Goal: Task Accomplishment & Management: Use online tool/utility

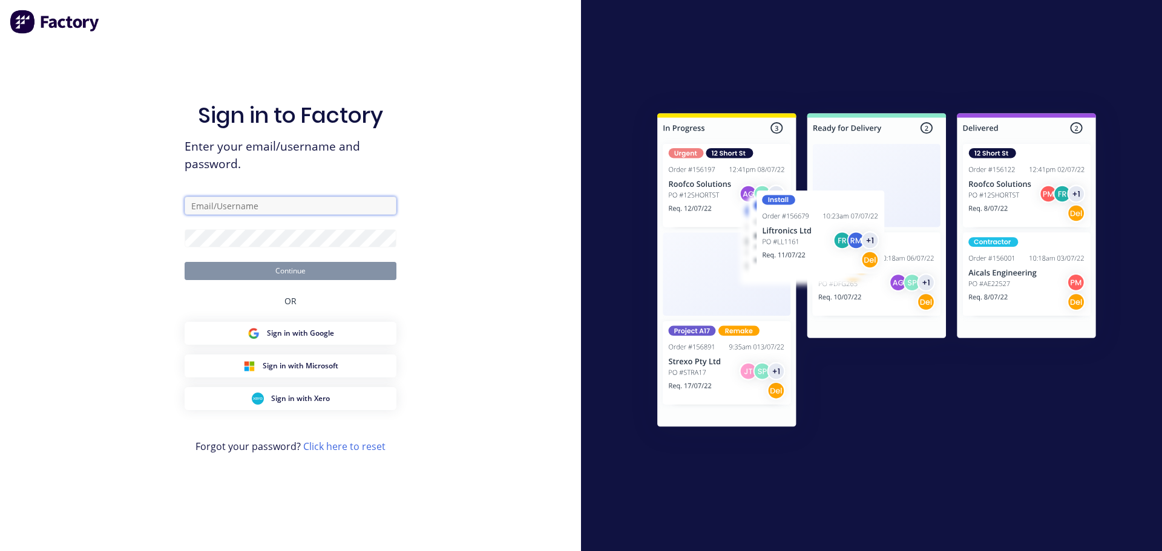
type input "[PERSON_NAME][EMAIL_ADDRESS][DOMAIN_NAME]"
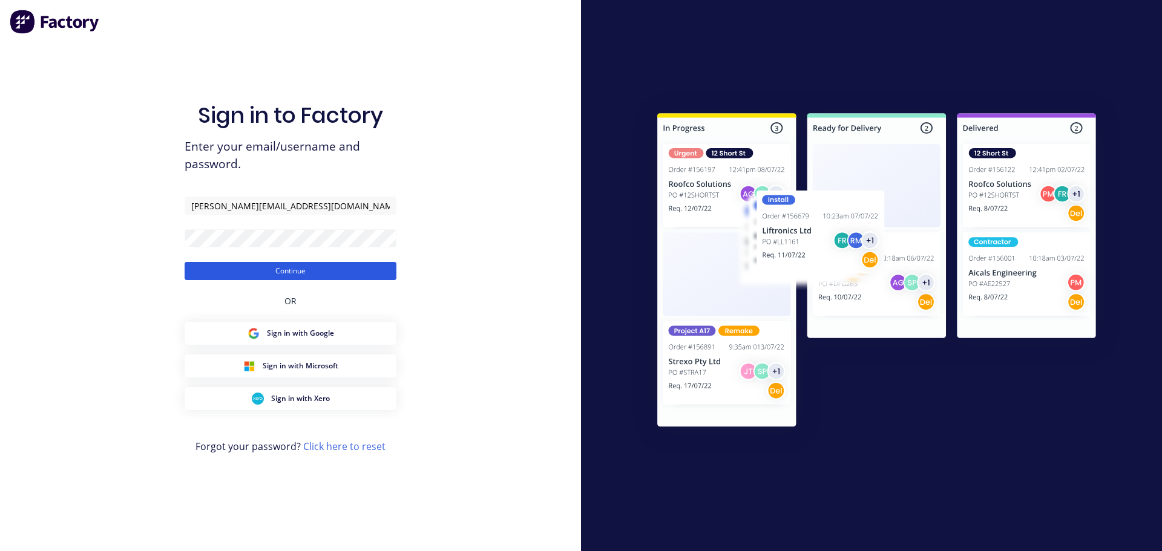
click at [289, 270] on button "Continue" at bounding box center [291, 271] width 212 height 18
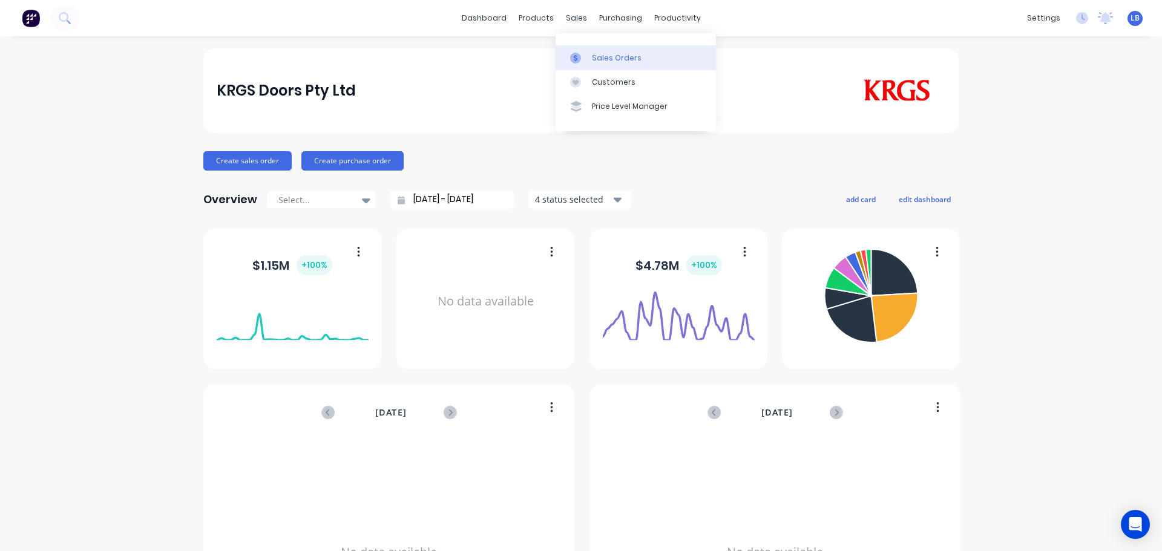
click at [606, 60] on div "Sales Orders" at bounding box center [617, 58] width 50 height 11
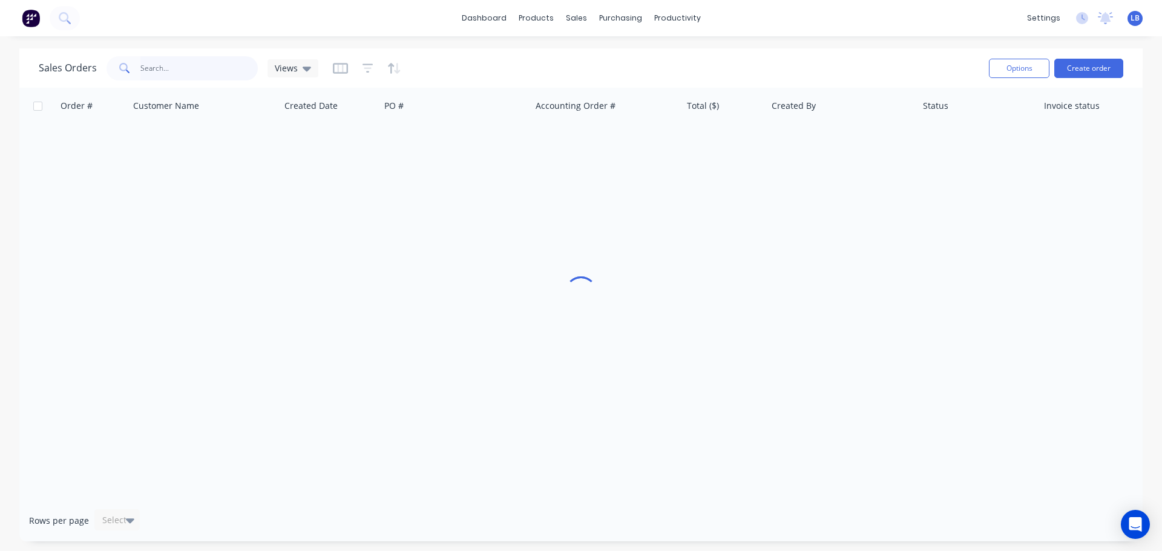
click at [158, 68] on input "text" at bounding box center [199, 68] width 118 height 24
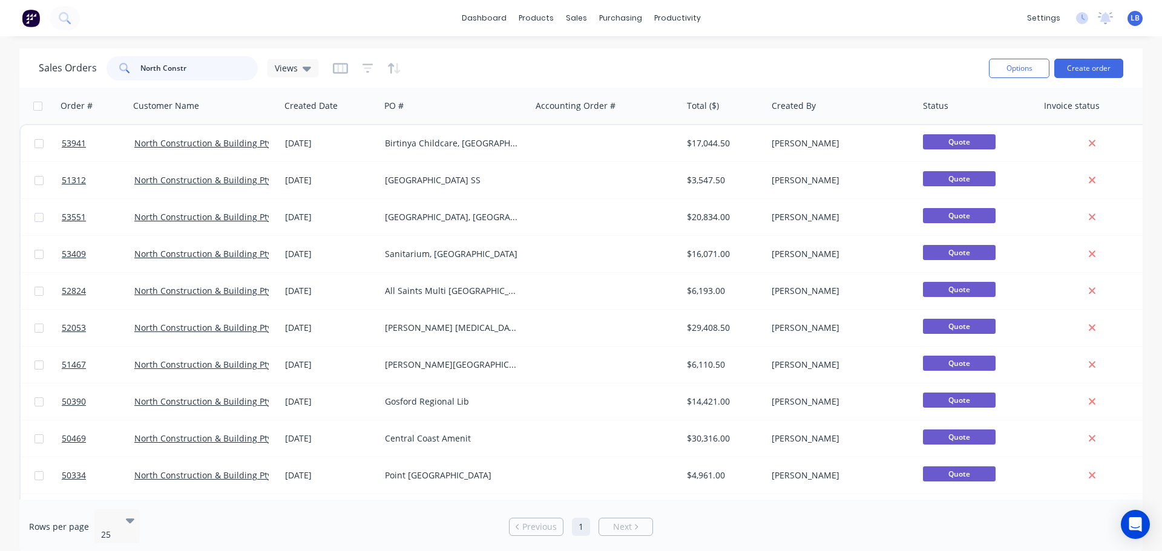
drag, startPoint x: 188, startPoint y: 66, endPoint x: 33, endPoint y: 99, distance: 158.3
click at [33, 99] on div "Sales Orders North Constr Views Options Create order Order # Customer Name Crea…" at bounding box center [580, 301] width 1123 height 506
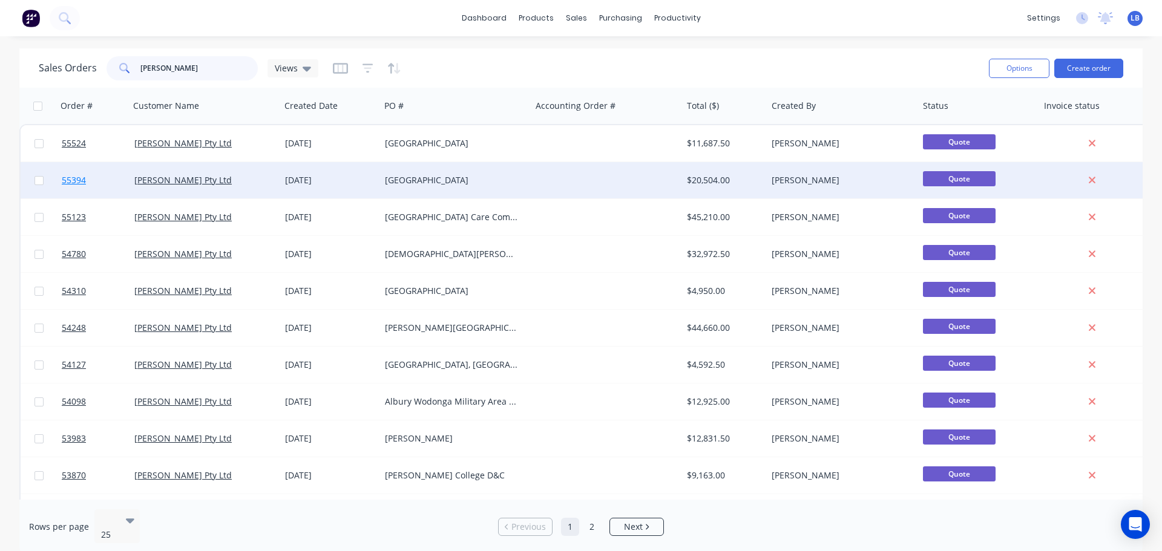
type input "[PERSON_NAME]"
click at [69, 183] on span "55394" at bounding box center [74, 180] width 24 height 12
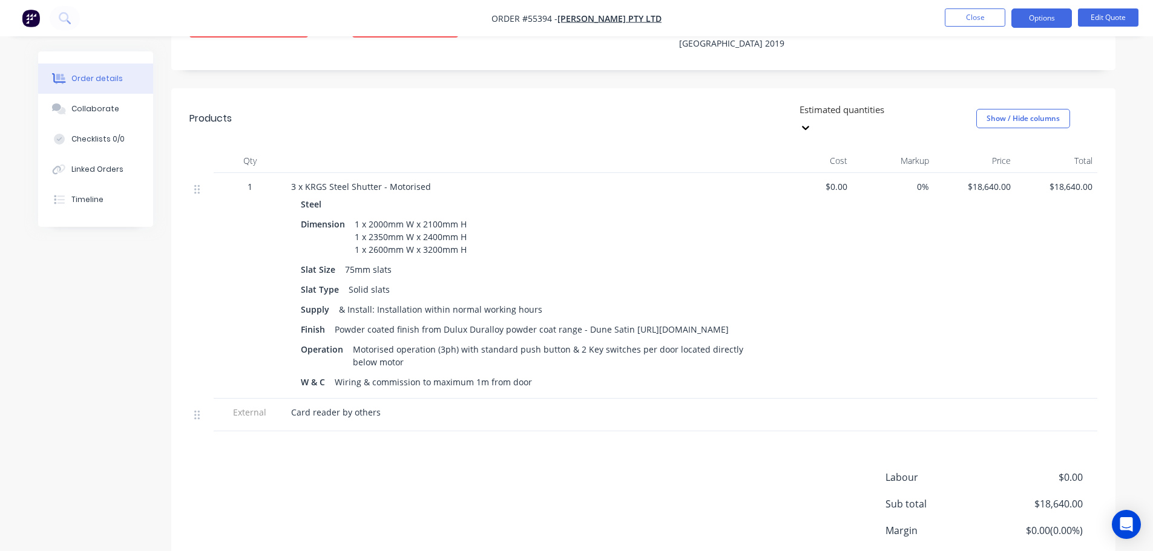
scroll to position [424, 0]
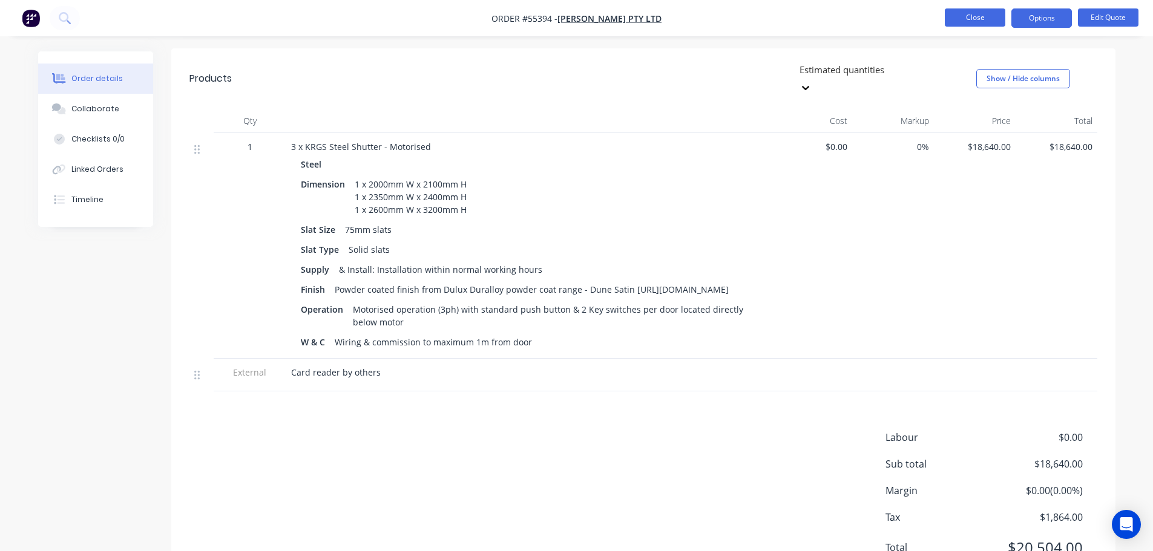
click at [955, 16] on button "Close" at bounding box center [974, 17] width 61 height 18
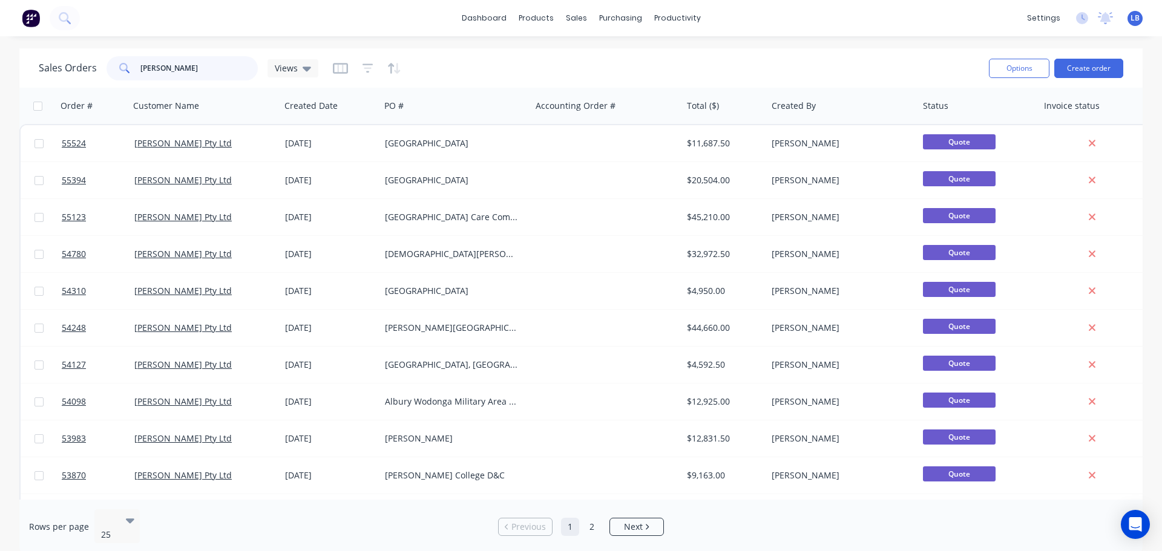
drag, startPoint x: 172, startPoint y: 69, endPoint x: 85, endPoint y: 80, distance: 87.8
click at [85, 80] on div "Sales Orders [PERSON_NAME] Views" at bounding box center [179, 68] width 280 height 24
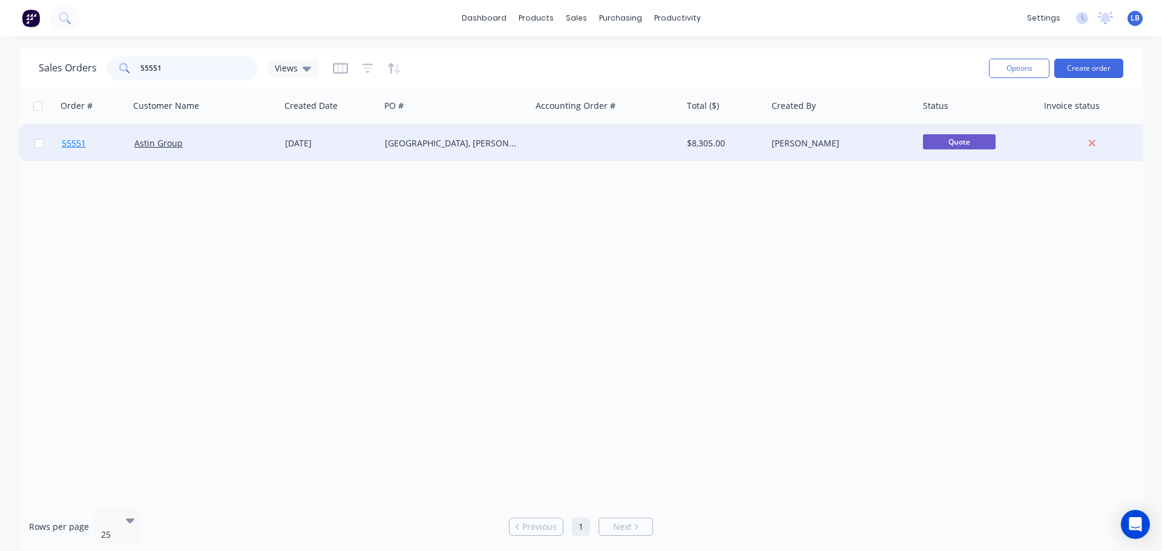
type input "55551"
click at [79, 151] on link "55551" at bounding box center [98, 143] width 73 height 36
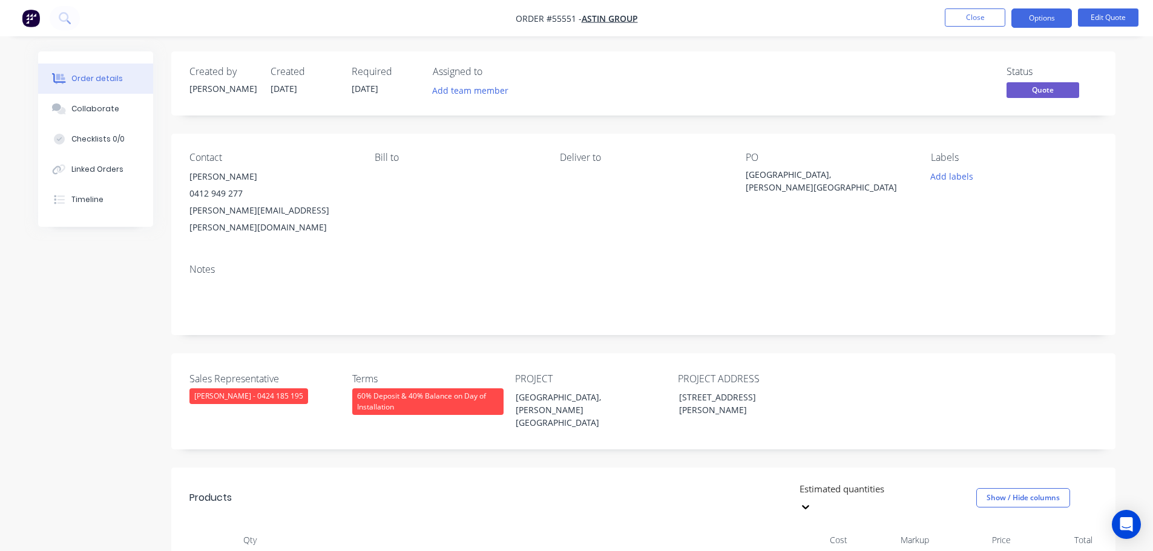
scroll to position [182, 0]
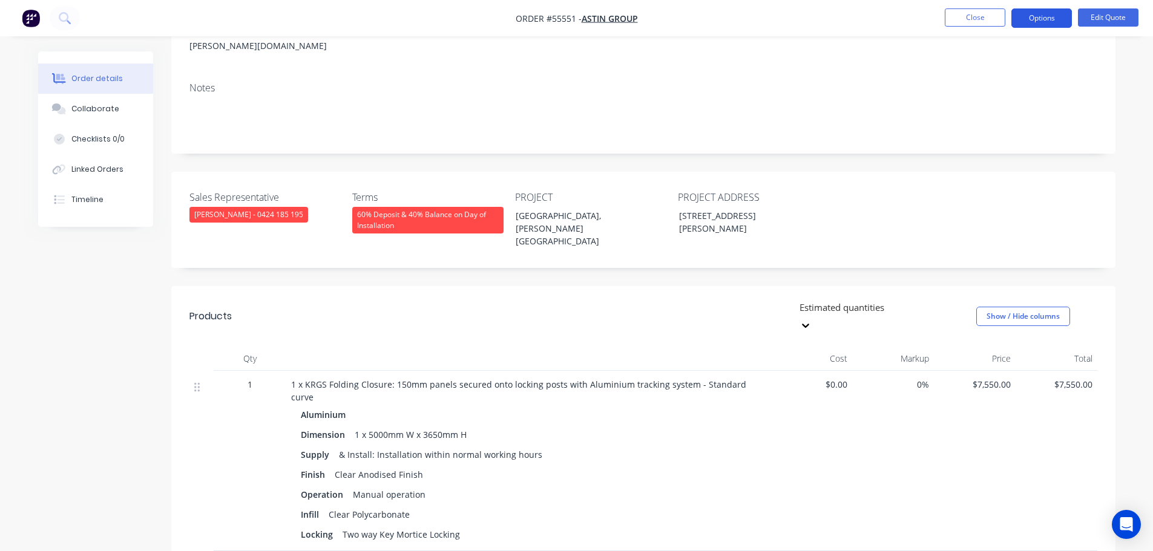
click at [1026, 21] on button "Options" at bounding box center [1041, 17] width 61 height 19
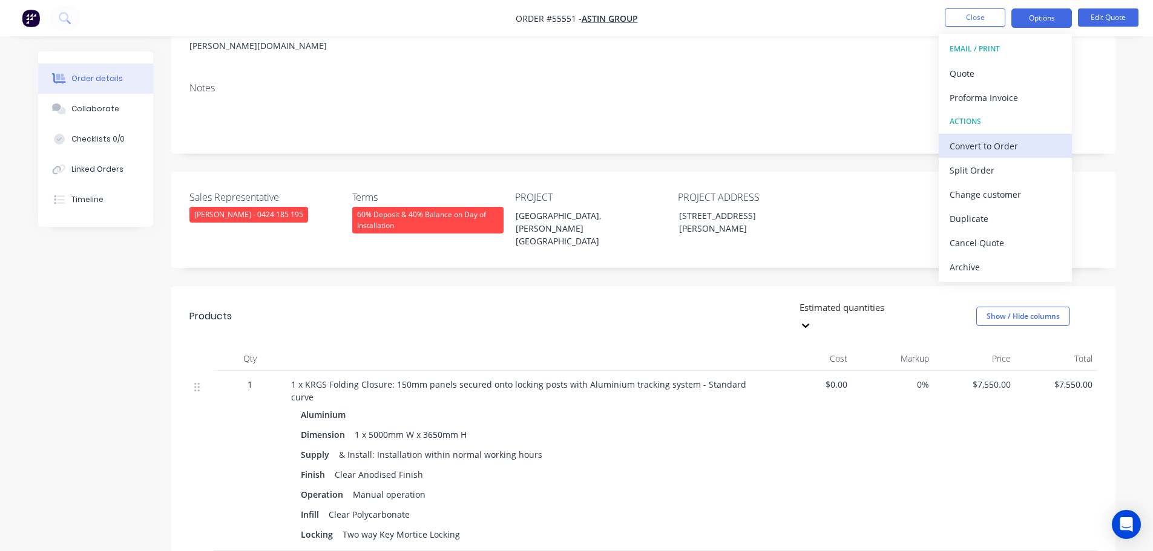
click at [963, 152] on div "Convert to Order" at bounding box center [1004, 146] width 111 height 18
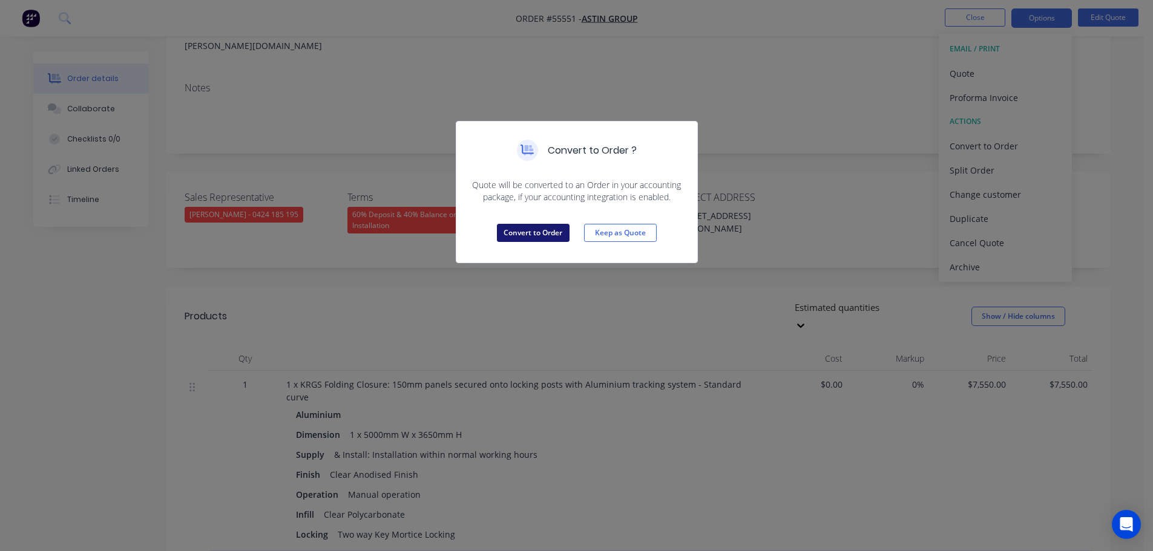
click at [565, 232] on button "Convert to Order" at bounding box center [533, 233] width 73 height 18
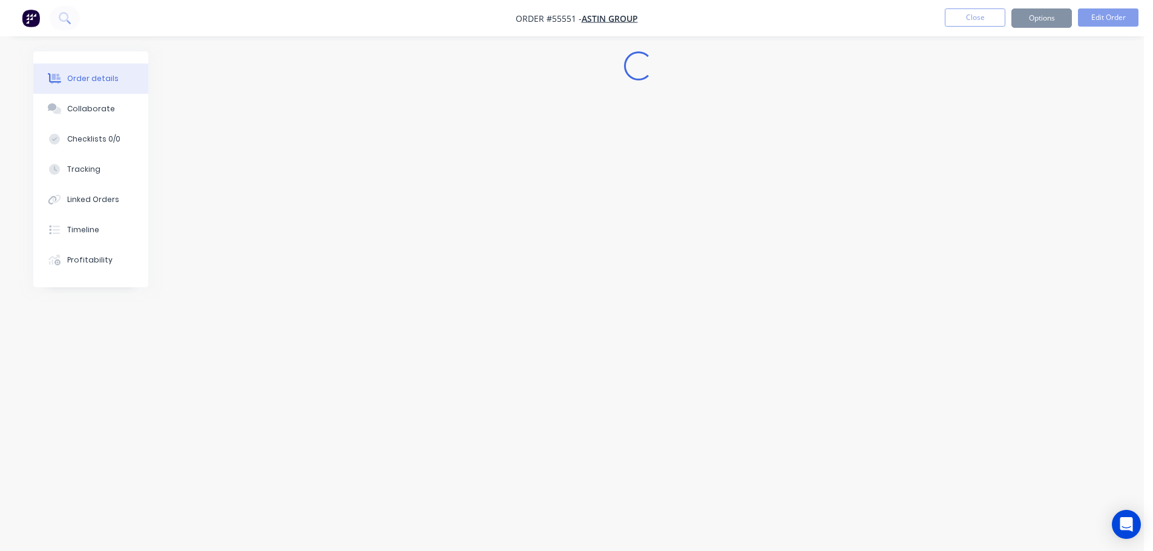
scroll to position [0, 0]
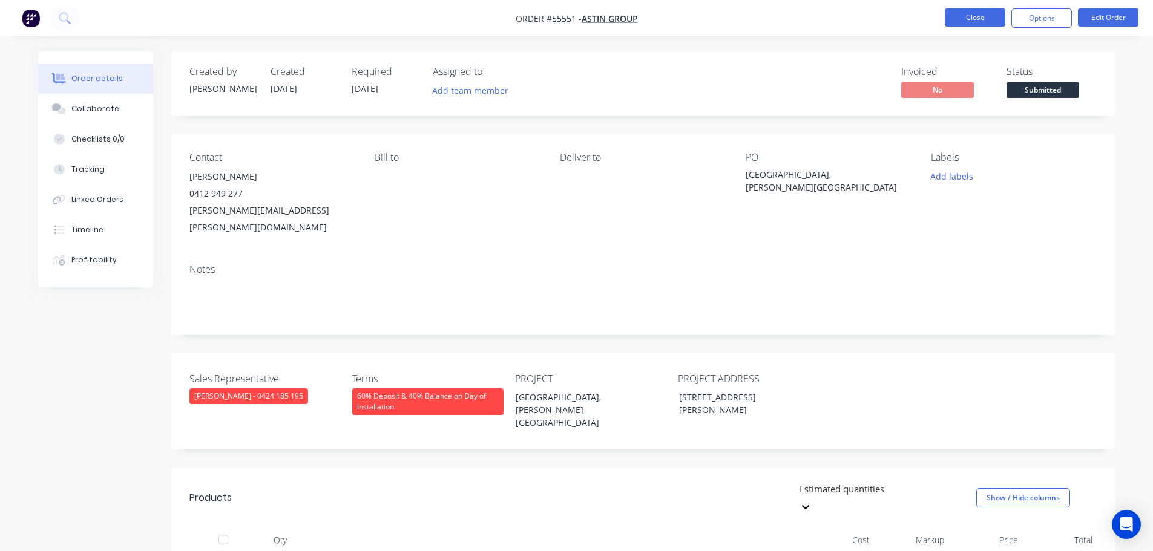
click at [960, 19] on button "Close" at bounding box center [974, 17] width 61 height 18
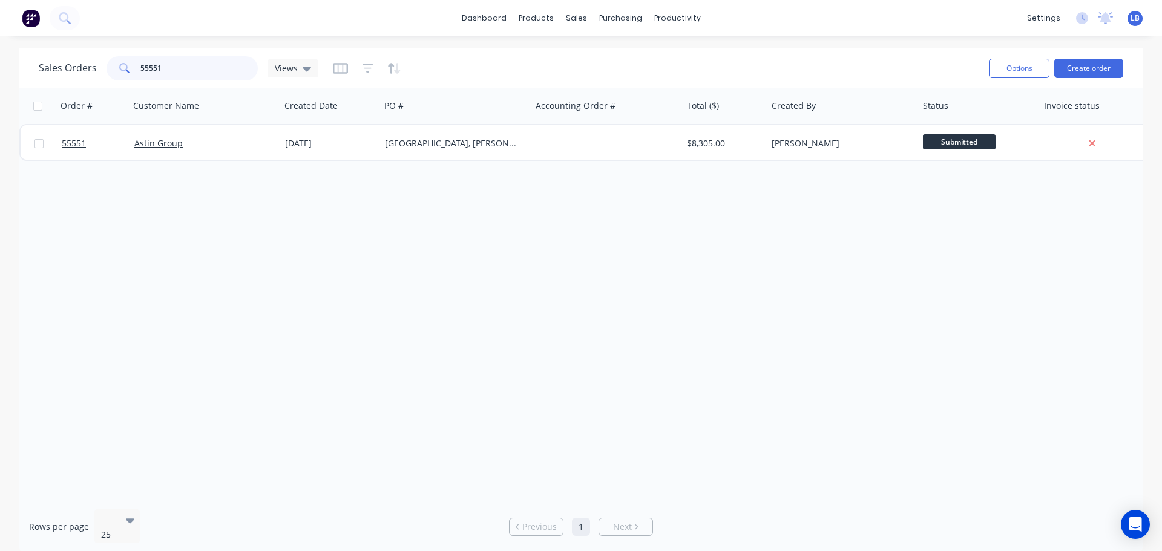
drag, startPoint x: 167, startPoint y: 65, endPoint x: 105, endPoint y: 72, distance: 62.1
click at [106, 72] on div "55551" at bounding box center [181, 68] width 151 height 24
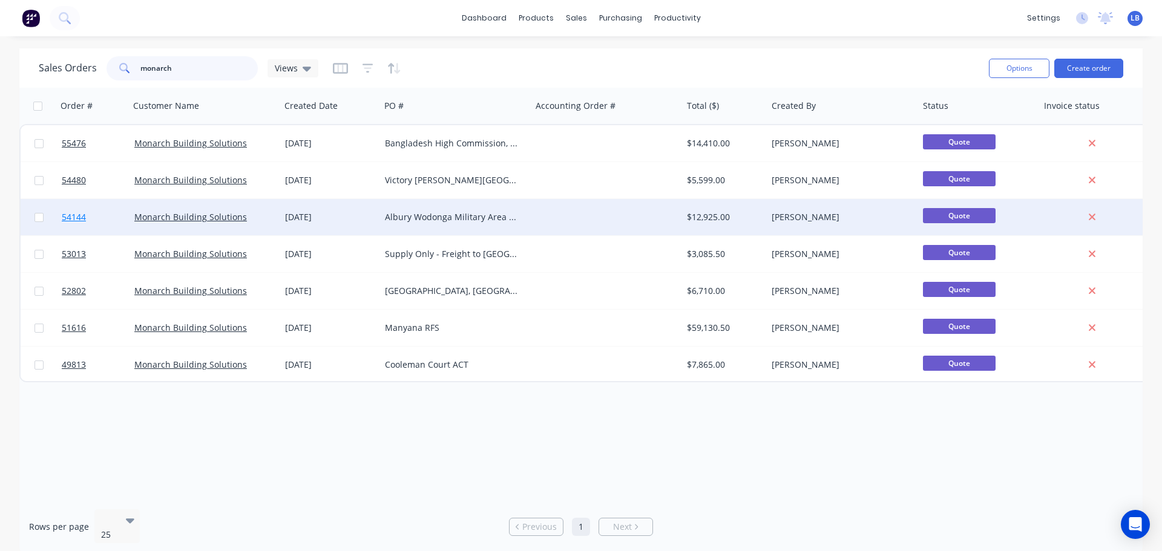
type input "monarch"
click at [82, 216] on span "54144" at bounding box center [74, 217] width 24 height 12
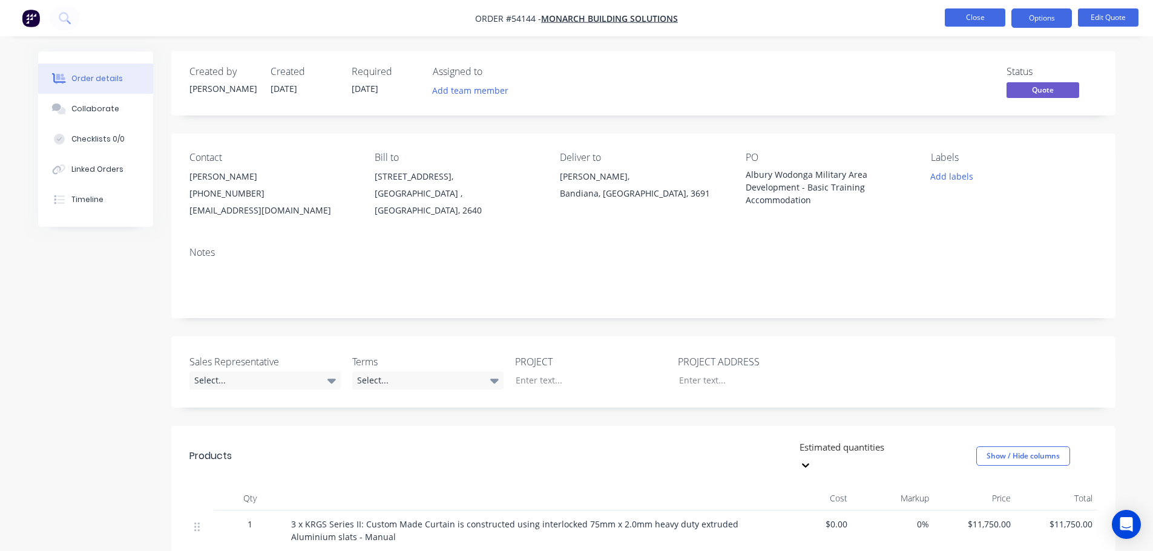
click at [982, 12] on button "Close" at bounding box center [974, 17] width 61 height 18
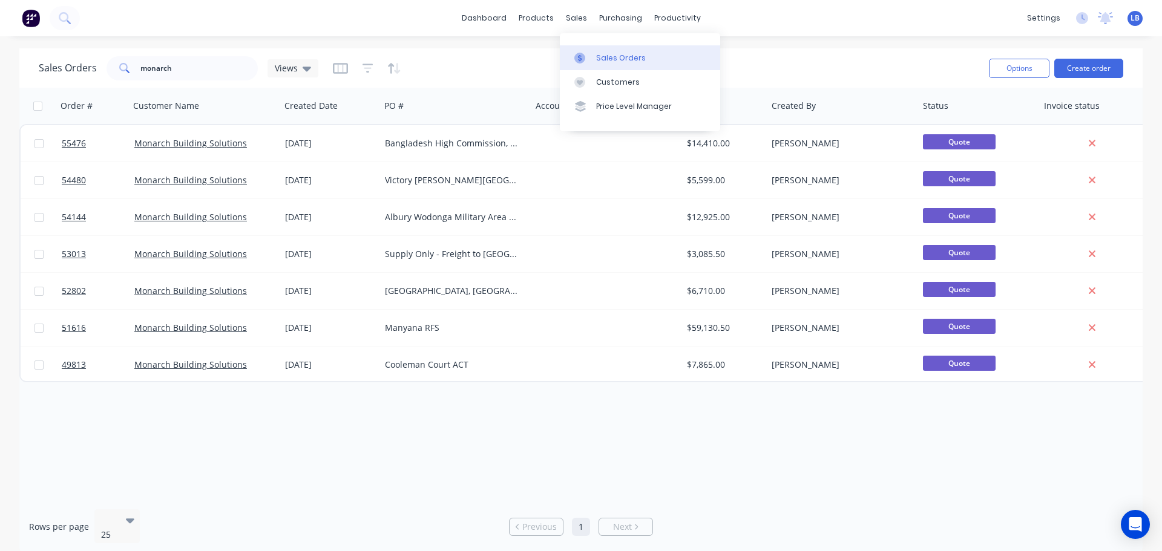
drag, startPoint x: 609, startPoint y: 58, endPoint x: 589, endPoint y: 68, distance: 21.6
click at [609, 58] on div "Sales Orders" at bounding box center [621, 58] width 50 height 11
drag, startPoint x: 175, startPoint y: 69, endPoint x: 123, endPoint y: 77, distance: 53.3
click at [123, 77] on div "monarch" at bounding box center [181, 68] width 151 height 24
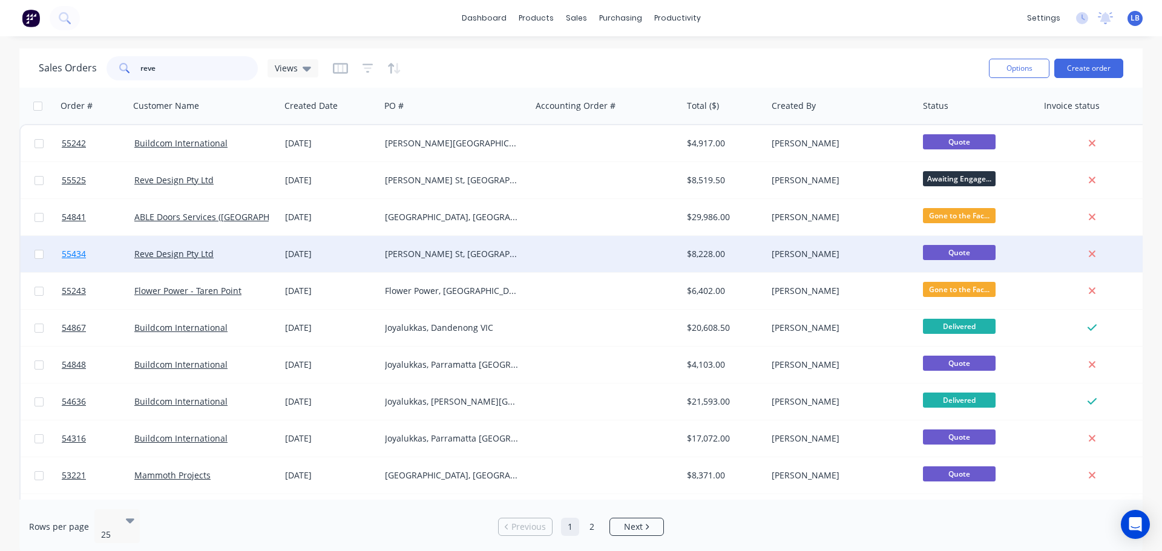
type input "reve"
click at [79, 258] on span "55434" at bounding box center [74, 254] width 24 height 12
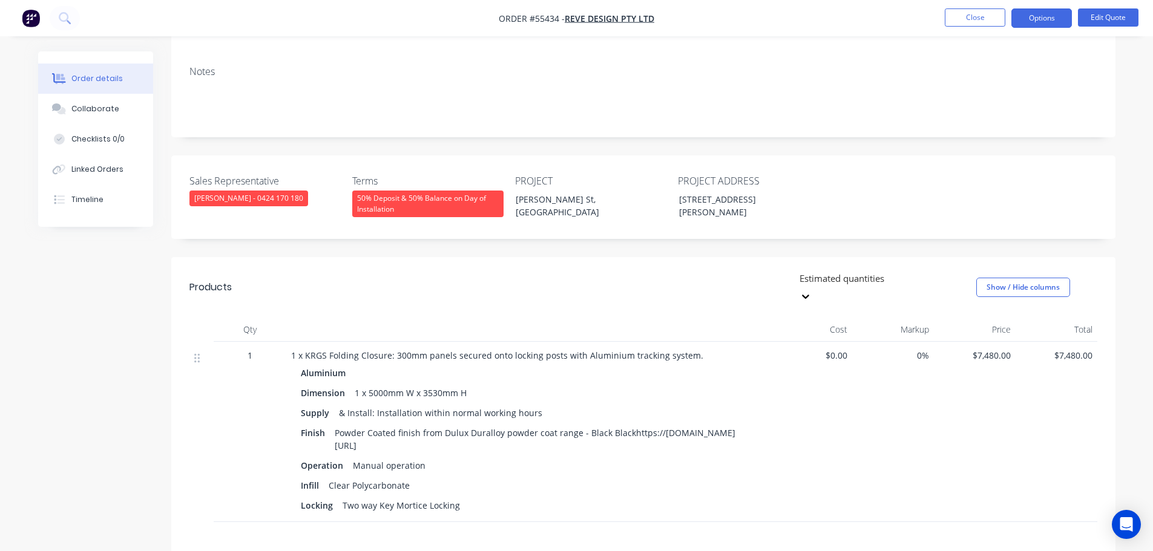
scroll to position [182, 0]
click at [1039, 22] on button "Options" at bounding box center [1041, 17] width 61 height 19
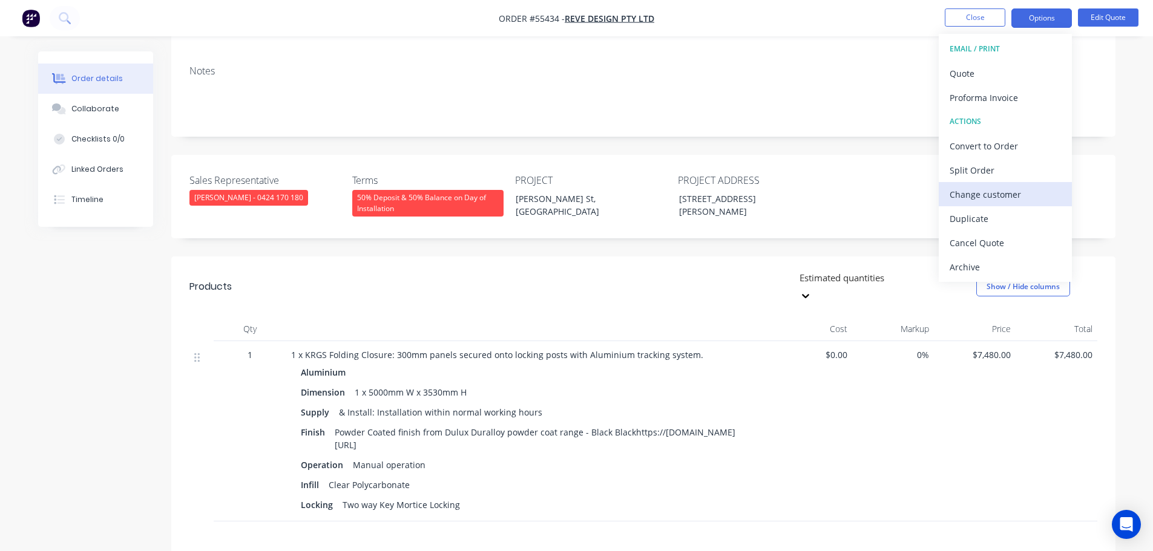
click at [971, 199] on div "Change customer" at bounding box center [1004, 195] width 111 height 18
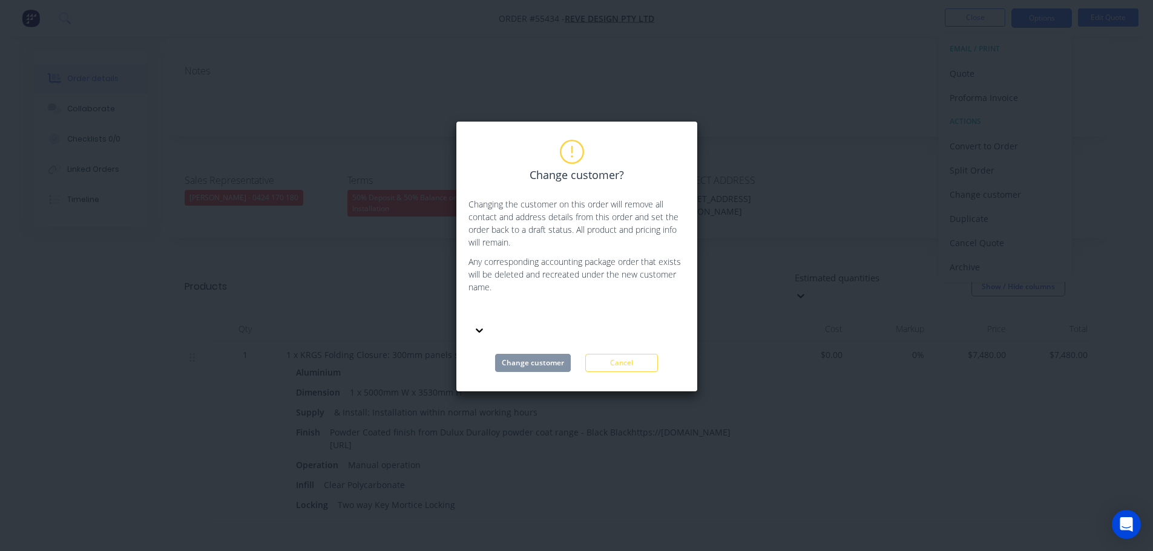
click at [901, 295] on div "Change customer? Changing the customer on this order will remove all contact an…" at bounding box center [576, 275] width 1153 height 551
click at [644, 354] on button "Cancel" at bounding box center [621, 363] width 73 height 18
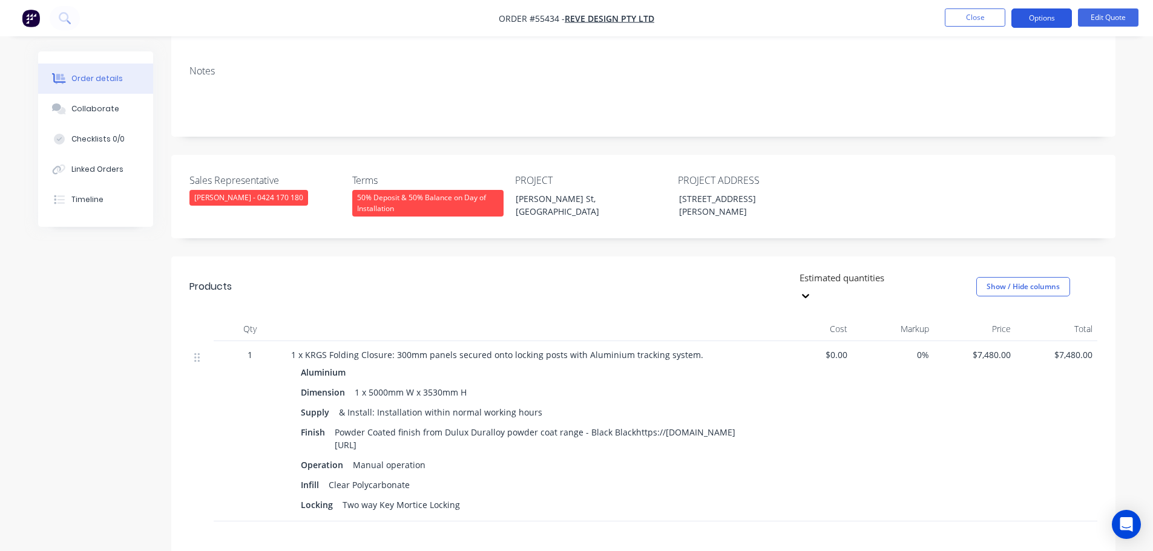
click at [1034, 25] on button "Options" at bounding box center [1041, 17] width 61 height 19
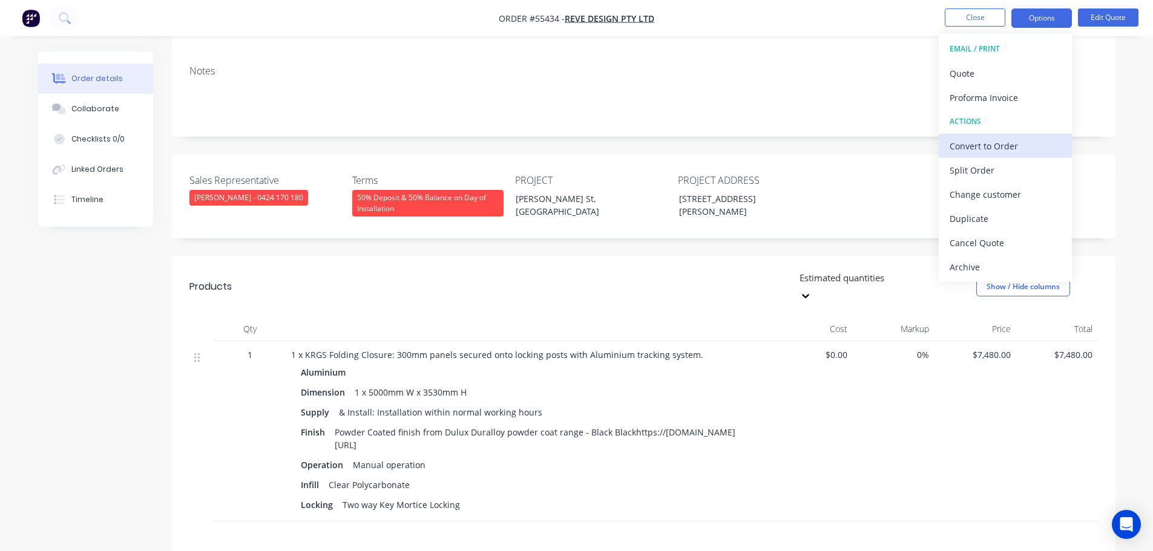
click at [959, 150] on div "Convert to Order" at bounding box center [1004, 146] width 111 height 18
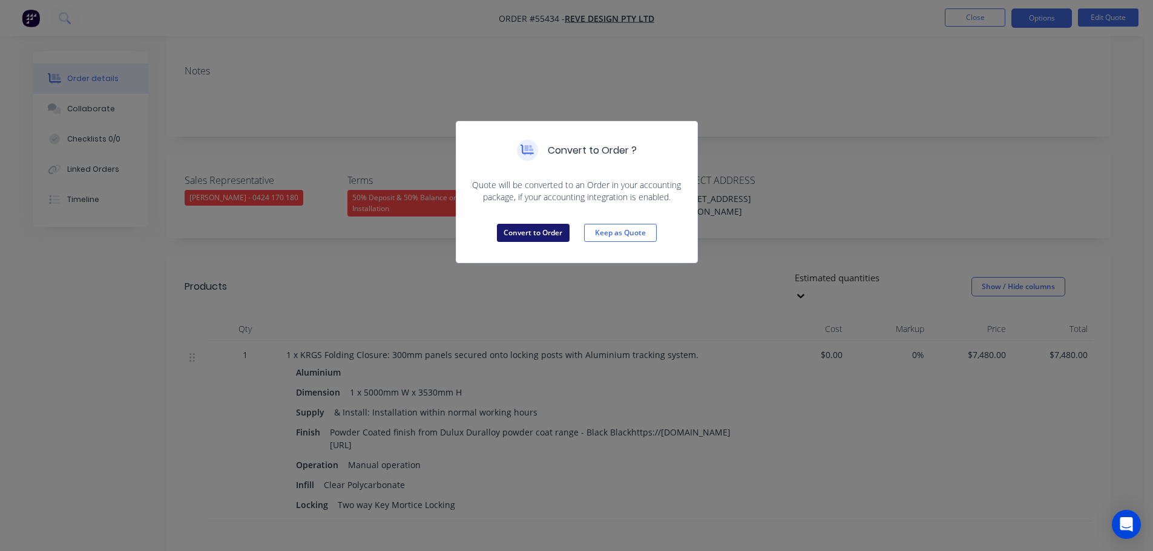
click at [537, 235] on button "Convert to Order" at bounding box center [533, 233] width 73 height 18
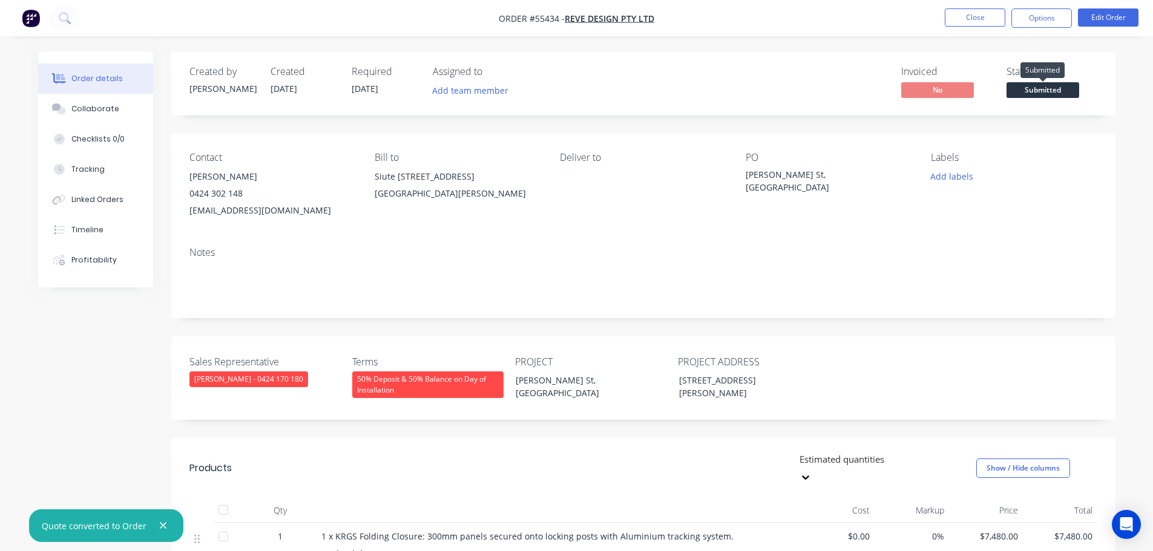
click at [1033, 92] on span "Submitted" at bounding box center [1042, 89] width 73 height 15
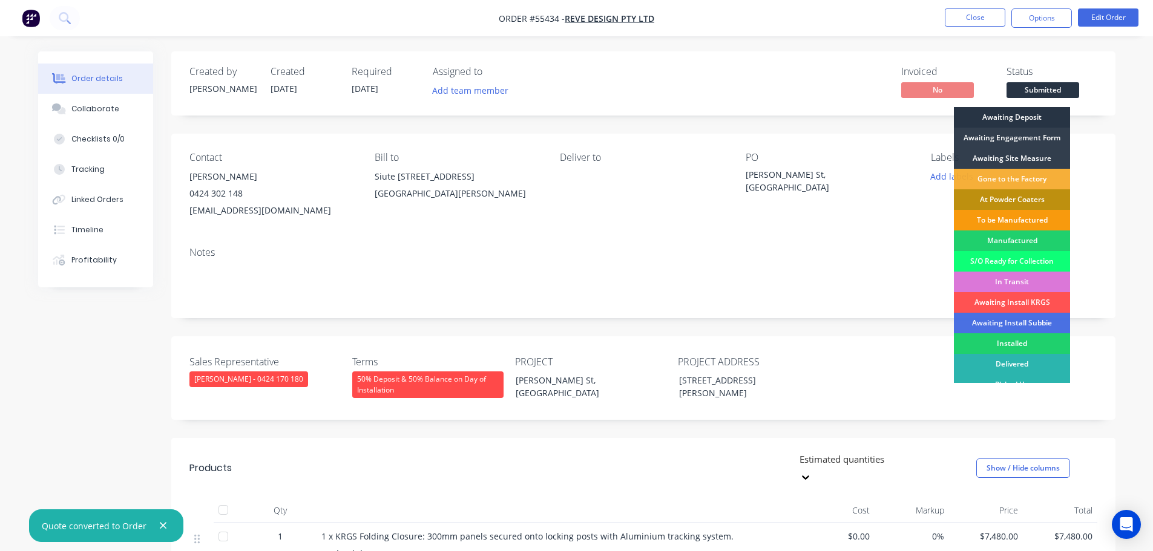
click at [1017, 120] on div "Awaiting Deposit" at bounding box center [1012, 117] width 116 height 21
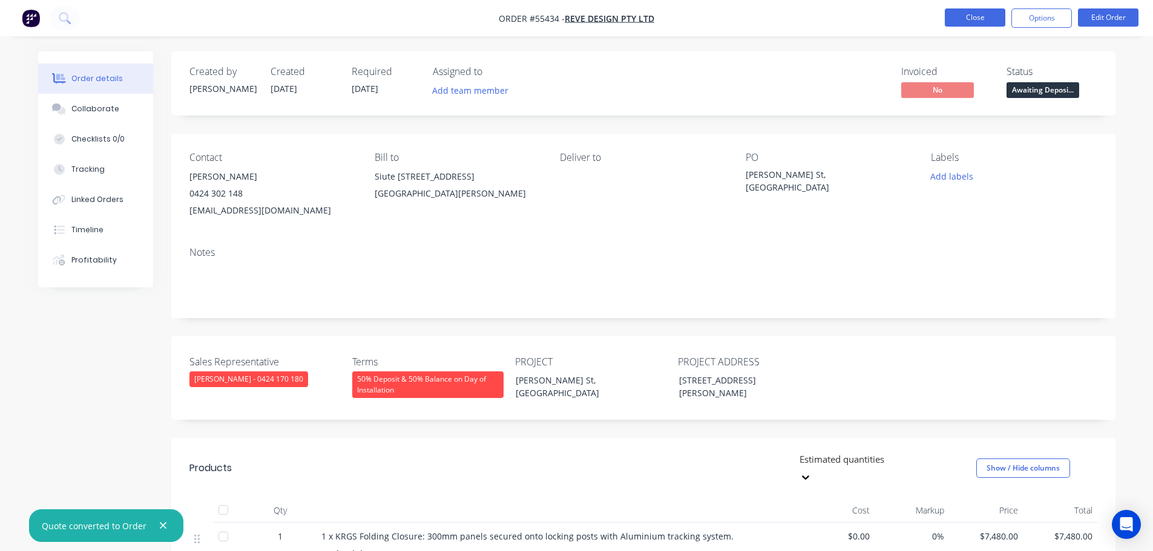
click at [969, 19] on button "Close" at bounding box center [974, 17] width 61 height 18
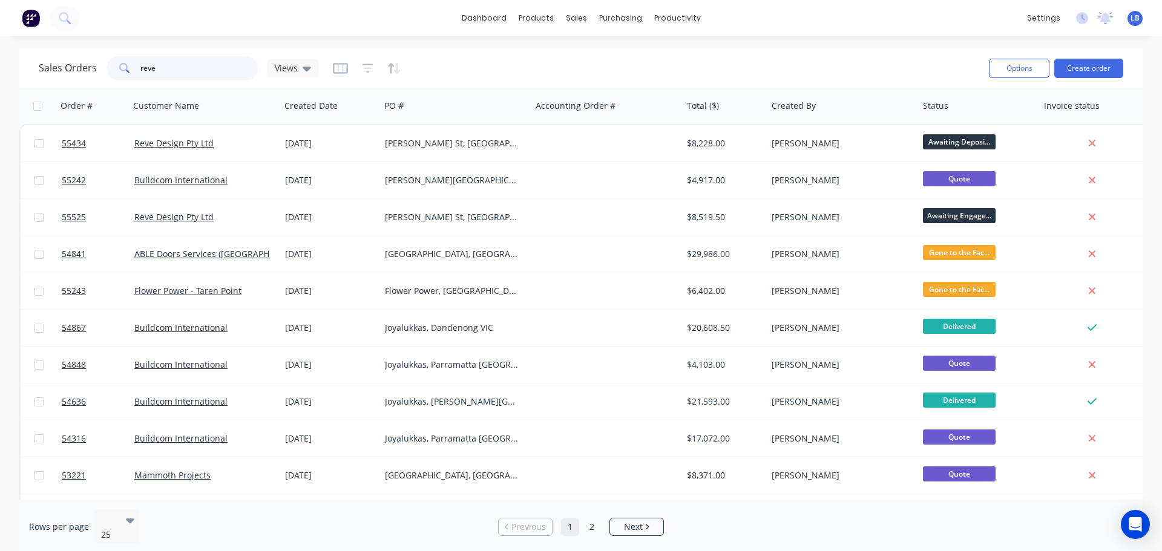
drag, startPoint x: 160, startPoint y: 65, endPoint x: 93, endPoint y: 77, distance: 67.5
click at [93, 77] on div "Sales Orders reve Views" at bounding box center [179, 68] width 280 height 24
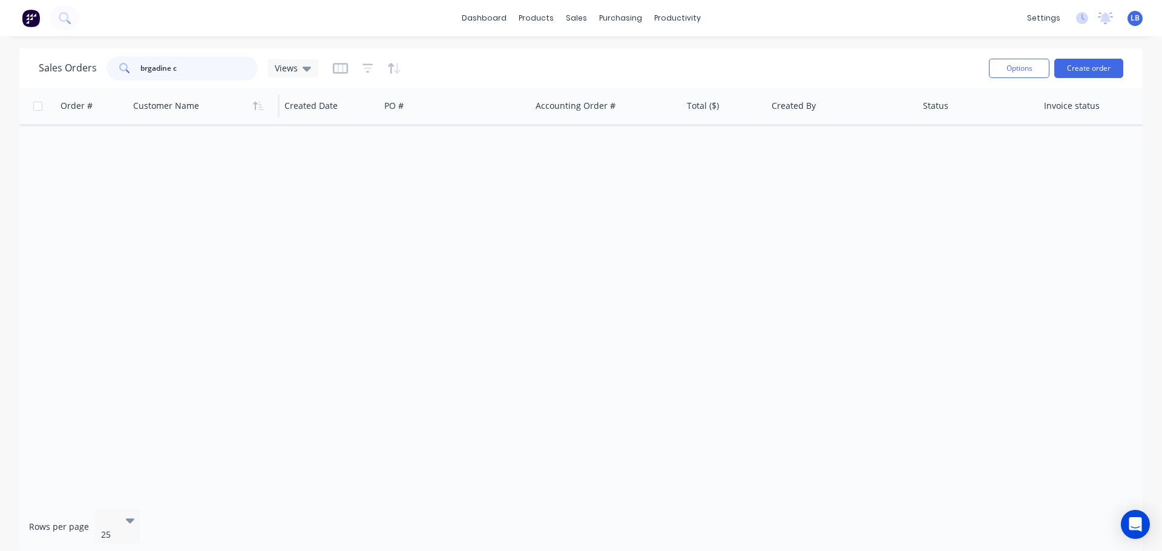
drag, startPoint x: 145, startPoint y: 68, endPoint x: 143, endPoint y: 102, distance: 34.5
click at [145, 73] on input "brgadine c" at bounding box center [199, 68] width 118 height 24
drag, startPoint x: 146, startPoint y: 67, endPoint x: 143, endPoint y: 105, distance: 37.6
click at [146, 75] on input "brgadine c" at bounding box center [199, 68] width 118 height 24
click at [195, 69] on input "brigadine c" at bounding box center [199, 68] width 118 height 24
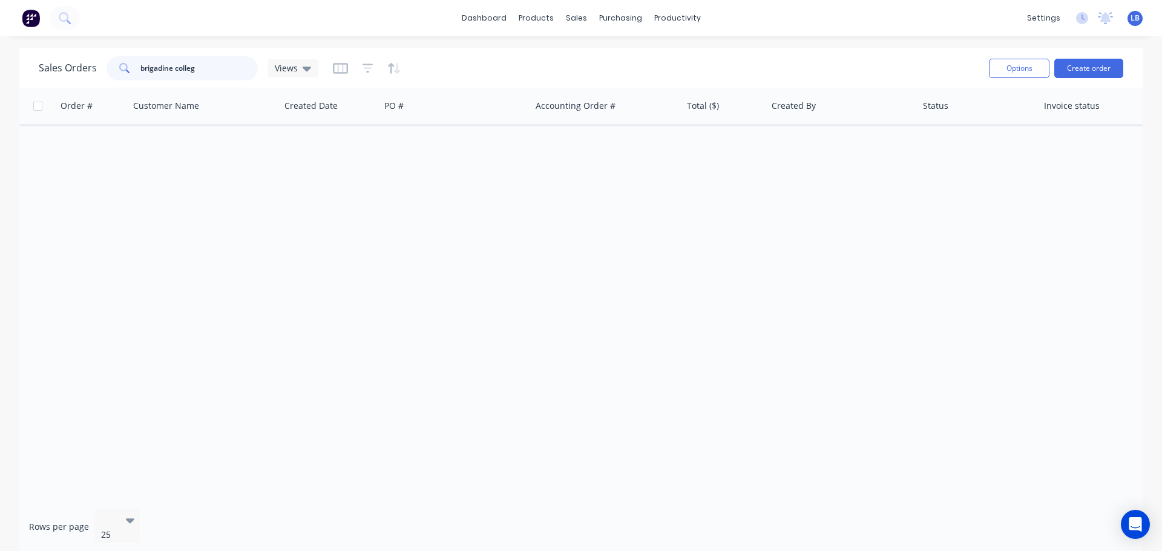
type input "brigadine college"
drag, startPoint x: 202, startPoint y: 67, endPoint x: 62, endPoint y: 80, distance: 140.4
click at [62, 80] on div "Sales Orders brigadine college Views" at bounding box center [509, 68] width 940 height 30
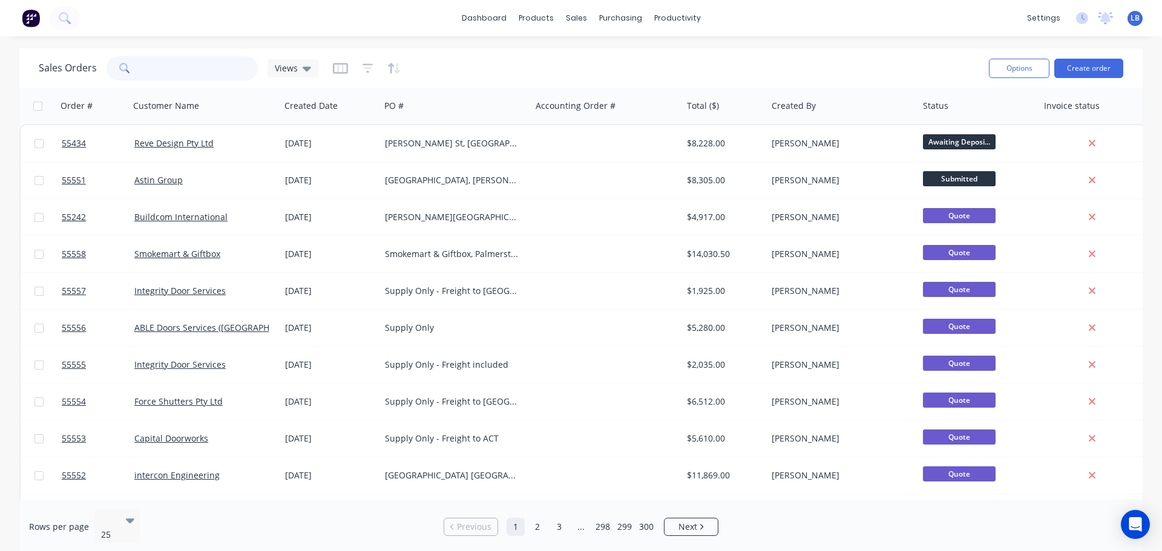
click at [165, 67] on input "text" at bounding box center [199, 68] width 118 height 24
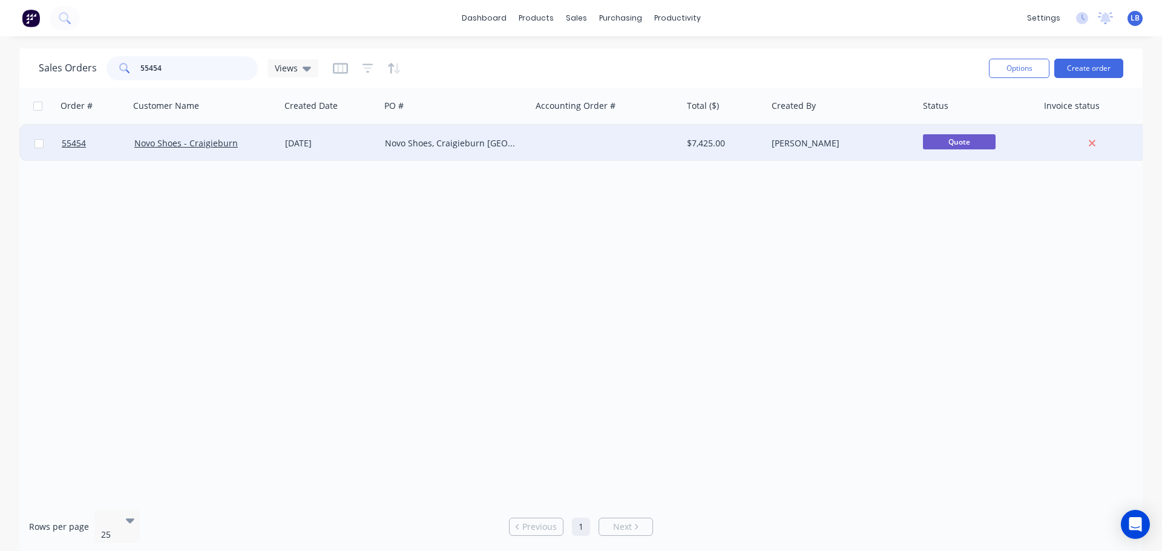
type input "55454"
click at [61, 142] on div at bounding box center [93, 143] width 73 height 36
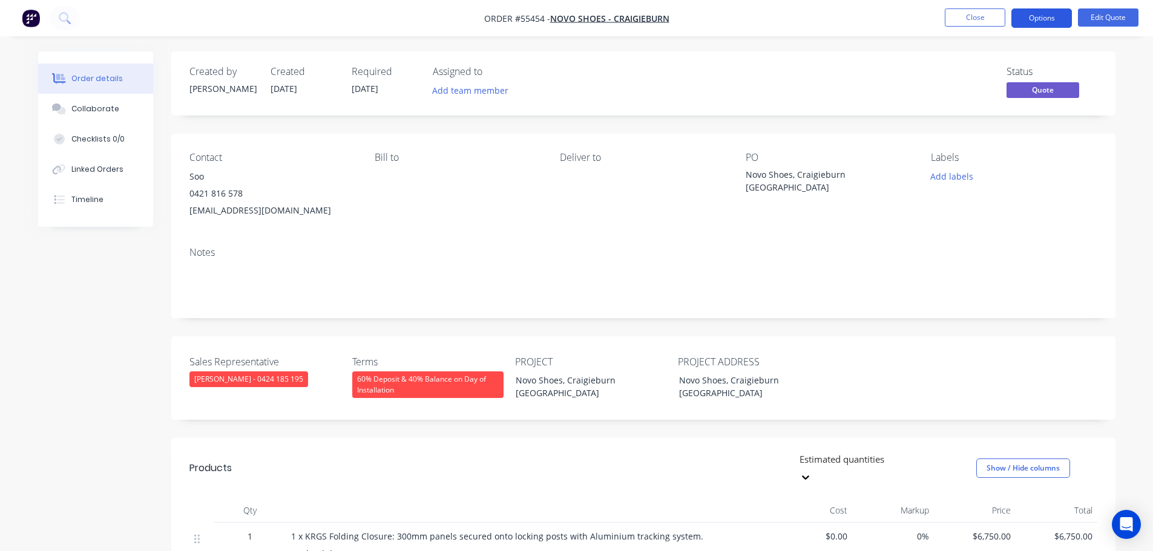
click at [1023, 19] on button "Options" at bounding box center [1041, 17] width 61 height 19
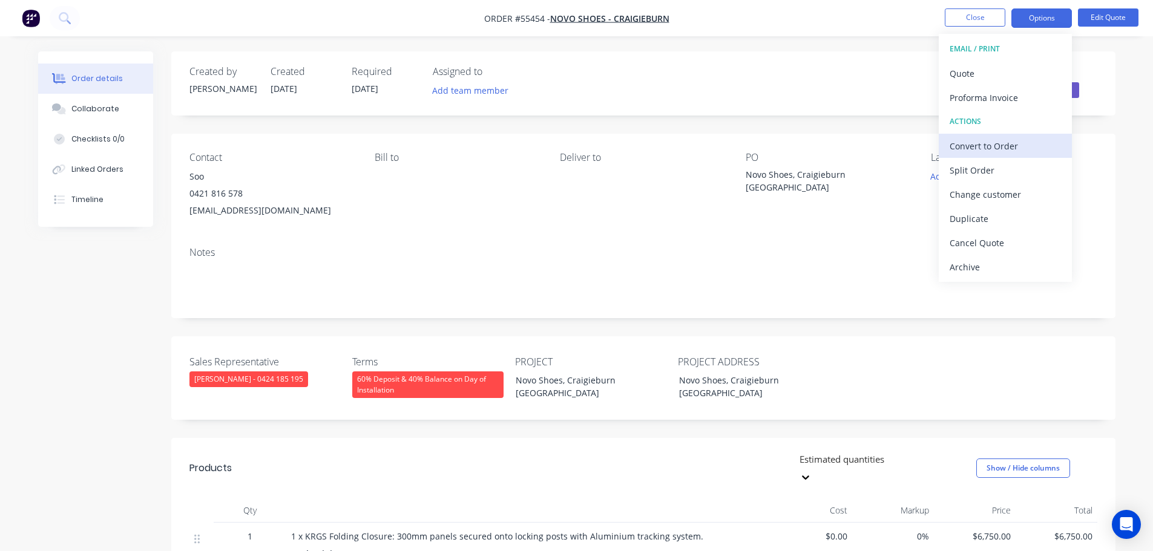
click at [963, 150] on div "Convert to Order" at bounding box center [1004, 146] width 111 height 18
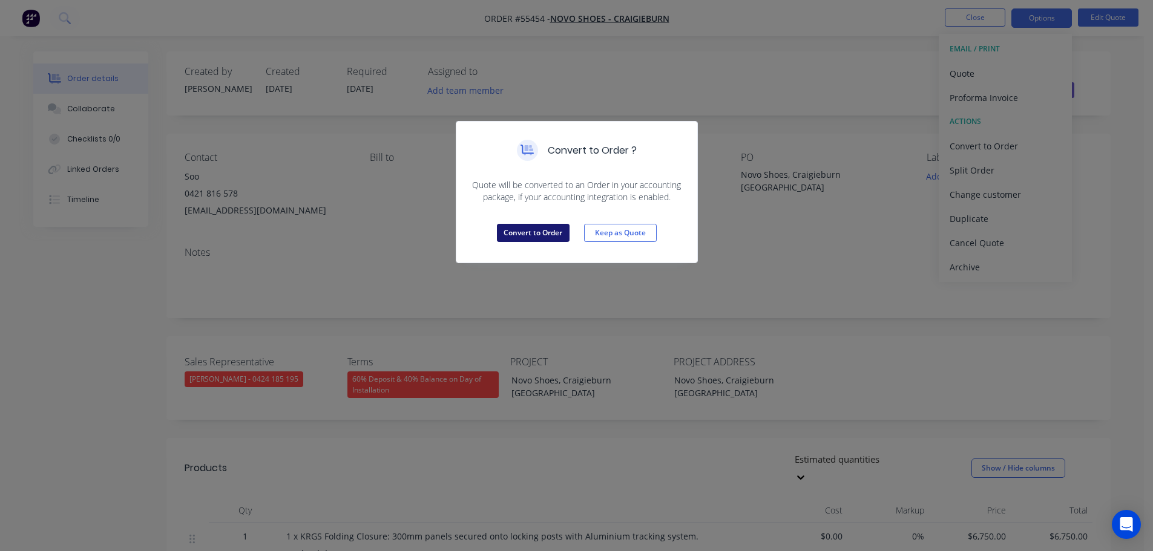
click at [563, 237] on button "Convert to Order" at bounding box center [533, 233] width 73 height 18
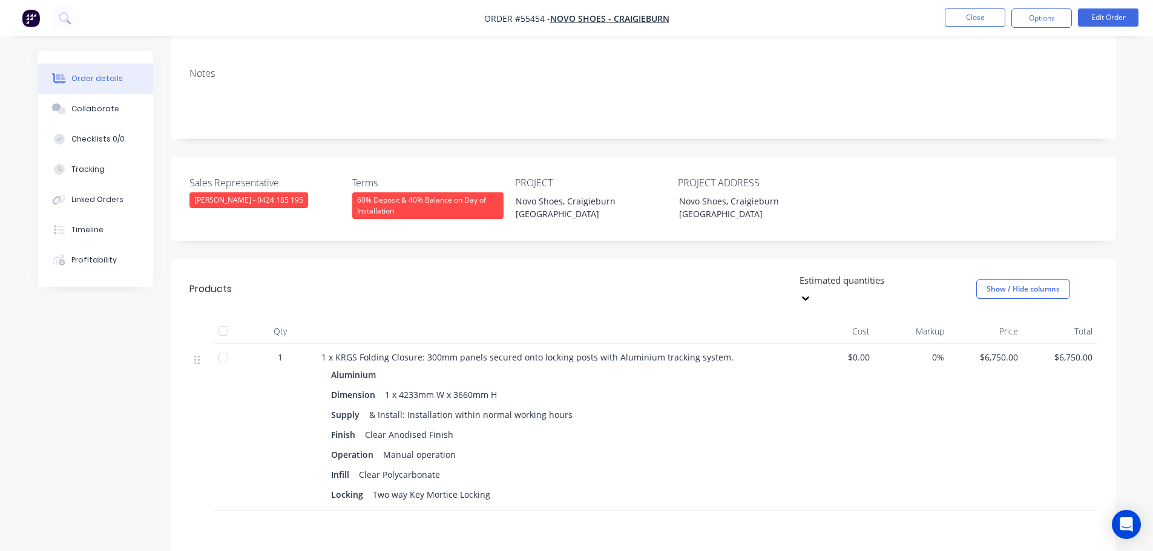
scroll to position [182, 0]
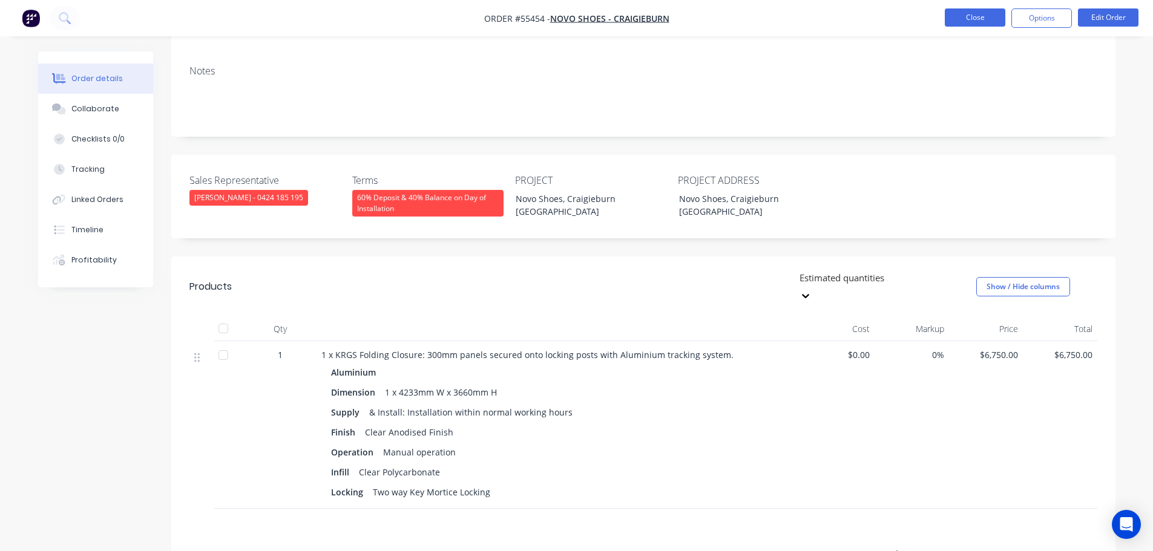
click at [972, 24] on button "Close" at bounding box center [974, 17] width 61 height 18
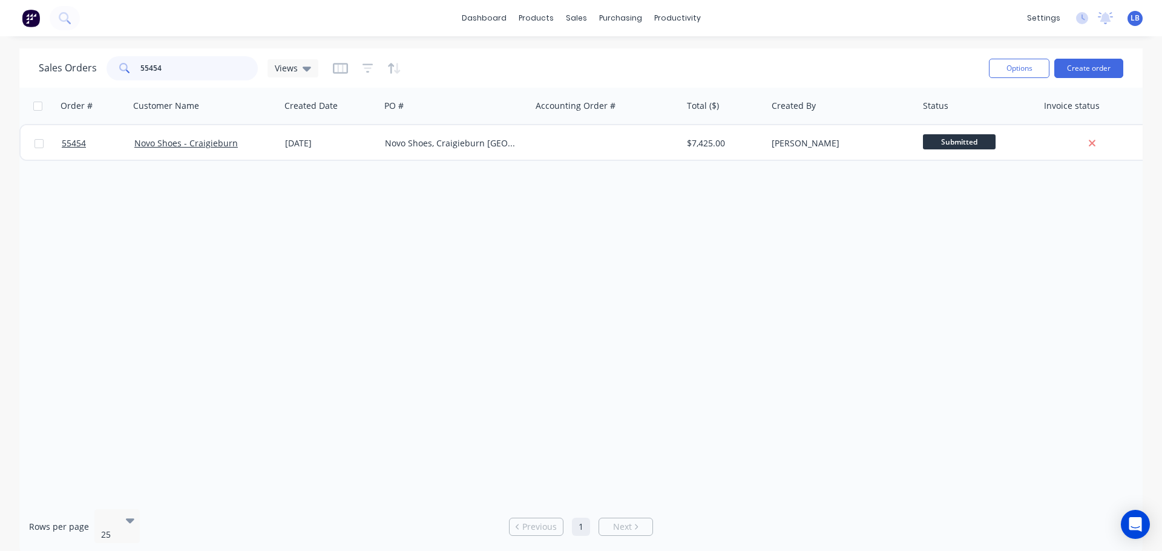
drag, startPoint x: 168, startPoint y: 69, endPoint x: 100, endPoint y: 74, distance: 68.5
click at [100, 74] on div "Sales Orders 55454 Views" at bounding box center [179, 68] width 280 height 24
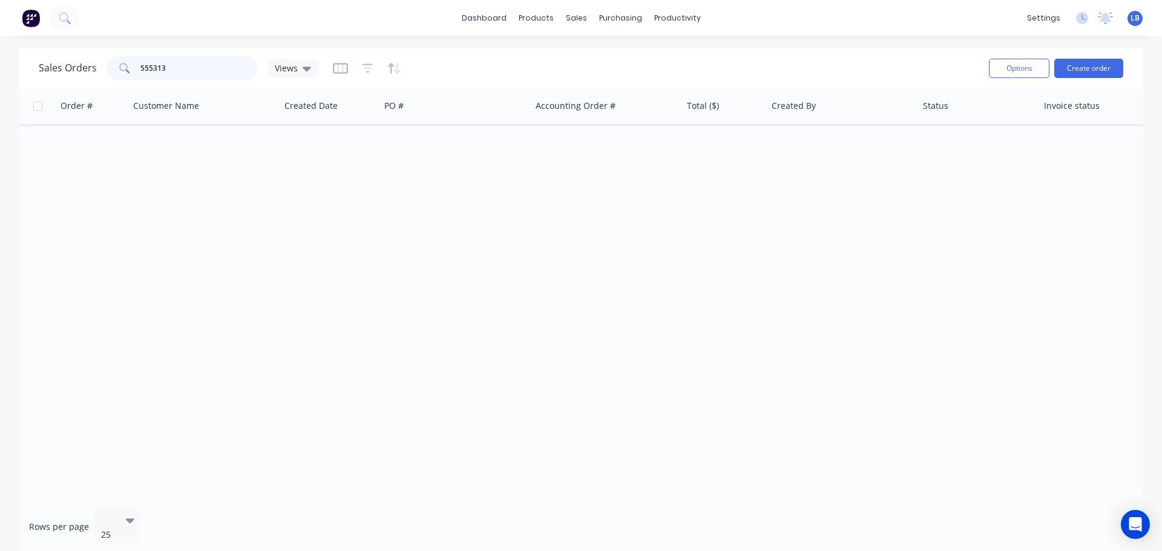
click at [152, 68] on input "555313" at bounding box center [199, 68] width 118 height 24
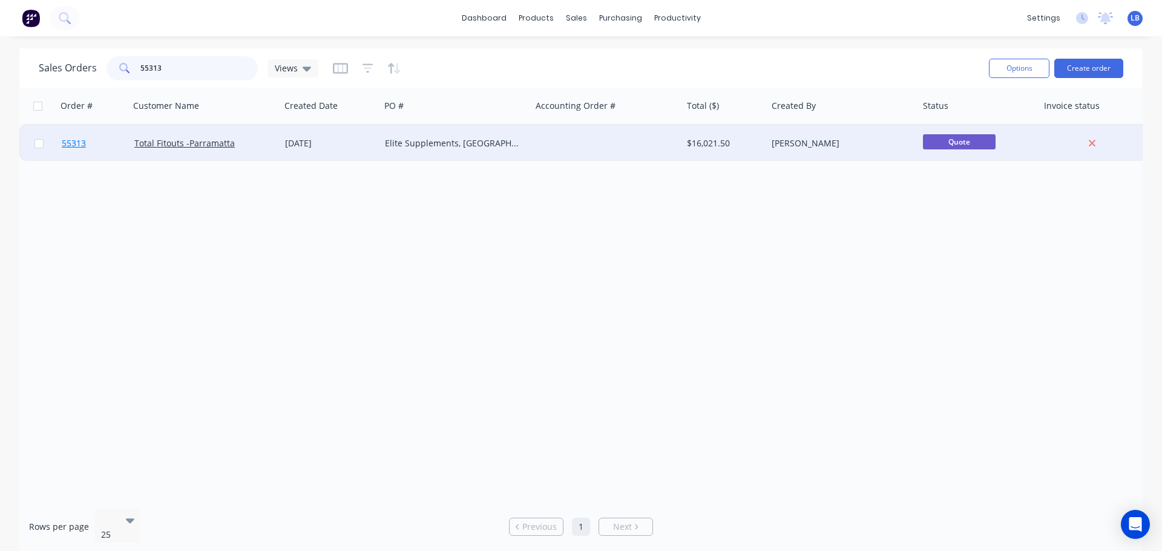
type input "55313"
click at [79, 142] on span "55313" at bounding box center [74, 143] width 24 height 12
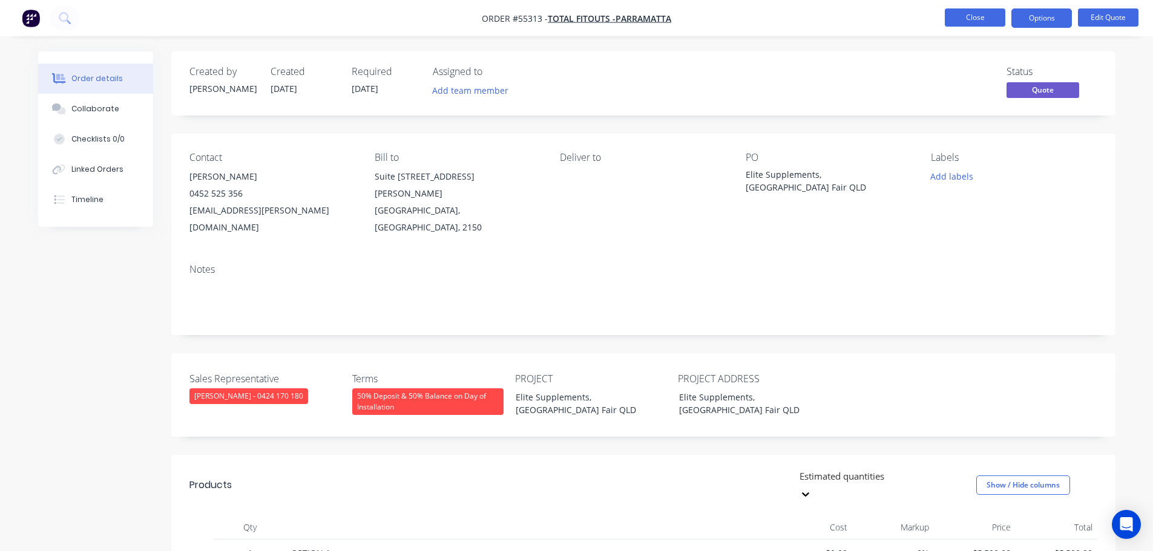
click at [962, 17] on button "Close" at bounding box center [974, 17] width 61 height 18
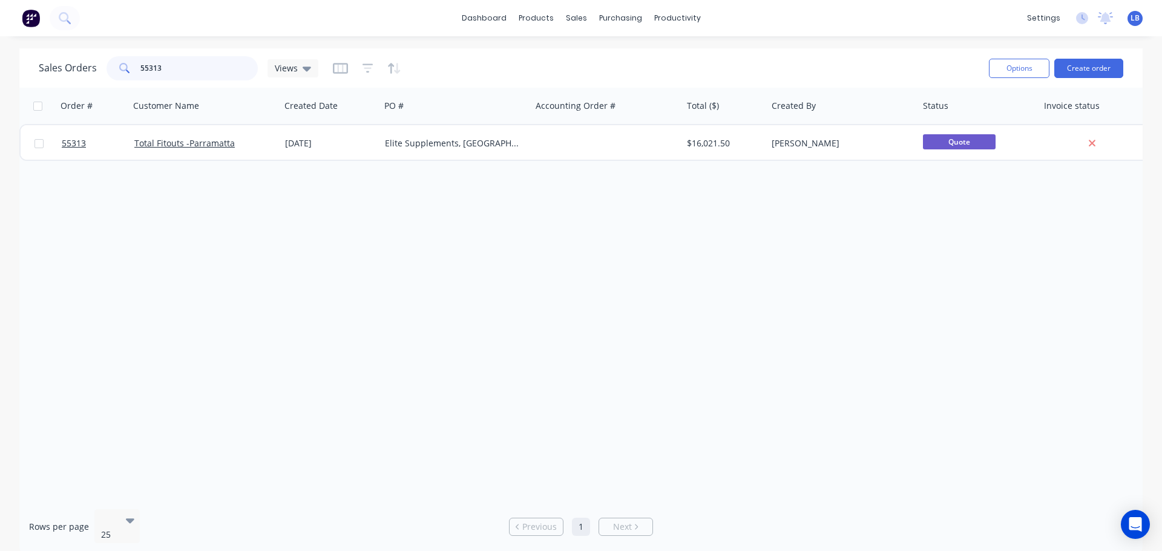
drag, startPoint x: 162, startPoint y: 65, endPoint x: 120, endPoint y: 85, distance: 46.3
click at [120, 85] on div "Sales Orders 55313 Views Options Create order" at bounding box center [580, 67] width 1123 height 39
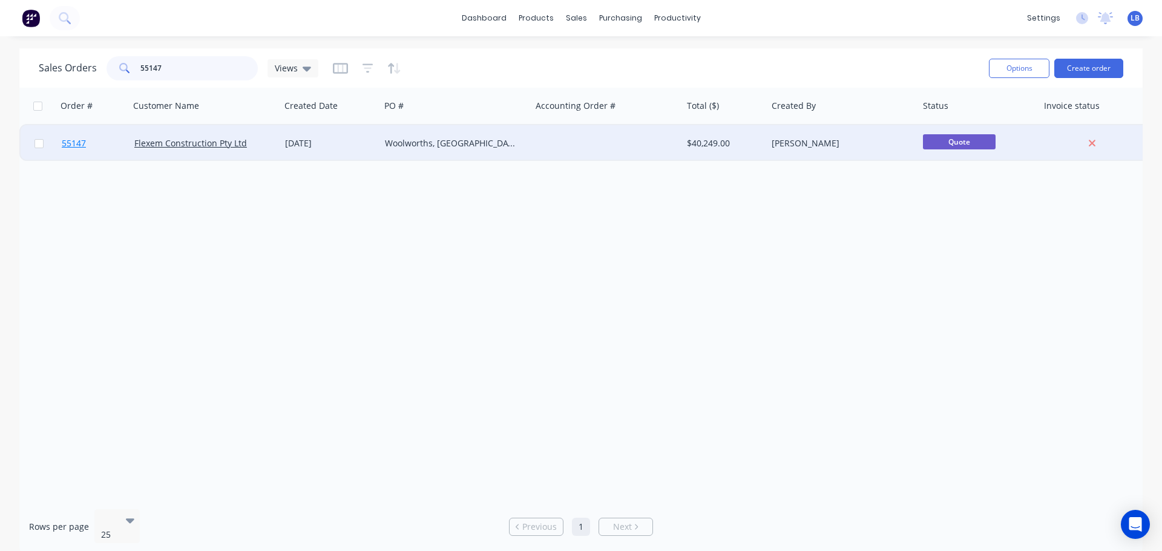
type input "55147"
click at [79, 145] on span "55147" at bounding box center [74, 143] width 24 height 12
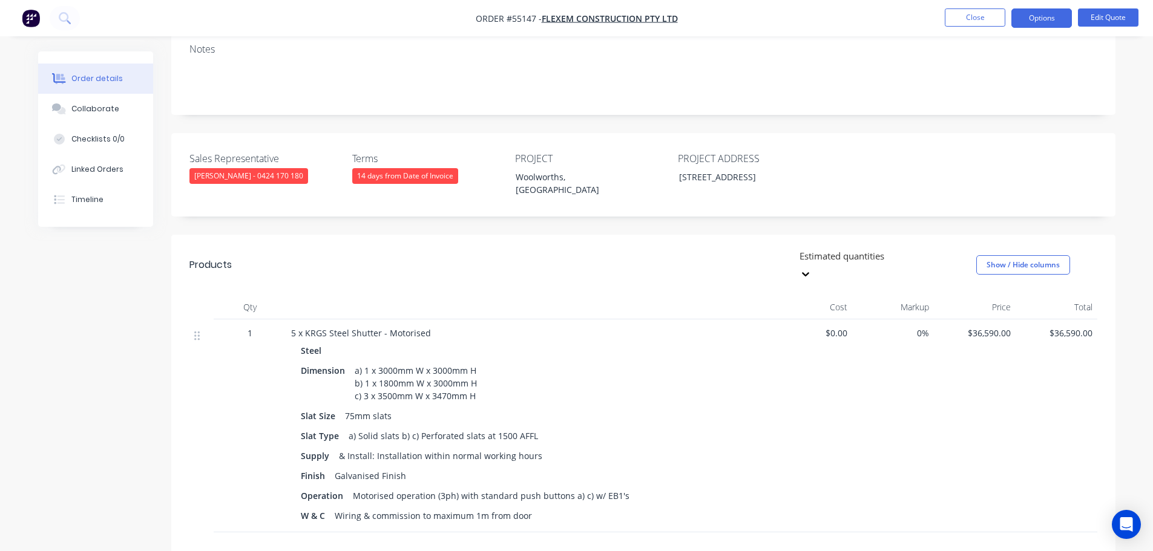
scroll to position [242, 0]
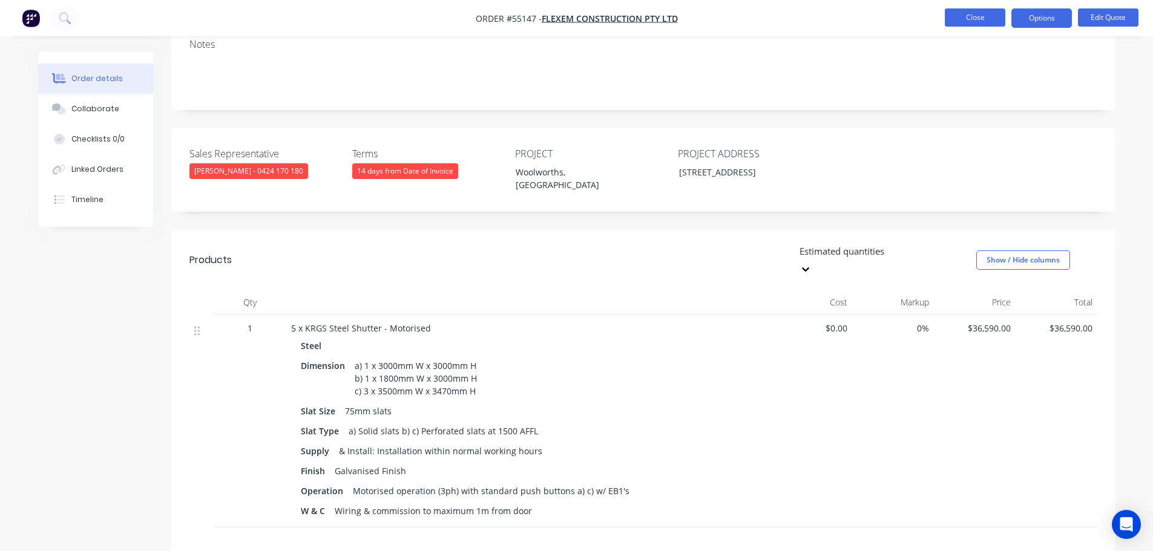
click at [973, 18] on button "Close" at bounding box center [974, 17] width 61 height 18
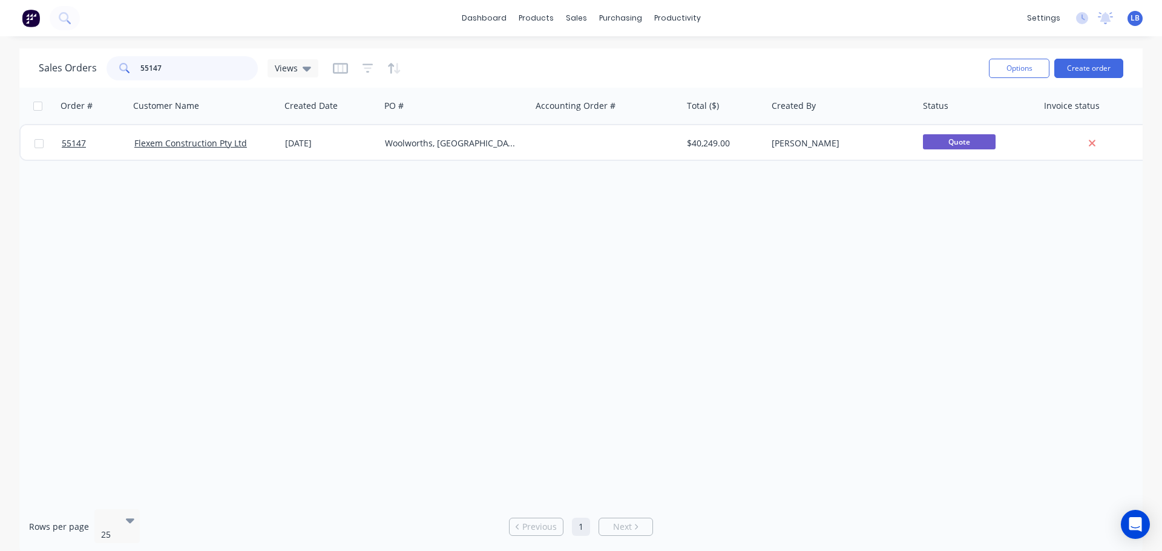
drag, startPoint x: 166, startPoint y: 64, endPoint x: 95, endPoint y: 80, distance: 72.7
click at [96, 79] on div "Sales Orders 55147 Views" at bounding box center [179, 68] width 280 height 24
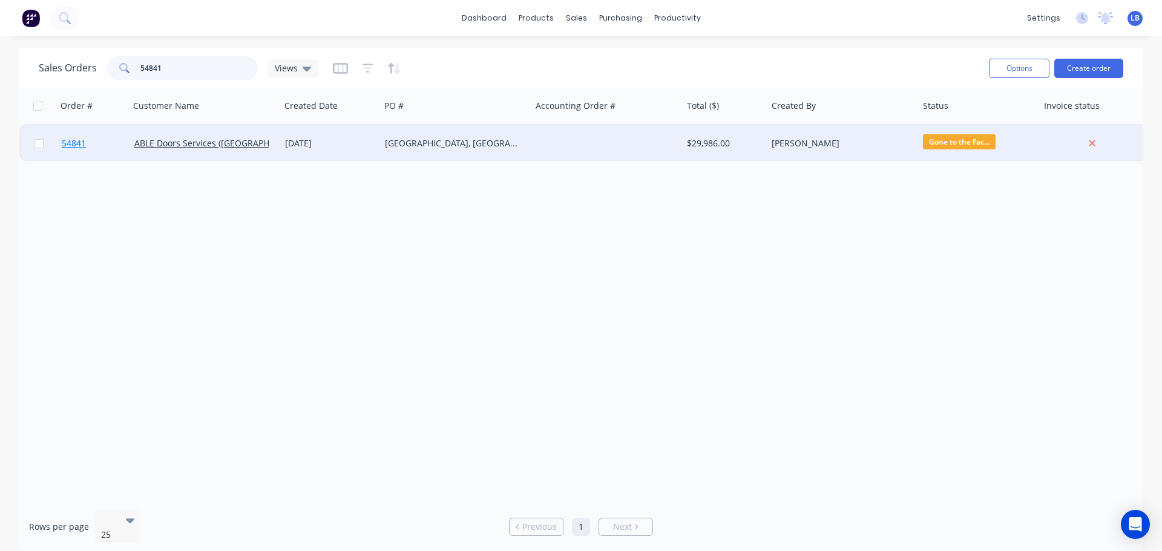
type input "54841"
click at [70, 143] on span "54841" at bounding box center [74, 143] width 24 height 12
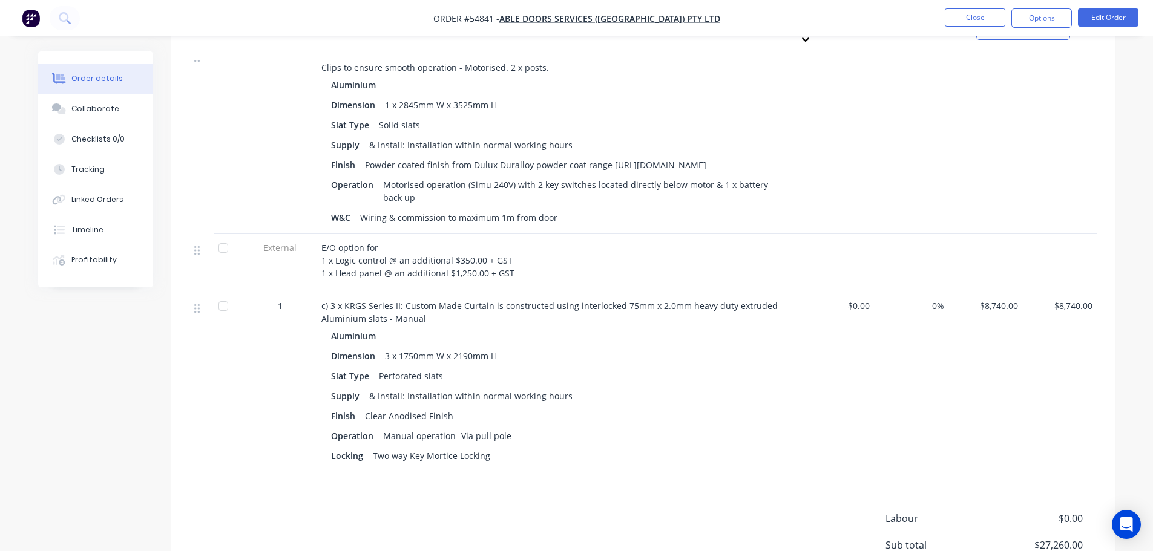
scroll to position [726, 0]
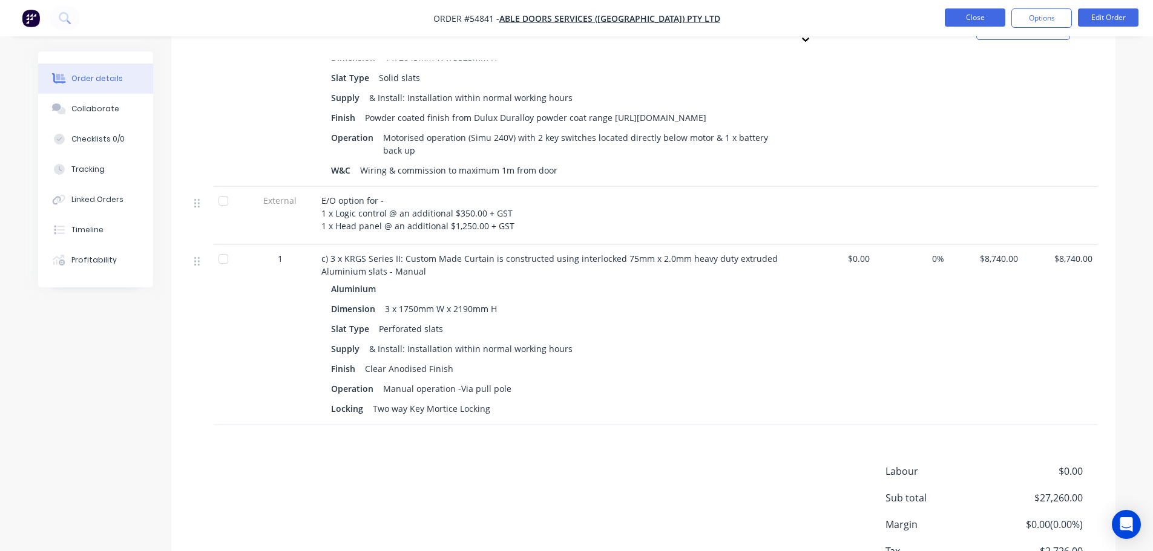
click at [954, 19] on button "Close" at bounding box center [974, 17] width 61 height 18
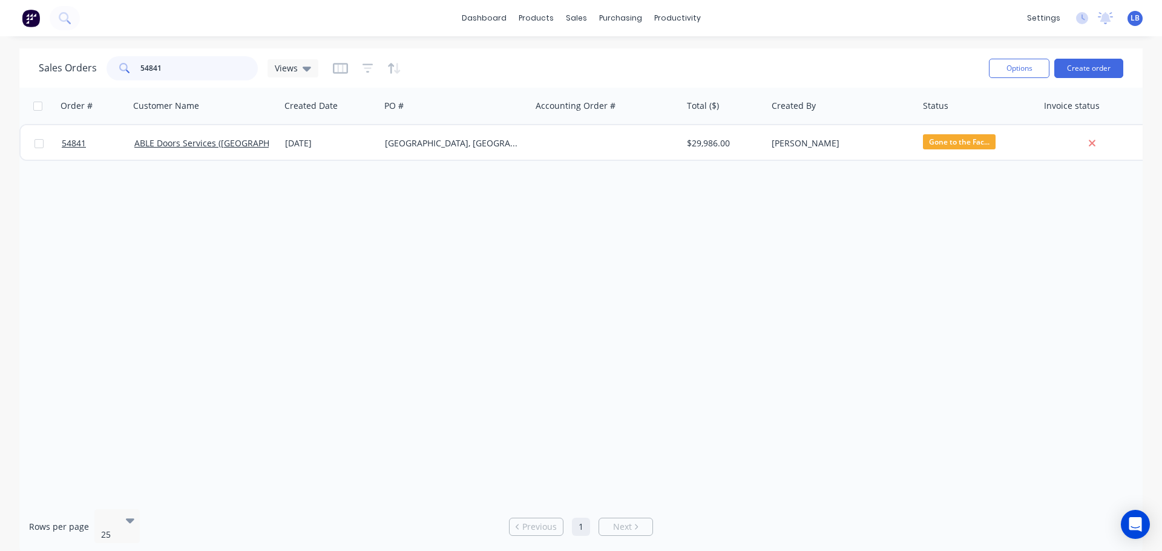
drag, startPoint x: 160, startPoint y: 67, endPoint x: 71, endPoint y: 87, distance: 91.9
click at [71, 87] on div "Sales Orders 54841 Views Options Create order" at bounding box center [580, 67] width 1123 height 39
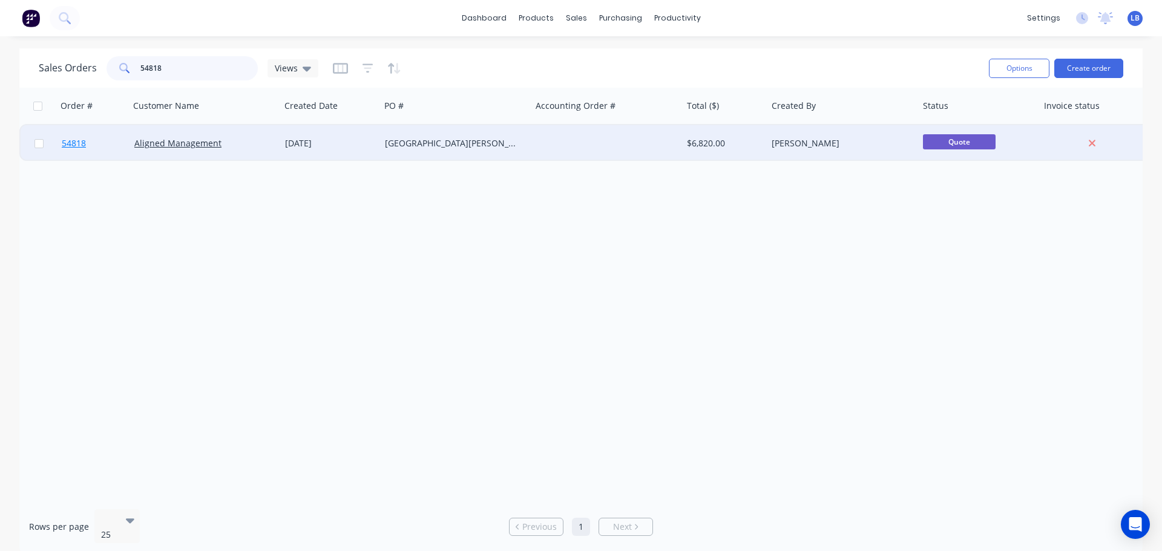
type input "54818"
click at [71, 144] on span "54818" at bounding box center [74, 143] width 24 height 12
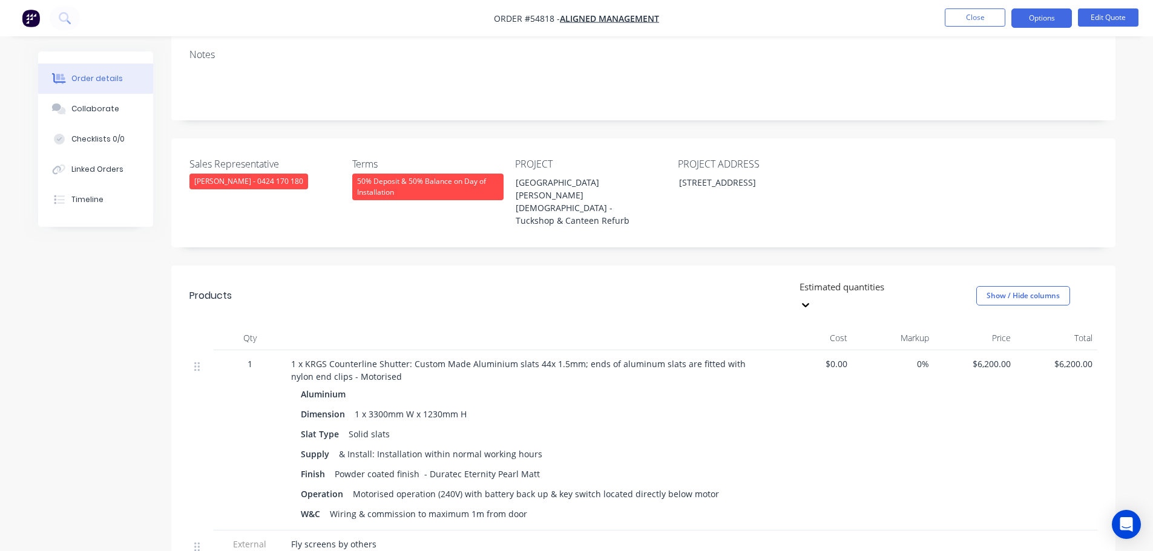
scroll to position [182, 0]
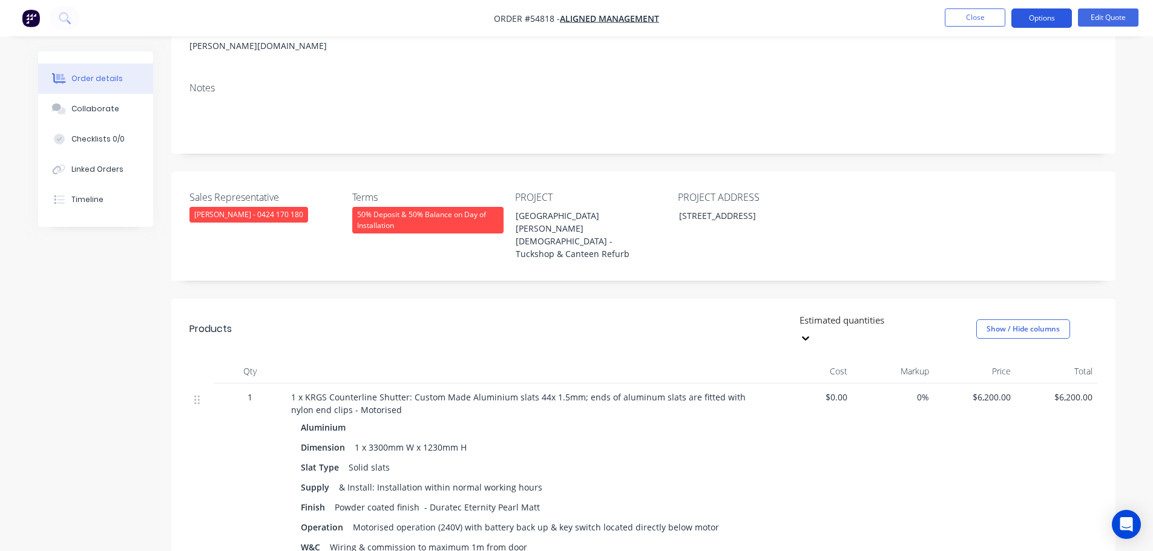
click at [1049, 22] on button "Options" at bounding box center [1041, 17] width 61 height 19
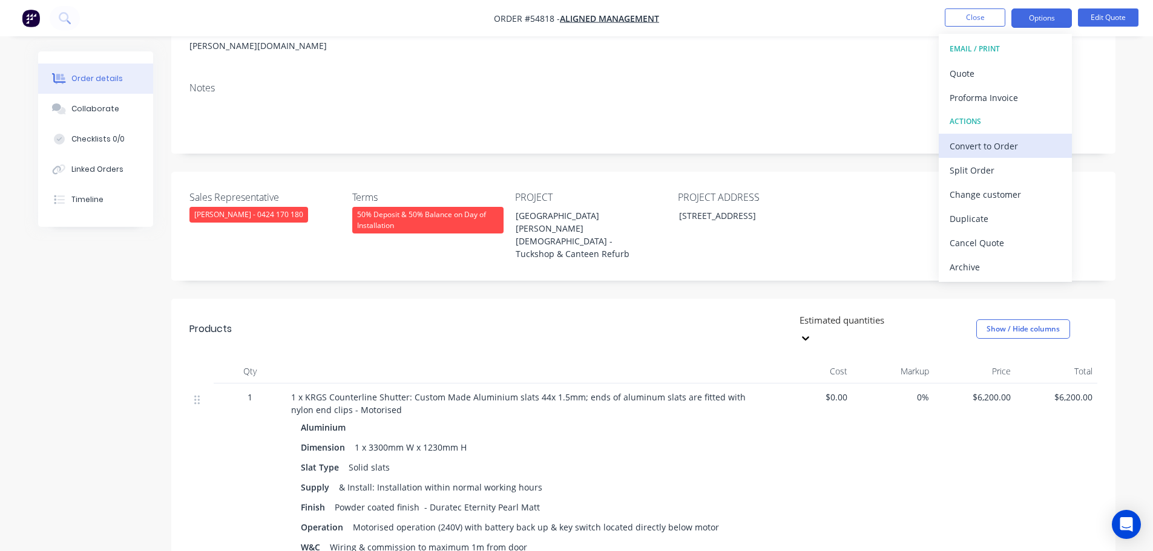
click at [979, 148] on div "Convert to Order" at bounding box center [1004, 146] width 111 height 18
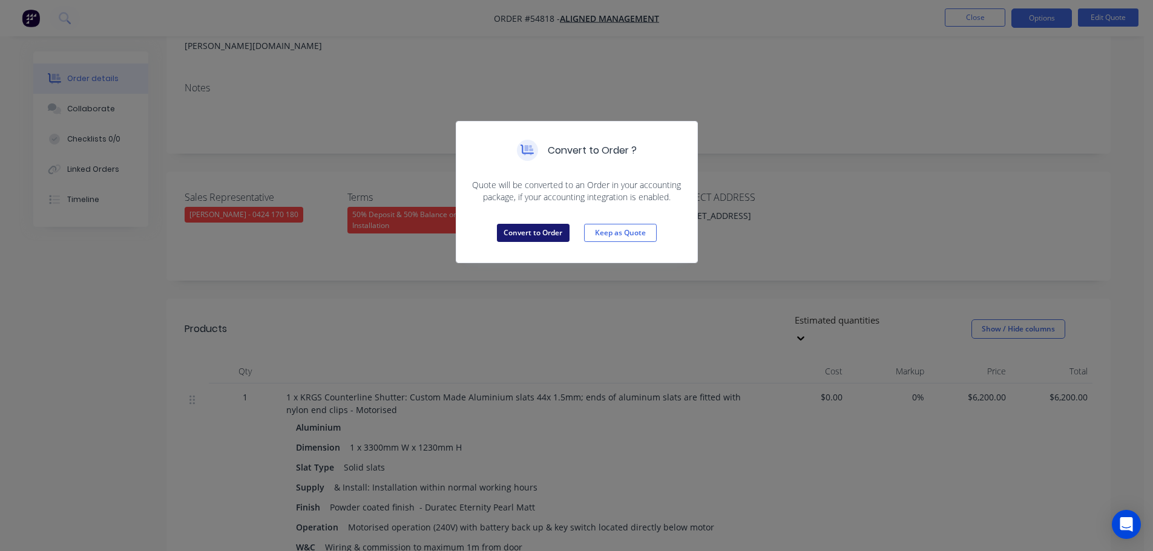
click at [542, 235] on button "Convert to Order" at bounding box center [533, 233] width 73 height 18
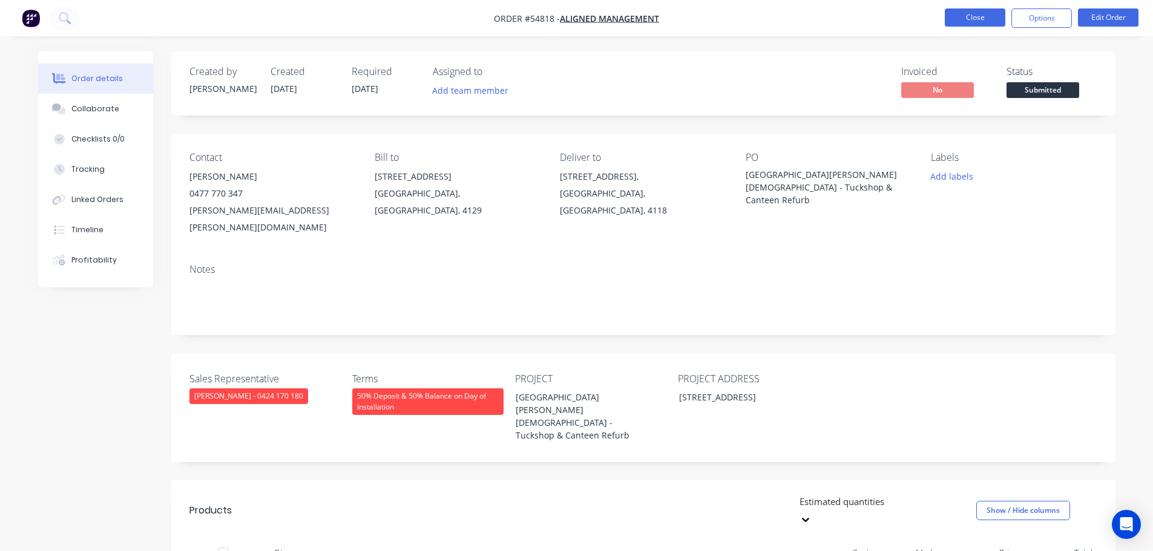
click at [965, 15] on button "Close" at bounding box center [974, 17] width 61 height 18
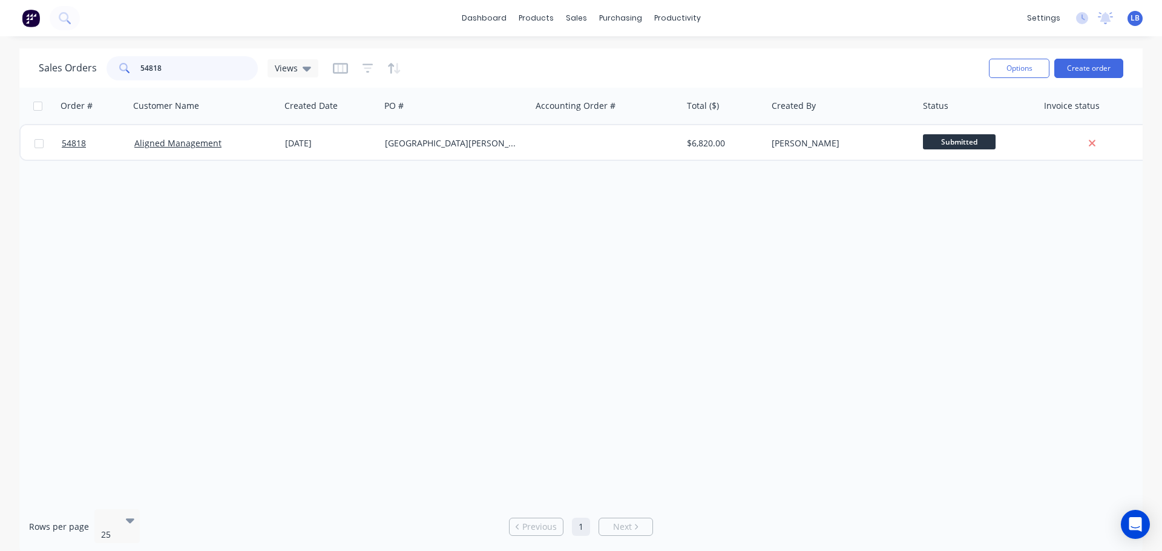
drag, startPoint x: 176, startPoint y: 67, endPoint x: 86, endPoint y: 85, distance: 91.8
click at [86, 85] on div "Sales Orders 54818 Views Options Create order" at bounding box center [580, 67] width 1123 height 39
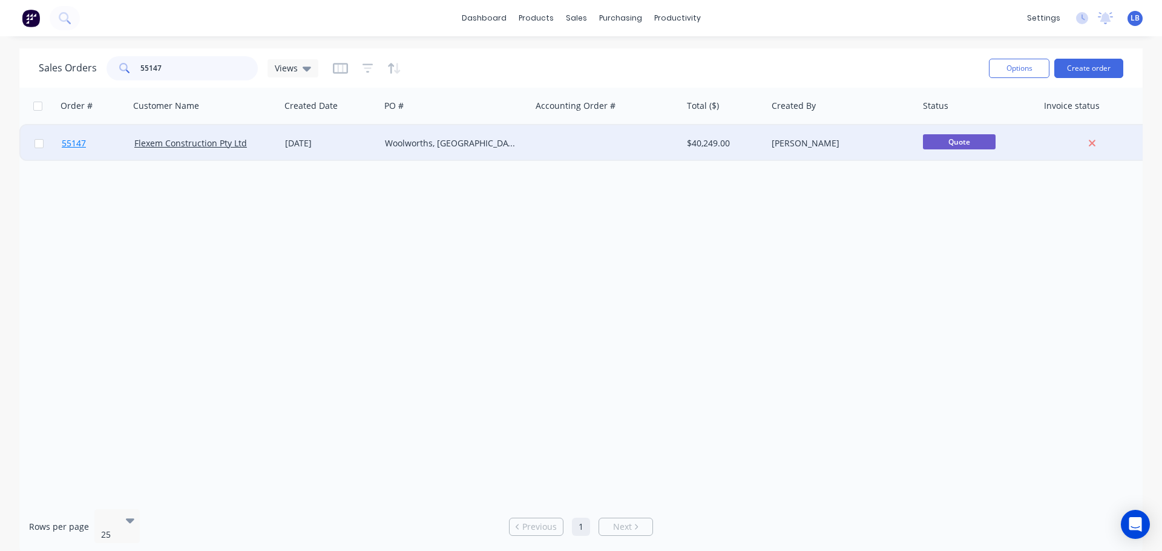
type input "55147"
click at [80, 140] on span "55147" at bounding box center [74, 143] width 24 height 12
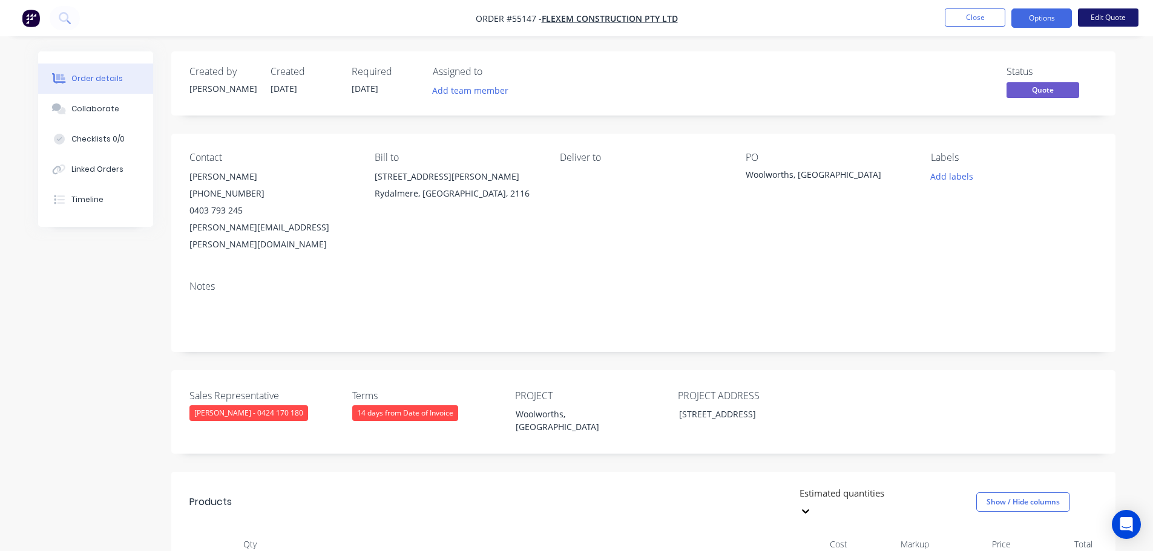
click at [1095, 16] on button "Edit Quote" at bounding box center [1108, 17] width 61 height 18
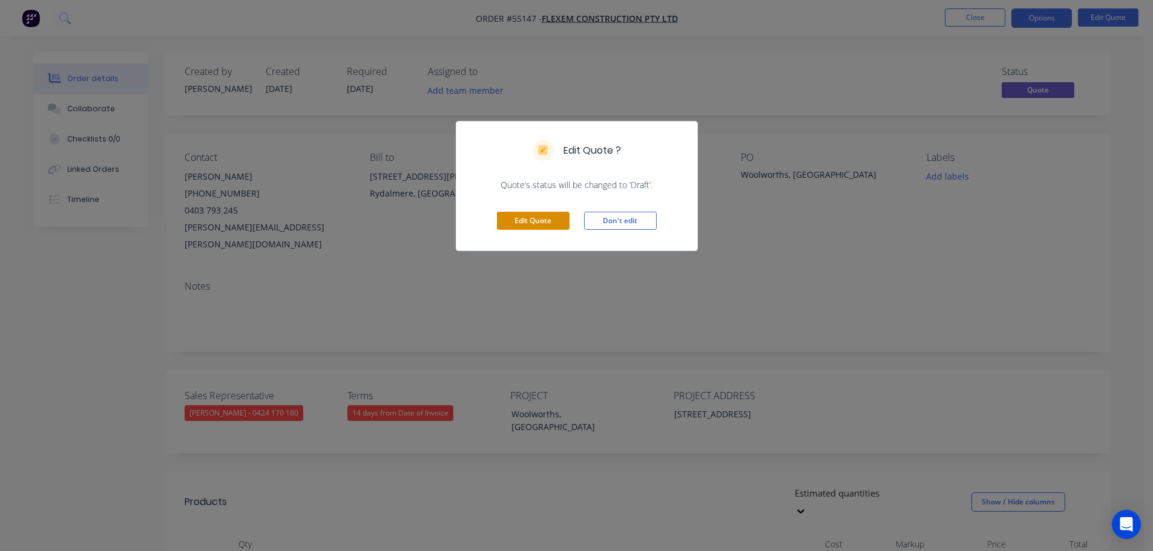
click at [549, 225] on button "Edit Quote" at bounding box center [533, 221] width 73 height 18
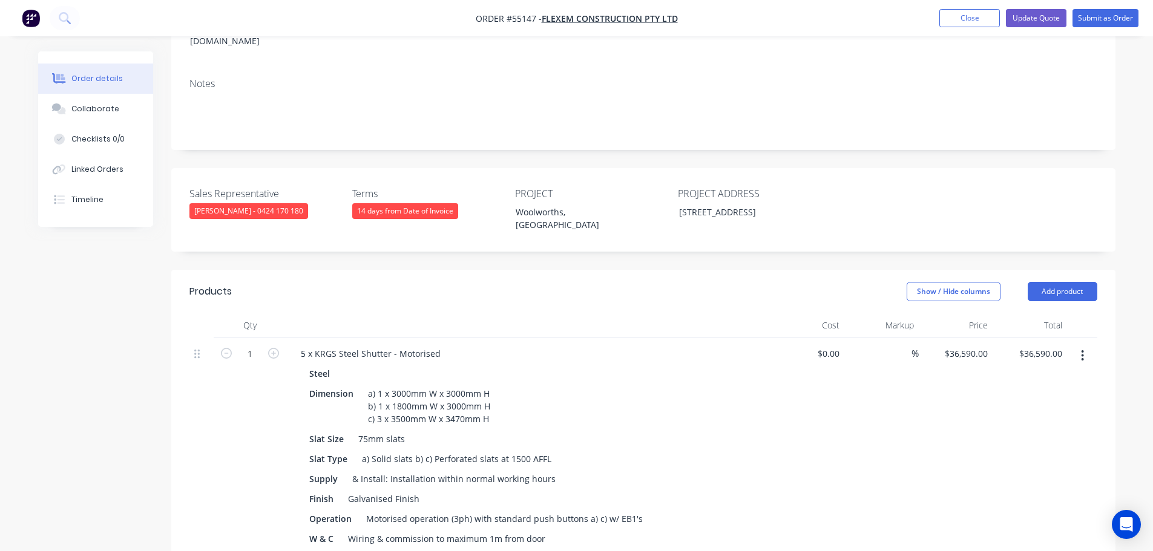
scroll to position [242, 0]
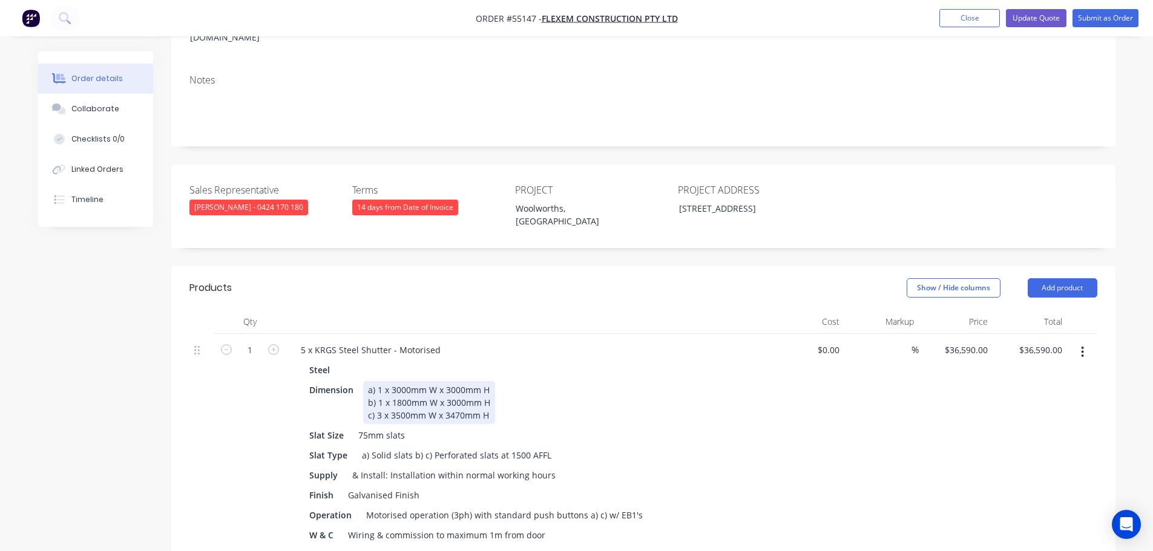
click at [493, 381] on div "a) 1 x 3000mm W x 3000mm H b) 1 x 1800mm W x 3000mm H c) 3 x 3500mm W x 3470mm H" at bounding box center [429, 402] width 132 height 43
click at [490, 381] on div "a) 1 x 3000mm W x 3000mm H - $6,837.00 + GST b) 1 x 1800mm W x 3000mm H c) 3 x …" at bounding box center [464, 402] width 203 height 43
drag, startPoint x: 487, startPoint y: 364, endPoint x: 488, endPoint y: 376, distance: 12.1
click at [487, 381] on div "a) 1 x 3000mm W x 3000mm H - $6,837.00 + GST b) 1 x 1800mm W x 3000mm H - $6,18…" at bounding box center [464, 402] width 203 height 43
click at [1058, 25] on button "Update Quote" at bounding box center [1036, 18] width 61 height 18
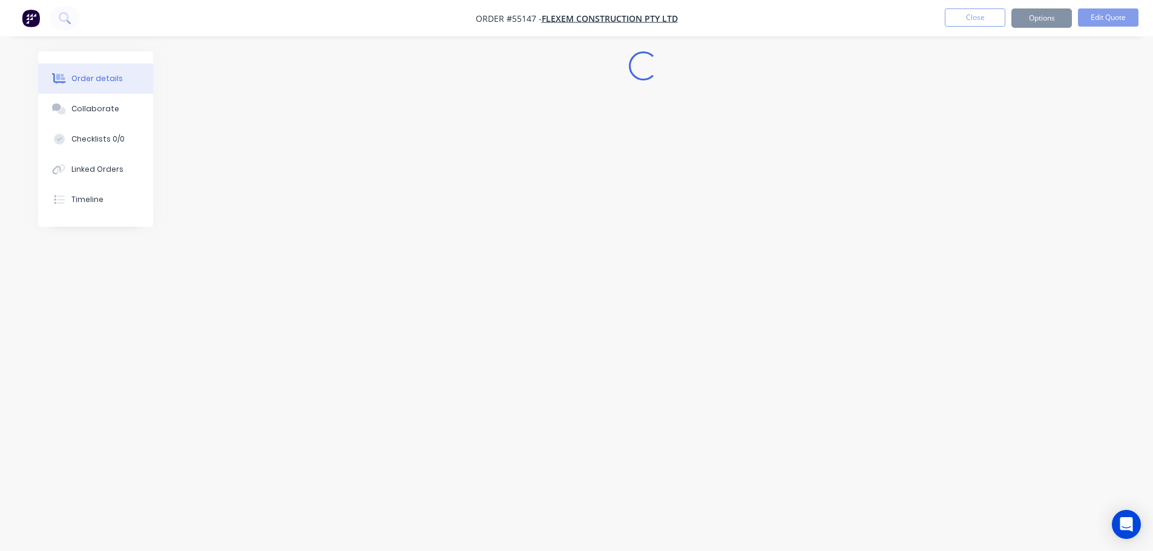
scroll to position [0, 0]
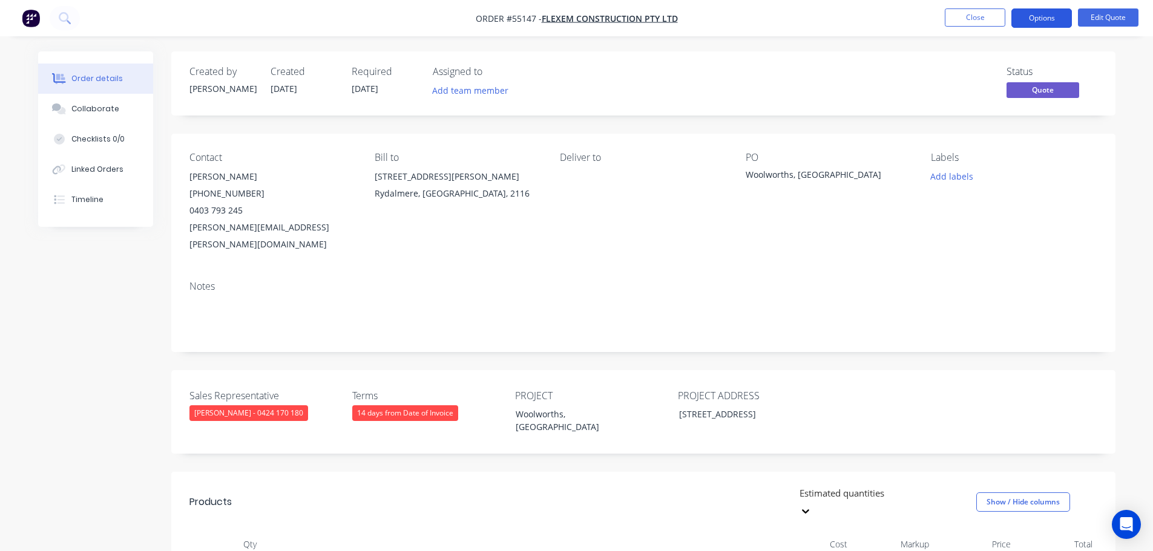
click at [1043, 21] on button "Options" at bounding box center [1041, 17] width 61 height 19
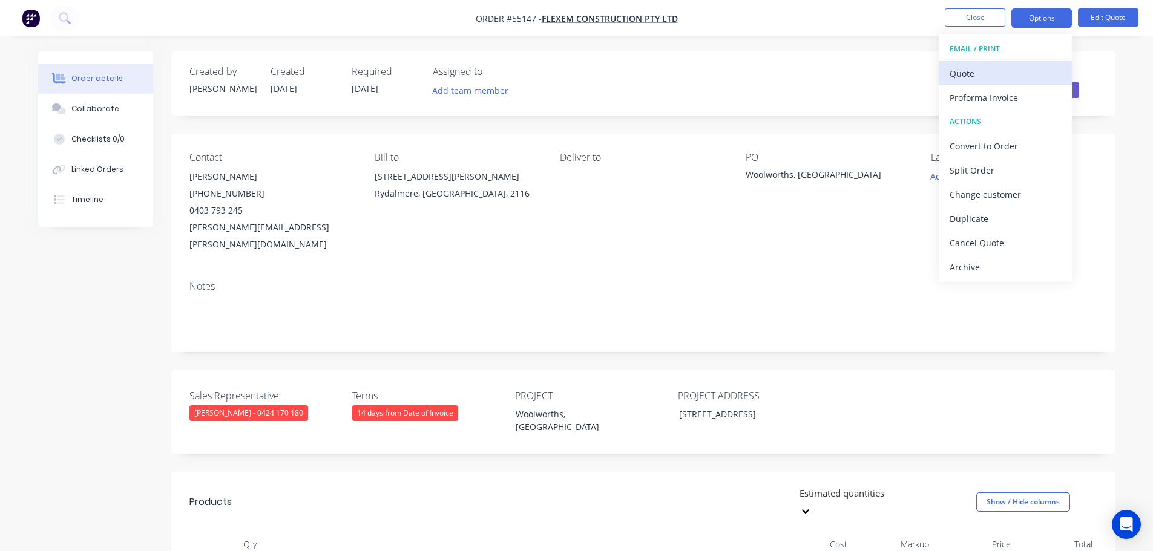
click at [973, 79] on div "Quote" at bounding box center [1004, 74] width 111 height 18
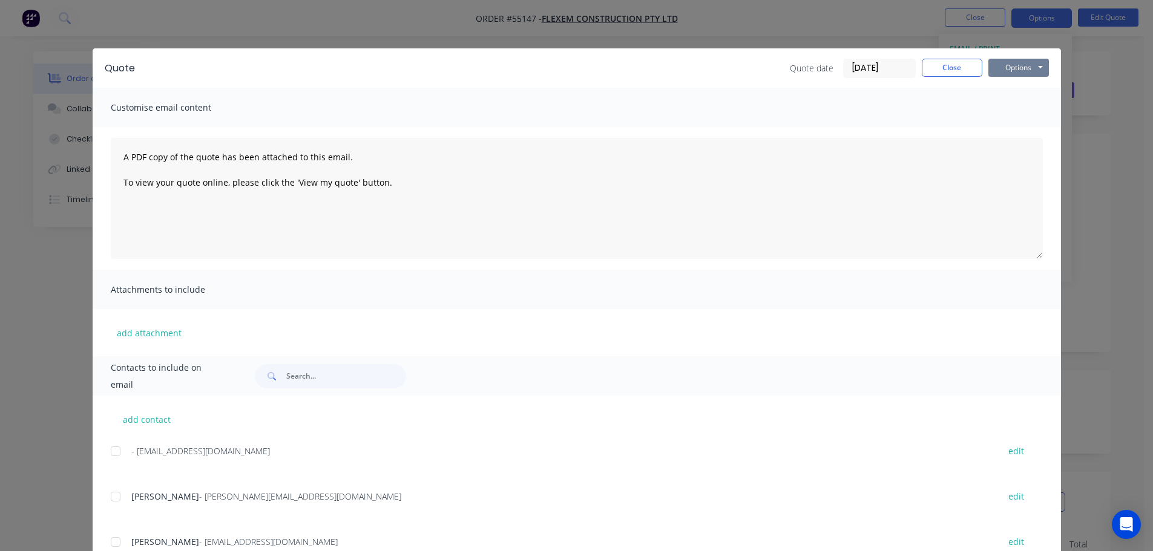
click at [1006, 68] on button "Options" at bounding box center [1018, 68] width 61 height 18
click at [1012, 111] on button "Print" at bounding box center [1026, 109] width 77 height 20
click at [929, 74] on button "Close" at bounding box center [951, 68] width 61 height 18
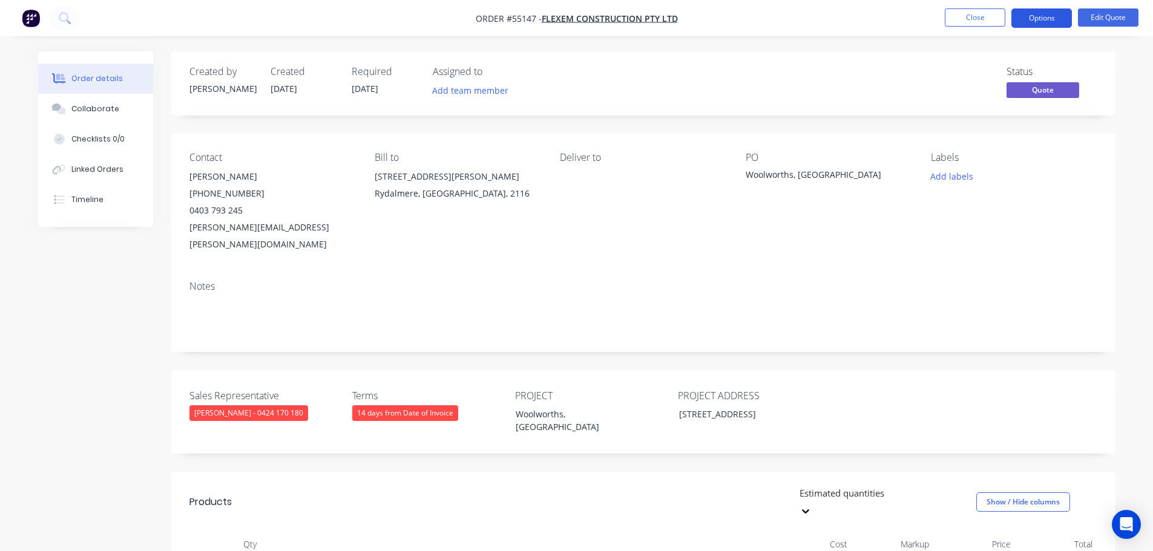
click at [1049, 21] on button "Options" at bounding box center [1041, 17] width 61 height 19
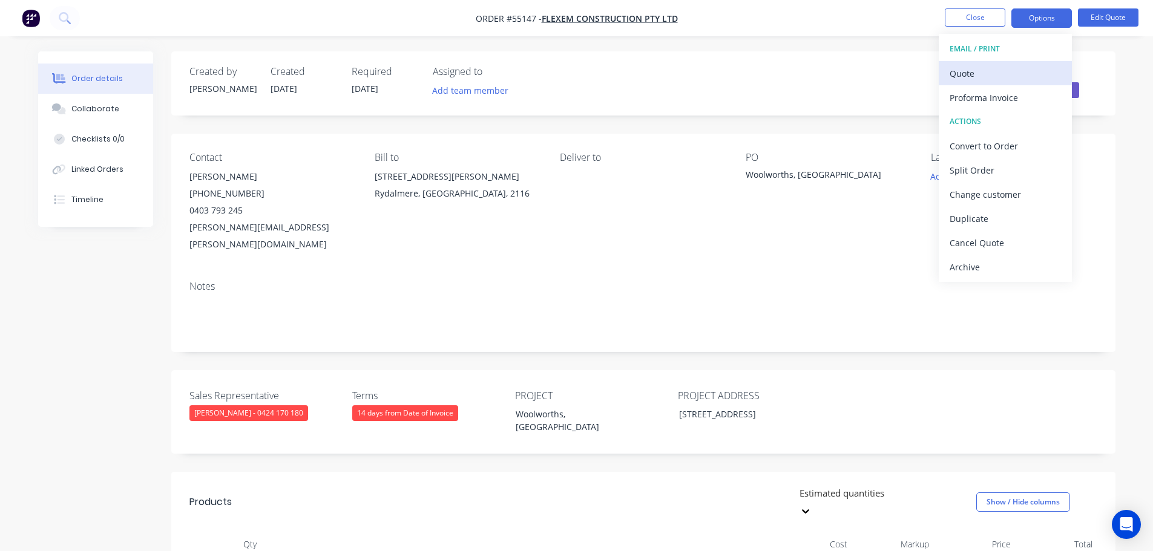
click at [966, 77] on div "Quote" at bounding box center [1004, 74] width 111 height 18
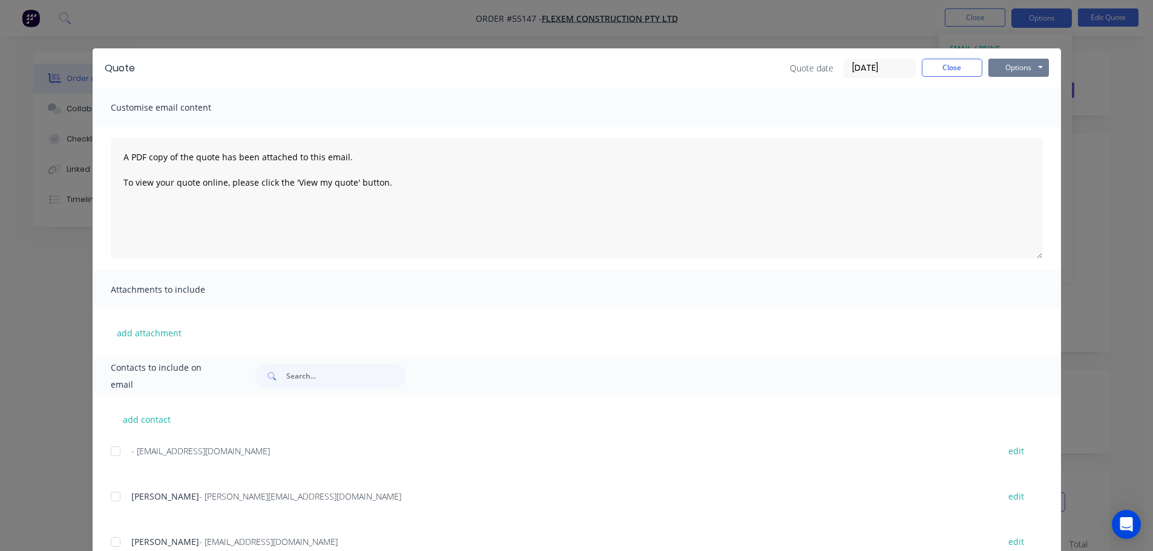
drag, startPoint x: 997, startPoint y: 70, endPoint x: 998, endPoint y: 77, distance: 8.1
click at [997, 71] on button "Options" at bounding box center [1018, 68] width 61 height 18
click at [1005, 107] on button "Print" at bounding box center [1026, 109] width 77 height 20
click at [937, 68] on button "Close" at bounding box center [951, 68] width 61 height 18
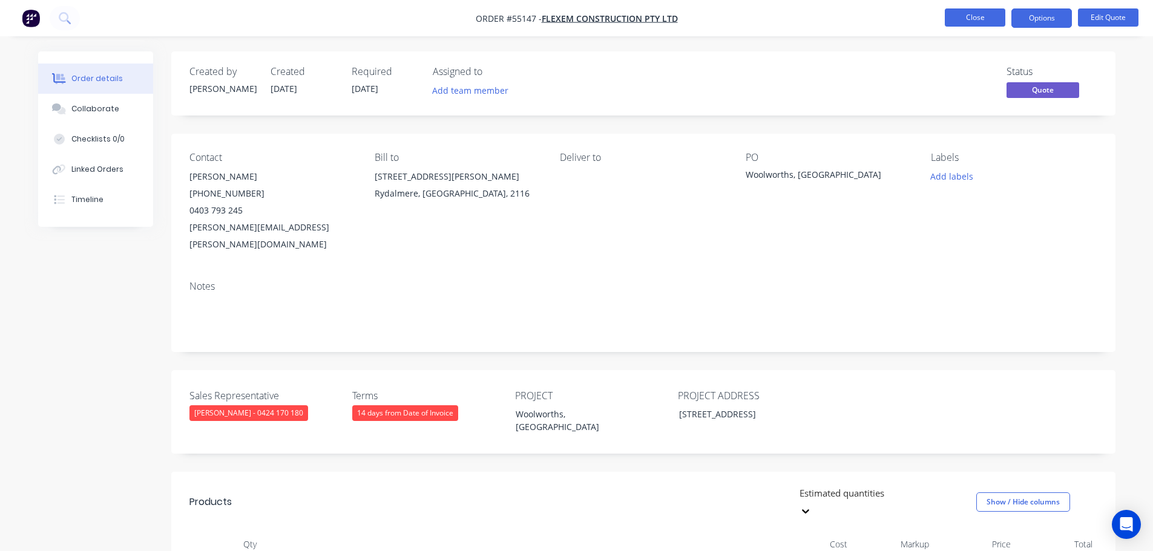
click at [961, 19] on button "Close" at bounding box center [974, 17] width 61 height 18
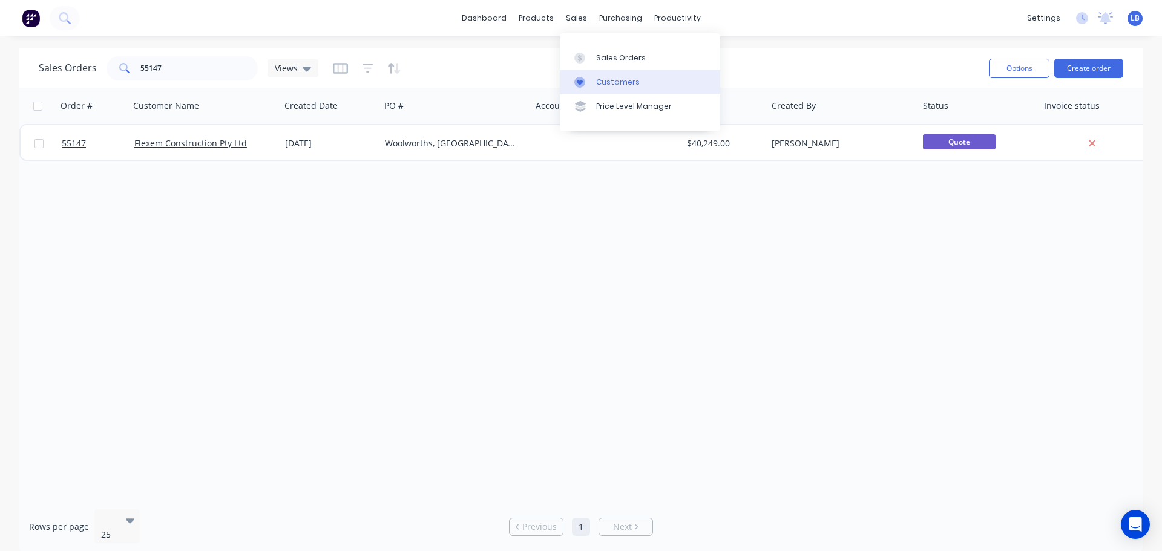
click at [614, 82] on div "Customers" at bounding box center [618, 82] width 44 height 11
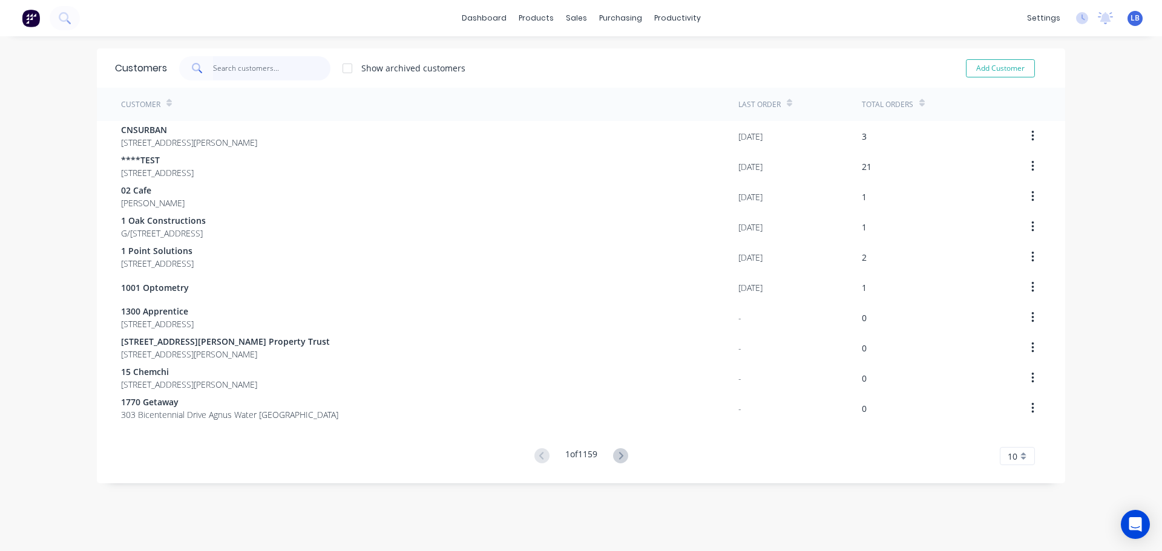
click at [241, 68] on input "text" at bounding box center [272, 68] width 118 height 24
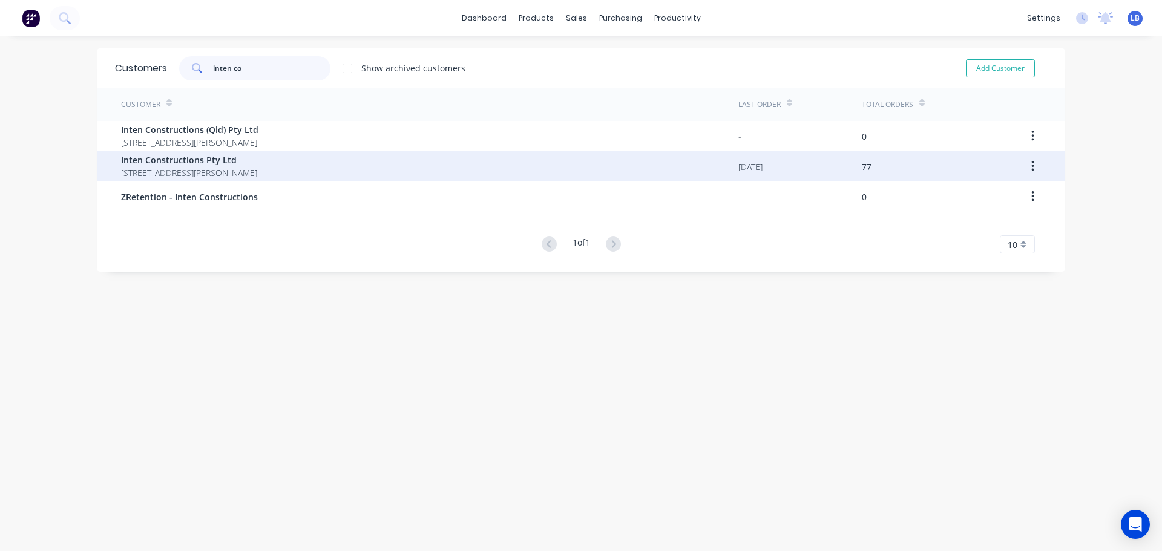
type input "inten co"
click at [173, 166] on span "Unit 3, 5-11 Mellor St West Ryde New South Wales 2114" at bounding box center [189, 172] width 136 height 13
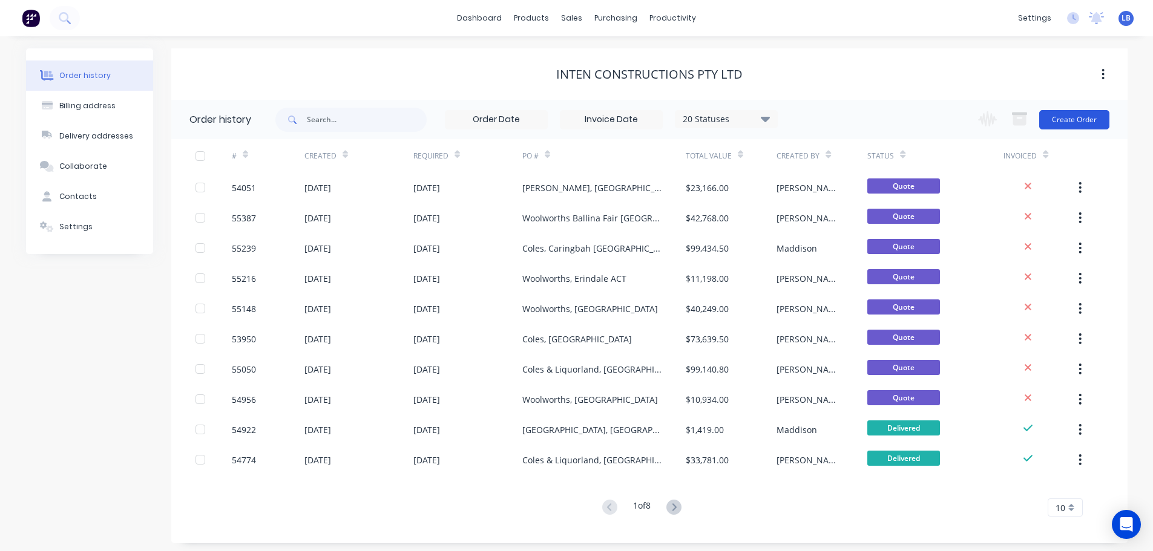
click at [1064, 125] on button "Create Order" at bounding box center [1074, 119] width 70 height 19
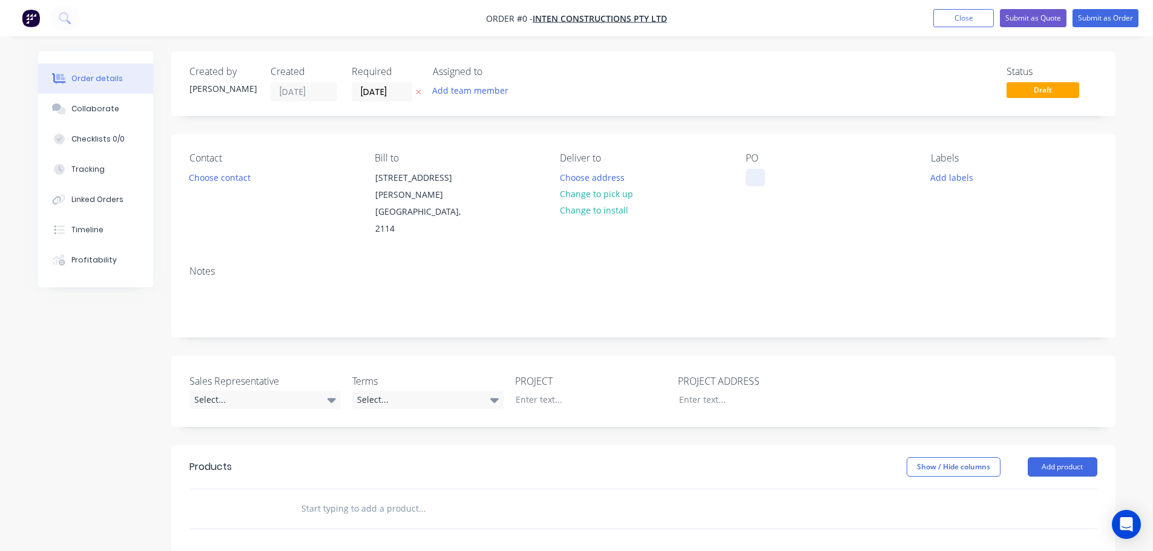
click at [758, 177] on div at bounding box center [754, 178] width 19 height 18
click at [244, 181] on div "Order details Collaborate Checklists 0/0 Tracking Linked Orders Timeline Profit…" at bounding box center [576, 444] width 1101 height 787
click at [244, 181] on button "Choose contact" at bounding box center [219, 177] width 74 height 16
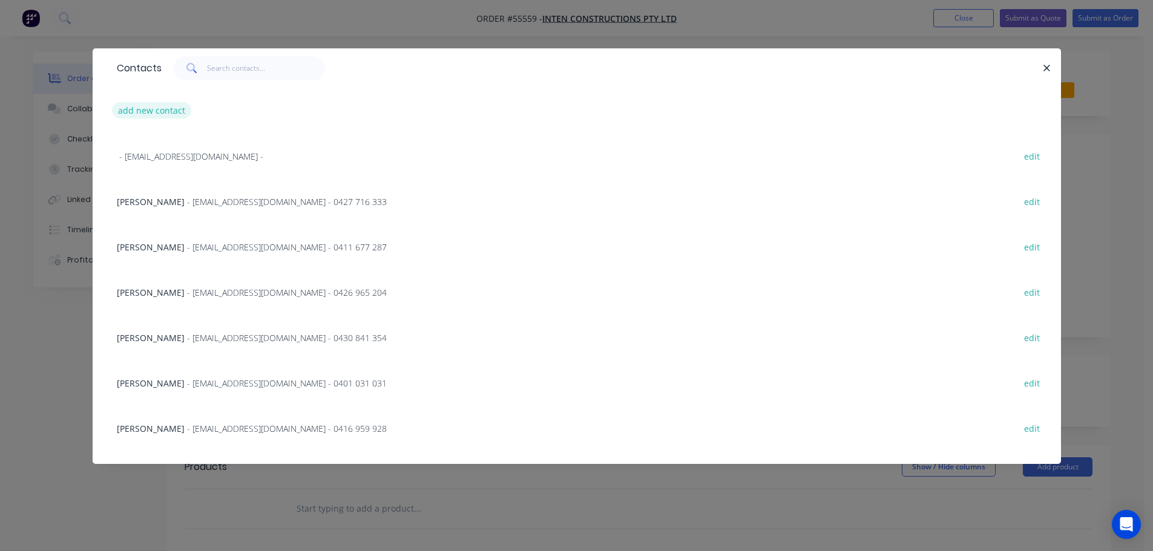
click at [160, 112] on button "add new contact" at bounding box center [152, 110] width 80 height 16
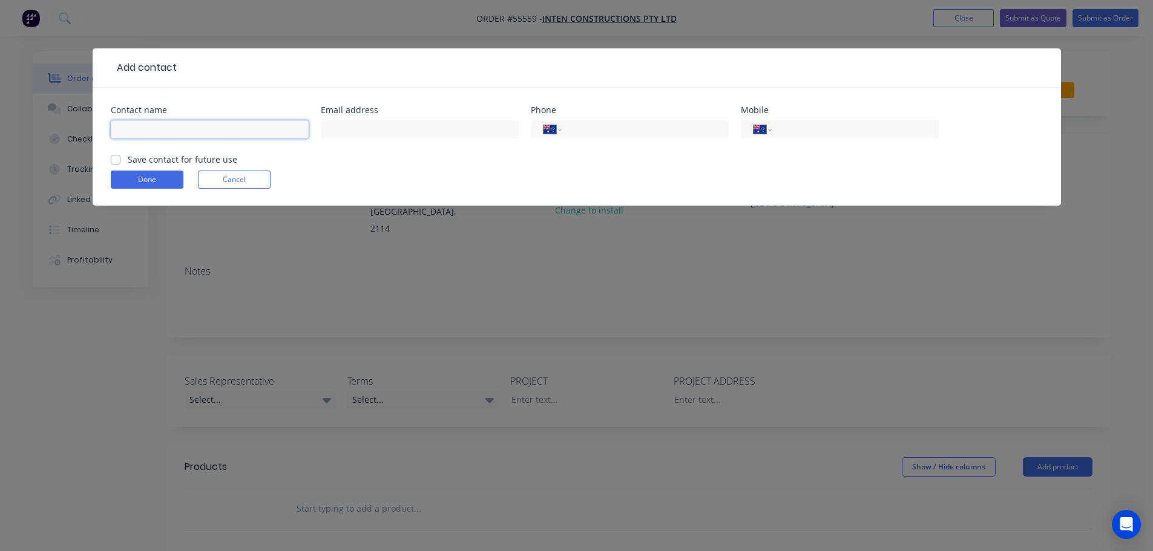
drag, startPoint x: 137, startPoint y: 125, endPoint x: 166, endPoint y: 137, distance: 31.1
click at [137, 125] on input "text" at bounding box center [210, 129] width 198 height 18
type input "Tom Johnston"
drag, startPoint x: 336, startPoint y: 132, endPoint x: 347, endPoint y: 194, distance: 63.2
click at [336, 132] on input "text" at bounding box center [420, 129] width 198 height 18
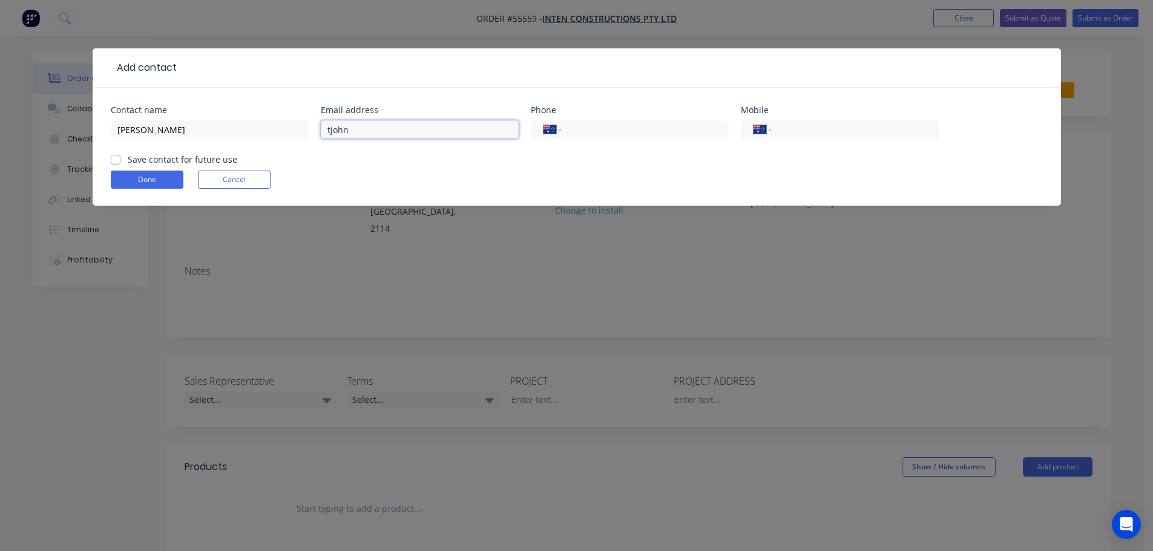
type input "TJohnston@inten.com.au"
click at [869, 129] on input "tel" at bounding box center [852, 130] width 145 height 14
type input "0419 284 602"
click at [128, 162] on label "Save contact for future use" at bounding box center [183, 159] width 110 height 13
click at [111, 162] on input "Save contact for future use" at bounding box center [116, 158] width 10 height 11
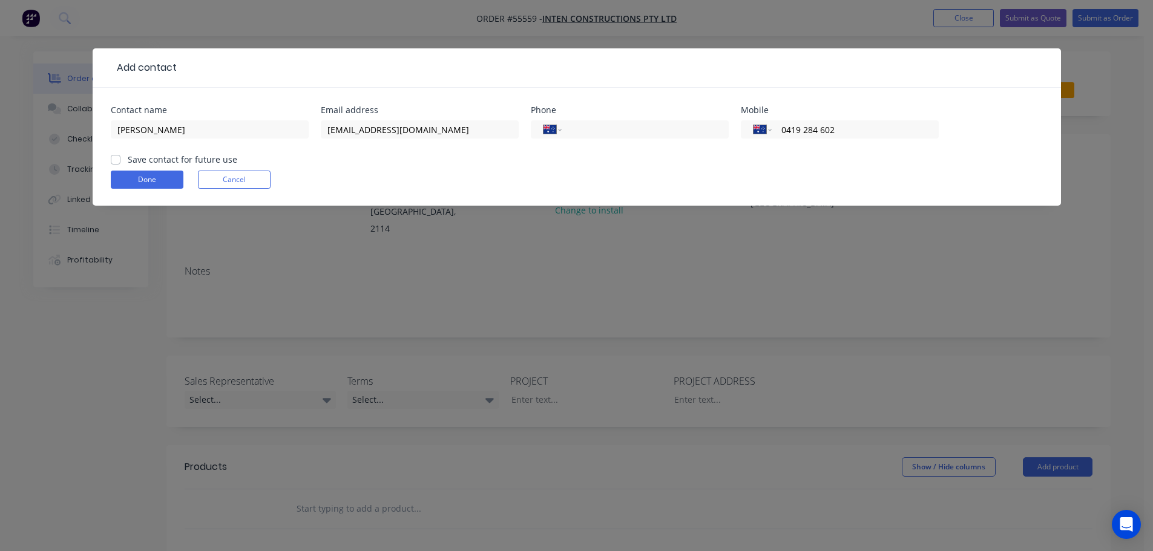
checkbox input "true"
click at [127, 180] on button "Done" at bounding box center [147, 180] width 73 height 18
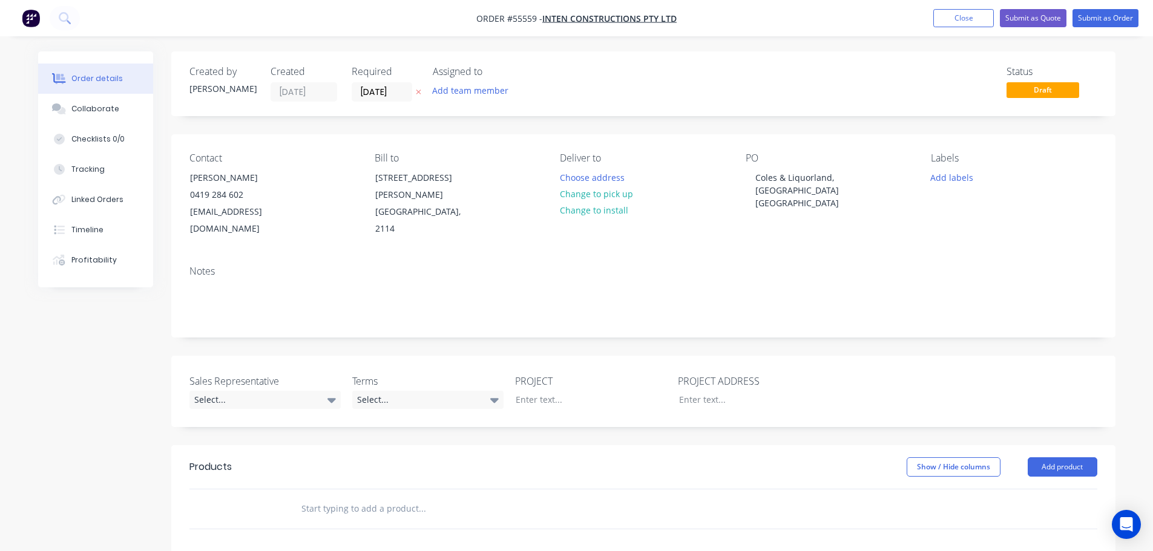
scroll to position [61, 0]
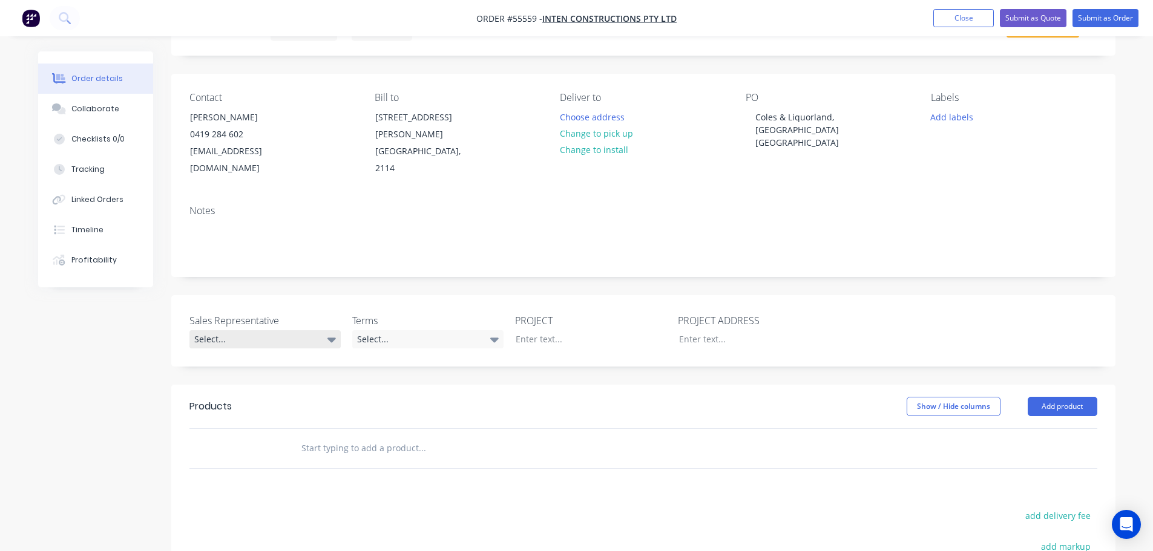
click at [222, 330] on div "Select..." at bounding box center [264, 339] width 151 height 18
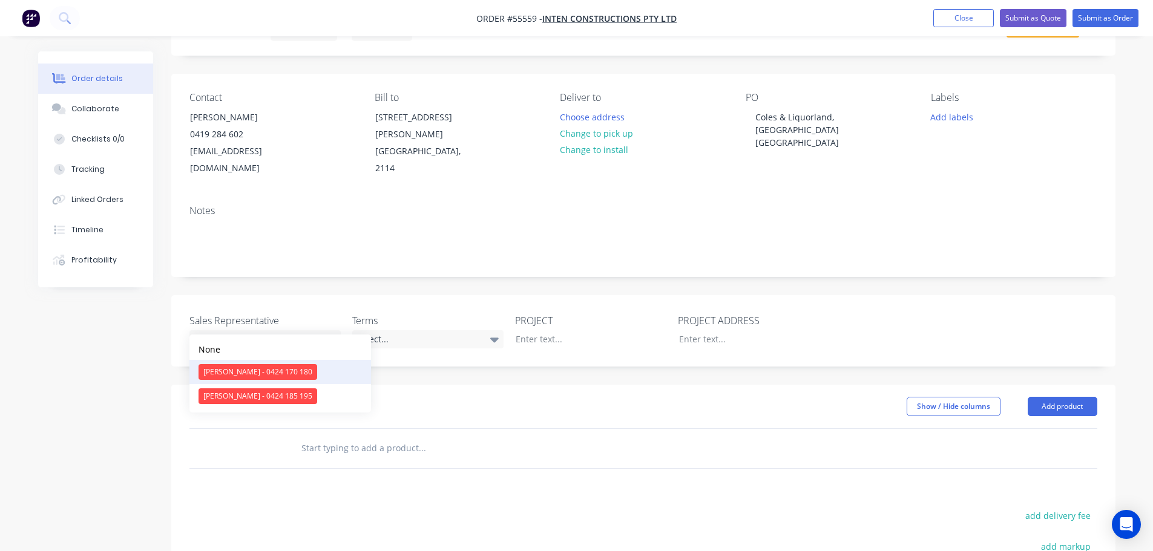
click at [234, 372] on div "[PERSON_NAME] - 0424 170 180" at bounding box center [257, 372] width 119 height 16
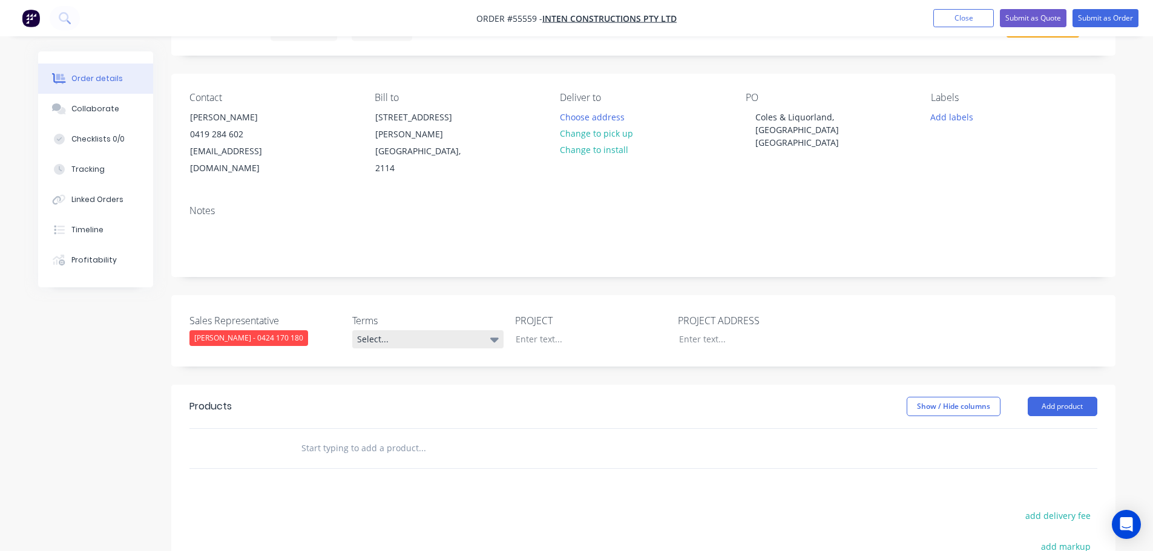
click at [410, 330] on div "Select..." at bounding box center [427, 339] width 151 height 18
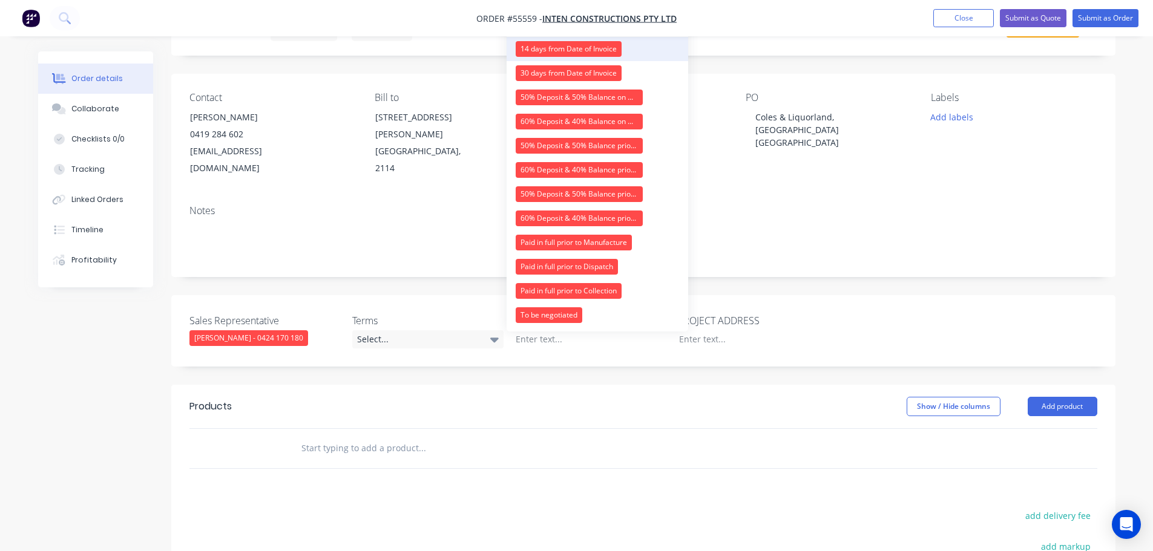
click at [567, 45] on div "14 days from Date of Invoice" at bounding box center [569, 49] width 106 height 16
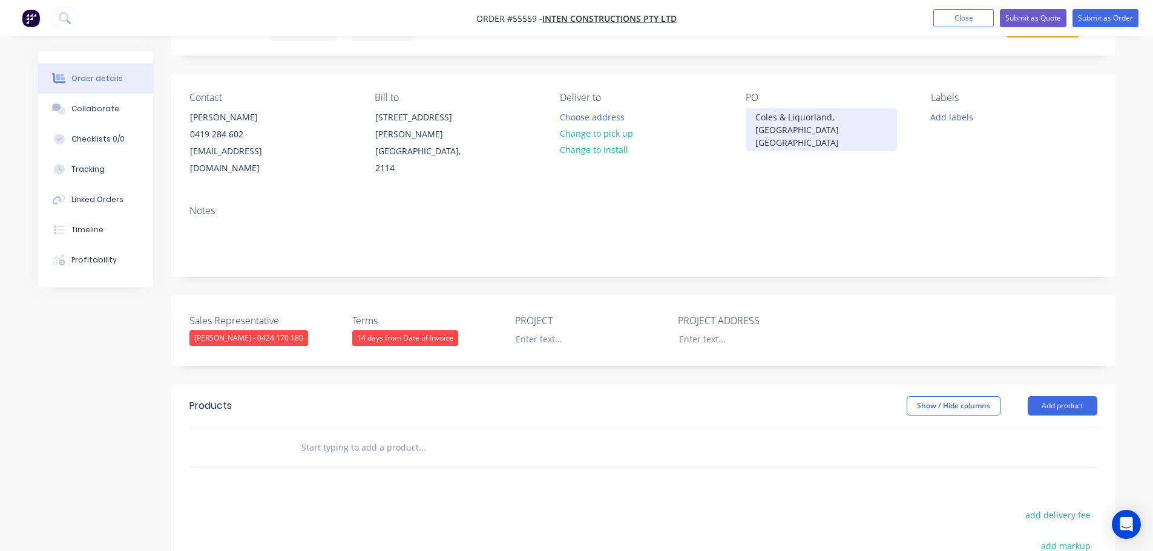
click at [819, 117] on div "Coles & Liquorland, [GEOGRAPHIC_DATA] [GEOGRAPHIC_DATA]" at bounding box center [820, 129] width 151 height 43
copy div "Coles & Liquorland, [GEOGRAPHIC_DATA] [GEOGRAPHIC_DATA]"
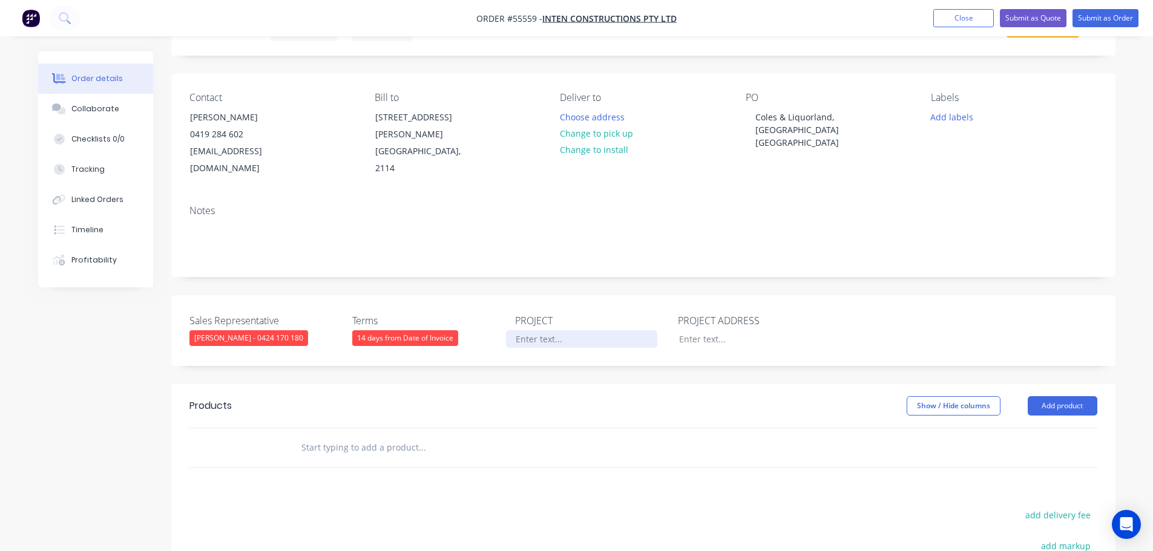
click at [540, 330] on div at bounding box center [581, 339] width 151 height 18
paste div
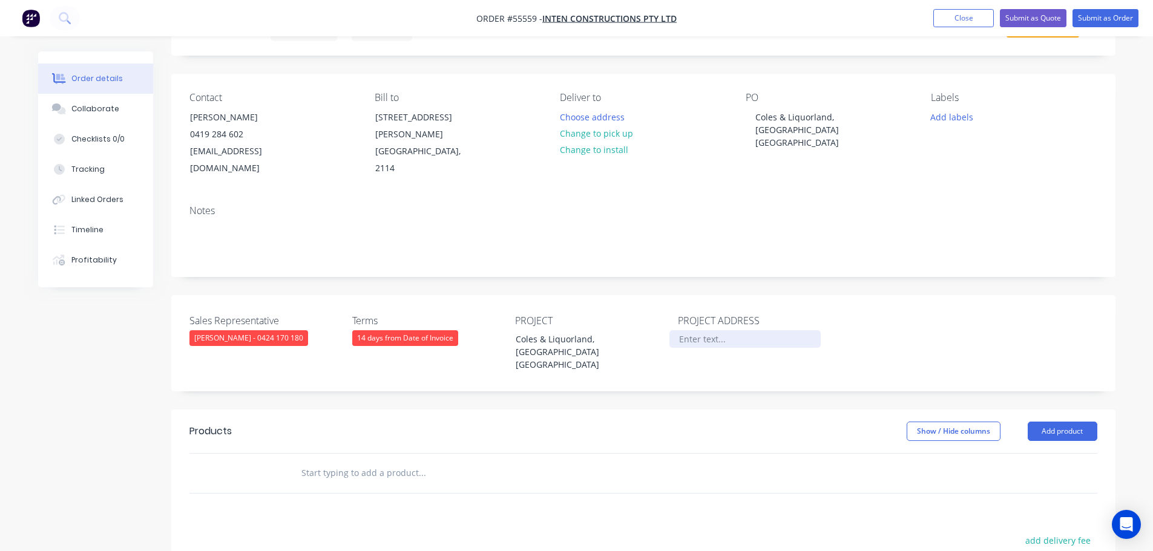
click at [698, 330] on div at bounding box center [744, 339] width 151 height 18
paste div
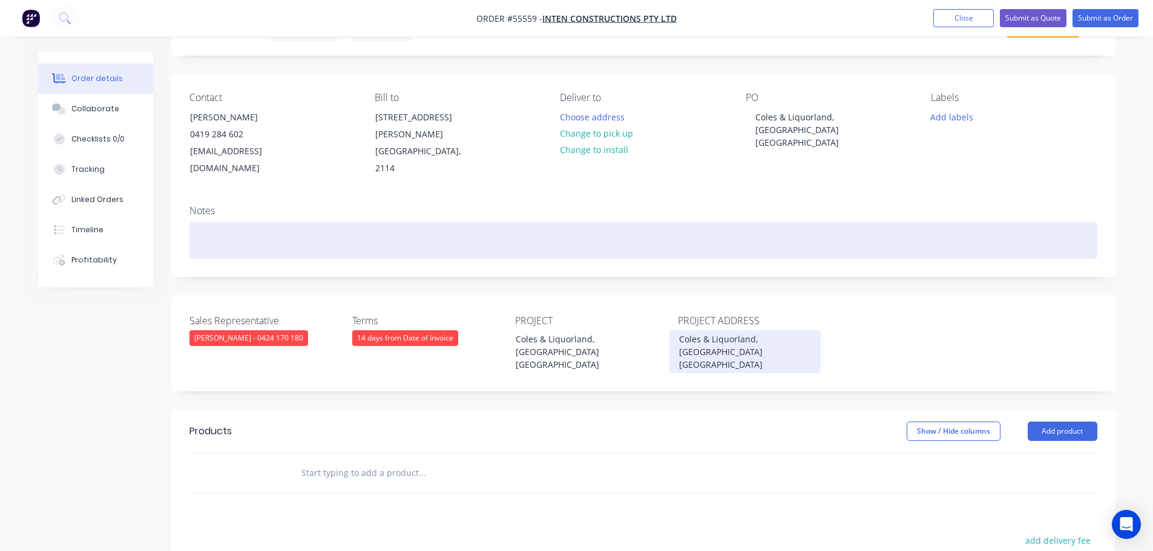
scroll to position [121, 0]
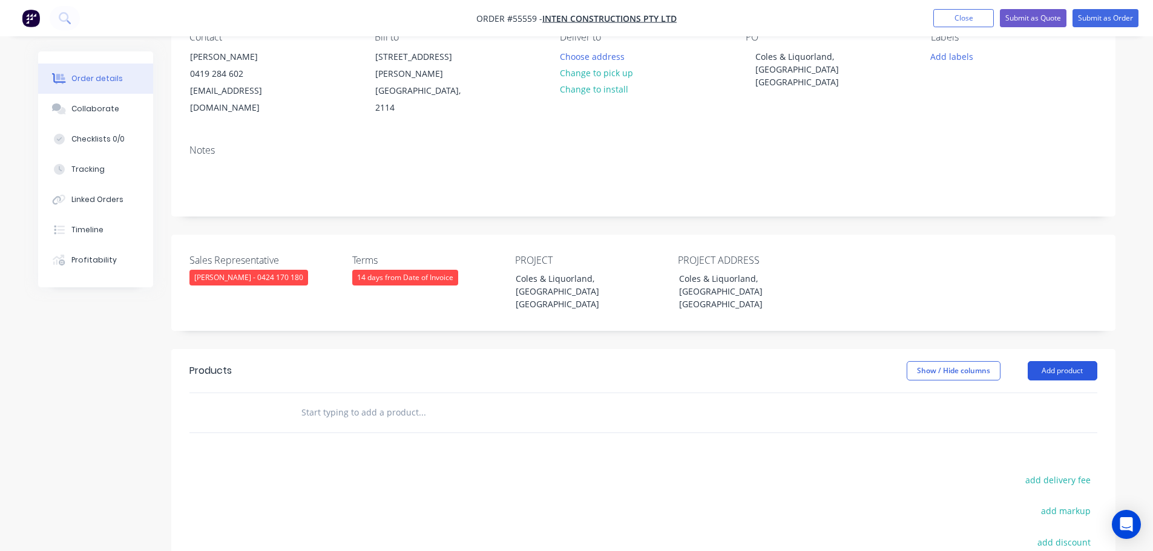
click at [1049, 361] on button "Add product" at bounding box center [1062, 370] width 70 height 19
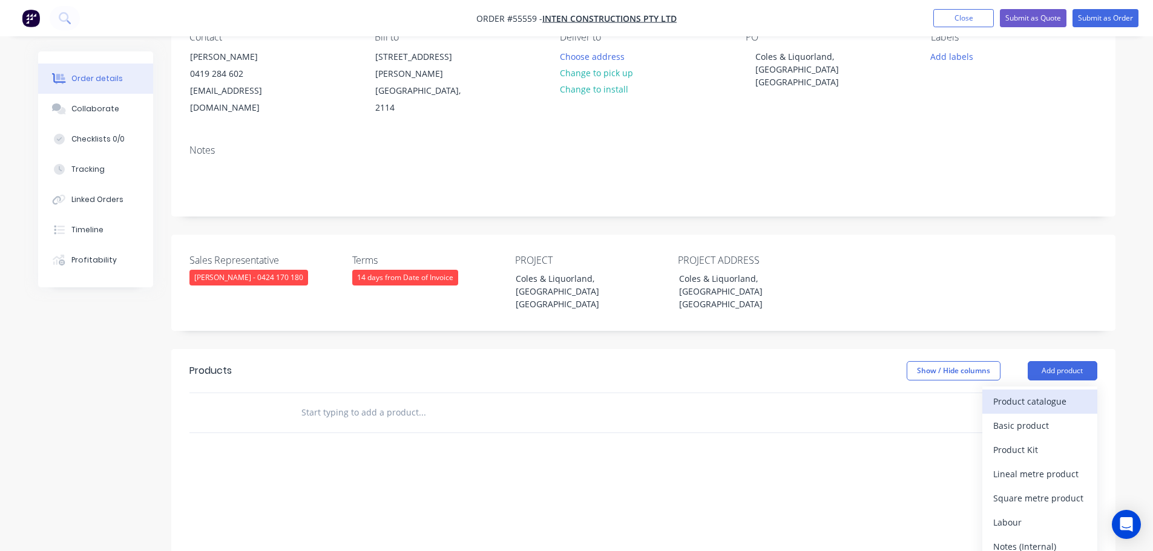
click at [1011, 393] on div "Product catalogue" at bounding box center [1039, 402] width 93 height 18
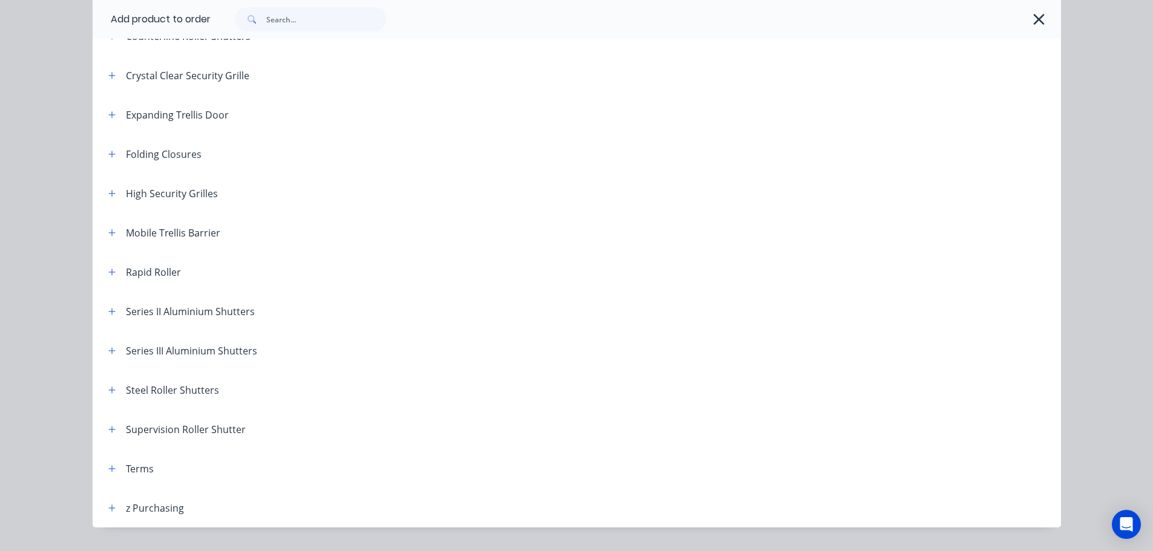
scroll to position [342, 0]
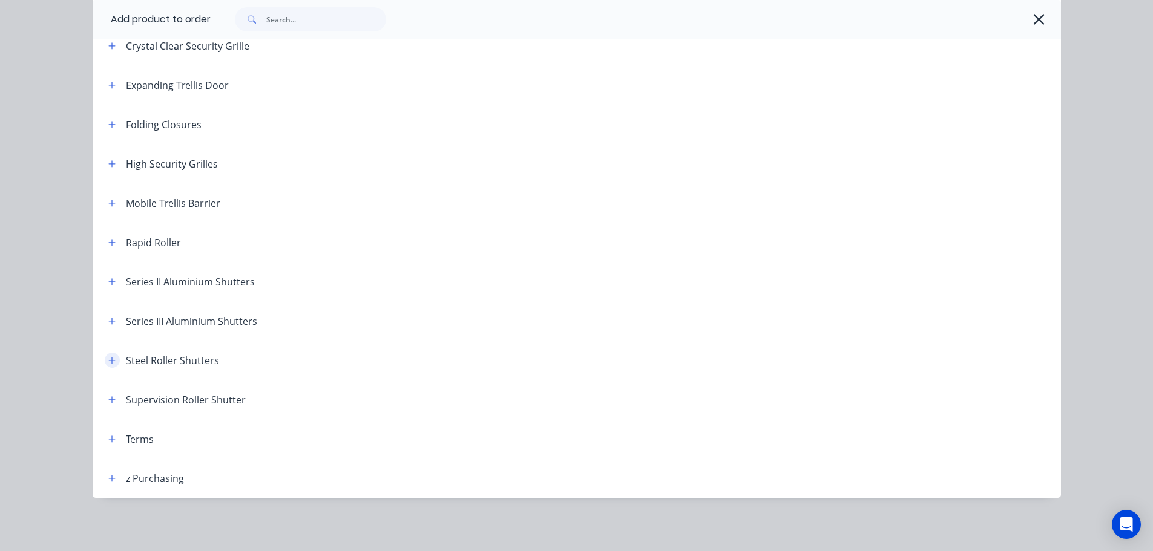
click at [108, 359] on icon "button" at bounding box center [111, 360] width 7 height 8
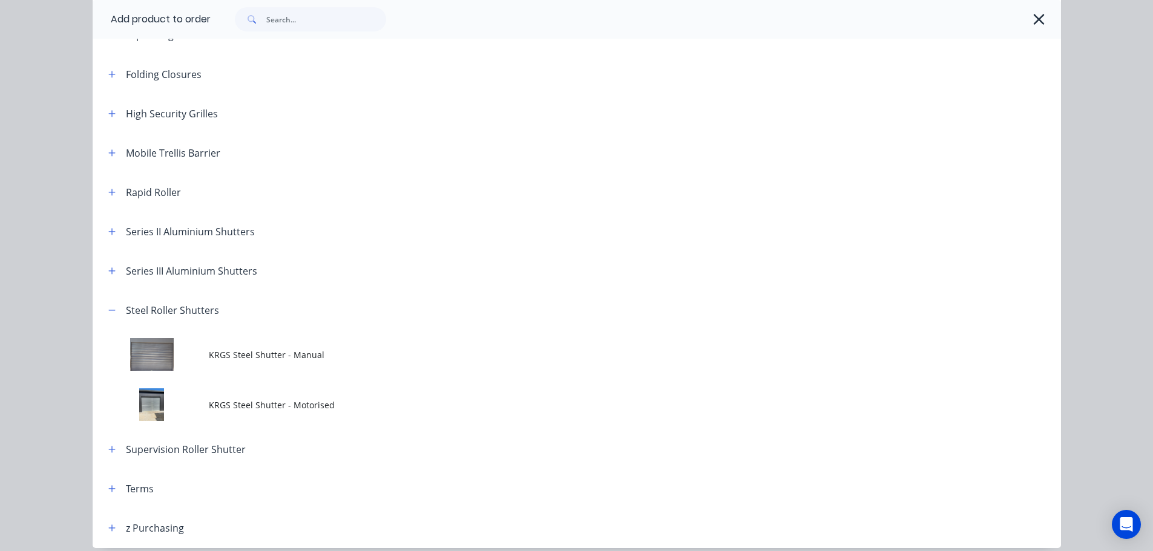
scroll to position [443, 0]
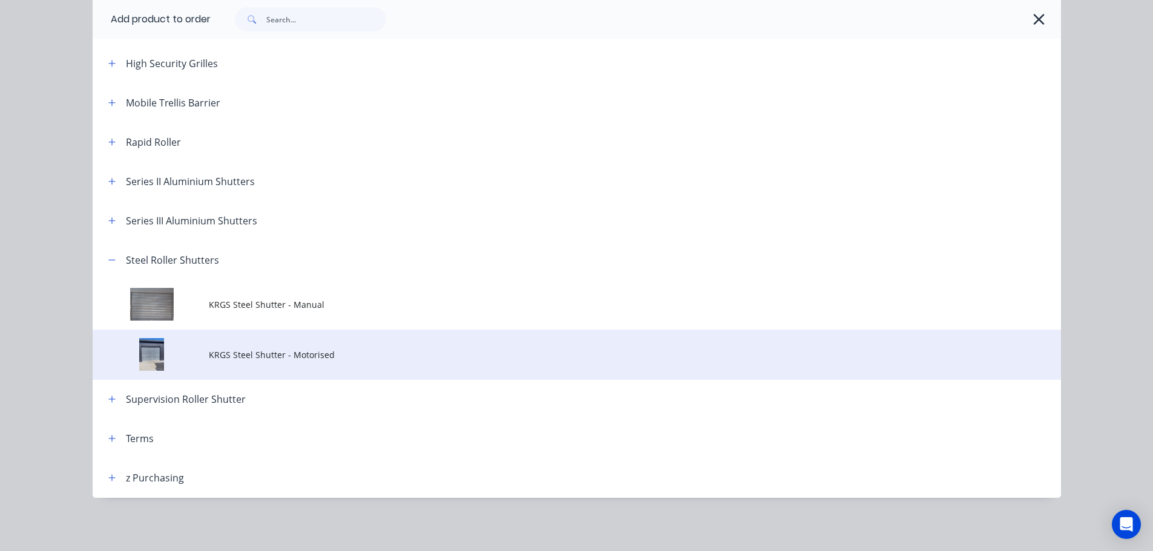
click at [301, 352] on span "KRGS Steel Shutter - Motorised" at bounding box center [549, 355] width 681 height 13
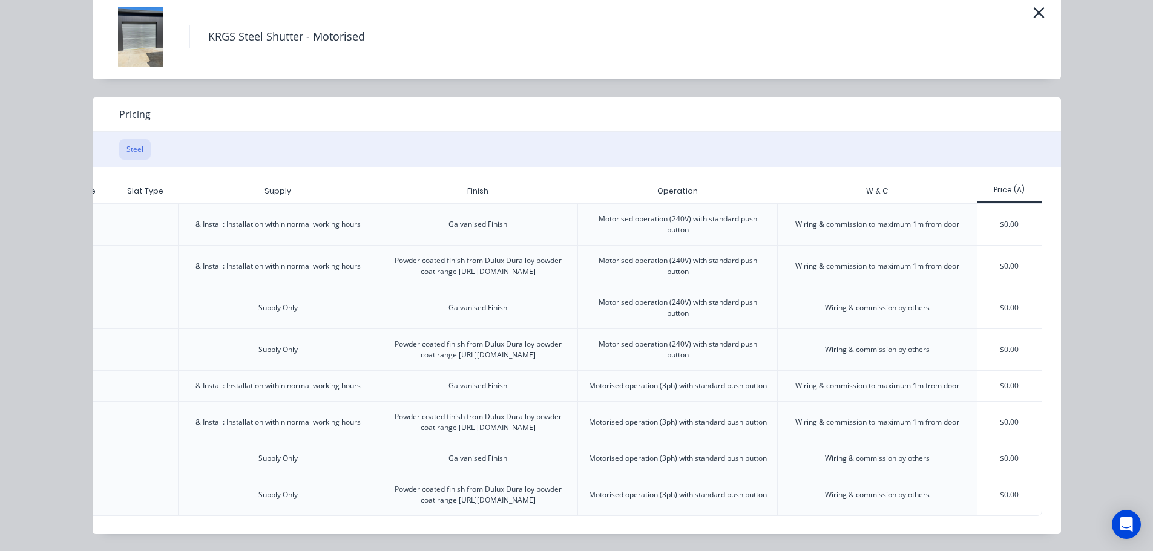
scroll to position [286, 0]
click at [997, 402] on div "$0.00" at bounding box center [1009, 422] width 65 height 41
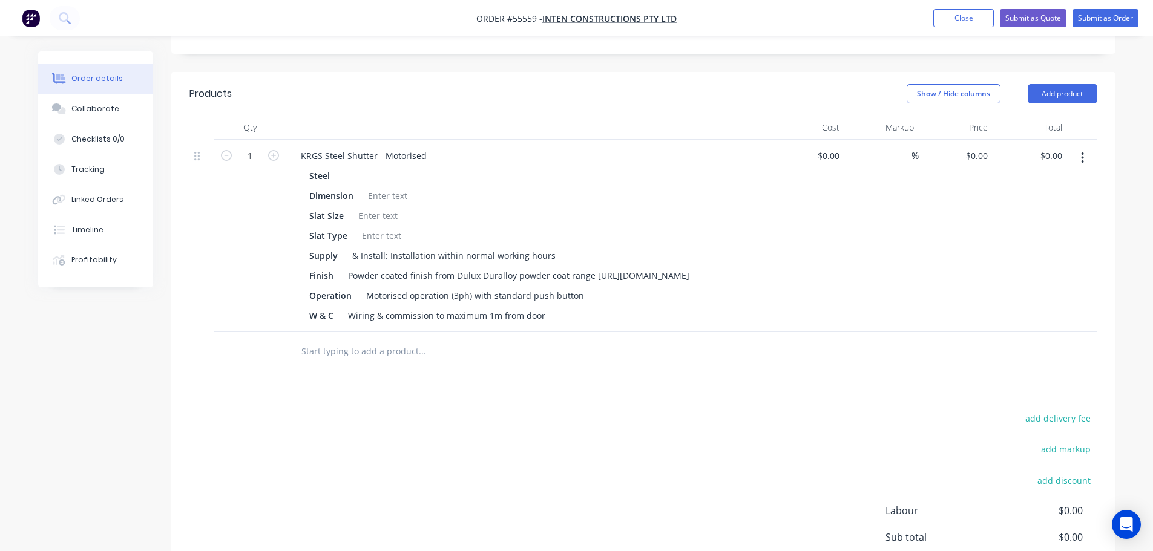
scroll to position [407, 0]
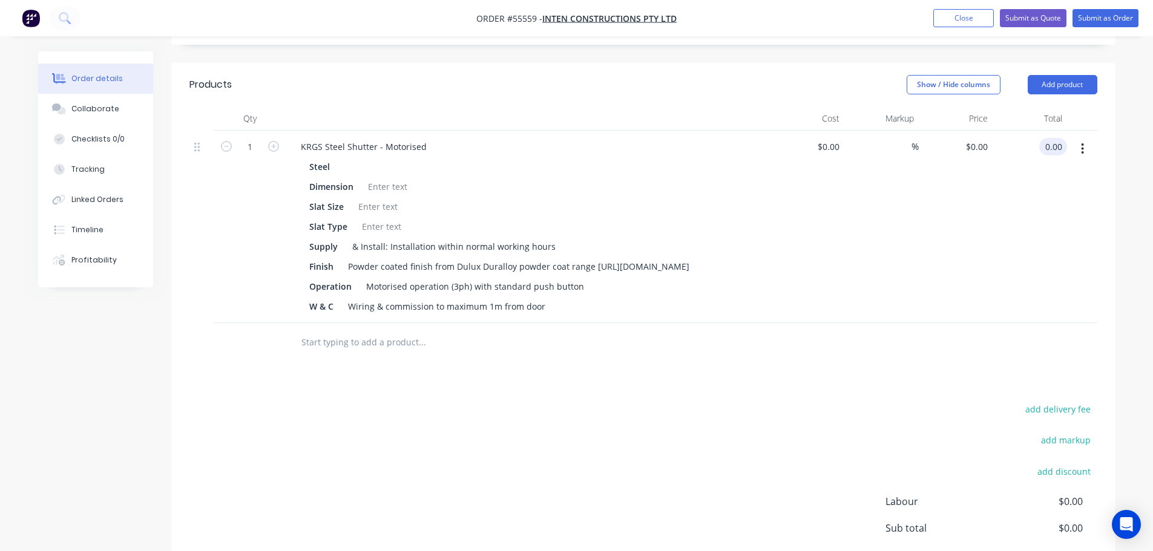
click at [1059, 138] on input "0.00" at bounding box center [1055, 147] width 23 height 18
type input "19030"
type input "$19,030.00"
click at [303, 138] on div "KRGS Steel Shutter - Motorised" at bounding box center [363, 147] width 145 height 18
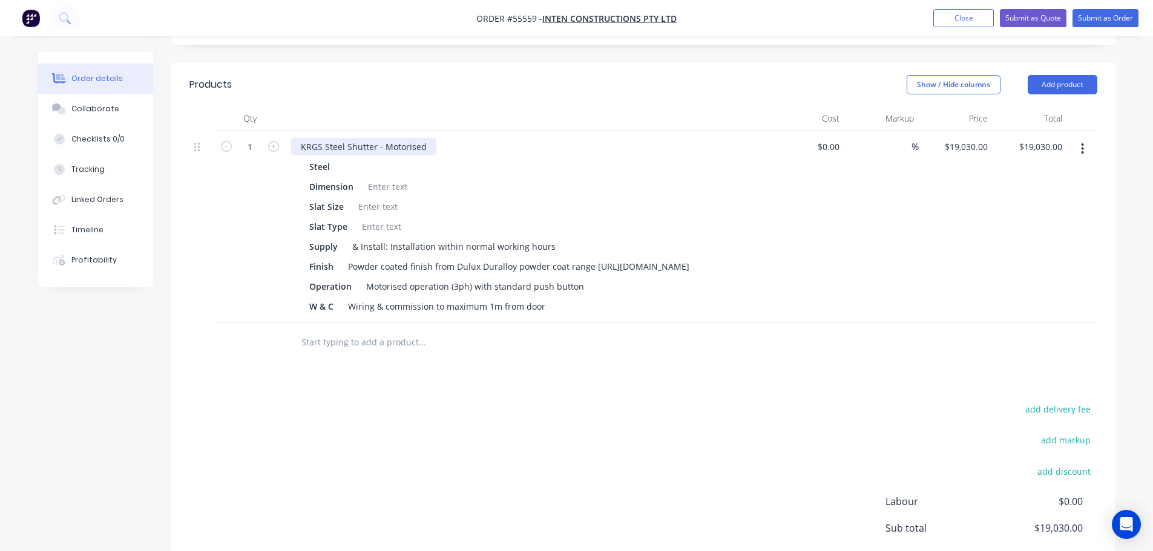
click at [295, 138] on div "KRGS Steel Shutter - Motorised" at bounding box center [363, 147] width 145 height 18
click at [384, 178] on div at bounding box center [387, 187] width 49 height 18
click at [383, 178] on div at bounding box center [387, 187] width 49 height 18
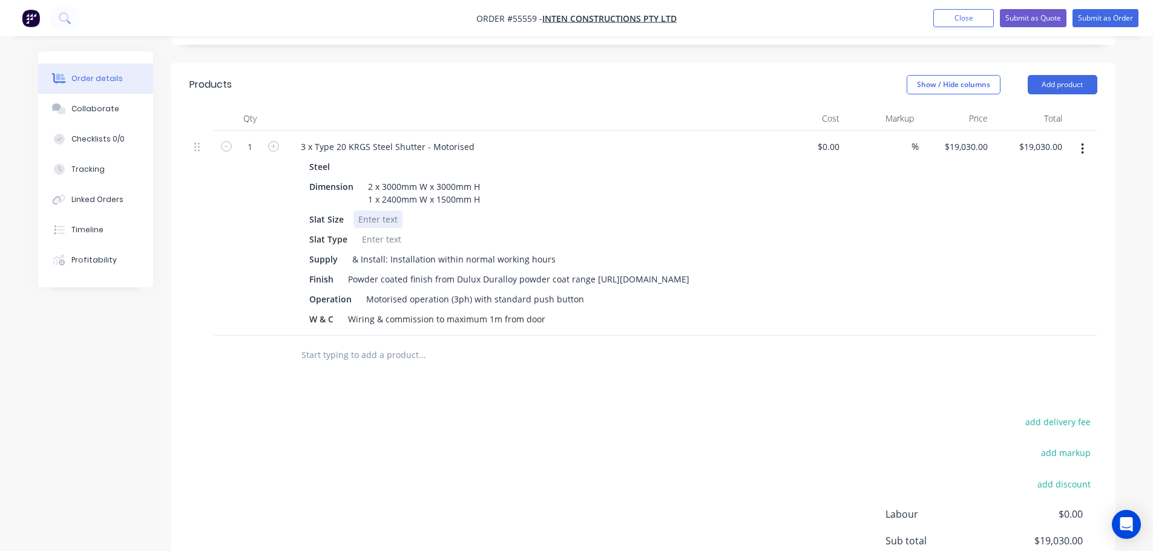
click at [372, 211] on div at bounding box center [377, 220] width 49 height 18
click at [383, 231] on div at bounding box center [381, 240] width 49 height 18
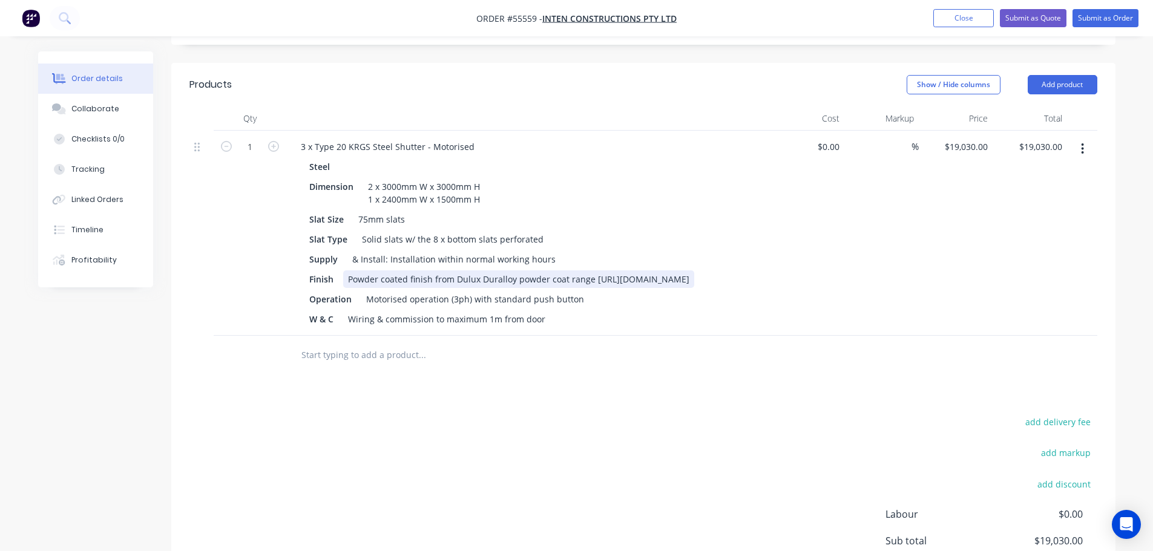
drag, startPoint x: 527, startPoint y: 251, endPoint x: 342, endPoint y: 237, distance: 185.1
click at [343, 270] on div "Powder coated finish from Dulux Duralloy powder coat range [URL][DOMAIN_NAME]" at bounding box center [518, 279] width 351 height 18
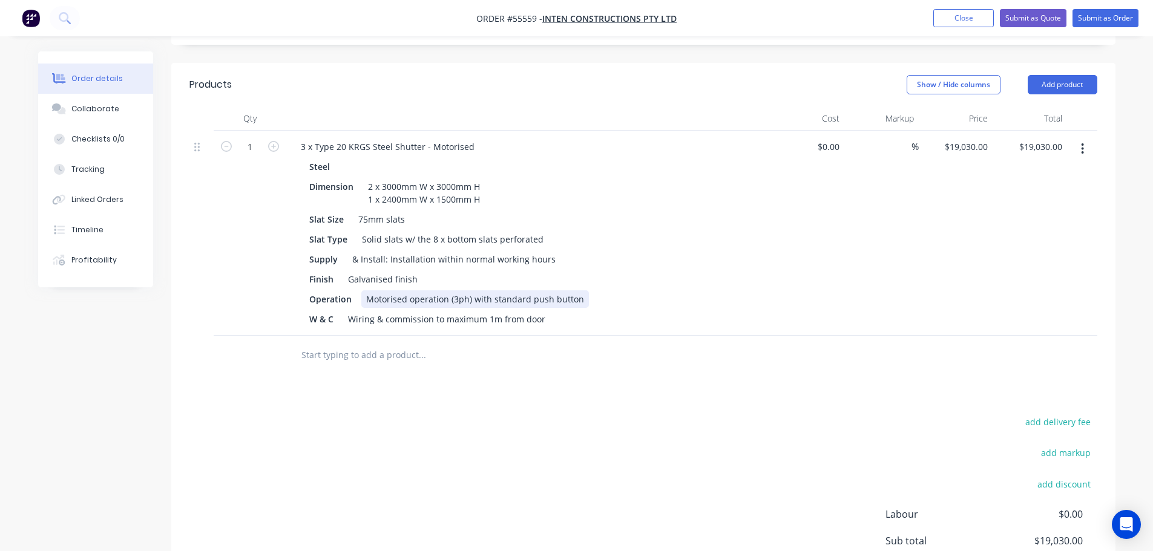
drag, startPoint x: 575, startPoint y: 257, endPoint x: 571, endPoint y: 296, distance: 39.5
click at [575, 290] on div "Motorised operation (3ph) with standard push button" at bounding box center [475, 299] width 228 height 18
click at [1041, 19] on button "Submit as Quote" at bounding box center [1033, 18] width 67 height 18
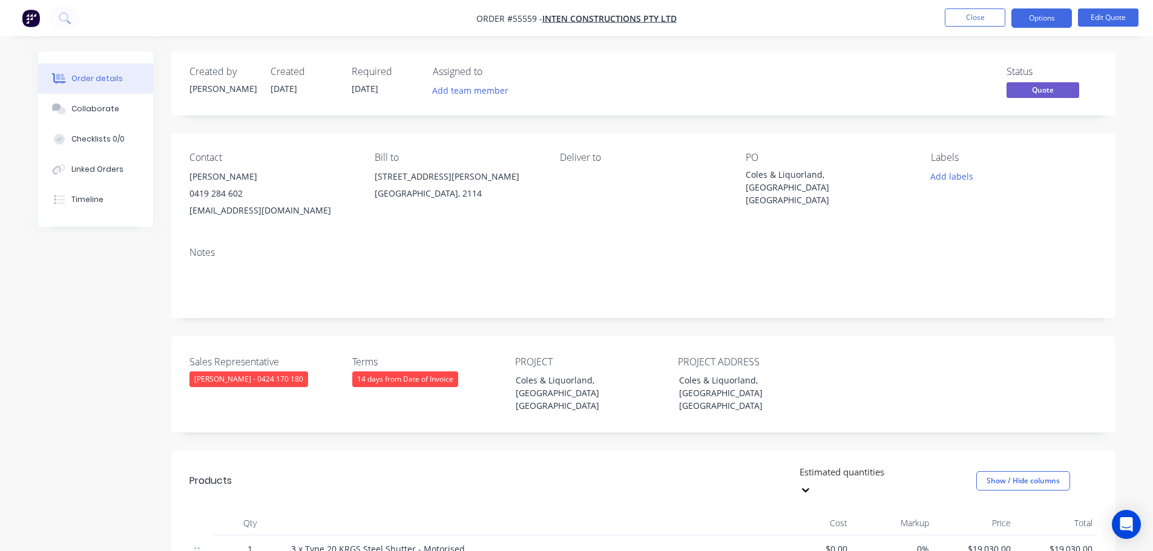
click at [1041, 19] on button "Options" at bounding box center [1041, 17] width 61 height 19
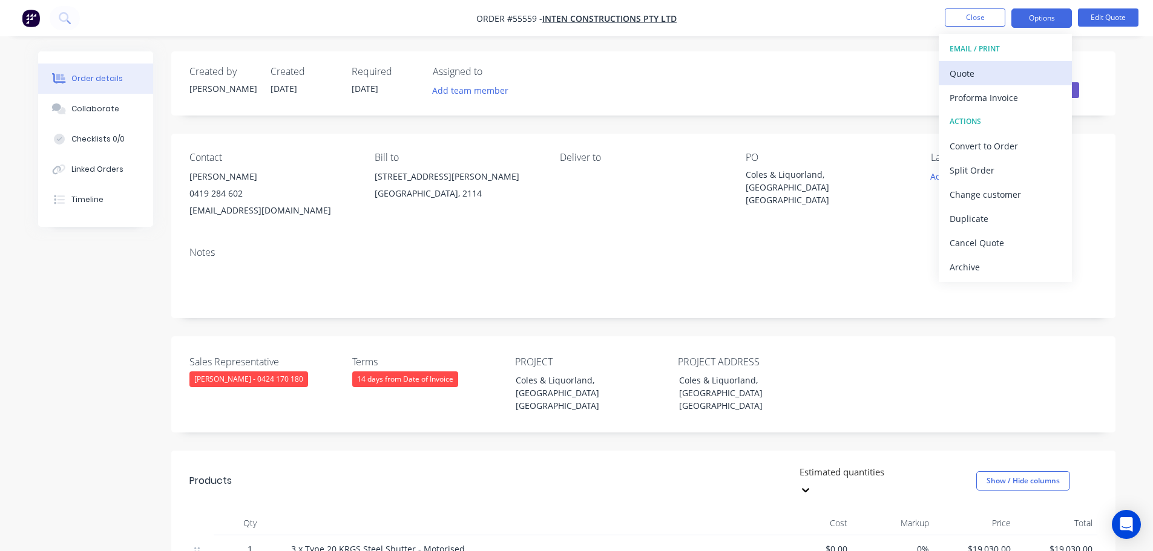
click at [959, 78] on div "Quote" at bounding box center [1004, 74] width 111 height 18
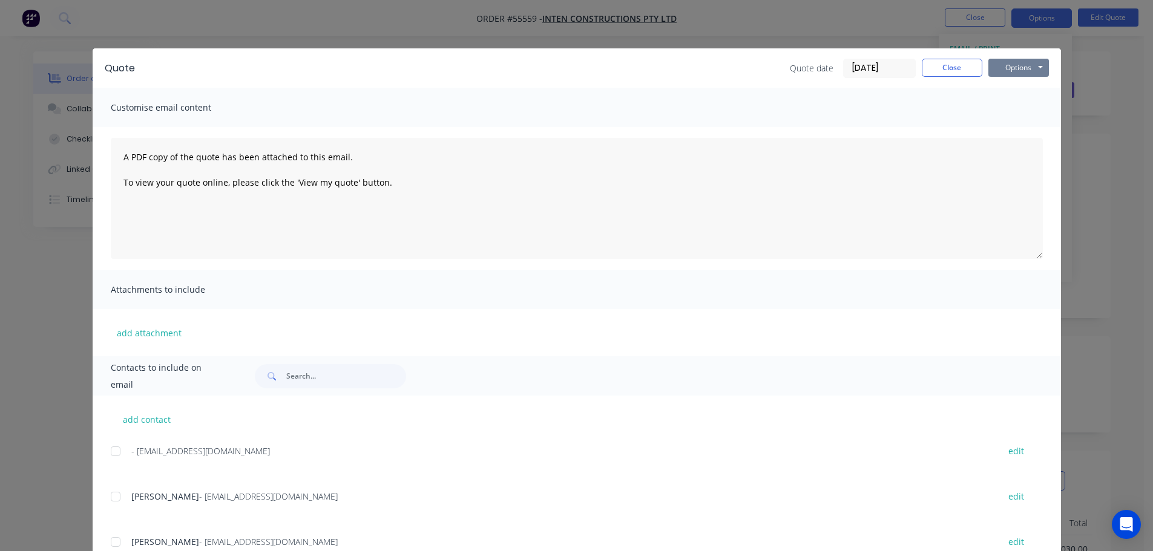
click at [992, 68] on button "Options" at bounding box center [1018, 68] width 61 height 18
click at [1000, 108] on button "Print" at bounding box center [1026, 109] width 77 height 20
drag, startPoint x: 927, startPoint y: 69, endPoint x: 885, endPoint y: 76, distance: 42.9
click at [927, 69] on button "Close" at bounding box center [951, 68] width 61 height 18
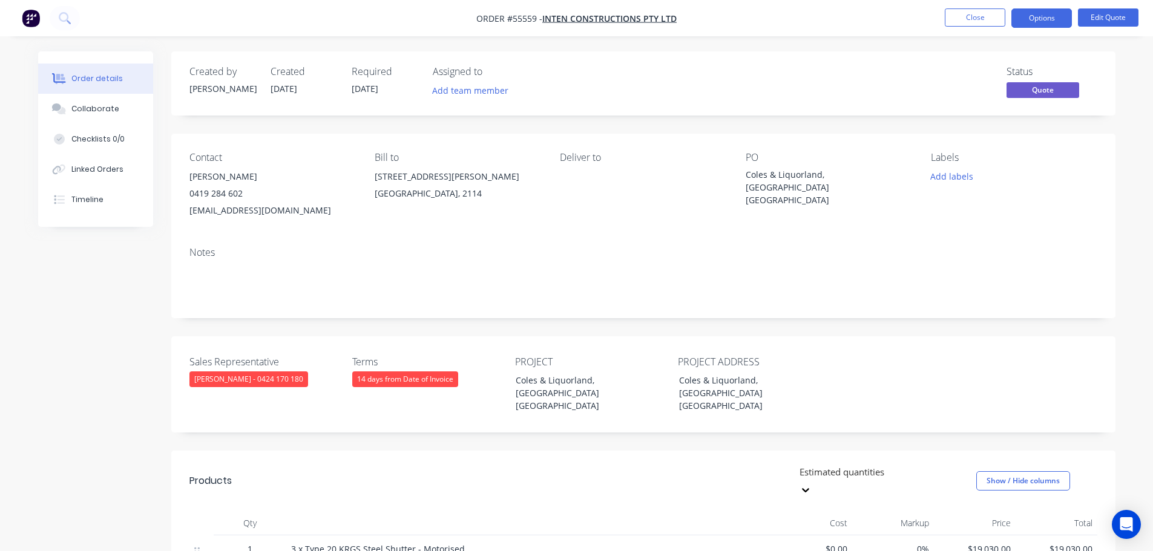
click at [220, 209] on div "TJohnston@inten.com.au" at bounding box center [272, 210] width 166 height 17
copy div "TJohnston@inten.com.au"
click at [799, 172] on div "Coles & Liquorland, [GEOGRAPHIC_DATA] [GEOGRAPHIC_DATA]" at bounding box center [820, 187] width 151 height 38
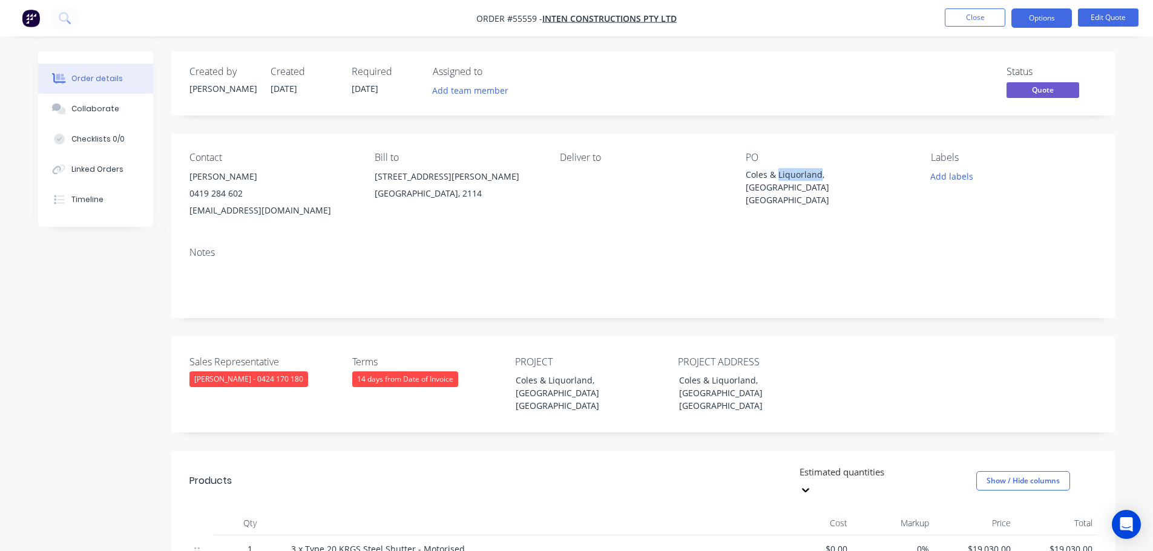
click at [799, 172] on div "Coles & Liquorland, [GEOGRAPHIC_DATA] [GEOGRAPHIC_DATA]" at bounding box center [820, 187] width 151 height 38
copy div "Coles & Liquorland, [GEOGRAPHIC_DATA] [GEOGRAPHIC_DATA]"
click at [243, 195] on span at bounding box center [243, 193] width 0 height 11
click at [957, 19] on button "Close" at bounding box center [974, 17] width 61 height 18
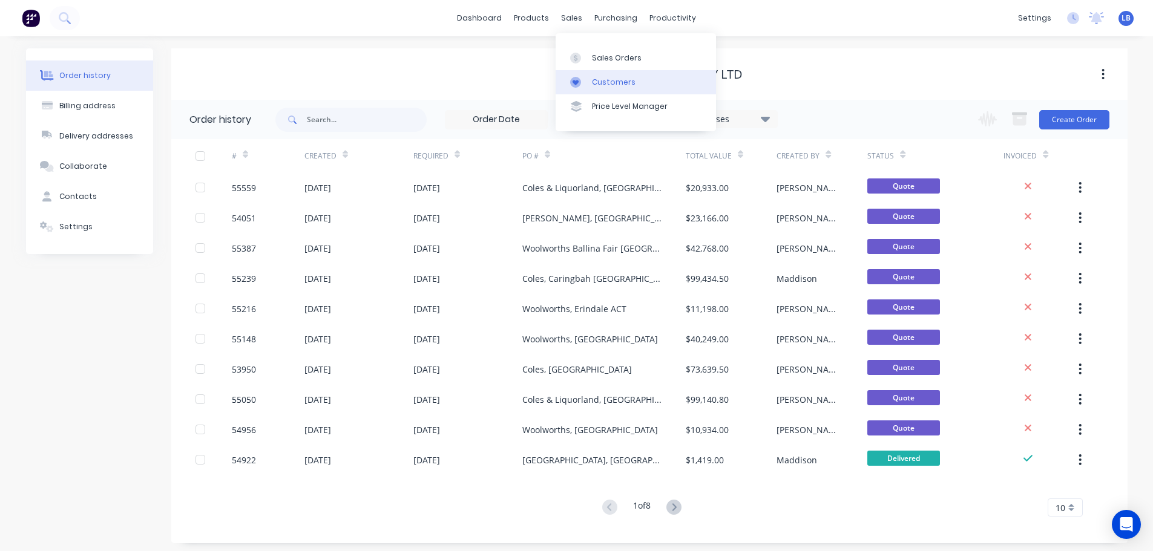
click at [612, 83] on div "Customers" at bounding box center [614, 82] width 44 height 11
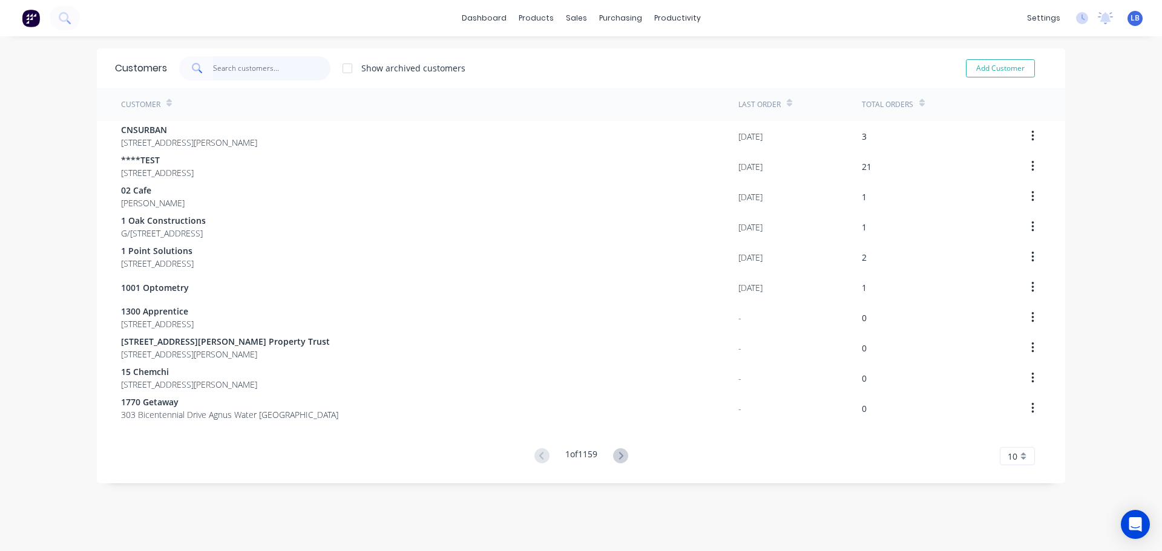
click at [260, 73] on input "text" at bounding box center [272, 68] width 118 height 24
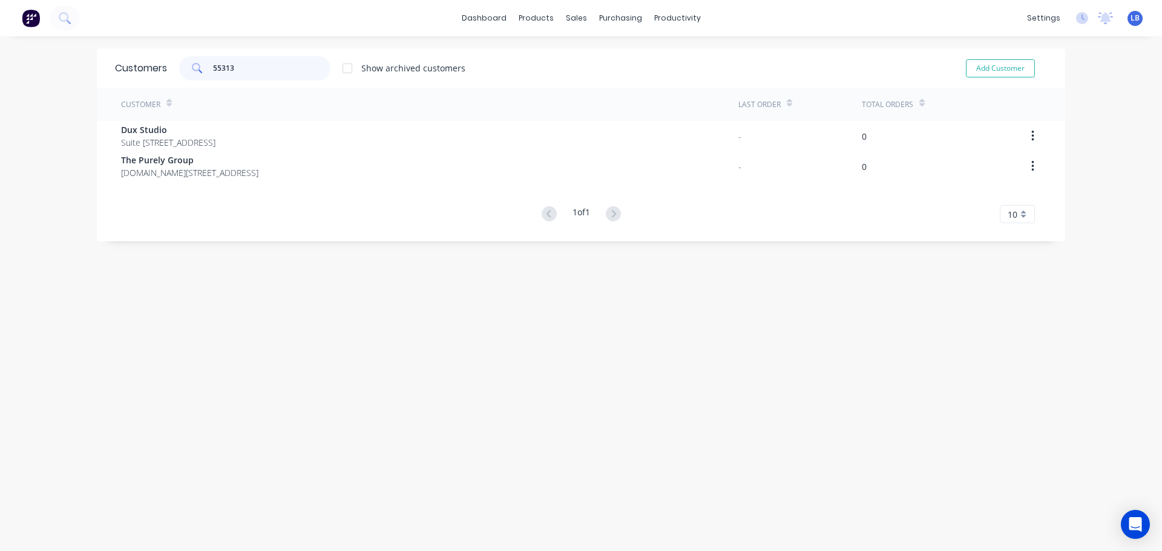
drag, startPoint x: 235, startPoint y: 68, endPoint x: 190, endPoint y: 73, distance: 45.0
click at [190, 73] on div "55313" at bounding box center [254, 68] width 151 height 24
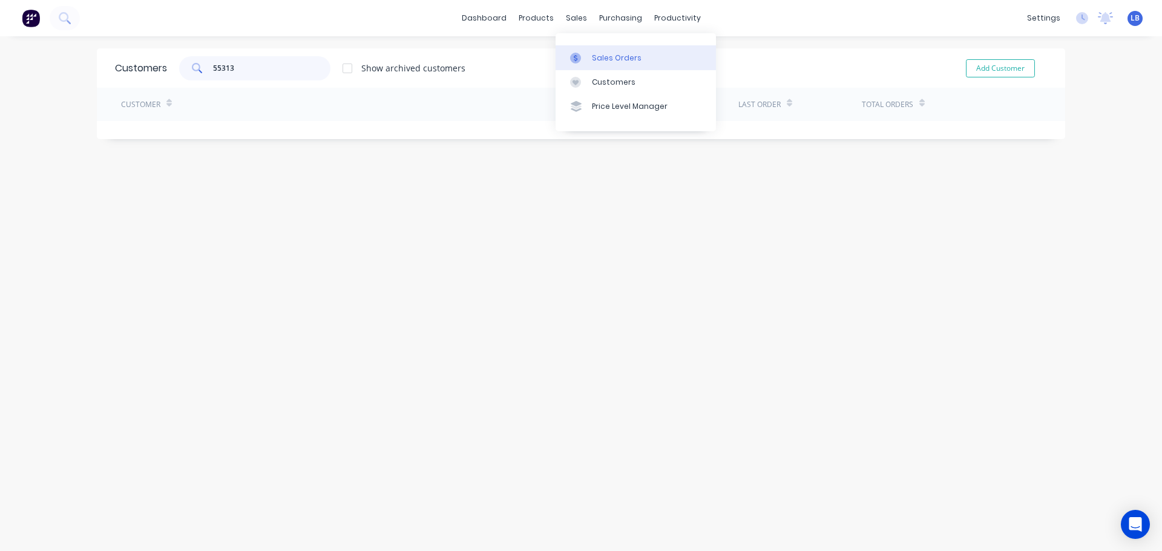
type input "55313"
click at [611, 56] on div "Sales Orders" at bounding box center [617, 58] width 50 height 11
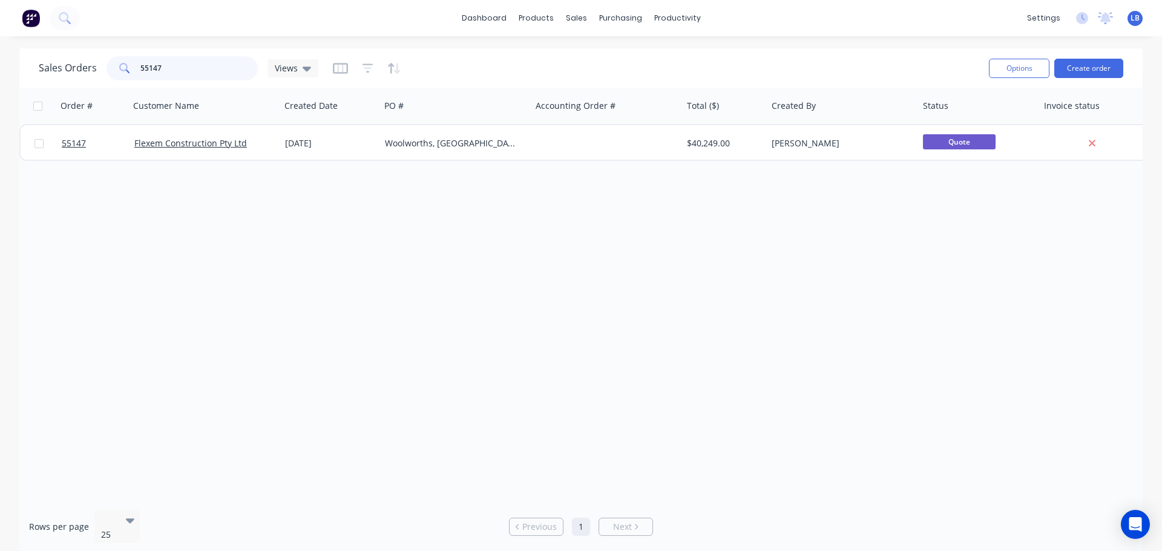
drag, startPoint x: 178, startPoint y: 72, endPoint x: 129, endPoint y: 75, distance: 49.1
click at [129, 75] on div "55147" at bounding box center [181, 68] width 151 height 24
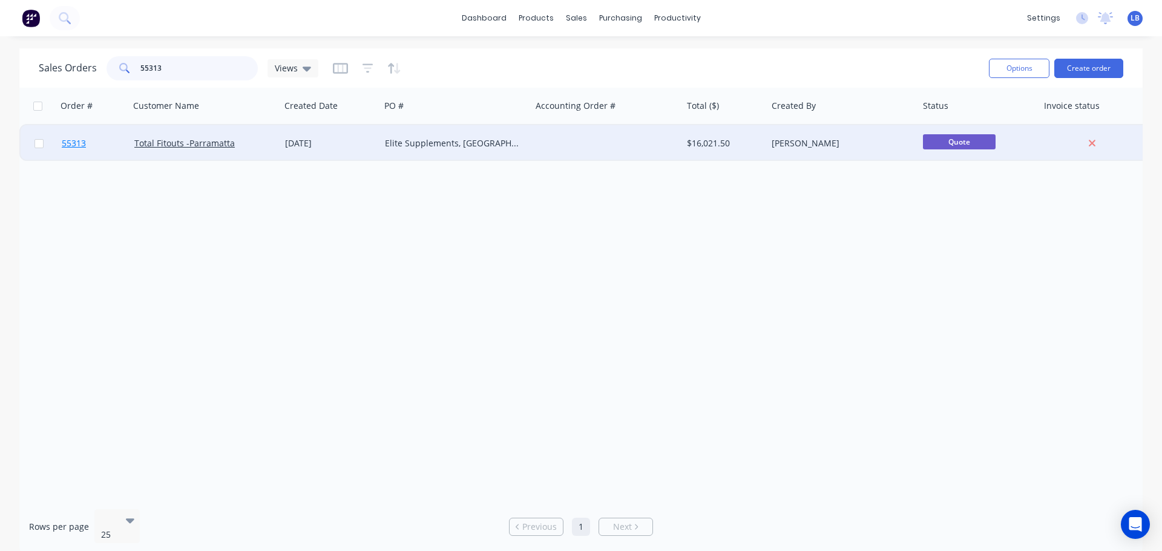
type input "55313"
click at [80, 143] on span "55313" at bounding box center [74, 143] width 24 height 12
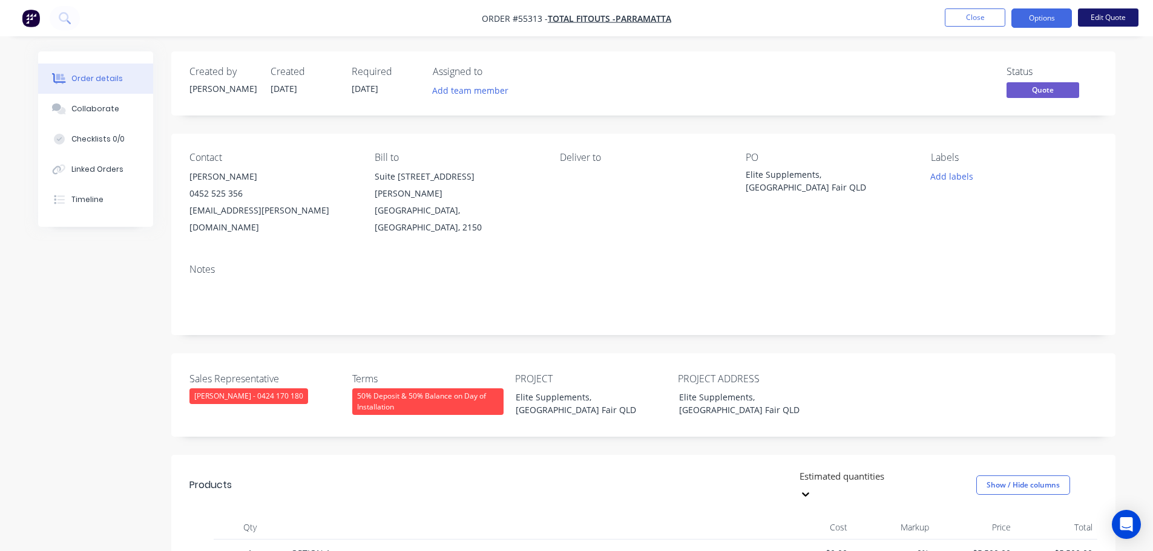
click at [1105, 15] on button "Edit Quote" at bounding box center [1108, 17] width 61 height 18
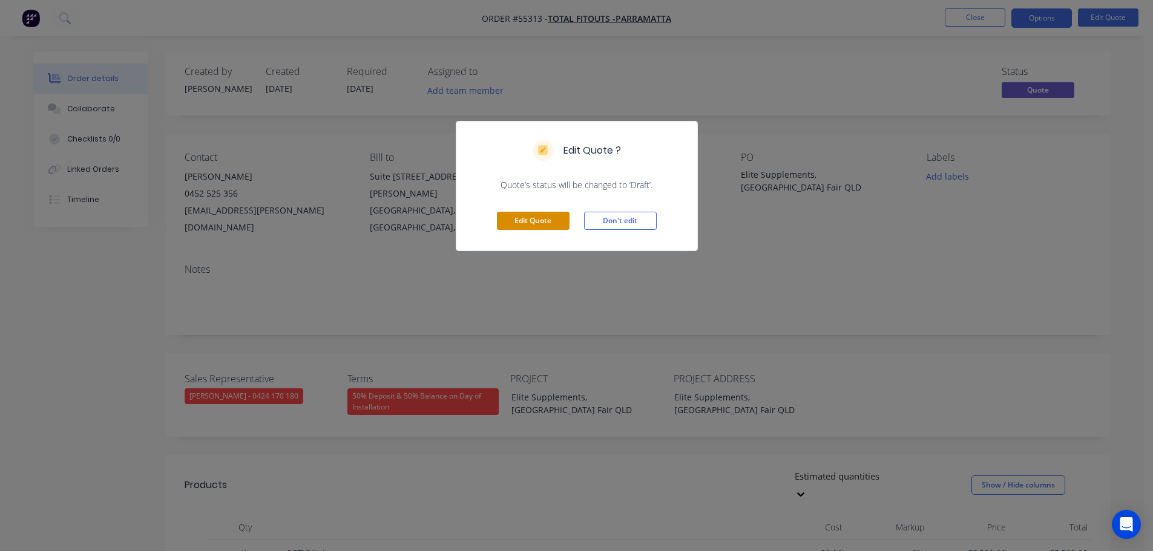
click at [551, 221] on button "Edit Quote" at bounding box center [533, 221] width 73 height 18
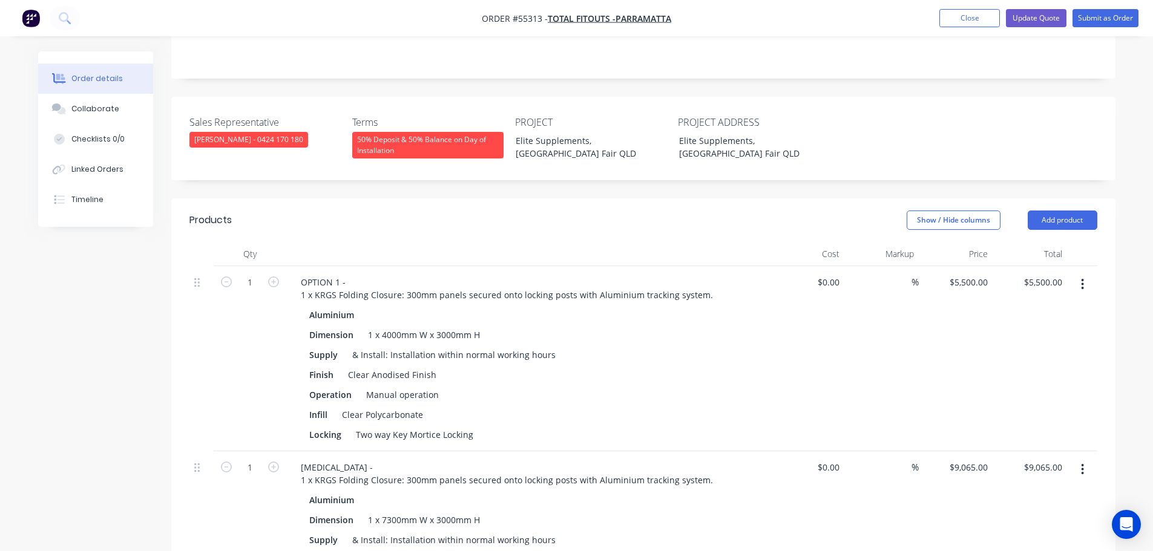
scroll to position [303, 0]
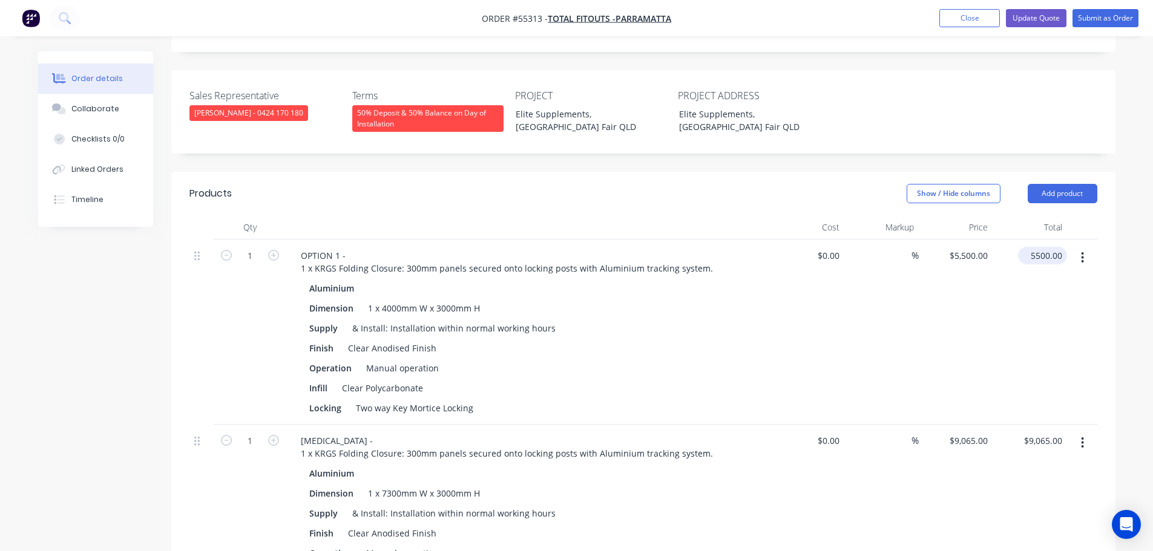
click at [1047, 247] on input "5500.00" at bounding box center [1045, 256] width 44 height 18
type input "6775"
type input "$6,775.00"
drag, startPoint x: 399, startPoint y: 272, endPoint x: 412, endPoint y: 329, distance: 58.3
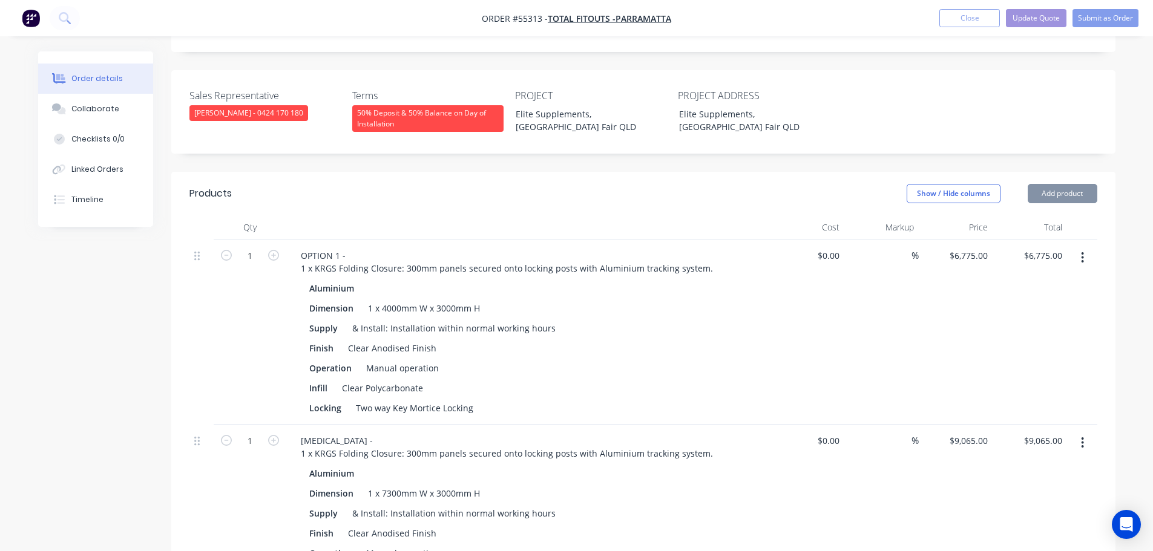
click at [399, 300] on div "1 x 4000mm W x 3000mm H" at bounding box center [424, 309] width 122 height 18
click at [400, 300] on div "1 x 4000mm W x 3000mm H" at bounding box center [424, 309] width 122 height 18
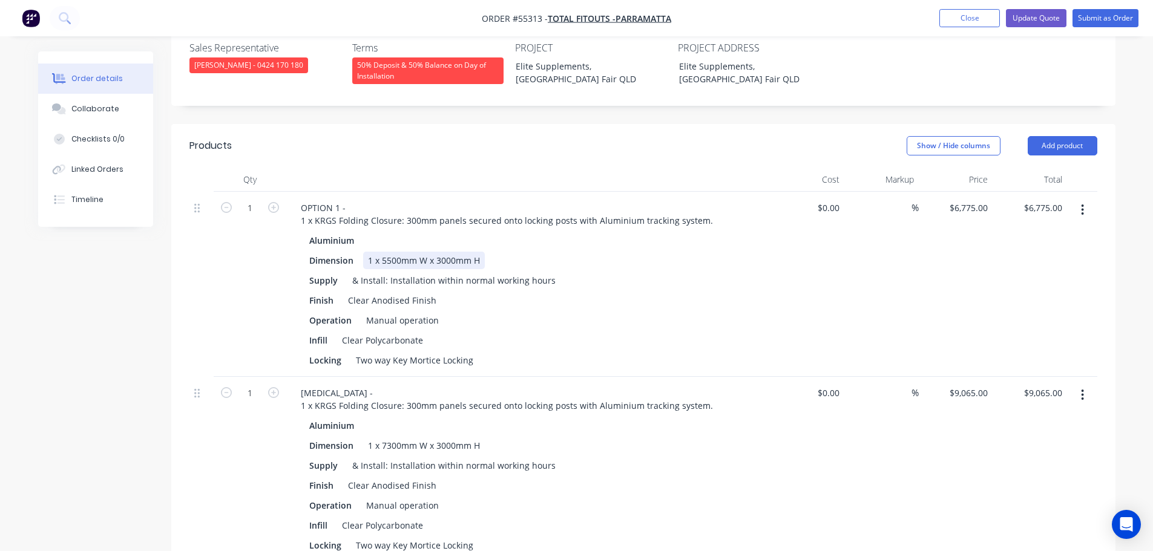
scroll to position [242, 0]
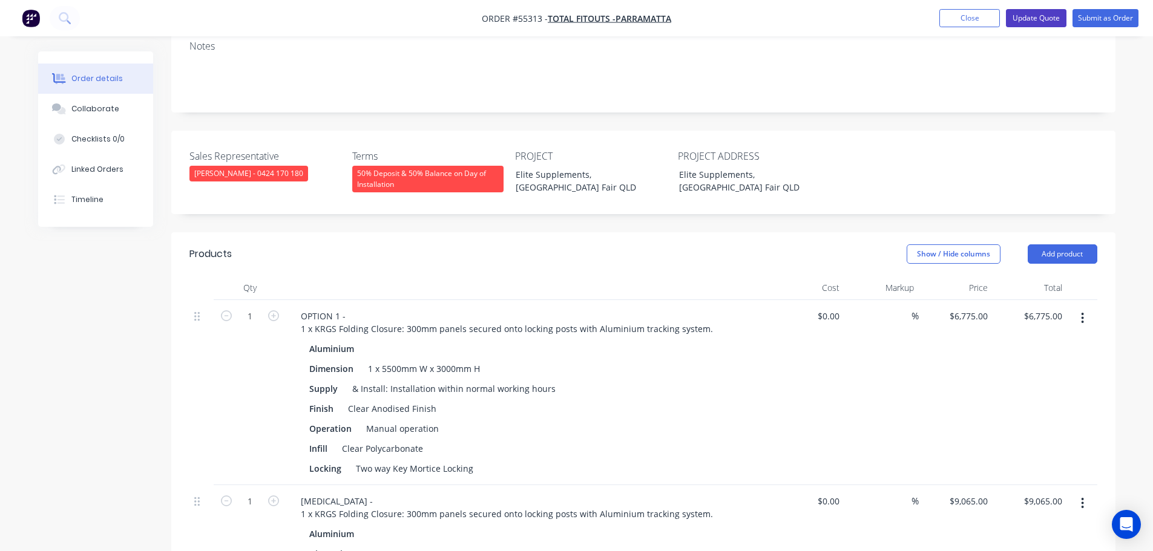
click at [1049, 22] on button "Update Quote" at bounding box center [1036, 18] width 61 height 18
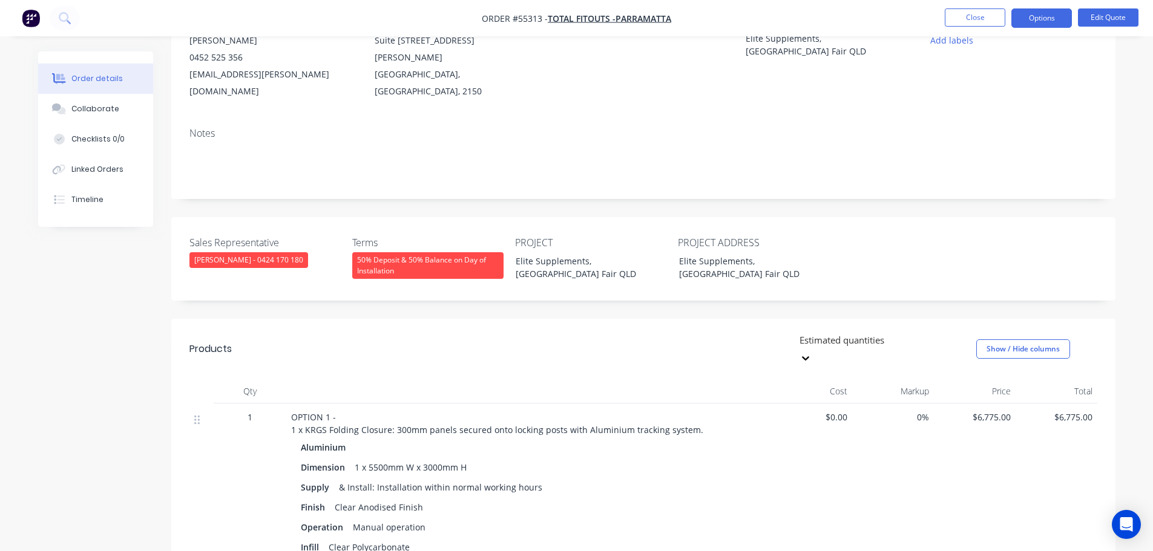
scroll to position [182, 0]
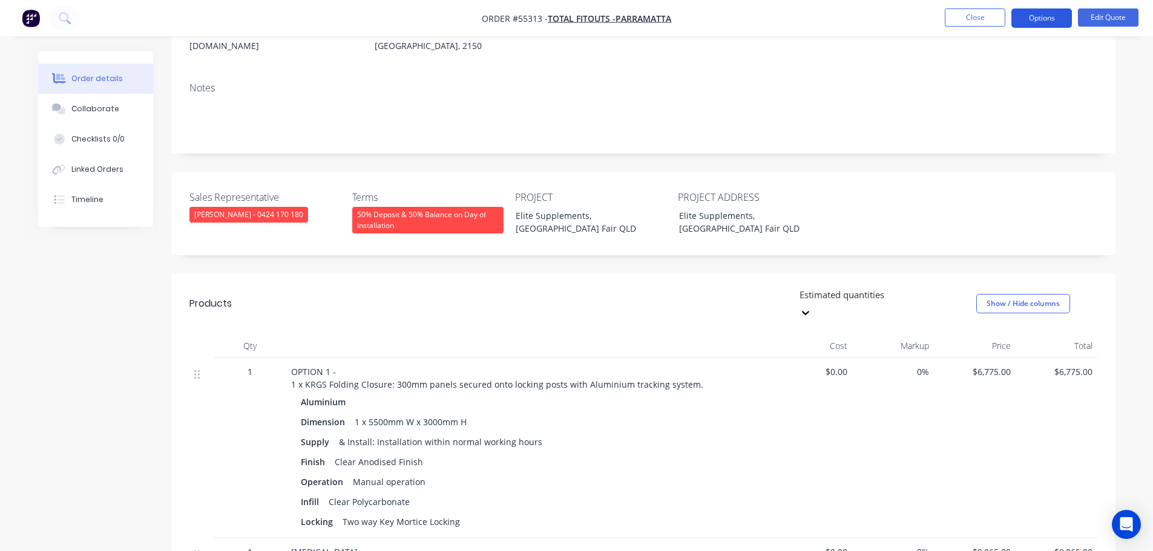
click at [1029, 16] on button "Options" at bounding box center [1041, 17] width 61 height 19
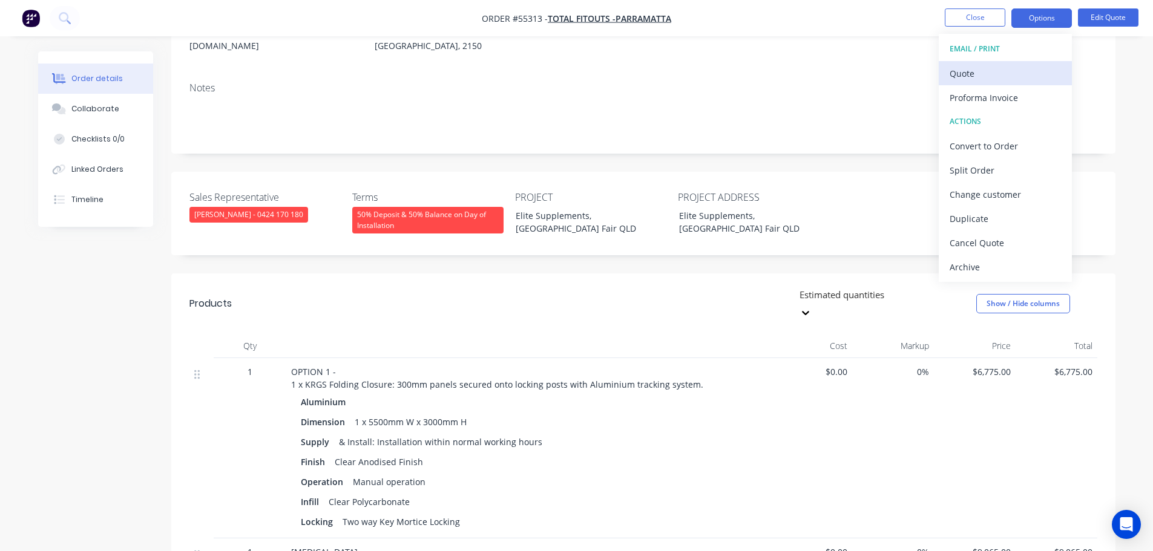
click at [949, 75] on div "Quote" at bounding box center [1004, 74] width 111 height 18
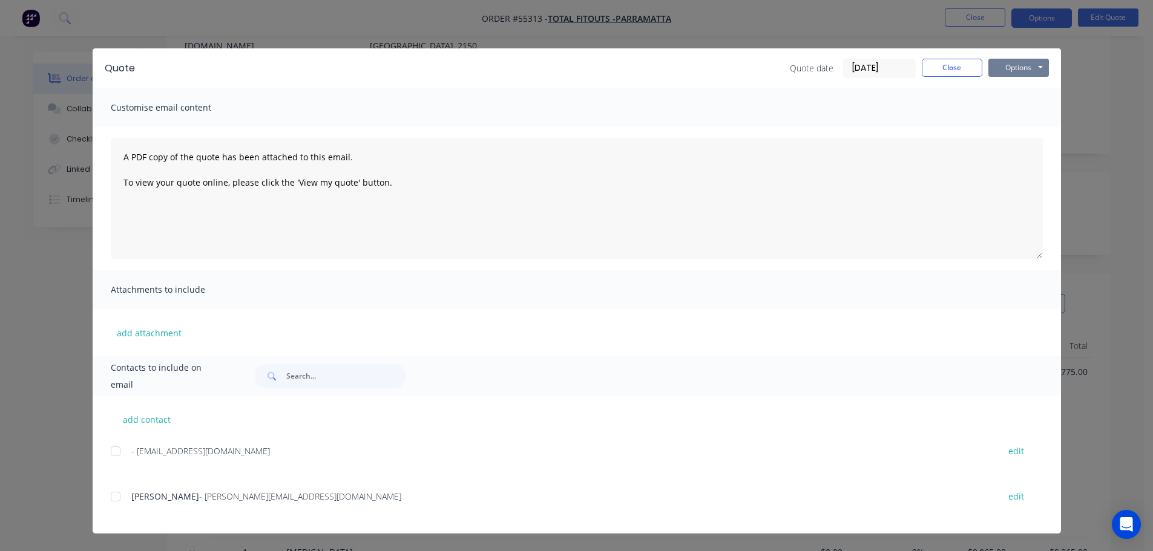
click at [1010, 69] on button "Options" at bounding box center [1018, 68] width 61 height 18
click at [1016, 111] on button "Print" at bounding box center [1026, 109] width 77 height 20
click at [941, 68] on button "Close" at bounding box center [951, 68] width 61 height 18
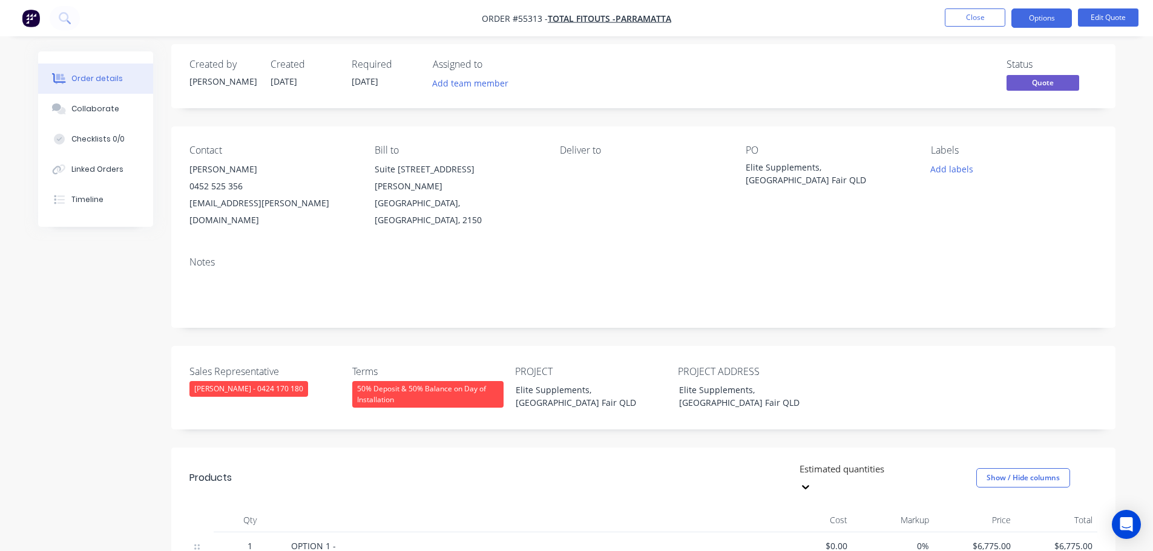
scroll to position [0, 0]
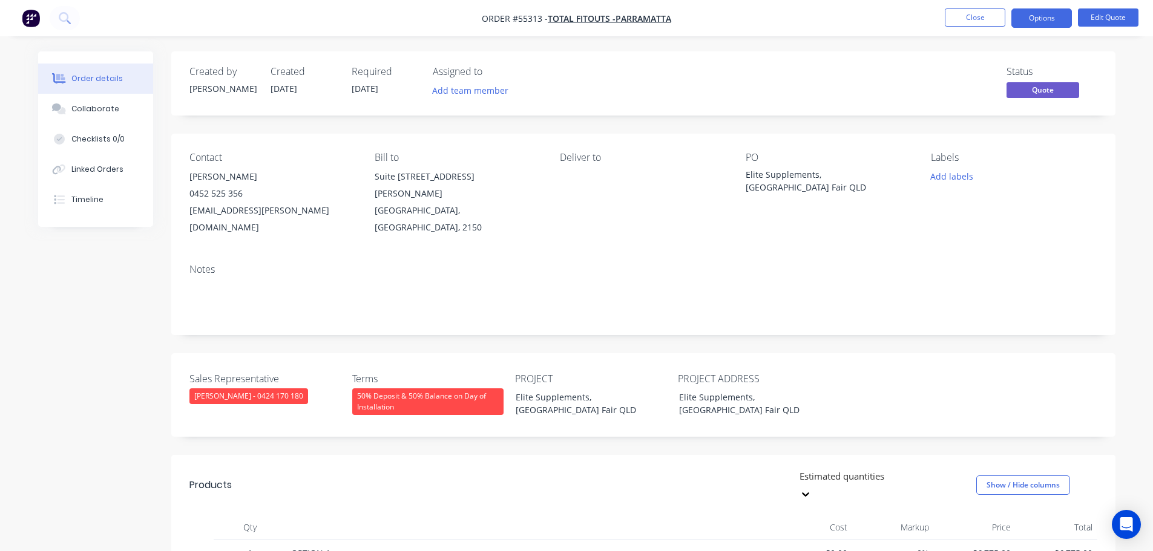
click at [243, 194] on span at bounding box center [243, 193] width 0 height 11
click at [966, 21] on button "Close" at bounding box center [974, 17] width 61 height 18
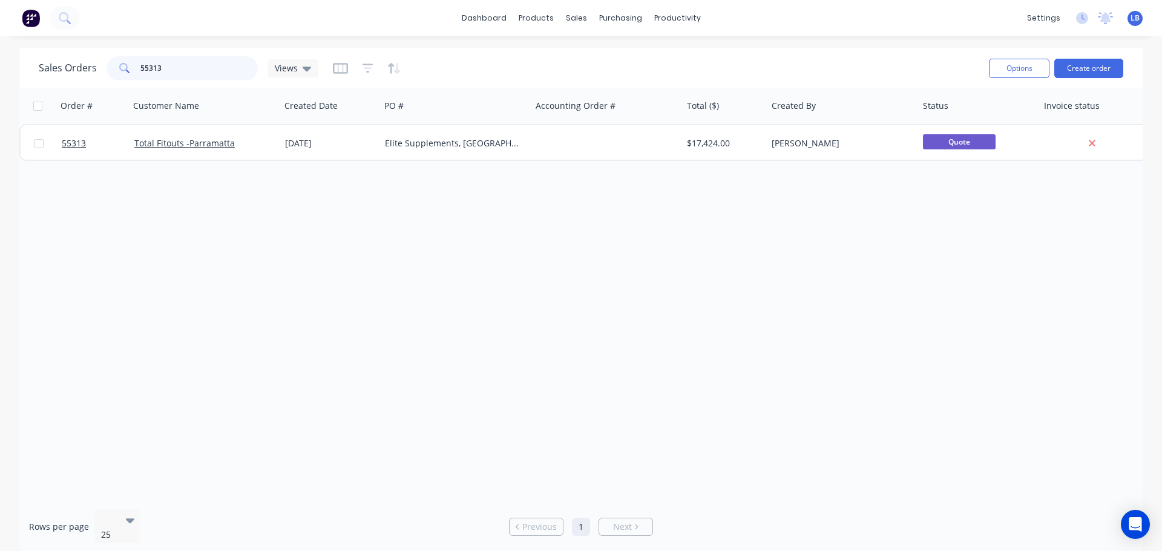
drag, startPoint x: 166, startPoint y: 67, endPoint x: 103, endPoint y: 75, distance: 63.5
click at [104, 75] on div "Sales Orders 55313 Views" at bounding box center [179, 68] width 280 height 24
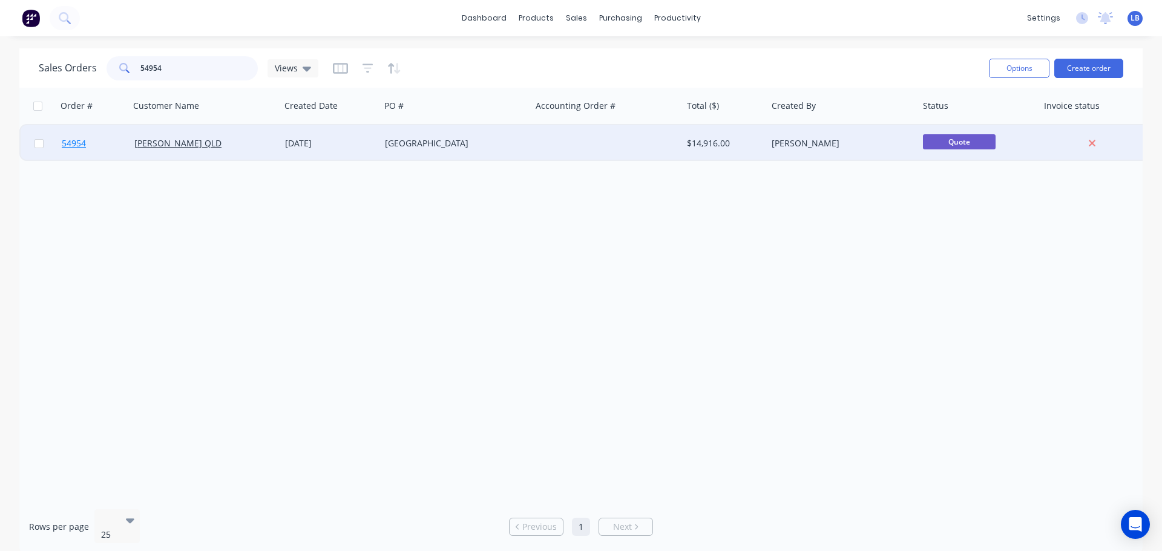
type input "54954"
click at [74, 141] on span "54954" at bounding box center [74, 143] width 24 height 12
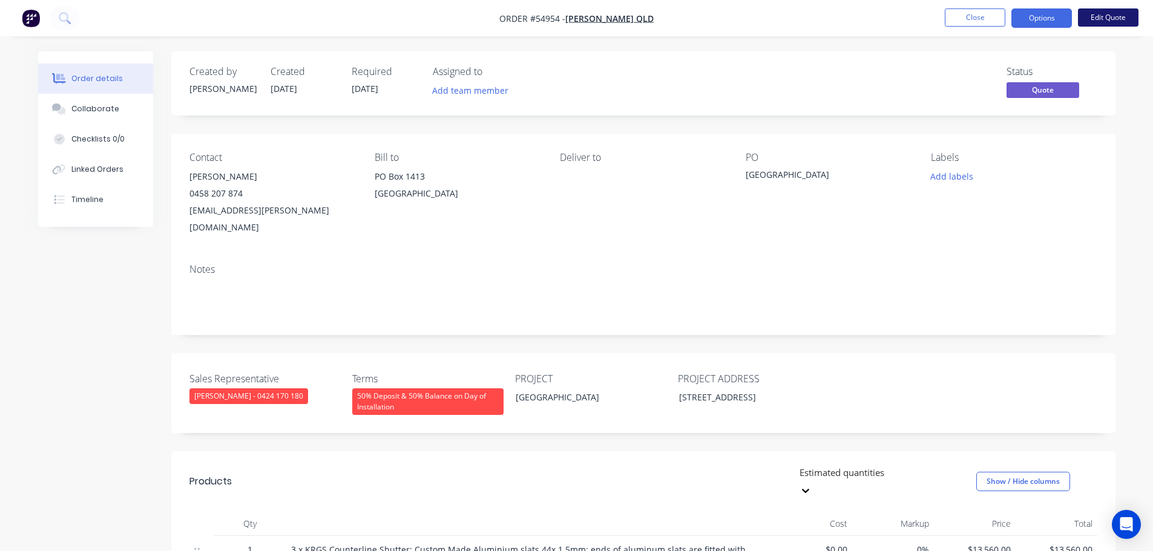
click at [1113, 13] on button "Edit Quote" at bounding box center [1108, 17] width 61 height 18
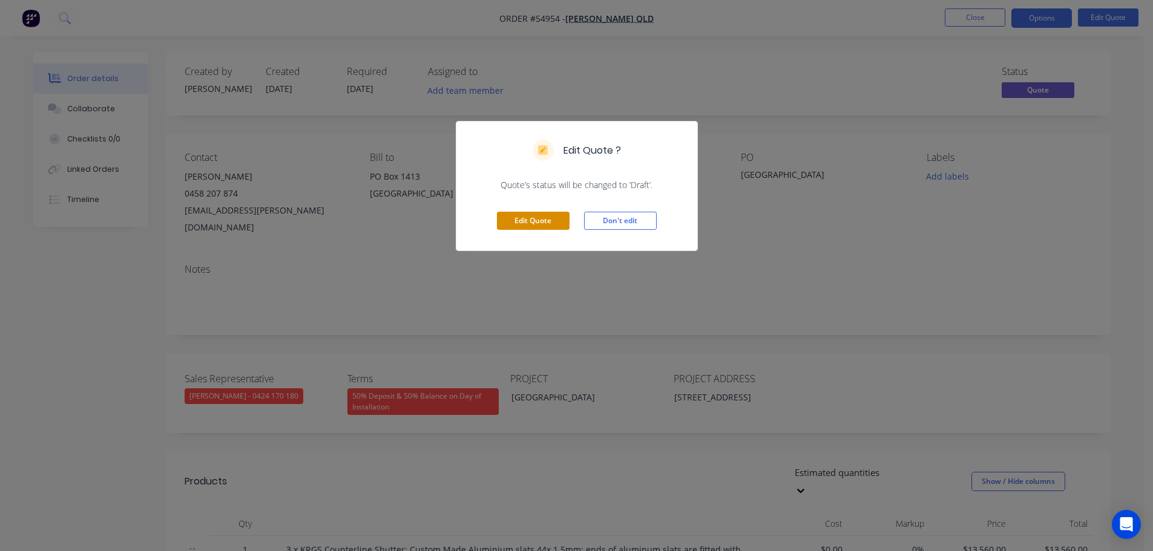
click at [511, 221] on button "Edit Quote" at bounding box center [533, 221] width 73 height 18
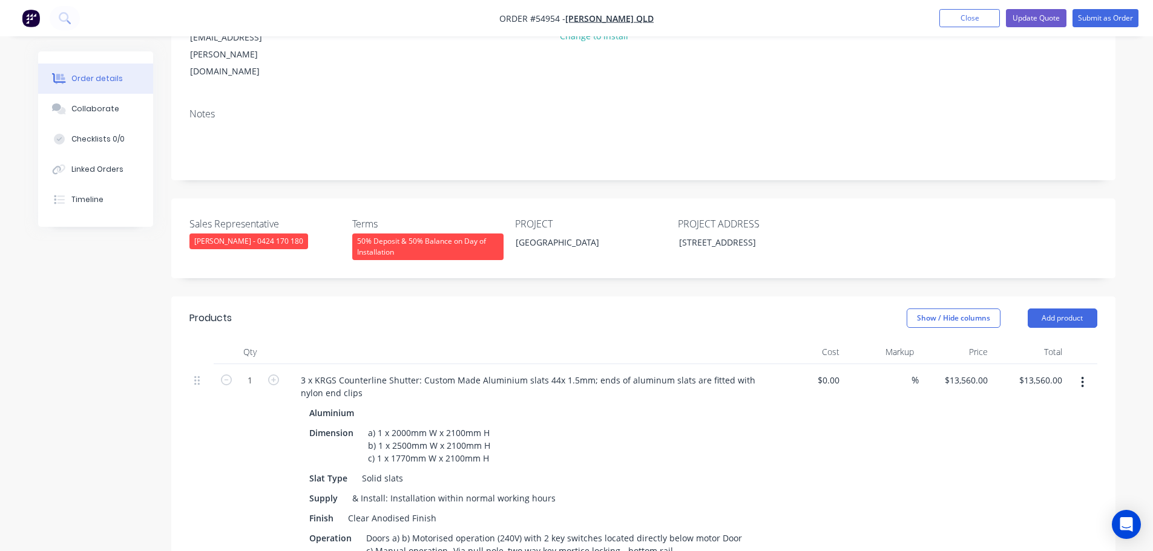
scroll to position [182, 0]
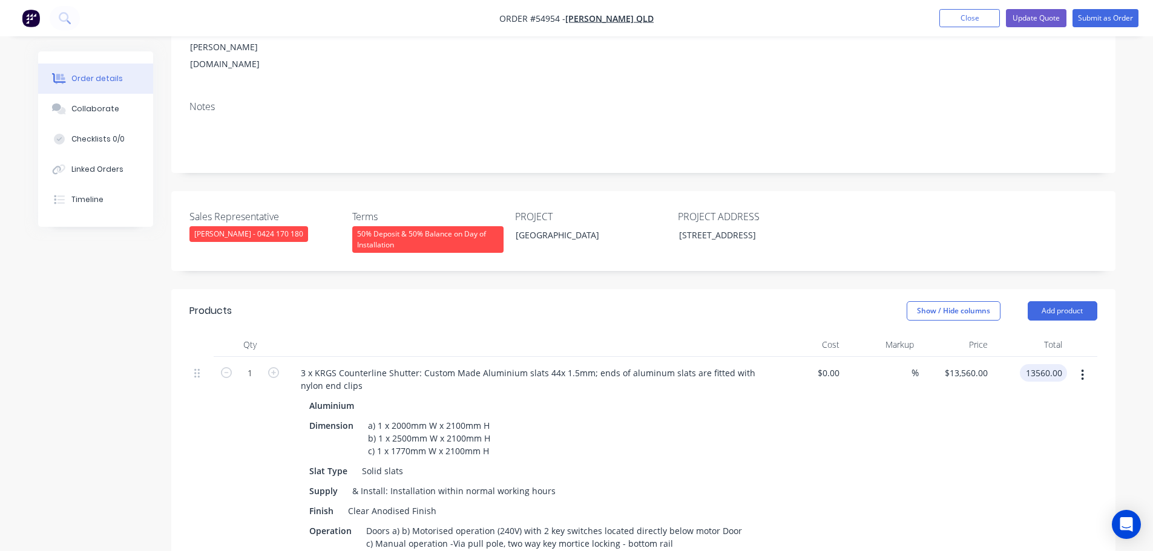
click at [1053, 364] on input "13560.00" at bounding box center [1045, 373] width 42 height 18
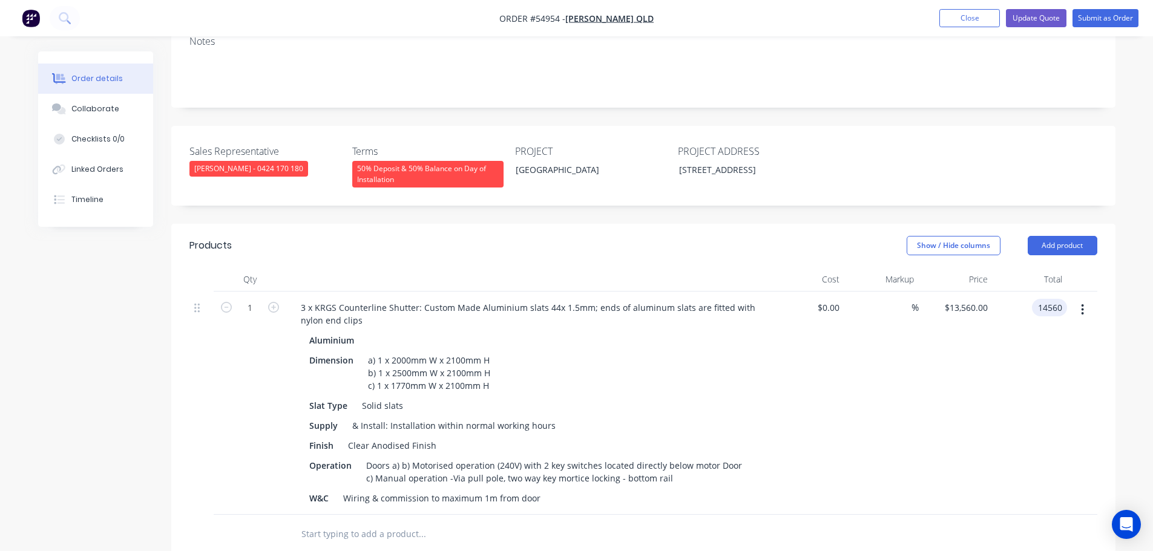
scroll to position [363, 0]
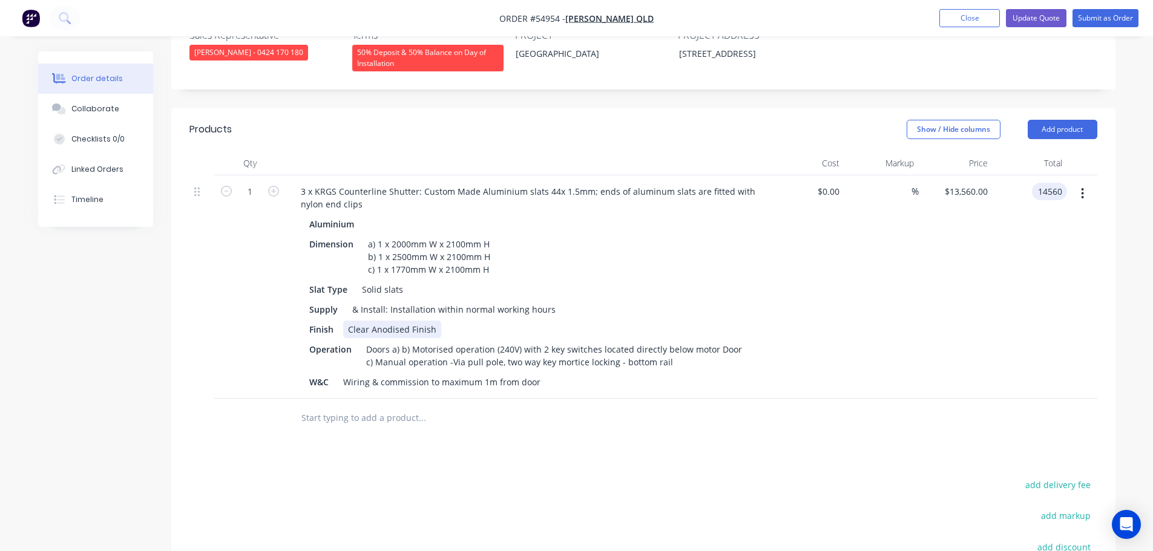
type input "14560"
type input "$14,560.00"
drag, startPoint x: 433, startPoint y: 301, endPoint x: 405, endPoint y: 294, distance: 28.0
click at [364, 321] on div "Clear Anodised Finish" at bounding box center [392, 330] width 98 height 18
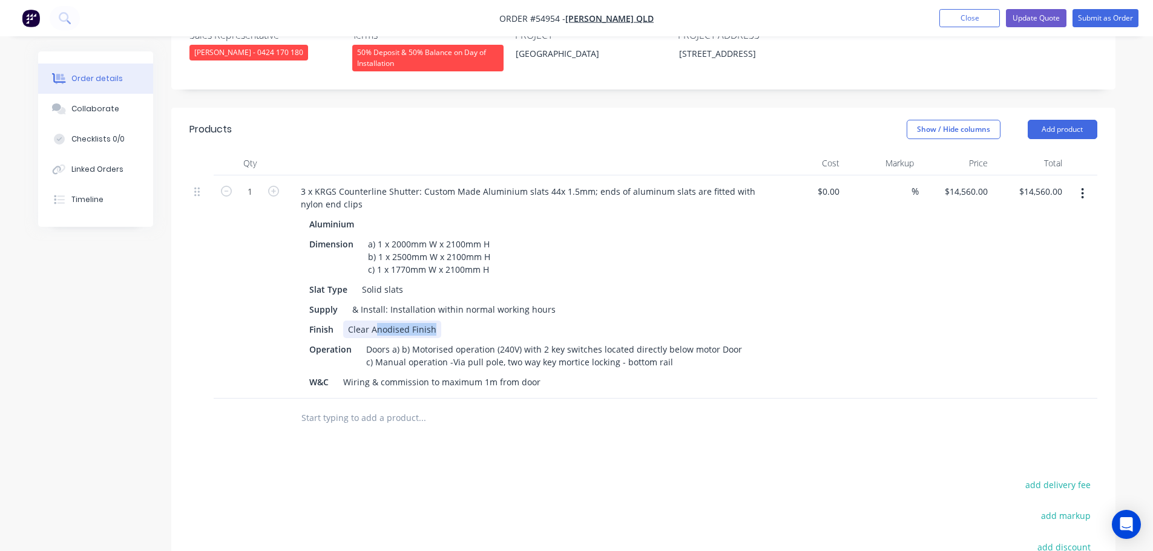
click at [434, 321] on div "Clear Anodised Finish" at bounding box center [392, 330] width 98 height 18
click at [525, 321] on div "Finish nodised Finish Clear Anodised Finish" at bounding box center [525, 330] width 443 height 18
drag, startPoint x: 496, startPoint y: 295, endPoint x: 336, endPoint y: 309, distance: 160.3
click at [336, 309] on div "Aluminium Dimension a) 1 x 2000mm W x 2100mm H b) 1 x 2500mm W x 2100mm H c) 1 …" at bounding box center [528, 302] width 474 height 175
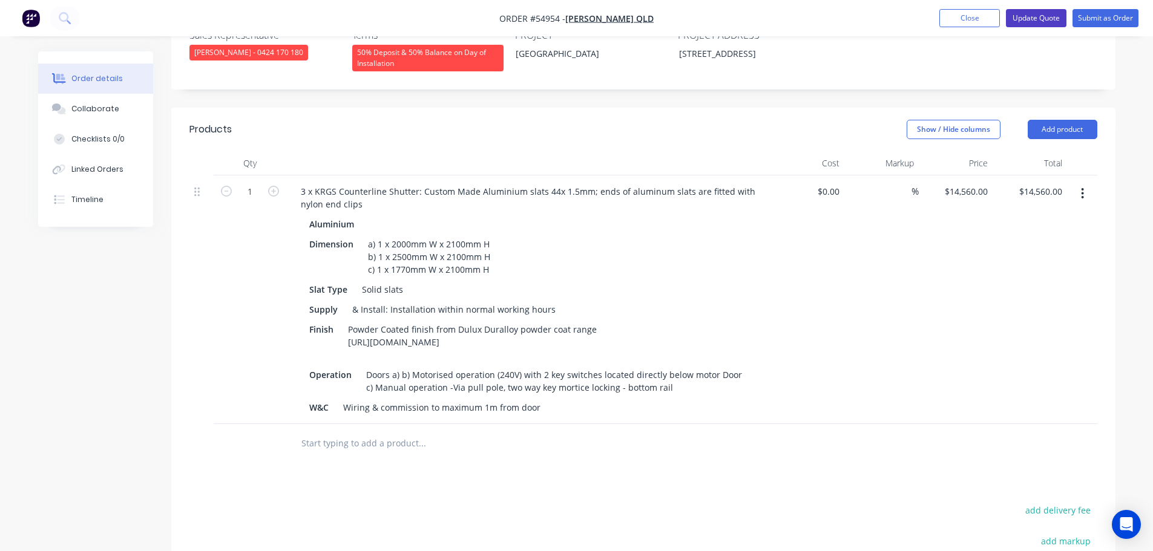
click at [1036, 15] on button "Update Quote" at bounding box center [1036, 18] width 61 height 18
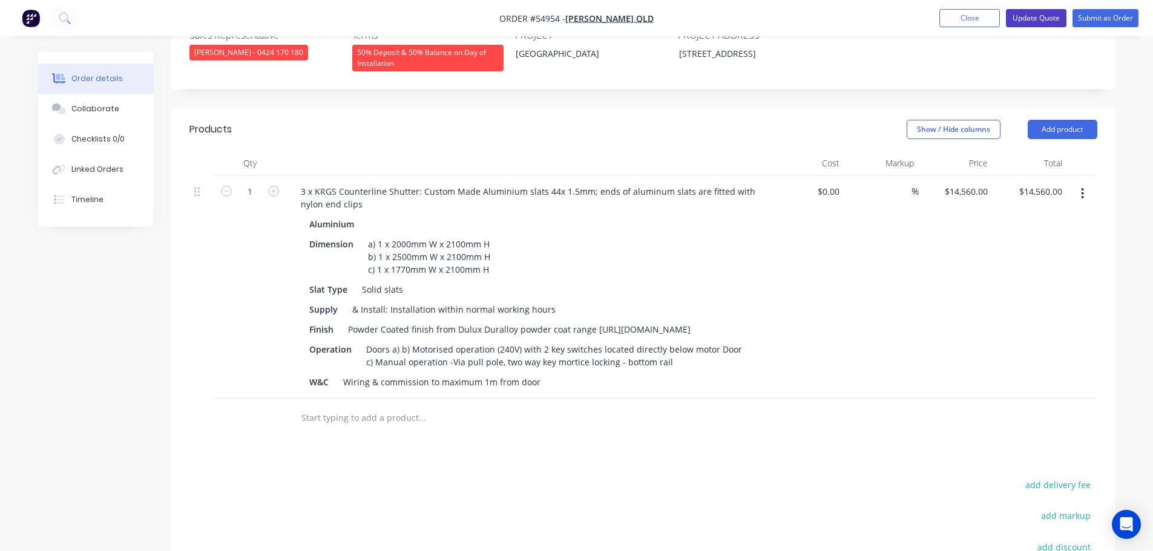
scroll to position [0, 0]
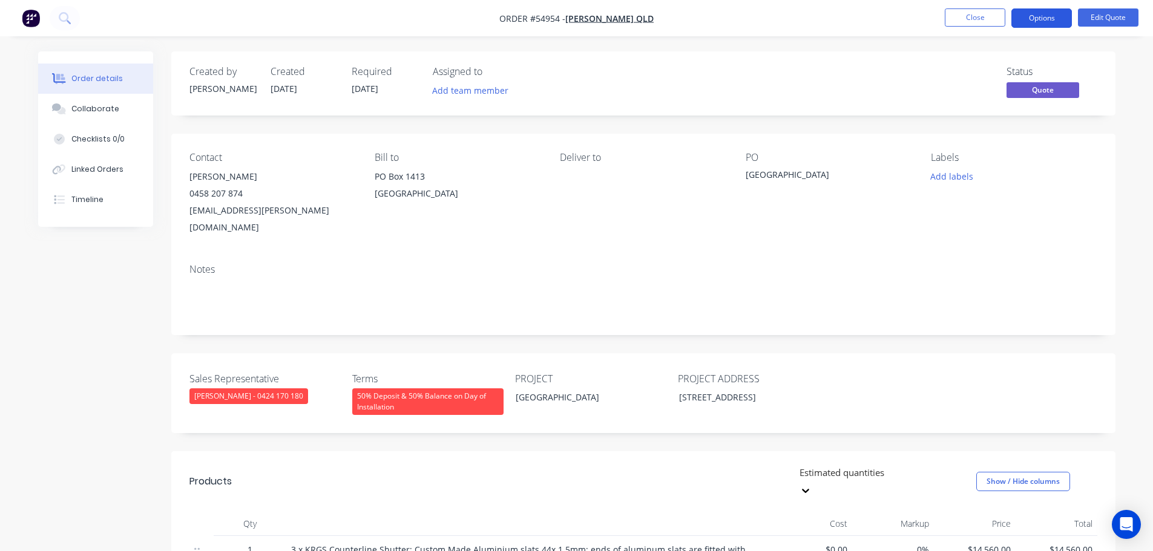
click at [1036, 18] on button "Options" at bounding box center [1041, 17] width 61 height 19
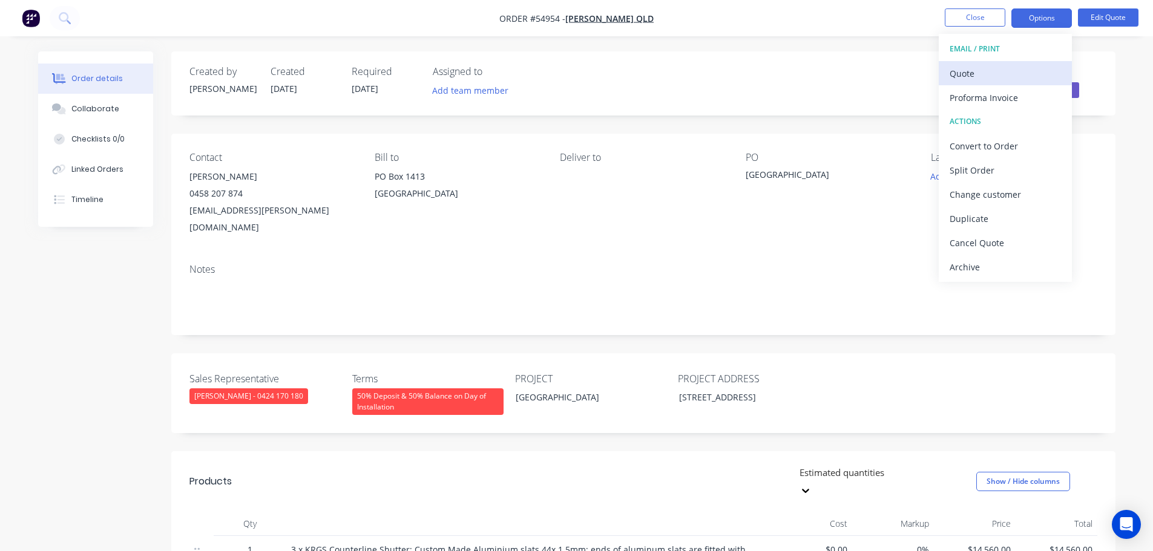
click at [966, 76] on div "Quote" at bounding box center [1004, 74] width 111 height 18
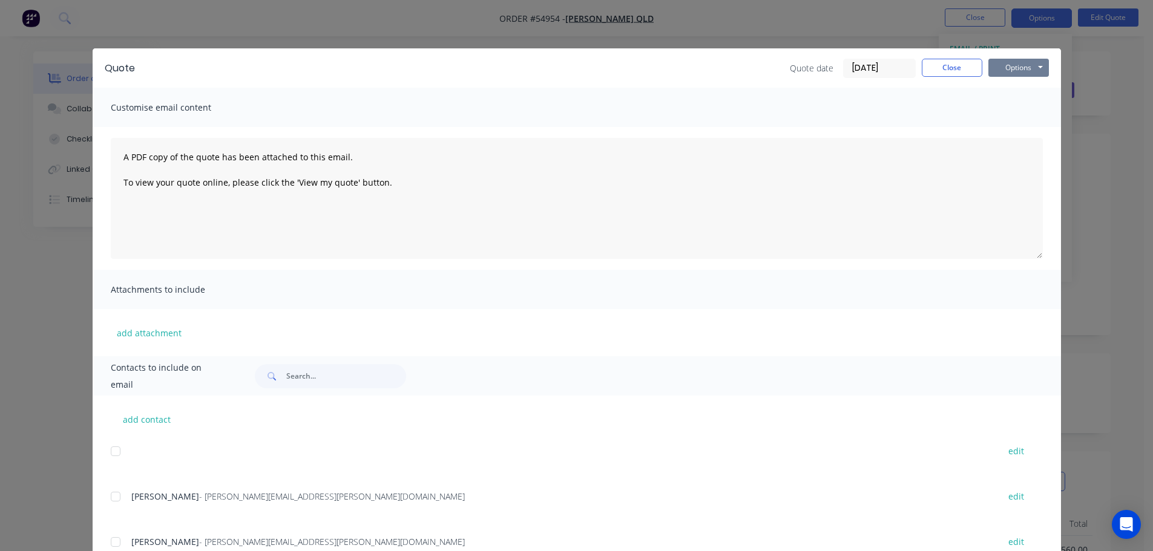
click at [1024, 70] on button "Options" at bounding box center [1018, 68] width 61 height 18
click at [1017, 112] on button "Print" at bounding box center [1026, 109] width 77 height 20
click at [958, 70] on button "Close" at bounding box center [951, 68] width 61 height 18
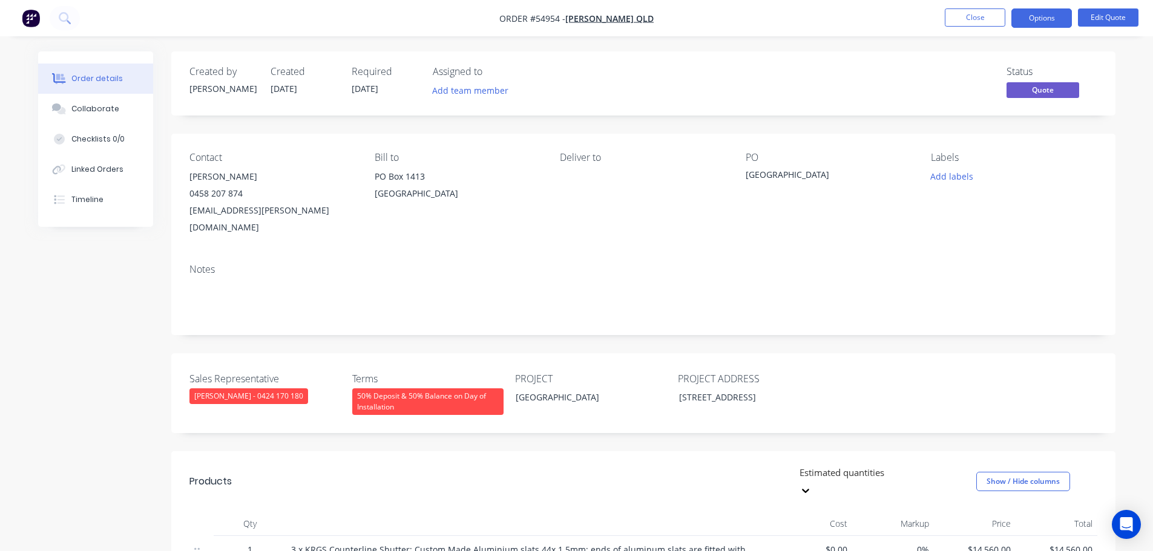
click at [778, 177] on div "[GEOGRAPHIC_DATA]" at bounding box center [820, 176] width 151 height 17
copy div "[GEOGRAPHIC_DATA]"
click at [952, 19] on button "Close" at bounding box center [974, 17] width 61 height 18
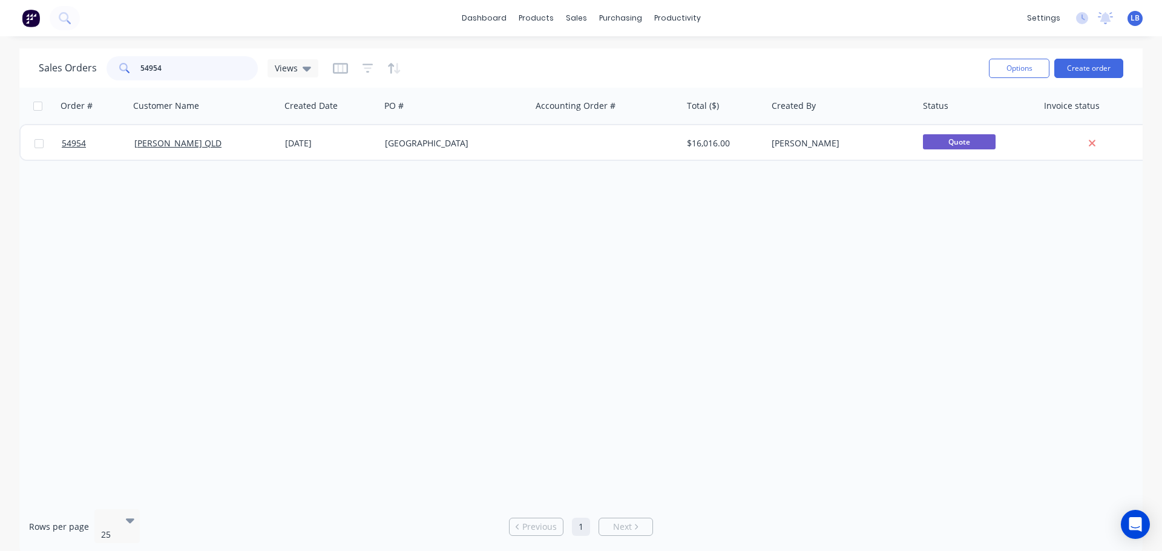
drag, startPoint x: 169, startPoint y: 65, endPoint x: 94, endPoint y: 77, distance: 76.1
click at [94, 77] on div "Sales Orders 54954 Views" at bounding box center [179, 68] width 280 height 24
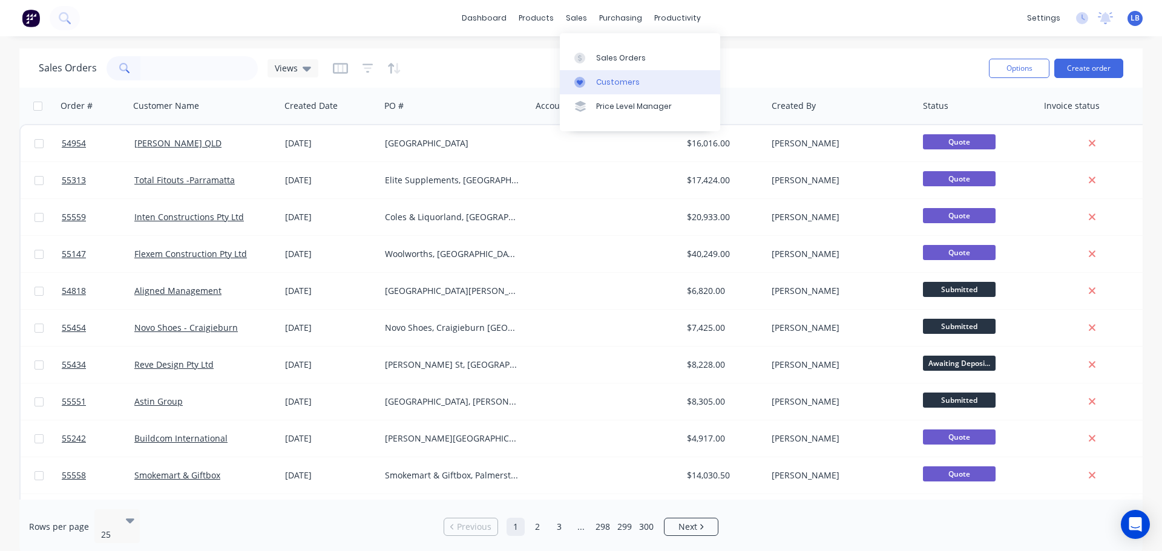
click at [614, 83] on div "Customers" at bounding box center [618, 82] width 44 height 11
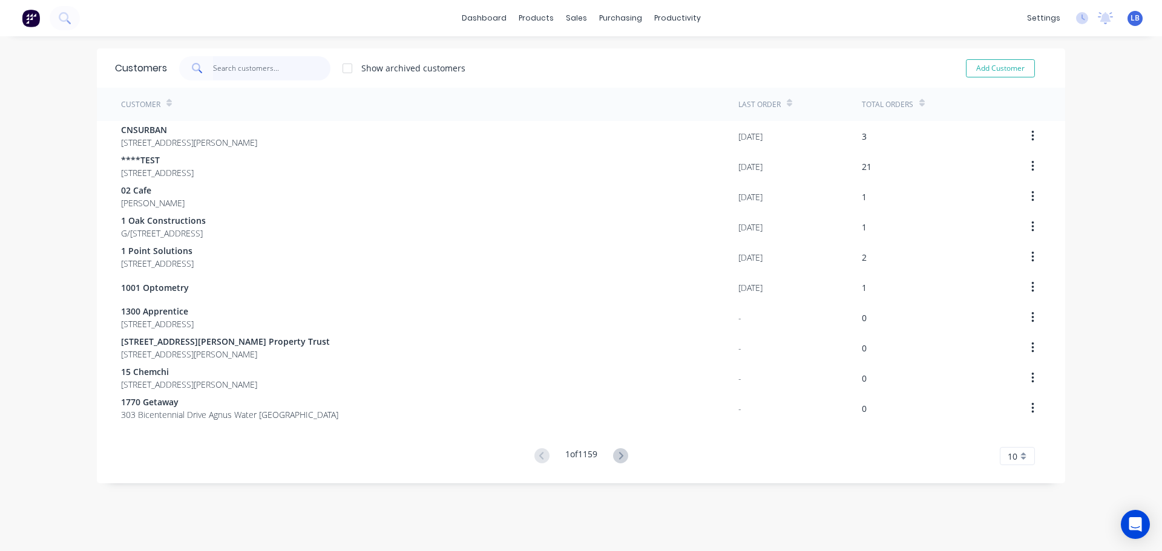
click at [224, 71] on input "text" at bounding box center [272, 68] width 118 height 24
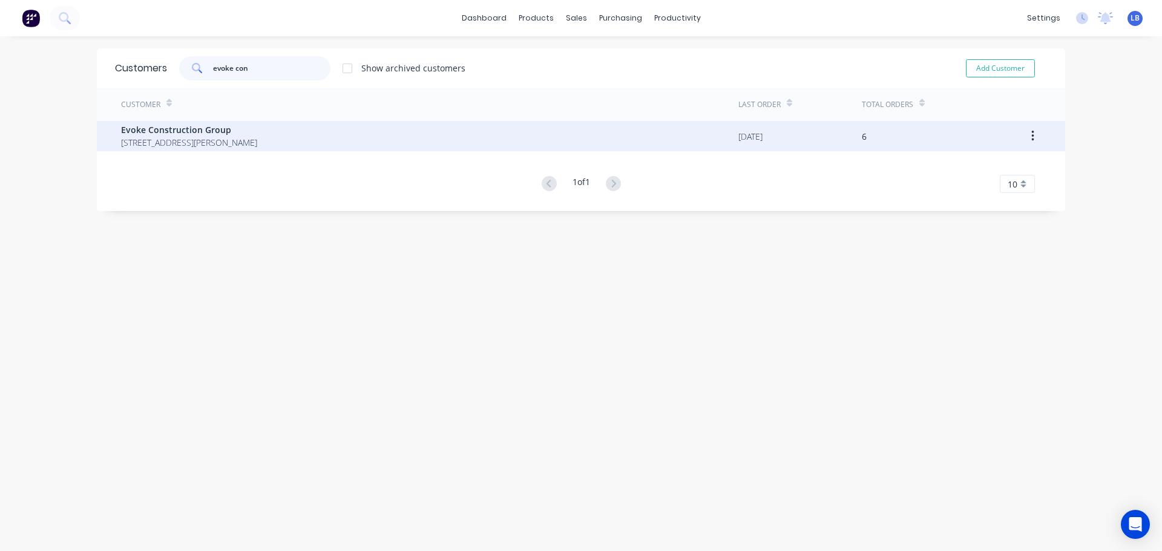
type input "evoke con"
click at [172, 133] on span "Evoke Construction Group" at bounding box center [189, 129] width 136 height 13
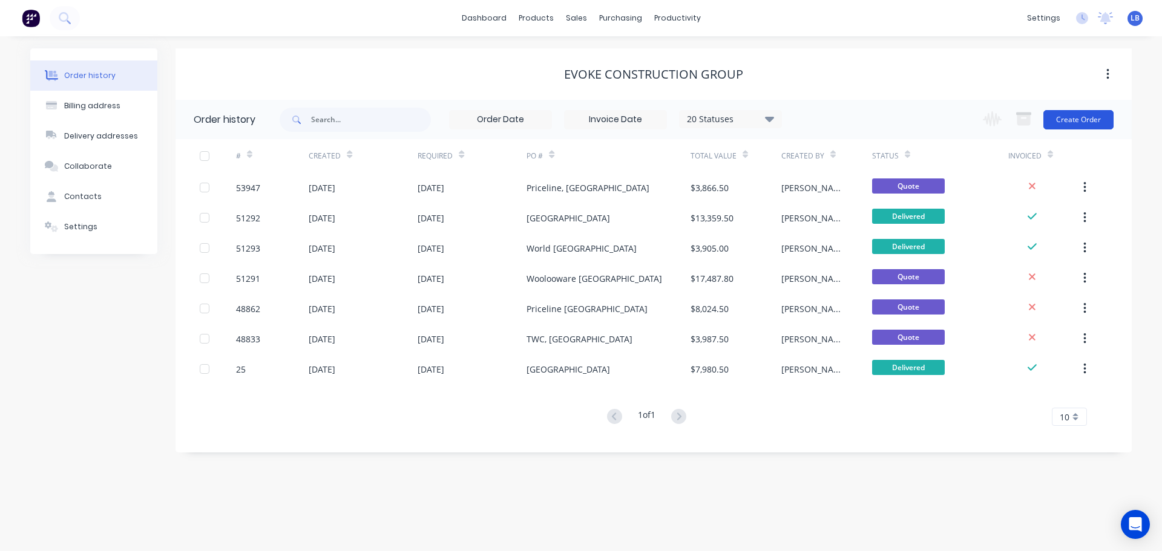
click at [1087, 117] on button "Create Order" at bounding box center [1078, 119] width 70 height 19
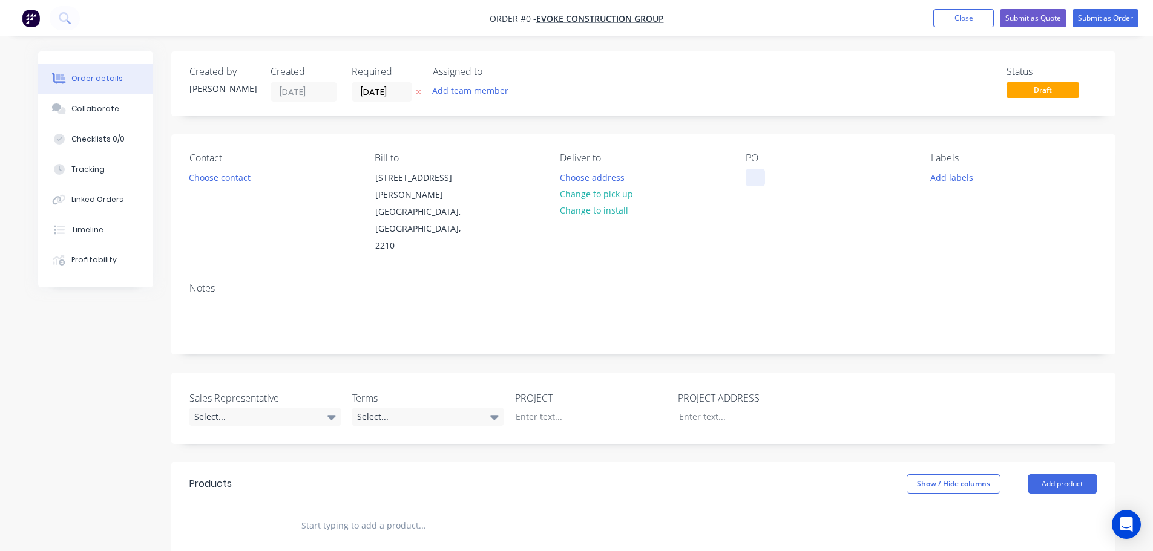
click at [751, 172] on div at bounding box center [754, 178] width 19 height 18
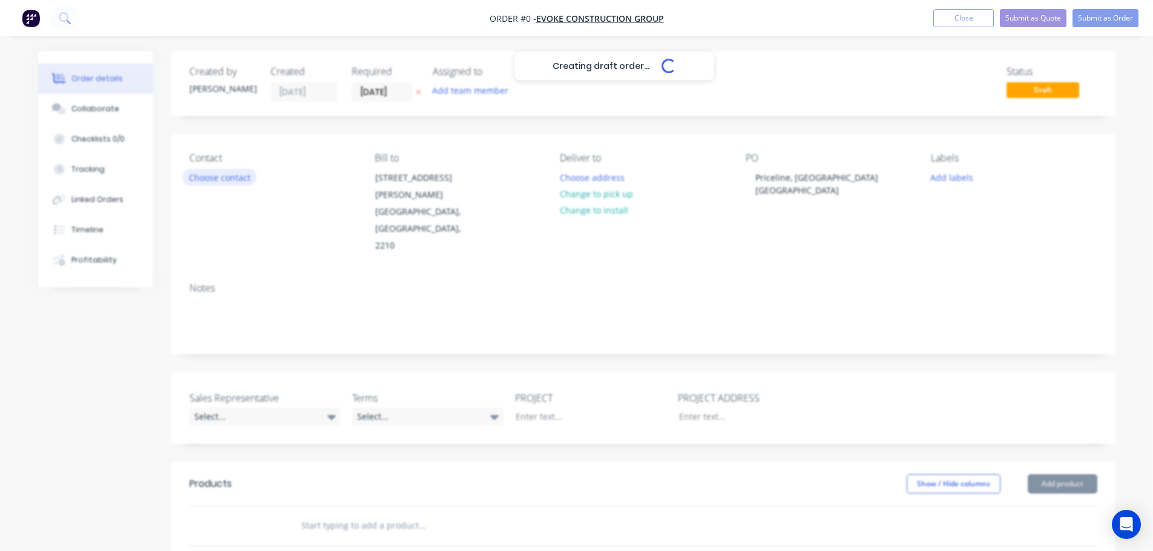
click at [205, 175] on div "Creating draft order... Loading... Order details Collaborate Checklists 0/0 Tra…" at bounding box center [576, 453] width 1101 height 804
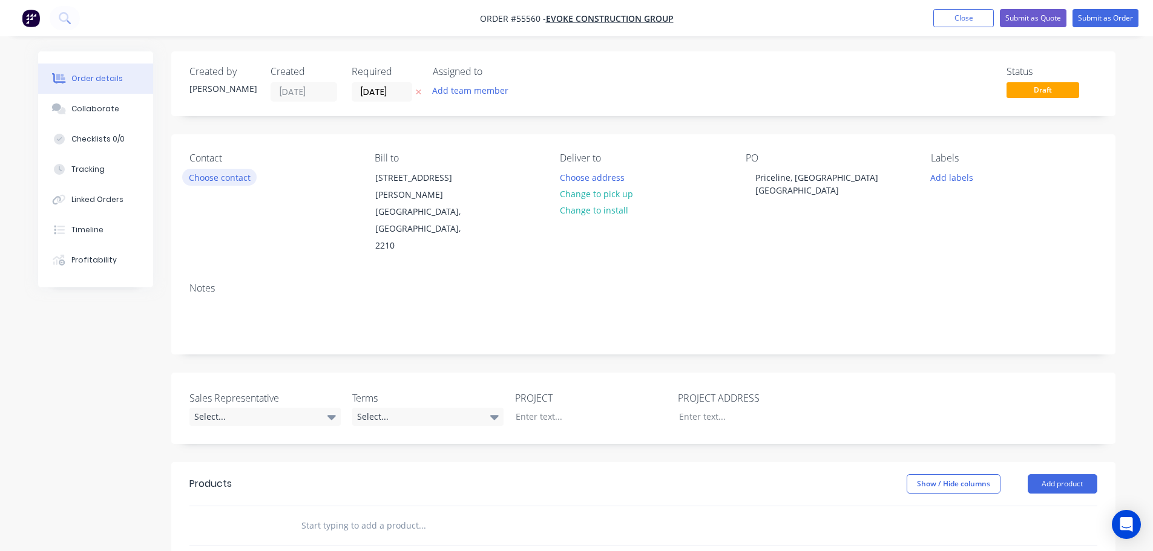
click at [205, 176] on button "Choose contact" at bounding box center [219, 177] width 74 height 16
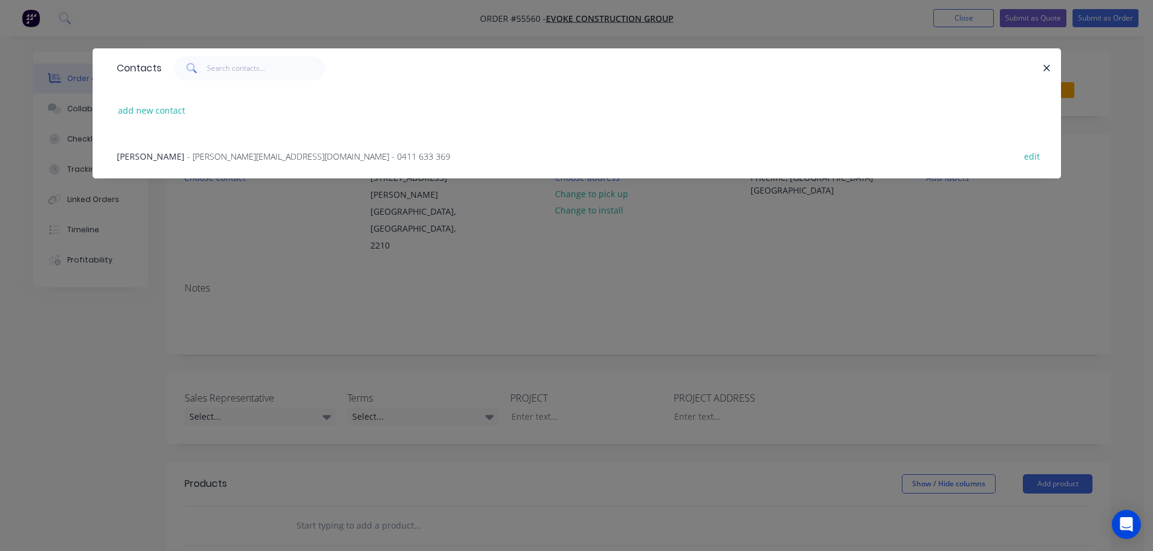
click at [198, 157] on span "- tom@evokecg.com.au - 0411 633 369" at bounding box center [318, 156] width 263 height 11
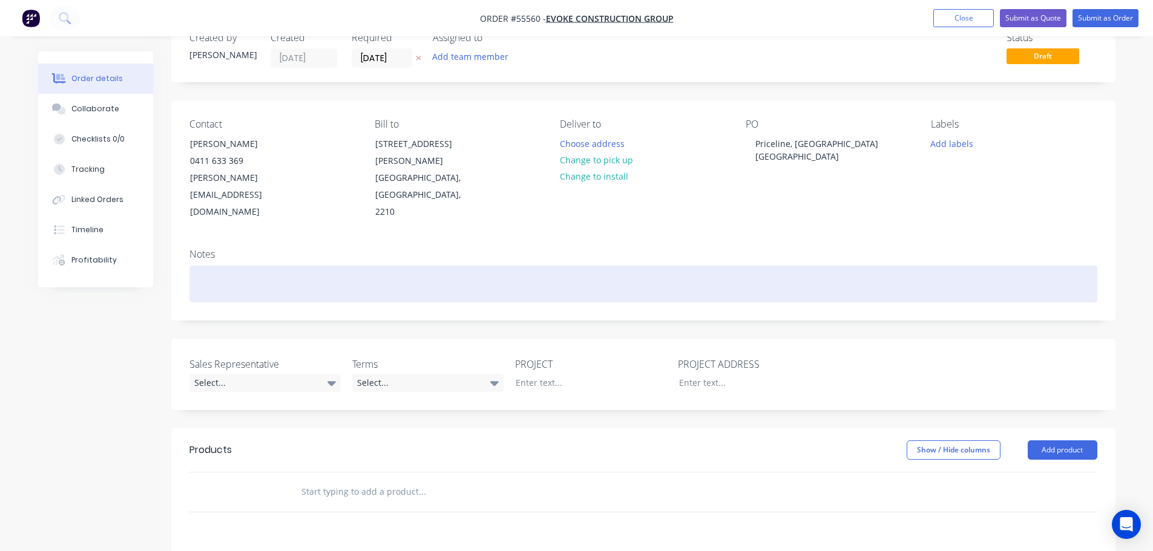
scroll to position [61, 0]
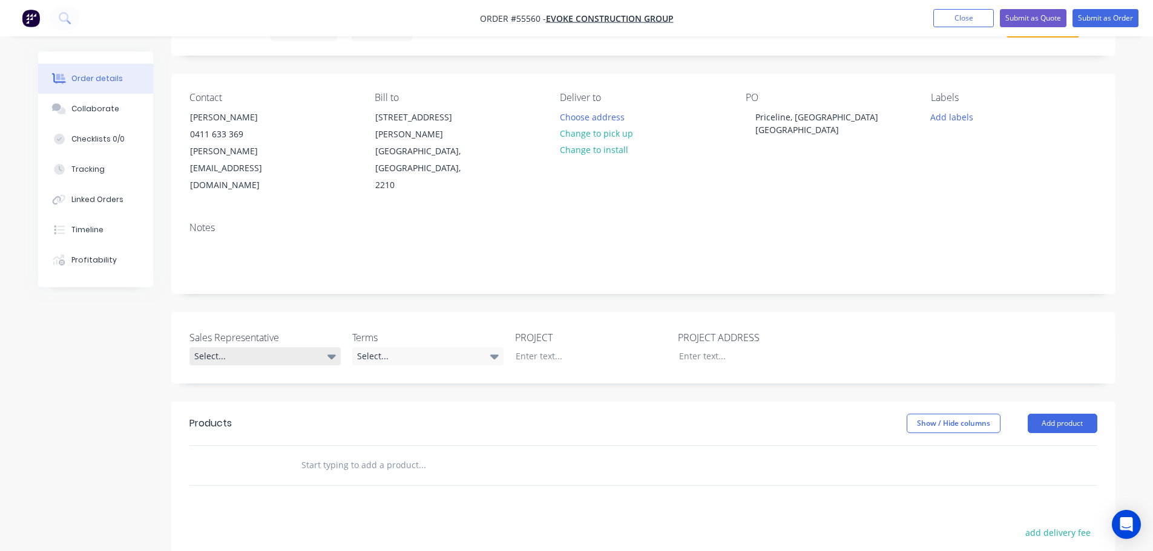
click at [233, 347] on div "Select..." at bounding box center [264, 356] width 151 height 18
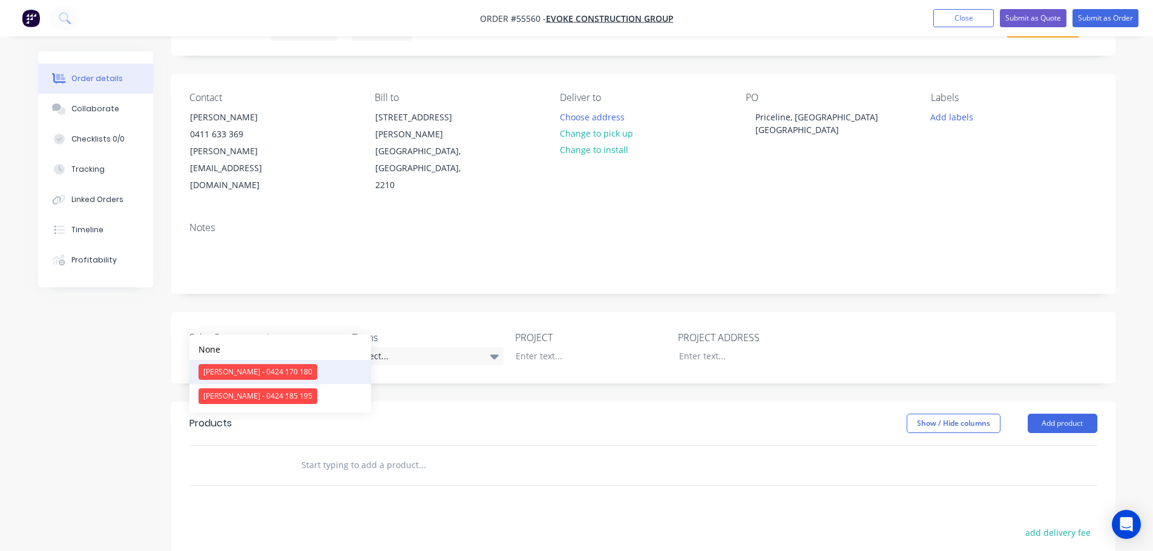
click at [237, 373] on div "[PERSON_NAME] - 0424 170 180" at bounding box center [257, 372] width 119 height 16
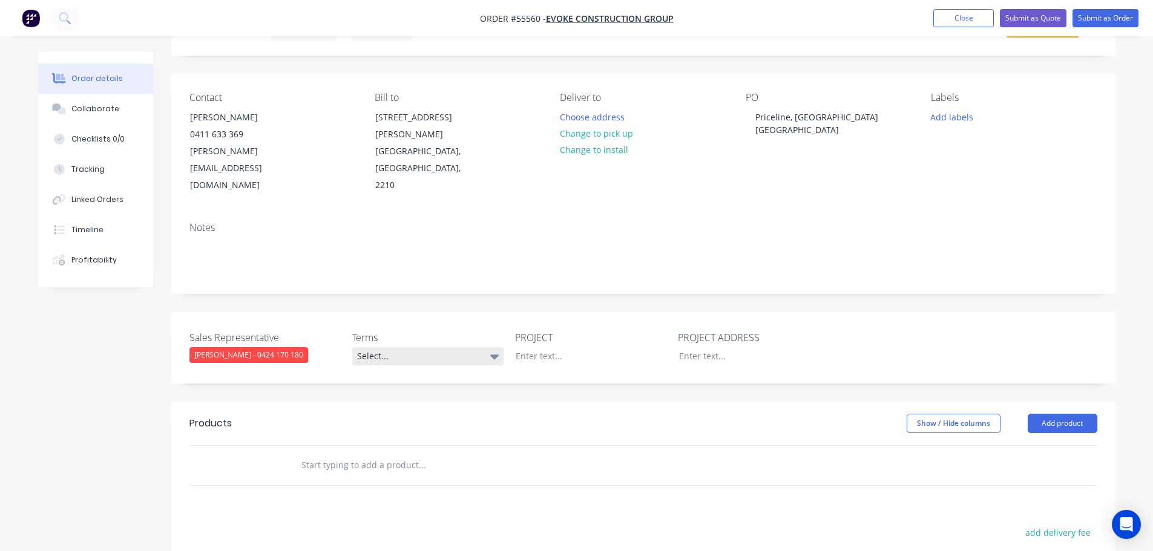
click at [401, 347] on div "Select..." at bounding box center [427, 356] width 151 height 18
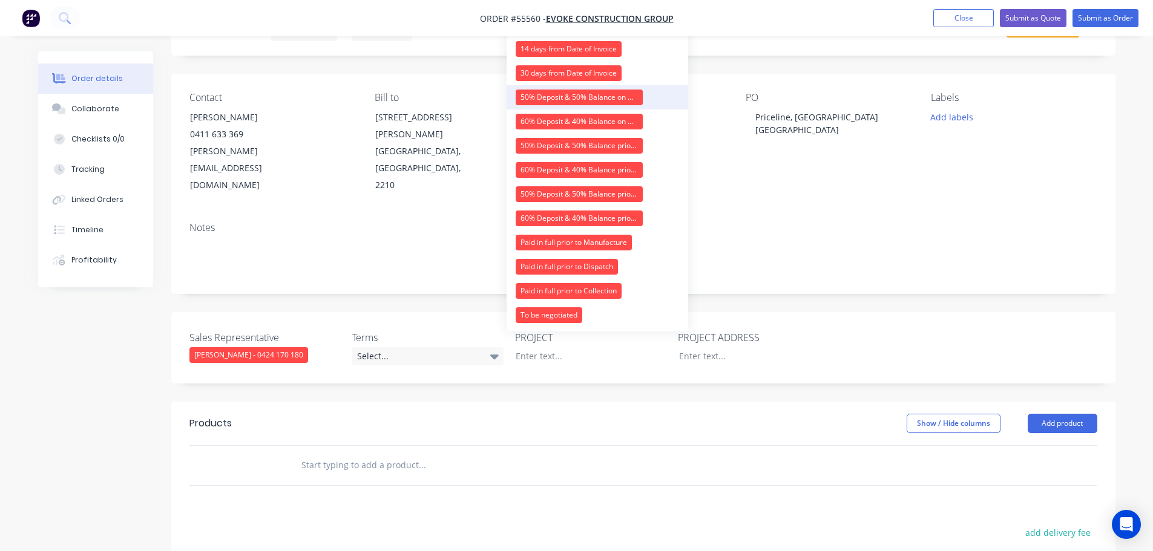
click at [548, 96] on div "50% Deposit & 50% Balance on Day of Installation" at bounding box center [579, 98] width 127 height 16
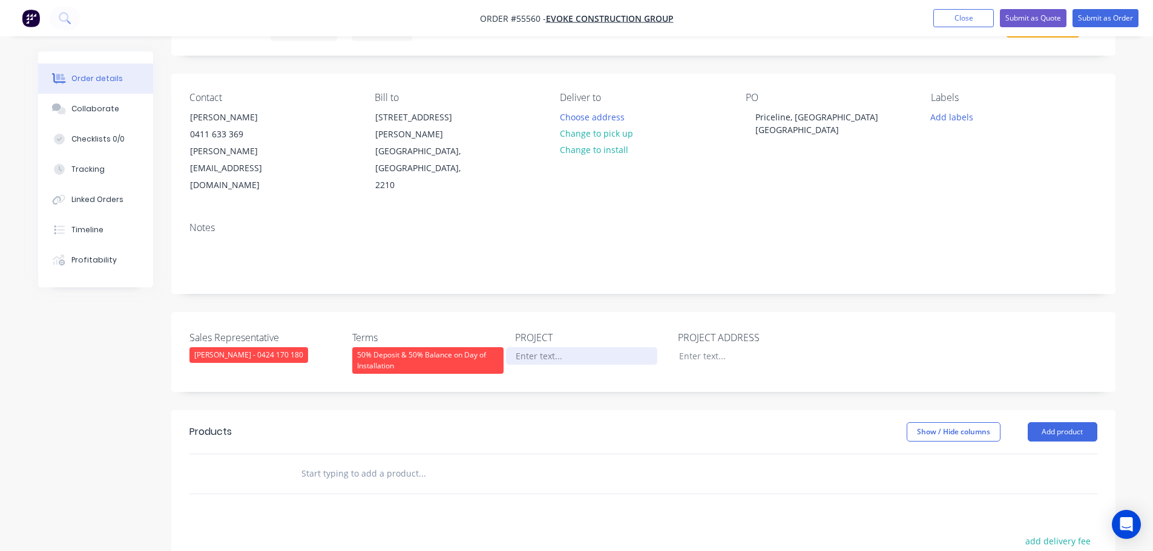
click at [548, 347] on div at bounding box center [581, 356] width 151 height 18
click at [821, 117] on div "Priceline, [GEOGRAPHIC_DATA] [GEOGRAPHIC_DATA]" at bounding box center [820, 123] width 151 height 30
copy div "Priceline, [GEOGRAPHIC_DATA] [GEOGRAPHIC_DATA]"
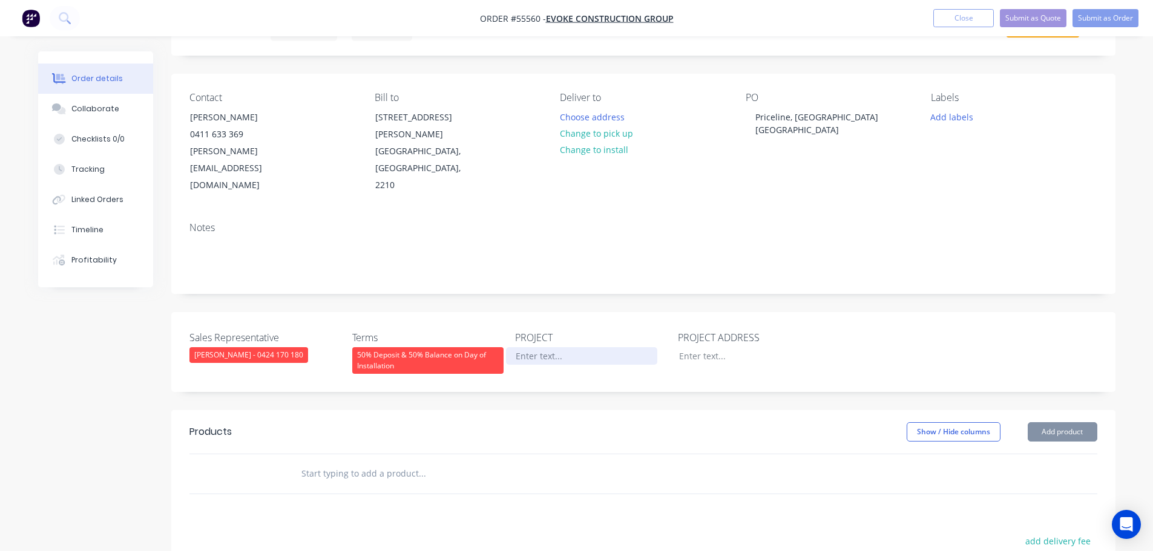
click at [532, 347] on div at bounding box center [581, 356] width 151 height 18
paste div
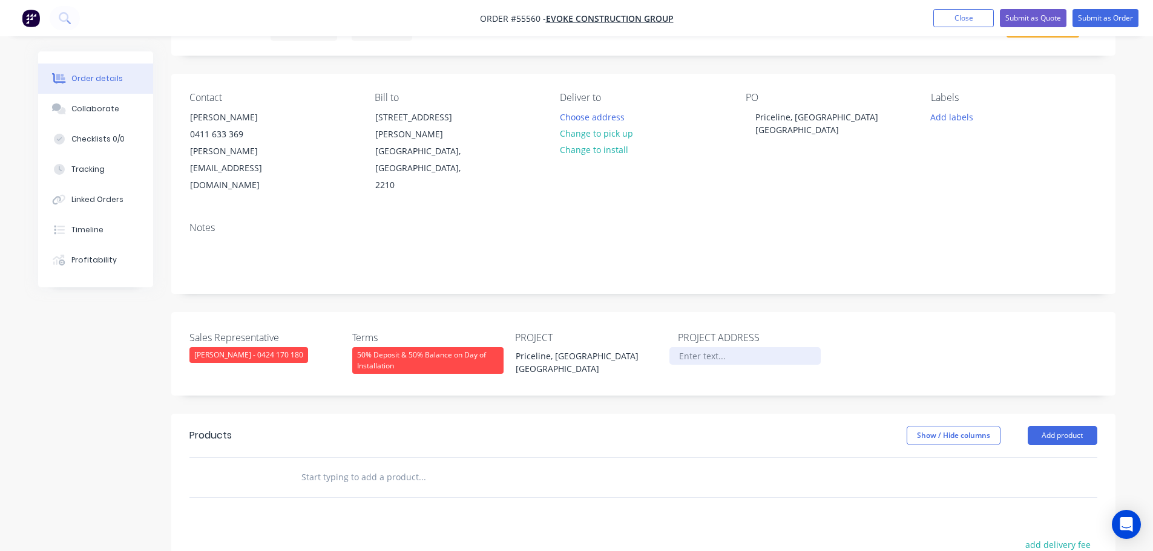
click at [693, 347] on div at bounding box center [744, 356] width 151 height 18
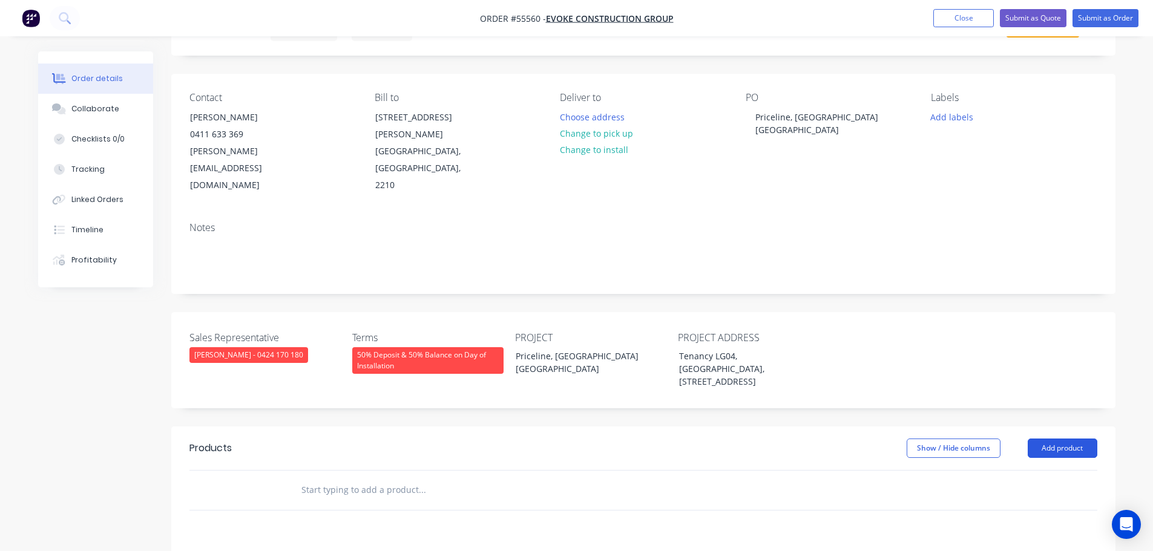
click at [1061, 439] on button "Add product" at bounding box center [1062, 448] width 70 height 19
click at [1038, 470] on div "Product catalogue" at bounding box center [1039, 479] width 93 height 18
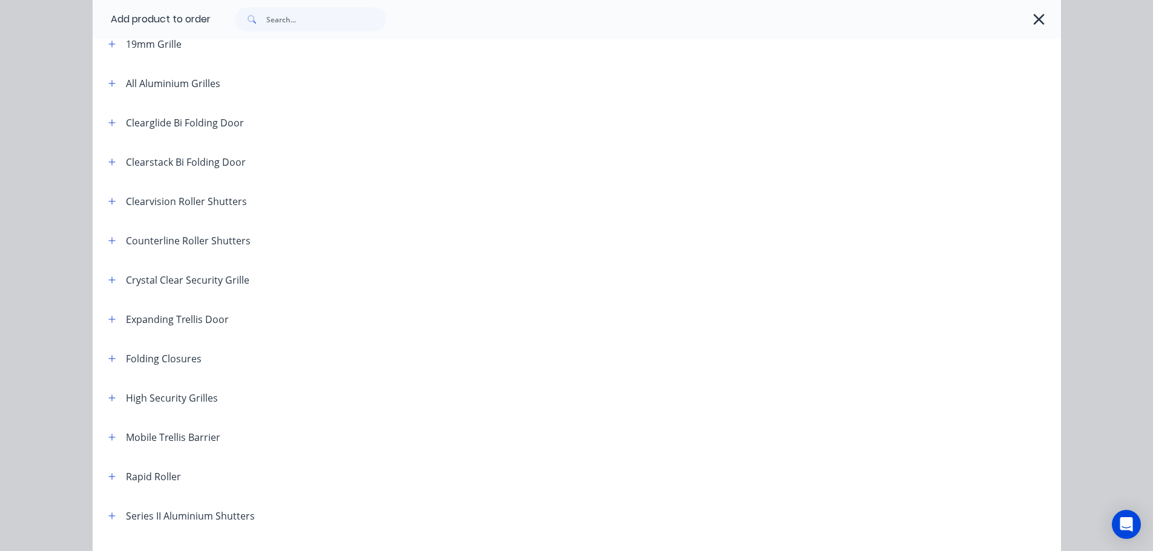
scroll to position [182, 0]
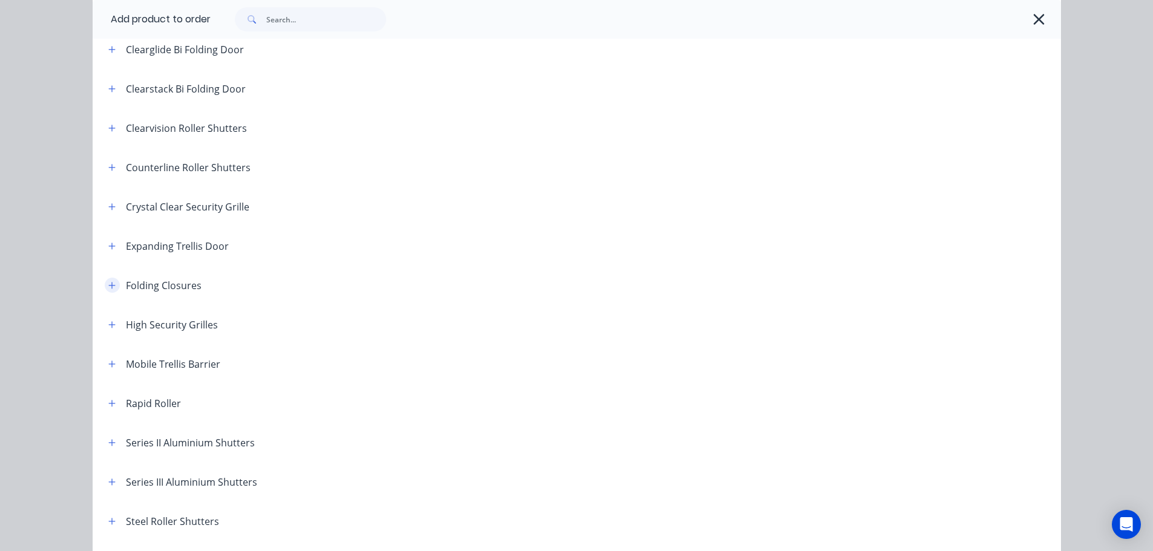
click at [110, 284] on icon "button" at bounding box center [111, 285] width 7 height 8
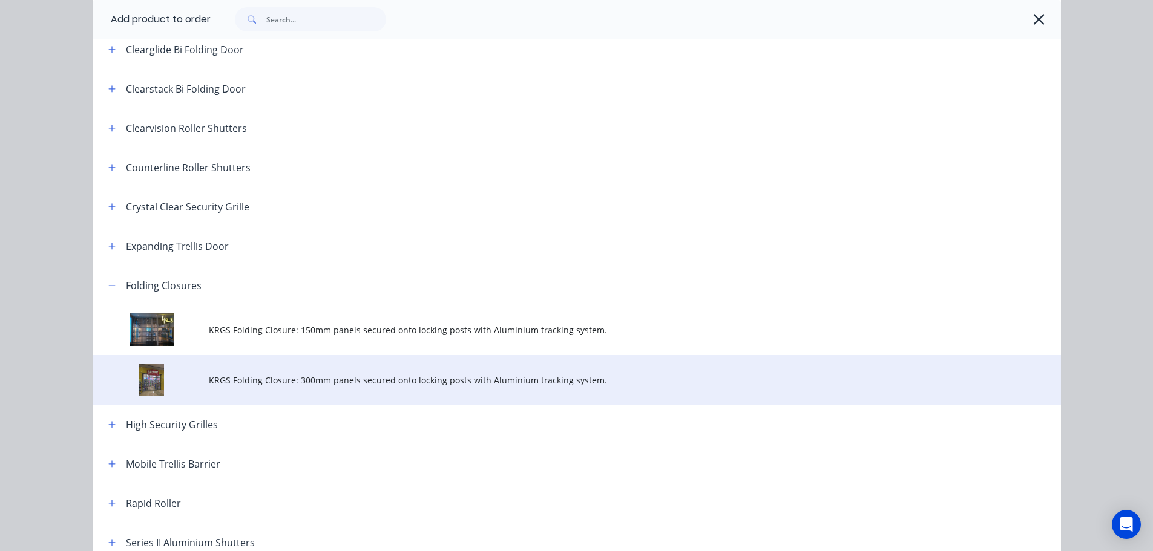
click at [339, 379] on span "KRGS Folding Closure: 300mm panels secured onto locking posts with Aluminium tr…" at bounding box center [549, 380] width 681 height 13
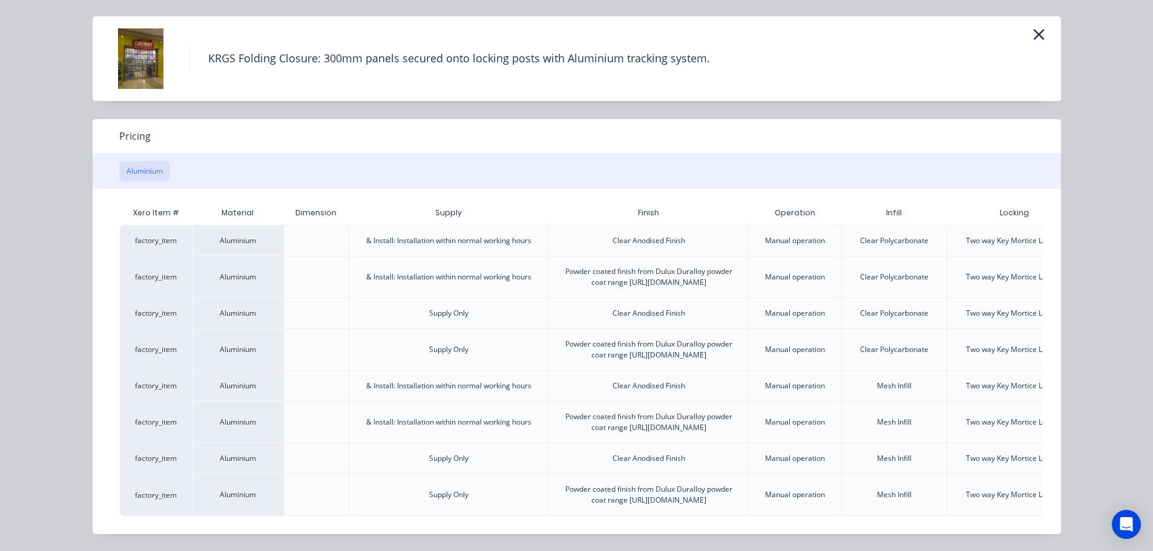
scroll to position [0, 106]
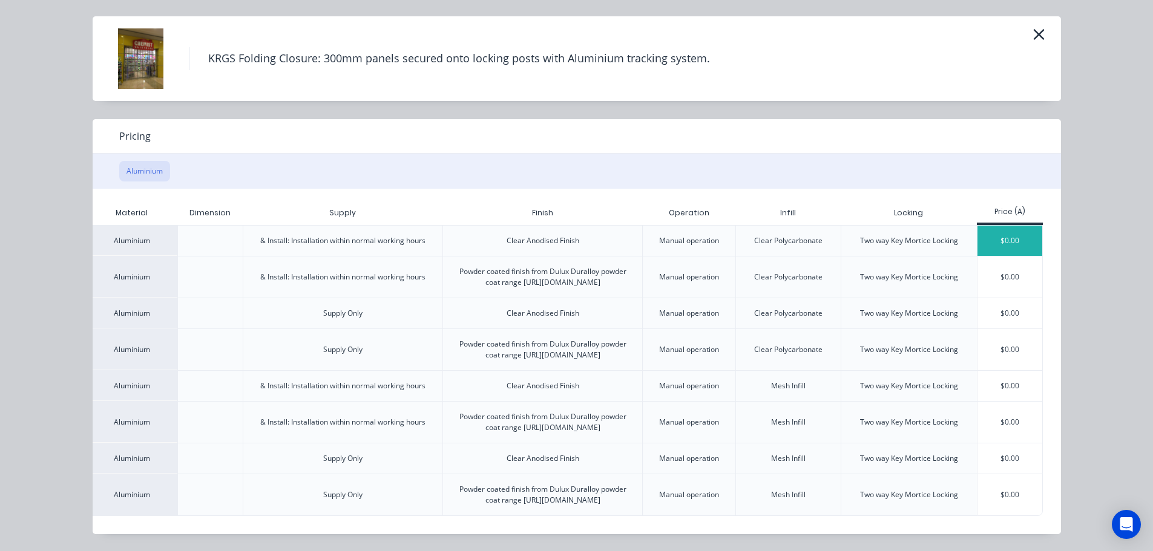
click at [1003, 226] on div "$0.00" at bounding box center [1009, 241] width 65 height 30
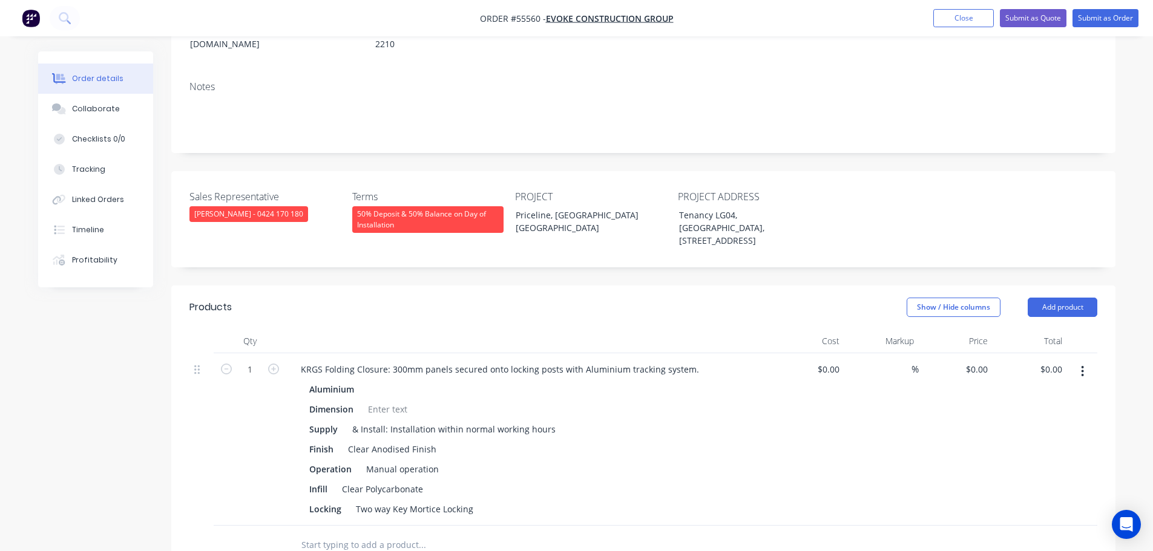
scroll to position [303, 0]
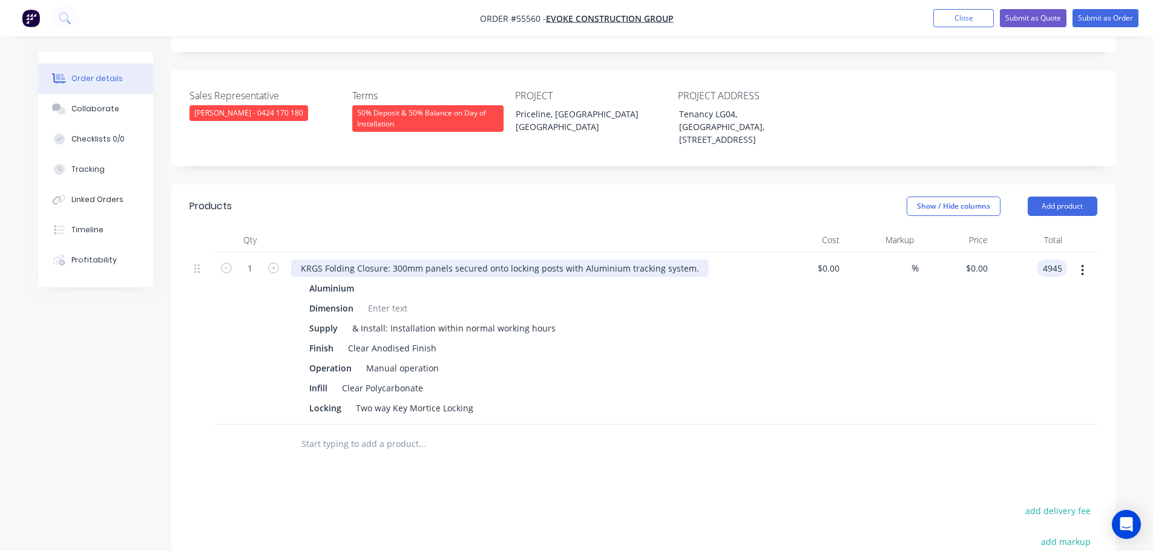
type input "4945"
type input "$4,945.00"
click at [295, 260] on div "KRGS Folding Closure: 300mm panels secured onto locking posts with Aluminium tr…" at bounding box center [499, 269] width 417 height 18
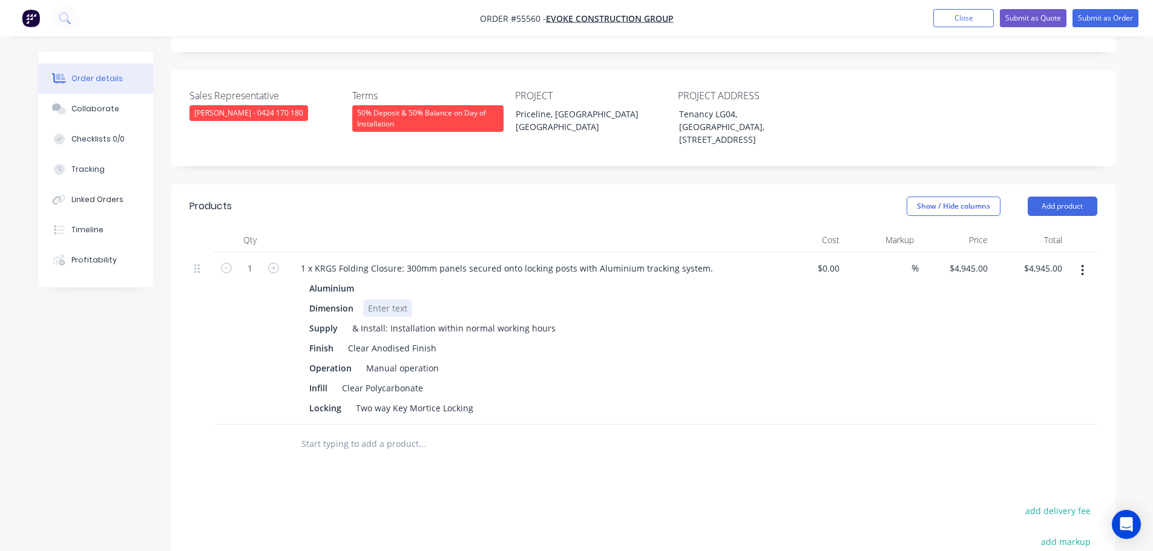
click at [372, 300] on div at bounding box center [387, 309] width 49 height 18
click at [707, 260] on div "1 x KRGS Folding Closure: 300mm panels secured onto locking posts with Aluminiu…" at bounding box center [506, 269] width 431 height 18
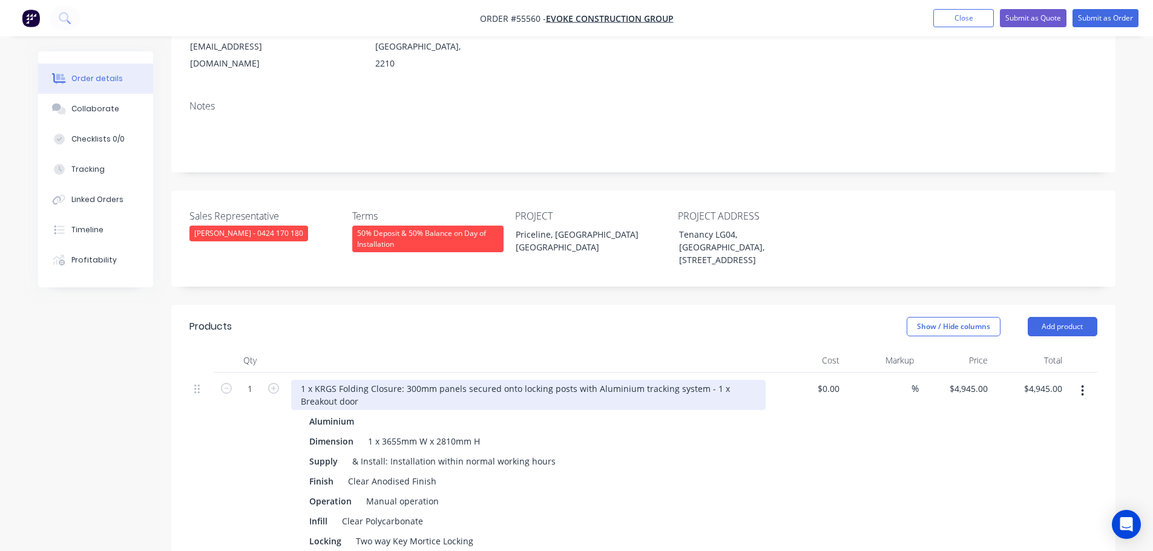
scroll to position [182, 0]
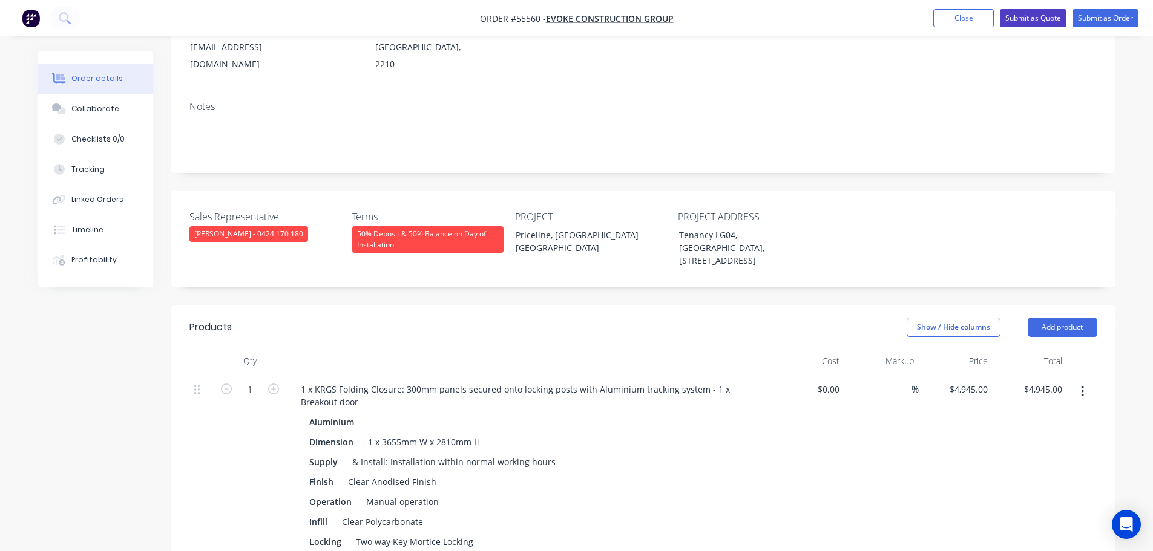
click at [1032, 18] on button "Submit as Quote" at bounding box center [1033, 18] width 67 height 18
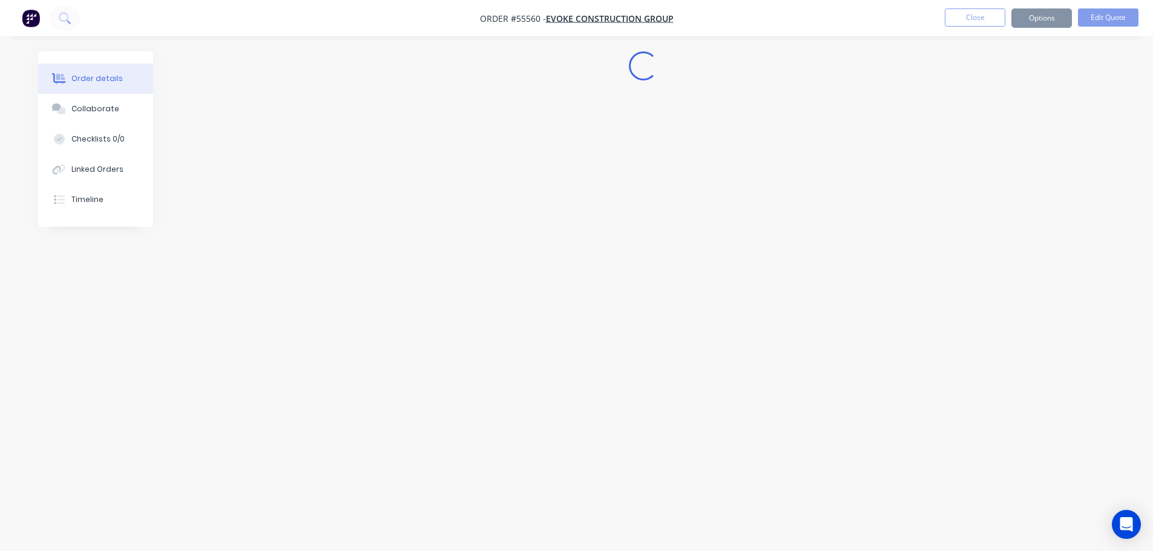
scroll to position [0, 0]
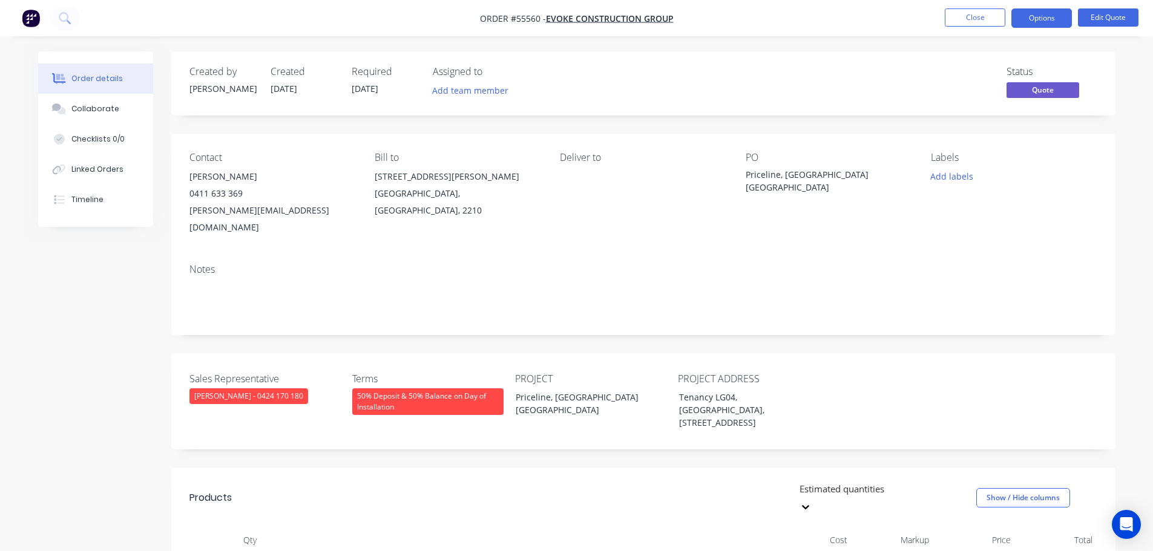
click at [1032, 18] on button "Options" at bounding box center [1041, 17] width 61 height 19
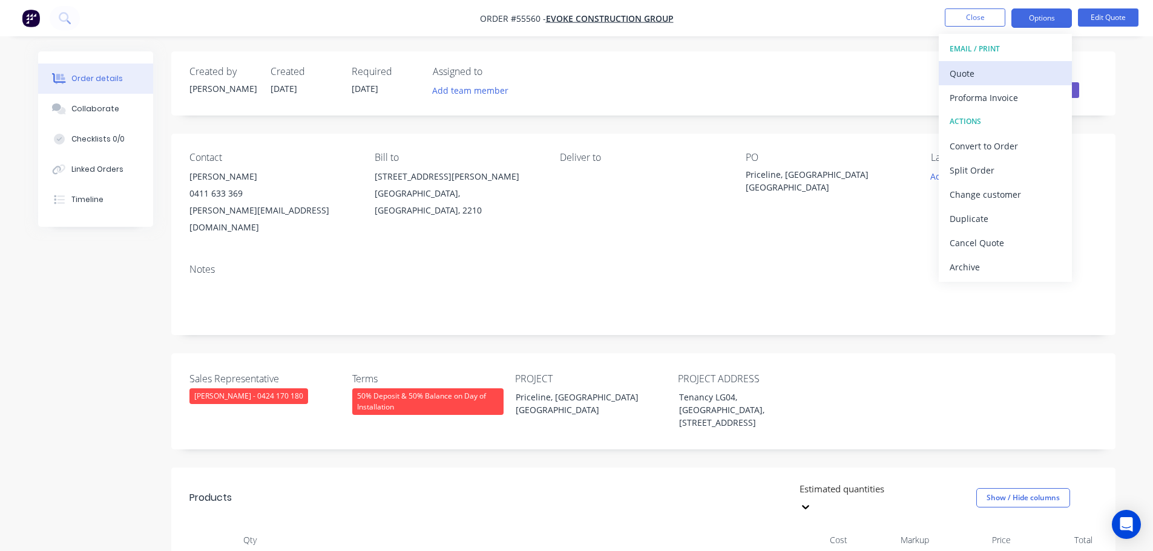
click at [972, 71] on div "Quote" at bounding box center [1004, 74] width 111 height 18
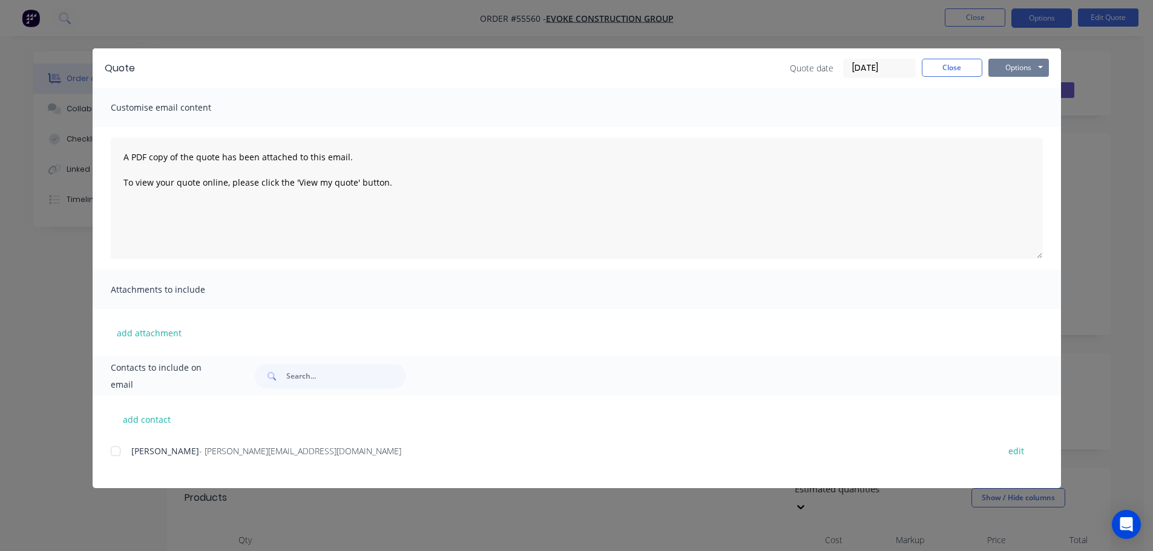
click at [1008, 68] on button "Options" at bounding box center [1018, 68] width 61 height 18
click at [1007, 106] on button "Print" at bounding box center [1026, 109] width 77 height 20
click at [957, 70] on button "Close" at bounding box center [951, 68] width 61 height 18
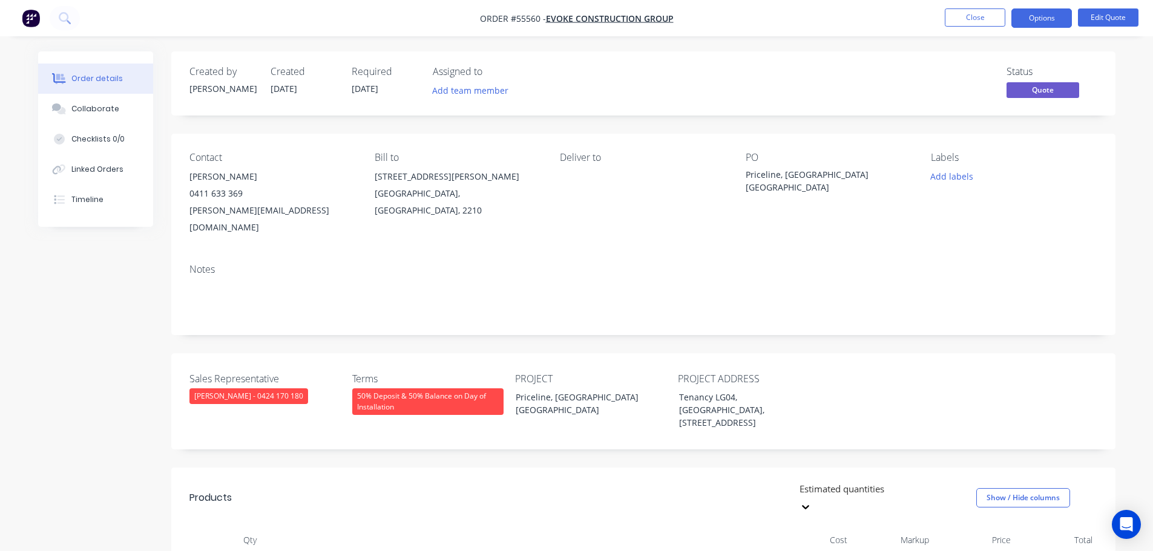
click at [220, 212] on div "tom@evokecg.com.au" at bounding box center [272, 219] width 166 height 34
copy div "tom@evokecg.com.au"
click at [797, 173] on div "Priceline, [GEOGRAPHIC_DATA] [GEOGRAPHIC_DATA]" at bounding box center [820, 180] width 151 height 25
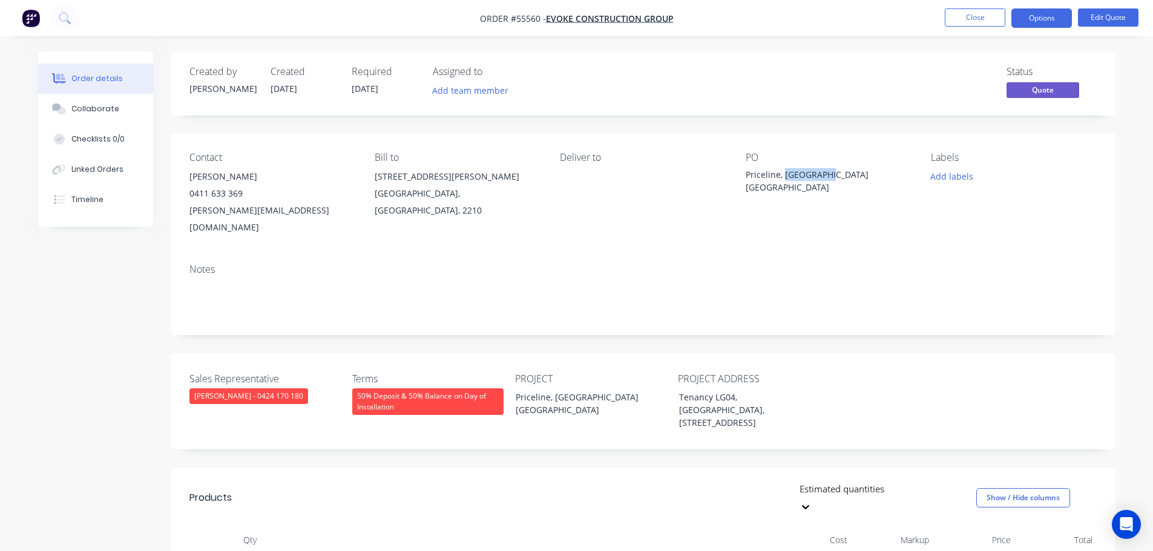
click at [797, 173] on div "Priceline, [GEOGRAPHIC_DATA] [GEOGRAPHIC_DATA]" at bounding box center [820, 180] width 151 height 25
copy div "Priceline, [GEOGRAPHIC_DATA] [GEOGRAPHIC_DATA]"
click at [243, 195] on span at bounding box center [243, 193] width 0 height 11
click at [975, 10] on button "Close" at bounding box center [974, 17] width 61 height 18
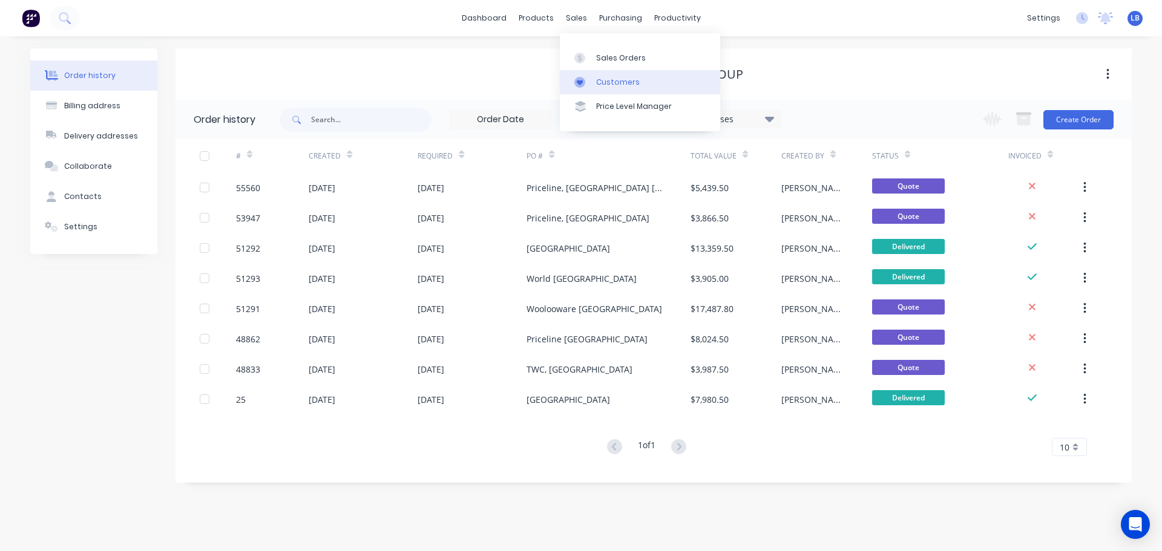
click at [635, 82] on div "Customers" at bounding box center [618, 82] width 44 height 11
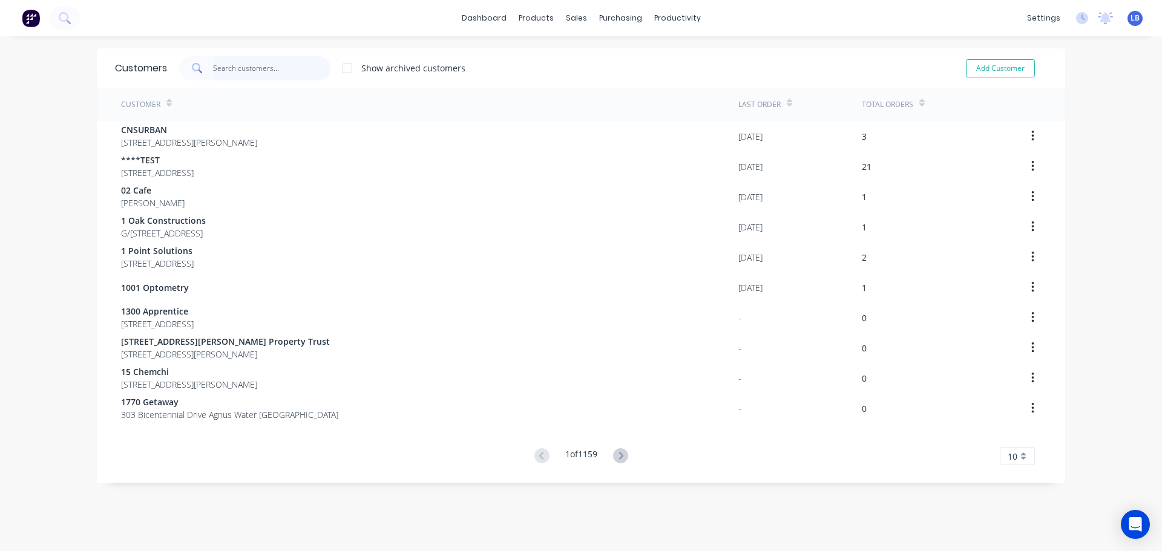
click at [237, 65] on input "text" at bounding box center [272, 68] width 118 height 24
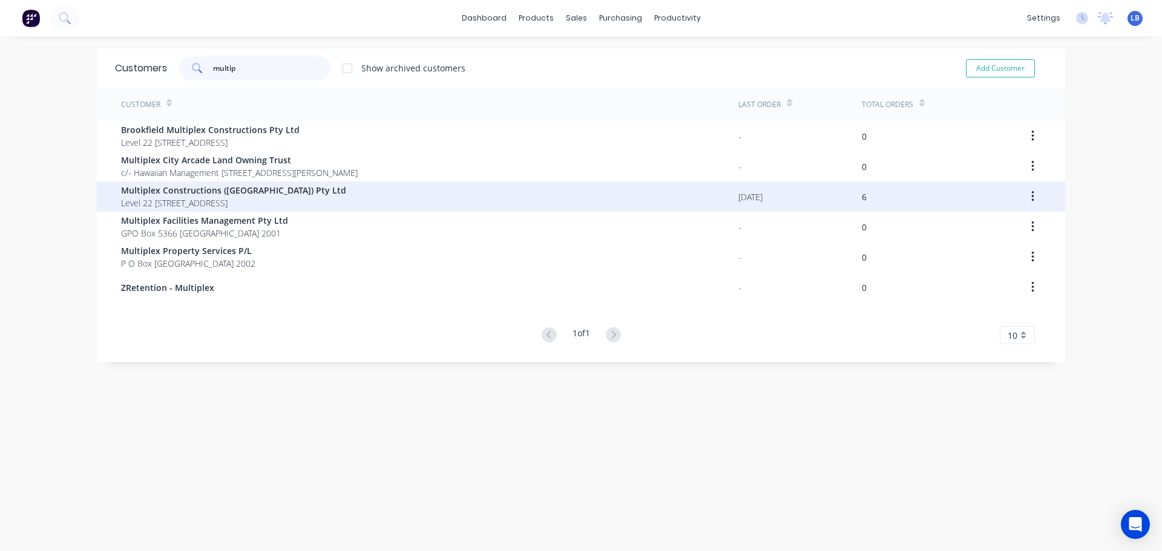
type input "multip"
click at [200, 194] on span "Multiplex Constructions ([GEOGRAPHIC_DATA]) Pty Ltd" at bounding box center [233, 190] width 225 height 13
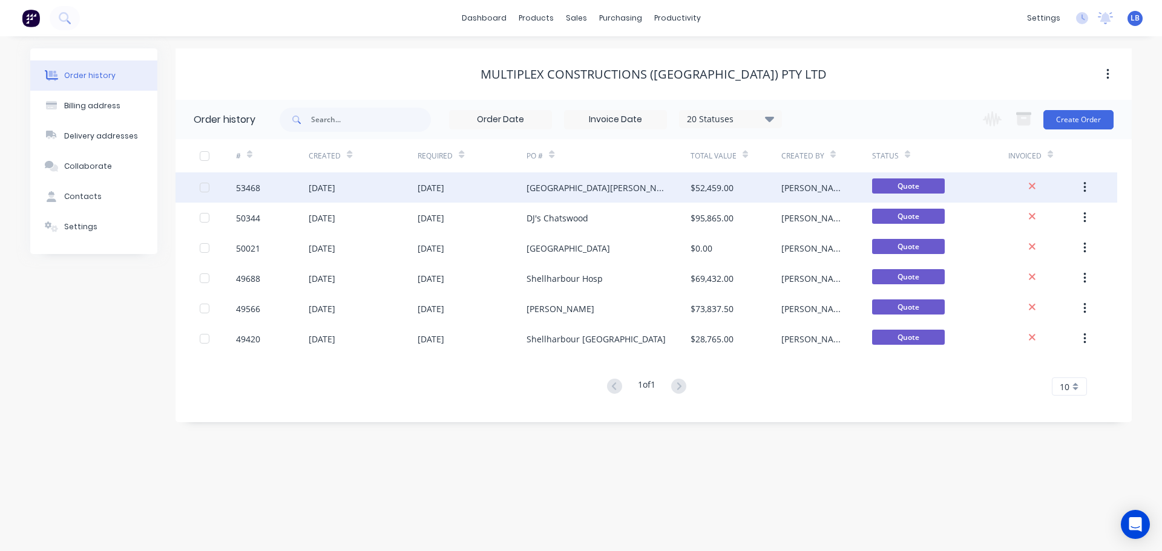
click at [258, 188] on div "53468" at bounding box center [248, 188] width 24 height 13
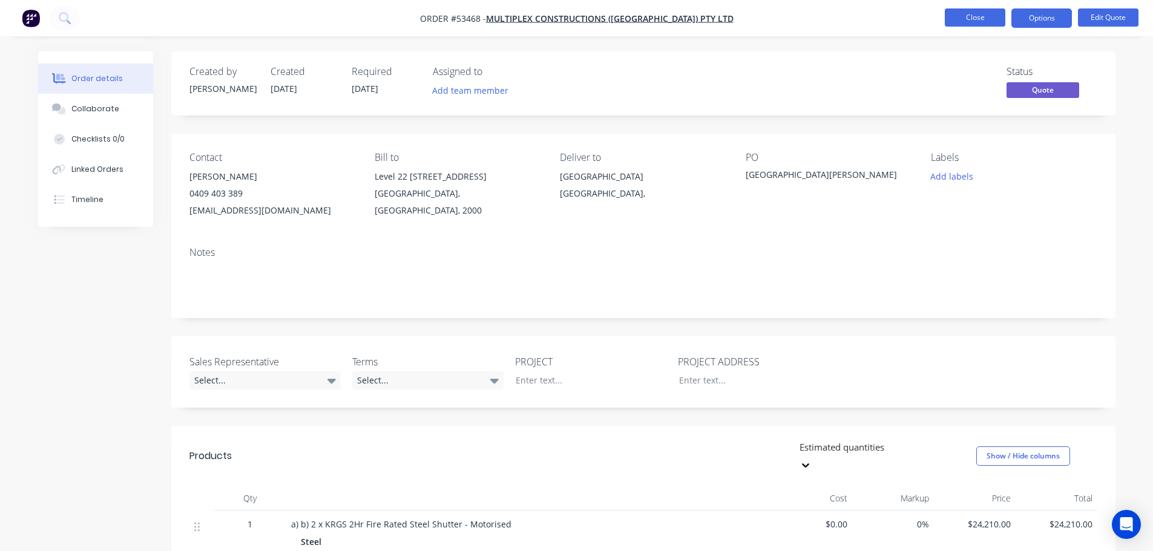
click at [967, 22] on button "Close" at bounding box center [974, 17] width 61 height 18
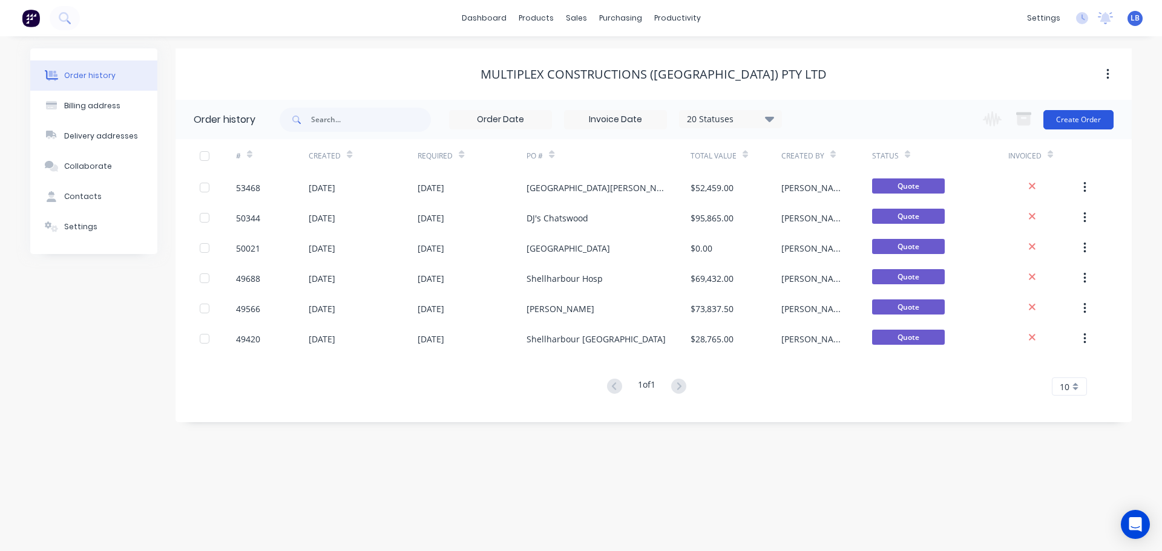
click at [1083, 119] on button "Create Order" at bounding box center [1078, 119] width 70 height 19
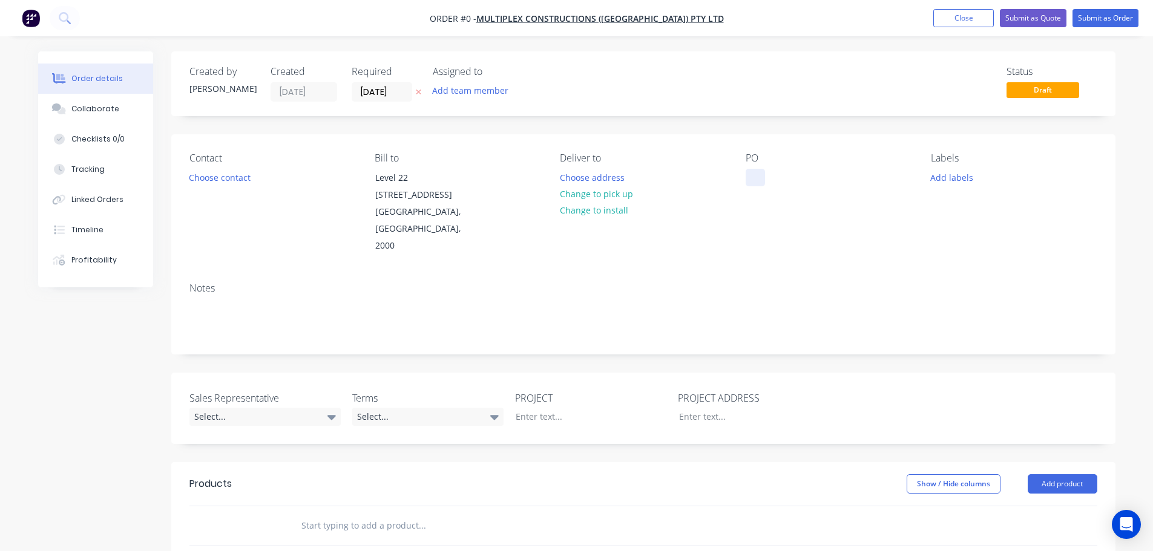
click at [754, 174] on div at bounding box center [754, 178] width 19 height 18
click at [777, 182] on div "Halo, [GEOGRAPHIC_DATA]" at bounding box center [807, 178] width 125 height 18
copy div "Halo, [GEOGRAPHIC_DATA]"
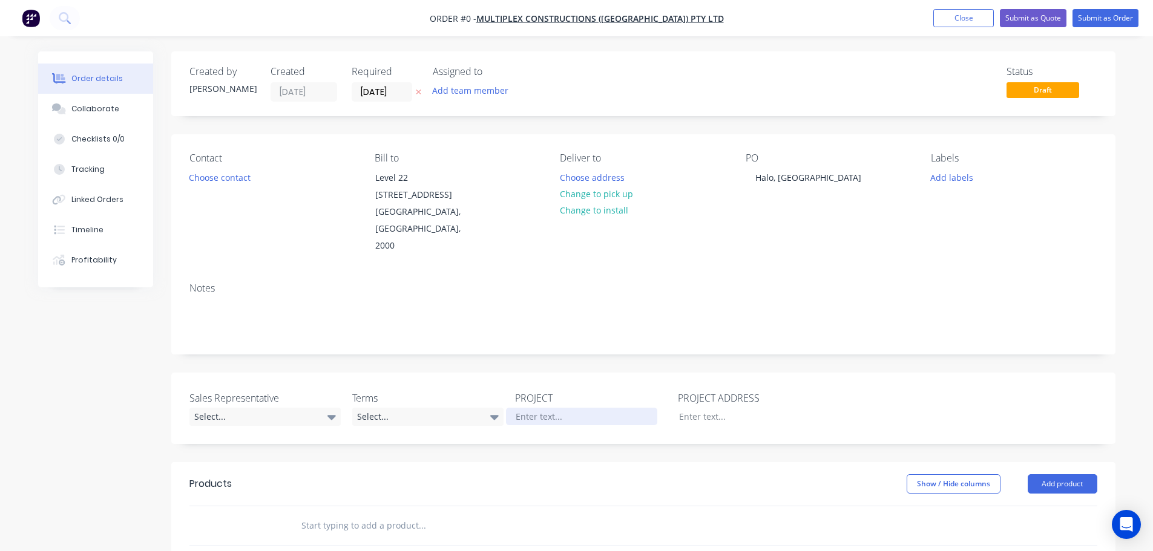
click at [533, 384] on div "Order details Collaborate Checklists 0/0 Tracking Linked Orders Timeline Profit…" at bounding box center [576, 453] width 1101 height 804
drag, startPoint x: 533, startPoint y: 384, endPoint x: 565, endPoint y: 473, distance: 93.8
click at [565, 506] on div at bounding box center [504, 525] width 436 height 39
click at [520, 408] on div at bounding box center [581, 417] width 151 height 18
paste div
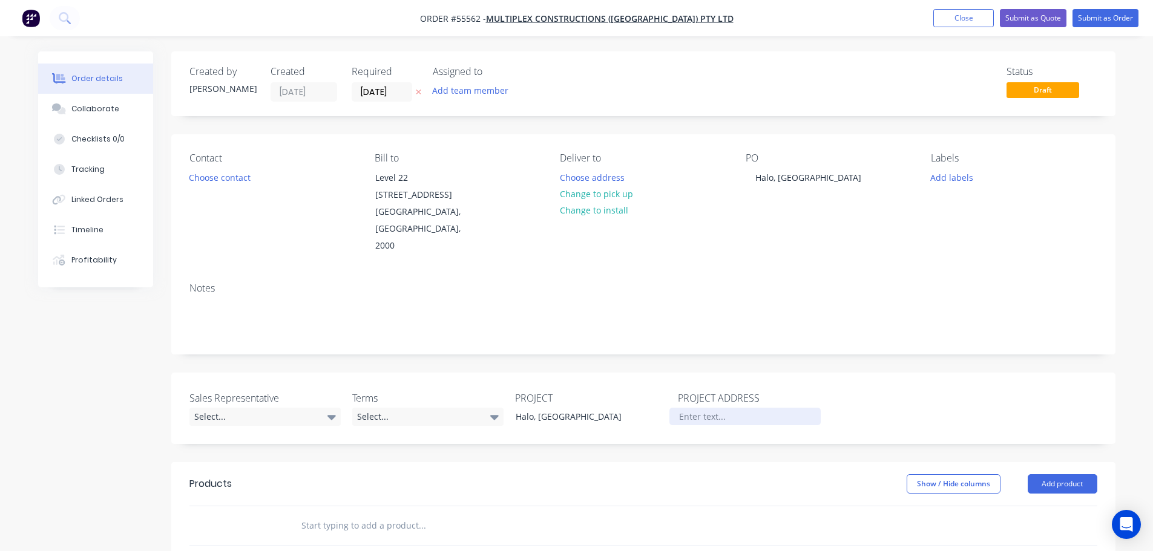
click at [684, 408] on div at bounding box center [744, 417] width 151 height 18
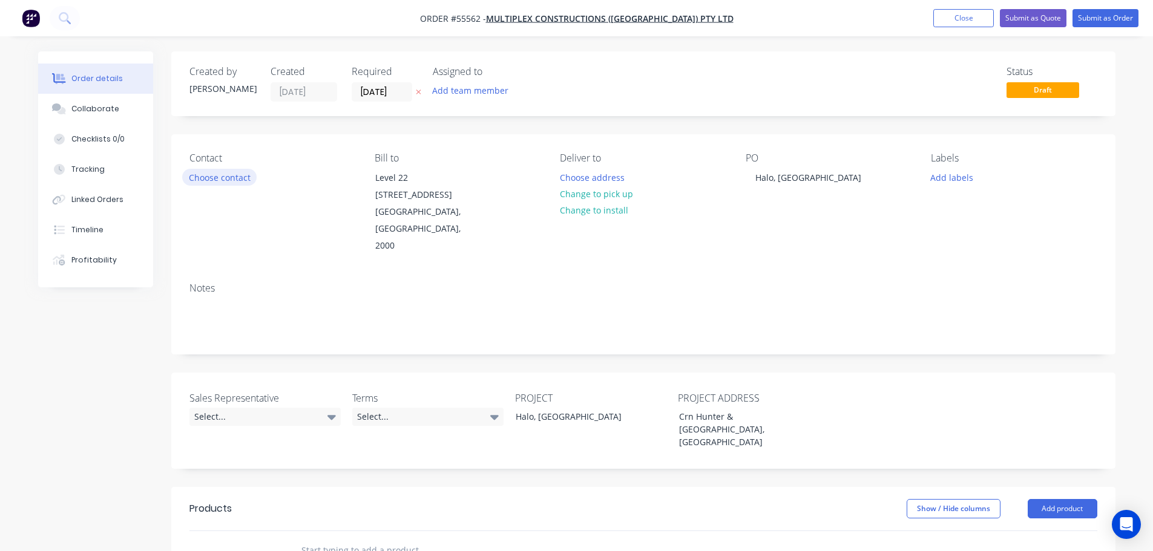
click at [226, 179] on button "Choose contact" at bounding box center [219, 177] width 74 height 16
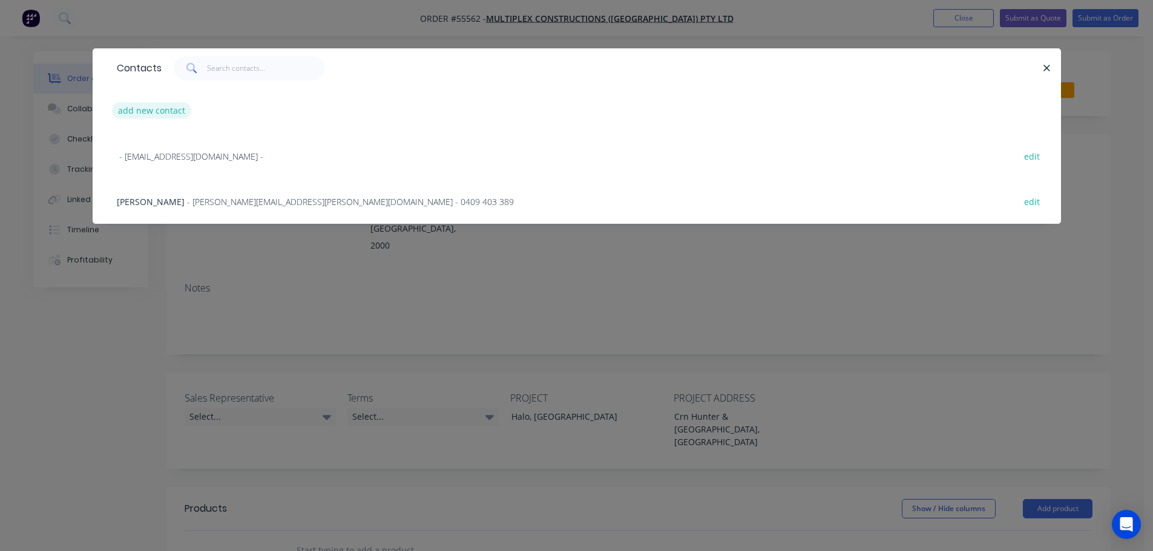
click at [166, 112] on button "add new contact" at bounding box center [152, 110] width 80 height 16
select select "AU"
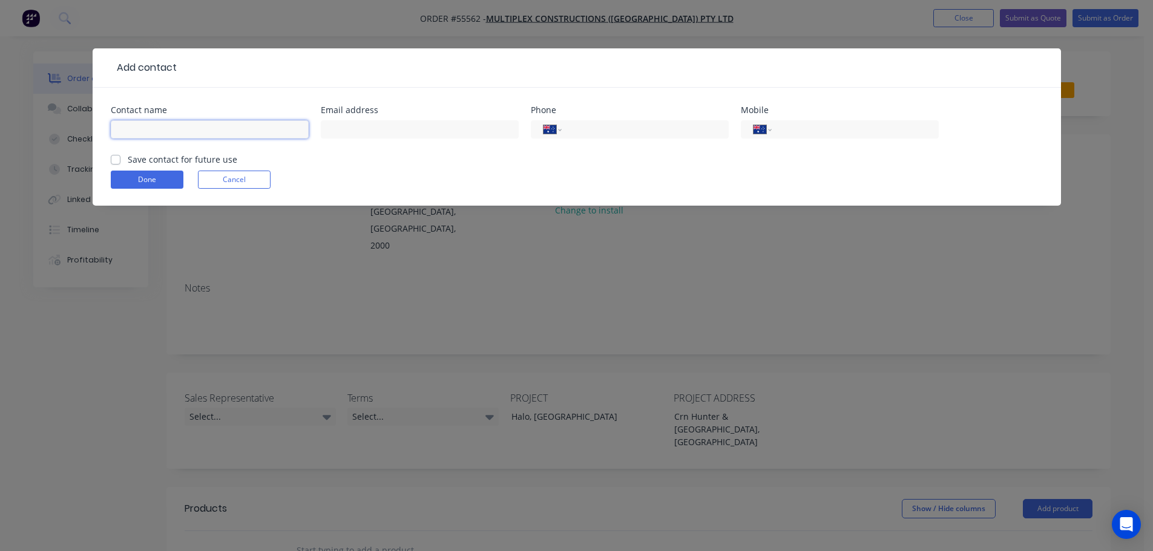
click at [144, 126] on input "text" at bounding box center [210, 129] width 198 height 18
type input "Andrew Xydas"
click at [321, 128] on input "text" at bounding box center [420, 129] width 198 height 18
type input "andrew.xtdas@multiplex.global"
click at [841, 123] on input "tel" at bounding box center [852, 130] width 145 height 14
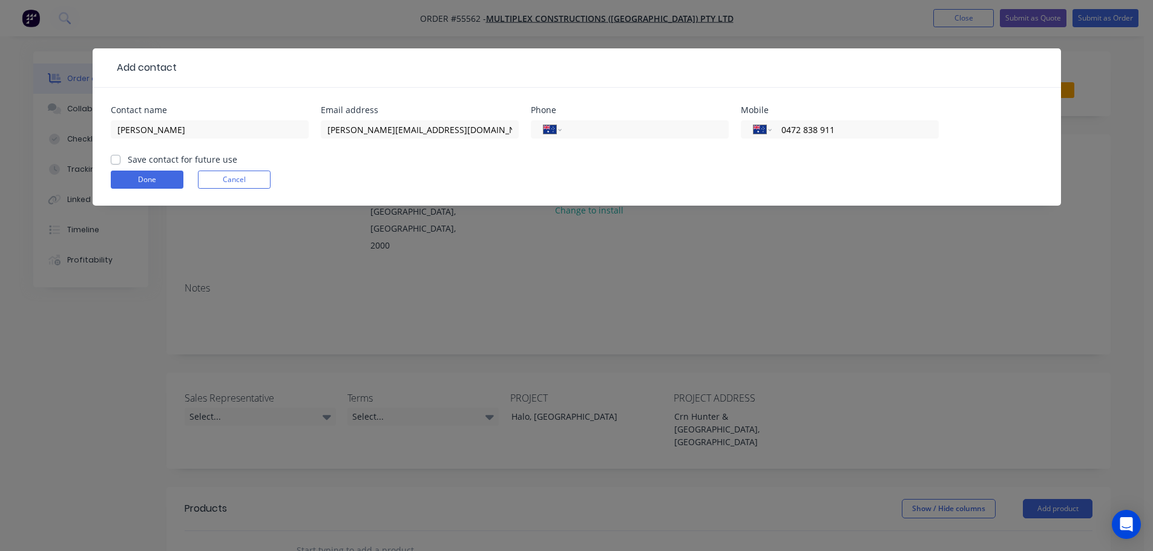
type input "0472 838 911"
click at [128, 160] on label "Save contact for future use" at bounding box center [183, 159] width 110 height 13
click at [115, 160] on input "Save contact for future use" at bounding box center [116, 158] width 10 height 11
checkbox input "true"
click at [126, 184] on button "Done" at bounding box center [147, 180] width 73 height 18
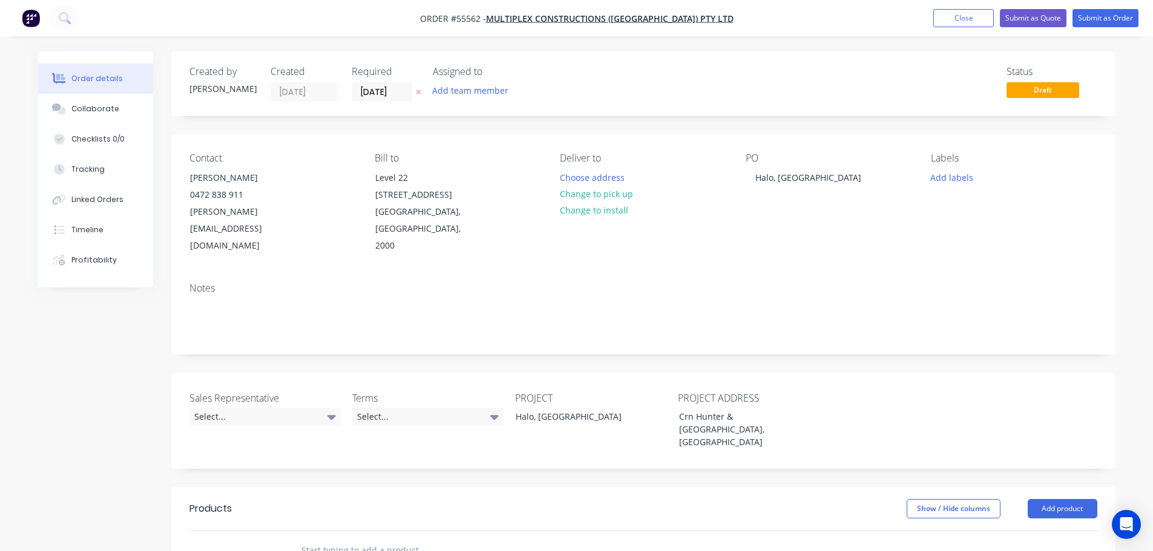
scroll to position [121, 0]
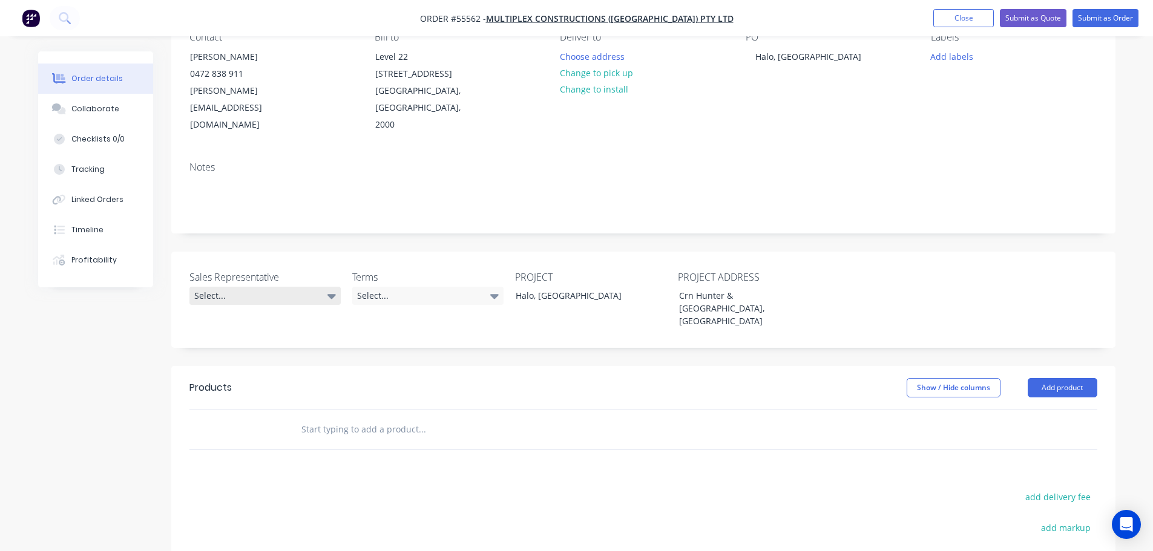
click at [240, 287] on div "Select..." at bounding box center [264, 296] width 151 height 18
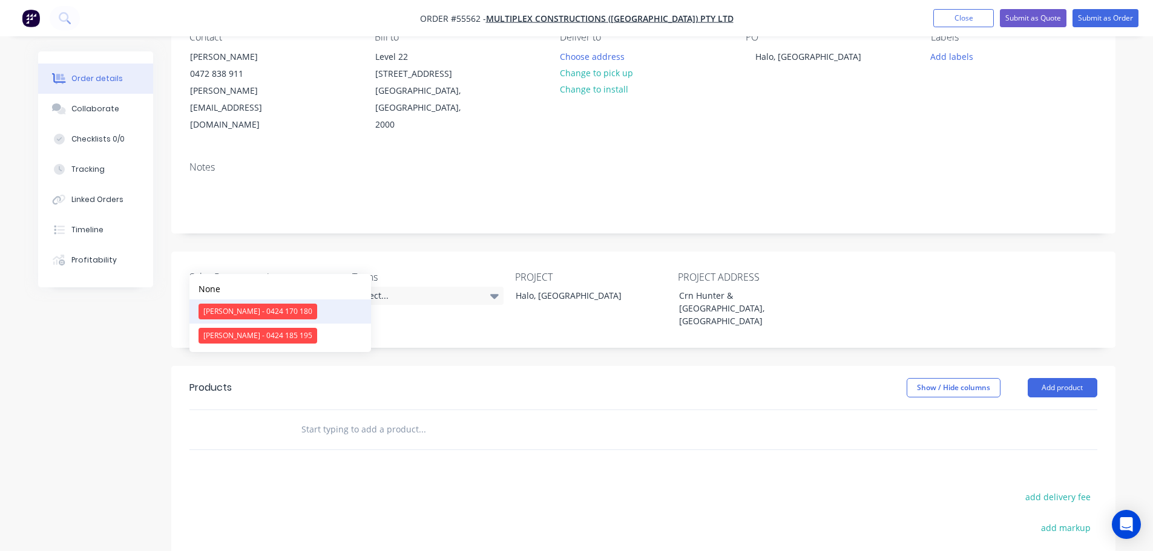
click at [247, 311] on div "[PERSON_NAME] - 0424 170 180" at bounding box center [257, 312] width 119 height 16
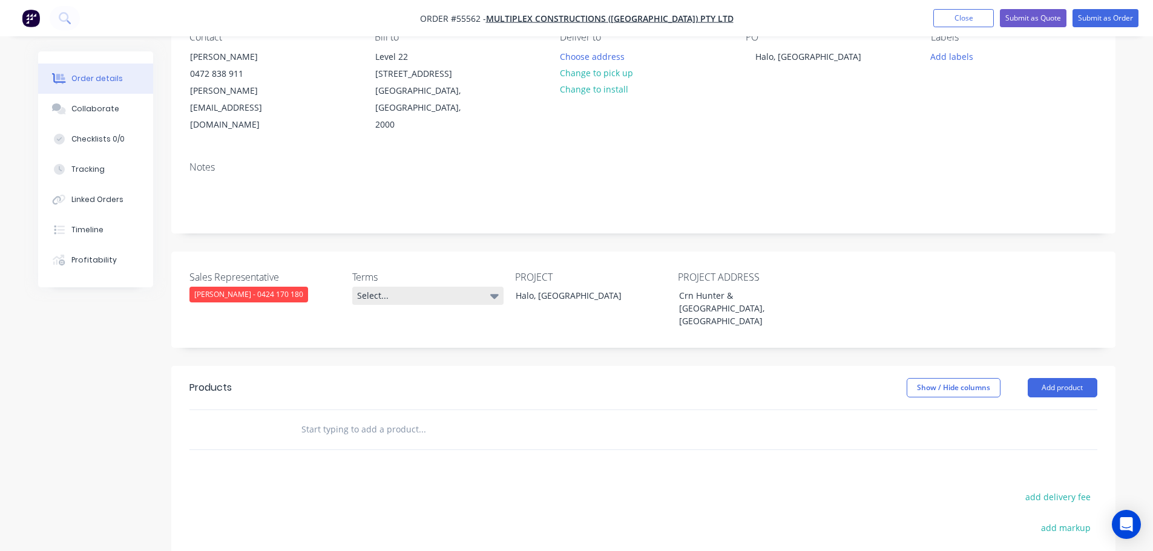
click at [403, 287] on div "Select..." at bounding box center [427, 296] width 151 height 18
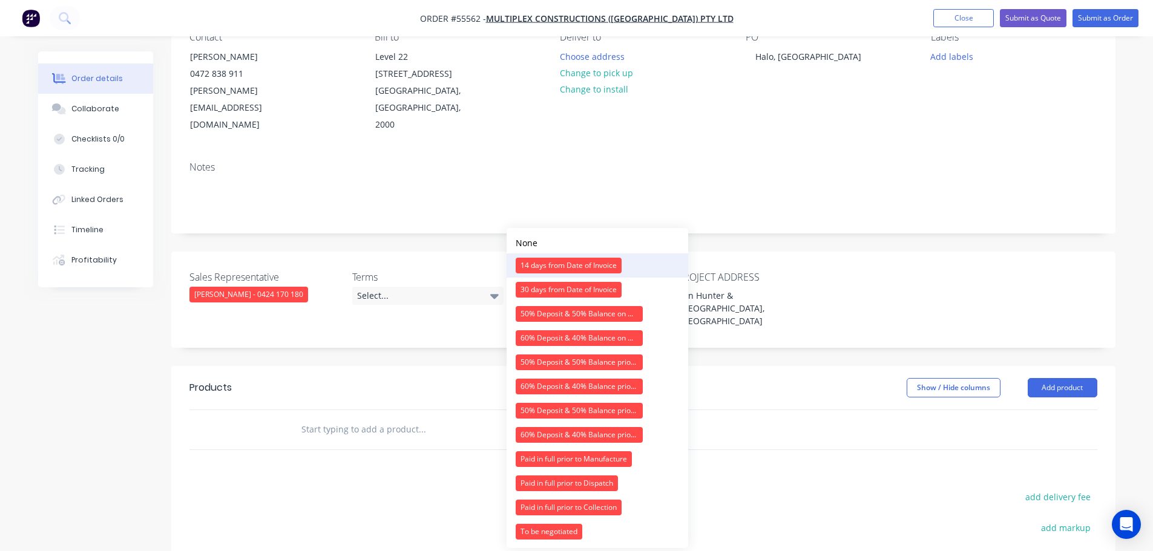
click at [542, 266] on div "14 days from Date of Invoice" at bounding box center [569, 266] width 106 height 16
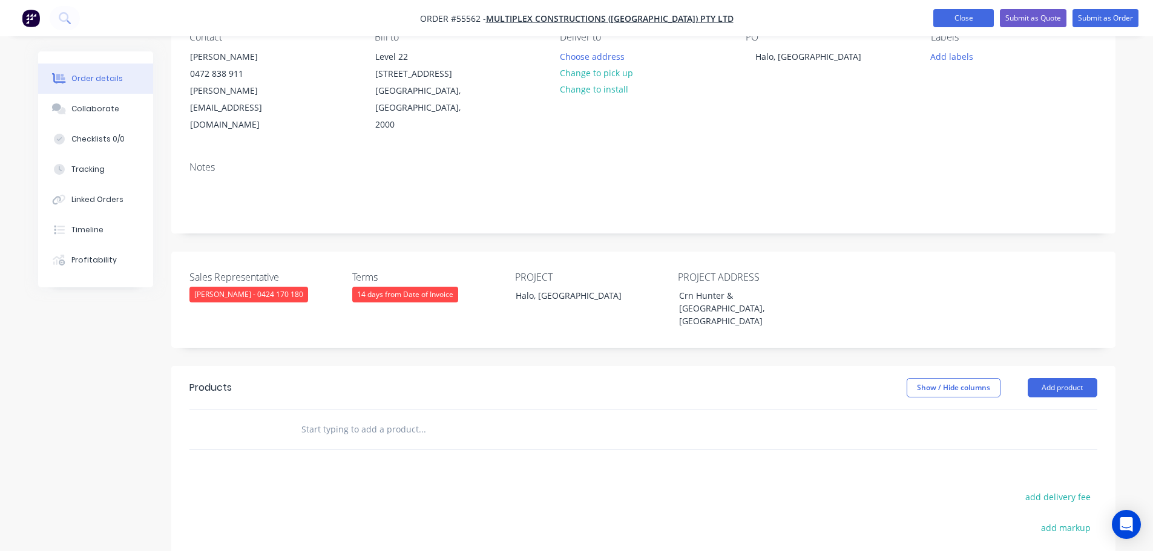
click at [954, 19] on button "Close" at bounding box center [963, 18] width 61 height 18
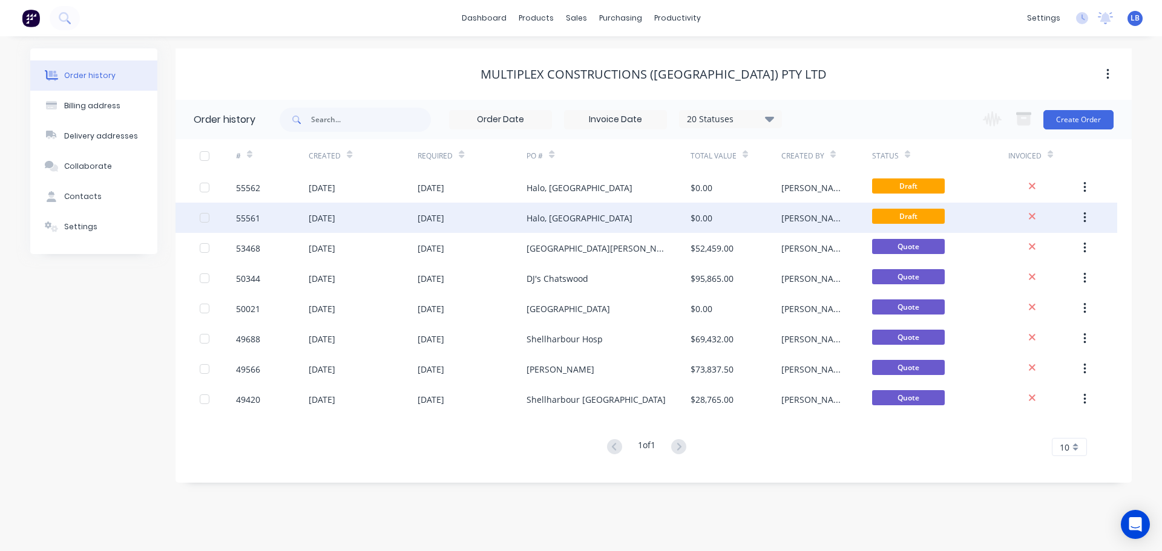
click at [1084, 220] on icon "button" at bounding box center [1084, 217] width 3 height 13
click at [1003, 249] on div "Archive" at bounding box center [1041, 250] width 93 height 18
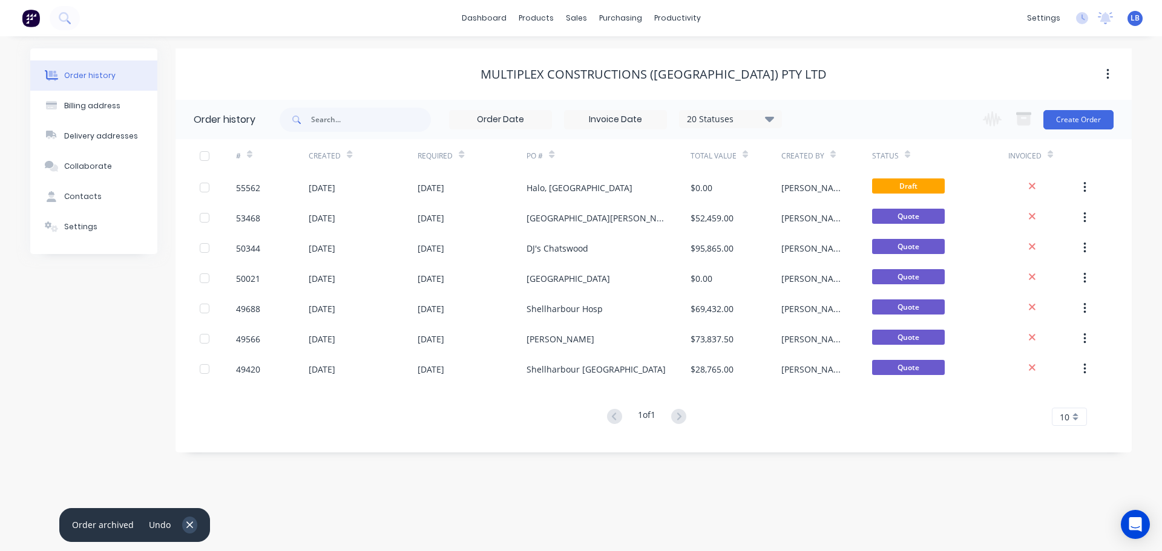
click at [188, 523] on icon "button" at bounding box center [190, 525] width 8 height 11
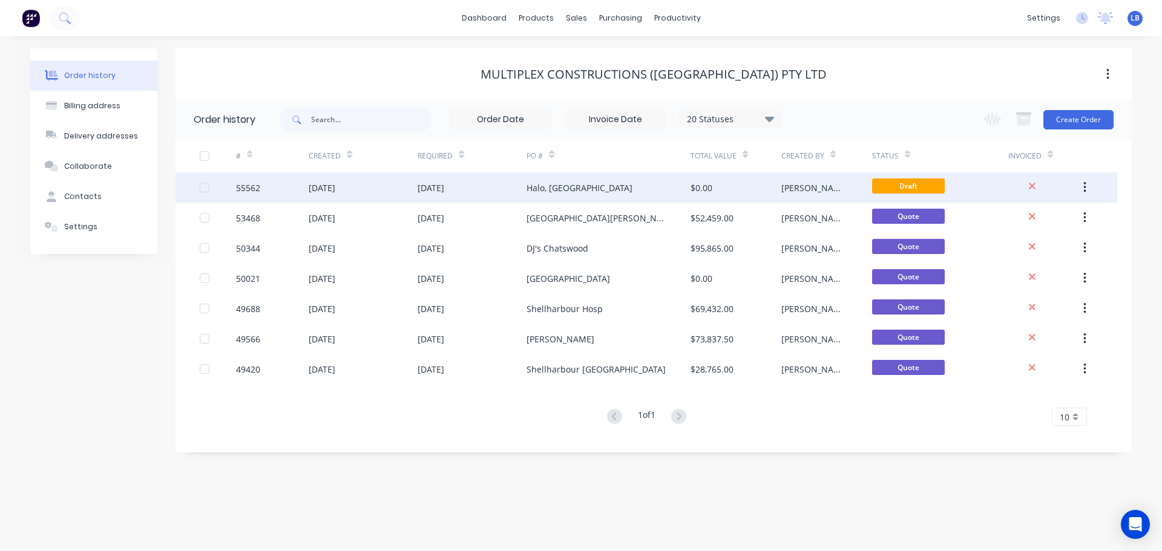
click at [243, 188] on div "55562" at bounding box center [248, 188] width 24 height 13
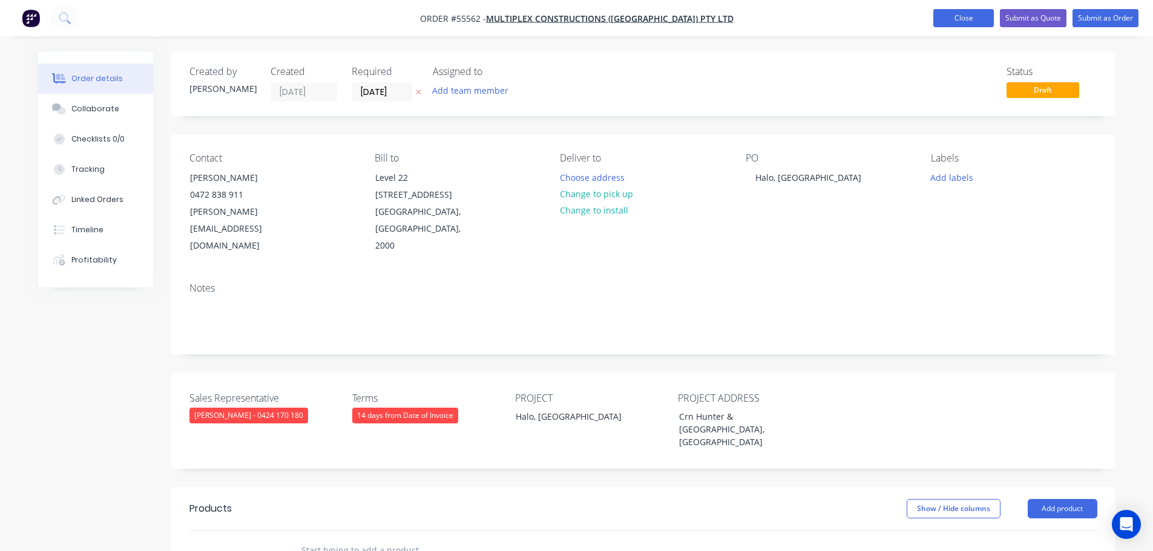
click at [944, 18] on button "Close" at bounding box center [963, 18] width 61 height 18
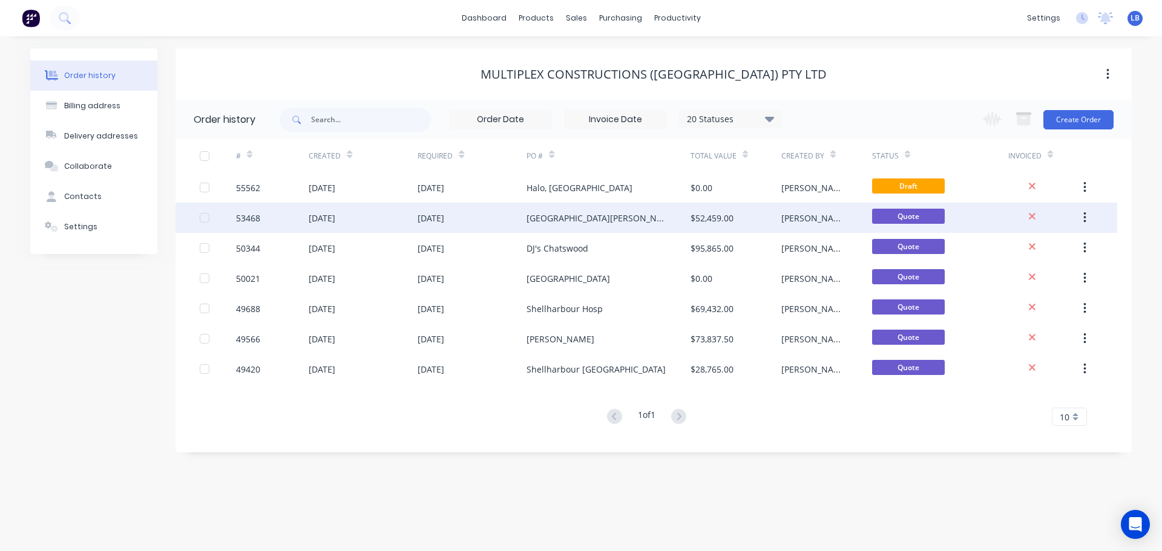
click at [250, 218] on div "53468" at bounding box center [248, 218] width 24 height 13
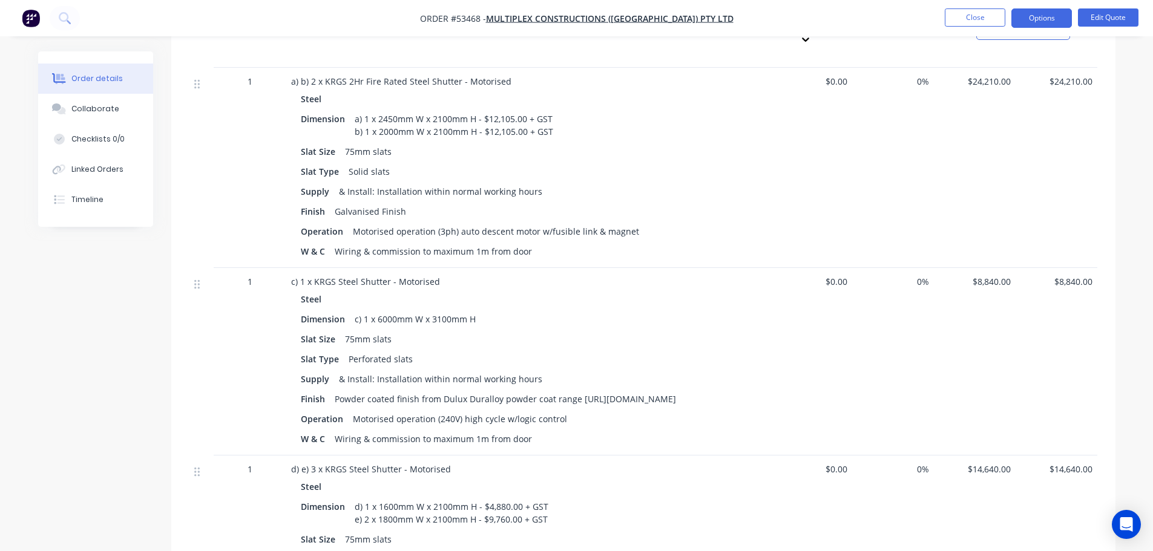
scroll to position [424, 0]
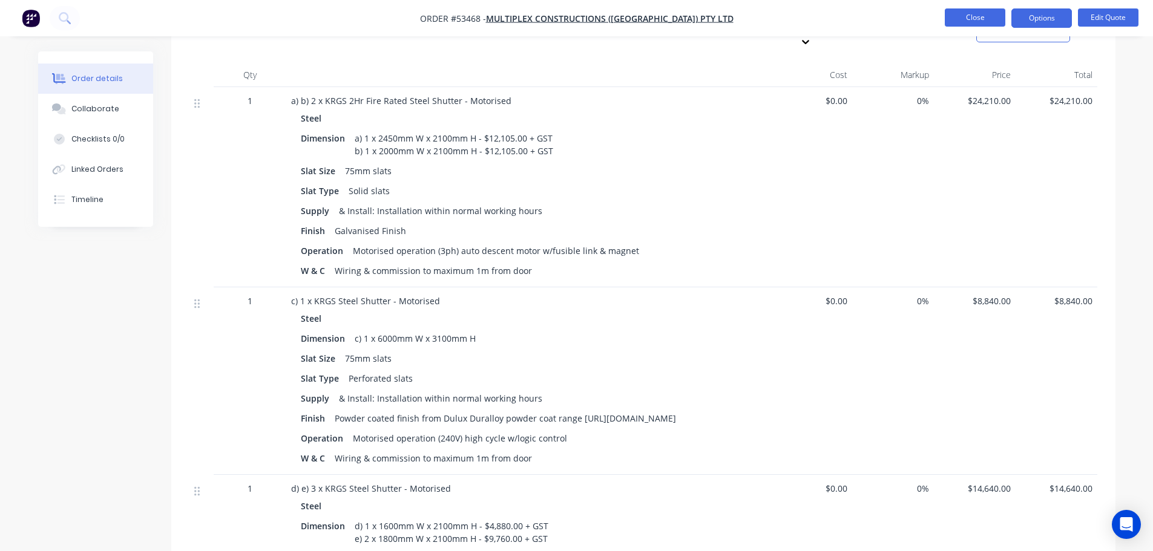
click at [955, 18] on button "Close" at bounding box center [974, 17] width 61 height 18
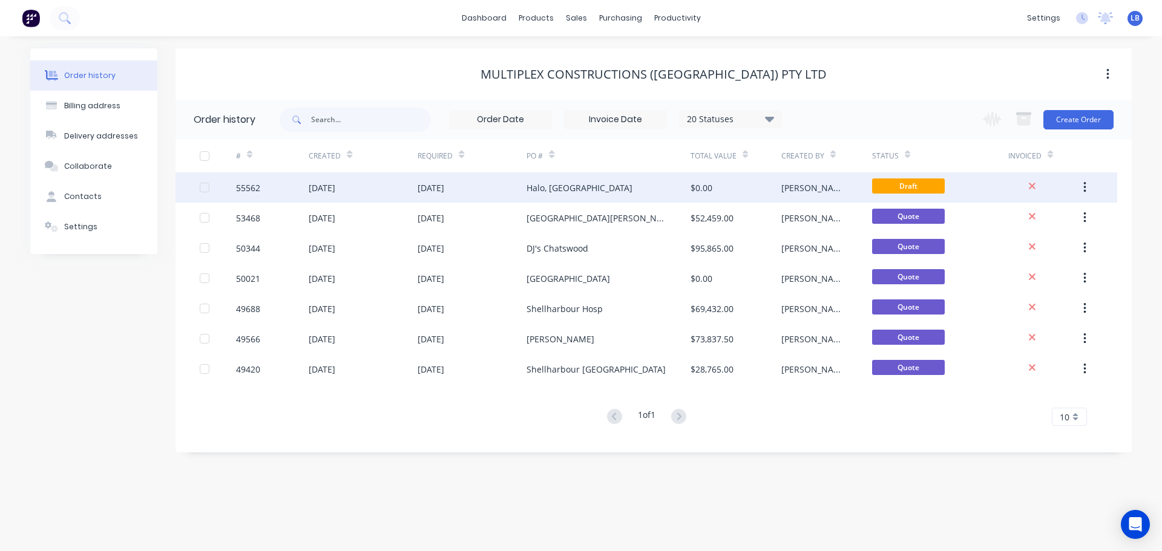
click at [241, 186] on div "55562" at bounding box center [248, 188] width 24 height 13
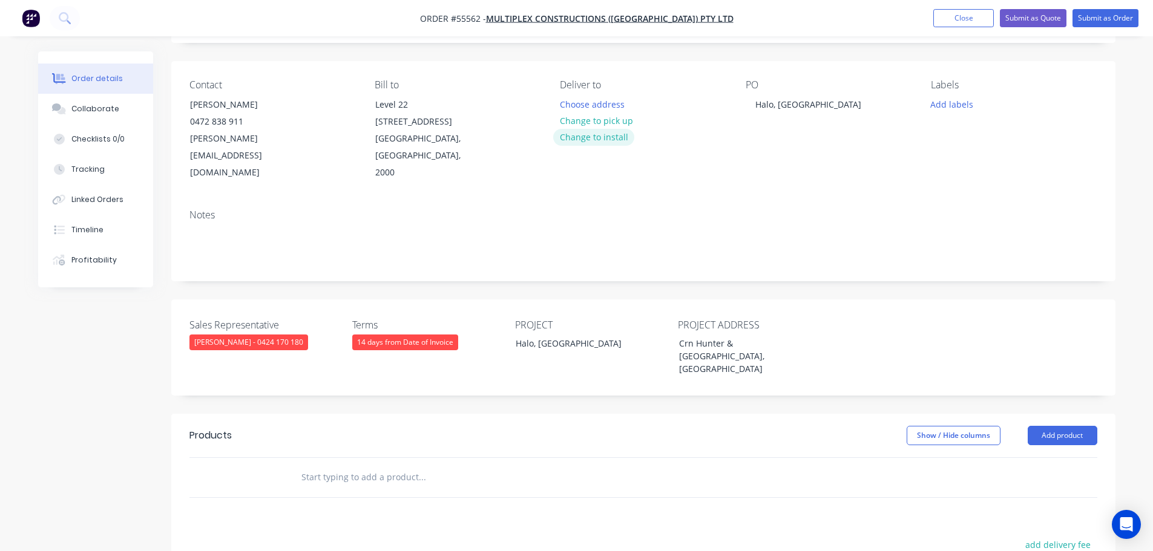
scroll to position [182, 0]
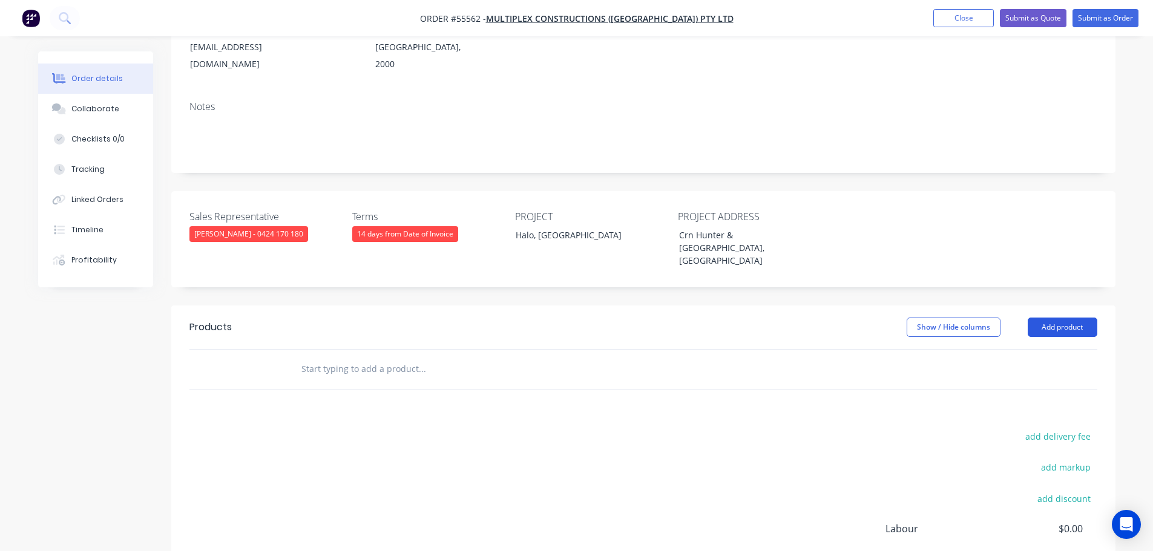
click at [1041, 318] on button "Add product" at bounding box center [1062, 327] width 70 height 19
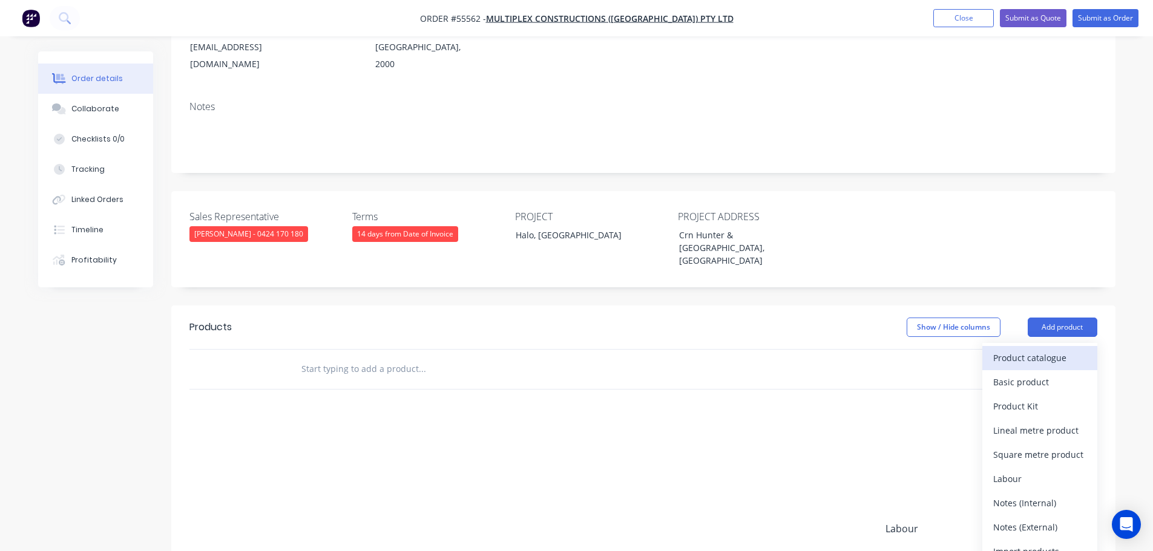
click at [1001, 349] on div "Product catalogue" at bounding box center [1039, 358] width 93 height 18
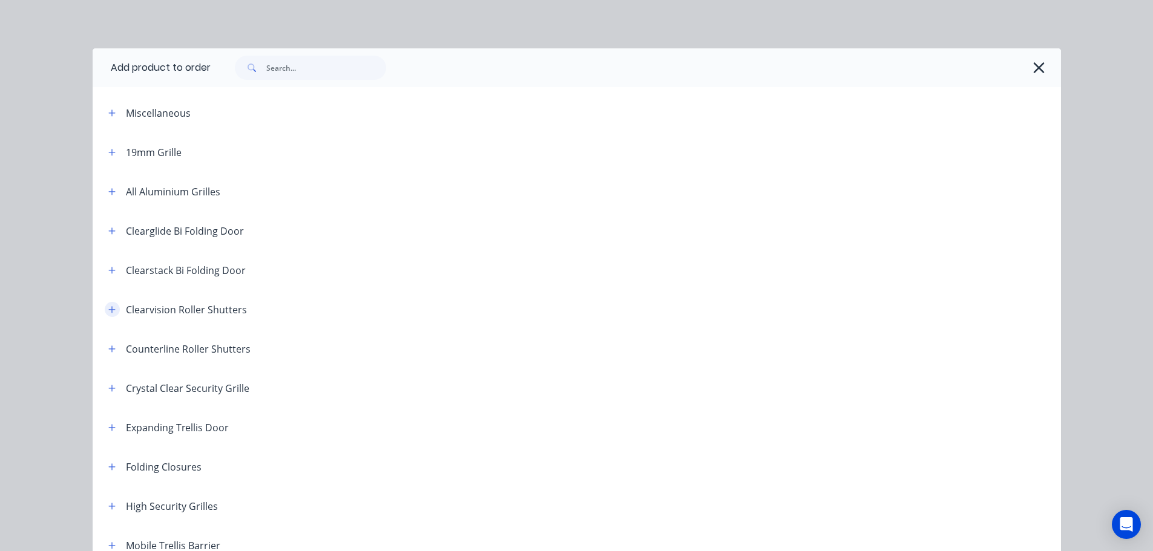
click at [108, 306] on icon "button" at bounding box center [111, 310] width 7 height 8
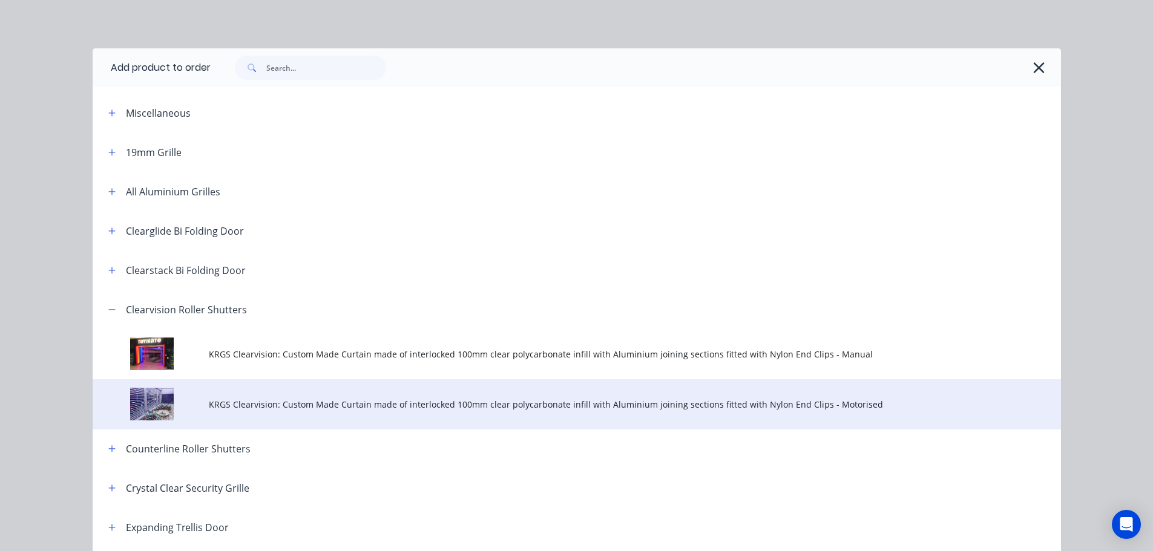
click at [494, 415] on td "KRGS Clearvision: Custom Made Curtain made of interlocked 100mm clear polycarbo…" at bounding box center [635, 404] width 852 height 50
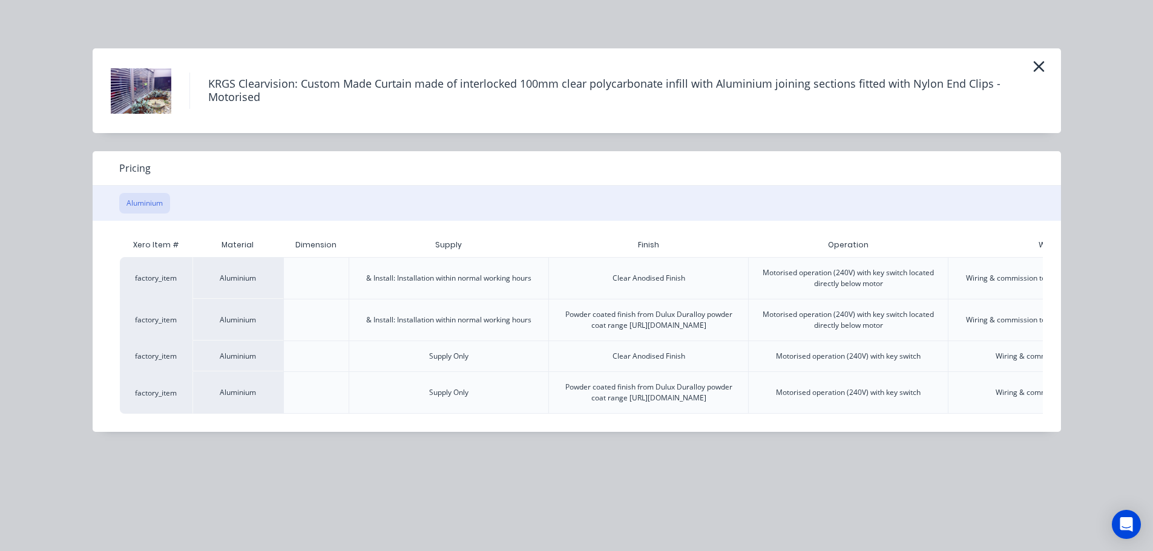
scroll to position [0, 170]
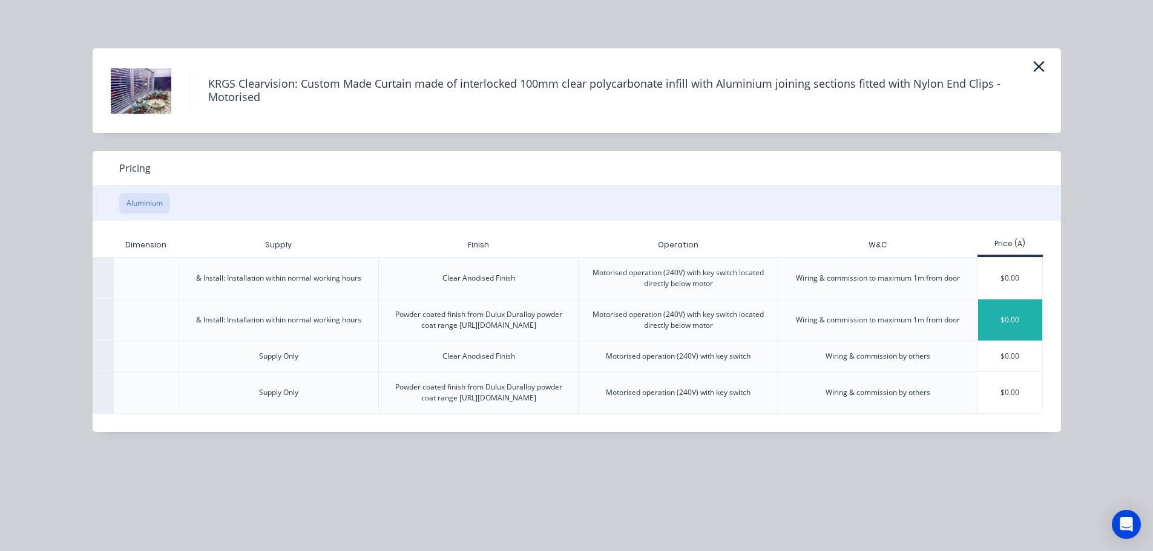
click at [1004, 333] on div "$0.00" at bounding box center [1010, 320] width 65 height 41
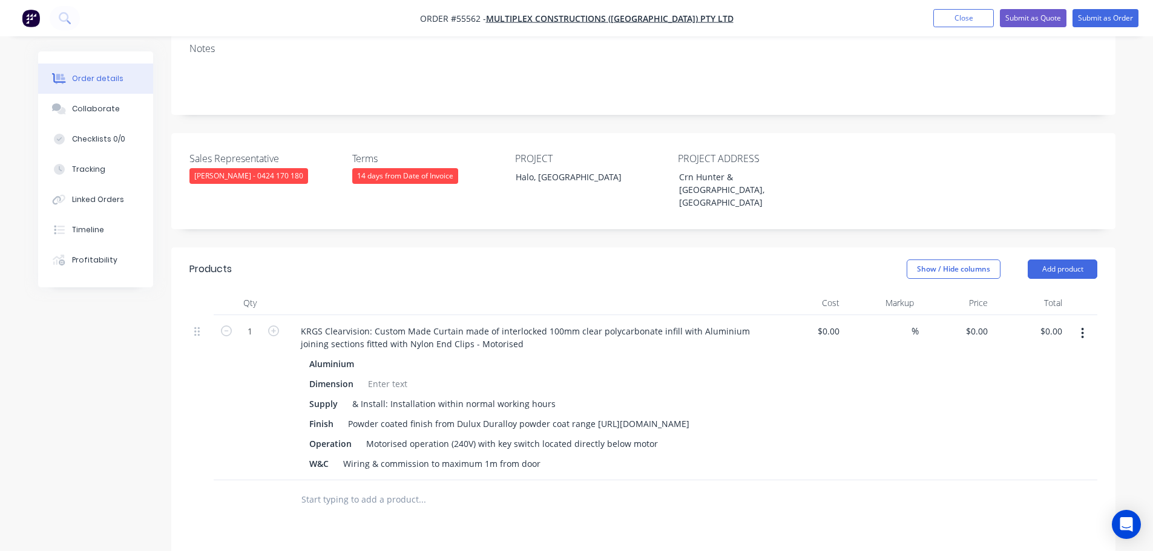
scroll to position [363, 0]
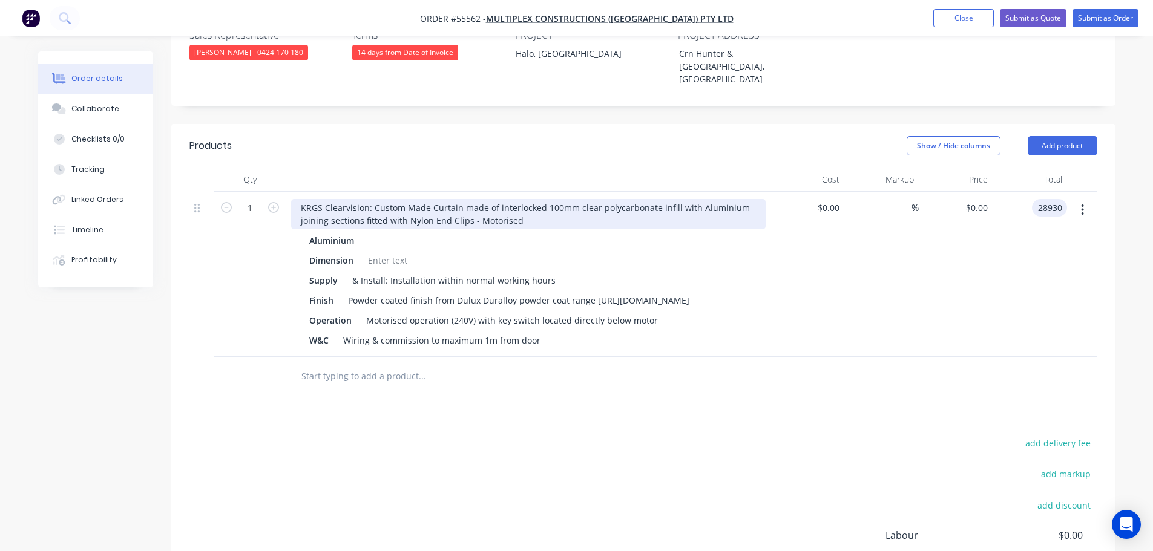
type input "28930"
type input "$28,930.00"
click at [301, 199] on div "KRGS Clearvision: Custom Made Curtain made of interlocked 100mm clear polycarbo…" at bounding box center [528, 214] width 474 height 30
click at [298, 199] on div "KRGS Clearvision: Custom Made Curtain made of interlocked 100mm clear polycarbo…" at bounding box center [528, 214] width 474 height 30
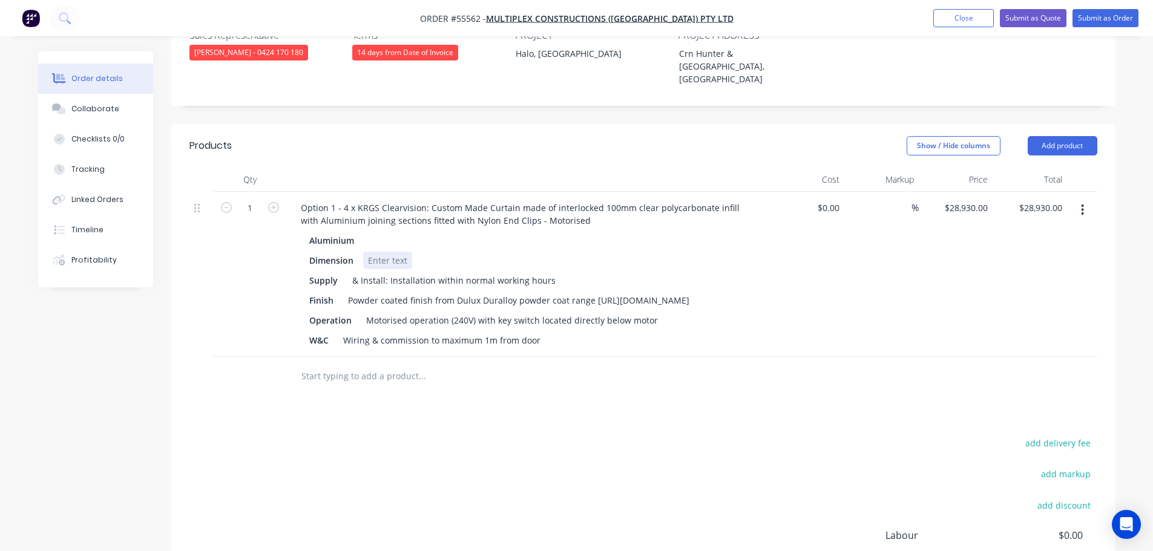
click at [375, 252] on div at bounding box center [387, 261] width 49 height 18
click at [496, 312] on div "Motorised operation (240V) with key switch located directly below motor" at bounding box center [511, 321] width 301 height 18
click at [542, 312] on div "Motorised operation (240V) with 4 key switch located directly below motor" at bounding box center [515, 321] width 309 height 18
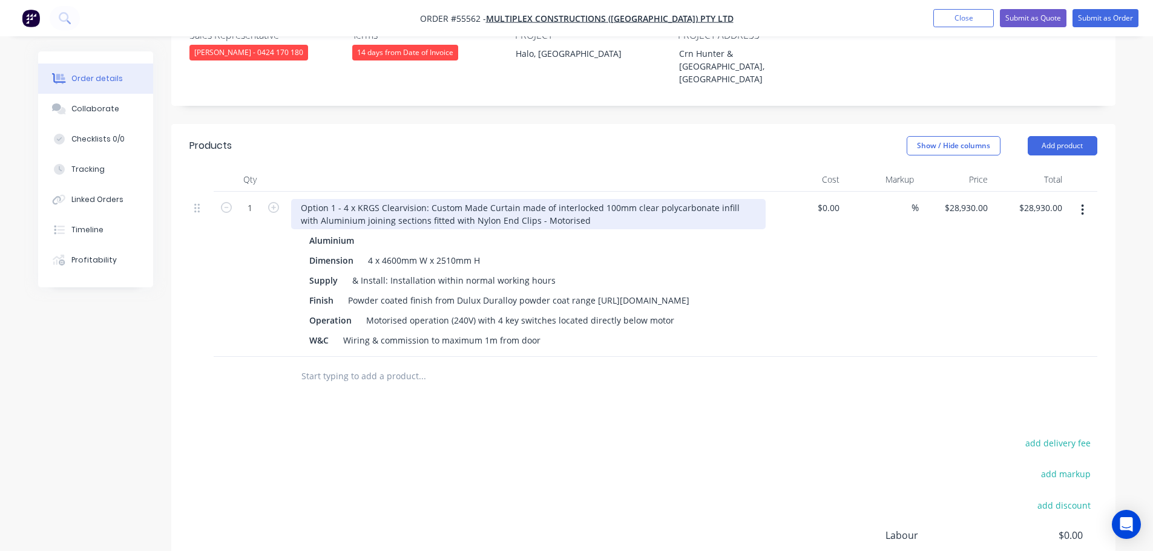
click at [341, 199] on div "Option 1 - 4 x KRGS Clearvision: Custom Made Curtain made of interlocked 100mm …" at bounding box center [528, 214] width 474 height 30
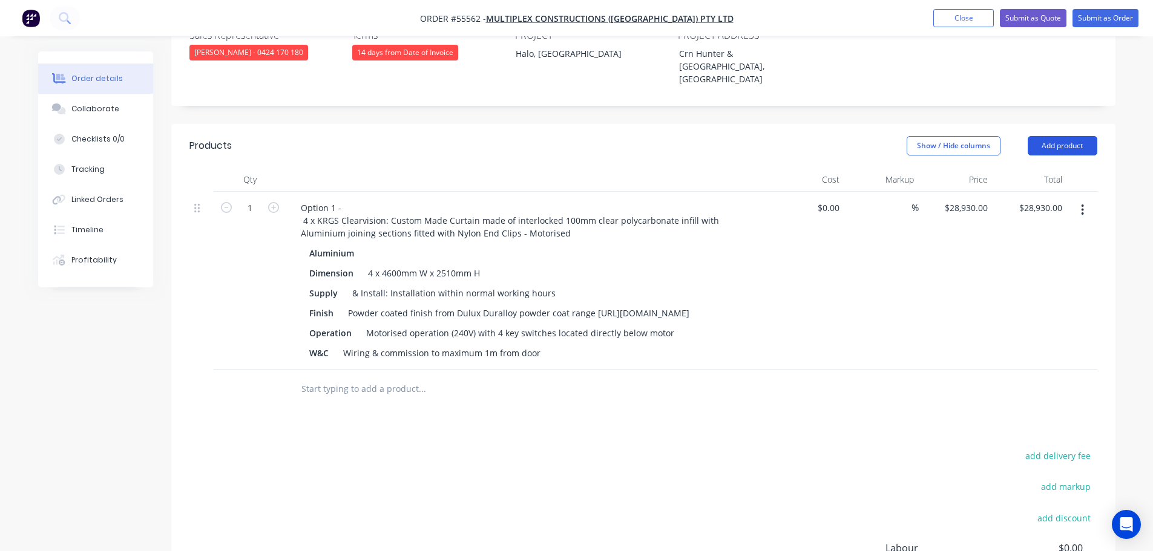
click at [1045, 136] on button "Add product" at bounding box center [1062, 145] width 70 height 19
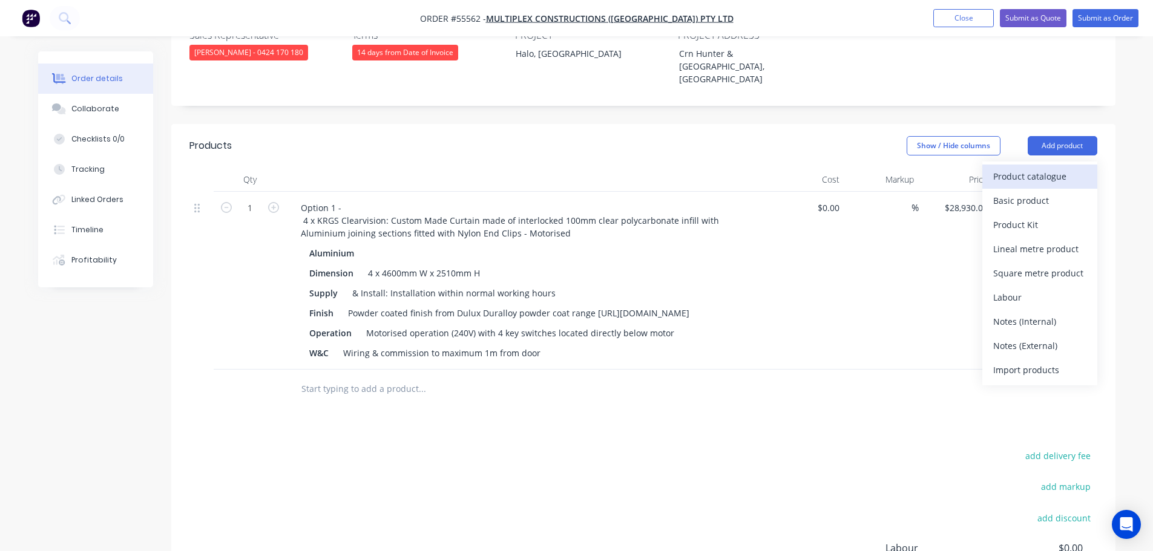
click at [1010, 168] on div "Product catalogue" at bounding box center [1039, 177] width 93 height 18
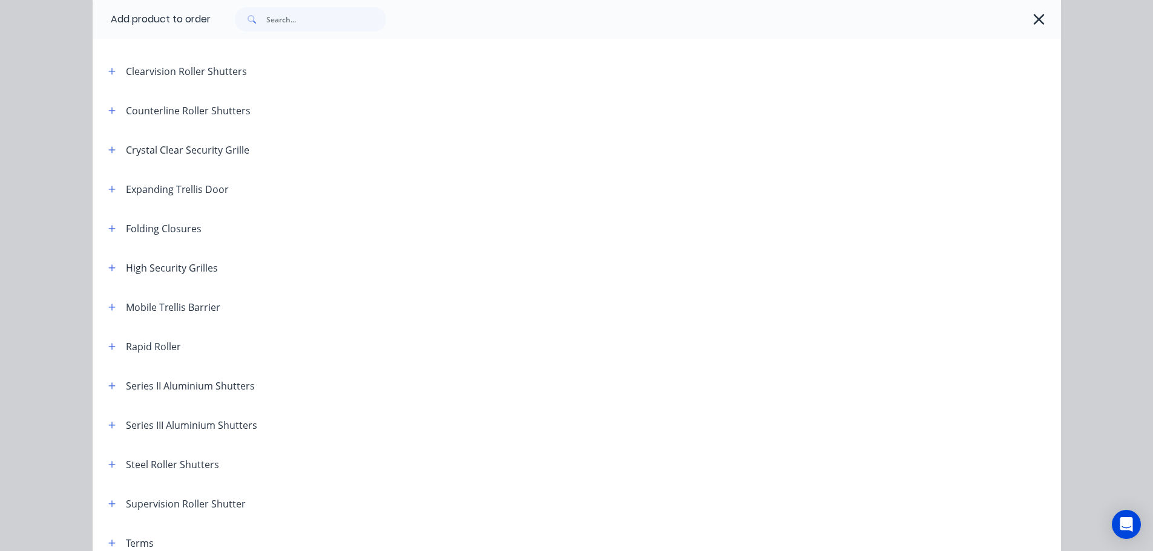
scroll to position [242, 0]
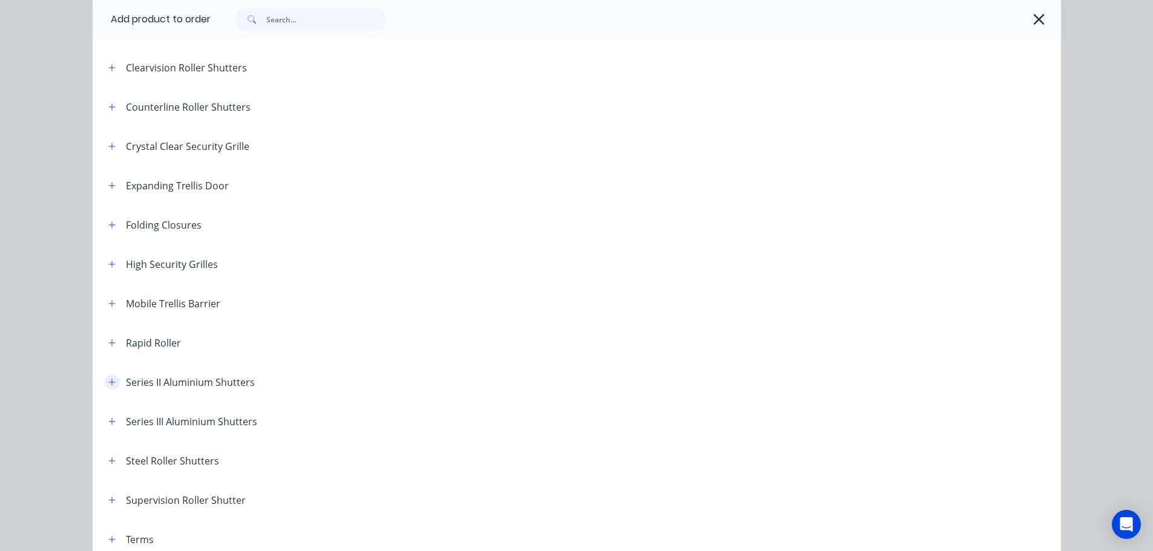
click at [108, 381] on icon "button" at bounding box center [111, 382] width 7 height 8
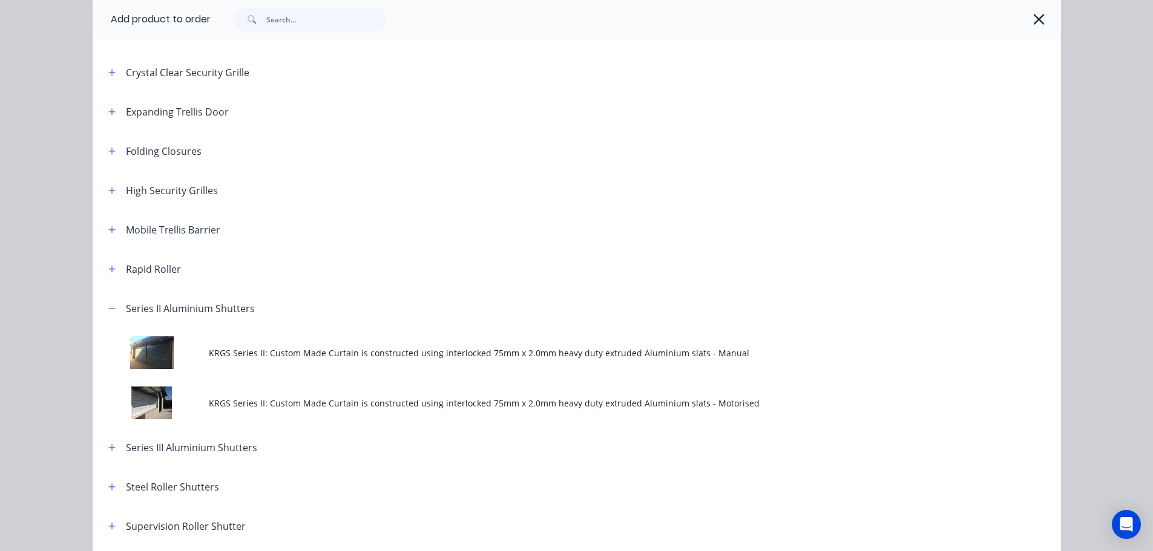
scroll to position [424, 0]
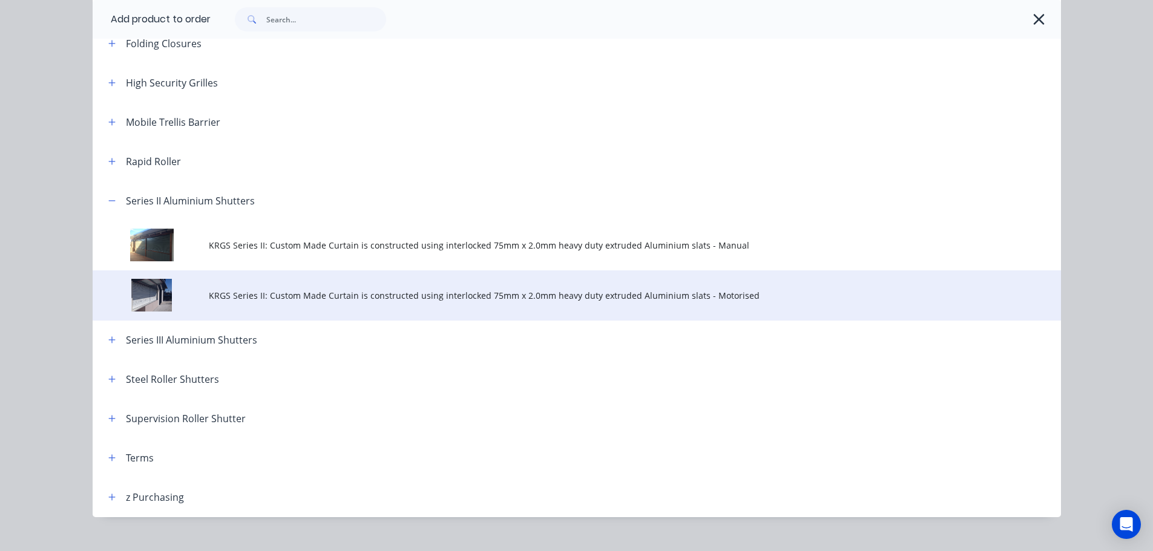
click at [478, 299] on span "KRGS Series II: Custom Made Curtain is constructed using interlocked 75mm x 2.0…" at bounding box center [549, 295] width 681 height 13
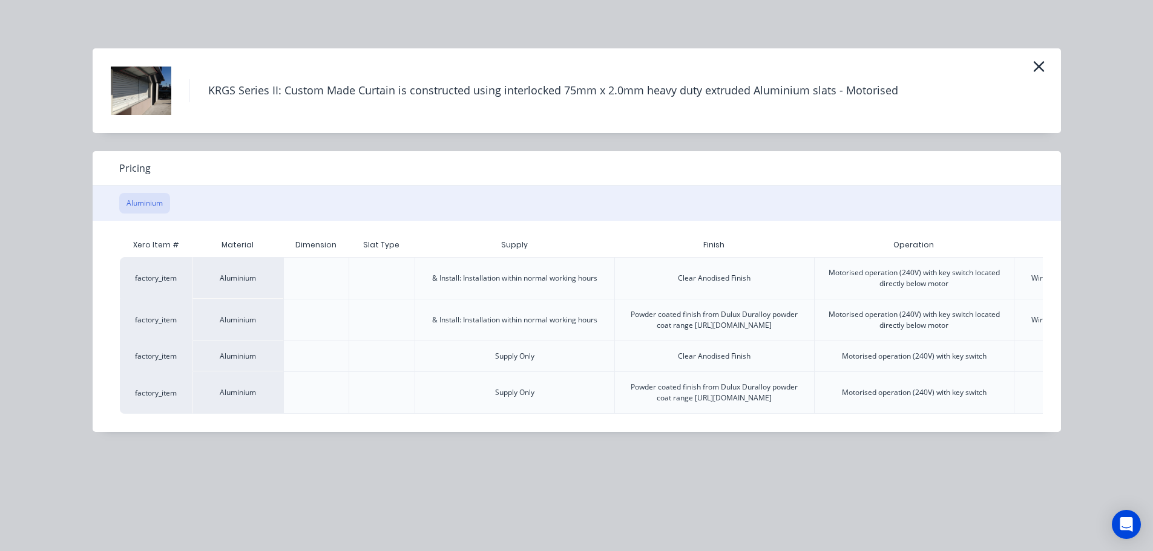
scroll to position [0, 236]
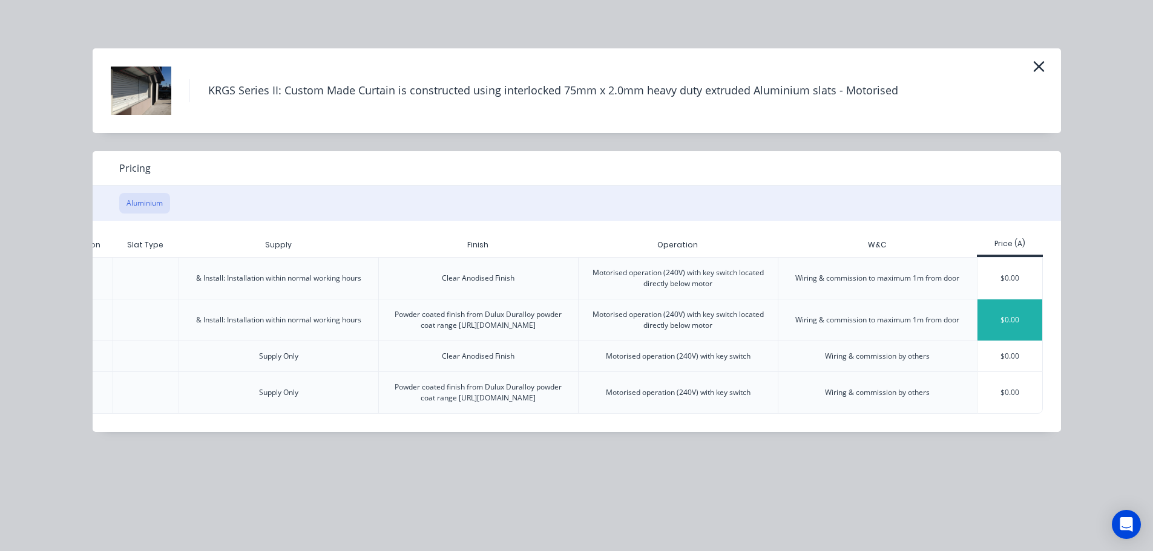
click at [1017, 327] on div "$0.00" at bounding box center [1009, 320] width 65 height 41
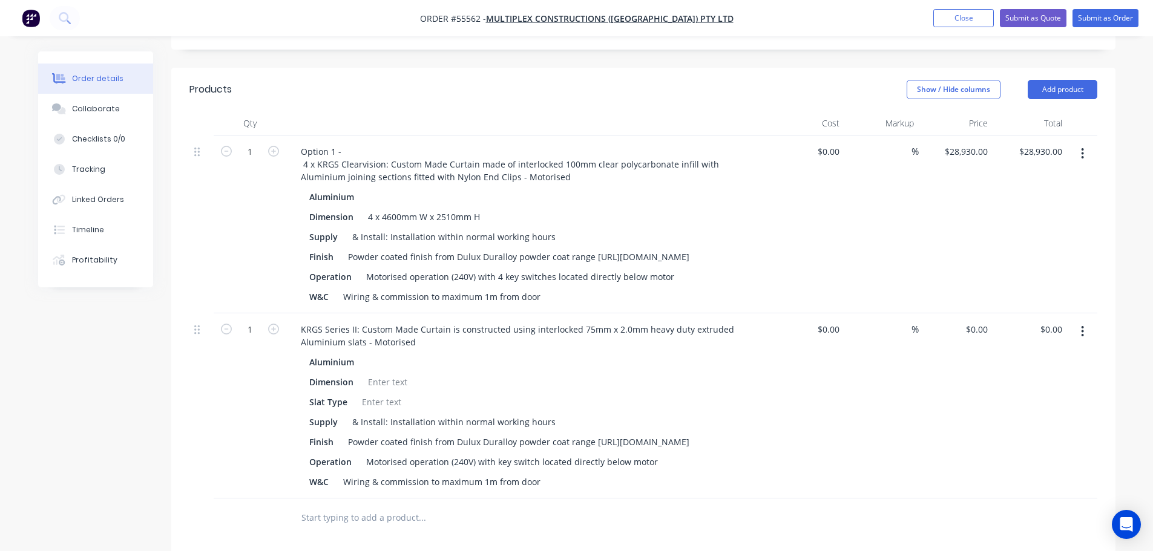
scroll to position [484, 0]
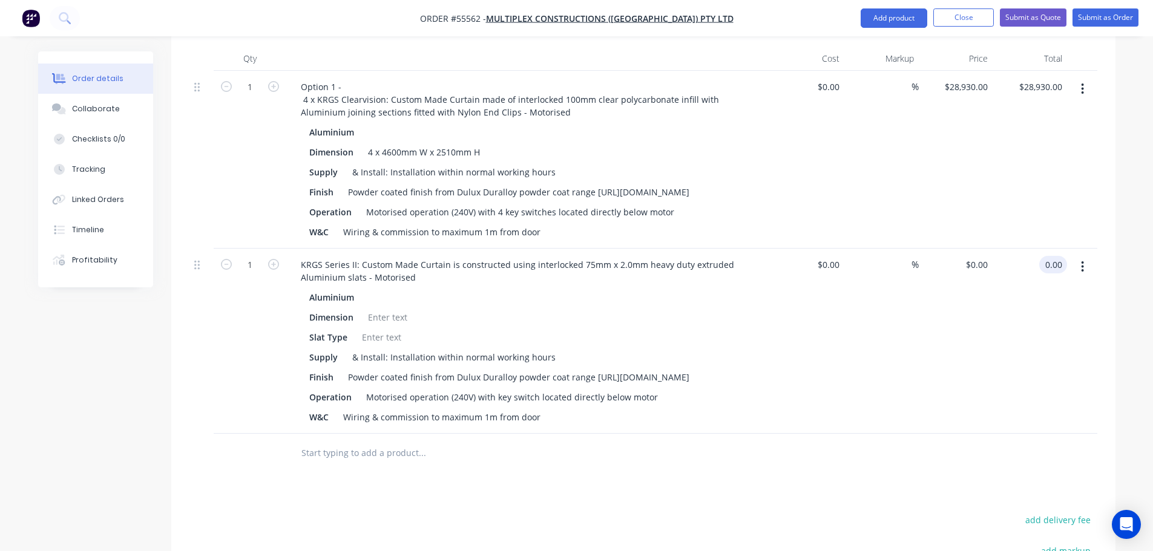
drag, startPoint x: 1061, startPoint y: 218, endPoint x: 1048, endPoint y: 291, distance: 74.3
click at [1059, 256] on input "0.00" at bounding box center [1055, 265] width 23 height 18
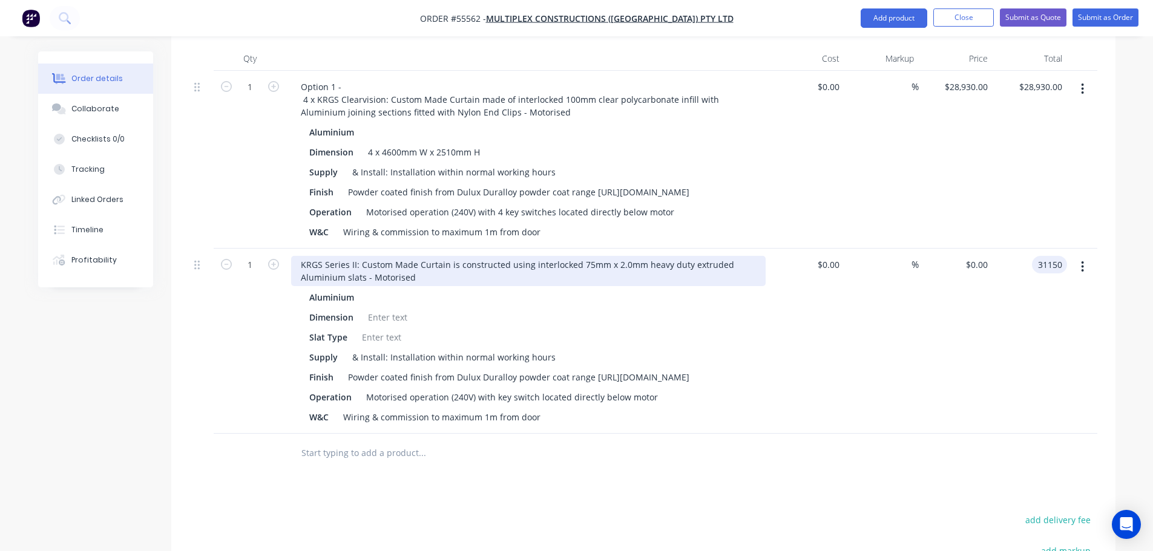
type input "31150"
type input "$31,150.00"
click at [299, 256] on div "KRGS Series II: Custom Made Curtain is constructed using interlocked 75mm x 2.0…" at bounding box center [528, 271] width 474 height 30
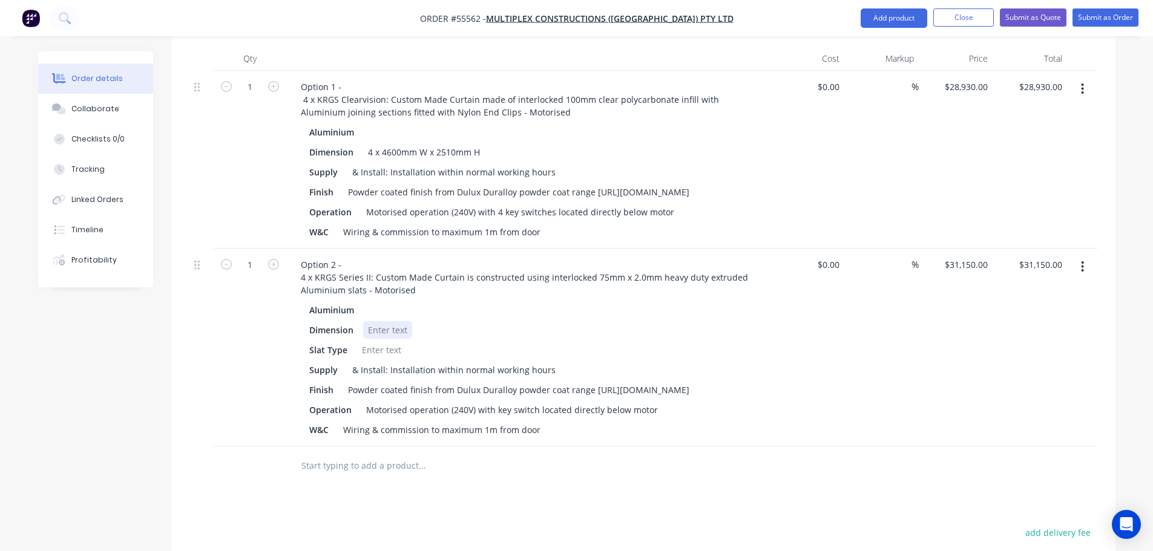
click at [381, 321] on div at bounding box center [387, 330] width 49 height 18
click at [379, 341] on div at bounding box center [381, 350] width 49 height 18
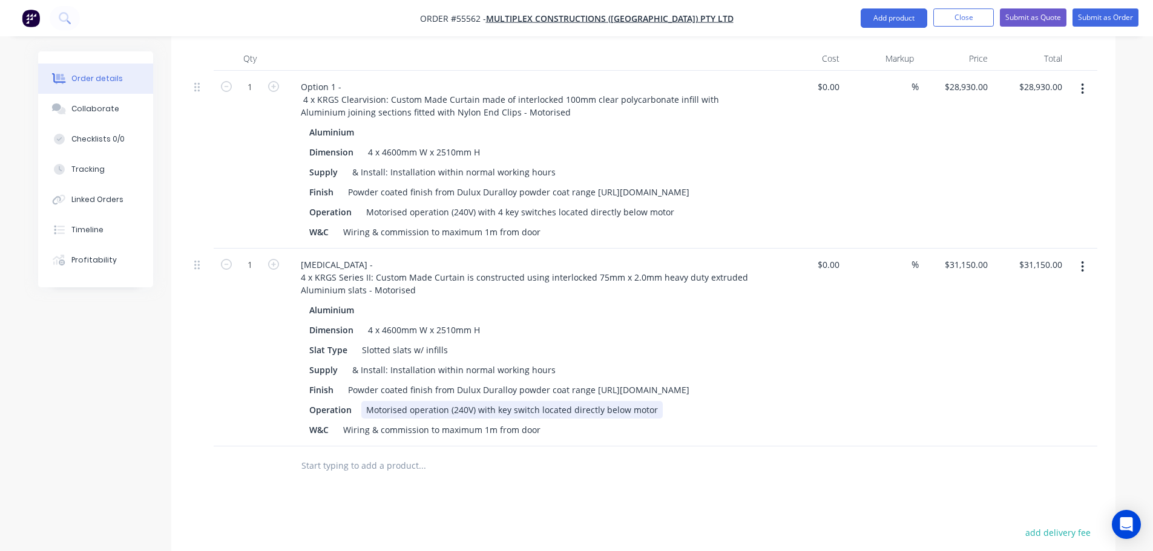
click at [494, 401] on div "Motorised operation (240V) with key switch located directly below motor" at bounding box center [511, 410] width 301 height 18
drag, startPoint x: 542, startPoint y: 378, endPoint x: 539, endPoint y: 387, distance: 9.6
click at [539, 387] on div "Aluminium Dimension 4 x 4600mm W x 2510mm H Slat Type Slotted slats w/ infills …" at bounding box center [528, 369] width 474 height 137
click at [901, 27] on button "Add product" at bounding box center [893, 17] width 67 height 19
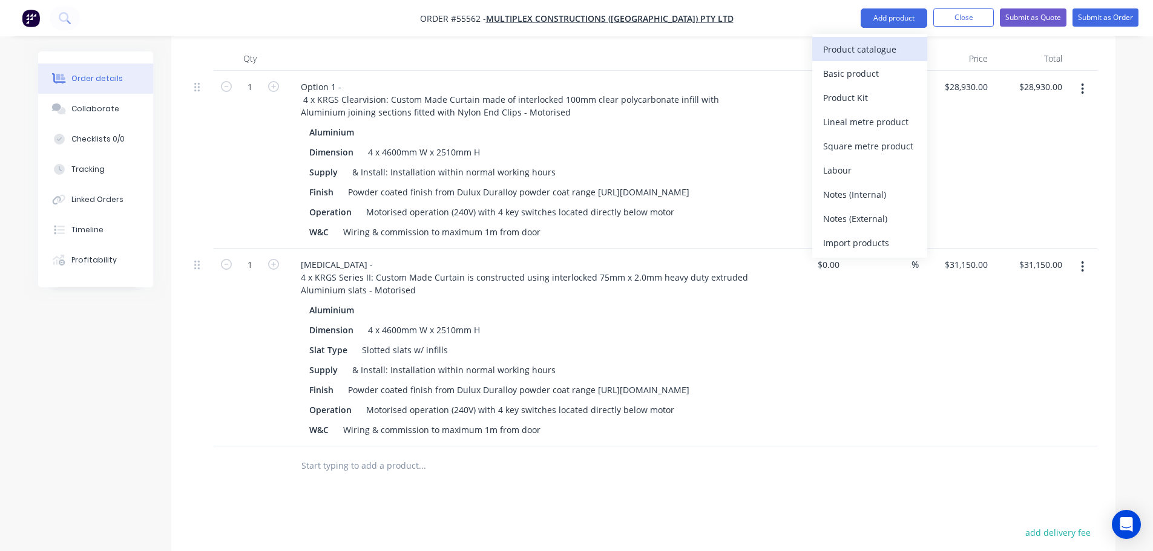
click at [867, 50] on div "Product catalogue" at bounding box center [869, 50] width 93 height 18
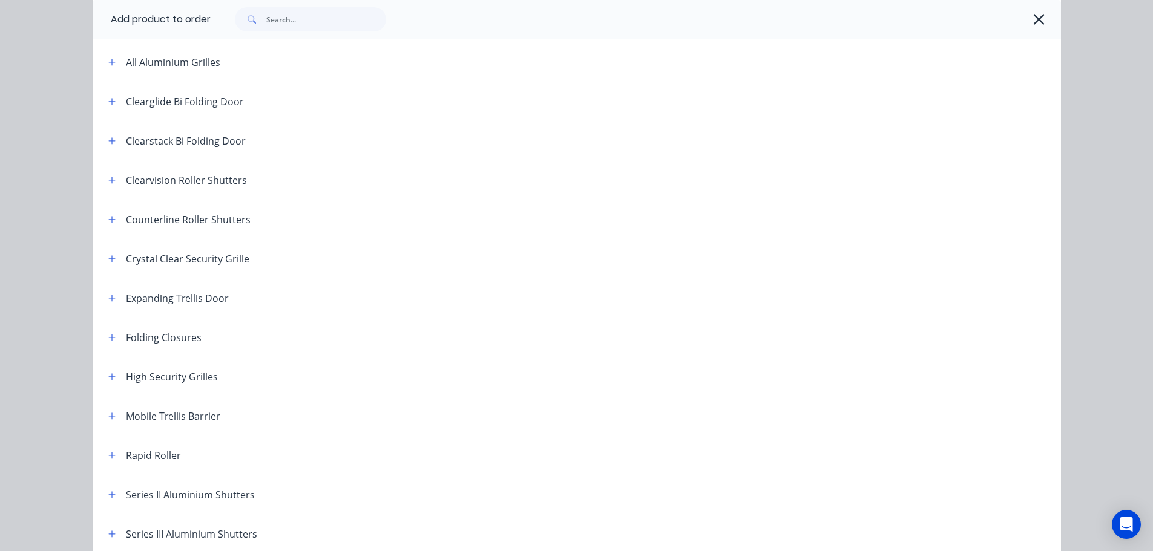
scroll to position [182, 0]
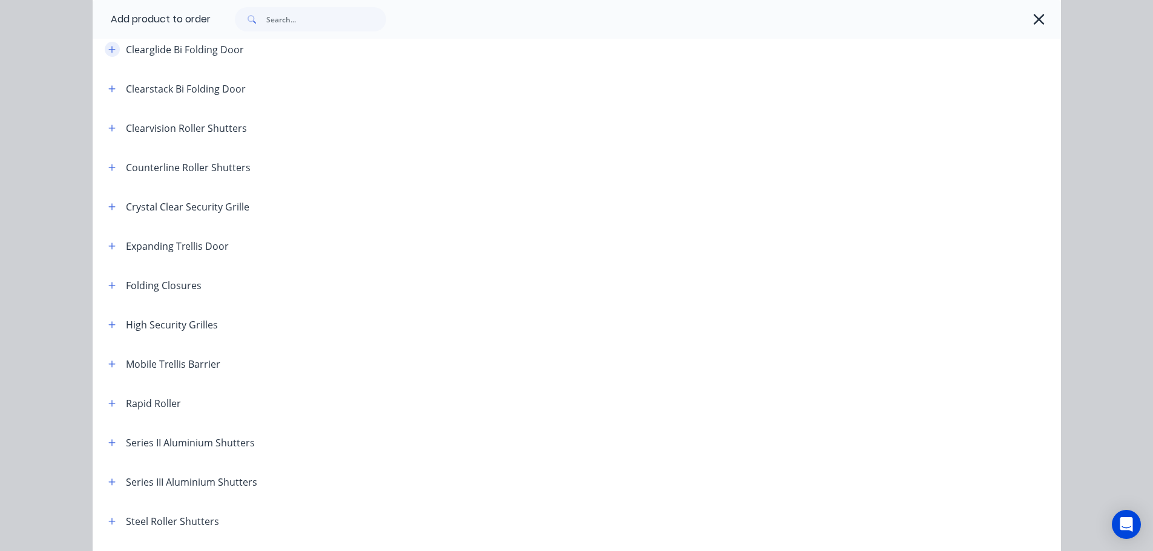
click at [108, 49] on icon "button" at bounding box center [111, 49] width 7 height 8
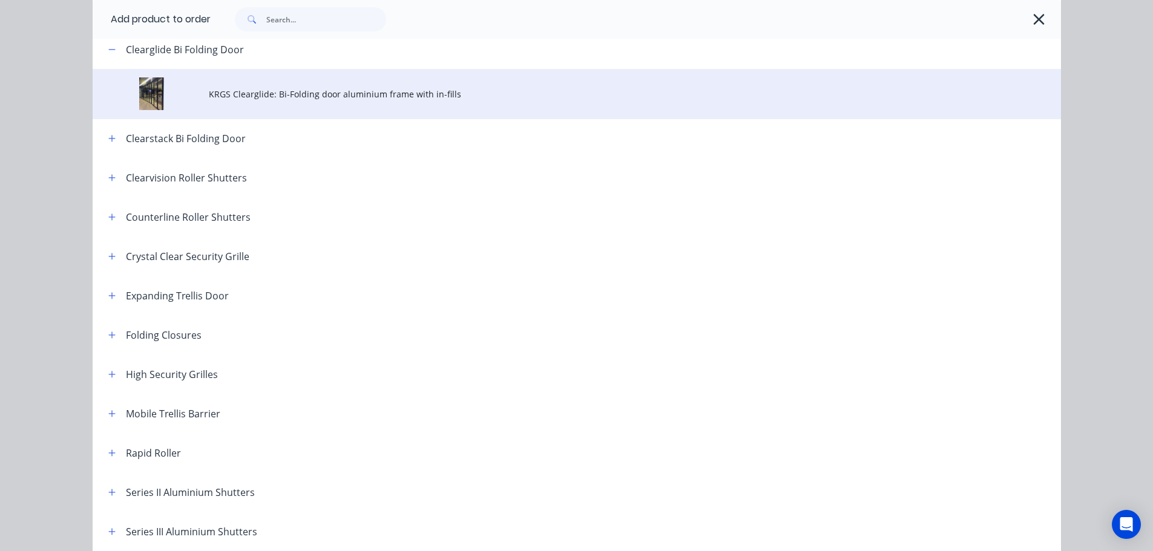
click at [319, 102] on td "KRGS Clearglide: Bi-Folding door aluminium frame with in-fills" at bounding box center [635, 94] width 852 height 50
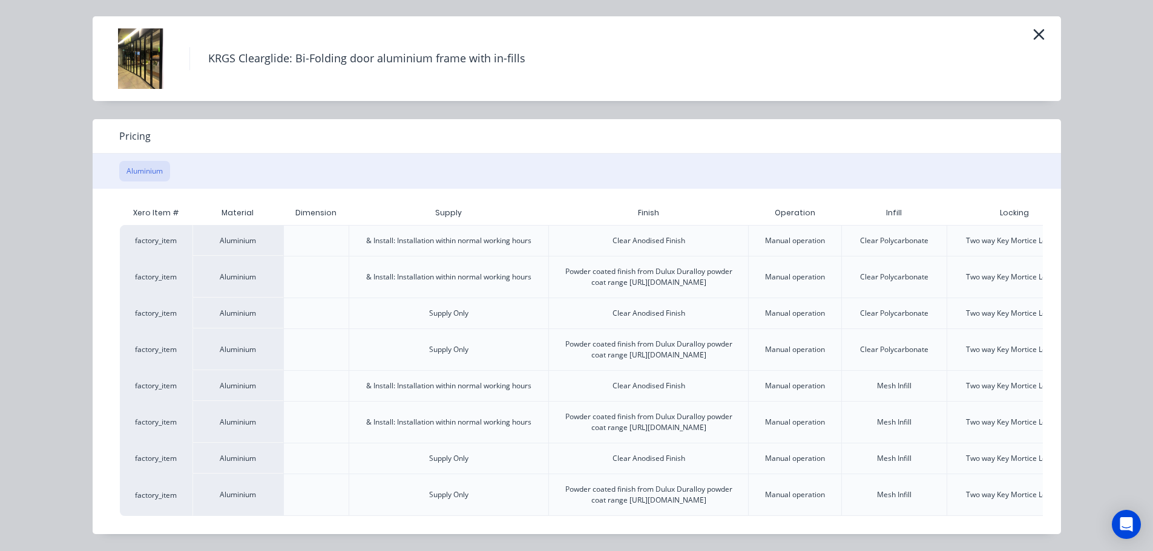
scroll to position [0, 106]
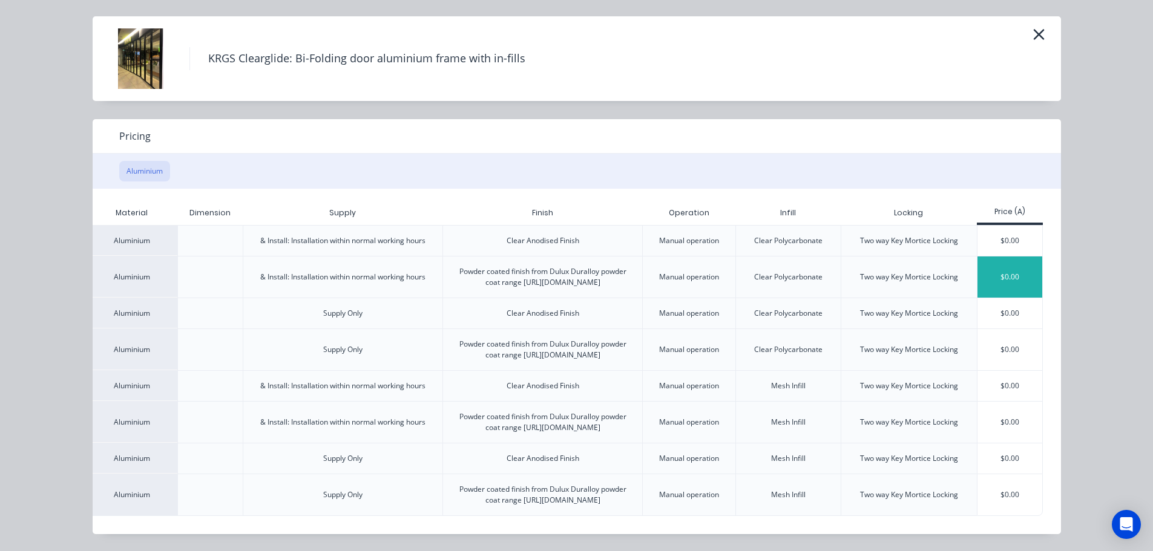
click at [995, 257] on div "$0.00" at bounding box center [1009, 277] width 65 height 41
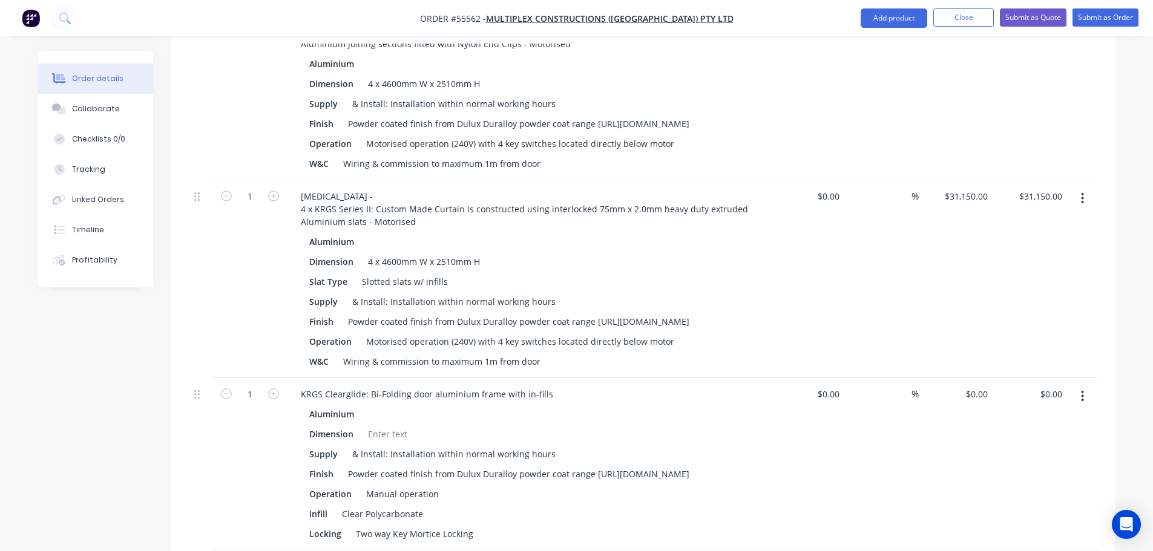
scroll to position [666, 0]
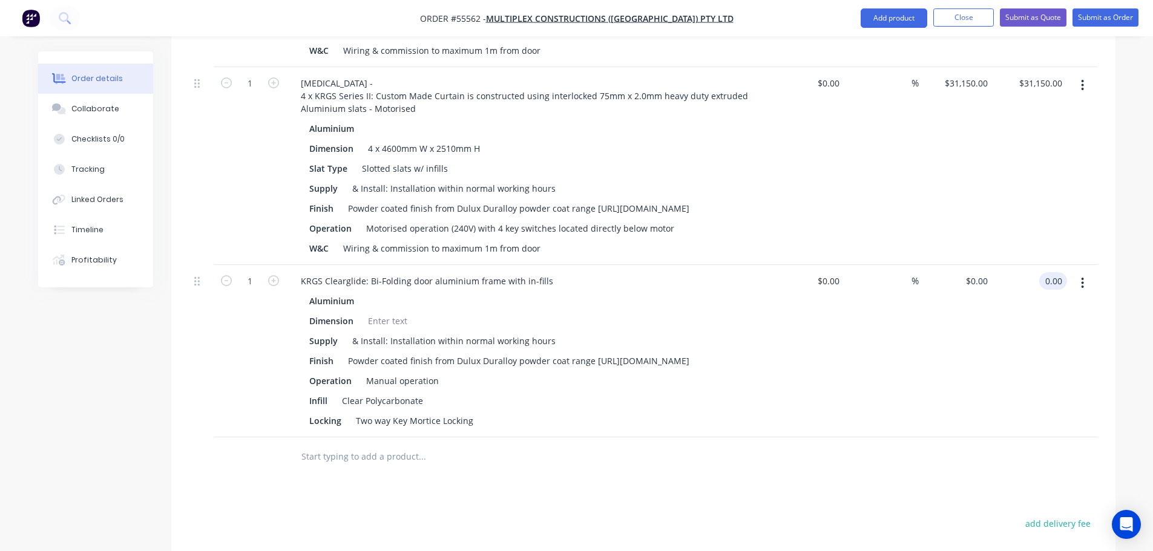
drag, startPoint x: 1060, startPoint y: 247, endPoint x: 1056, endPoint y: 317, distance: 70.3
click at [1060, 272] on input "0.00" at bounding box center [1055, 281] width 23 height 18
type input "38850"
type input "$38,850.00"
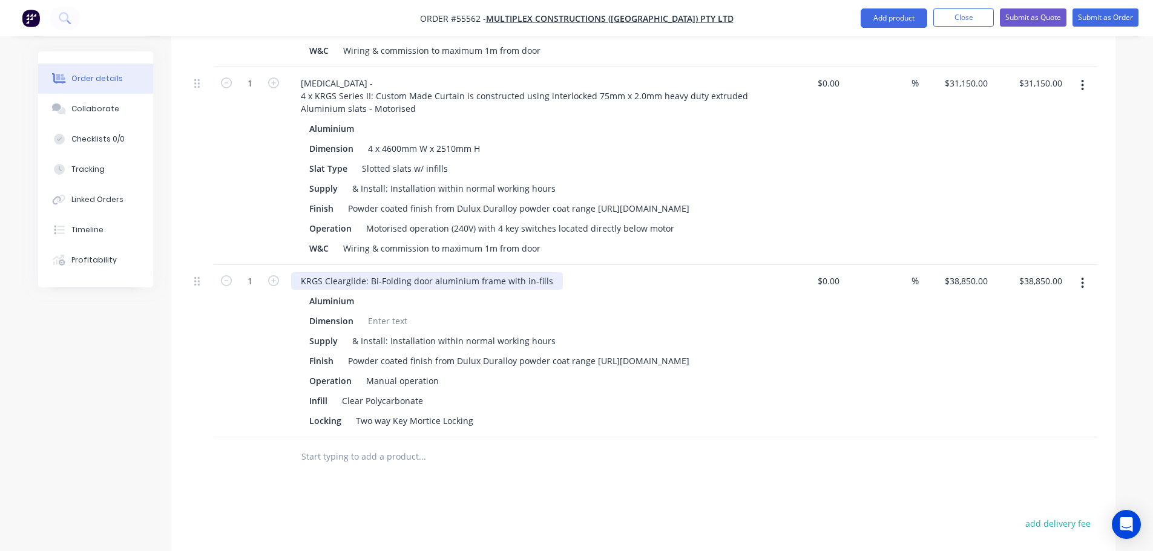
click at [296, 272] on div "KRGS Clearglide: Bi-Folding door aluminium frame with in-fills" at bounding box center [427, 281] width 272 height 18
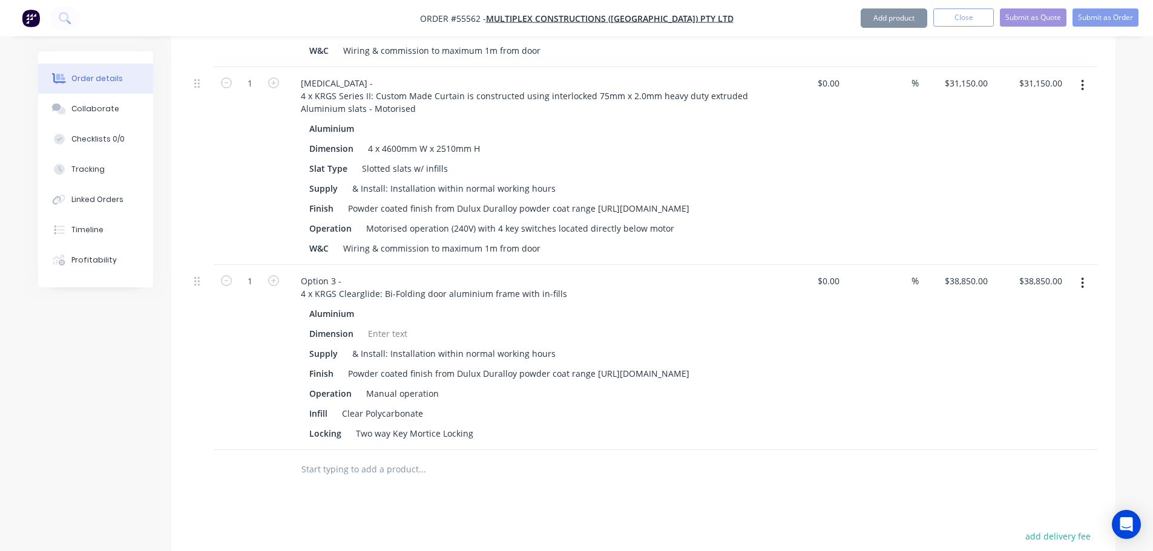
click at [382, 325] on div at bounding box center [387, 334] width 49 height 18
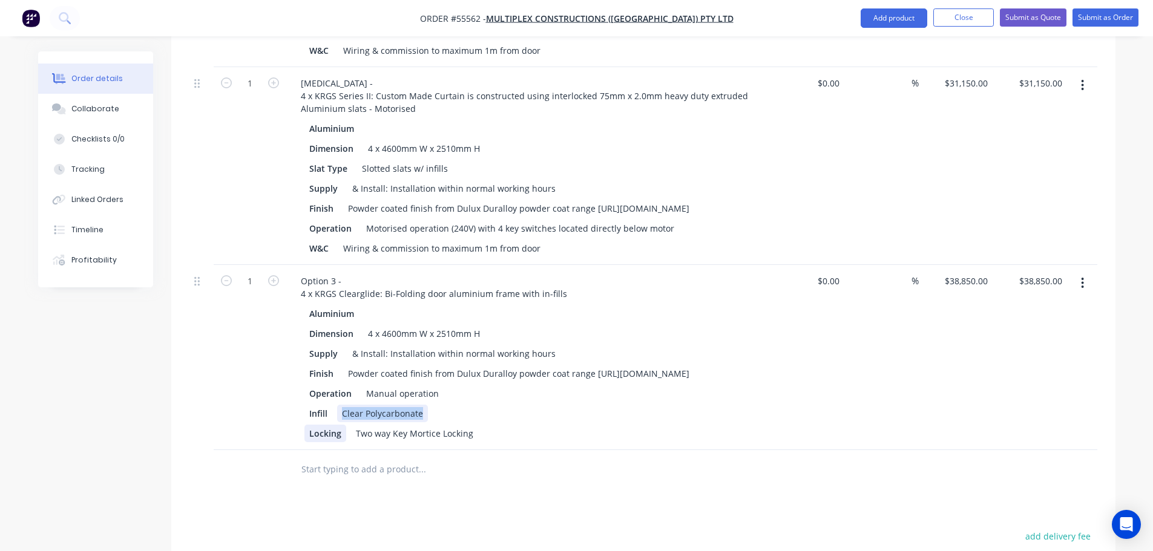
drag, startPoint x: 420, startPoint y: 393, endPoint x: 335, endPoint y: 407, distance: 86.3
click at [335, 407] on div "Aluminium Dimension 4 x 4600mm W x 2510mm H Supply & Install: Installation with…" at bounding box center [528, 373] width 474 height 137
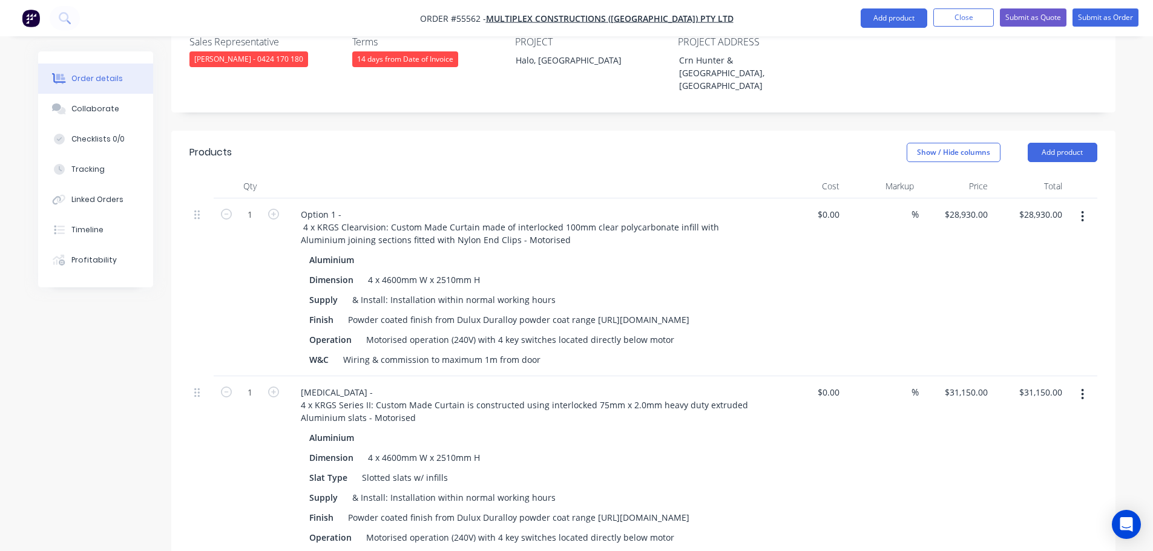
scroll to position [242, 0]
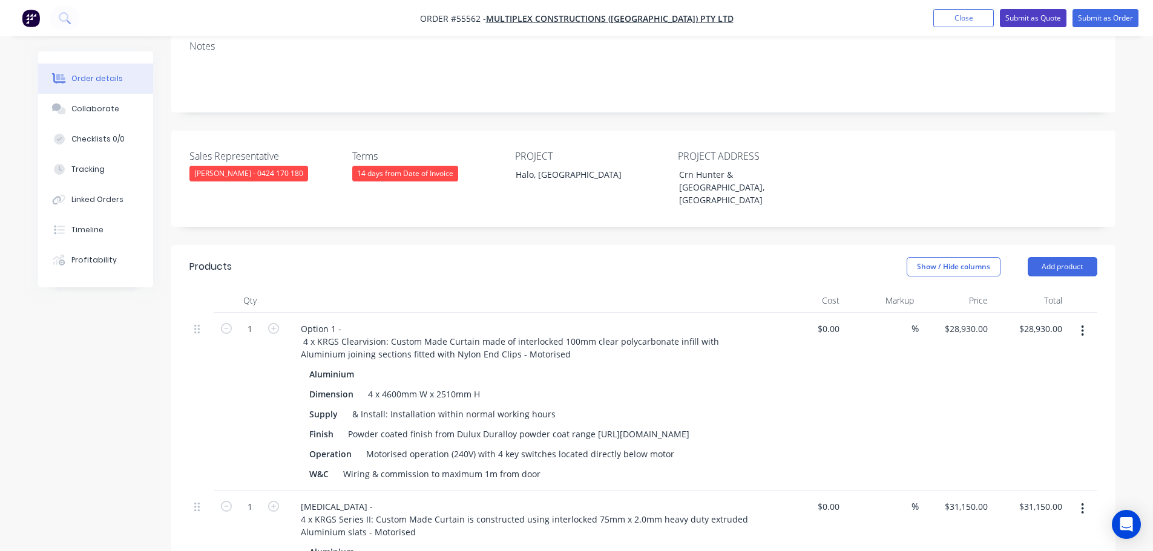
click at [1019, 25] on button "Submit as Quote" at bounding box center [1033, 18] width 67 height 18
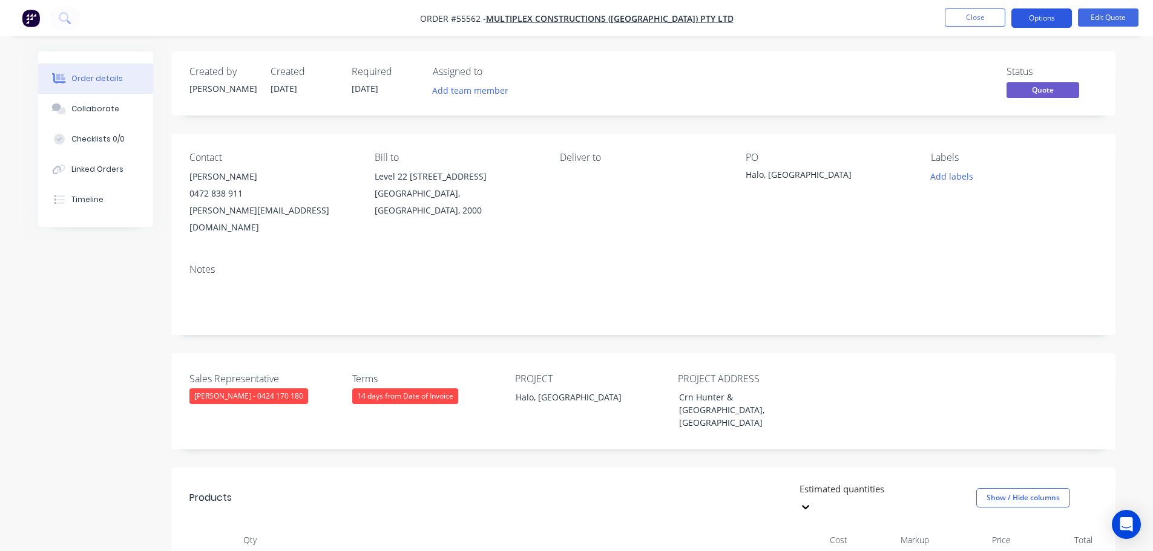
click at [1030, 21] on button "Options" at bounding box center [1041, 17] width 61 height 19
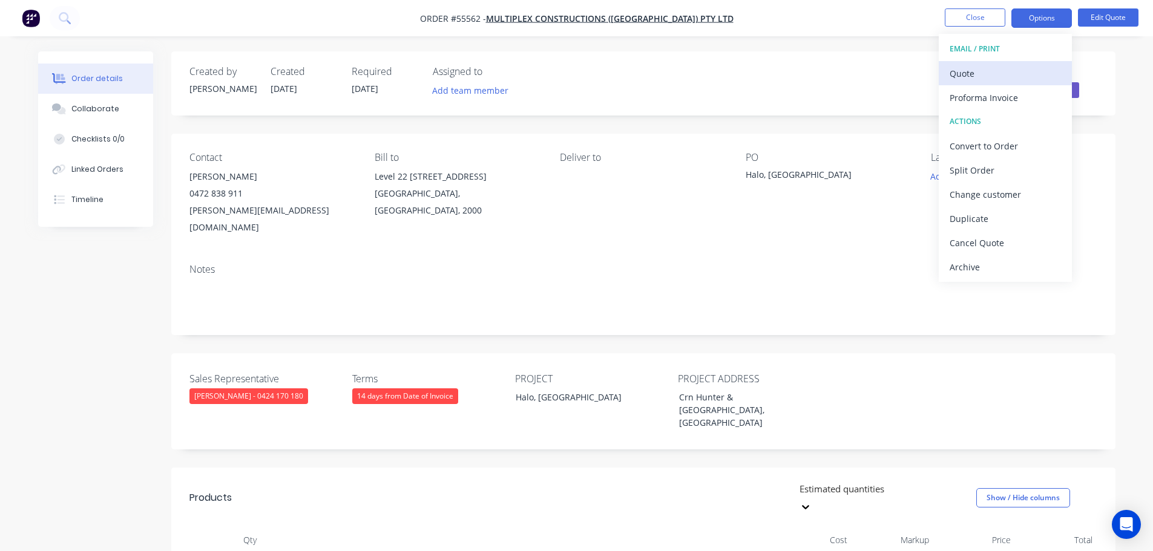
click at [958, 76] on div "Quote" at bounding box center [1004, 74] width 111 height 18
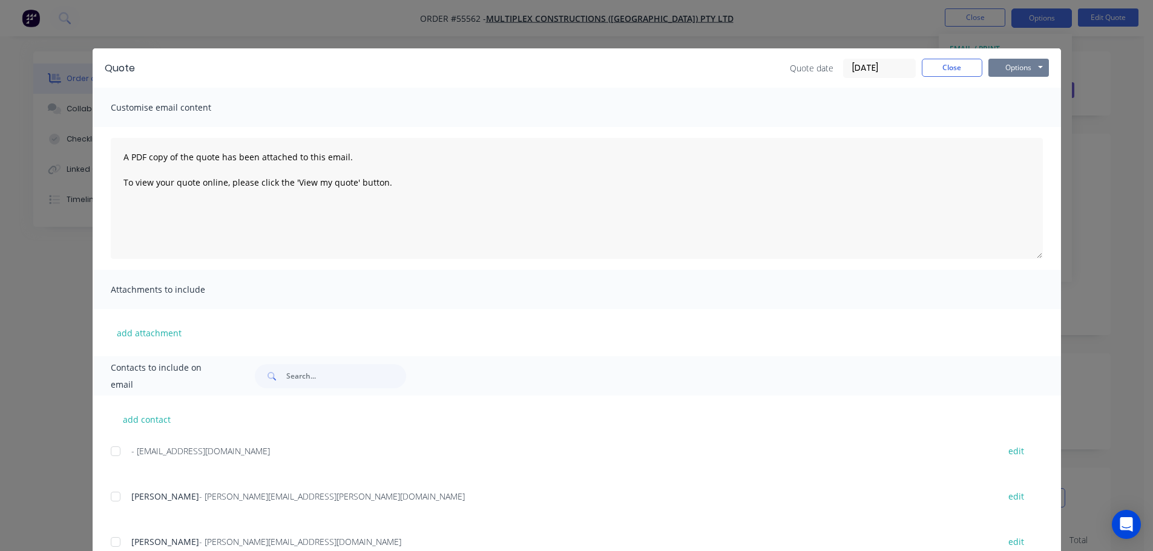
click at [995, 69] on button "Options" at bounding box center [1018, 68] width 61 height 18
click at [1010, 108] on button "Print" at bounding box center [1026, 109] width 77 height 20
click at [943, 73] on button "Close" at bounding box center [951, 68] width 61 height 18
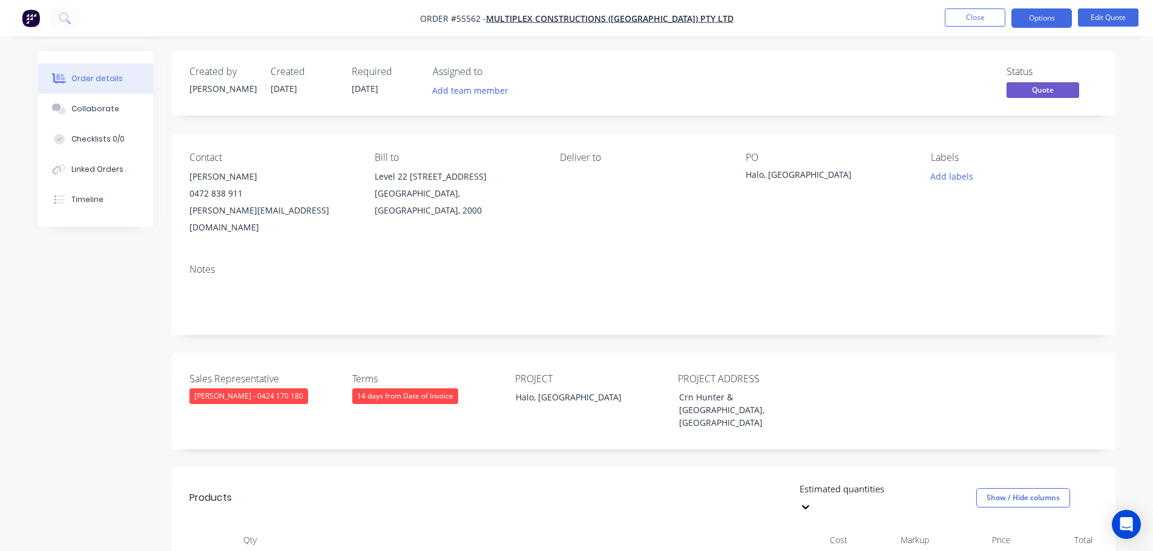
click at [244, 210] on div "andrew.xtdas@multiplex.global" at bounding box center [272, 219] width 166 height 34
copy div "andrew.xtdas@multiplex.global"
click at [770, 175] on div "Halo, Sydney" at bounding box center [820, 176] width 151 height 17
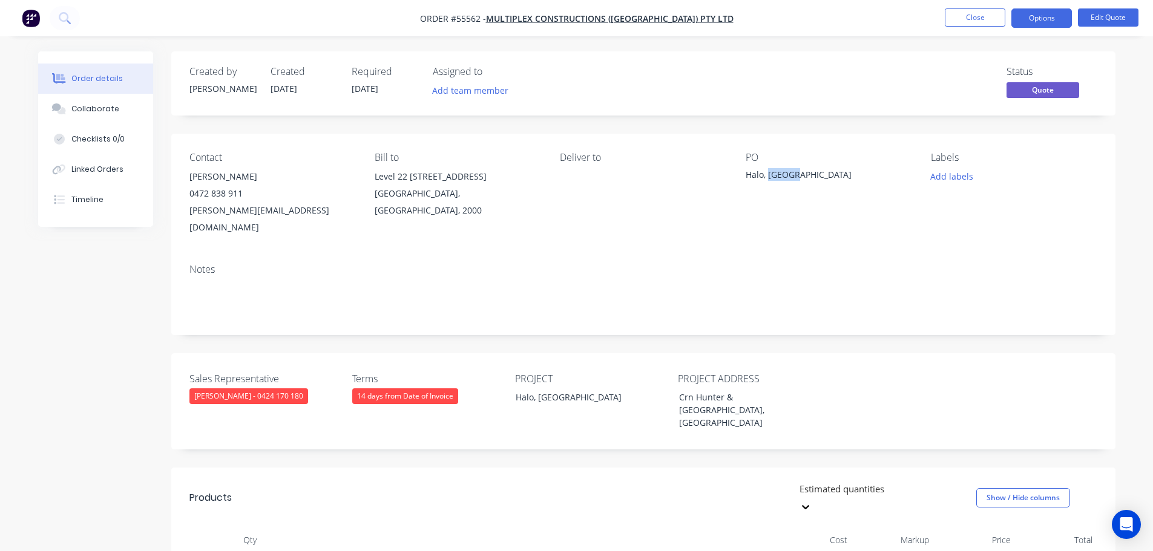
click at [770, 175] on div "Halo, Sydney" at bounding box center [820, 176] width 151 height 17
copy div "Halo, Sydney"
click at [243, 198] on span at bounding box center [243, 193] width 0 height 11
click at [982, 19] on button "Close" at bounding box center [974, 17] width 61 height 18
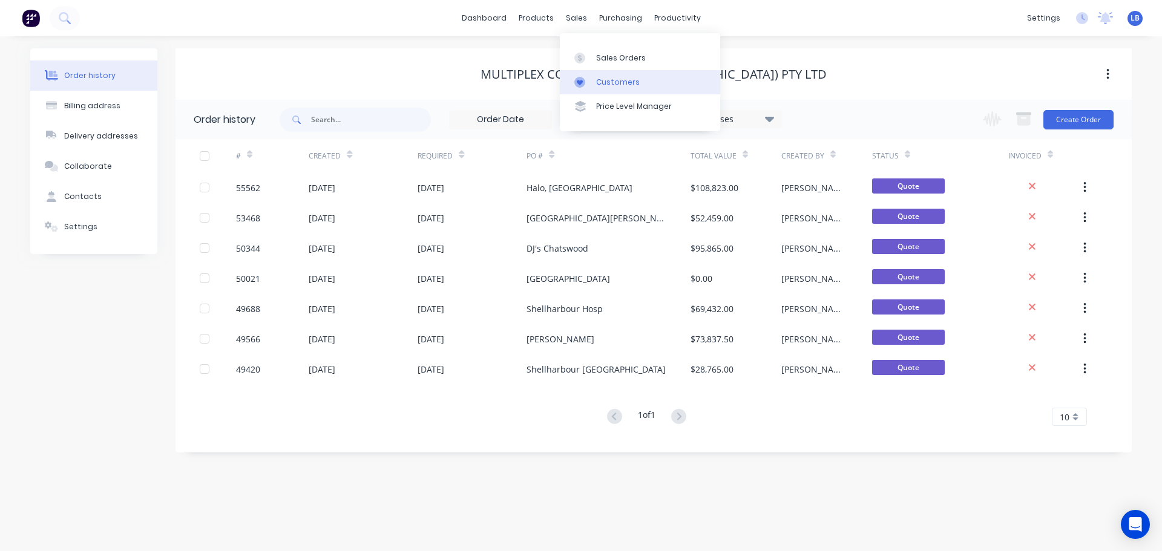
click at [620, 88] on link "Customers" at bounding box center [640, 82] width 160 height 24
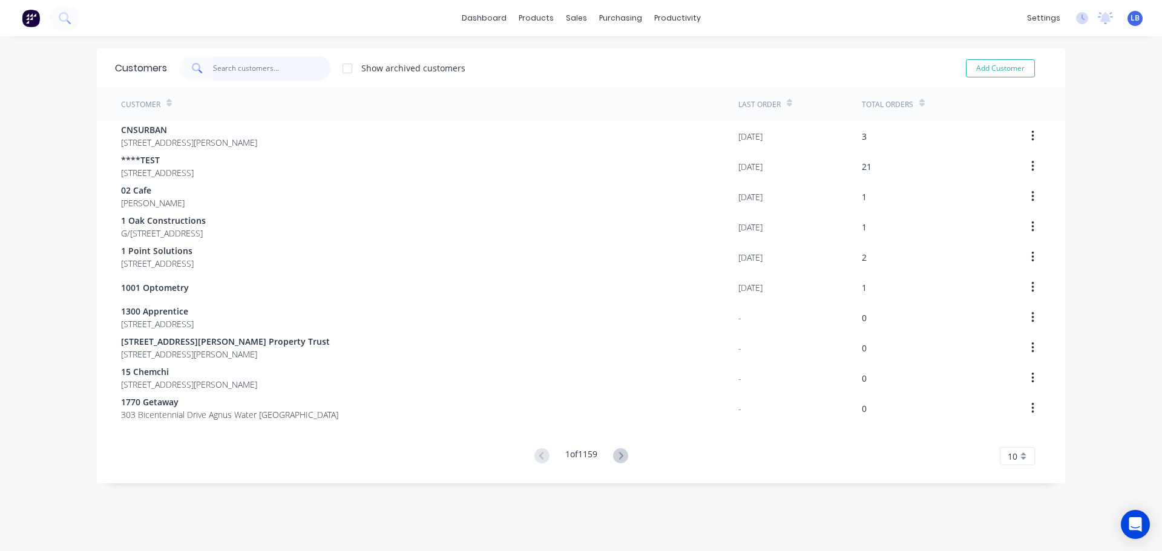
click at [229, 74] on input "text" at bounding box center [272, 68] width 118 height 24
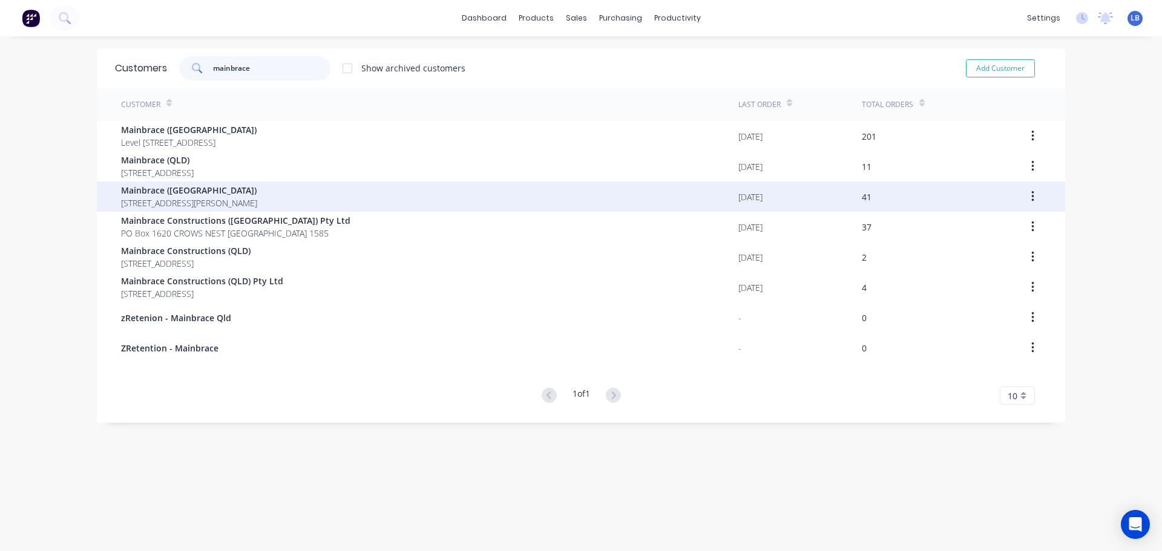
type input "mainbrace"
click at [143, 193] on span "Mainbrace (VIC)" at bounding box center [189, 190] width 136 height 13
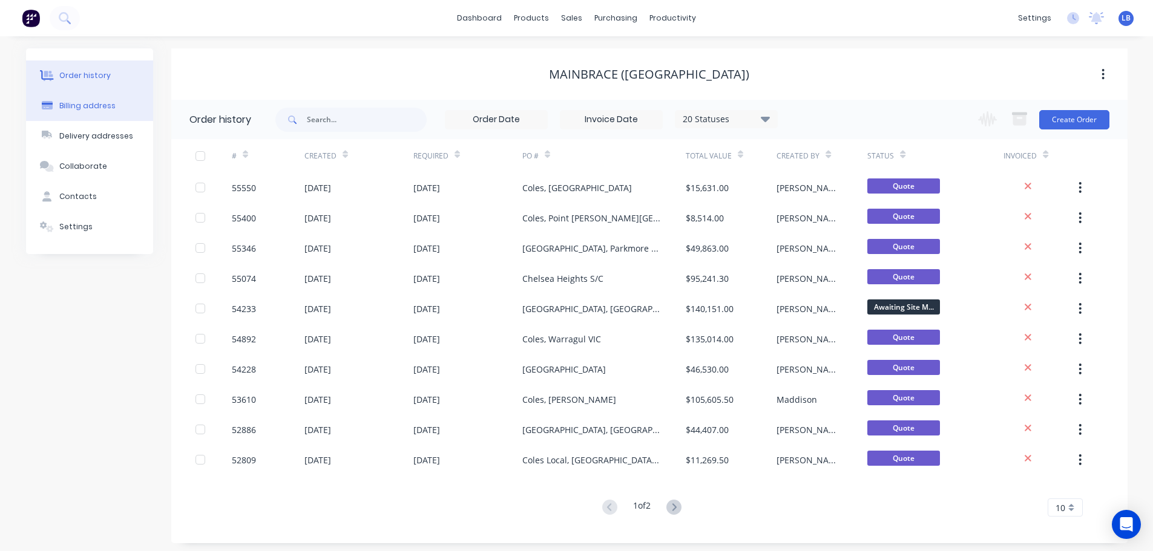
click at [105, 109] on div "Billing address" at bounding box center [87, 105] width 56 height 11
select select "AU"
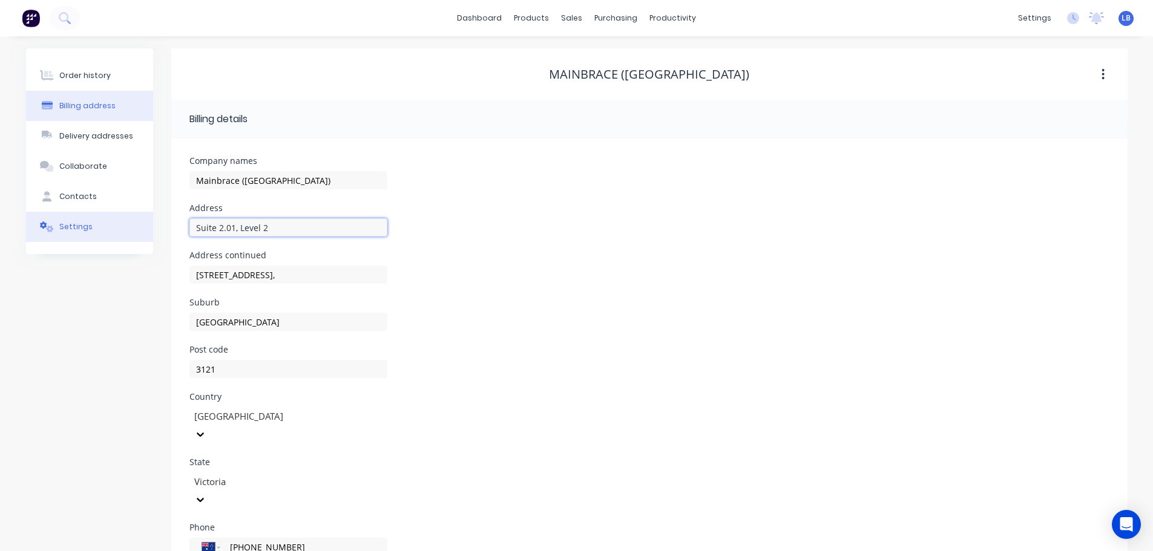
drag, startPoint x: 280, startPoint y: 224, endPoint x: 123, endPoint y: 229, distance: 156.8
click at [123, 229] on div "Order history Billing address Delivery addresses Collaborate Contacts Settings …" at bounding box center [576, 338] width 1101 height 581
type input "Level 2, 105 Dover Street"
drag, startPoint x: 273, startPoint y: 277, endPoint x: 184, endPoint y: 278, distance: 89.6
click at [184, 278] on div "Company names Mainbrace (VIC) Address Level 2, 105 Dover Street Address continu…" at bounding box center [649, 384] width 956 height 491
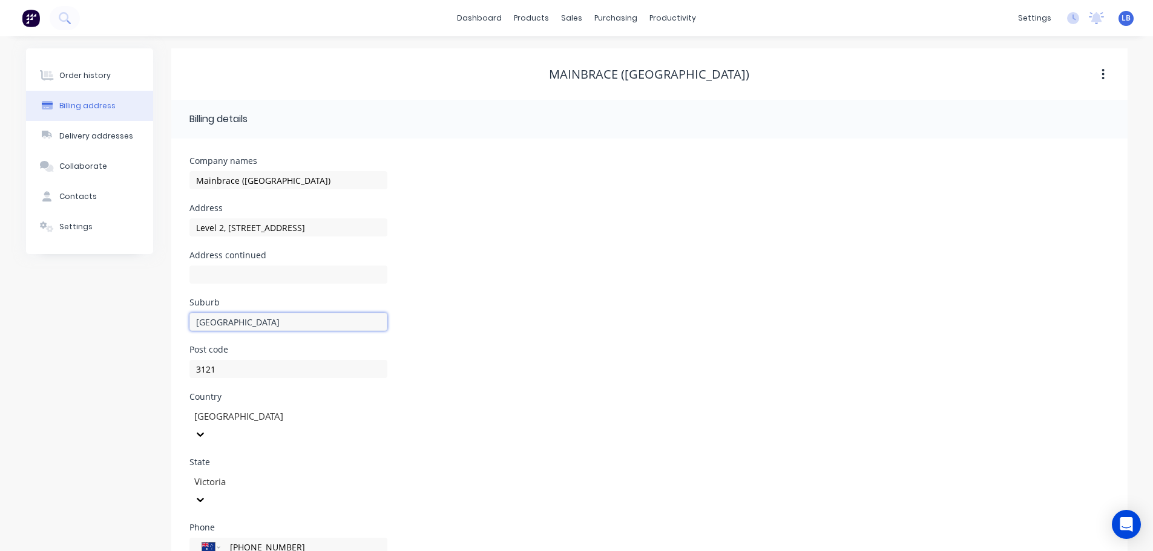
drag, startPoint x: 239, startPoint y: 322, endPoint x: 177, endPoint y: 329, distance: 62.7
click at [177, 329] on div "Company names Mainbrace (VIC) Address Level 2, 105 Dover Street Address continu…" at bounding box center [649, 384] width 956 height 491
type input "Cremorne"
click at [82, 79] on div "Order history" at bounding box center [84, 75] width 51 height 11
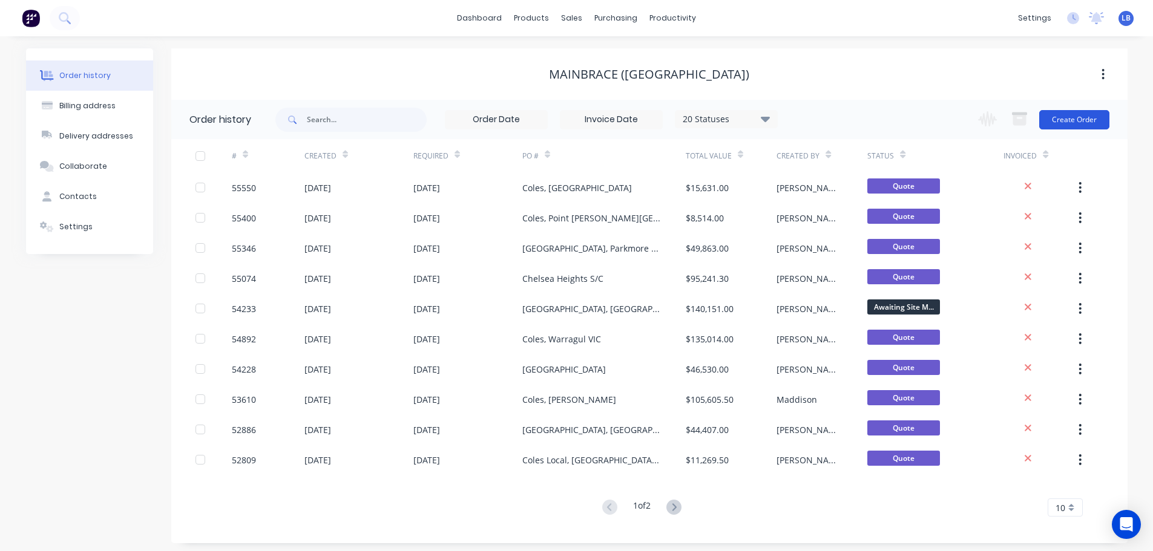
click at [1058, 125] on button "Create Order" at bounding box center [1074, 119] width 70 height 19
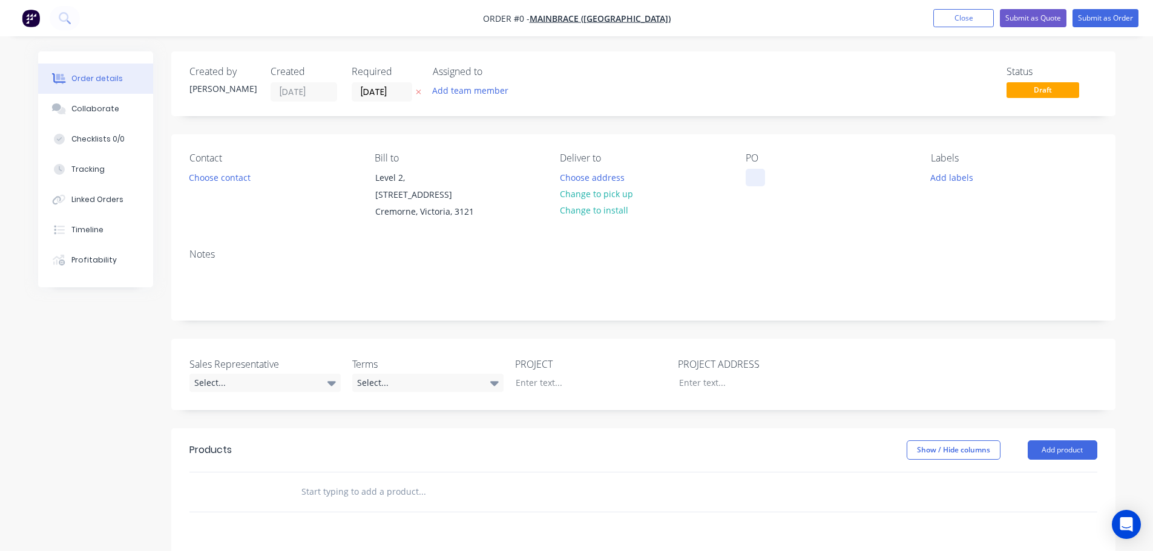
click at [759, 177] on div at bounding box center [754, 178] width 19 height 18
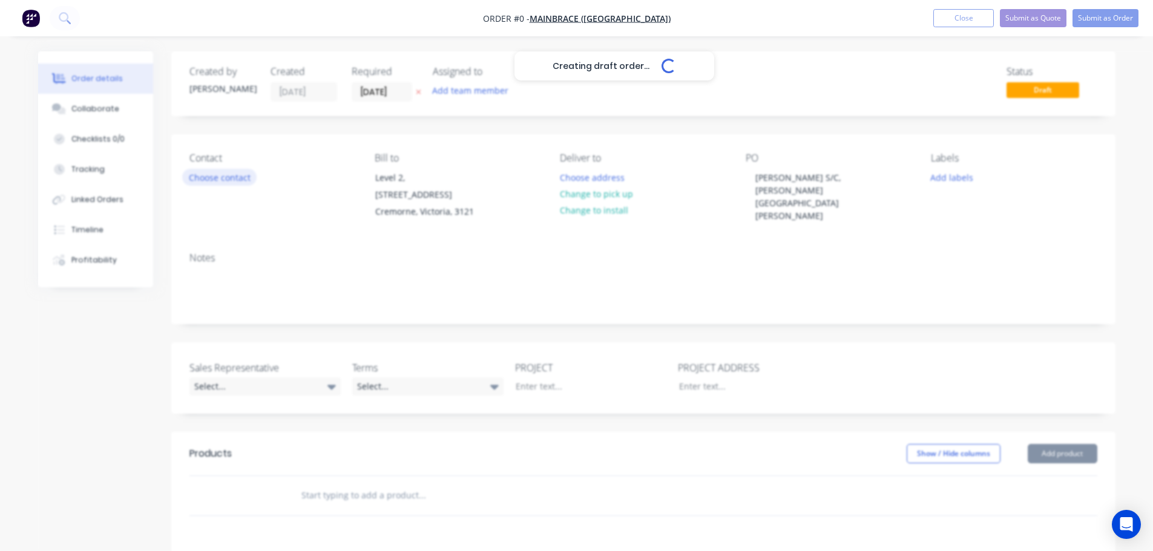
click at [238, 183] on div "Creating draft order... Loading... Order details Collaborate Checklists 0/0 Tra…" at bounding box center [576, 437] width 1101 height 773
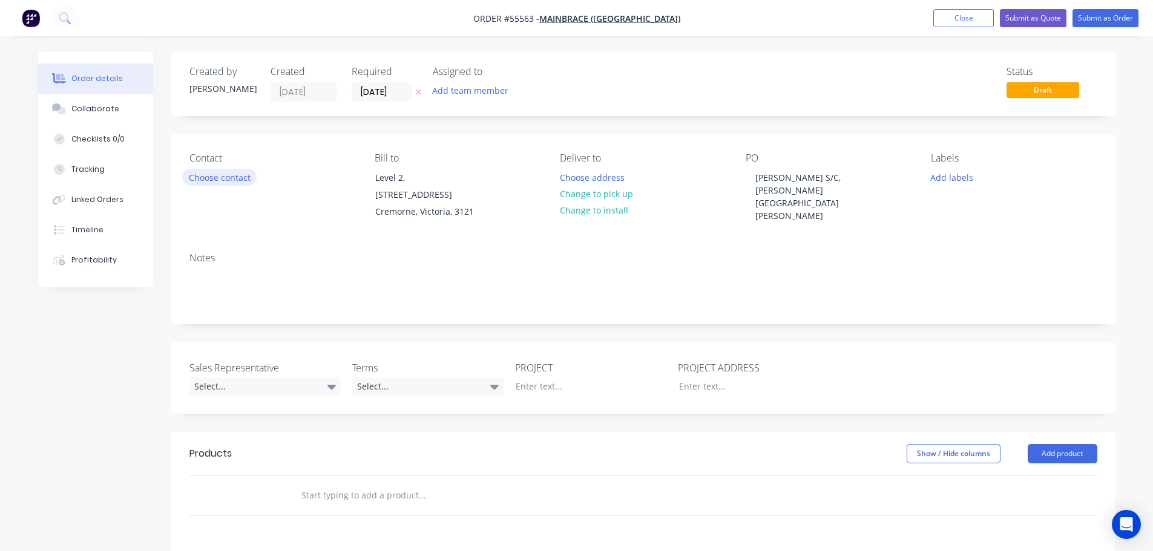
click at [238, 183] on button "Choose contact" at bounding box center [219, 177] width 74 height 16
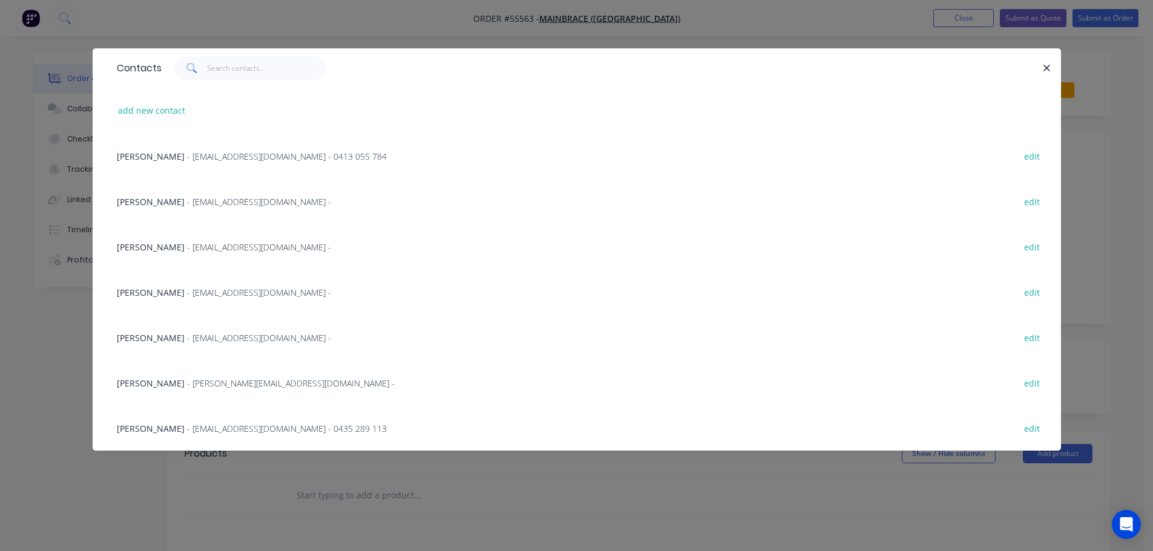
click at [187, 251] on span "- jbiggin@mainbrace.com.au -" at bounding box center [259, 246] width 144 height 11
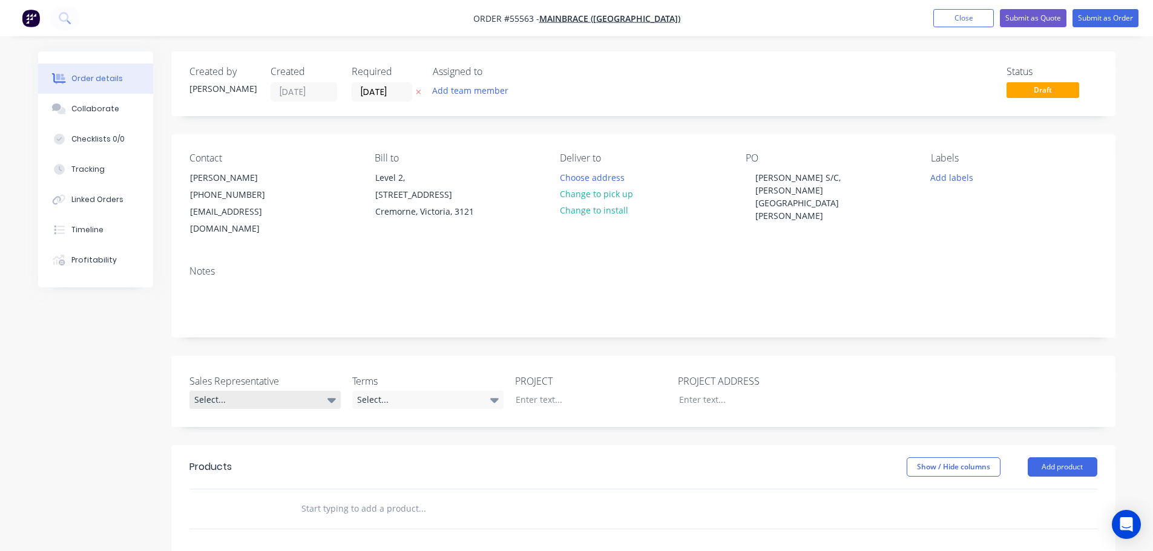
click at [250, 391] on div "Select..." at bounding box center [264, 400] width 151 height 18
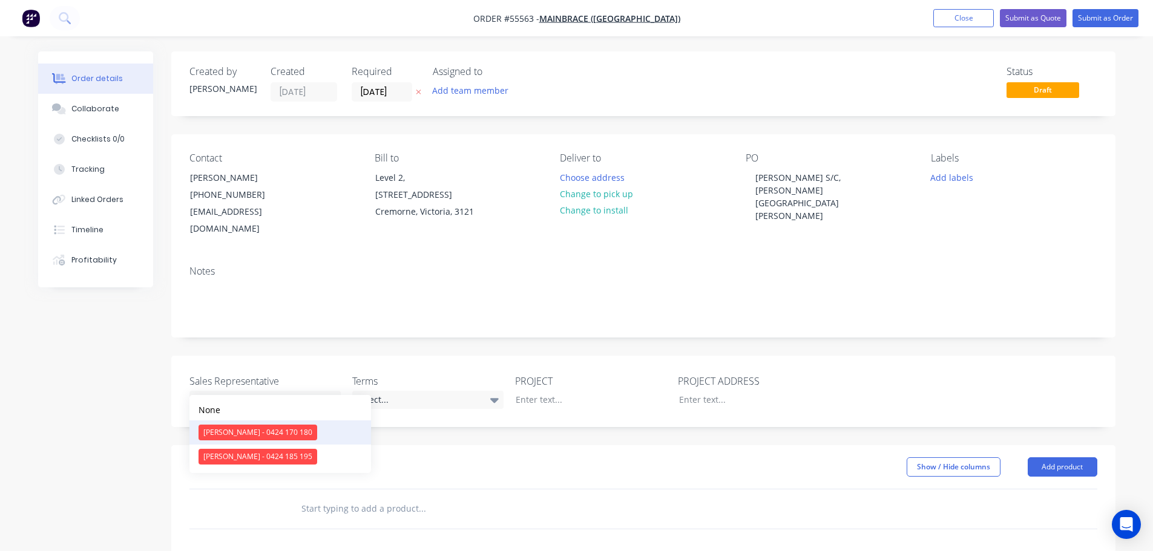
click at [243, 433] on div "Clayton Blackman - 0424 170 180" at bounding box center [257, 433] width 119 height 16
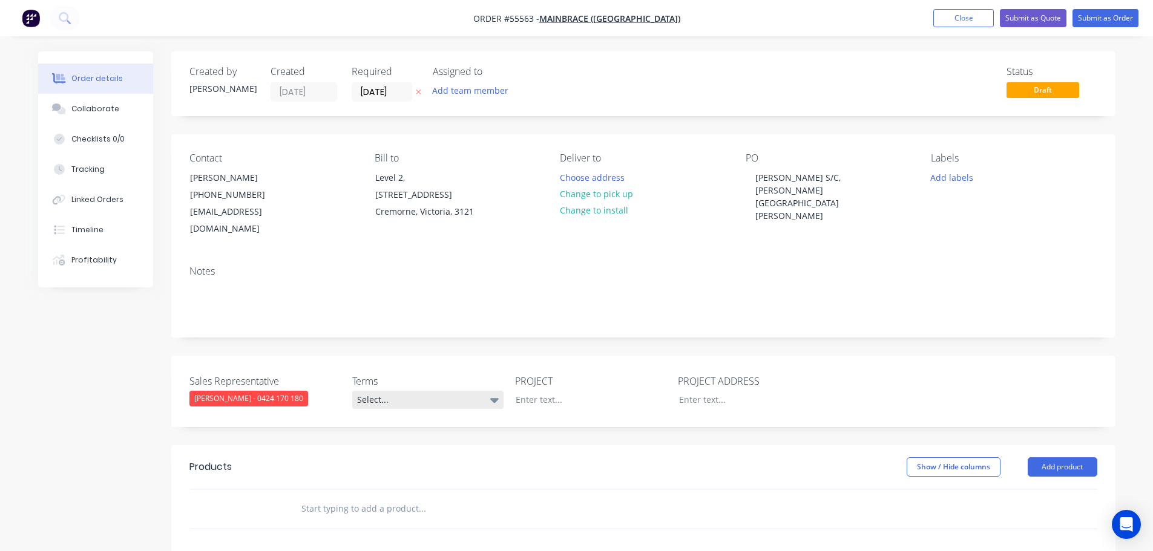
click at [412, 391] on div "Select..." at bounding box center [427, 400] width 151 height 18
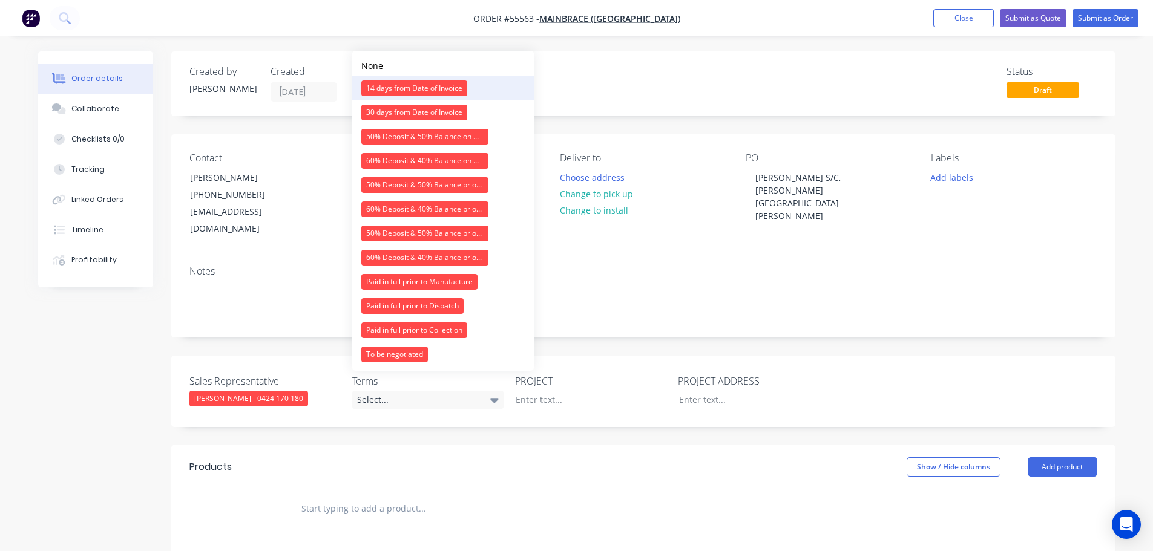
click at [436, 90] on div "14 days from Date of Invoice" at bounding box center [414, 88] width 106 height 16
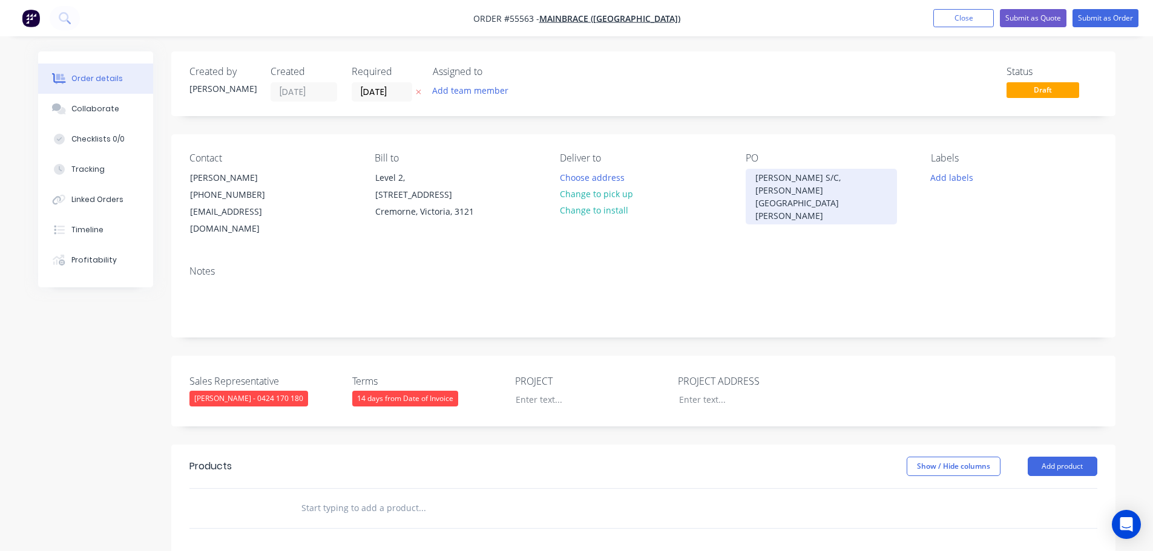
click at [782, 177] on div "Coles, Brandon Park S/C, Wheelers Hill VIC" at bounding box center [820, 197] width 151 height 56
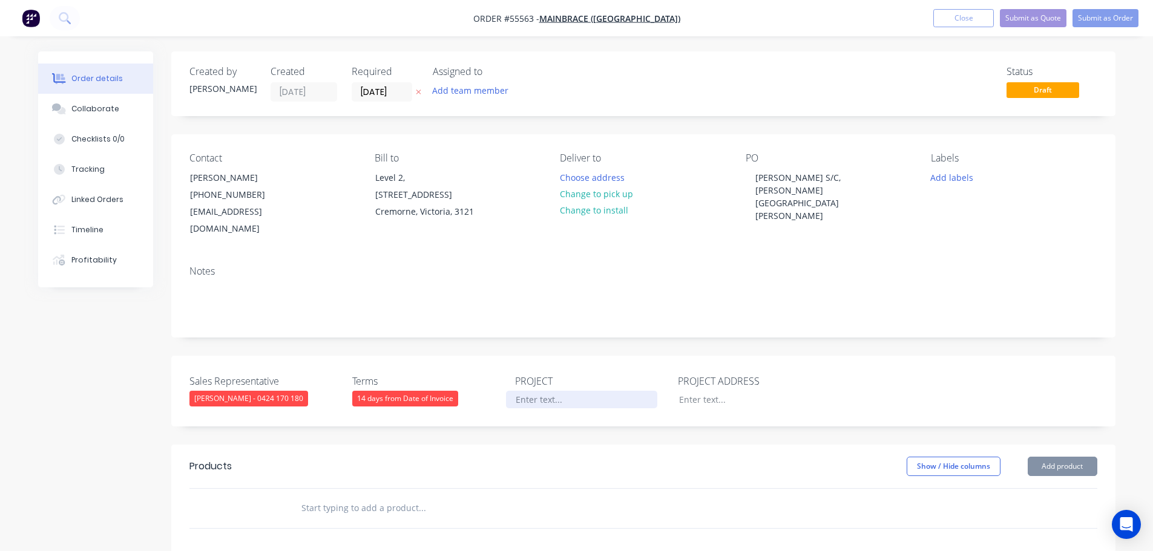
click at [528, 391] on div at bounding box center [581, 400] width 151 height 18
paste div
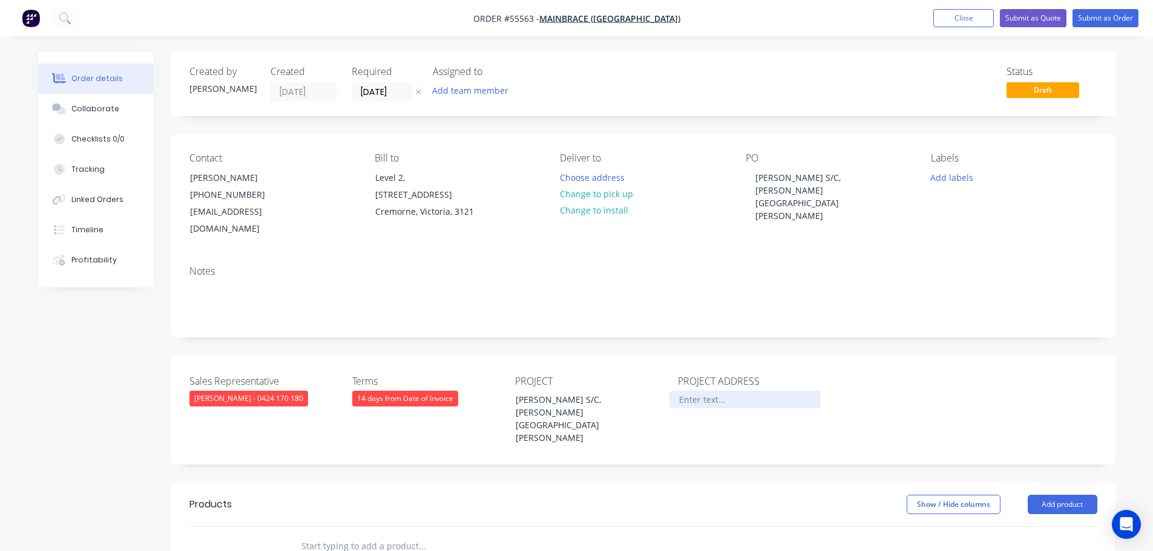
click at [695, 391] on div at bounding box center [744, 400] width 151 height 18
click at [1067, 495] on button "Add product" at bounding box center [1062, 504] width 70 height 19
click at [1016, 526] on div "Product catalogue" at bounding box center [1039, 535] width 93 height 18
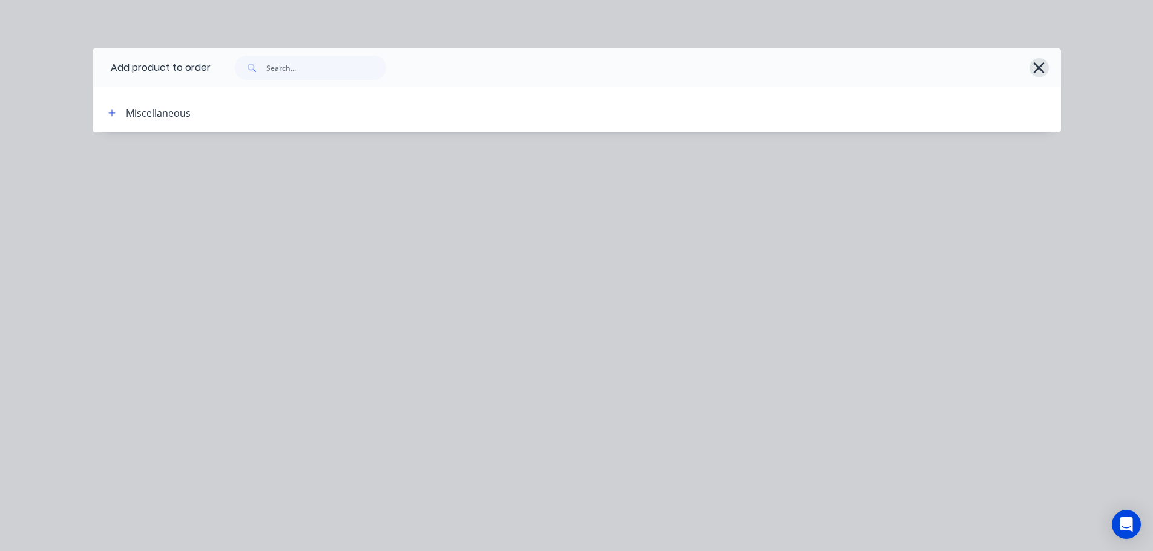
click at [1040, 67] on icon "button" at bounding box center [1038, 67] width 11 height 11
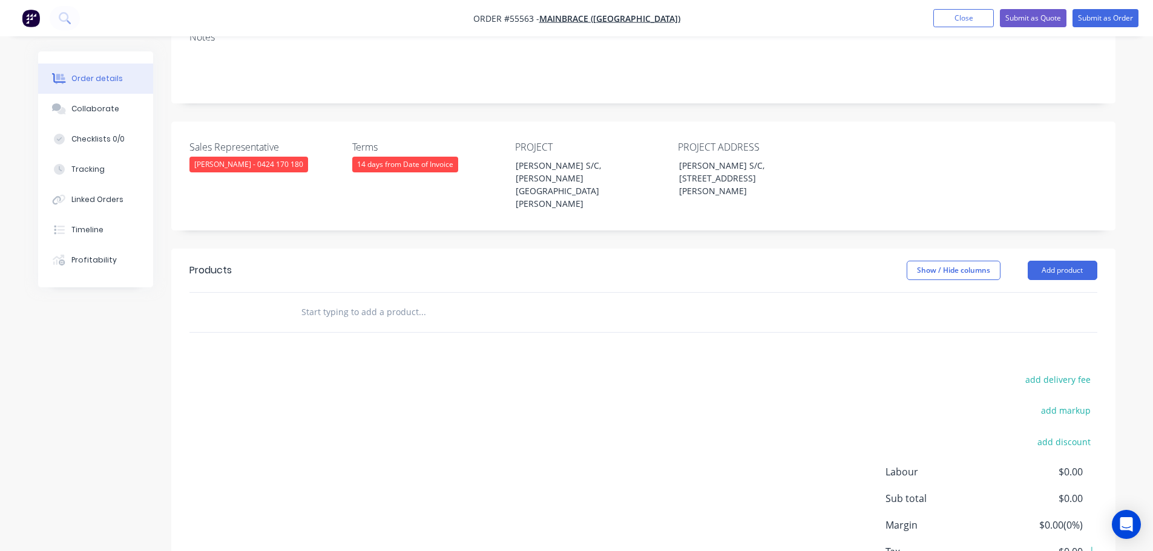
scroll to position [242, 0]
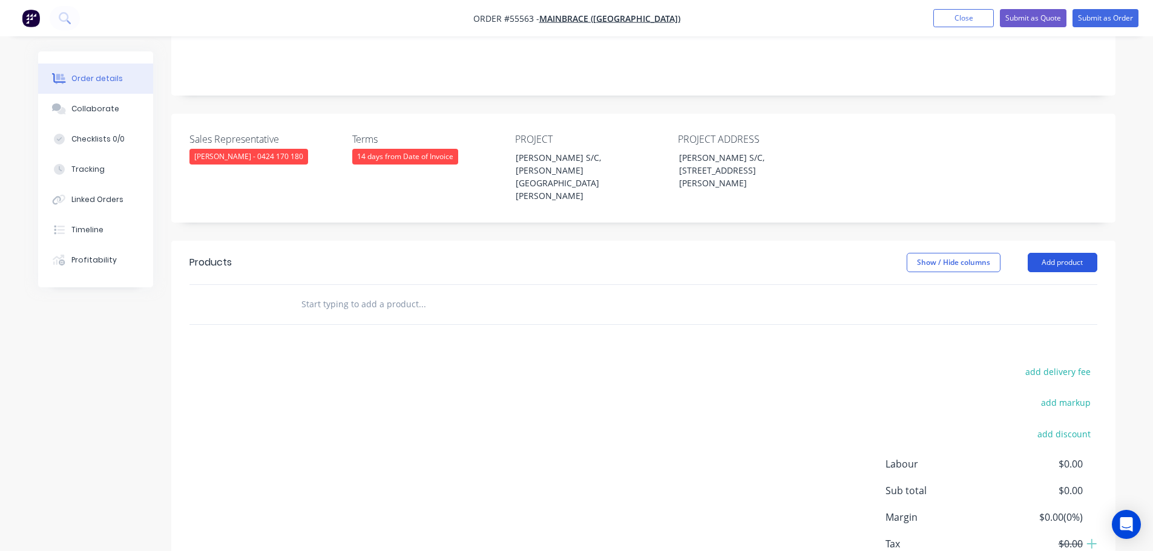
click at [1084, 253] on button "Add product" at bounding box center [1062, 262] width 70 height 19
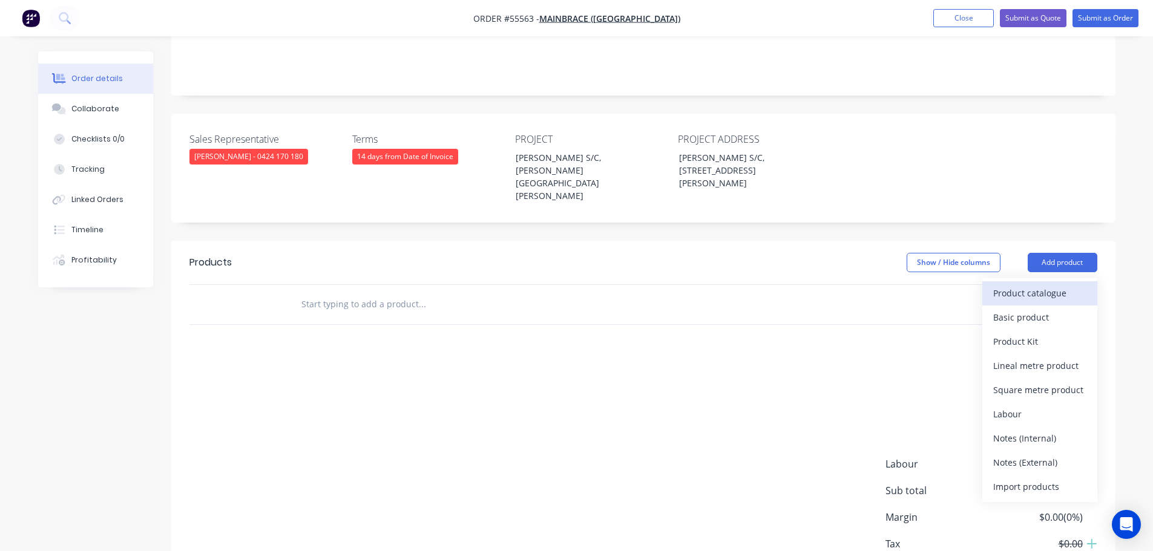
click at [1036, 284] on div "Product catalogue" at bounding box center [1039, 293] width 93 height 18
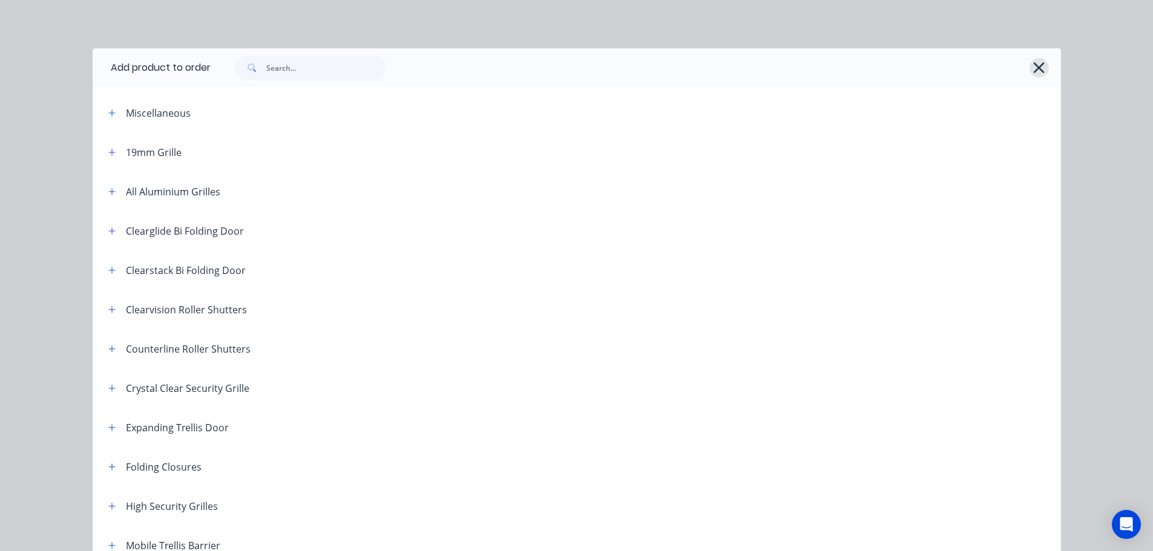
click at [1039, 67] on icon "button" at bounding box center [1038, 67] width 13 height 17
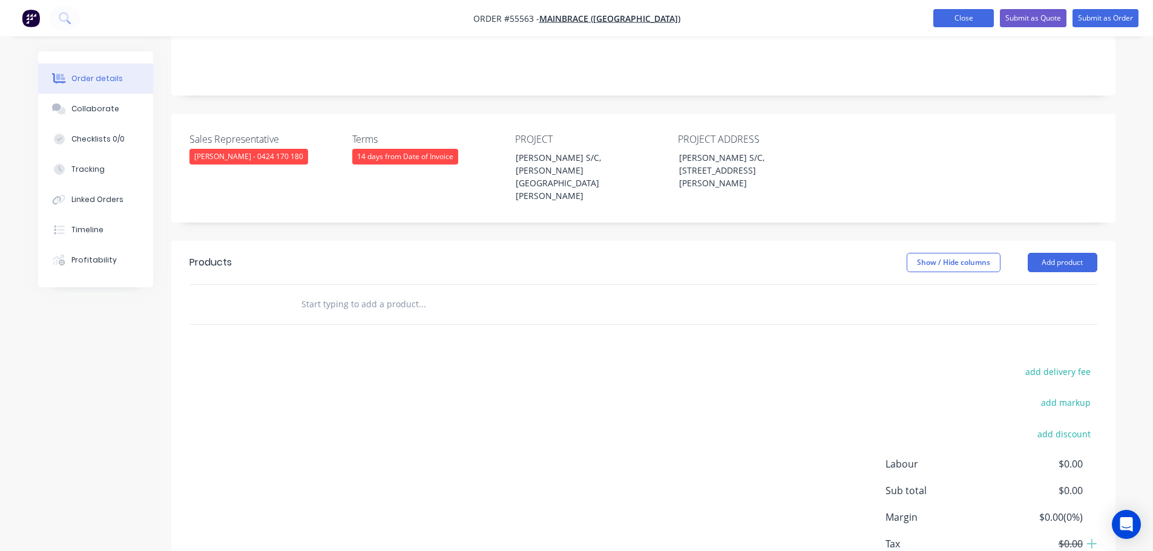
click at [944, 19] on button "Close" at bounding box center [963, 18] width 61 height 18
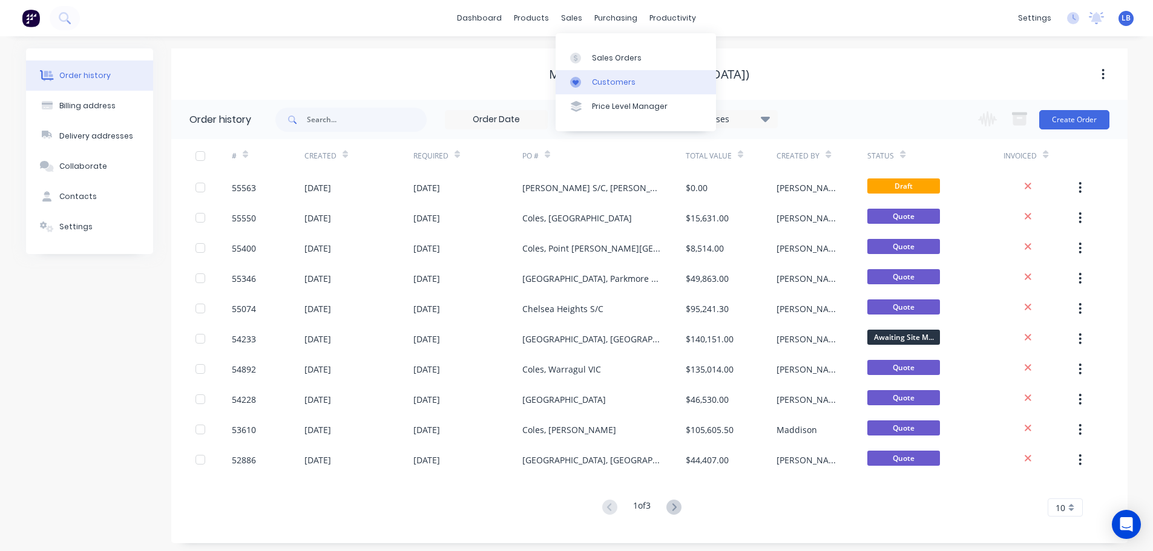
click at [621, 82] on div "Customers" at bounding box center [614, 82] width 44 height 11
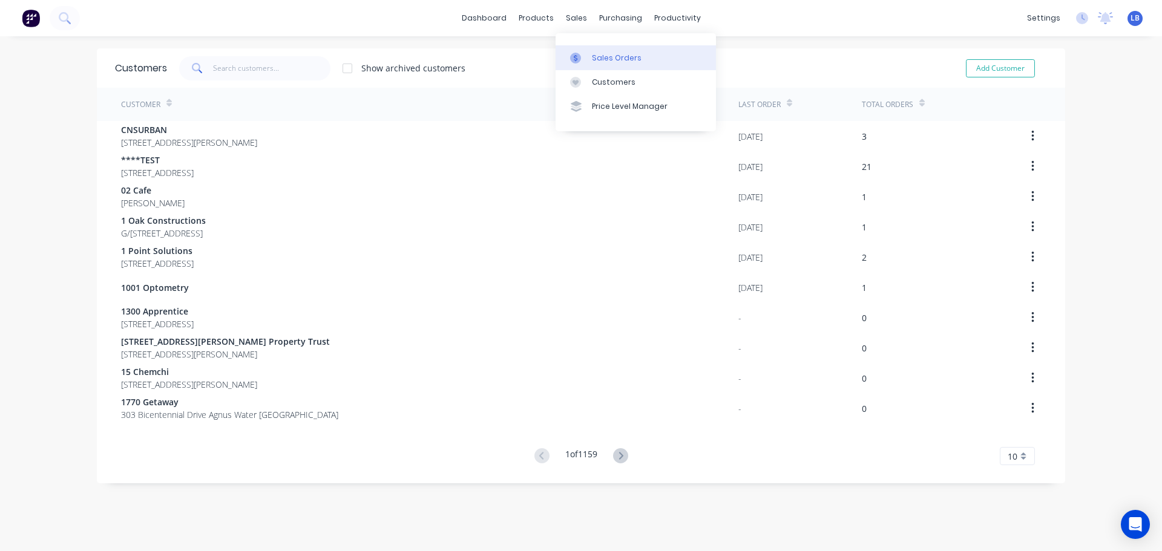
click at [611, 57] on div "Sales Orders" at bounding box center [617, 58] width 50 height 11
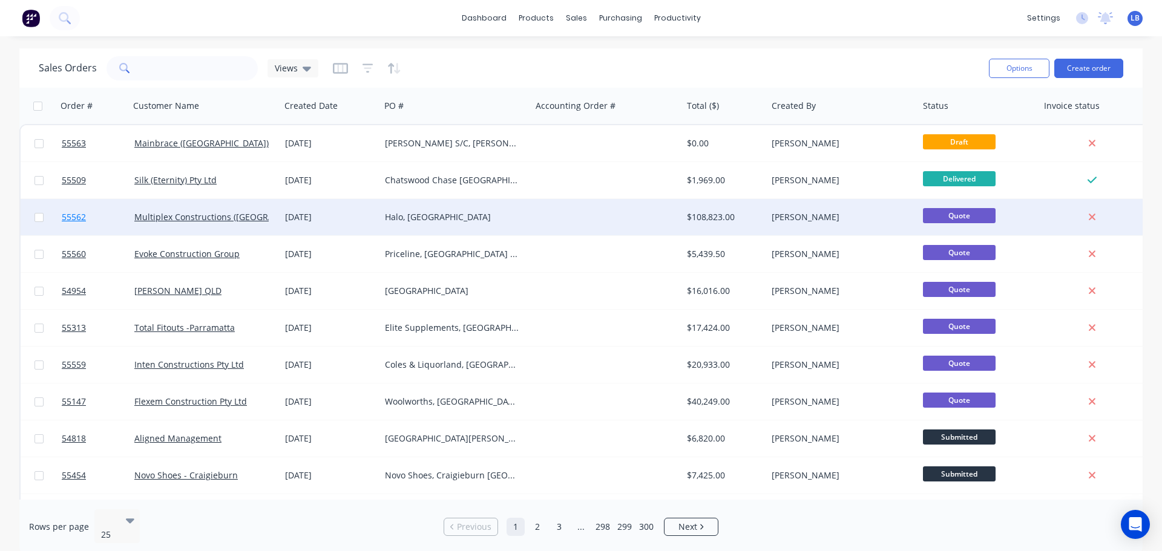
click at [65, 220] on span "55562" at bounding box center [74, 217] width 24 height 12
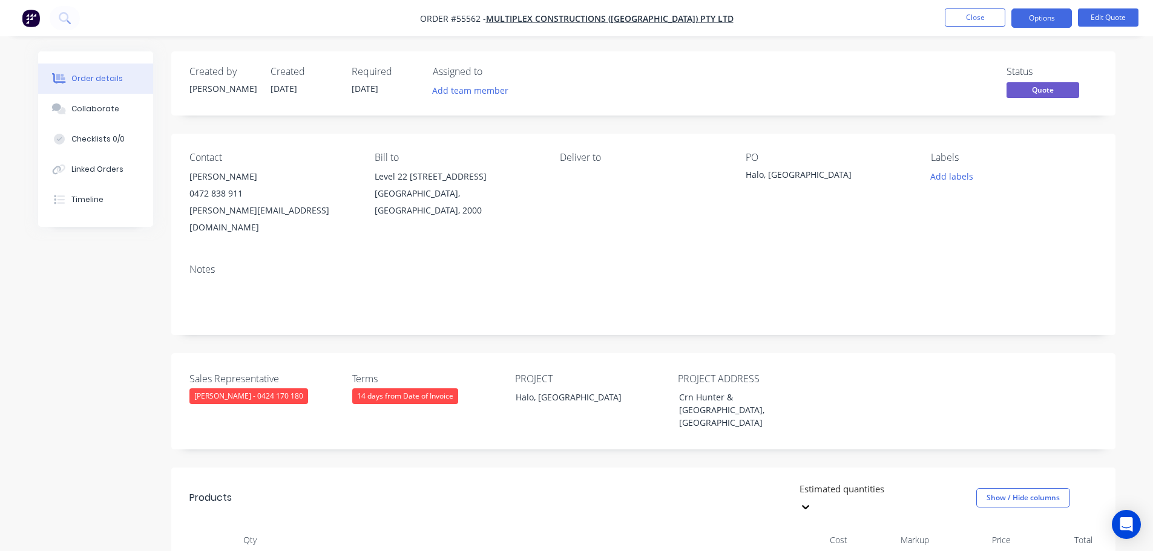
click at [238, 204] on div "andrew.xtdas@multiplex.global" at bounding box center [272, 219] width 166 height 34
click at [238, 207] on div "andrew.xtdas@multiplex.global" at bounding box center [272, 219] width 166 height 34
click at [777, 177] on div "Halo, Sydney" at bounding box center [820, 176] width 151 height 17
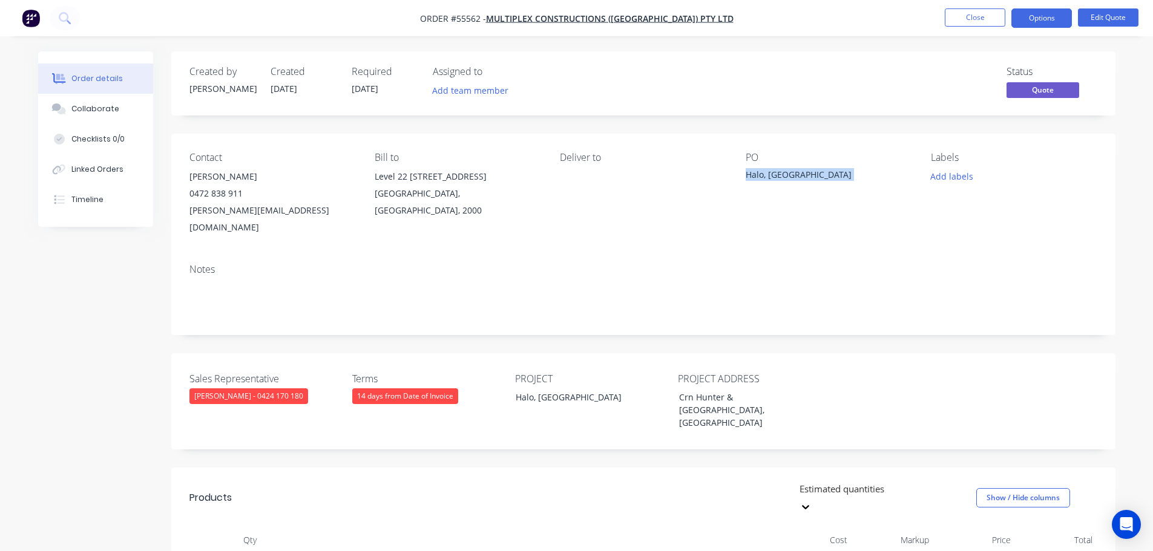
click at [777, 177] on div "Halo, Sydney" at bounding box center [820, 176] width 151 height 17
click at [969, 17] on button "Close" at bounding box center [974, 17] width 61 height 18
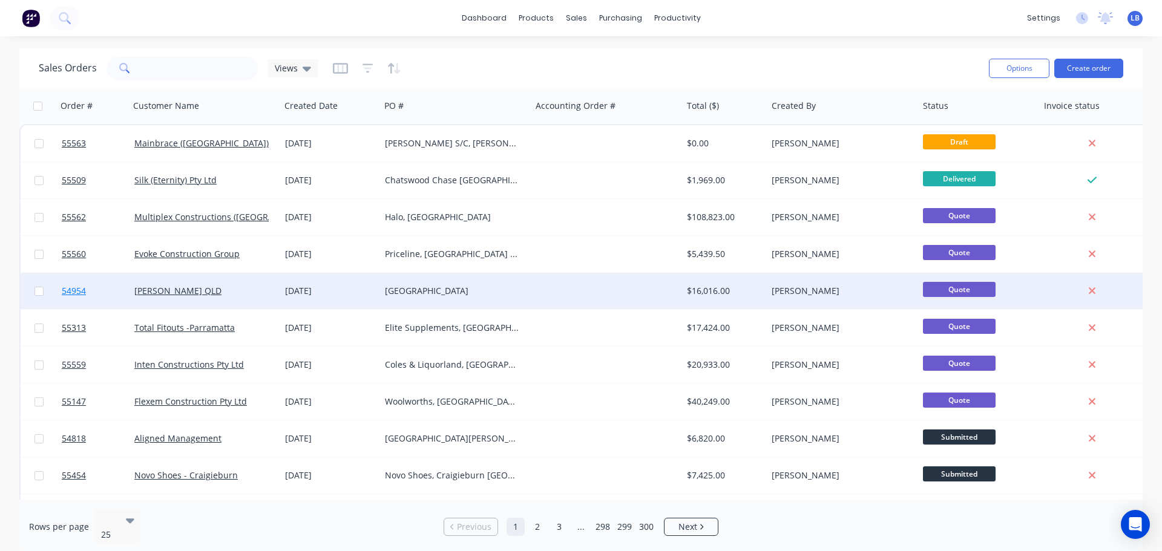
click at [65, 290] on span "54954" at bounding box center [74, 291] width 24 height 12
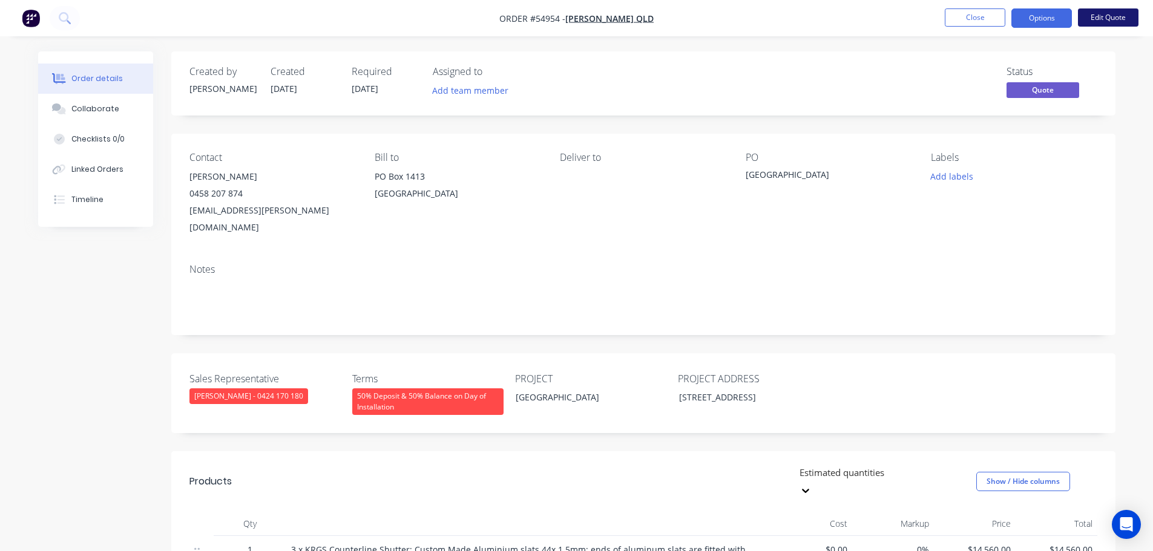
click at [1108, 17] on button "Edit Quote" at bounding box center [1108, 17] width 61 height 18
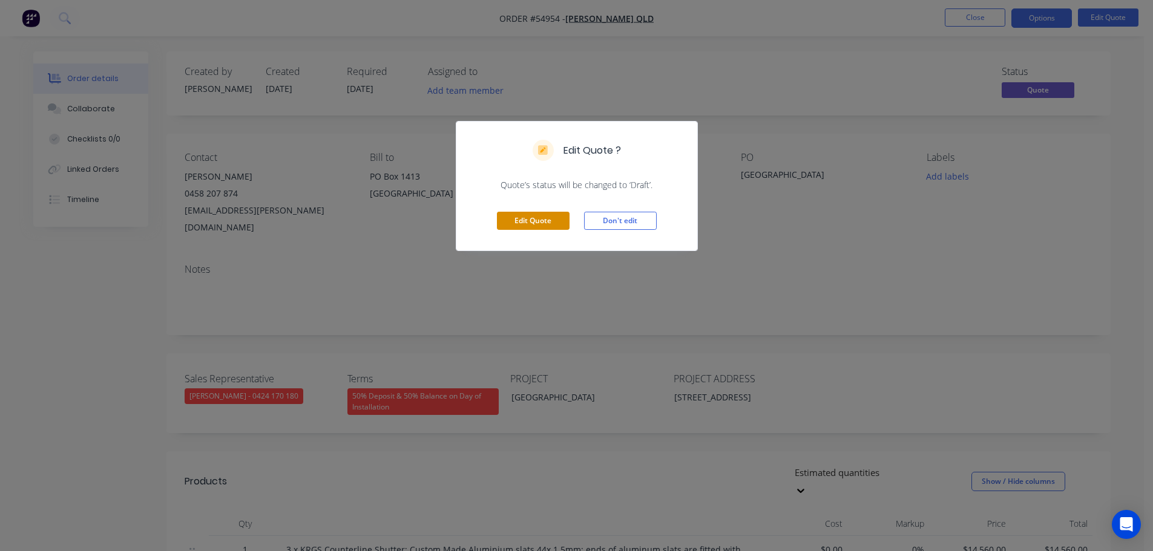
click at [539, 228] on button "Edit Quote" at bounding box center [533, 221] width 73 height 18
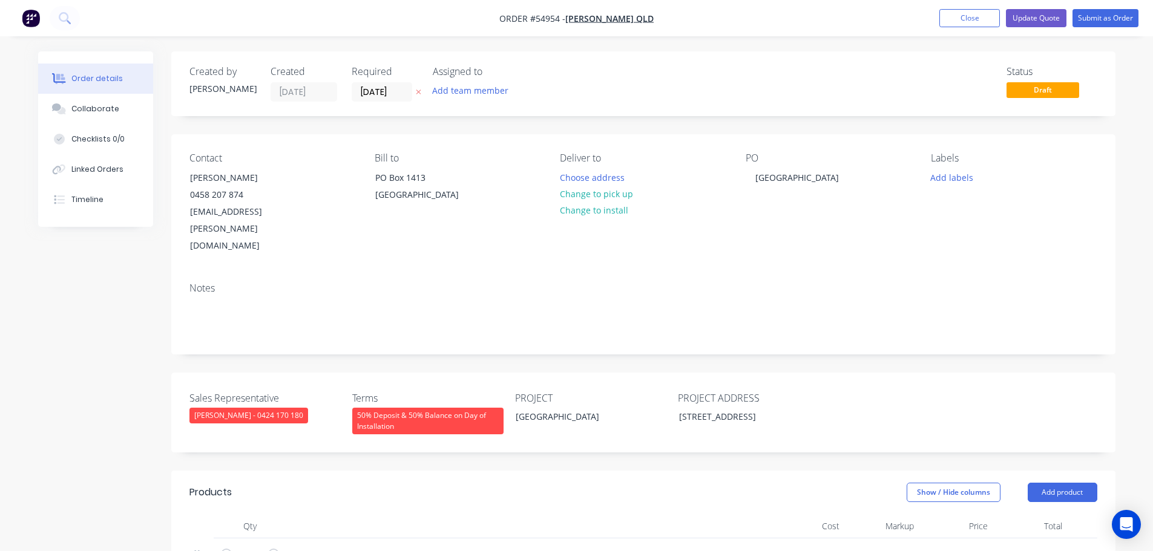
click at [413, 408] on div "50% Deposit & 50% Balance on Day of Installation" at bounding box center [427, 421] width 151 height 27
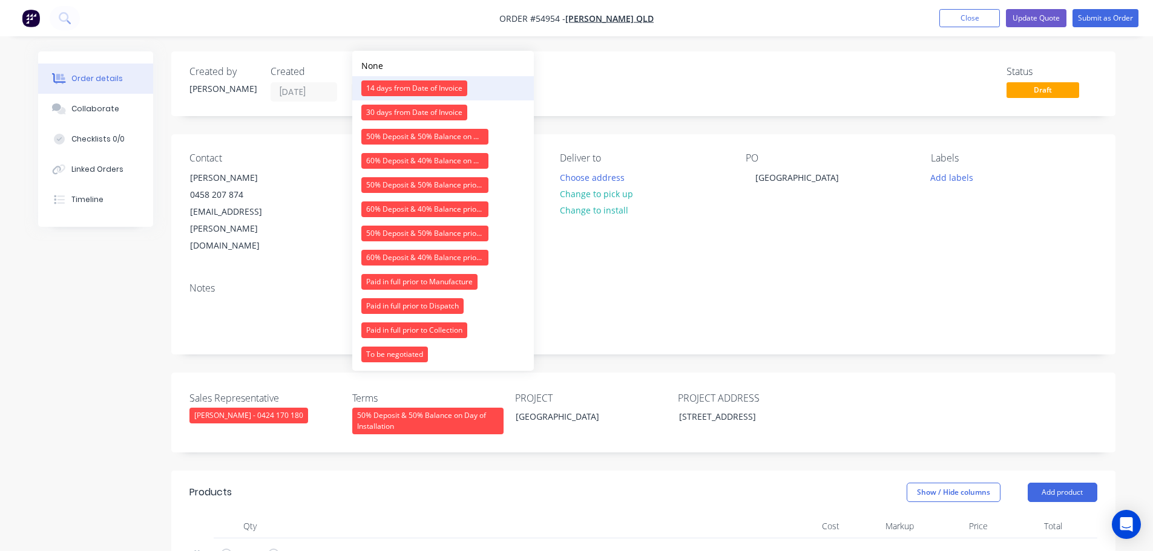
click at [412, 85] on div "14 days from Date of Invoice" at bounding box center [414, 88] width 106 height 16
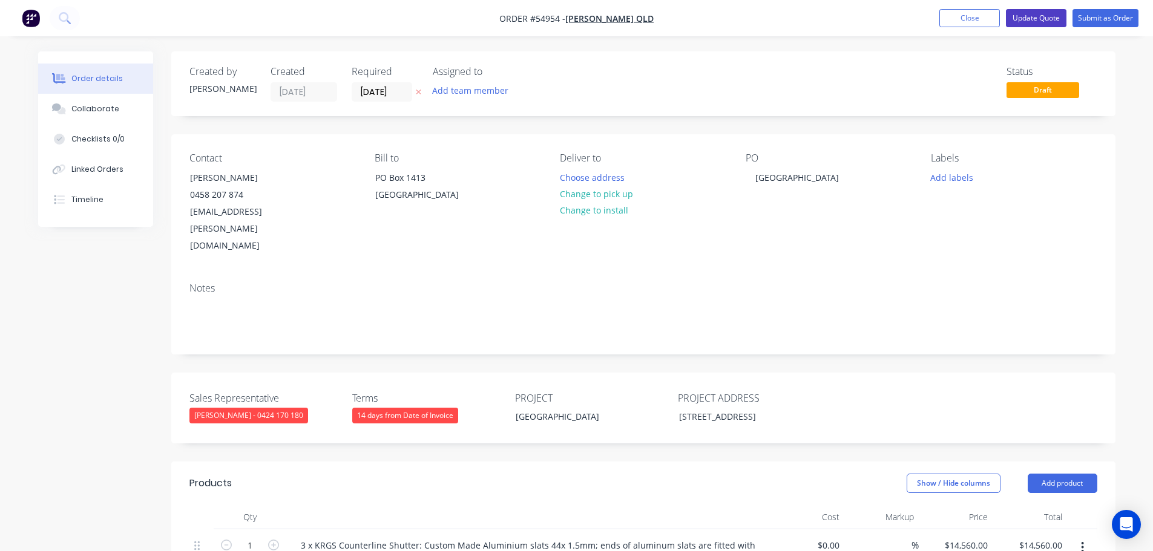
click at [1029, 19] on button "Update Quote" at bounding box center [1036, 18] width 61 height 18
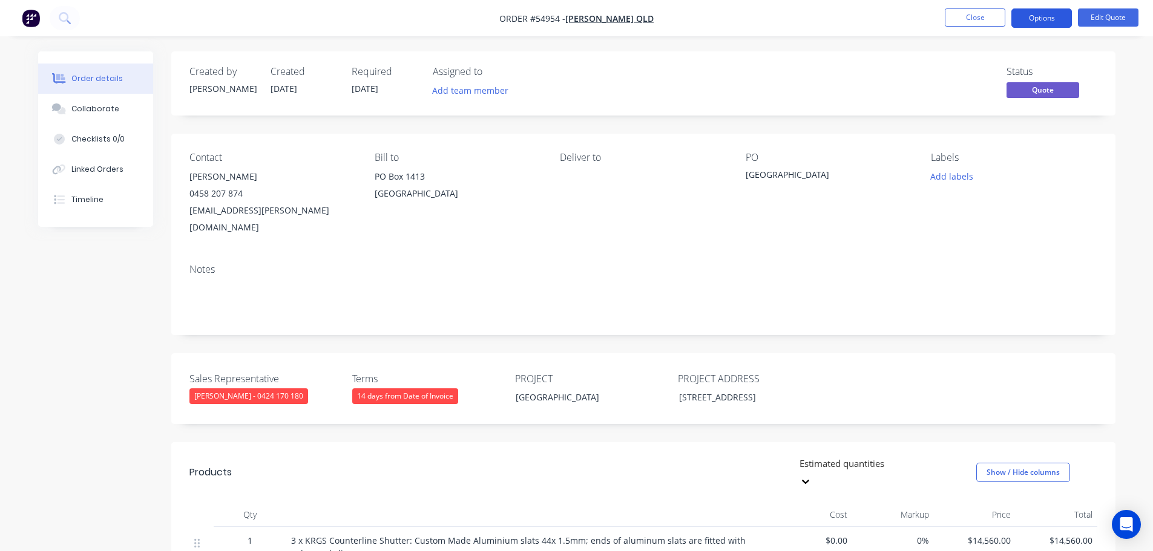
click at [1037, 17] on button "Options" at bounding box center [1041, 17] width 61 height 19
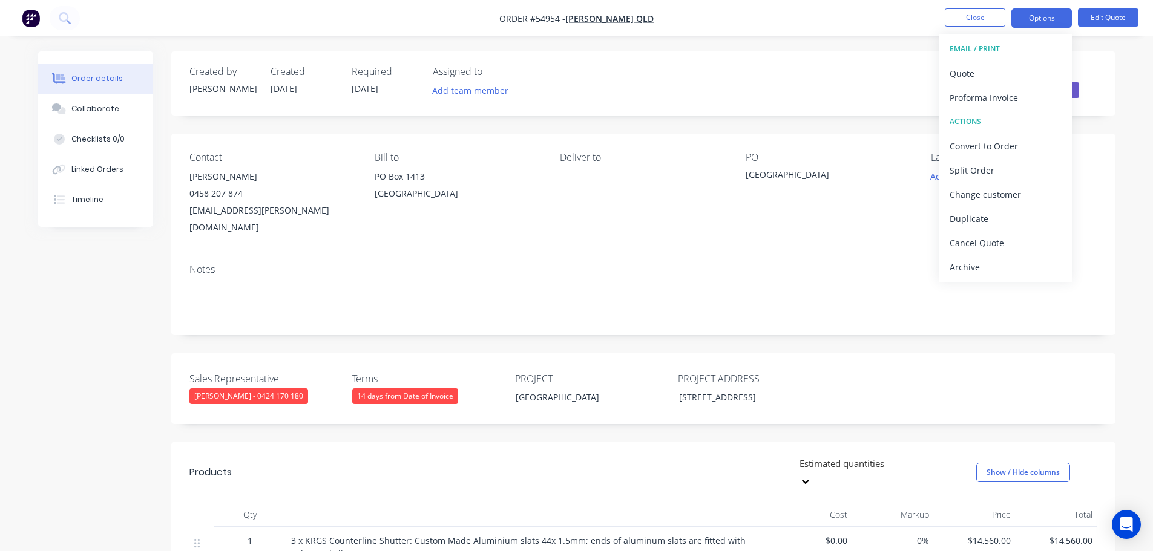
click at [735, 99] on div "Status Quote" at bounding box center [825, 83] width 543 height 35
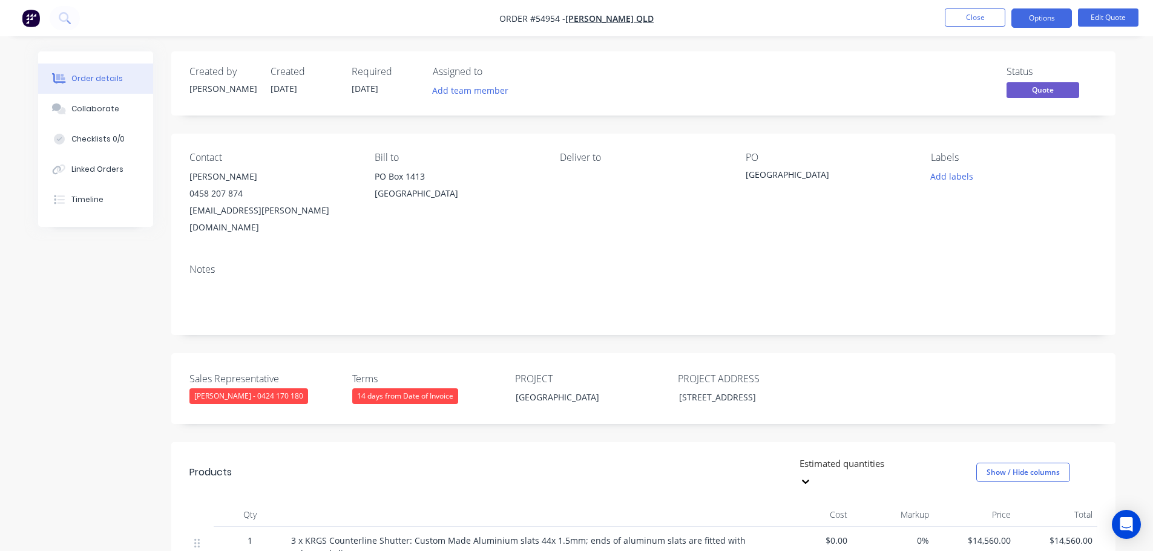
click at [217, 187] on div "0458 207 874" at bounding box center [272, 193] width 166 height 17
click at [1105, 15] on button "Edit Quote" at bounding box center [1108, 17] width 61 height 18
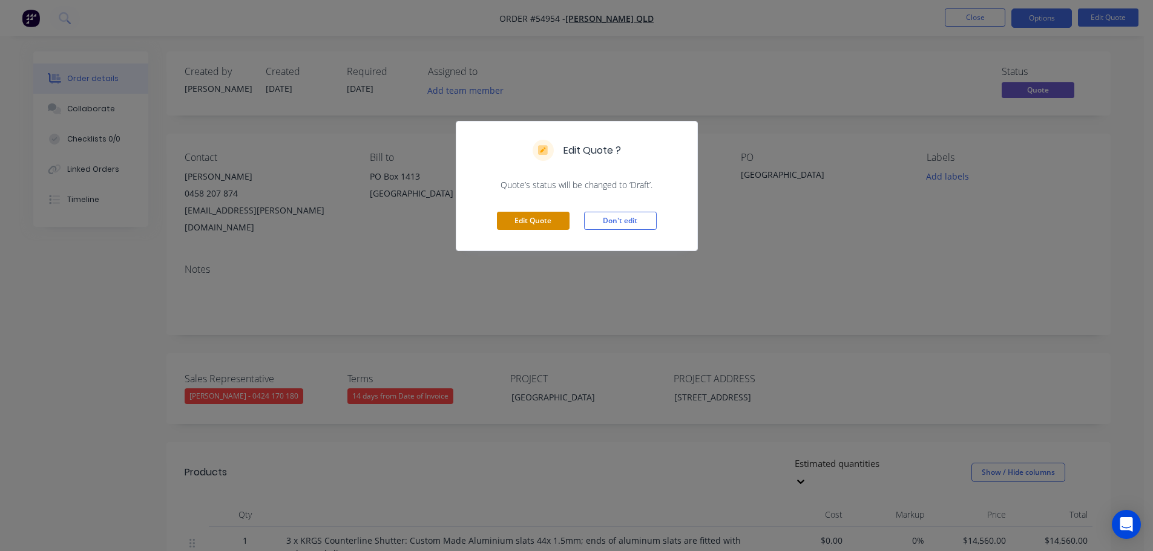
click at [511, 222] on button "Edit Quote" at bounding box center [533, 221] width 73 height 18
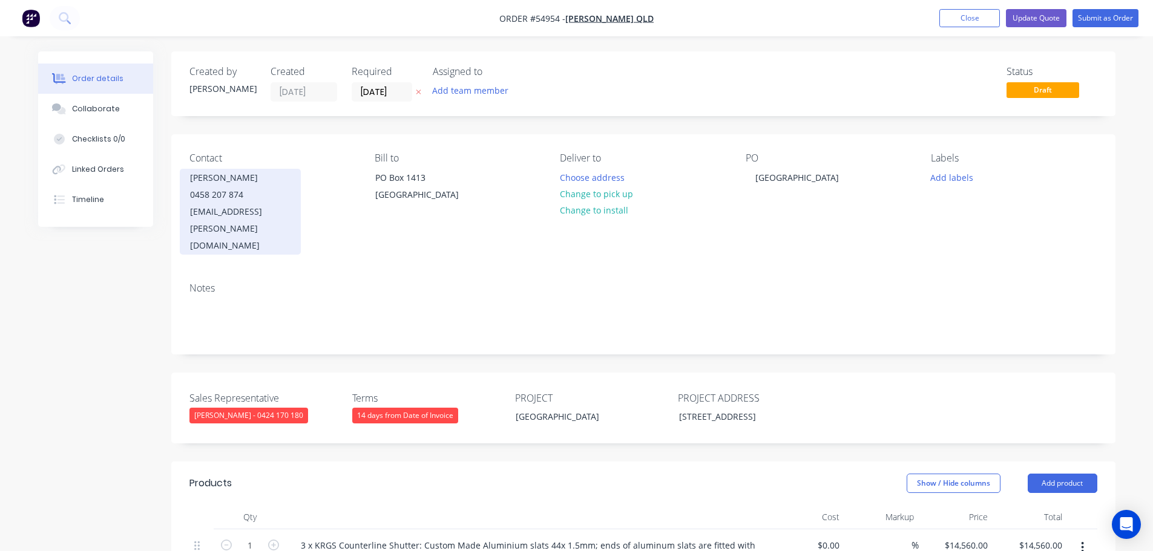
click at [243, 194] on div "0458 207 874" at bounding box center [240, 194] width 100 height 17
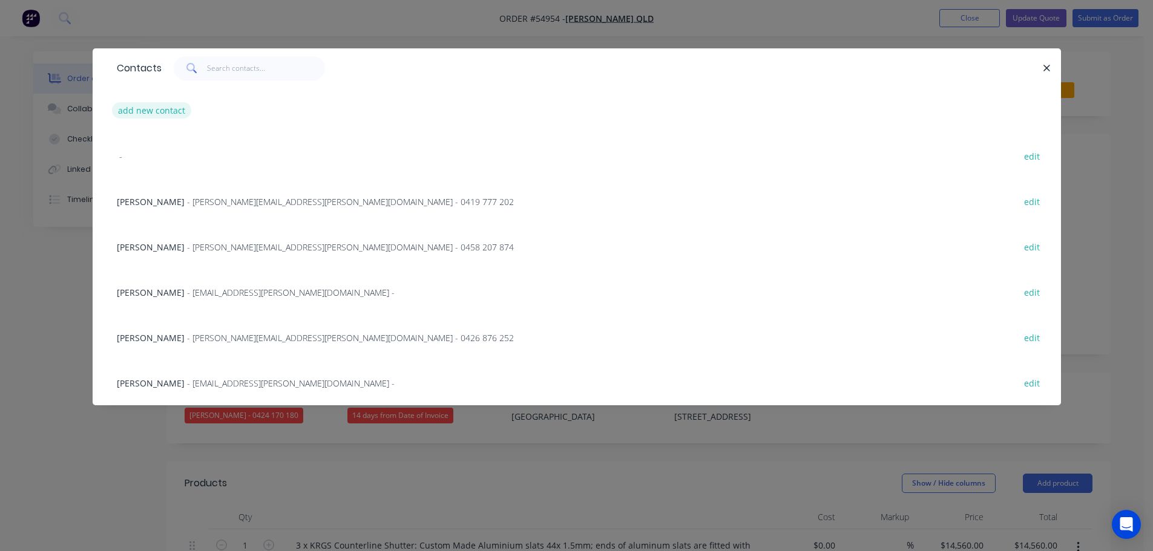
click at [148, 113] on button "add new contact" at bounding box center [152, 110] width 80 height 16
select select "AU"
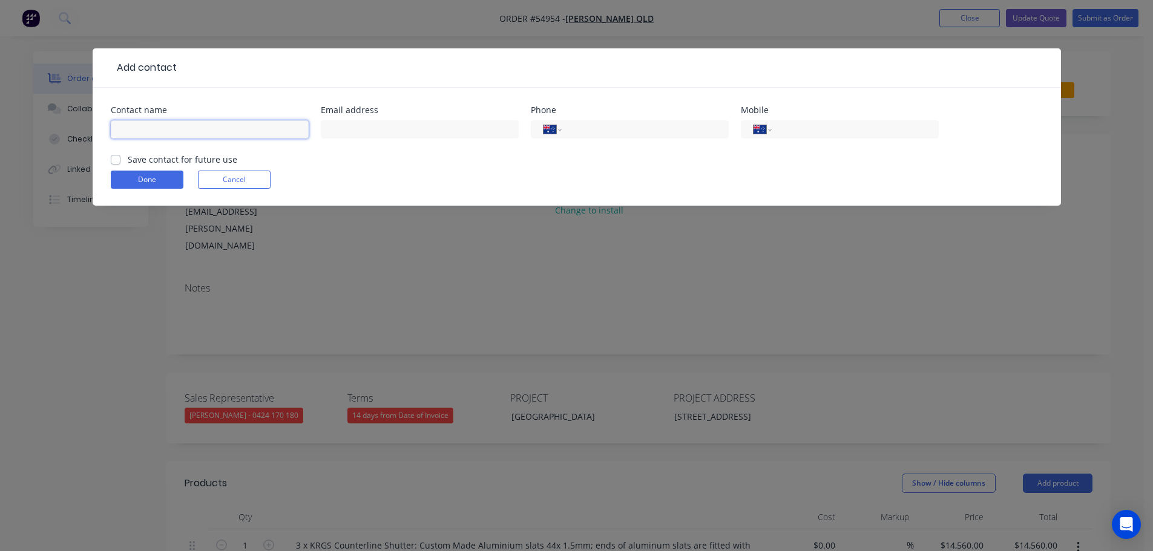
drag, startPoint x: 129, startPoint y: 133, endPoint x: 133, endPoint y: 144, distance: 12.1
click at [129, 133] on input "text" at bounding box center [210, 129] width 198 height 18
type input "Hudson Asnicar"
click at [353, 131] on input "text" at bounding box center [420, 129] width 198 height 18
type input "hudson.asnicar@rohrig.com.au"
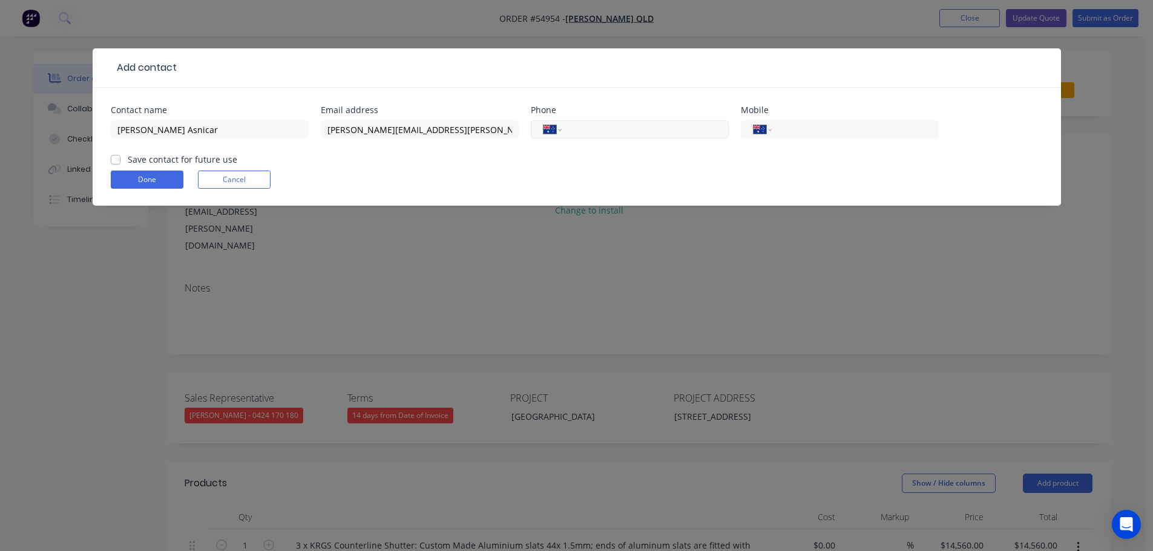
click at [608, 126] on input "tel" at bounding box center [642, 130] width 145 height 14
type input "(07) 3257 4411"
click at [128, 162] on label "Save contact for future use" at bounding box center [183, 159] width 110 height 13
click at [114, 162] on input "Save contact for future use" at bounding box center [116, 158] width 10 height 11
checkbox input "true"
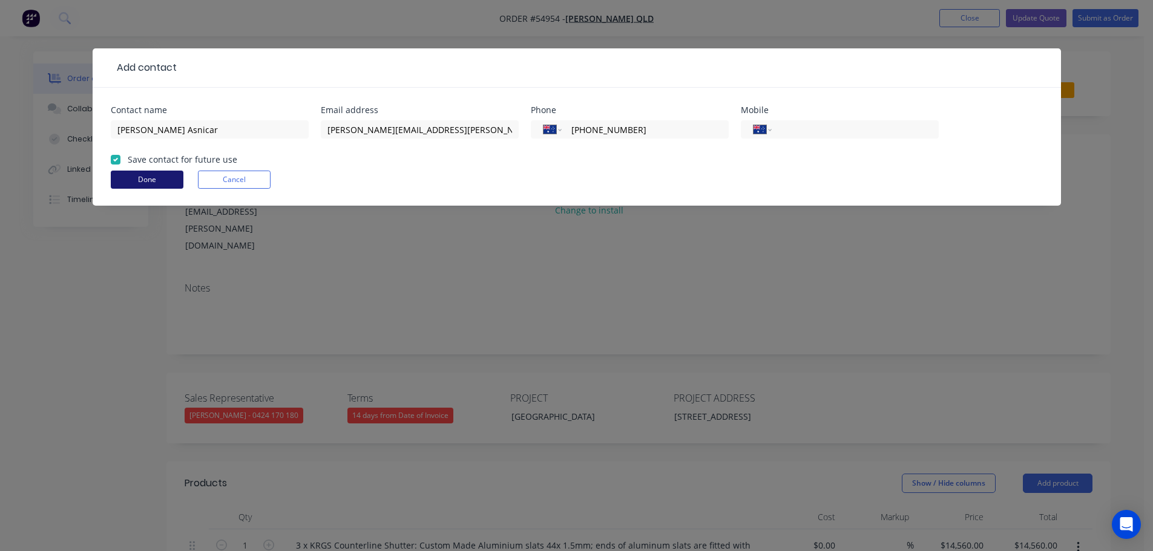
click at [116, 178] on button "Done" at bounding box center [147, 180] width 73 height 18
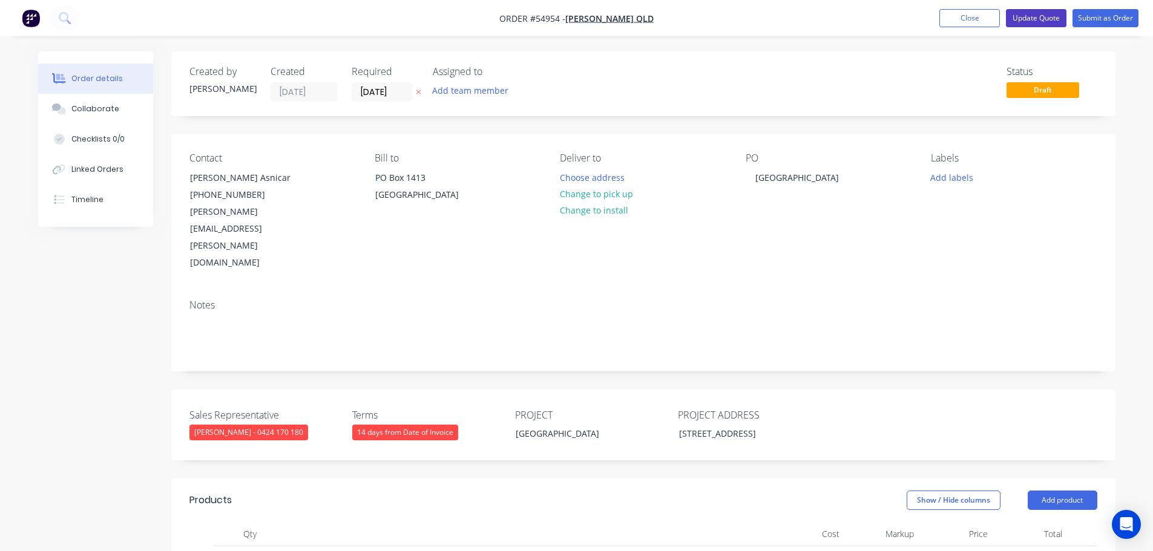
click at [1058, 14] on button "Update Quote" at bounding box center [1036, 18] width 61 height 18
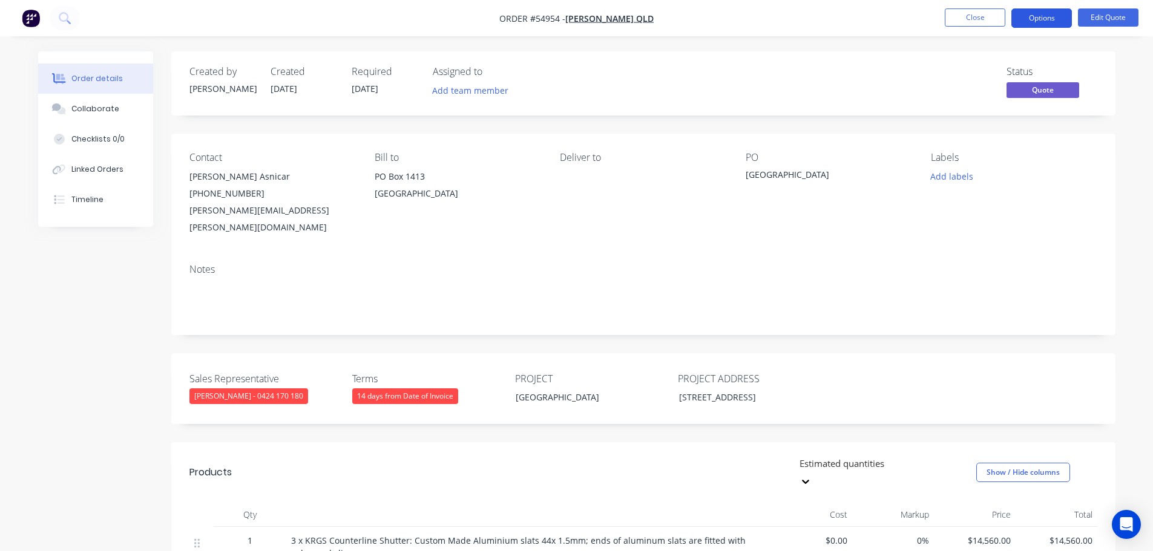
click at [1043, 18] on button "Options" at bounding box center [1041, 17] width 61 height 19
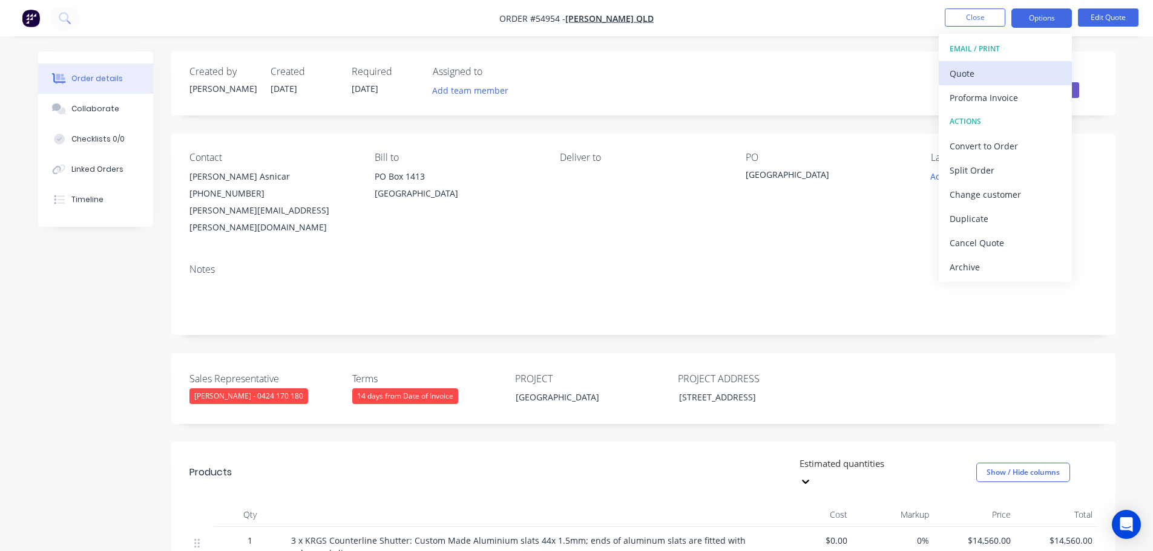
click at [971, 71] on div "Quote" at bounding box center [1004, 74] width 111 height 18
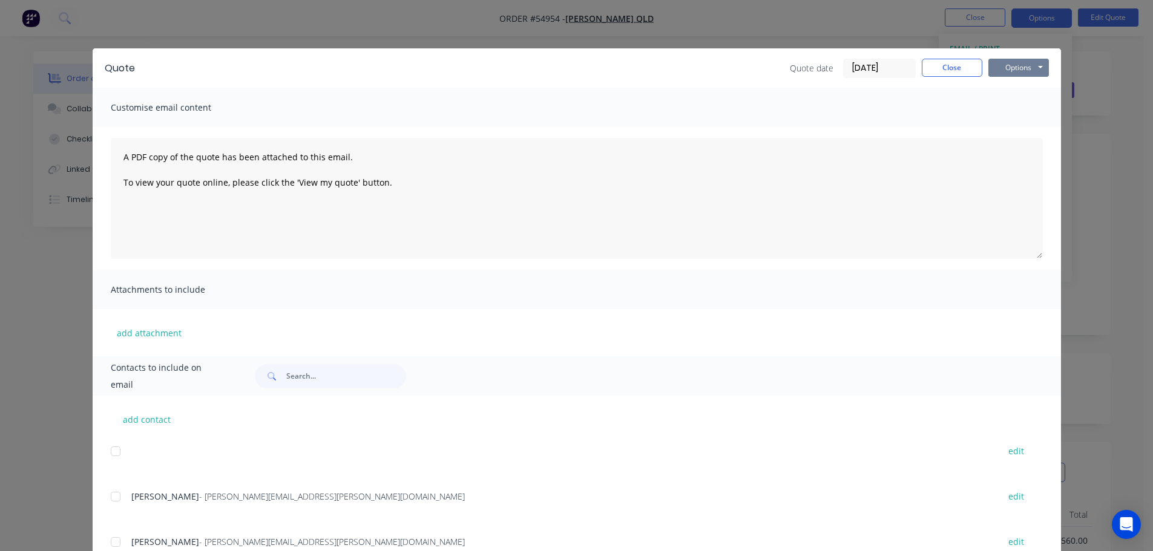
click at [1004, 61] on button "Options" at bounding box center [1018, 68] width 61 height 18
click at [1009, 112] on button "Print" at bounding box center [1026, 109] width 77 height 20
click at [946, 65] on button "Close" at bounding box center [951, 68] width 61 height 18
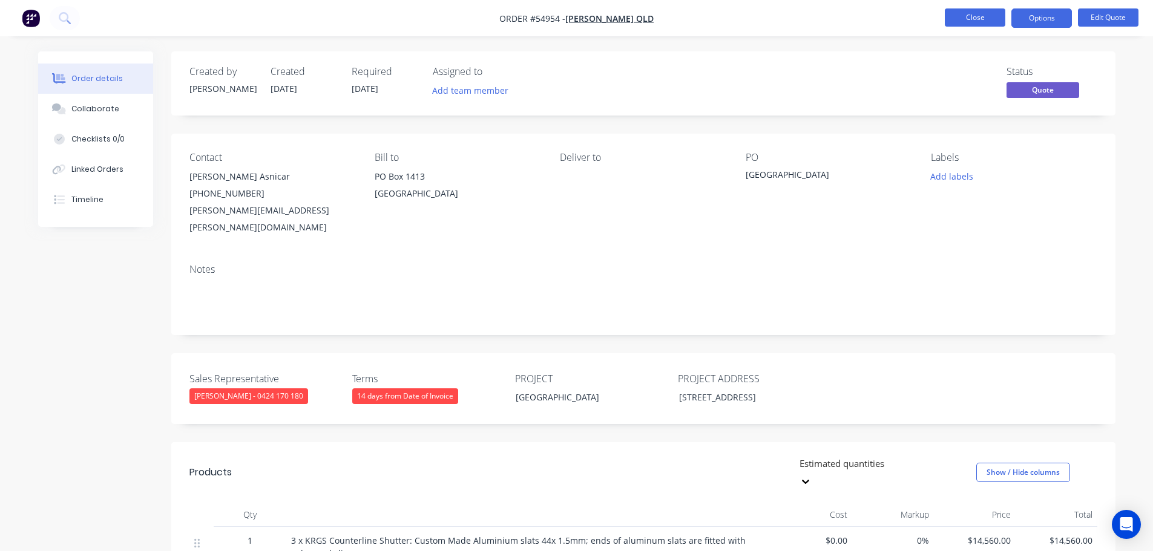
click at [979, 16] on button "Close" at bounding box center [974, 17] width 61 height 18
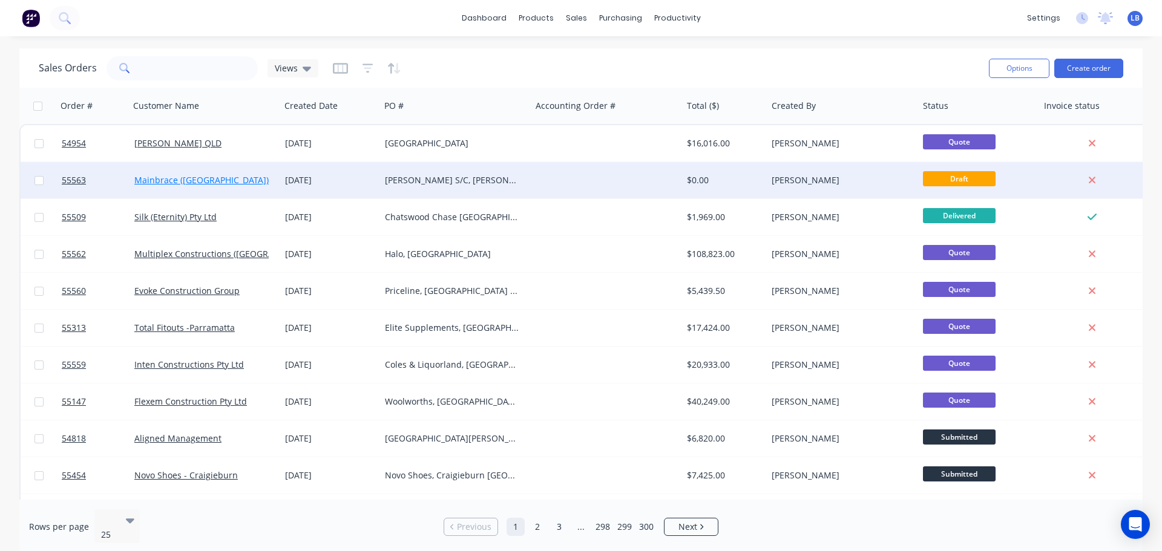
click at [151, 176] on link "Mainbrace (VIC)" at bounding box center [201, 179] width 134 height 11
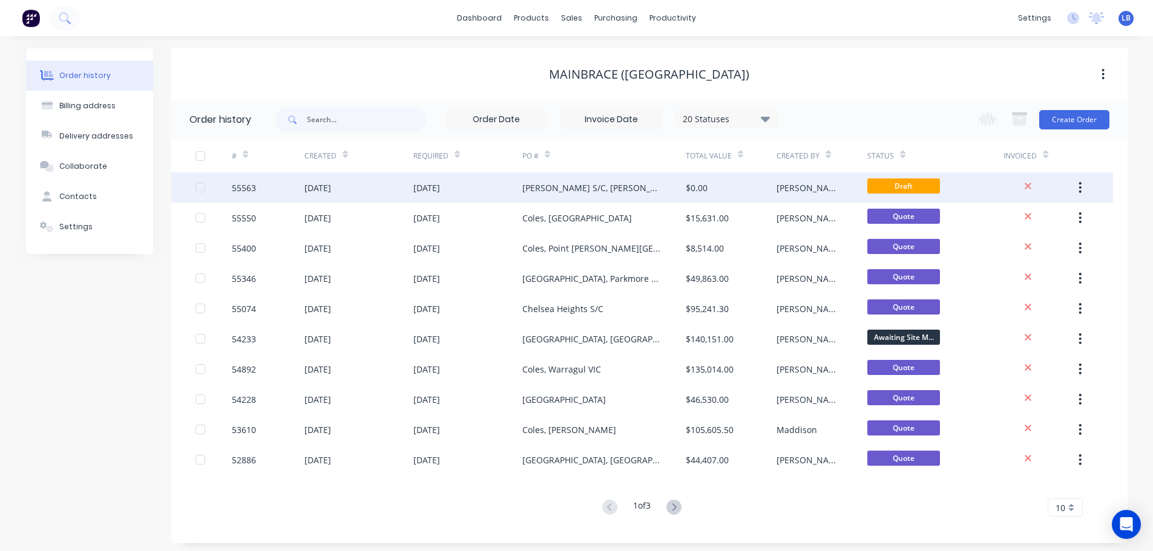
click at [232, 185] on div "55563" at bounding box center [244, 188] width 24 height 13
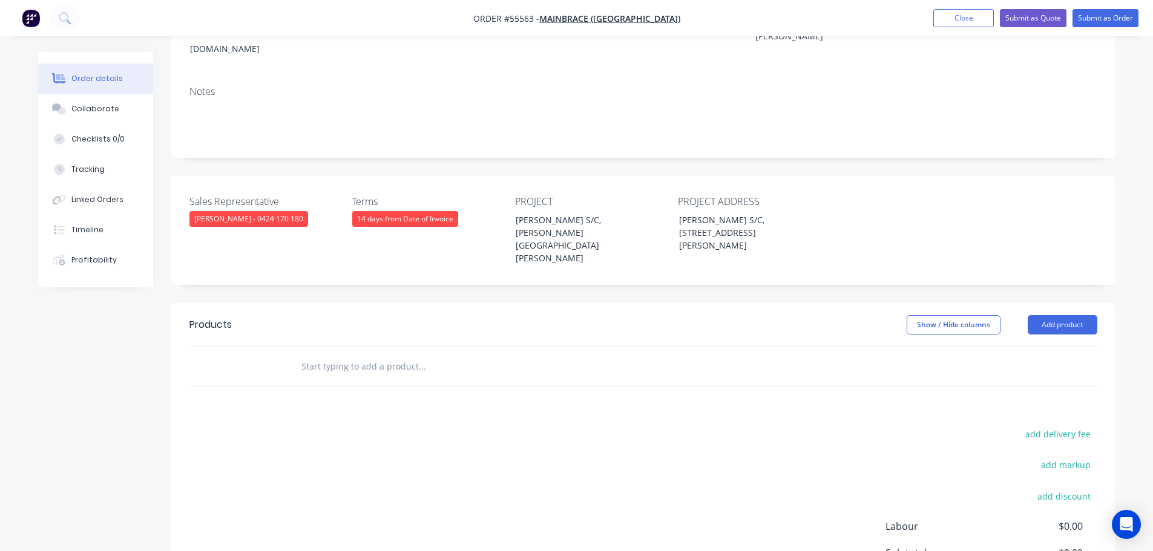
scroll to position [182, 0]
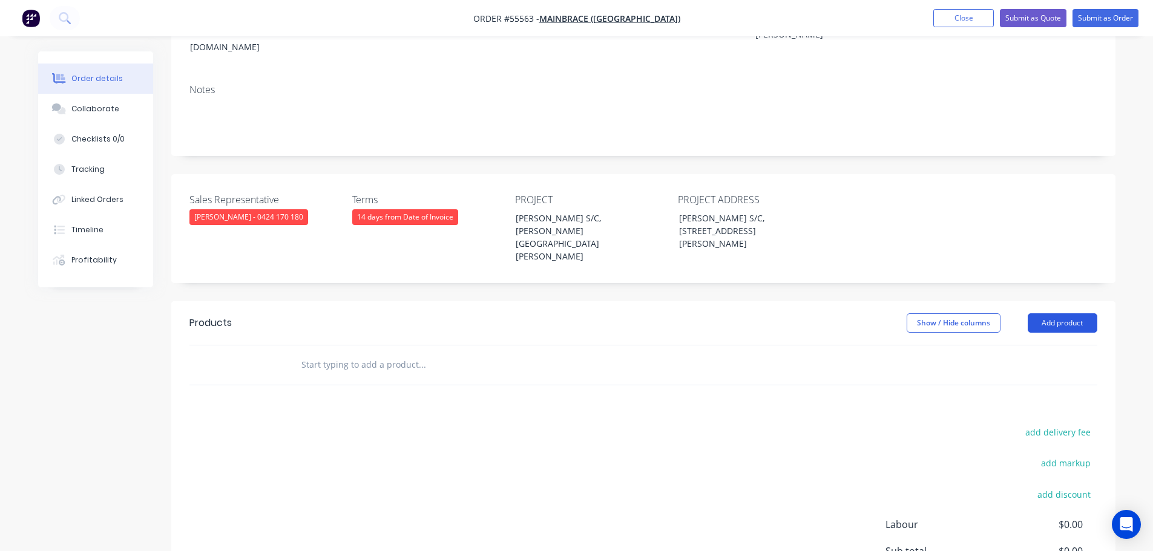
click at [1044, 313] on button "Add product" at bounding box center [1062, 322] width 70 height 19
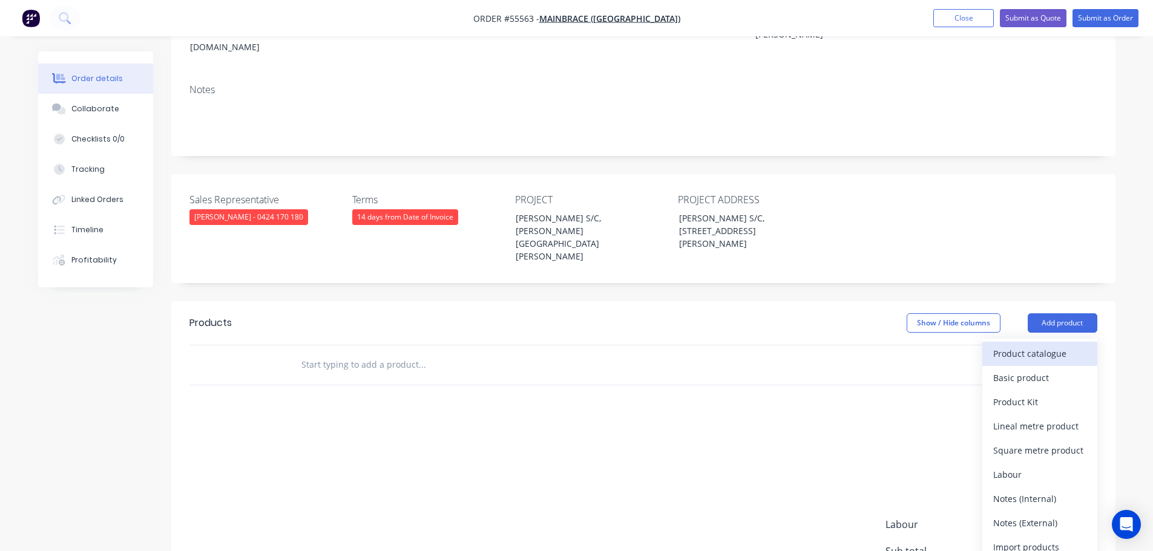
click at [1021, 345] on div "Product catalogue" at bounding box center [1039, 354] width 93 height 18
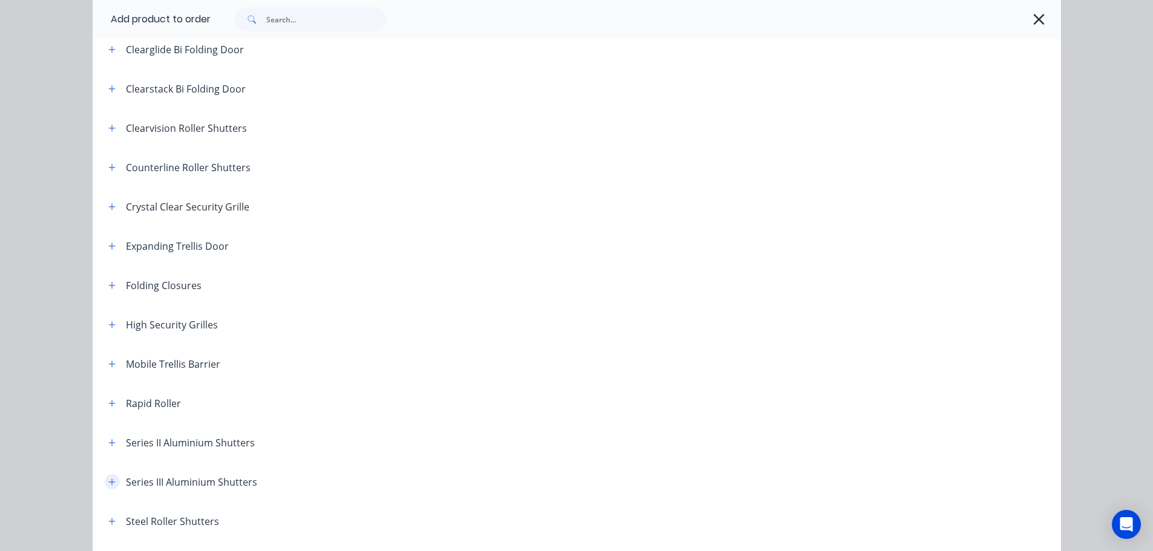
click at [108, 483] on icon "button" at bounding box center [111, 482] width 7 height 7
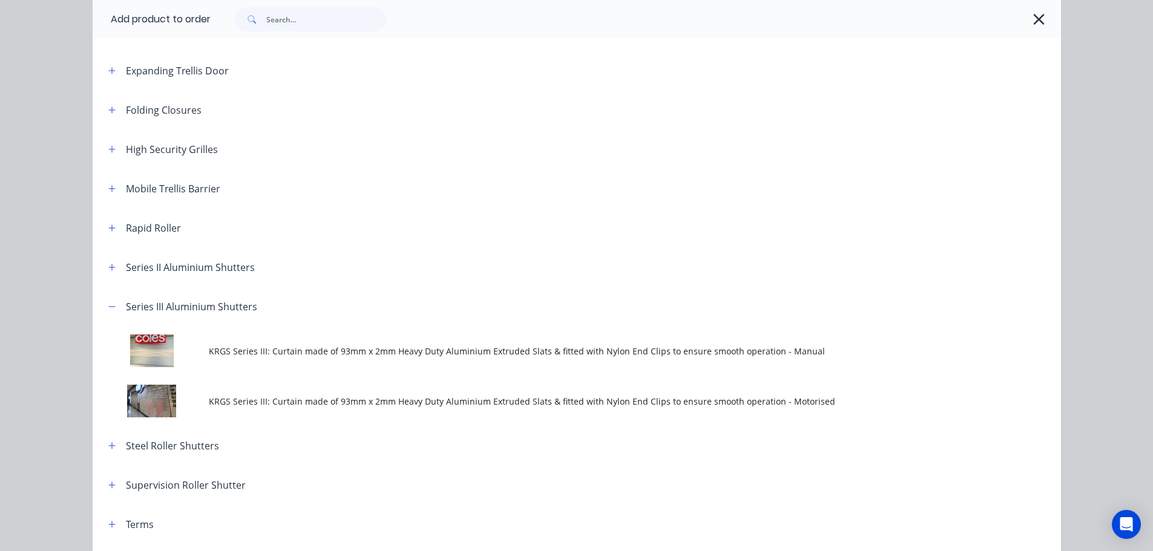
scroll to position [363, 0]
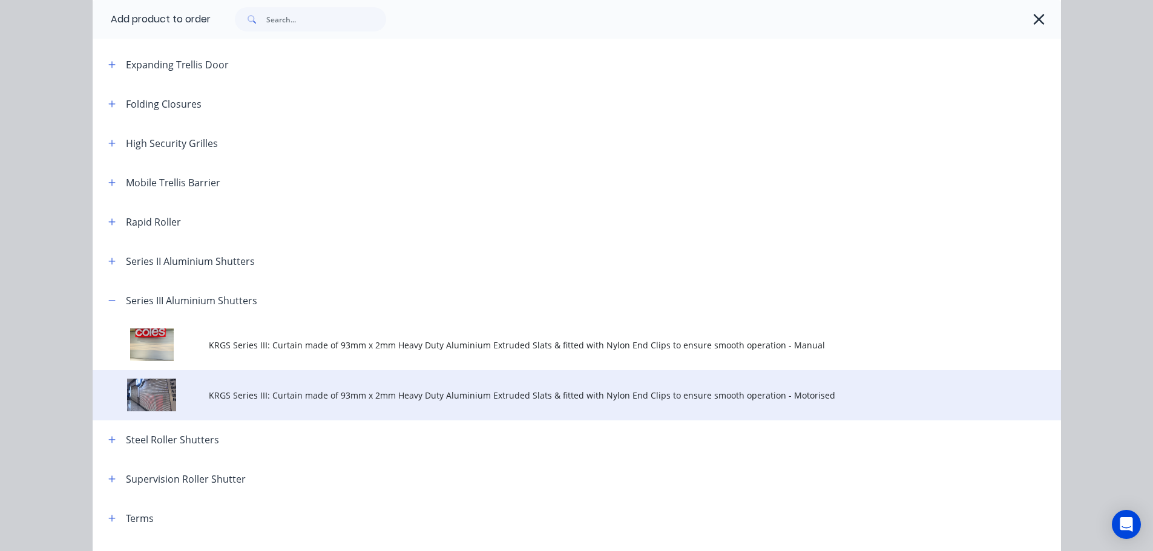
click at [327, 393] on span "KRGS Series III: Curtain made of 93mm x 2mm Heavy Duty Aluminium Extruded Slats…" at bounding box center [549, 395] width 681 height 13
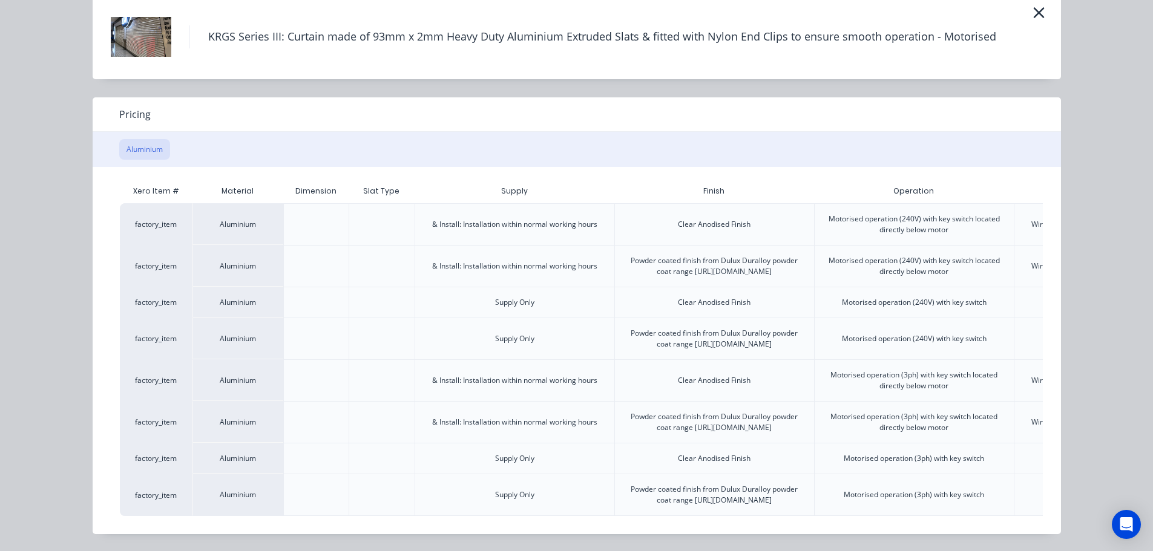
scroll to position [0, 236]
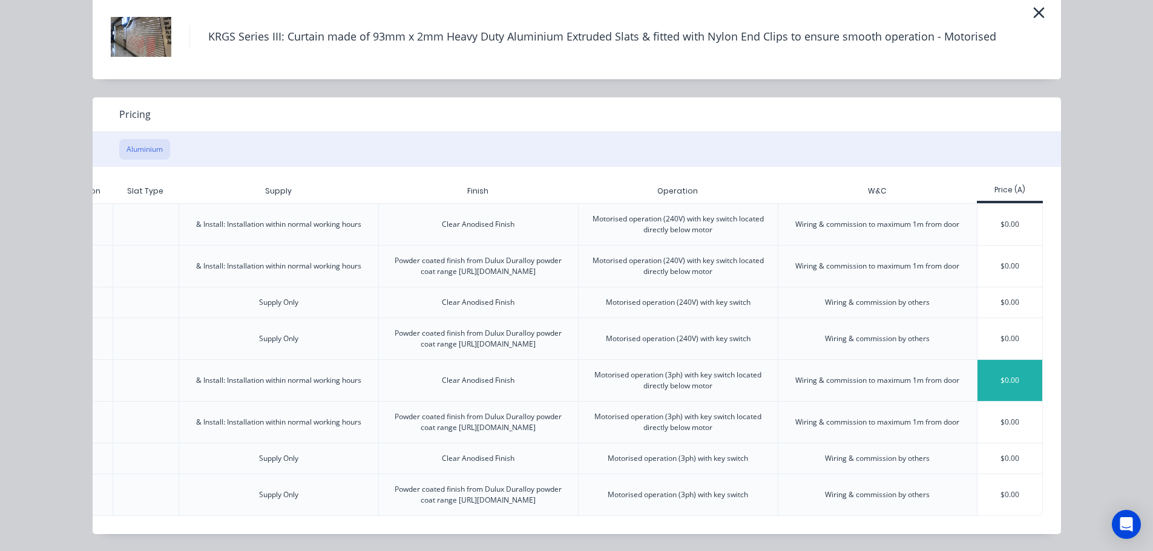
click at [998, 360] on div "$0.00" at bounding box center [1009, 380] width 65 height 41
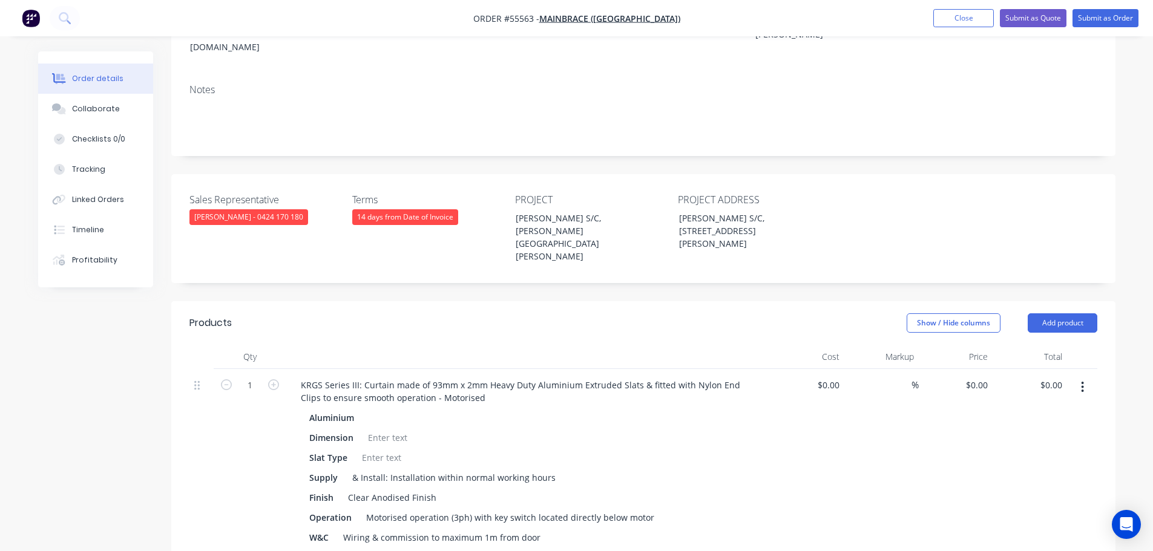
scroll to position [303, 0]
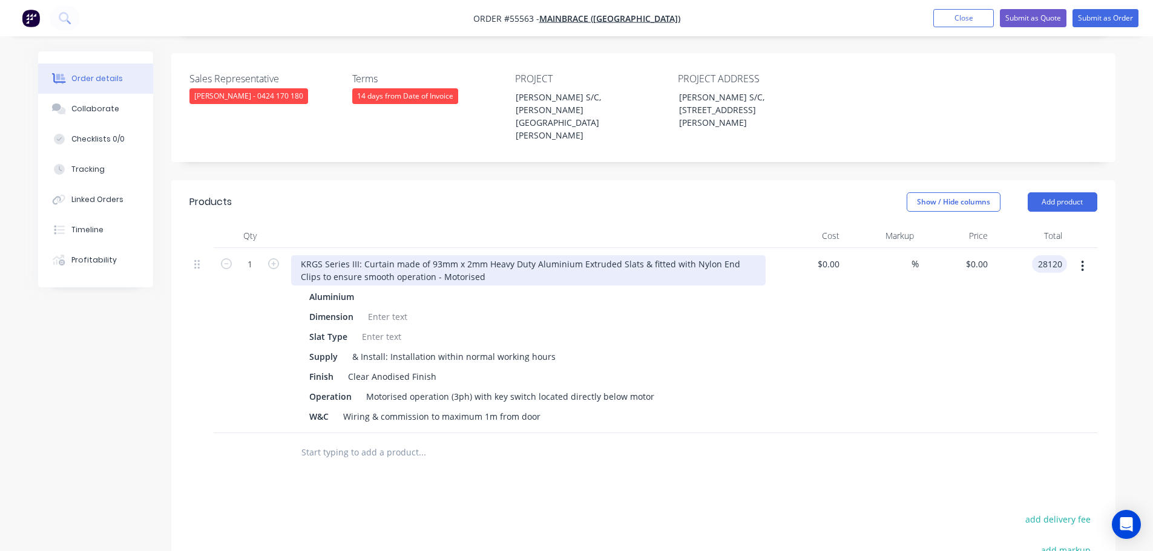
type input "28120"
type input "$28,120.00"
click at [301, 255] on div "KRGS Series III: Curtain made of 93mm x 2mm Heavy Duty Aluminium Extruded Slats…" at bounding box center [528, 270] width 474 height 30
click at [298, 255] on div "KRGS Series III: Curtain made of 93mm x 2mm Heavy Duty Aluminium Extruded Slats…" at bounding box center [528, 270] width 474 height 30
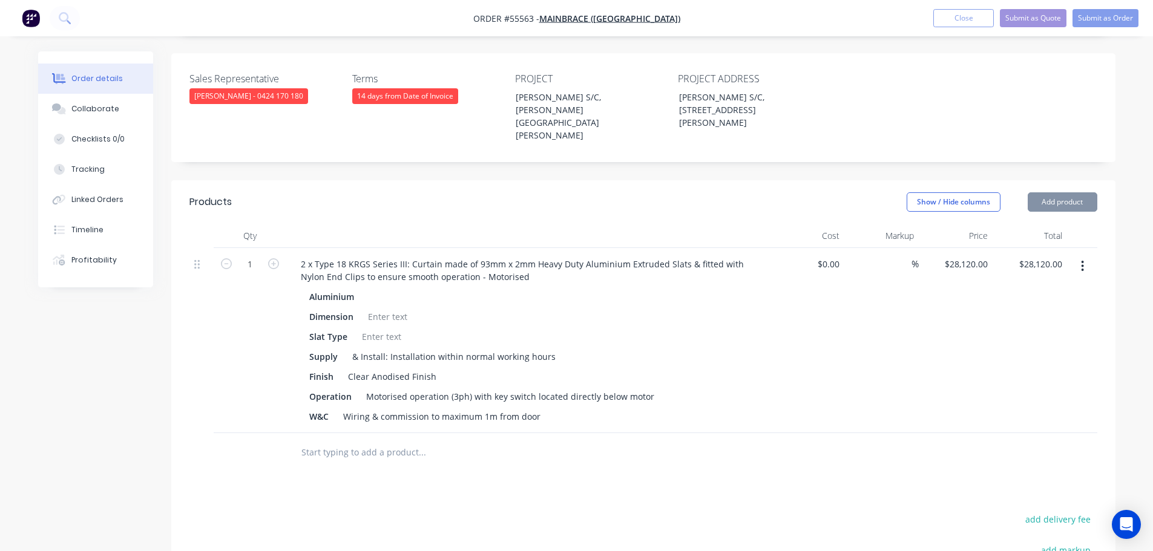
click at [390, 308] on div at bounding box center [387, 317] width 49 height 18
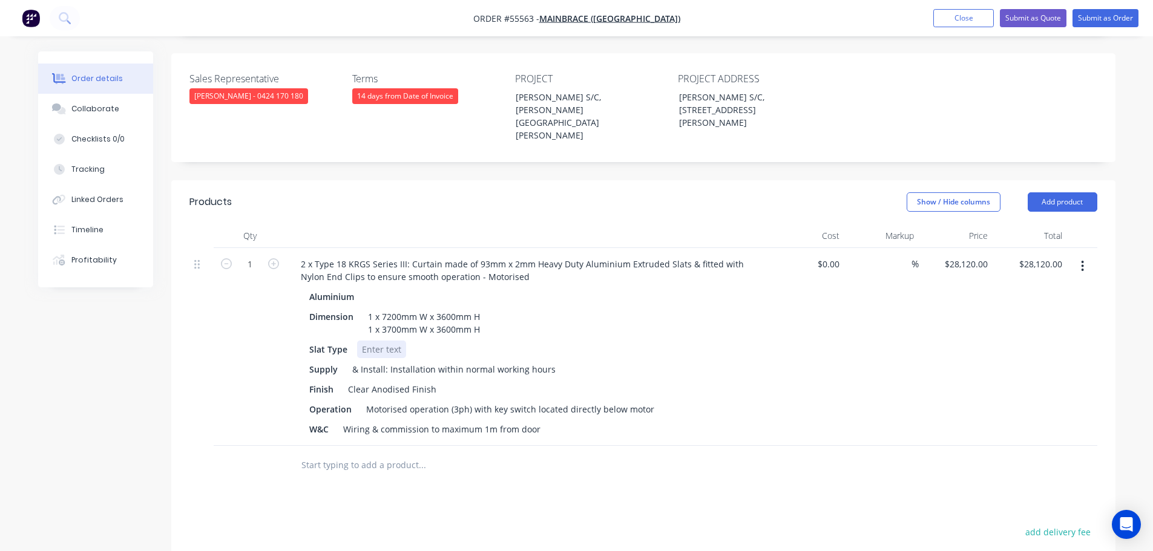
click at [371, 341] on div at bounding box center [381, 350] width 49 height 18
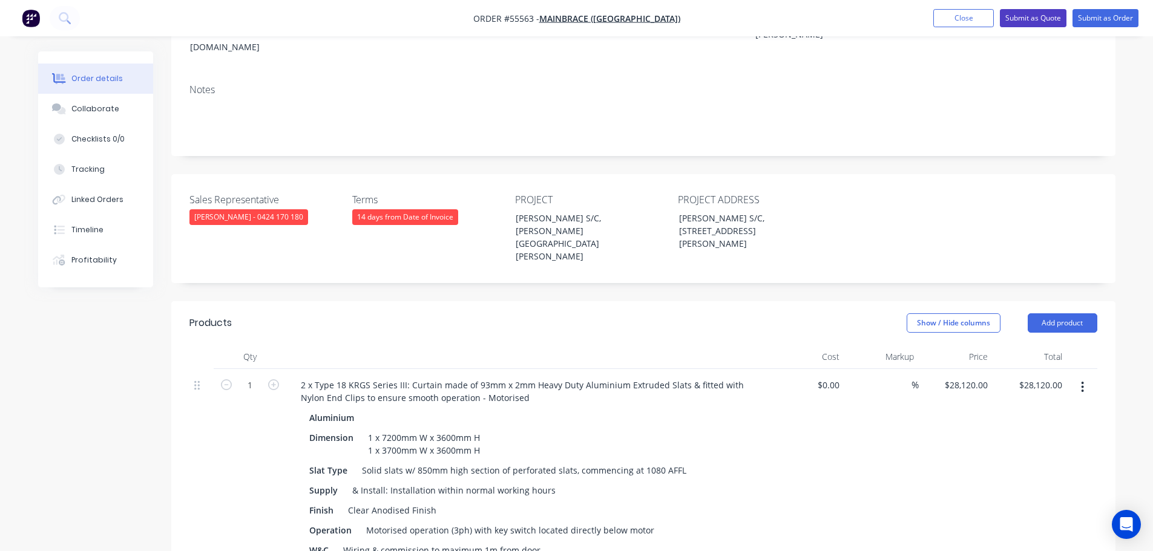
click at [1025, 21] on button "Submit as Quote" at bounding box center [1033, 18] width 67 height 18
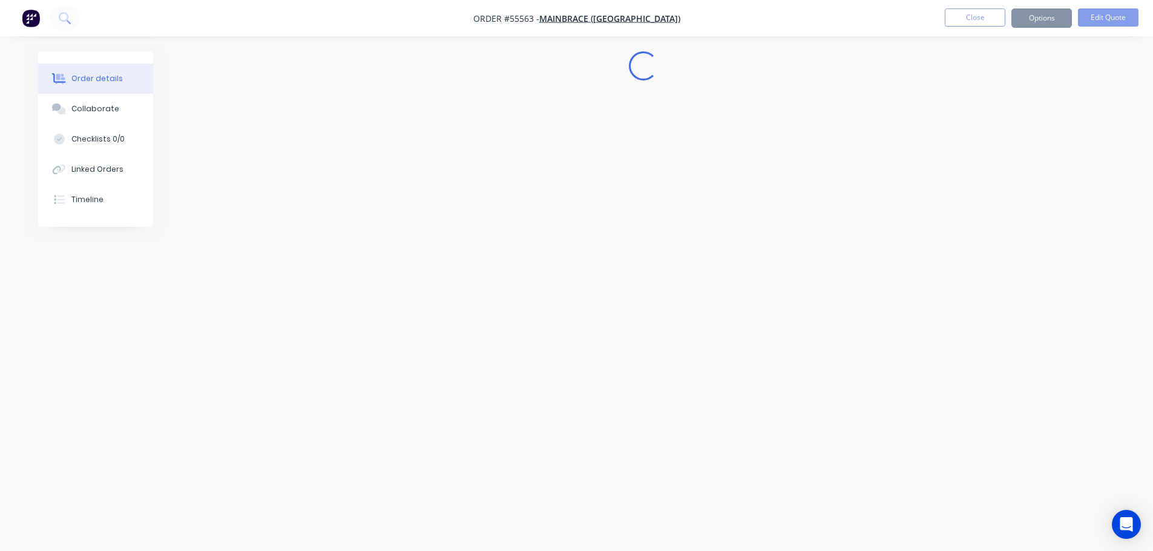
scroll to position [0, 0]
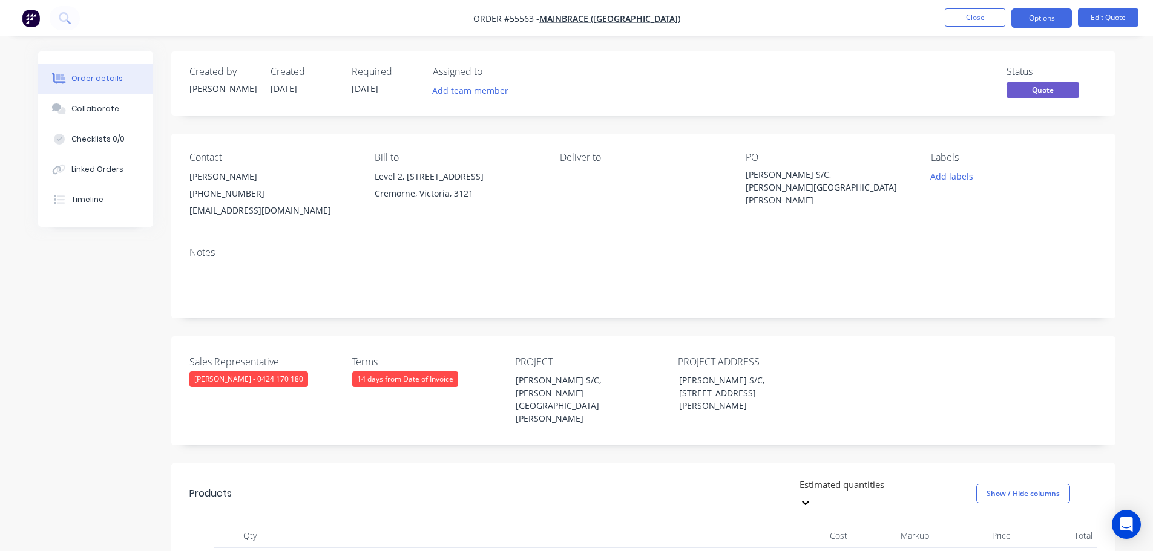
click at [1025, 21] on button "Options" at bounding box center [1041, 17] width 61 height 19
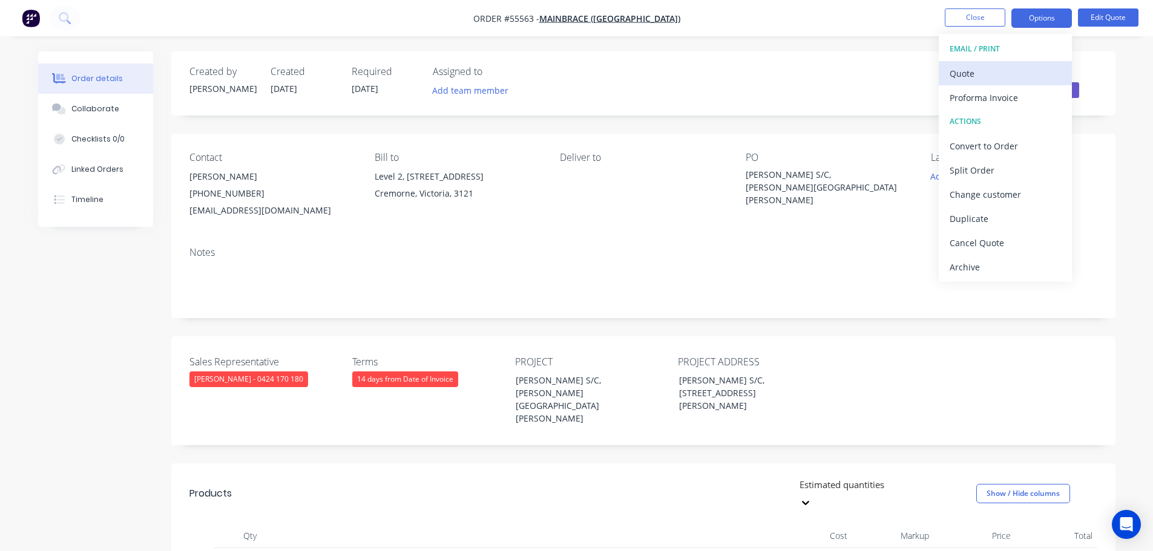
click at [963, 76] on div "Quote" at bounding box center [1004, 74] width 111 height 18
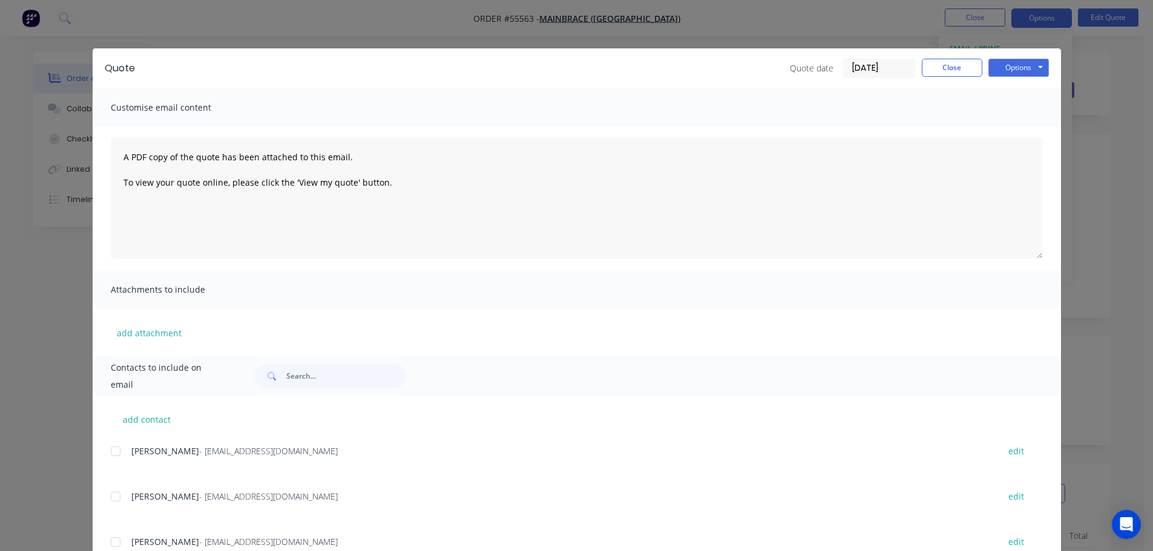
click at [1000, 77] on div "Options Preview Print Email" at bounding box center [1018, 68] width 61 height 19
click at [994, 68] on button "Options" at bounding box center [1018, 68] width 61 height 18
click at [1003, 108] on button "Print" at bounding box center [1026, 109] width 77 height 20
click at [953, 65] on button "Close" at bounding box center [951, 68] width 61 height 18
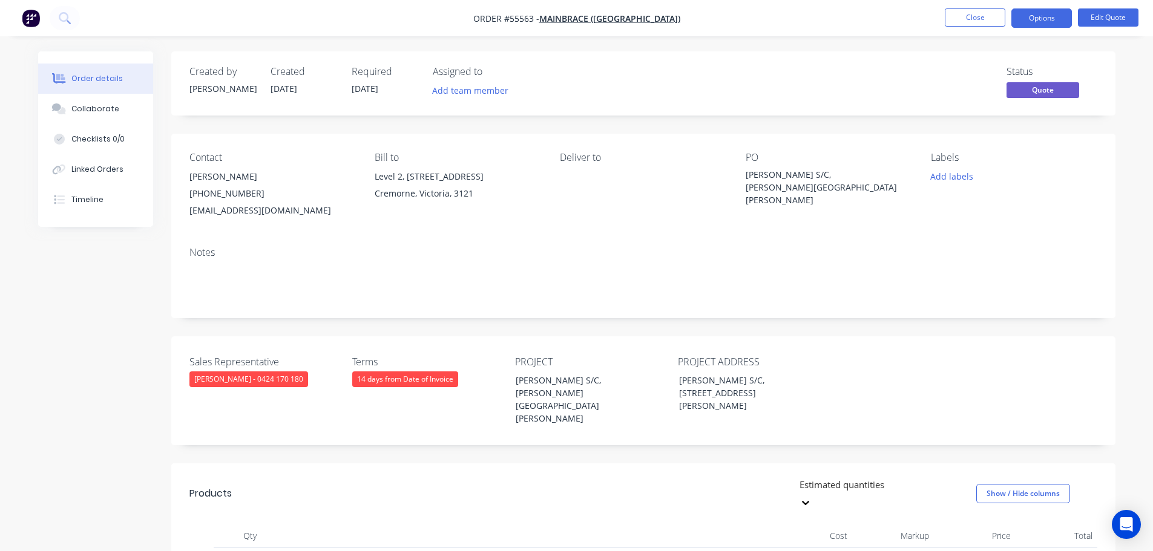
click at [229, 214] on div "jbiggin@mainbrace.com.au" at bounding box center [272, 210] width 166 height 17
click at [803, 171] on div "Coles, Brandon Park S/C, Wheelers Hill VIC" at bounding box center [820, 187] width 151 height 38
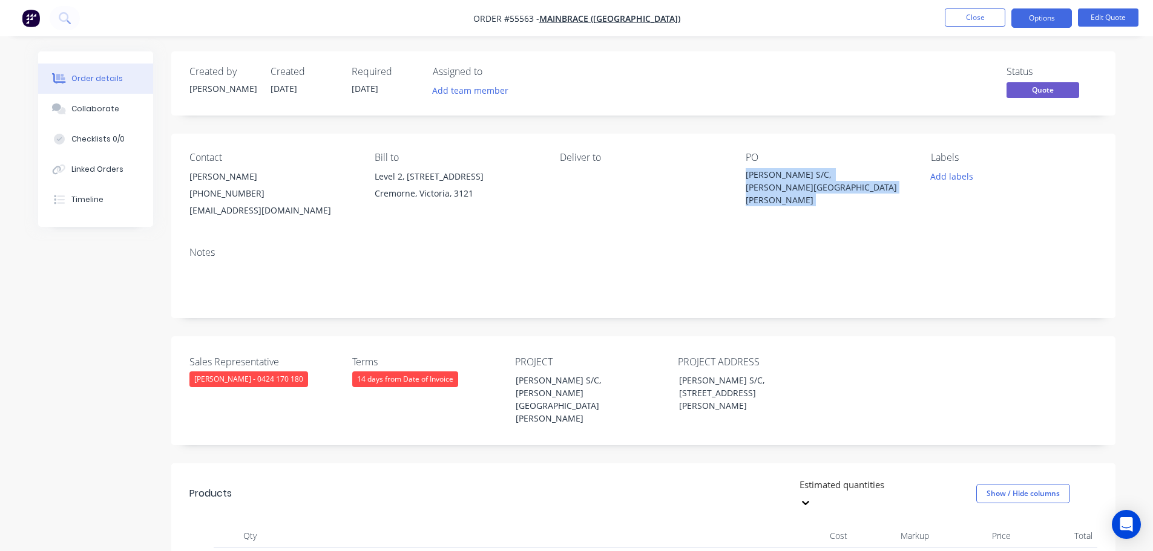
click at [803, 171] on div "Coles, Brandon Park S/C, Wheelers Hill VIC" at bounding box center [820, 187] width 151 height 38
click at [977, 18] on button "Close" at bounding box center [974, 17] width 61 height 18
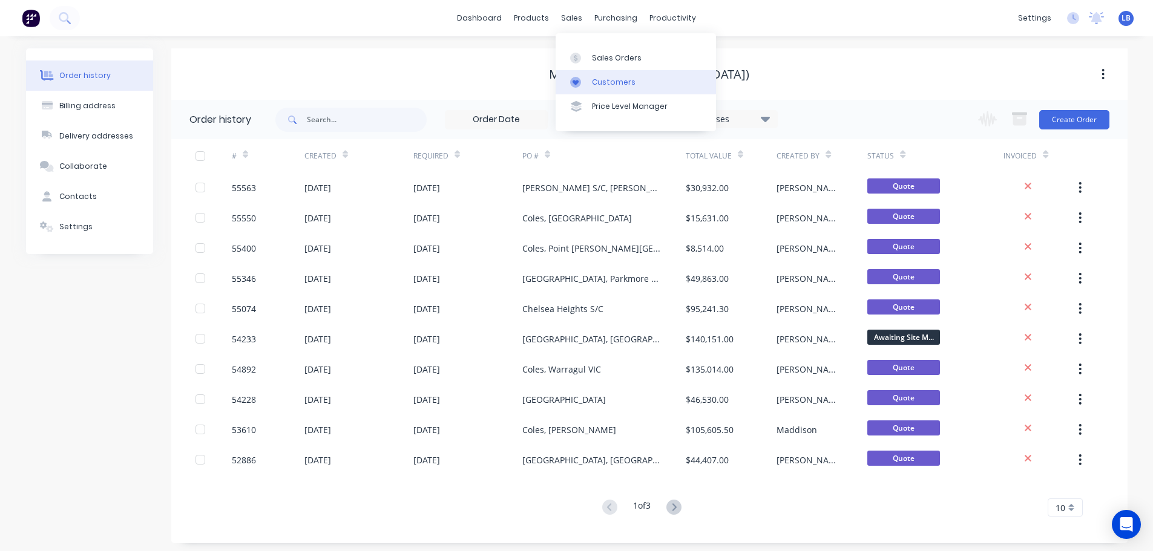
click at [612, 82] on div "Customers" at bounding box center [614, 82] width 44 height 11
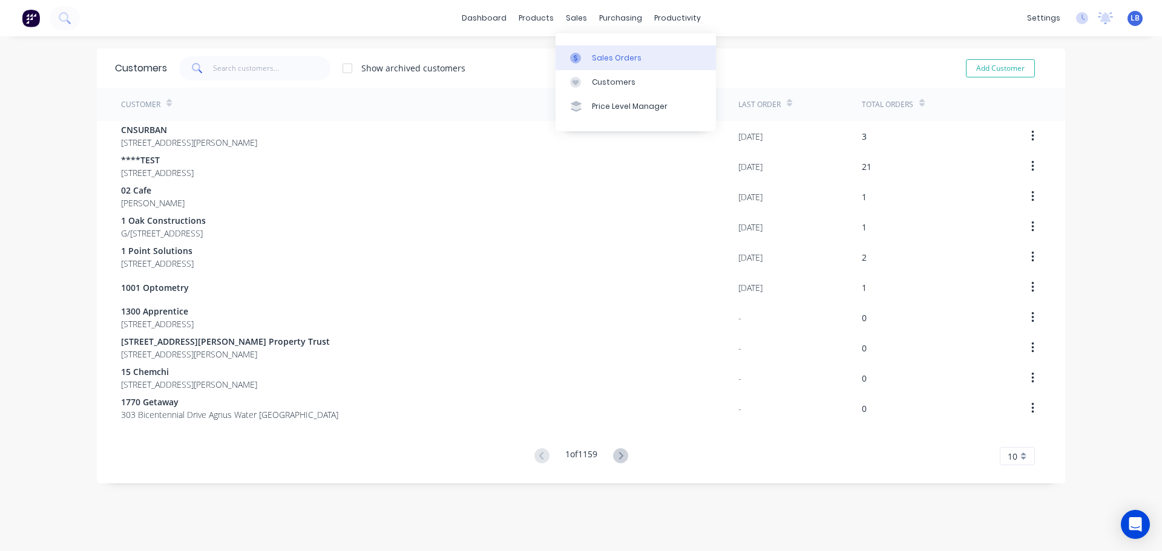
click at [606, 57] on div "Sales Orders" at bounding box center [617, 58] width 50 height 11
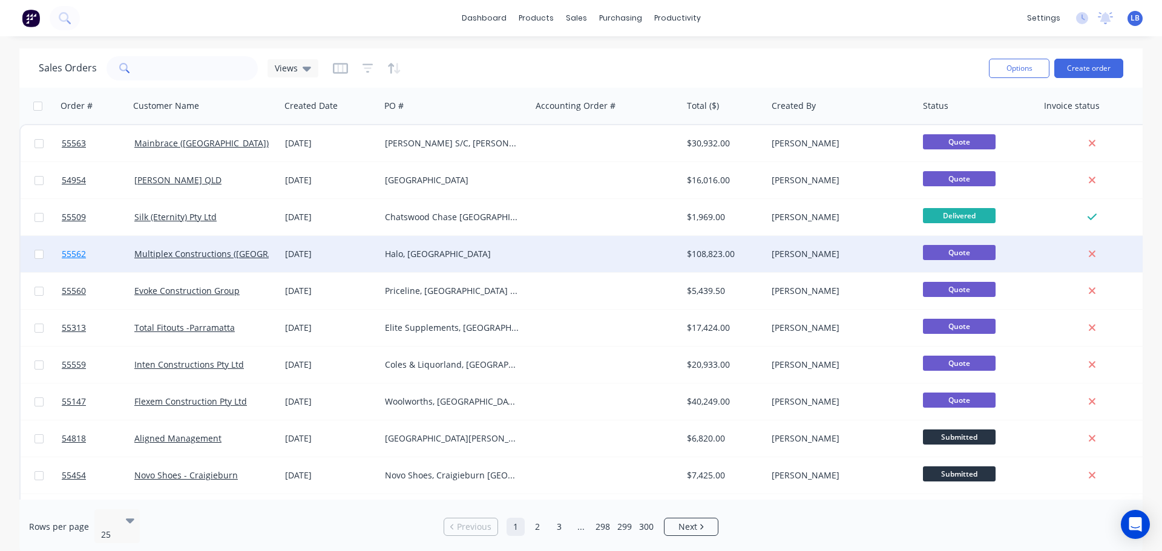
click at [77, 257] on span "55562" at bounding box center [74, 254] width 24 height 12
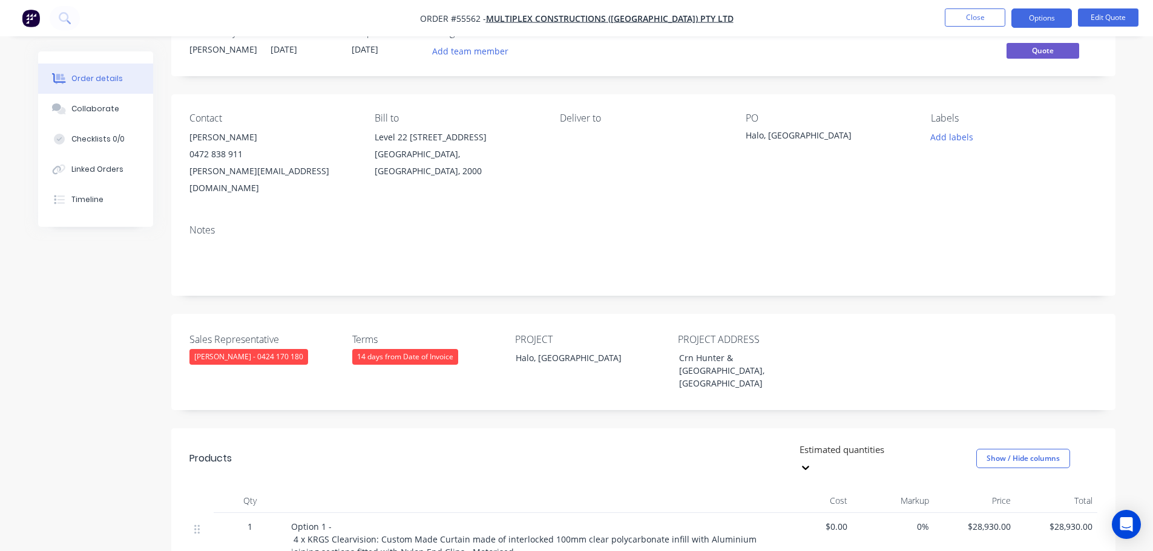
scroll to position [61, 0]
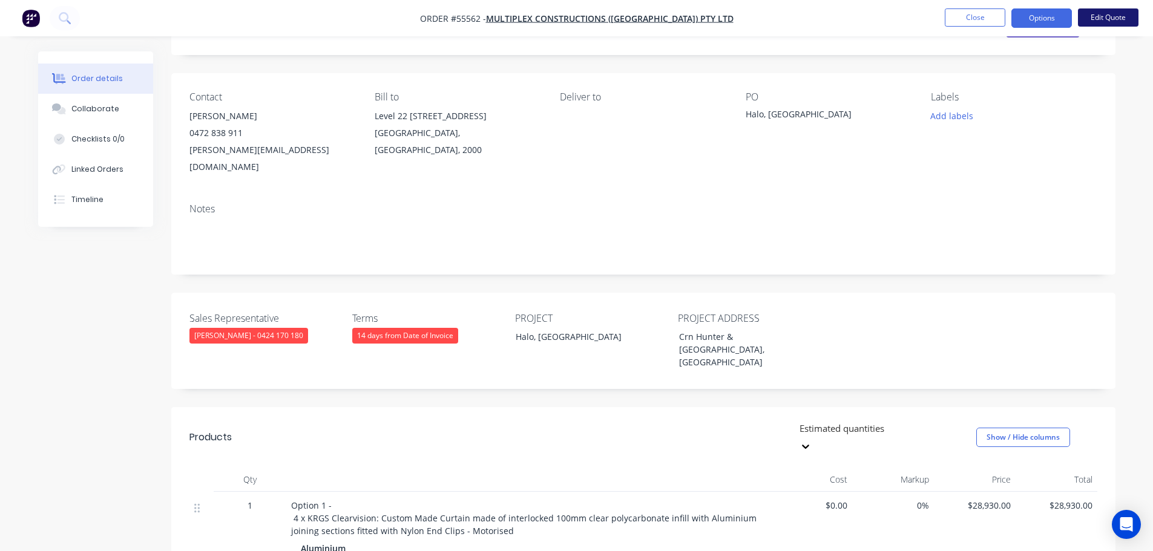
click at [1119, 18] on button "Edit Quote" at bounding box center [1108, 17] width 61 height 18
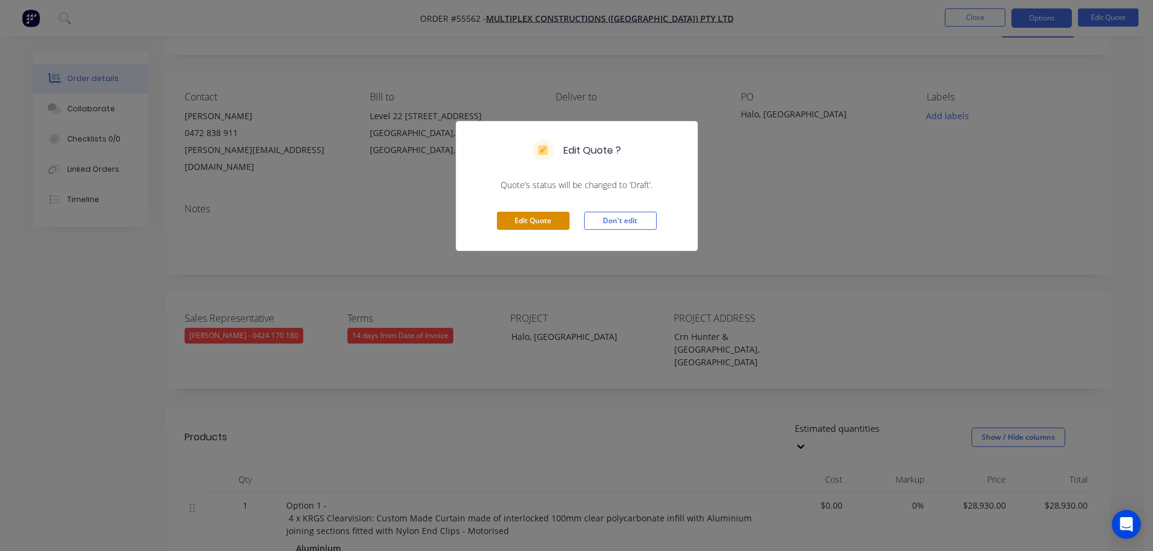
click at [523, 224] on button "Edit Quote" at bounding box center [533, 221] width 73 height 18
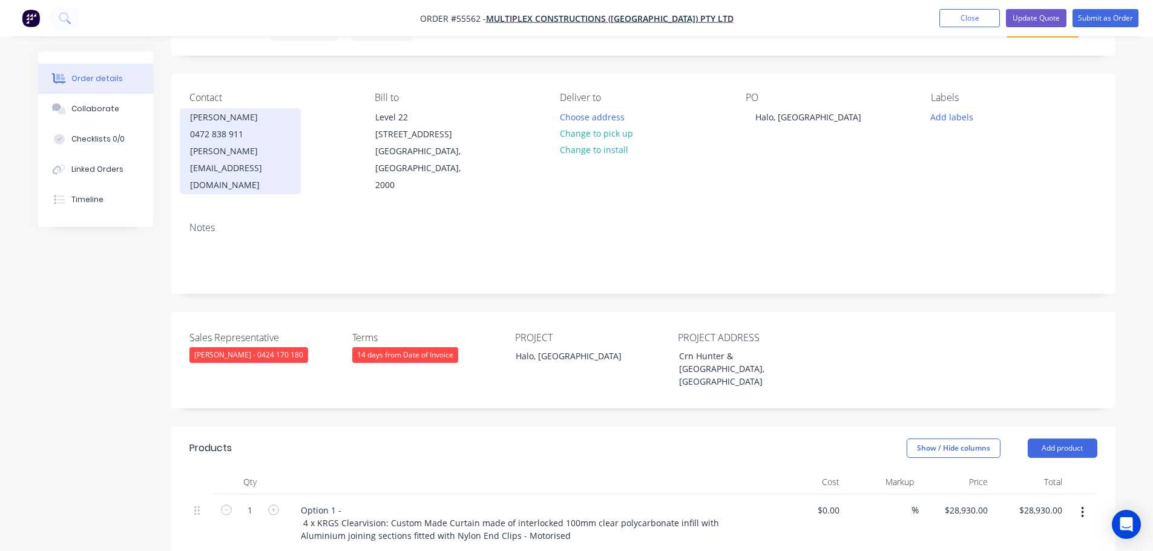
click at [224, 138] on div "0472 838 911" at bounding box center [240, 134] width 100 height 17
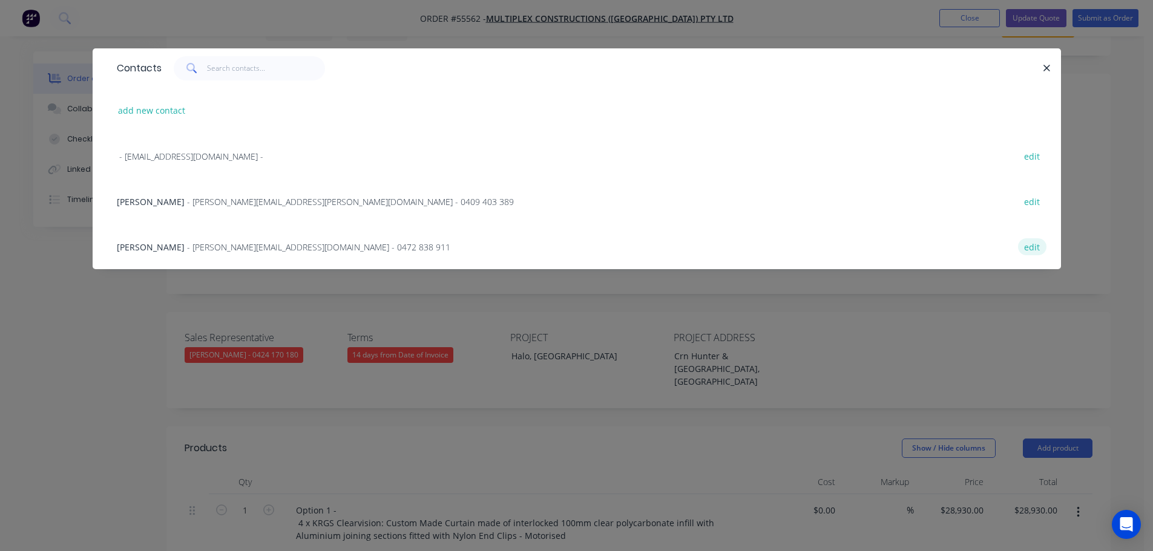
click at [1035, 247] on button "edit" at bounding box center [1032, 246] width 28 height 16
select select "AU"
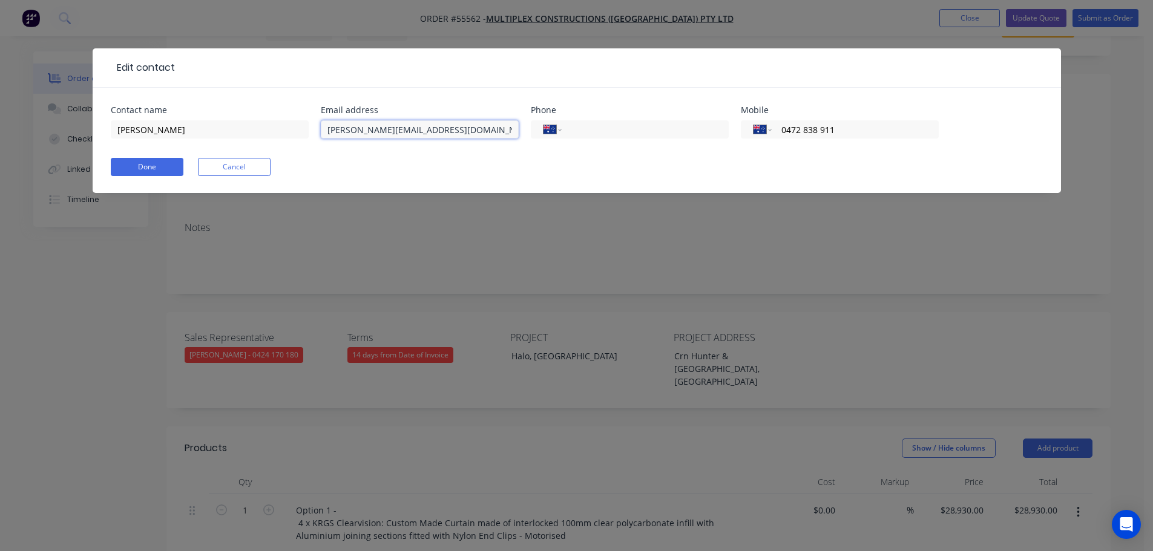
click at [367, 129] on input "andrew.xtdas@multiplex.global" at bounding box center [420, 129] width 198 height 18
type input "andrew.xydas@multiplex.global"
click at [139, 168] on button "Done" at bounding box center [147, 167] width 73 height 18
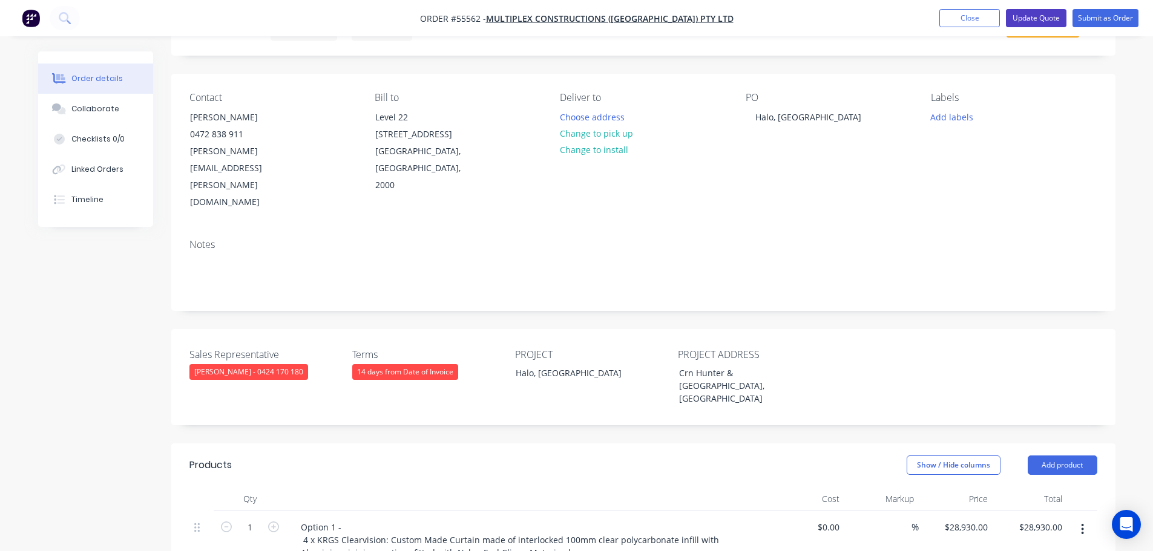
click at [1050, 13] on button "Update Quote" at bounding box center [1036, 18] width 61 height 18
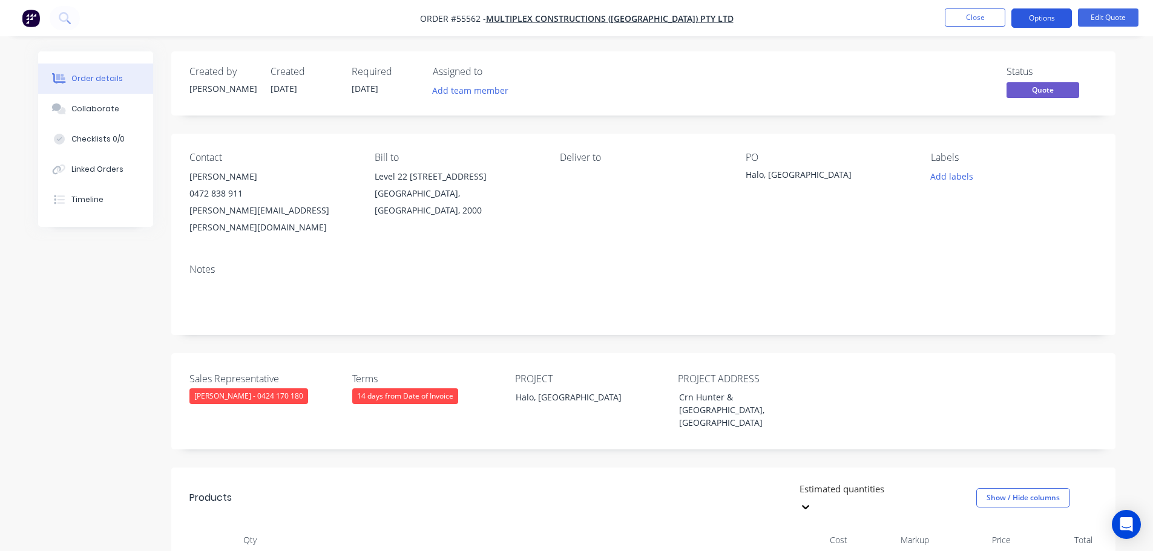
click at [1039, 14] on button "Options" at bounding box center [1041, 17] width 61 height 19
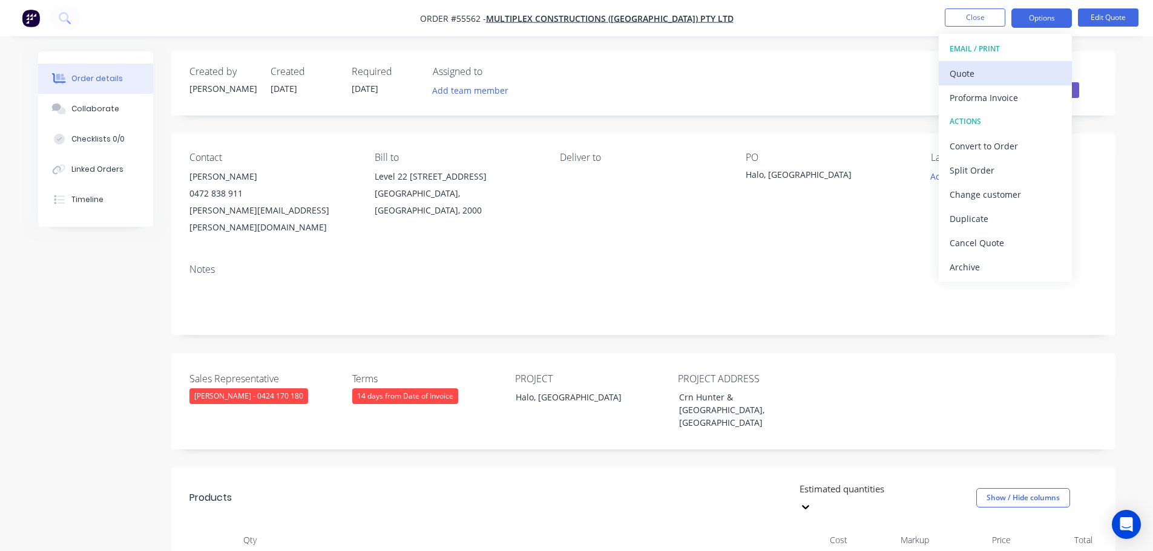
click at [972, 77] on div "Quote" at bounding box center [1004, 74] width 111 height 18
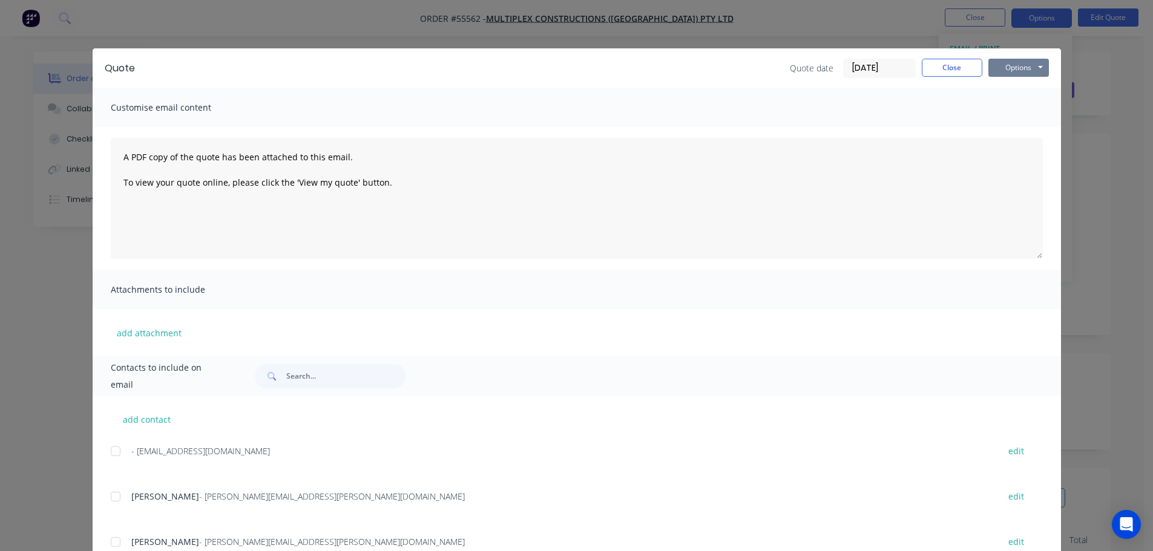
click at [1004, 73] on button "Options" at bounding box center [1018, 68] width 61 height 18
click at [1012, 113] on button "Print" at bounding box center [1026, 109] width 77 height 20
click at [937, 65] on button "Close" at bounding box center [951, 68] width 61 height 18
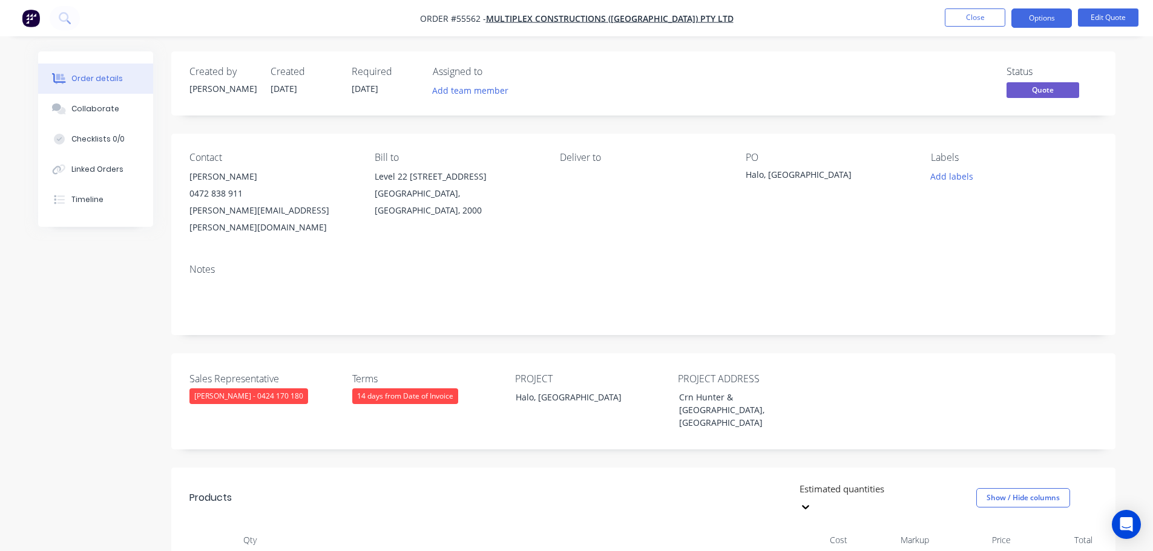
click at [234, 212] on div "andrew.xydas@multiplex.global" at bounding box center [272, 219] width 166 height 34
click at [783, 171] on div "Halo, Sydney" at bounding box center [820, 176] width 151 height 17
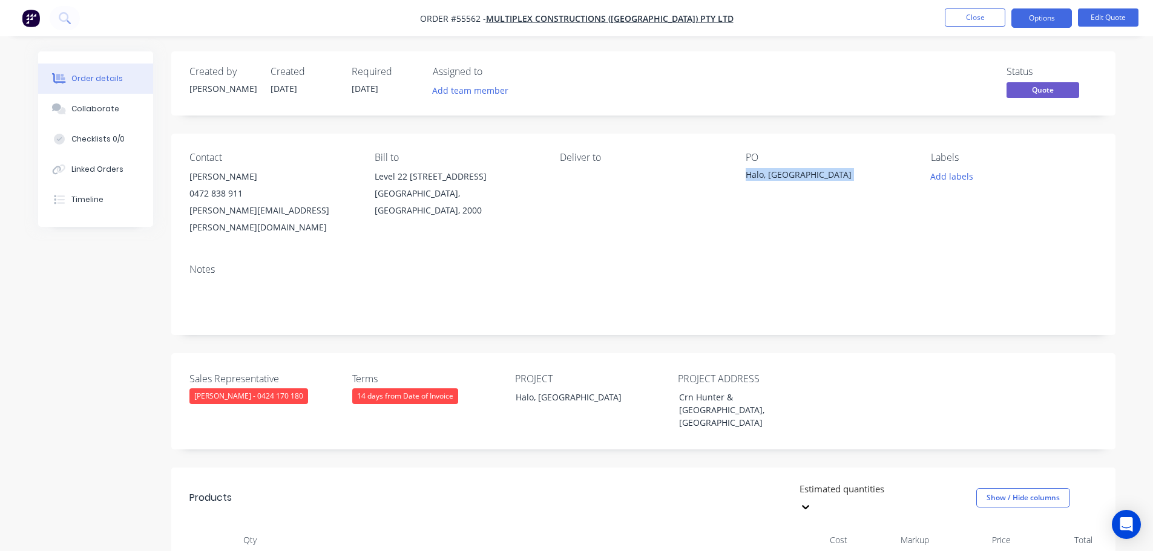
click at [783, 171] on div "Halo, Sydney" at bounding box center [820, 176] width 151 height 17
click at [958, 21] on button "Close" at bounding box center [974, 17] width 61 height 18
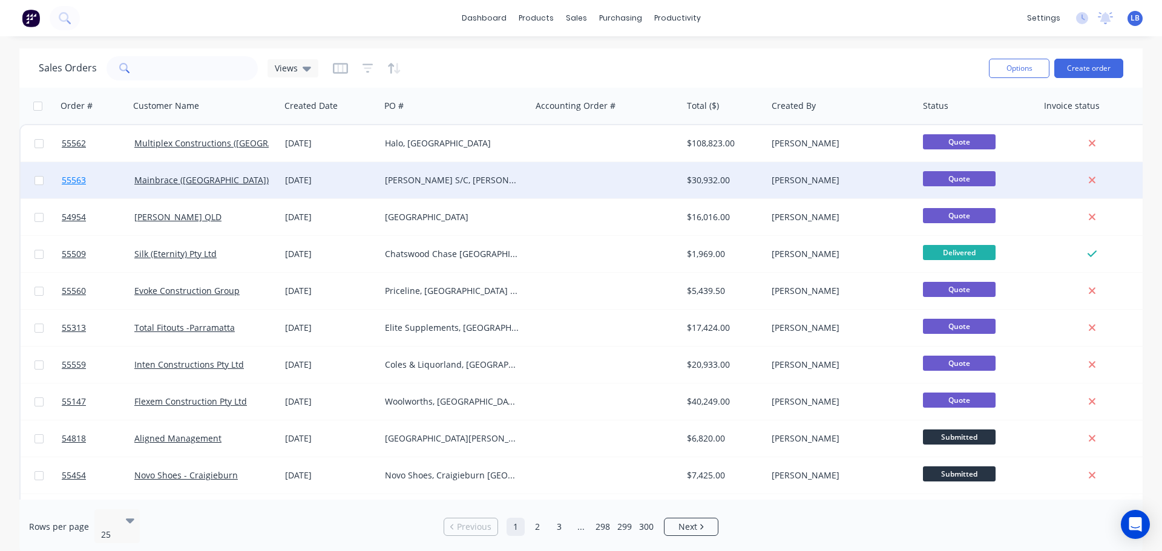
click at [81, 179] on span "55563" at bounding box center [74, 180] width 24 height 12
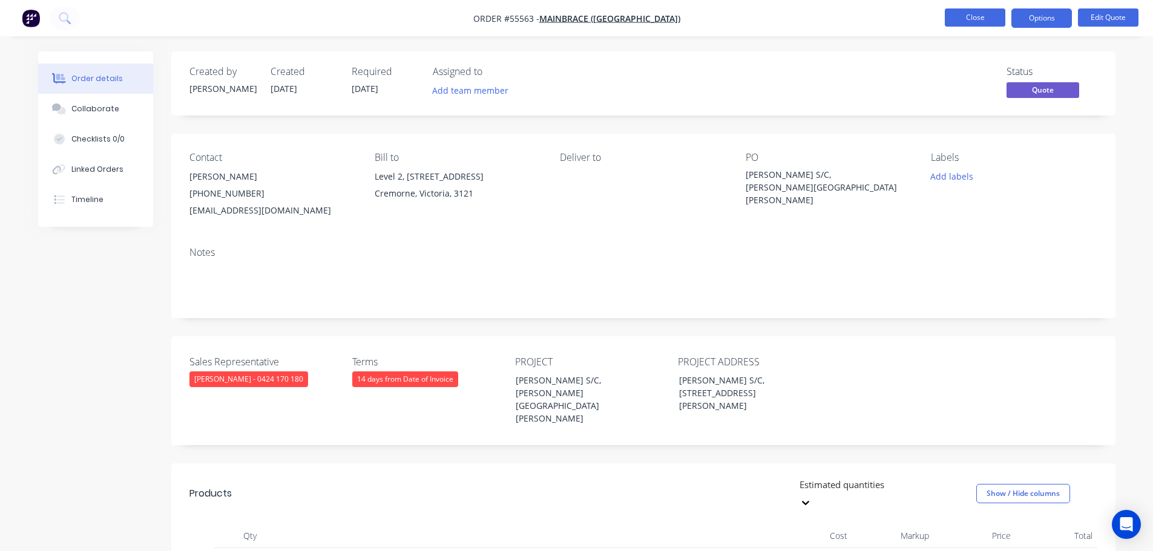
click at [972, 19] on button "Close" at bounding box center [974, 17] width 61 height 18
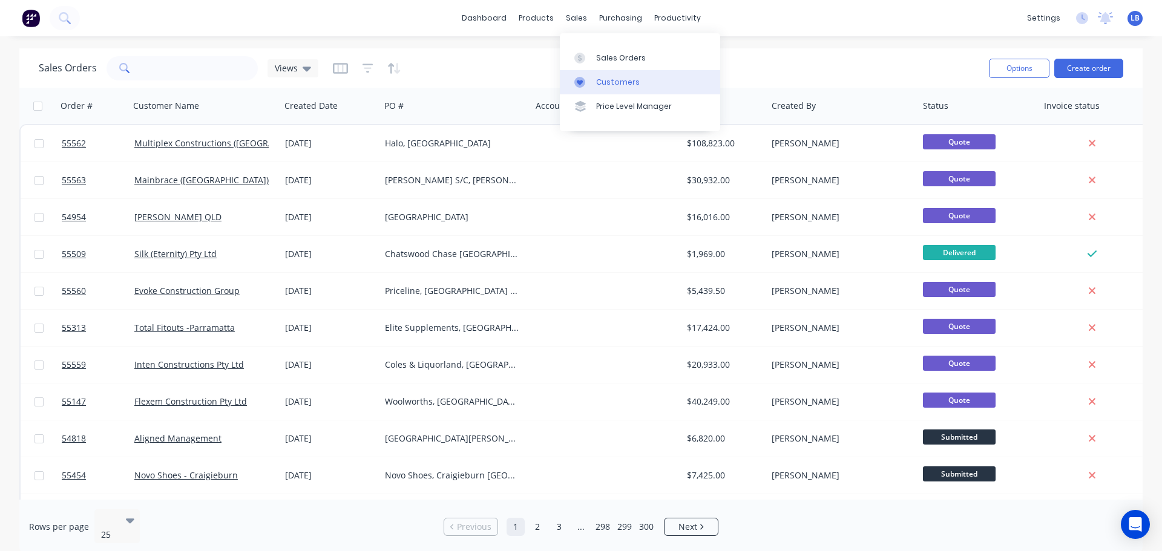
click at [637, 86] on link "Customers" at bounding box center [640, 82] width 160 height 24
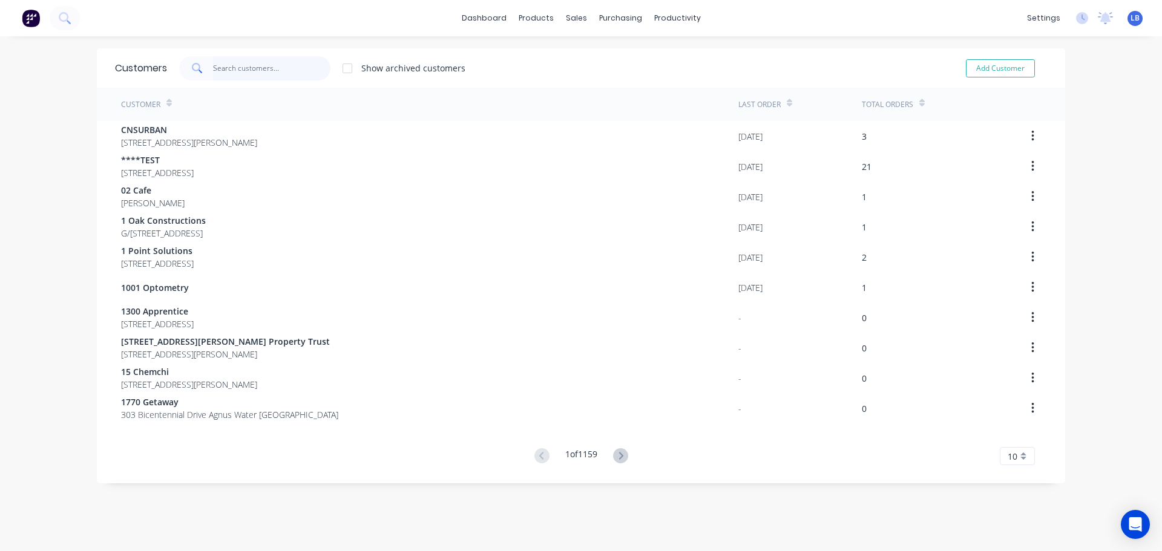
click at [220, 69] on input "text" at bounding box center [272, 68] width 118 height 24
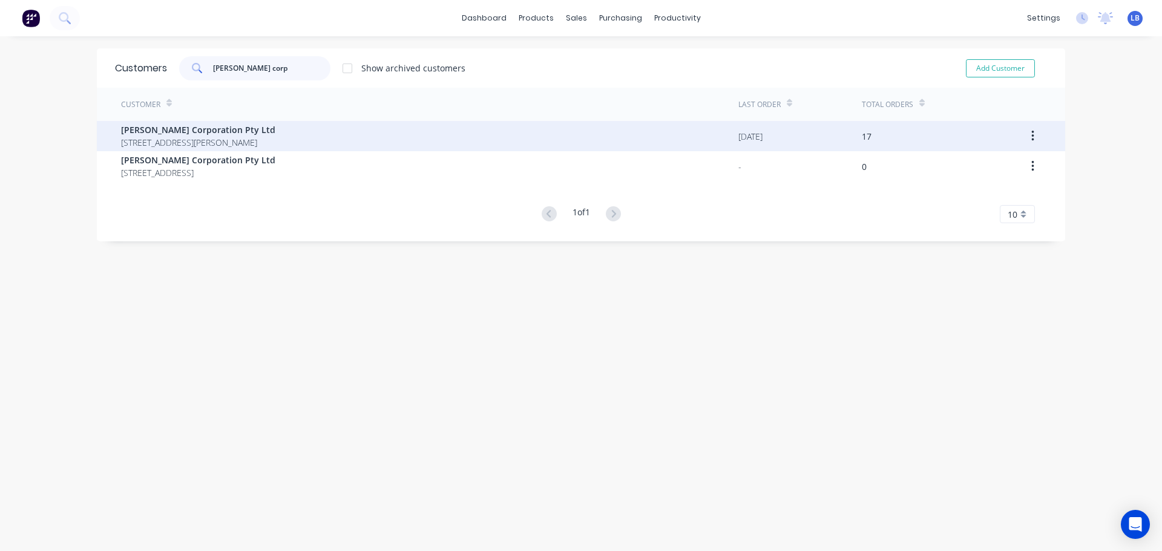
type input "bowden corp"
click at [165, 126] on span "Bowden Corporation Pty Ltd" at bounding box center [198, 129] width 154 height 13
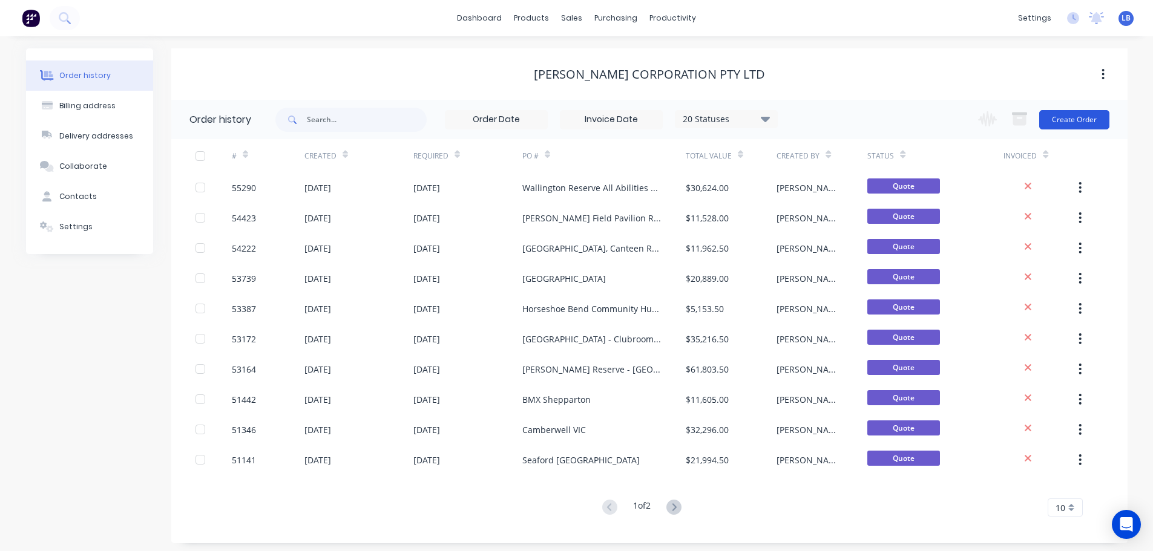
click at [1056, 116] on button "Create Order" at bounding box center [1074, 119] width 70 height 19
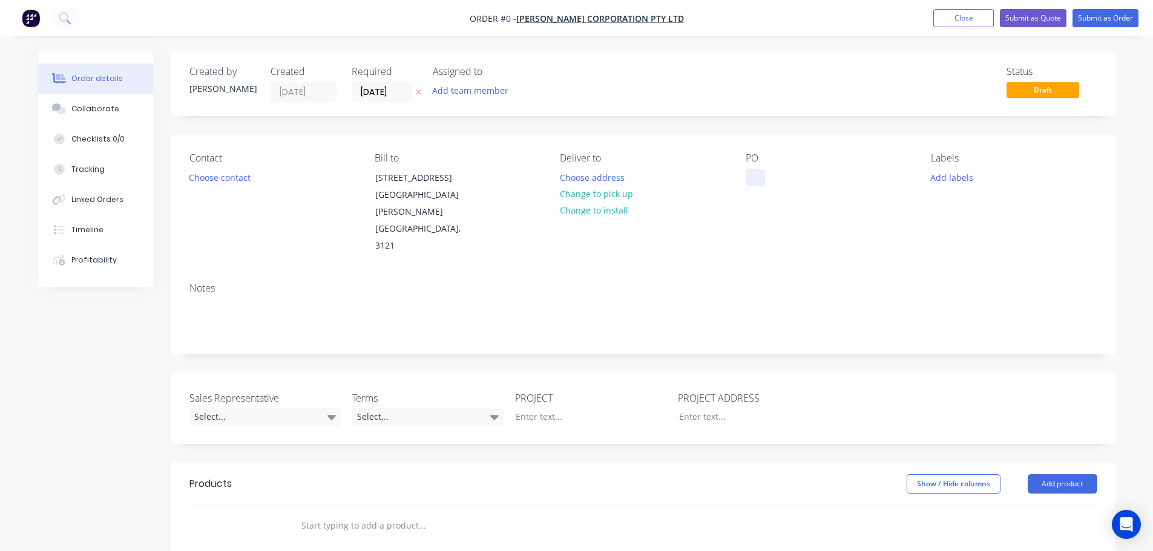
click at [755, 178] on div at bounding box center [754, 178] width 19 height 18
click at [787, 183] on div "McDonald Reserve Pavilion Refurbishment" at bounding box center [820, 190] width 151 height 43
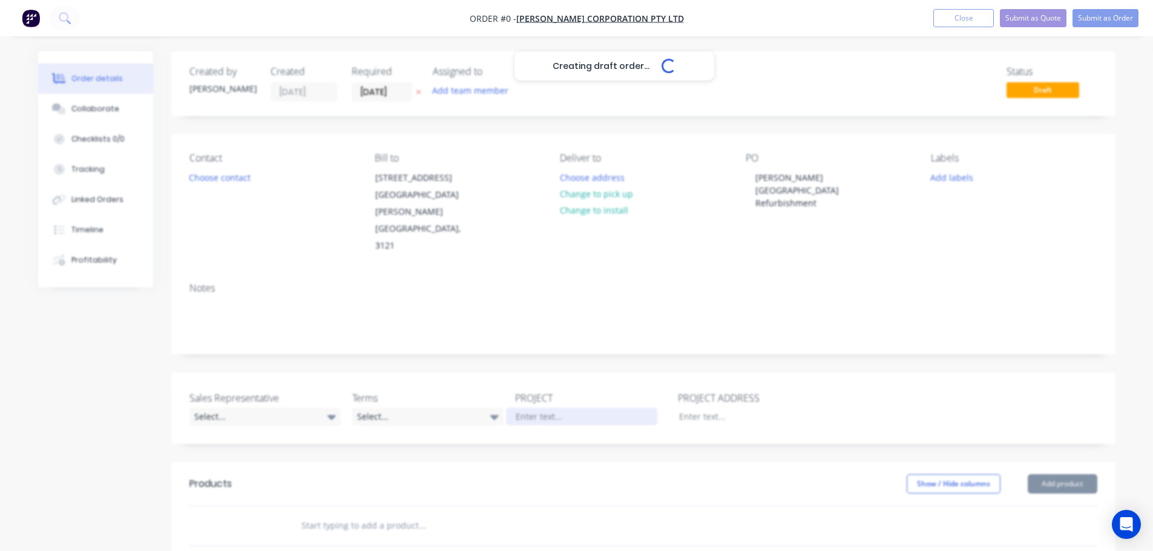
click at [528, 368] on div "Creating draft order... Loading... Order details Collaborate Checklists 0/0 Tra…" at bounding box center [576, 453] width 1101 height 804
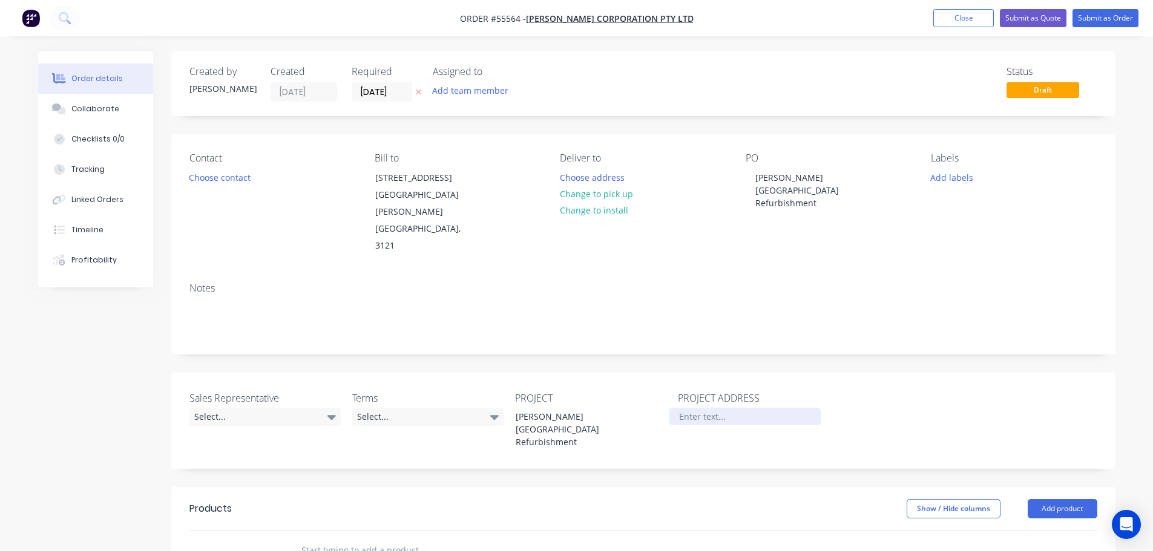
click at [698, 408] on div at bounding box center [744, 417] width 151 height 18
click at [221, 180] on button "Choose contact" at bounding box center [219, 177] width 74 height 16
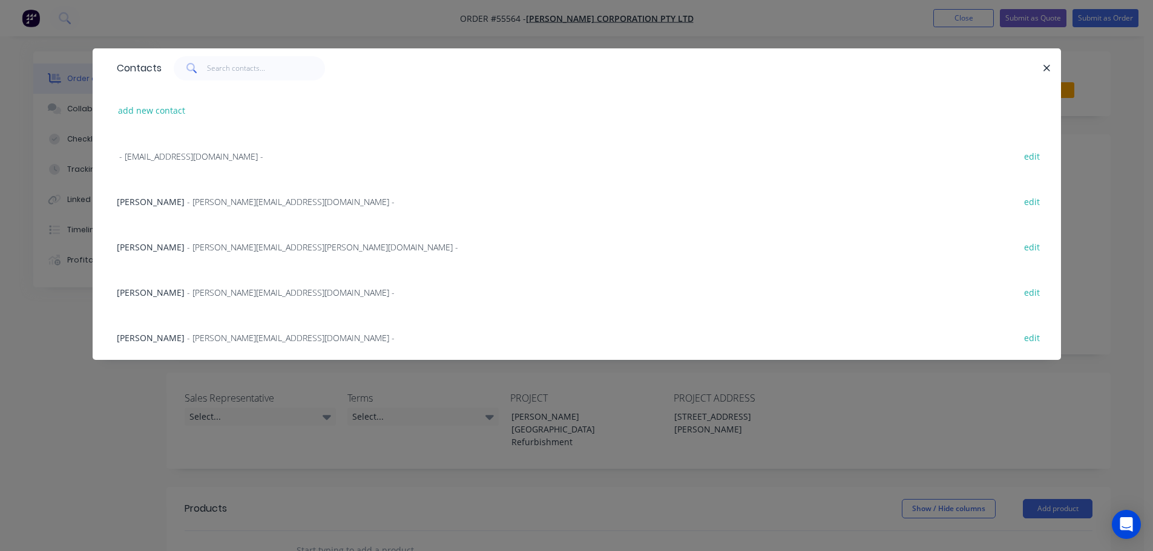
click at [187, 295] on span "- hayley.milne@bowdencorp.com.au -" at bounding box center [291, 292] width 208 height 11
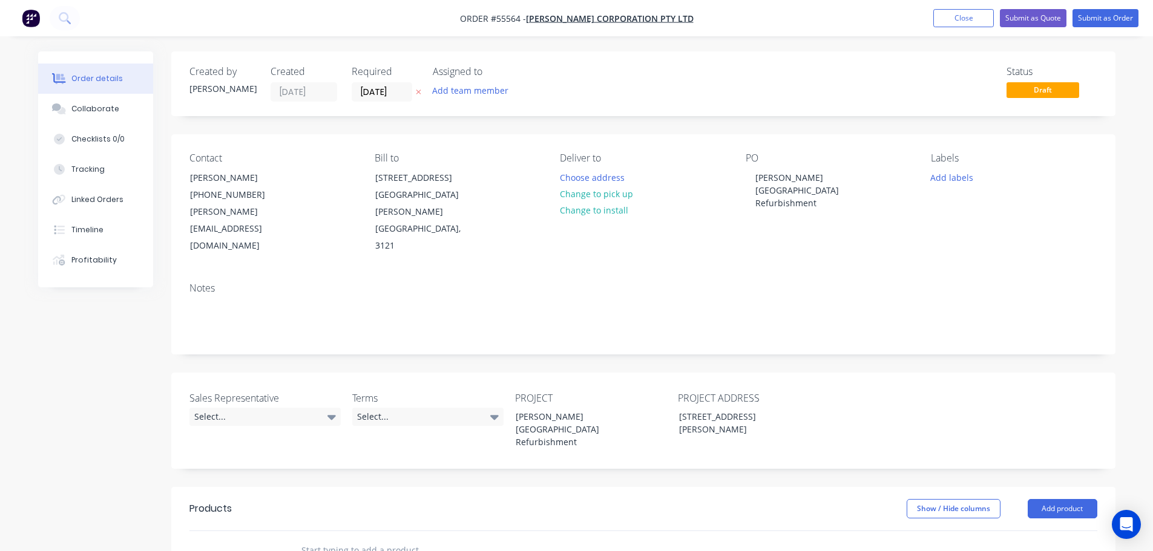
scroll to position [61, 0]
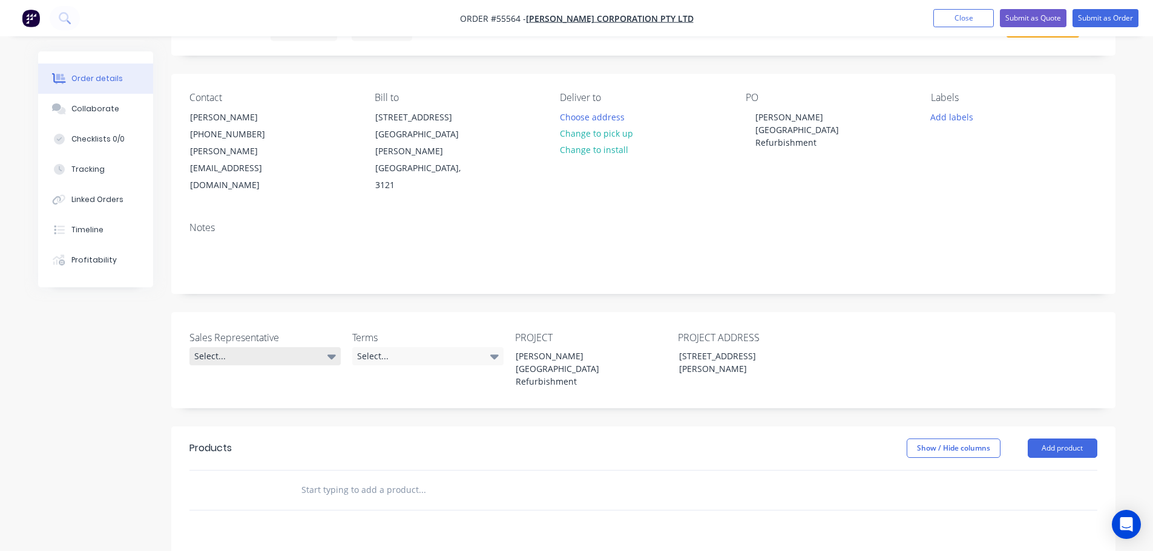
click at [231, 347] on div "Select..." at bounding box center [264, 356] width 151 height 18
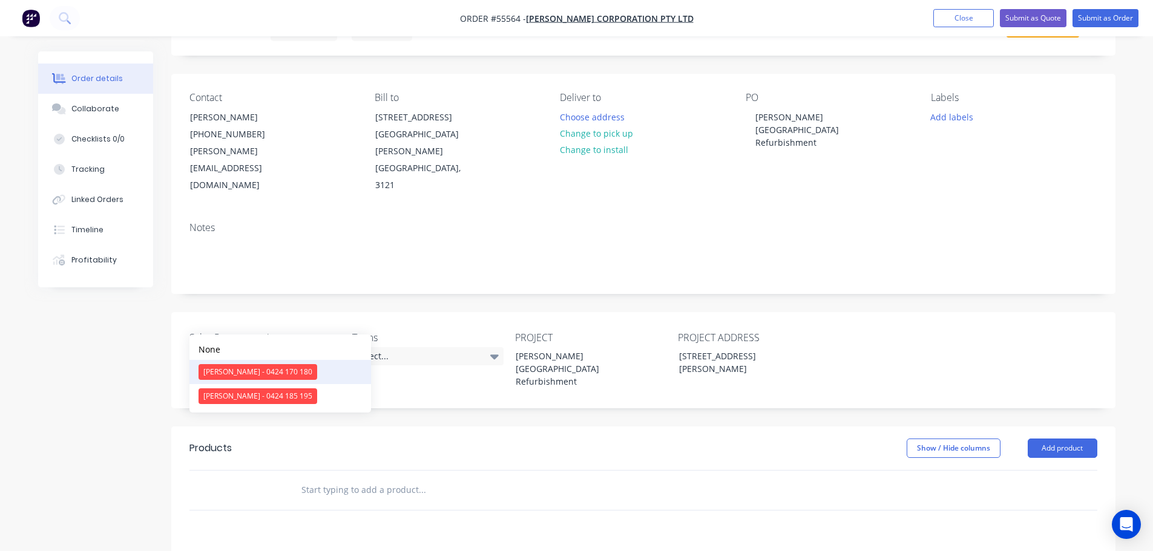
click at [235, 370] on div "Clayton Blackman - 0424 170 180" at bounding box center [257, 372] width 119 height 16
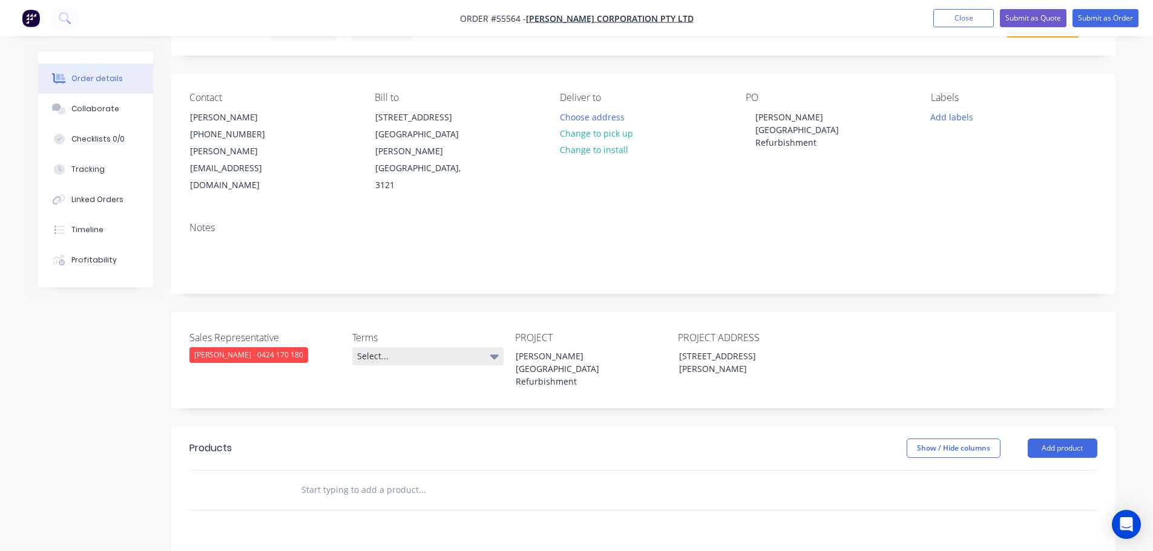
click at [394, 347] on div "Select..." at bounding box center [427, 356] width 151 height 18
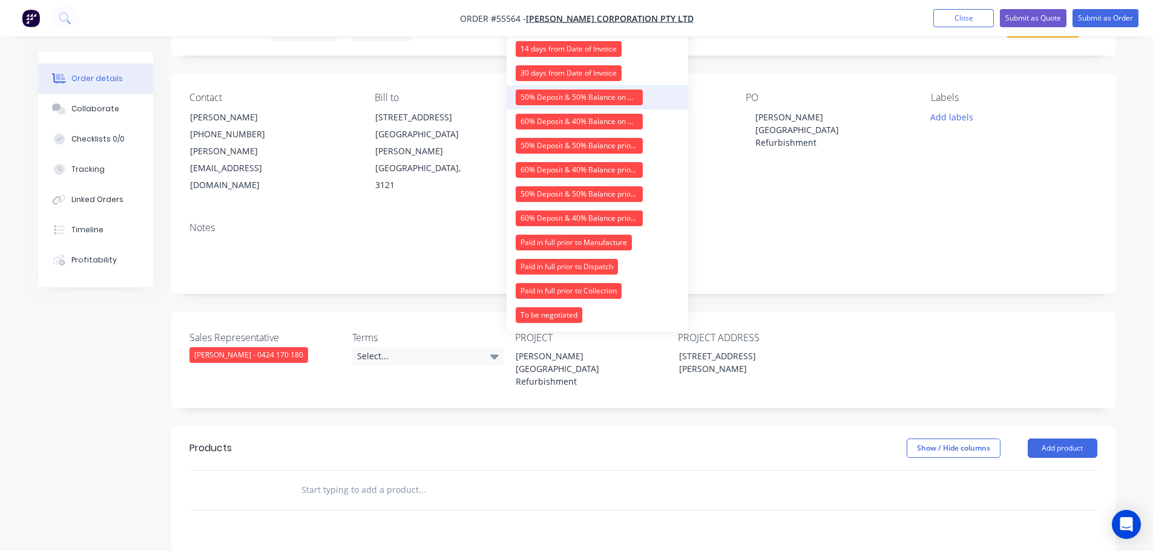
click at [543, 100] on div "50% Deposit & 50% Balance on Day of Installation" at bounding box center [579, 98] width 127 height 16
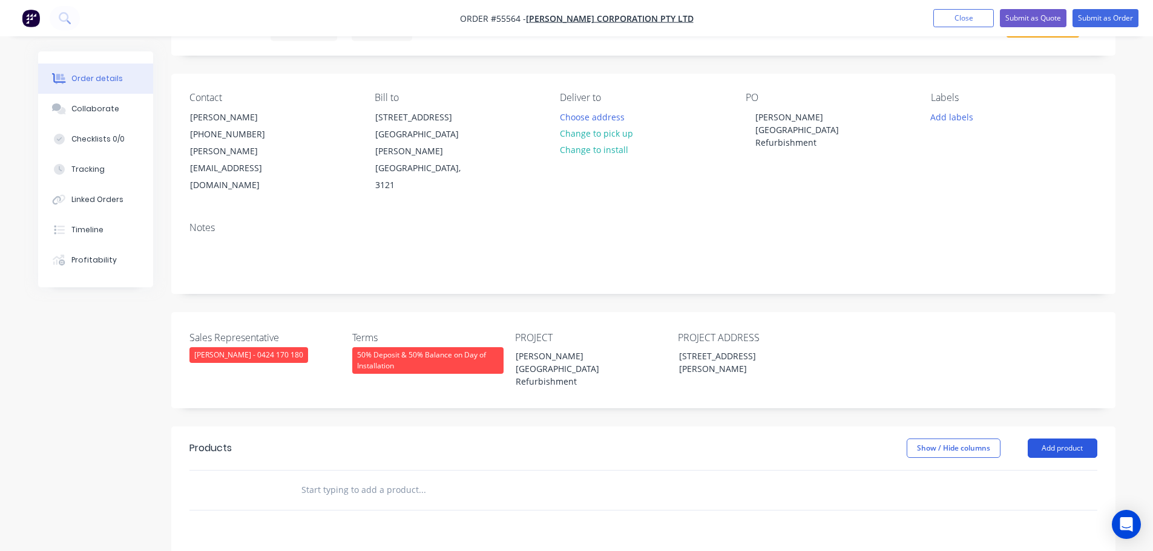
click at [1049, 439] on button "Add product" at bounding box center [1062, 448] width 70 height 19
click at [1030, 470] on div "Product catalogue" at bounding box center [1039, 479] width 93 height 18
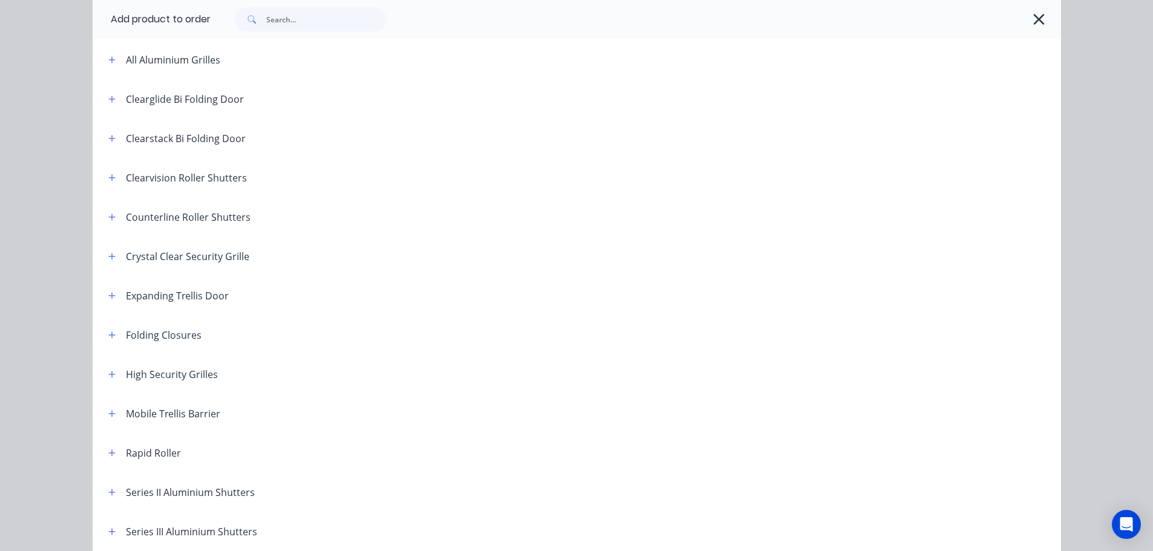
scroll to position [242, 0]
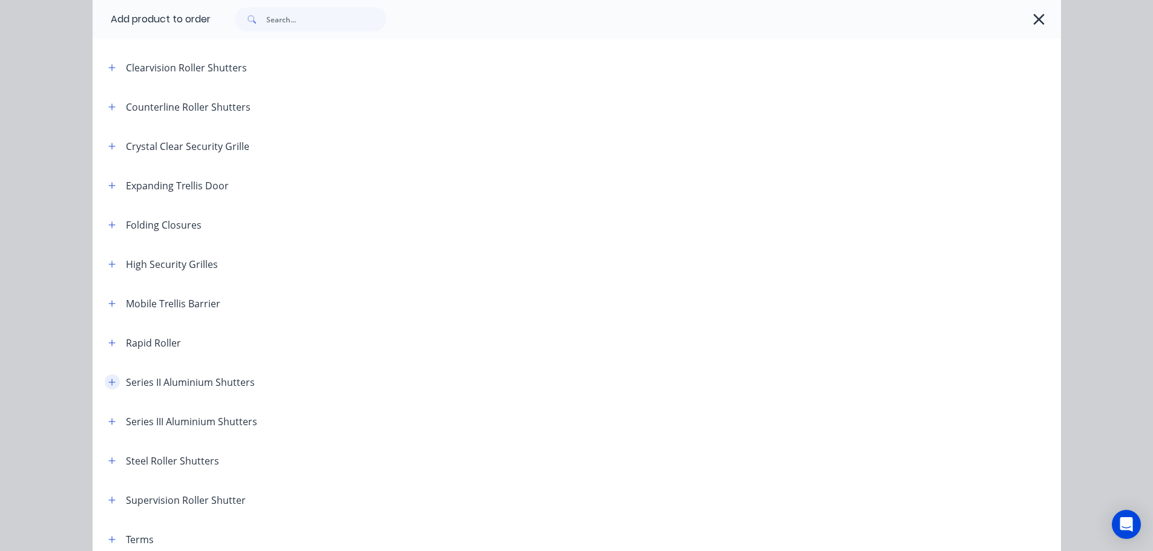
click at [105, 380] on button "button" at bounding box center [112, 382] width 15 height 15
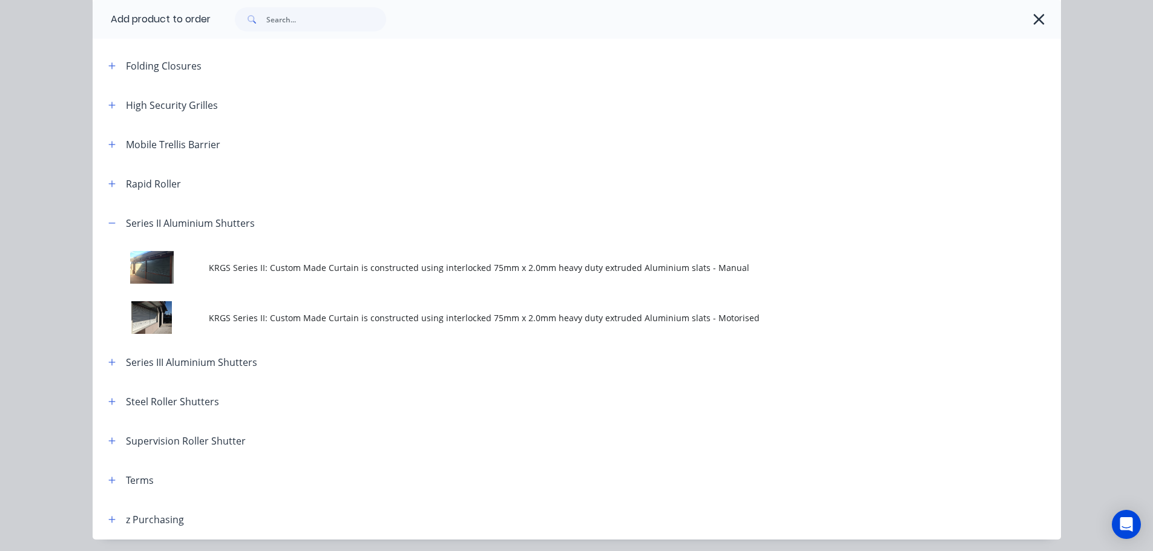
scroll to position [424, 0]
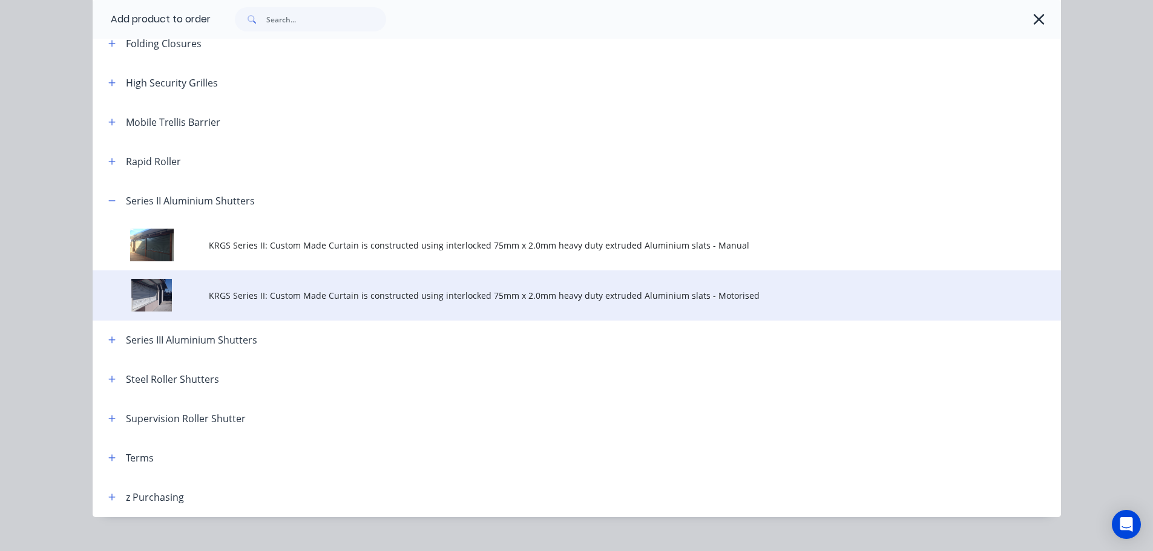
click at [437, 302] on td "KRGS Series II: Custom Made Curtain is constructed using interlocked 75mm x 2.0…" at bounding box center [635, 295] width 852 height 50
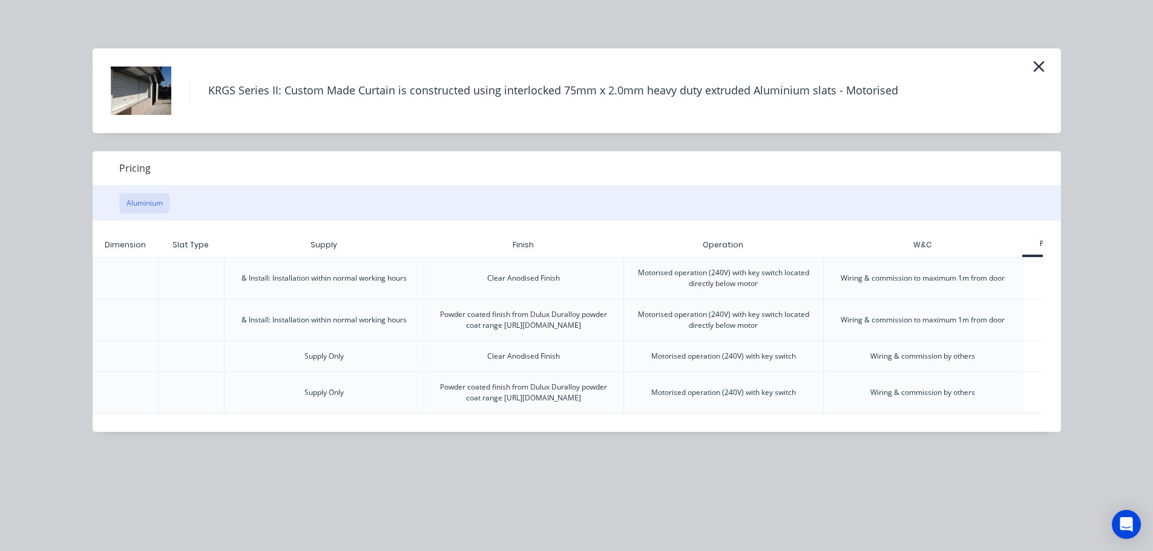
scroll to position [0, 236]
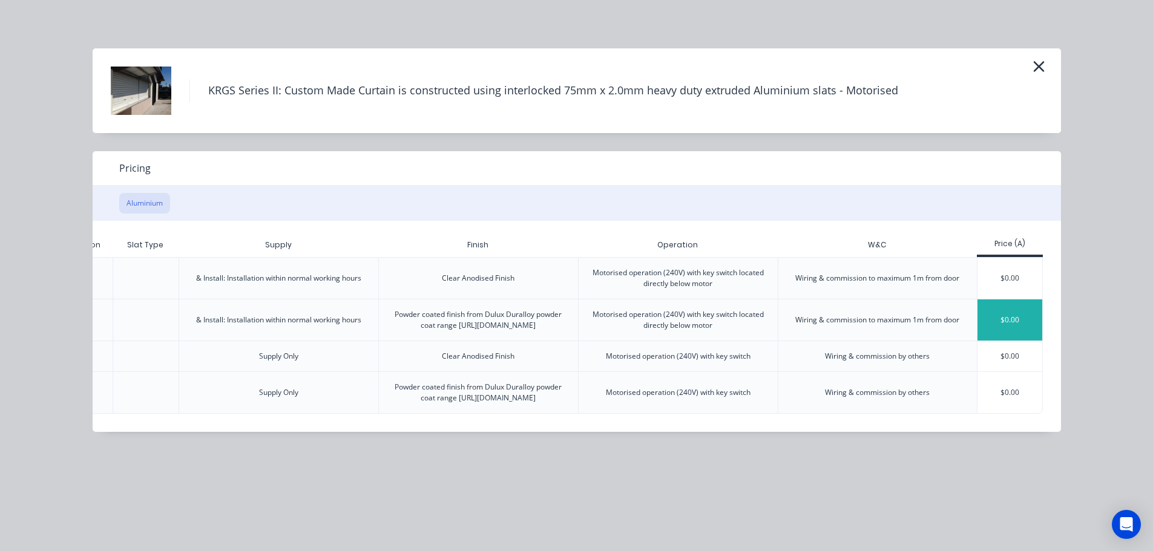
click at [1010, 329] on div "$0.00" at bounding box center [1009, 320] width 65 height 41
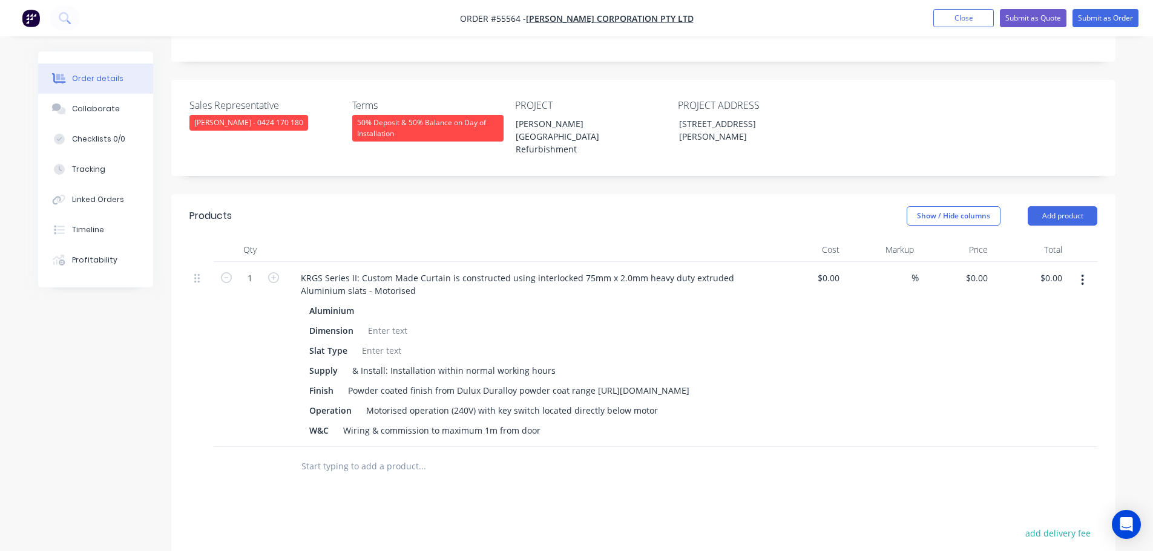
scroll to position [303, 0]
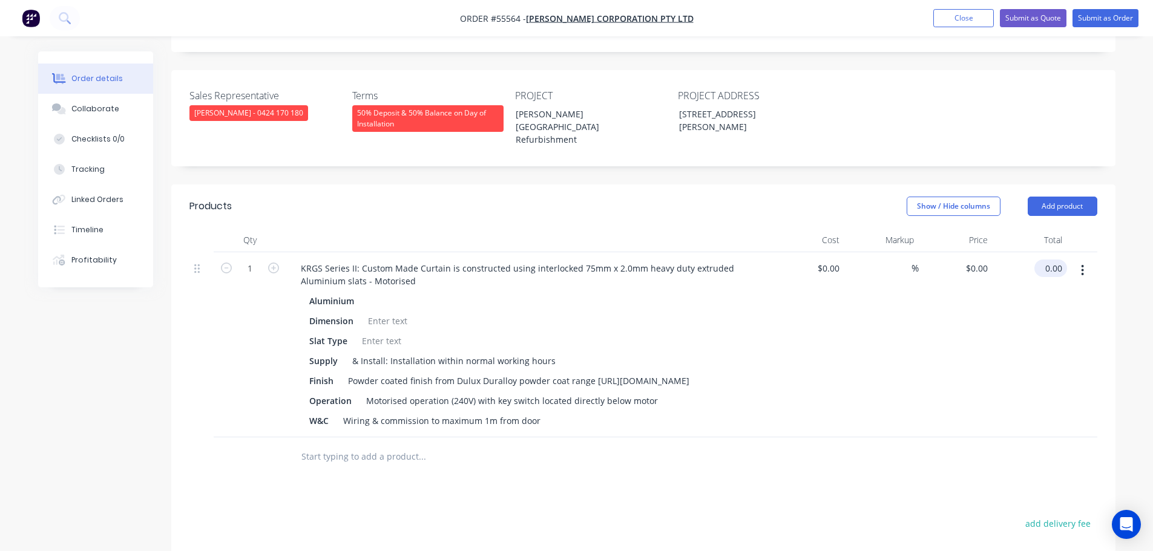
click at [1062, 260] on input "0.00" at bounding box center [1053, 269] width 28 height 18
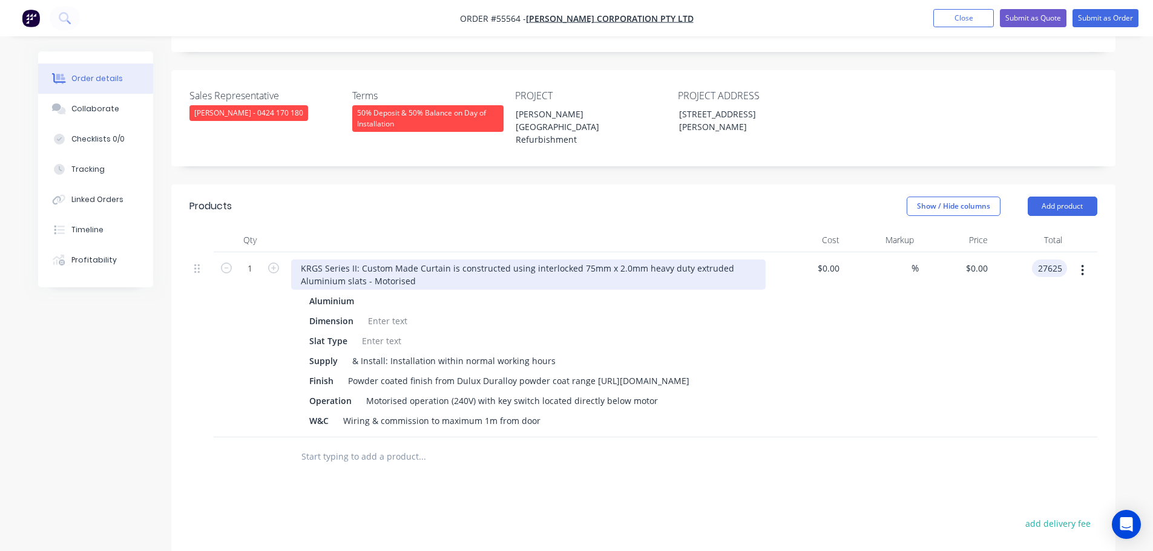
type input "27625"
type input "$27,625.00"
click at [297, 260] on div "KRGS Series II: Custom Made Curtain is constructed using interlocked 75mm x 2.0…" at bounding box center [528, 275] width 474 height 30
click at [295, 260] on div "KRGS Series II: Custom Made Curtain is constructed using interlocked 75mm x 2.0…" at bounding box center [528, 275] width 474 height 30
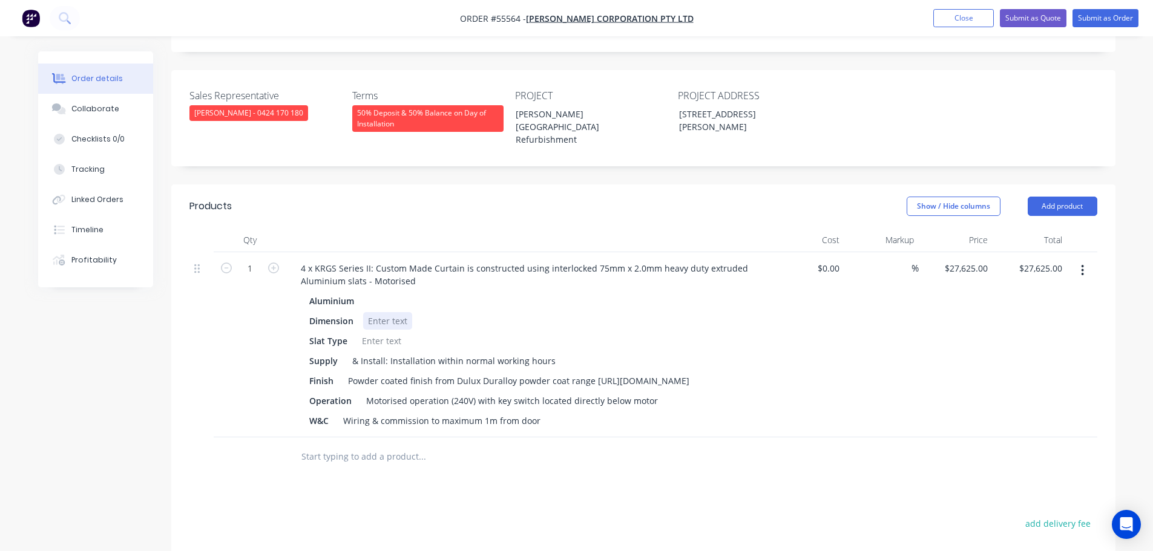
click at [371, 312] on div at bounding box center [387, 321] width 49 height 18
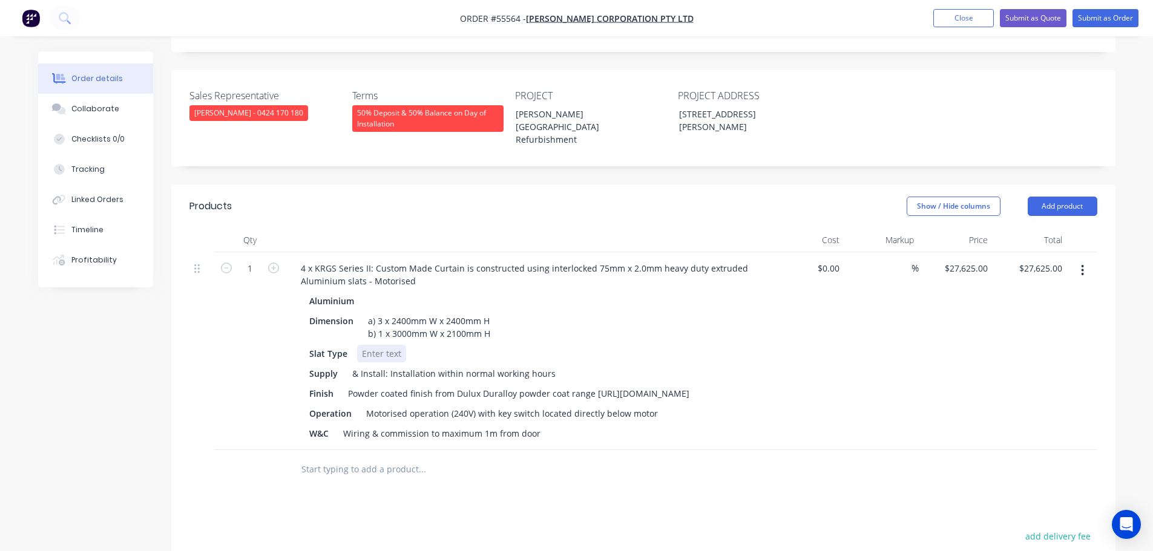
click at [376, 345] on div at bounding box center [381, 354] width 49 height 18
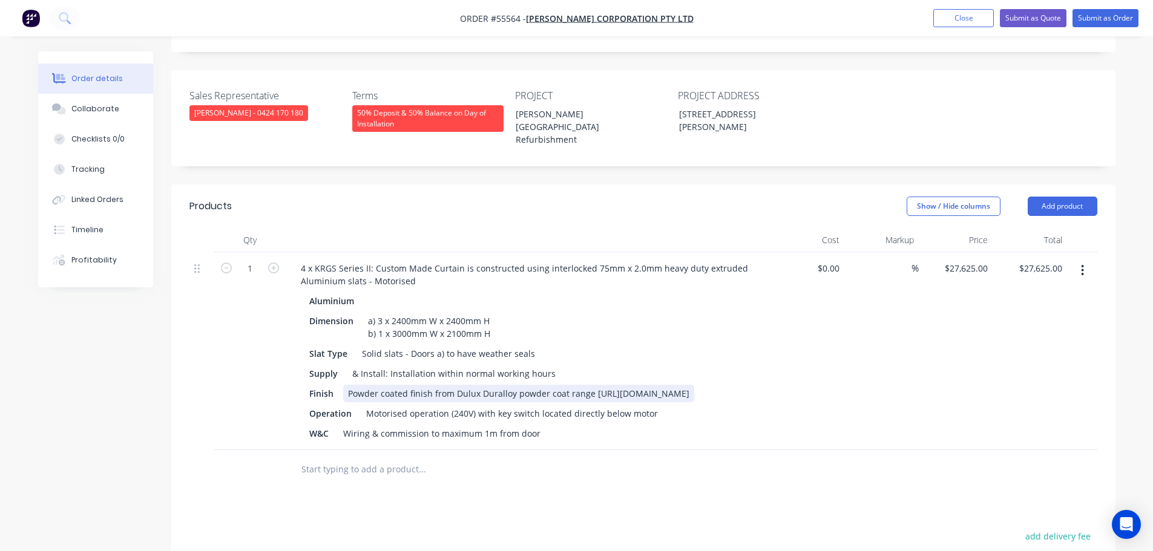
drag, startPoint x: 545, startPoint y: 361, endPoint x: 345, endPoint y: 363, distance: 199.7
click at [345, 385] on div "Powder coated finish from Dulux Duralloy powder coat range https://duluxpowders…" at bounding box center [518, 394] width 351 height 18
drag, startPoint x: 588, startPoint y: 345, endPoint x: 431, endPoint y: 352, distance: 156.9
click at [431, 385] on div "Powder coated finish from Dulux Duralloy powder coat range" at bounding box center [471, 394] width 257 height 18
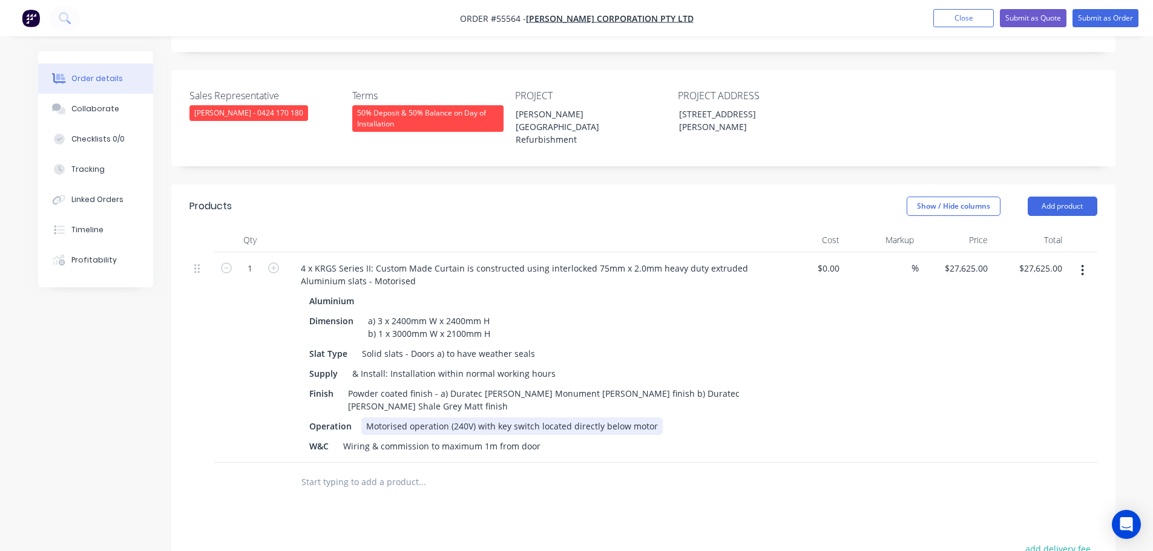
click at [493, 417] on div "Motorised operation (240V) with key switch located directly below motor" at bounding box center [511, 426] width 301 height 18
click at [1044, 197] on button "Add product" at bounding box center [1062, 206] width 70 height 19
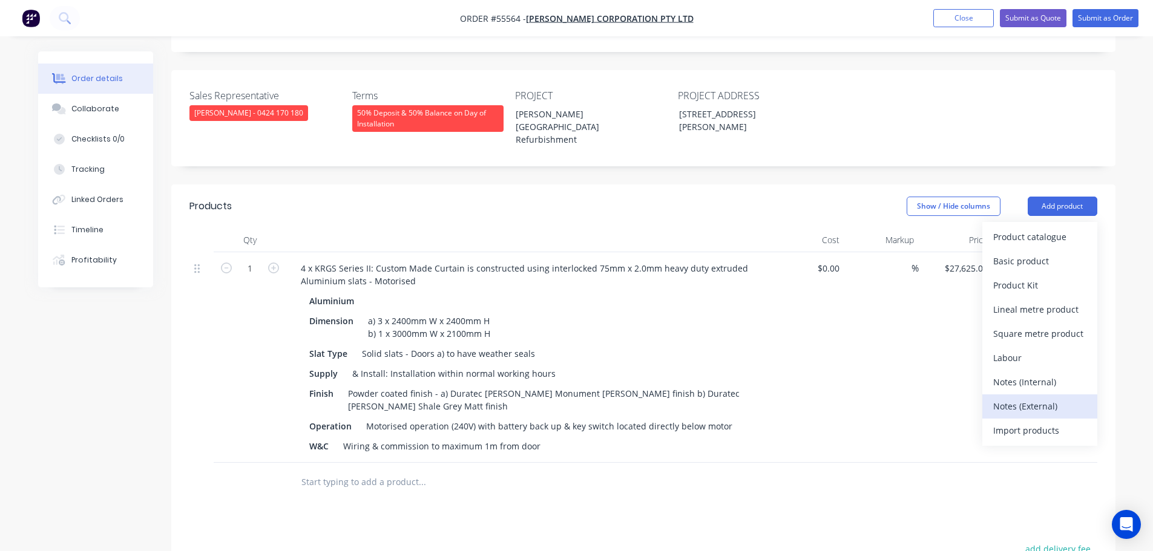
click at [1020, 398] on div "Notes (External)" at bounding box center [1039, 407] width 93 height 18
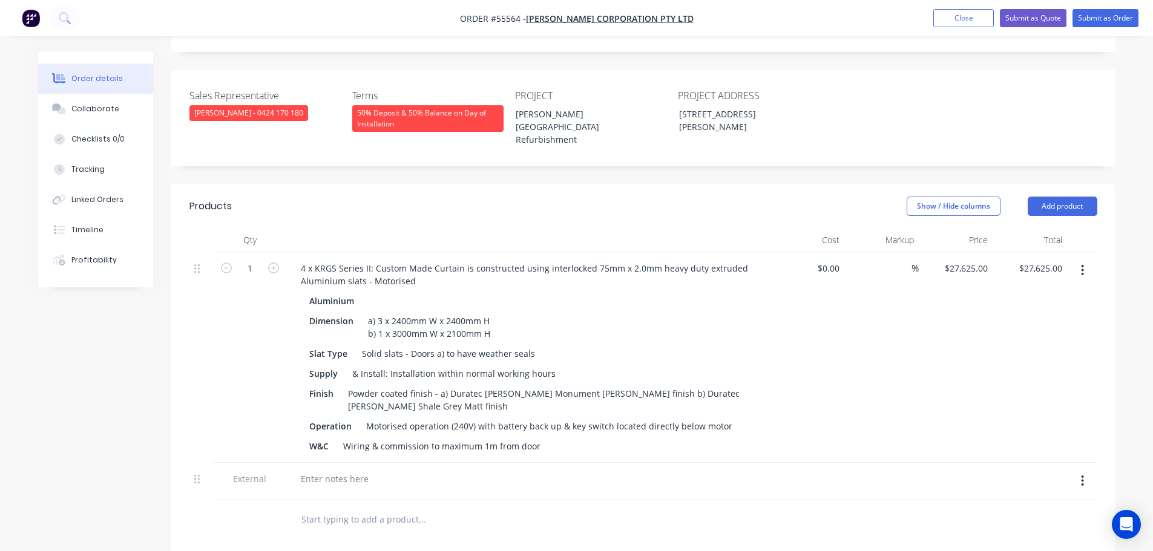
scroll to position [484, 0]
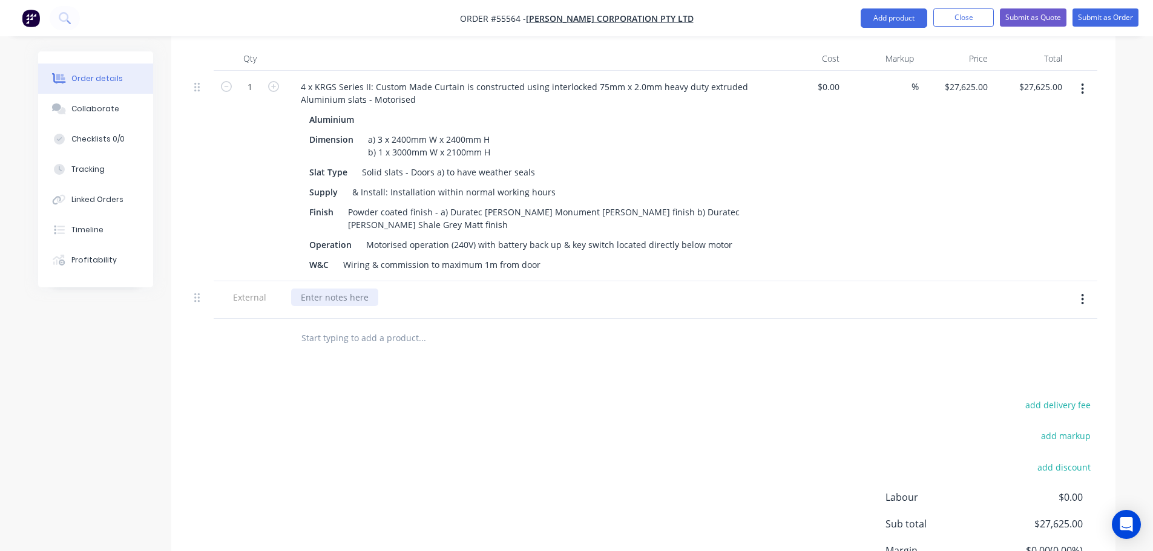
click at [327, 289] on div at bounding box center [334, 298] width 87 height 18
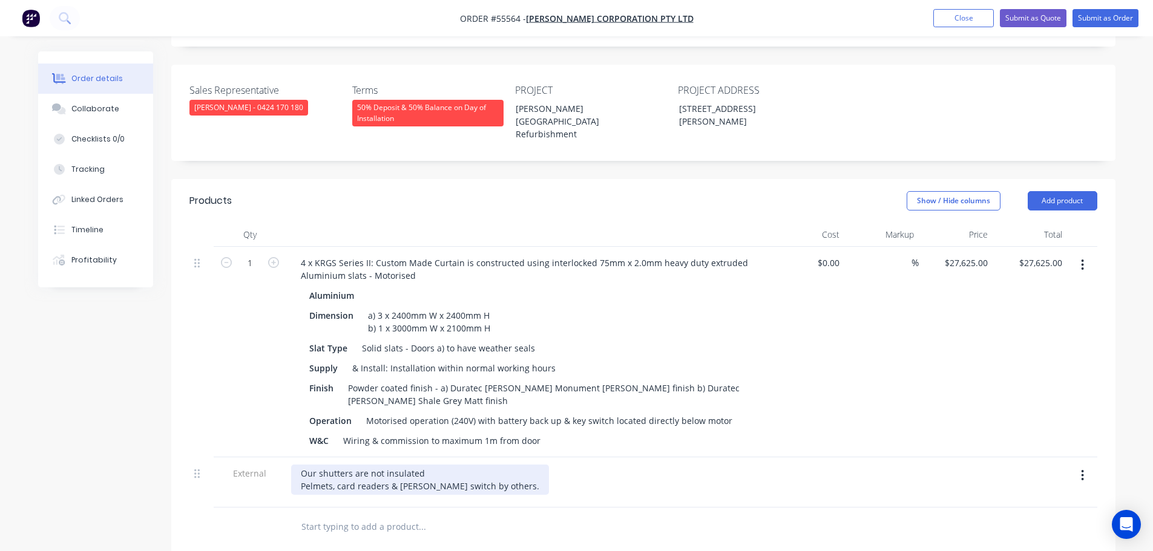
scroll to position [303, 0]
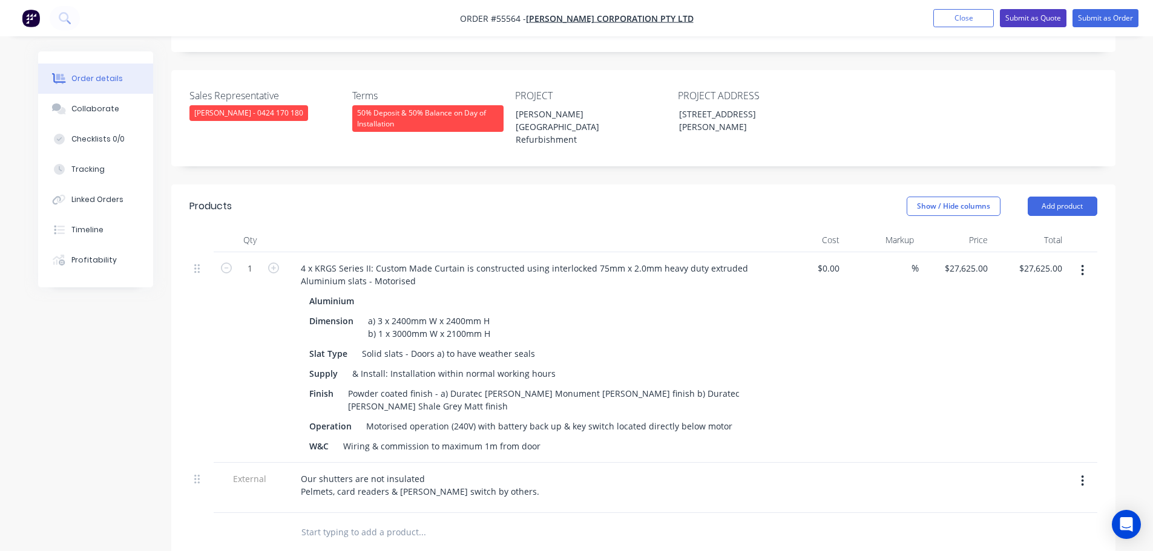
click at [1022, 19] on button "Submit as Quote" at bounding box center [1033, 18] width 67 height 18
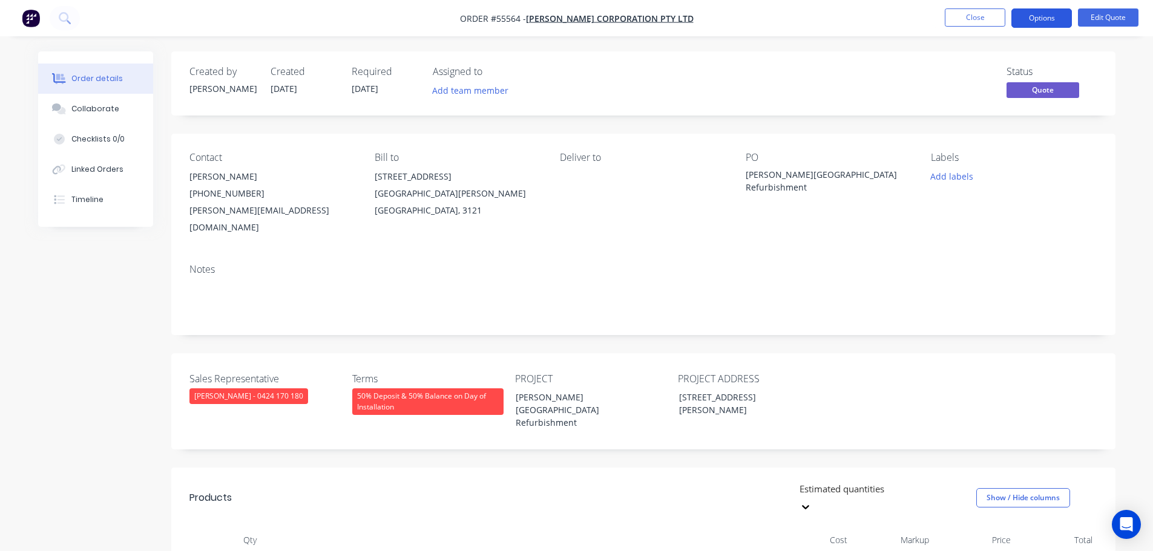
click at [1035, 20] on button "Options" at bounding box center [1041, 17] width 61 height 19
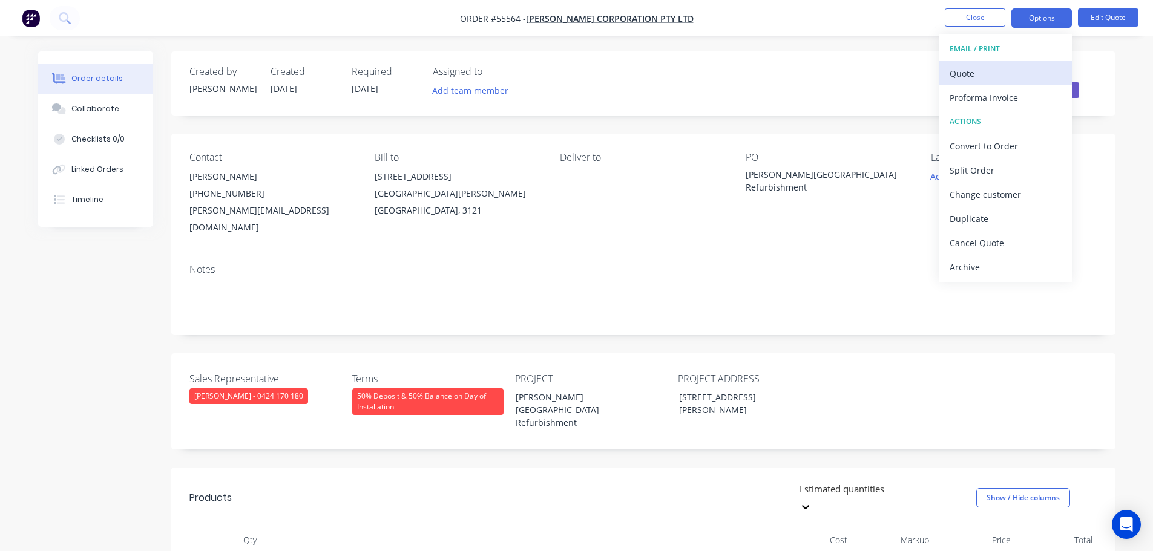
click at [975, 73] on div "Quote" at bounding box center [1004, 74] width 111 height 18
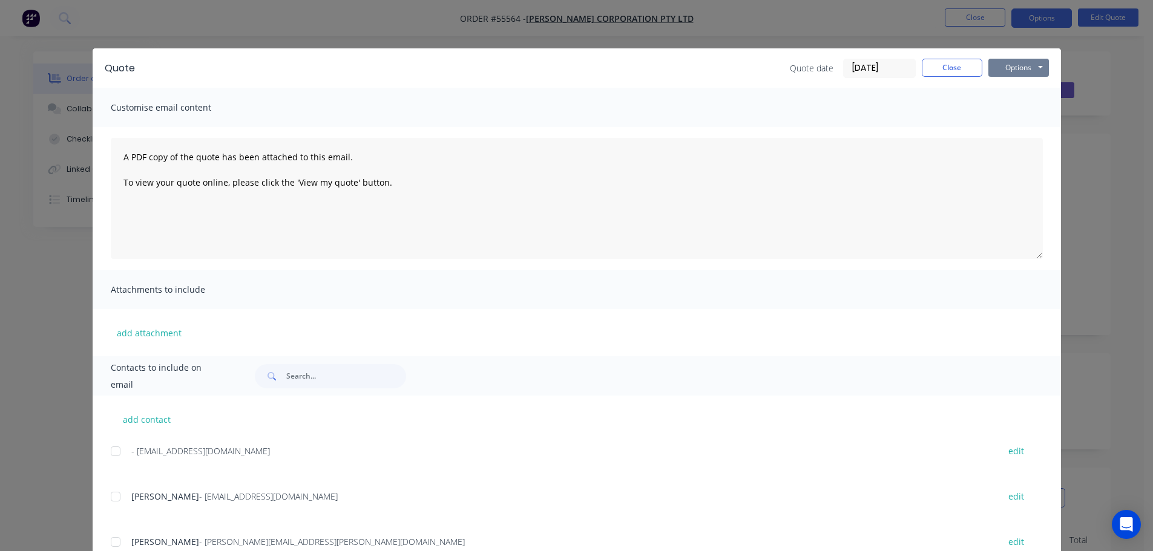
click at [993, 71] on button "Options" at bounding box center [1018, 68] width 61 height 18
click at [1012, 108] on button "Print" at bounding box center [1026, 109] width 77 height 20
click at [935, 70] on button "Close" at bounding box center [951, 68] width 61 height 18
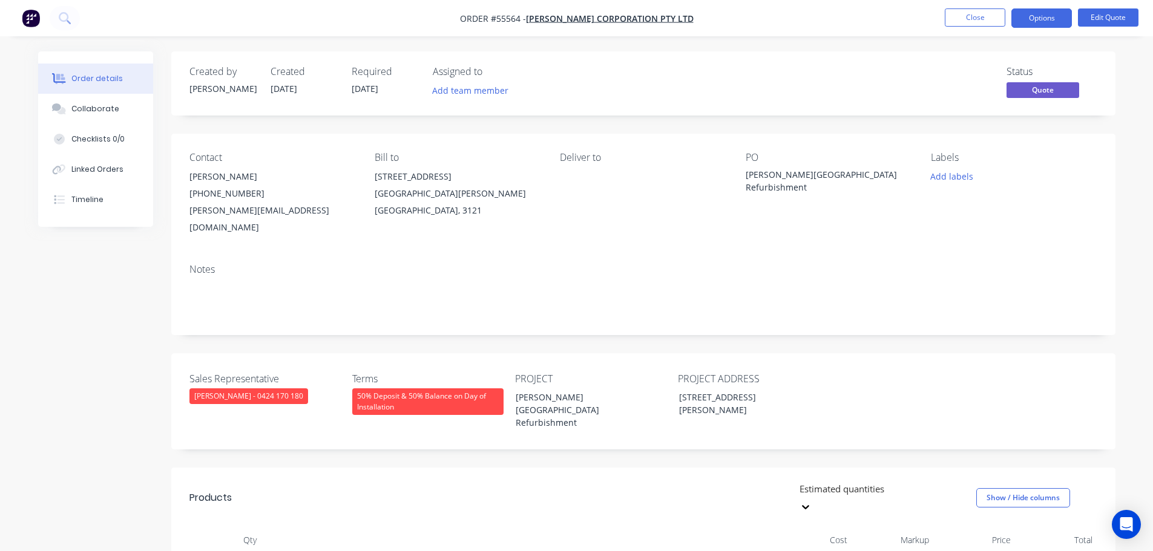
click at [230, 212] on div "hayley.milne@bowdencorp.com.au" at bounding box center [272, 219] width 166 height 34
click at [790, 172] on div "McDonald Reserve Pavilion Refurbishment" at bounding box center [820, 180] width 151 height 25
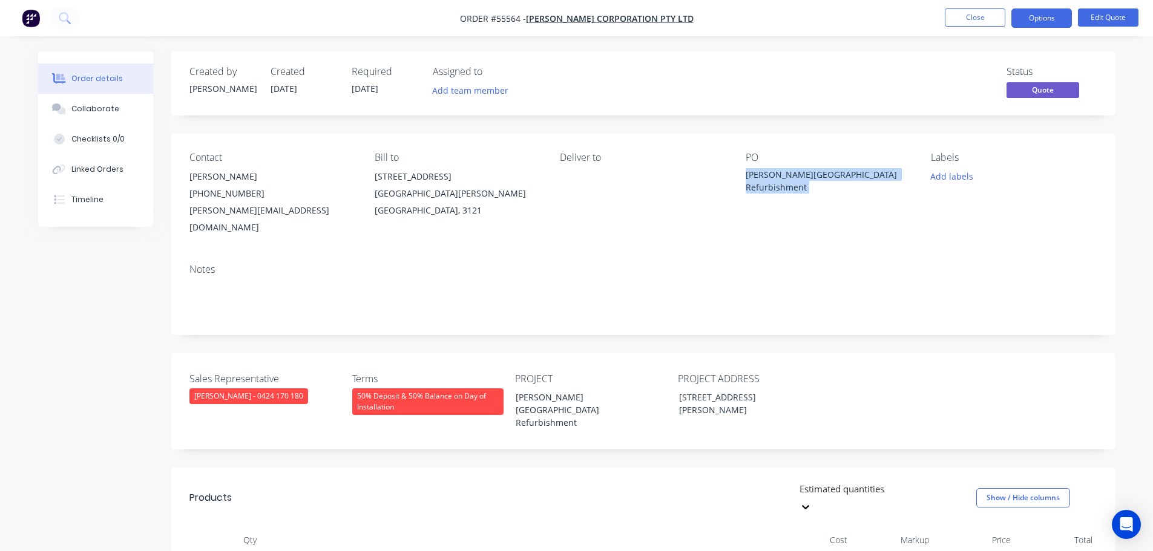
click at [790, 172] on div "McDonald Reserve Pavilion Refurbishment" at bounding box center [820, 180] width 151 height 25
click at [1036, 23] on button "Options" at bounding box center [1041, 17] width 61 height 19
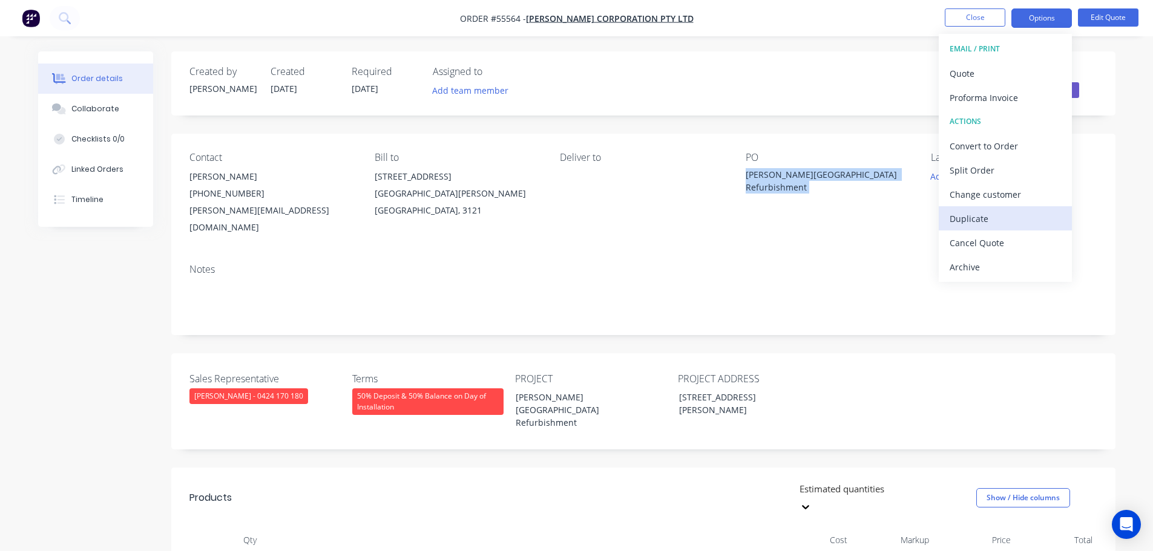
click at [951, 220] on div "Duplicate" at bounding box center [1004, 219] width 111 height 18
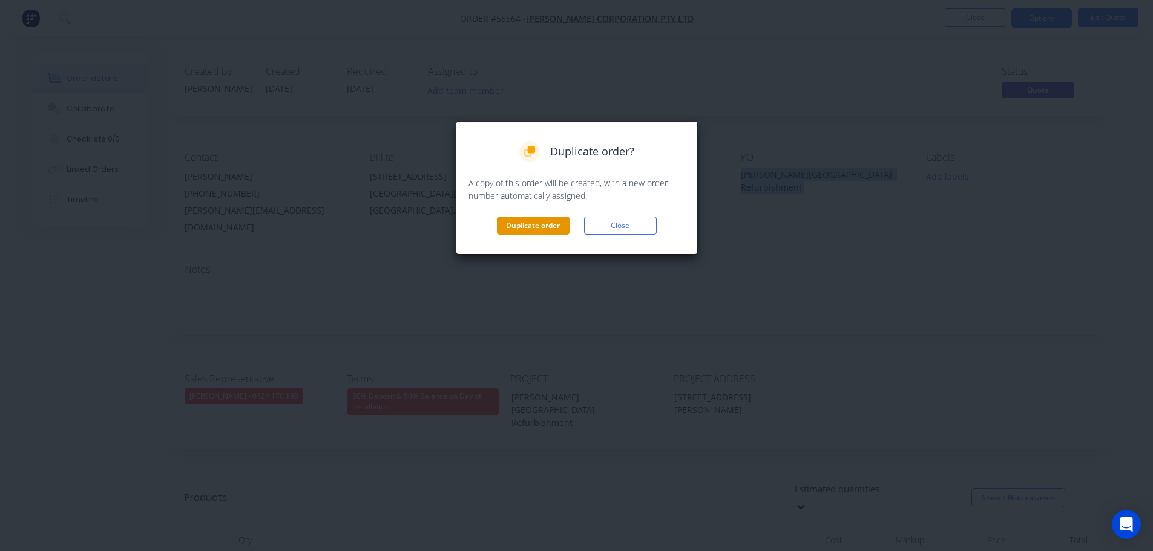
click at [531, 226] on button "Duplicate order" at bounding box center [533, 226] width 73 height 18
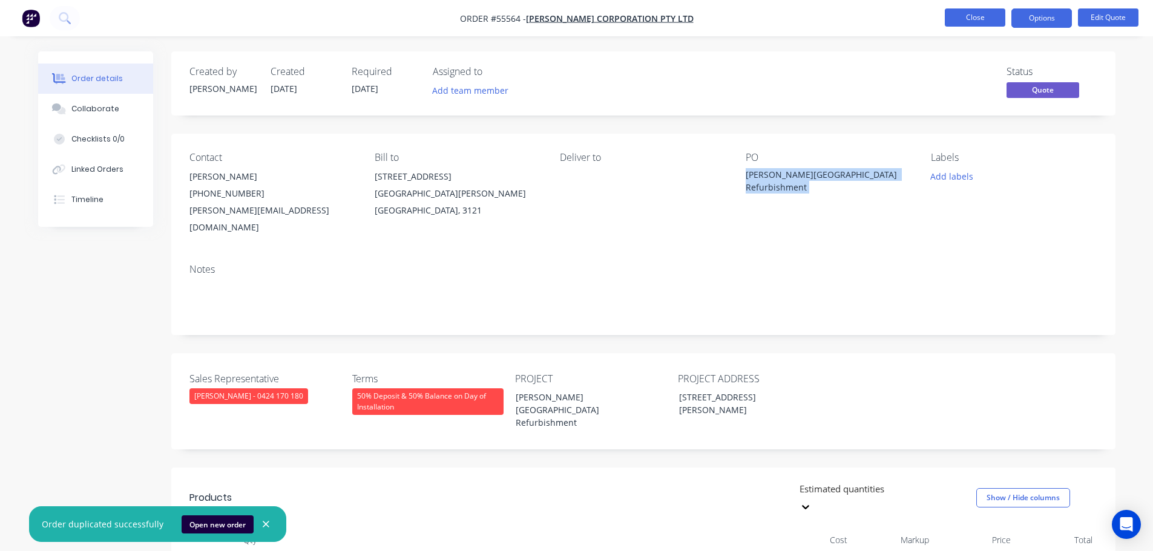
click at [958, 17] on button "Close" at bounding box center [974, 17] width 61 height 18
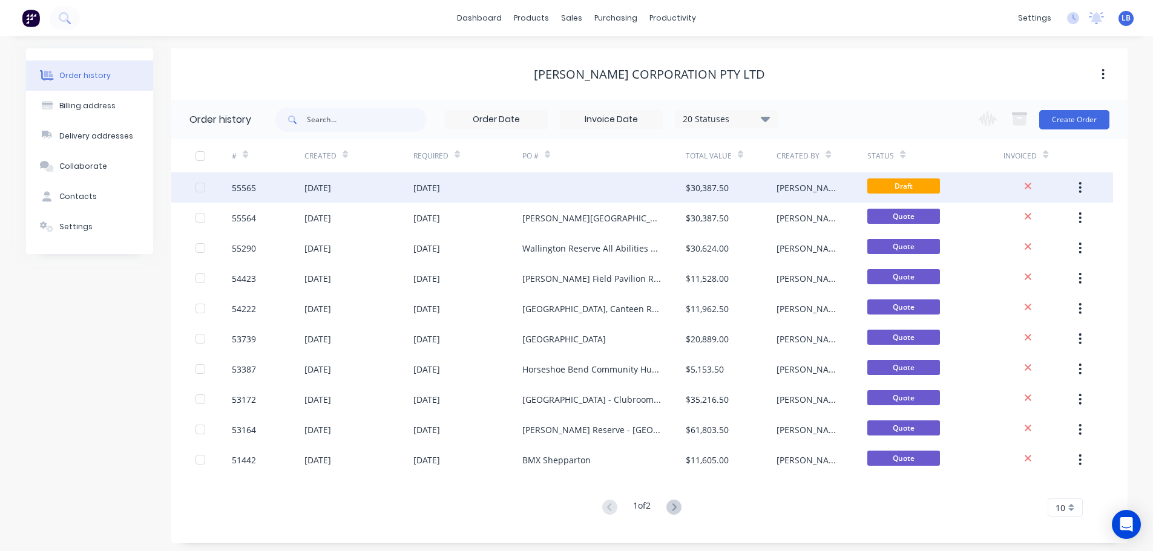
click at [247, 185] on div "55565" at bounding box center [244, 188] width 24 height 13
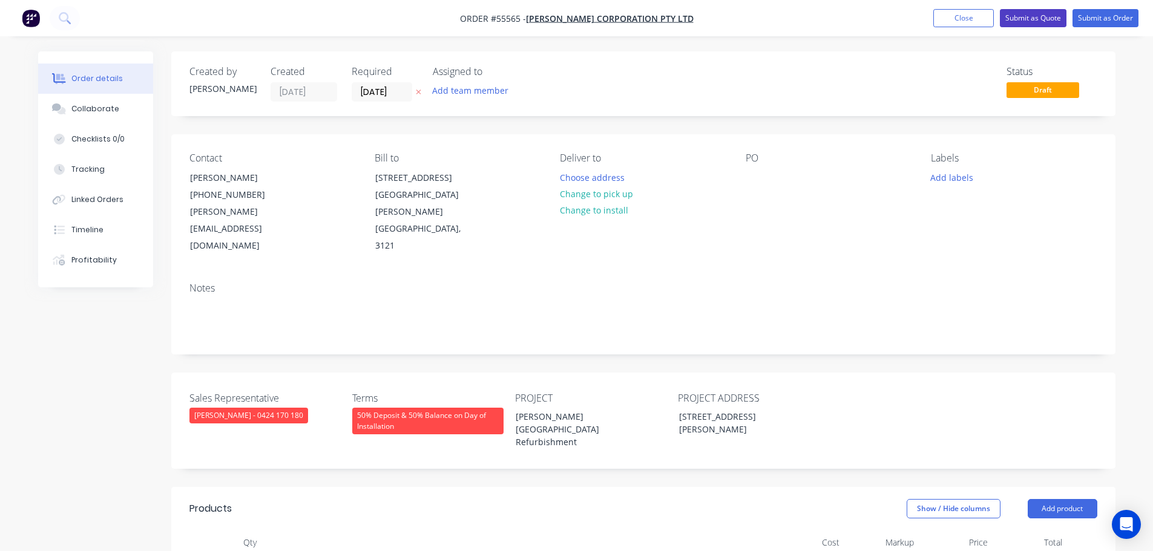
click at [1027, 19] on button "Submit as Quote" at bounding box center [1033, 18] width 67 height 18
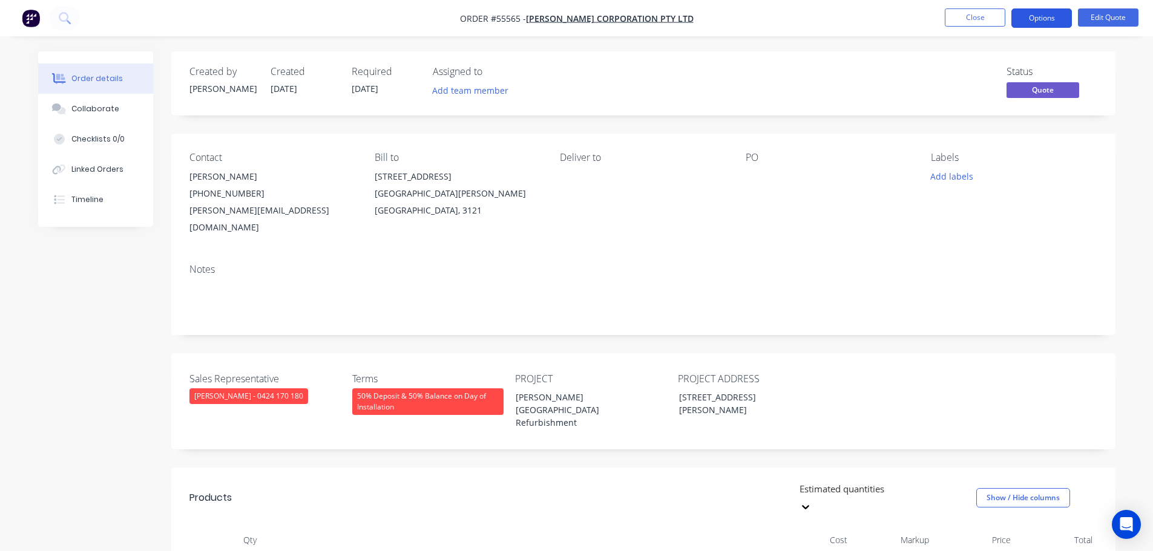
click at [1033, 23] on button "Options" at bounding box center [1041, 17] width 61 height 19
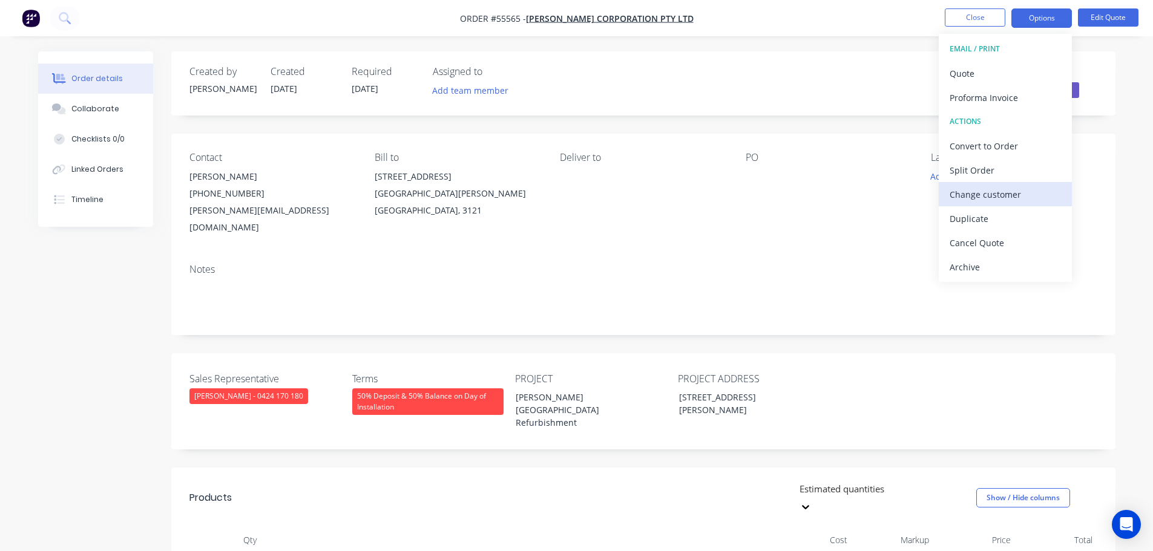
click at [976, 198] on div "Change customer" at bounding box center [1004, 195] width 111 height 18
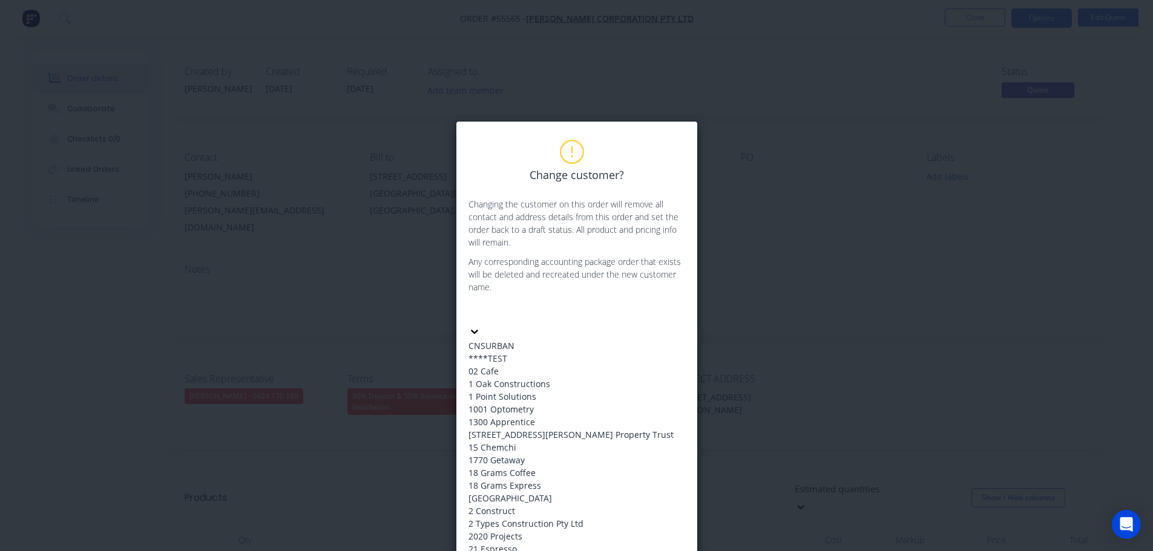
click at [498, 316] on div at bounding box center [559, 312] width 174 height 15
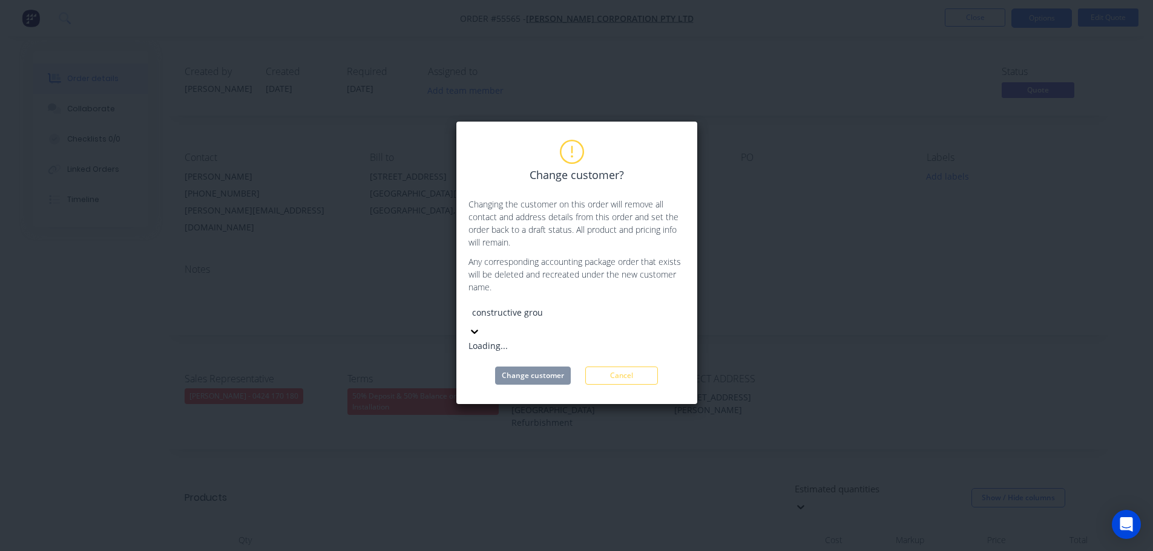
type input "constructive group"
click at [505, 342] on div "Constructive Group" at bounding box center [559, 345] width 182 height 13
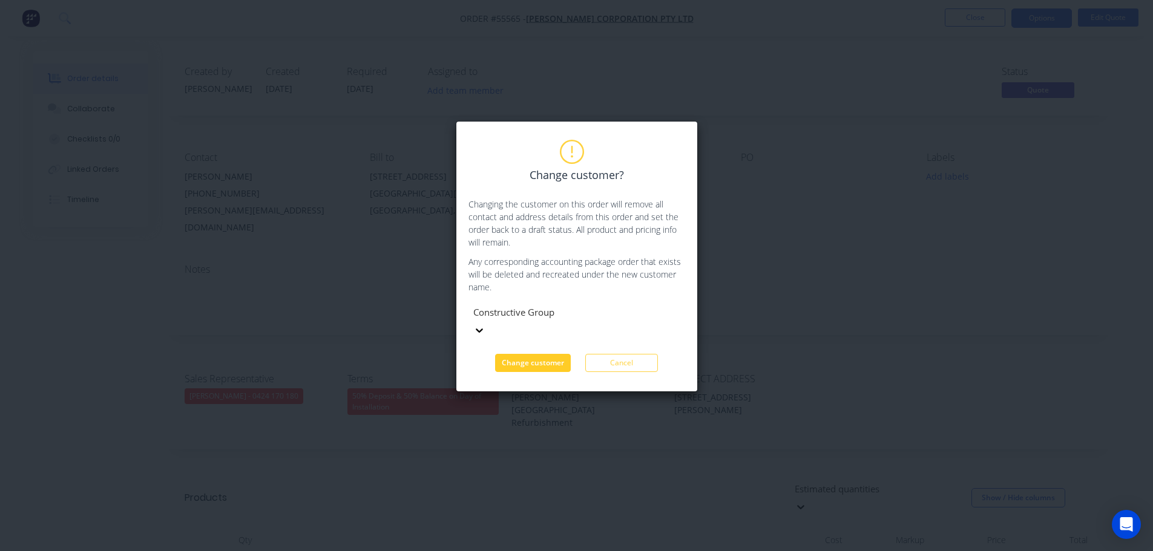
click at [505, 354] on button "Change customer" at bounding box center [533, 363] width 76 height 18
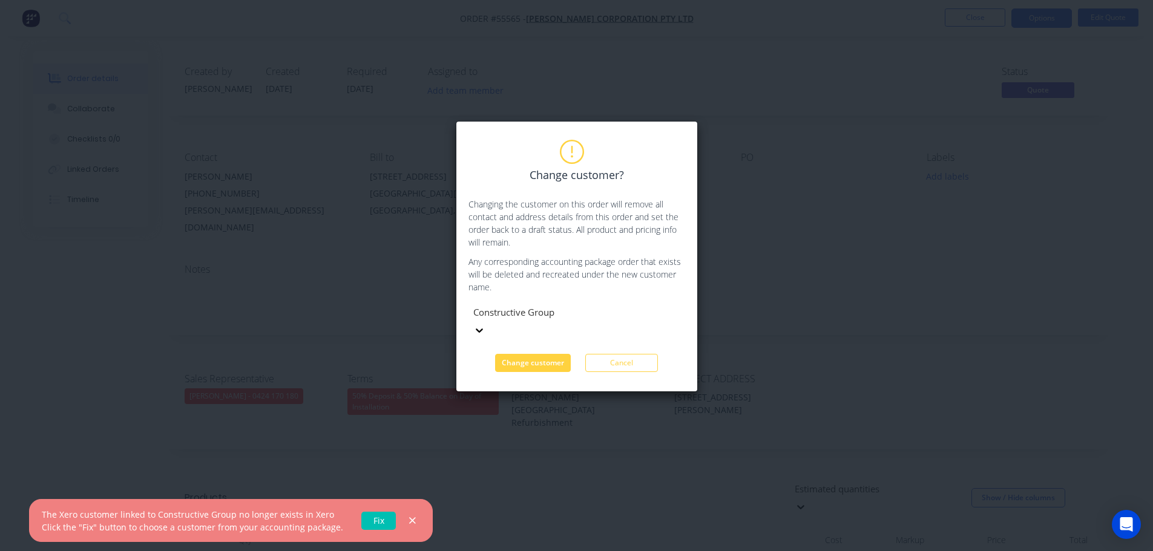
click at [372, 523] on link "Fix" at bounding box center [378, 521] width 34 height 18
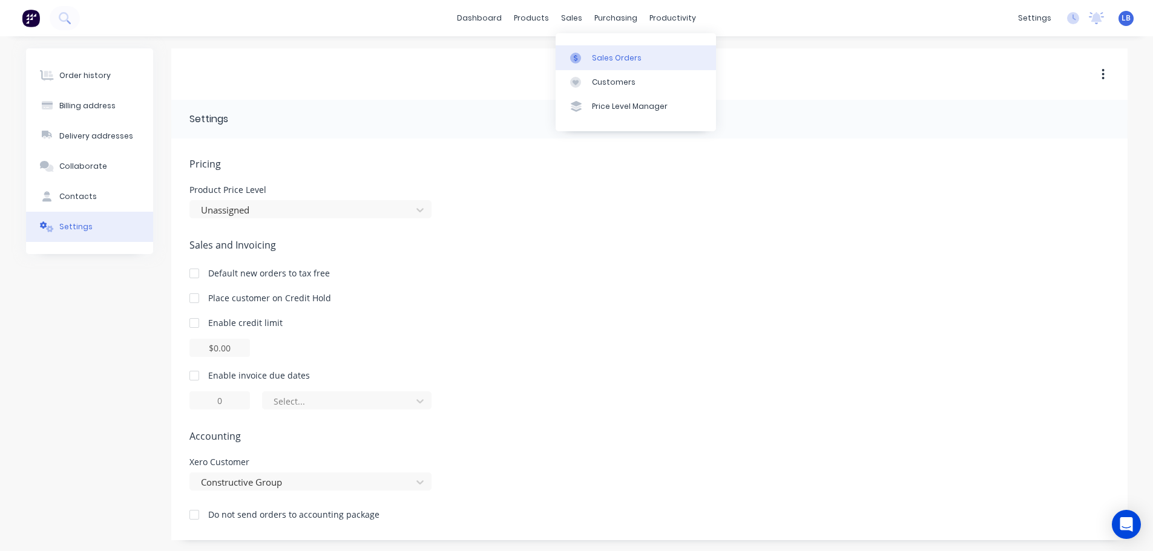
click at [612, 59] on div "Sales Orders" at bounding box center [617, 58] width 50 height 11
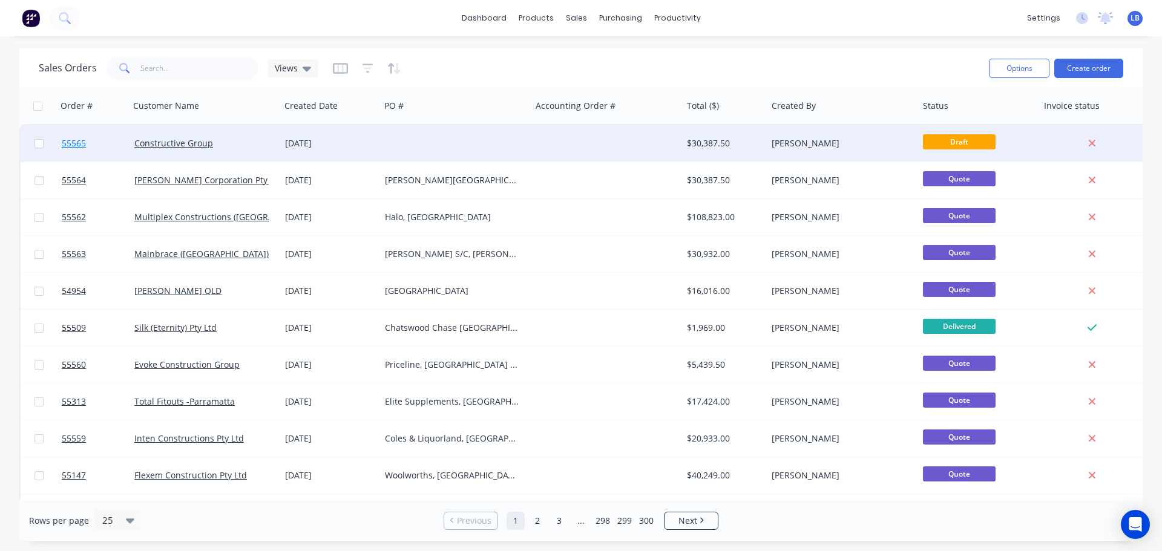
click at [71, 141] on span "55565" at bounding box center [74, 143] width 24 height 12
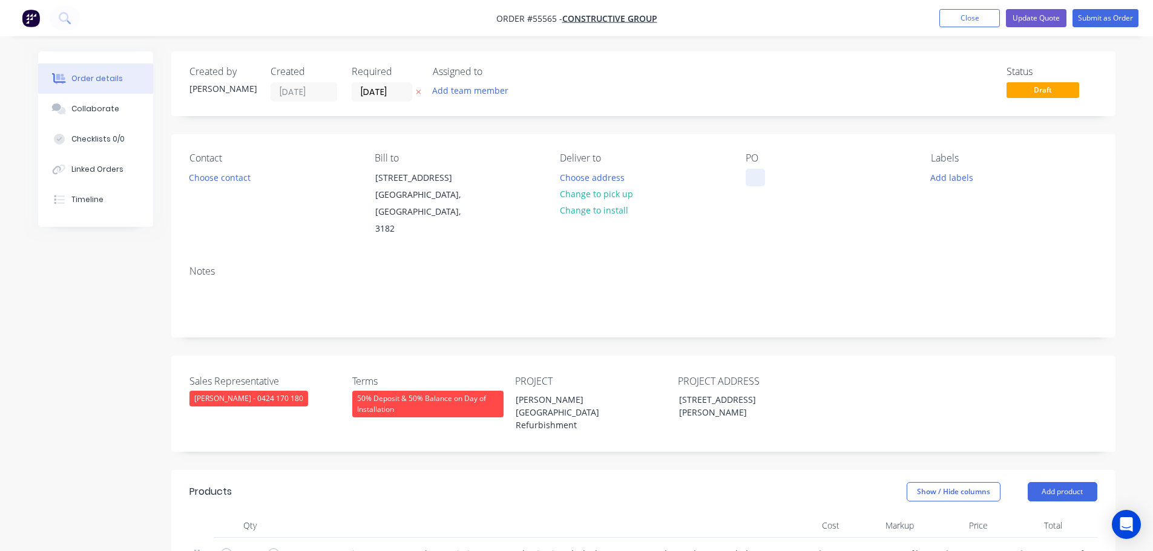
click at [761, 174] on div at bounding box center [754, 178] width 19 height 18
click at [538, 391] on div "[PERSON_NAME][GEOGRAPHIC_DATA] Refurbishment" at bounding box center [581, 412] width 151 height 43
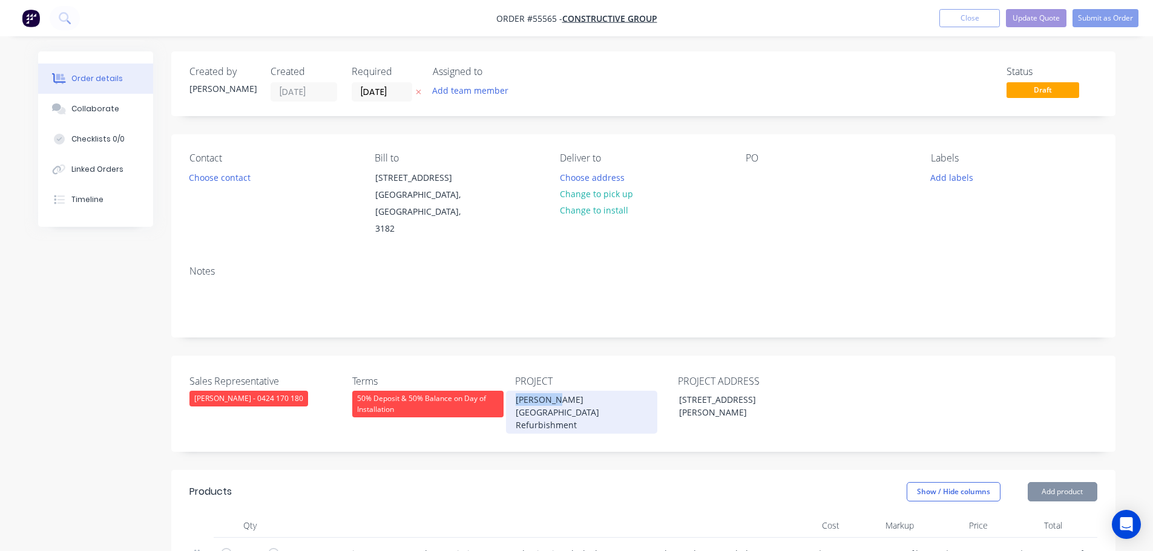
click at [538, 391] on div "[PERSON_NAME][GEOGRAPHIC_DATA] Refurbishment" at bounding box center [581, 412] width 151 height 43
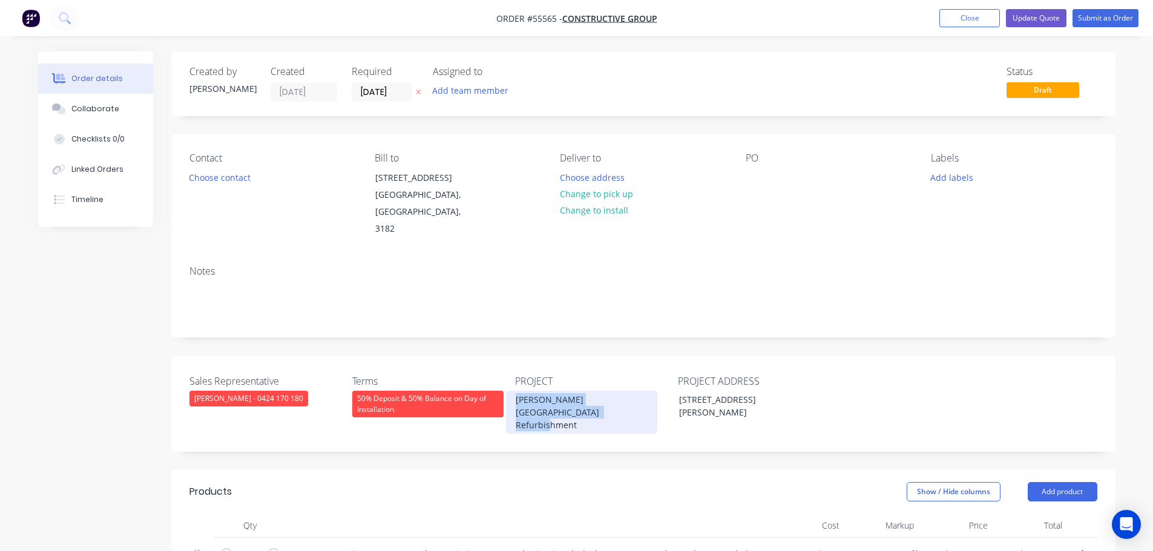
click at [538, 391] on div "[PERSON_NAME][GEOGRAPHIC_DATA] Refurbishment" at bounding box center [581, 412] width 151 height 43
copy div "[PERSON_NAME][GEOGRAPHIC_DATA] Refurbishment"
click at [759, 170] on div at bounding box center [754, 178] width 19 height 18
paste div
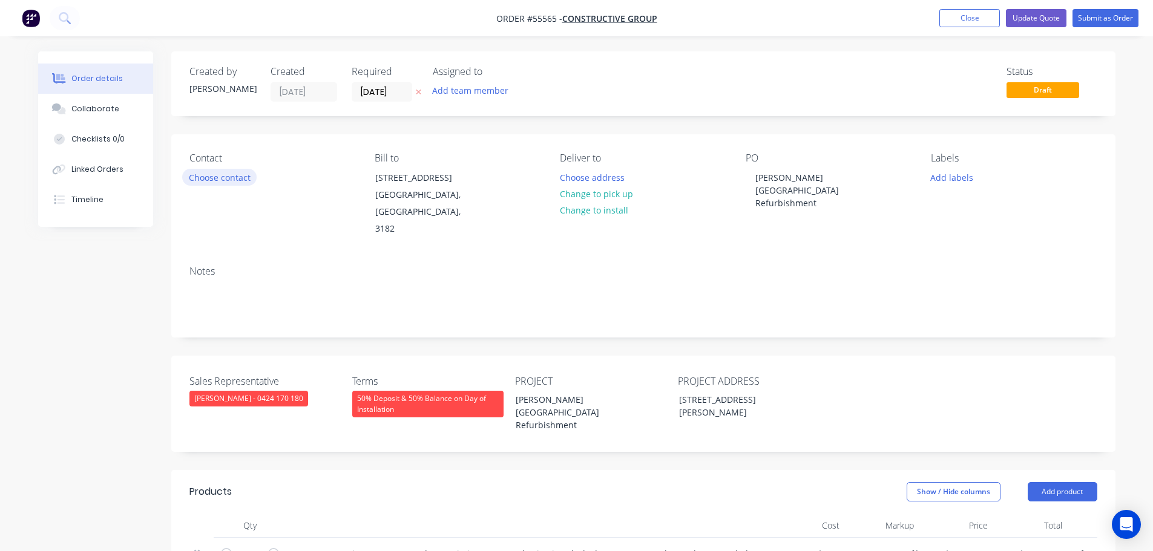
click at [227, 179] on button "Choose contact" at bounding box center [219, 177] width 74 height 16
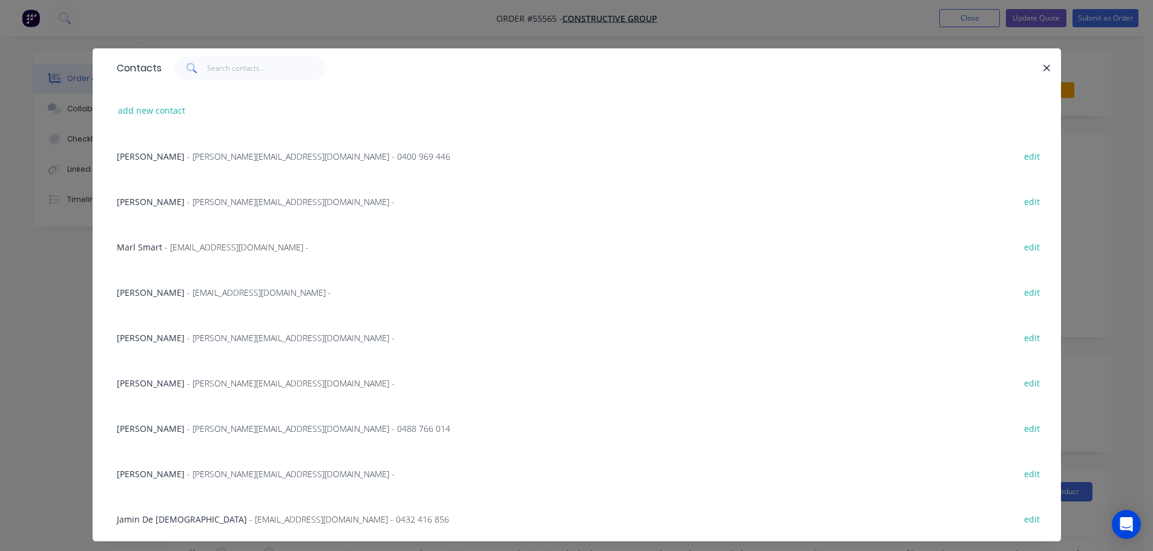
click at [150, 474] on span "Matthew Reid" at bounding box center [151, 473] width 68 height 11
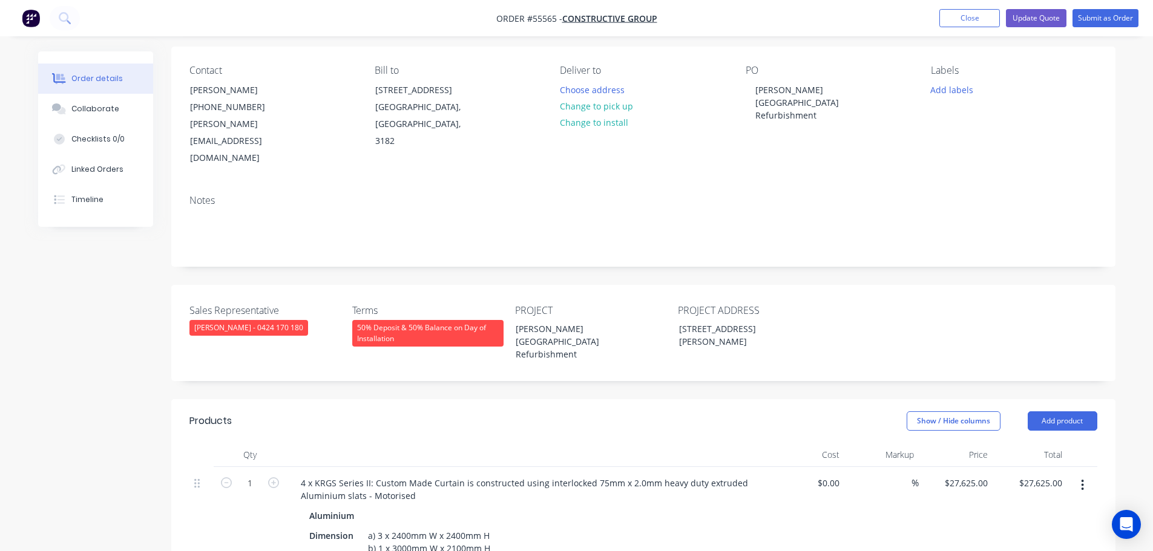
scroll to position [61, 0]
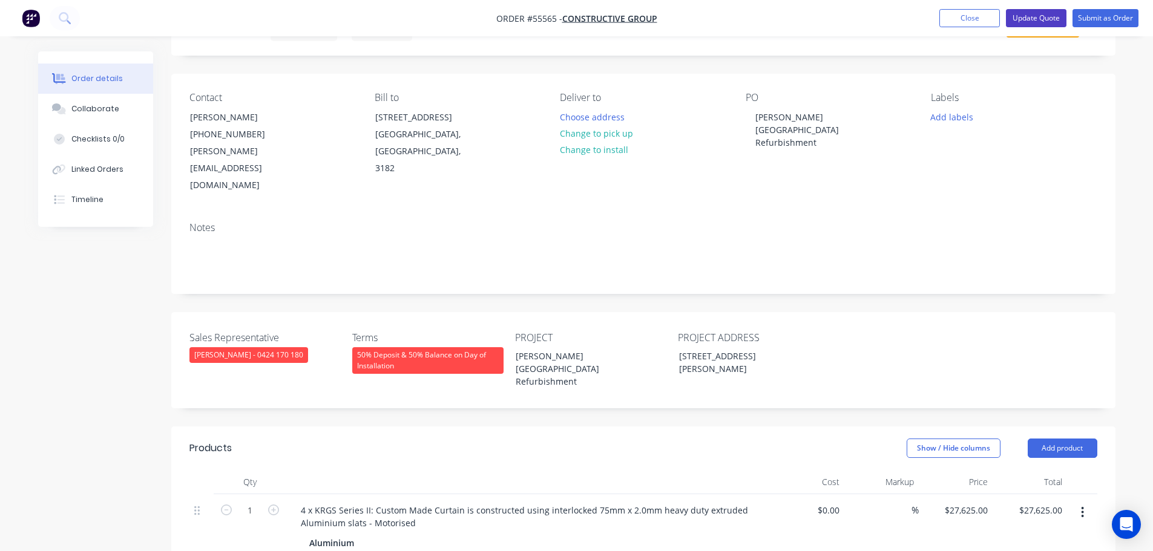
click at [1041, 22] on button "Update Quote" at bounding box center [1036, 18] width 61 height 18
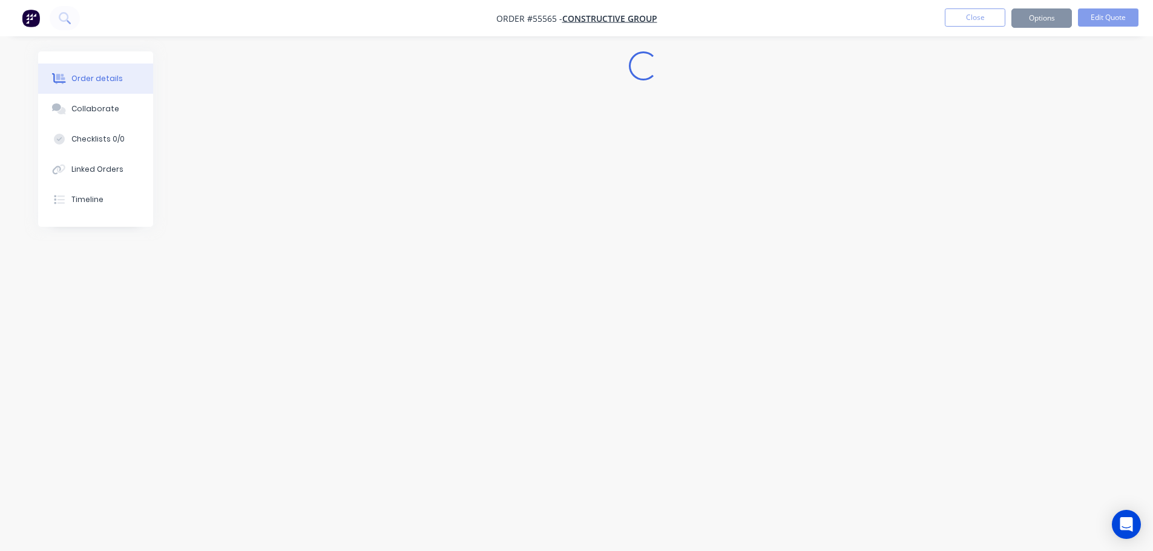
scroll to position [0, 0]
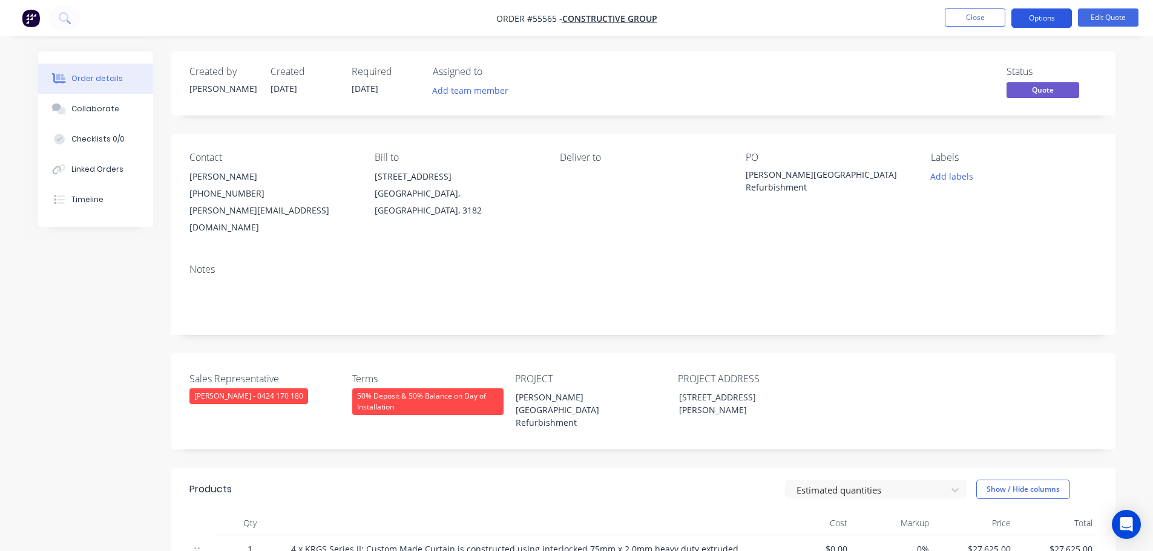
click at [1041, 23] on button "Options" at bounding box center [1041, 17] width 61 height 19
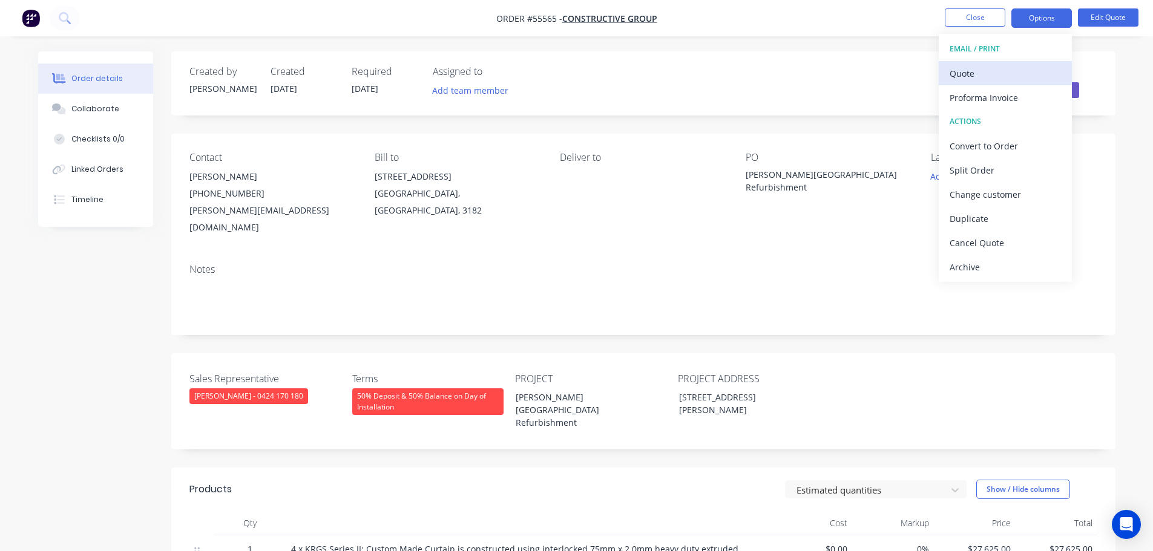
click at [978, 77] on div "Quote" at bounding box center [1004, 74] width 111 height 18
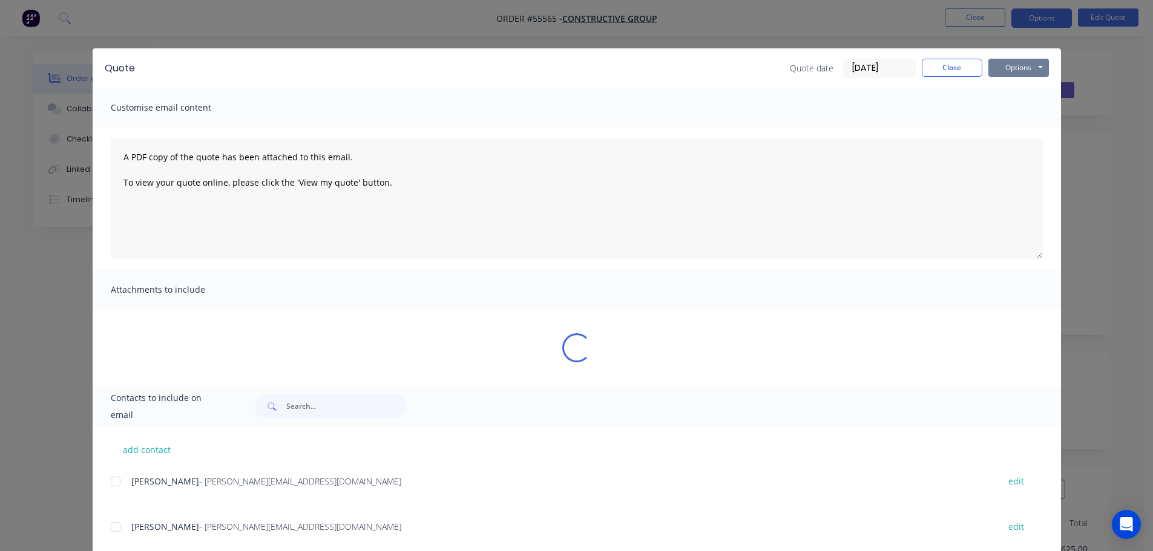
drag, startPoint x: 1004, startPoint y: 63, endPoint x: 1006, endPoint y: 79, distance: 15.8
click at [1004, 64] on button "Options" at bounding box center [1018, 68] width 61 height 18
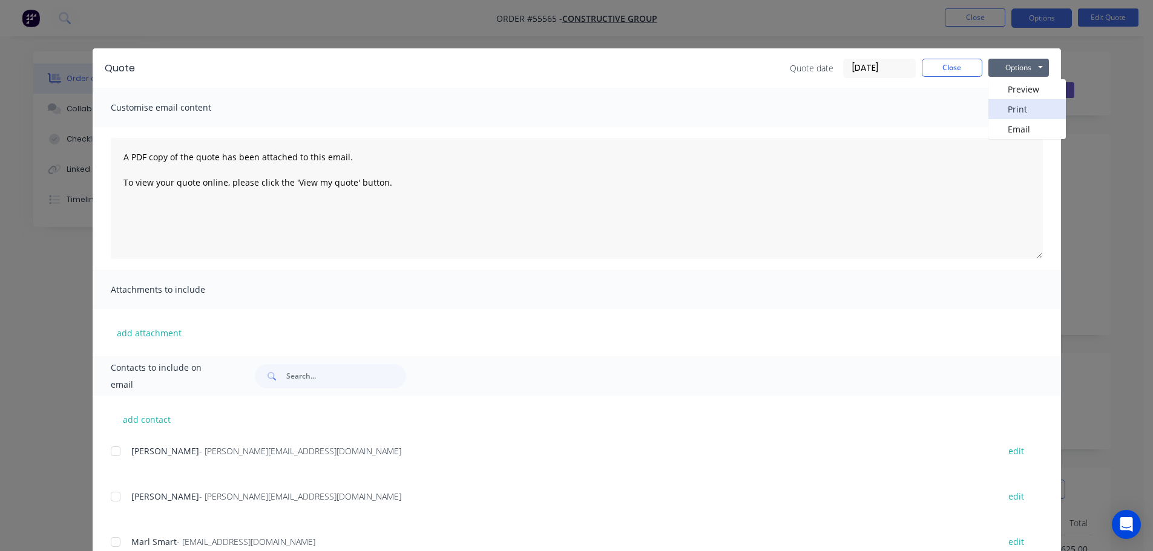
click at [1009, 111] on button "Print" at bounding box center [1026, 109] width 77 height 20
click at [958, 65] on button "Close" at bounding box center [951, 68] width 61 height 18
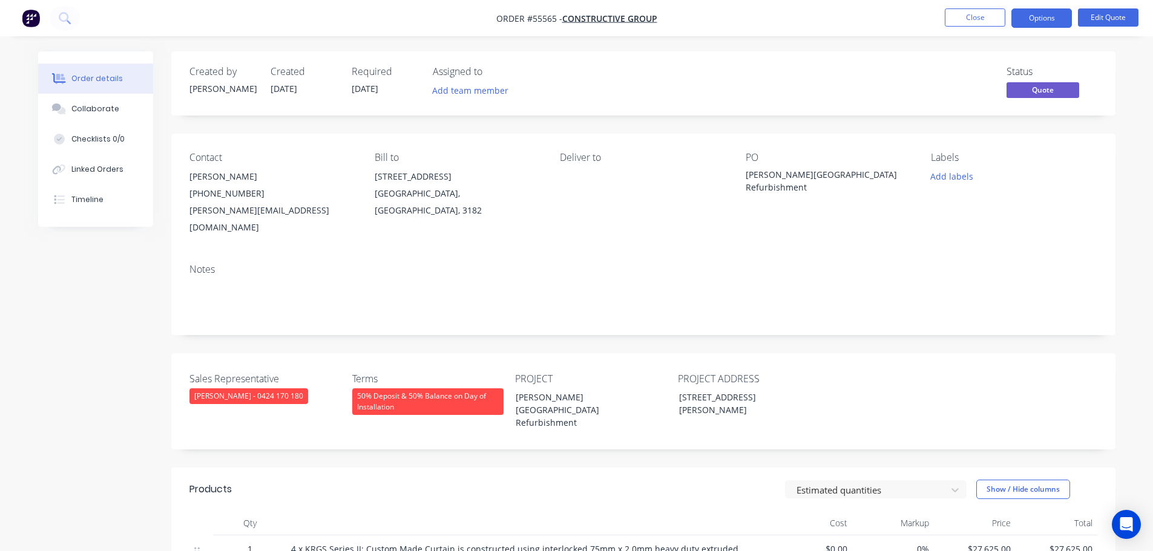
click at [257, 213] on div "matthew@constructiveqld.com.au" at bounding box center [272, 219] width 166 height 34
copy div "matthew@constructiveqld.com.au"
click at [779, 175] on div "[PERSON_NAME][GEOGRAPHIC_DATA] Refurbishment" at bounding box center [820, 180] width 151 height 25
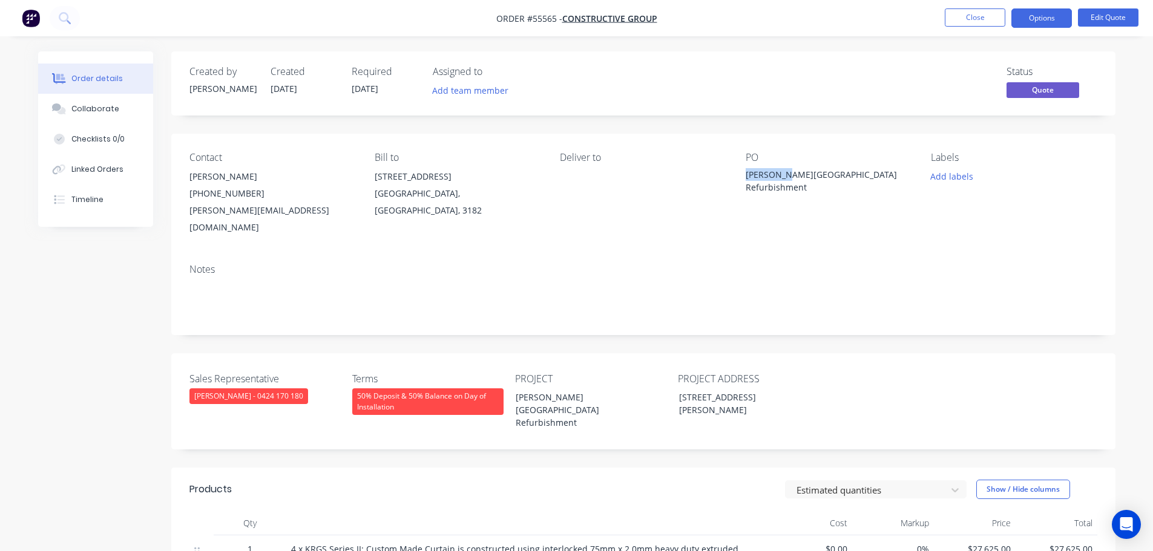
click at [779, 175] on div "[PERSON_NAME][GEOGRAPHIC_DATA] Refurbishment" at bounding box center [820, 180] width 151 height 25
copy div "[PERSON_NAME][GEOGRAPHIC_DATA] Refurbishment"
click at [1046, 20] on button "Options" at bounding box center [1041, 17] width 61 height 19
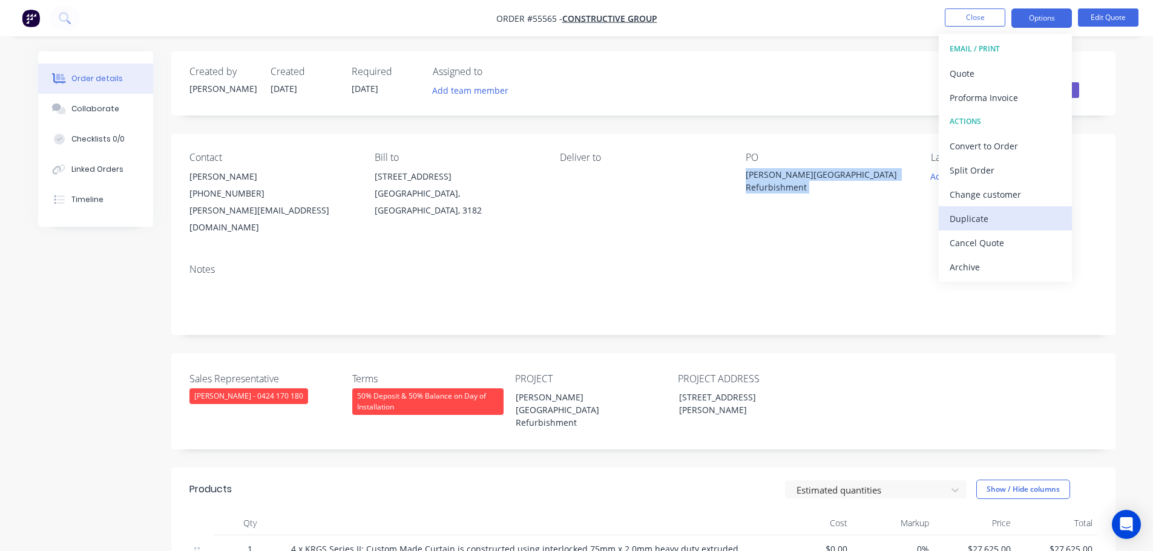
click at [966, 221] on div "Duplicate" at bounding box center [1004, 219] width 111 height 18
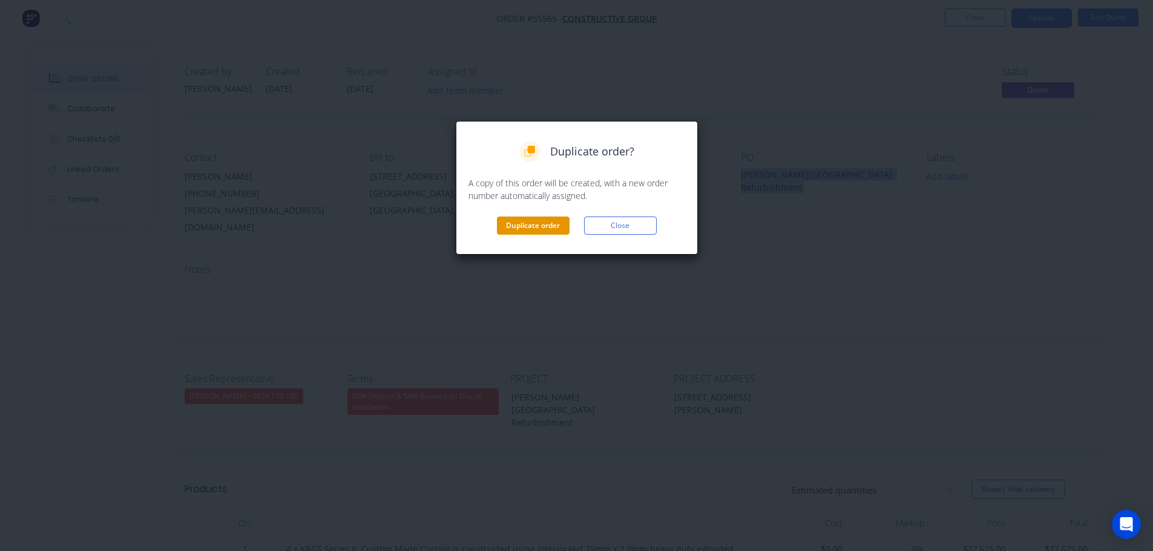
click at [528, 224] on button "Duplicate order" at bounding box center [533, 226] width 73 height 18
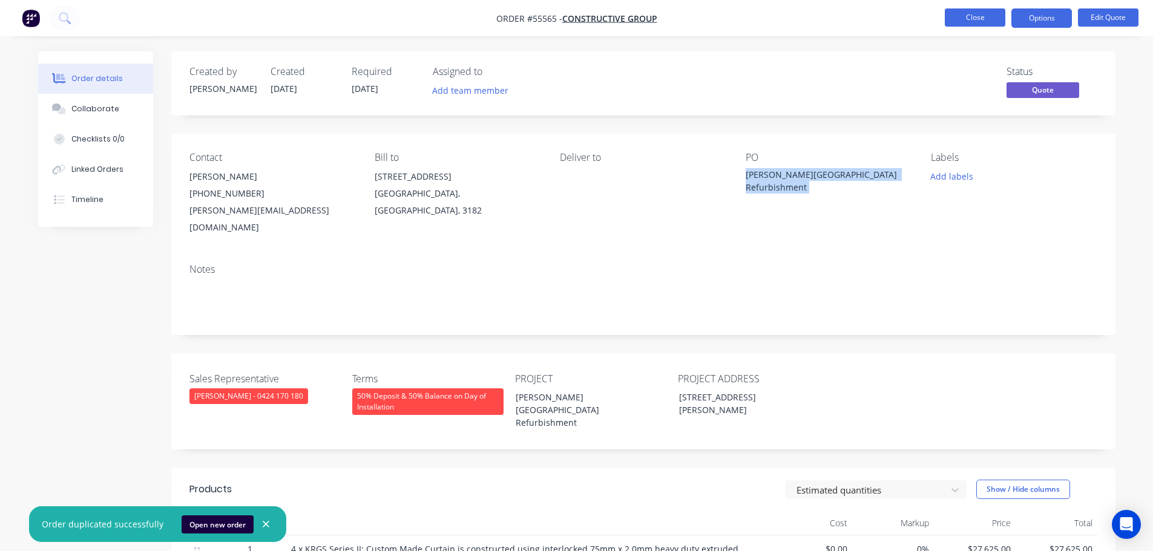
click at [965, 14] on button "Close" at bounding box center [974, 17] width 61 height 18
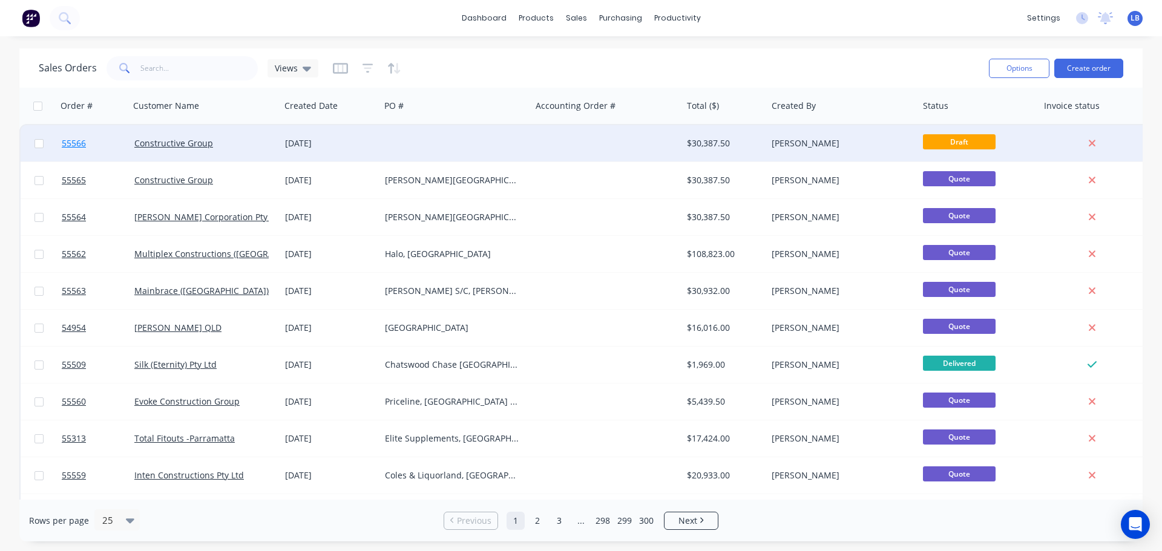
click at [72, 146] on span "55566" at bounding box center [74, 143] width 24 height 12
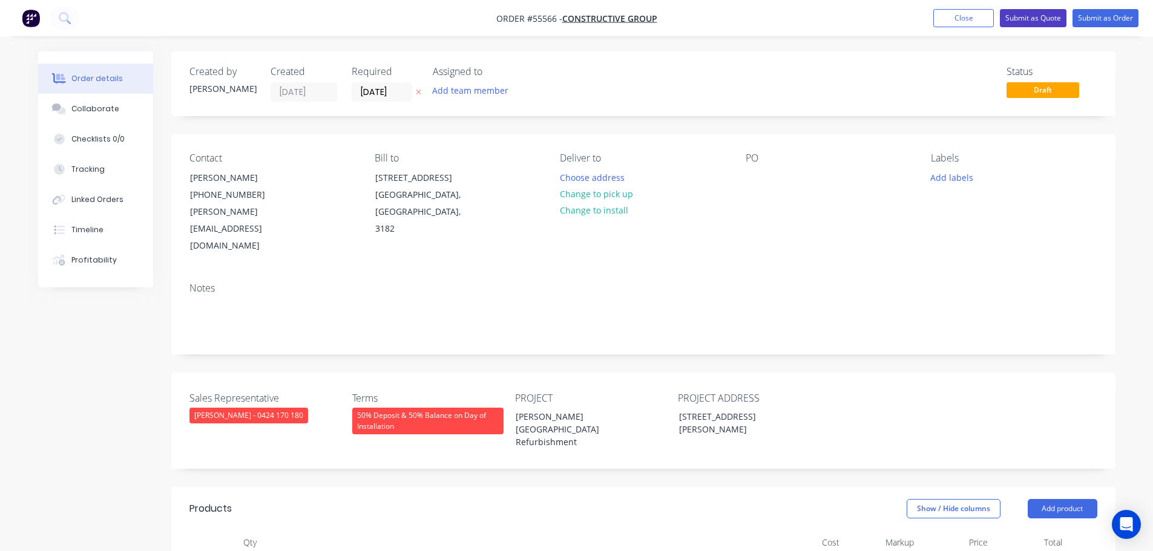
click at [1008, 19] on button "Submit as Quote" at bounding box center [1033, 18] width 67 height 18
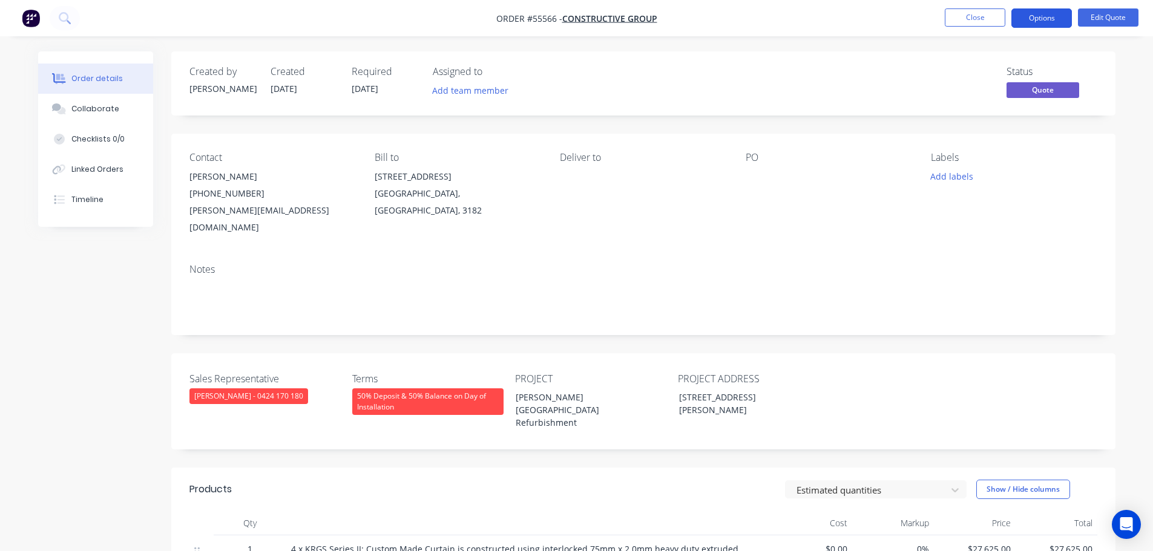
click at [1033, 20] on button "Options" at bounding box center [1041, 17] width 61 height 19
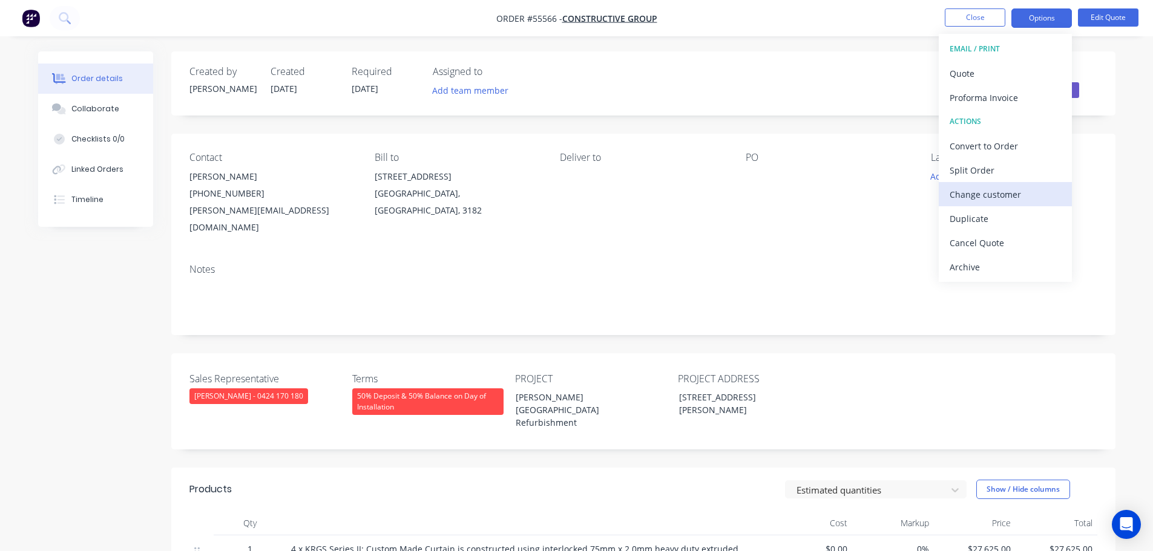
click at [962, 194] on div "Change customer" at bounding box center [1004, 195] width 111 height 18
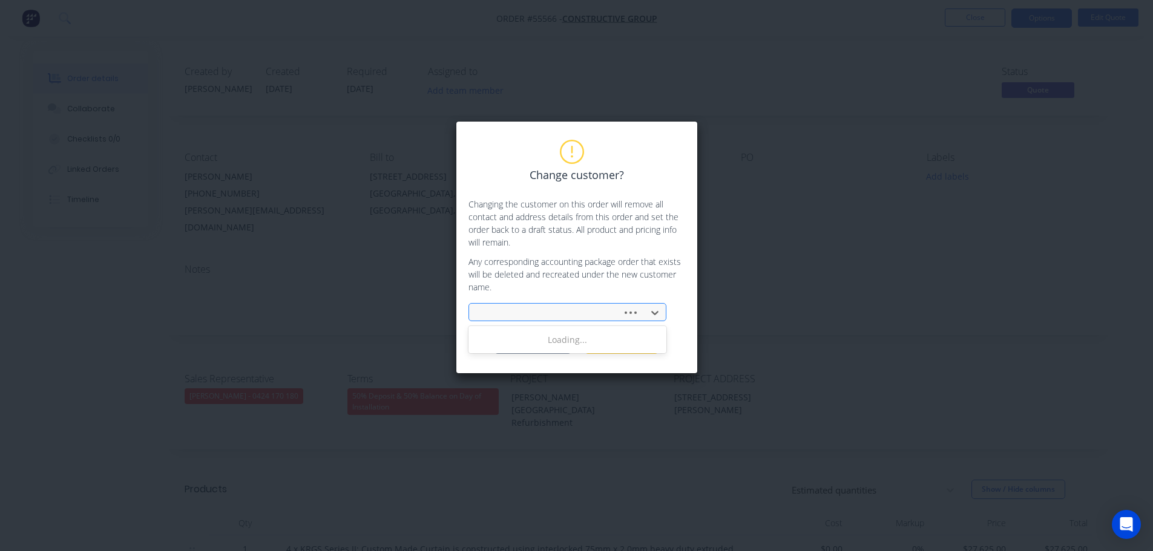
click at [493, 306] on div at bounding box center [547, 313] width 137 height 15
type input "fox building group"
click at [622, 318] on div at bounding box center [560, 313] width 162 height 15
click at [621, 345] on button "Cancel" at bounding box center [621, 345] width 73 height 18
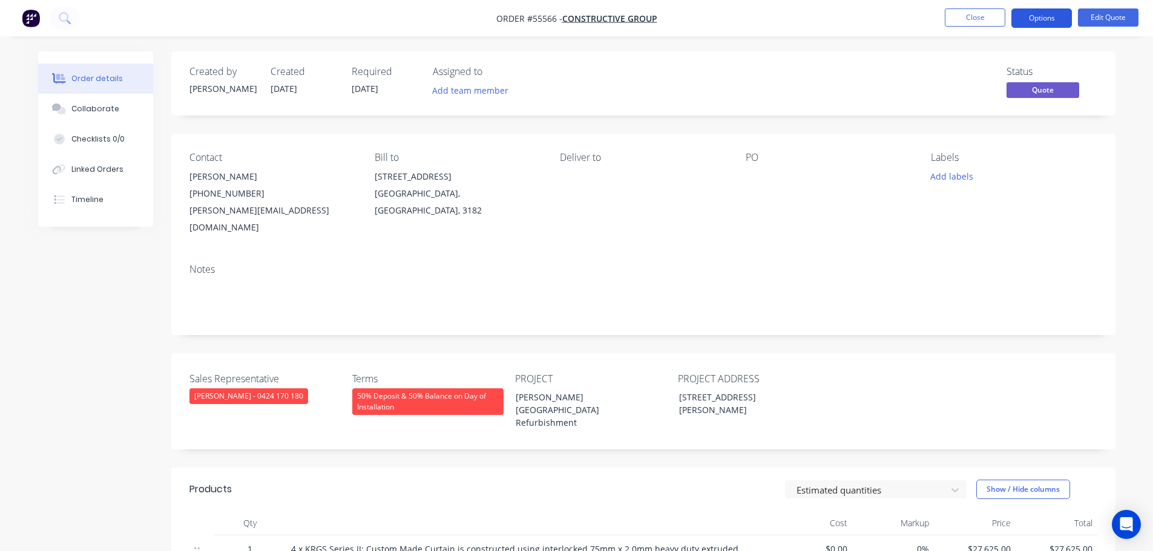
click at [1013, 26] on button "Options" at bounding box center [1041, 17] width 61 height 19
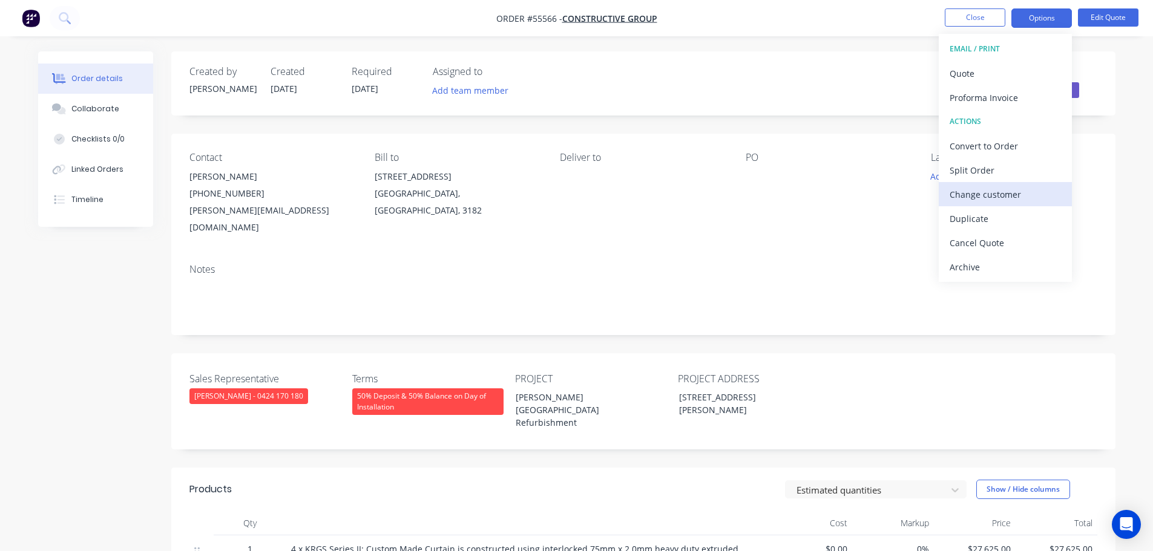
click at [966, 194] on div "Change customer" at bounding box center [1004, 195] width 111 height 18
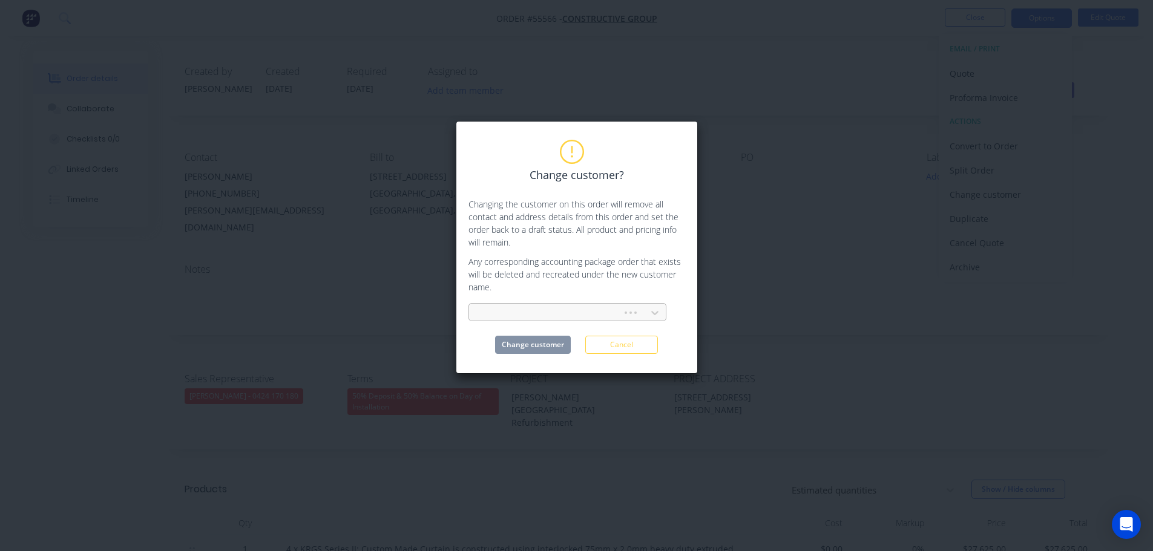
click at [506, 315] on div at bounding box center [547, 313] width 137 height 15
type input "izza group"
click at [504, 342] on div "Izza group" at bounding box center [567, 340] width 198 height 22
click at [510, 345] on button "Change customer" at bounding box center [533, 345] width 76 height 18
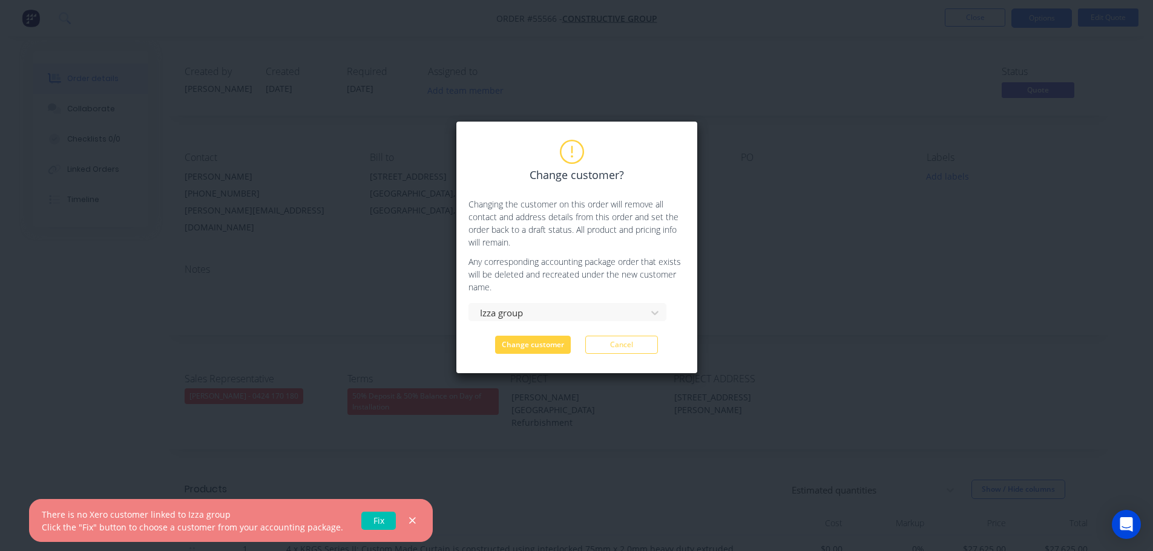
click at [371, 523] on link "Fix" at bounding box center [378, 521] width 34 height 18
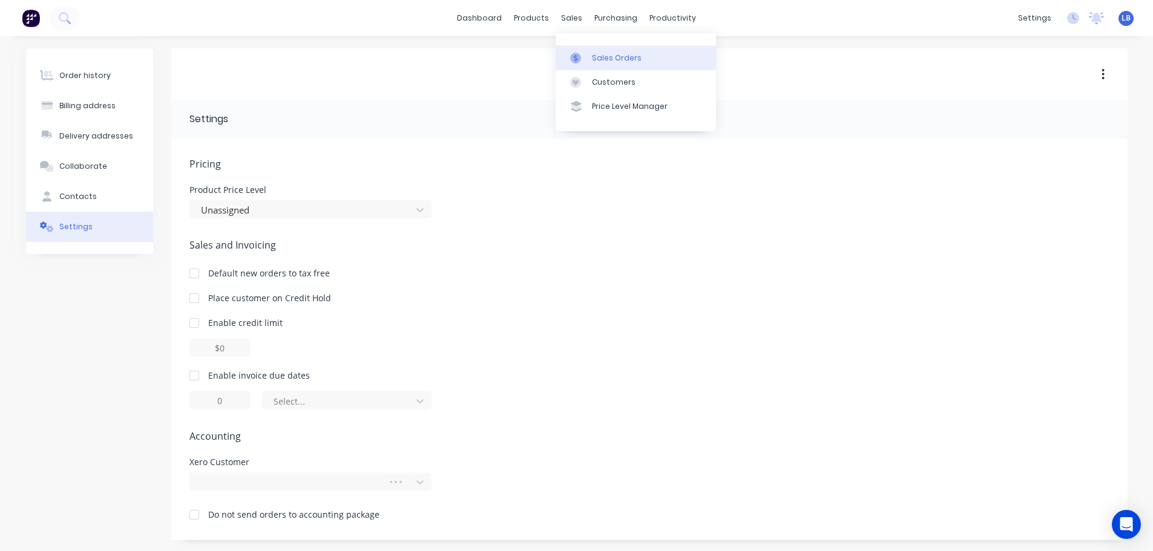
click at [612, 59] on div "Sales Orders" at bounding box center [617, 58] width 50 height 11
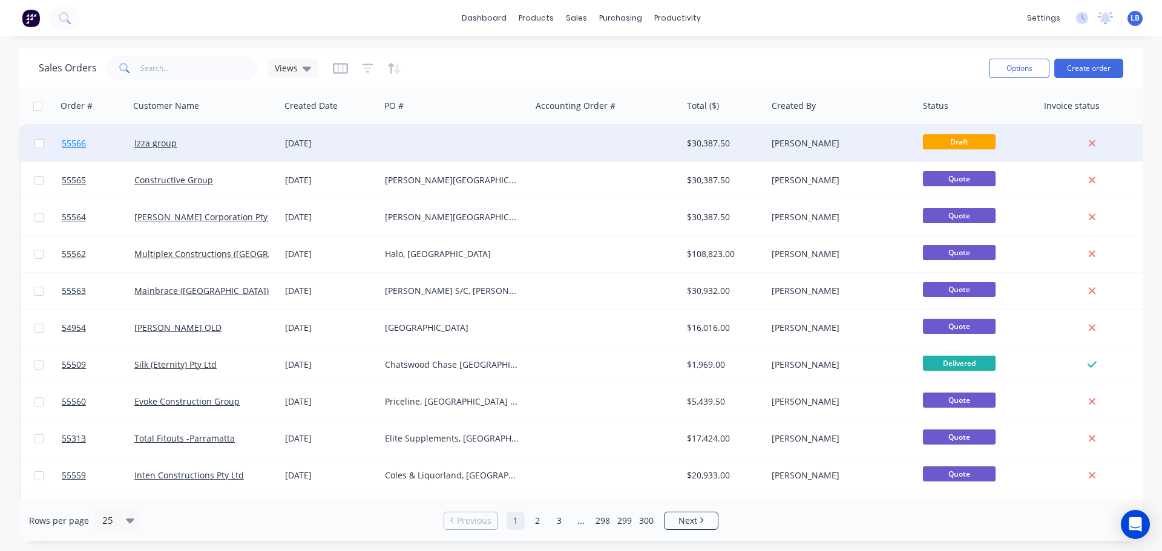
click at [81, 145] on span "55566" at bounding box center [74, 143] width 24 height 12
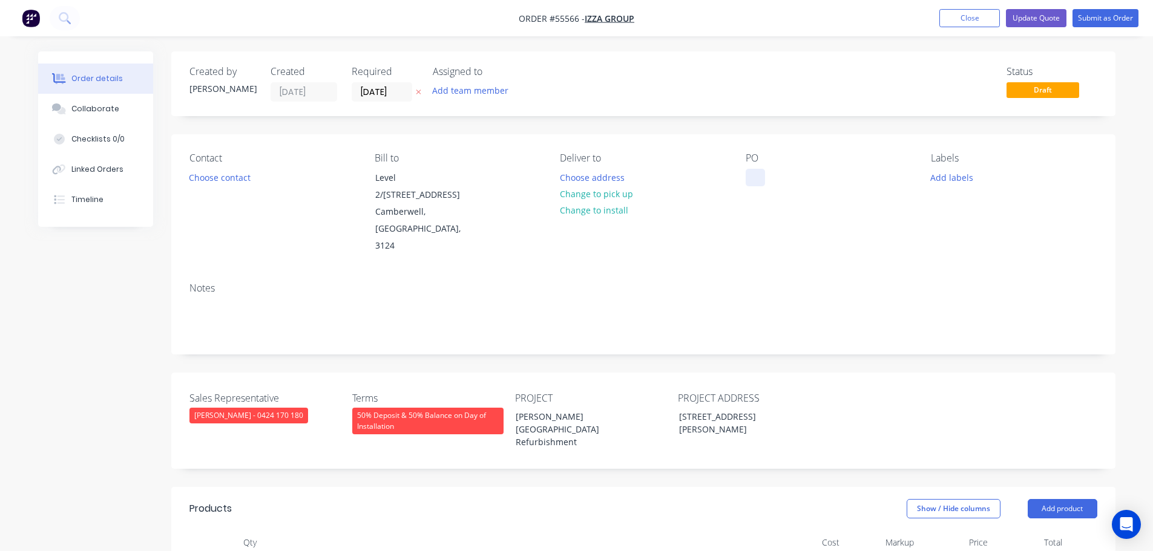
click at [757, 172] on div at bounding box center [754, 178] width 19 height 18
drag, startPoint x: 565, startPoint y: 392, endPoint x: 559, endPoint y: 400, distance: 9.9
click at [561, 408] on div "[PERSON_NAME][GEOGRAPHIC_DATA] Refurbishment" at bounding box center [581, 429] width 151 height 43
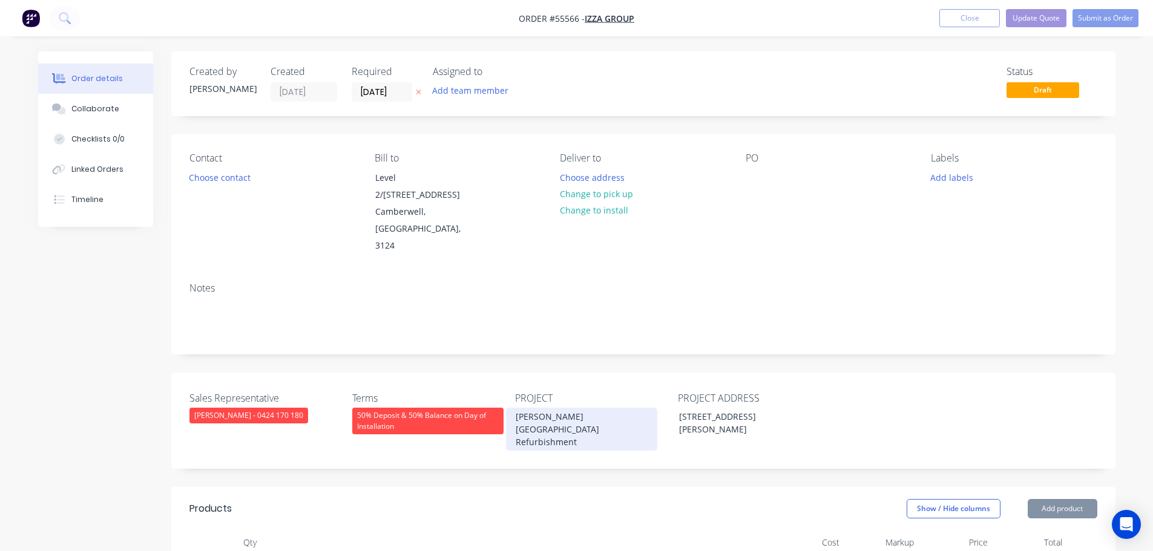
click at [559, 408] on div "[PERSON_NAME][GEOGRAPHIC_DATA] Refurbishment" at bounding box center [581, 429] width 151 height 43
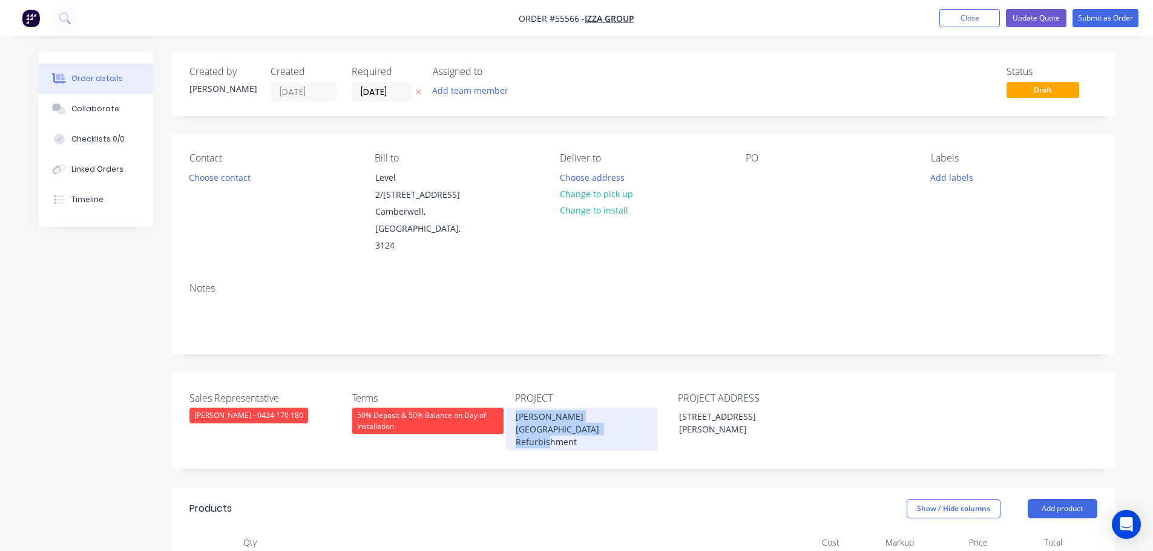
click at [559, 408] on div "[PERSON_NAME][GEOGRAPHIC_DATA] Refurbishment" at bounding box center [581, 429] width 151 height 43
copy div "[PERSON_NAME][GEOGRAPHIC_DATA] Refurbishment"
click at [745, 174] on div at bounding box center [754, 178] width 19 height 18
paste div
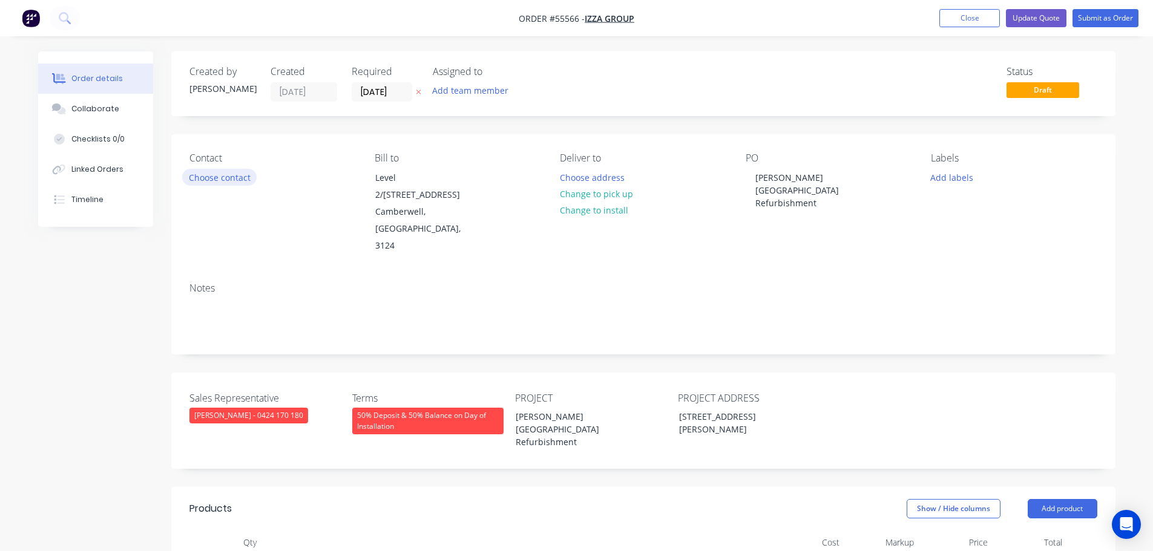
click at [193, 180] on button "Choose contact" at bounding box center [219, 177] width 74 height 16
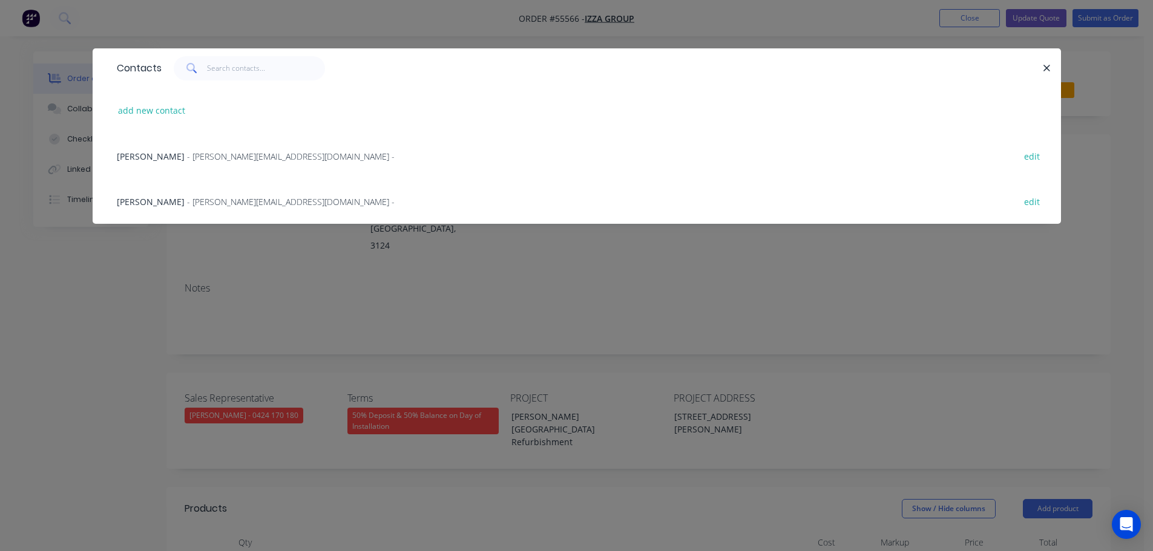
click at [187, 160] on span "- jim@izzagroup.com.au -" at bounding box center [291, 156] width 208 height 11
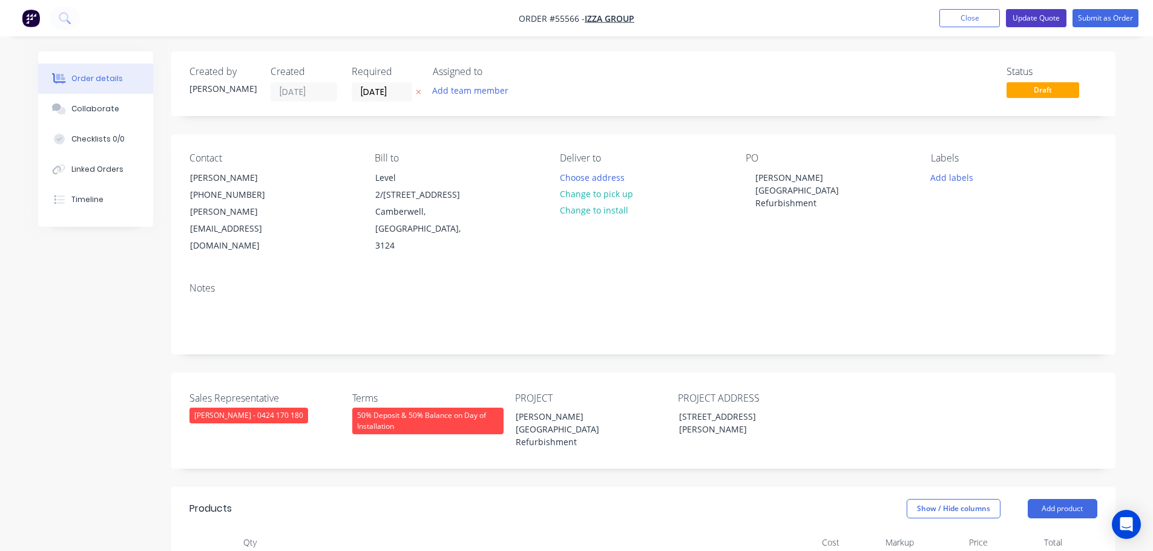
click at [1020, 13] on button "Update Quote" at bounding box center [1036, 18] width 61 height 18
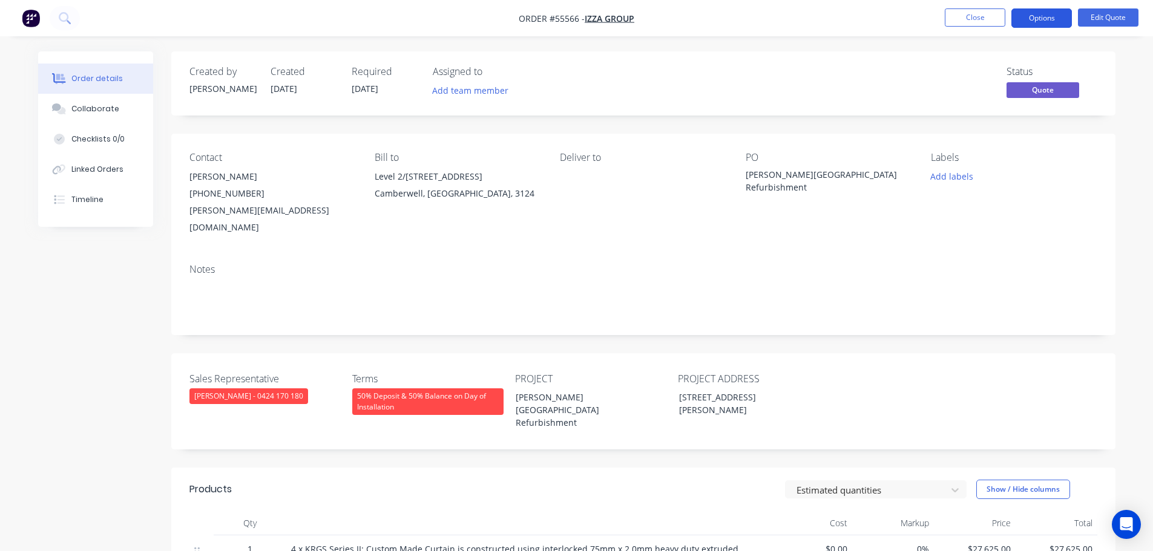
click at [1042, 22] on button "Options" at bounding box center [1041, 17] width 61 height 19
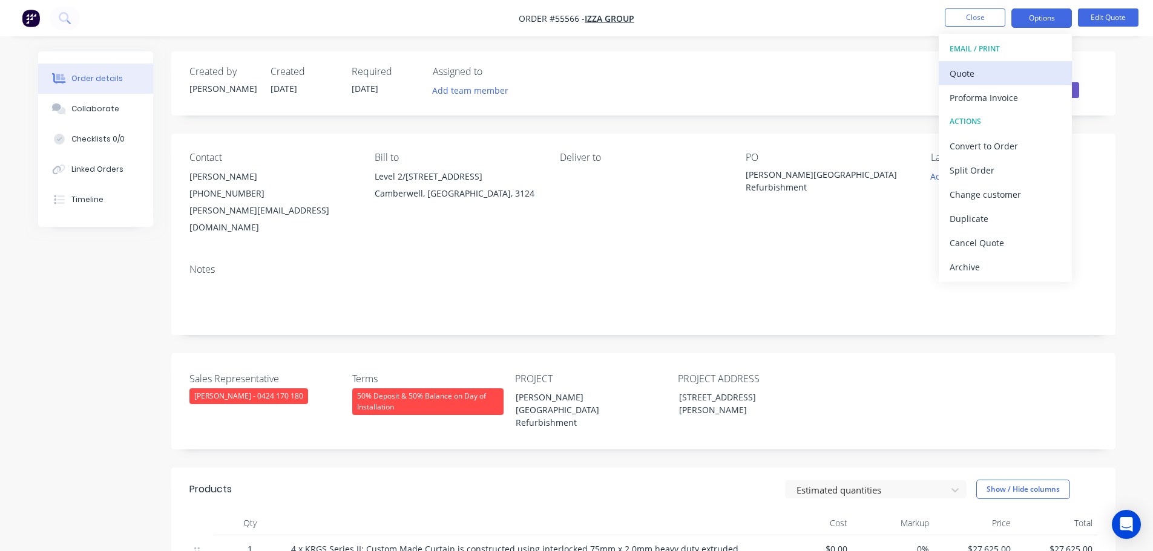
click at [979, 76] on div "Quote" at bounding box center [1004, 74] width 111 height 18
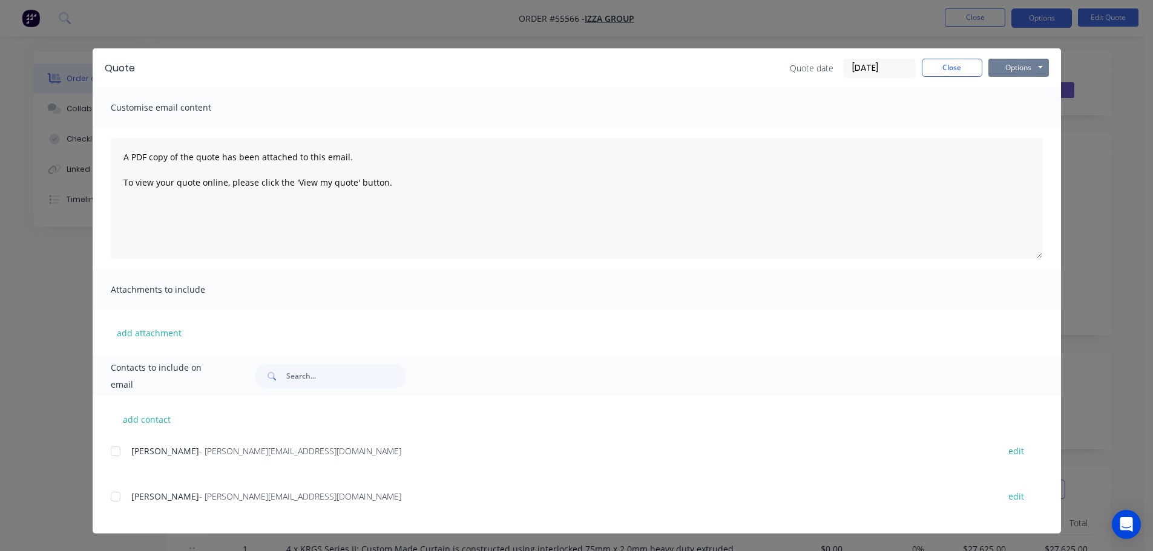
drag, startPoint x: 1016, startPoint y: 66, endPoint x: 1015, endPoint y: 76, distance: 10.4
click at [1016, 67] on button "Options" at bounding box center [1018, 68] width 61 height 18
click at [1018, 110] on button "Print" at bounding box center [1026, 109] width 77 height 20
click at [936, 73] on button "Close" at bounding box center [951, 68] width 61 height 18
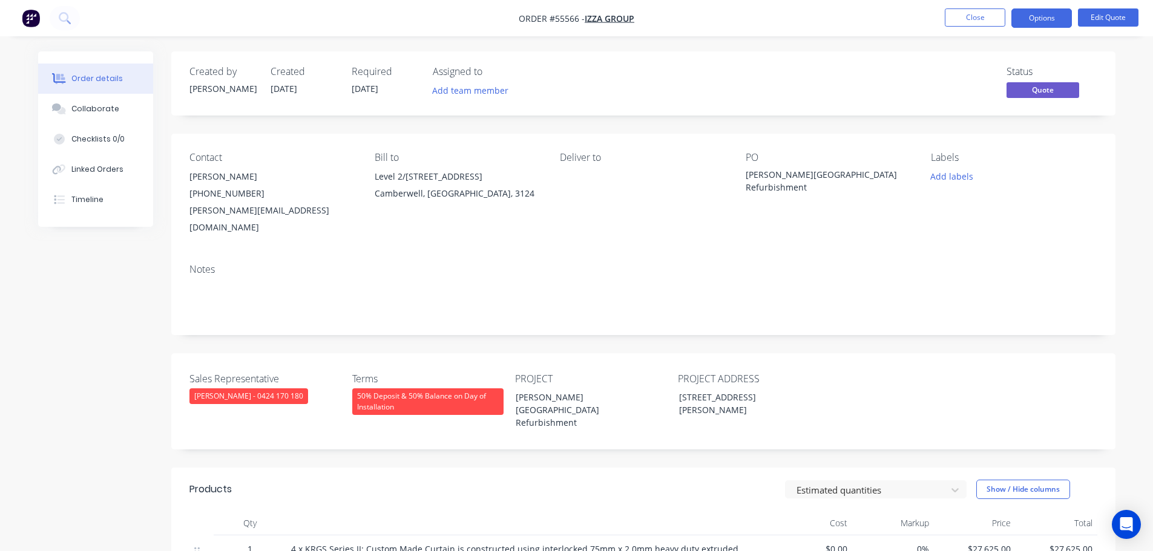
click at [220, 208] on div "jim@izzagroup.com.au" at bounding box center [272, 219] width 166 height 34
copy div "jim@izzagroup.com.au"
click at [775, 180] on div "[PERSON_NAME][GEOGRAPHIC_DATA] Refurbishment" at bounding box center [820, 180] width 151 height 25
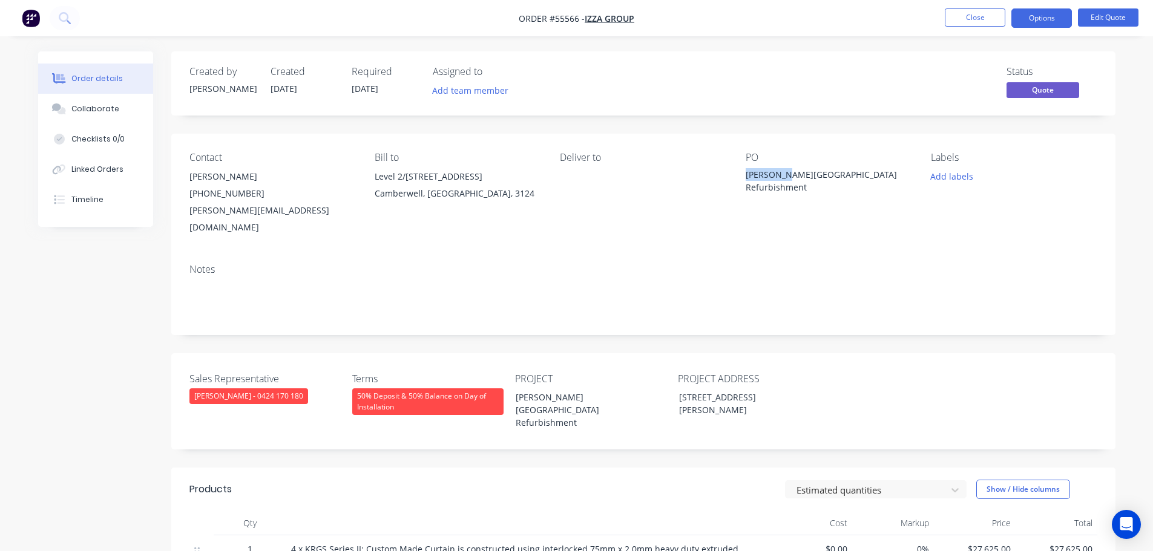
click at [775, 180] on div "[PERSON_NAME][GEOGRAPHIC_DATA] Refurbishment" at bounding box center [820, 180] width 151 height 25
copy div "[PERSON_NAME][GEOGRAPHIC_DATA] Refurbishment"
click at [1033, 18] on button "Options" at bounding box center [1041, 17] width 61 height 19
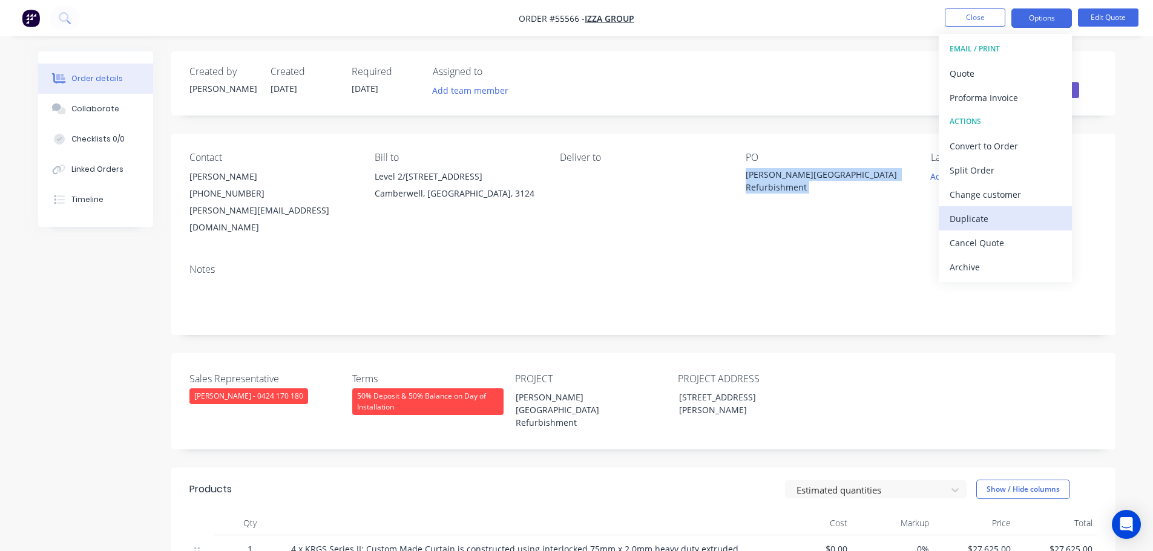
click at [957, 227] on div "Duplicate" at bounding box center [1004, 219] width 111 height 18
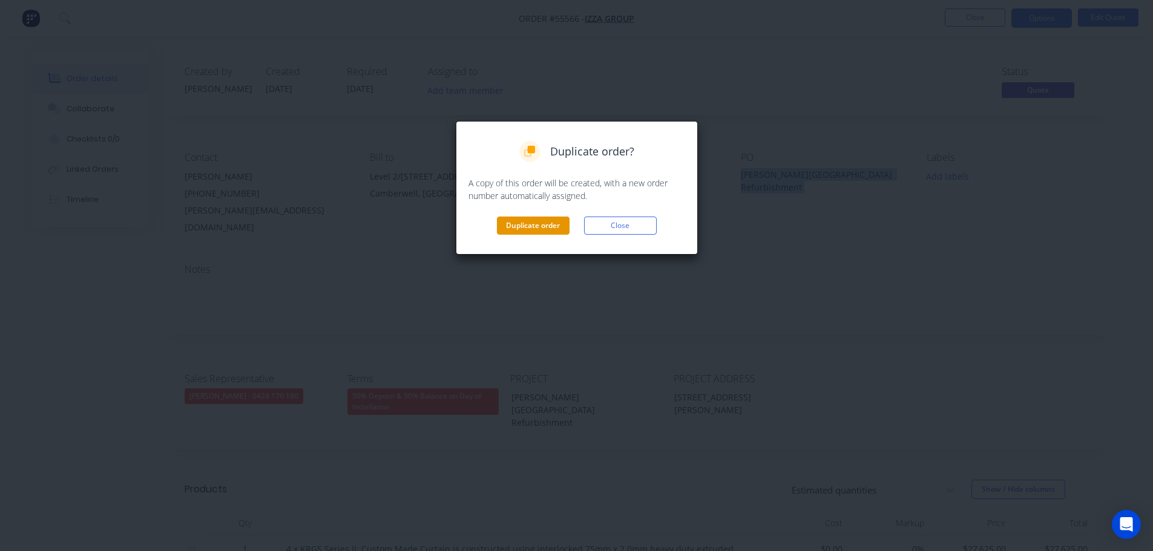
click at [546, 227] on button "Duplicate order" at bounding box center [533, 226] width 73 height 18
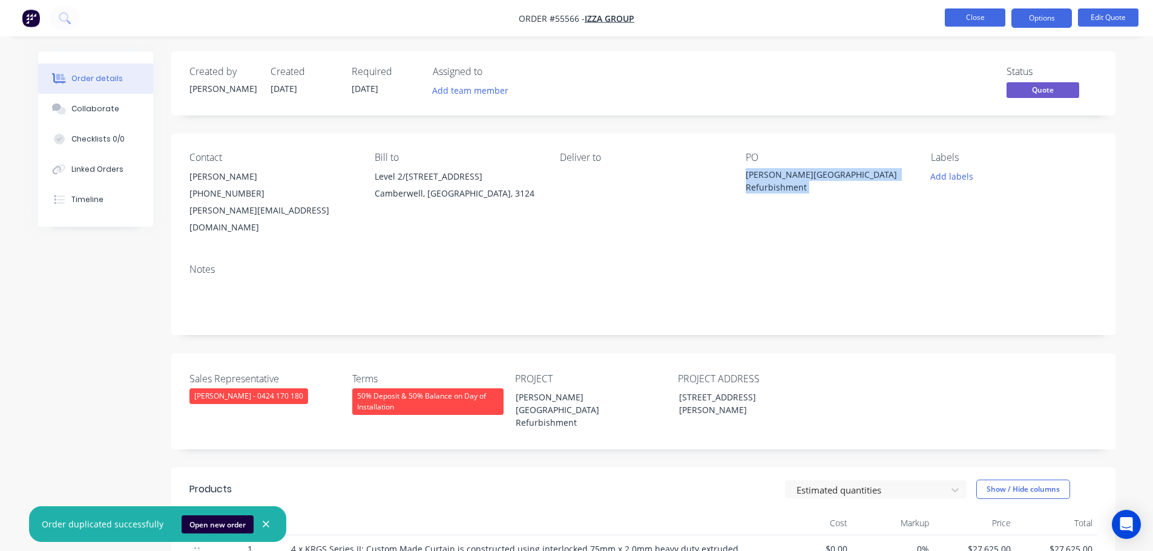
click at [964, 22] on button "Close" at bounding box center [974, 17] width 61 height 18
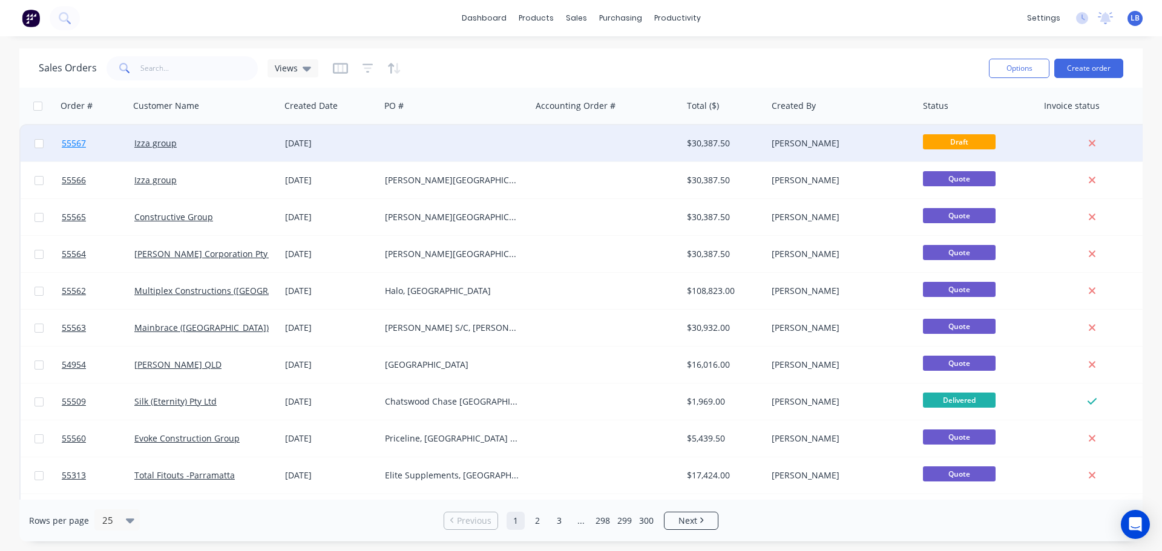
click at [76, 143] on span "55567" at bounding box center [74, 143] width 24 height 12
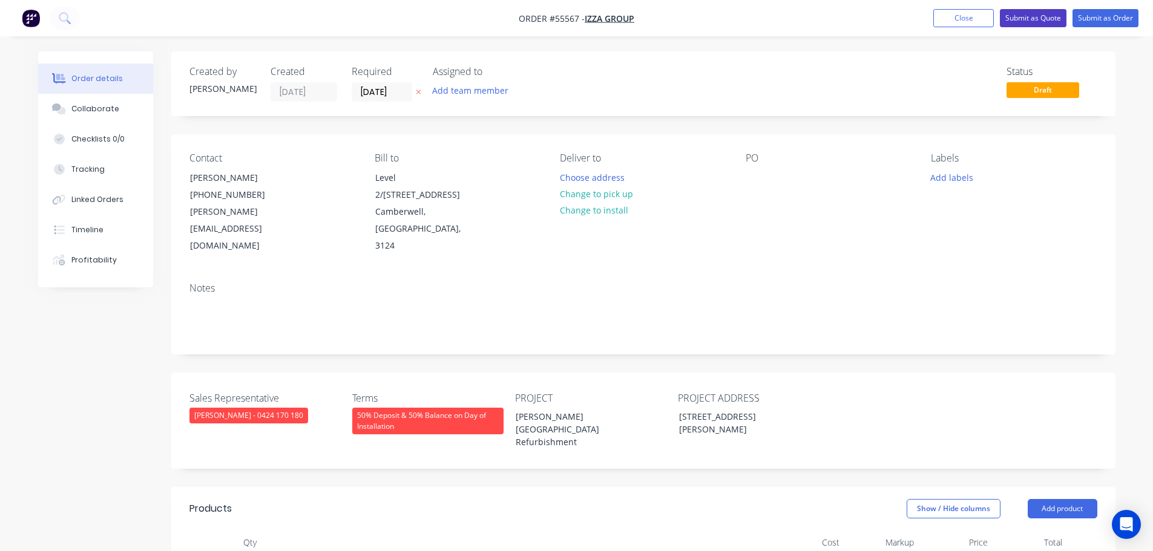
click at [1040, 21] on button "Submit as Quote" at bounding box center [1033, 18] width 67 height 18
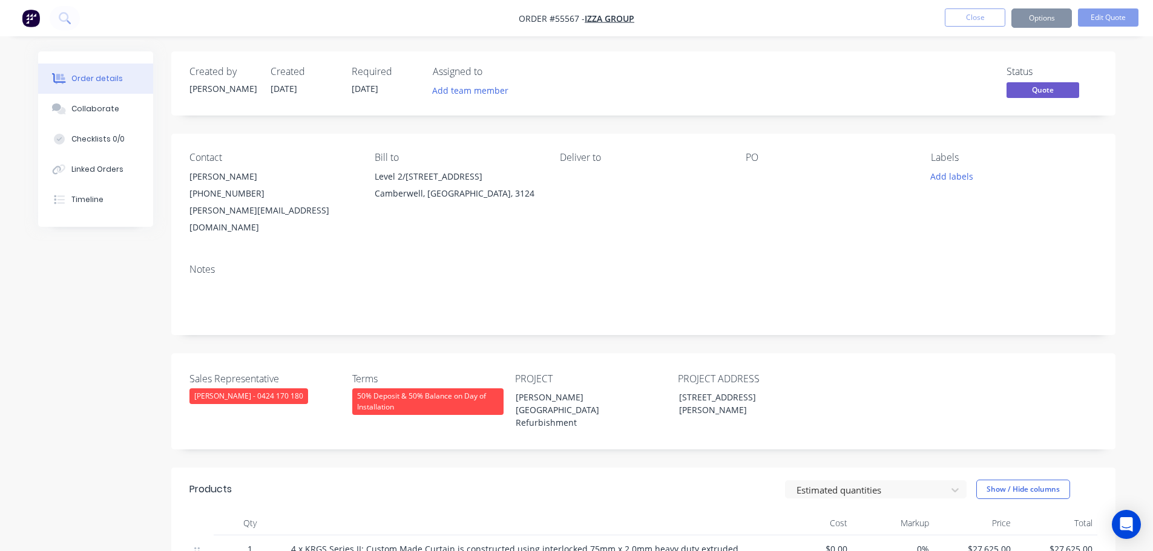
click at [1035, 24] on button "Options" at bounding box center [1041, 17] width 61 height 19
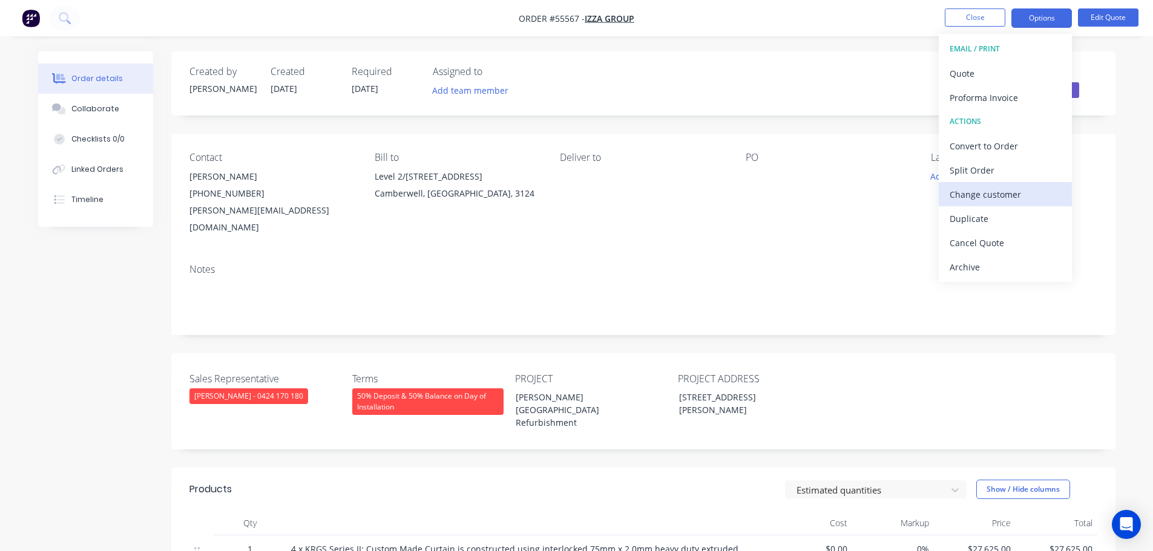
click at [989, 197] on div "Change customer" at bounding box center [1004, 195] width 111 height 18
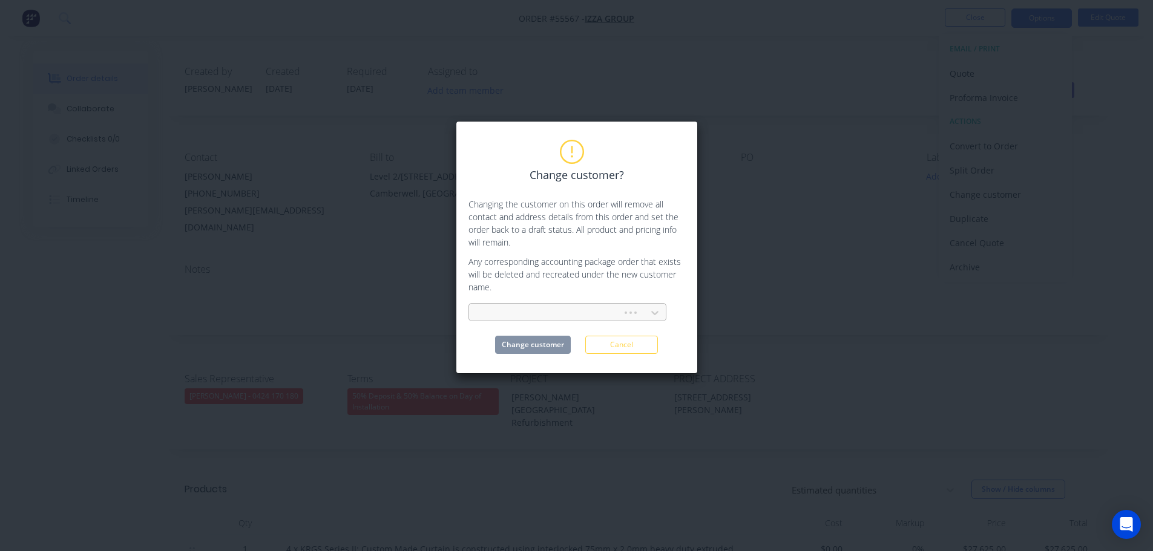
click at [499, 307] on div at bounding box center [547, 313] width 137 height 15
type input "k"
type input "magellan"
click at [534, 341] on div "Magellan Projects Pty Ltd" at bounding box center [567, 340] width 198 height 22
click at [533, 348] on button "Change customer" at bounding box center [533, 345] width 76 height 18
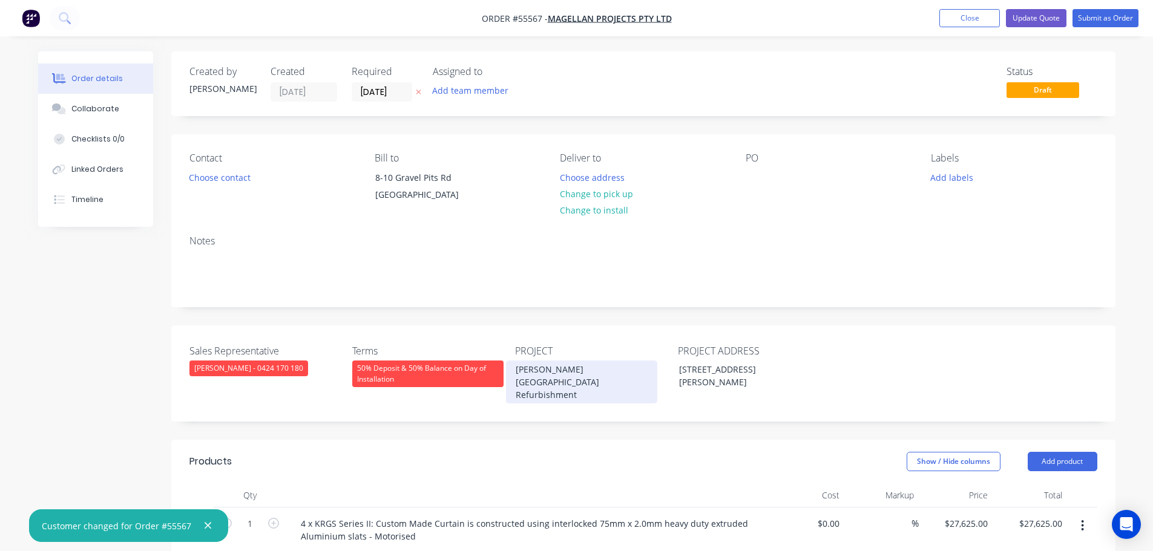
click at [549, 384] on div "[PERSON_NAME][GEOGRAPHIC_DATA] Refurbishment" at bounding box center [581, 382] width 151 height 43
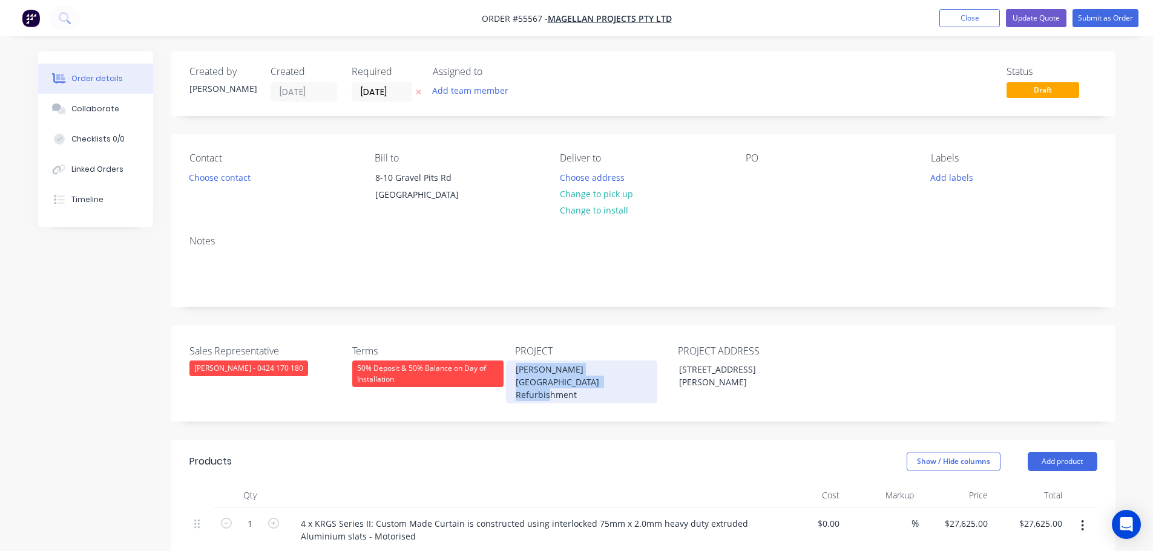
click at [549, 384] on div "[PERSON_NAME][GEOGRAPHIC_DATA] Refurbishment" at bounding box center [581, 382] width 151 height 43
copy div "[PERSON_NAME][GEOGRAPHIC_DATA] Refurbishment"
click at [759, 171] on div at bounding box center [754, 178] width 19 height 18
paste div
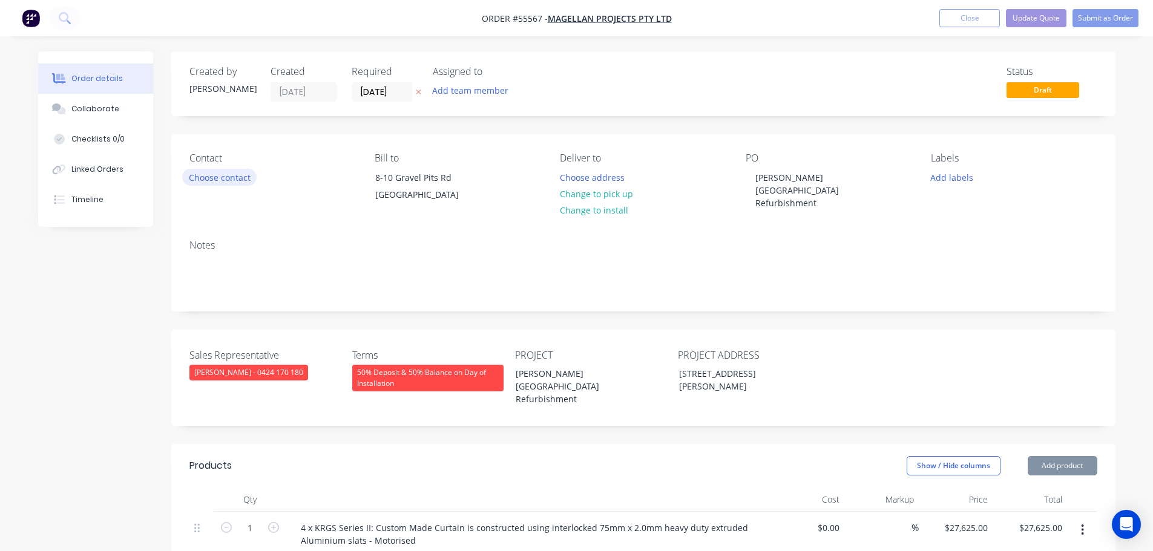
click at [226, 178] on button "Choose contact" at bounding box center [219, 177] width 74 height 16
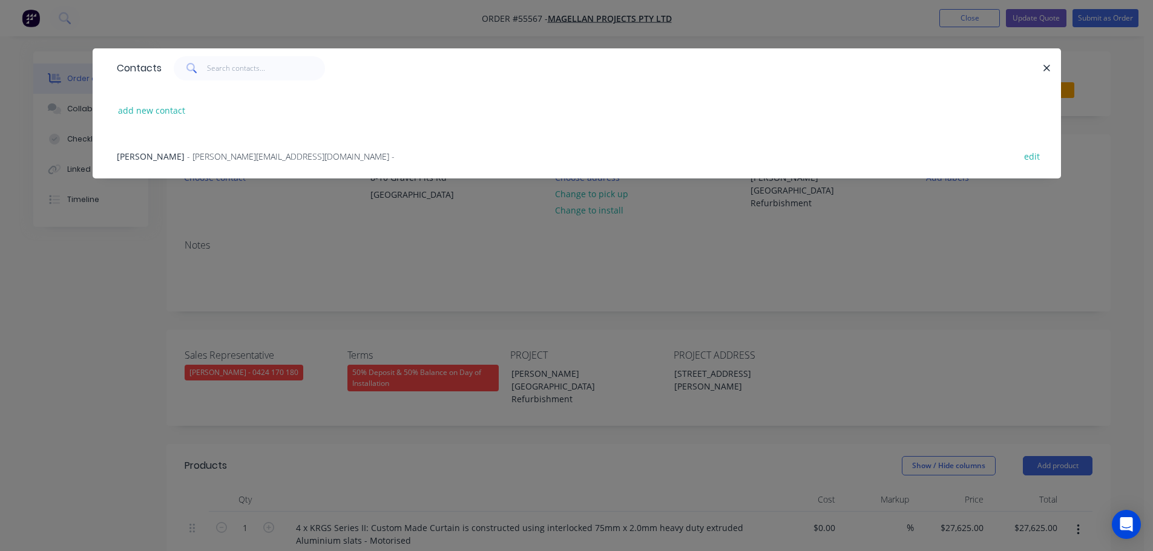
click at [149, 160] on span "Harry Welleman" at bounding box center [151, 156] width 68 height 11
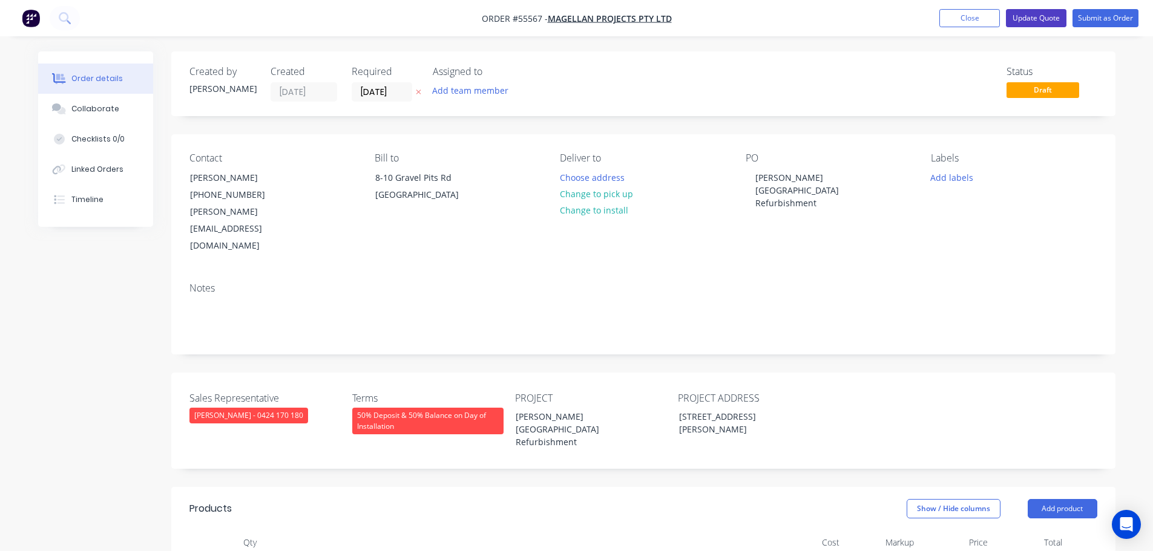
click at [1036, 20] on button "Update Quote" at bounding box center [1036, 18] width 61 height 18
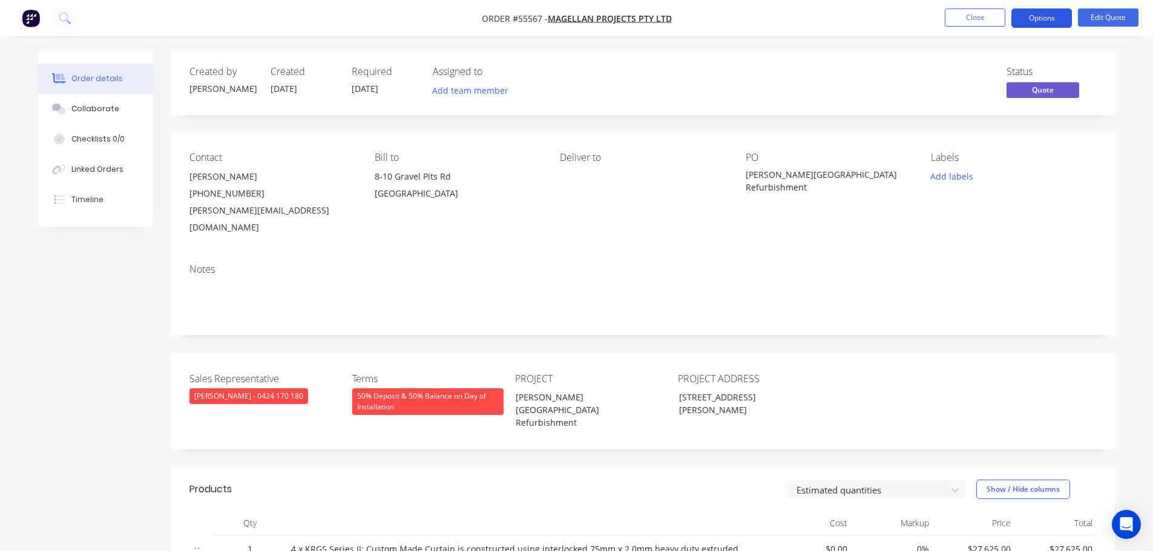
click at [1030, 16] on button "Options" at bounding box center [1041, 17] width 61 height 19
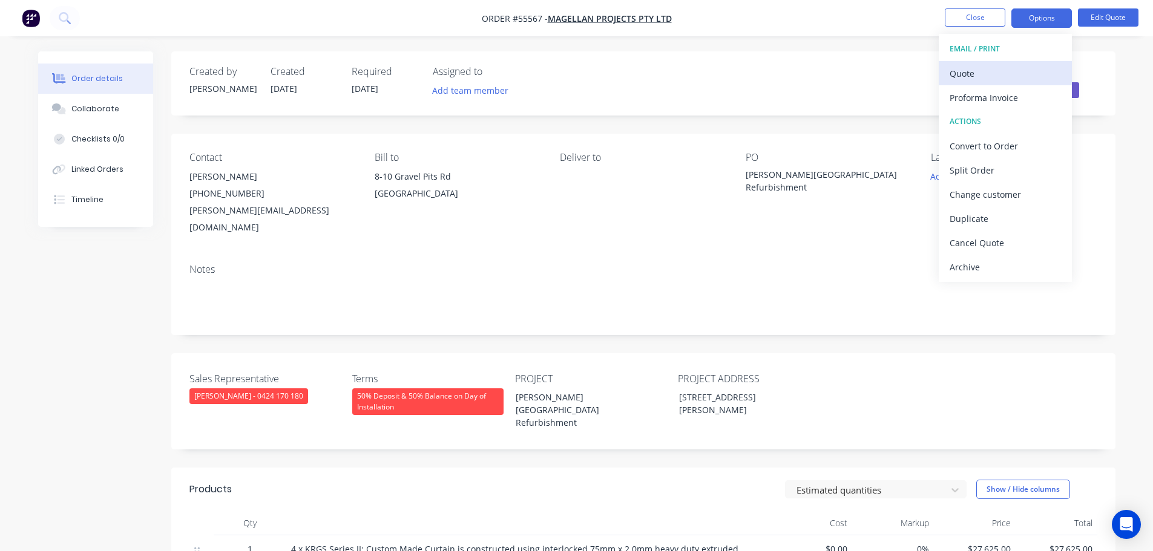
click at [977, 77] on div "Quote" at bounding box center [1004, 74] width 111 height 18
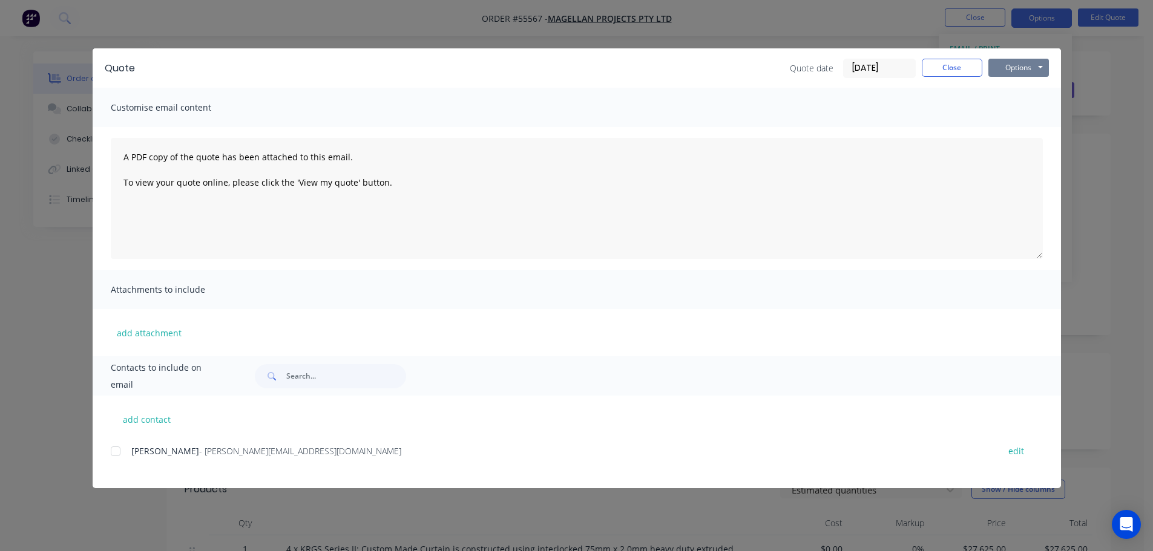
drag, startPoint x: 1014, startPoint y: 69, endPoint x: 1013, endPoint y: 76, distance: 6.8
click at [1014, 70] on button "Options" at bounding box center [1018, 68] width 61 height 18
click at [1012, 107] on button "Print" at bounding box center [1026, 109] width 77 height 20
click at [942, 68] on button "Close" at bounding box center [951, 68] width 61 height 18
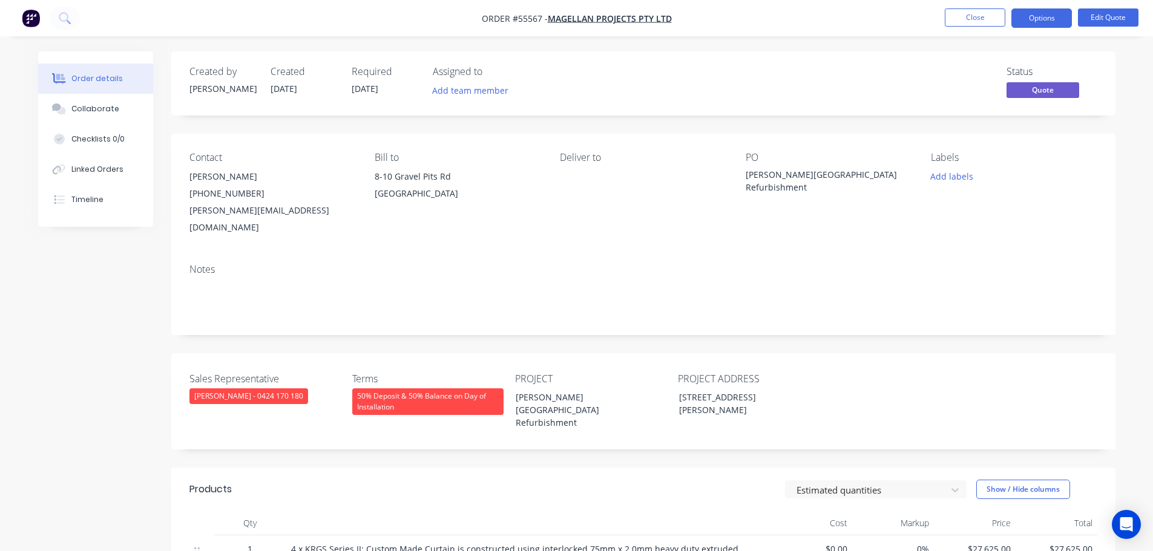
click at [244, 212] on div "harry.welleman@magellanprojects.com.au" at bounding box center [272, 219] width 166 height 34
copy div "harry.welleman@magellanprojects.com.au"
click at [797, 180] on div "[PERSON_NAME][GEOGRAPHIC_DATA] Refurbishment" at bounding box center [820, 180] width 151 height 25
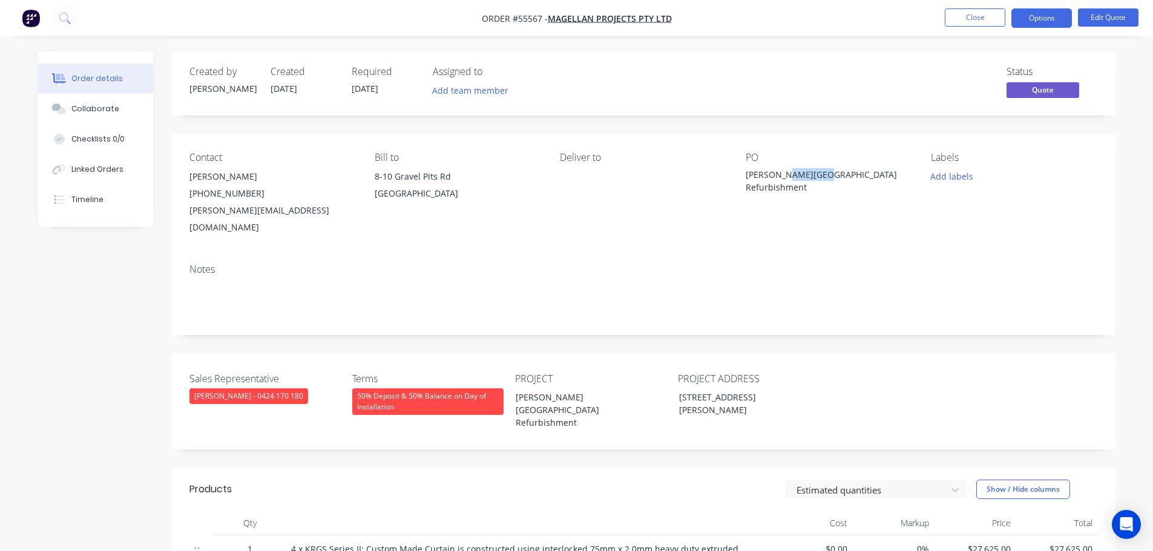
click at [797, 180] on div "[PERSON_NAME][GEOGRAPHIC_DATA] Refurbishment" at bounding box center [820, 180] width 151 height 25
copy div "[PERSON_NAME][GEOGRAPHIC_DATA] Refurbishment"
click at [1039, 18] on button "Options" at bounding box center [1041, 17] width 61 height 19
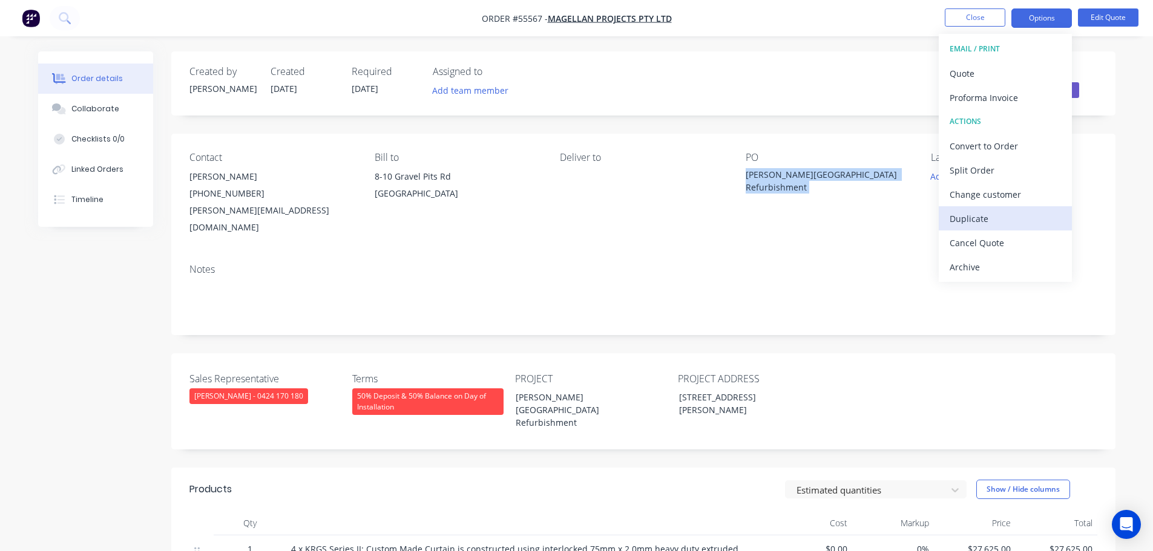
click at [966, 221] on div "Duplicate" at bounding box center [1004, 219] width 111 height 18
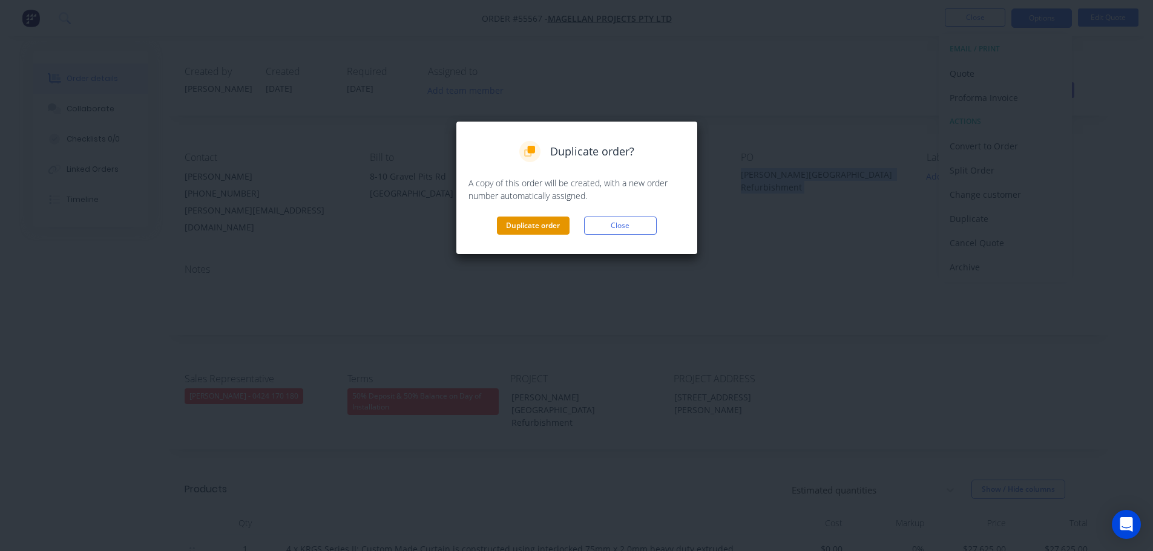
click at [509, 225] on button "Duplicate order" at bounding box center [533, 226] width 73 height 18
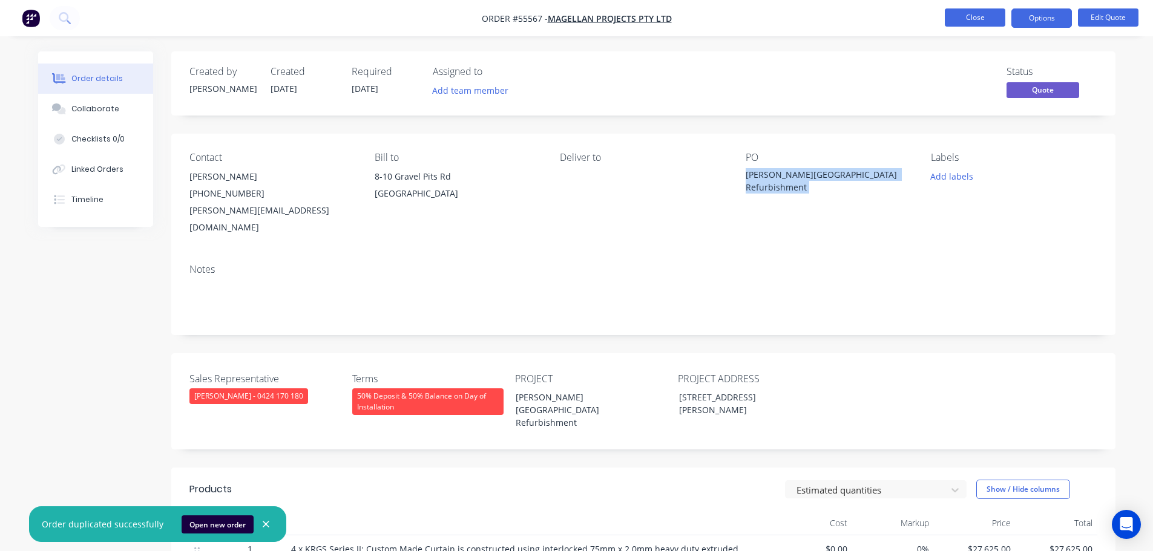
click at [968, 18] on button "Close" at bounding box center [974, 17] width 61 height 18
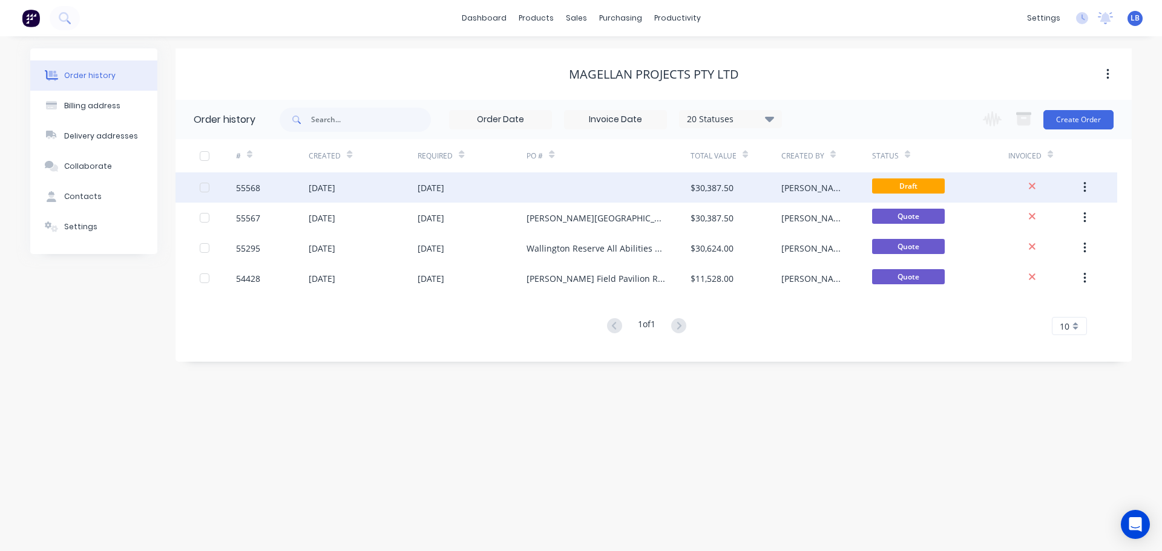
click at [235, 191] on div at bounding box center [218, 187] width 36 height 30
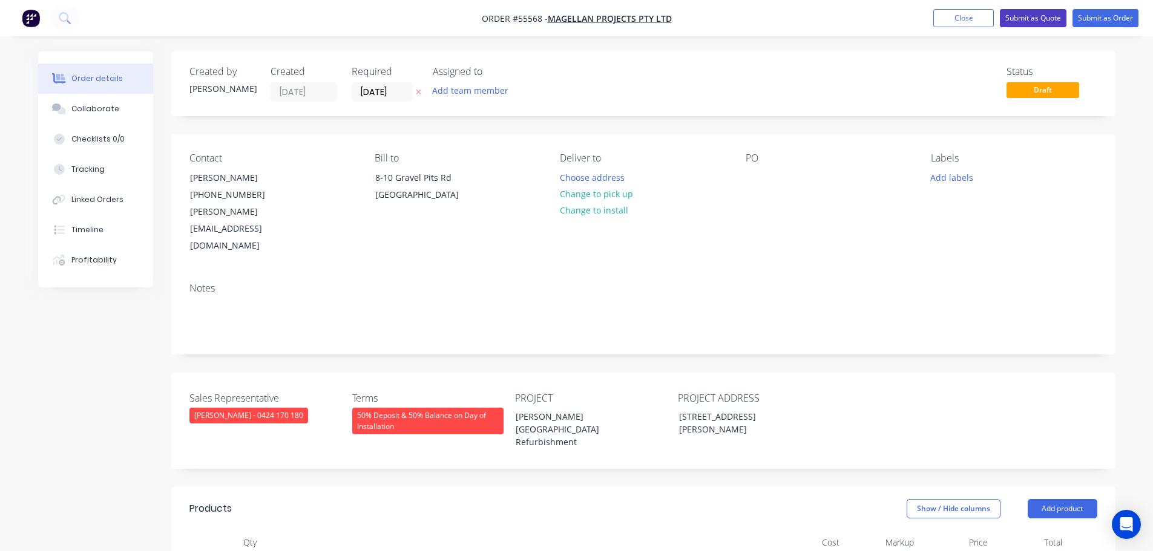
click at [1022, 19] on button "Submit as Quote" at bounding box center [1033, 18] width 67 height 18
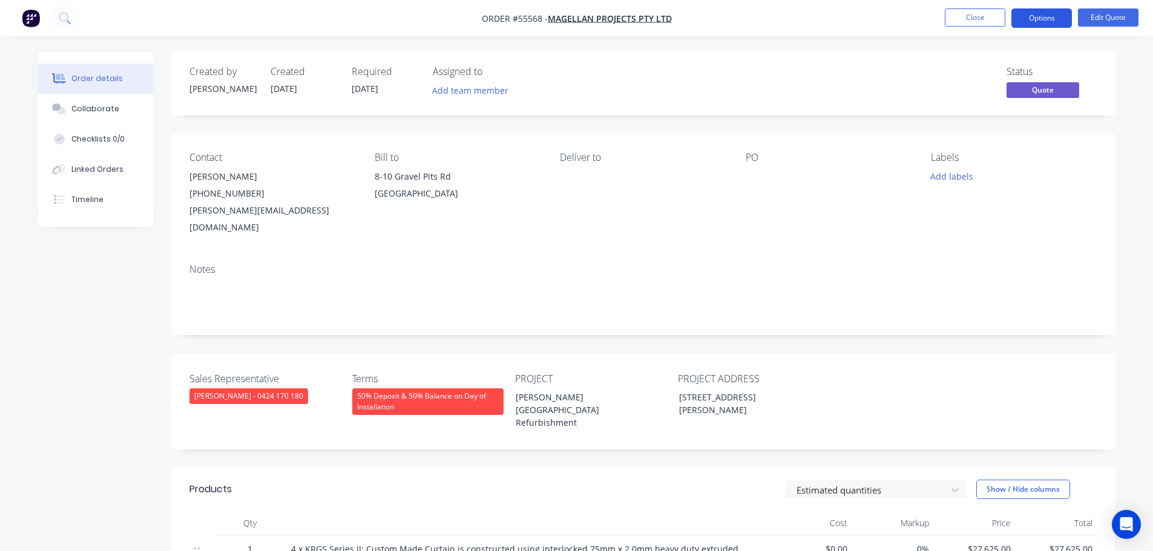
click at [1024, 21] on button "Options" at bounding box center [1041, 17] width 61 height 19
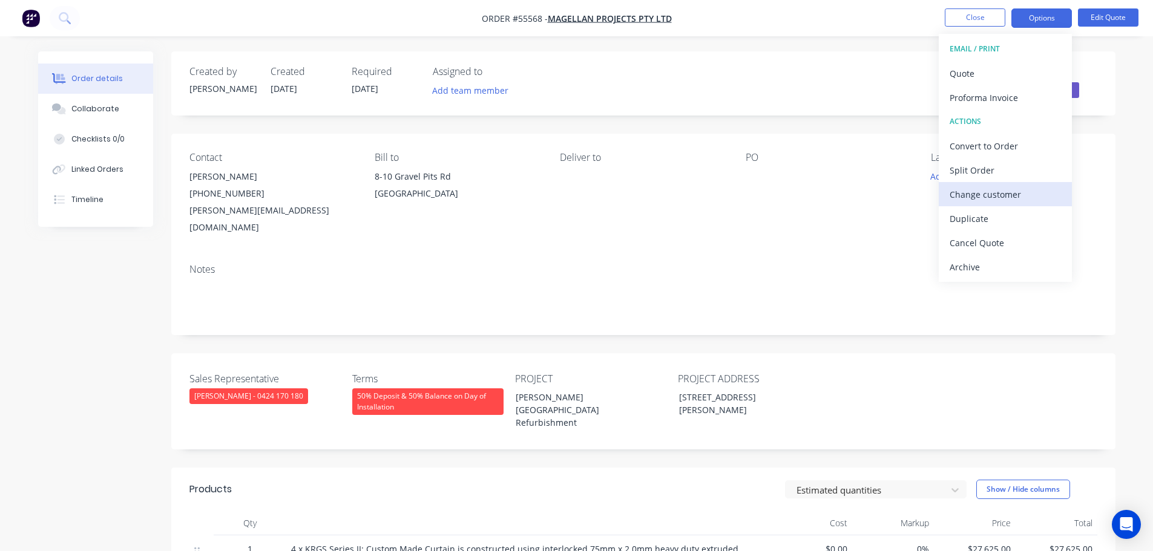
click at [984, 195] on div "Change customer" at bounding box center [1004, 195] width 111 height 18
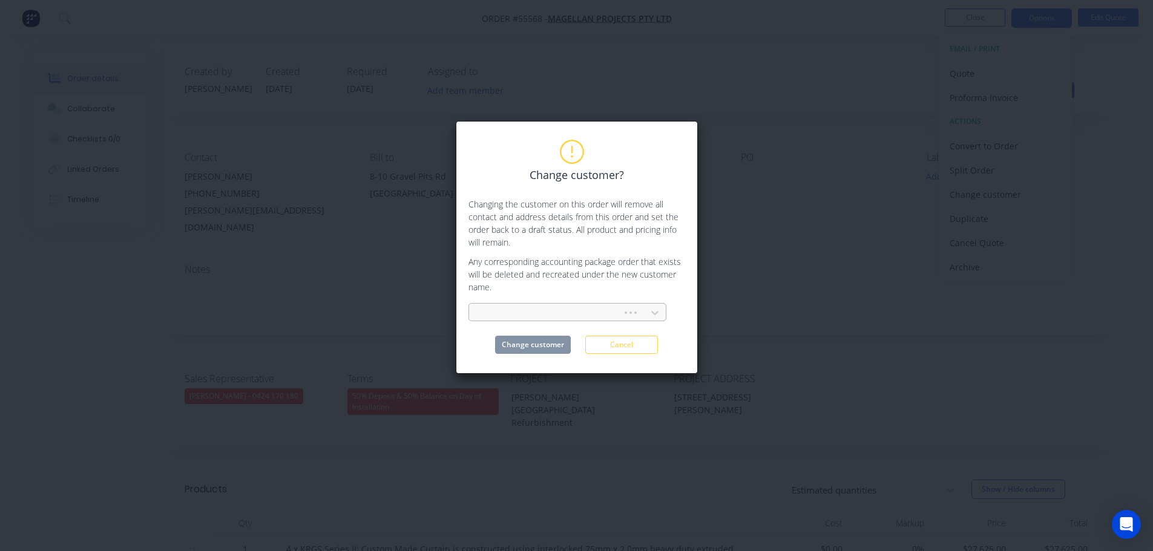
drag, startPoint x: 482, startPoint y: 310, endPoint x: 508, endPoint y: 306, distance: 27.0
click at [482, 310] on div at bounding box center [547, 313] width 137 height 15
type input "melbcon"
click at [522, 340] on div "Melbcon Pty Ltd" at bounding box center [567, 340] width 198 height 22
click at [520, 349] on button "Change customer" at bounding box center [533, 345] width 76 height 18
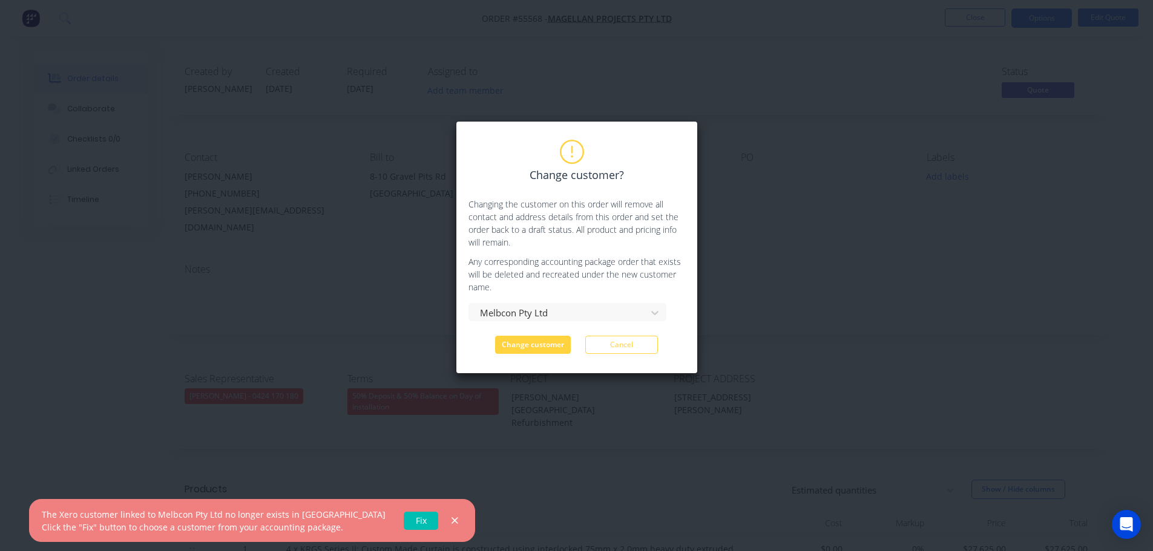
click at [404, 519] on link "Fix" at bounding box center [421, 521] width 34 height 18
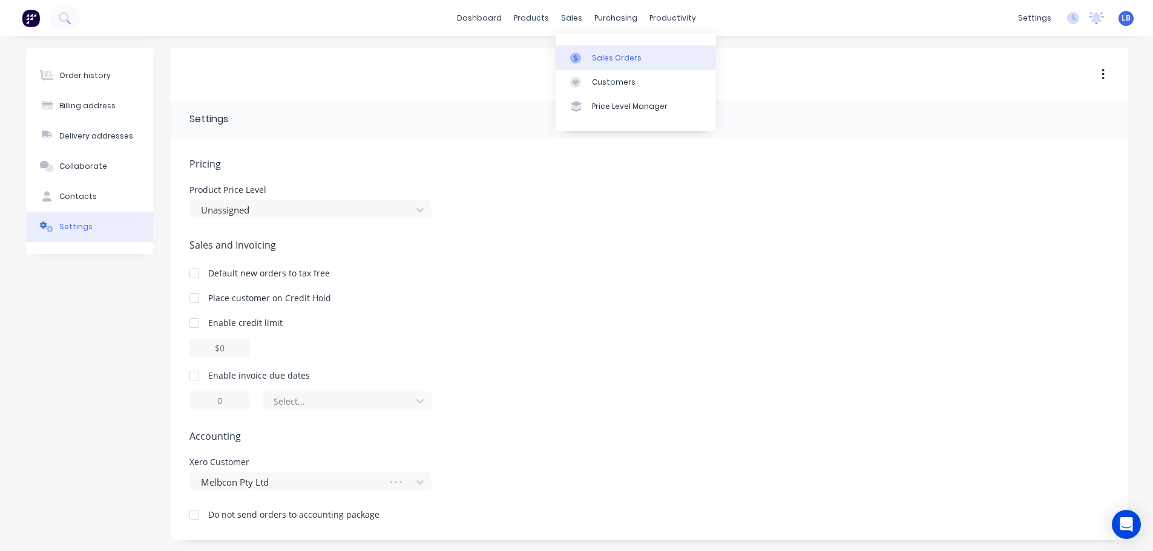
click at [609, 54] on div "Sales Orders" at bounding box center [617, 58] width 50 height 11
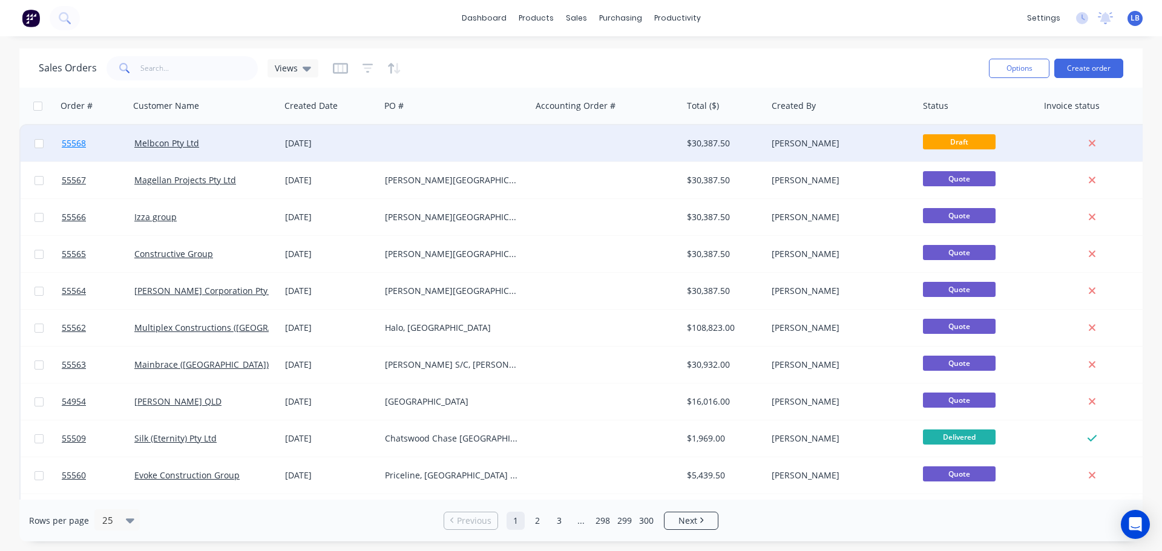
click at [76, 142] on span "55568" at bounding box center [74, 143] width 24 height 12
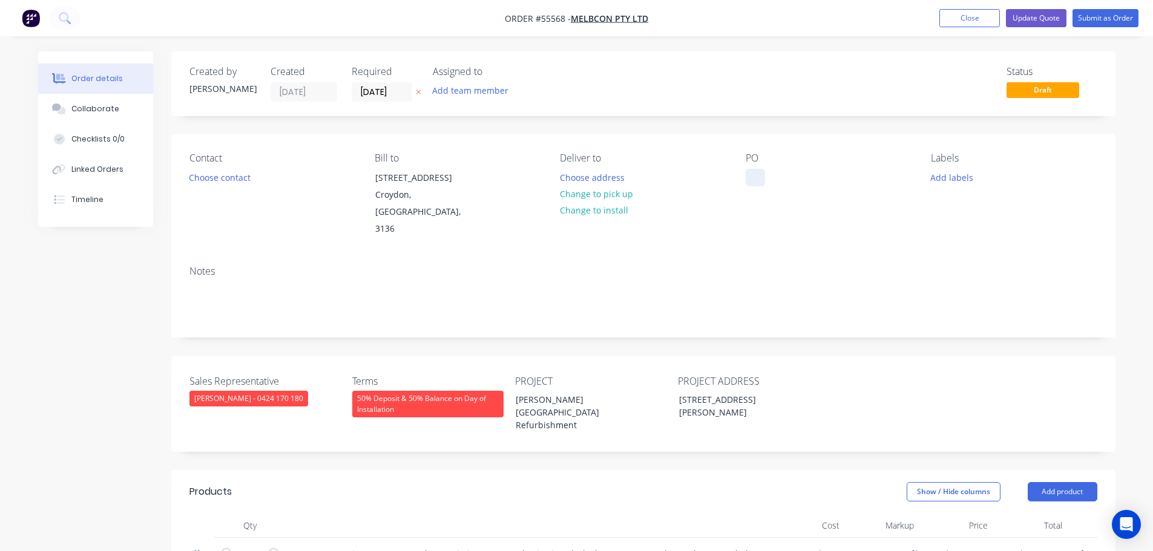
click at [758, 171] on div at bounding box center [754, 178] width 19 height 18
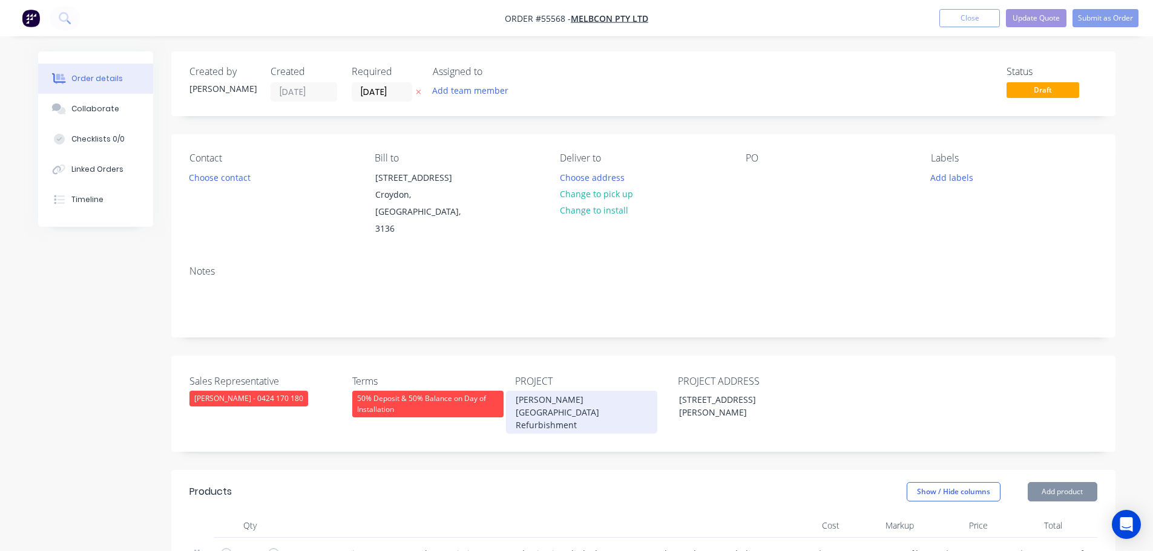
click at [552, 391] on div "[PERSON_NAME][GEOGRAPHIC_DATA] Refurbishment" at bounding box center [581, 412] width 151 height 43
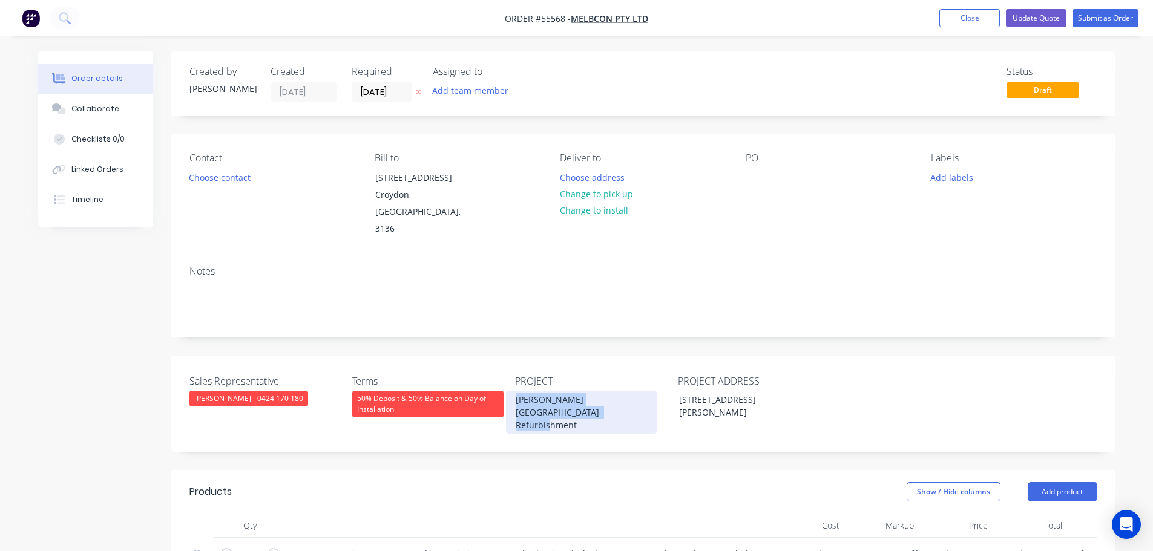
click at [552, 391] on div "[PERSON_NAME][GEOGRAPHIC_DATA] Refurbishment" at bounding box center [581, 412] width 151 height 43
copy div "[PERSON_NAME][GEOGRAPHIC_DATA] Refurbishment"
click at [745, 174] on div at bounding box center [754, 178] width 19 height 18
paste div
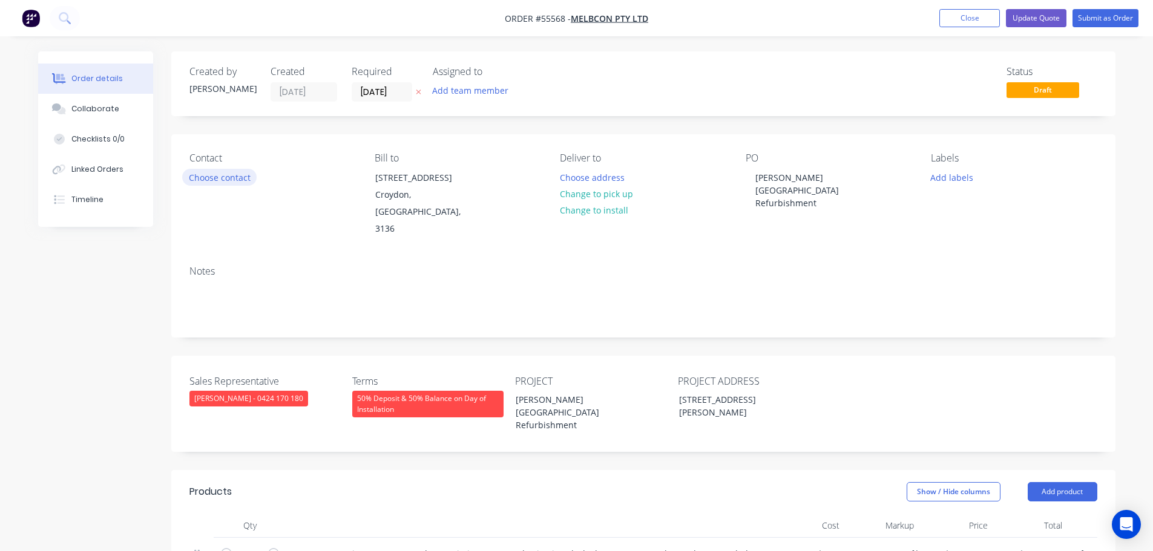
click at [228, 179] on button "Choose contact" at bounding box center [219, 177] width 74 height 16
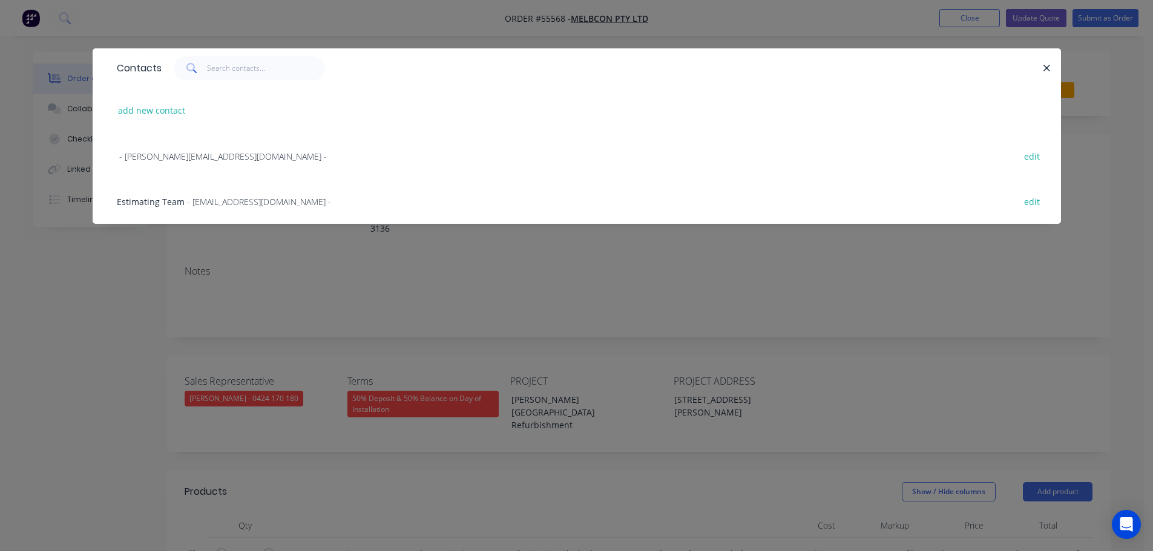
click at [166, 205] on span "Estimating Team" at bounding box center [151, 201] width 68 height 11
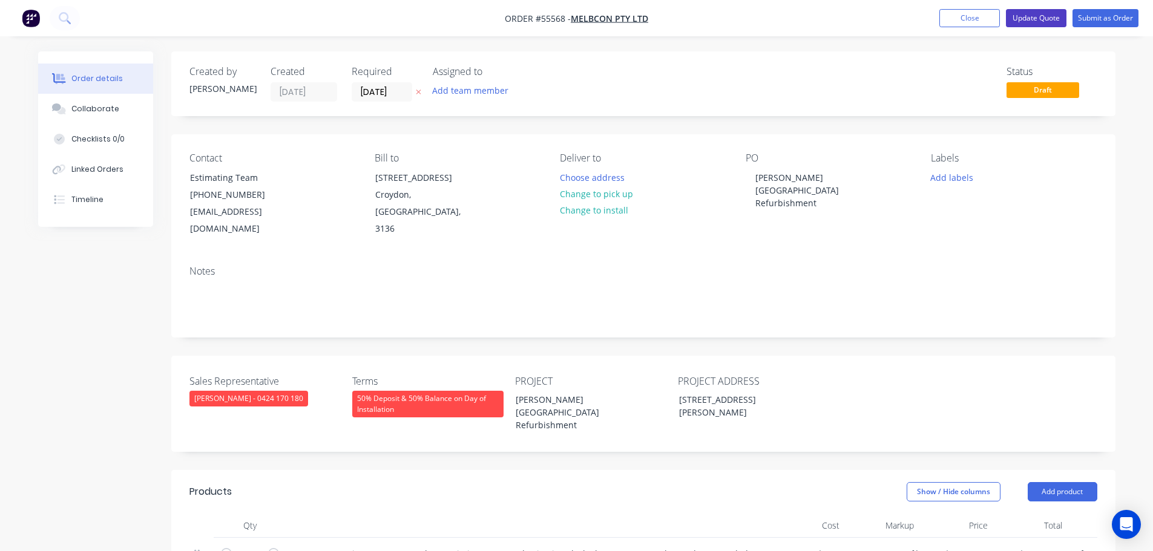
click at [1031, 20] on button "Update Quote" at bounding box center [1036, 18] width 61 height 18
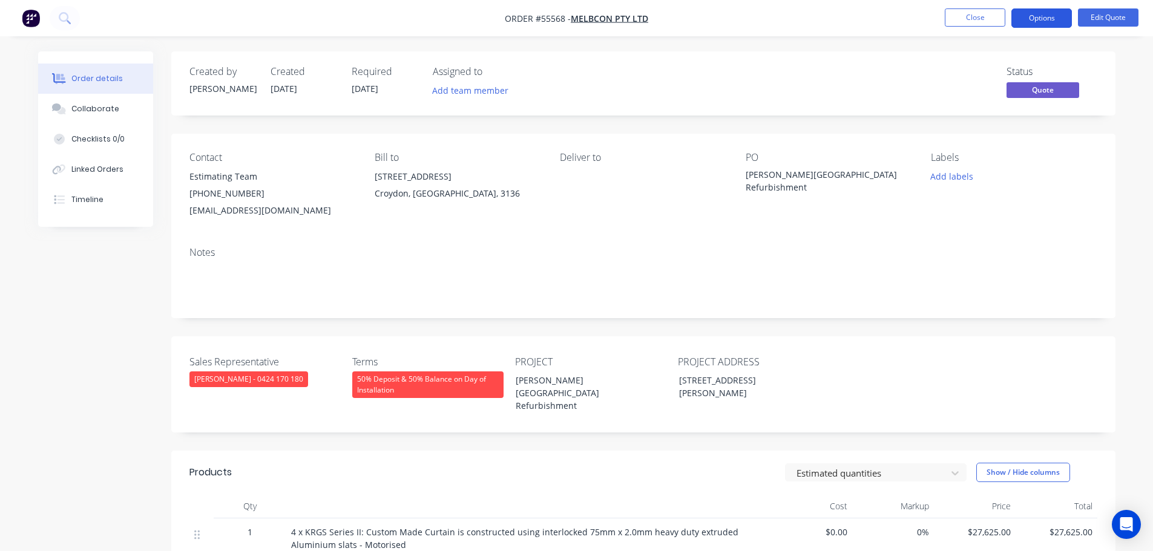
click at [1031, 22] on button "Options" at bounding box center [1041, 17] width 61 height 19
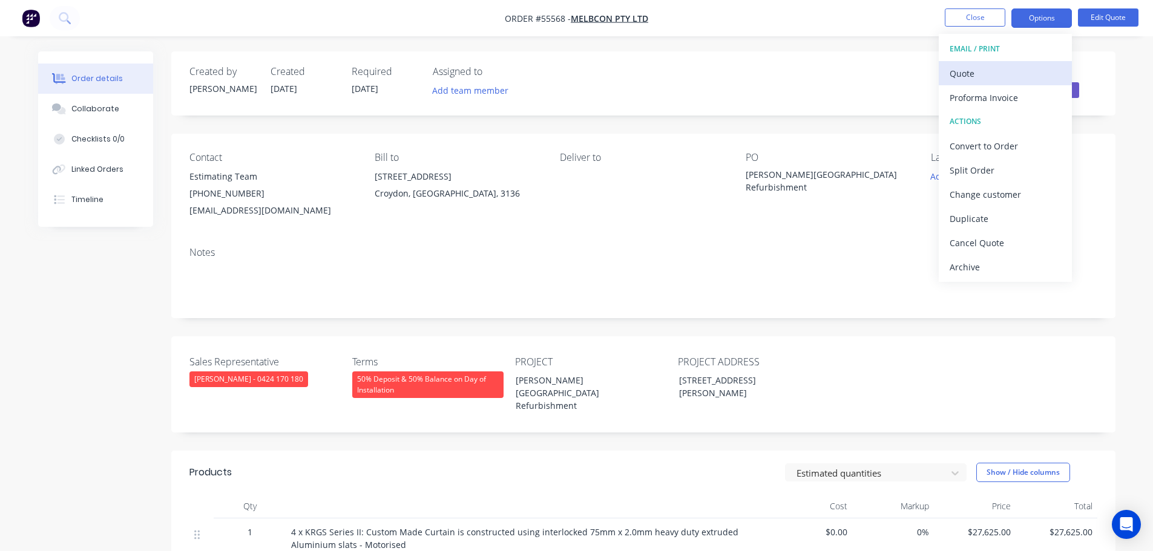
click at [978, 72] on div "Quote" at bounding box center [1004, 74] width 111 height 18
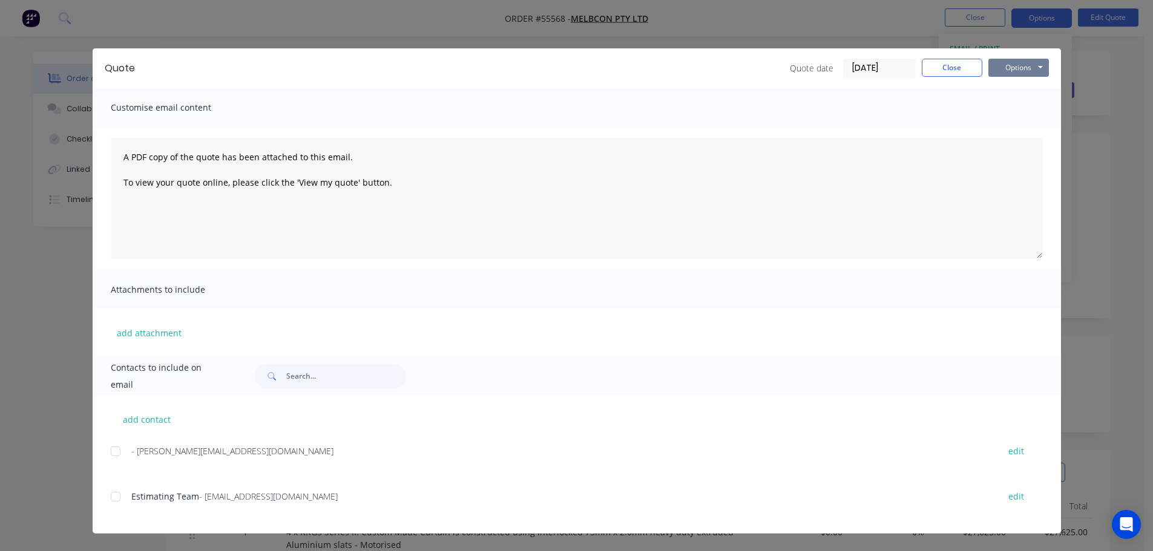
click at [994, 71] on button "Options" at bounding box center [1018, 68] width 61 height 18
click at [1007, 114] on button "Print" at bounding box center [1026, 109] width 77 height 20
click at [958, 68] on button "Close" at bounding box center [951, 68] width 61 height 18
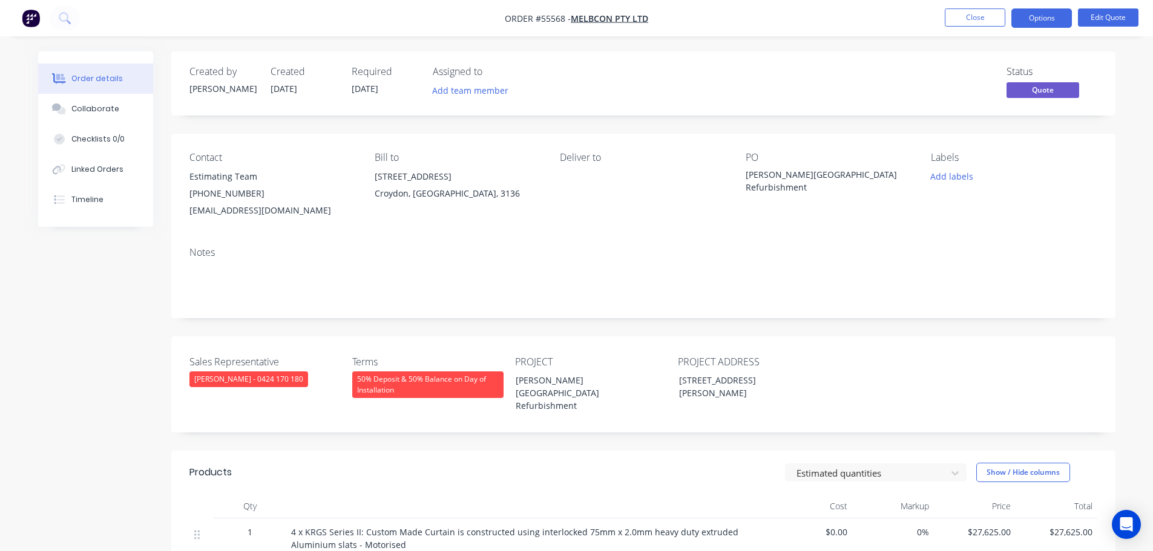
click at [231, 208] on div "tenders@melbcon.com" at bounding box center [272, 210] width 166 height 17
drag, startPoint x: 241, startPoint y: 189, endPoint x: 217, endPoint y: 238, distance: 54.1
click at [217, 238] on div "Notes" at bounding box center [643, 277] width 944 height 81
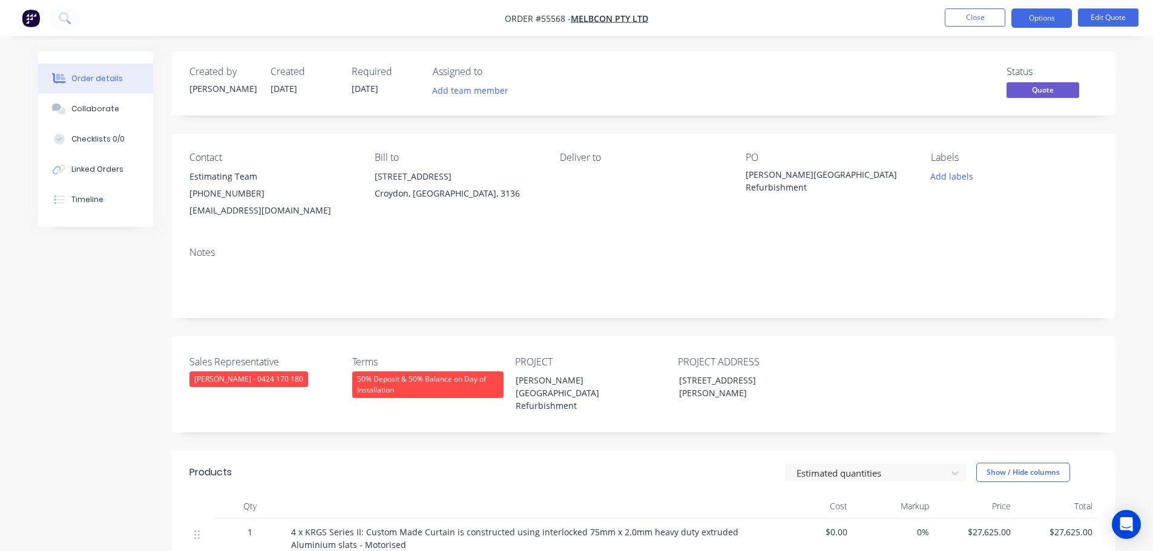
click at [226, 212] on div "tenders@melbcon.com" at bounding box center [272, 210] width 166 height 17
copy div "tenders@melbcon.com"
click at [768, 176] on div "[PERSON_NAME][GEOGRAPHIC_DATA] Refurbishment" at bounding box center [820, 180] width 151 height 25
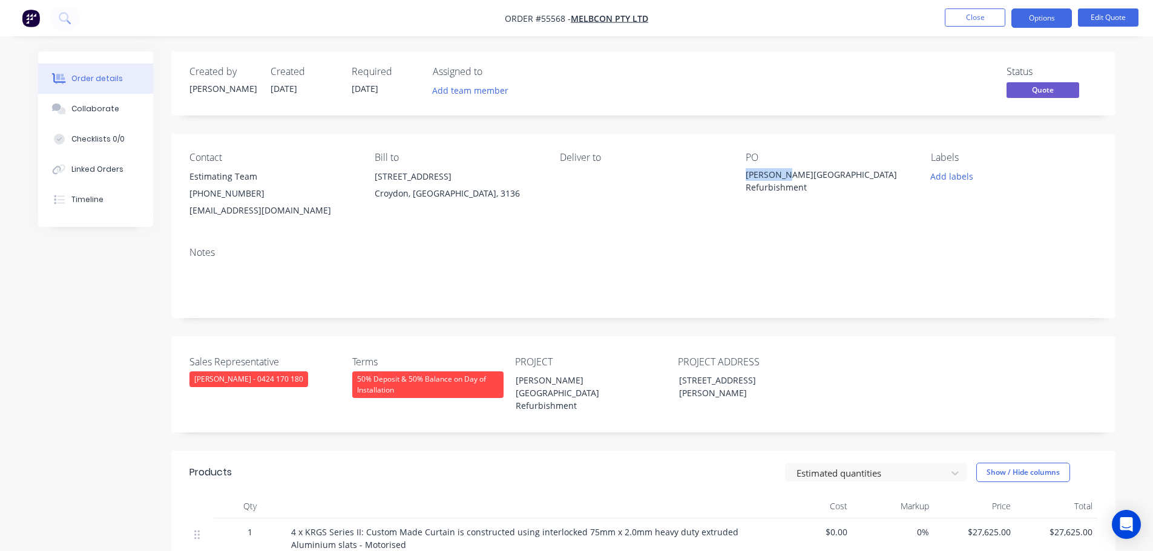
click at [768, 176] on div "[PERSON_NAME][GEOGRAPHIC_DATA] Refurbishment" at bounding box center [820, 180] width 151 height 25
copy div "[PERSON_NAME][GEOGRAPHIC_DATA] Refurbishment"
click at [1055, 21] on button "Options" at bounding box center [1041, 17] width 61 height 19
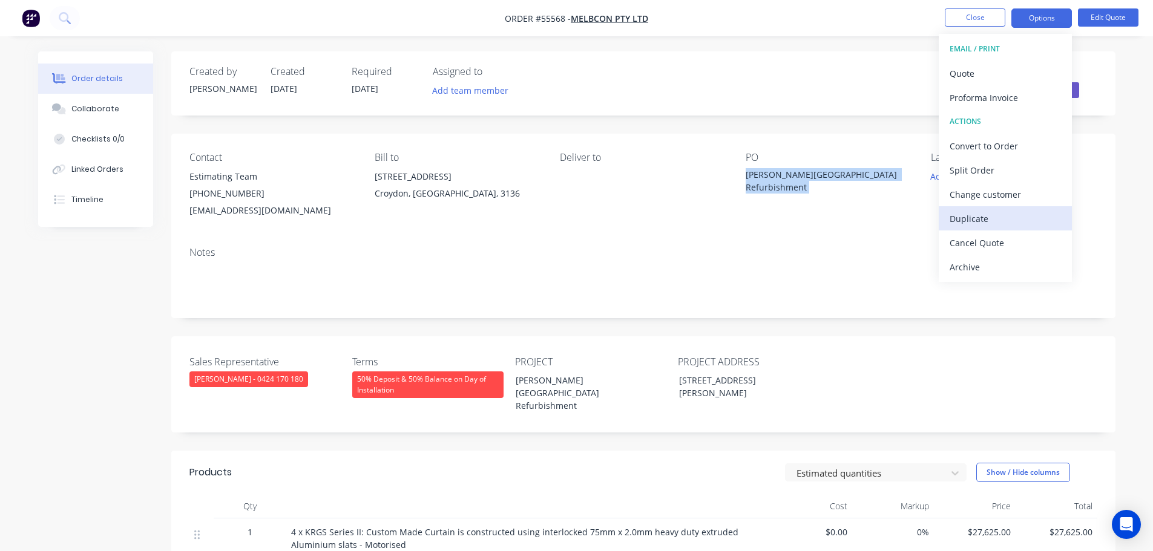
click at [965, 219] on div "Duplicate" at bounding box center [1004, 219] width 111 height 18
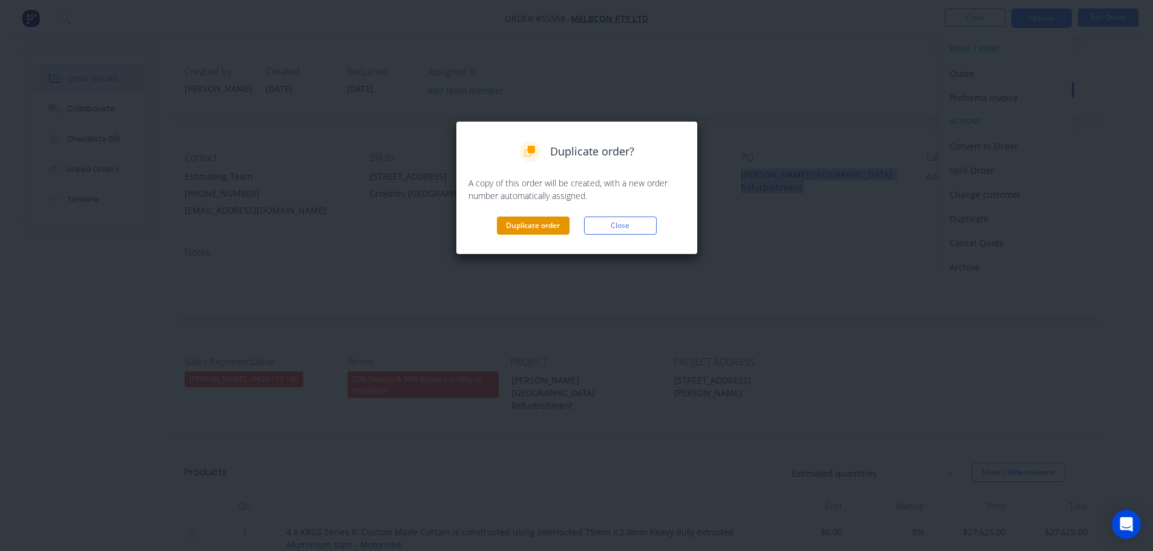
click at [529, 226] on button "Duplicate order" at bounding box center [533, 226] width 73 height 18
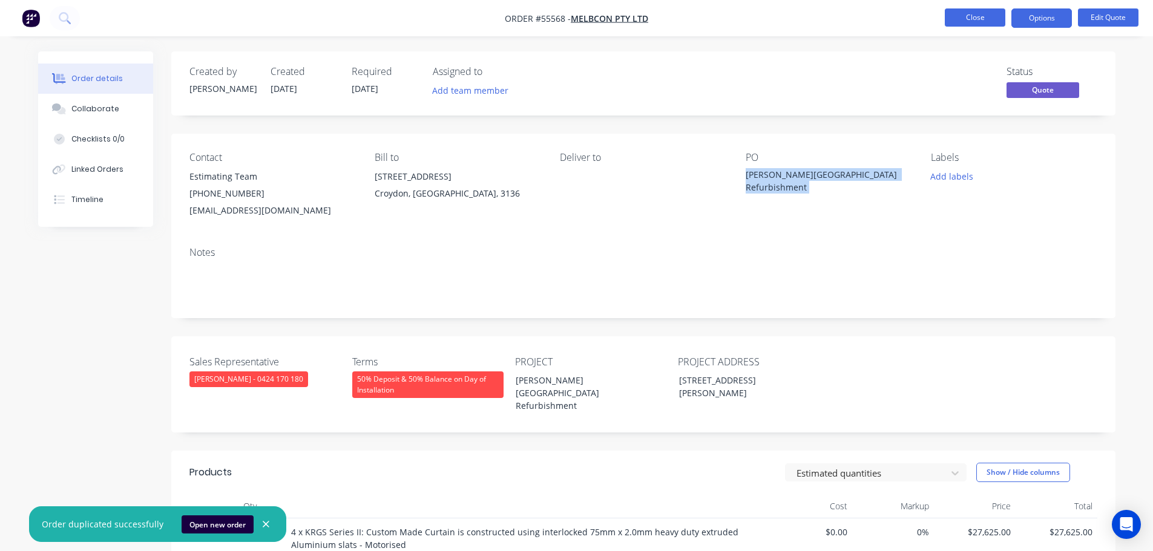
click at [975, 23] on button "Close" at bounding box center [974, 17] width 61 height 18
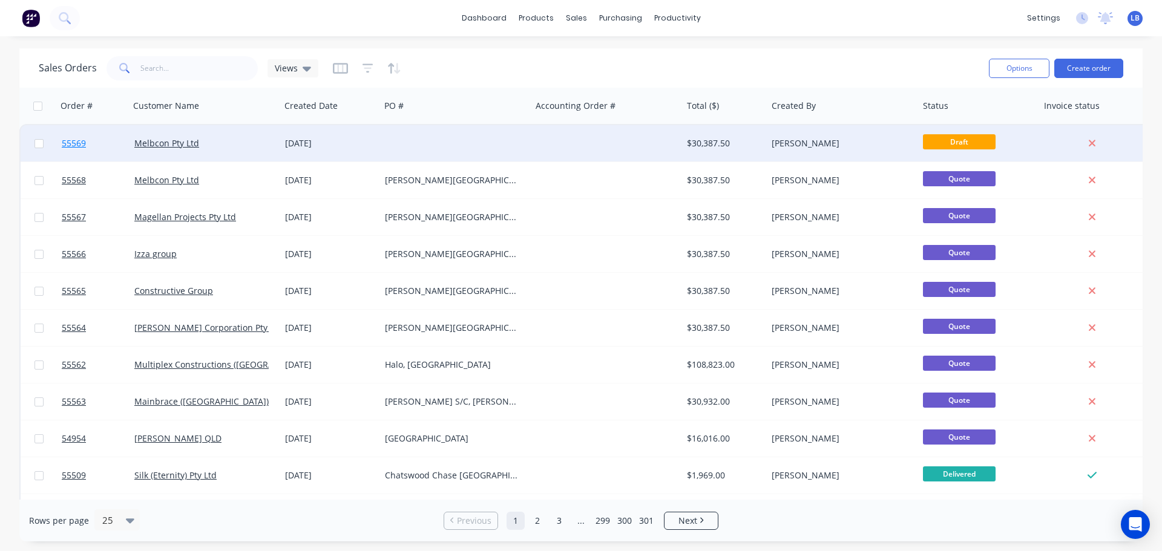
click at [83, 143] on span "55569" at bounding box center [74, 143] width 24 height 12
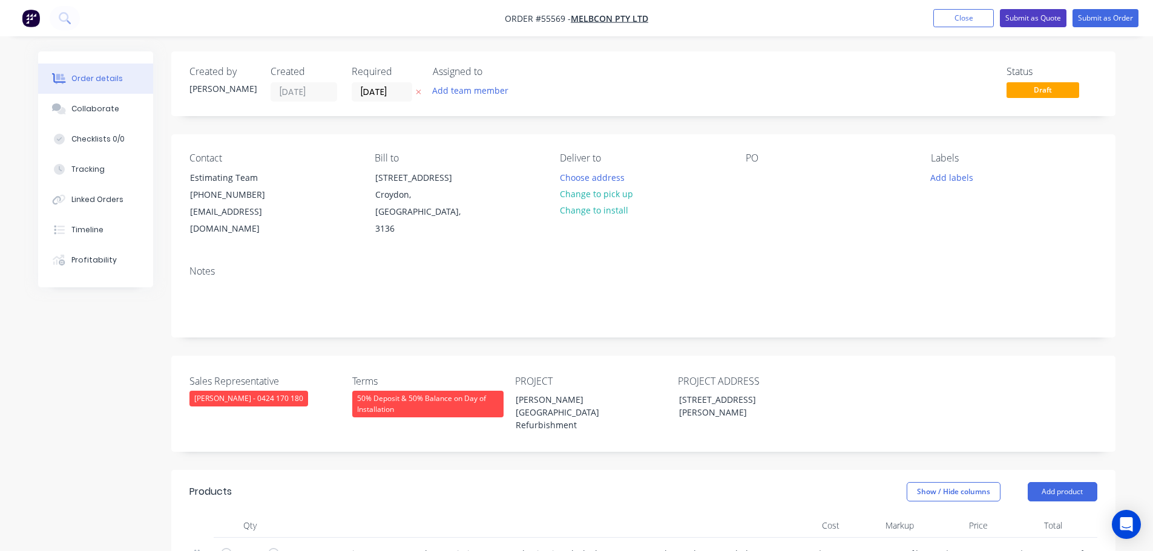
click at [1033, 22] on button "Submit as Quote" at bounding box center [1033, 18] width 67 height 18
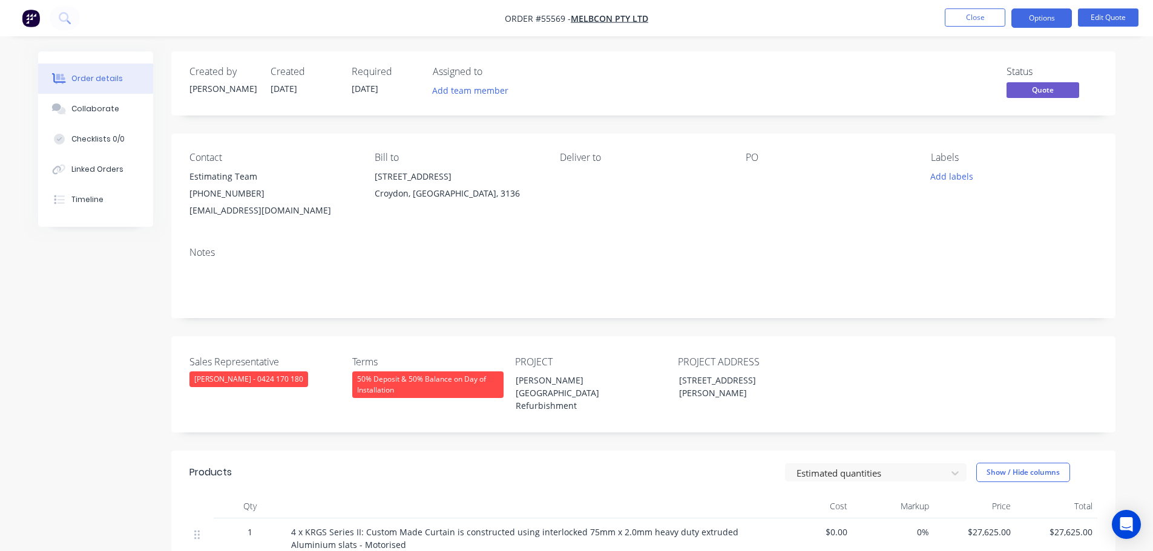
click at [1033, 22] on button "Options" at bounding box center [1041, 17] width 61 height 19
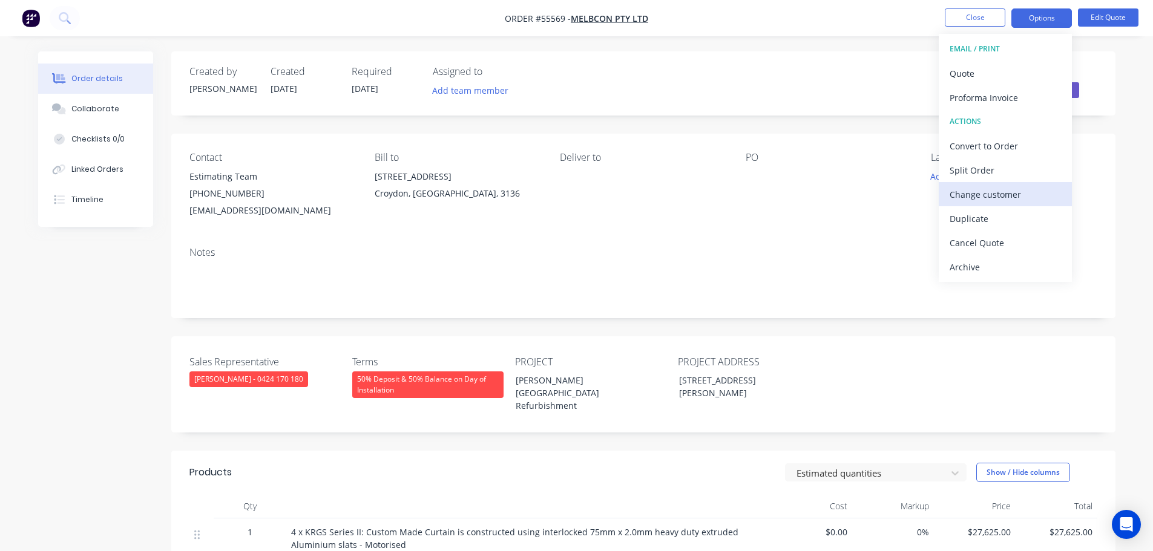
click at [983, 201] on div "Change customer" at bounding box center [1004, 195] width 111 height 18
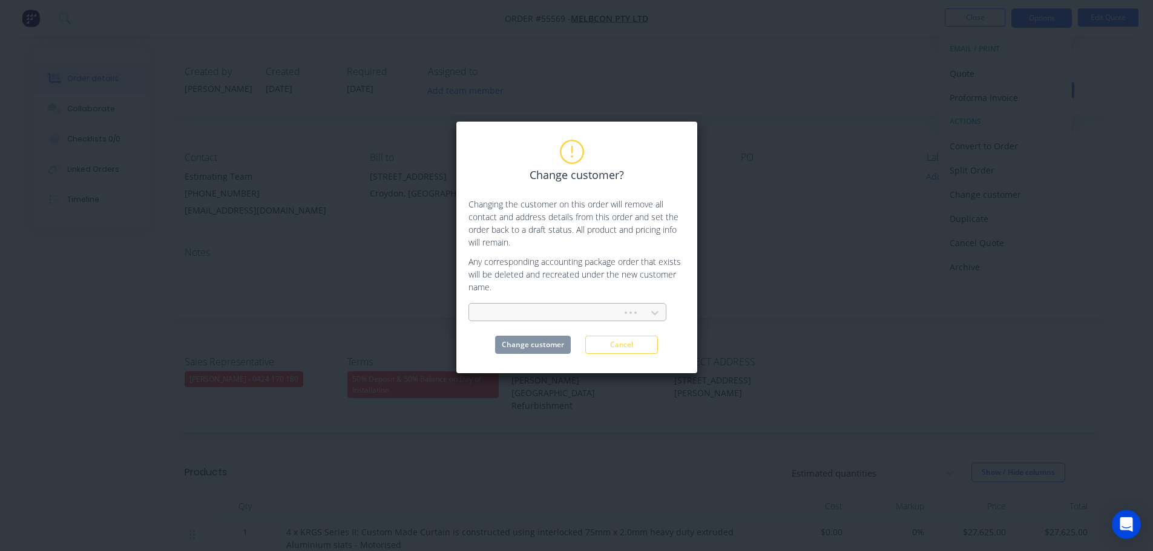
click at [502, 312] on div at bounding box center [547, 313] width 137 height 15
type input "plan group"
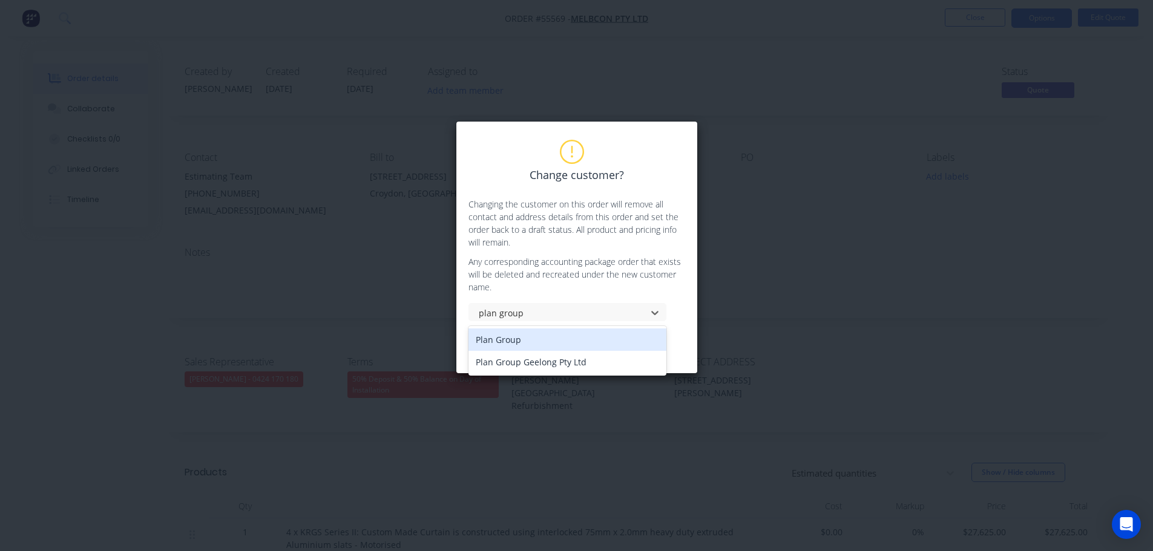
click at [498, 344] on div "Plan Group" at bounding box center [567, 340] width 198 height 22
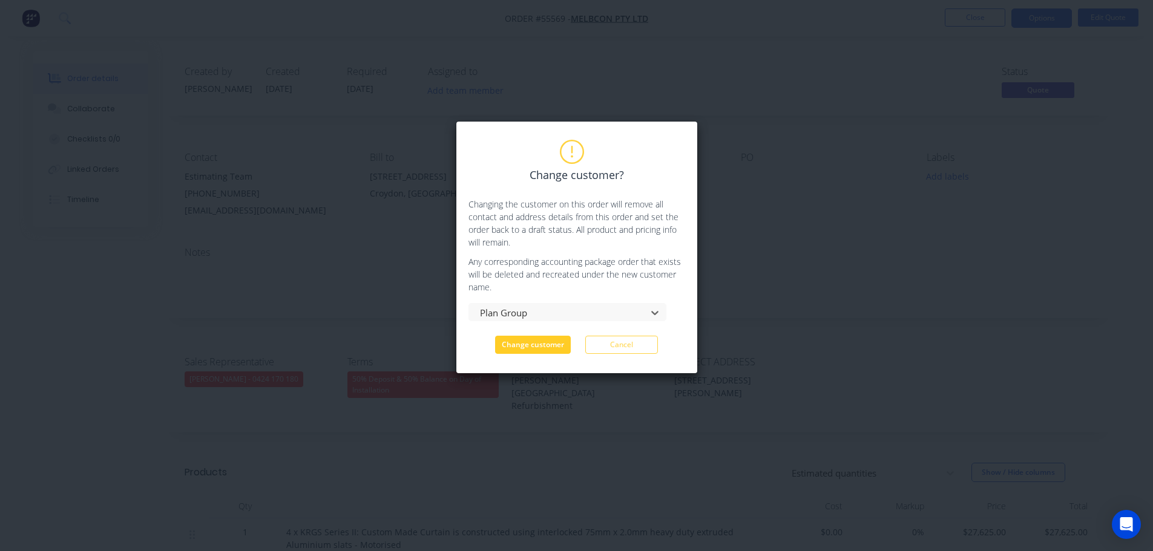
click at [519, 349] on button "Change customer" at bounding box center [533, 345] width 76 height 18
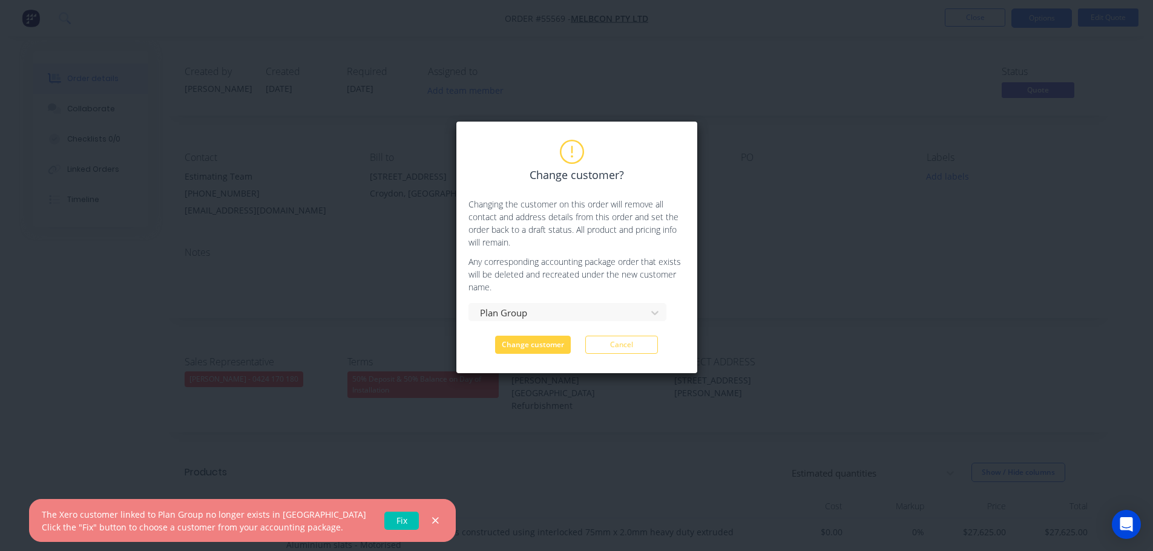
click at [384, 517] on link "Fix" at bounding box center [401, 521] width 34 height 18
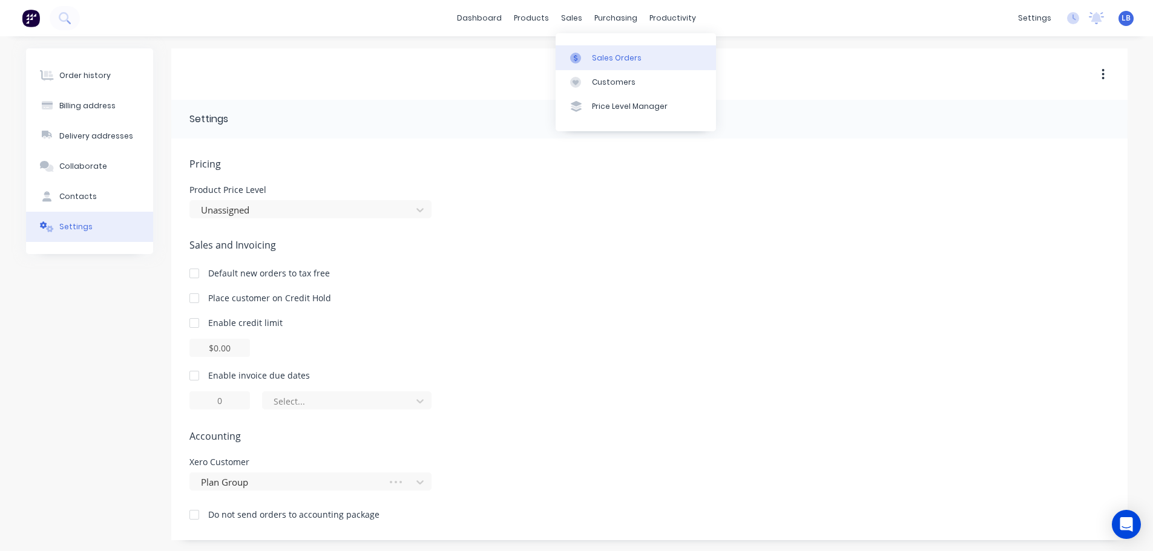
click at [615, 56] on div "Sales Orders" at bounding box center [617, 58] width 50 height 11
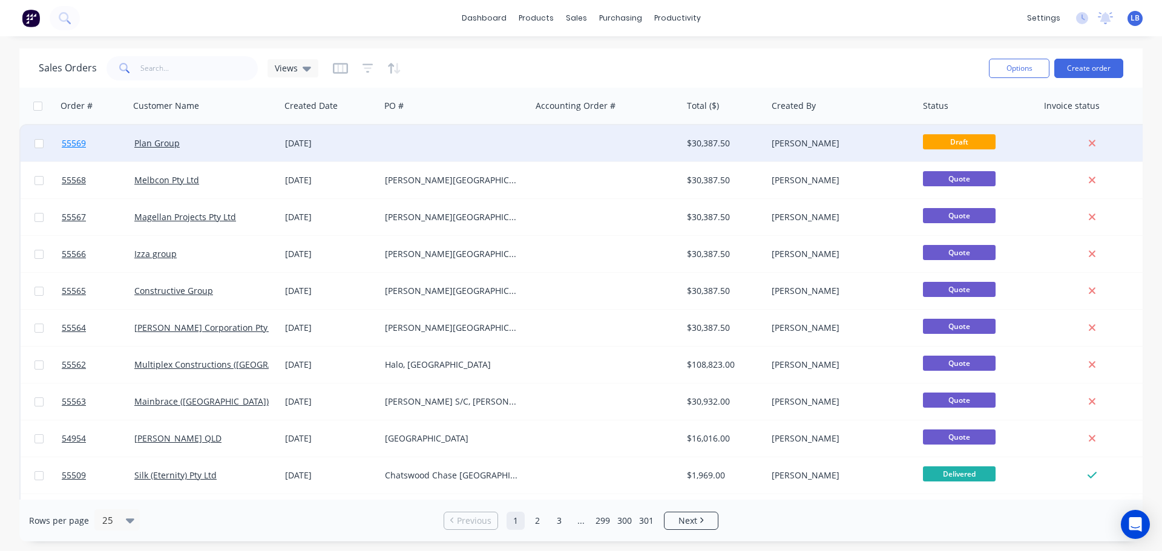
click at [65, 142] on span "55569" at bounding box center [74, 143] width 24 height 12
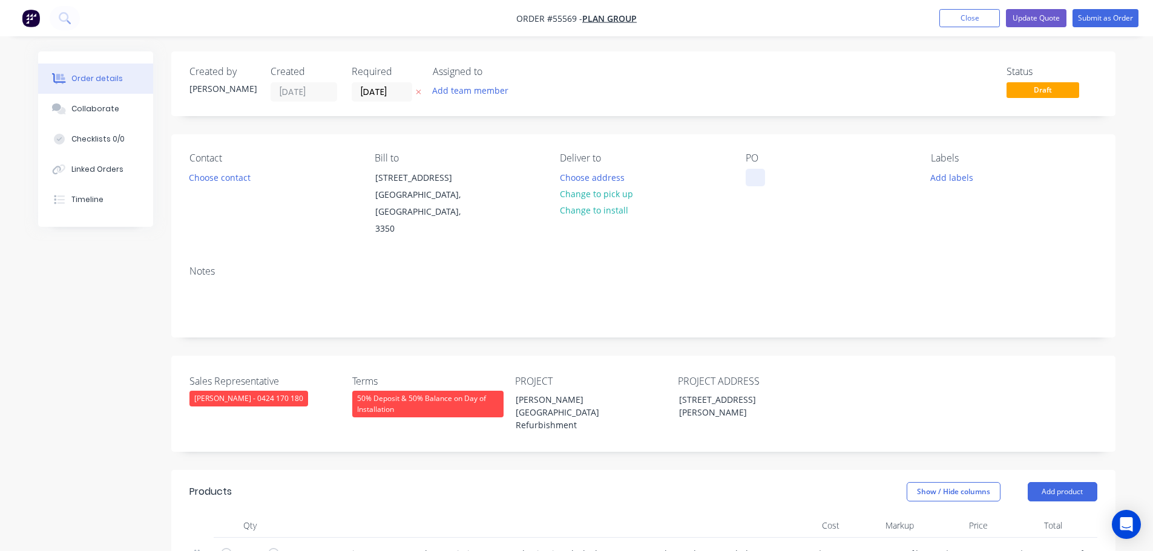
click at [760, 174] on div at bounding box center [754, 178] width 19 height 18
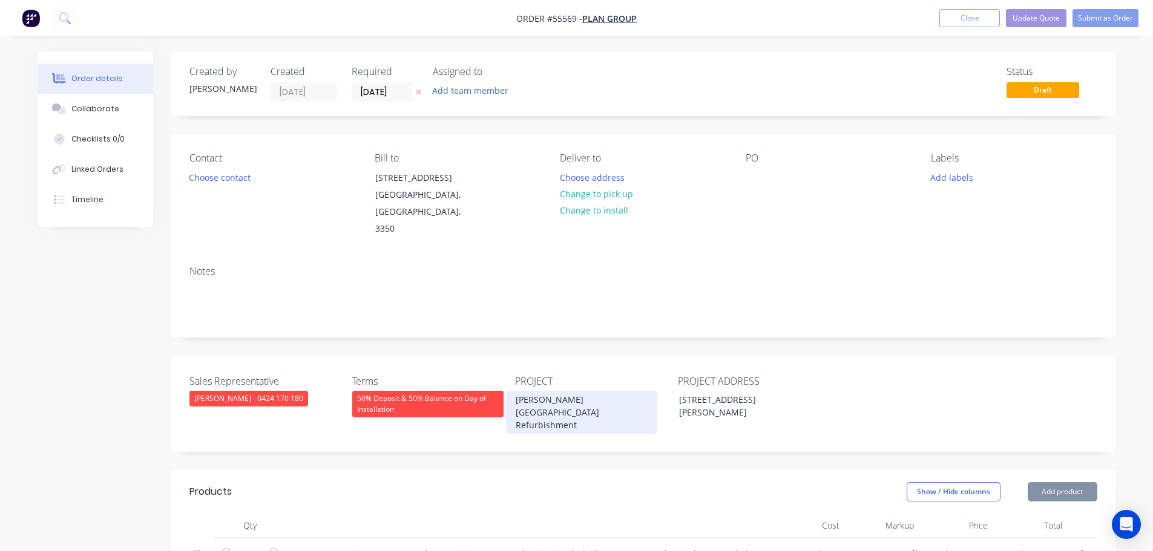
click at [561, 391] on div "[PERSON_NAME][GEOGRAPHIC_DATA] Refurbishment" at bounding box center [581, 412] width 151 height 43
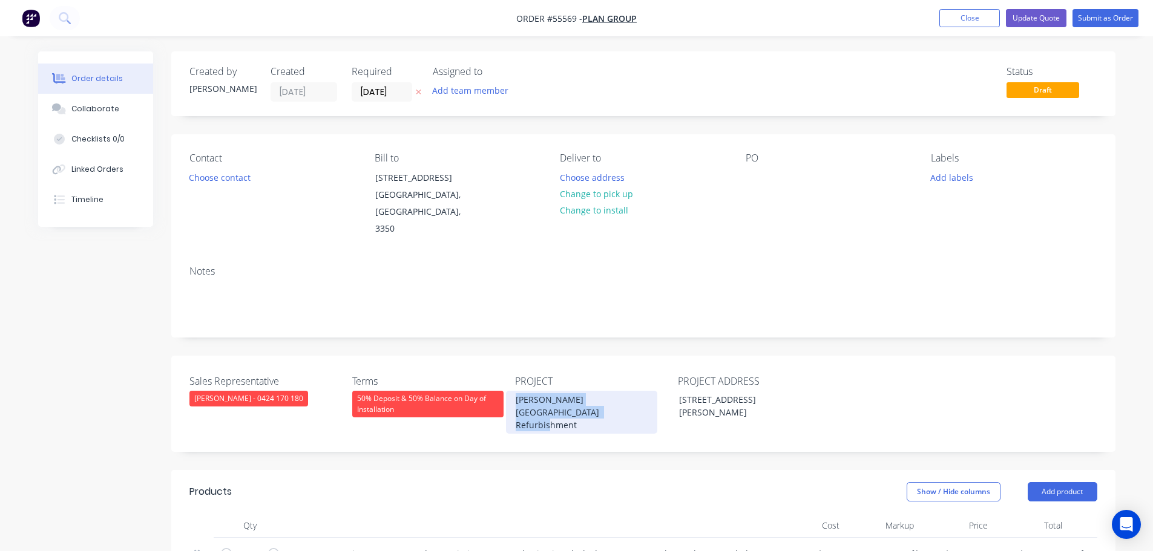
click at [561, 391] on div "[PERSON_NAME][GEOGRAPHIC_DATA] Refurbishment" at bounding box center [581, 412] width 151 height 43
copy div "[PERSON_NAME][GEOGRAPHIC_DATA] Refurbishment"
click at [753, 172] on div at bounding box center [754, 178] width 19 height 18
paste div
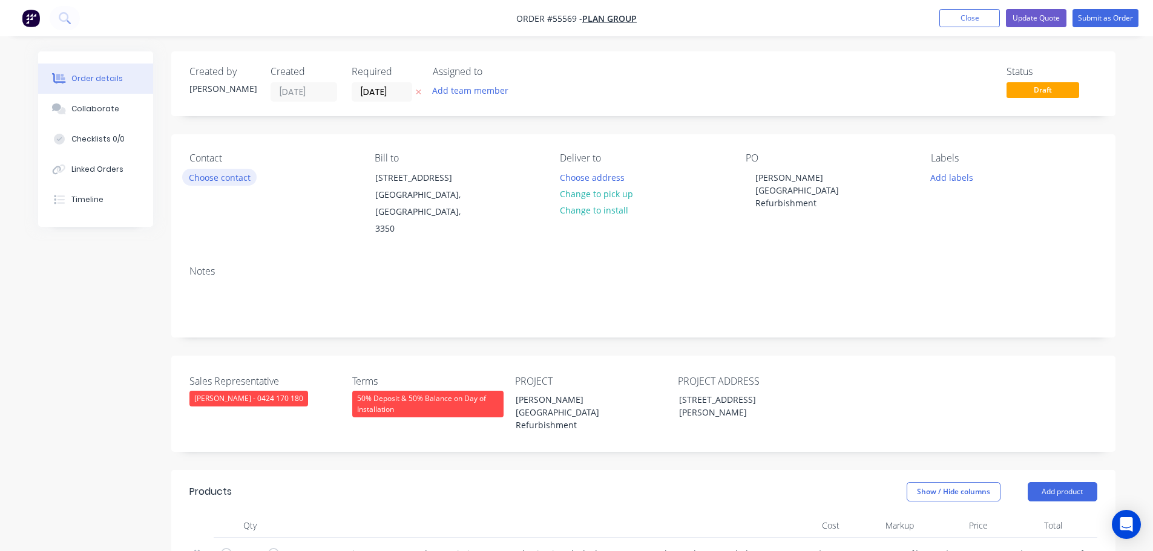
click at [207, 177] on button "Choose contact" at bounding box center [219, 177] width 74 height 16
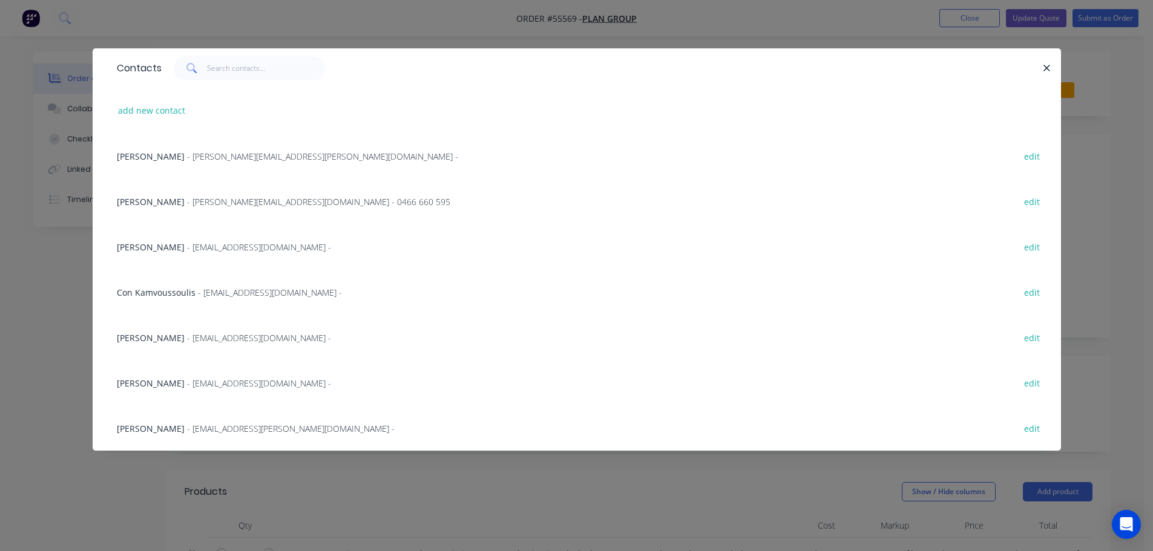
click at [187, 378] on span "- [EMAIL_ADDRESS][DOMAIN_NAME] -" at bounding box center [259, 383] width 144 height 11
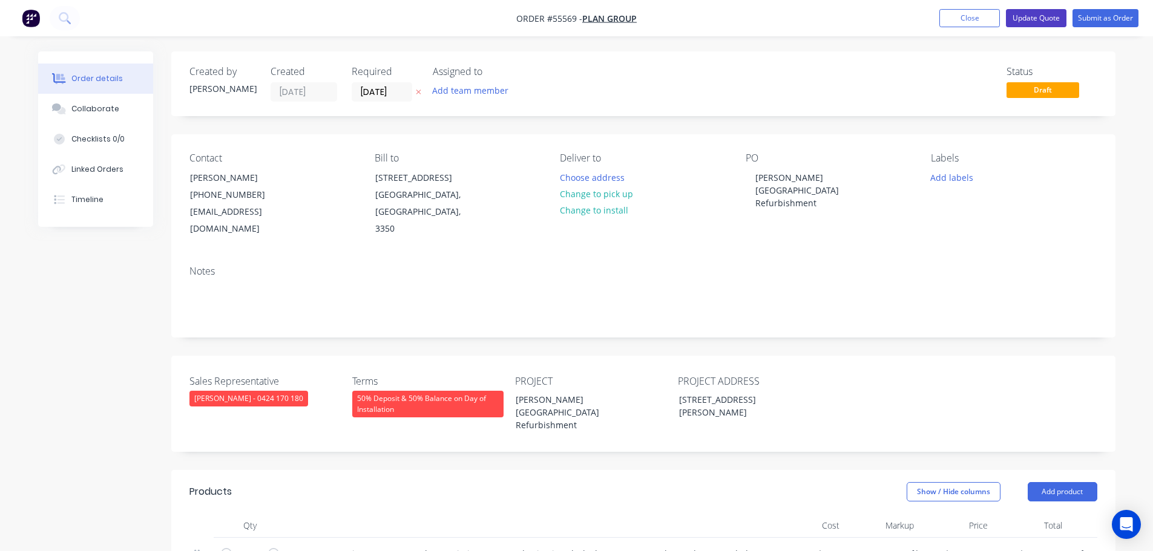
click at [1041, 19] on button "Update Quote" at bounding box center [1036, 18] width 61 height 18
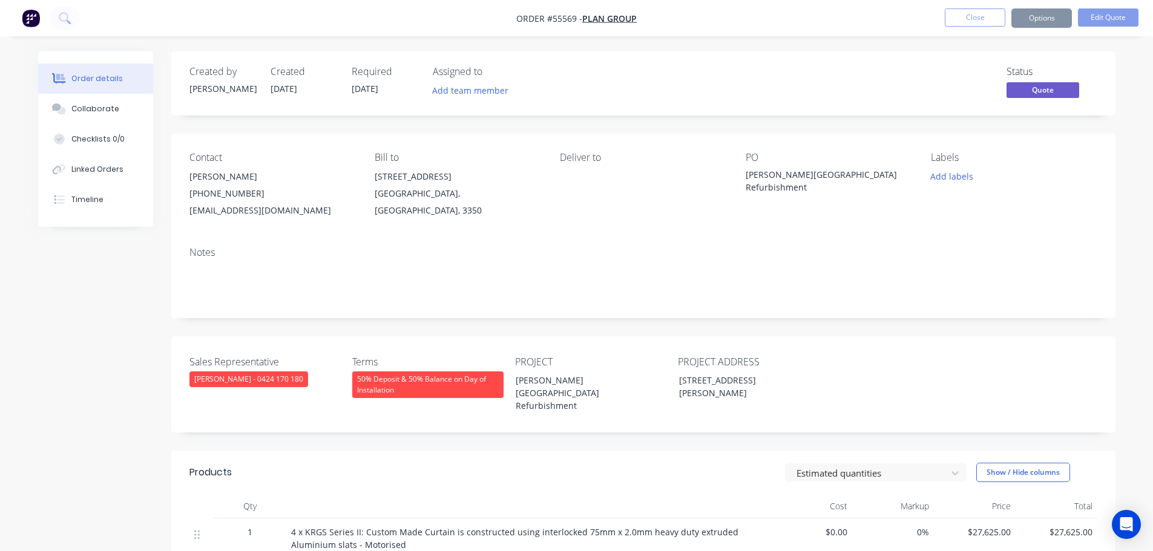
click at [1039, 22] on button "Options" at bounding box center [1041, 17] width 61 height 19
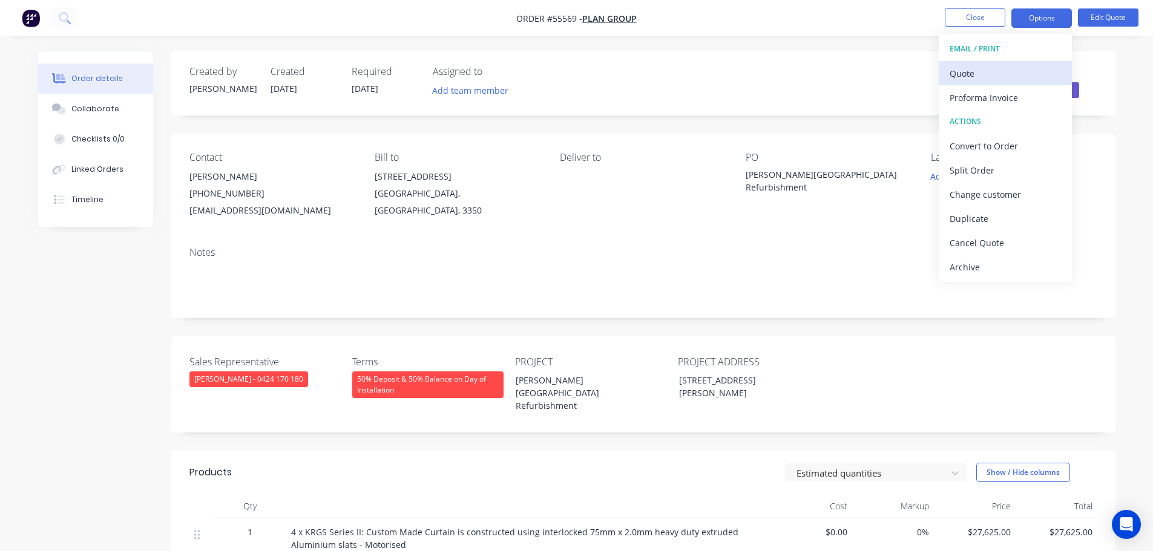
click at [975, 73] on div "Quote" at bounding box center [1004, 74] width 111 height 18
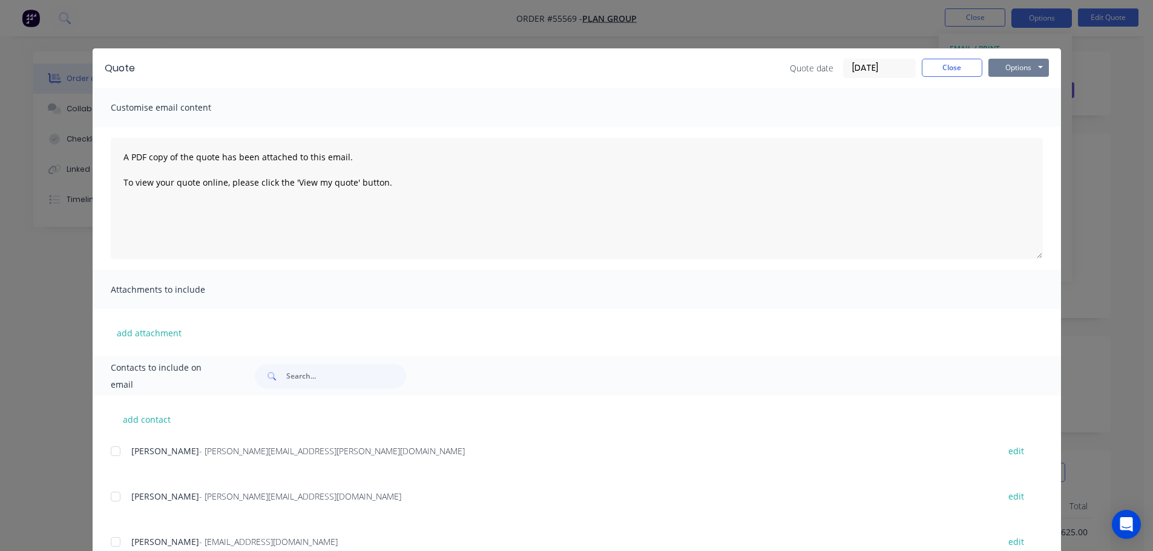
click at [998, 67] on button "Options" at bounding box center [1018, 68] width 61 height 18
click at [1008, 114] on button "Print" at bounding box center [1026, 109] width 77 height 20
click at [923, 62] on button "Close" at bounding box center [951, 68] width 61 height 18
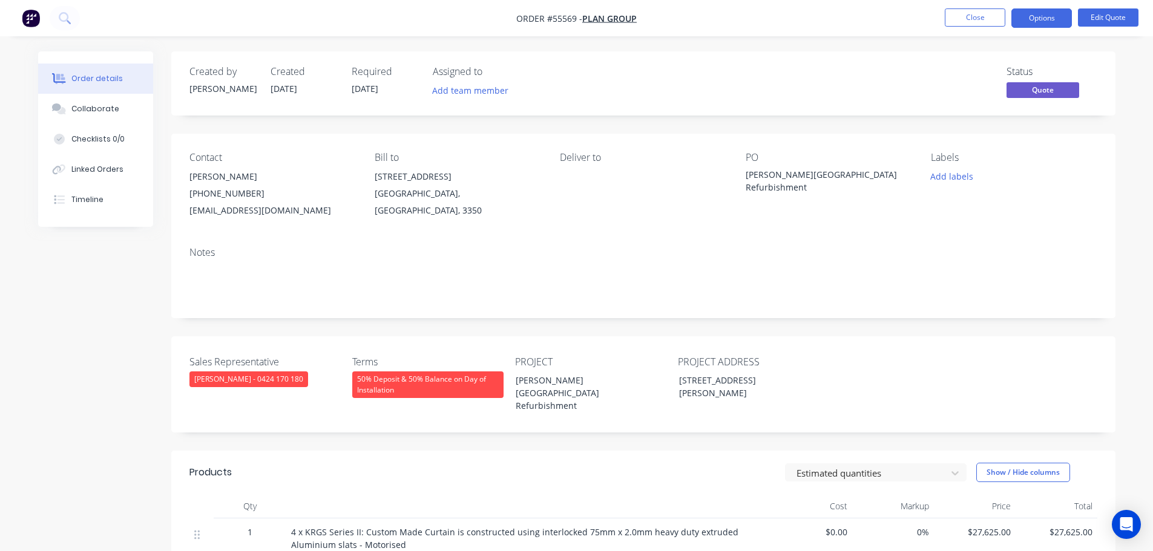
click at [261, 211] on div "[EMAIL_ADDRESS][DOMAIN_NAME]" at bounding box center [272, 210] width 166 height 17
copy div "[EMAIL_ADDRESS][DOMAIN_NAME]"
click at [790, 177] on div "[PERSON_NAME][GEOGRAPHIC_DATA] Refurbishment" at bounding box center [820, 180] width 151 height 25
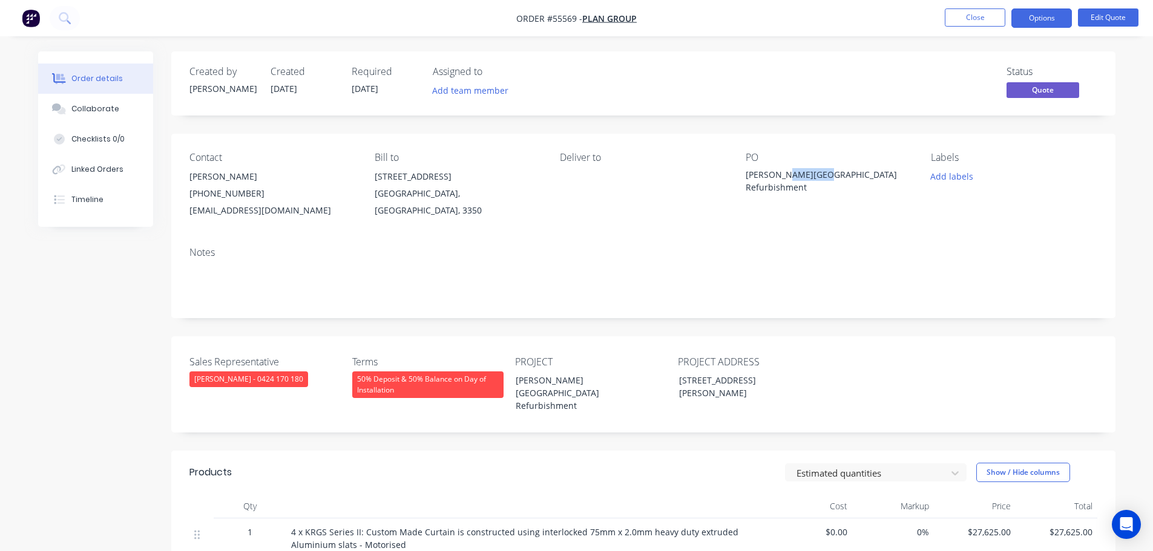
click at [790, 177] on div "[PERSON_NAME][GEOGRAPHIC_DATA] Refurbishment" at bounding box center [820, 180] width 151 height 25
copy div "[PERSON_NAME][GEOGRAPHIC_DATA] Refurbishment"
click at [981, 14] on button "Close" at bounding box center [974, 17] width 61 height 18
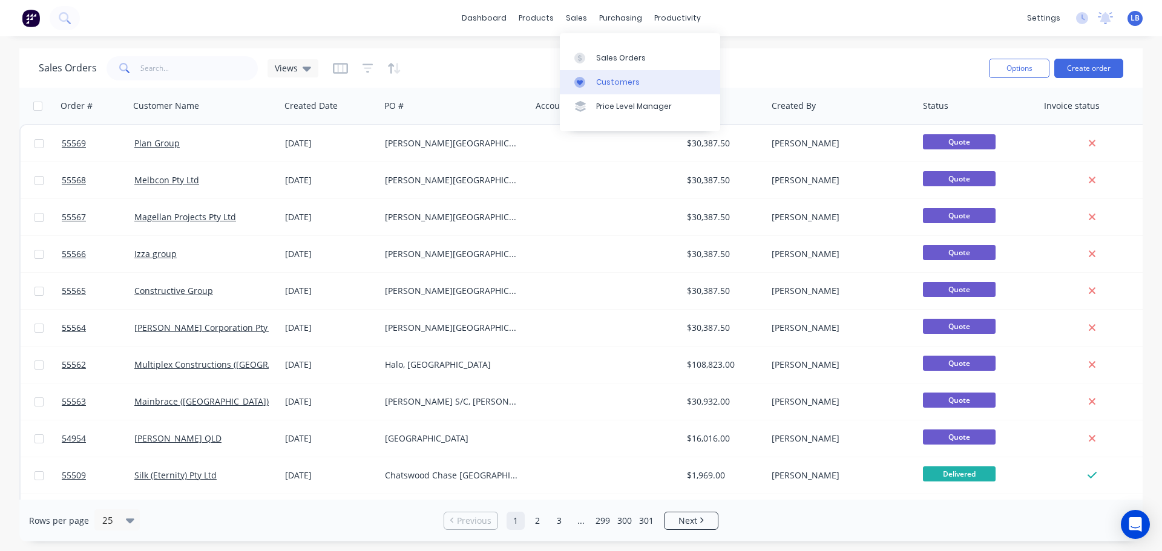
click at [616, 82] on div "Customers" at bounding box center [618, 82] width 44 height 11
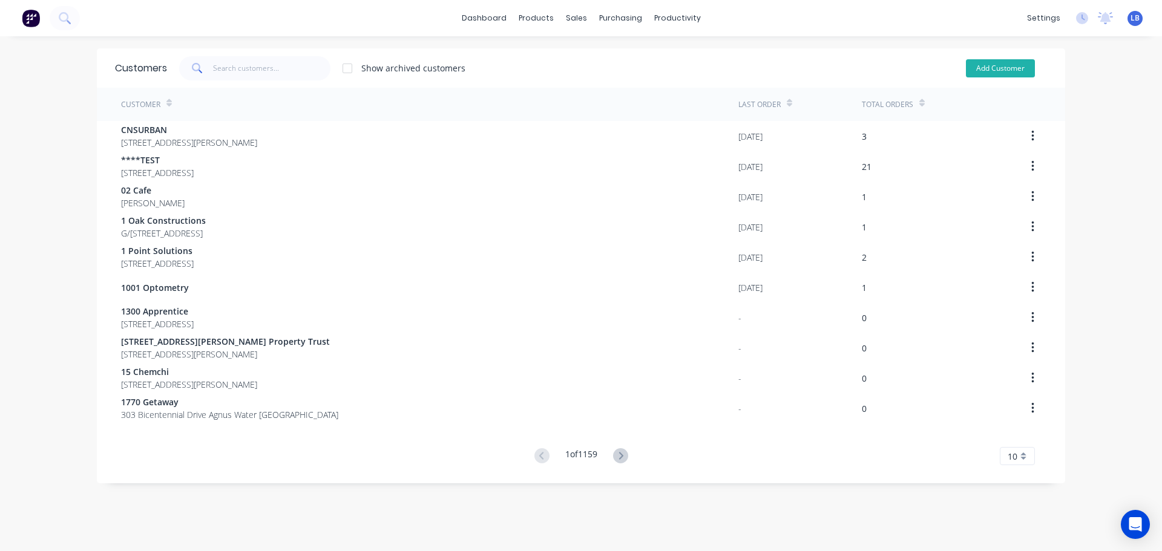
click at [986, 68] on button "Add Customer" at bounding box center [1000, 68] width 69 height 18
select select "AU"
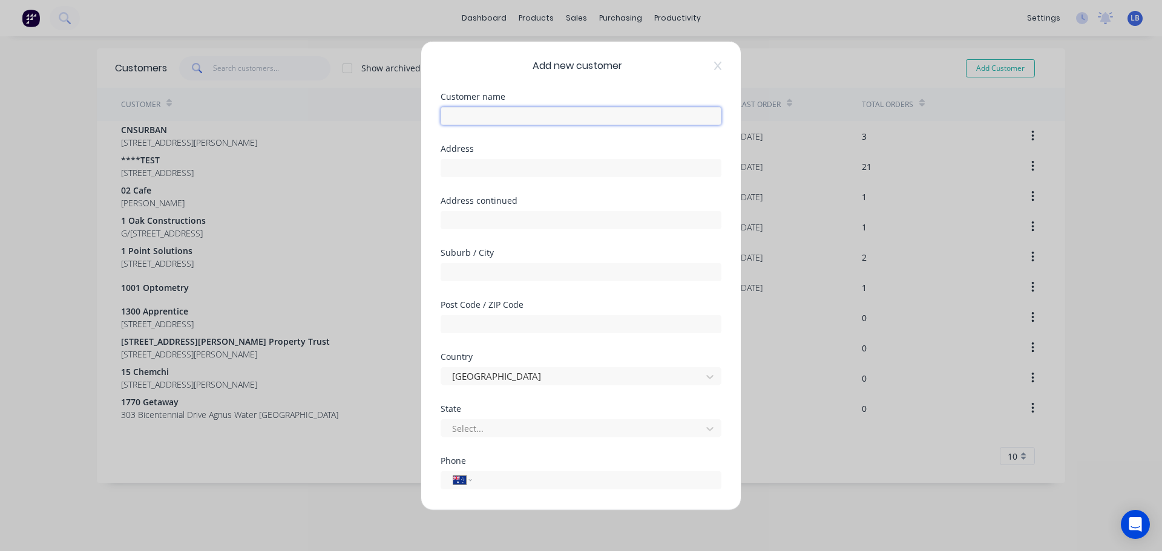
drag, startPoint x: 445, startPoint y: 122, endPoint x: 471, endPoint y: 131, distance: 28.1
click at [445, 122] on input "text" at bounding box center [580, 115] width 281 height 18
type input "Fox Building Group"
click at [459, 168] on input "text" at bounding box center [580, 168] width 281 height 18
click at [456, 169] on input "text" at bounding box center [580, 168] width 281 height 18
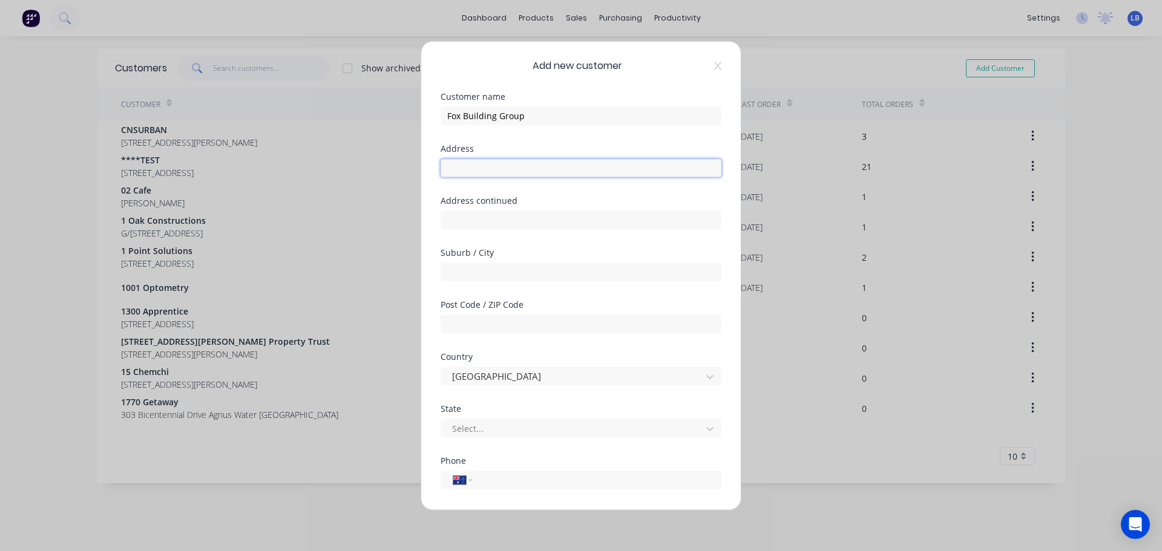
paste input "[STREET_ADDRESS][PERSON_NAME]"
type input "[STREET_ADDRESS][PERSON_NAME]"
click at [448, 270] on input "text" at bounding box center [580, 272] width 281 height 18
type input "Geelong"
click at [453, 324] on input "text" at bounding box center [580, 324] width 281 height 18
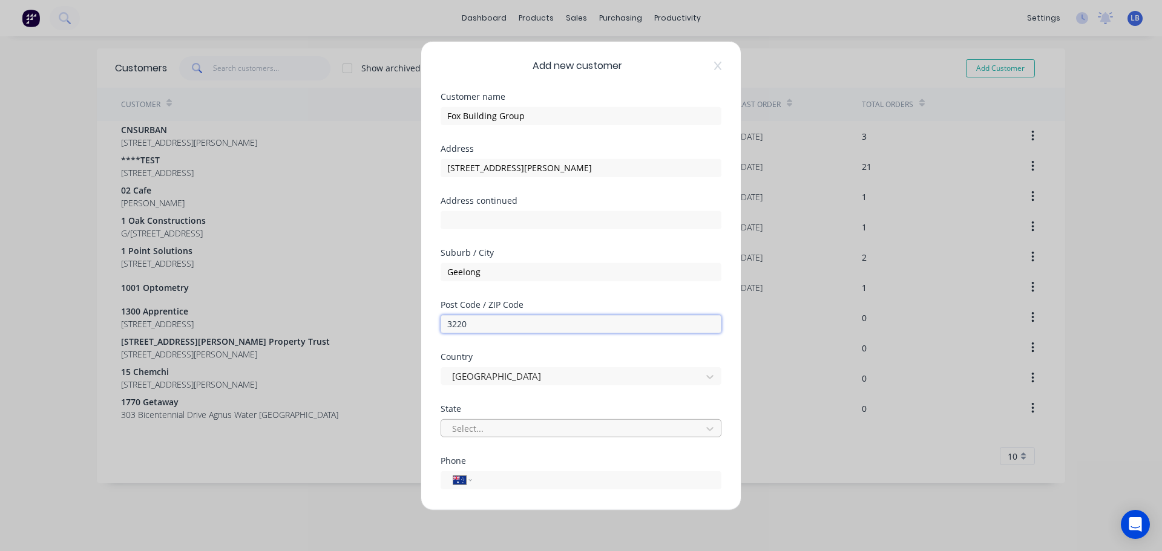
type input "3220"
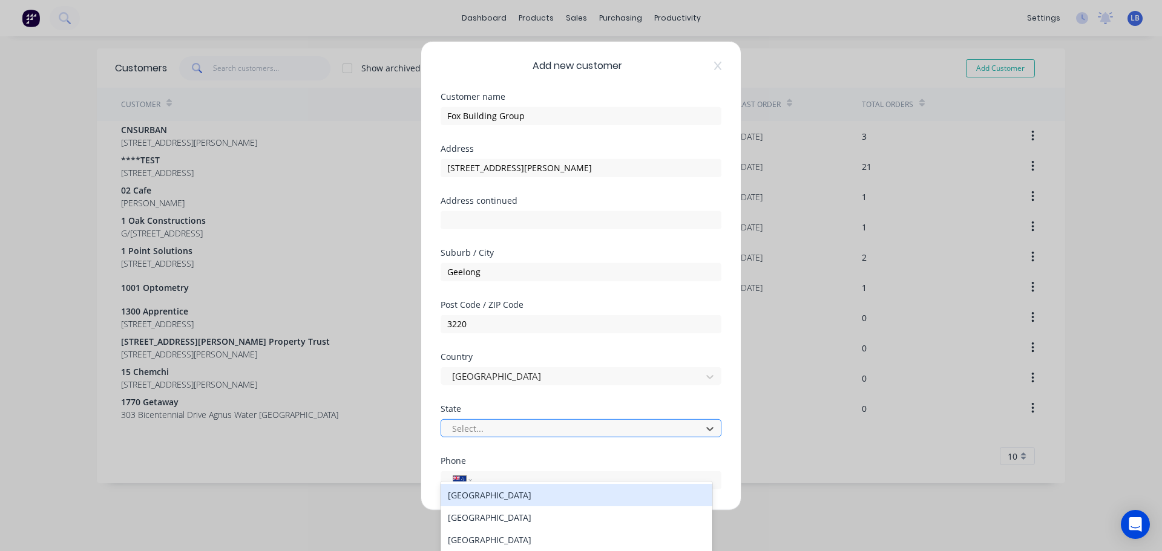
click at [491, 431] on div at bounding box center [573, 428] width 244 height 15
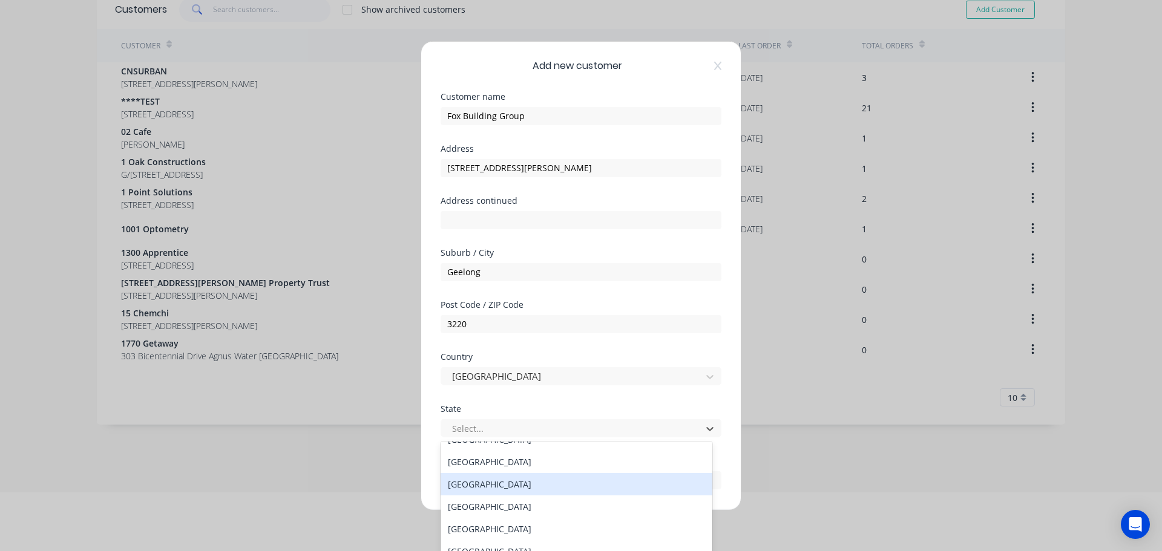
scroll to position [21, 0]
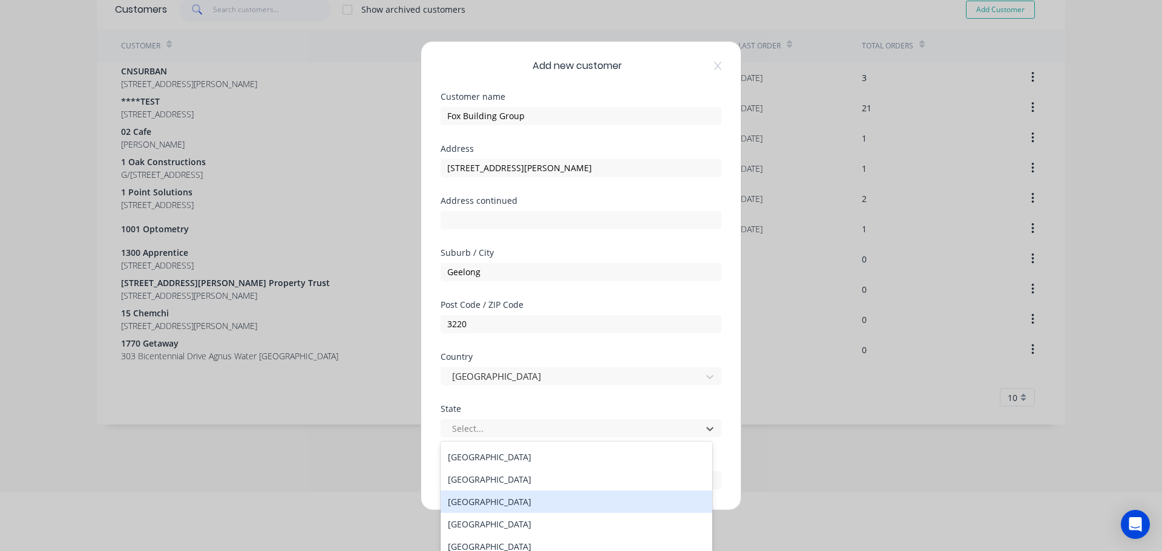
type input "v"
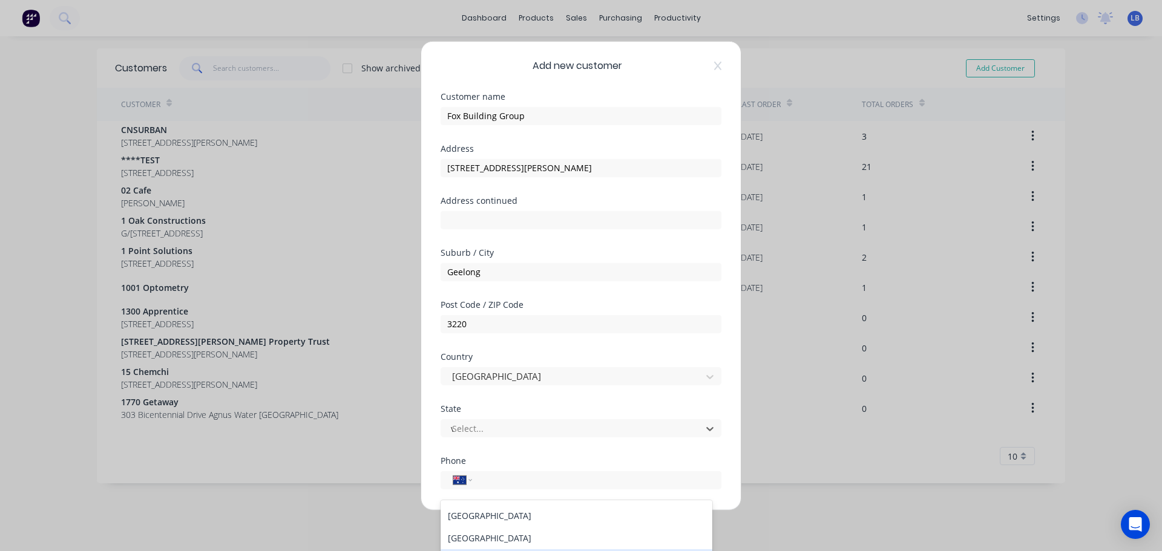
scroll to position [0, 0]
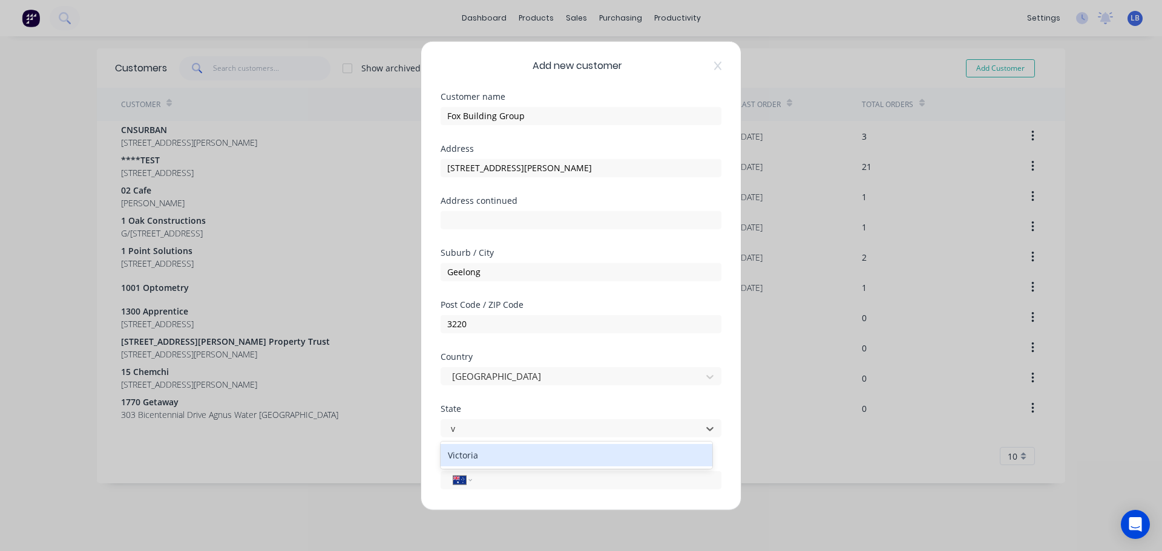
click at [470, 451] on div "Victoria" at bounding box center [576, 455] width 272 height 22
click at [499, 479] on input "tel" at bounding box center [594, 480] width 228 height 14
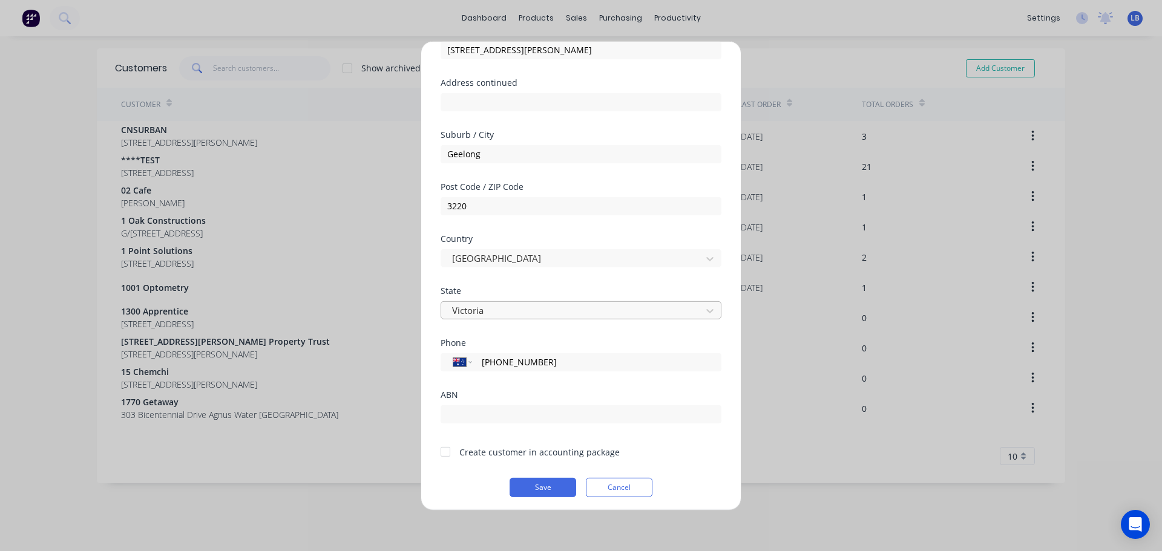
scroll to position [122, 0]
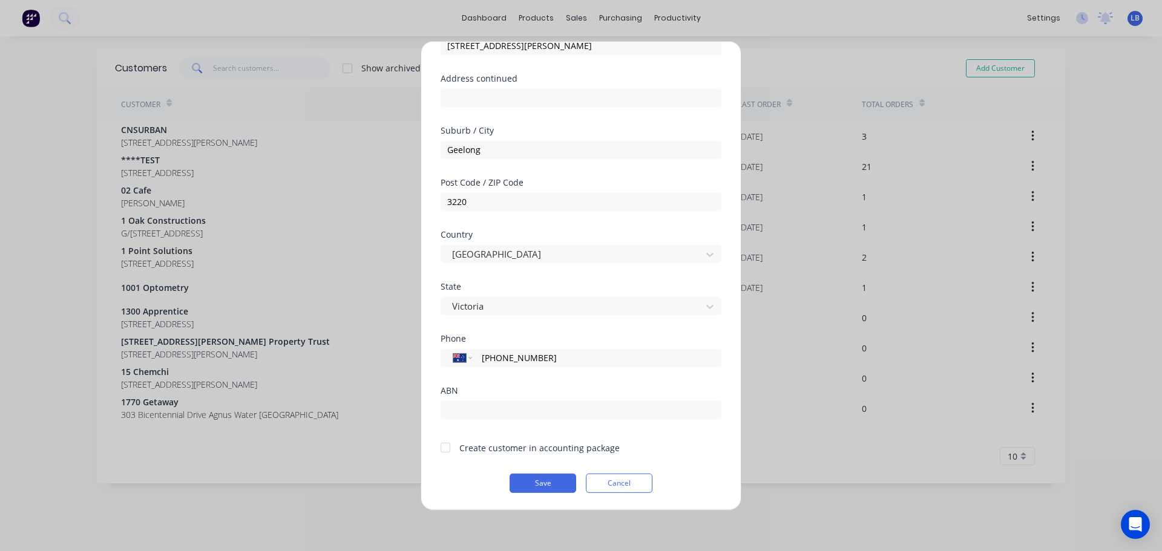
type input "[PHONE_NUMBER]"
click at [449, 450] on div at bounding box center [445, 448] width 24 height 24
click at [543, 488] on button "Save" at bounding box center [542, 482] width 67 height 19
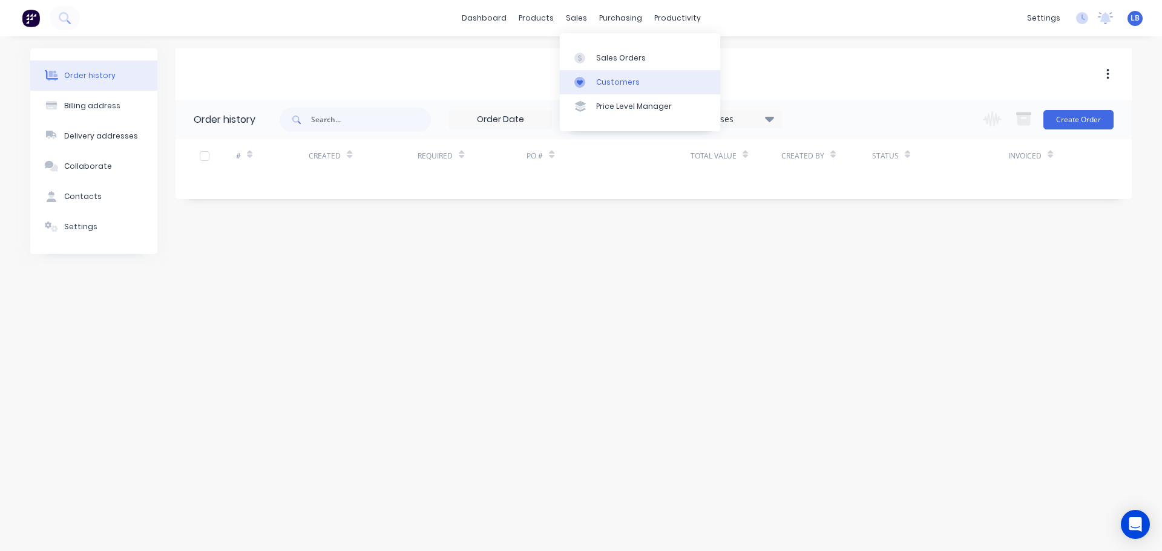
click at [610, 78] on div "Customers" at bounding box center [618, 82] width 44 height 11
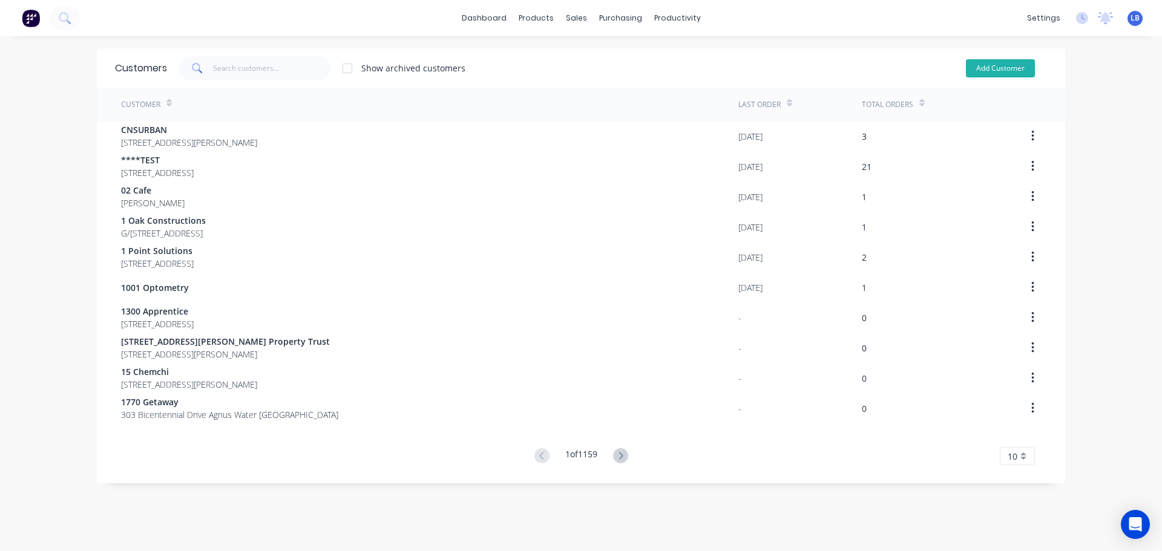
click at [981, 68] on button "Add Customer" at bounding box center [1000, 68] width 69 height 18
select select "AU"
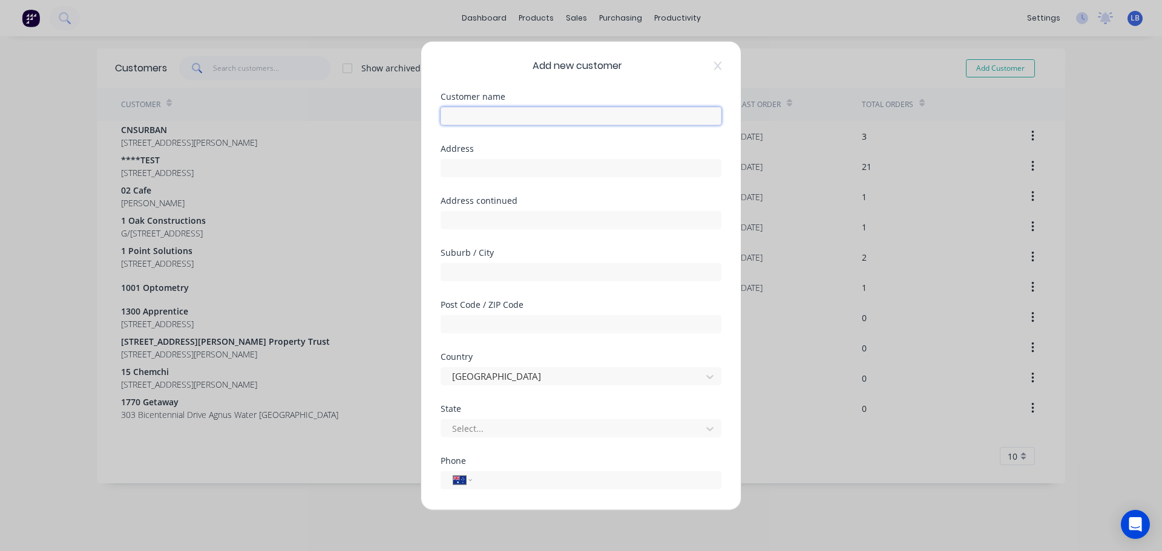
click at [465, 122] on input "text" at bounding box center [580, 115] width 281 height 18
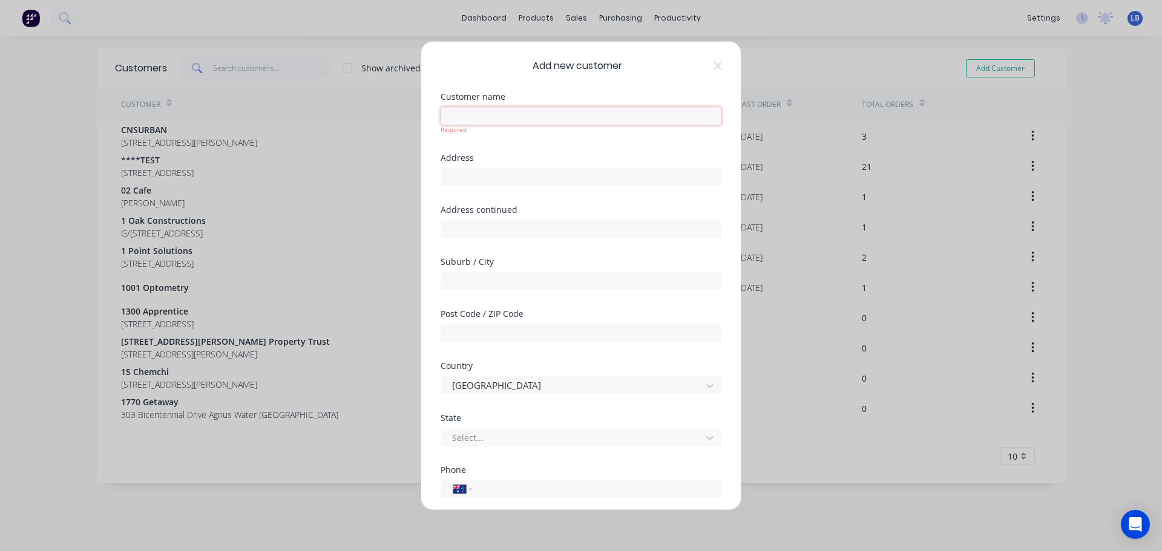
click at [458, 117] on input "text" at bounding box center [580, 115] width 281 height 18
type input "[PERSON_NAME] Construction Group"
click at [451, 182] on div "Address" at bounding box center [580, 179] width 281 height 52
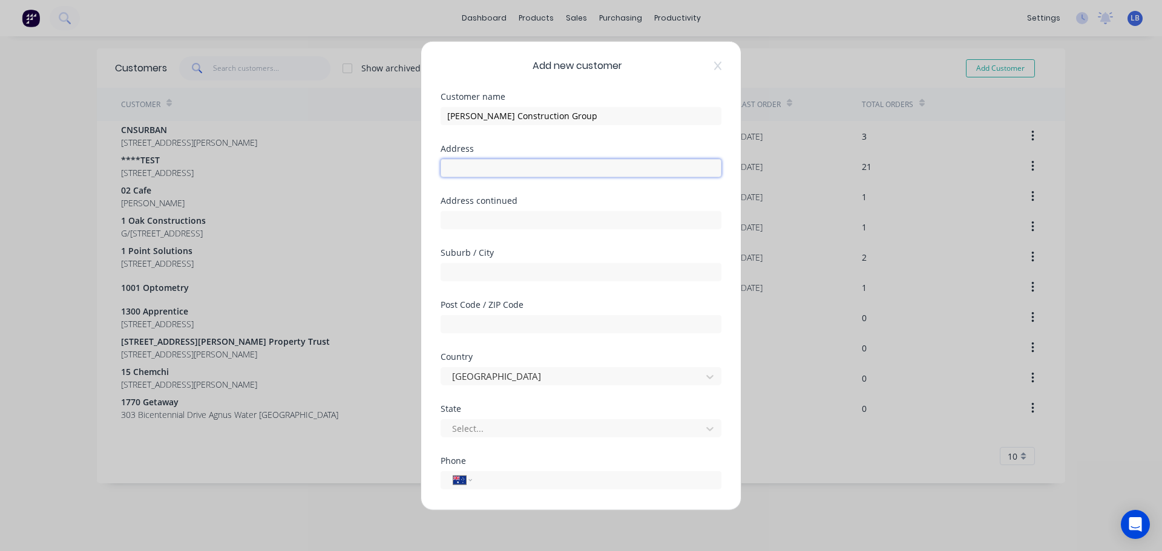
click at [449, 170] on input "text" at bounding box center [580, 168] width 281 height 18
paste input "959 Main Road"
type input "959 Main Road"
click at [450, 276] on input "text" at bounding box center [580, 272] width 281 height 18
click at [453, 275] on input "text" at bounding box center [580, 272] width 281 height 18
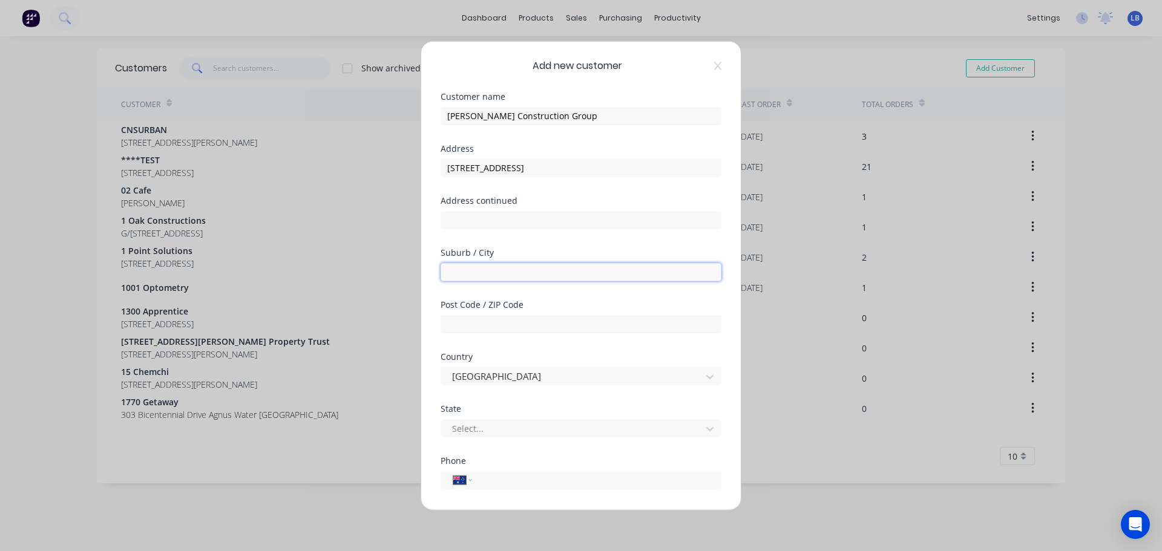
paste input "Hurstbridge"
type input "Hurstbridge"
click at [450, 329] on input "text" at bounding box center [580, 324] width 281 height 18
type input "3099"
click at [517, 429] on div at bounding box center [573, 428] width 244 height 15
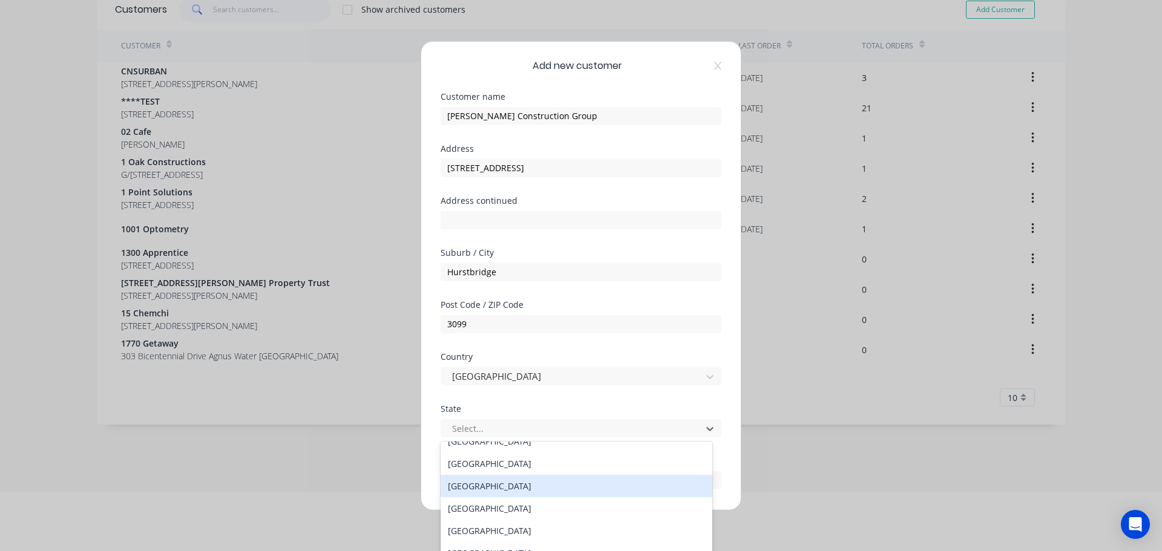
scroll to position [21, 0]
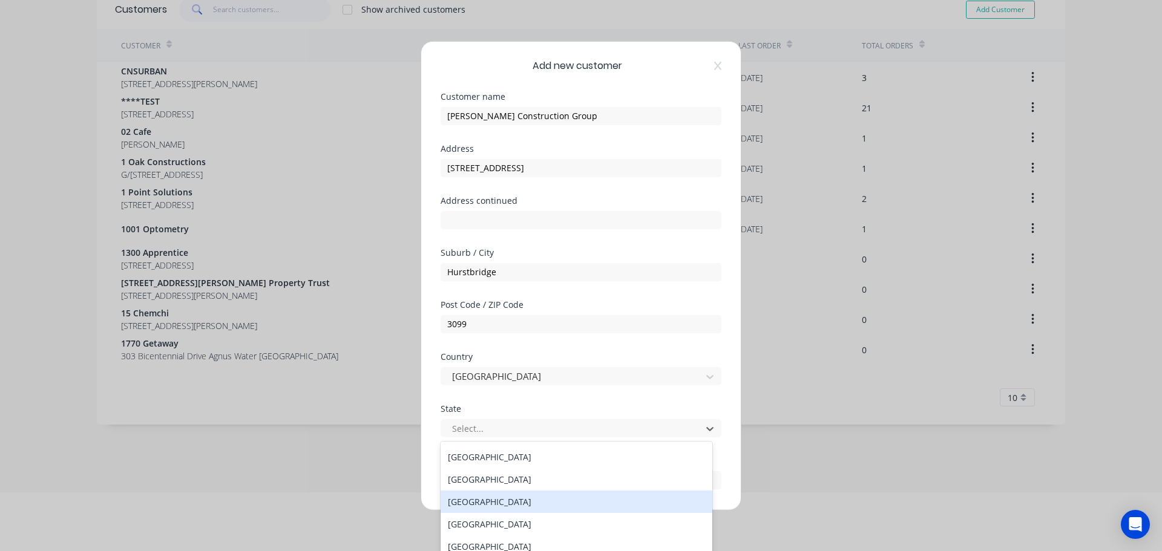
type input "v"
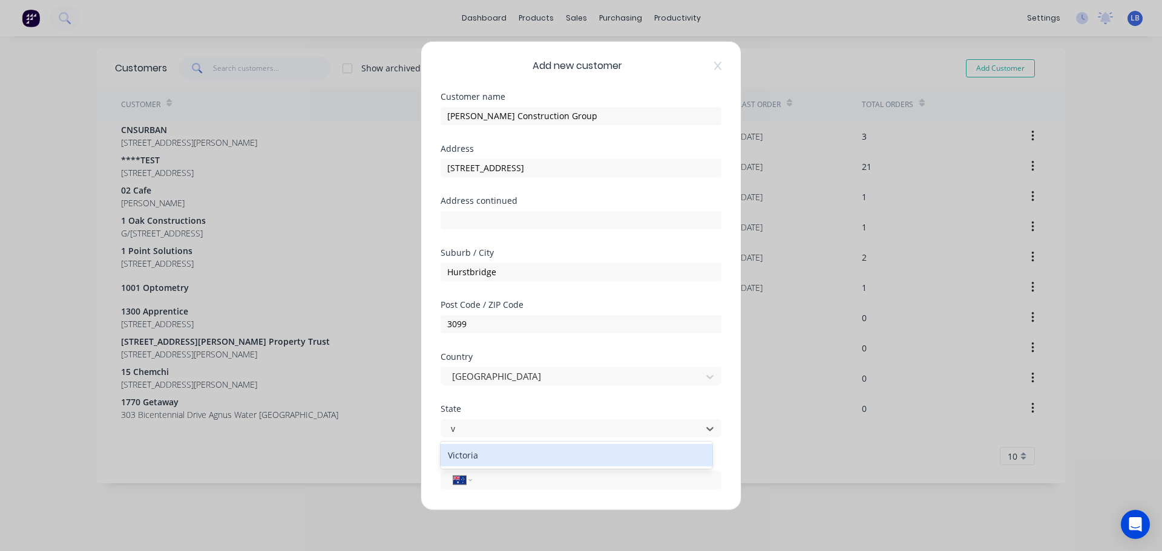
scroll to position [0, 0]
click at [475, 460] on div "Victoria" at bounding box center [576, 455] width 272 height 22
drag, startPoint x: 494, startPoint y: 485, endPoint x: 502, endPoint y: 488, distance: 9.2
click at [494, 485] on input "tel" at bounding box center [594, 480] width 228 height 14
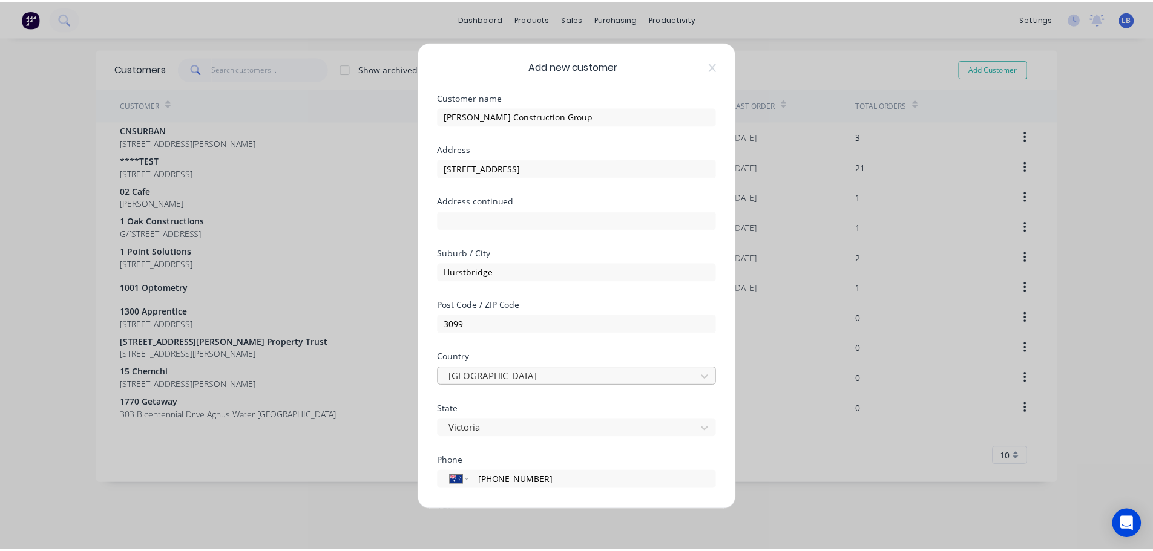
scroll to position [122, 0]
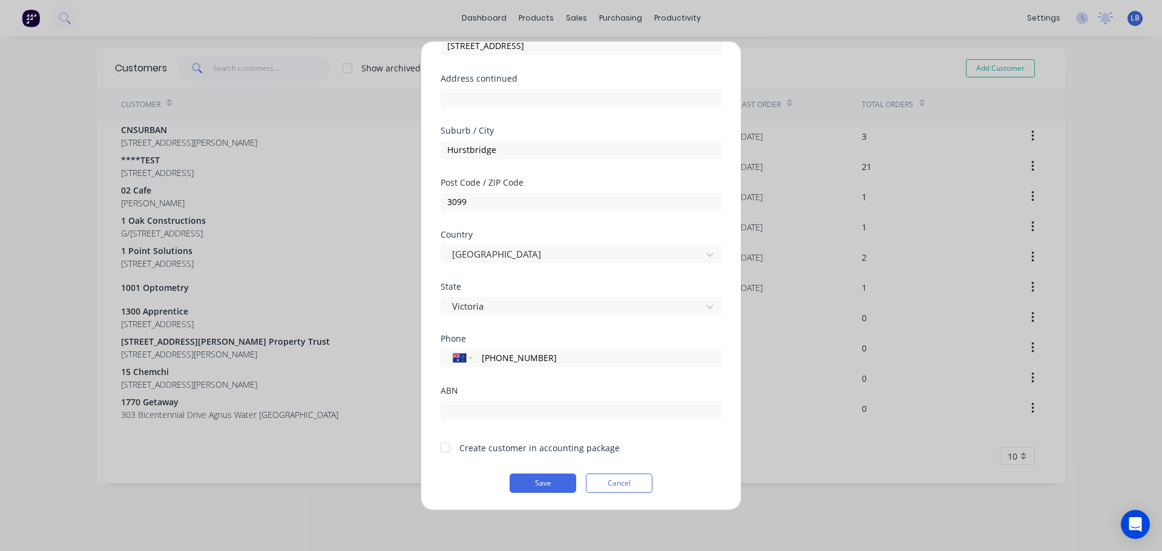
type input "(03) 9718 0120"
click at [439, 447] on div at bounding box center [445, 448] width 24 height 24
click at [512, 482] on button "Save" at bounding box center [542, 482] width 67 height 19
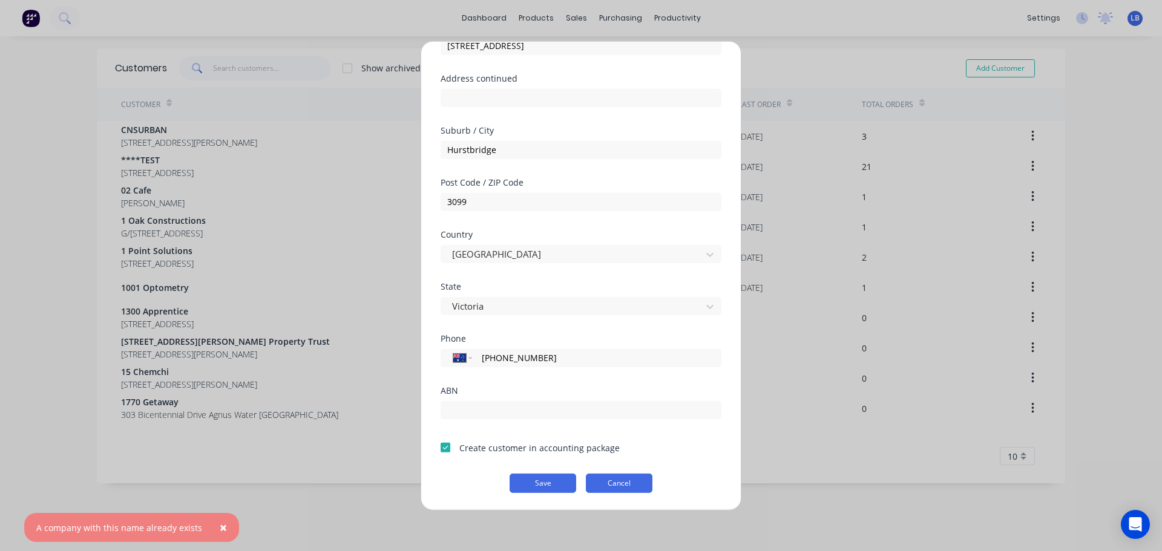
click at [617, 483] on button "Cancel" at bounding box center [619, 482] width 67 height 19
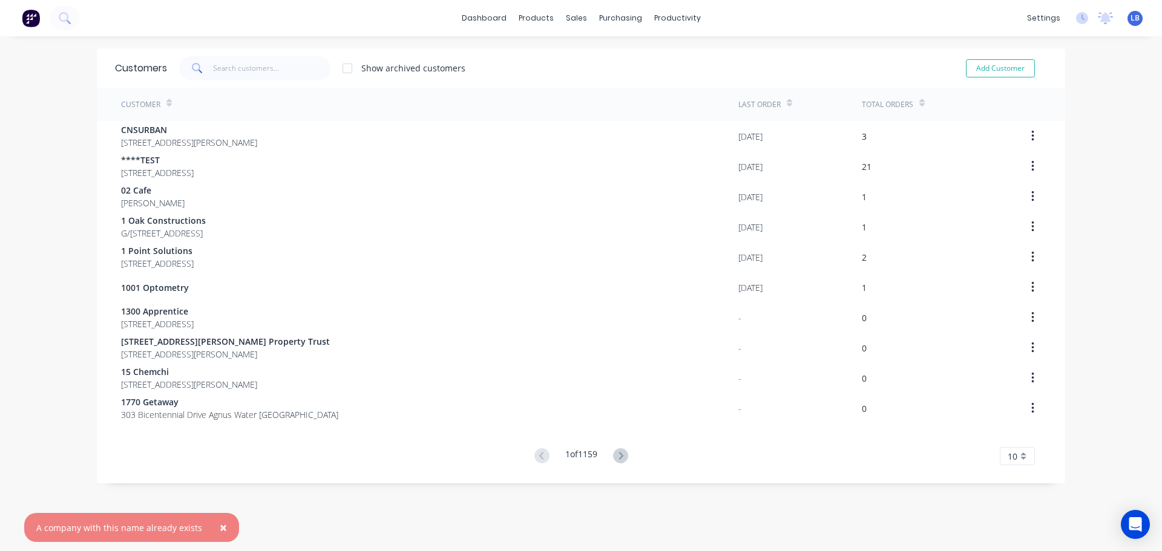
click at [220, 527] on span "×" at bounding box center [223, 527] width 7 height 17
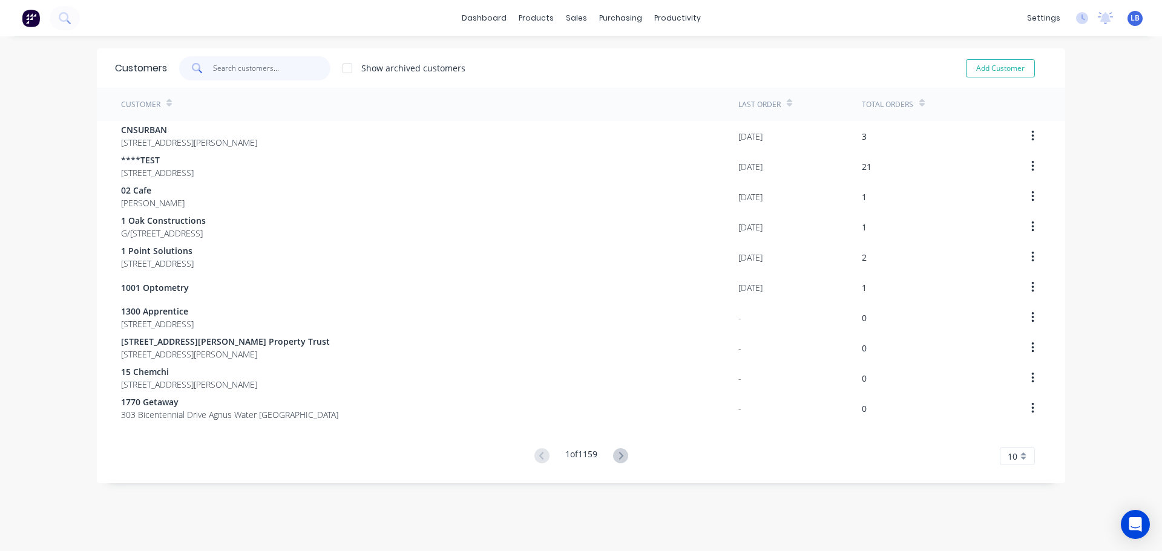
click at [223, 74] on input "text" at bounding box center [272, 68] width 118 height 24
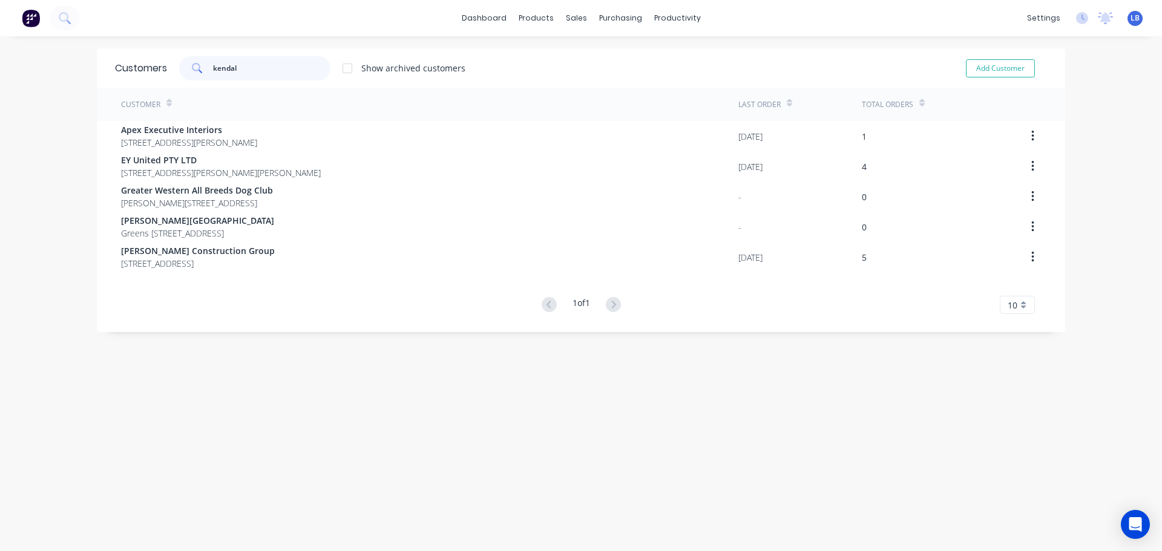
type input "kendal"
click at [605, 61] on div "Sales Orders" at bounding box center [617, 58] width 50 height 11
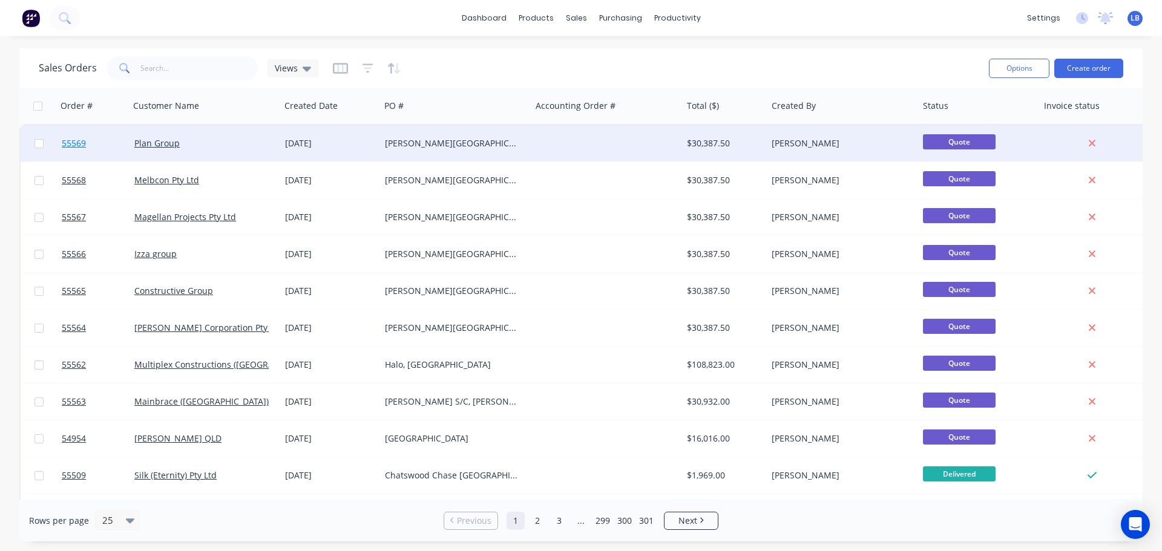
click at [71, 141] on span "55569" at bounding box center [74, 143] width 24 height 12
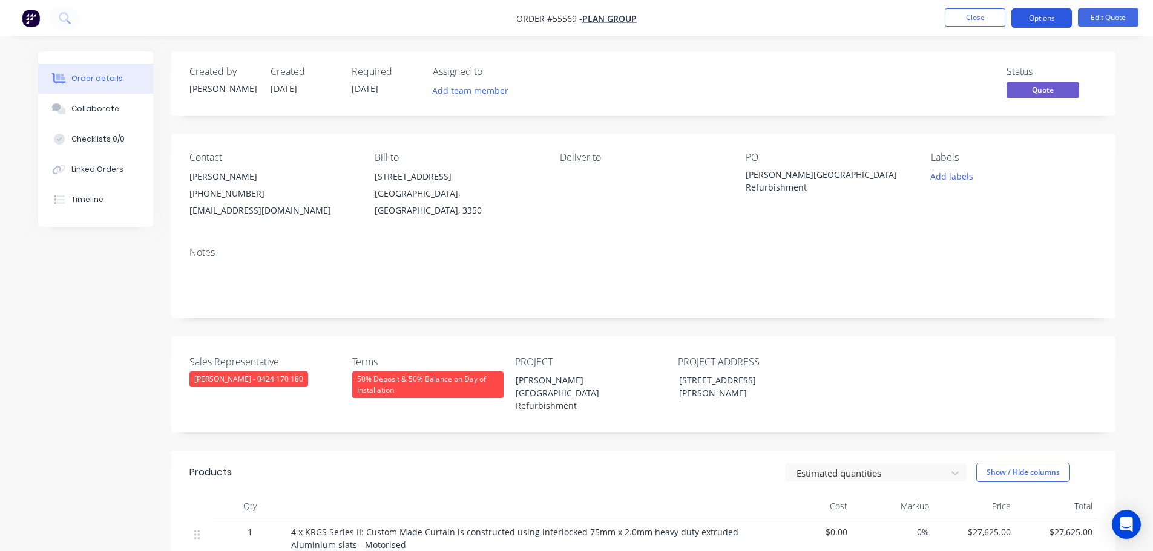
click at [1021, 15] on button "Options" at bounding box center [1041, 17] width 61 height 19
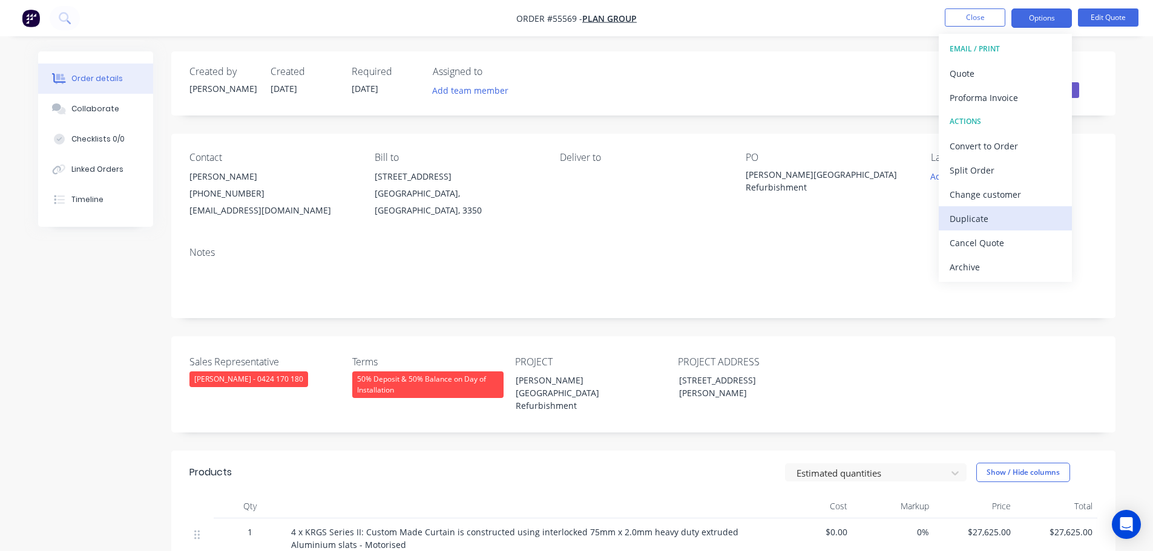
click at [972, 220] on div "Duplicate" at bounding box center [1004, 219] width 111 height 18
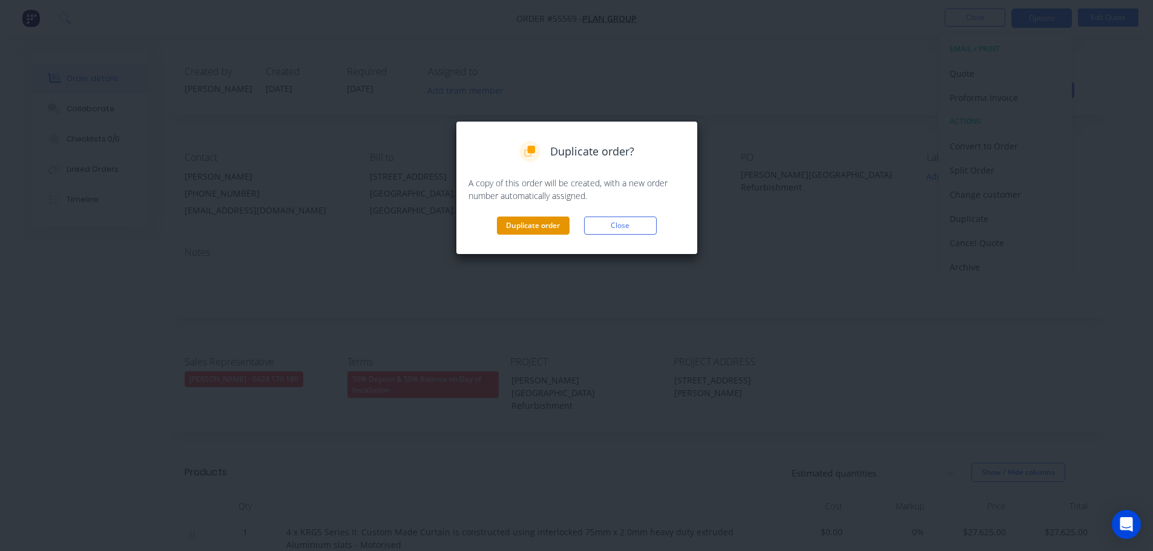
click at [545, 218] on button "Duplicate order" at bounding box center [533, 226] width 73 height 18
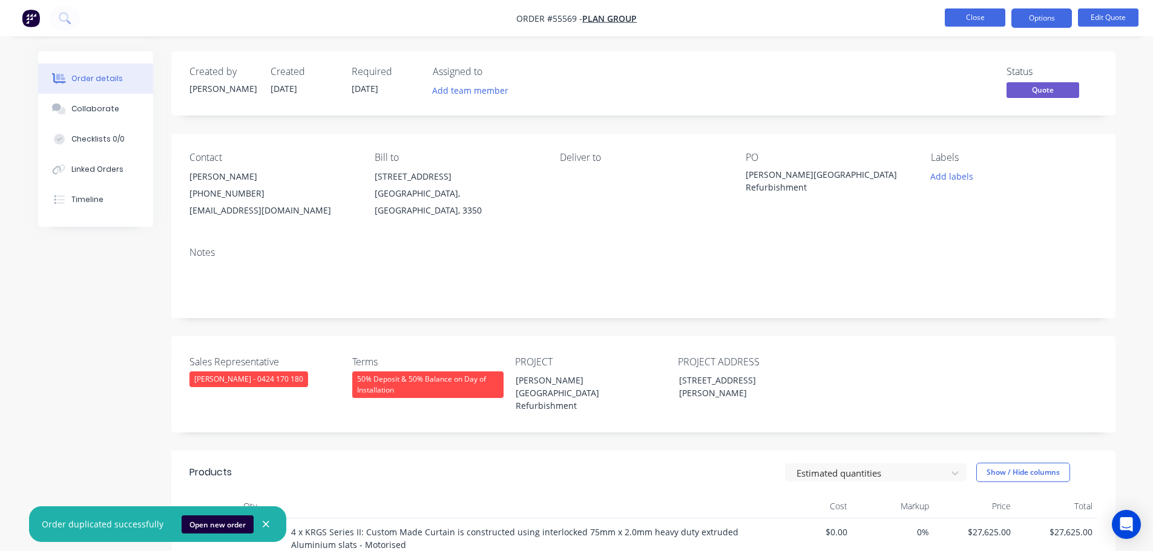
click at [966, 17] on button "Close" at bounding box center [974, 17] width 61 height 18
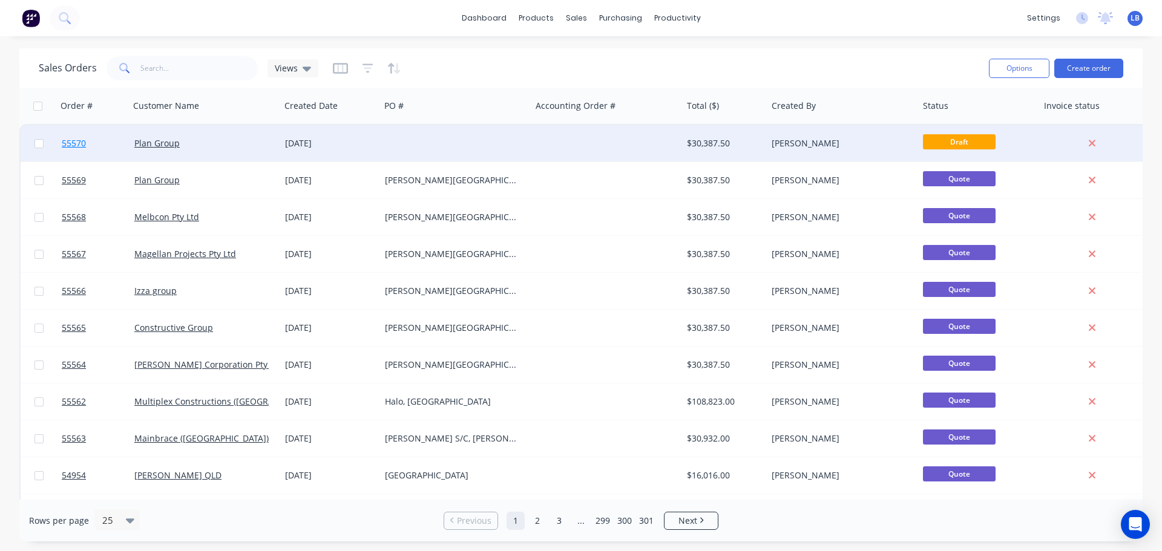
click at [65, 146] on span "55570" at bounding box center [74, 143] width 24 height 12
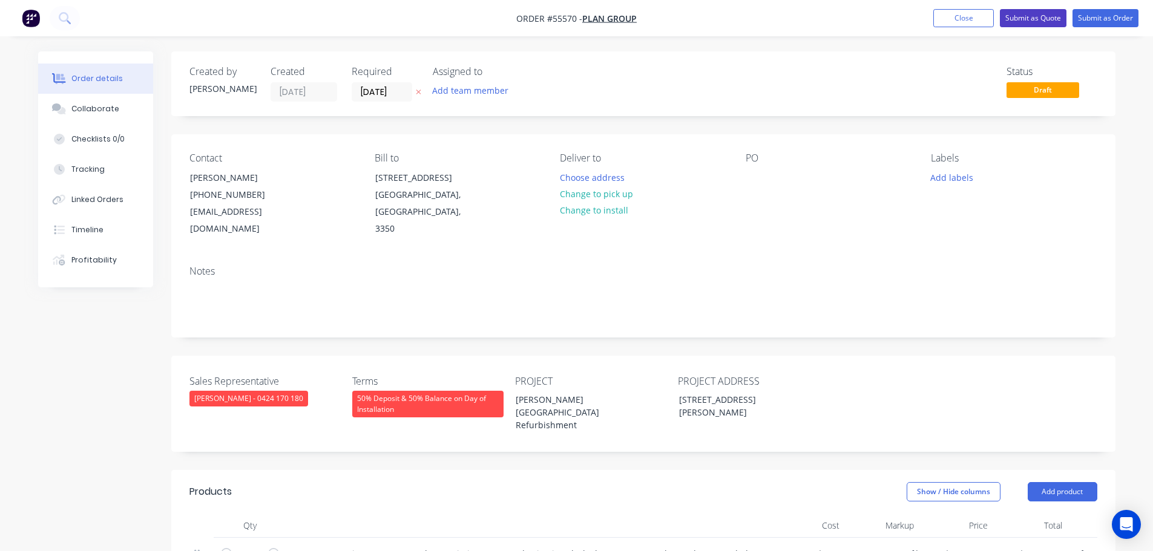
click at [1032, 16] on button "Submit as Quote" at bounding box center [1033, 18] width 67 height 18
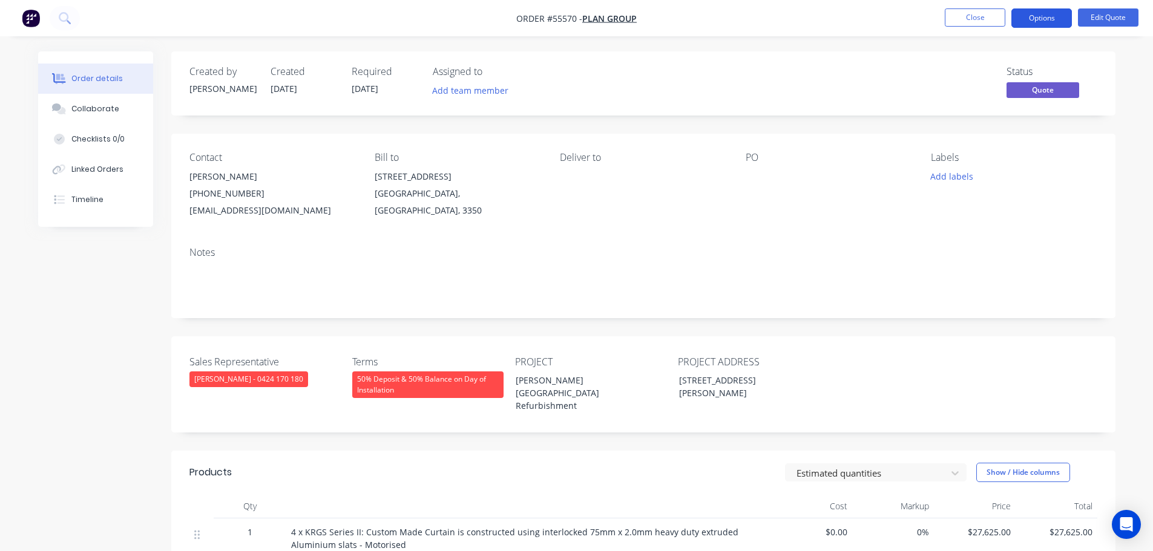
click at [1030, 22] on button "Options" at bounding box center [1041, 17] width 61 height 19
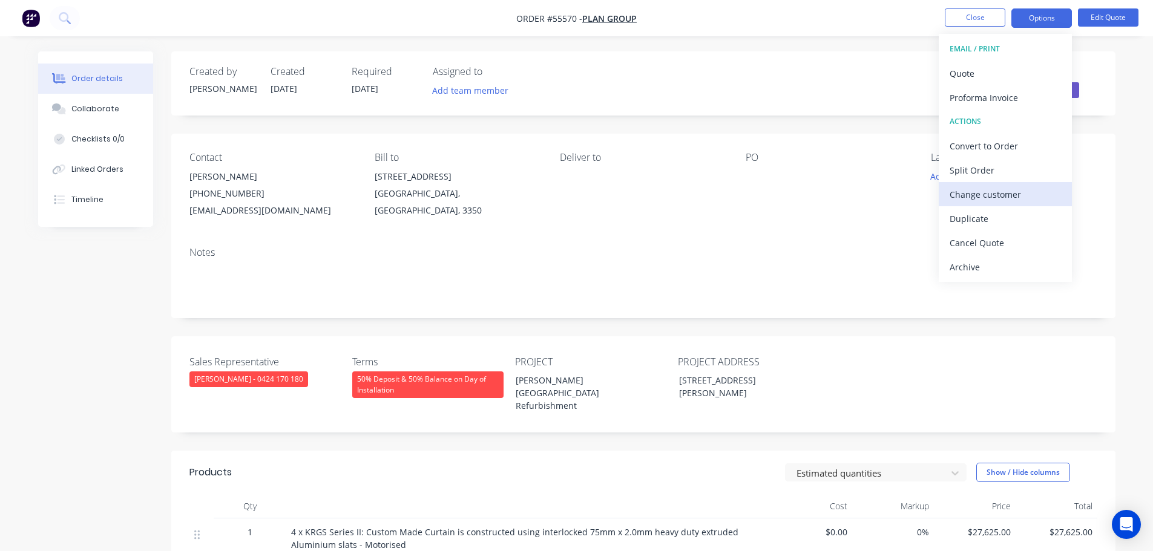
click at [977, 197] on div "Change customer" at bounding box center [1004, 195] width 111 height 18
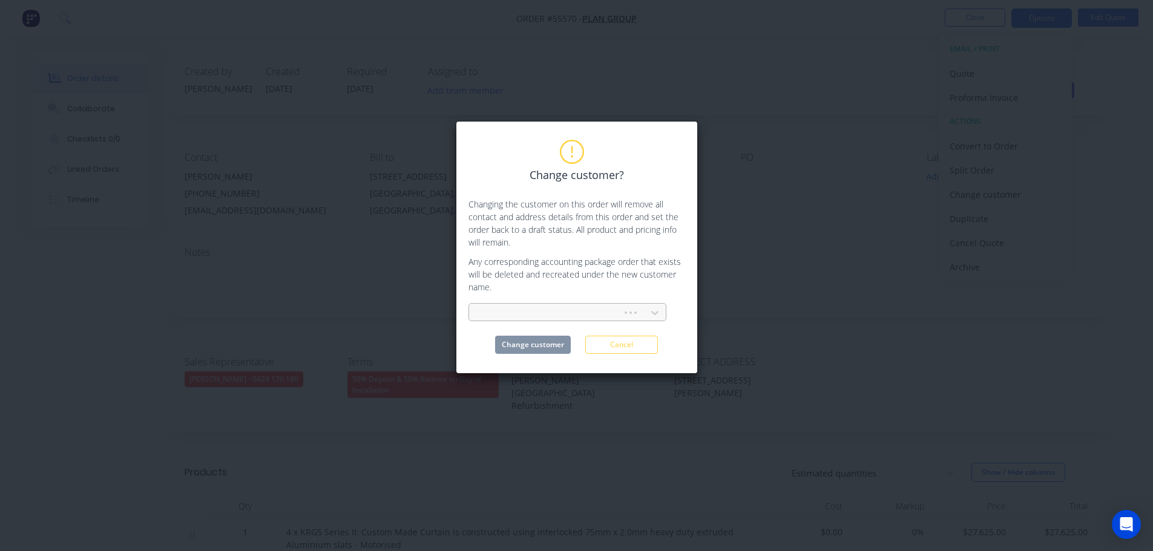
click at [505, 308] on div at bounding box center [547, 313] width 137 height 15
type input "fox building group"
click at [525, 342] on div "Fox Building Group" at bounding box center [567, 340] width 198 height 22
click at [528, 350] on button "Change customer" at bounding box center [533, 345] width 76 height 18
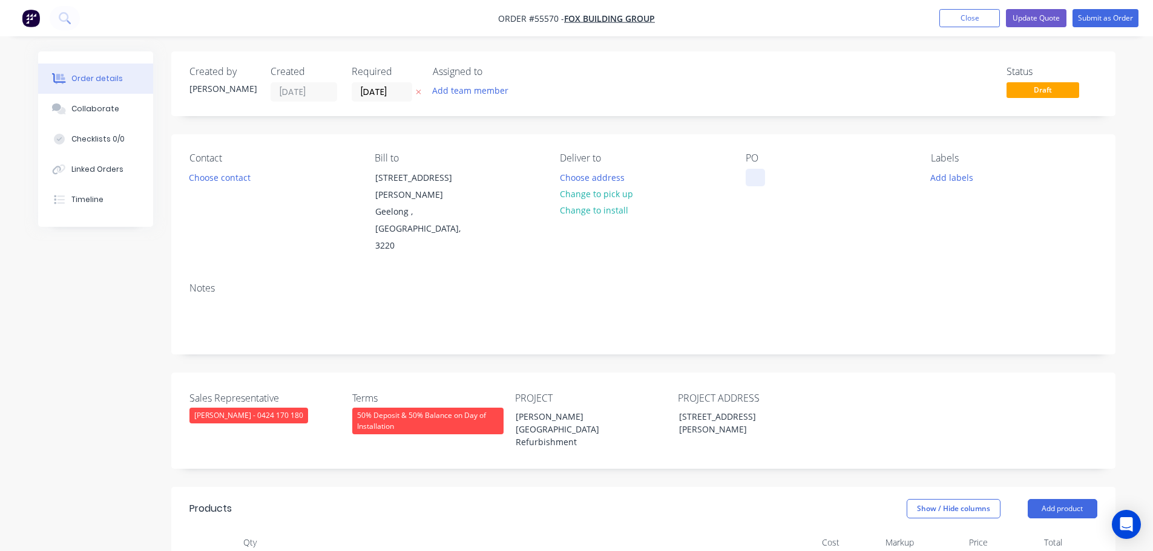
drag, startPoint x: 761, startPoint y: 173, endPoint x: 759, endPoint y: 182, distance: 9.4
click at [762, 172] on div at bounding box center [754, 178] width 19 height 18
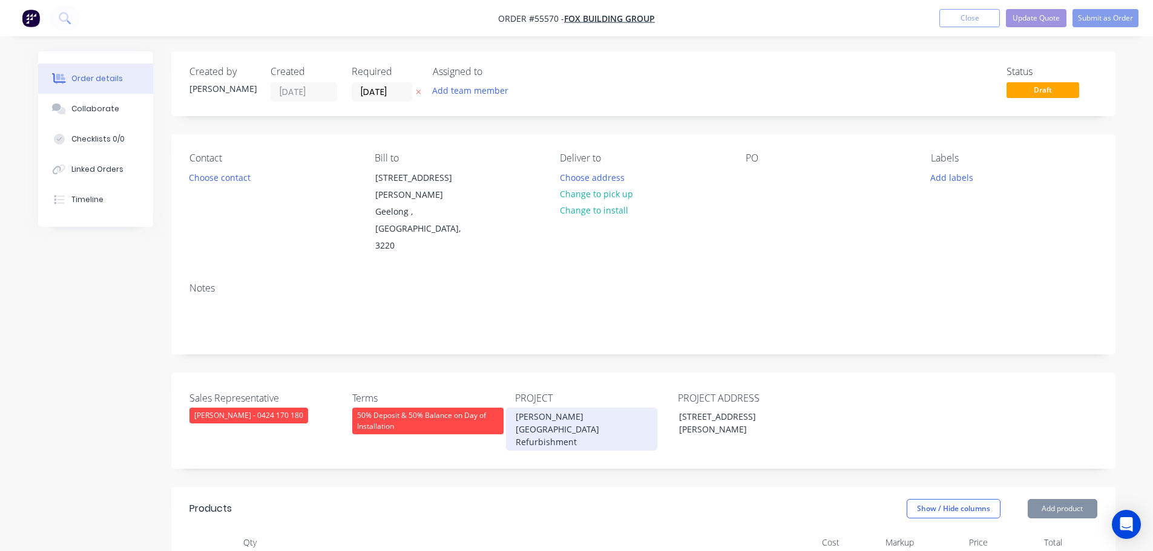
click at [563, 408] on div "[PERSON_NAME][GEOGRAPHIC_DATA] Refurbishment" at bounding box center [581, 429] width 151 height 43
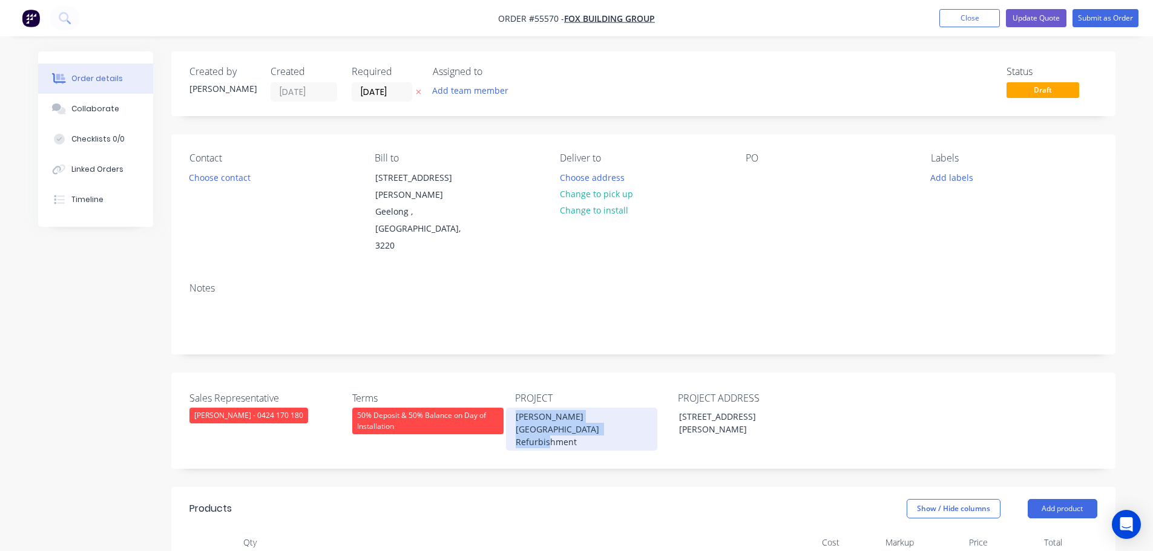
click at [563, 408] on div "[PERSON_NAME][GEOGRAPHIC_DATA] Refurbishment" at bounding box center [581, 429] width 151 height 43
copy div "[PERSON_NAME][GEOGRAPHIC_DATA] Refurbishment"
click at [760, 172] on div at bounding box center [754, 178] width 19 height 18
paste div
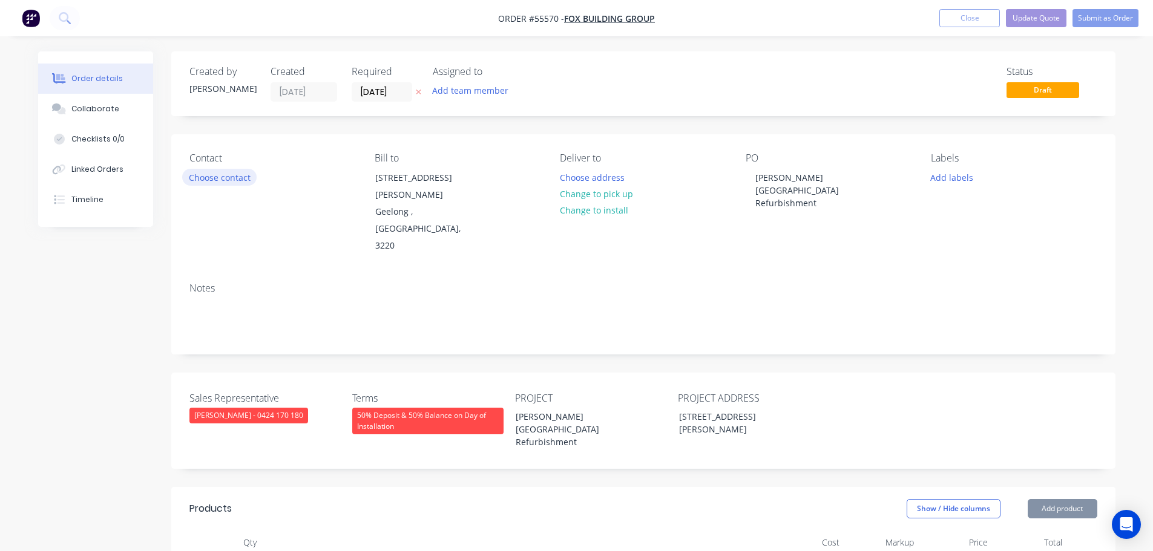
click at [233, 175] on button "Choose contact" at bounding box center [219, 177] width 74 height 16
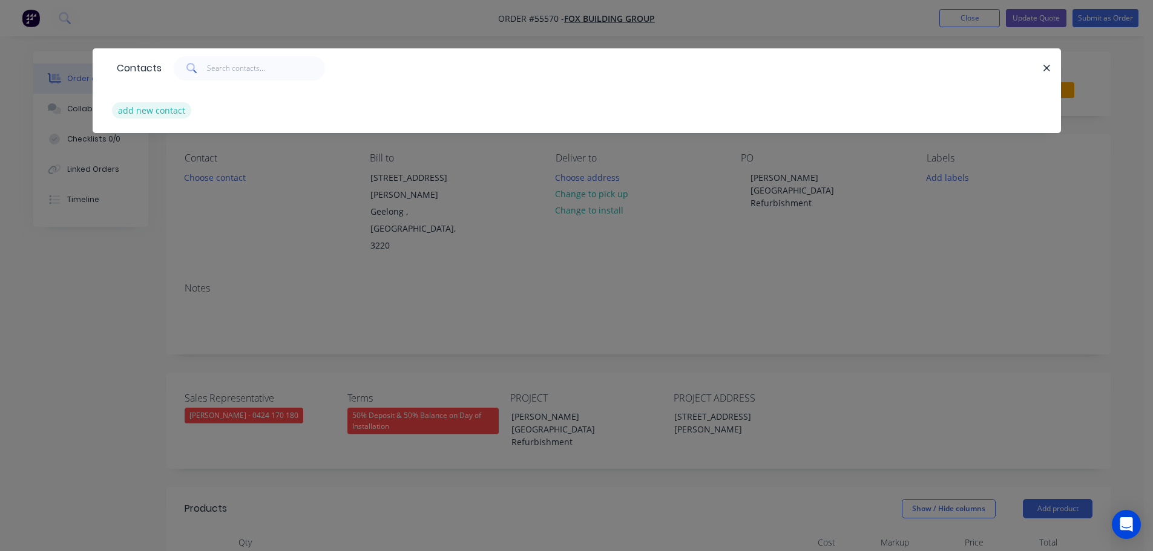
click at [164, 110] on button "add new contact" at bounding box center [152, 110] width 80 height 16
select select "AU"
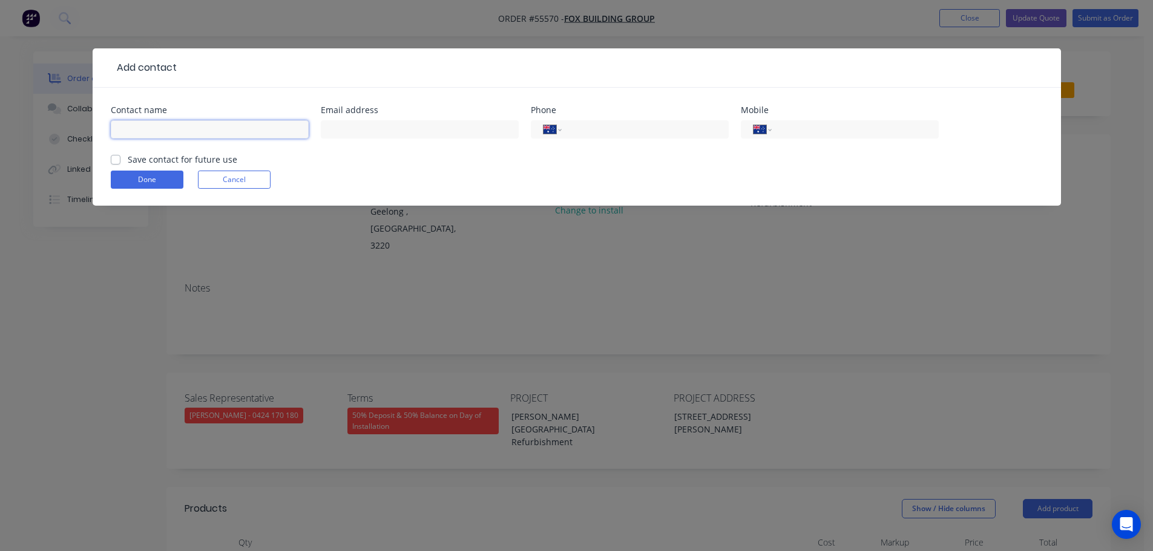
click at [125, 130] on input "text" at bounding box center [210, 129] width 198 height 18
type input "Jesse Harris"
click at [350, 134] on input "text" at bounding box center [420, 129] width 198 height 18
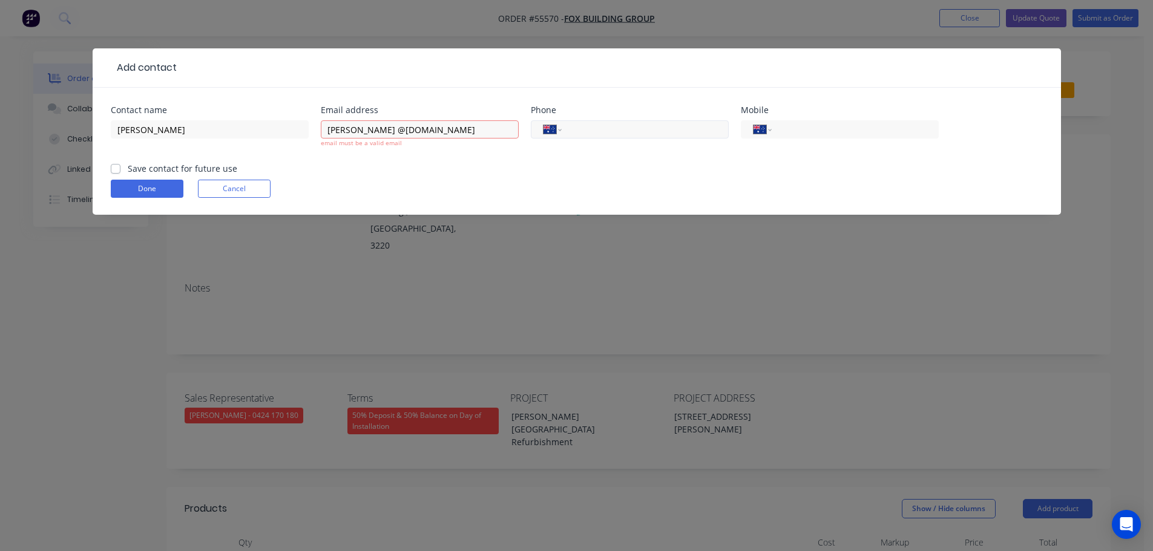
click at [628, 123] on input "tel" at bounding box center [642, 130] width 145 height 14
drag, startPoint x: 350, startPoint y: 129, endPoint x: 350, endPoint y: 136, distance: 7.3
click at [350, 129] on input "jesse @foxbuildinggroup.com.au" at bounding box center [420, 129] width 198 height 18
type input "jesse@foxbuildinggroup.com.au"
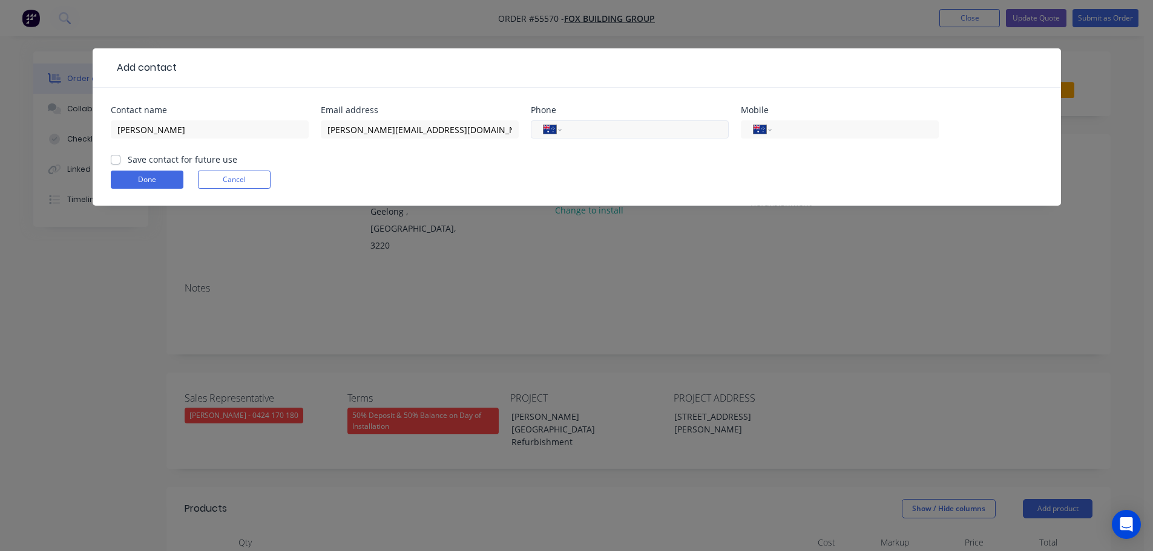
click at [620, 125] on input "tel" at bounding box center [642, 130] width 145 height 14
type input "(03) 5241 2019"
drag, startPoint x: 110, startPoint y: 159, endPoint x: 117, endPoint y: 175, distance: 17.9
click at [110, 160] on div "Contact name Jesse Harris Email address jesse@foxbuildinggroup.com.au Phone Int…" at bounding box center [577, 147] width 968 height 118
click at [128, 160] on label "Save contact for future use" at bounding box center [183, 159] width 110 height 13
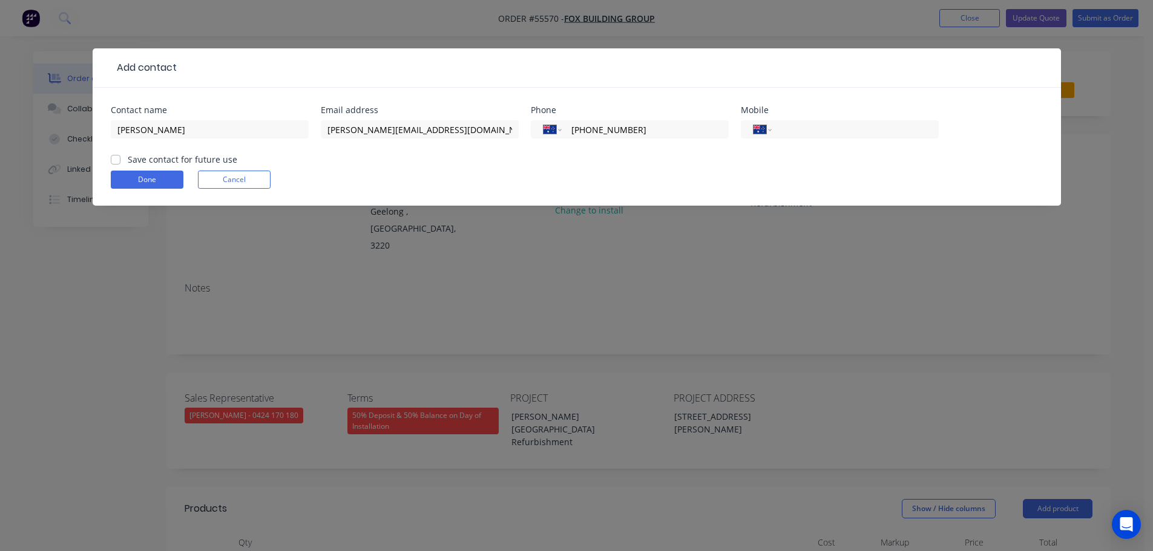
click at [117, 160] on input "Save contact for future use" at bounding box center [116, 158] width 10 height 11
checkbox input "true"
click at [123, 174] on button "Done" at bounding box center [147, 180] width 73 height 18
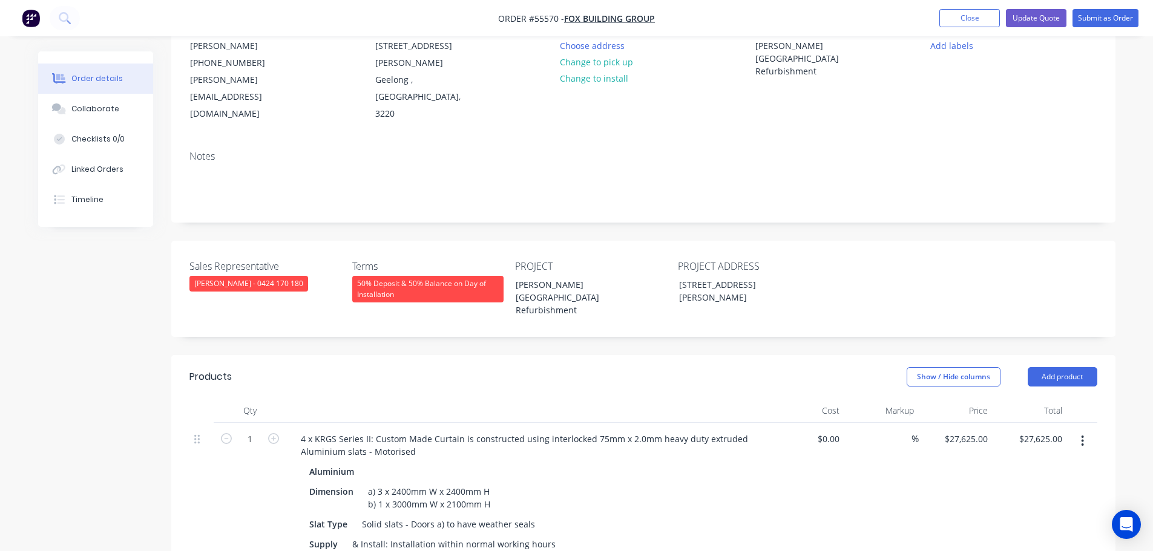
scroll to position [61, 0]
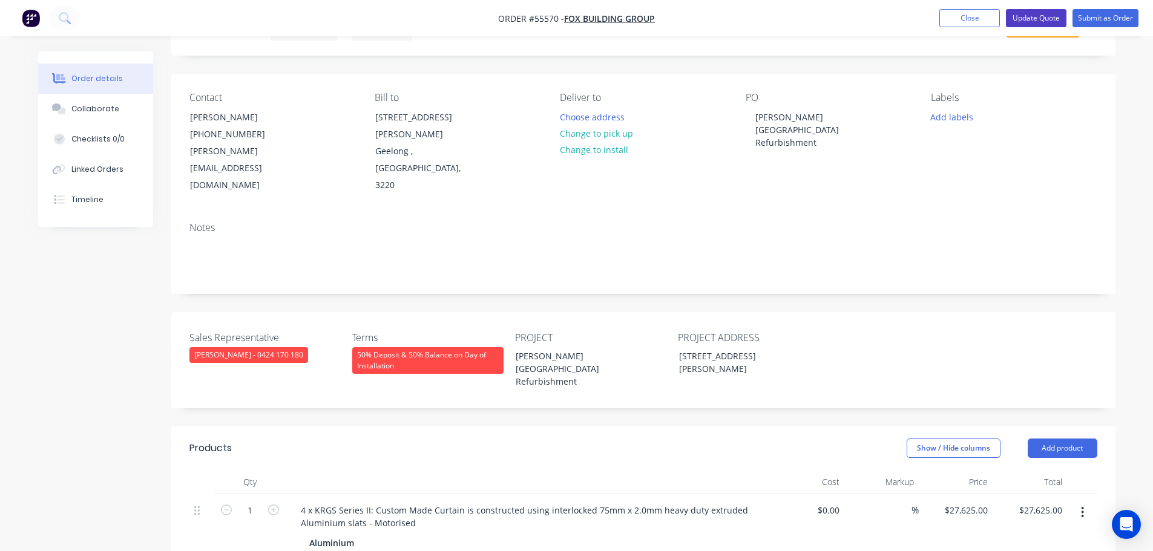
click at [1028, 15] on button "Update Quote" at bounding box center [1036, 18] width 61 height 18
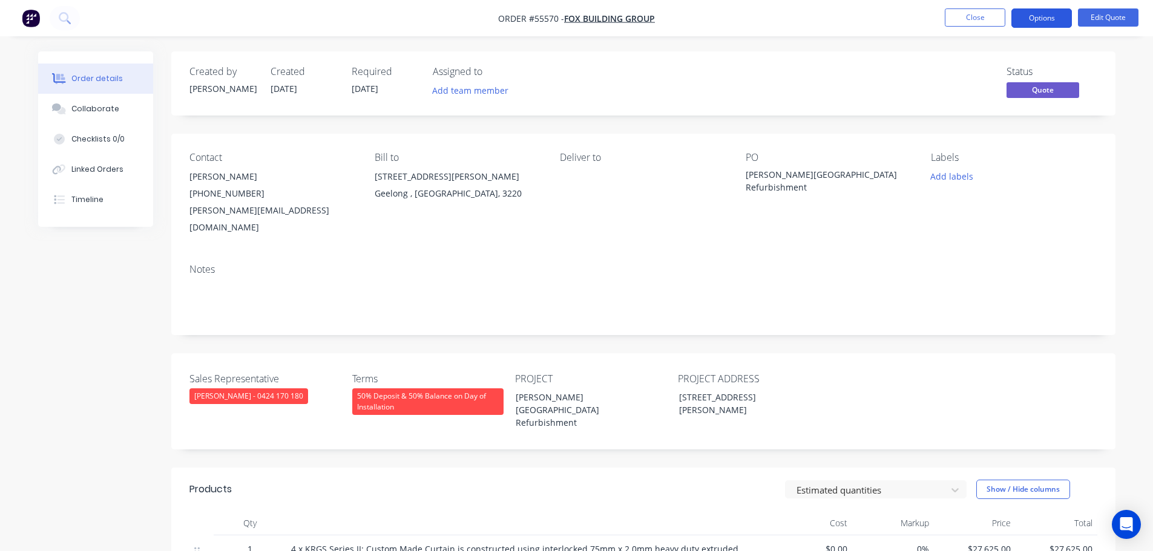
click at [1032, 18] on button "Options" at bounding box center [1041, 17] width 61 height 19
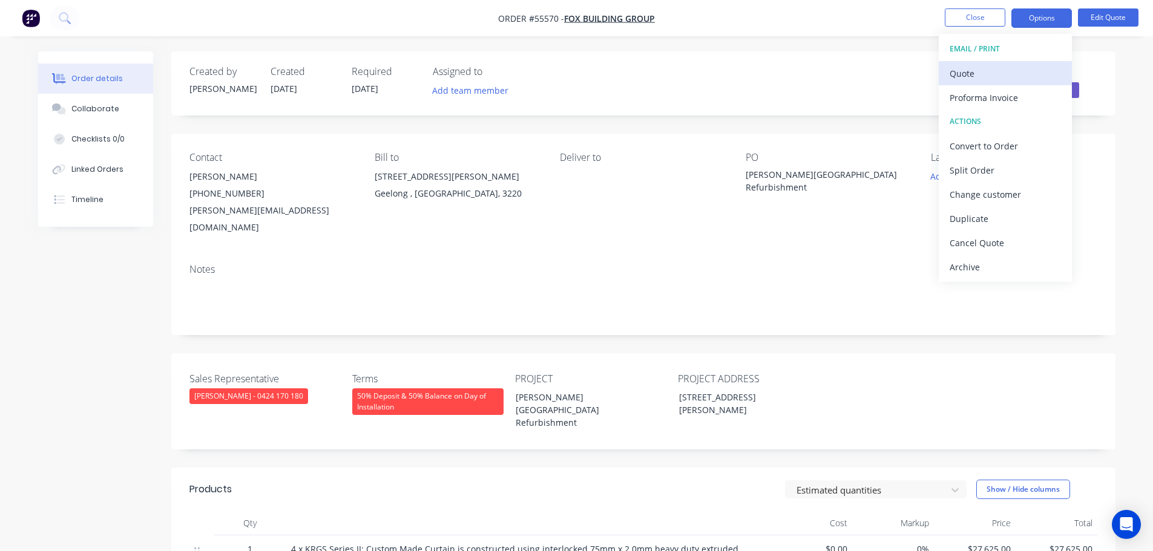
click at [963, 71] on div "Quote" at bounding box center [1004, 74] width 111 height 18
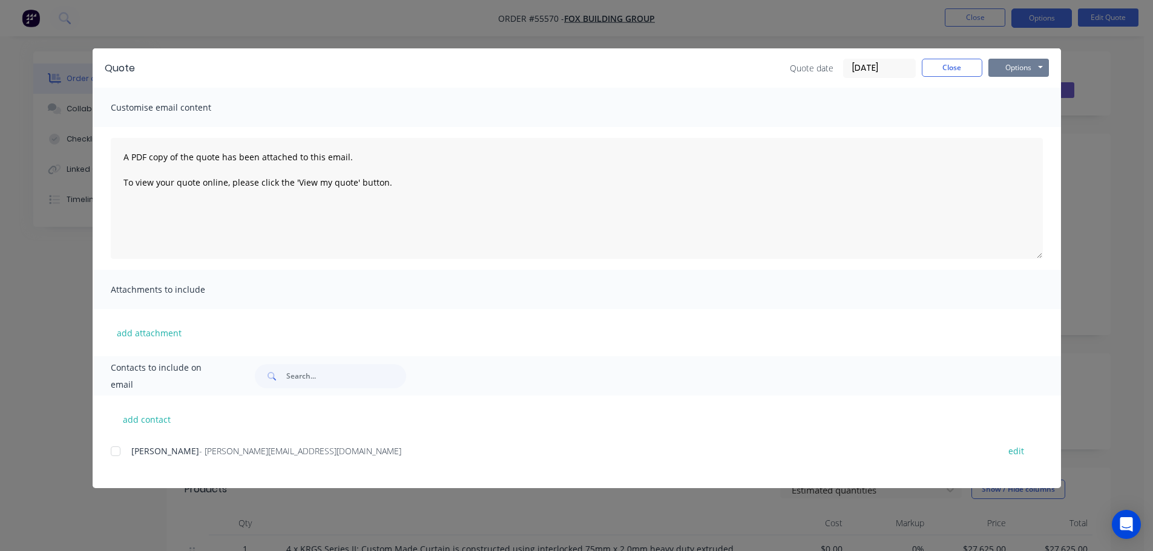
drag, startPoint x: 1003, startPoint y: 71, endPoint x: 1003, endPoint y: 78, distance: 6.7
click at [1003, 76] on button "Options" at bounding box center [1018, 68] width 61 height 18
click at [1013, 110] on button "Print" at bounding box center [1026, 109] width 77 height 20
click at [940, 71] on button "Close" at bounding box center [951, 68] width 61 height 18
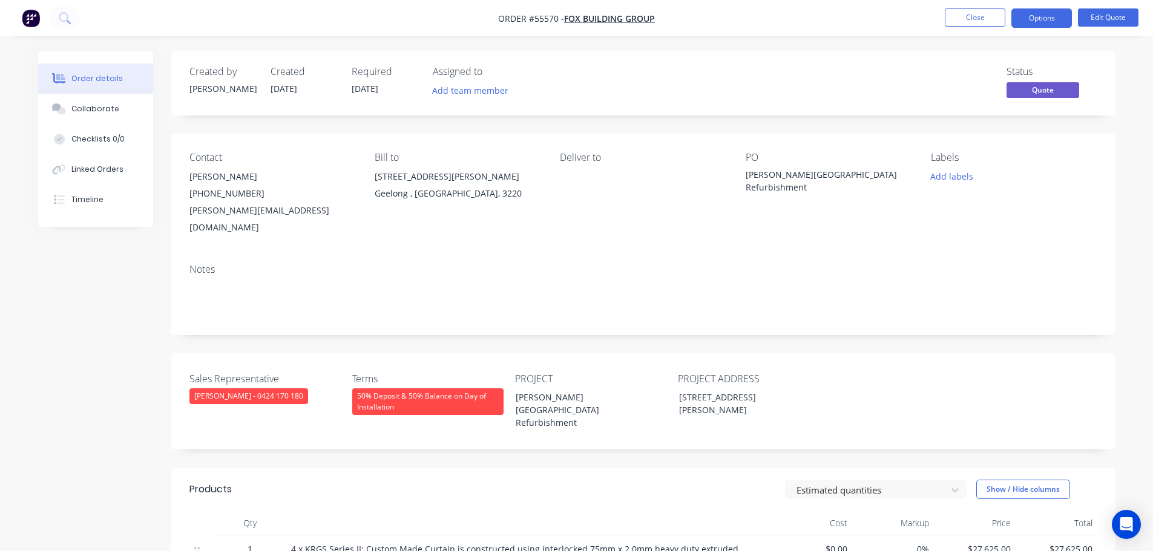
click at [236, 211] on div "jesse@foxbuildinggroup.com.au" at bounding box center [272, 219] width 166 height 34
copy div "jesse@foxbuildinggroup.com.au"
click at [781, 181] on div "[PERSON_NAME][GEOGRAPHIC_DATA] Refurbishment" at bounding box center [820, 180] width 151 height 25
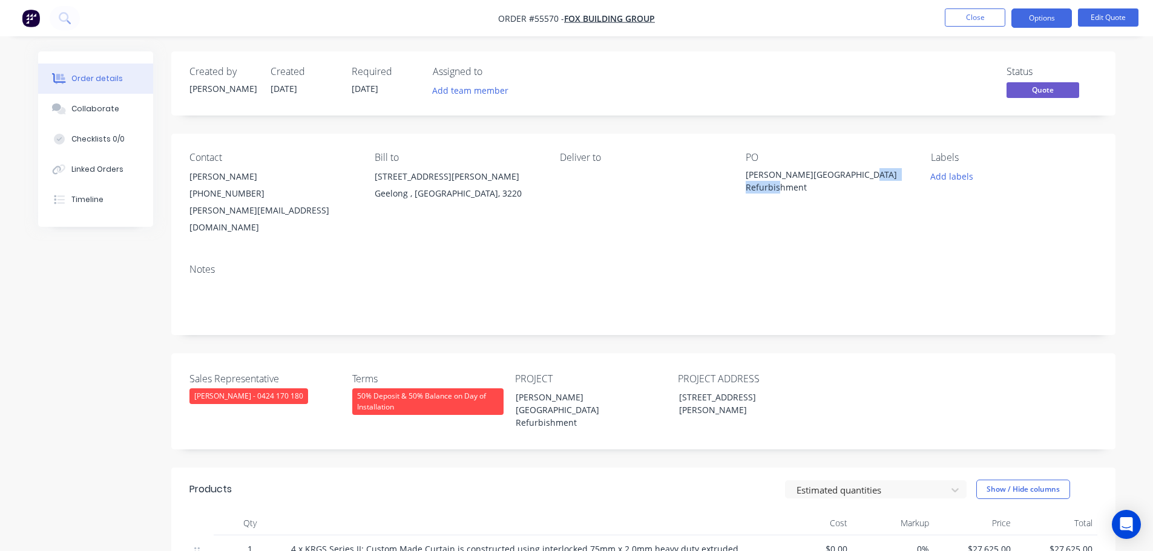
click at [781, 181] on div "[PERSON_NAME][GEOGRAPHIC_DATA] Refurbishment" at bounding box center [820, 180] width 151 height 25
copy div "[PERSON_NAME][GEOGRAPHIC_DATA] Refurbishment"
click at [1043, 21] on button "Options" at bounding box center [1041, 17] width 61 height 19
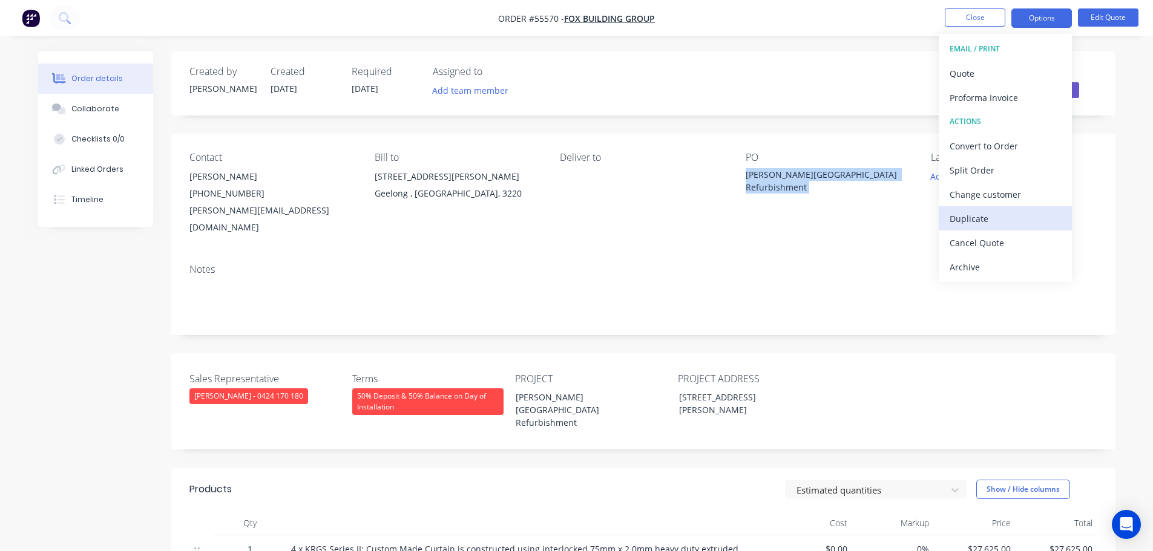
click at [957, 221] on div "Duplicate" at bounding box center [1004, 219] width 111 height 18
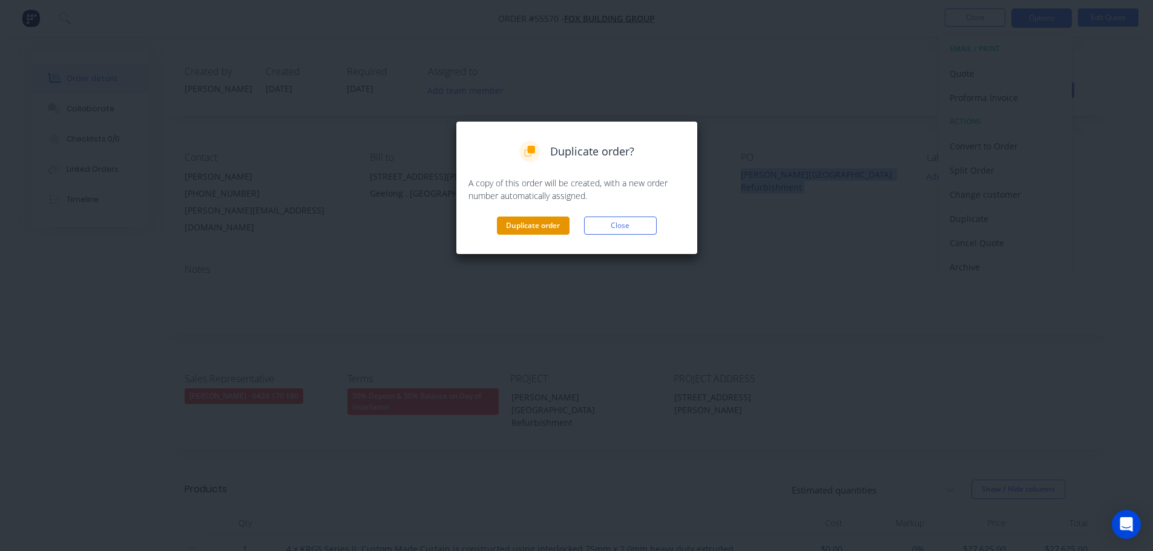
click at [517, 228] on button "Duplicate order" at bounding box center [533, 226] width 73 height 18
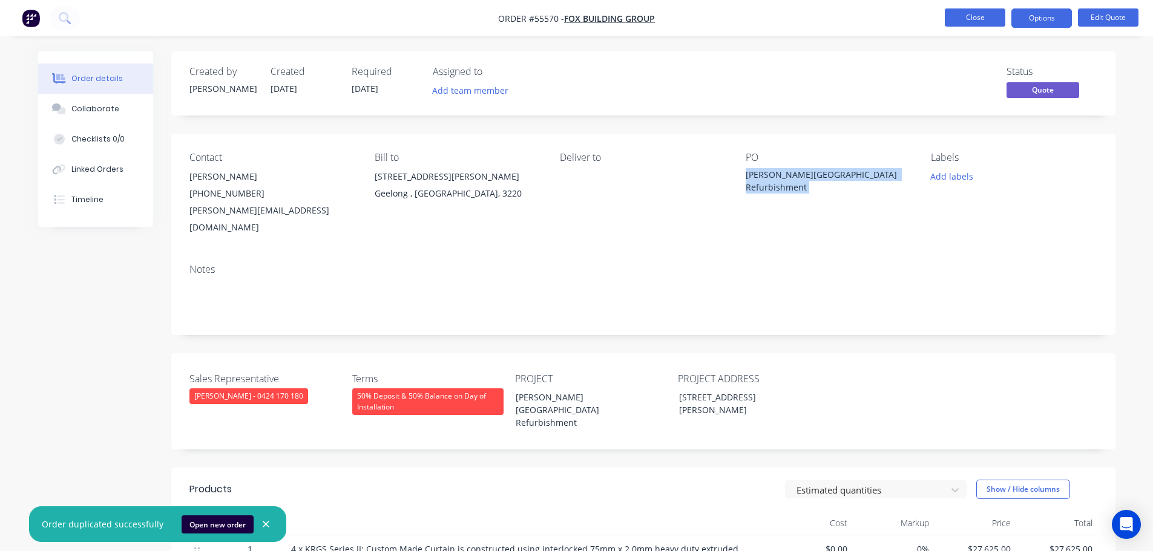
click at [983, 22] on button "Close" at bounding box center [974, 17] width 61 height 18
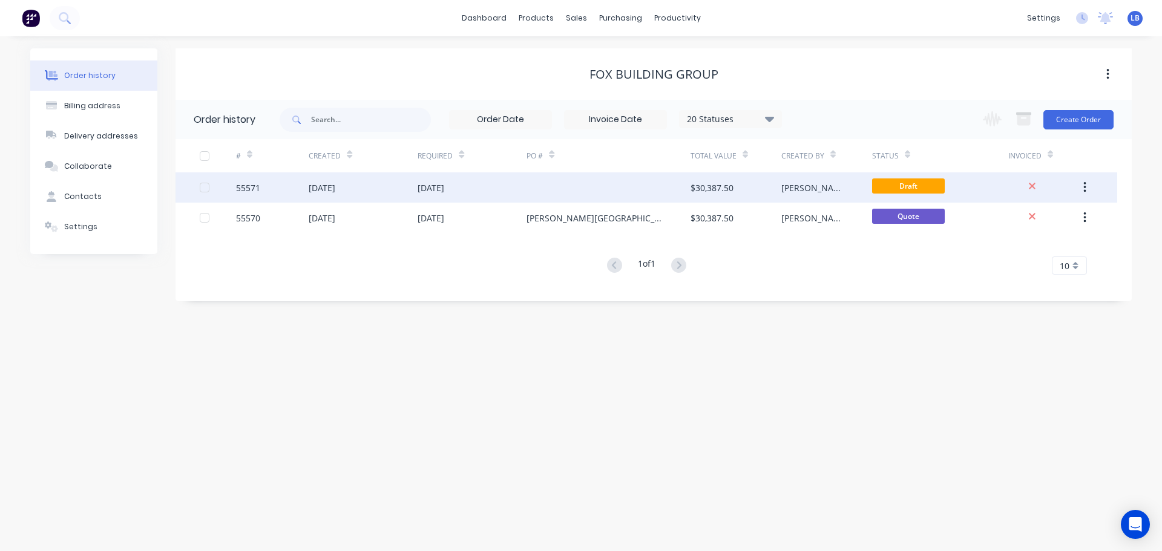
click at [241, 186] on div "55571" at bounding box center [248, 188] width 24 height 13
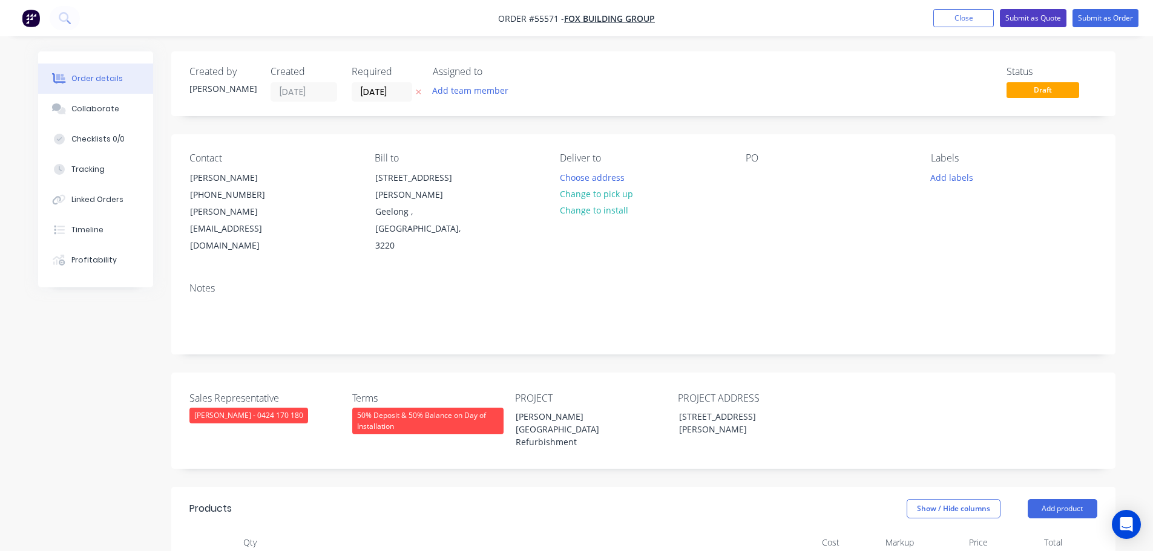
click at [1054, 14] on button "Submit as Quote" at bounding box center [1033, 18] width 67 height 18
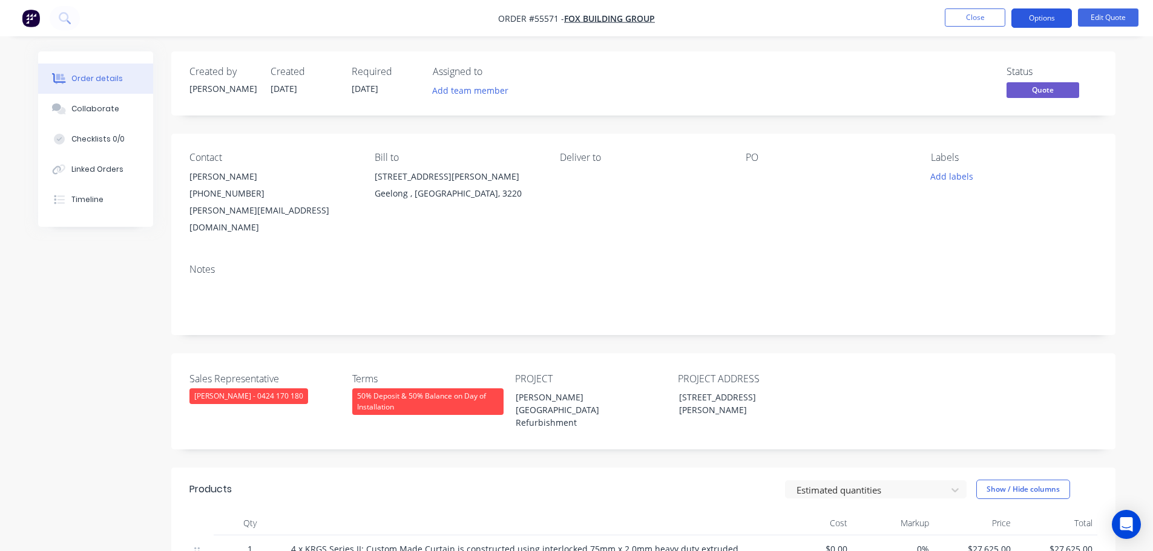
click at [1028, 23] on button "Options" at bounding box center [1041, 17] width 61 height 19
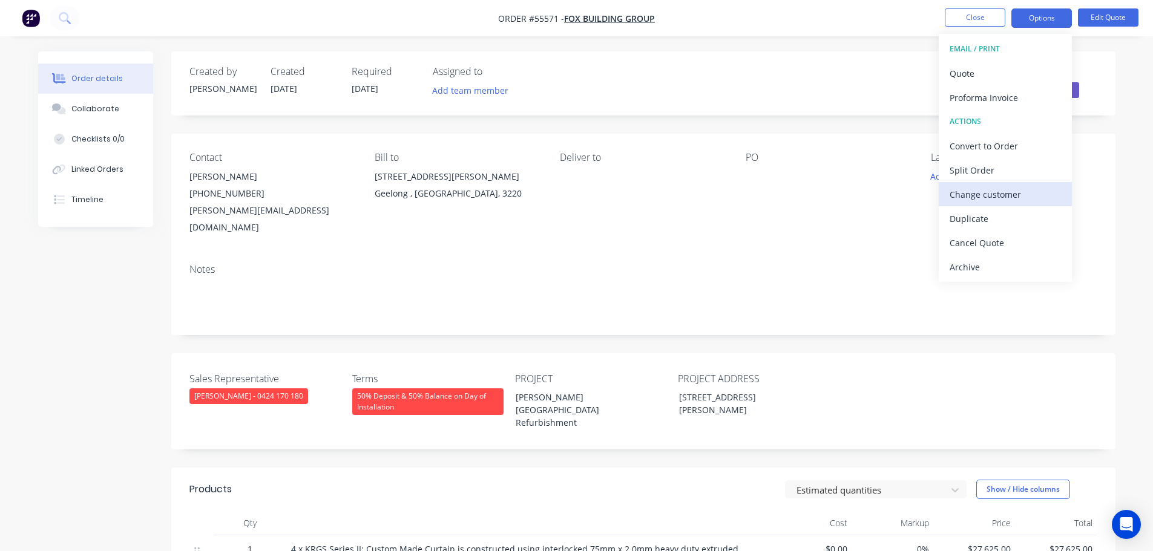
click at [966, 196] on div "Change customer" at bounding box center [1004, 195] width 111 height 18
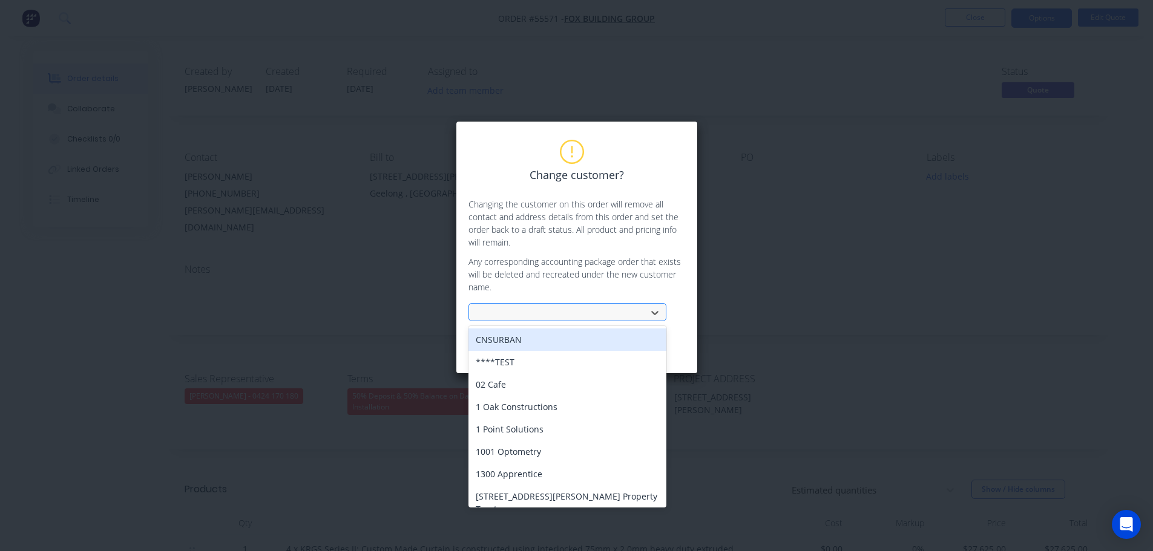
click at [493, 310] on div at bounding box center [560, 313] width 162 height 15
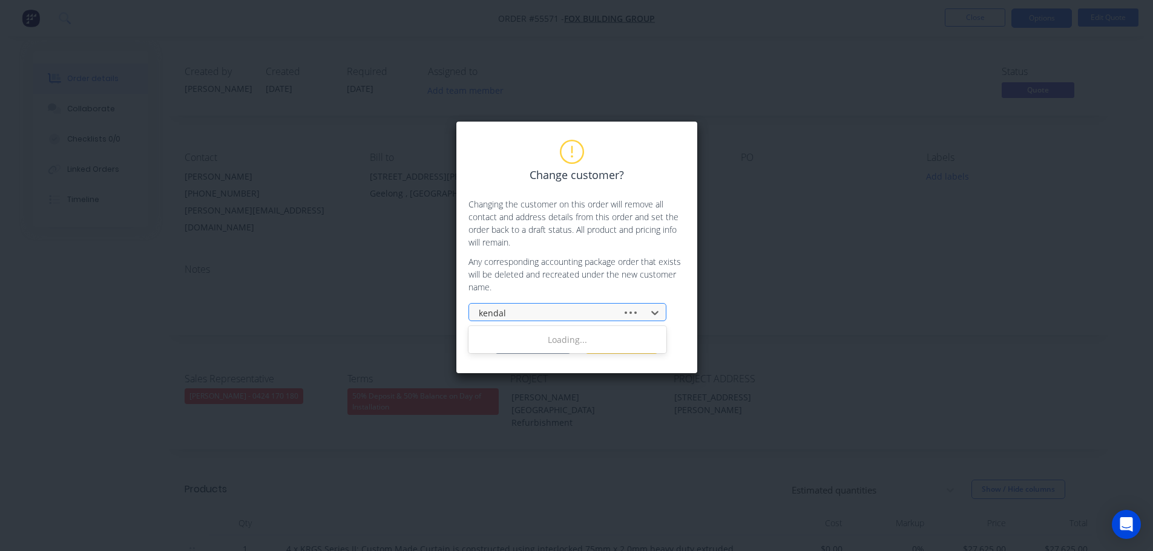
type input "kendall"
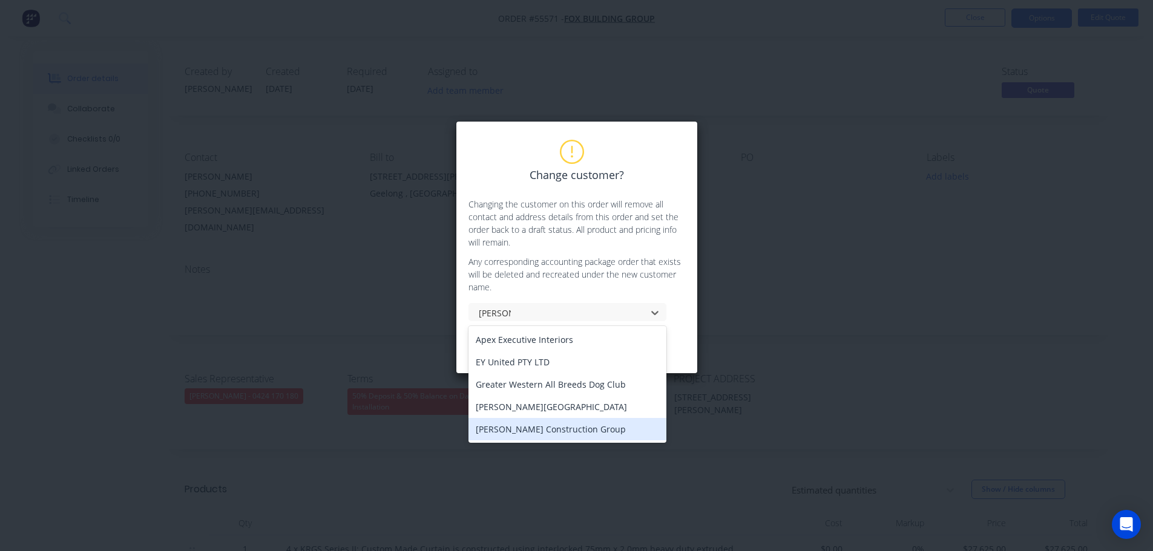
click at [526, 430] on div "[PERSON_NAME] Construction Group" at bounding box center [567, 429] width 198 height 22
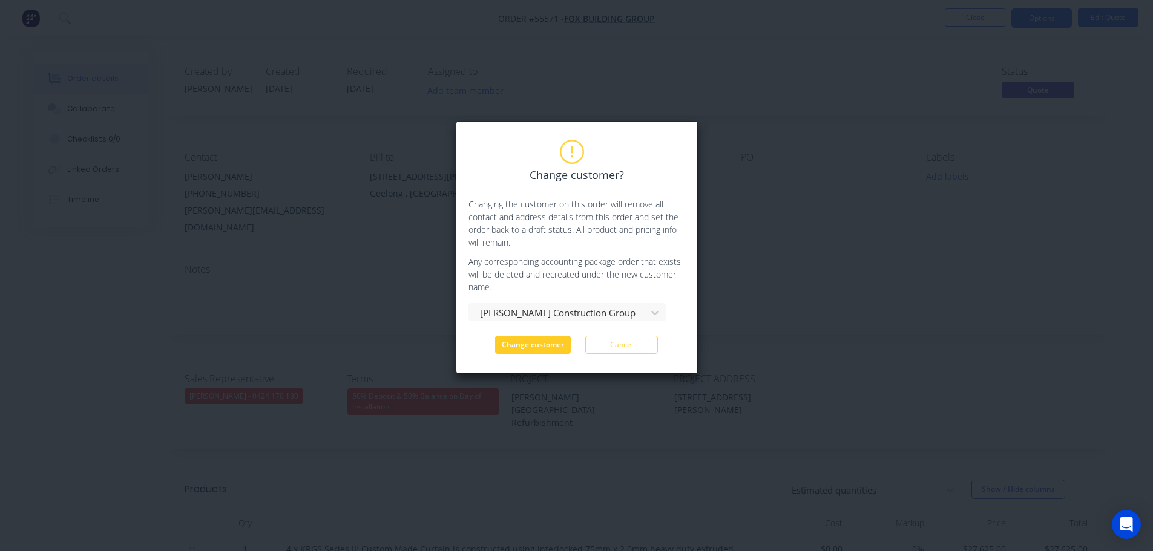
click at [527, 345] on button "Change customer" at bounding box center [533, 345] width 76 height 18
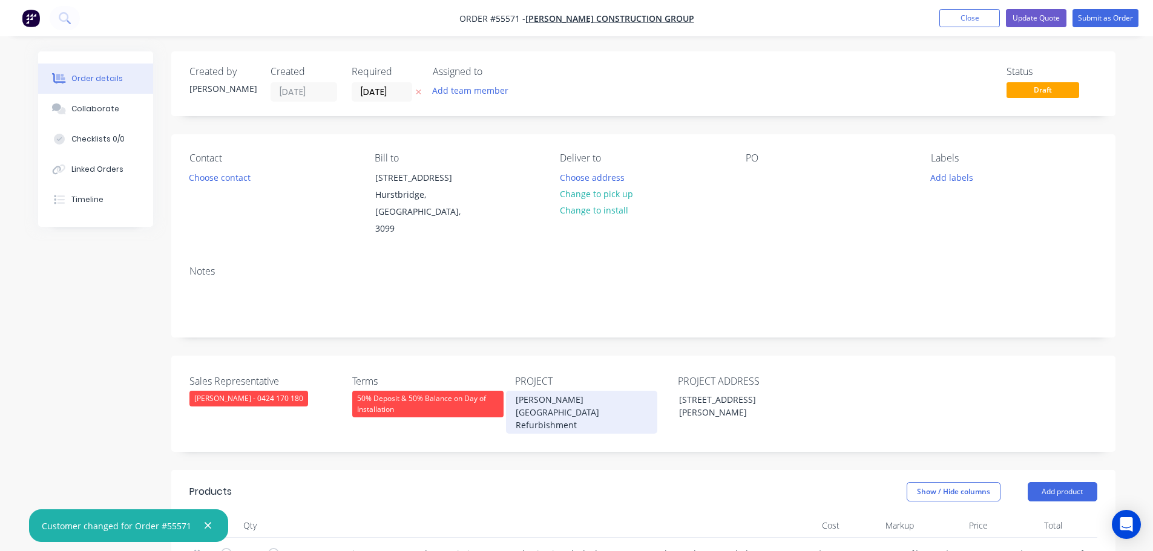
click at [546, 391] on div "[PERSON_NAME][GEOGRAPHIC_DATA] Refurbishment" at bounding box center [581, 412] width 151 height 43
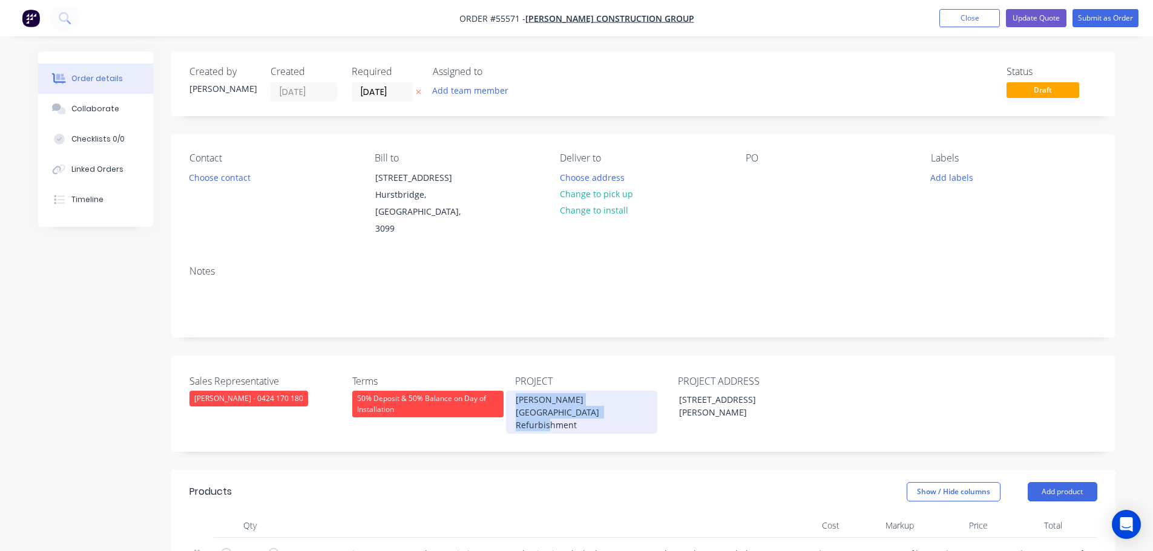
copy div "[PERSON_NAME][GEOGRAPHIC_DATA] Refurbishment"
drag, startPoint x: 750, startPoint y: 169, endPoint x: 750, endPoint y: 177, distance: 8.5
click at [750, 174] on div at bounding box center [754, 178] width 19 height 18
paste div
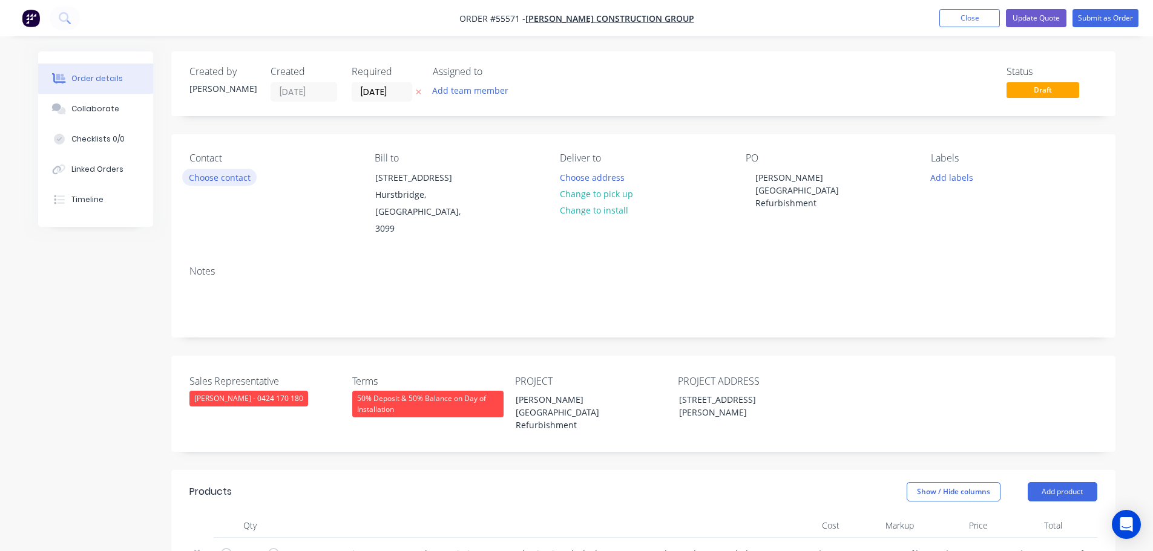
click at [215, 175] on button "Choose contact" at bounding box center [219, 177] width 74 height 16
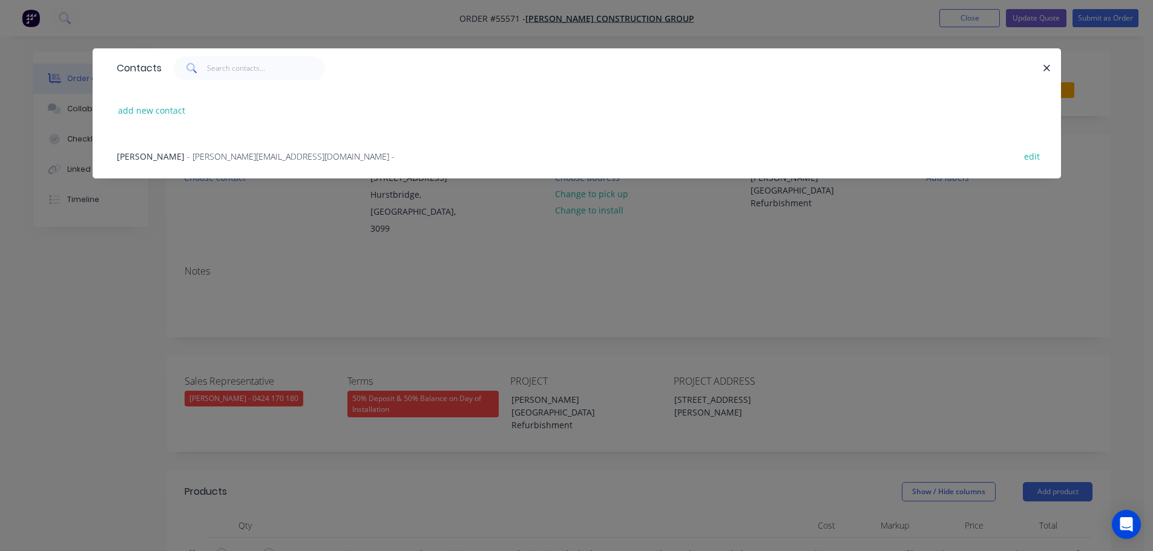
click at [149, 162] on div "Luke Russell - luke@kendallconstructions.com -" at bounding box center [256, 156] width 278 height 13
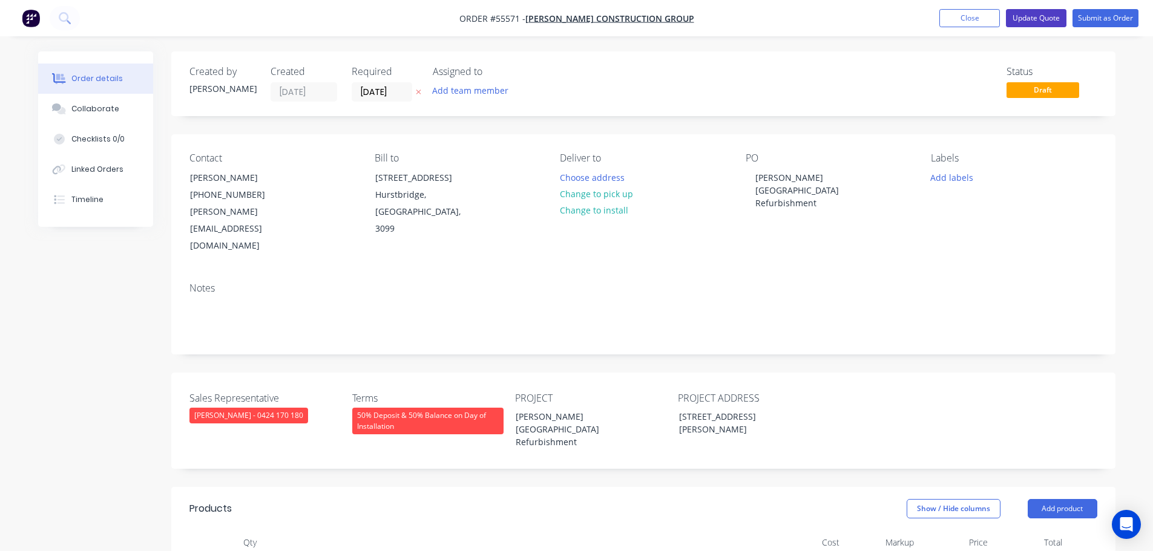
click at [1030, 20] on button "Update Quote" at bounding box center [1036, 18] width 61 height 18
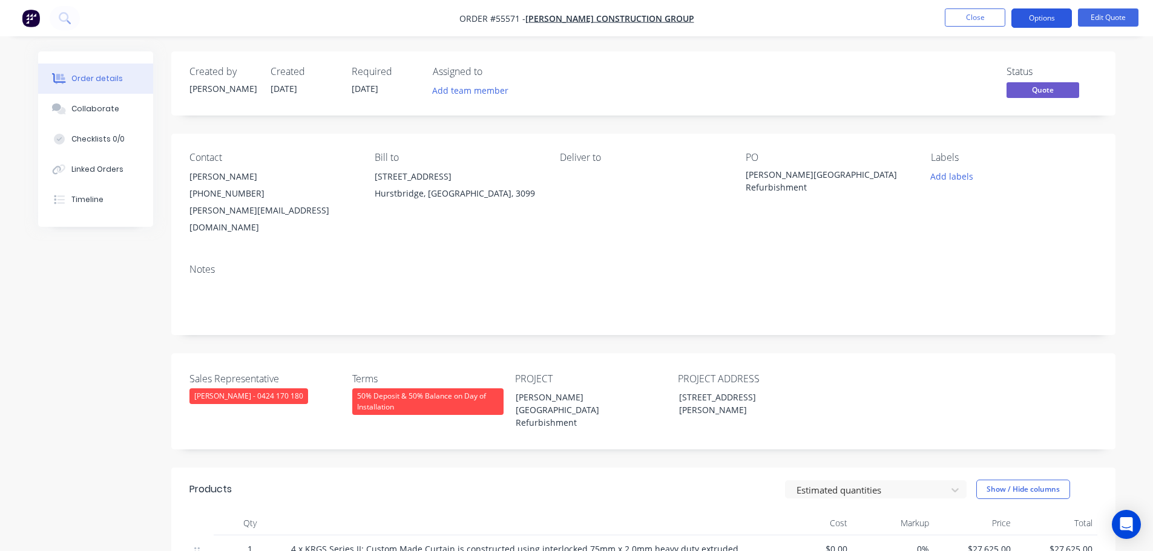
click at [1021, 23] on button "Options" at bounding box center [1041, 17] width 61 height 19
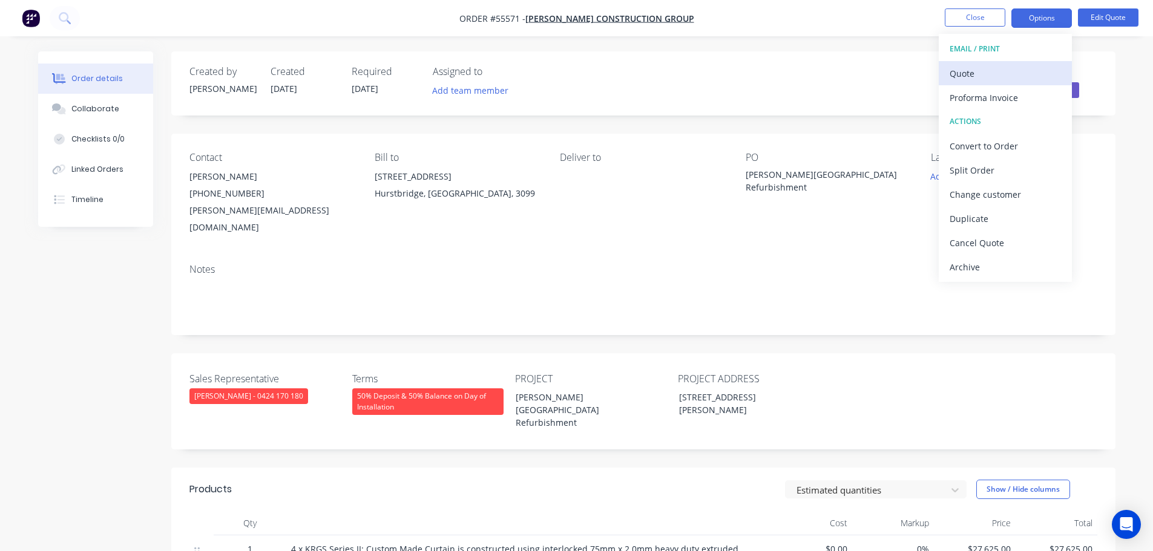
click at [957, 77] on div "Quote" at bounding box center [1004, 74] width 111 height 18
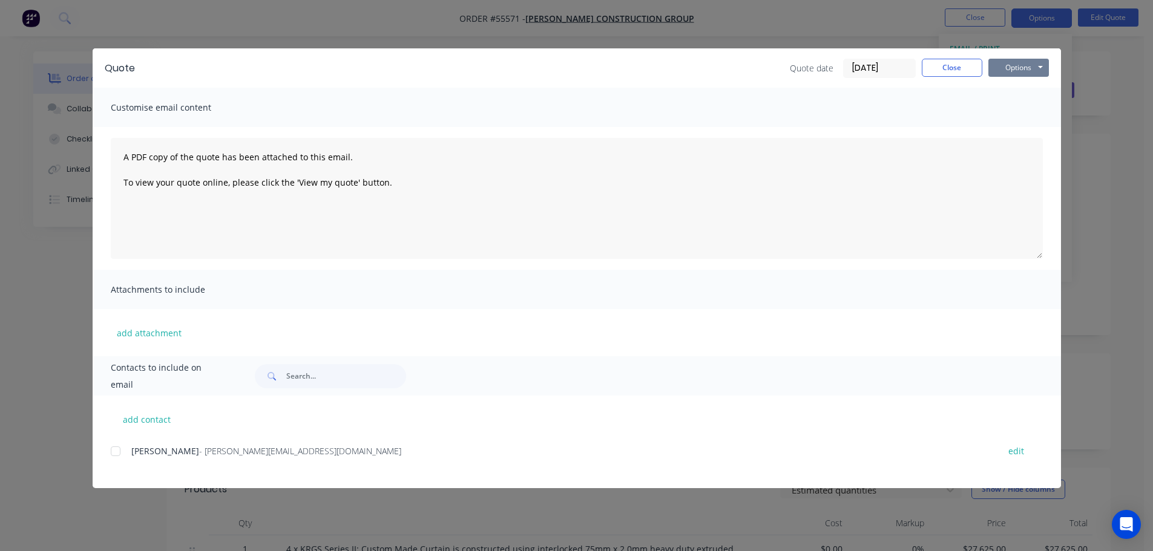
click at [996, 73] on button "Options" at bounding box center [1018, 68] width 61 height 18
click at [1012, 110] on button "Print" at bounding box center [1026, 109] width 77 height 20
click at [964, 68] on button "Close" at bounding box center [951, 68] width 61 height 18
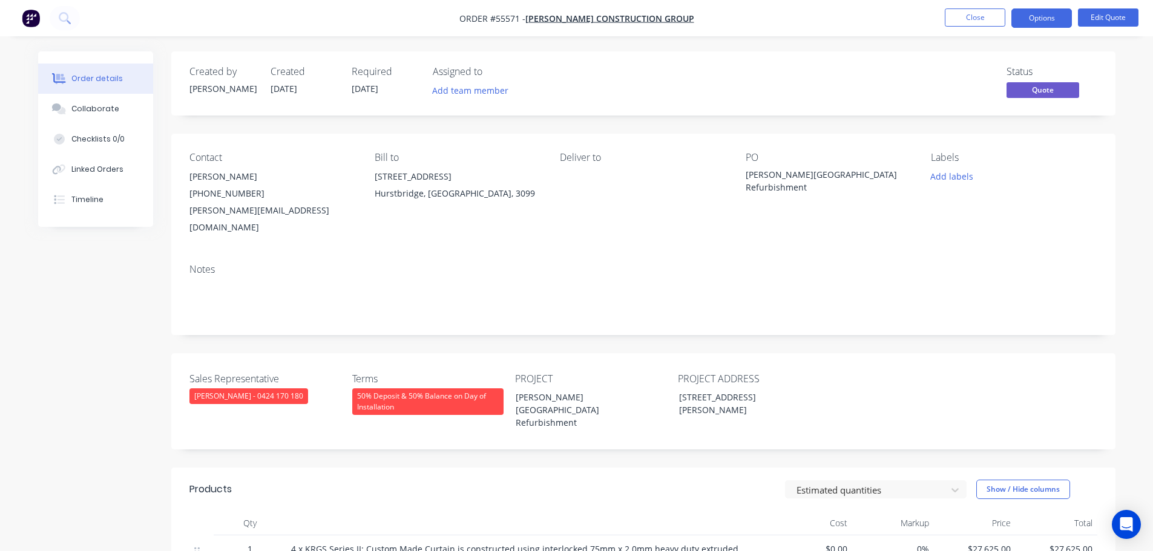
click at [217, 213] on div "luke@kendallconstructions.com" at bounding box center [272, 219] width 166 height 34
copy div "luke@kendallconstructions.com"
click at [794, 171] on div "[PERSON_NAME][GEOGRAPHIC_DATA] Refurbishment" at bounding box center [820, 180] width 151 height 25
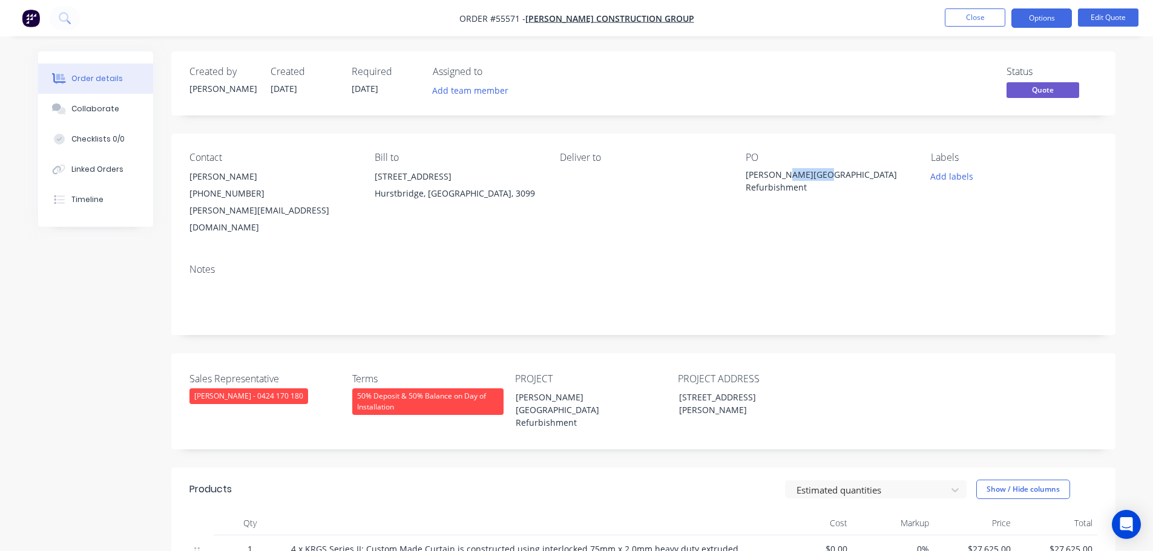
click at [794, 171] on div "[PERSON_NAME][GEOGRAPHIC_DATA] Refurbishment" at bounding box center [820, 180] width 151 height 25
copy div "[PERSON_NAME][GEOGRAPHIC_DATA] Refurbishment"
click at [980, 17] on button "Close" at bounding box center [974, 17] width 61 height 18
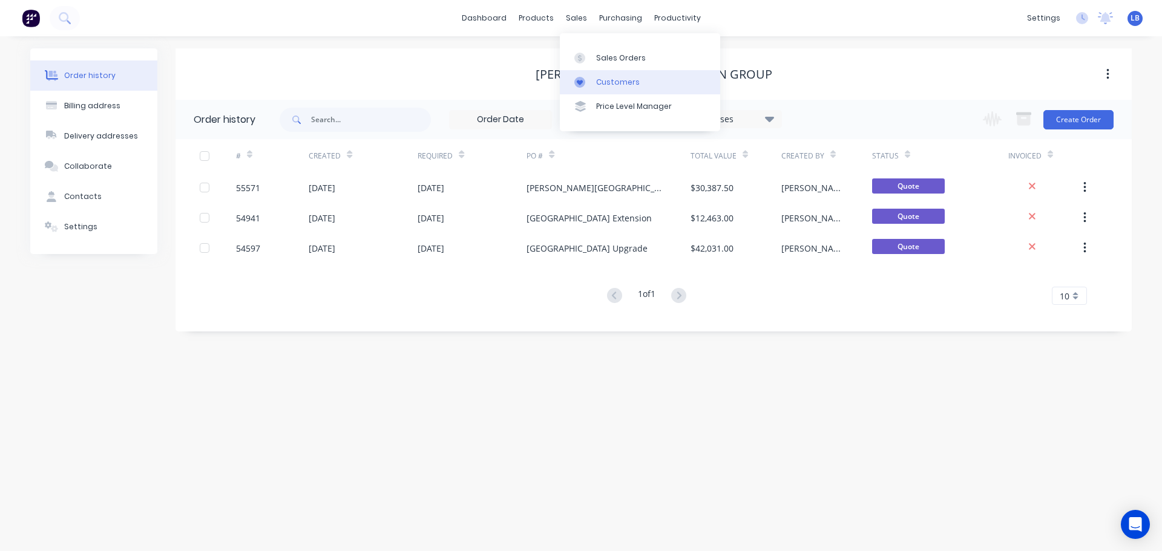
click at [618, 79] on div "Customers" at bounding box center [618, 82] width 44 height 11
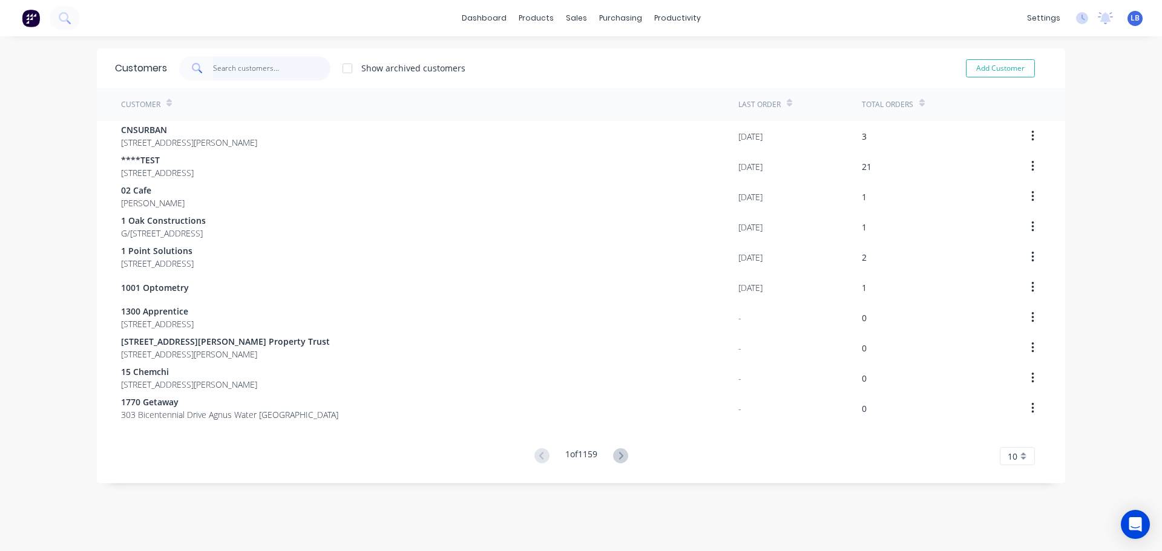
click at [244, 67] on input "text" at bounding box center [272, 68] width 118 height 24
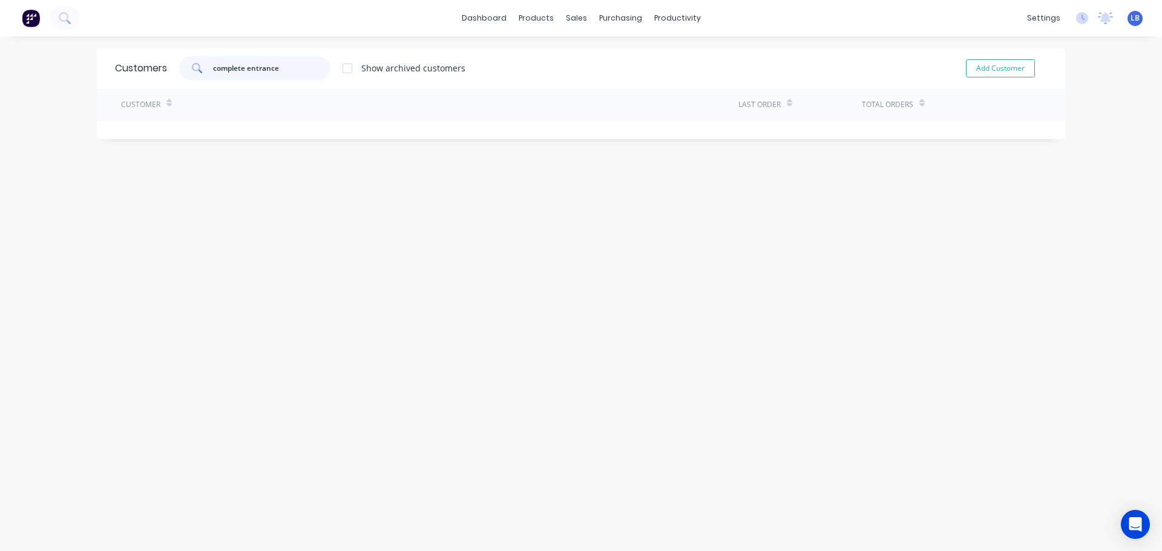
drag, startPoint x: 283, startPoint y: 68, endPoint x: 130, endPoint y: 86, distance: 154.2
click at [130, 86] on div "Customers complete entrance Show archived customers Add Customer" at bounding box center [581, 67] width 968 height 39
click at [297, 71] on input "complete entrance" at bounding box center [272, 68] width 118 height 24
click at [598, 78] on div "Customers" at bounding box center [614, 82] width 44 height 11
drag, startPoint x: 312, startPoint y: 67, endPoint x: 167, endPoint y: 81, distance: 145.9
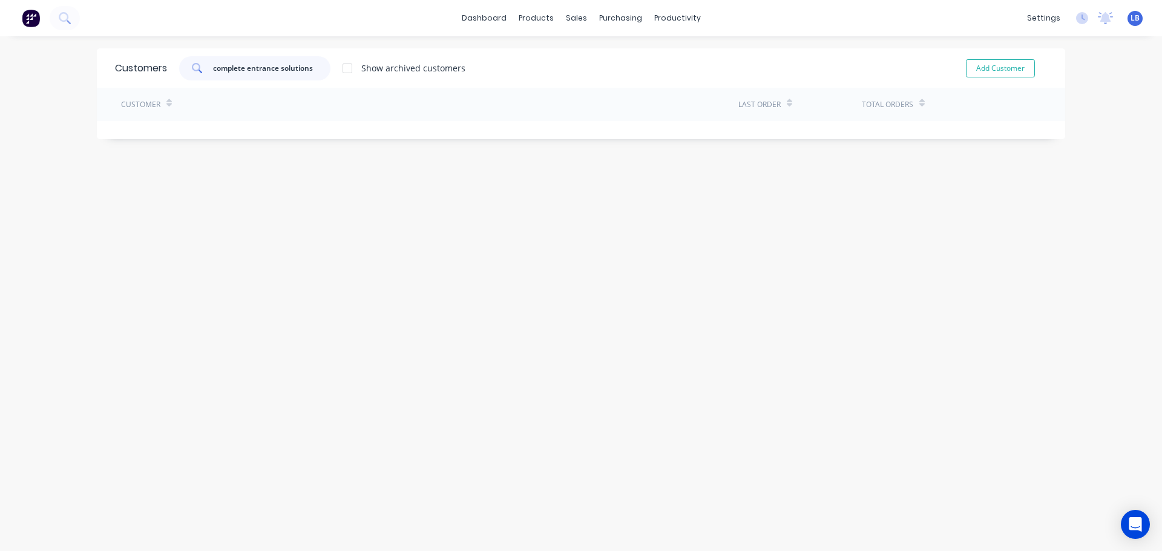
click at [167, 81] on div "Customers complete entrance solutions Show archived customers Add Customer" at bounding box center [581, 67] width 968 height 39
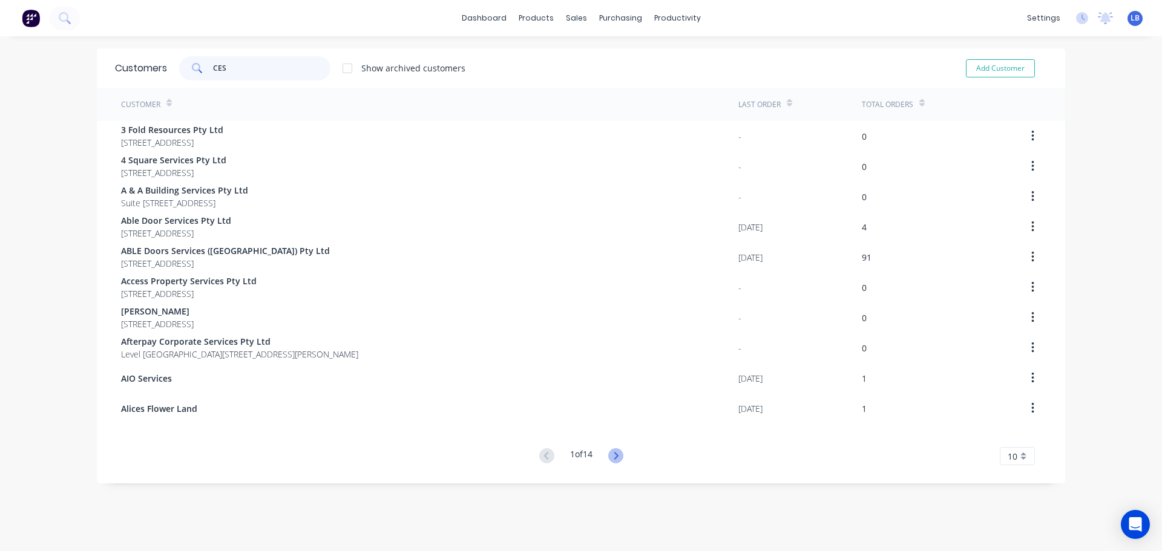
type input "CES"
click at [611, 451] on icon at bounding box center [615, 455] width 15 height 15
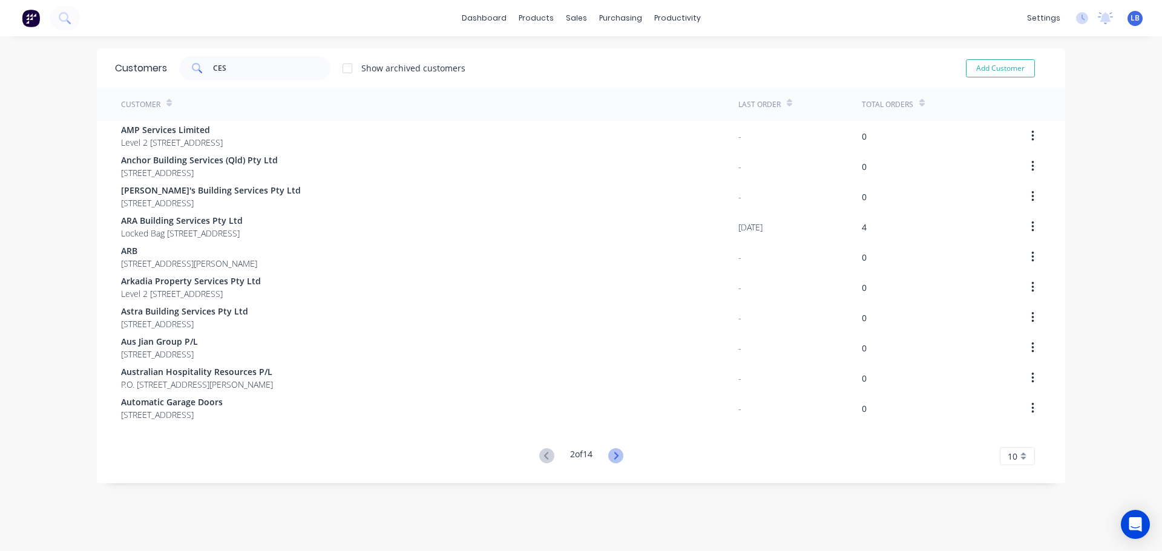
click at [611, 454] on icon at bounding box center [615, 455] width 15 height 15
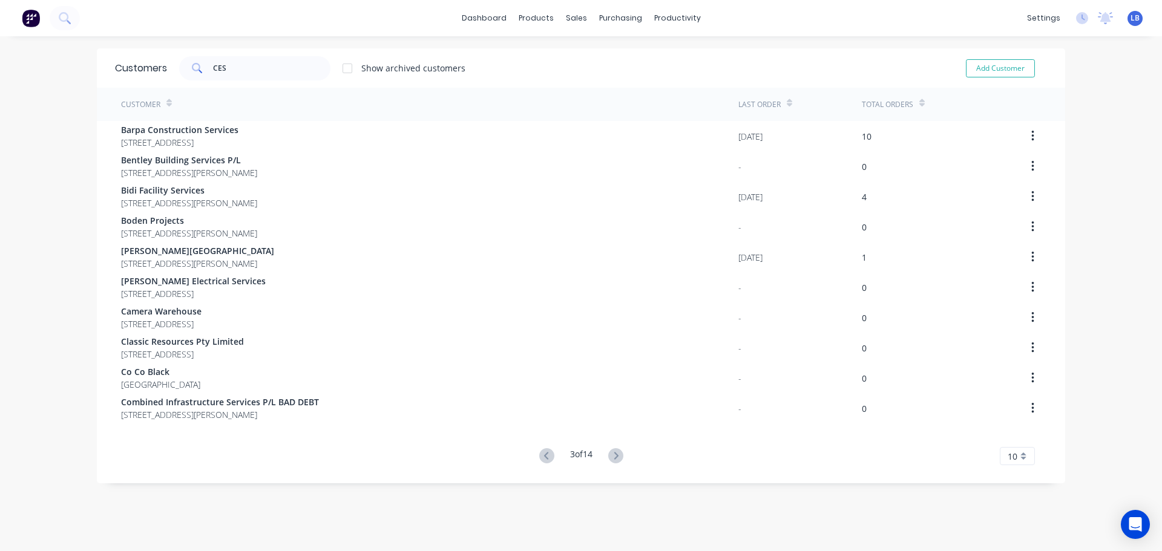
click at [611, 454] on icon at bounding box center [615, 455] width 15 height 15
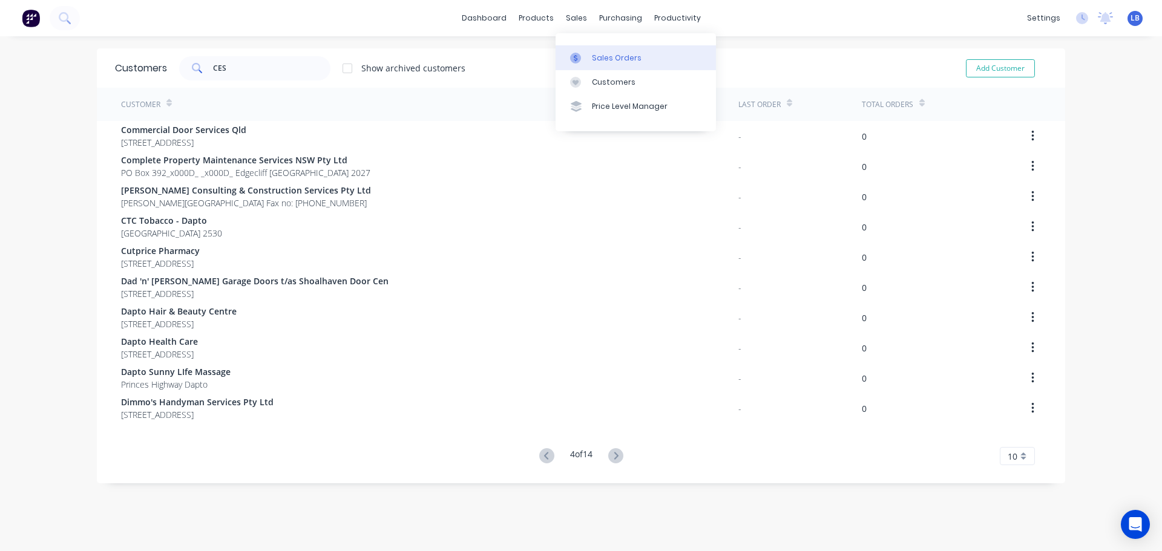
click at [601, 58] on div "Sales Orders" at bounding box center [617, 58] width 50 height 11
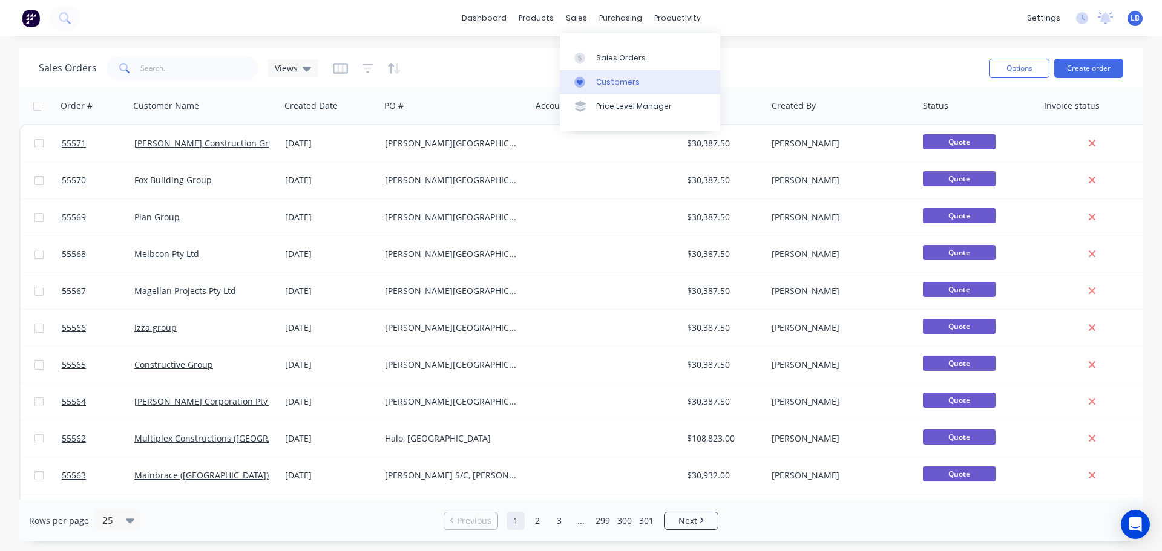
click at [617, 80] on div "Customers" at bounding box center [618, 82] width 44 height 11
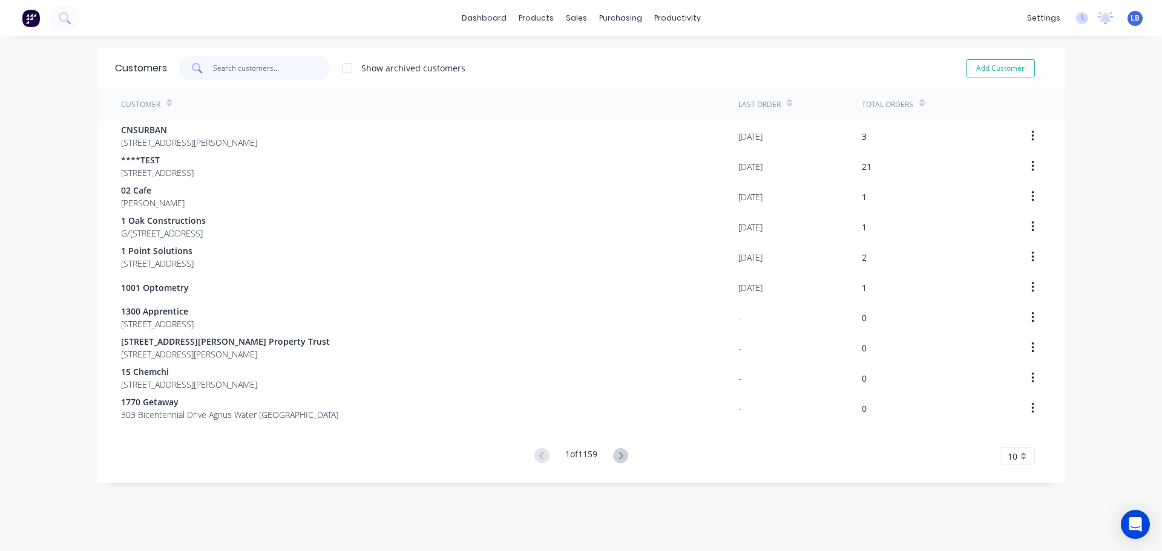
click at [236, 70] on input "text" at bounding box center [272, 68] width 118 height 24
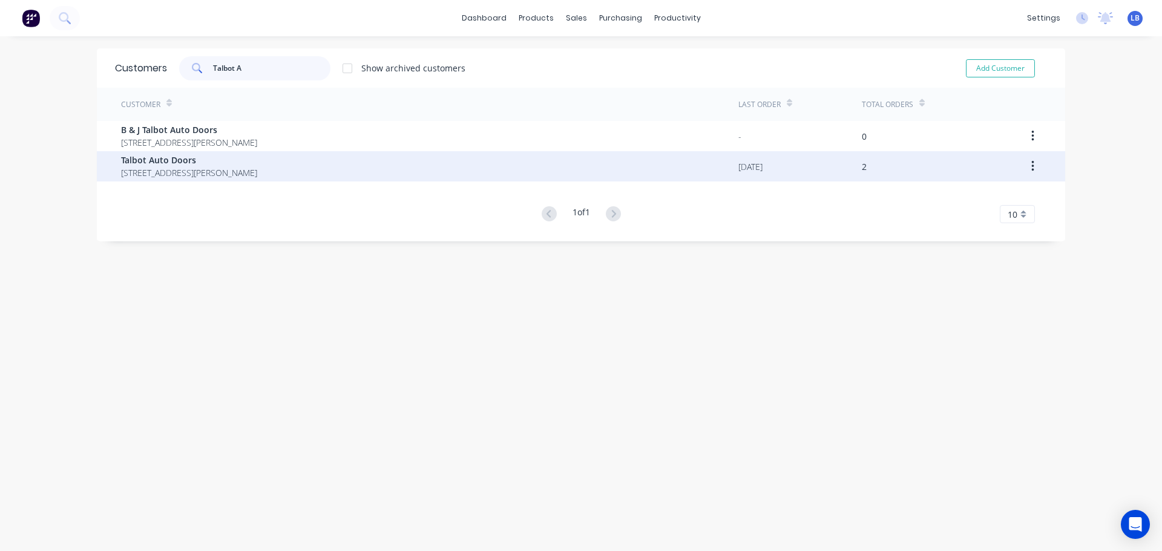
type input "Talbot A"
click at [184, 161] on span "Talbot Auto Doors" at bounding box center [189, 160] width 136 height 13
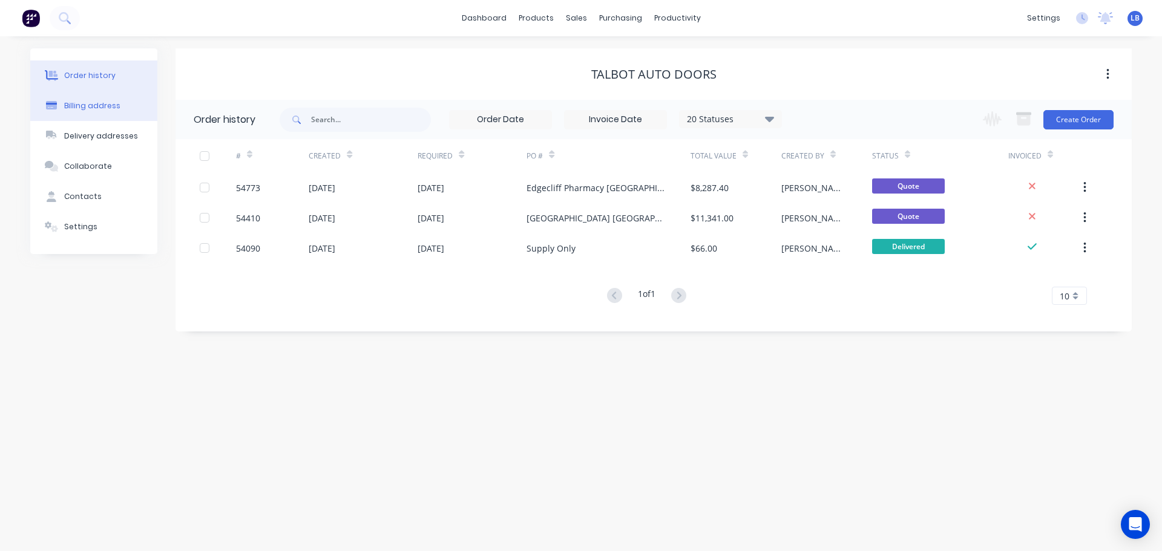
click at [93, 104] on div "Billing address" at bounding box center [92, 105] width 56 height 11
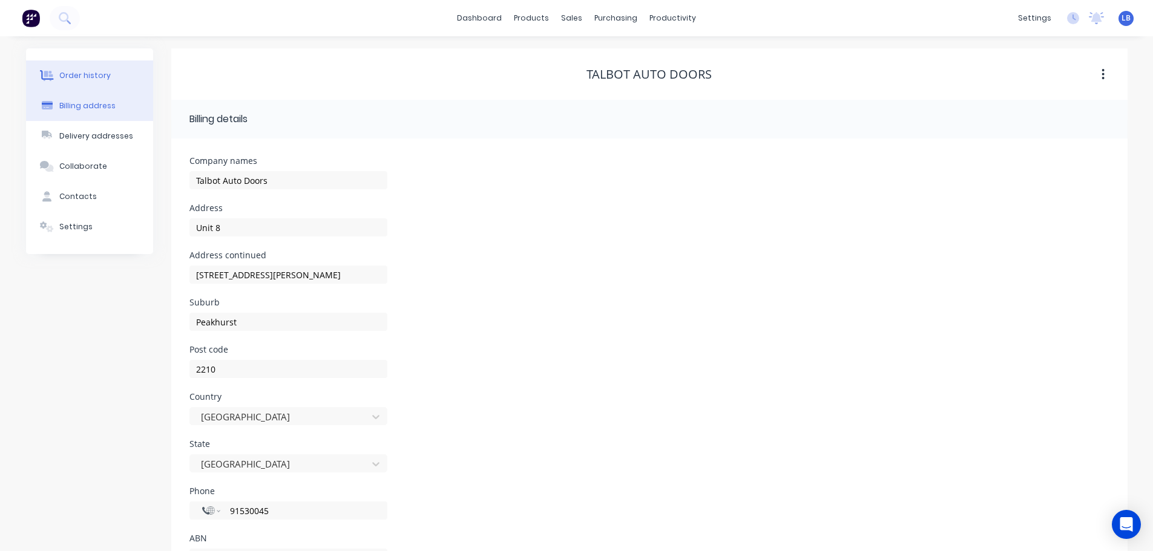
click at [96, 71] on div "Order history" at bounding box center [84, 75] width 51 height 11
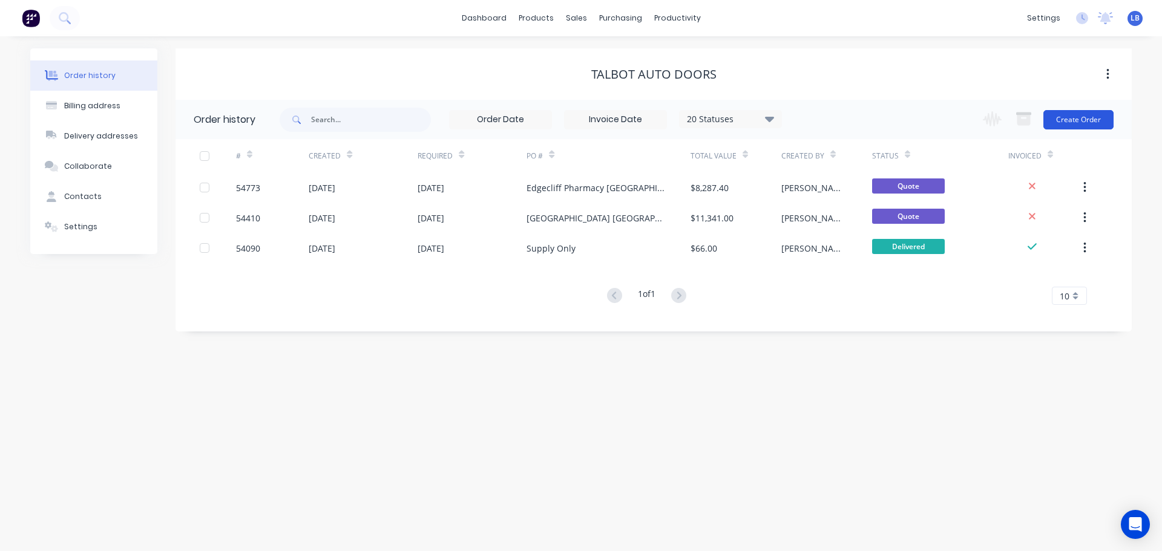
click at [1069, 125] on button "Create Order" at bounding box center [1078, 119] width 70 height 19
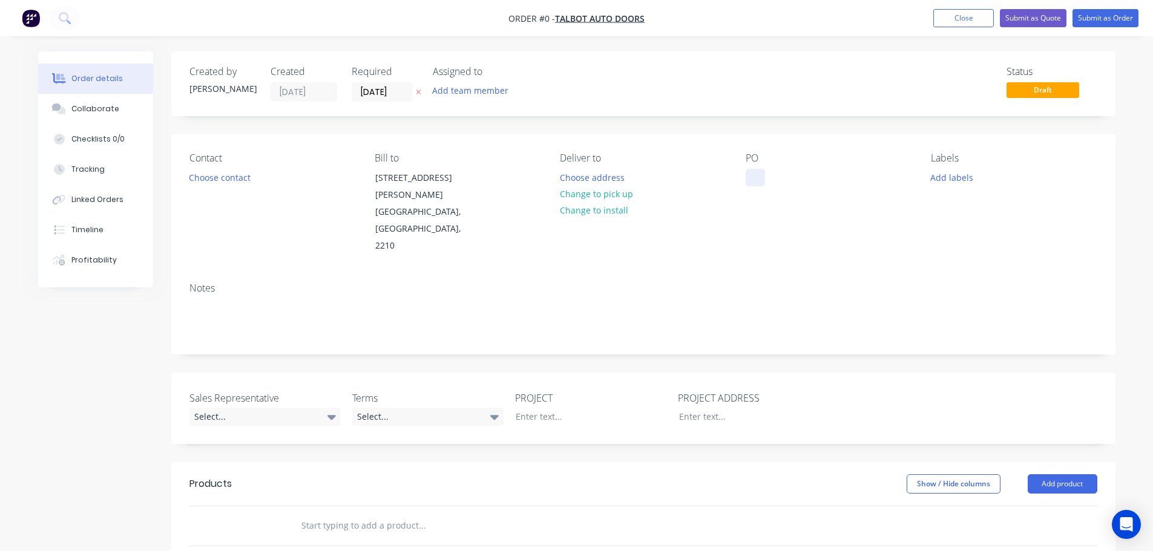
click at [753, 171] on div at bounding box center [754, 178] width 19 height 18
click at [212, 178] on div "Order details Collaborate Checklists 0/0 Tracking Linked Orders Timeline Profit…" at bounding box center [576, 453] width 1101 height 804
click at [212, 179] on button "Choose contact" at bounding box center [219, 177] width 74 height 16
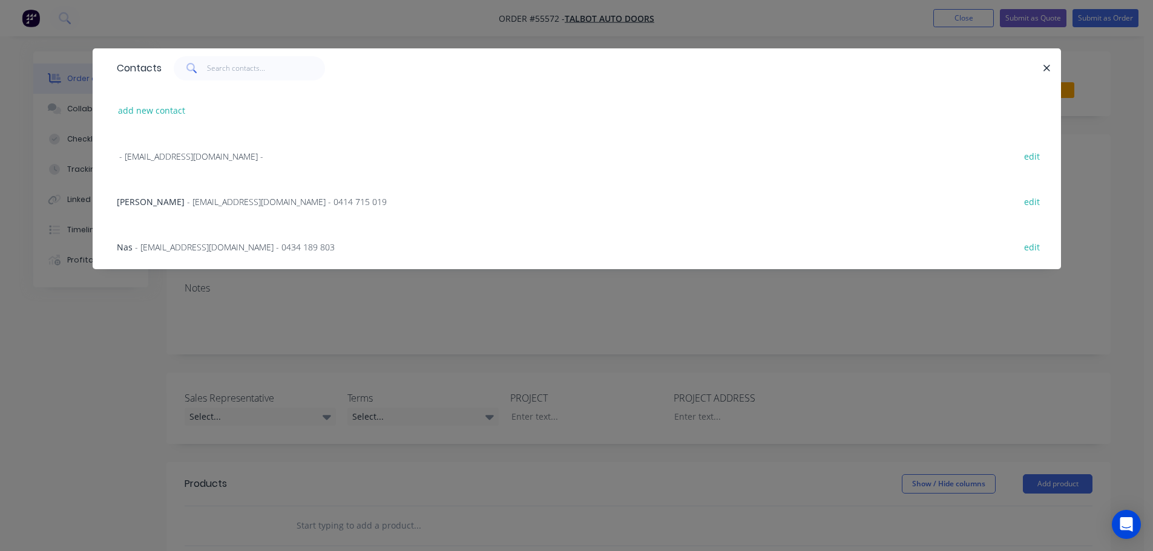
click at [187, 202] on span "- southsydney@talbotautodoors.com.au - 0414 715 019" at bounding box center [287, 201] width 200 height 11
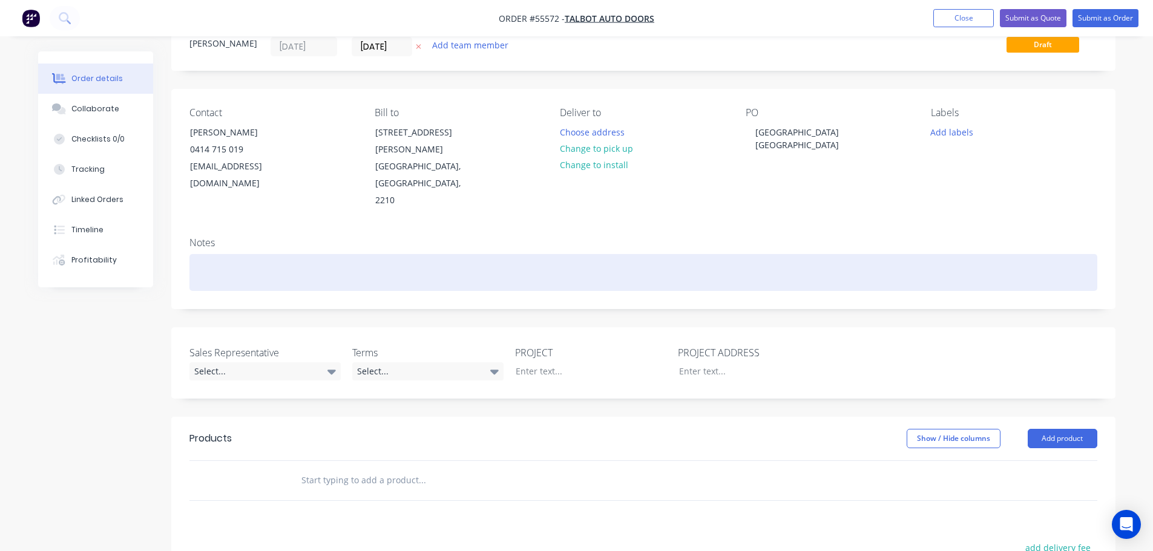
scroll to position [121, 0]
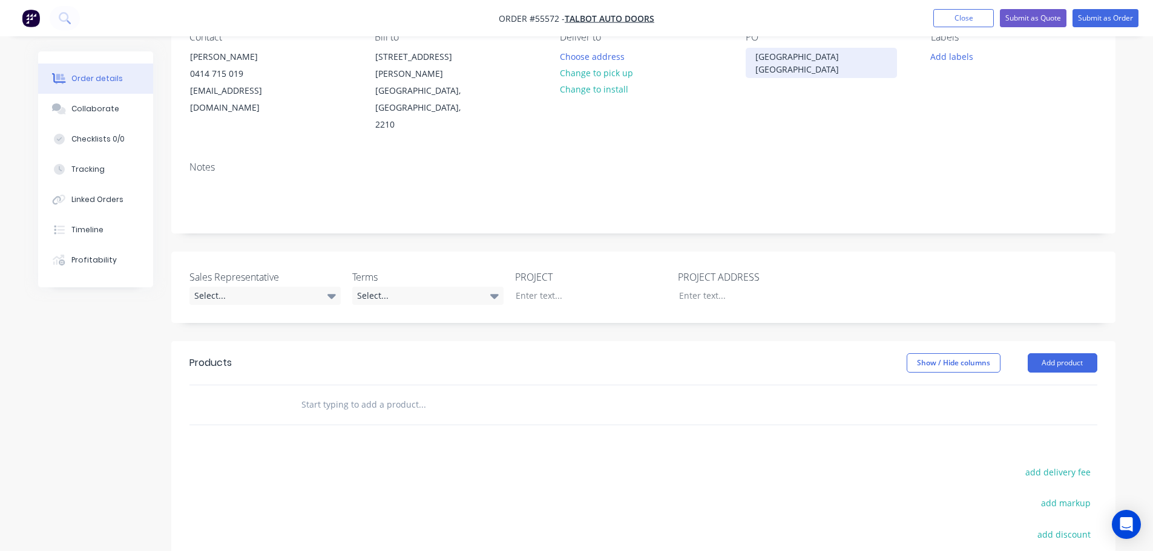
click at [792, 62] on div "[GEOGRAPHIC_DATA] [GEOGRAPHIC_DATA]" at bounding box center [820, 63] width 151 height 30
copy div "[GEOGRAPHIC_DATA] [GEOGRAPHIC_DATA]"
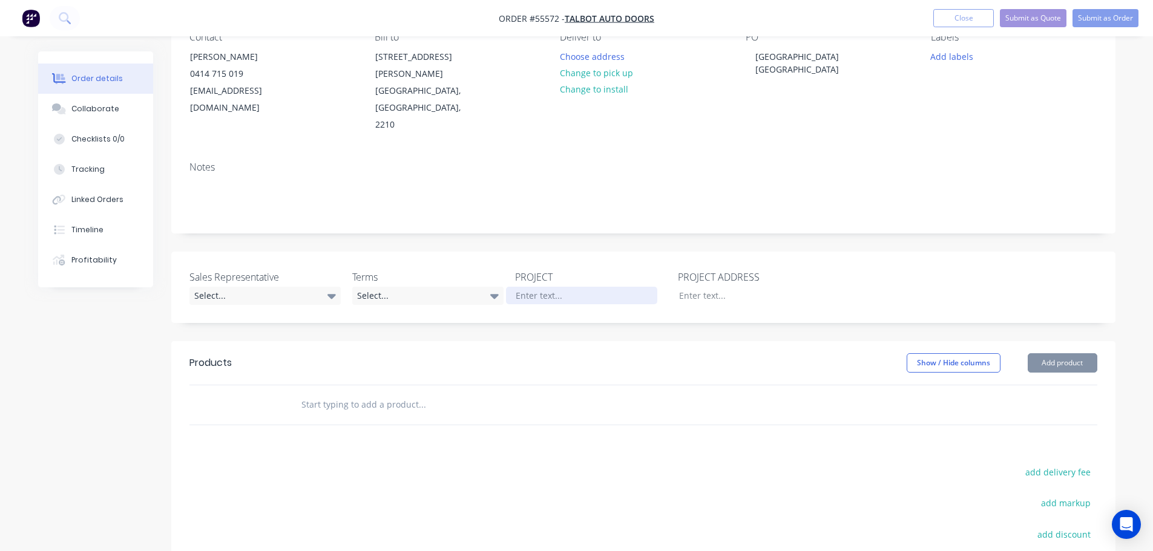
click at [524, 287] on div at bounding box center [581, 296] width 151 height 18
paste div
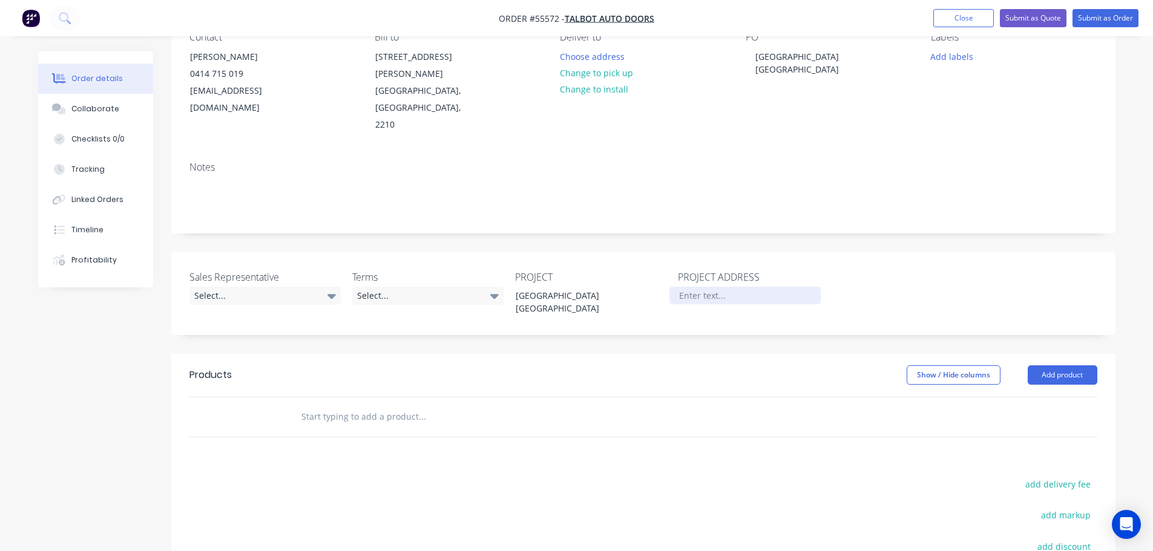
click at [695, 287] on div at bounding box center [744, 296] width 151 height 18
click at [231, 287] on div "Select..." at bounding box center [264, 296] width 151 height 18
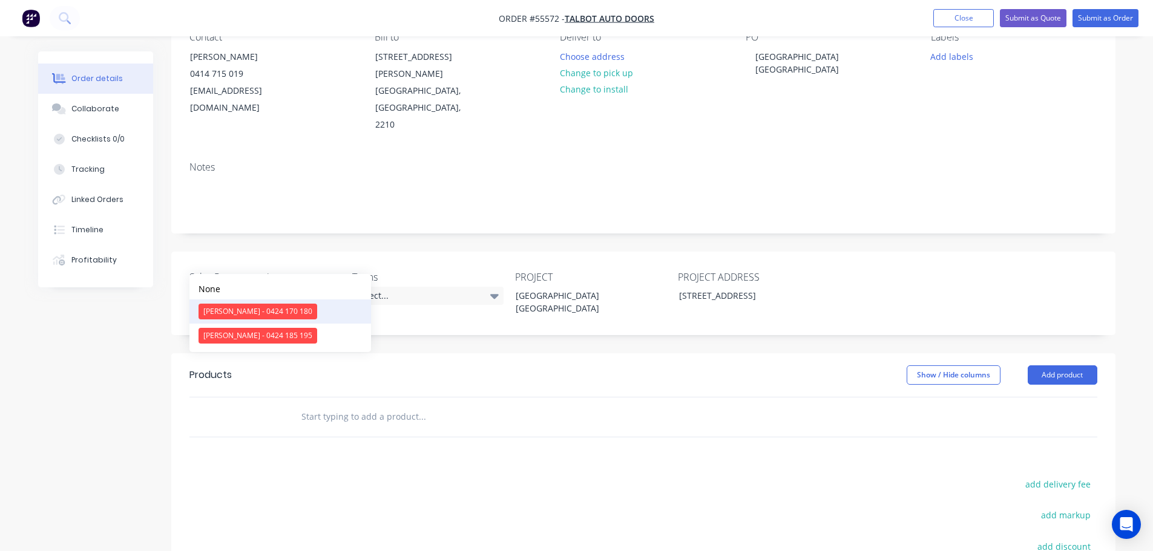
click at [232, 312] on div "[PERSON_NAME] - 0424 170 180" at bounding box center [257, 312] width 119 height 16
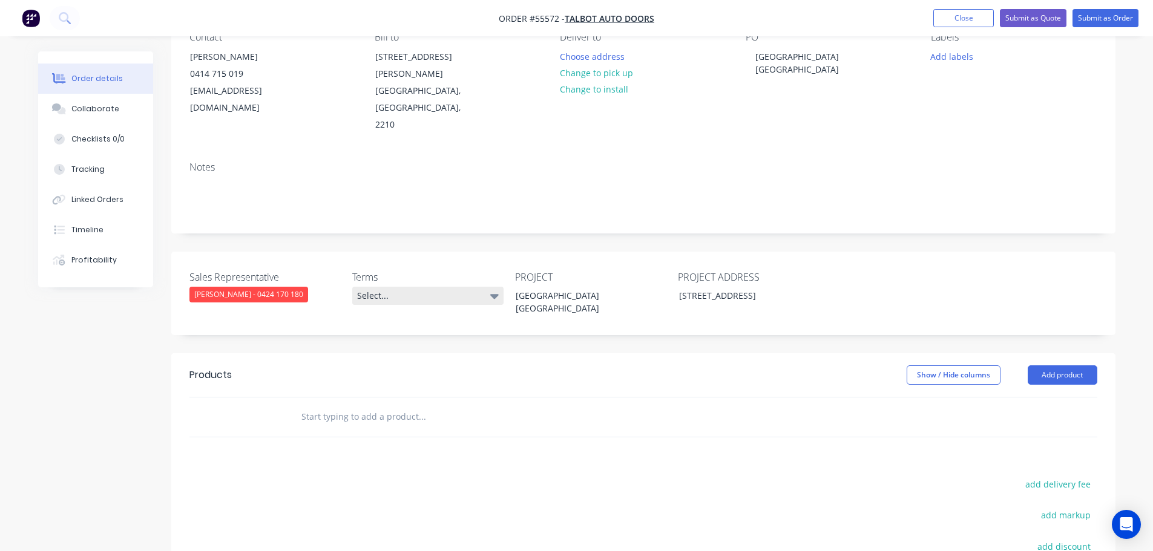
click at [404, 287] on div "Select..." at bounding box center [427, 296] width 151 height 18
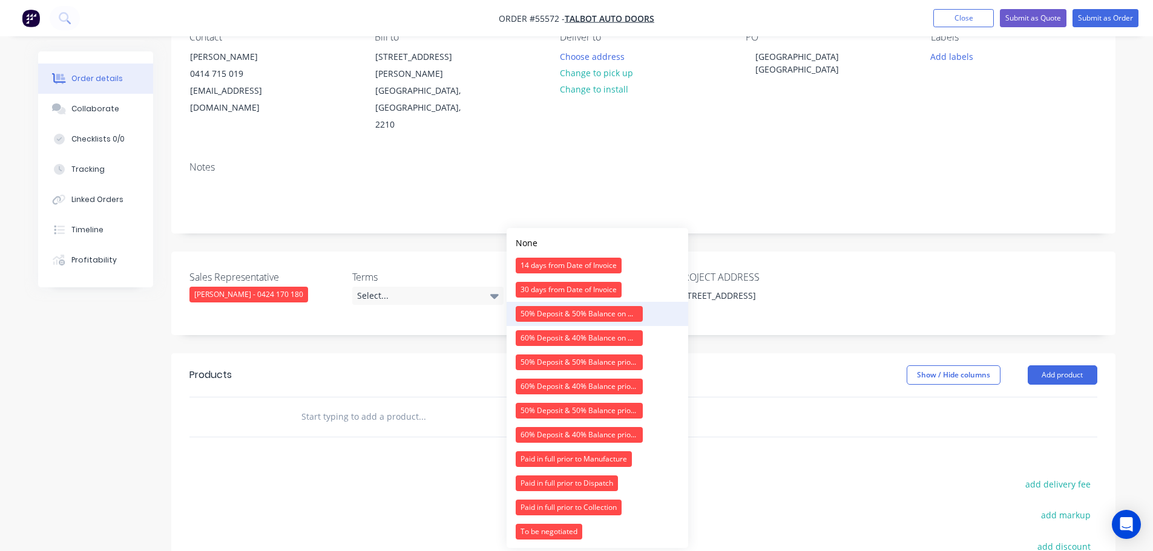
click at [552, 310] on div "50% Deposit & 50% Balance on Day of Installation" at bounding box center [579, 314] width 127 height 16
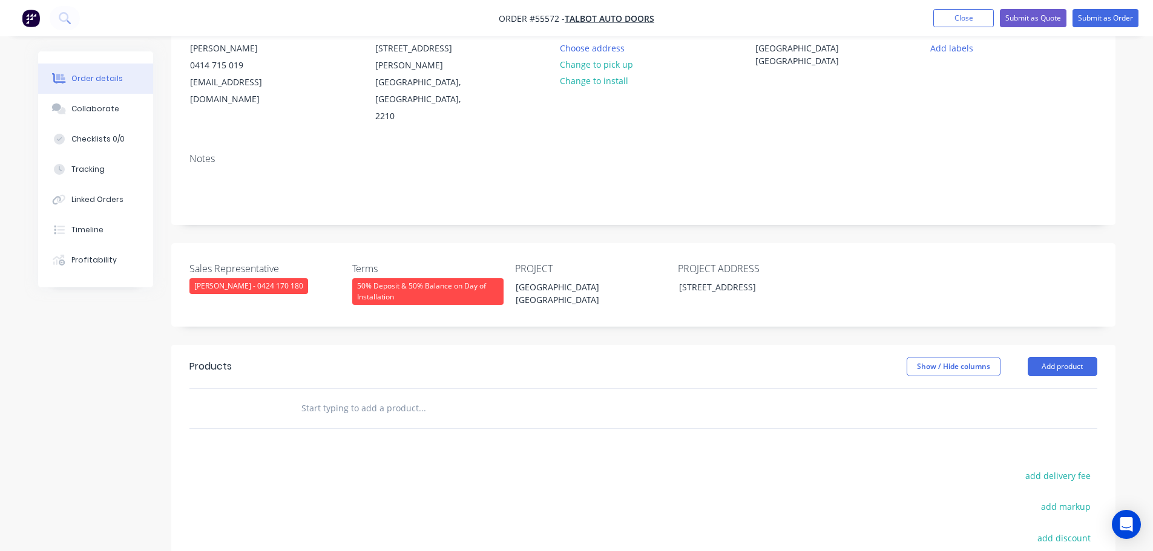
scroll to position [182, 0]
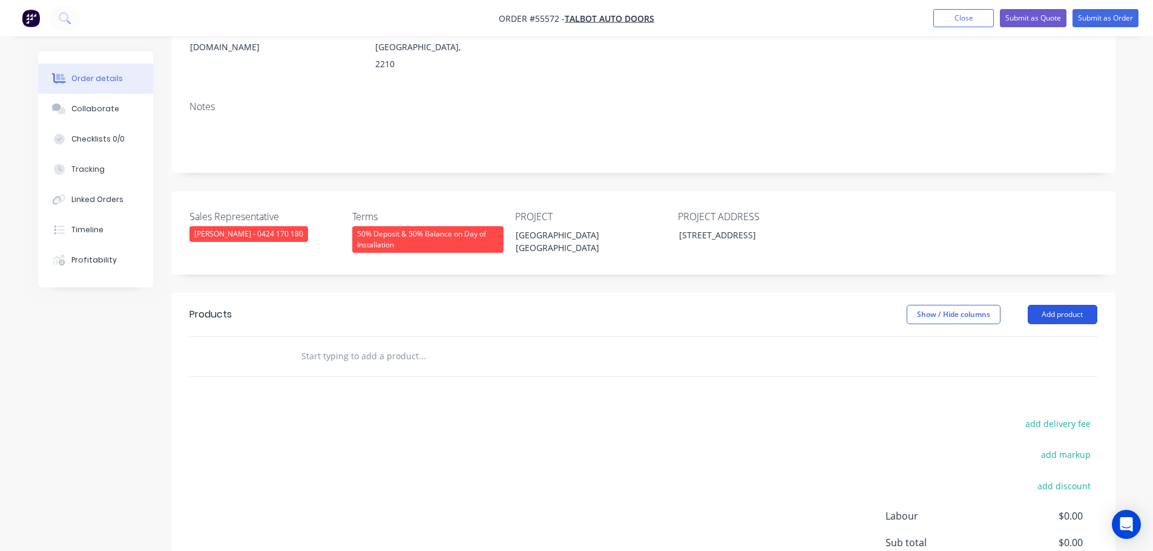
click at [1063, 305] on button "Add product" at bounding box center [1062, 314] width 70 height 19
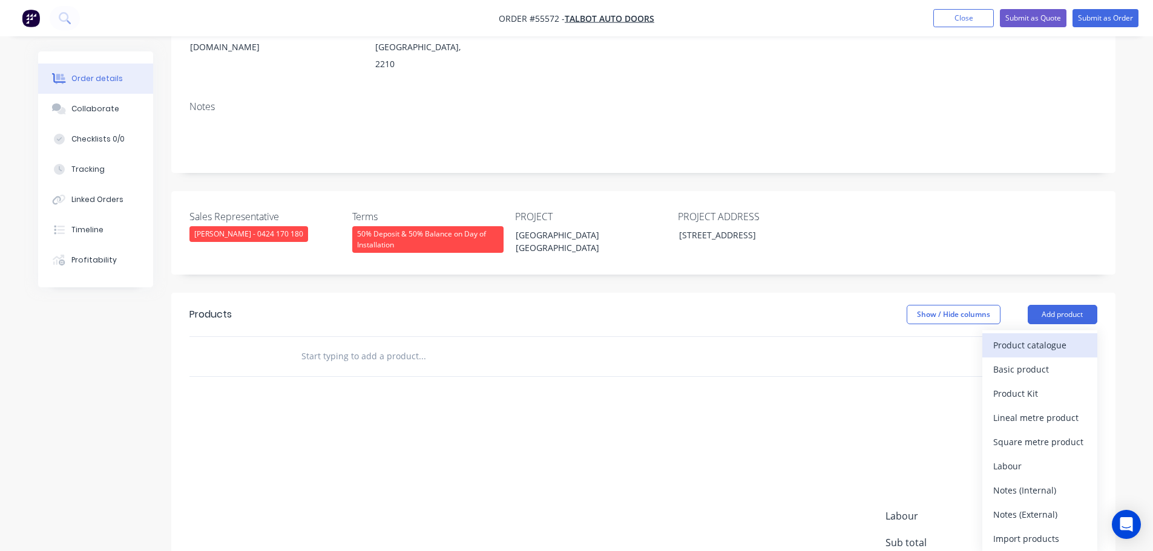
click at [1019, 336] on div "Product catalogue" at bounding box center [1039, 345] width 93 height 18
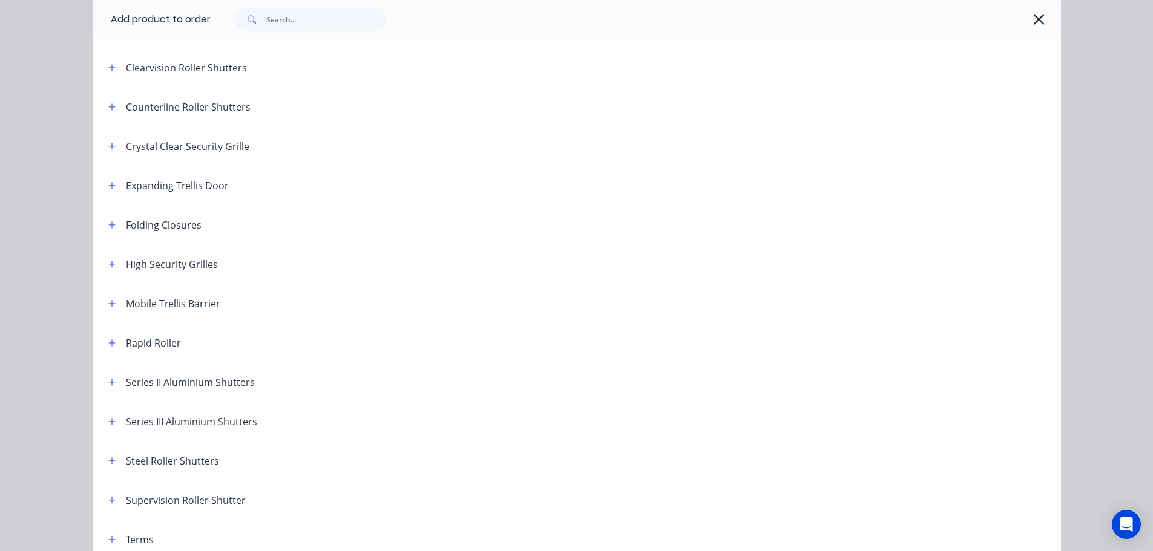
scroll to position [342, 0]
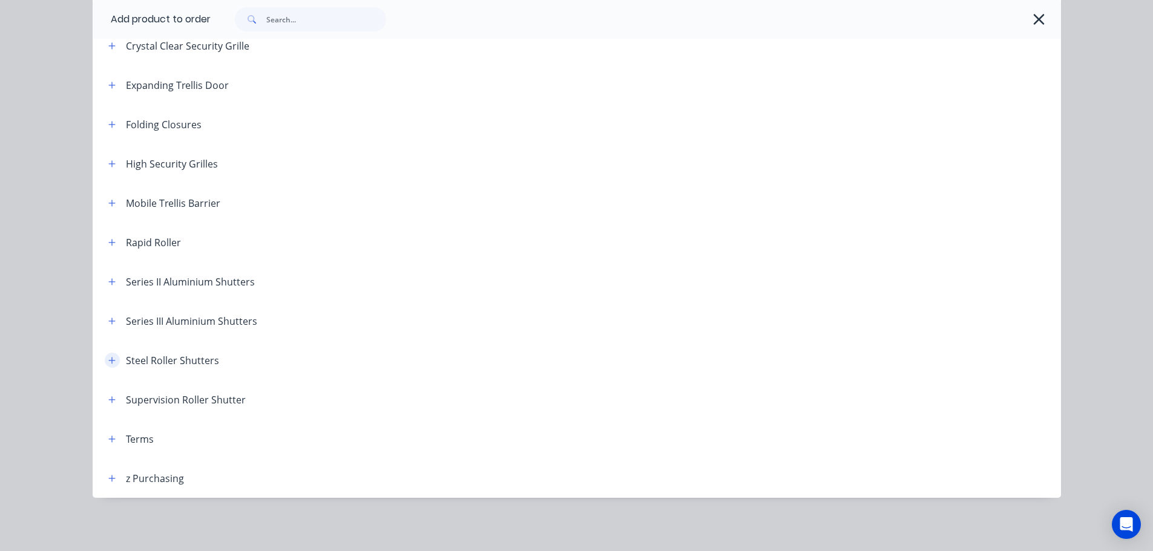
click at [108, 358] on icon "button" at bounding box center [111, 360] width 7 height 8
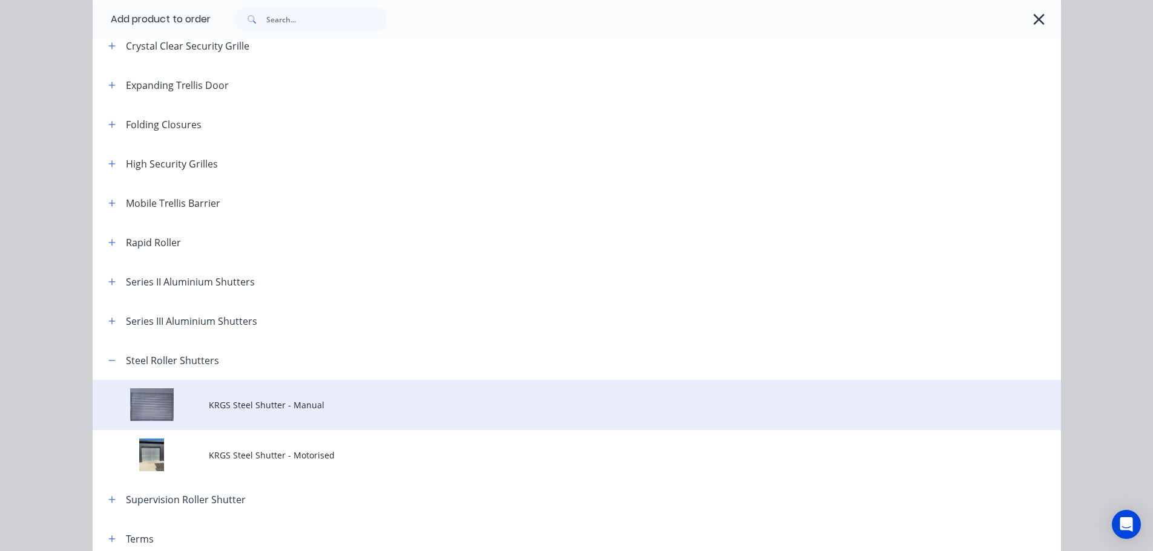
click at [272, 410] on span "KRGS Steel Shutter - Manual" at bounding box center [549, 405] width 681 height 13
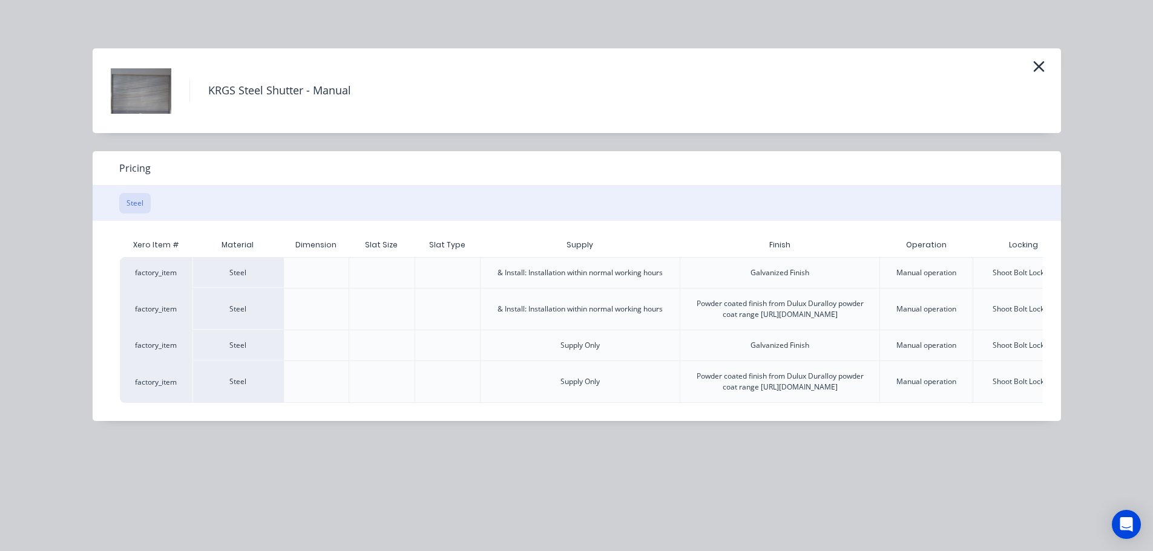
scroll to position [0, 97]
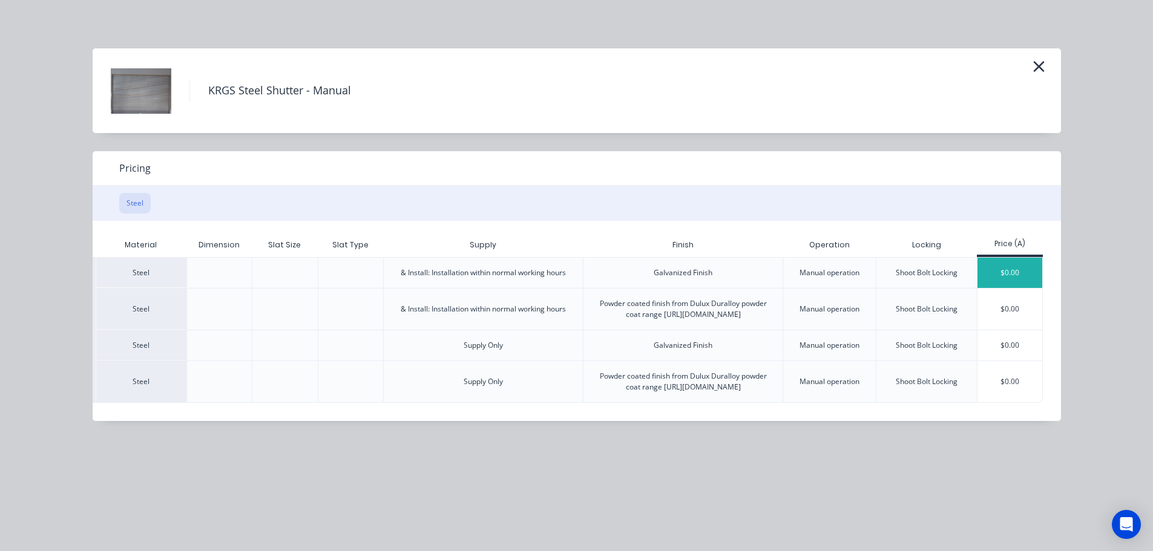
click at [1030, 275] on div "$0.00" at bounding box center [1009, 273] width 65 height 30
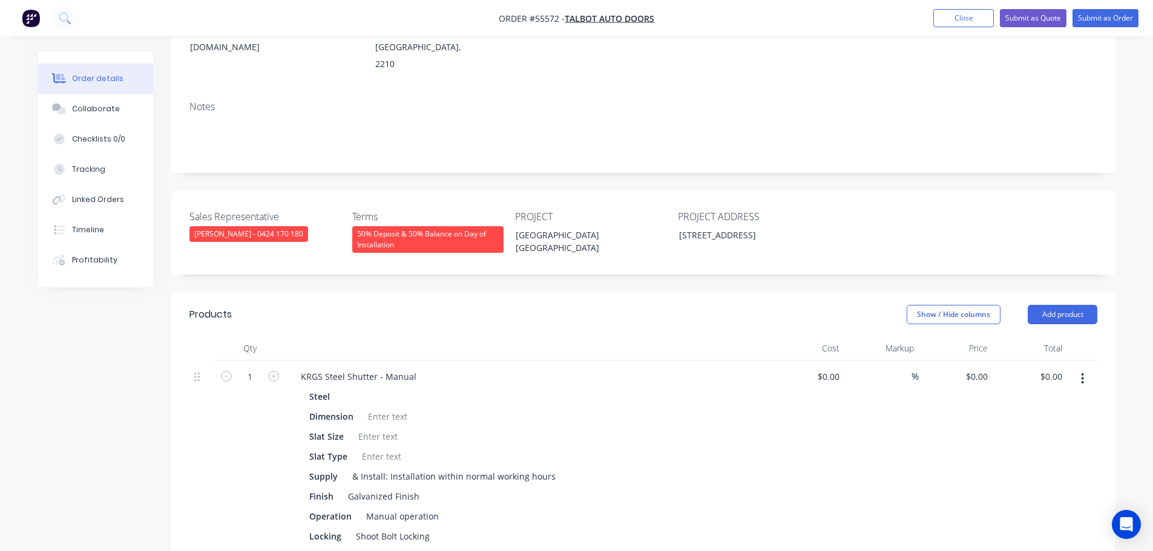
scroll to position [363, 0]
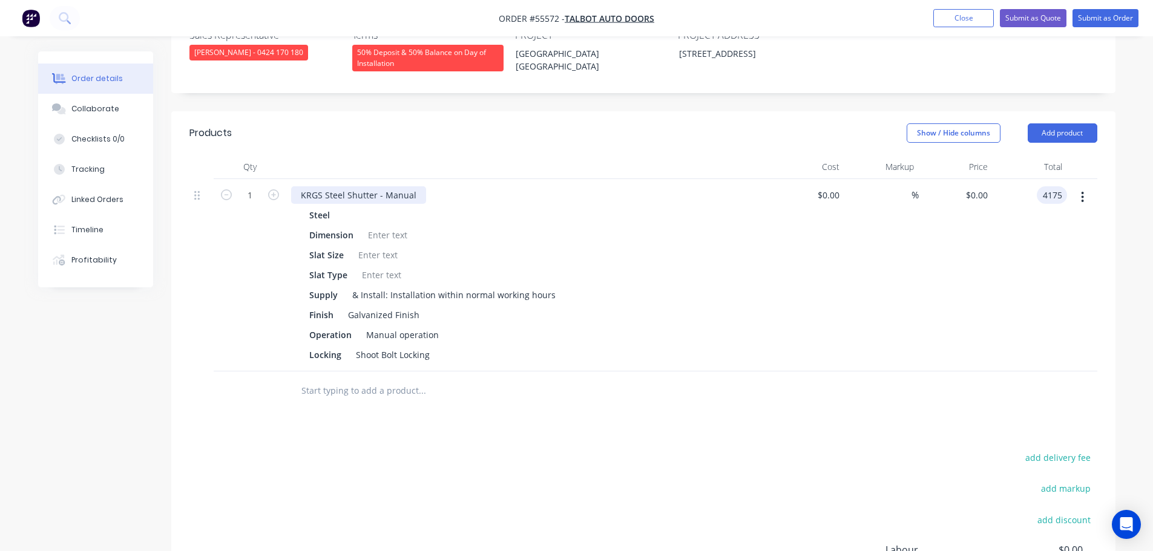
type input "4175"
type input "$4,175.00"
click at [300, 186] on div "KRGS Steel Shutter - Manual" at bounding box center [358, 195] width 135 height 18
click at [299, 186] on div "KRGS Steel Shutter - Manual" at bounding box center [358, 195] width 135 height 18
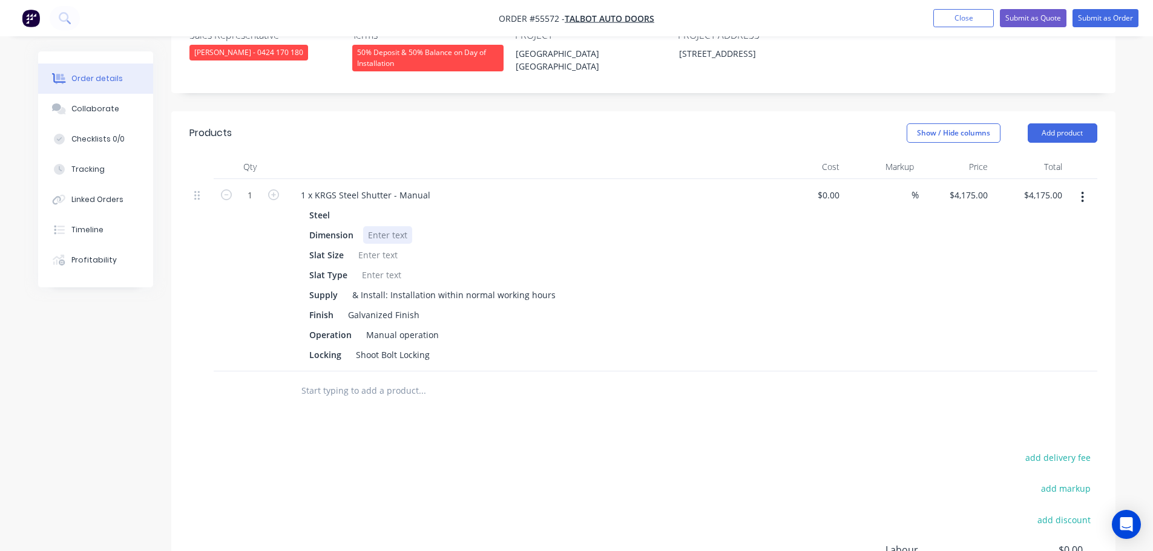
click at [385, 226] on div at bounding box center [387, 235] width 49 height 18
click at [372, 246] on div at bounding box center [377, 255] width 49 height 18
click at [374, 266] on div at bounding box center [381, 275] width 49 height 18
drag, startPoint x: 430, startPoint y: 322, endPoint x: 356, endPoint y: 324, distance: 73.8
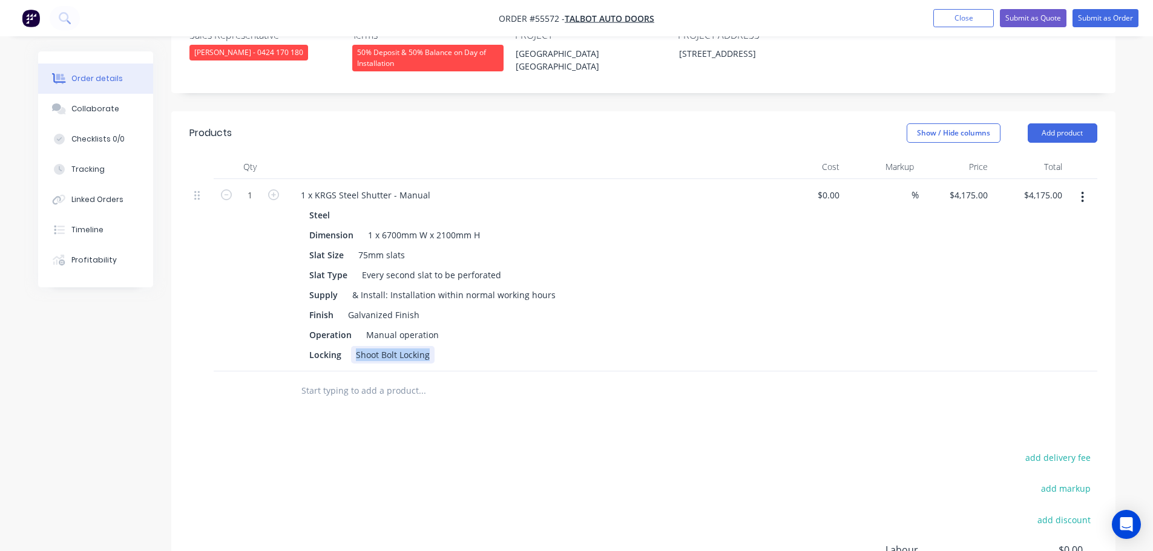
click at [356, 346] on div "Shoot Bolt Locking" at bounding box center [392, 355] width 83 height 18
drag, startPoint x: 341, startPoint y: 322, endPoint x: 301, endPoint y: 324, distance: 40.0
click at [301, 324] on div "Steel Dimension 1 x 6700mm W x 2100mm H Slat Size 75mm slats Slat Type Every se…" at bounding box center [528, 284] width 474 height 157
drag, startPoint x: 353, startPoint y: 301, endPoint x: 276, endPoint y: 301, distance: 76.8
click at [276, 301] on div "1 1 x KRGS Steel Shutter - Manual Steel Dimension 1 x 6700mm W x 2100mm H Slat …" at bounding box center [643, 275] width 908 height 192
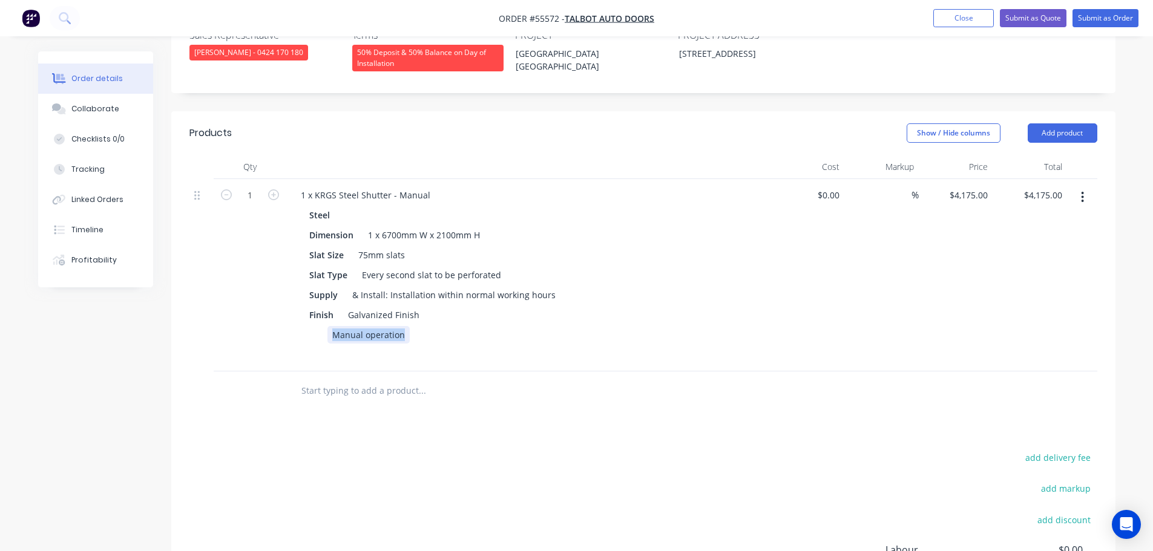
drag, startPoint x: 403, startPoint y: 301, endPoint x: 298, endPoint y: 305, distance: 105.3
click at [298, 305] on div "Steel Dimension 1 x 6700mm W x 2100mm H Slat Size 75mm slats Slat Type Every se…" at bounding box center [528, 284] width 474 height 157
click at [430, 186] on div "1 x KRGS Steel Shutter - Manual" at bounding box center [365, 195] width 149 height 18
click at [1047, 123] on button "Add product" at bounding box center [1062, 132] width 70 height 19
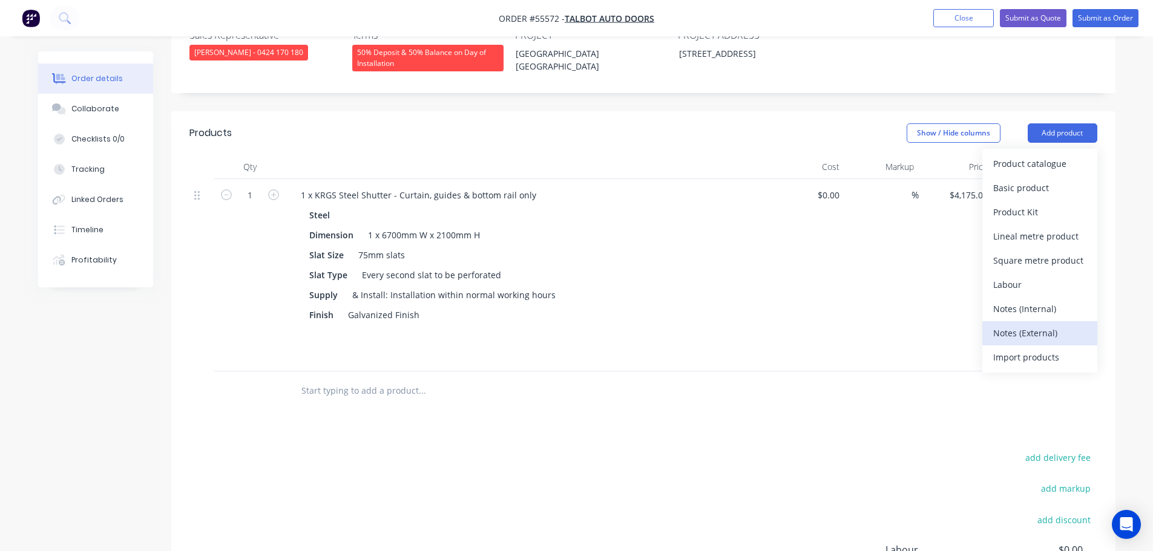
click at [1014, 324] on div "Notes (External)" at bounding box center [1039, 333] width 93 height 18
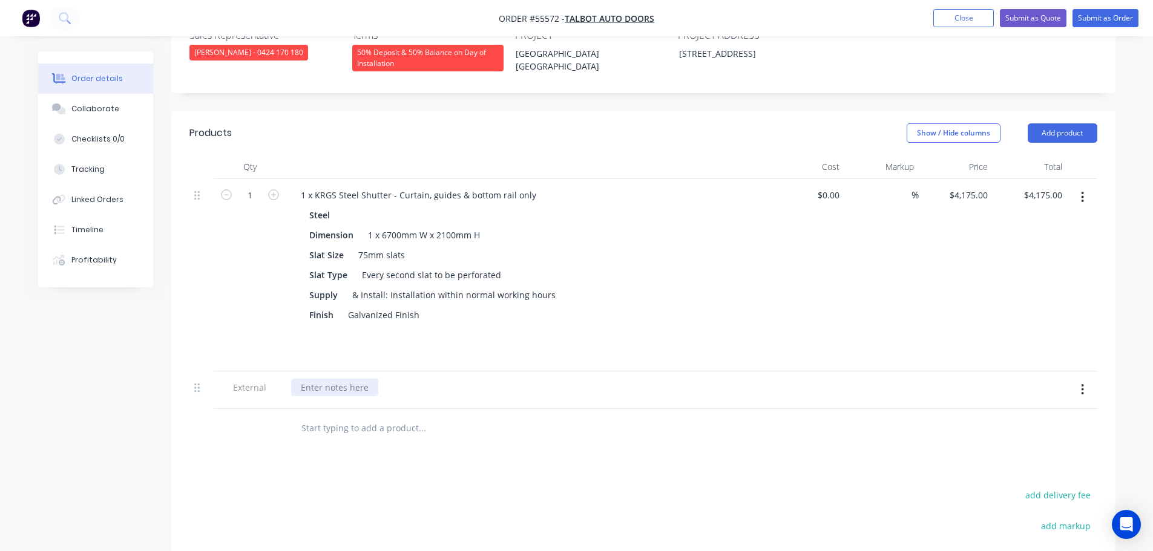
click at [349, 379] on div at bounding box center [334, 388] width 87 height 18
click at [1030, 21] on button "Submit as Quote" at bounding box center [1033, 18] width 67 height 18
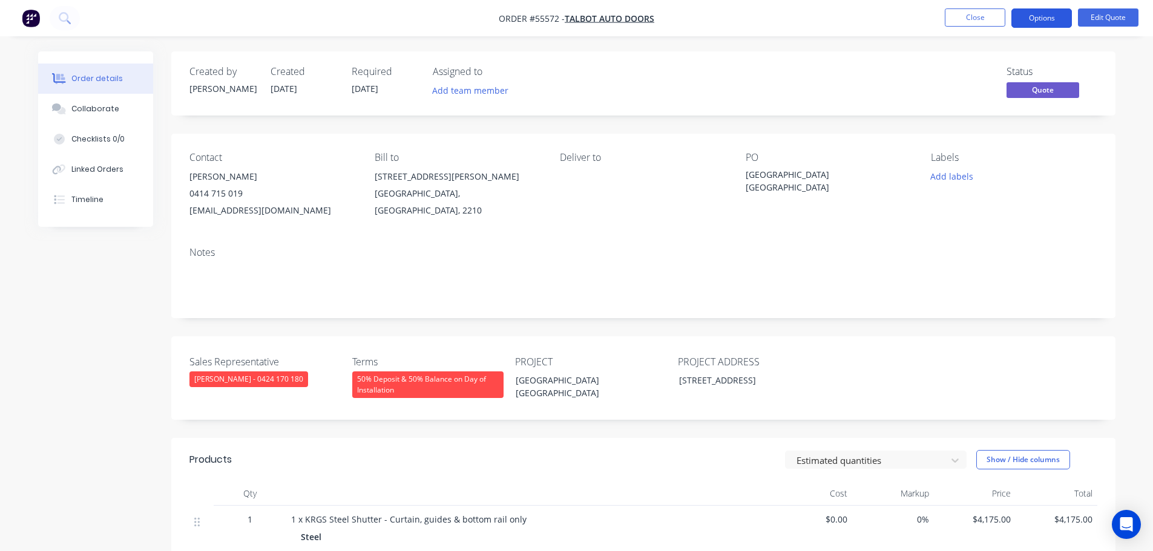
click at [1039, 22] on button "Options" at bounding box center [1041, 17] width 61 height 19
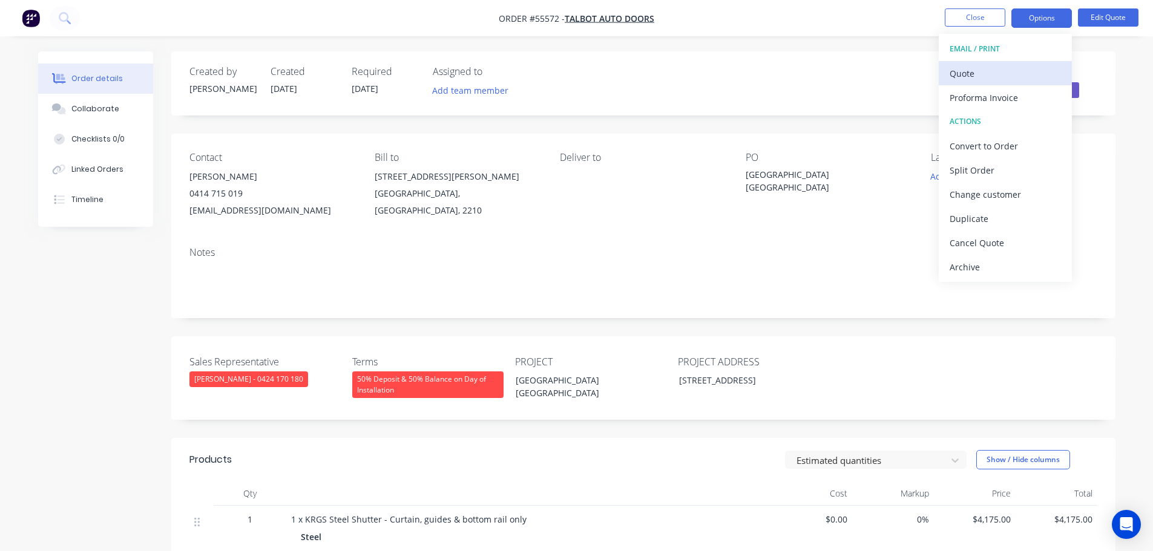
click at [965, 75] on div "Quote" at bounding box center [1004, 74] width 111 height 18
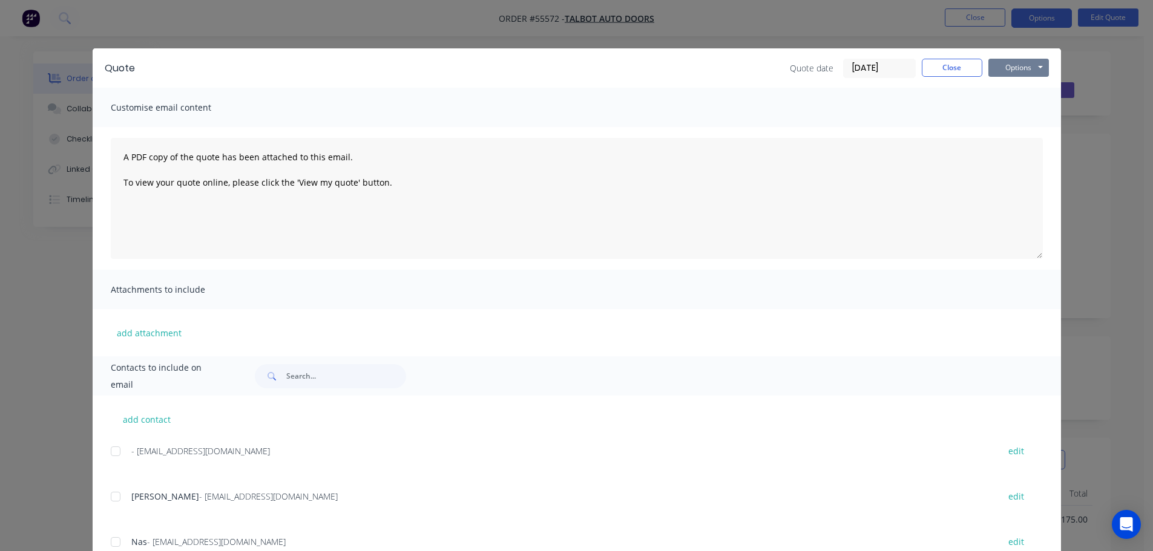
click at [995, 69] on button "Options" at bounding box center [1018, 68] width 61 height 18
click at [1011, 108] on button "Print" at bounding box center [1026, 109] width 77 height 20
click at [963, 66] on button "Close" at bounding box center [951, 68] width 61 height 18
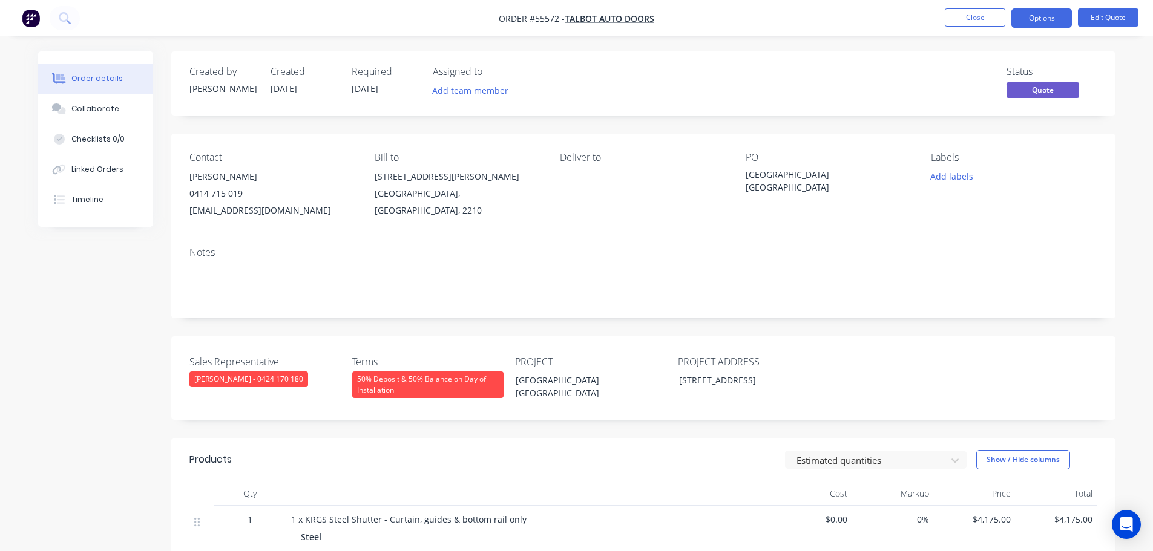
click at [240, 208] on div "southsydney@talbotautodoors.com.au" at bounding box center [272, 210] width 166 height 17
click at [771, 175] on div "Hurstville NSW" at bounding box center [820, 180] width 151 height 25
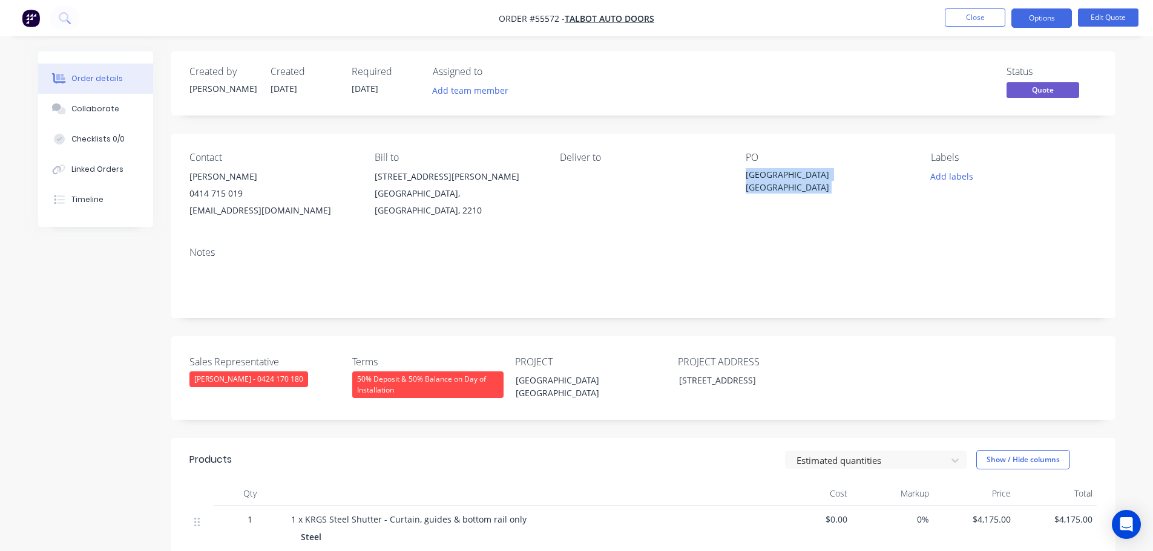
click at [771, 175] on div "Hurstville NSW" at bounding box center [820, 180] width 151 height 25
click at [243, 194] on span at bounding box center [243, 193] width 0 height 11
click at [963, 16] on button "Close" at bounding box center [974, 17] width 61 height 18
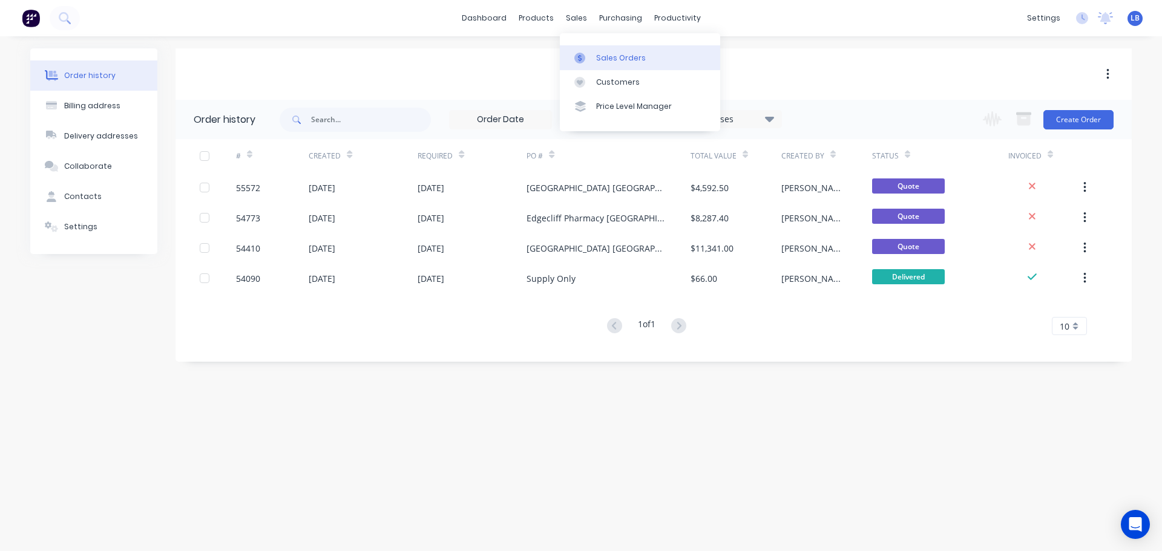
click at [631, 59] on div "Sales Orders" at bounding box center [621, 58] width 50 height 11
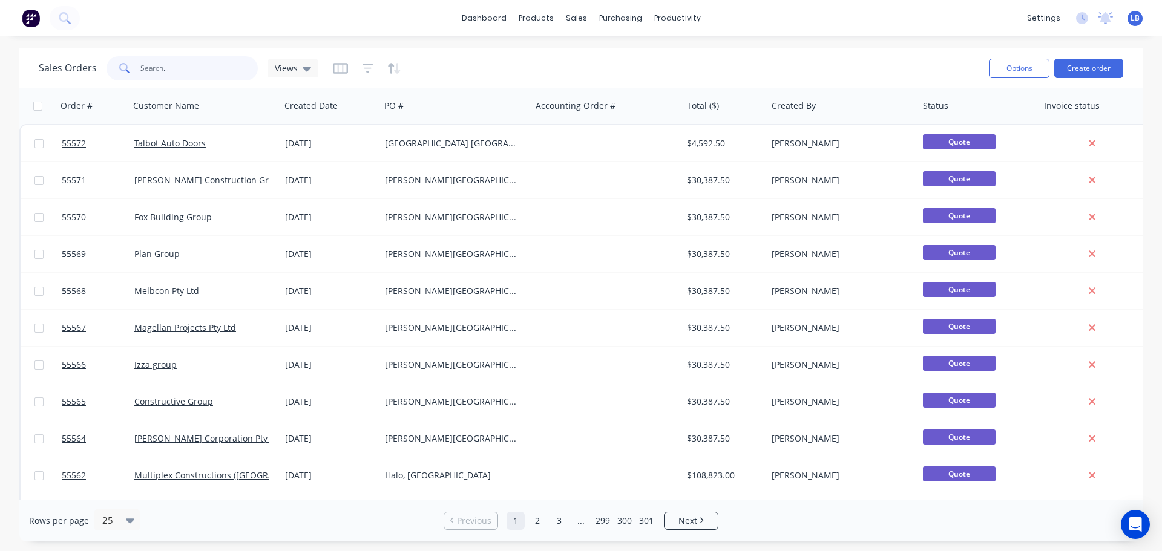
click at [171, 72] on input "text" at bounding box center [199, 68] width 118 height 24
click at [632, 83] on div "Customers" at bounding box center [618, 82] width 44 height 11
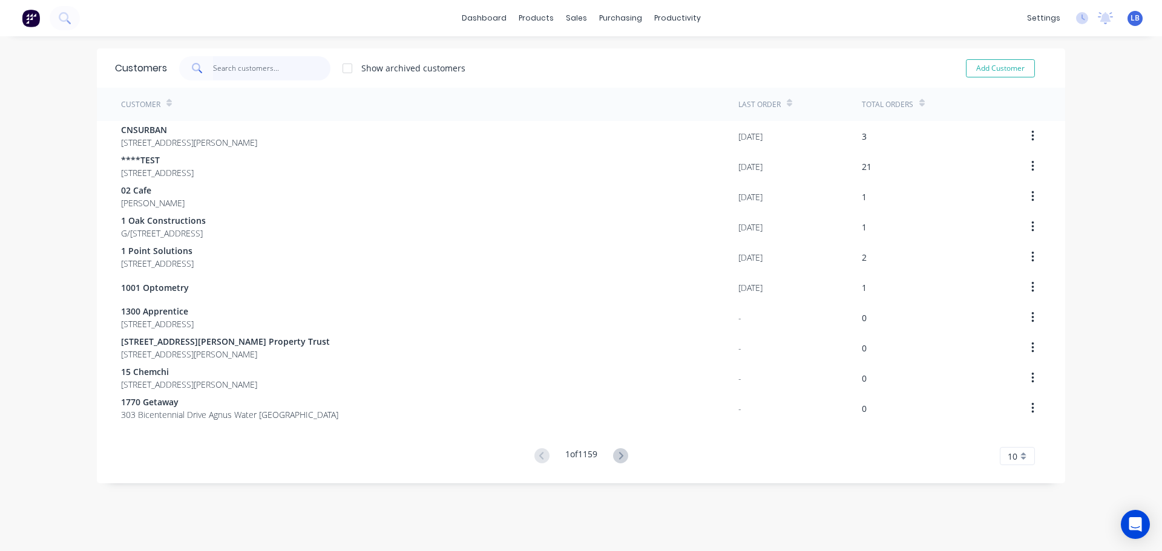
click at [242, 73] on input "text" at bounding box center [272, 68] width 118 height 24
click at [225, 69] on input "text" at bounding box center [272, 68] width 118 height 24
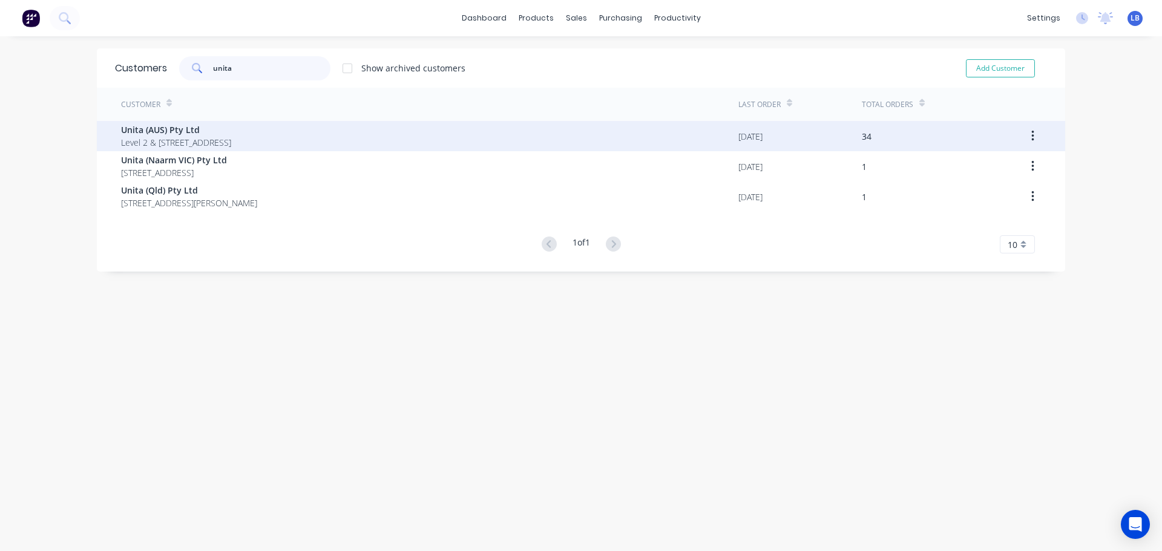
type input "unita"
click at [148, 143] on span "Level 2 & 3 Trafalger Lane Wooloongabba Queensland 4102" at bounding box center [176, 142] width 110 height 13
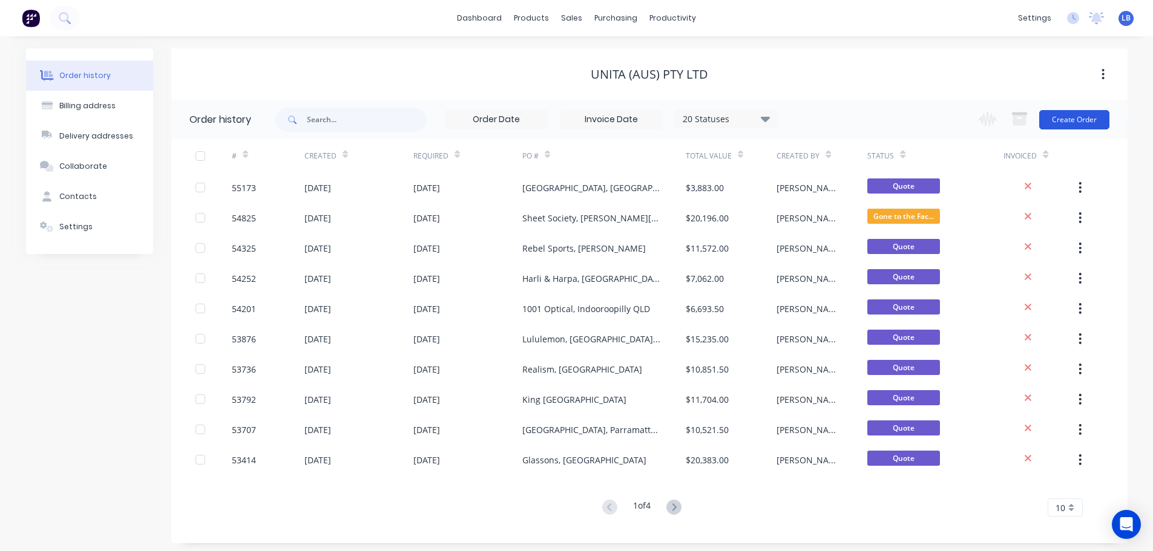
click at [1056, 119] on button "Create Order" at bounding box center [1074, 119] width 70 height 19
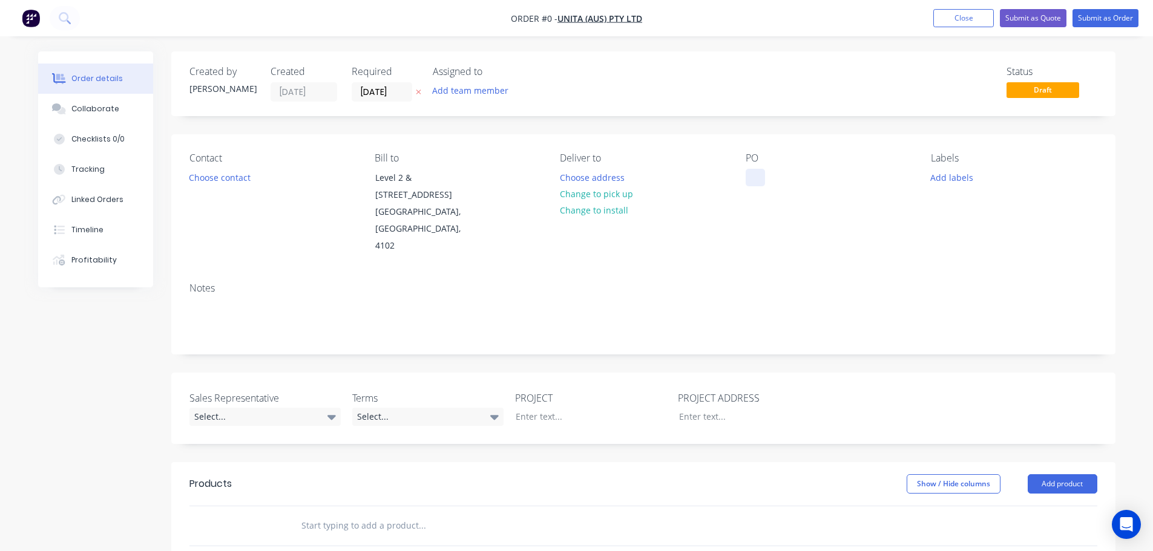
click at [755, 171] on div at bounding box center [754, 178] width 19 height 18
click at [824, 173] on div "Dollar Dealers, Ashmore QLD" at bounding box center [820, 184] width 151 height 30
click at [523, 403] on div "Order details Collaborate Checklists 0/0 Tracking Linked Orders Timeline Profit…" at bounding box center [576, 453] width 1101 height 804
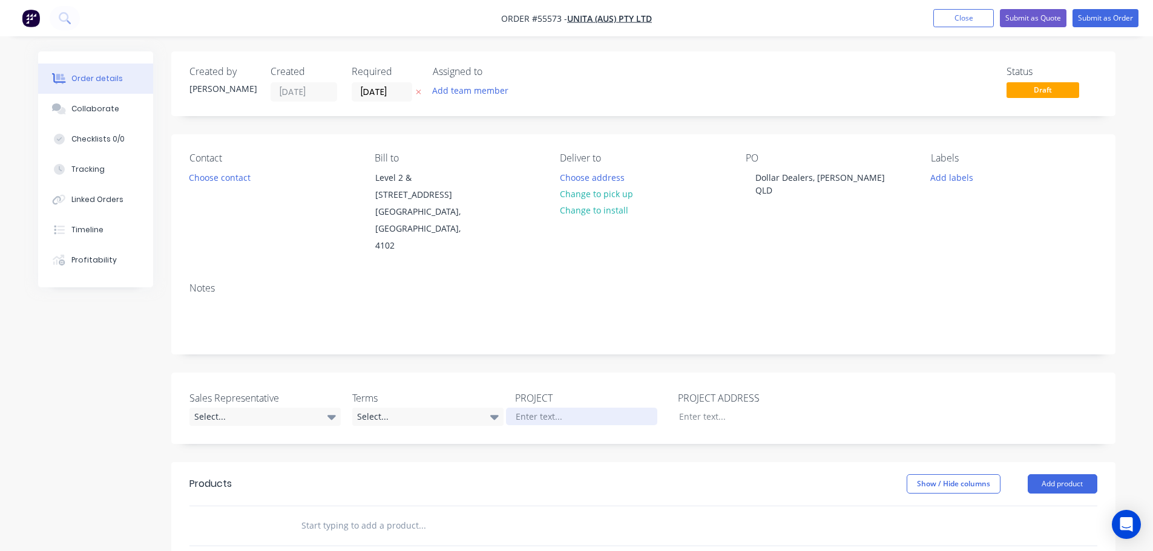
click at [524, 408] on div at bounding box center [581, 417] width 151 height 18
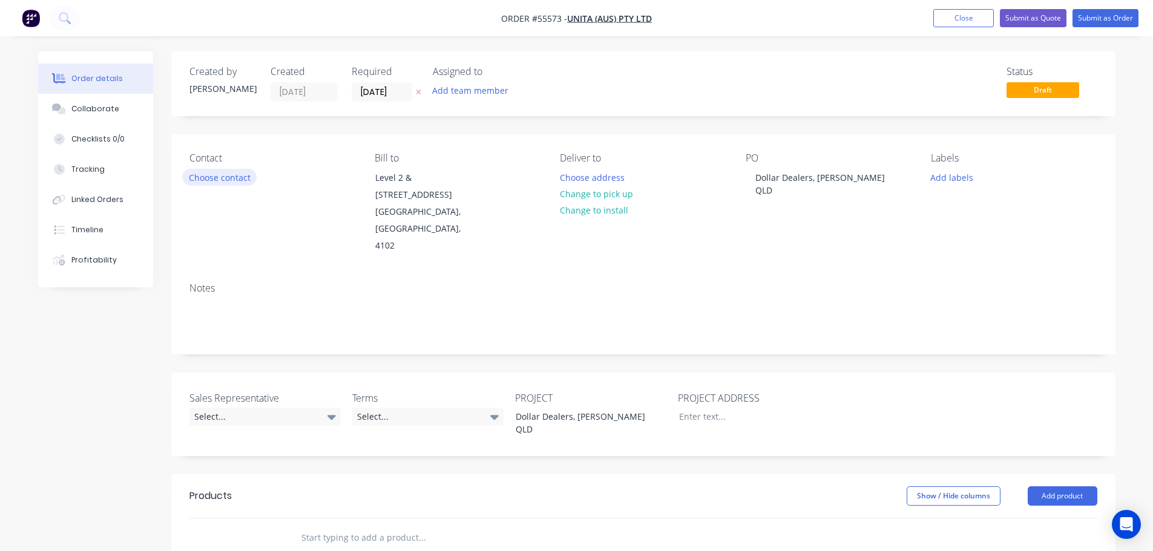
click at [220, 175] on button "Choose contact" at bounding box center [219, 177] width 74 height 16
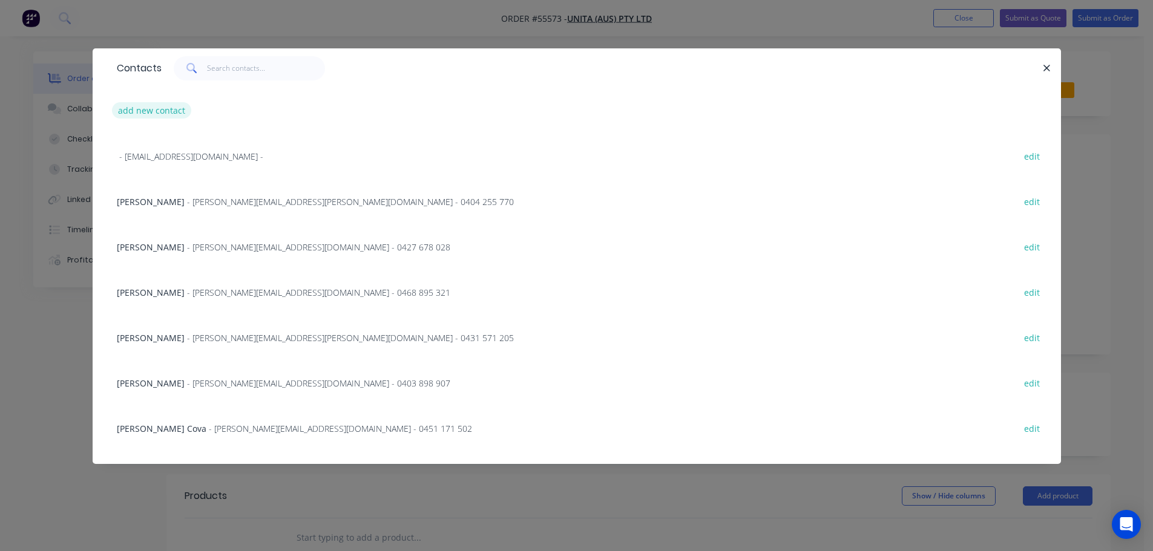
click at [138, 112] on button "add new contact" at bounding box center [152, 110] width 80 height 16
select select "AU"
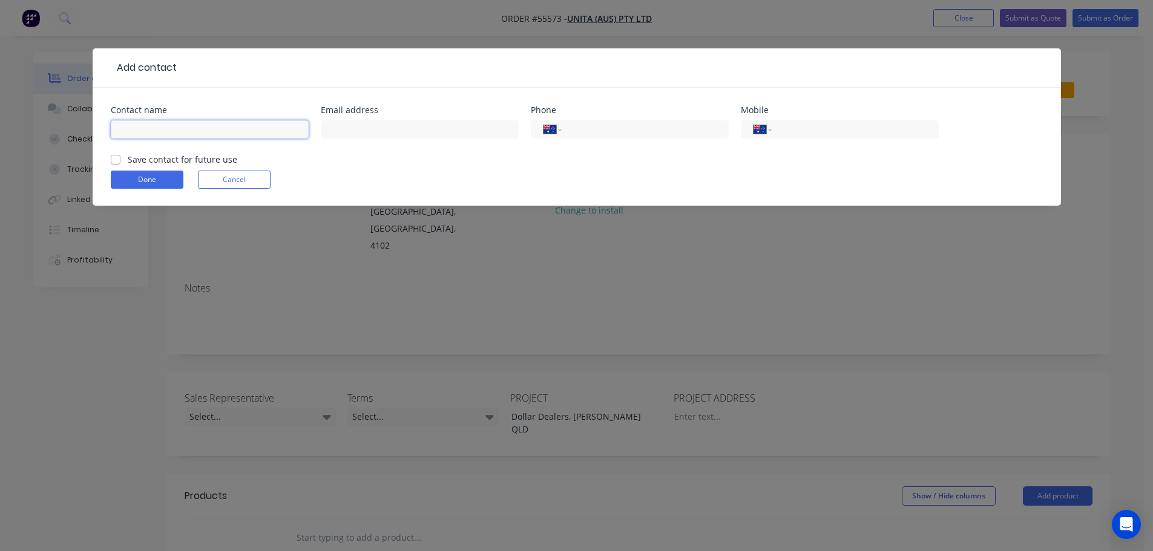
drag, startPoint x: 138, startPoint y: 112, endPoint x: 123, endPoint y: 125, distance: 20.1
click at [123, 124] on input "text" at bounding box center [210, 129] width 198 height 18
type input "frederick Law"
click at [341, 130] on input "text" at bounding box center [420, 129] width 198 height 18
type input "frederick.law@unita.com.au"
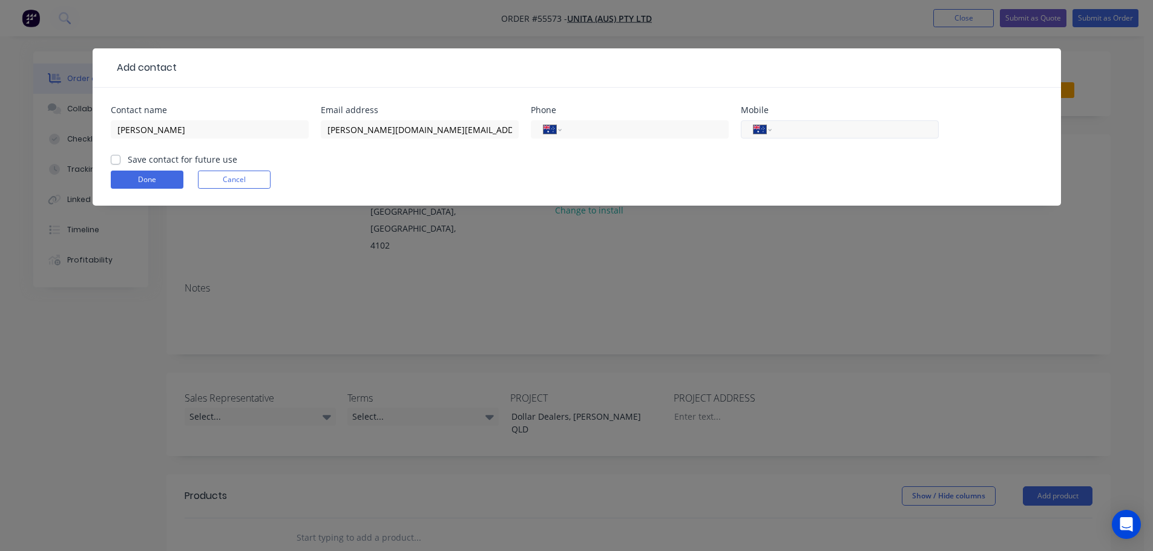
click at [839, 128] on input "tel" at bounding box center [852, 130] width 145 height 14
type input "0466 097 989"
click at [128, 162] on label "Save contact for future use" at bounding box center [183, 159] width 110 height 13
click at [114, 162] on input "Save contact for future use" at bounding box center [116, 158] width 10 height 11
checkbox input "true"
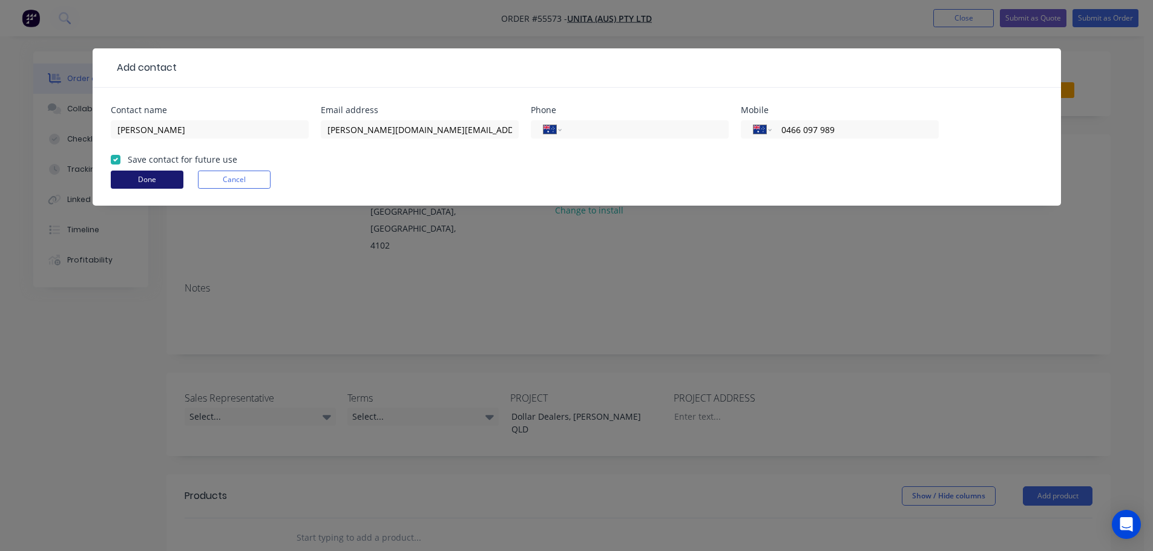
click at [127, 182] on button "Done" at bounding box center [147, 180] width 73 height 18
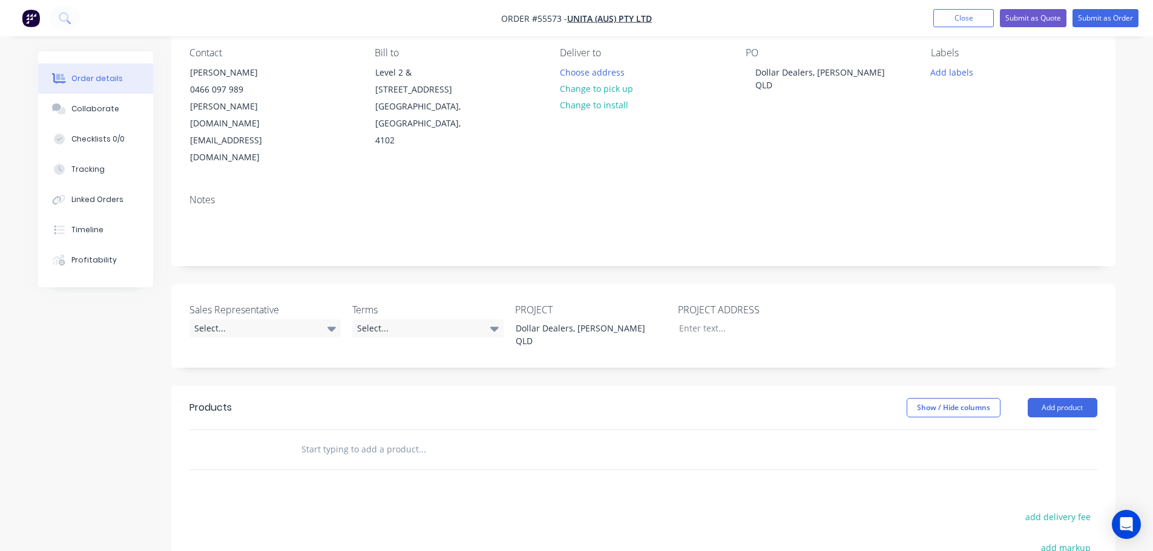
scroll to position [121, 0]
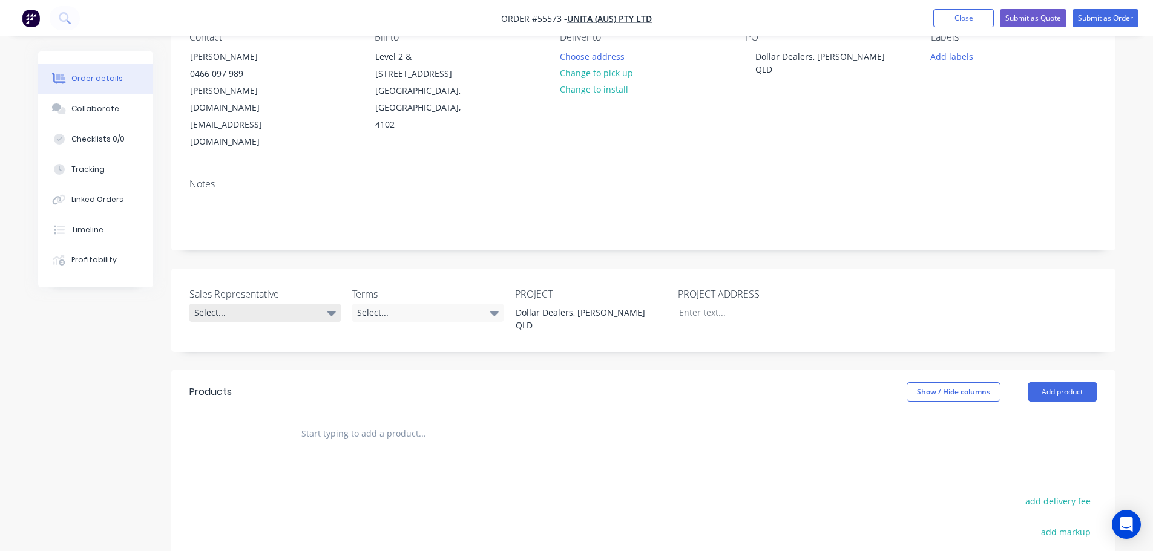
click at [238, 304] on div "Select..." at bounding box center [264, 313] width 151 height 18
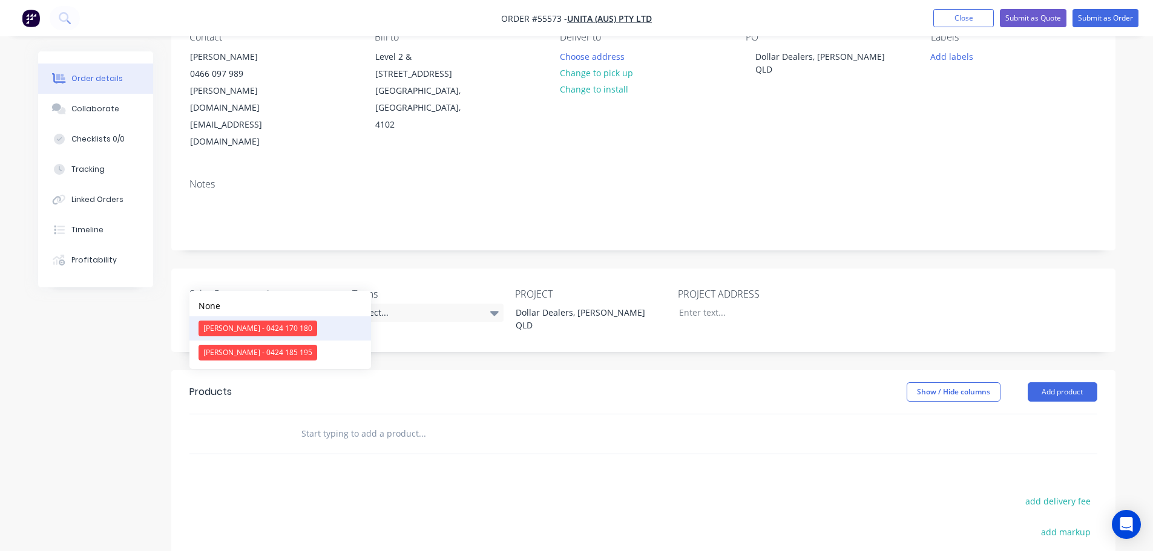
click at [250, 327] on div "Clayton Blackman - 0424 170 180" at bounding box center [257, 329] width 119 height 16
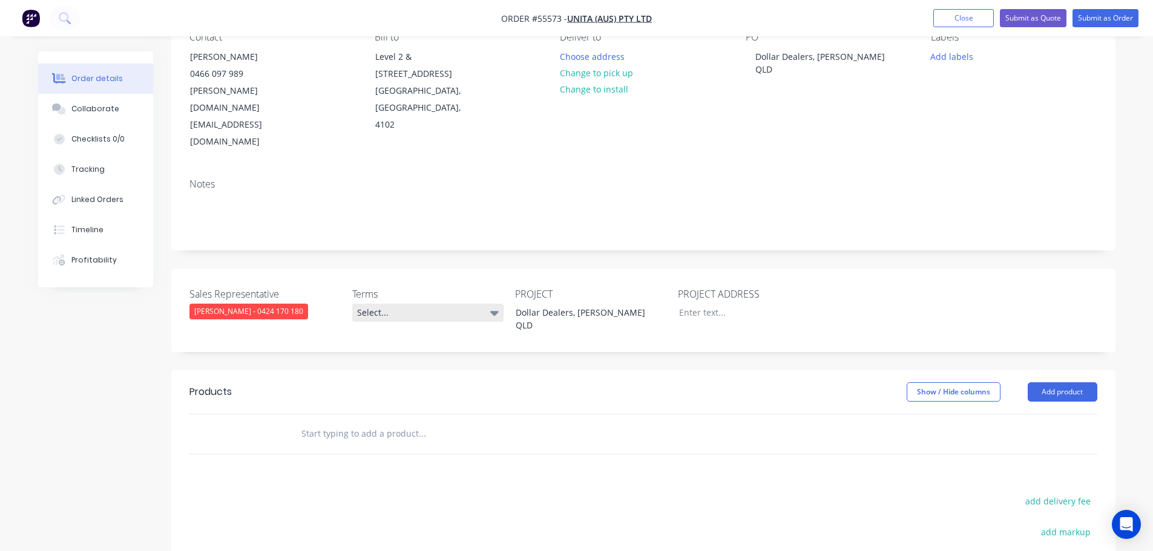
click at [390, 304] on div "Select..." at bounding box center [427, 313] width 151 height 18
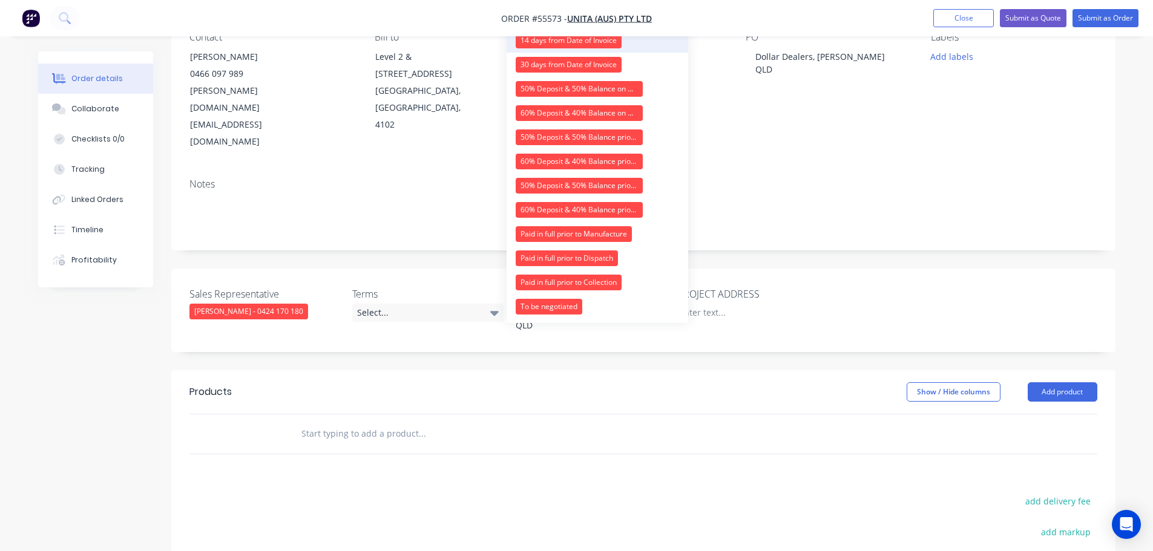
click at [531, 41] on div "14 days from Date of Invoice" at bounding box center [569, 41] width 106 height 16
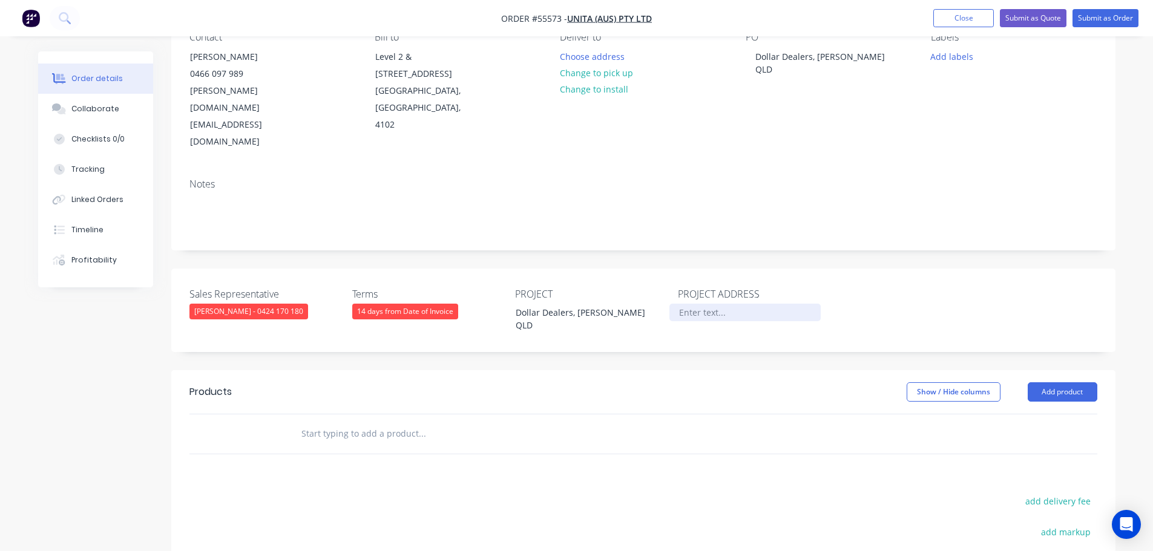
click at [715, 304] on div at bounding box center [744, 313] width 151 height 18
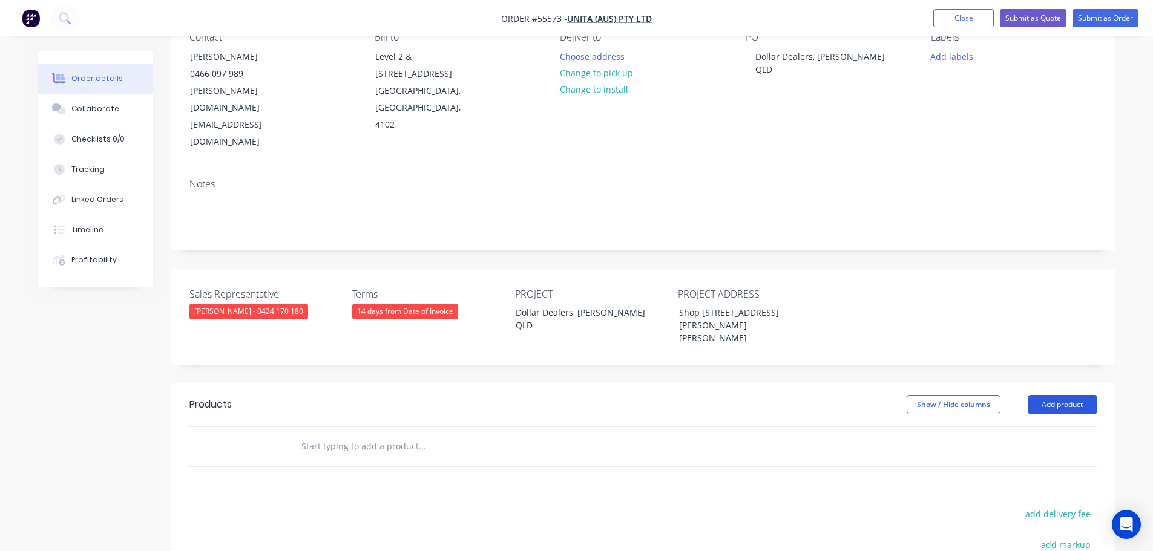
click at [1049, 395] on button "Add product" at bounding box center [1062, 404] width 70 height 19
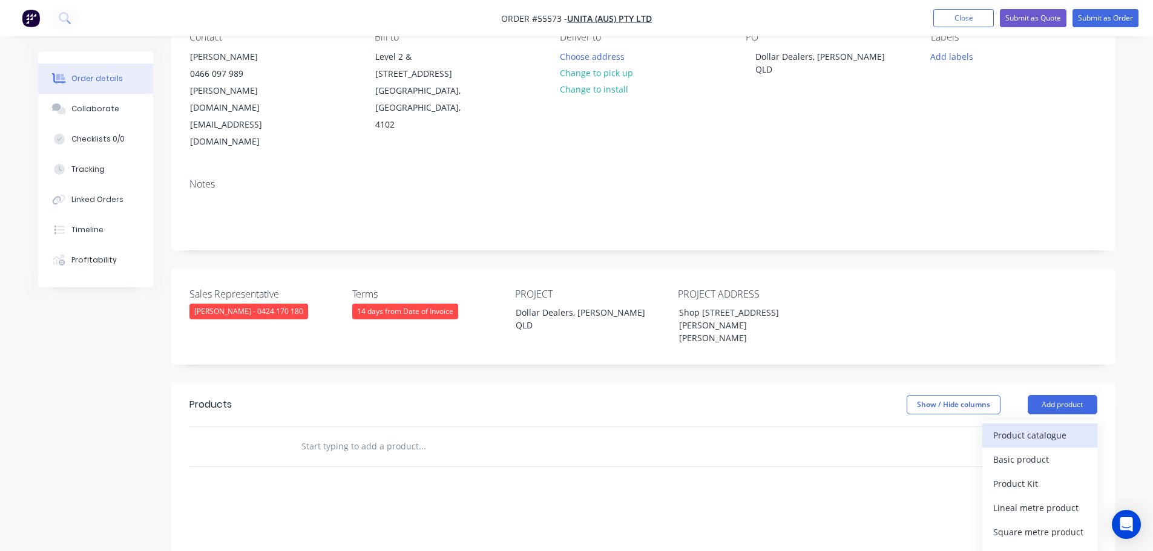
click at [1032, 427] on div "Product catalogue" at bounding box center [1039, 436] width 93 height 18
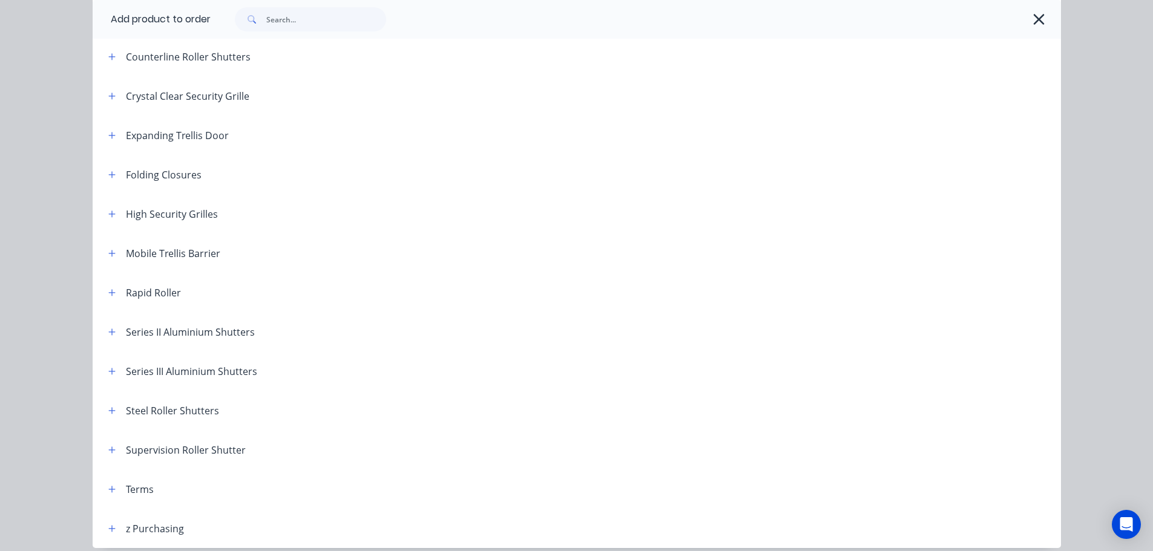
scroll to position [303, 0]
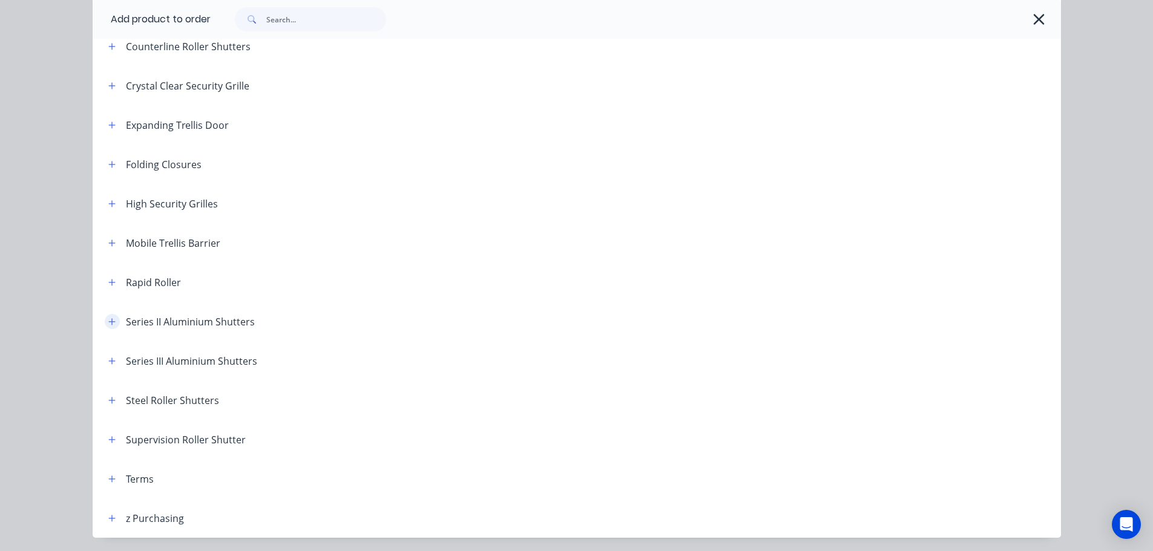
click at [108, 321] on icon "button" at bounding box center [111, 322] width 7 height 8
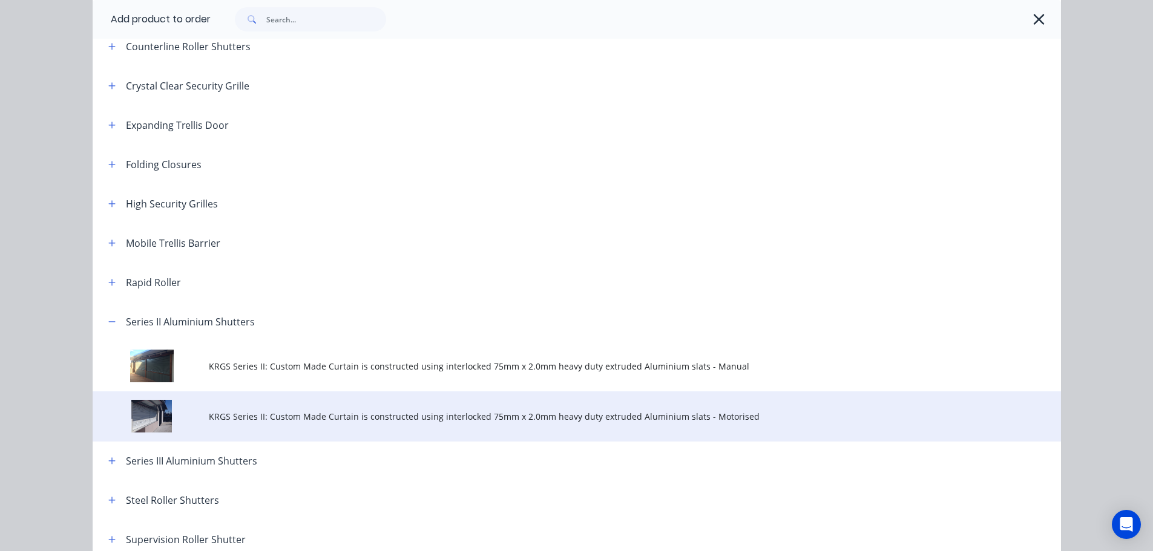
click at [383, 420] on span "KRGS Series II: Custom Made Curtain is constructed using interlocked 75mm x 2.0…" at bounding box center [549, 416] width 681 height 13
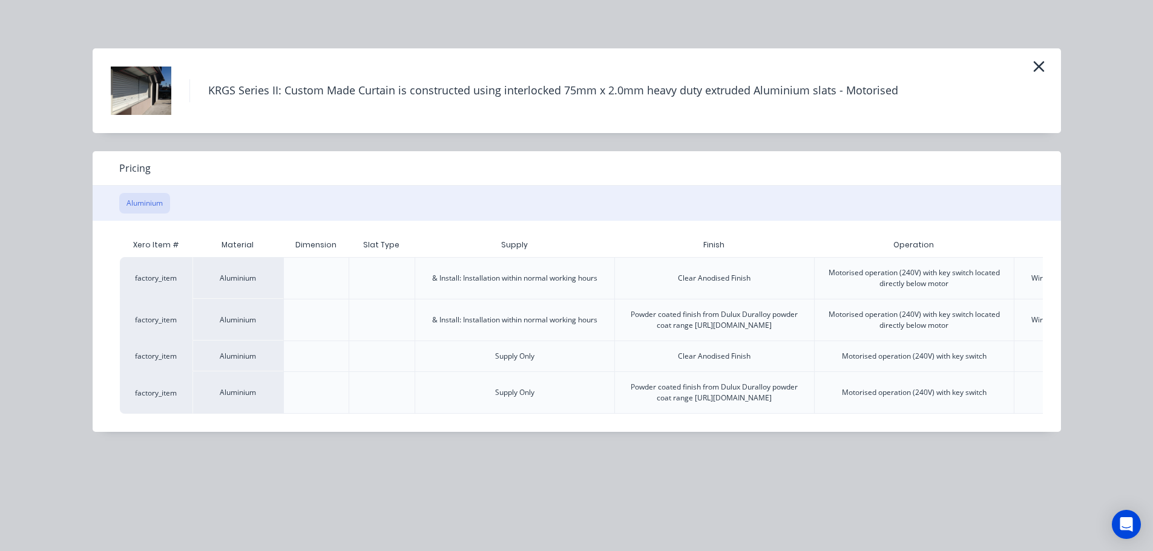
scroll to position [0, 236]
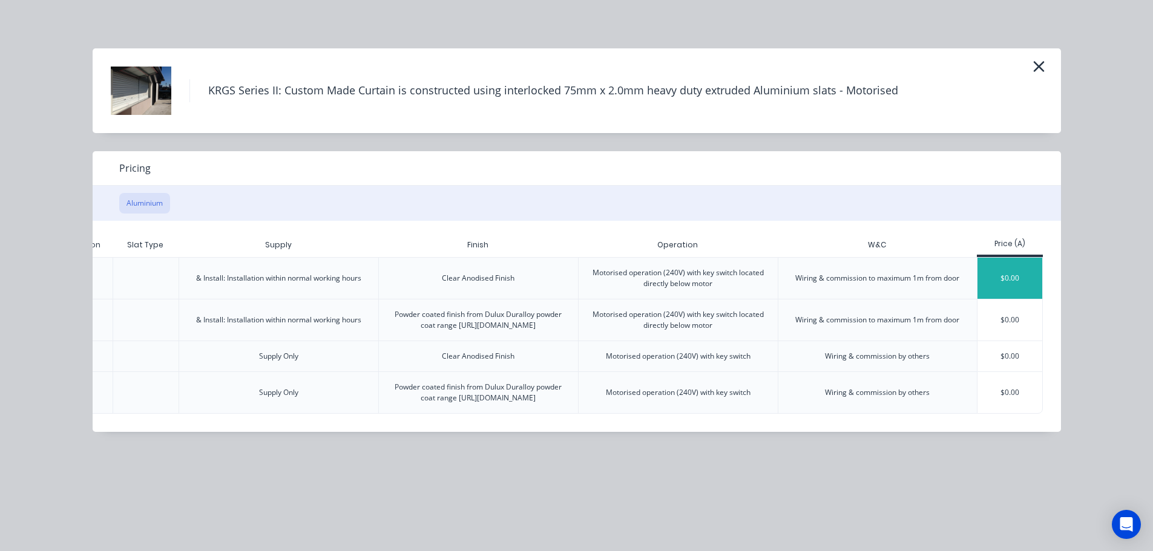
click at [1018, 275] on div "$0.00" at bounding box center [1009, 278] width 65 height 41
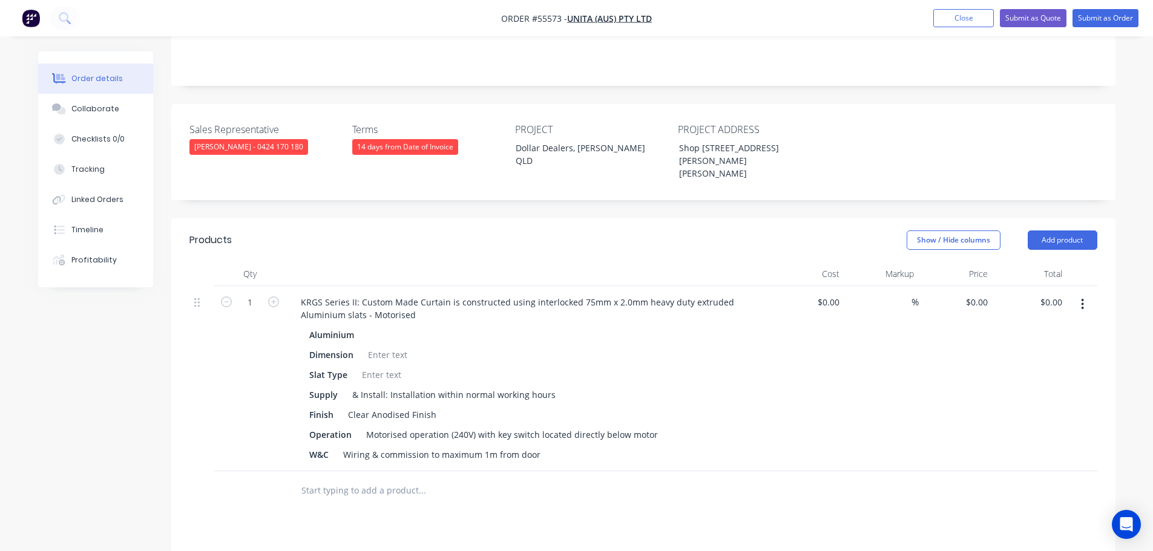
scroll to position [303, 0]
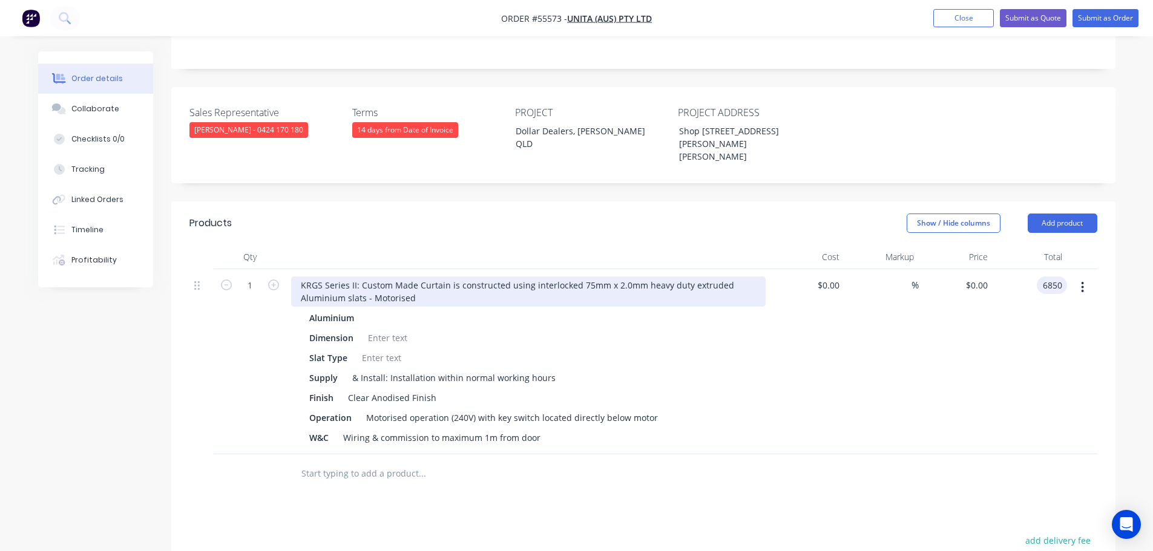
type input "6850"
type input "$6,850.00"
click at [295, 277] on div "KRGS Series II: Custom Made Curtain is constructed using interlocked 75mm x 2.0…" at bounding box center [528, 292] width 474 height 30
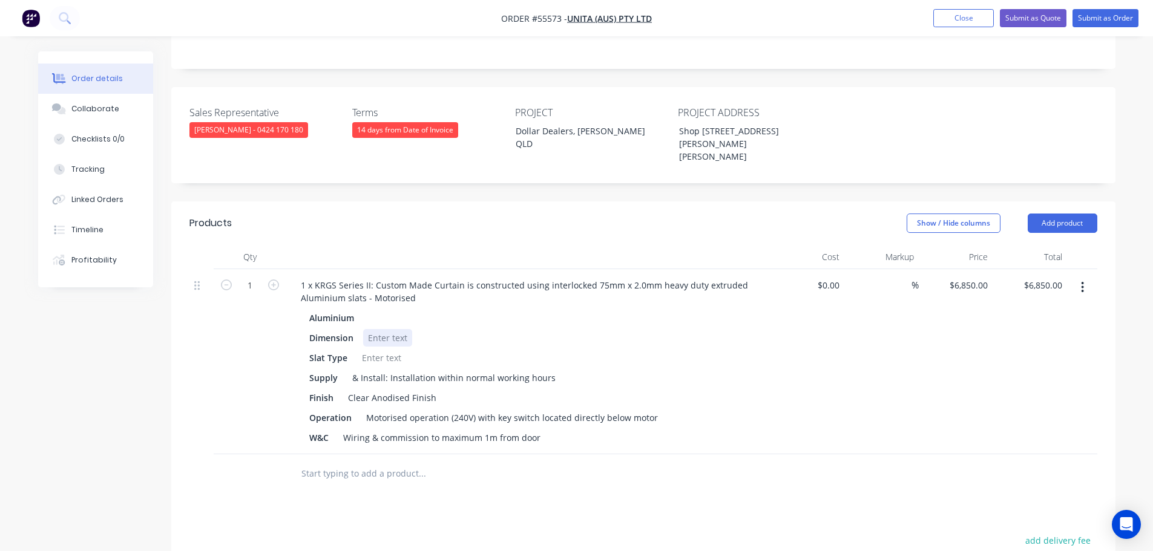
click at [380, 329] on div at bounding box center [387, 338] width 49 height 18
click at [377, 349] on div at bounding box center [381, 358] width 49 height 18
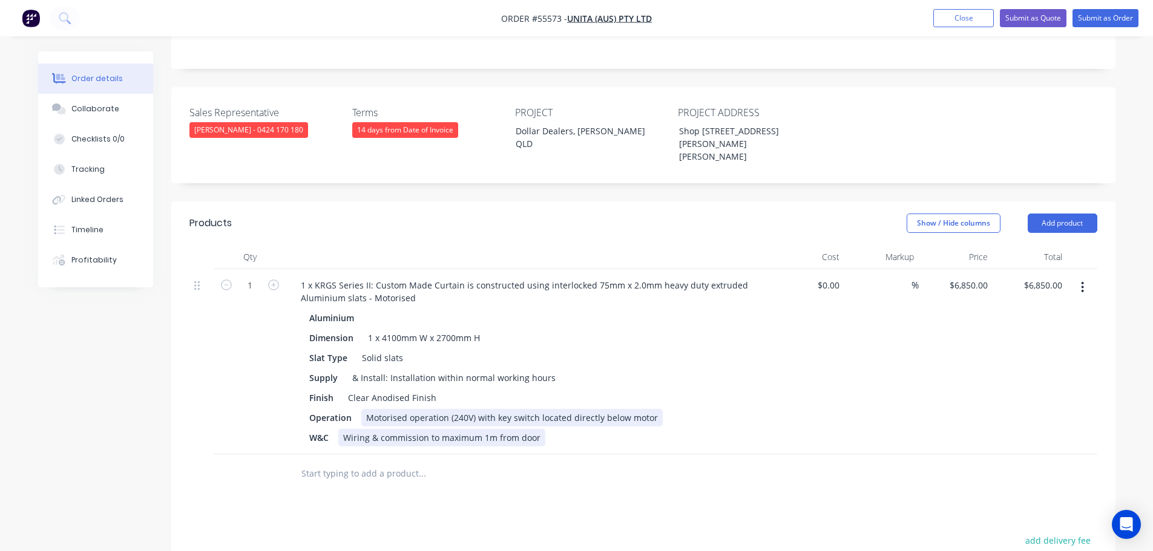
drag, startPoint x: 489, startPoint y: 382, endPoint x: 494, endPoint y: 396, distance: 14.7
click at [491, 409] on div "Motorised operation (240V) with key switch located directly below motor" at bounding box center [511, 418] width 301 height 18
drag, startPoint x: 540, startPoint y: 386, endPoint x: 541, endPoint y: 471, distance: 85.3
click at [540, 409] on div "Motorised operation (240V) with 2 key switch located directly below motor" at bounding box center [515, 418] width 309 height 18
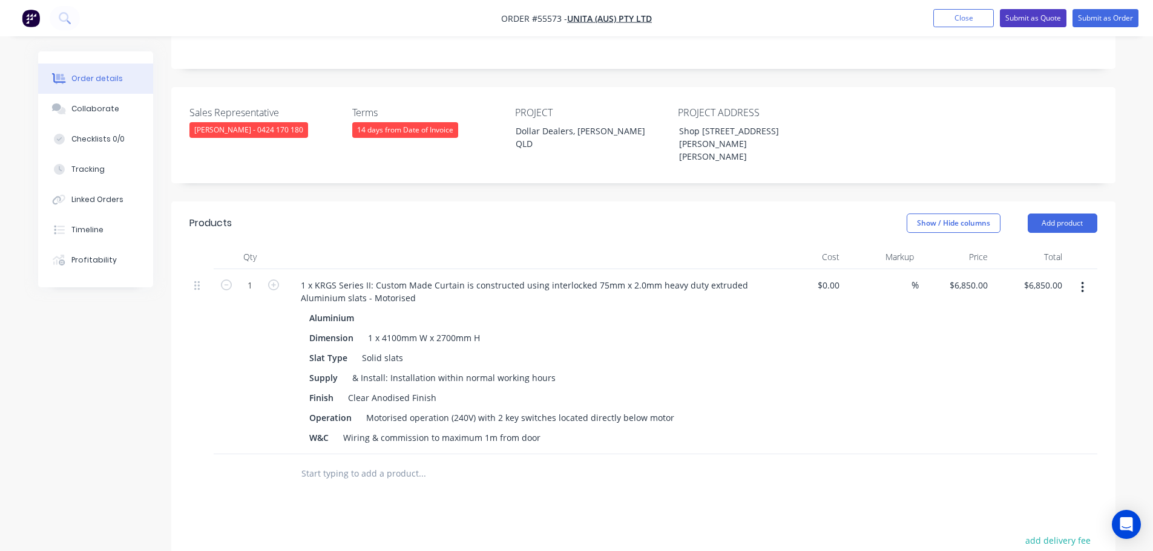
click at [1010, 21] on button "Submit as Quote" at bounding box center [1033, 18] width 67 height 18
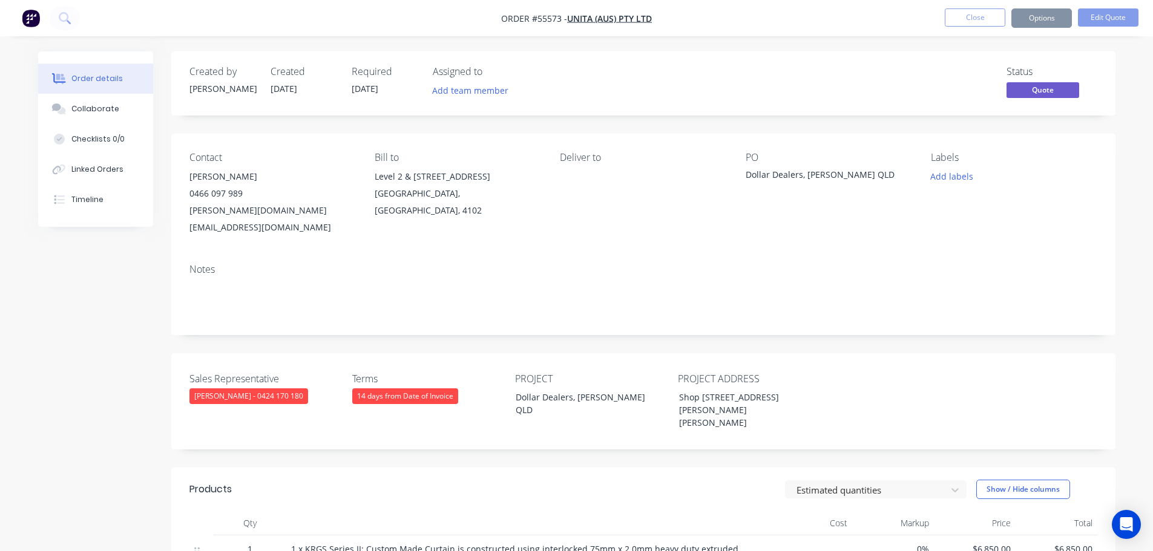
click at [1036, 22] on button "Options" at bounding box center [1041, 17] width 61 height 19
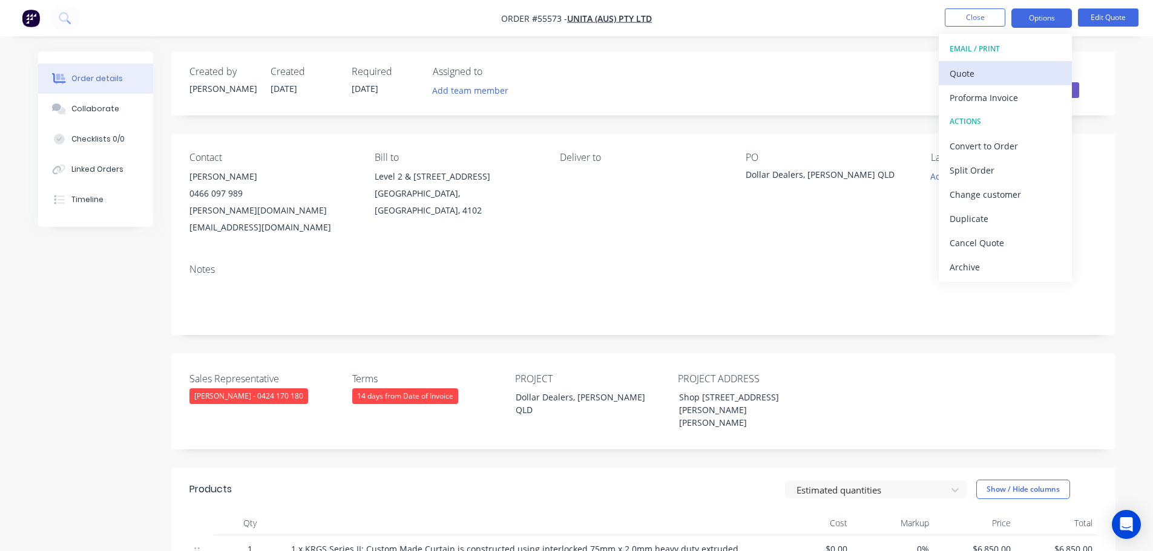
click at [967, 73] on div "Quote" at bounding box center [1004, 74] width 111 height 18
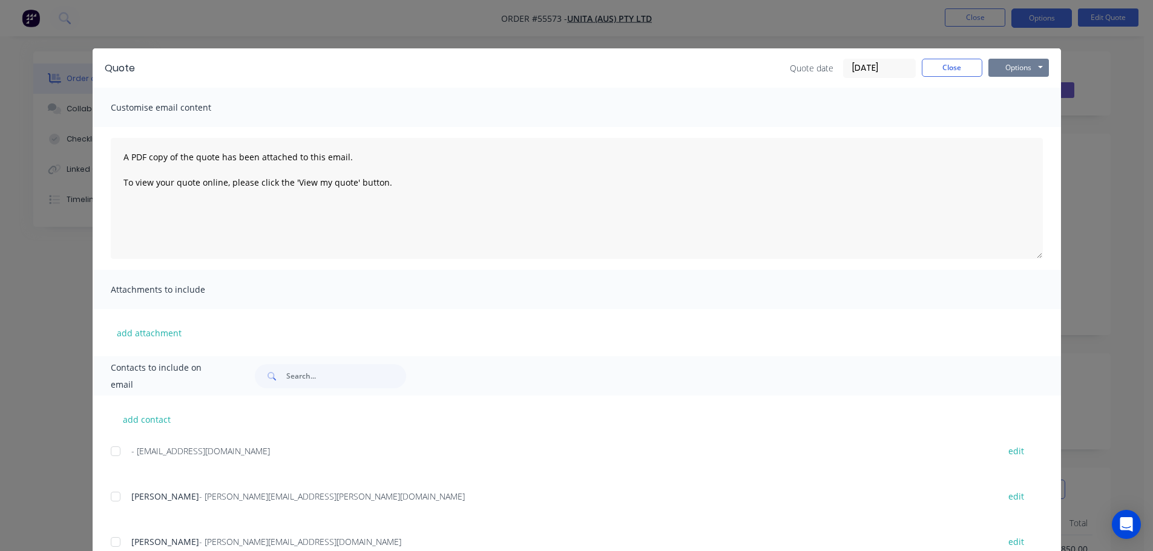
drag, startPoint x: 1003, startPoint y: 67, endPoint x: 1003, endPoint y: 76, distance: 9.1
click at [1003, 71] on button "Options" at bounding box center [1018, 68] width 61 height 18
click at [1014, 114] on button "Print" at bounding box center [1026, 109] width 77 height 20
click at [952, 70] on button "Close" at bounding box center [951, 68] width 61 height 18
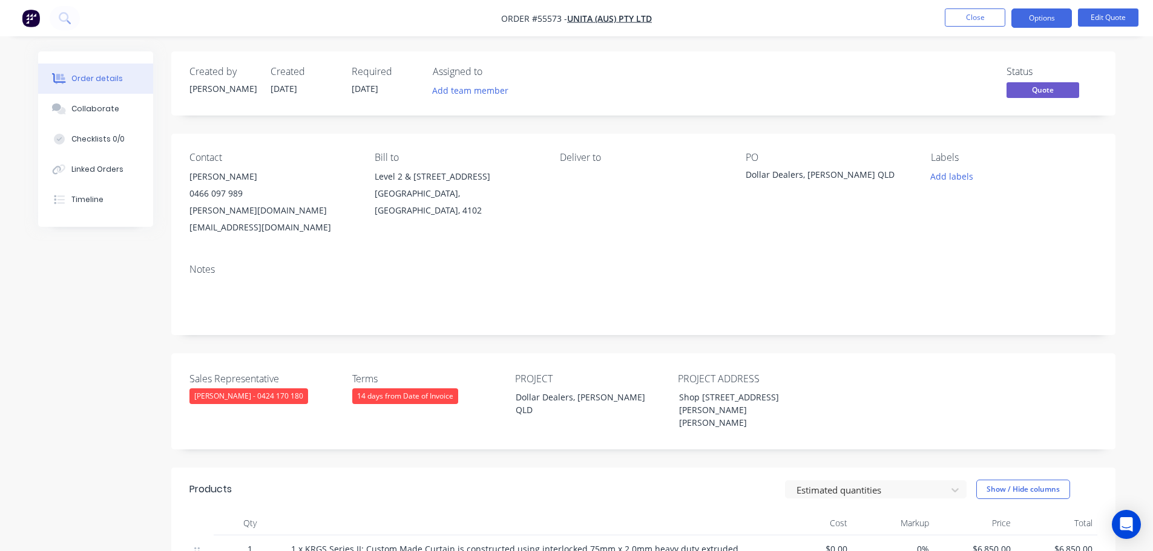
click at [199, 209] on div "frederick.law@unita.com.au" at bounding box center [272, 219] width 166 height 34
click at [779, 174] on div "Dollar Dealers, Ashmore QLD" at bounding box center [820, 176] width 151 height 17
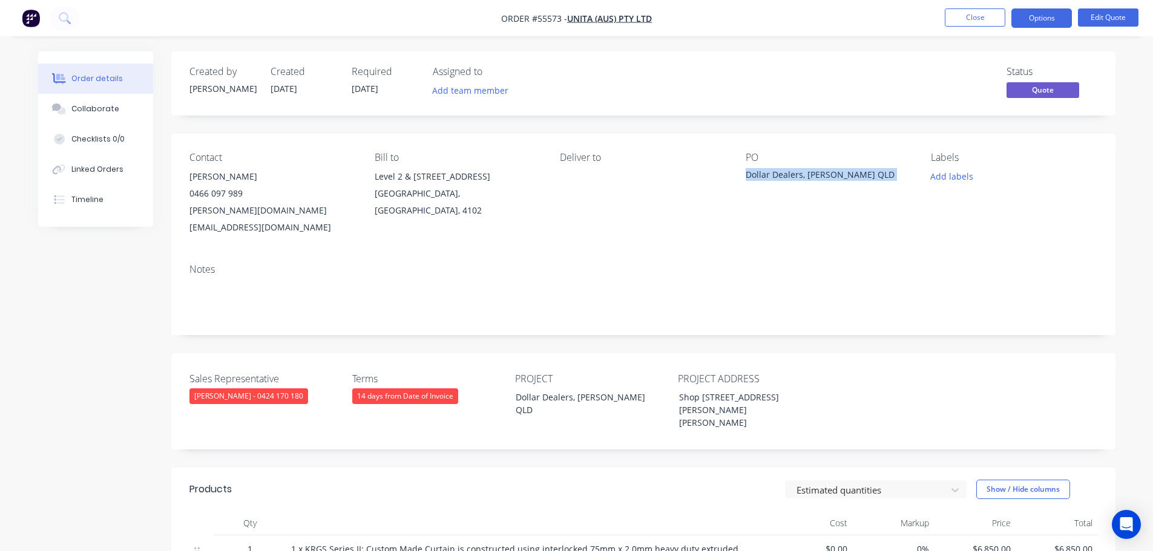
click at [779, 174] on div "Dollar Dealers, Ashmore QLD" at bounding box center [820, 176] width 151 height 17
click at [243, 192] on span at bounding box center [243, 193] width 0 height 11
click at [977, 15] on button "Close" at bounding box center [974, 17] width 61 height 18
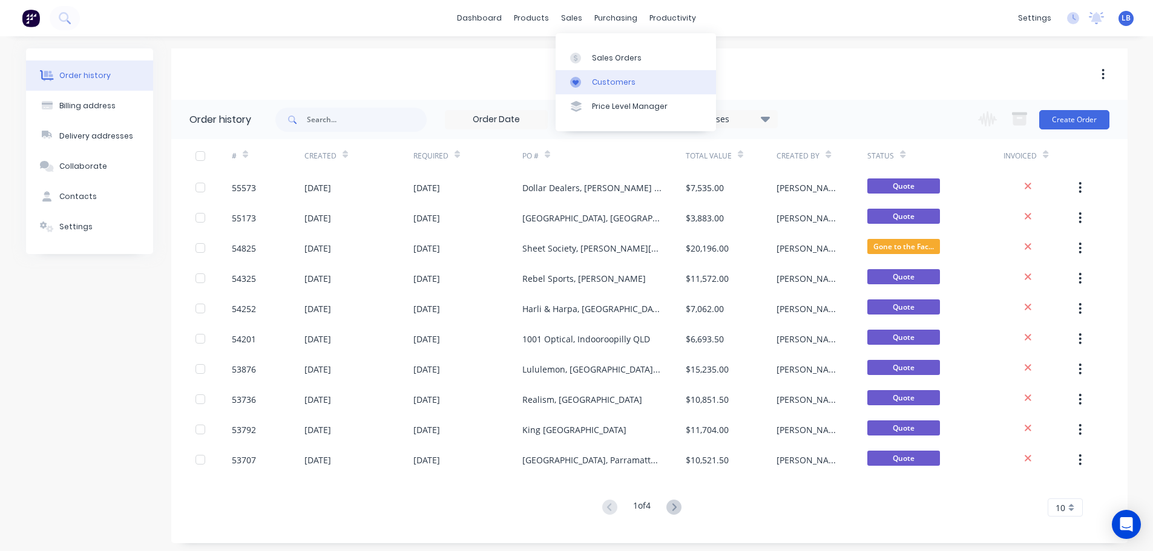
click at [608, 80] on div "Customers" at bounding box center [614, 82] width 44 height 11
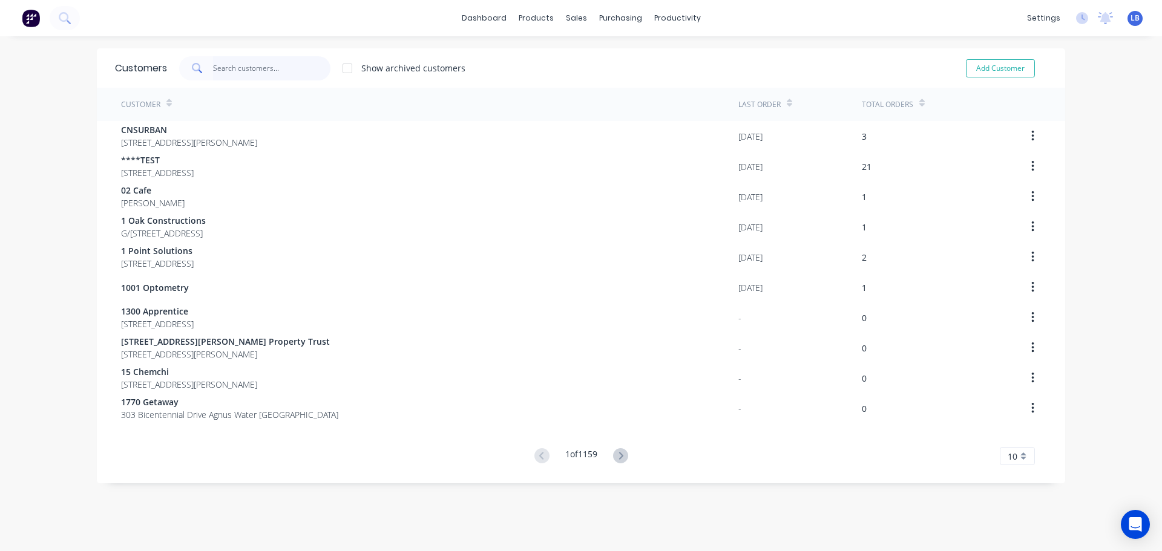
click at [258, 69] on input "text" at bounding box center [272, 68] width 118 height 24
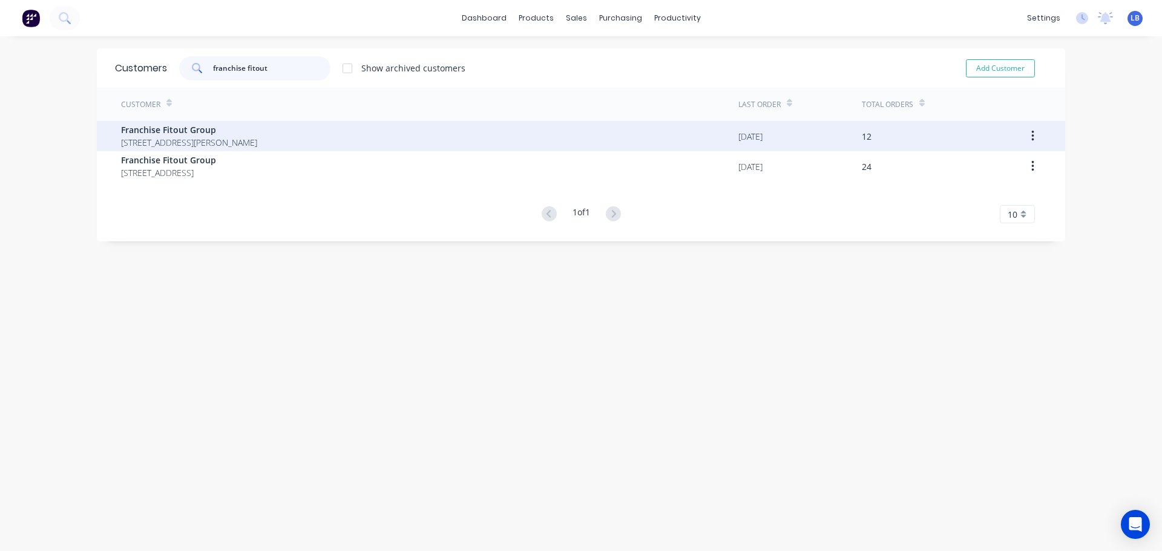
type input "franchise fitout"
click at [181, 128] on span "Franchise Fitout Group" at bounding box center [189, 129] width 136 height 13
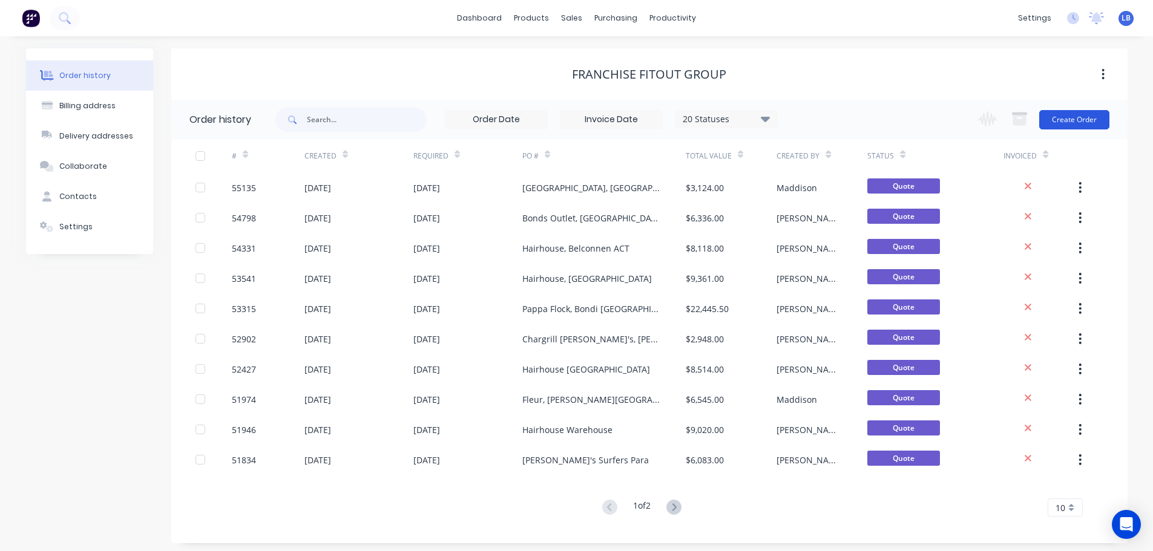
click at [1050, 129] on button "Create Order" at bounding box center [1074, 119] width 70 height 19
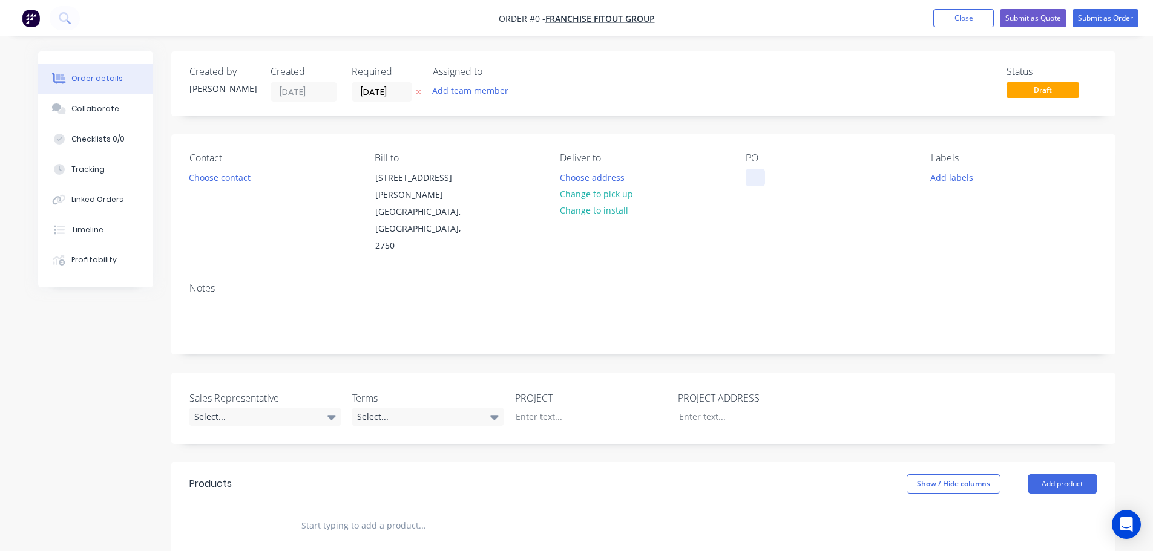
drag, startPoint x: 755, startPoint y: 172, endPoint x: 856, endPoint y: 236, distance: 119.2
click at [756, 172] on div at bounding box center [754, 178] width 19 height 18
click at [804, 178] on div "Doughkyo, World Square" at bounding box center [818, 178] width 147 height 18
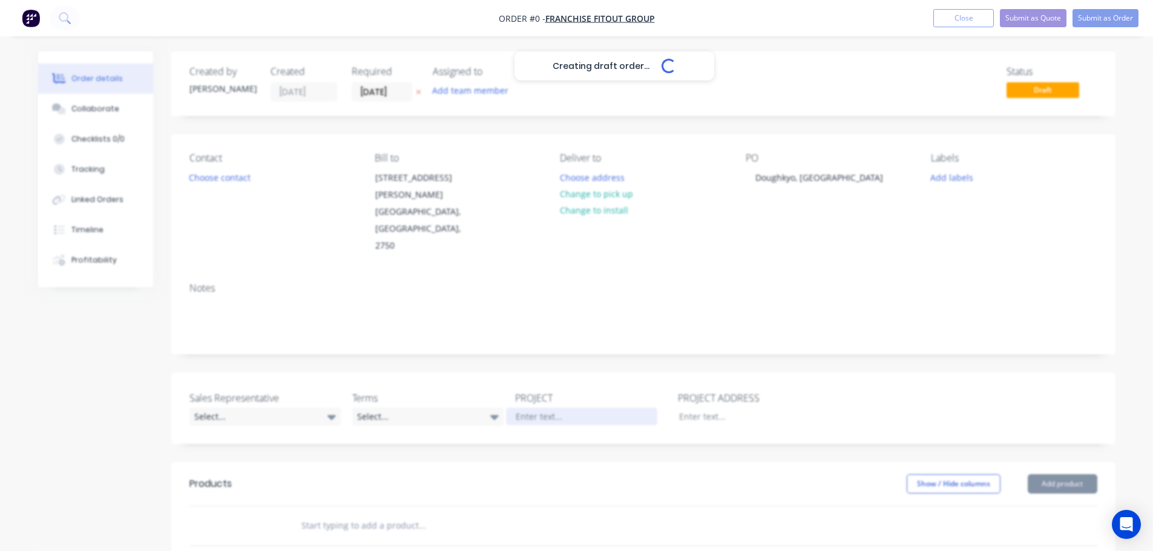
click at [529, 381] on div "Creating draft order... Loading... Order details Collaborate Checklists 0/0 Tra…" at bounding box center [576, 453] width 1101 height 804
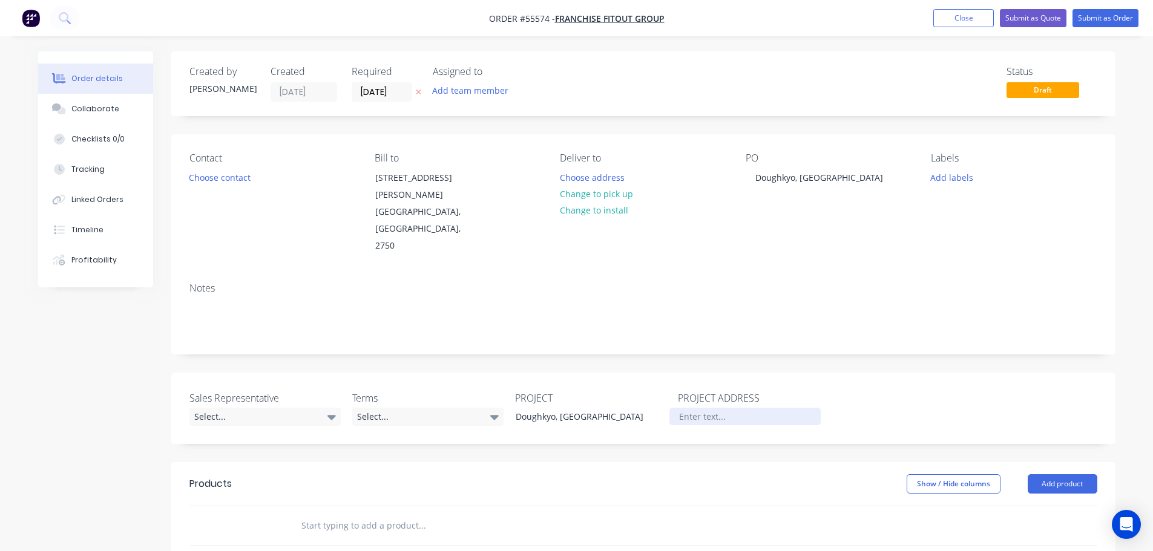
click at [706, 408] on div at bounding box center [744, 417] width 151 height 18
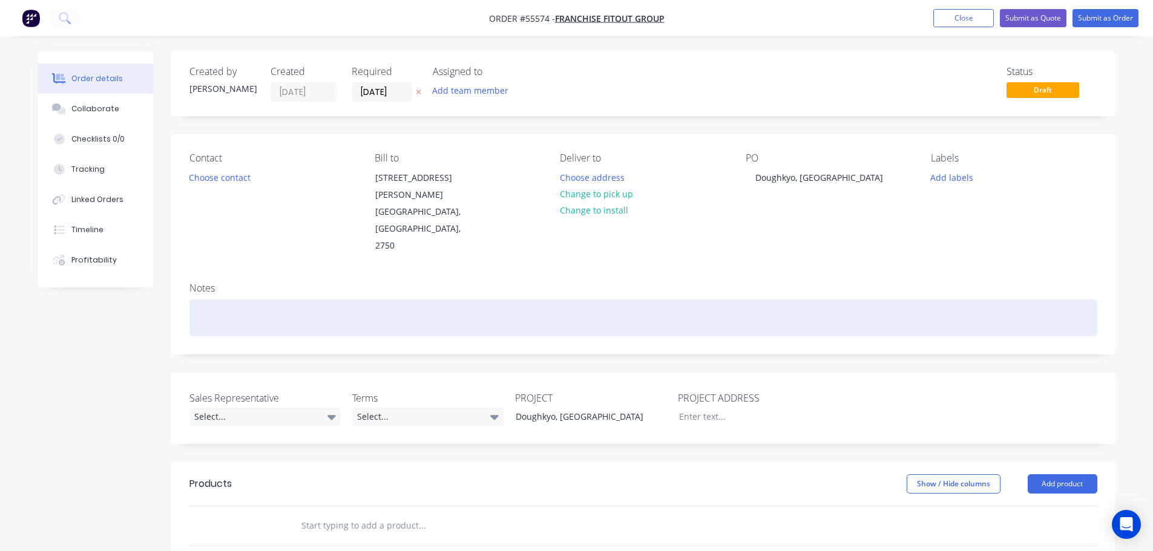
drag, startPoint x: 626, startPoint y: 452, endPoint x: 611, endPoint y: 298, distance: 155.1
click at [611, 300] on div at bounding box center [643, 318] width 908 height 37
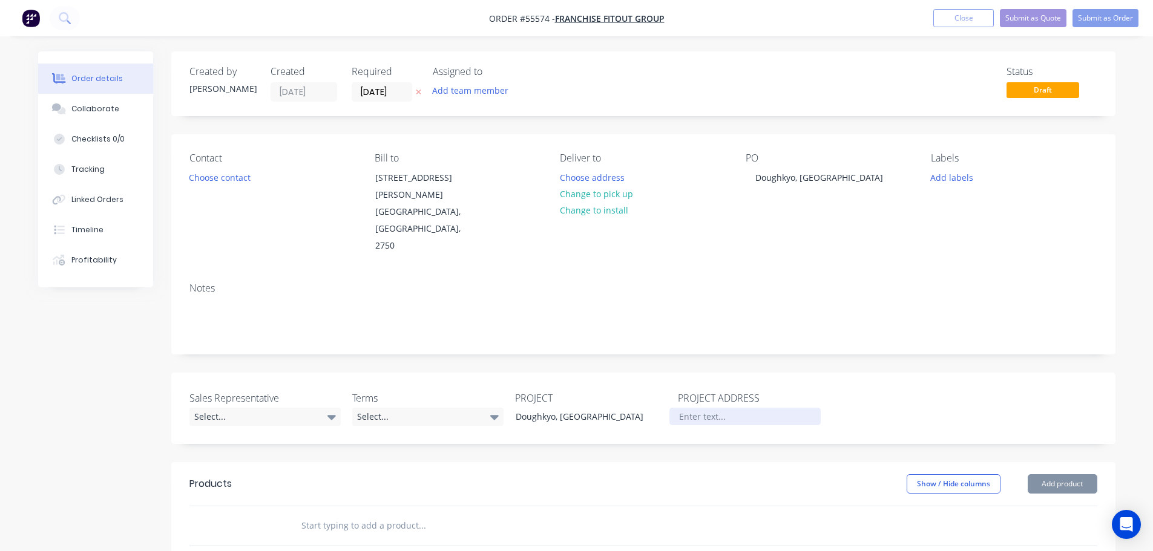
click at [690, 408] on div at bounding box center [744, 417] width 151 height 18
paste div
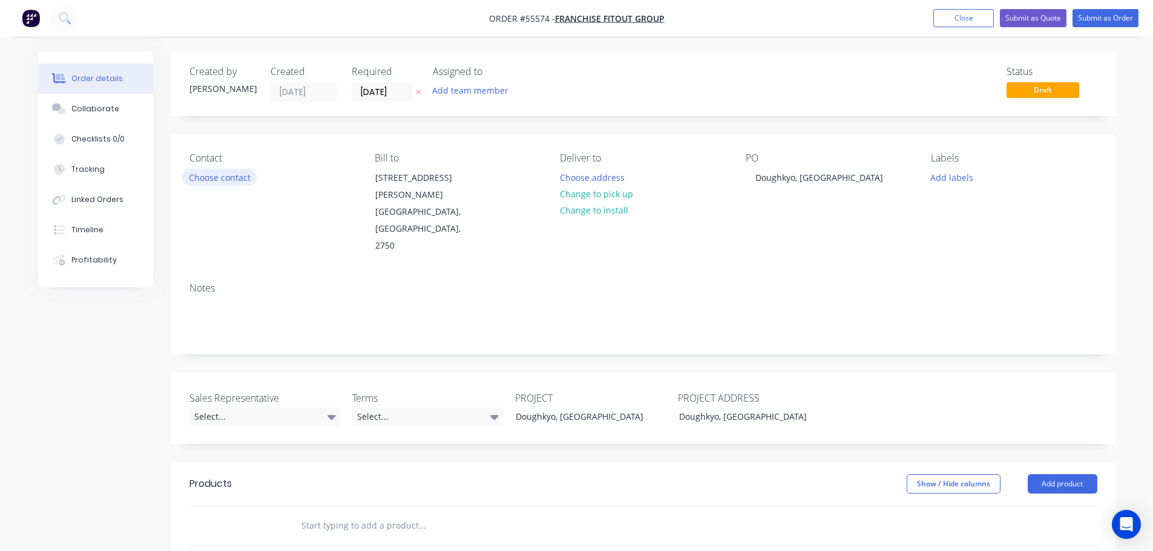
click at [220, 180] on button "Choose contact" at bounding box center [219, 177] width 74 height 16
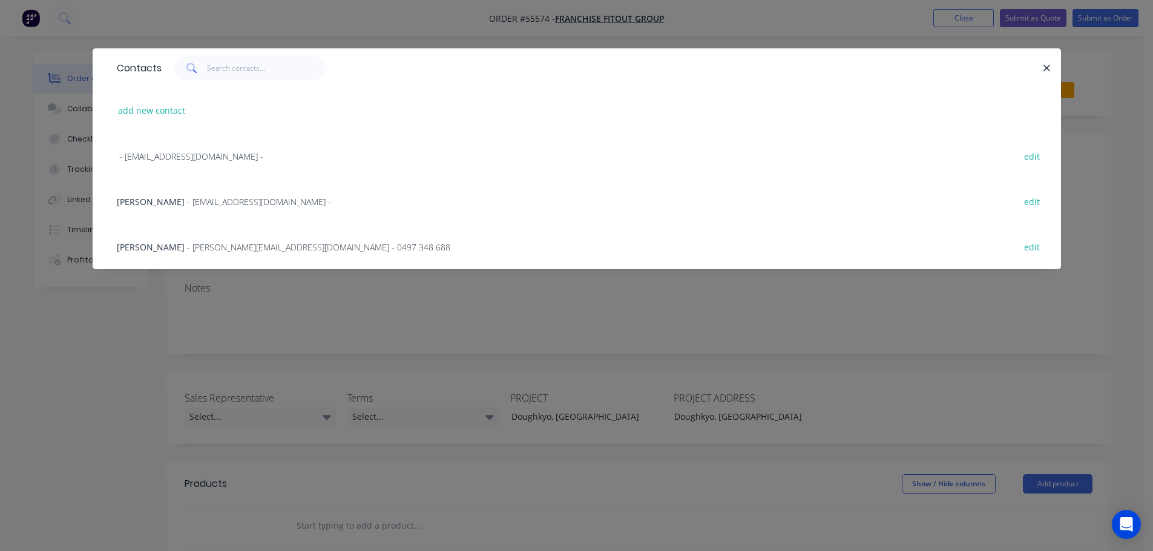
click at [189, 201] on span "- estimating@franchisefitoutgroup.com.au -" at bounding box center [259, 201] width 144 height 11
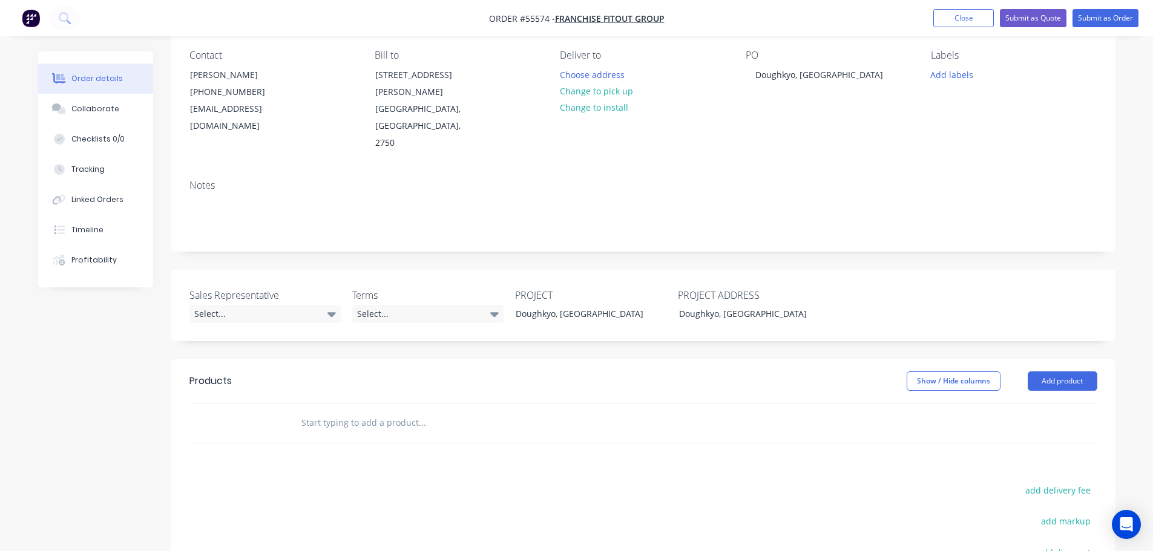
scroll to position [121, 0]
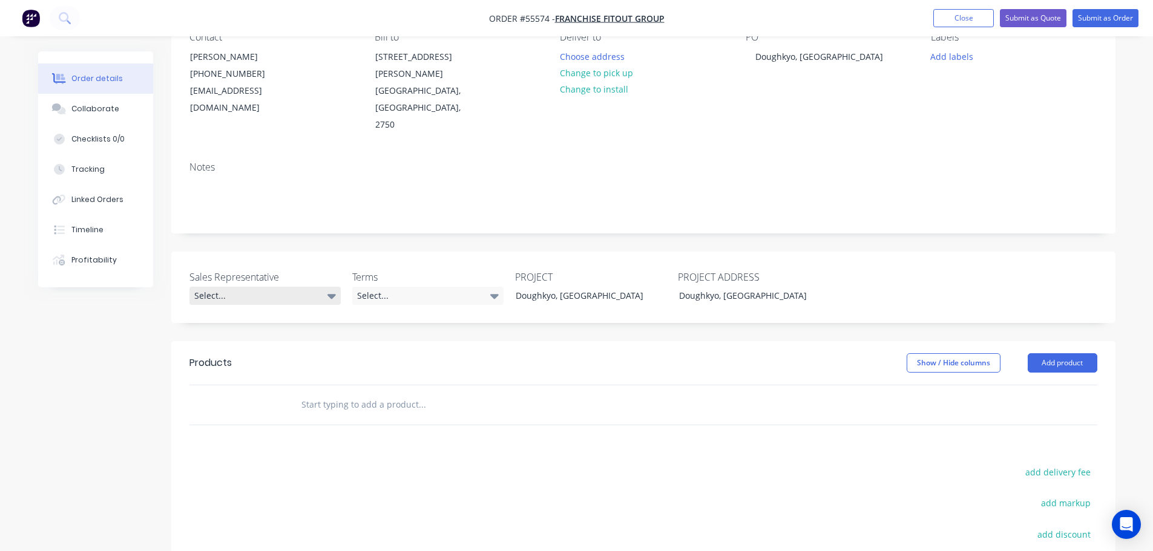
click at [240, 287] on div "Select..." at bounding box center [264, 296] width 151 height 18
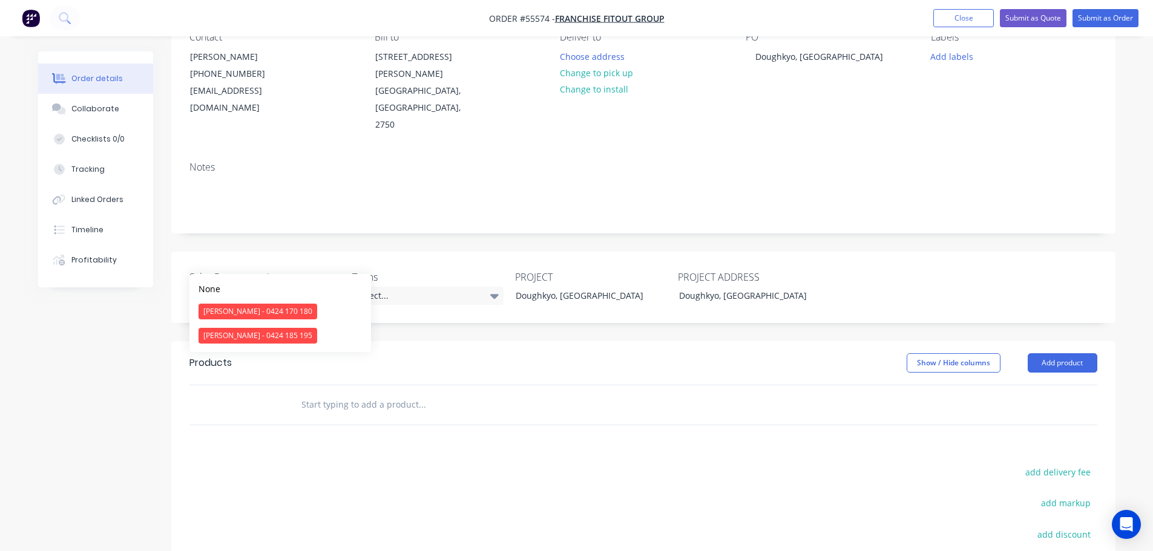
drag, startPoint x: 238, startPoint y: 310, endPoint x: 347, endPoint y: 287, distance: 111.9
click at [240, 310] on div "Clayton Blackman - 0424 170 180" at bounding box center [257, 312] width 119 height 16
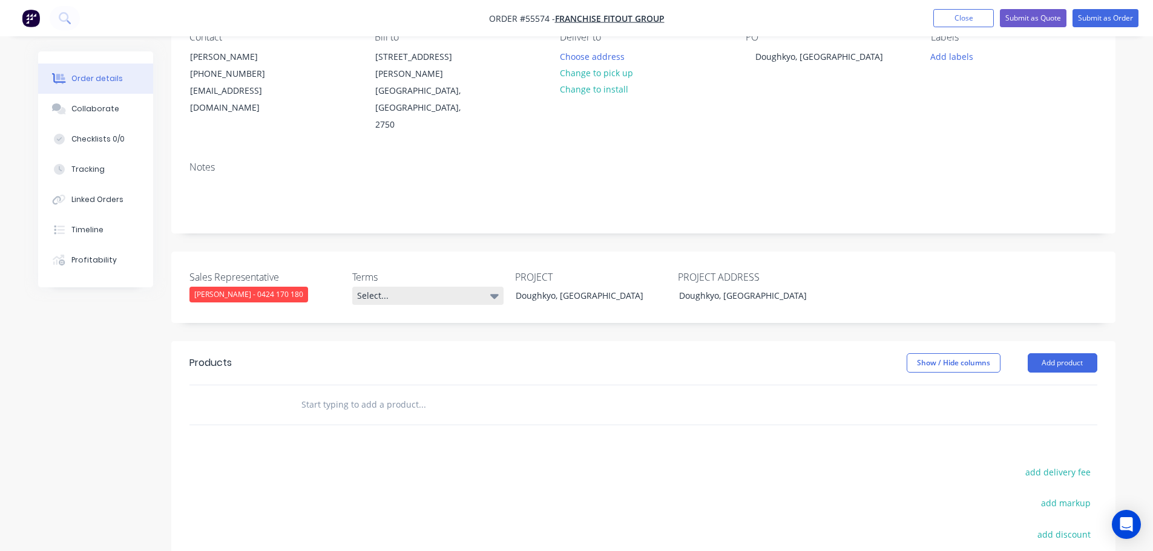
click at [390, 287] on div "Select..." at bounding box center [427, 296] width 151 height 18
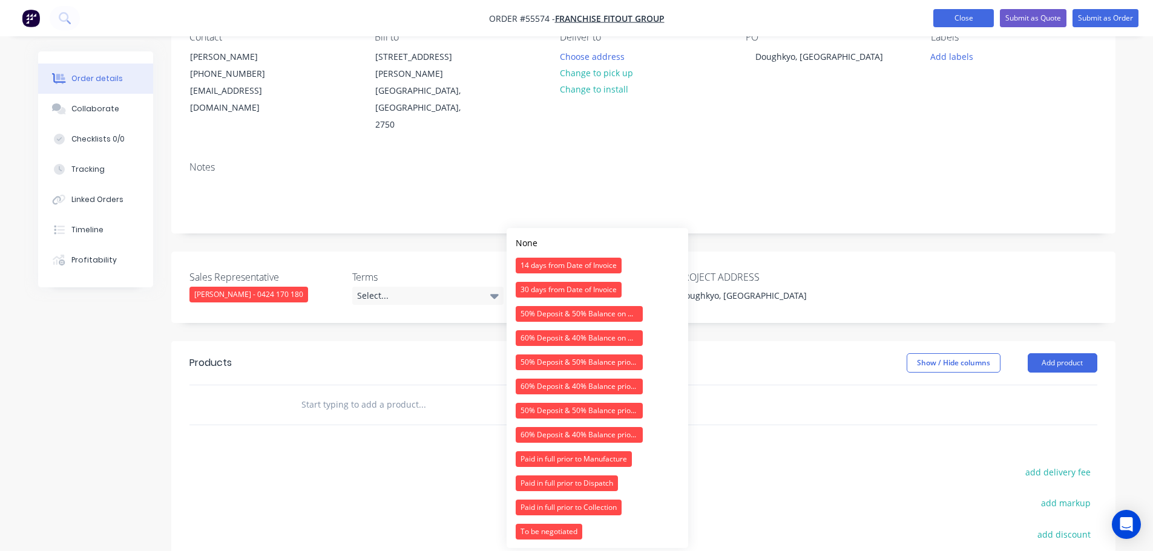
click at [969, 14] on button "Close" at bounding box center [963, 18] width 61 height 18
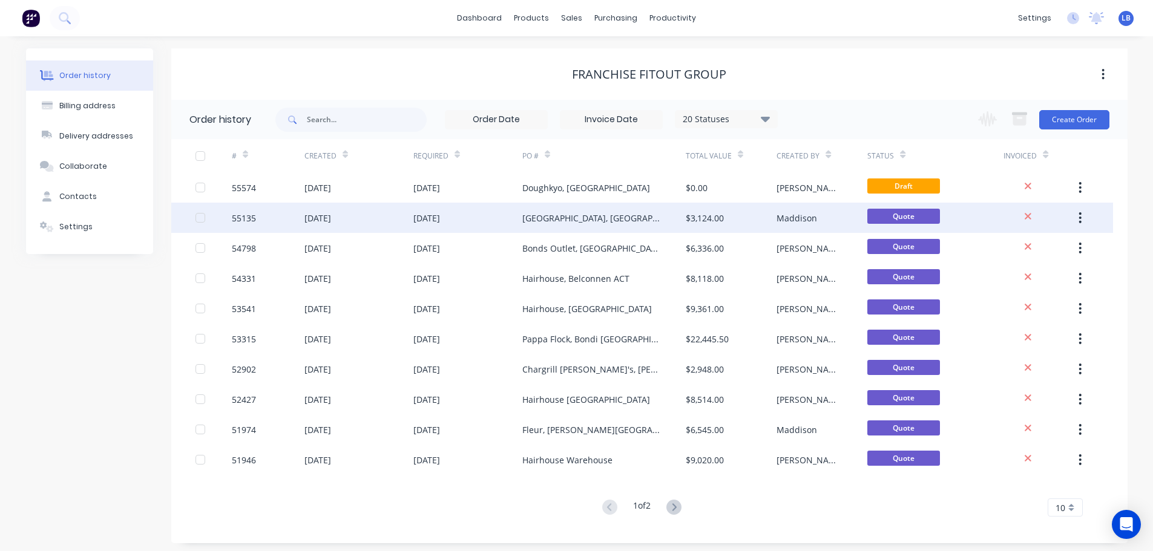
click at [233, 217] on div "55135" at bounding box center [244, 218] width 24 height 13
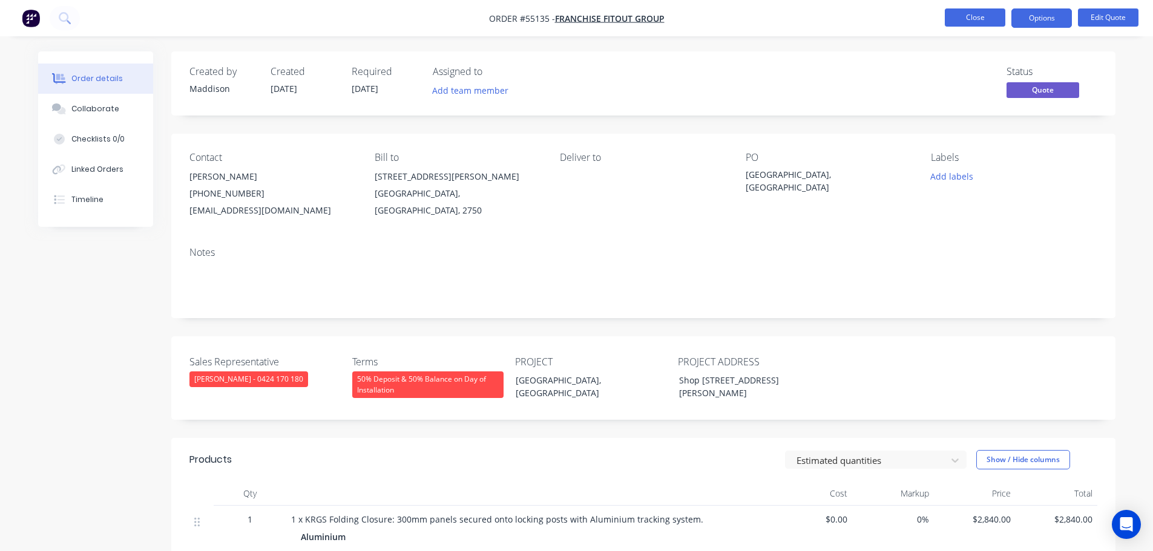
click at [971, 19] on button "Close" at bounding box center [974, 17] width 61 height 18
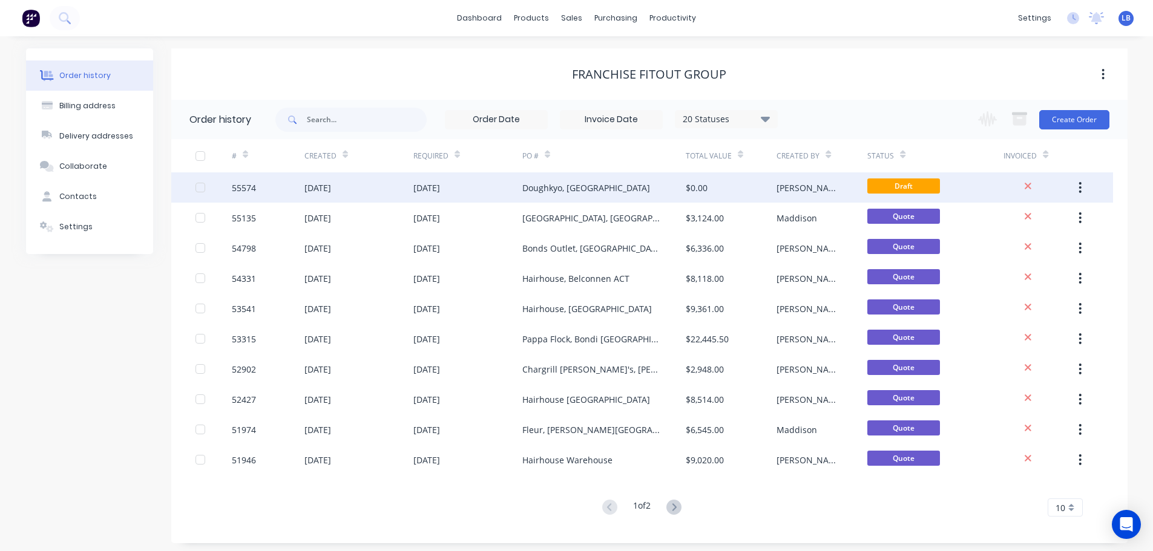
click at [255, 188] on div "55574" at bounding box center [244, 188] width 24 height 13
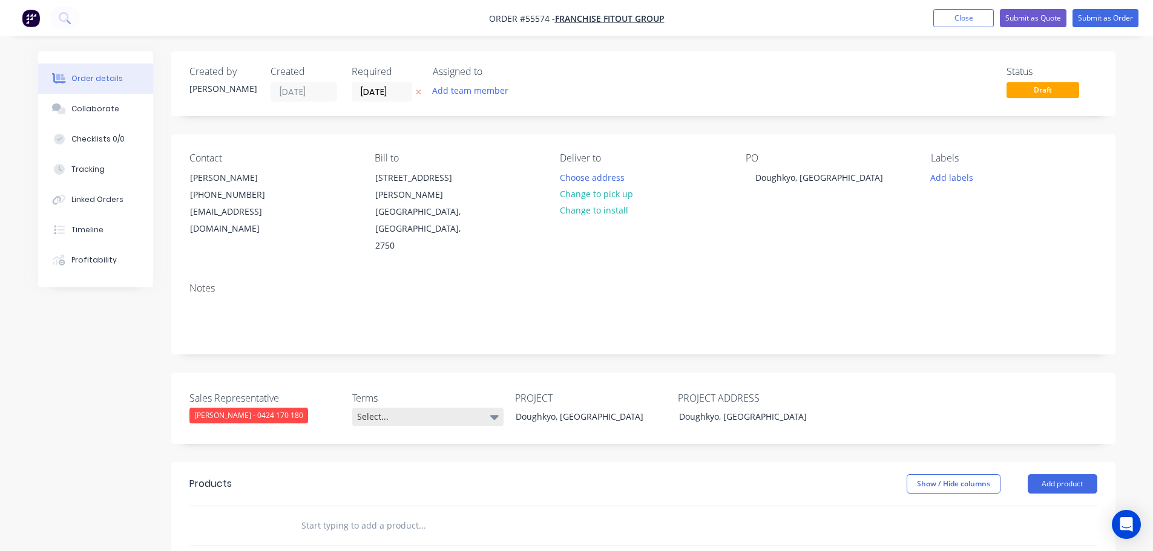
click at [419, 408] on div "Select..." at bounding box center [427, 417] width 151 height 18
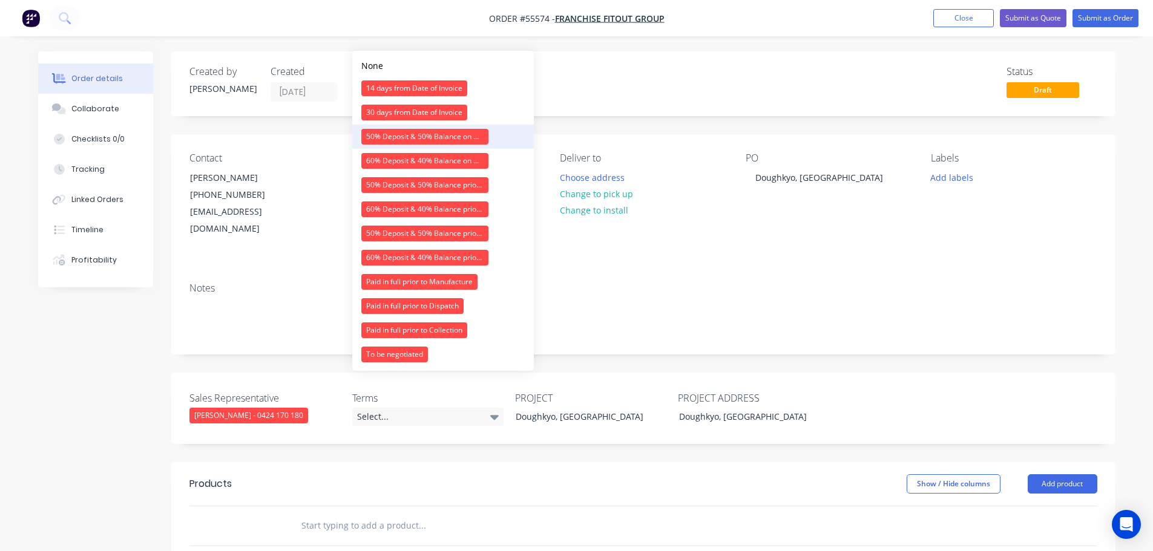
click at [411, 140] on div "50% Deposit & 50% Balance on Day of Installation" at bounding box center [424, 137] width 127 height 16
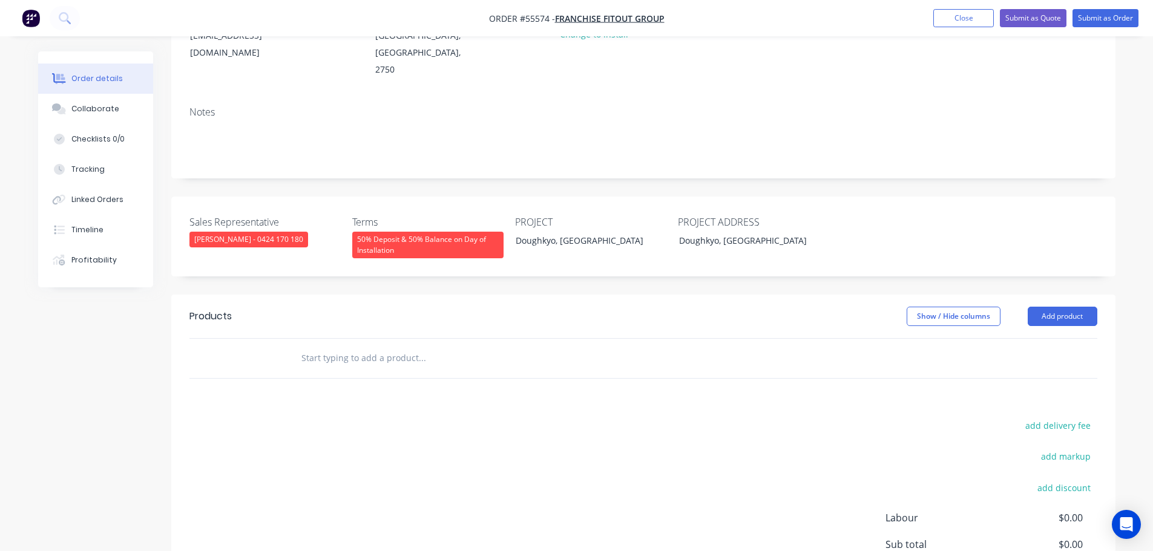
scroll to position [182, 0]
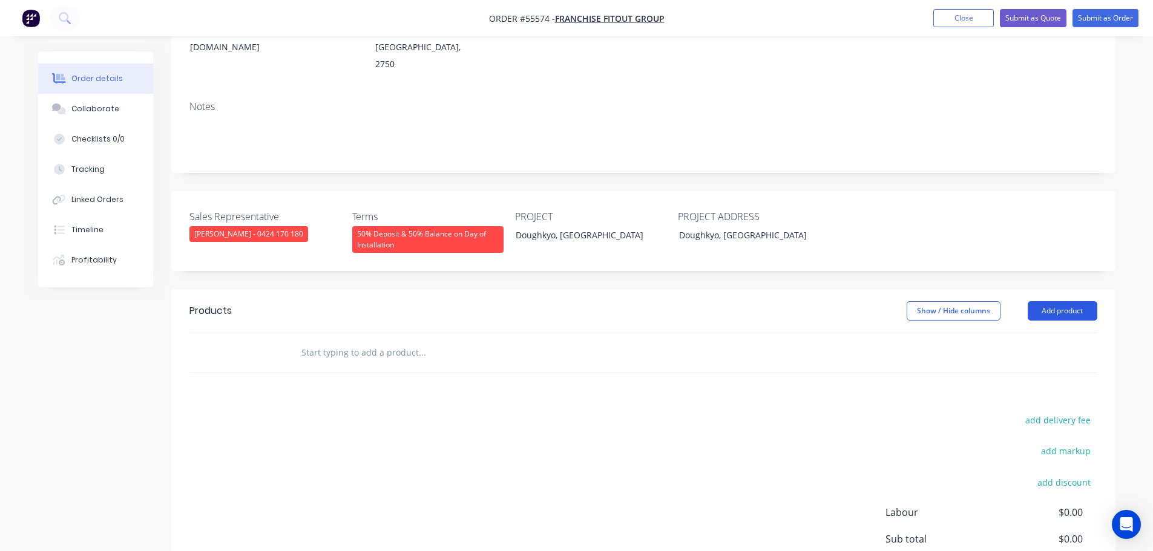
click at [1040, 301] on button "Add product" at bounding box center [1062, 310] width 70 height 19
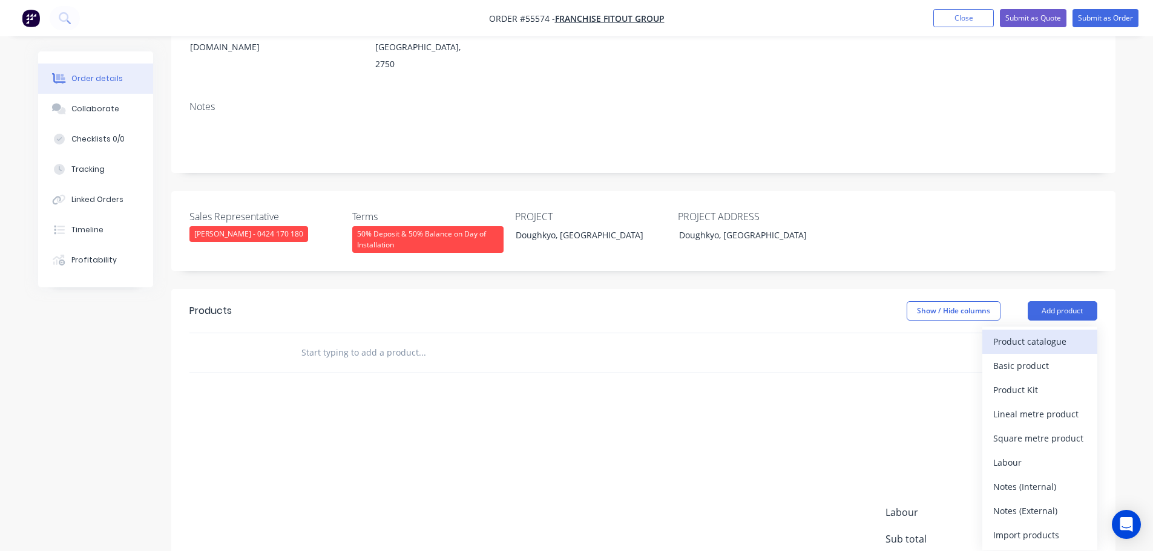
click at [1027, 333] on div "Product catalogue" at bounding box center [1039, 342] width 93 height 18
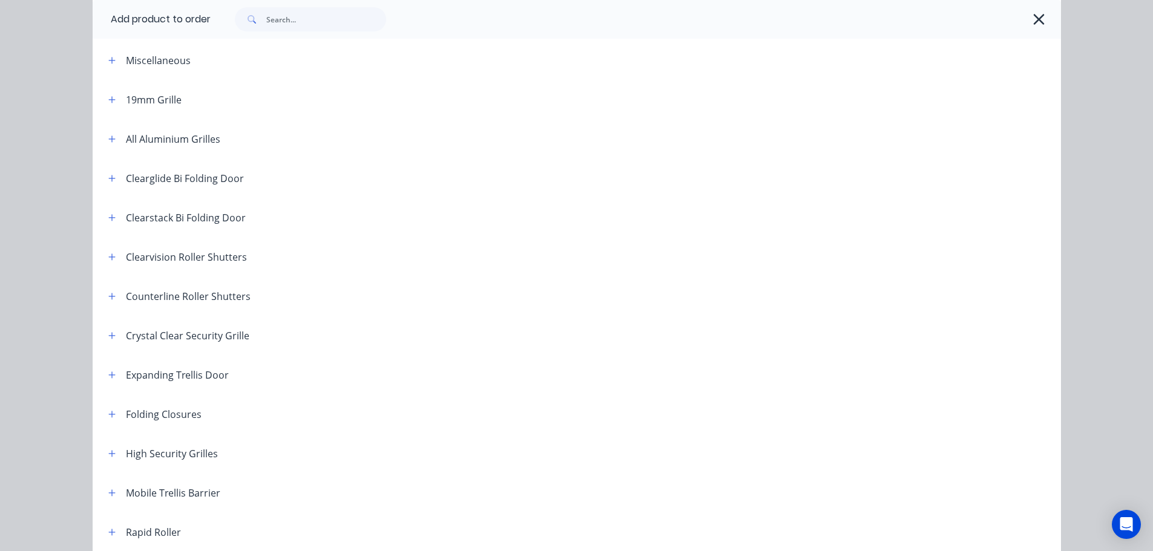
scroll to position [121, 0]
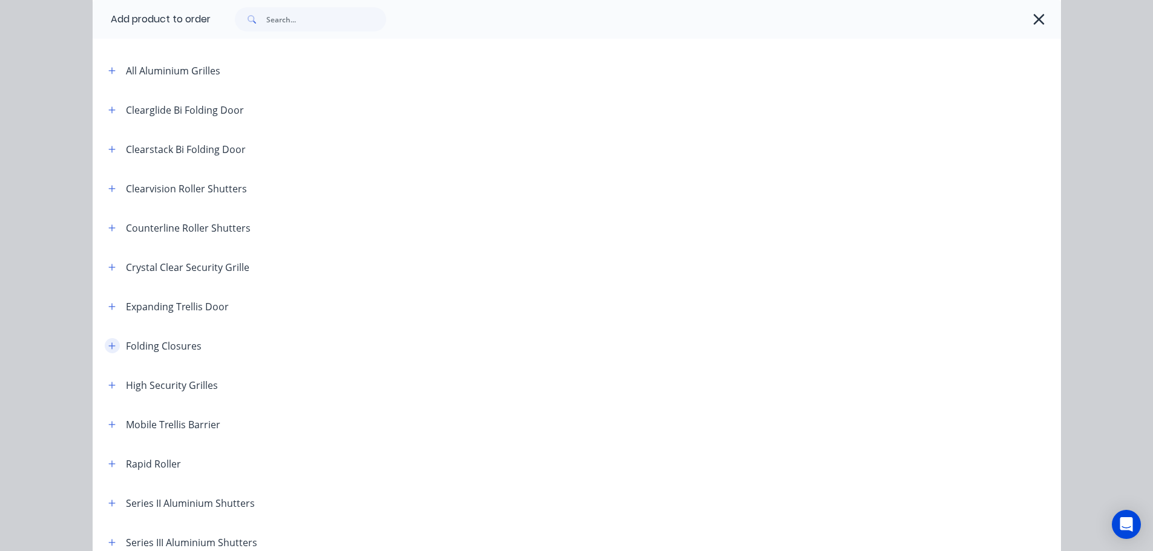
click at [113, 347] on button "button" at bounding box center [112, 345] width 15 height 15
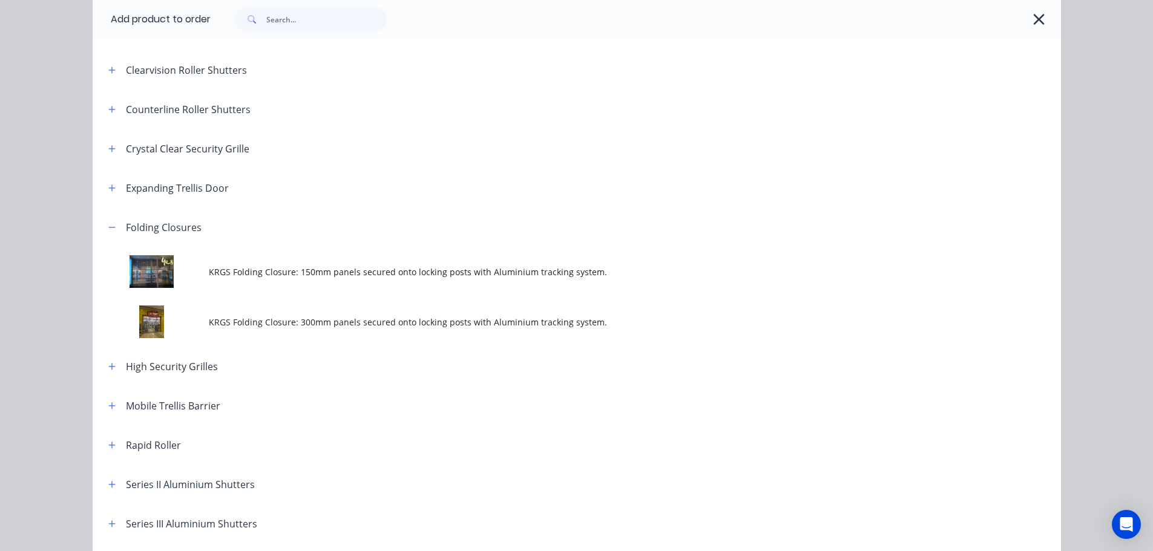
scroll to position [242, 0]
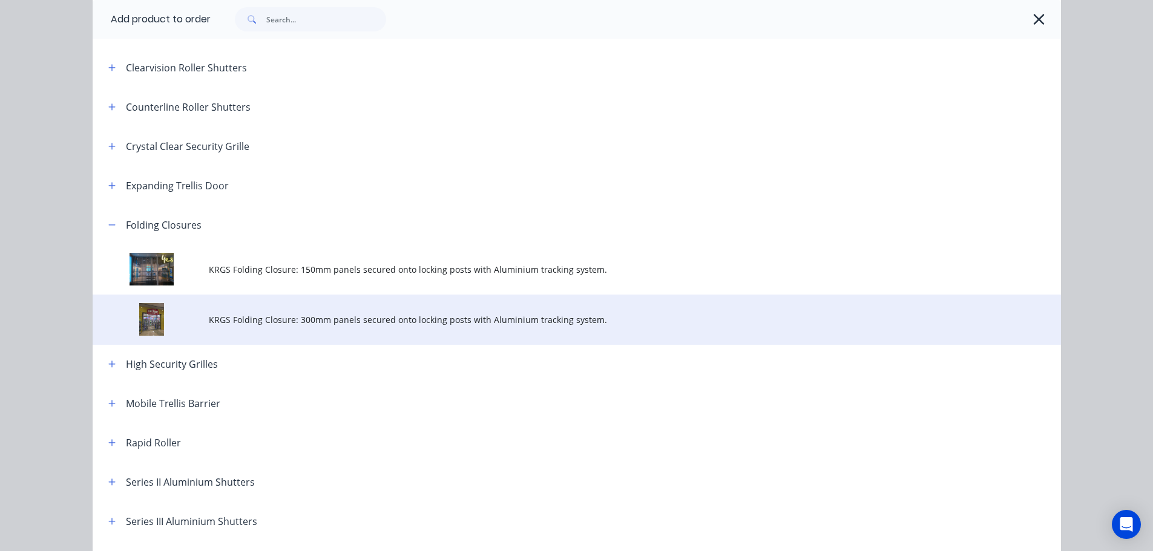
click at [429, 322] on span "KRGS Folding Closure: 300mm panels secured onto locking posts with Aluminium tr…" at bounding box center [549, 319] width 681 height 13
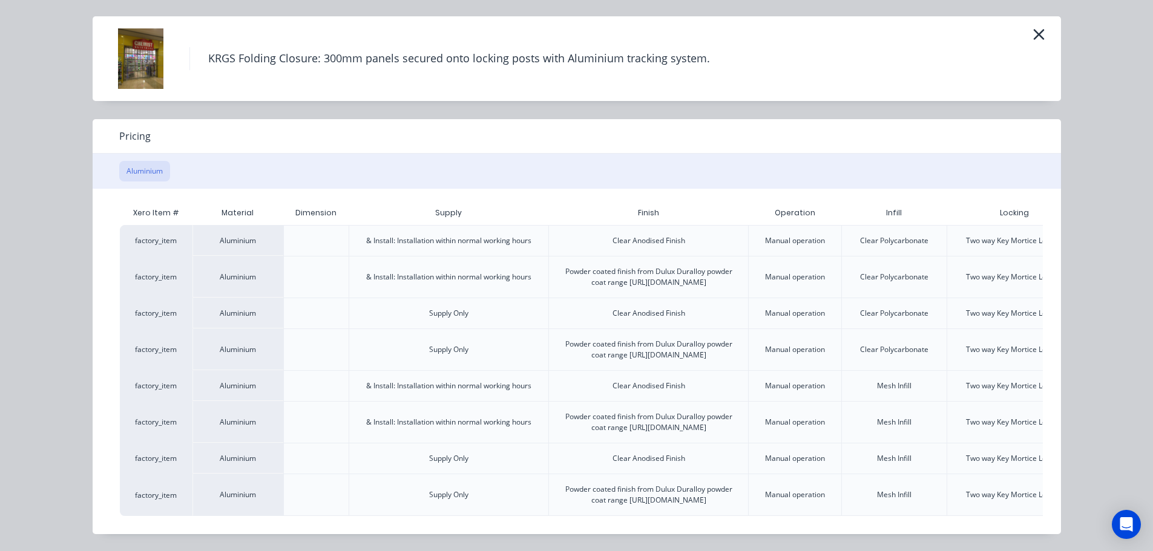
scroll to position [0, 106]
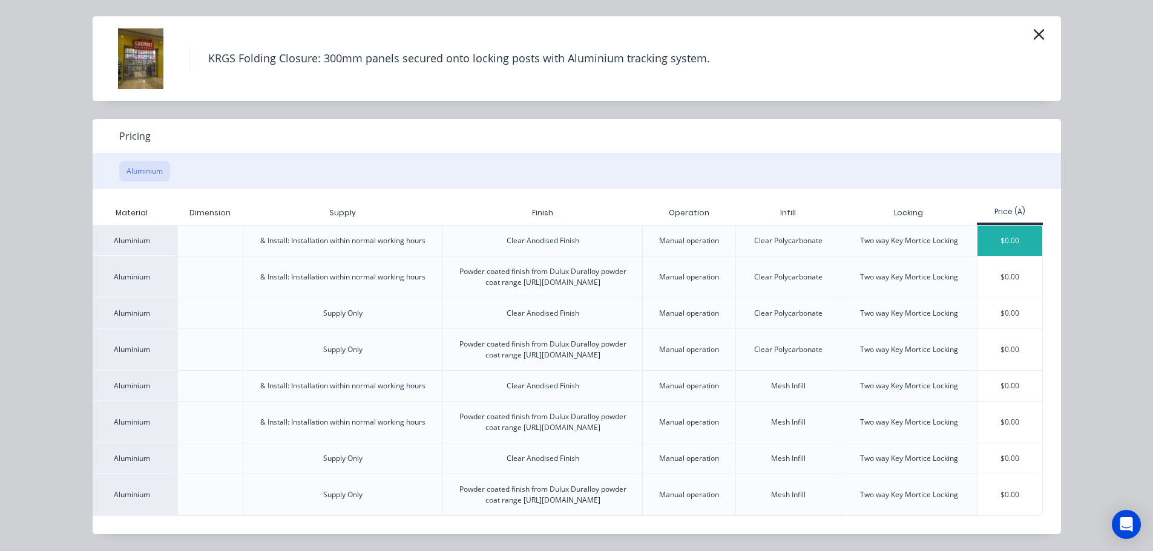
click at [985, 226] on div "$0.00" at bounding box center [1009, 241] width 65 height 30
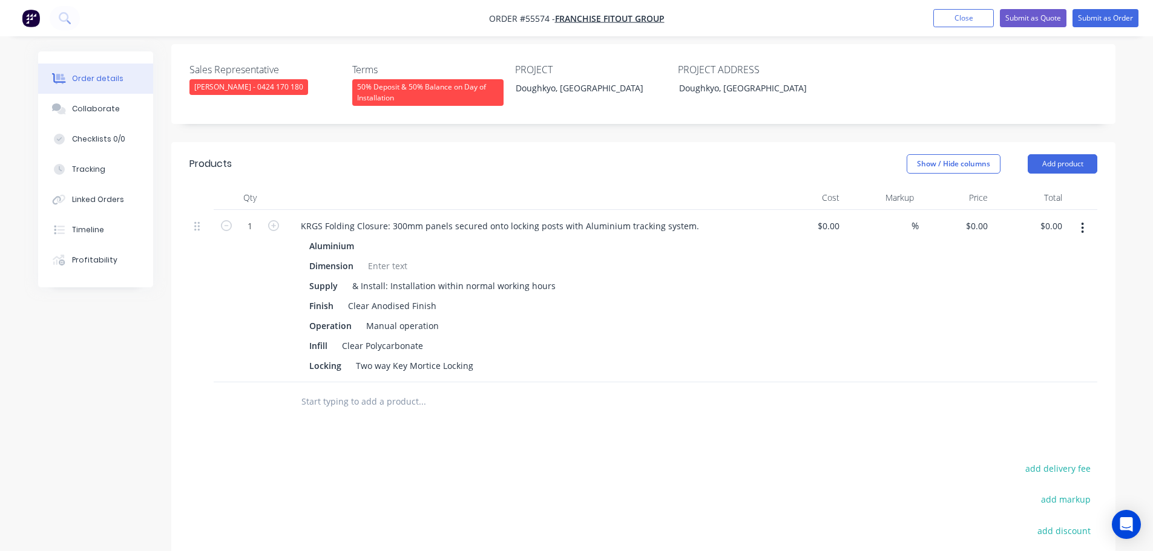
scroll to position [363, 0]
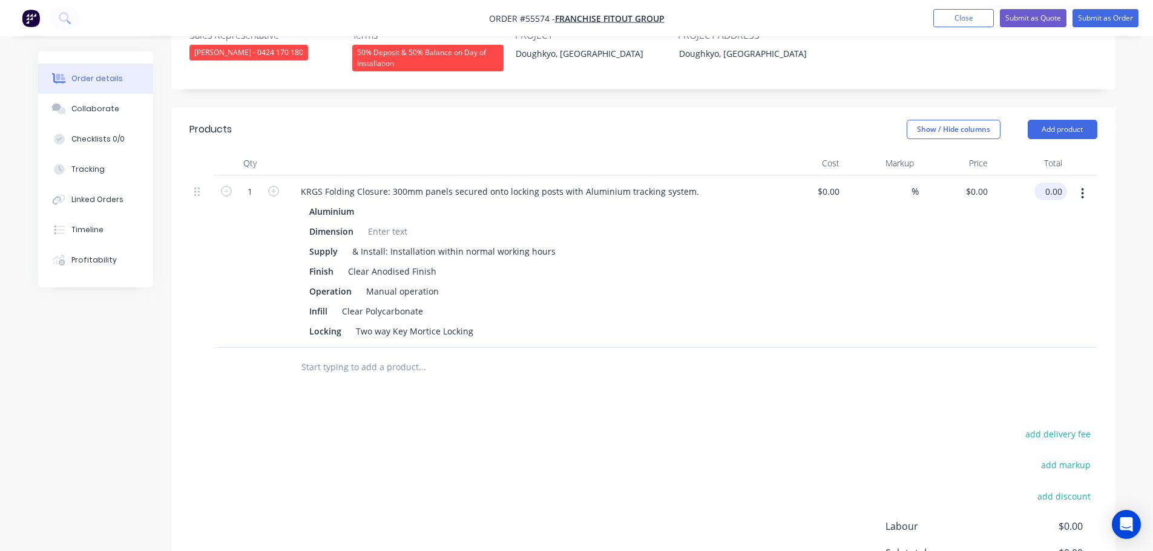
click at [1062, 183] on input "0.00" at bounding box center [1053, 192] width 28 height 18
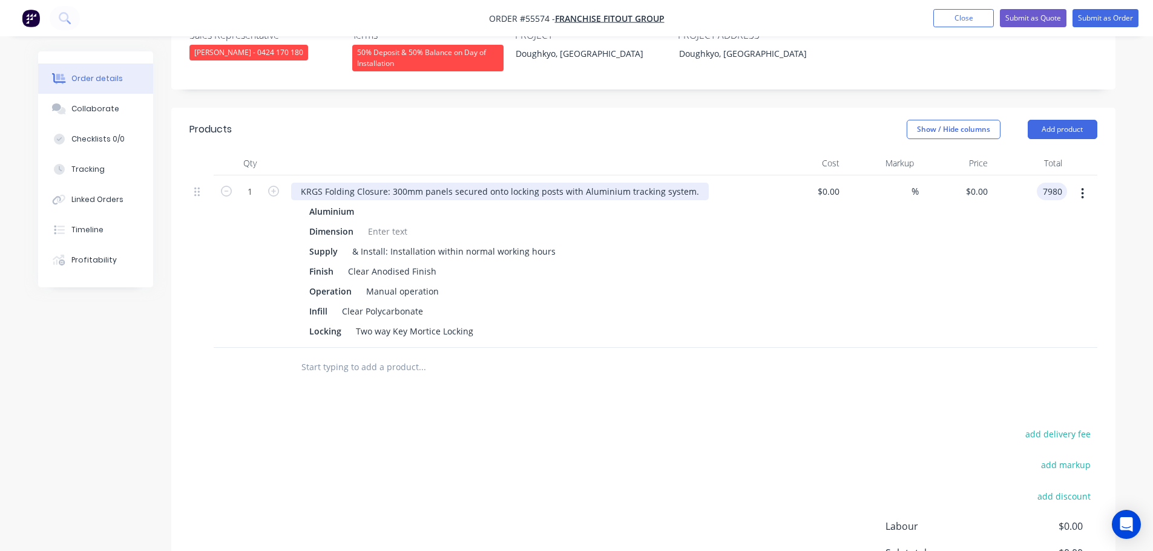
type input "7980"
click at [295, 183] on div "KRGS Folding Closure: 300mm panels secured onto locking posts with Aluminium tr…" at bounding box center [499, 192] width 417 height 18
type input "$7,980.00"
click at [303, 183] on div "KRGS Folding Closure: 300mm panels secured onto locking posts with Aluminium tr…" at bounding box center [499, 192] width 417 height 18
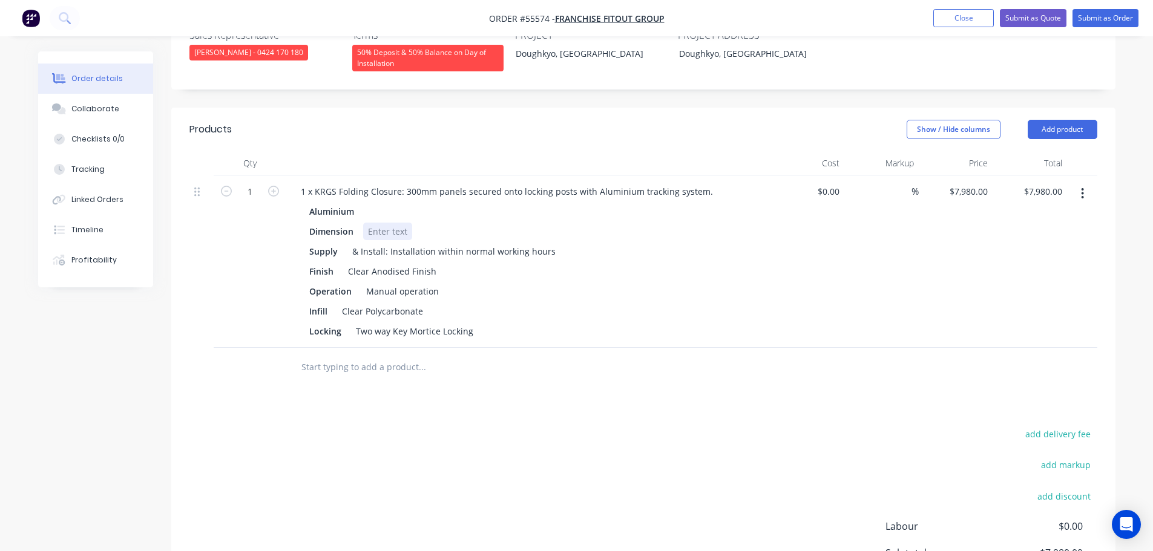
click at [380, 223] on div at bounding box center [387, 232] width 49 height 18
click at [1023, 22] on button "Submit as Quote" at bounding box center [1033, 18] width 67 height 18
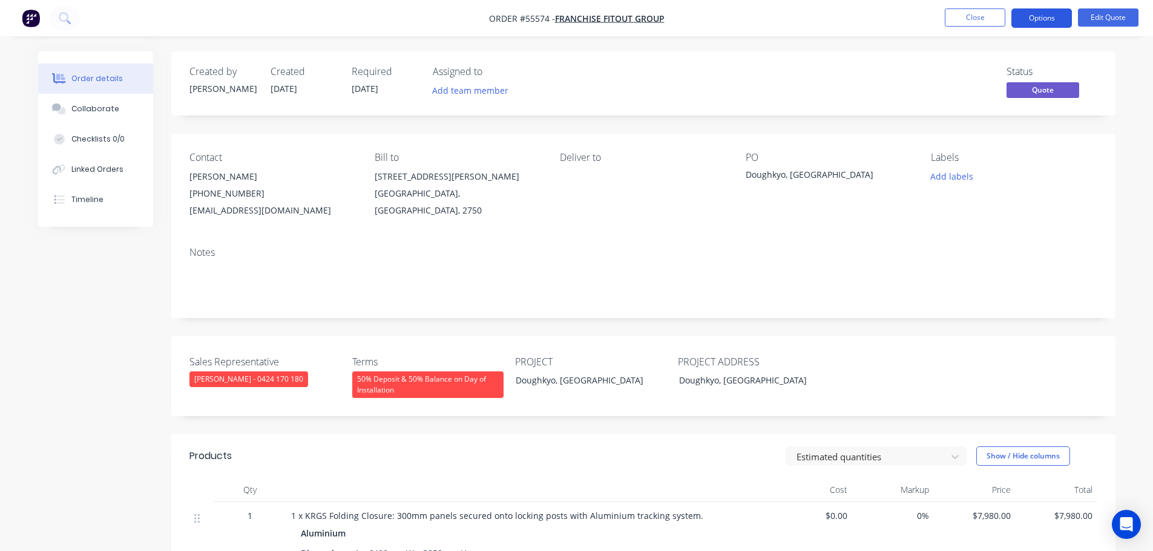
click at [1038, 13] on button "Options" at bounding box center [1041, 17] width 61 height 19
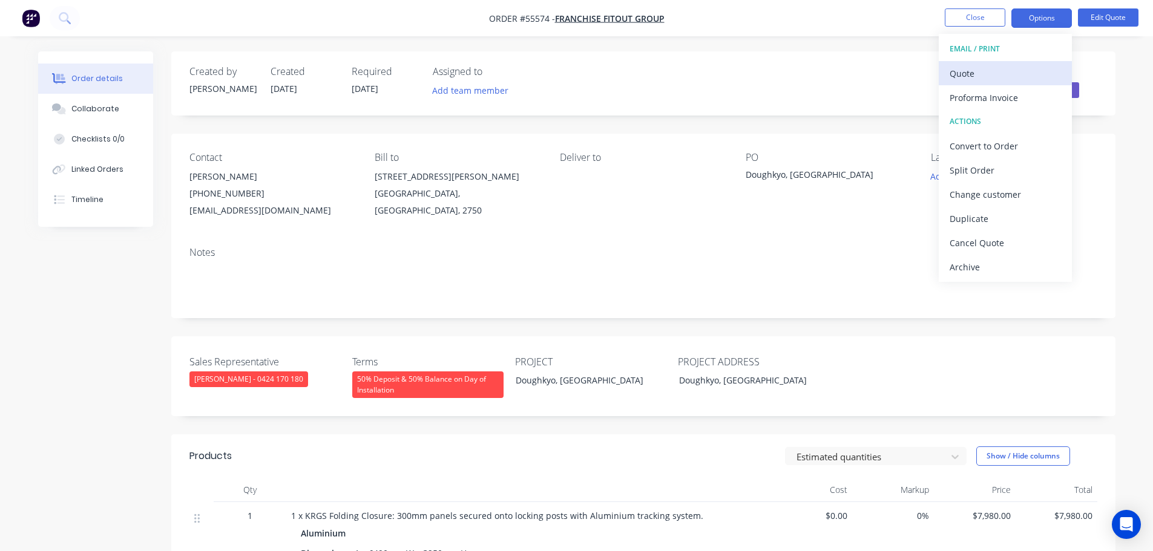
click at [956, 73] on div "Quote" at bounding box center [1004, 74] width 111 height 18
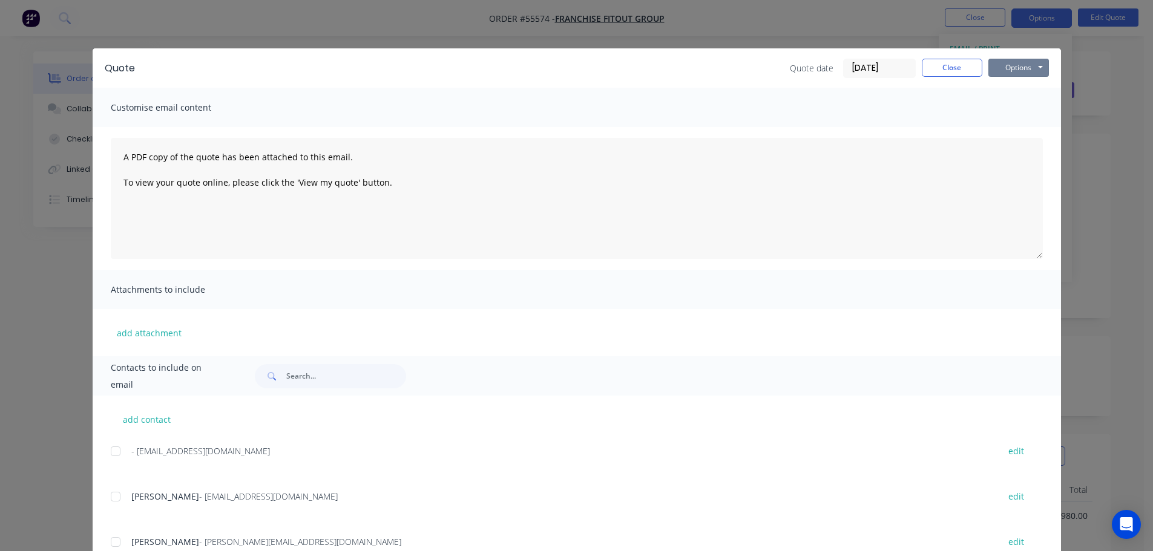
drag, startPoint x: 1001, startPoint y: 68, endPoint x: 1004, endPoint y: 77, distance: 9.4
click at [1003, 74] on button "Options" at bounding box center [1018, 68] width 61 height 18
click at [1015, 112] on button "Print" at bounding box center [1026, 109] width 77 height 20
click at [940, 74] on button "Close" at bounding box center [951, 68] width 61 height 18
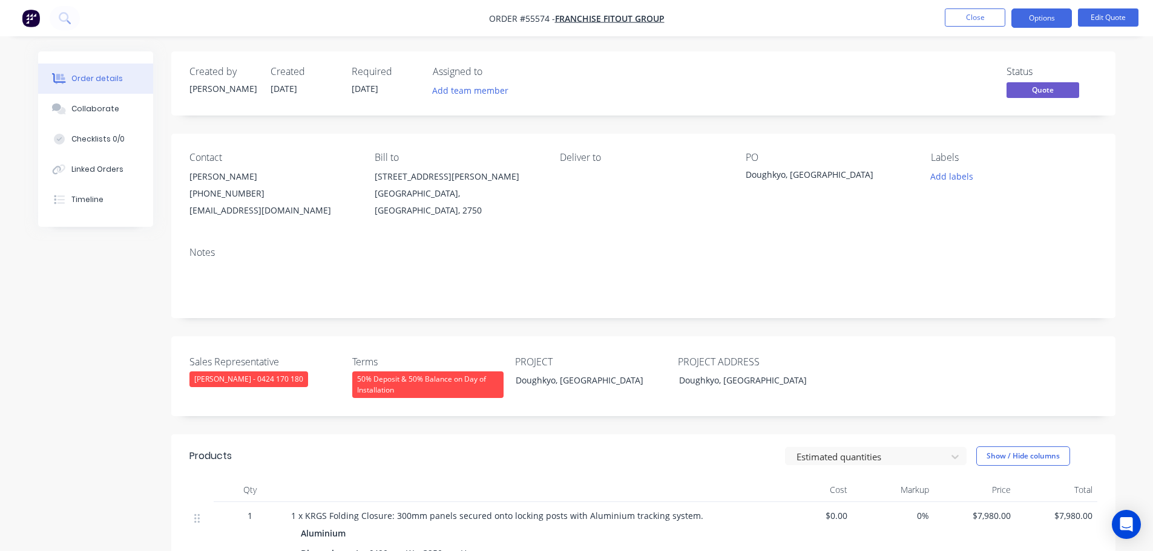
click at [238, 212] on div "estimating@franchisefitoutgroup.com.au" at bounding box center [272, 210] width 166 height 17
click at [791, 178] on div "Doughkyo, World Square" at bounding box center [820, 176] width 151 height 17
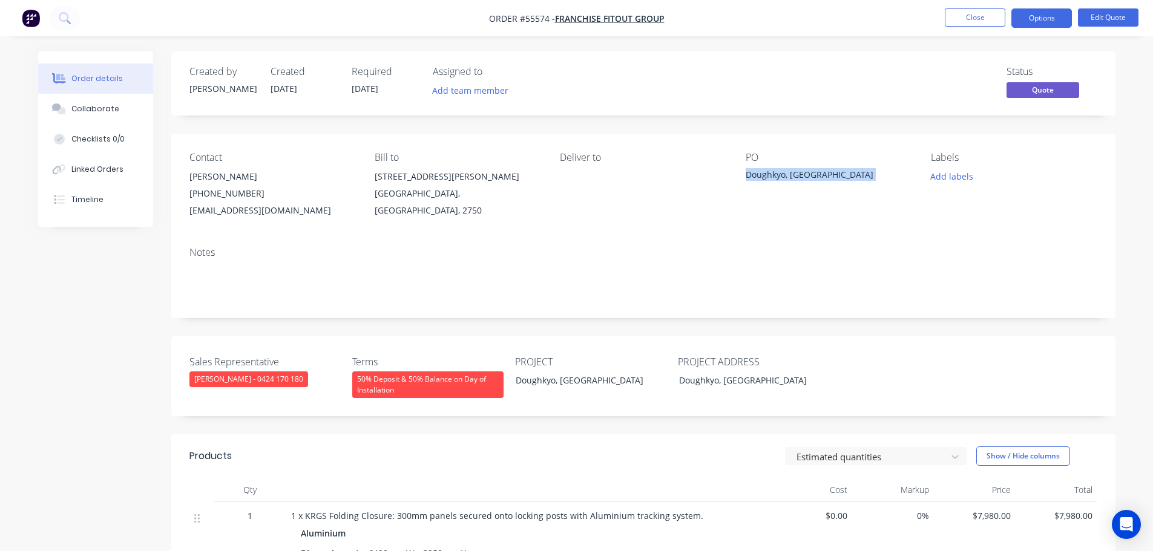
click at [791, 178] on div "Doughkyo, World Square" at bounding box center [820, 176] width 151 height 17
click at [967, 16] on button "Close" at bounding box center [974, 17] width 61 height 18
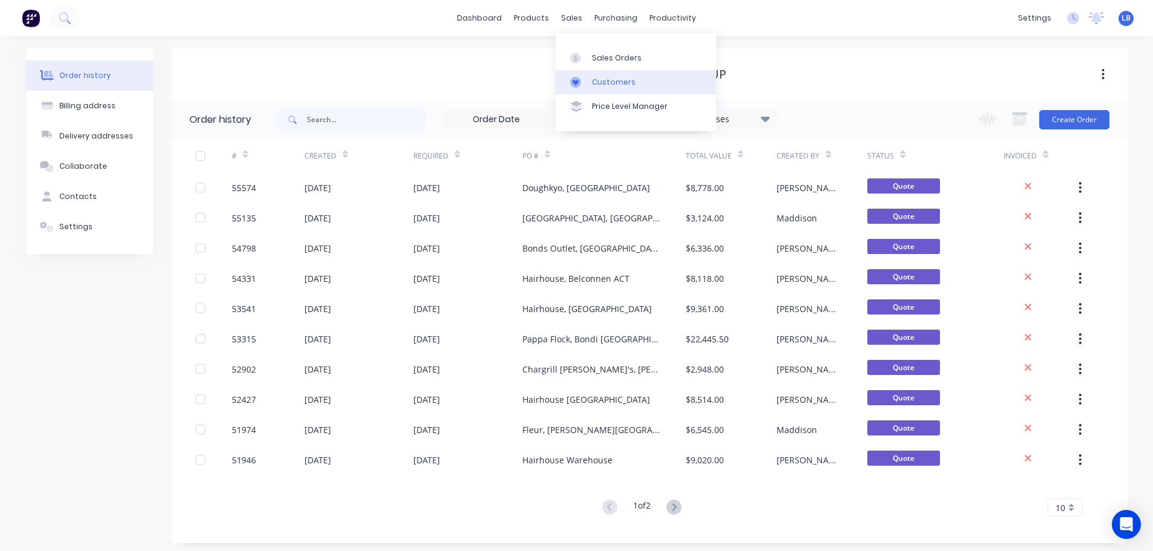
click at [617, 87] on div "Customers" at bounding box center [614, 82] width 44 height 11
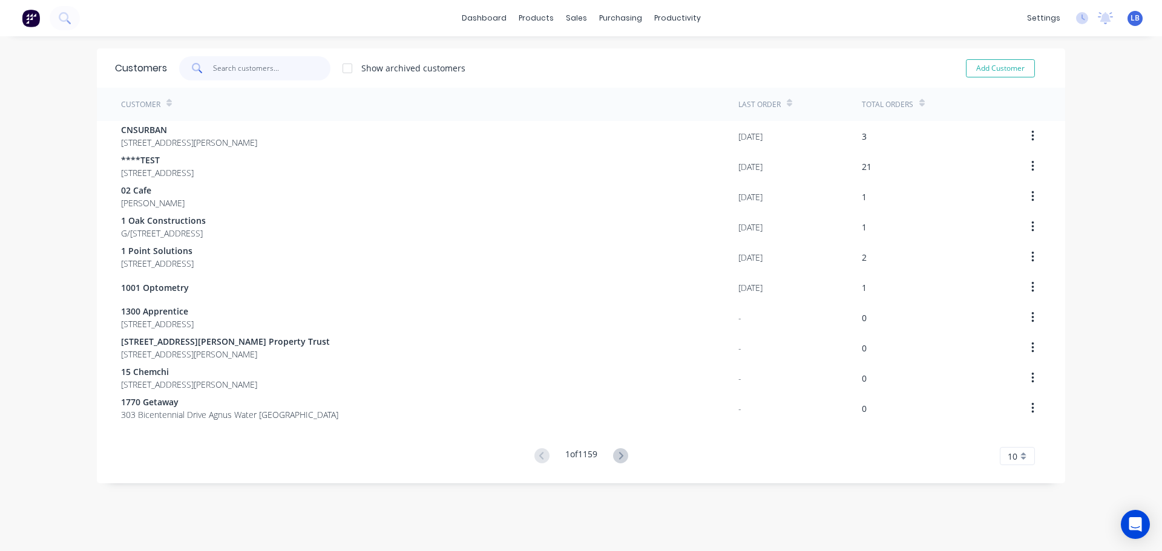
click at [250, 73] on input "text" at bounding box center [272, 68] width 118 height 24
click at [854, 454] on div "1 of 1159 10 5 10 15 20 25 30 35" at bounding box center [581, 457] width 968 height 18
click at [232, 68] on input "text" at bounding box center [272, 68] width 118 height 24
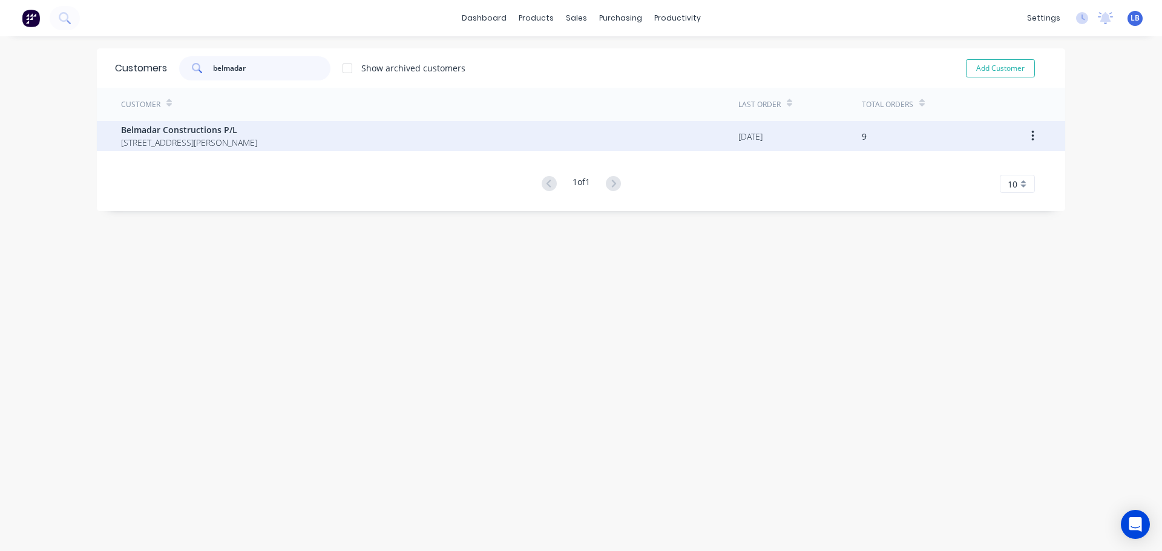
type input "belmadar"
click at [176, 134] on span "Belmadar Constructions P/L" at bounding box center [189, 129] width 136 height 13
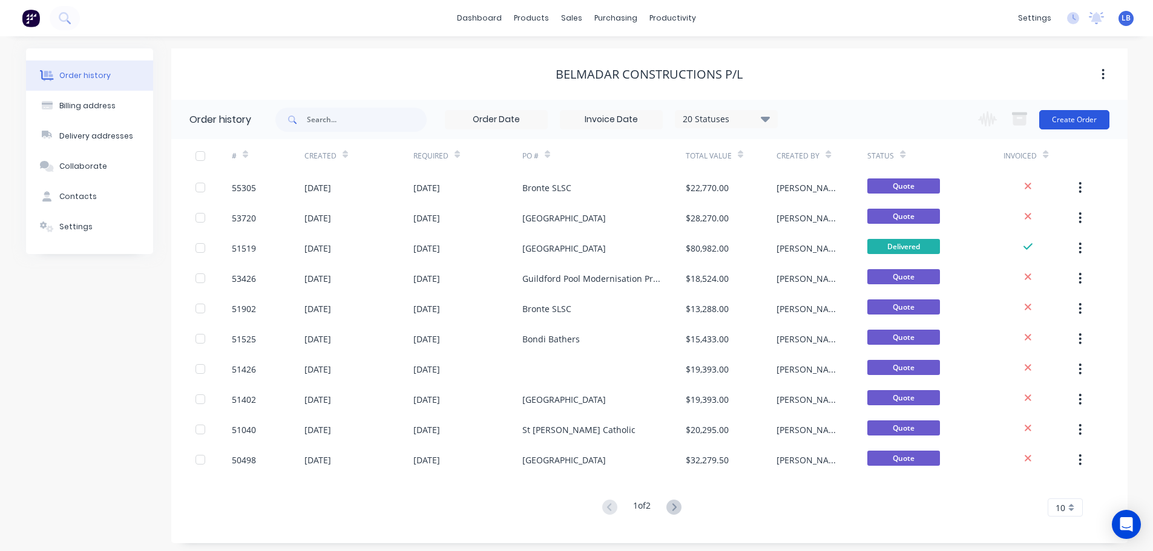
click at [1069, 120] on button "Create Order" at bounding box center [1074, 119] width 70 height 19
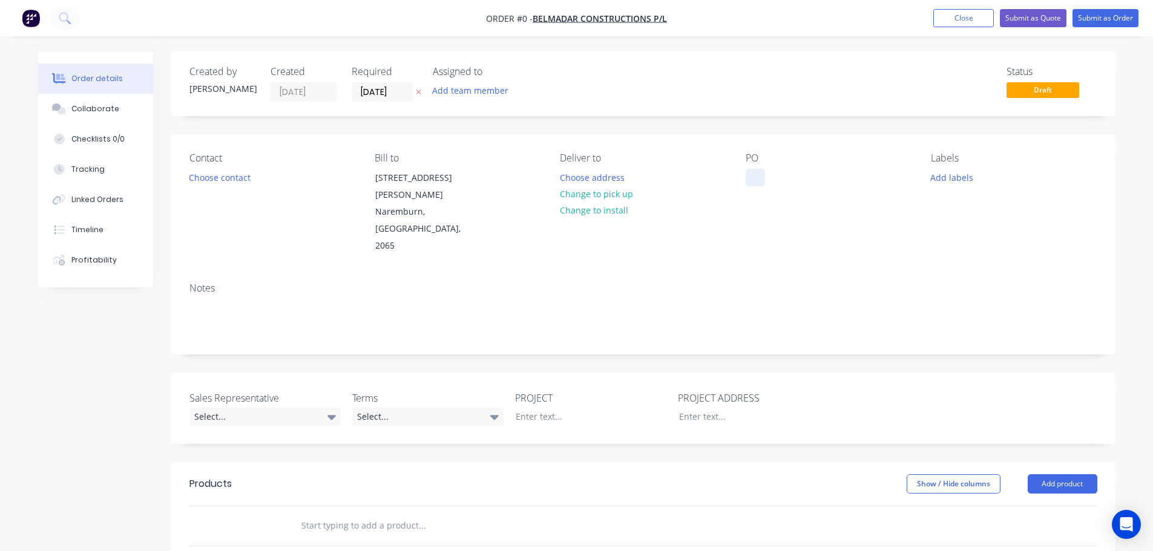
click at [764, 177] on div at bounding box center [754, 178] width 19 height 18
click at [800, 179] on div "The Scots College Outdoor Swimming Pool" at bounding box center [820, 184] width 151 height 30
click at [532, 382] on div "Order details Collaborate Checklists 0/0 Tracking Linked Orders Timeline Profit…" at bounding box center [576, 453] width 1101 height 804
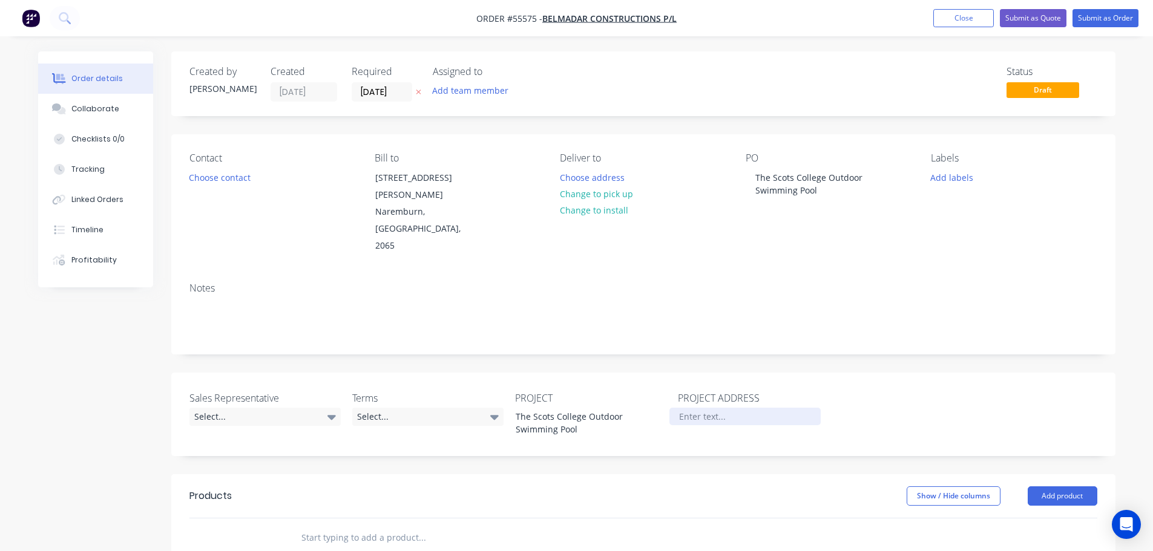
click at [687, 408] on div at bounding box center [744, 417] width 151 height 18
click at [703, 408] on div "53 Vivtoria Rd, Bellevue Hill NSW 2023" at bounding box center [744, 417] width 151 height 18
click at [247, 408] on div "Select..." at bounding box center [264, 417] width 151 height 18
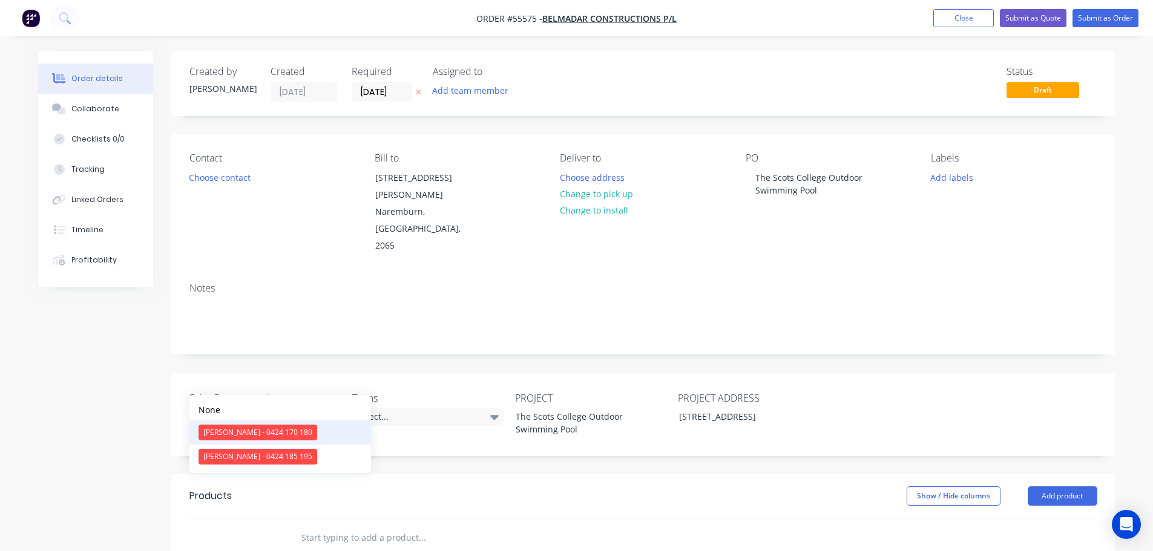
click at [224, 434] on div "Clayton Blackman - 0424 170 180" at bounding box center [257, 433] width 119 height 16
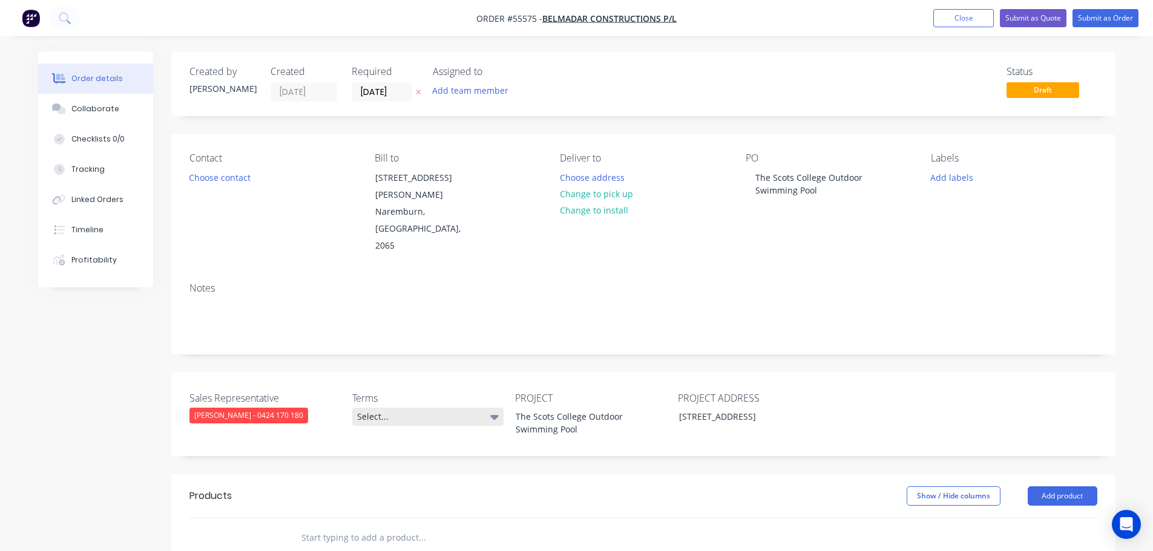
click at [399, 408] on div "Select..." at bounding box center [427, 417] width 151 height 18
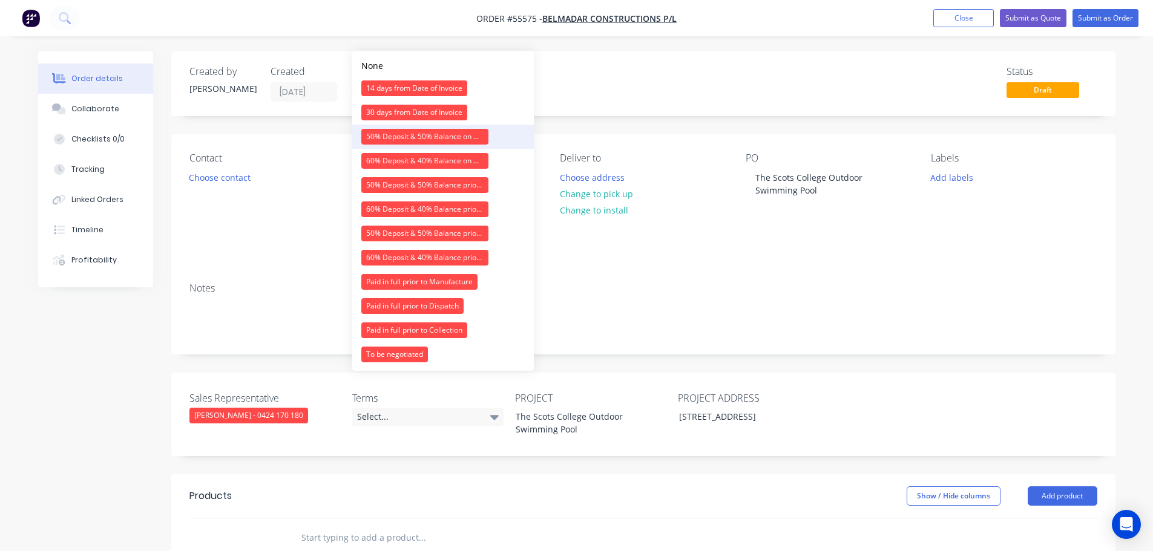
click at [414, 139] on div "50% Deposit & 50% Balance on Day of Installation" at bounding box center [424, 137] width 127 height 16
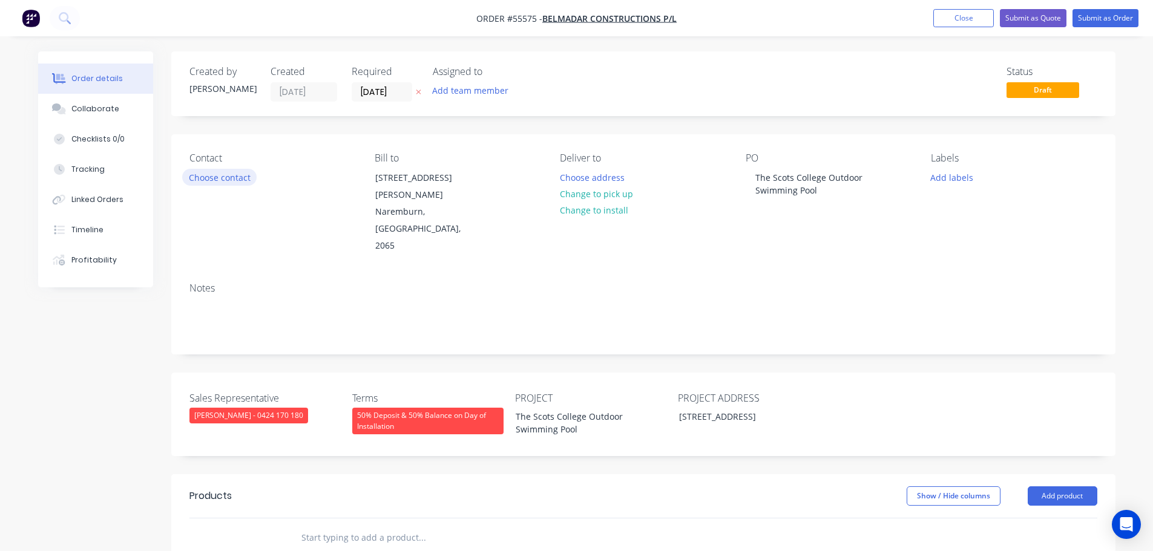
click at [211, 178] on button "Choose contact" at bounding box center [219, 177] width 74 height 16
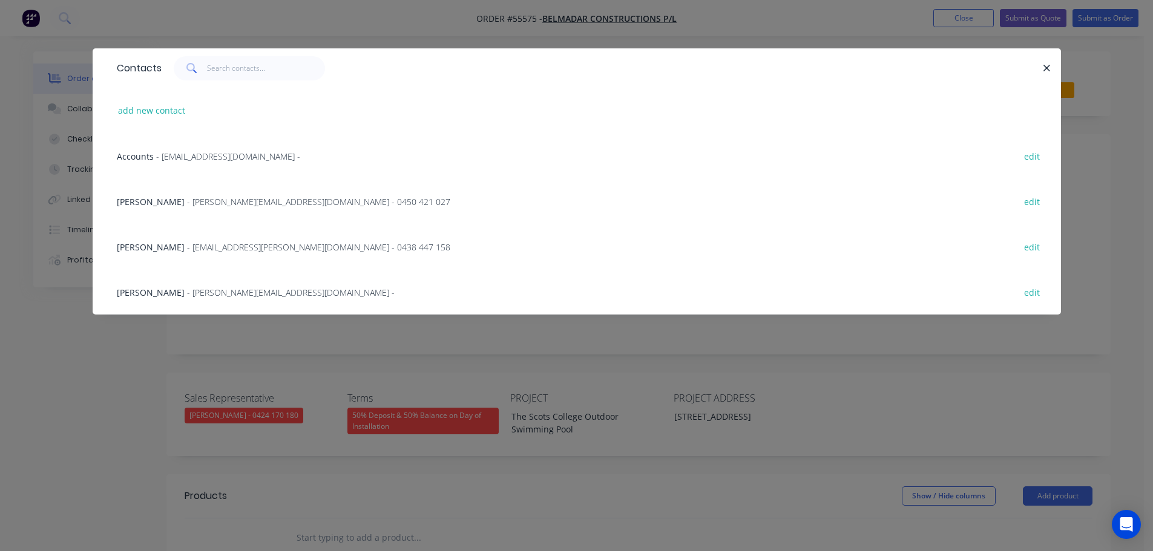
click at [159, 288] on span "Willy Verdadero" at bounding box center [151, 292] width 68 height 11
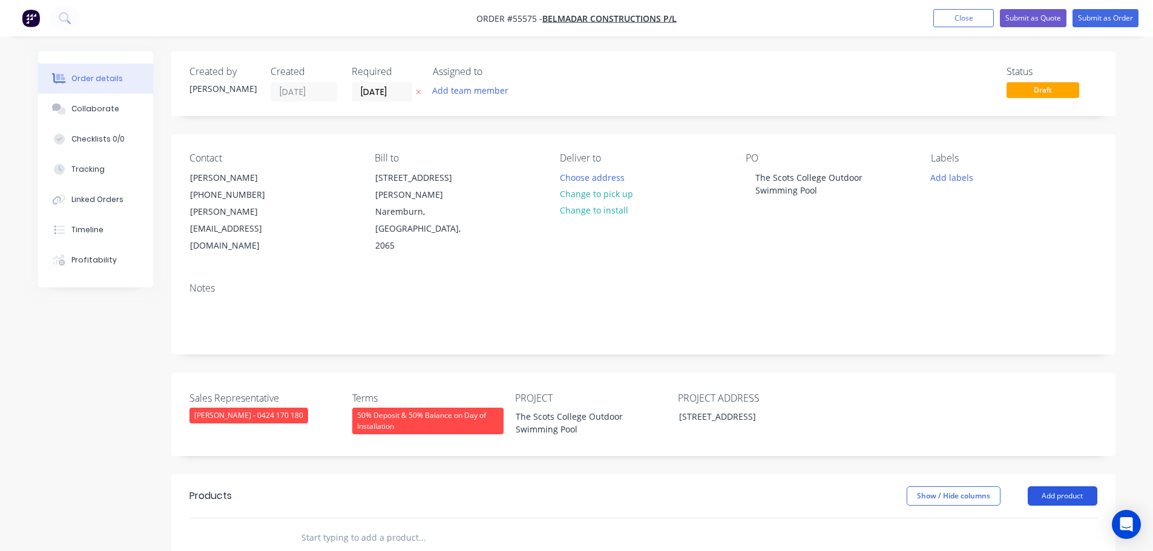
click at [1045, 486] on button "Add product" at bounding box center [1062, 495] width 70 height 19
click at [1027, 518] on div "Product catalogue" at bounding box center [1039, 527] width 93 height 18
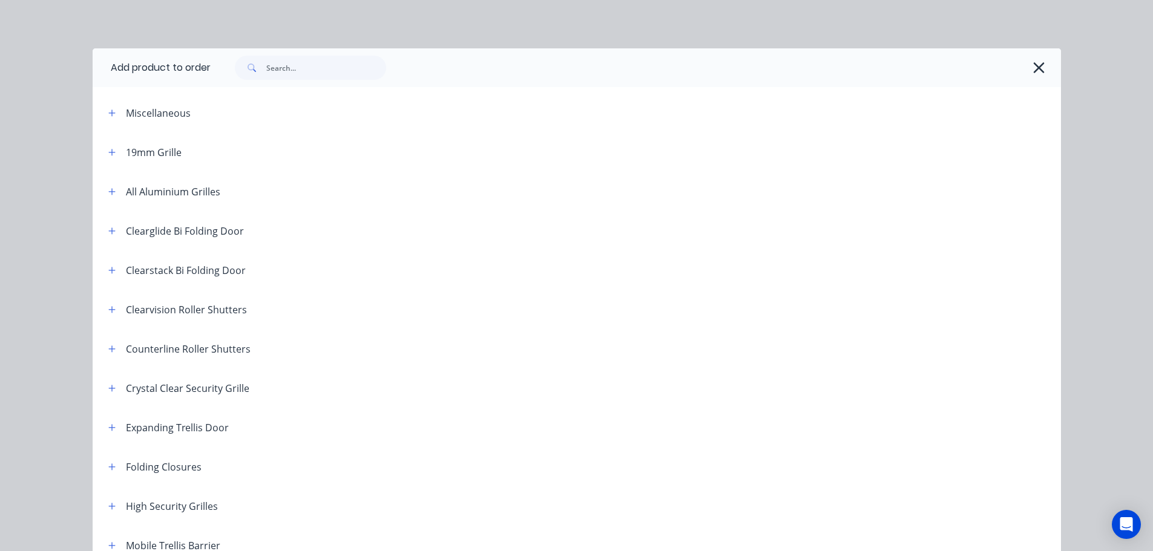
scroll to position [242, 0]
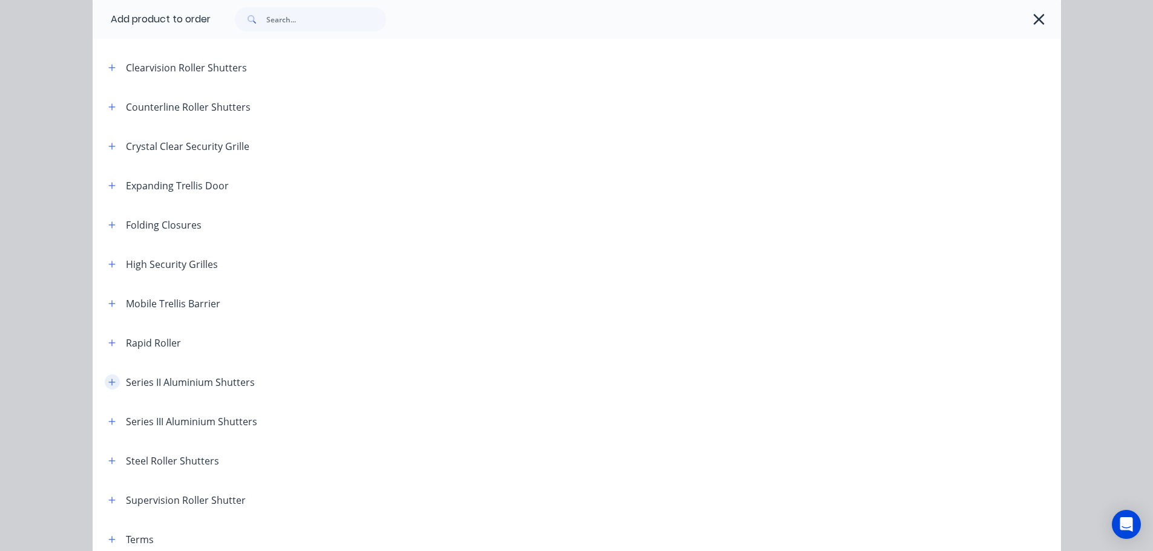
click at [108, 383] on icon "button" at bounding box center [111, 382] width 7 height 8
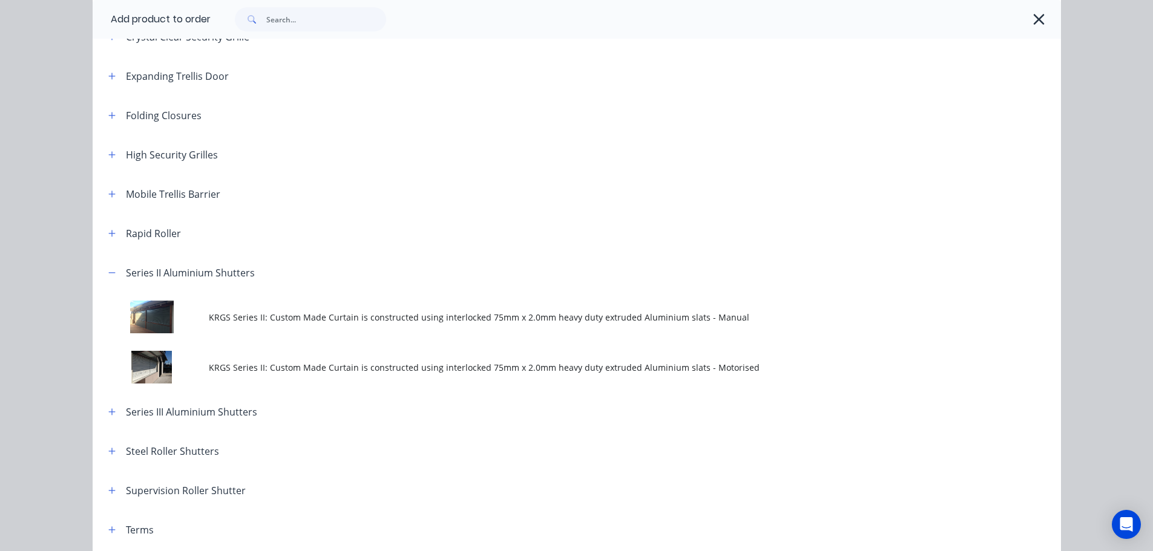
scroll to position [363, 0]
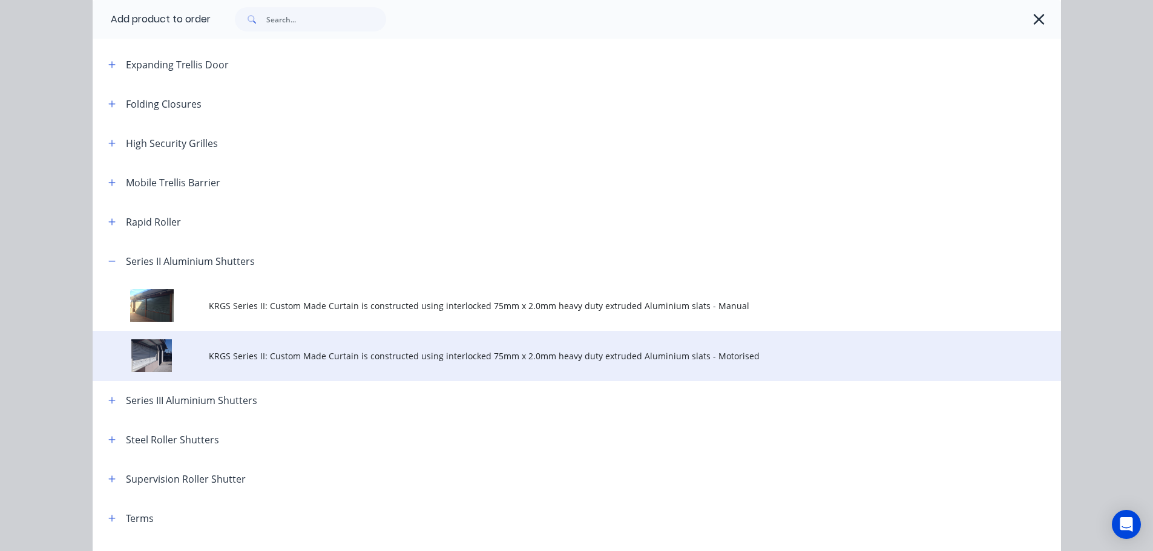
click at [563, 348] on td "KRGS Series II: Custom Made Curtain is constructed using interlocked 75mm x 2.0…" at bounding box center [635, 356] width 852 height 50
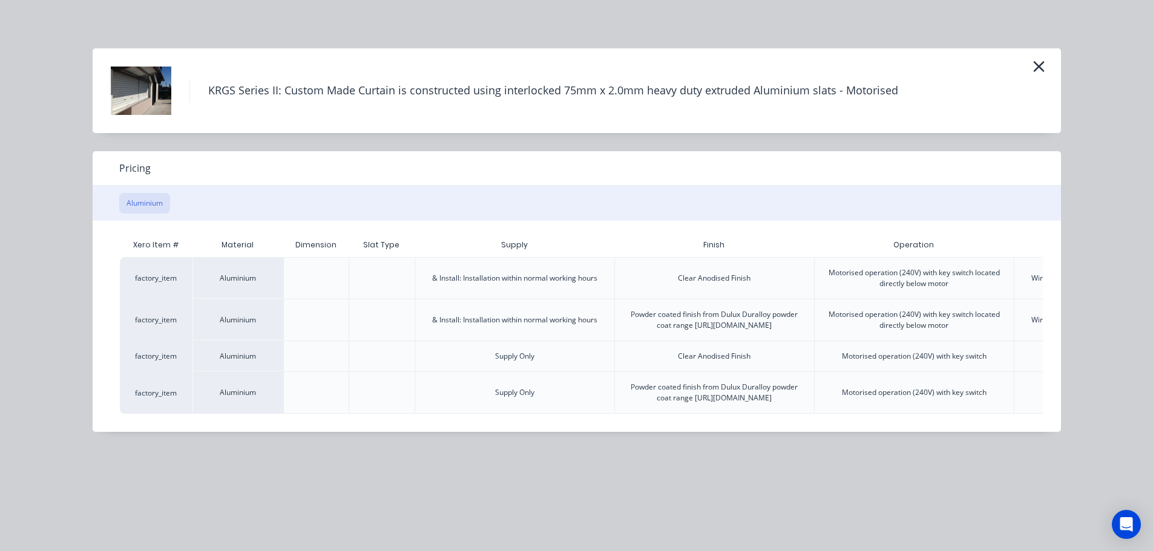
scroll to position [0, 236]
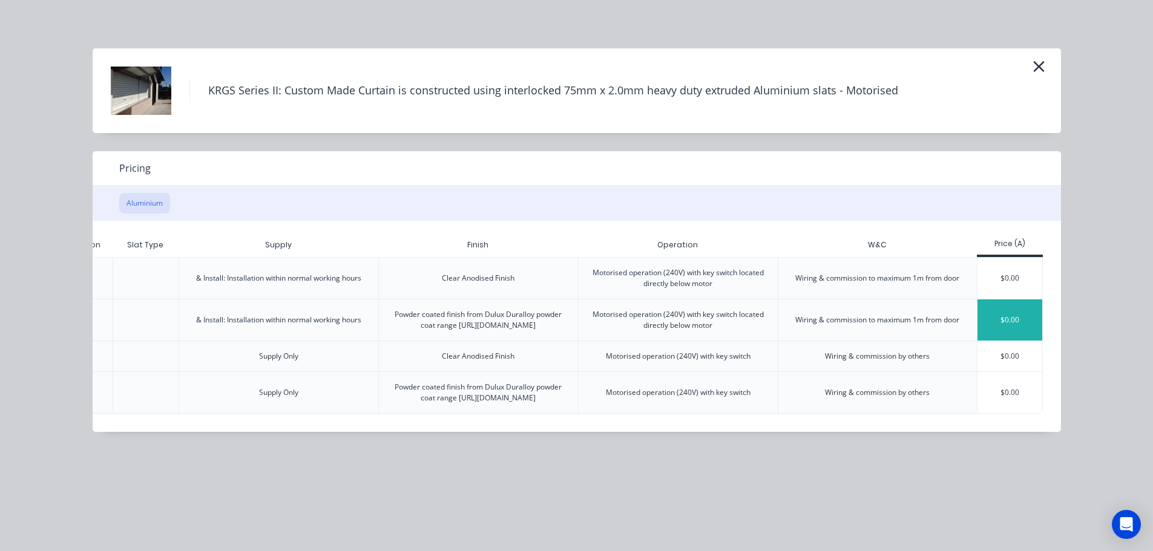
click at [1003, 322] on div "$0.00" at bounding box center [1009, 320] width 65 height 41
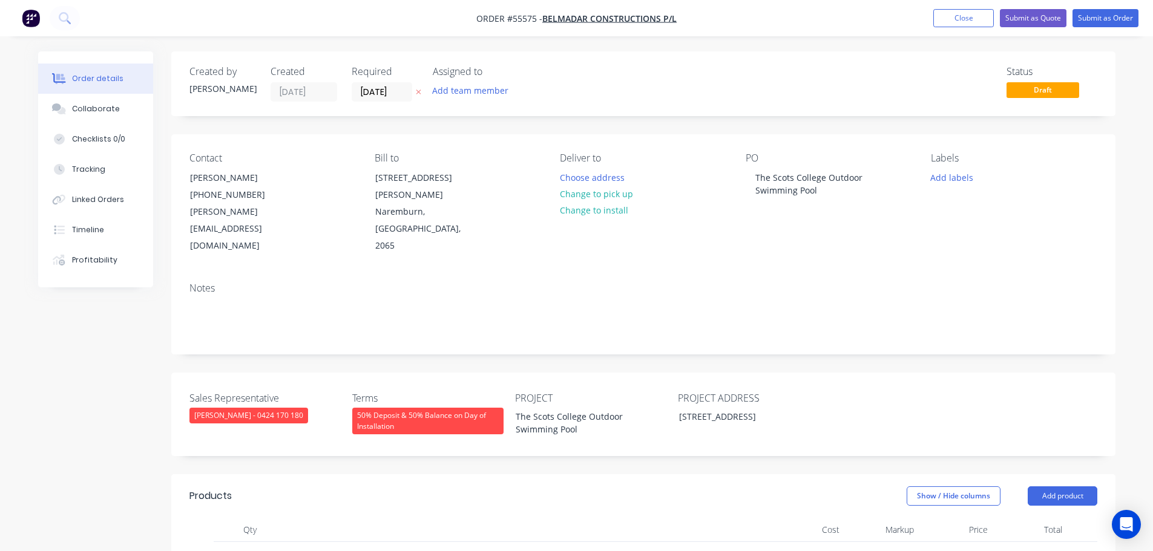
scroll to position [182, 0]
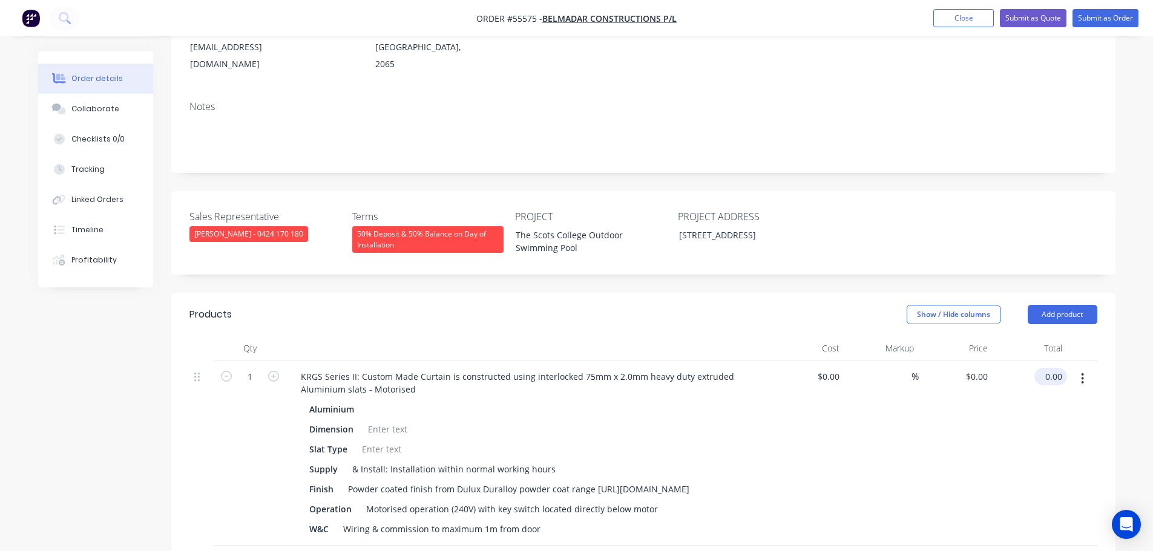
click at [1059, 368] on input "0.00" at bounding box center [1053, 377] width 28 height 18
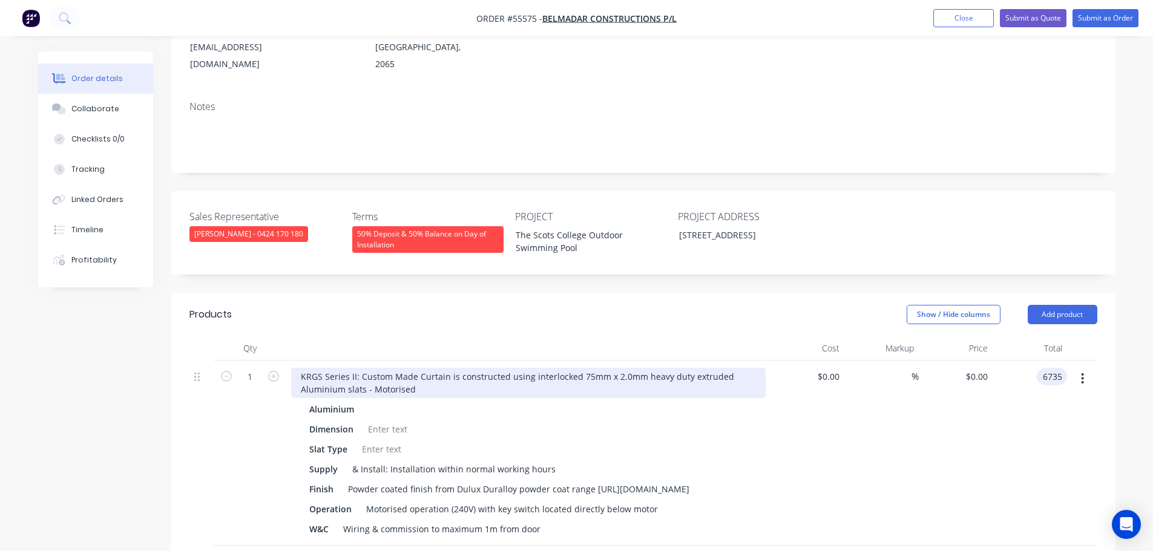
type input "6735"
type input "$6,735.00"
click at [298, 368] on div "KRGS Series II: Custom Made Curtain is constructed using interlocked 75mm x 2.0…" at bounding box center [528, 383] width 474 height 30
drag, startPoint x: 296, startPoint y: 342, endPoint x: 302, endPoint y: 375, distance: 33.8
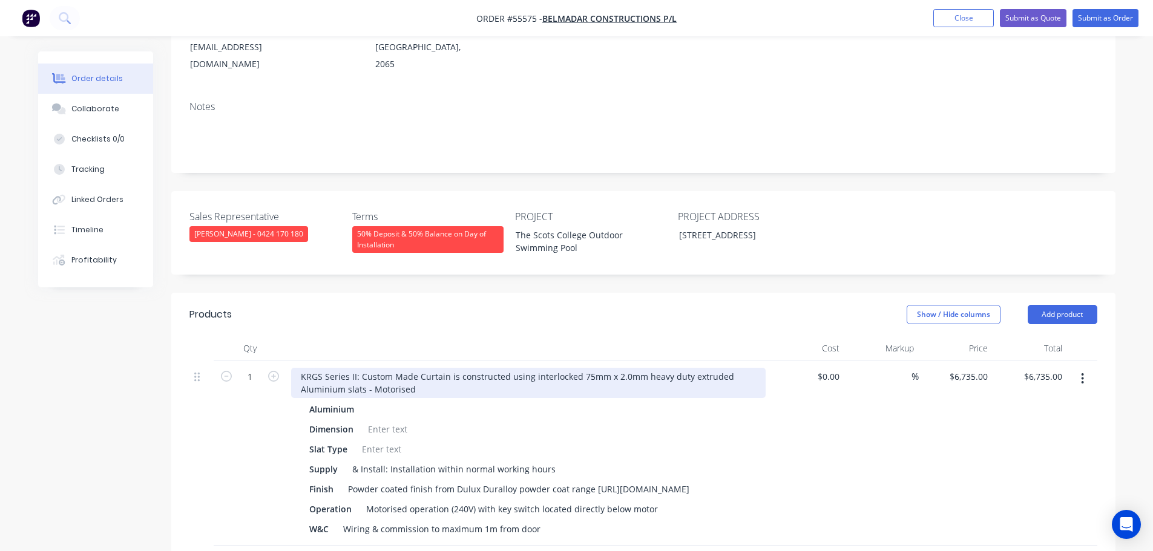
click at [296, 368] on div "KRGS Series II: Custom Made Curtain is constructed using interlocked 75mm x 2.0…" at bounding box center [528, 383] width 474 height 30
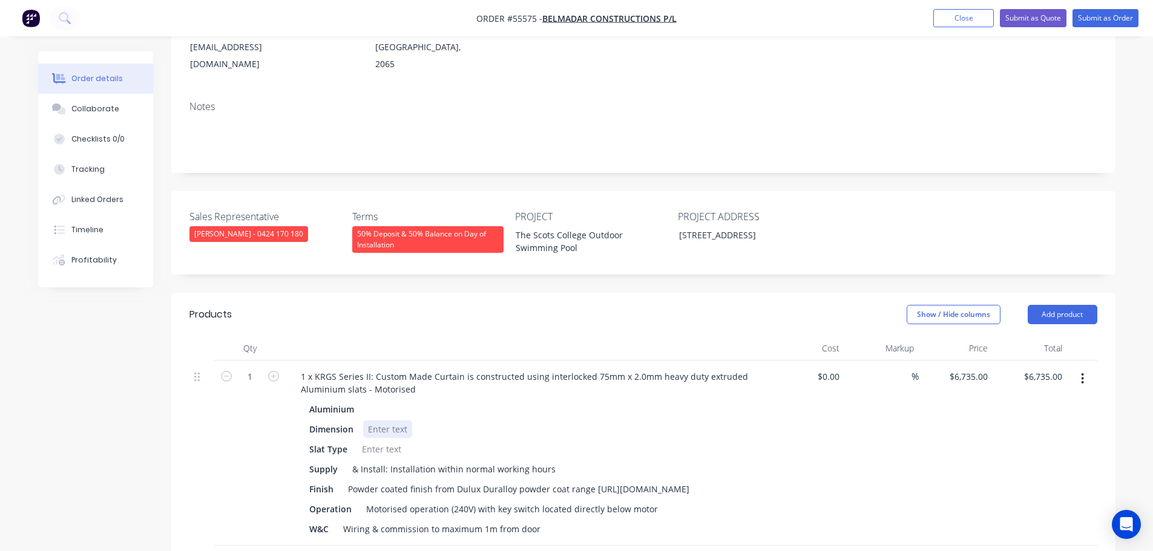
click at [394, 421] on div at bounding box center [387, 430] width 49 height 18
click at [376, 440] on div at bounding box center [381, 449] width 49 height 18
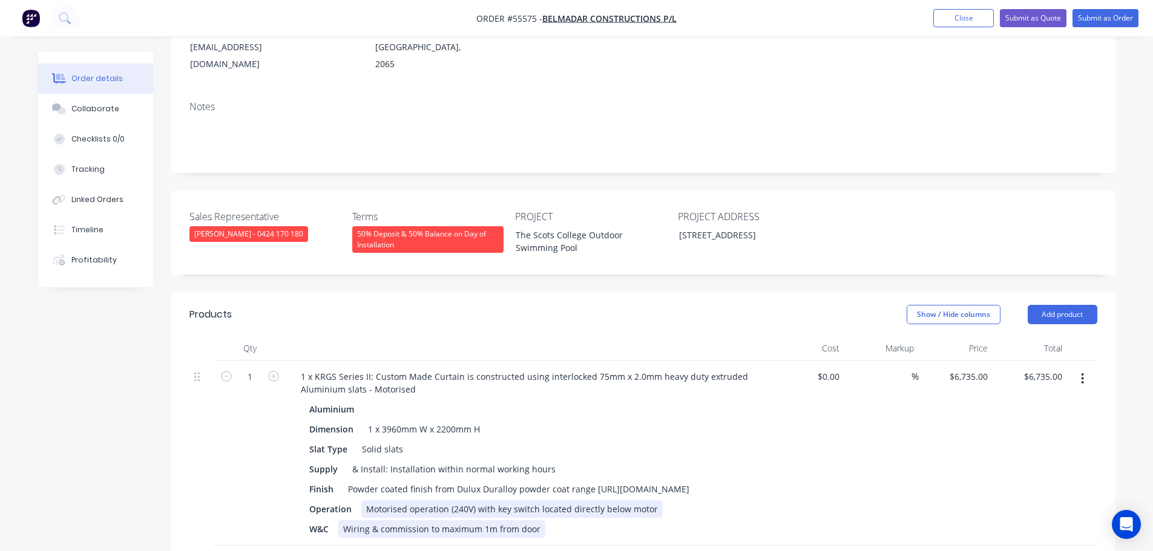
drag, startPoint x: 492, startPoint y: 486, endPoint x: 507, endPoint y: 512, distance: 29.6
click at [492, 500] on div "Motorised operation (240V) with key switch located directly below motor" at bounding box center [511, 509] width 301 height 18
drag, startPoint x: 541, startPoint y: 490, endPoint x: 551, endPoint y: 543, distance: 54.2
click at [542, 501] on div "Aluminium Dimension 1 x 3960mm W x 2200mm H Slat Type Solid slats Supply & Inst…" at bounding box center [528, 469] width 474 height 137
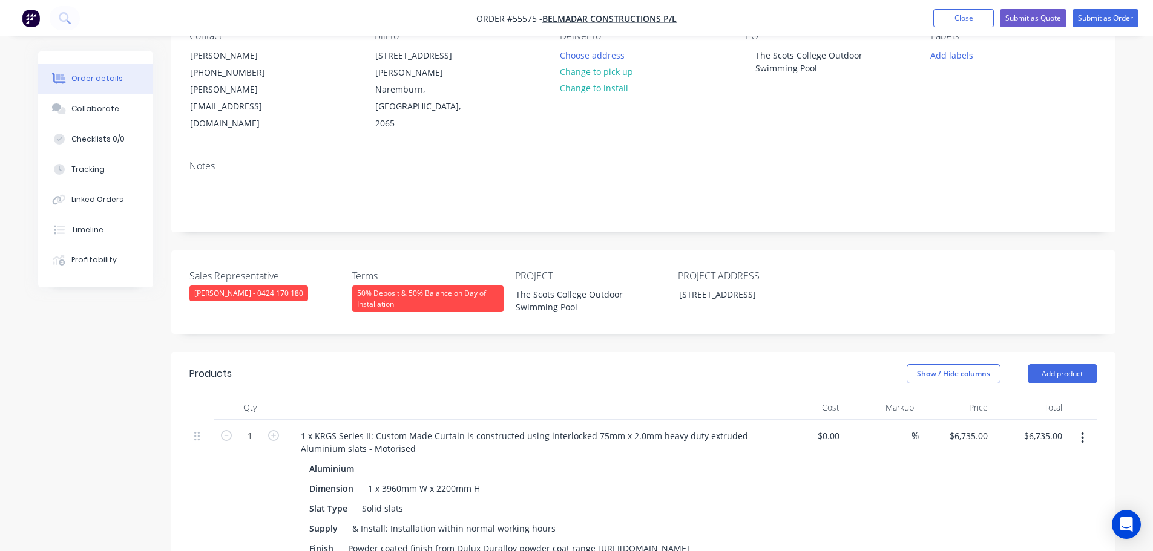
scroll to position [121, 0]
click at [1030, 22] on button "Submit as Quote" at bounding box center [1033, 18] width 67 height 18
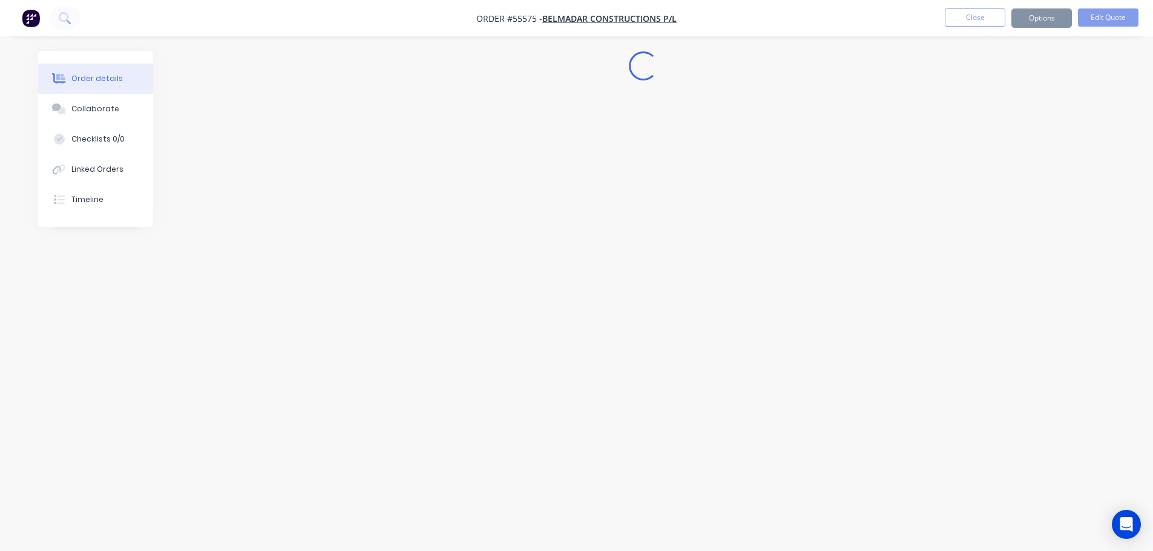
scroll to position [0, 0]
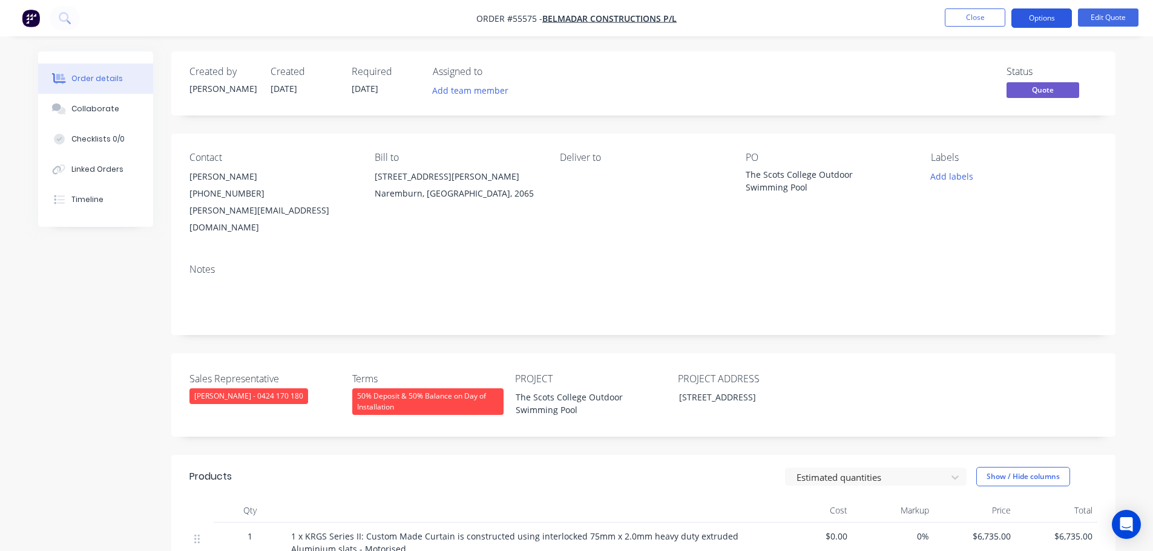
click at [1031, 22] on button "Options" at bounding box center [1041, 17] width 61 height 19
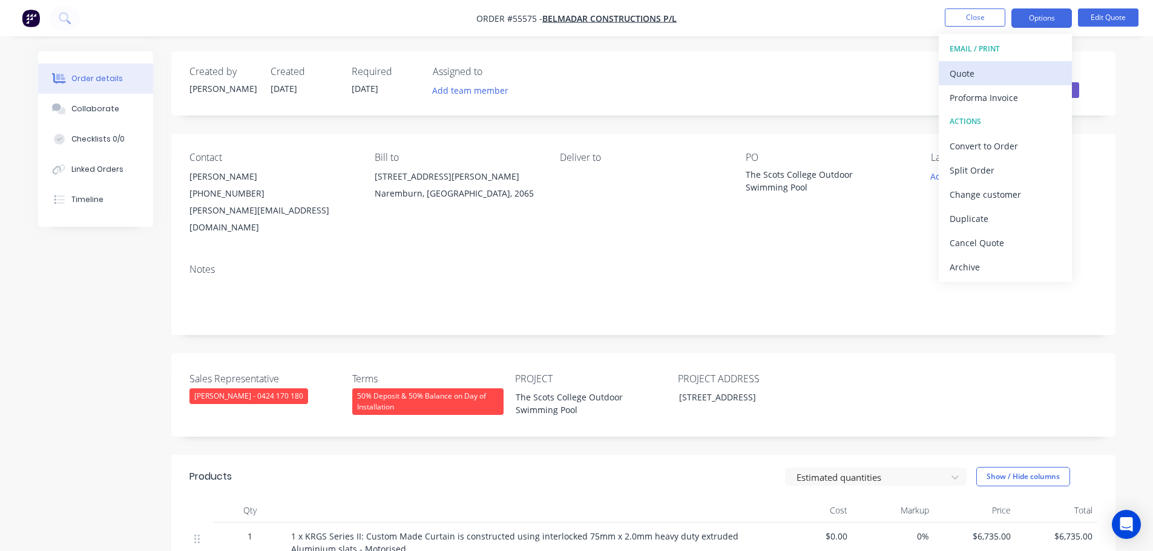
click at [960, 74] on div "Quote" at bounding box center [1004, 74] width 111 height 18
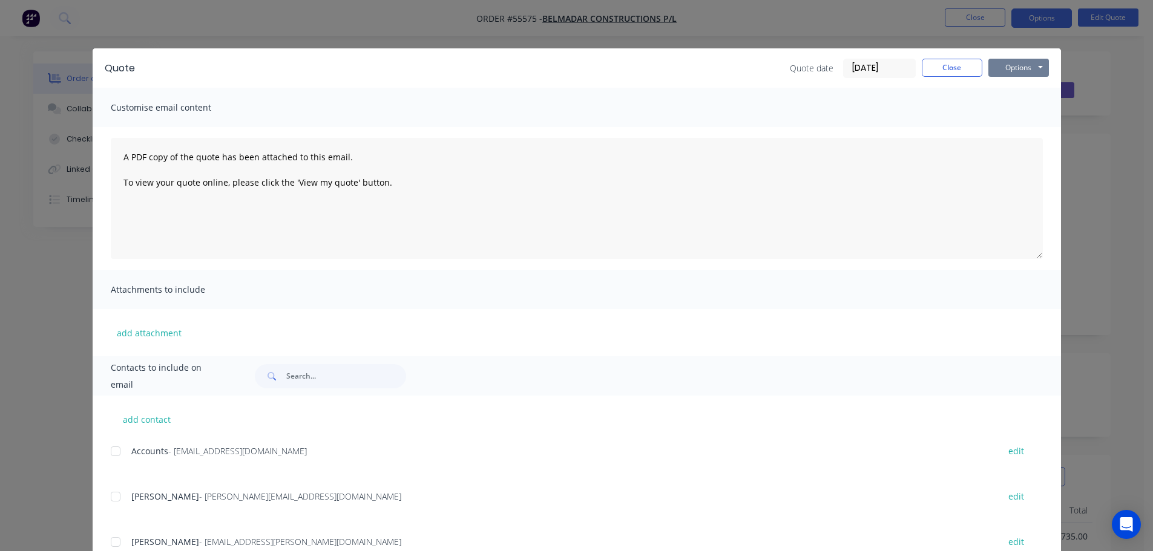
click at [988, 71] on button "Options" at bounding box center [1018, 68] width 61 height 18
click at [1006, 115] on button "Print" at bounding box center [1026, 109] width 77 height 20
click at [947, 74] on button "Close" at bounding box center [951, 68] width 61 height 18
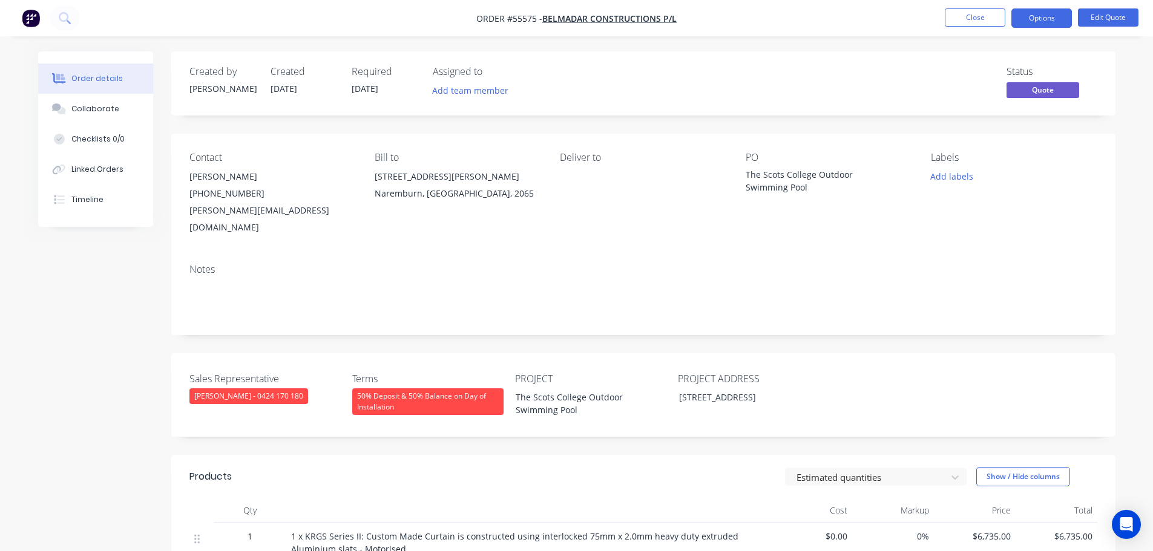
click at [280, 388] on div "Clayton Blackman - 0424 170 180" at bounding box center [248, 396] width 119 height 16
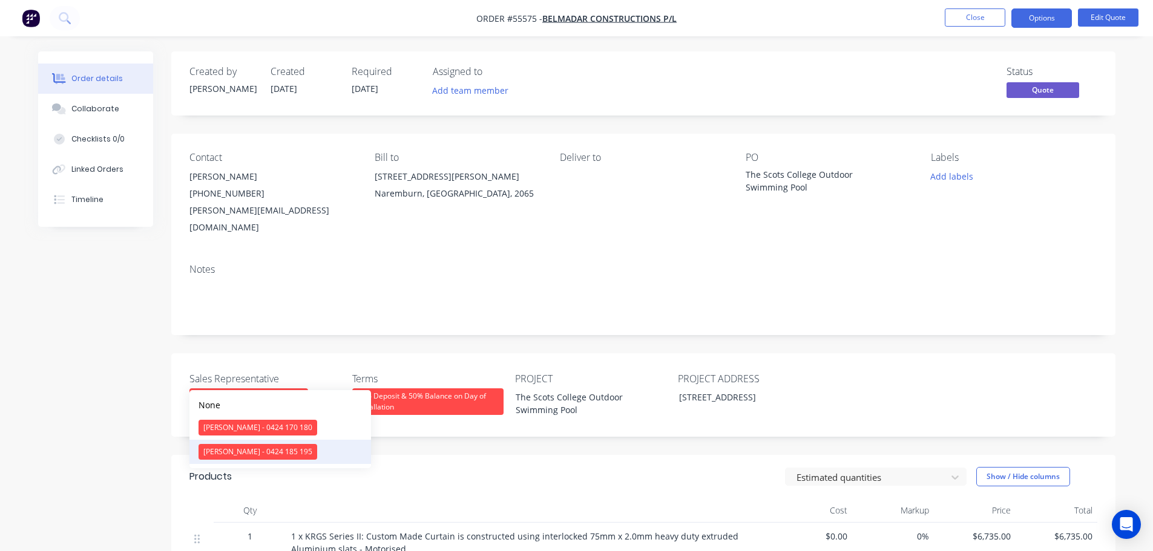
click at [242, 453] on div "Drew Blackman - 0424 185 195" at bounding box center [257, 452] width 119 height 16
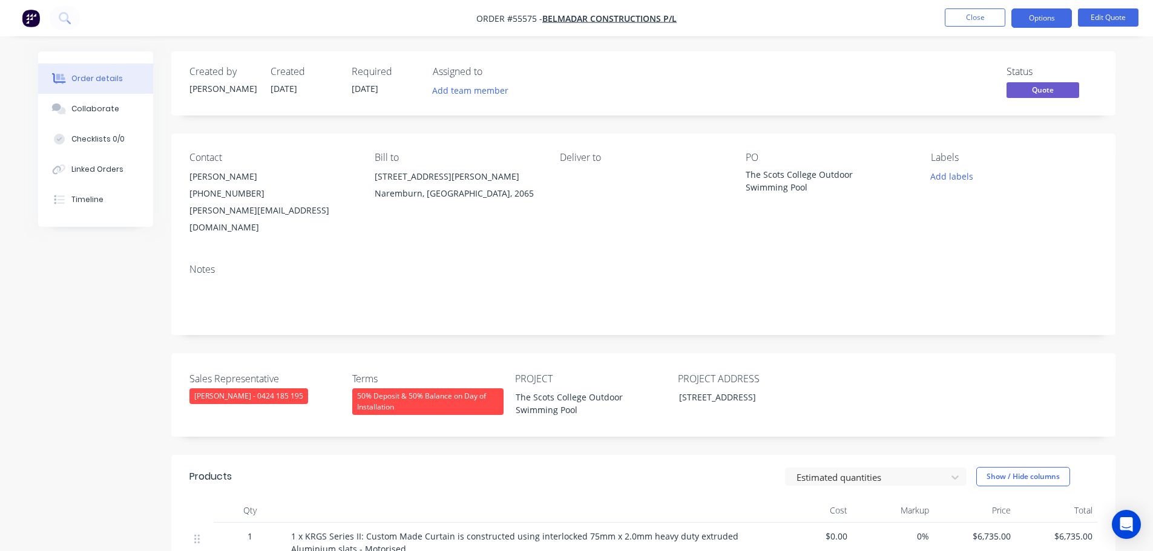
click at [396, 388] on div "50% Deposit & 50% Balance on Day of Installation" at bounding box center [427, 401] width 151 height 27
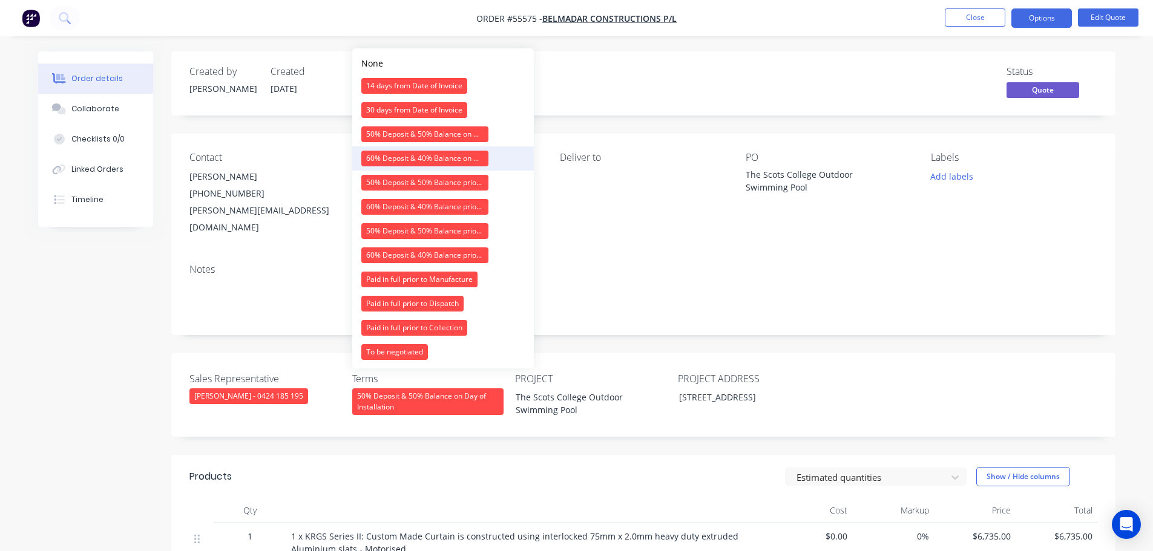
click at [411, 157] on div "60% Deposit & 40% Balance on Day of Installation" at bounding box center [424, 159] width 127 height 16
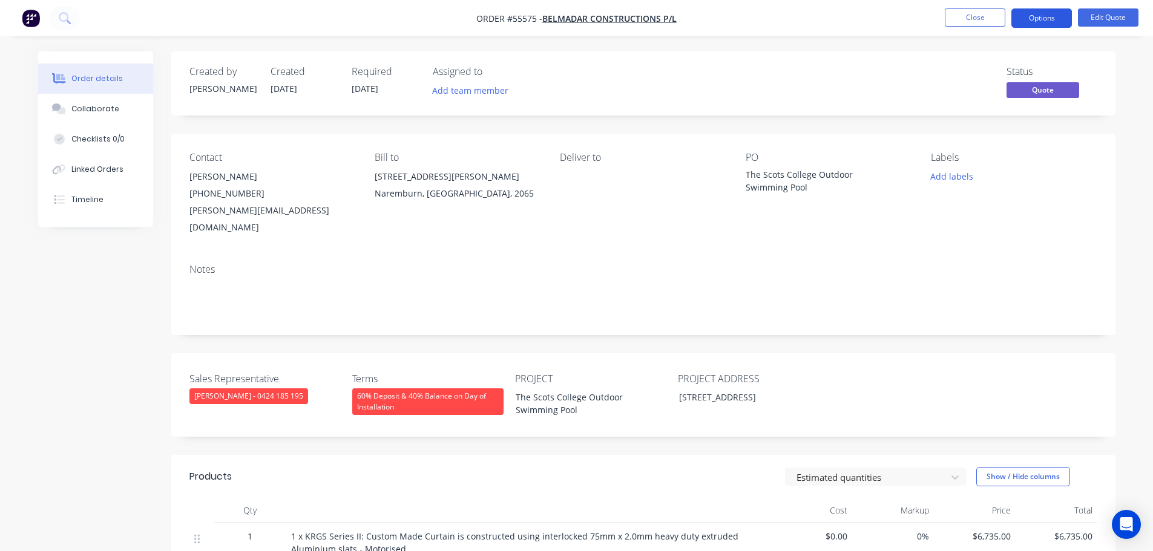
click at [1042, 19] on button "Options" at bounding box center [1041, 17] width 61 height 19
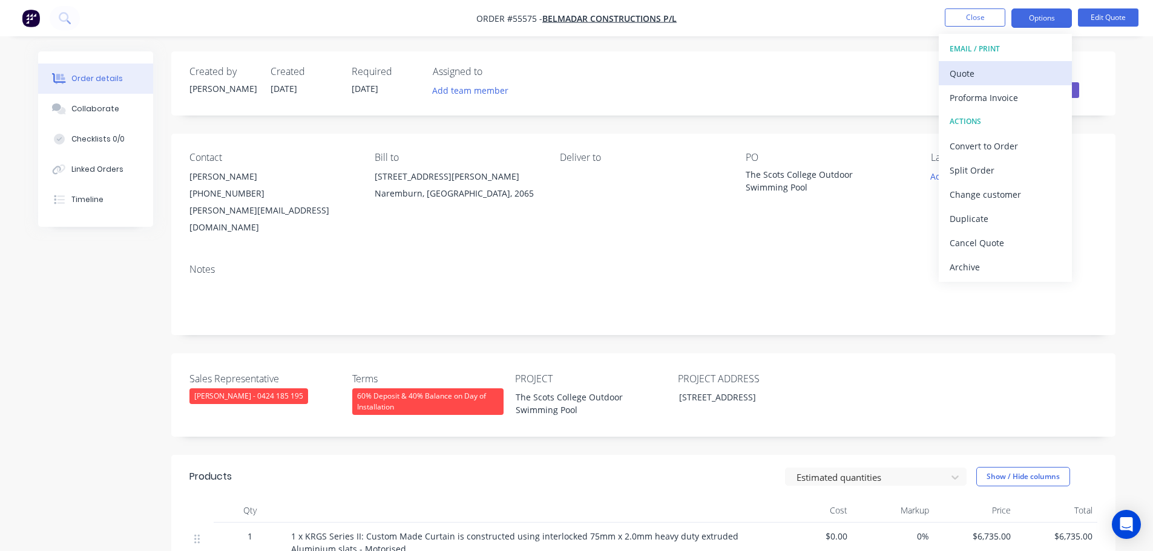
click at [967, 72] on div "Quote" at bounding box center [1004, 74] width 111 height 18
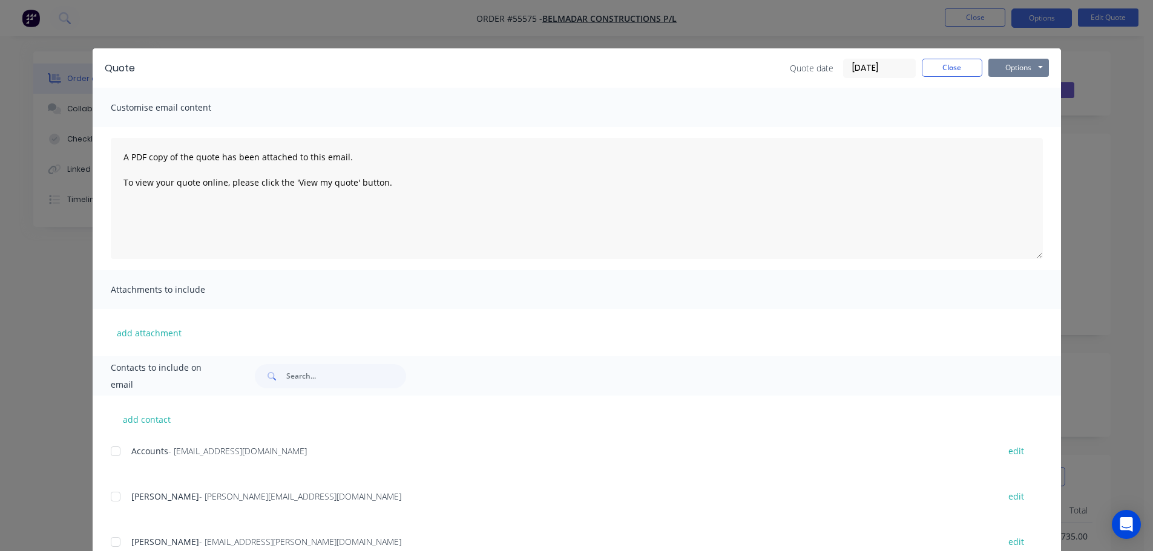
click at [994, 63] on button "Options" at bounding box center [1018, 68] width 61 height 18
click at [1009, 108] on button "Print" at bounding box center [1026, 109] width 77 height 20
click at [938, 70] on button "Close" at bounding box center [951, 68] width 61 height 18
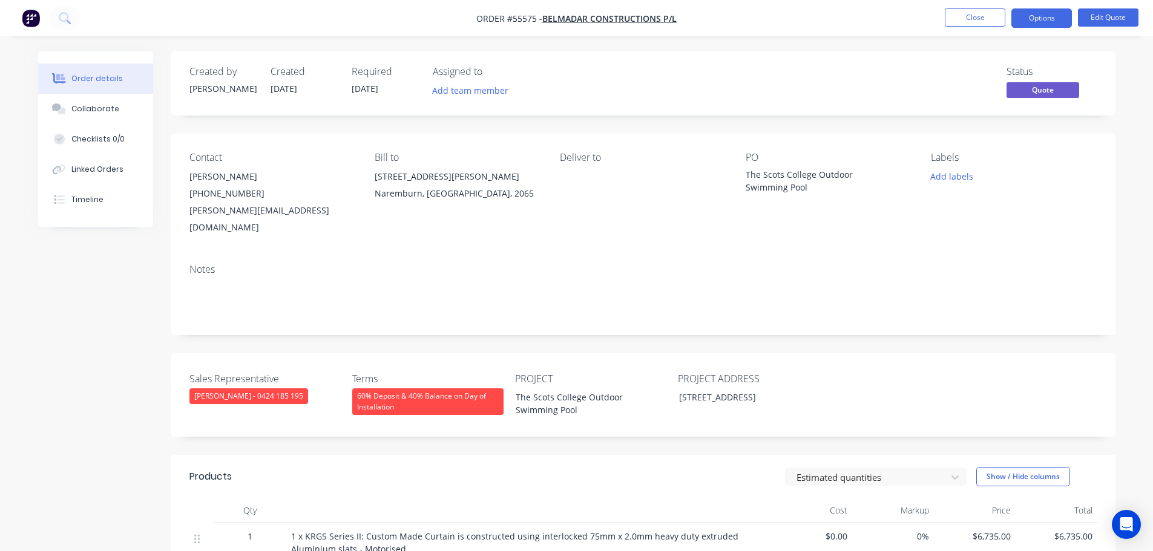
click at [240, 212] on div "willy.verdadero@belmadar.com.au" at bounding box center [272, 219] width 166 height 34
click at [814, 176] on div "The Scots College Outdoor Swimming Pool" at bounding box center [820, 180] width 151 height 25
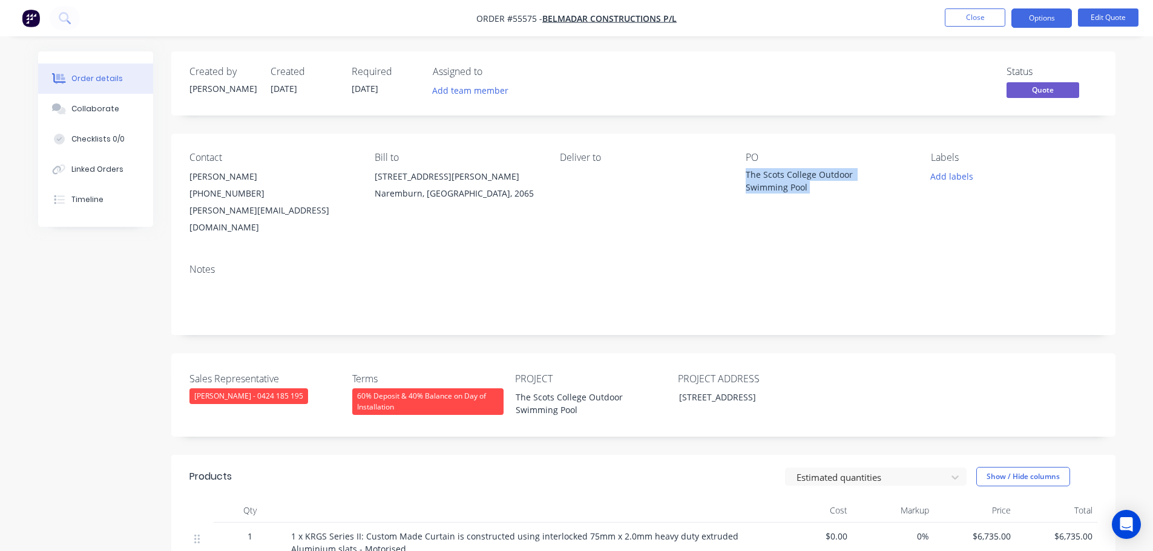
click at [814, 176] on div "The Scots College Outdoor Swimming Pool" at bounding box center [820, 180] width 151 height 25
click at [1060, 18] on button "Options" at bounding box center [1041, 17] width 61 height 19
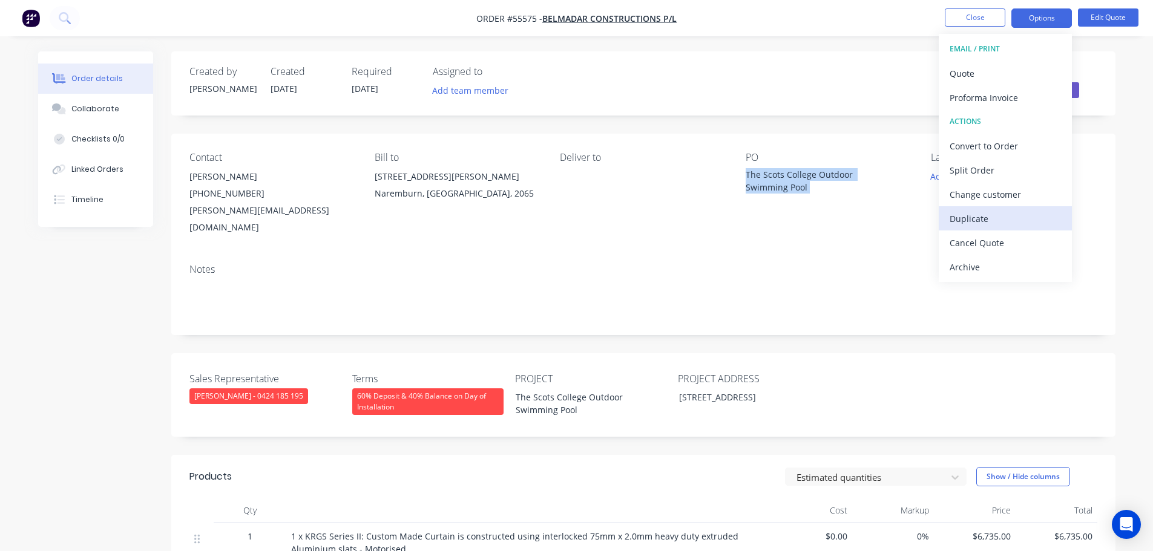
click at [979, 220] on div "Duplicate" at bounding box center [1004, 219] width 111 height 18
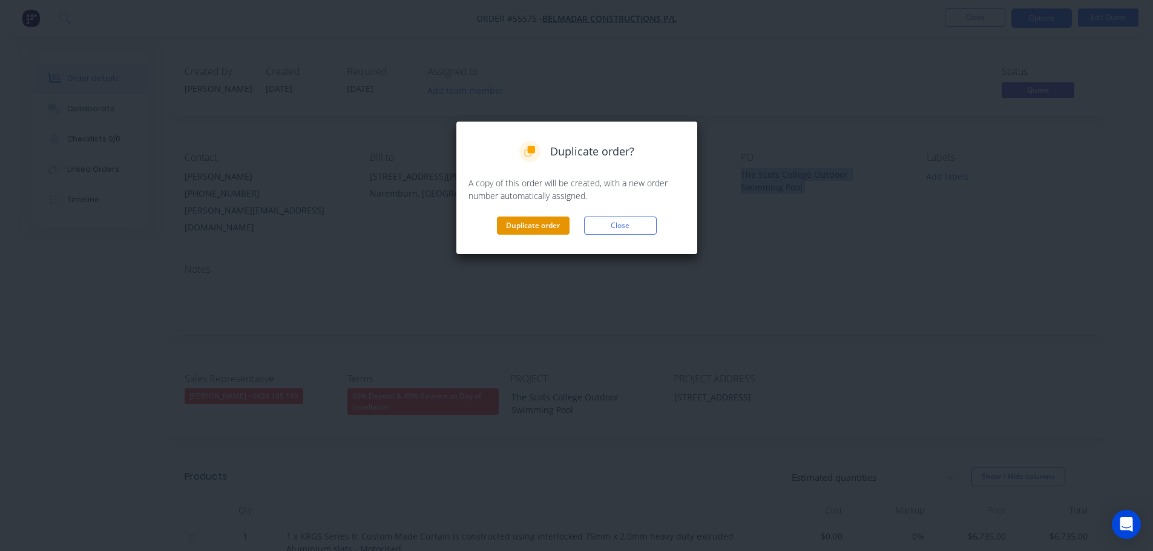
click at [551, 227] on button "Duplicate order" at bounding box center [533, 226] width 73 height 18
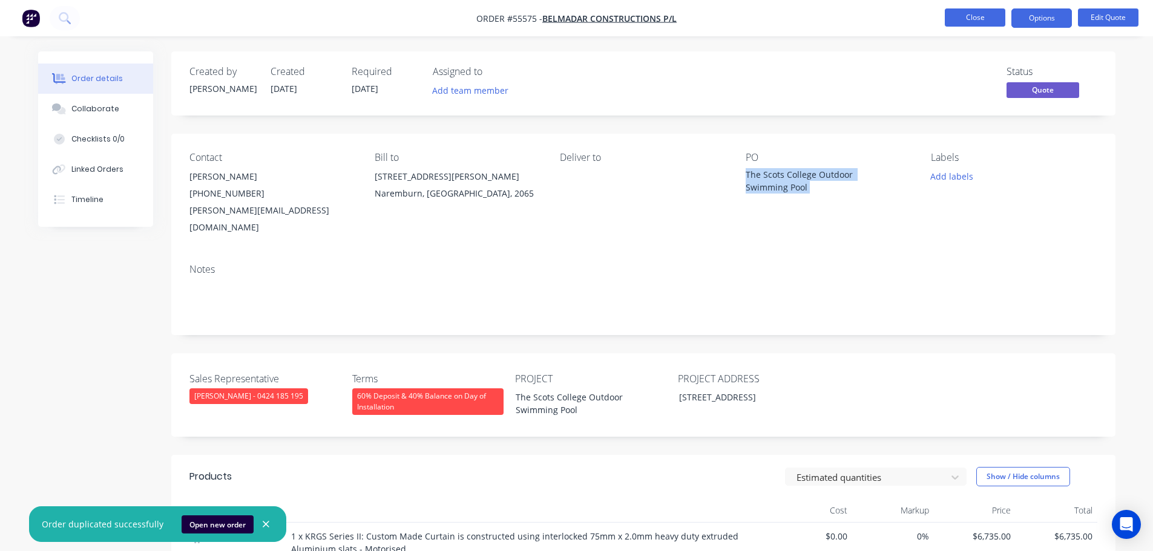
click at [974, 17] on button "Close" at bounding box center [974, 17] width 61 height 18
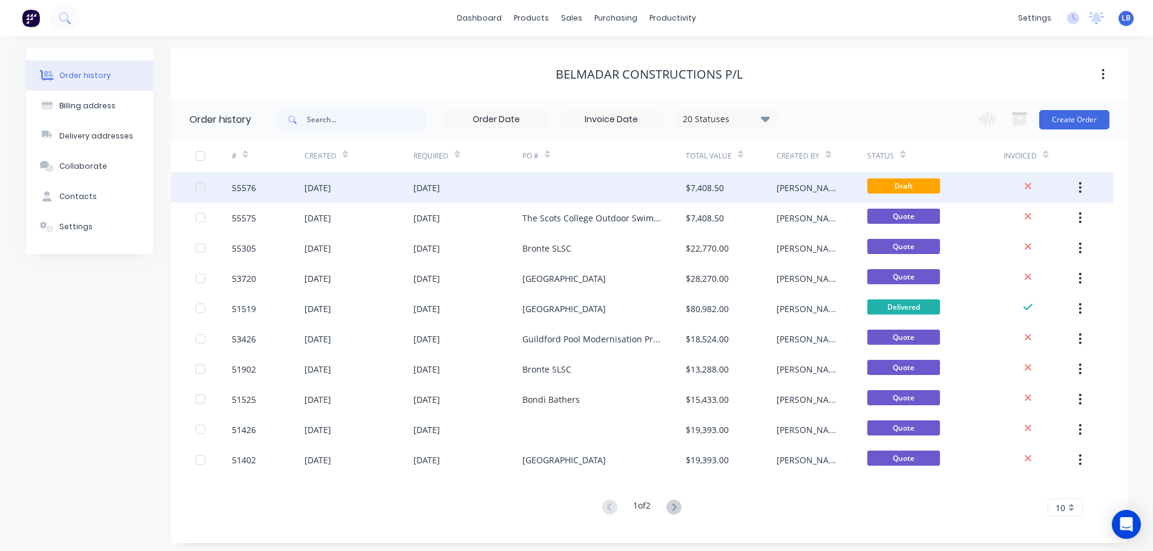
click at [234, 190] on div "55576" at bounding box center [244, 188] width 24 height 13
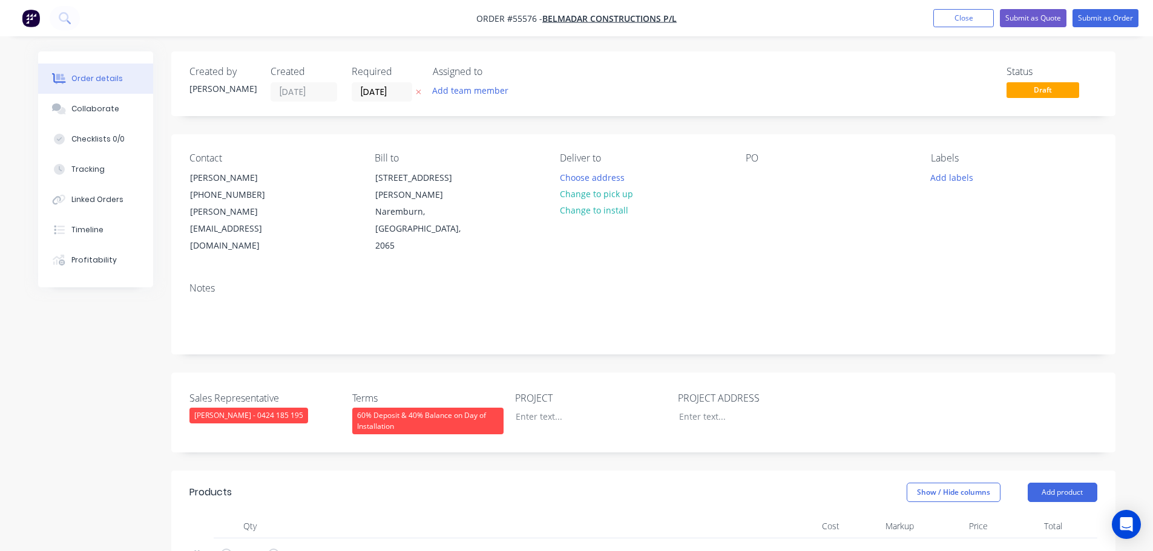
type input "$6,735.00"
click at [1027, 19] on button "Submit as Quote" at bounding box center [1033, 18] width 67 height 18
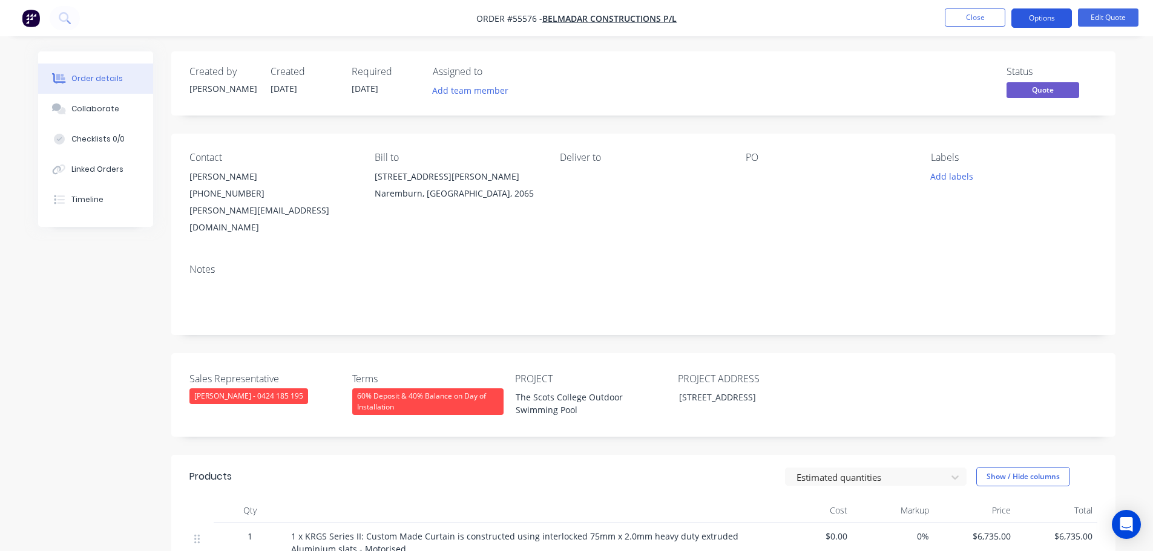
click at [1033, 18] on button "Options" at bounding box center [1041, 17] width 61 height 19
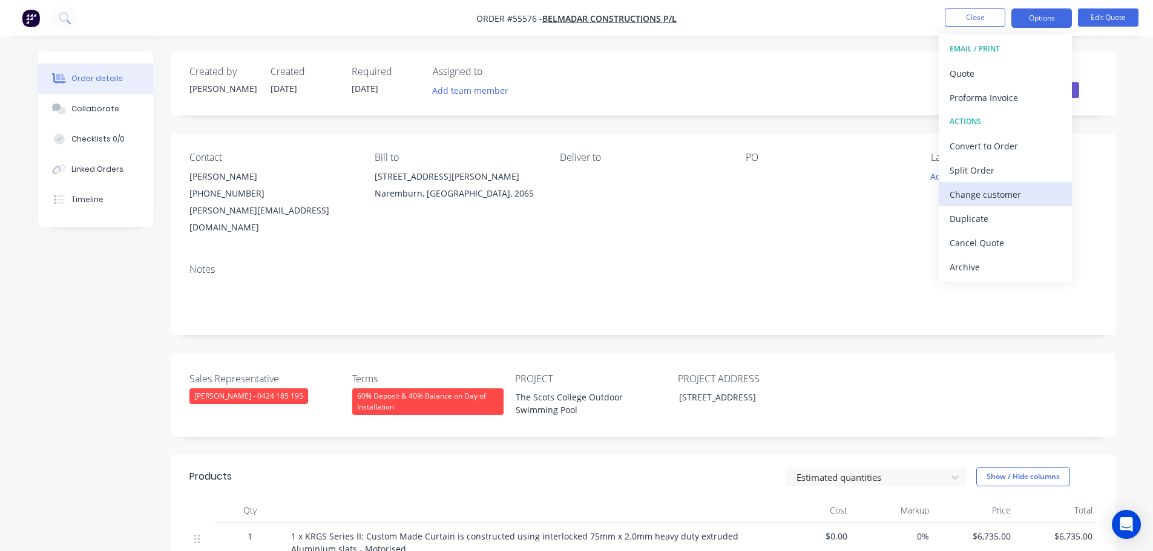
click at [977, 196] on div "Change customer" at bounding box center [1004, 195] width 111 height 18
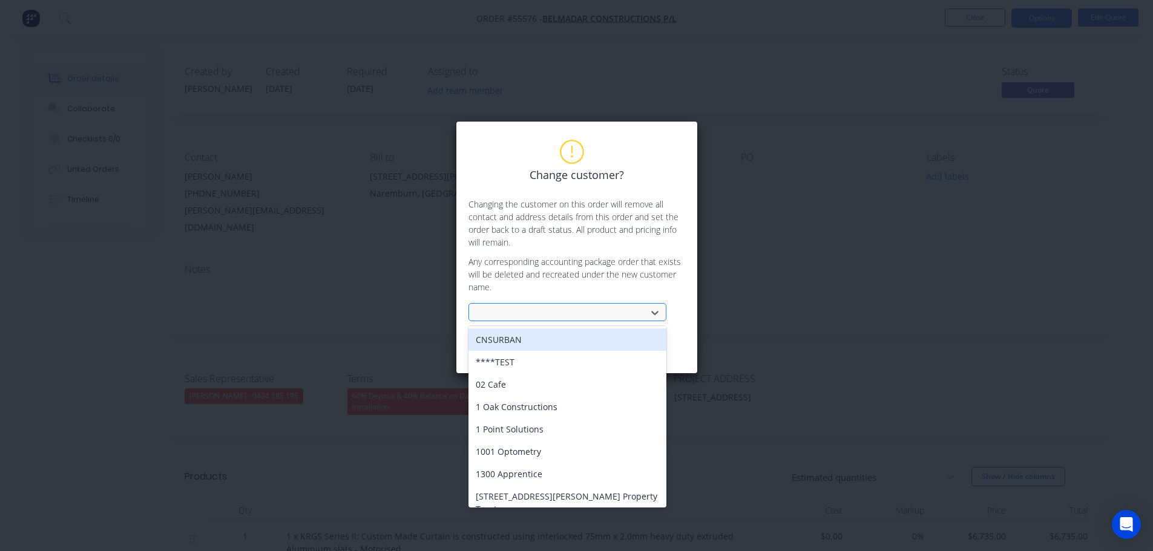
click at [482, 309] on div at bounding box center [560, 313] width 162 height 15
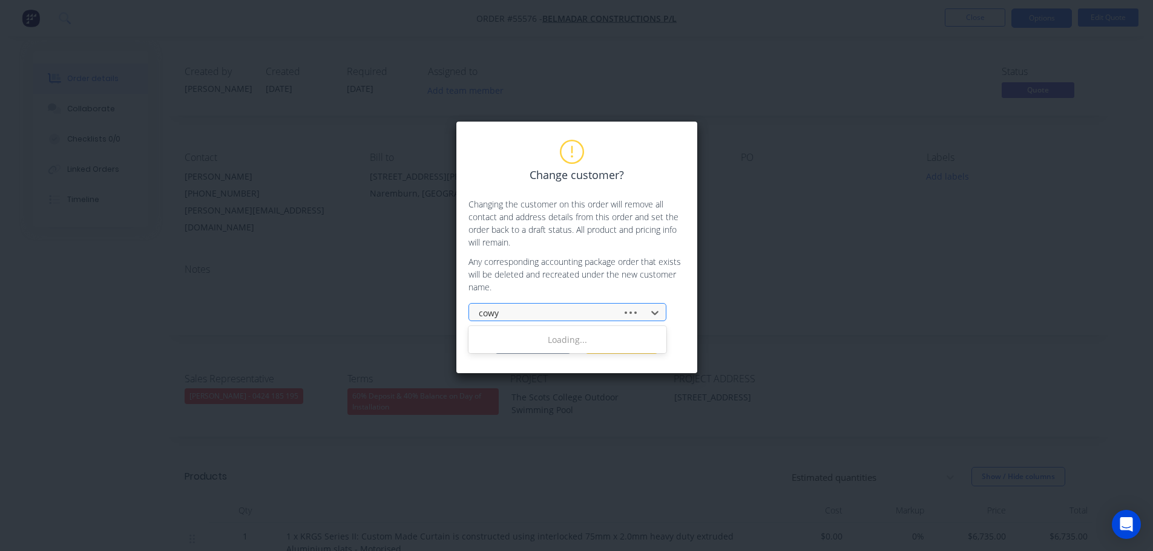
type input "cowyn"
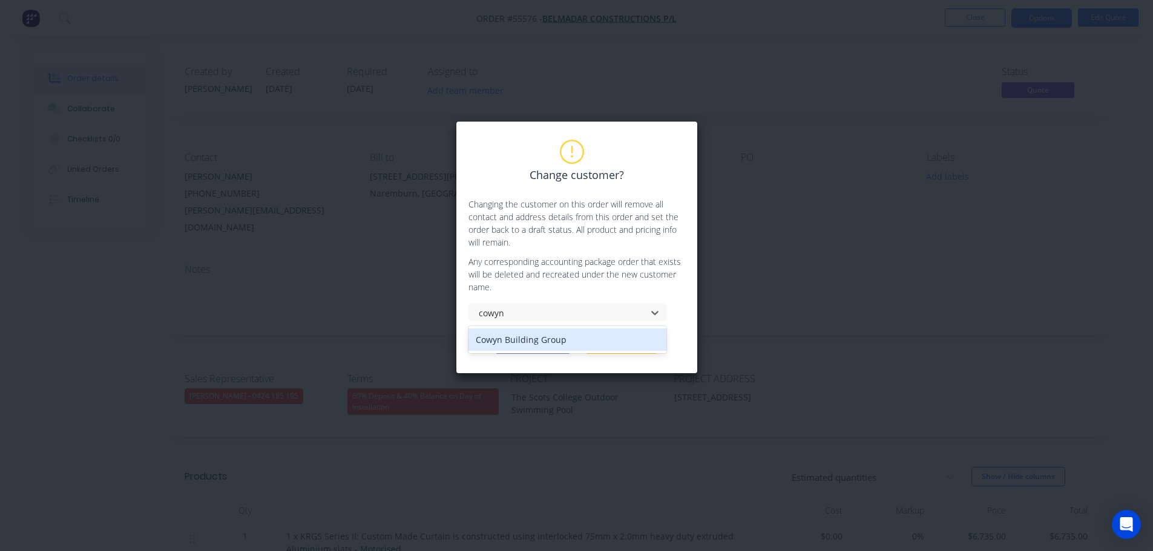
click at [525, 345] on div "Cowyn Building Group" at bounding box center [567, 340] width 198 height 22
click at [525, 345] on button "Change customer" at bounding box center [533, 345] width 76 height 18
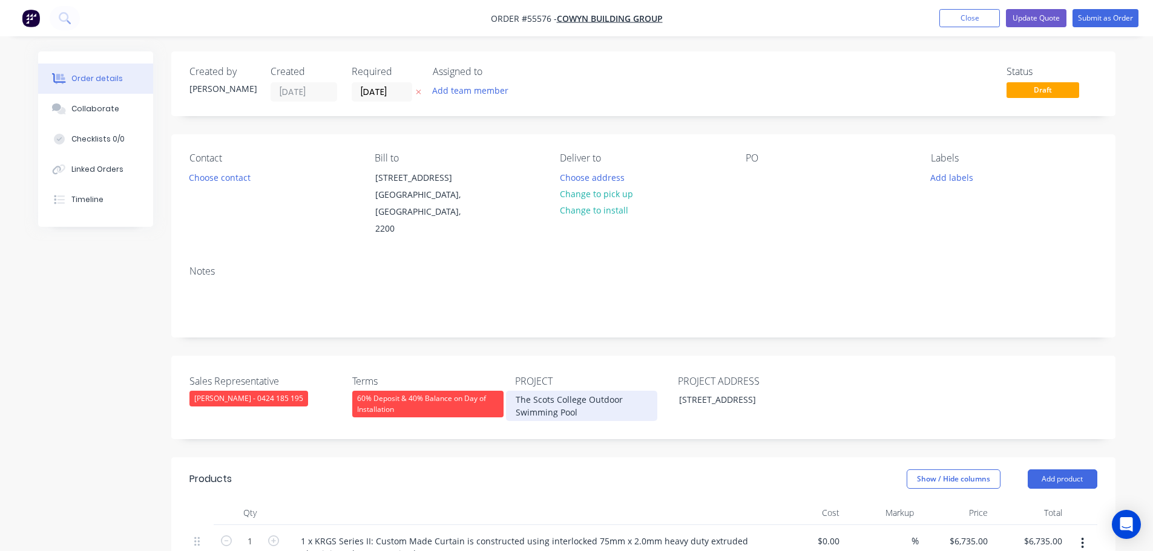
click at [544, 391] on div "The Scots College Outdoor Swimming Pool" at bounding box center [581, 406] width 151 height 30
click at [756, 173] on div at bounding box center [754, 178] width 19 height 18
paste div
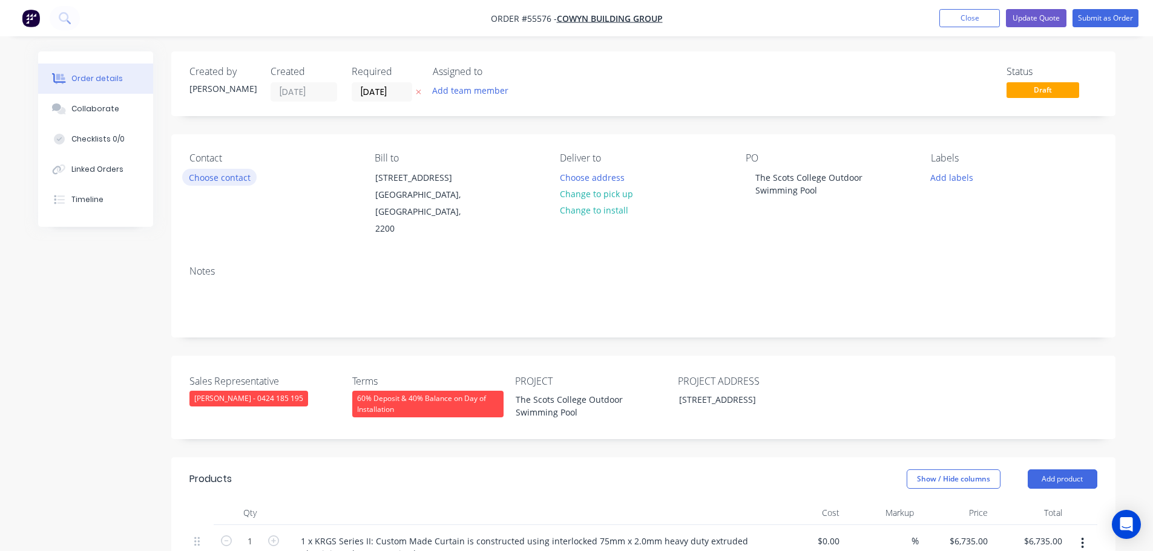
click at [230, 183] on button "Choose contact" at bounding box center [219, 177] width 74 height 16
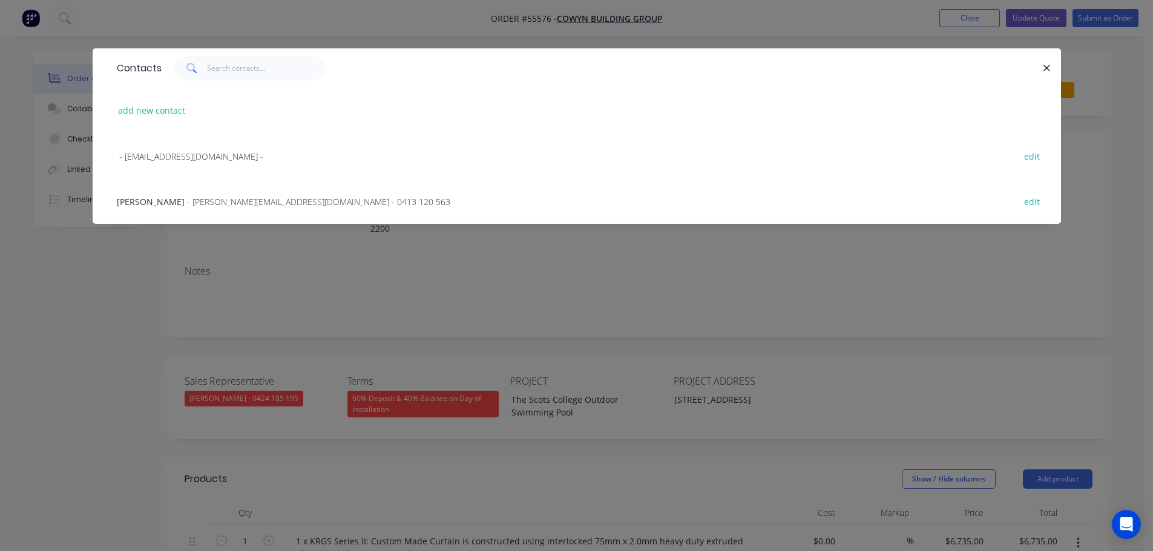
click at [200, 206] on span "- ali@cowynbuilding.com.au - 0413 120 563" at bounding box center [318, 201] width 263 height 11
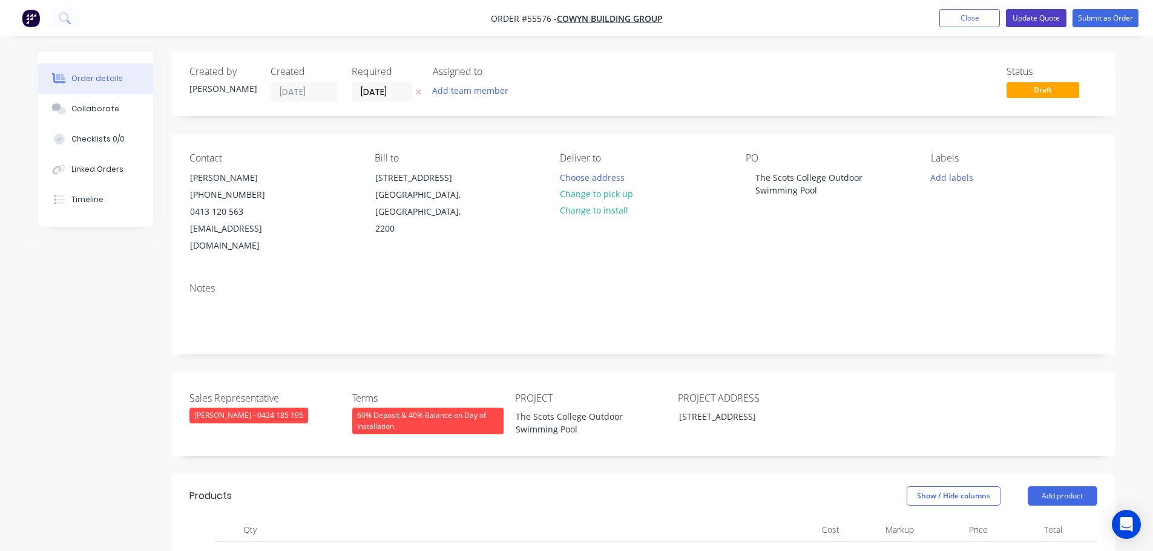
click at [1026, 21] on button "Update Quote" at bounding box center [1036, 18] width 61 height 18
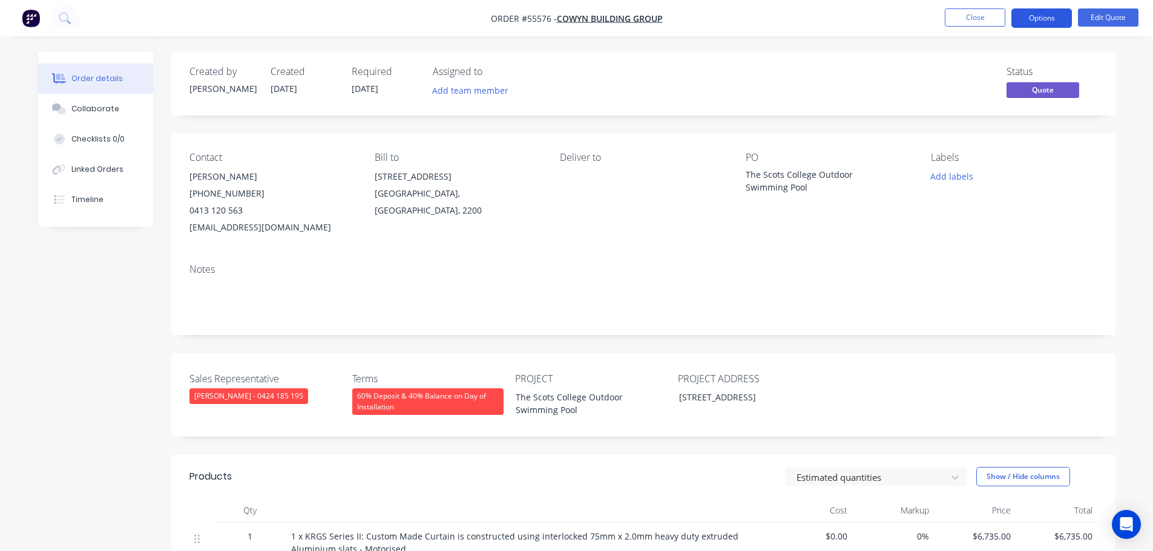
click at [1047, 18] on button "Options" at bounding box center [1041, 17] width 61 height 19
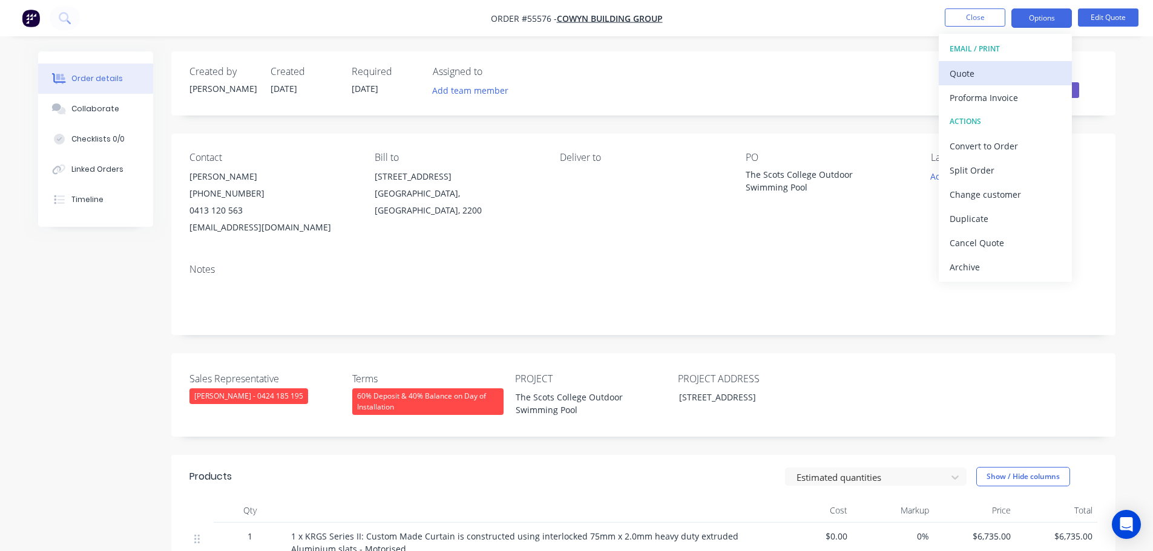
click at [962, 71] on div "Quote" at bounding box center [1004, 74] width 111 height 18
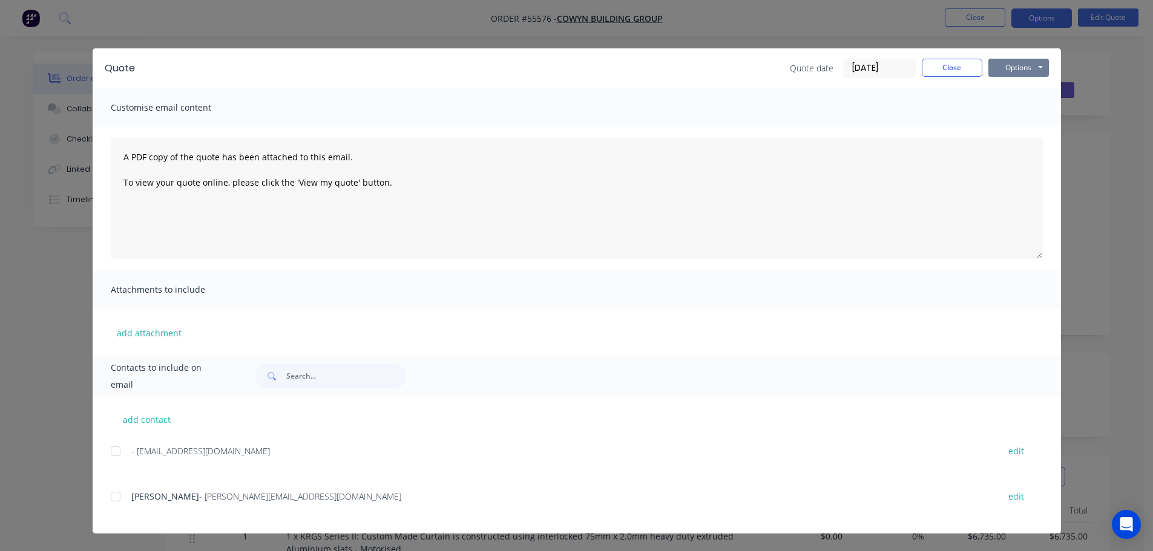
click at [1006, 66] on button "Options" at bounding box center [1018, 68] width 61 height 18
click at [1007, 111] on button "Print" at bounding box center [1026, 109] width 77 height 20
click at [936, 73] on button "Close" at bounding box center [951, 68] width 61 height 18
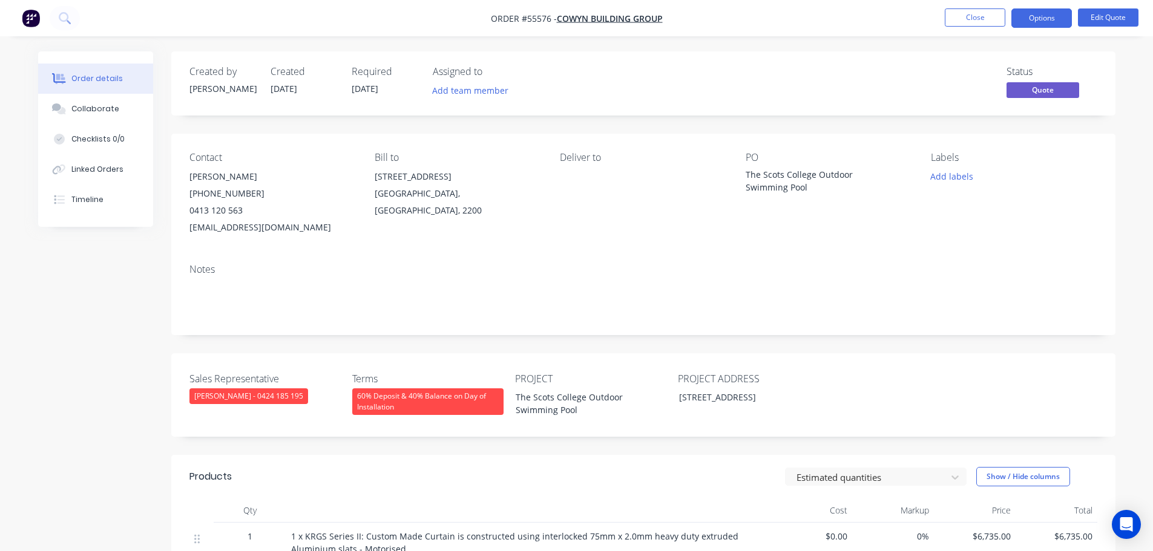
click at [228, 227] on div "ali@cowynbuilding.com.au" at bounding box center [272, 227] width 166 height 17
click at [801, 174] on div "The Scots College Outdoor Swimming Pool" at bounding box center [820, 180] width 151 height 25
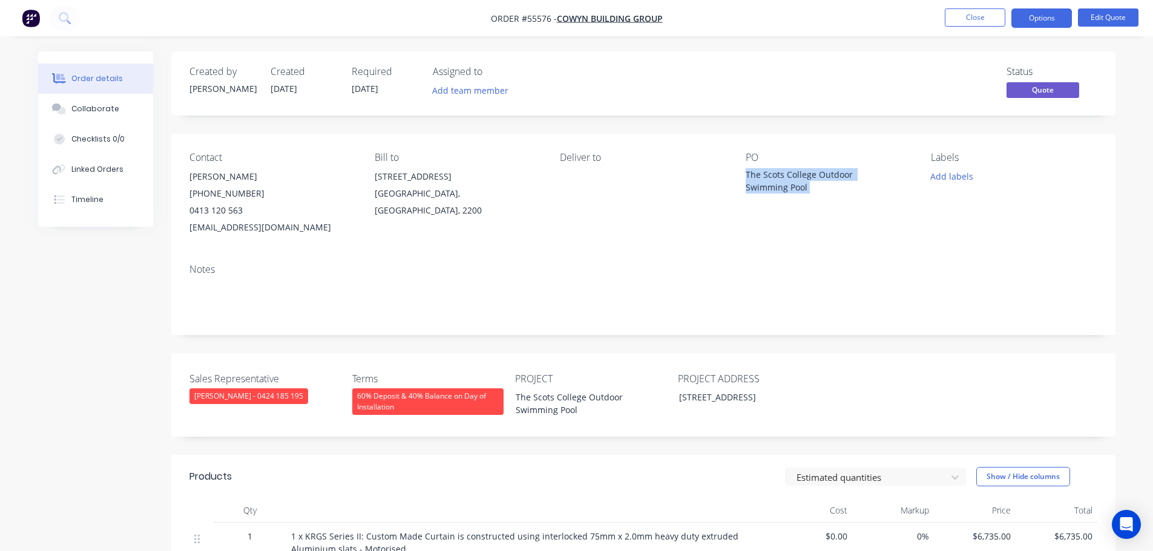
click at [801, 174] on div "The Scots College Outdoor Swimming Pool" at bounding box center [820, 180] width 151 height 25
click at [243, 211] on span at bounding box center [243, 210] width 0 height 11
click at [953, 9] on button "Close" at bounding box center [974, 17] width 61 height 18
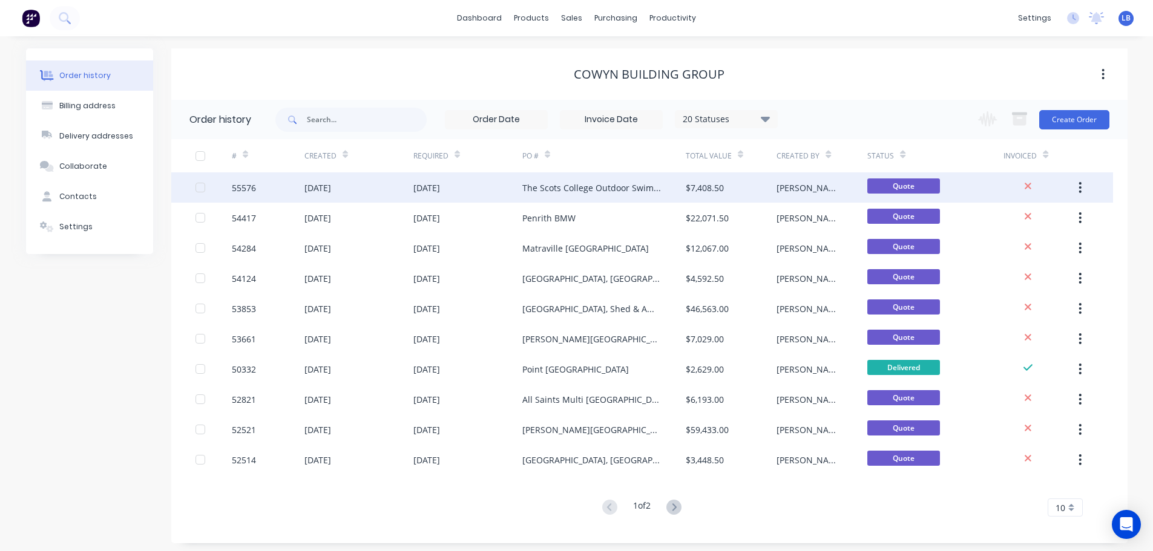
click at [239, 186] on div "55576" at bounding box center [244, 188] width 24 height 13
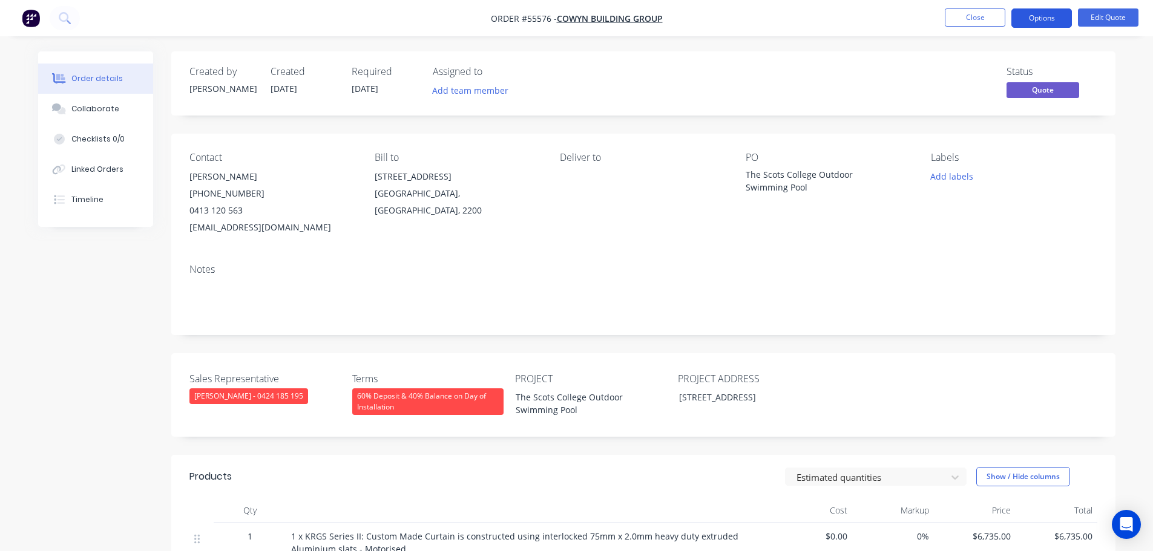
click at [1037, 17] on button "Options" at bounding box center [1041, 17] width 61 height 19
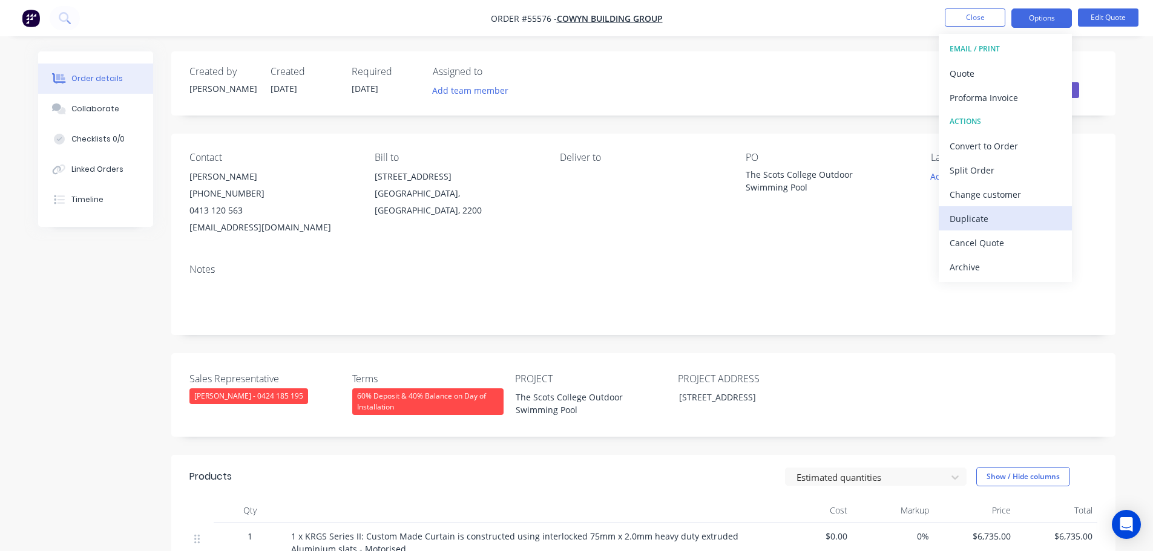
click at [951, 224] on div "Duplicate" at bounding box center [1004, 219] width 111 height 18
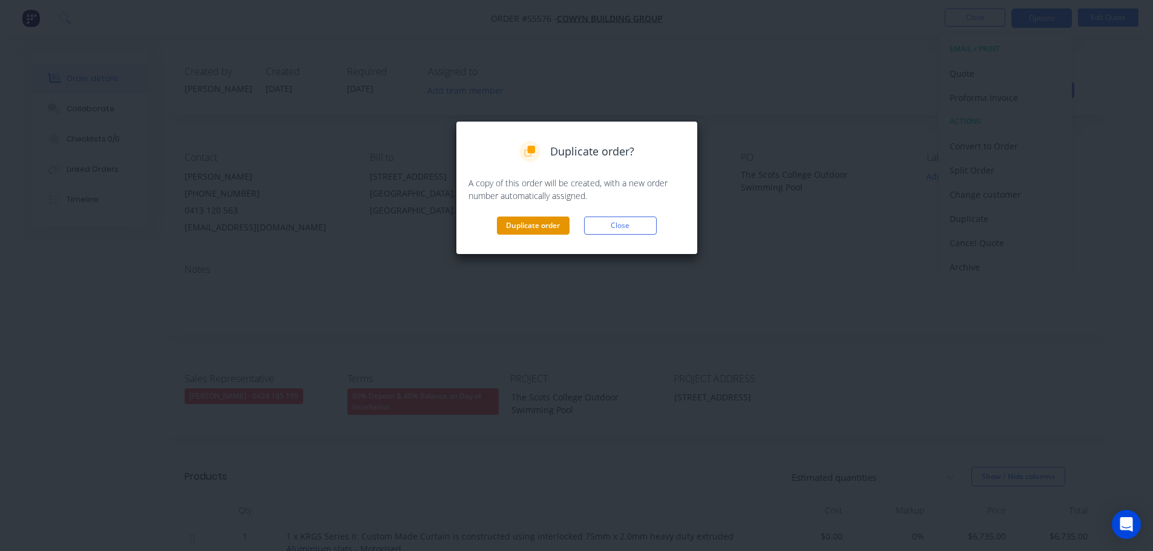
click at [551, 227] on button "Duplicate order" at bounding box center [533, 226] width 73 height 18
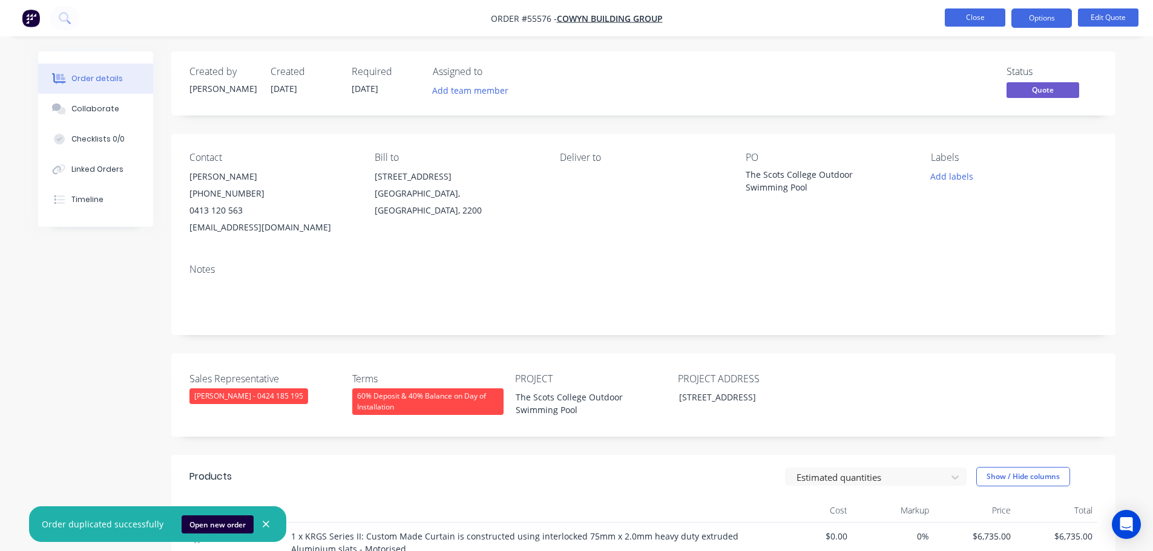
click at [983, 23] on button "Close" at bounding box center [974, 17] width 61 height 18
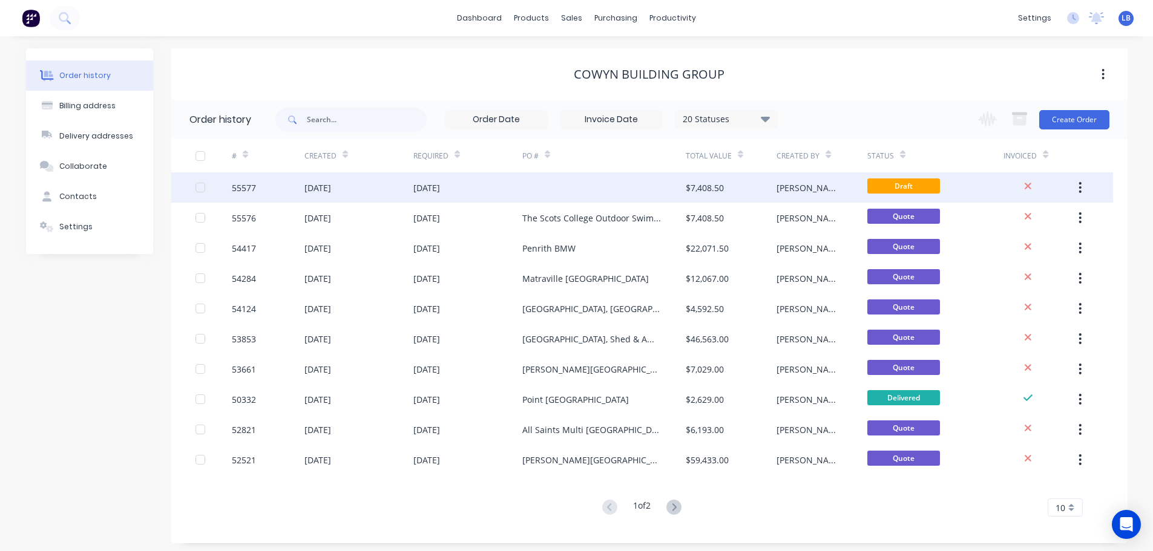
click at [232, 182] on div "55577" at bounding box center [244, 188] width 24 height 13
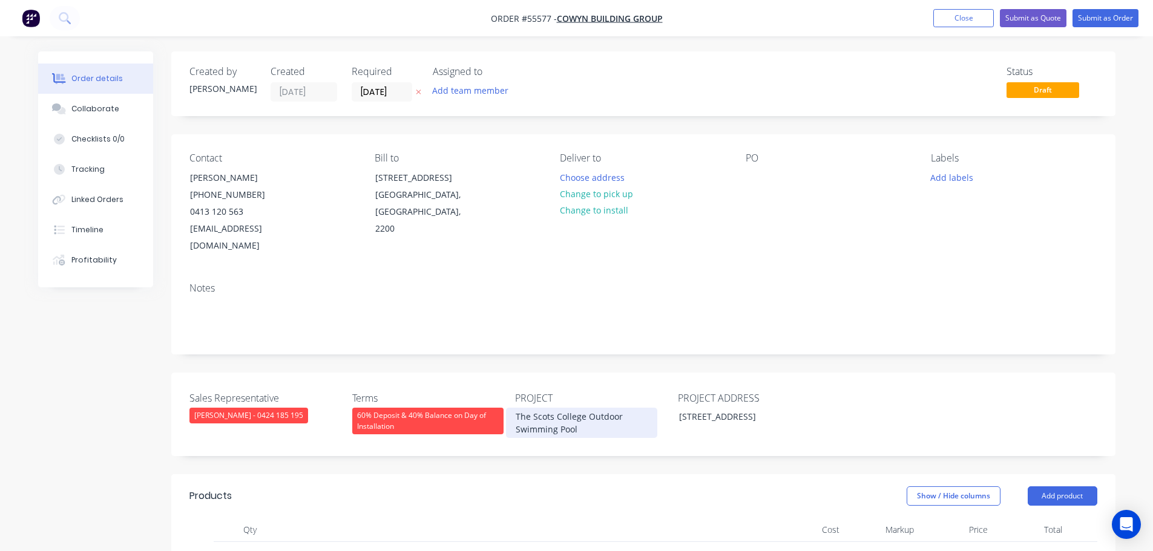
click at [559, 410] on div "The Scots College Outdoor Swimming Pool" at bounding box center [581, 423] width 151 height 30
click at [762, 178] on div at bounding box center [754, 178] width 19 height 18
paste div
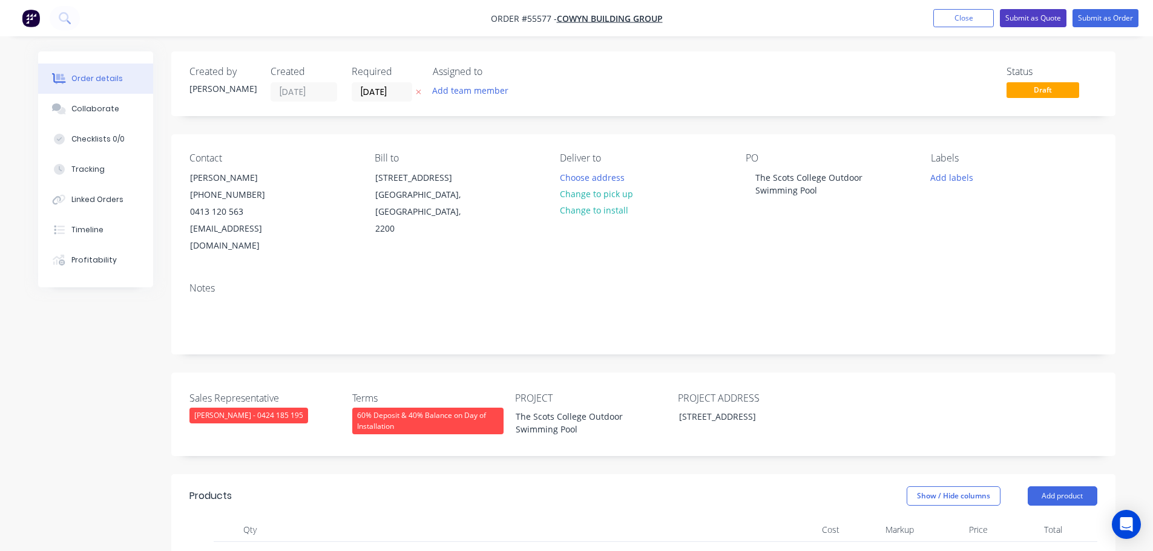
click at [1021, 21] on button "Submit as Quote" at bounding box center [1033, 18] width 67 height 18
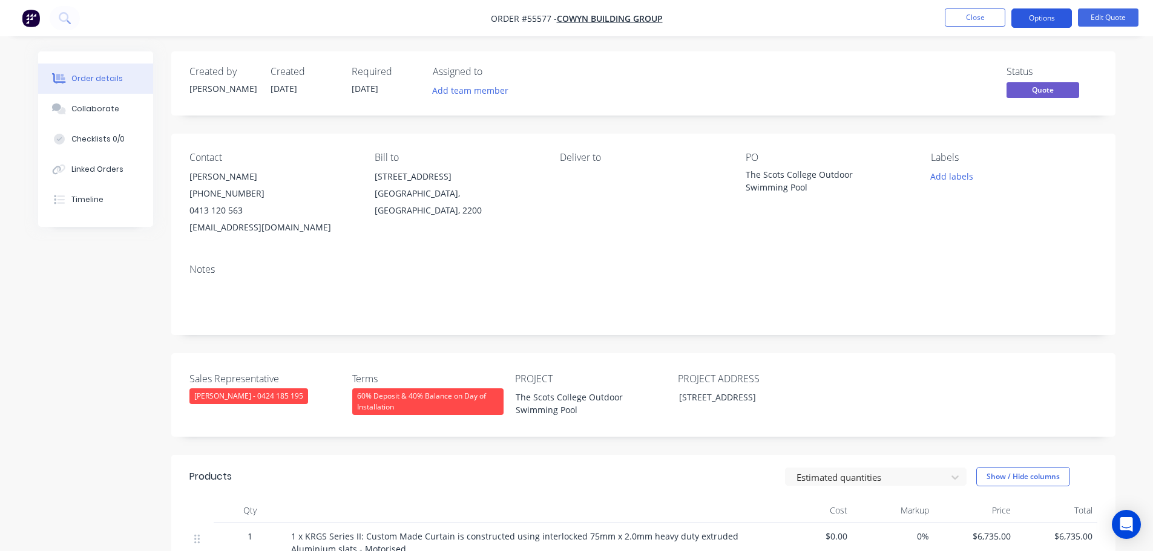
click at [1035, 19] on button "Options" at bounding box center [1041, 17] width 61 height 19
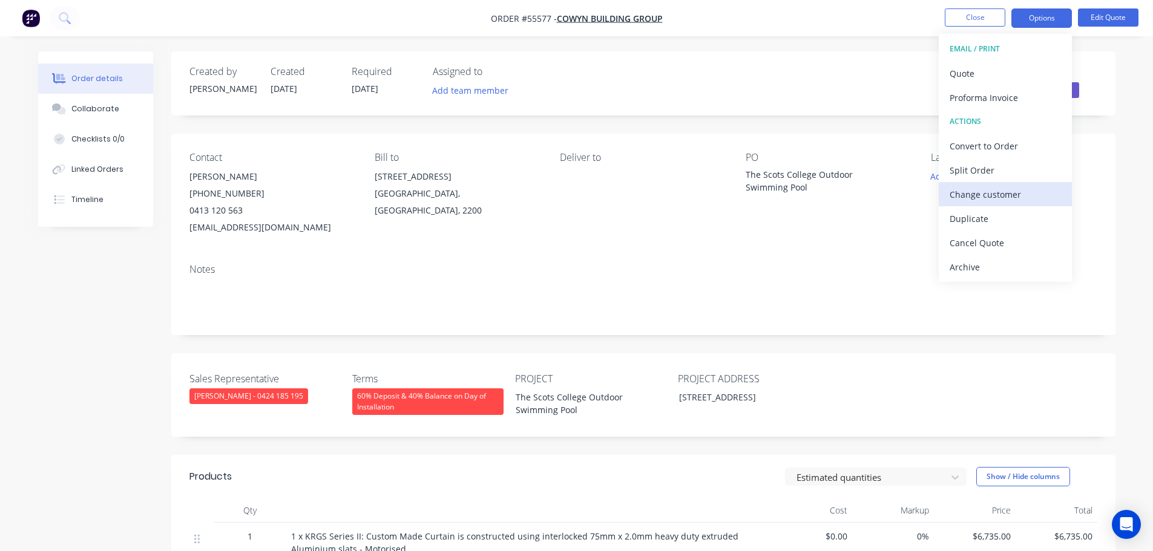
click at [975, 188] on div "Change customer" at bounding box center [1004, 195] width 111 height 18
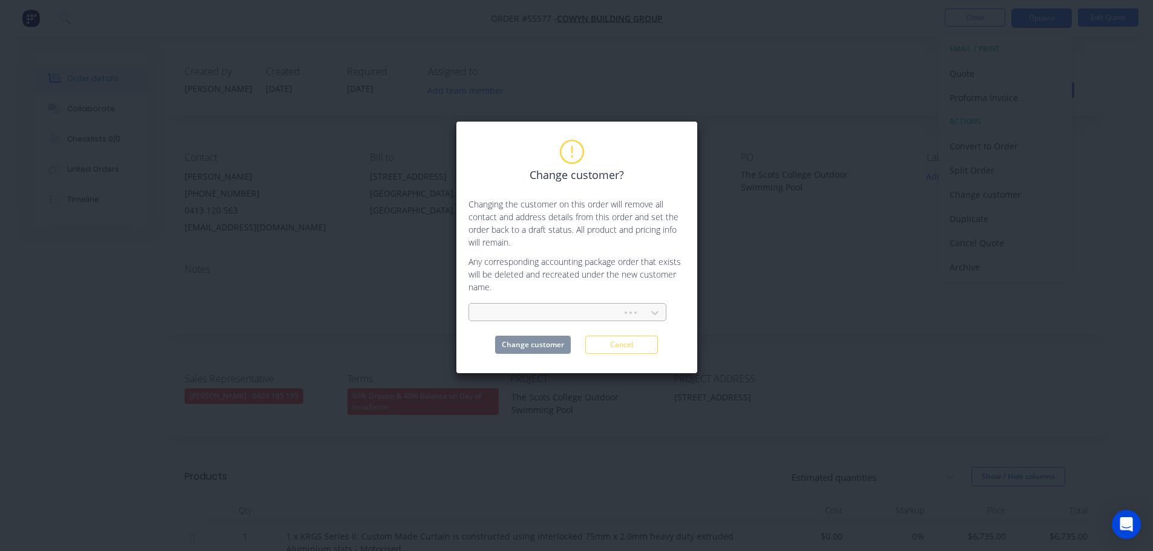
click at [499, 312] on div at bounding box center [547, 313] width 137 height 15
type input "reitsma"
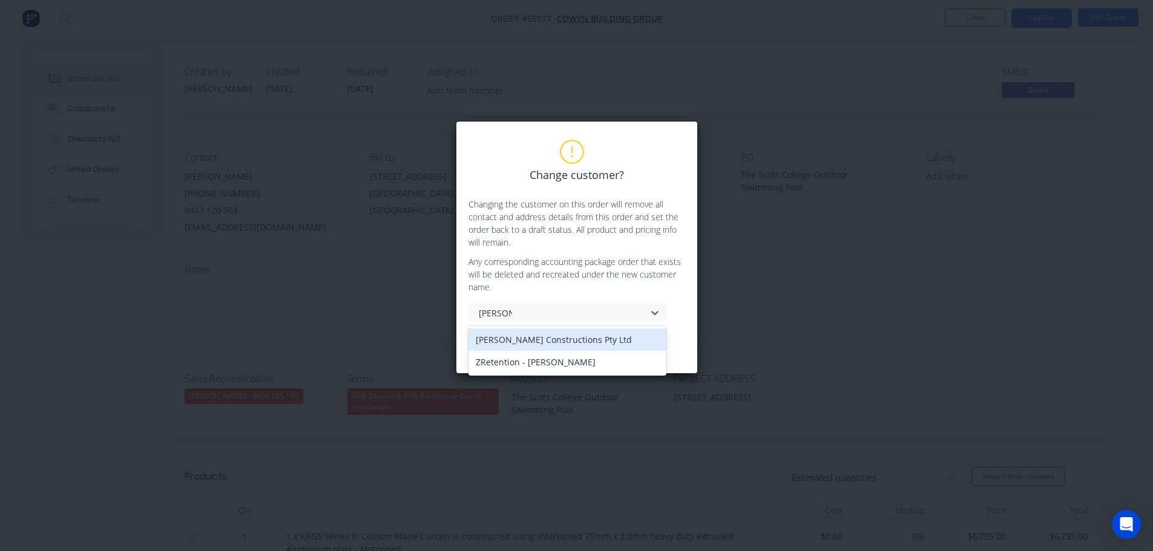
click at [525, 343] on div "Reitsma Constructions Pty Ltd" at bounding box center [567, 340] width 198 height 22
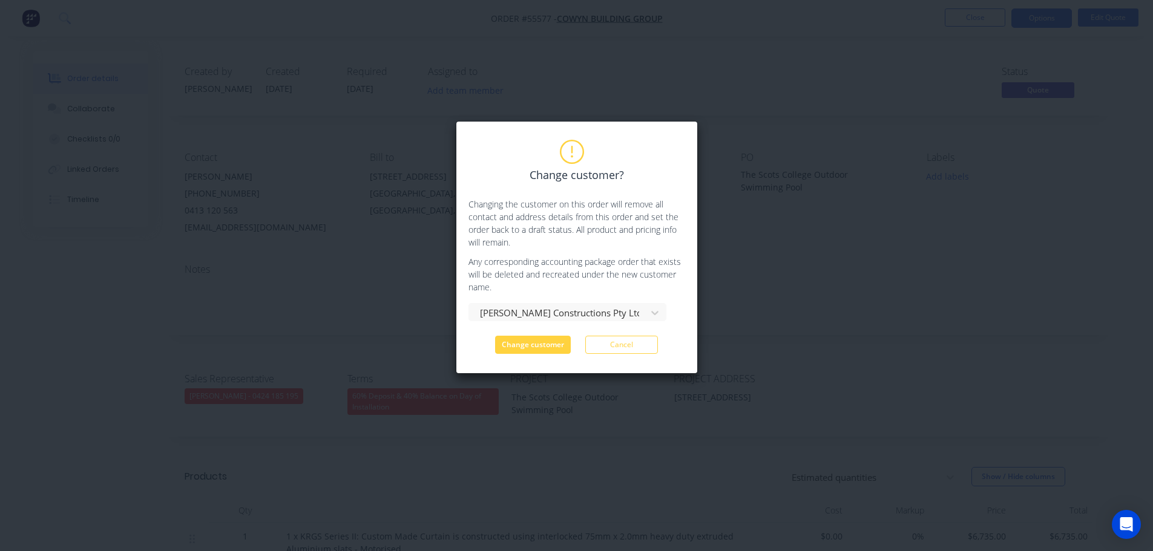
click at [535, 355] on div "Change customer? Changing the customer on this order will remove all contact an…" at bounding box center [577, 247] width 242 height 253
click at [535, 349] on button "Change customer" at bounding box center [533, 345] width 76 height 18
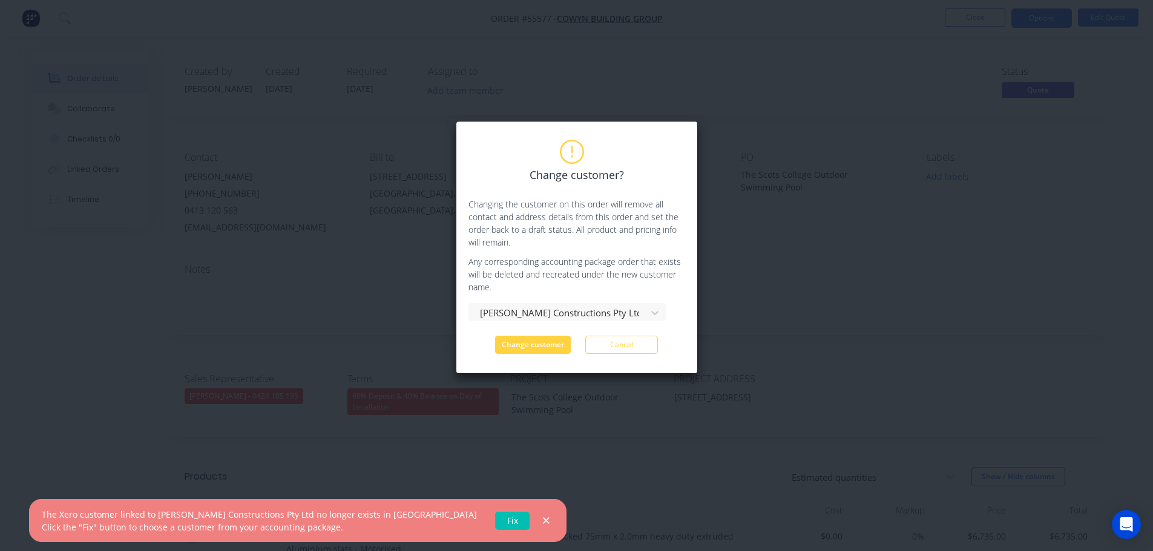
click at [495, 526] on link "Fix" at bounding box center [512, 521] width 34 height 18
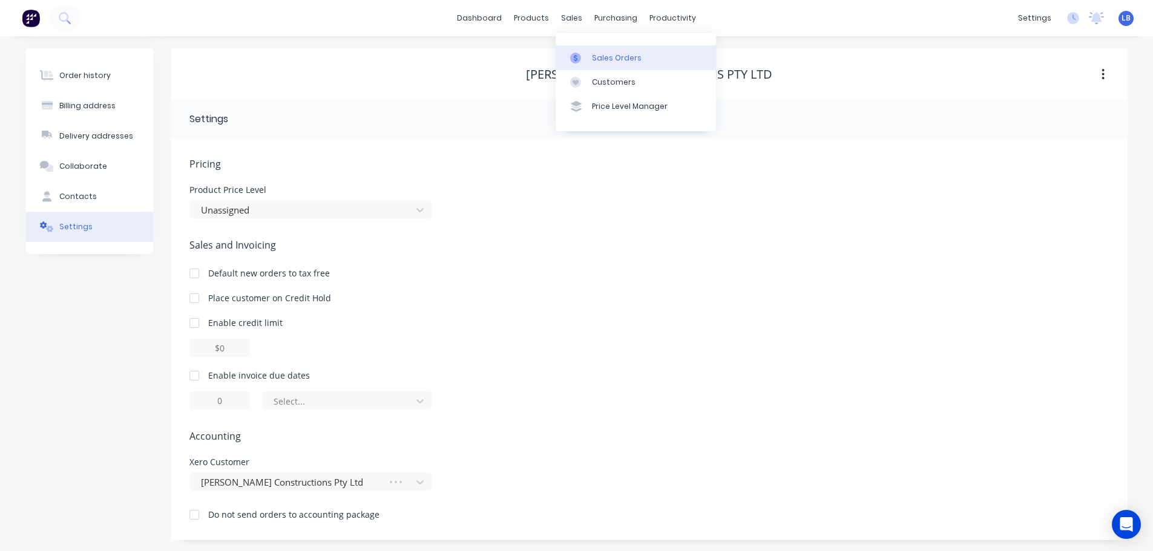
click at [612, 65] on link "Sales Orders" at bounding box center [635, 57] width 160 height 24
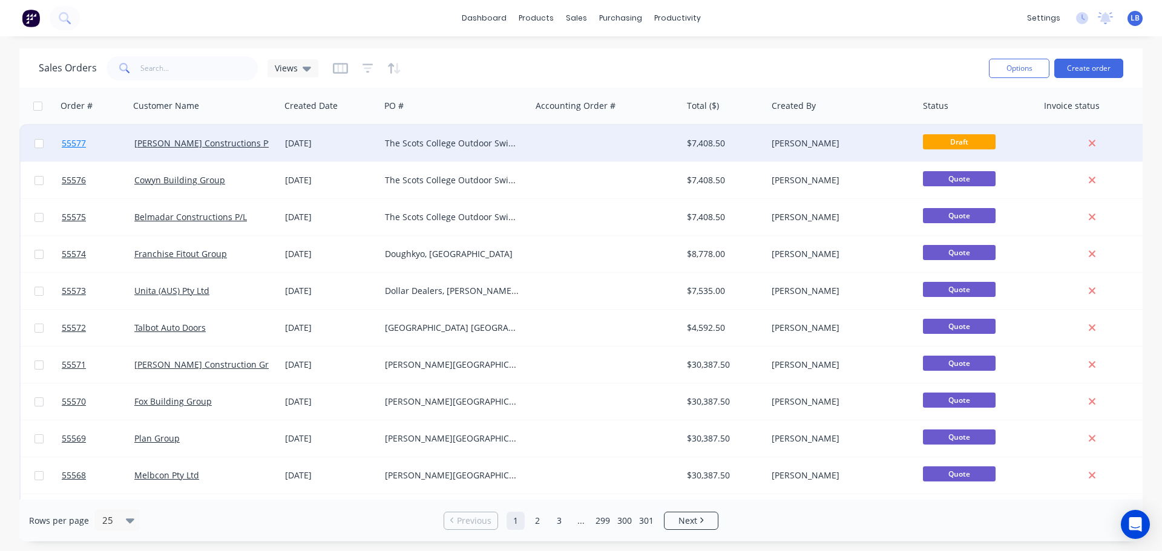
click at [70, 145] on span "55577" at bounding box center [74, 143] width 24 height 12
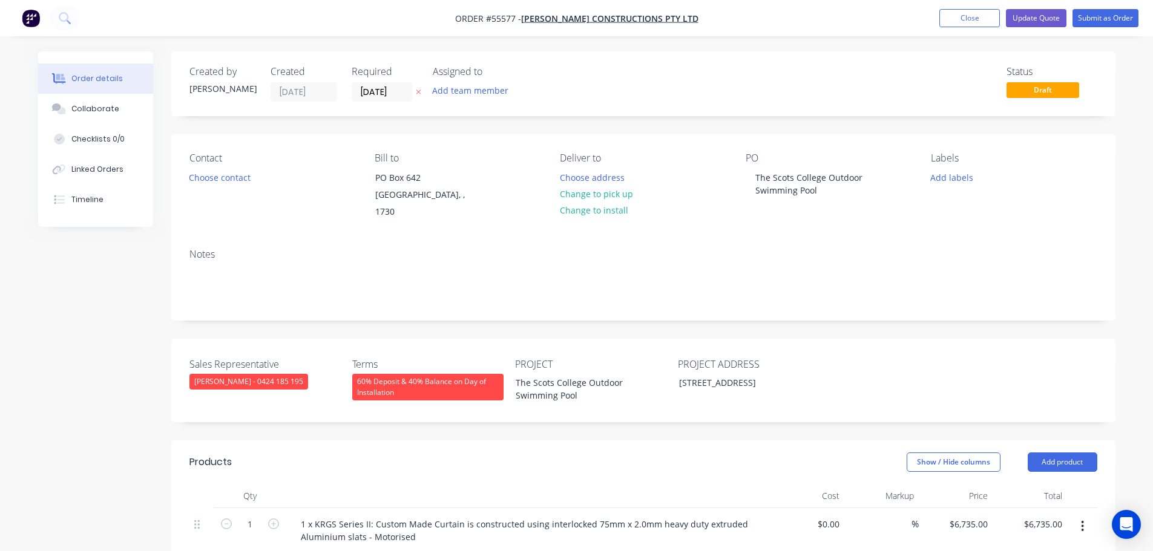
click at [438, 374] on div "60% Deposit & 40% Balance on Day of Installation" at bounding box center [427, 387] width 151 height 27
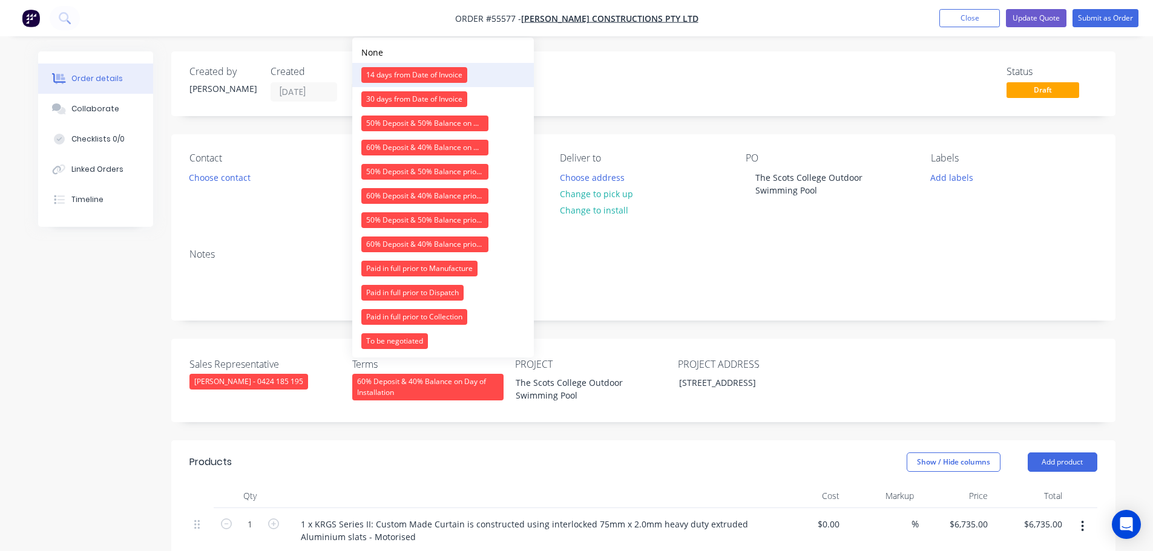
click at [405, 73] on div "14 days from Date of Invoice" at bounding box center [414, 75] width 106 height 16
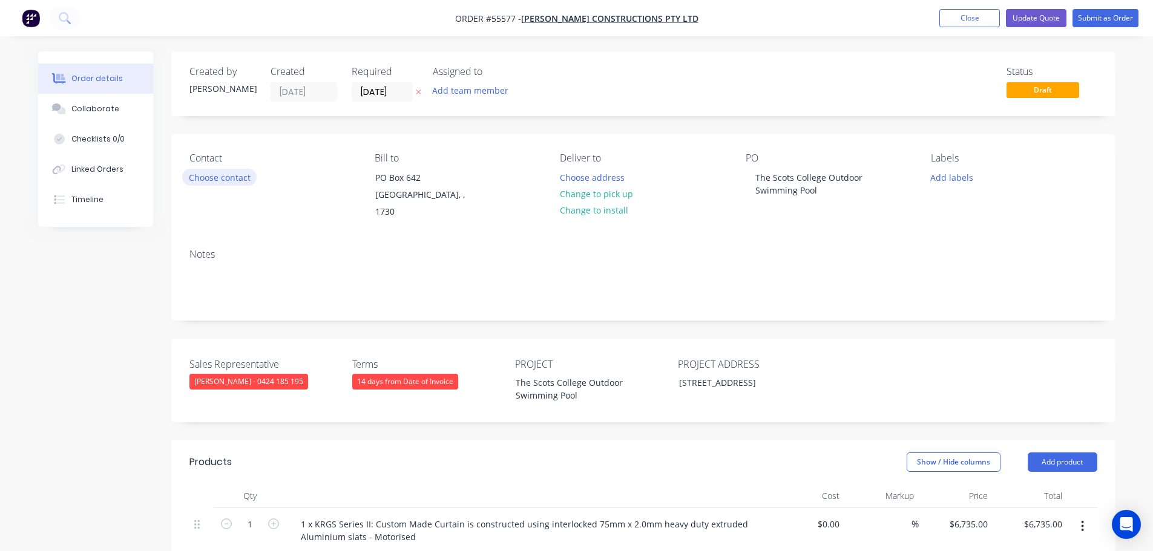
click at [229, 173] on button "Choose contact" at bounding box center [219, 177] width 74 height 16
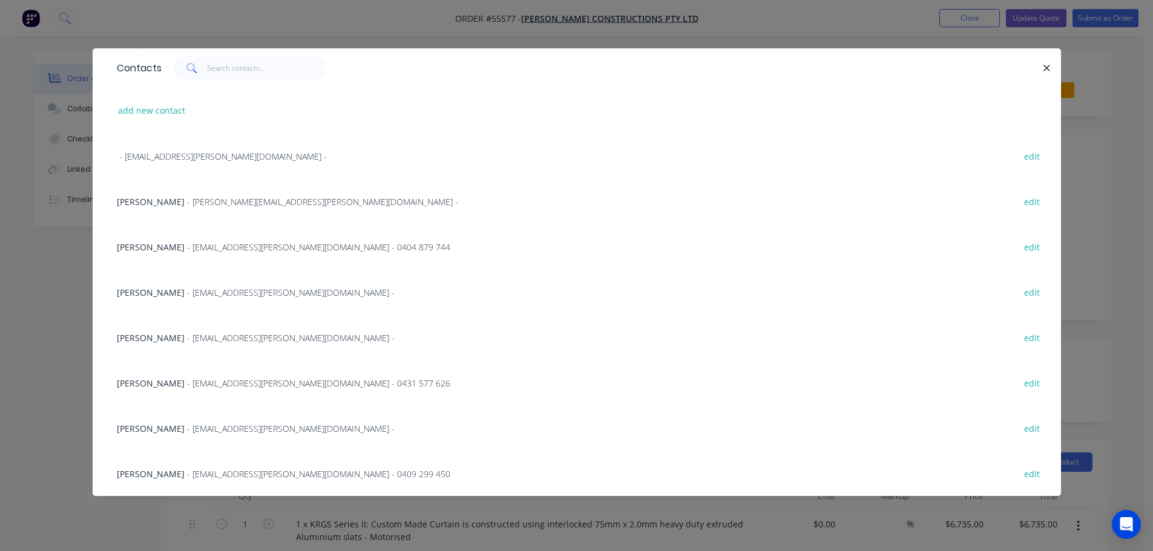
click at [187, 206] on span "- logan@reitsma.com -" at bounding box center [322, 201] width 271 height 11
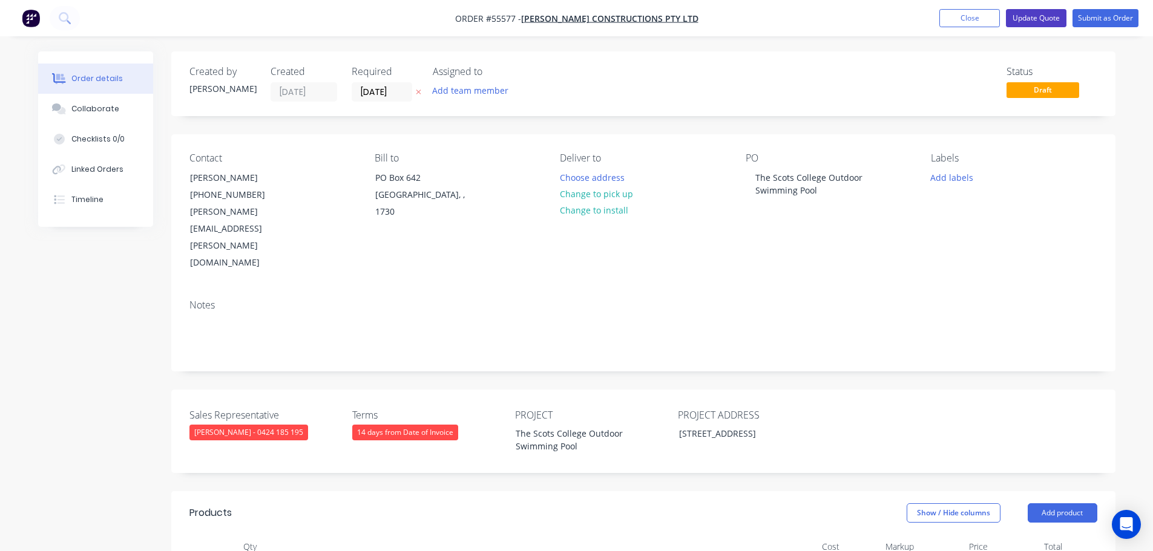
click at [1045, 14] on button "Update Quote" at bounding box center [1036, 18] width 61 height 18
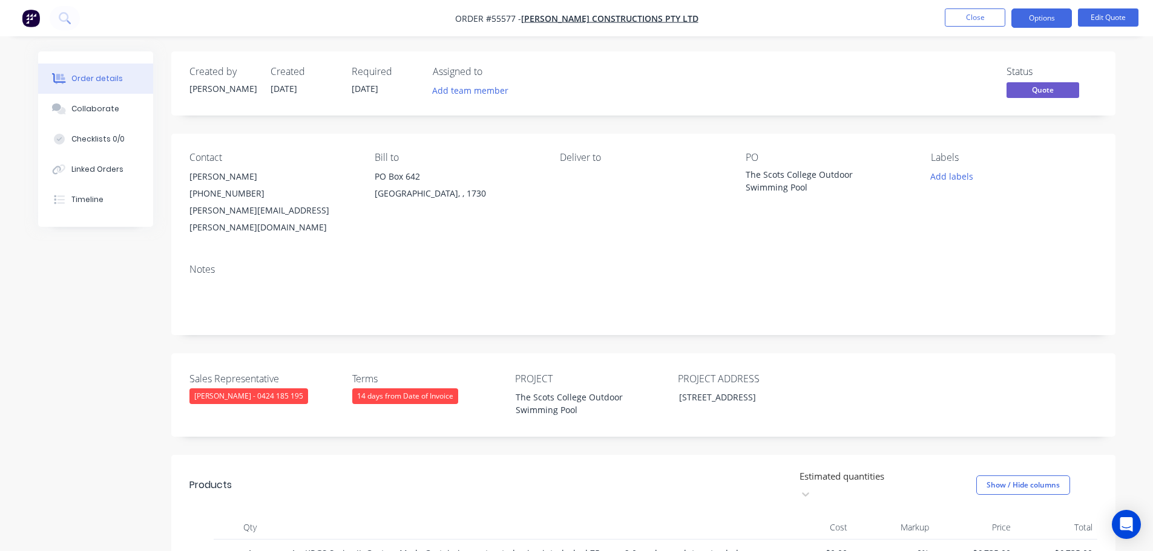
drag, startPoint x: 1042, startPoint y: 16, endPoint x: 1020, endPoint y: 31, distance: 27.0
click at [1041, 18] on button "Options" at bounding box center [1041, 17] width 61 height 19
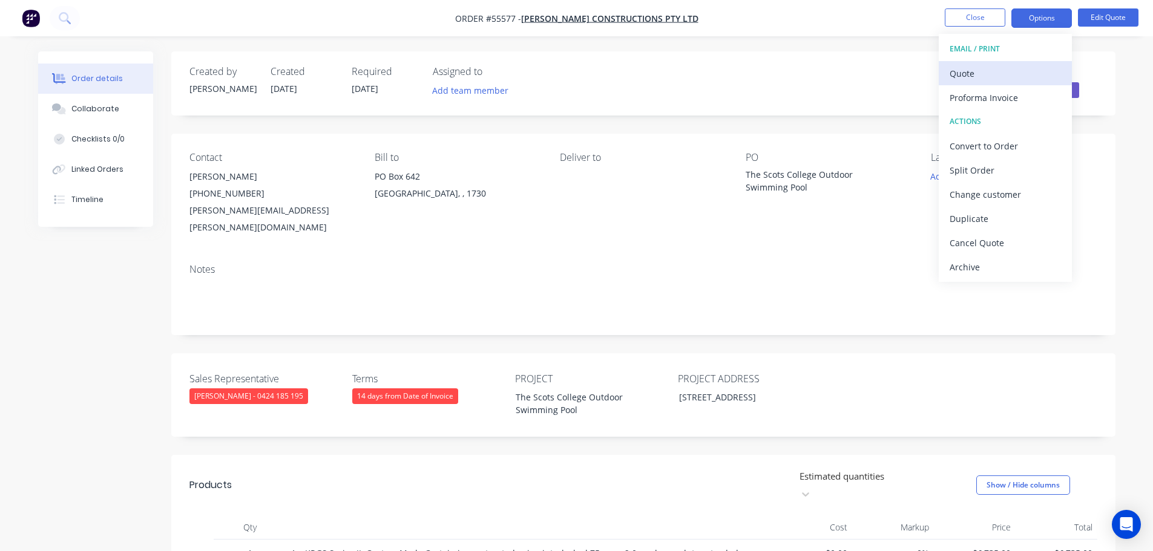
click at [964, 73] on div "Quote" at bounding box center [1004, 74] width 111 height 18
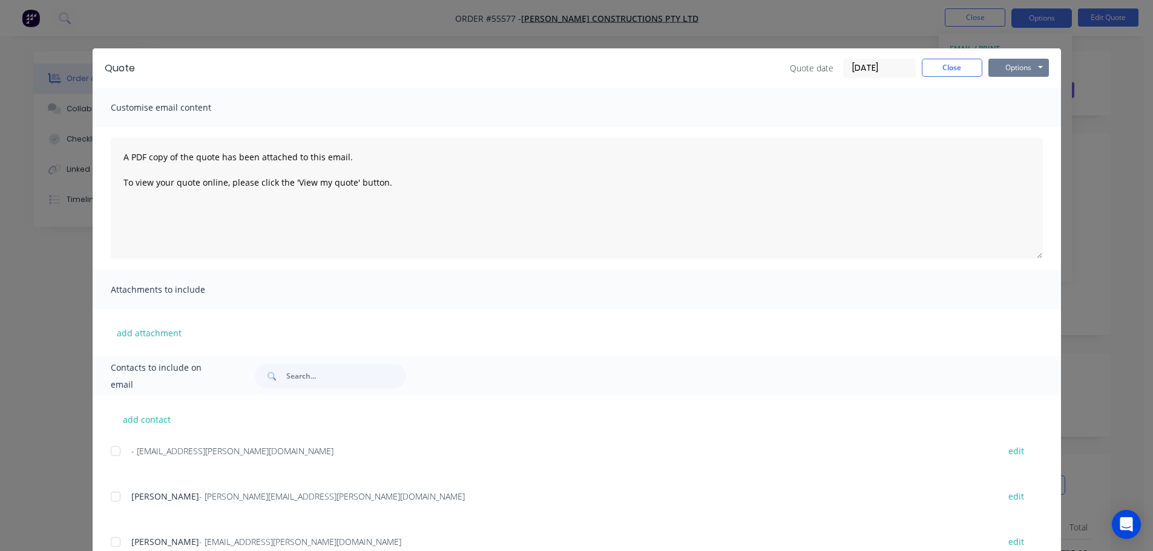
click at [988, 70] on button "Options" at bounding box center [1018, 68] width 61 height 18
click at [1003, 110] on button "Print" at bounding box center [1026, 109] width 77 height 20
click at [943, 71] on button "Close" at bounding box center [951, 68] width 61 height 18
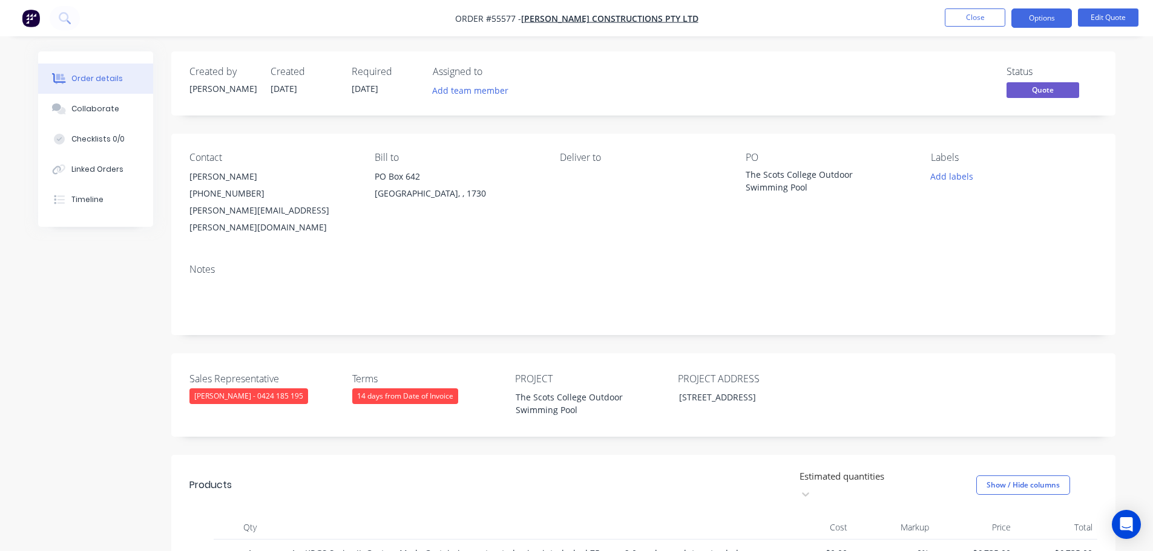
click at [221, 214] on div "logan@reitsma.com" at bounding box center [272, 219] width 166 height 34
copy div "logan@reitsma.com"
click at [802, 172] on div "The Scots College Outdoor Swimming Pool" at bounding box center [820, 180] width 151 height 25
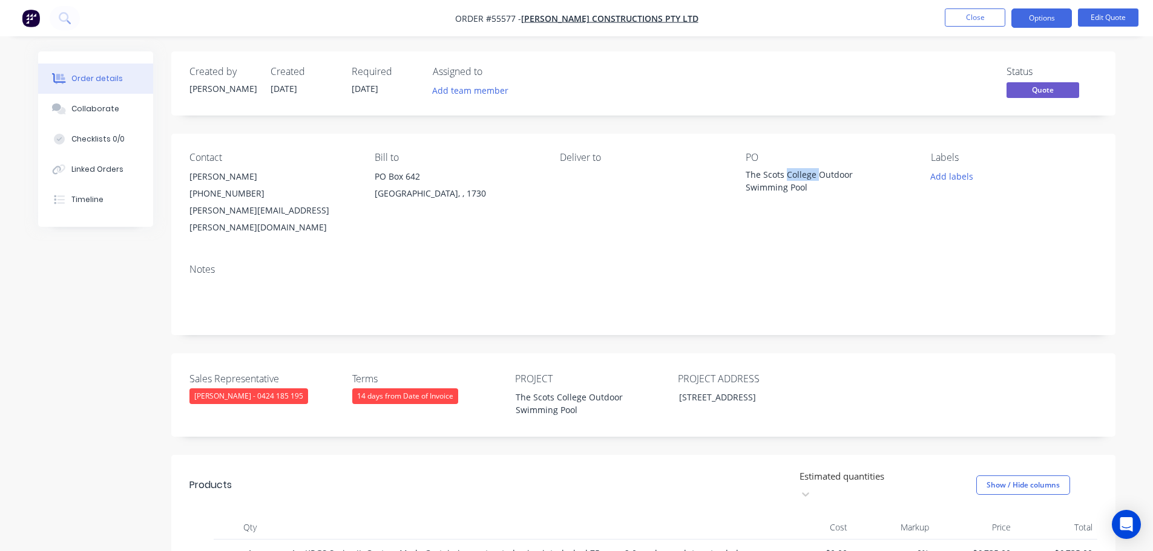
click at [802, 172] on div "The Scots College Outdoor Swimming Pool" at bounding box center [820, 180] width 151 height 25
copy div "The Scots College Outdoor Swimming Pool"
click at [1044, 21] on button "Options" at bounding box center [1041, 17] width 61 height 19
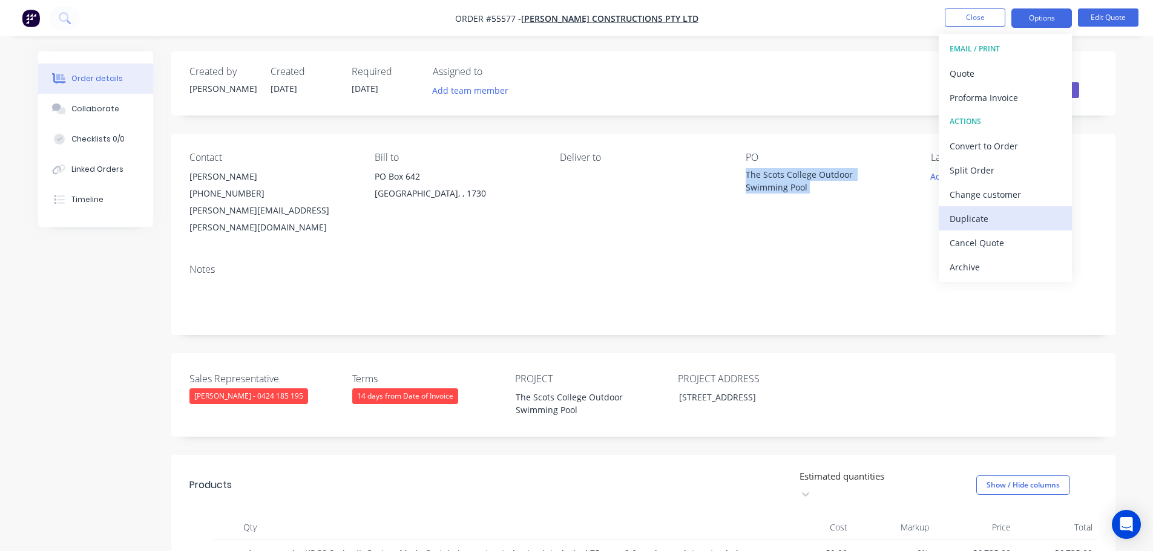
click at [971, 218] on div "Duplicate" at bounding box center [1004, 219] width 111 height 18
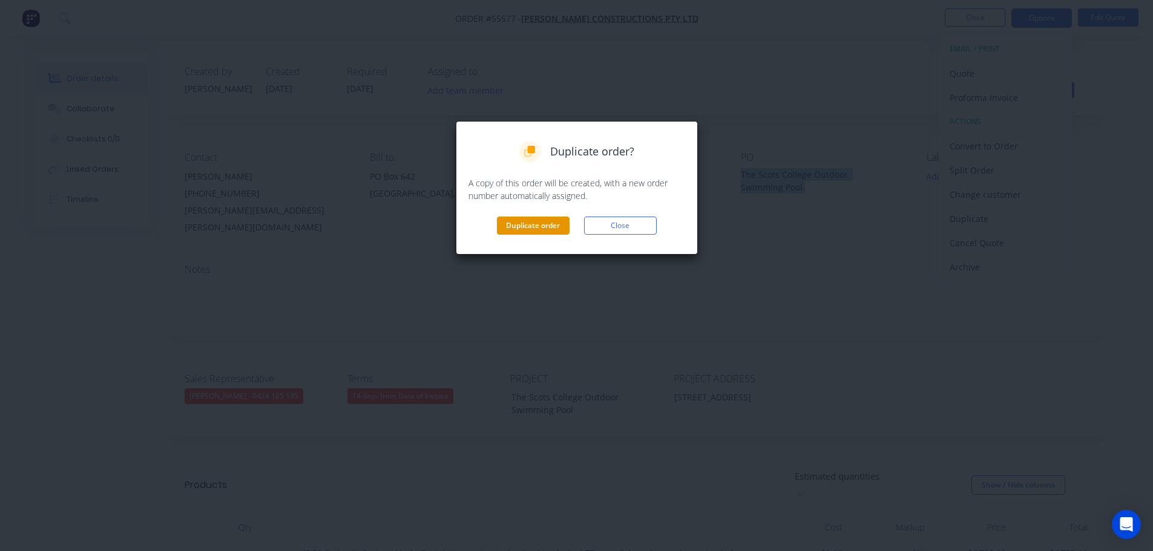
click at [543, 231] on button "Duplicate order" at bounding box center [533, 226] width 73 height 18
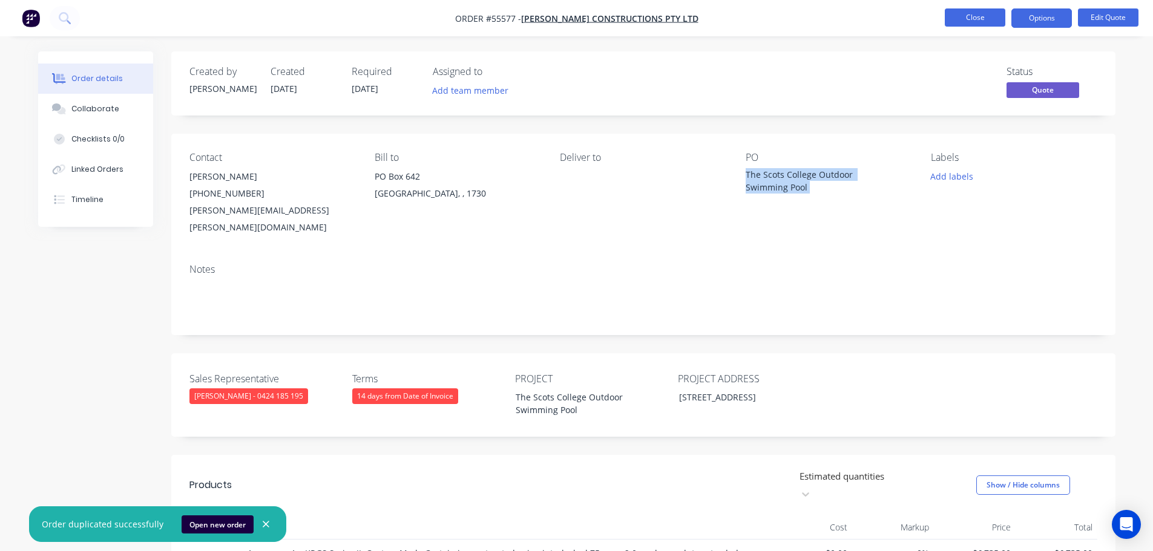
click at [957, 22] on button "Close" at bounding box center [974, 17] width 61 height 18
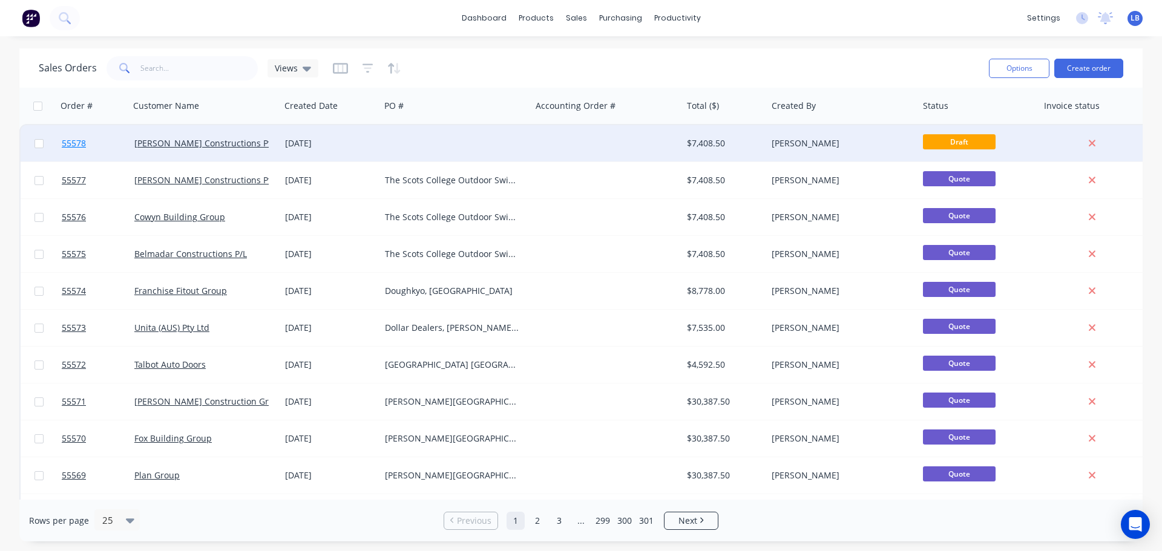
click at [74, 145] on span "55578" at bounding box center [74, 143] width 24 height 12
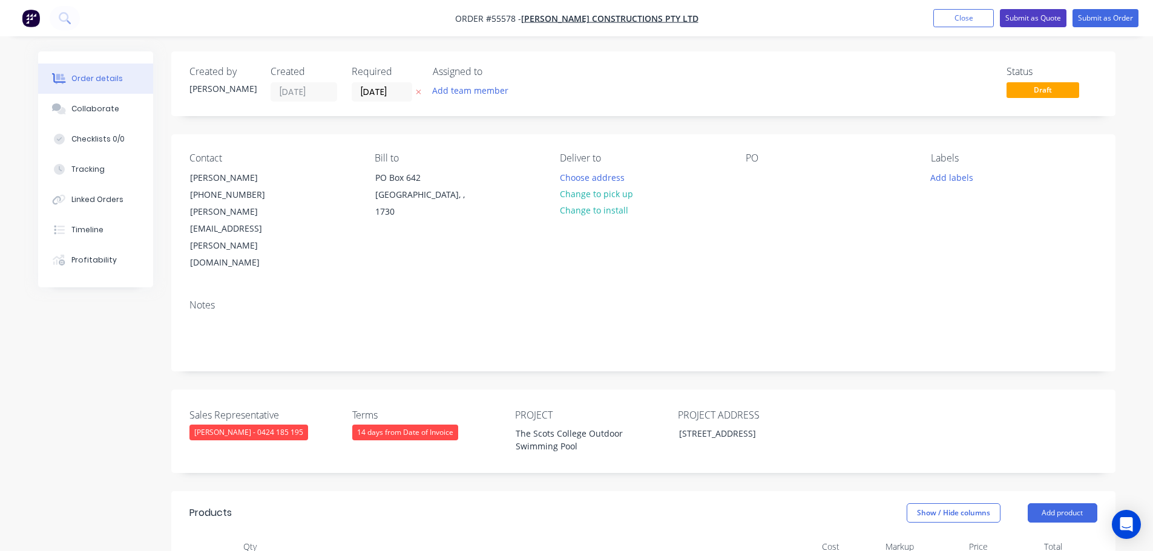
click at [1026, 21] on button "Submit as Quote" at bounding box center [1033, 18] width 67 height 18
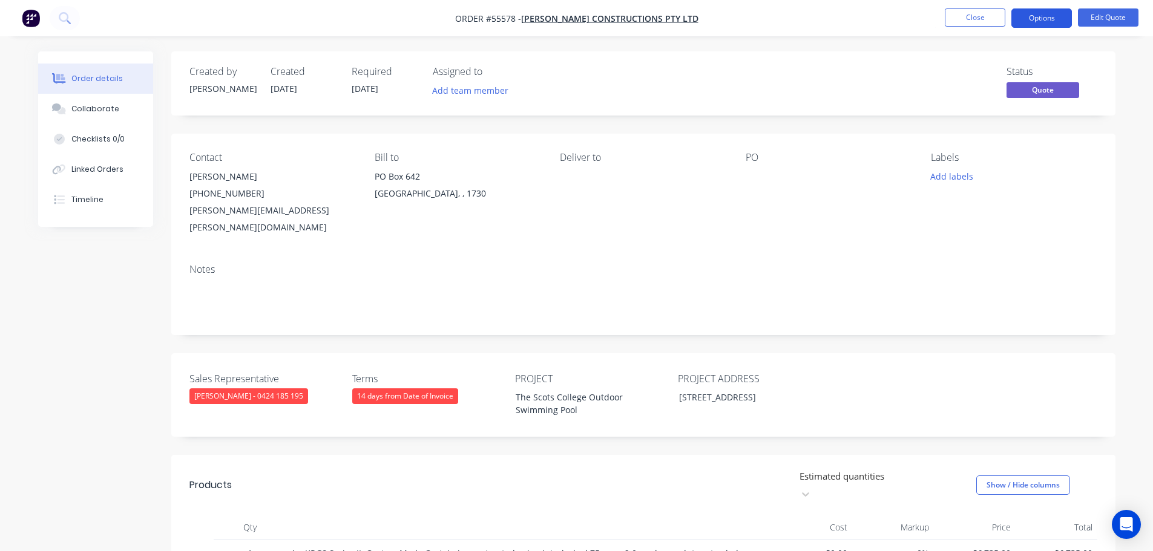
click at [1035, 18] on button "Options" at bounding box center [1041, 17] width 61 height 19
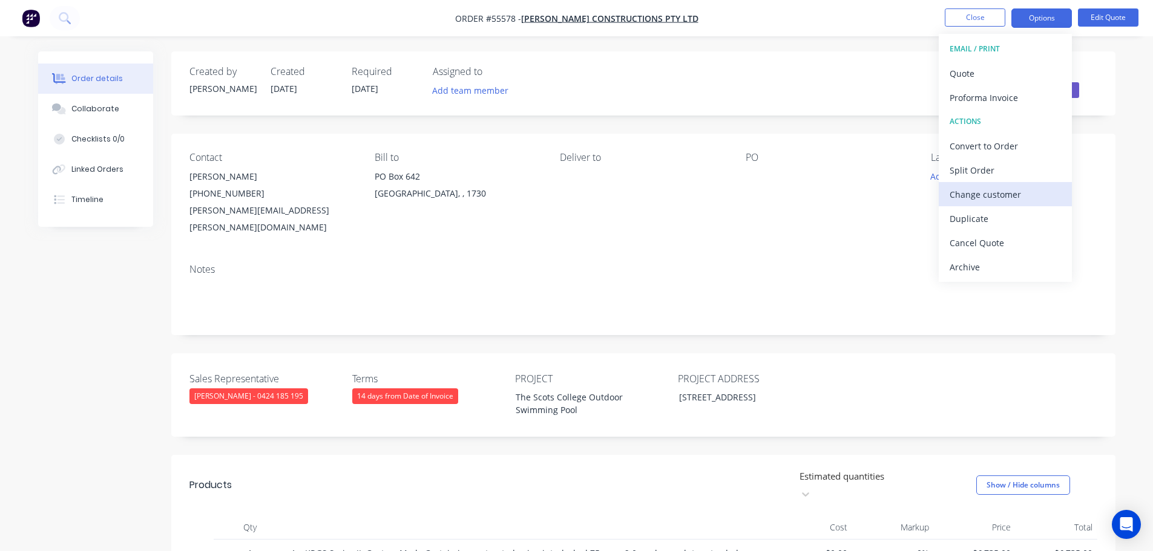
click at [984, 193] on div "Change customer" at bounding box center [1004, 195] width 111 height 18
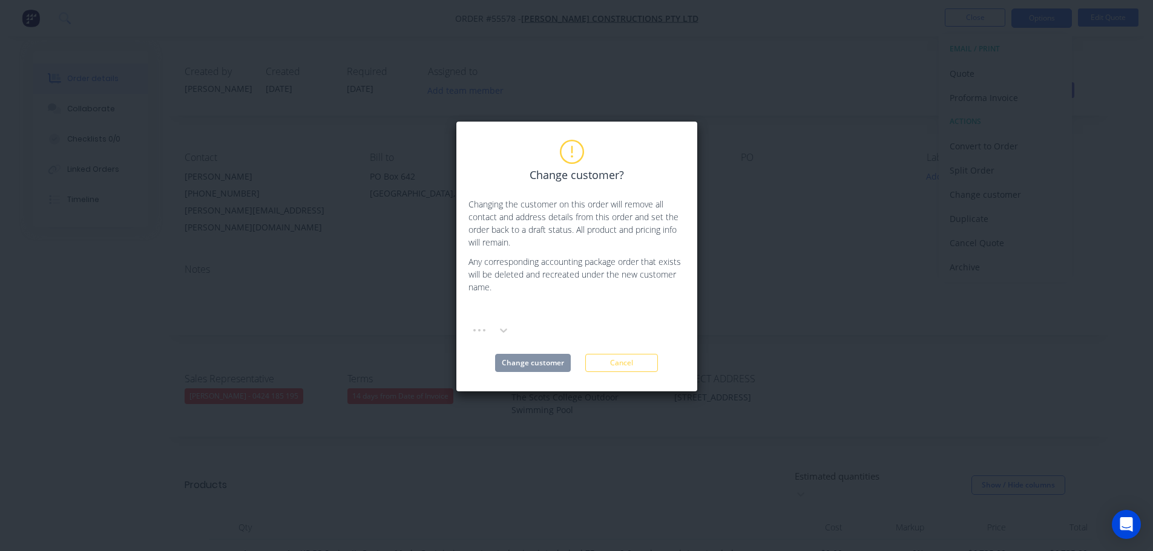
click at [502, 309] on div at bounding box center [559, 312] width 174 height 15
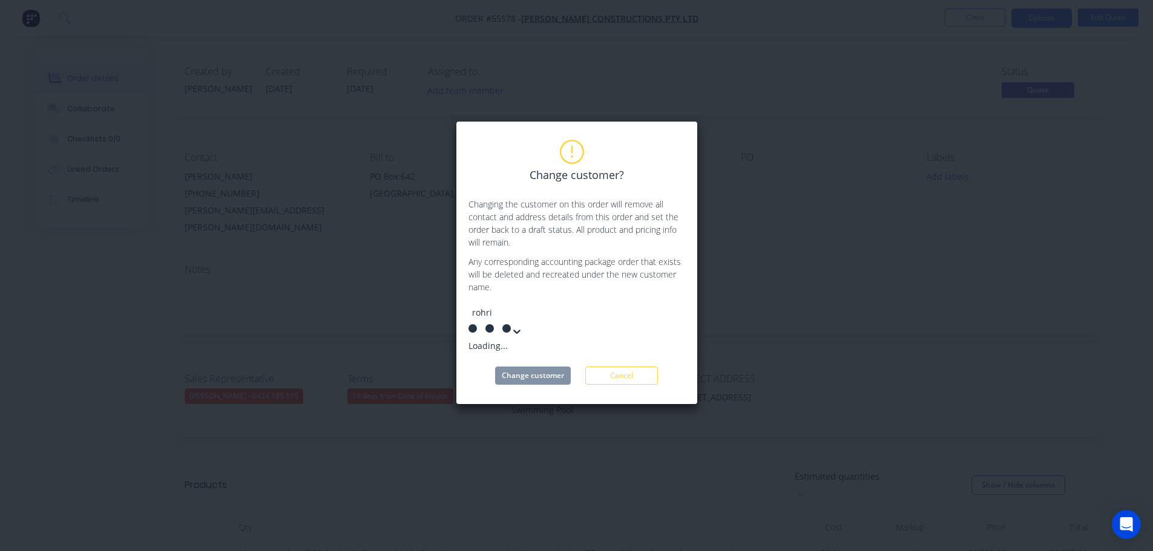
type input "rohrig"
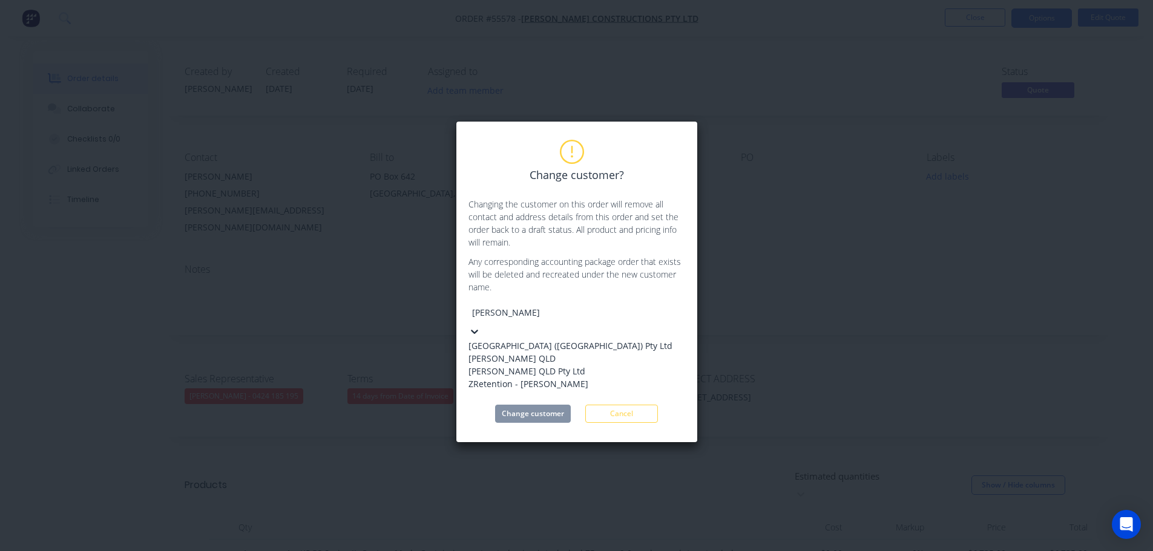
click at [508, 342] on div "Rohrig (NSW) Pty Ltd" at bounding box center [570, 345] width 204 height 13
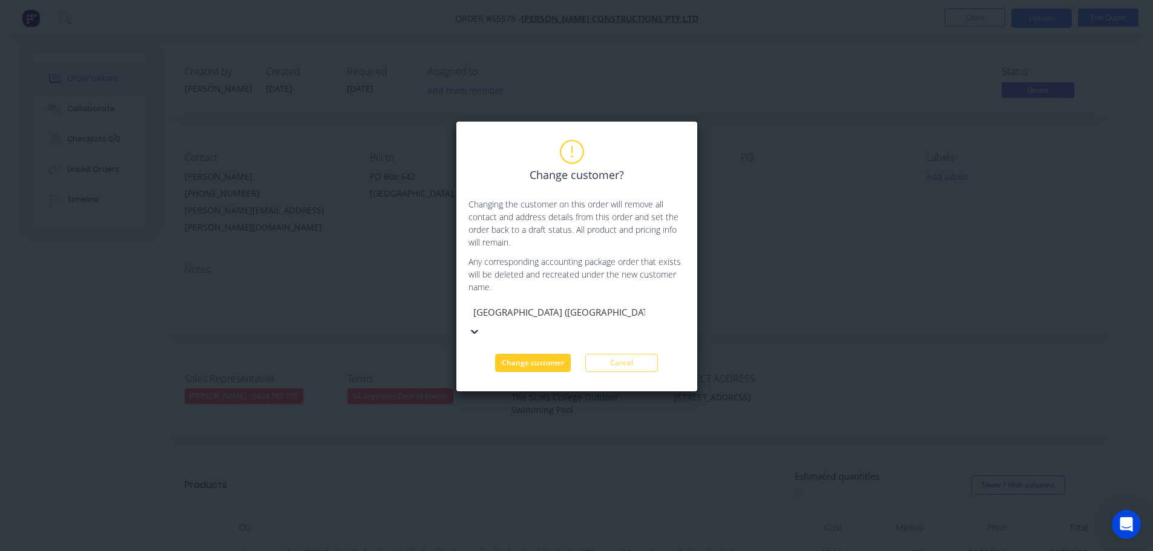
click at [508, 354] on button "Change customer" at bounding box center [533, 363] width 76 height 18
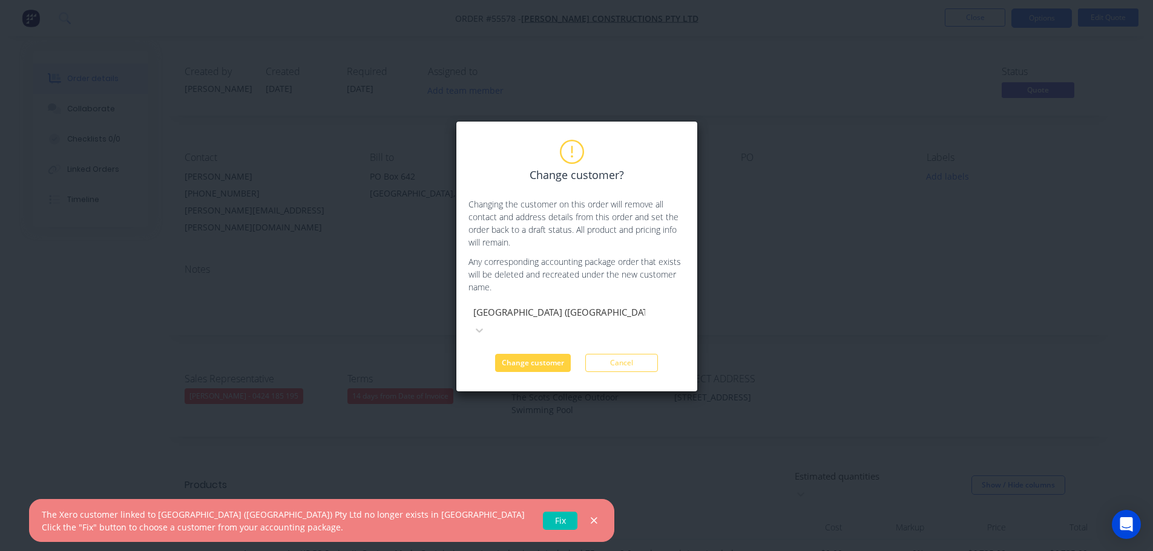
click at [543, 519] on link "Fix" at bounding box center [560, 521] width 34 height 18
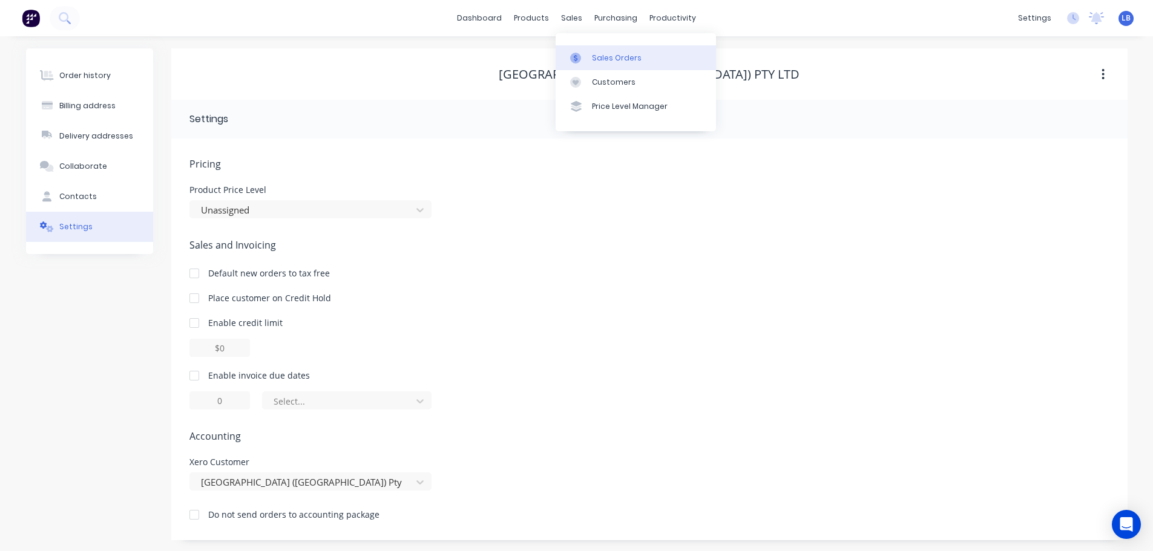
click at [598, 56] on div "Sales Orders" at bounding box center [617, 58] width 50 height 11
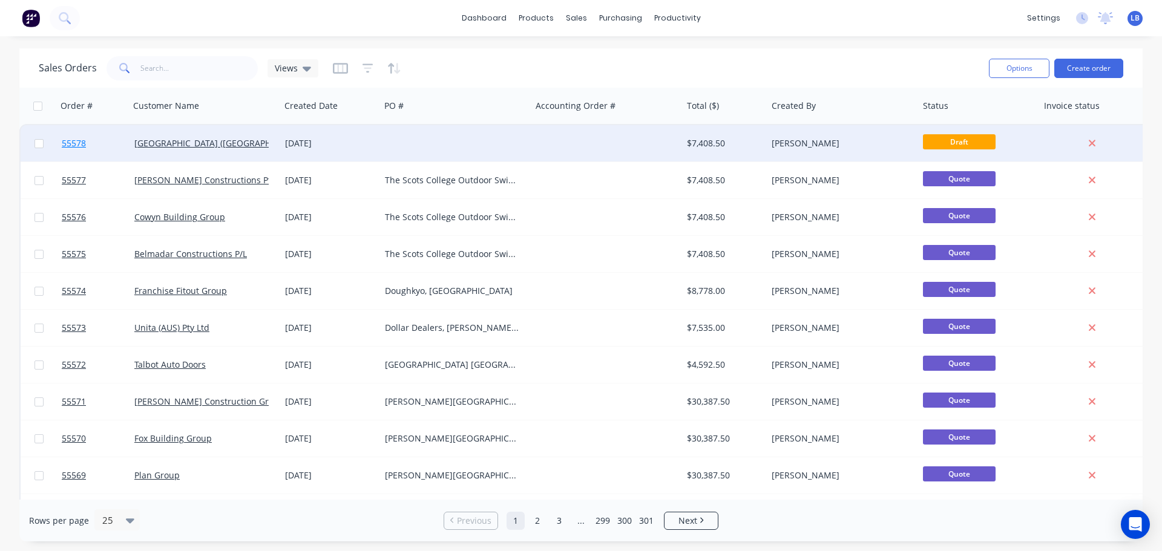
click at [68, 145] on span "55578" at bounding box center [74, 143] width 24 height 12
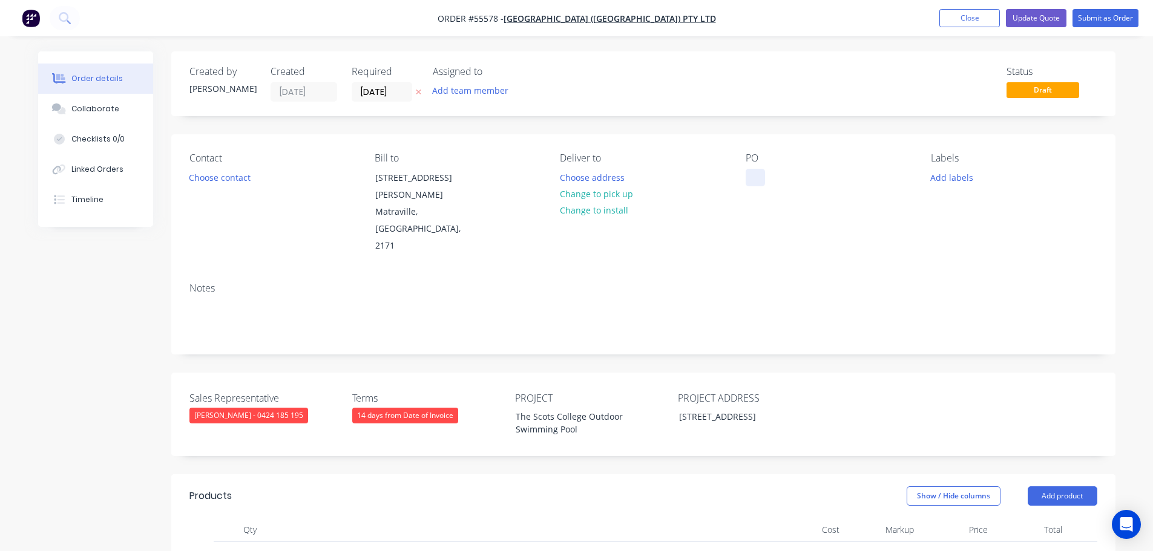
click at [748, 171] on div at bounding box center [754, 178] width 19 height 18
click at [557, 408] on div "The Scots College Outdoor Swimming Pool" at bounding box center [581, 423] width 151 height 30
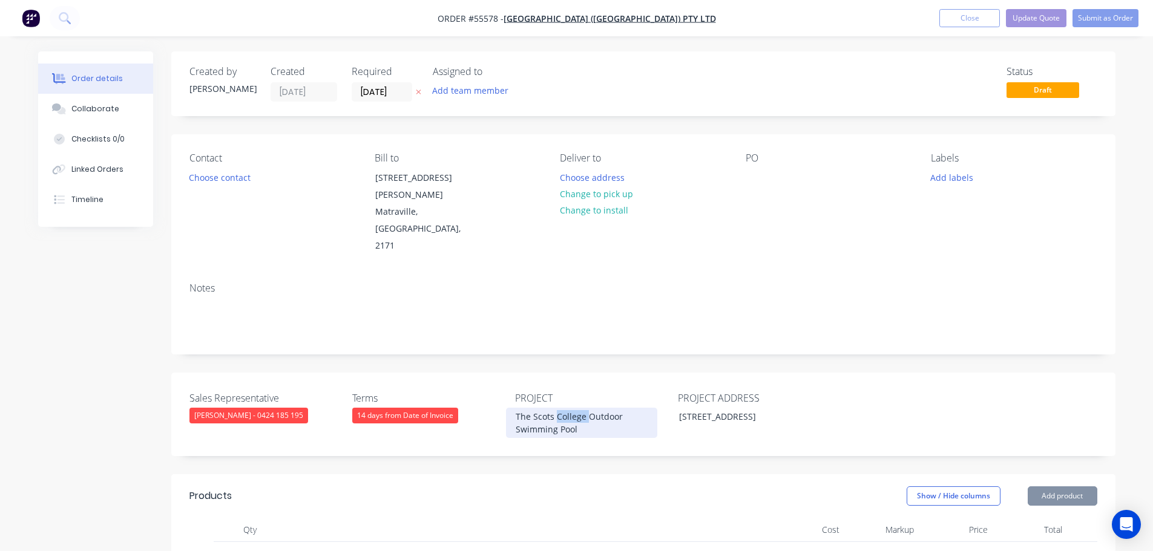
click at [557, 408] on div "The Scots College Outdoor Swimming Pool" at bounding box center [581, 423] width 151 height 30
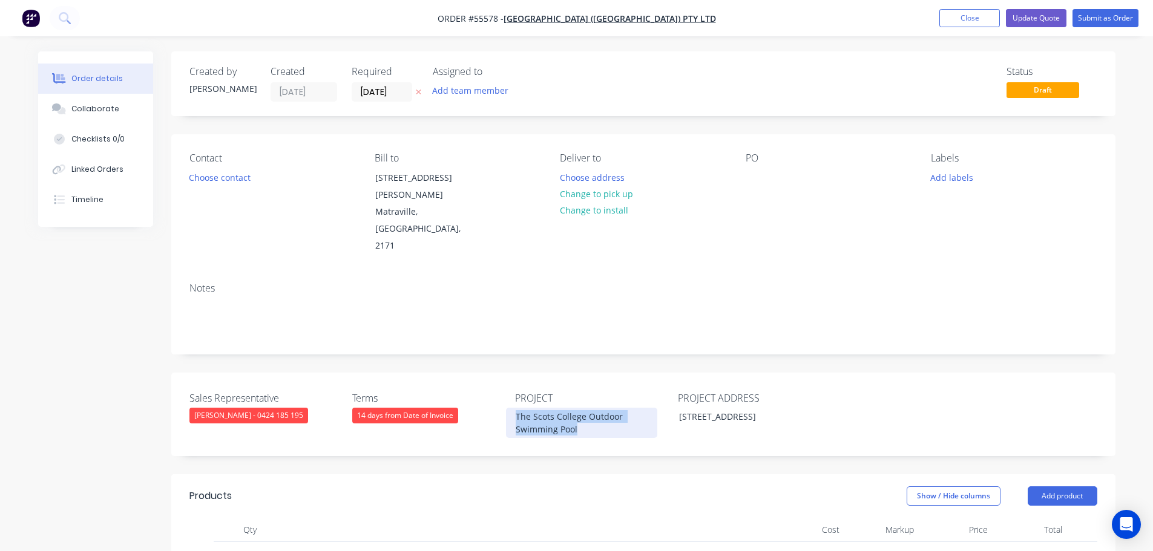
click at [557, 408] on div "The Scots College Outdoor Swimming Pool" at bounding box center [581, 423] width 151 height 30
paste div
click at [753, 171] on div at bounding box center [754, 178] width 19 height 18
paste div
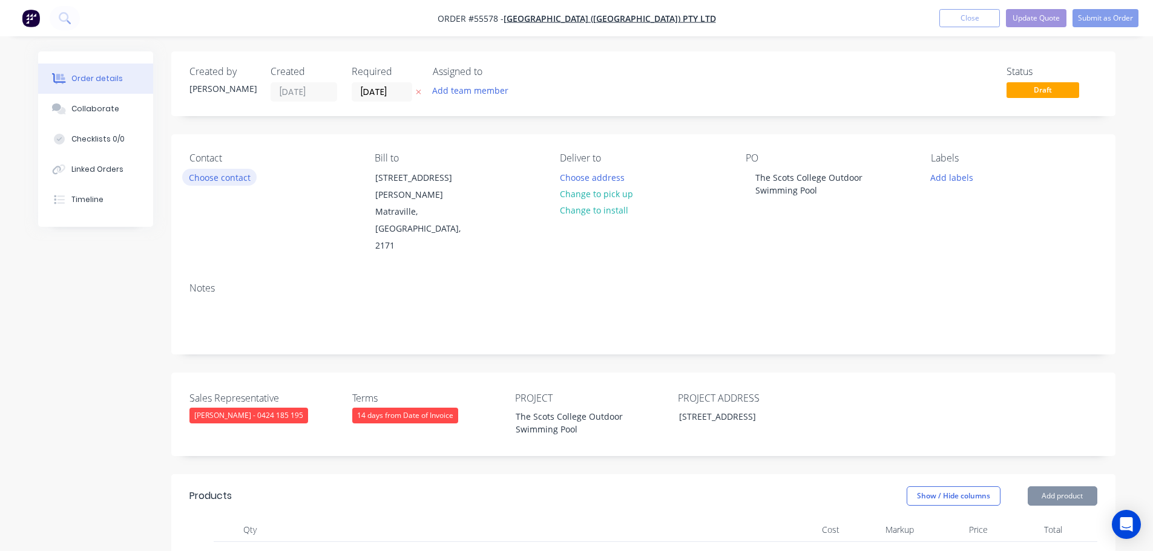
click at [219, 182] on button "Choose contact" at bounding box center [219, 177] width 74 height 16
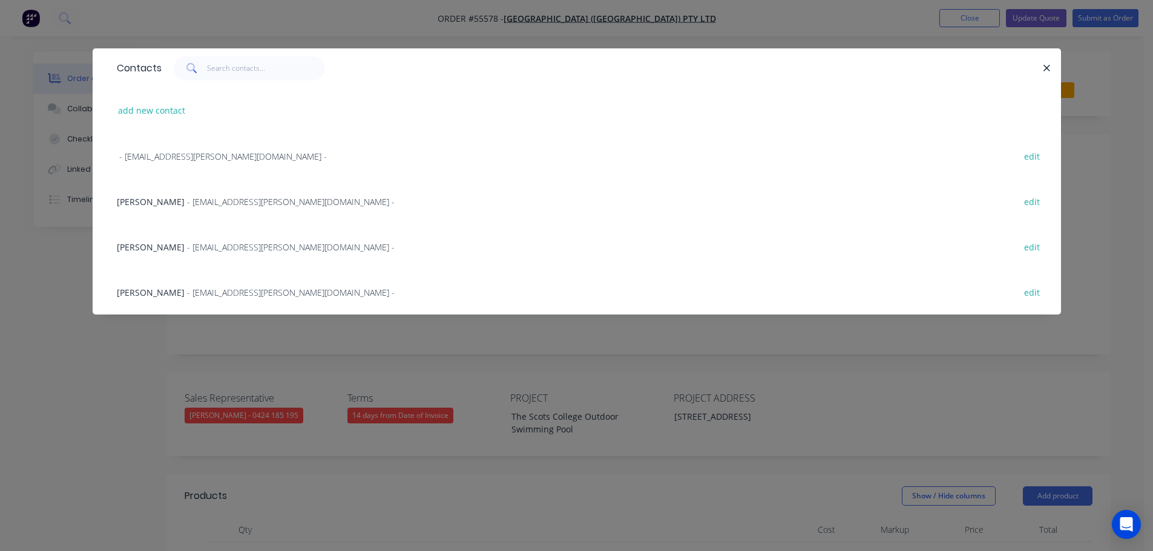
click at [138, 293] on span "[PERSON_NAME]" at bounding box center [151, 292] width 68 height 11
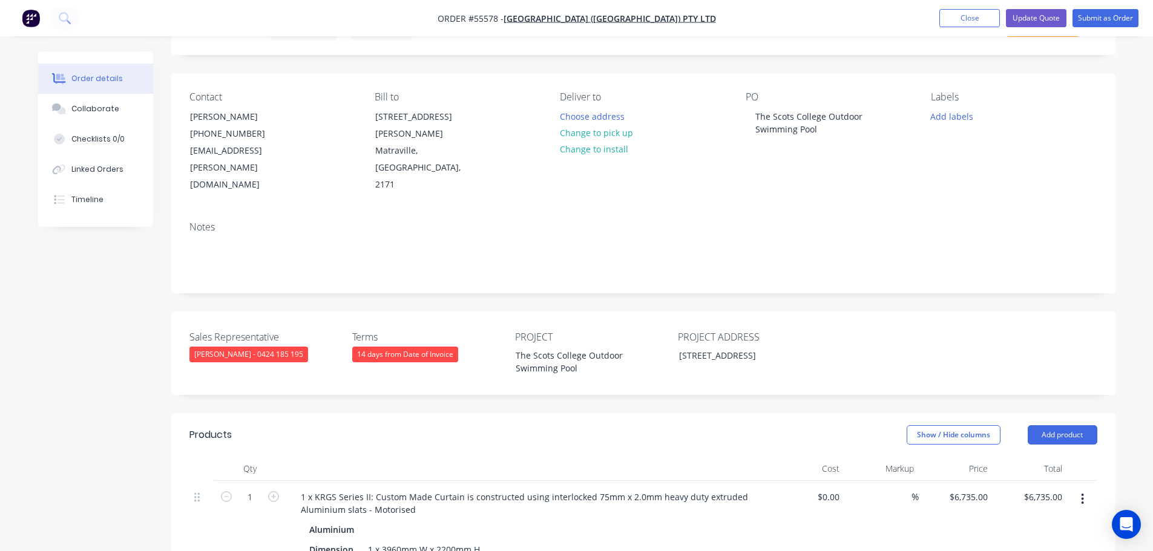
scroll to position [61, 0]
click at [1023, 15] on button "Update Quote" at bounding box center [1036, 18] width 61 height 18
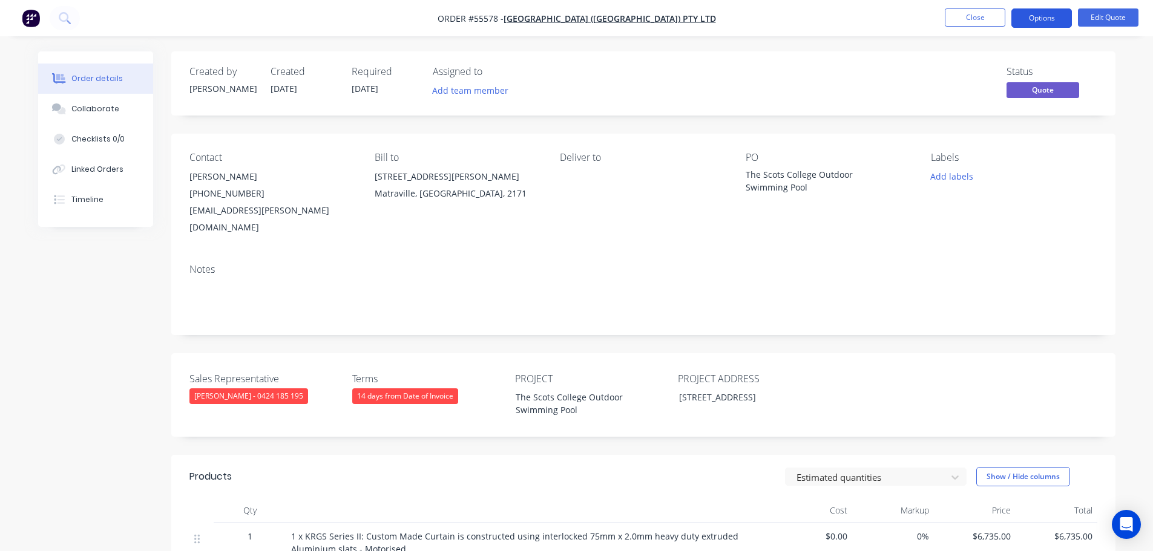
click at [1038, 14] on button "Options" at bounding box center [1041, 17] width 61 height 19
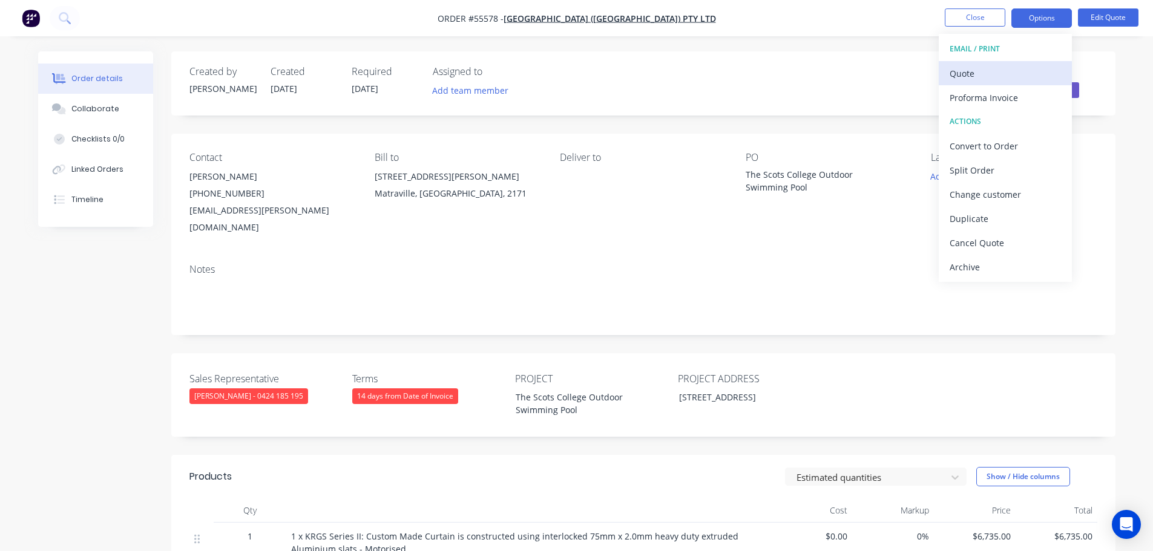
click at [959, 73] on div "Quote" at bounding box center [1004, 74] width 111 height 18
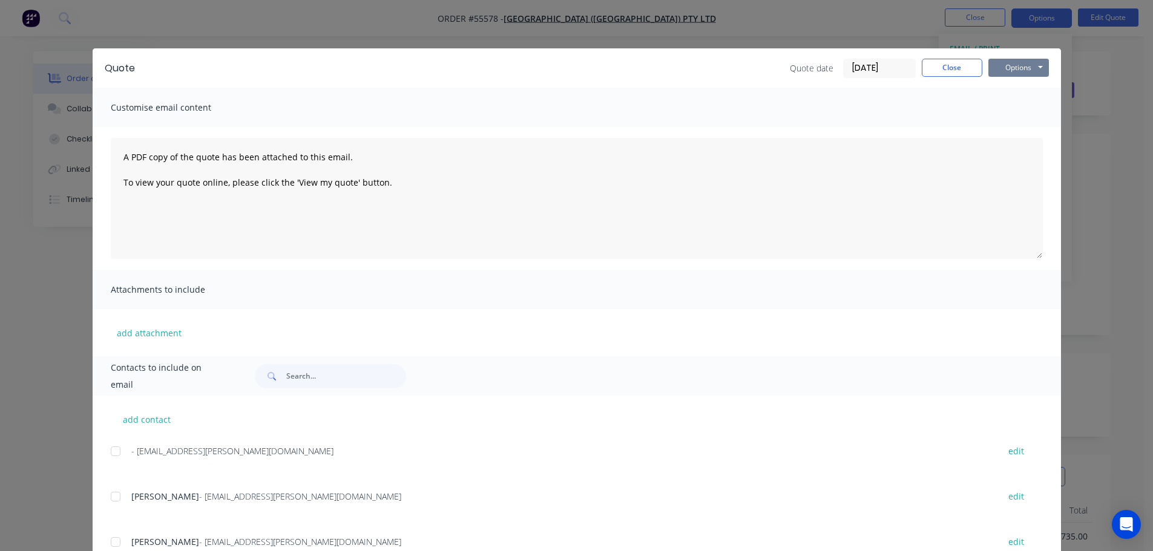
click at [990, 68] on button "Options" at bounding box center [1018, 68] width 61 height 18
click at [1011, 106] on button "Print" at bounding box center [1026, 109] width 77 height 20
click at [923, 72] on button "Close" at bounding box center [951, 68] width 61 height 18
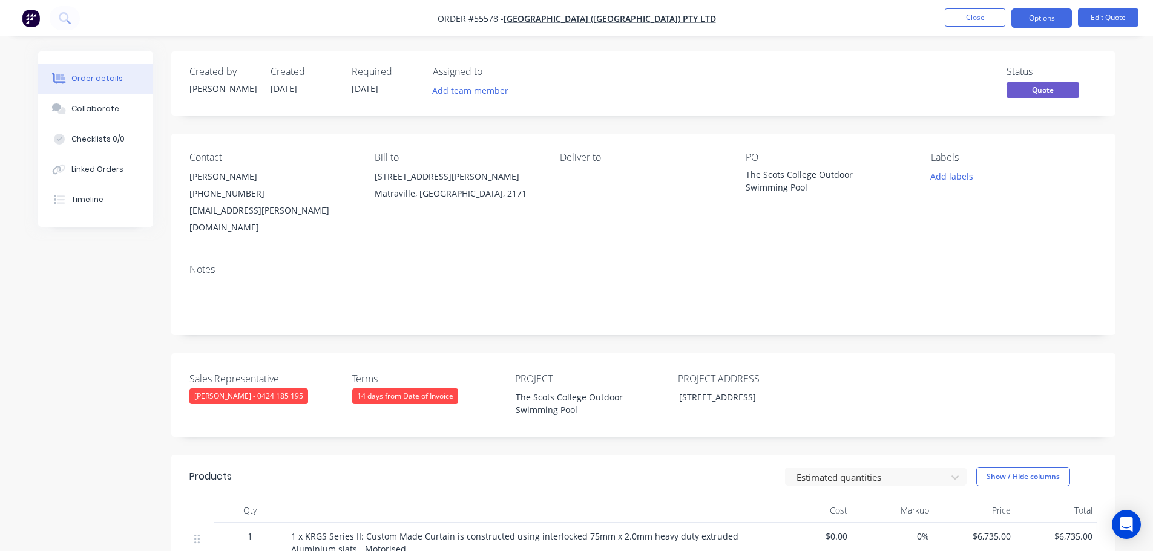
click at [239, 207] on div "[EMAIL_ADDRESS][PERSON_NAME][DOMAIN_NAME]" at bounding box center [272, 219] width 166 height 34
copy div "[EMAIL_ADDRESS][PERSON_NAME][DOMAIN_NAME]"
click at [815, 174] on div "The Scots College Outdoor Swimming Pool" at bounding box center [820, 180] width 151 height 25
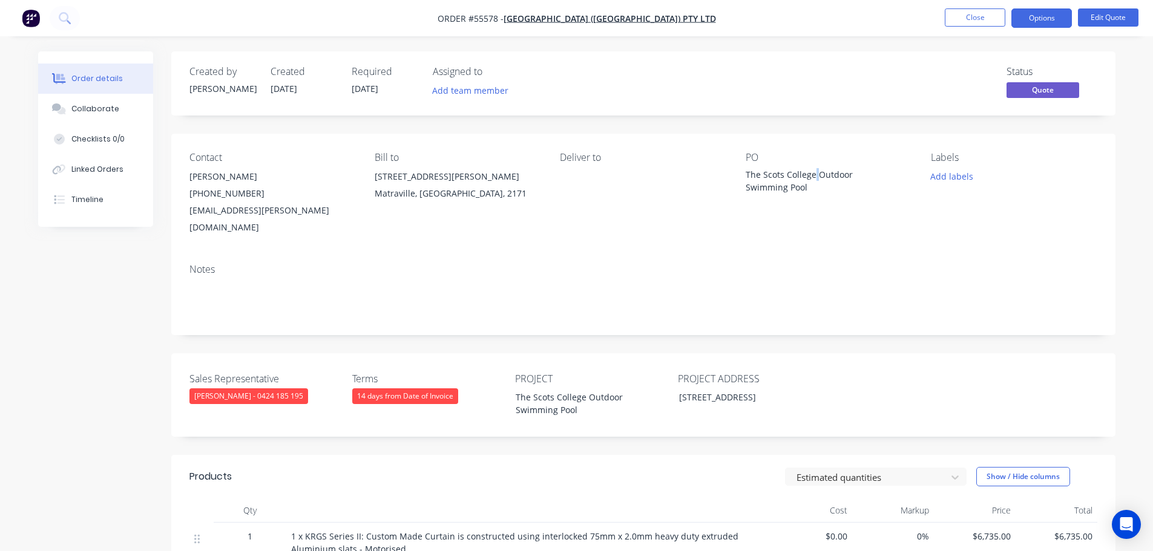
click at [815, 174] on div "The Scots College Outdoor Swimming Pool" at bounding box center [820, 180] width 151 height 25
copy div "The Scots College Outdoor Swimming Pool"
click at [975, 20] on button "Close" at bounding box center [974, 17] width 61 height 18
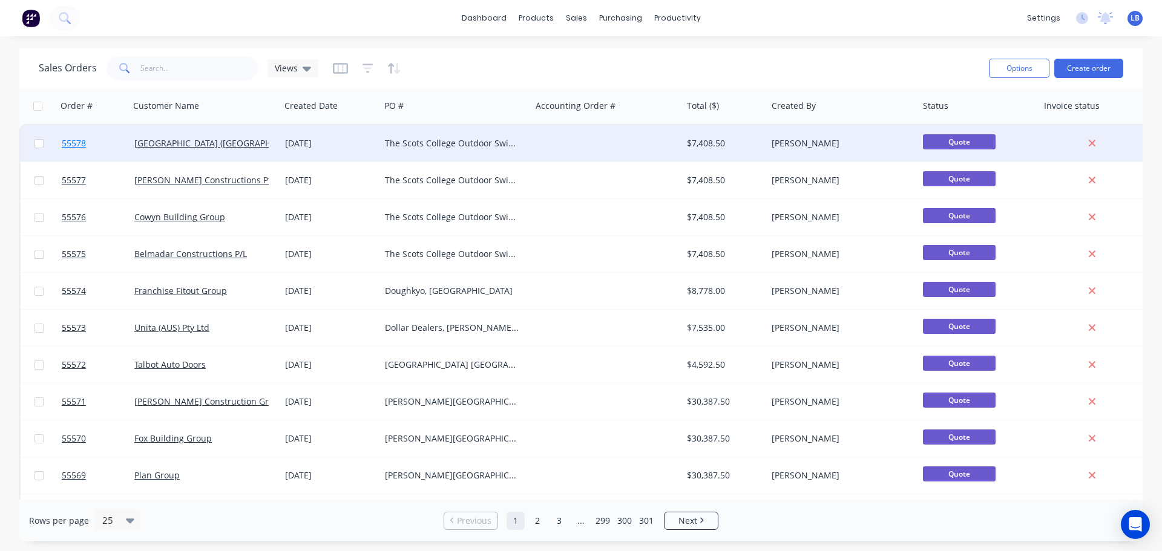
click at [80, 147] on span "55578" at bounding box center [74, 143] width 24 height 12
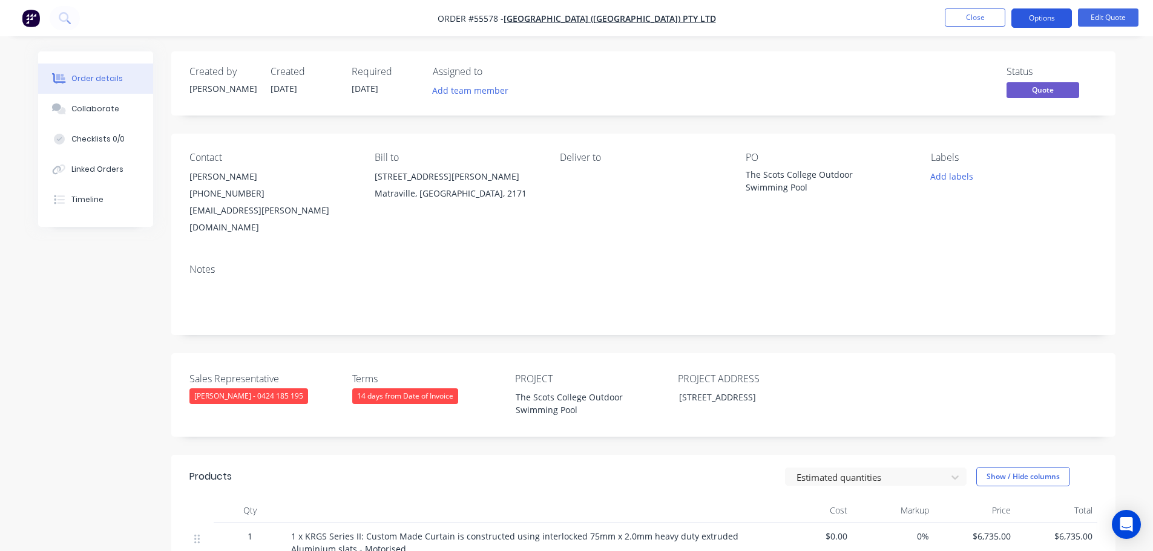
click at [1035, 21] on button "Options" at bounding box center [1041, 17] width 61 height 19
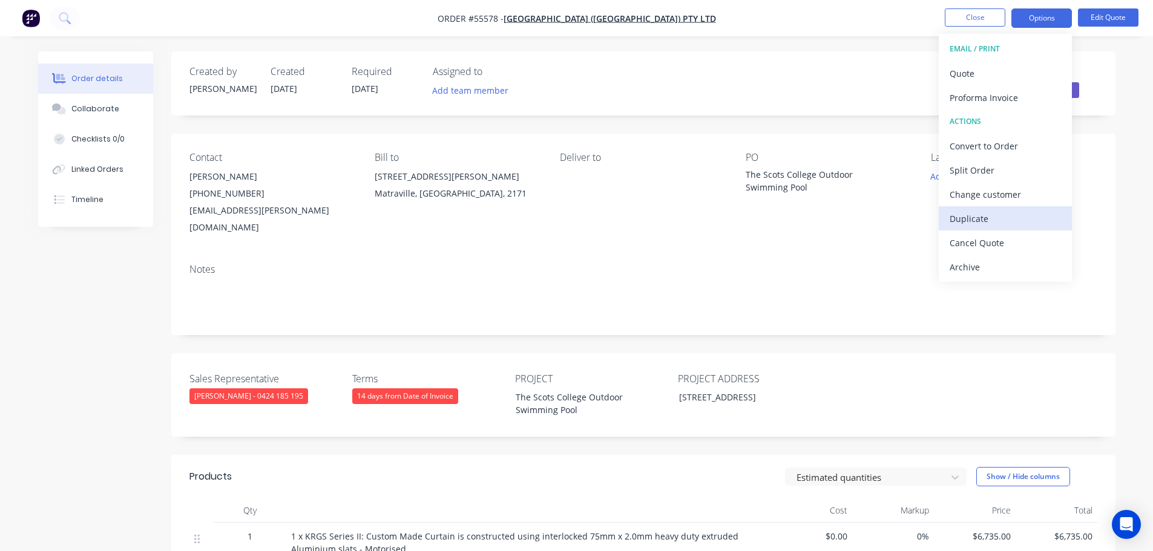
click at [963, 224] on div "Duplicate" at bounding box center [1004, 219] width 111 height 18
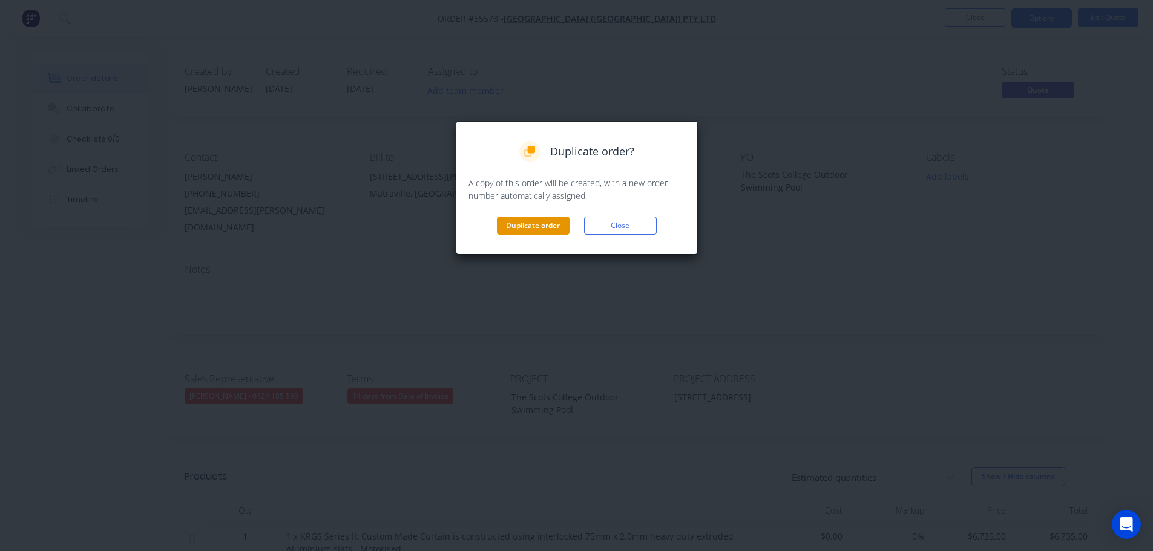
click at [534, 226] on button "Duplicate order" at bounding box center [533, 226] width 73 height 18
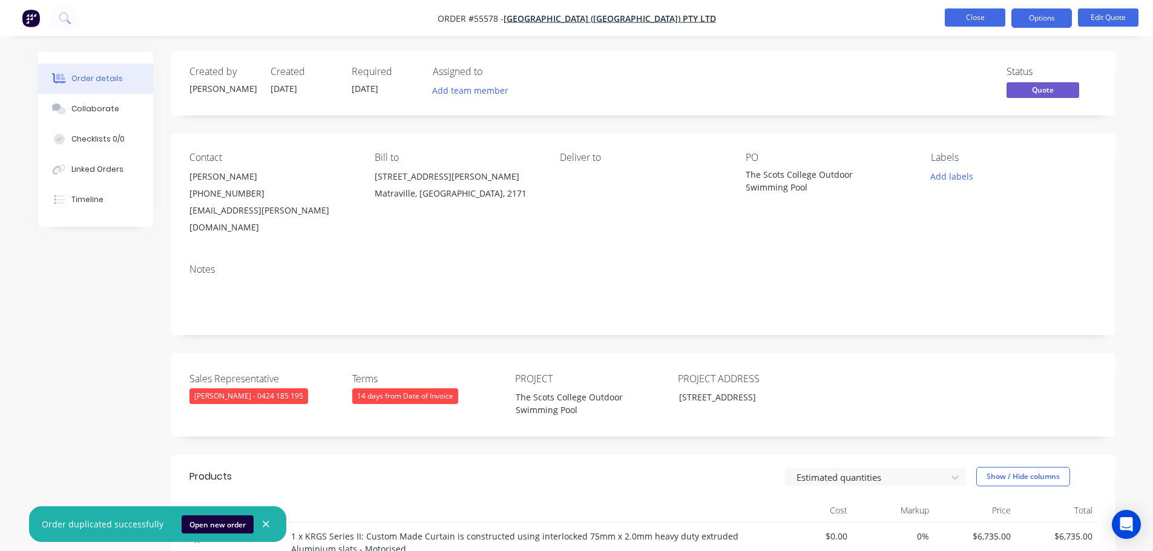
click at [988, 18] on button "Close" at bounding box center [974, 17] width 61 height 18
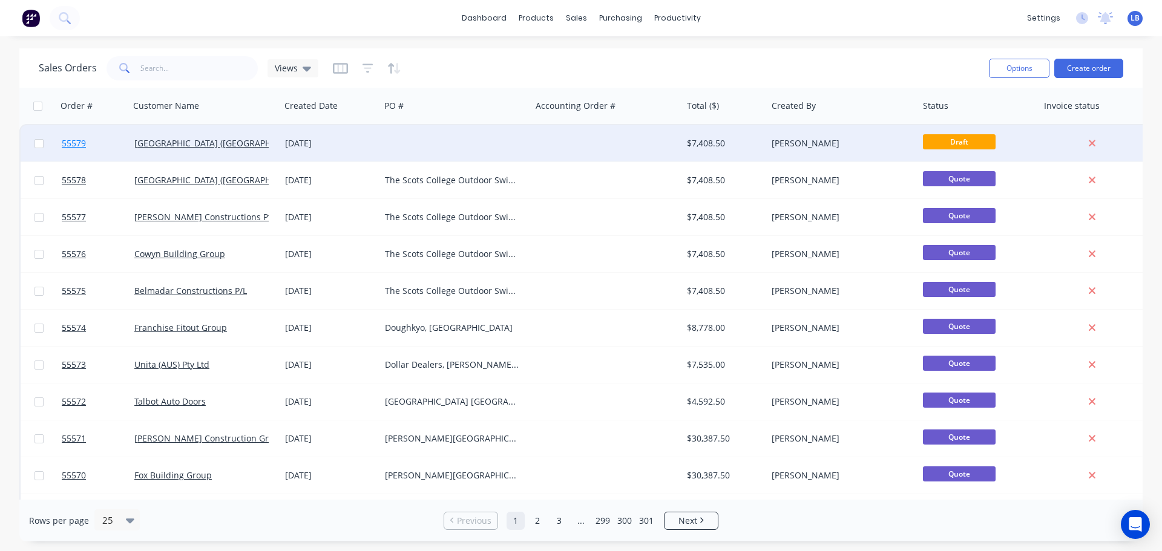
click at [71, 140] on span "55579" at bounding box center [74, 143] width 24 height 12
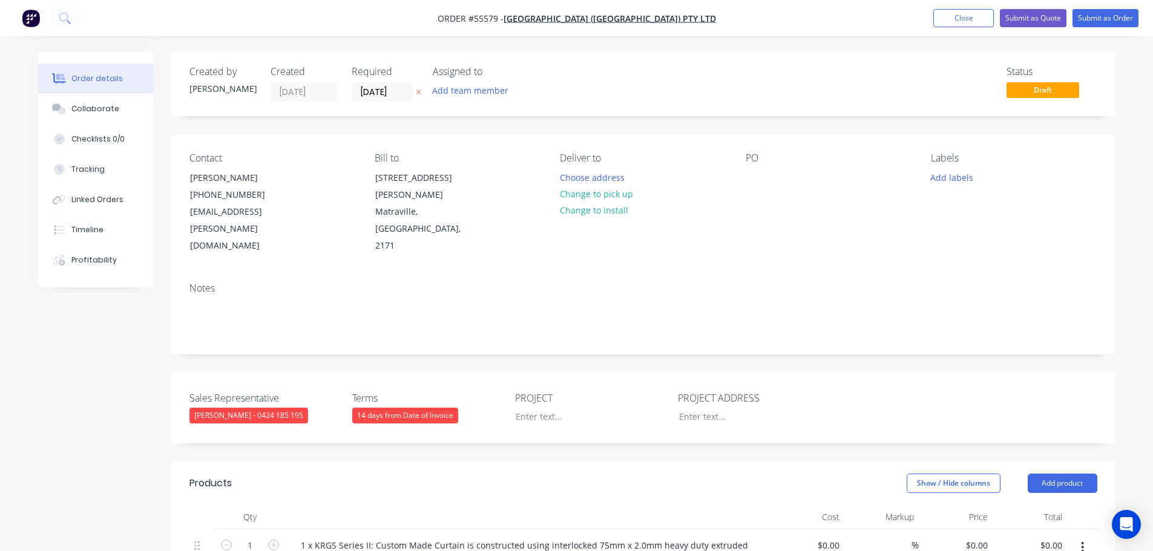
type input "$6,735.00"
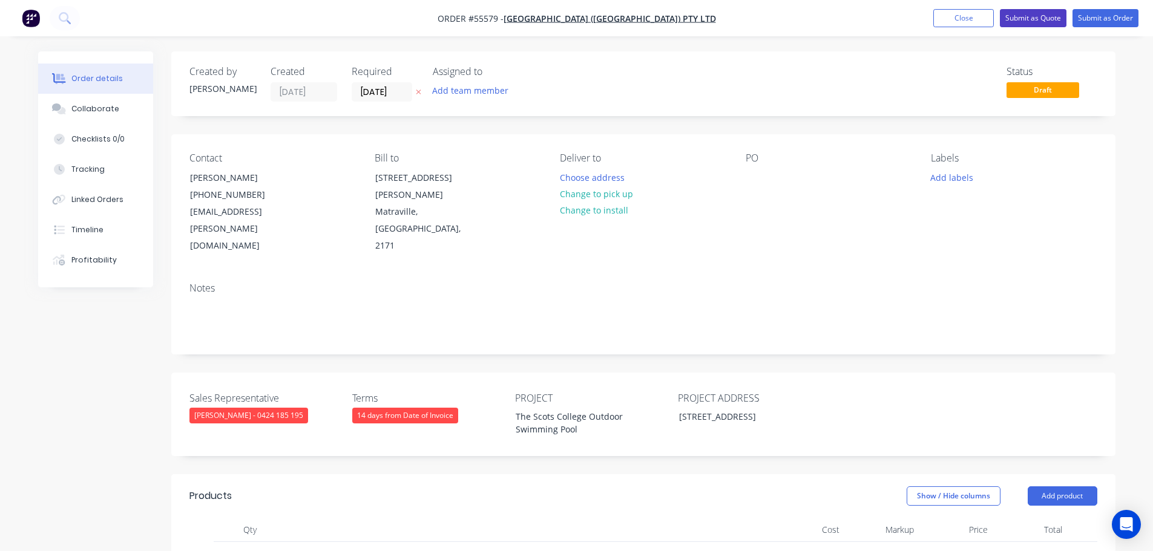
click at [1029, 16] on button "Submit as Quote" at bounding box center [1033, 18] width 67 height 18
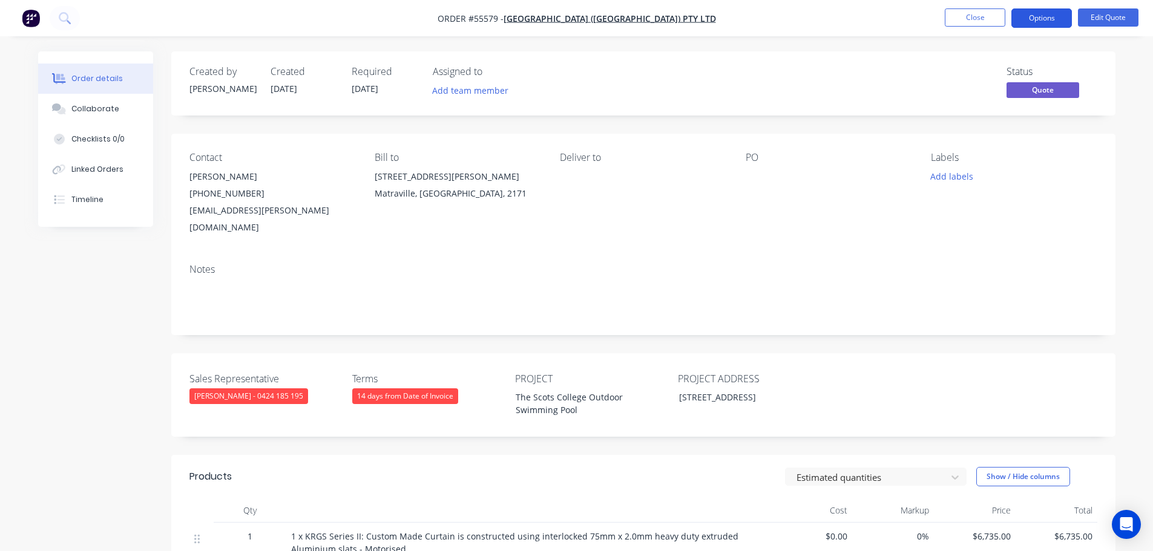
click at [1030, 20] on button "Options" at bounding box center [1041, 17] width 61 height 19
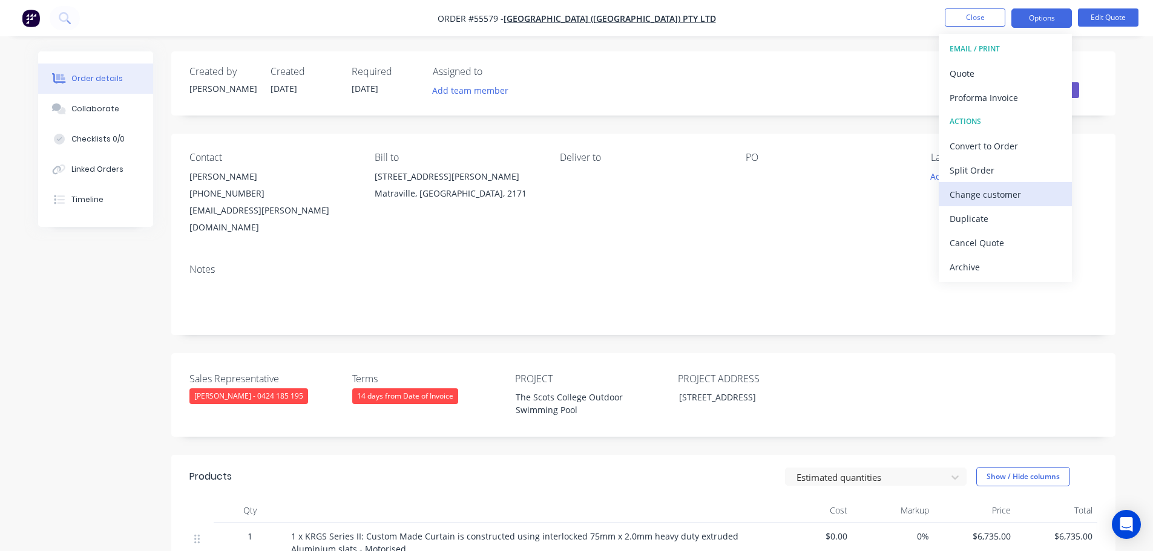
click at [978, 194] on div "Change customer" at bounding box center [1004, 195] width 111 height 18
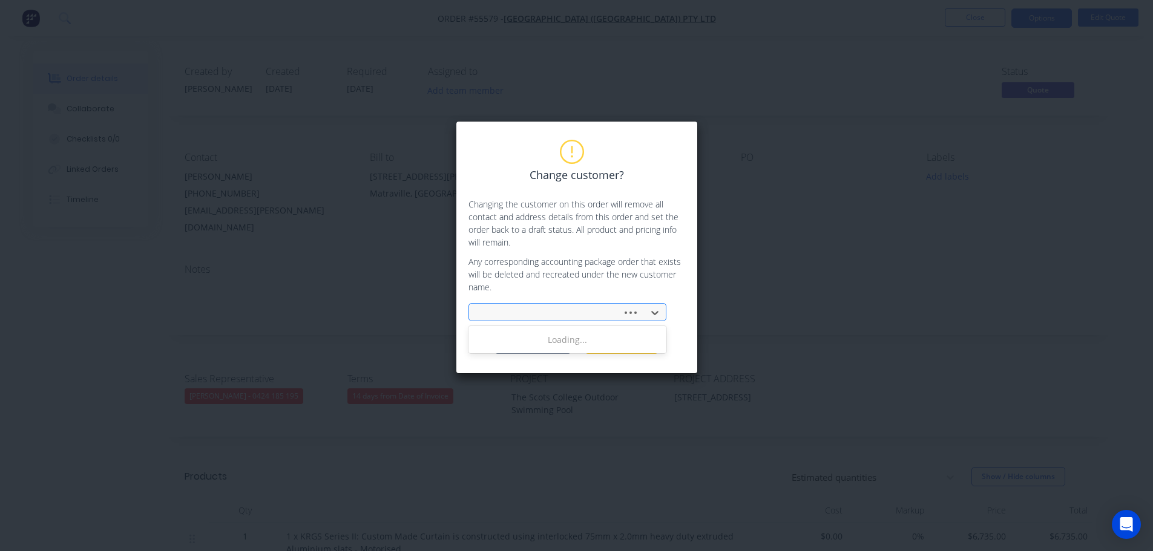
click at [479, 310] on input "text" at bounding box center [480, 313] width 2 height 13
type input "[PERSON_NAME] con"
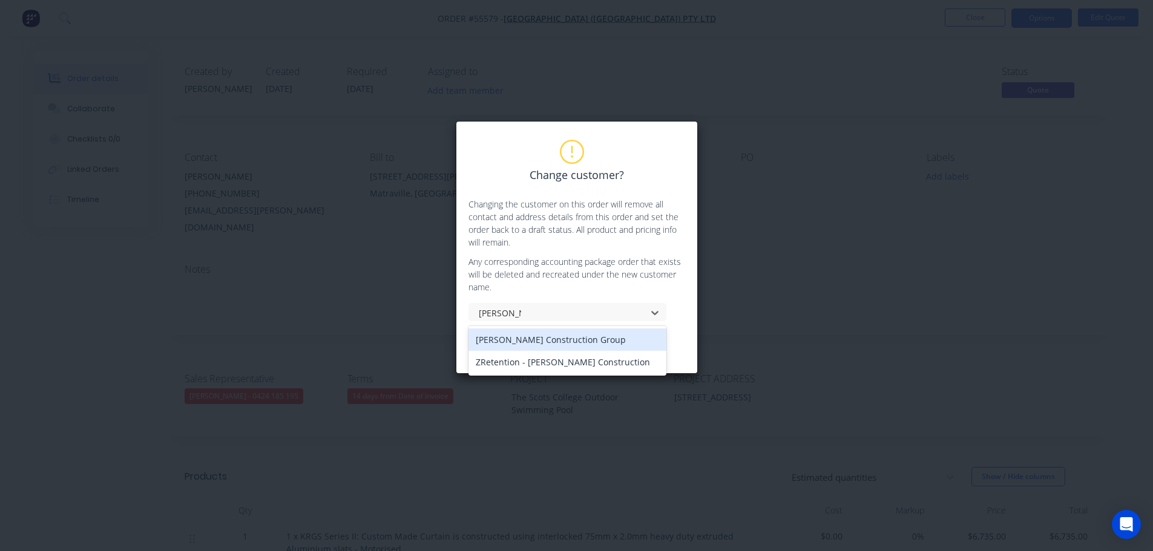
click at [523, 342] on div "[PERSON_NAME] Construction Group" at bounding box center [567, 340] width 198 height 22
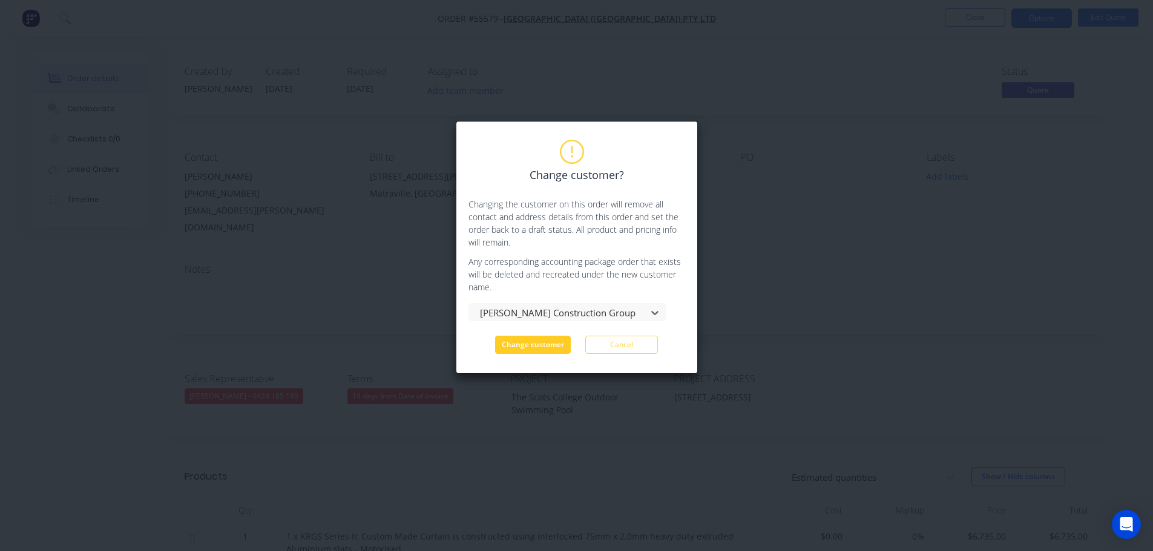
click at [522, 349] on button "Change customer" at bounding box center [533, 345] width 76 height 18
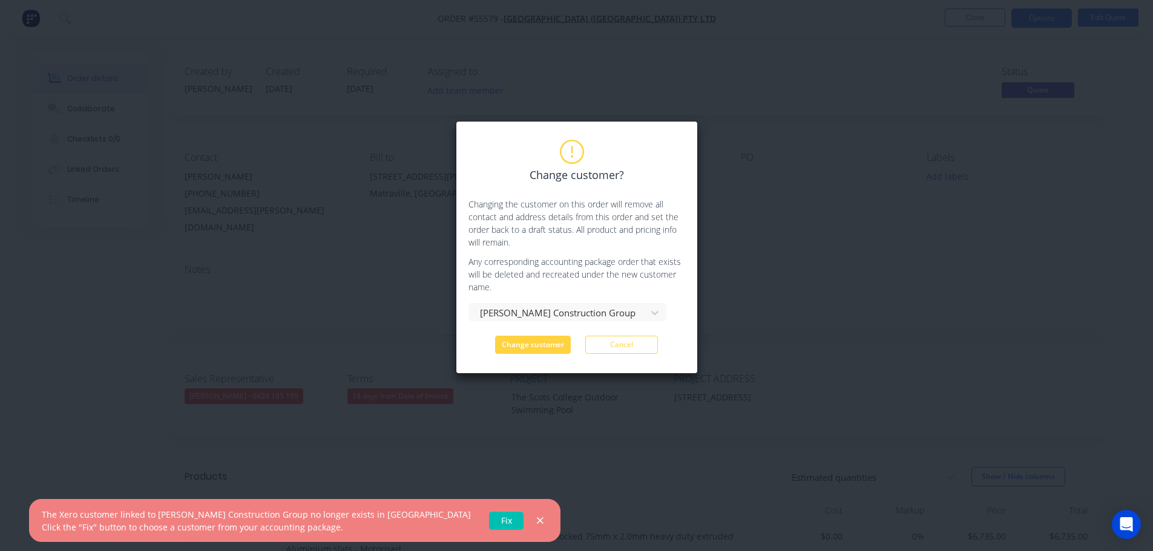
click at [489, 523] on link "Fix" at bounding box center [506, 521] width 34 height 18
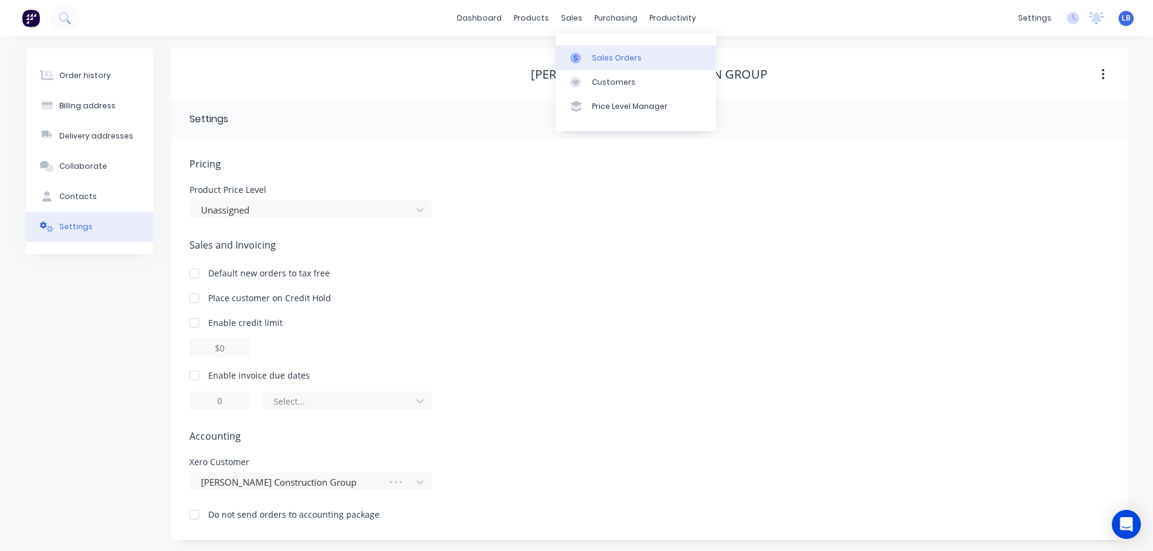
click at [613, 64] on link "Sales Orders" at bounding box center [635, 57] width 160 height 24
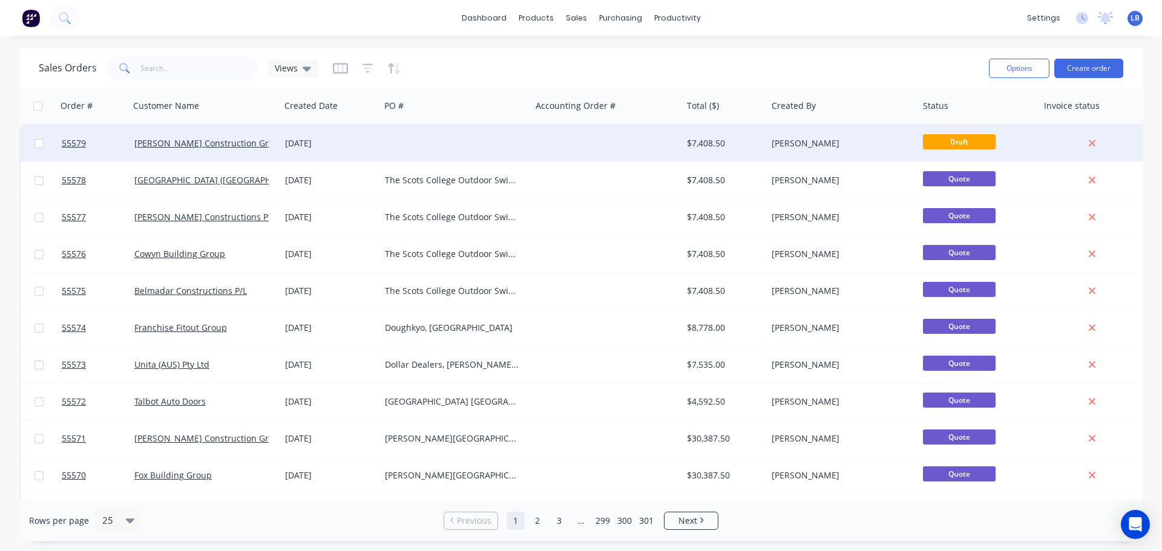
click at [56, 143] on div at bounding box center [39, 143] width 36 height 36
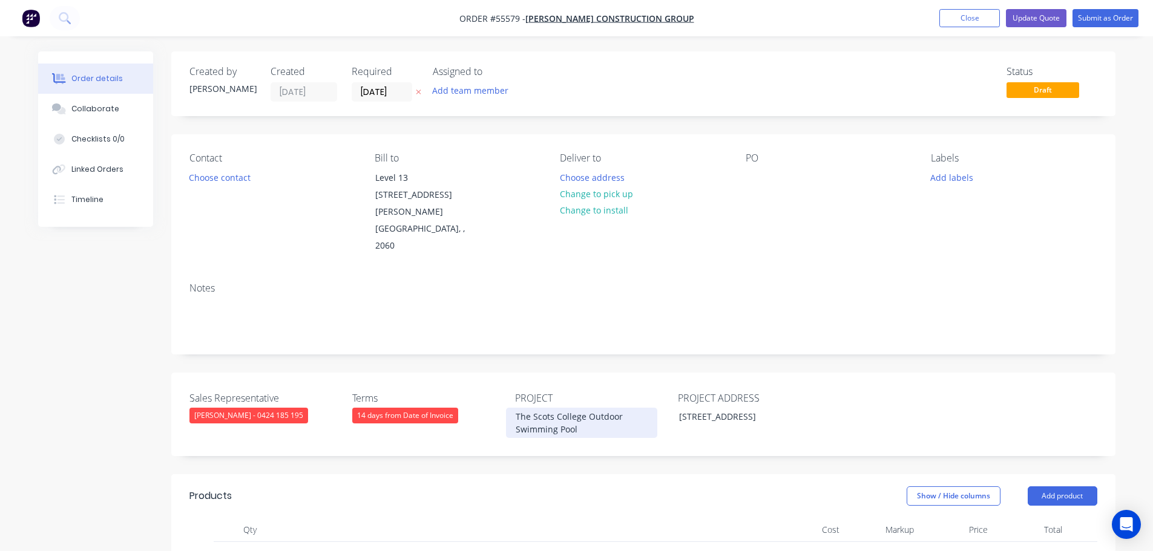
click at [555, 408] on div "The Scots College Outdoor Swimming Pool" at bounding box center [581, 423] width 151 height 30
copy div "The Scots College Outdoor Swimming Pool"
click at [748, 169] on div at bounding box center [754, 178] width 19 height 18
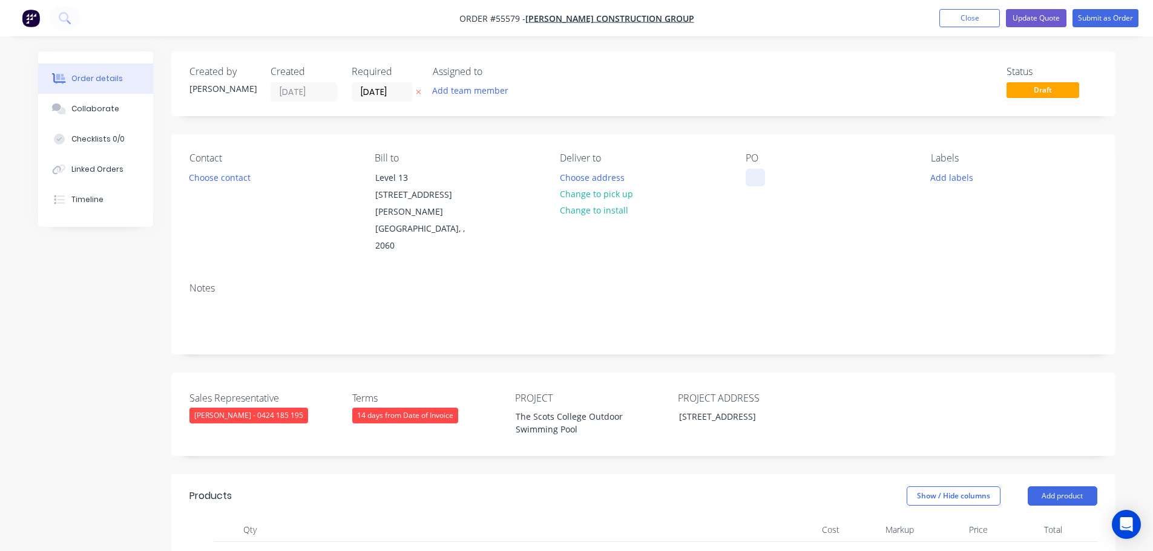
paste div
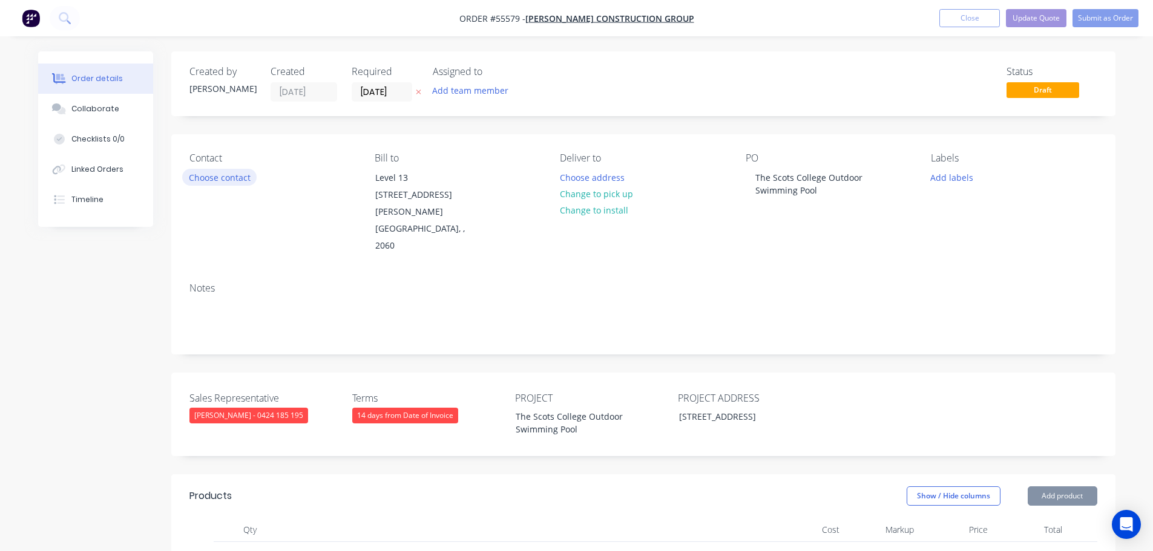
click at [234, 182] on button "Choose contact" at bounding box center [219, 177] width 74 height 16
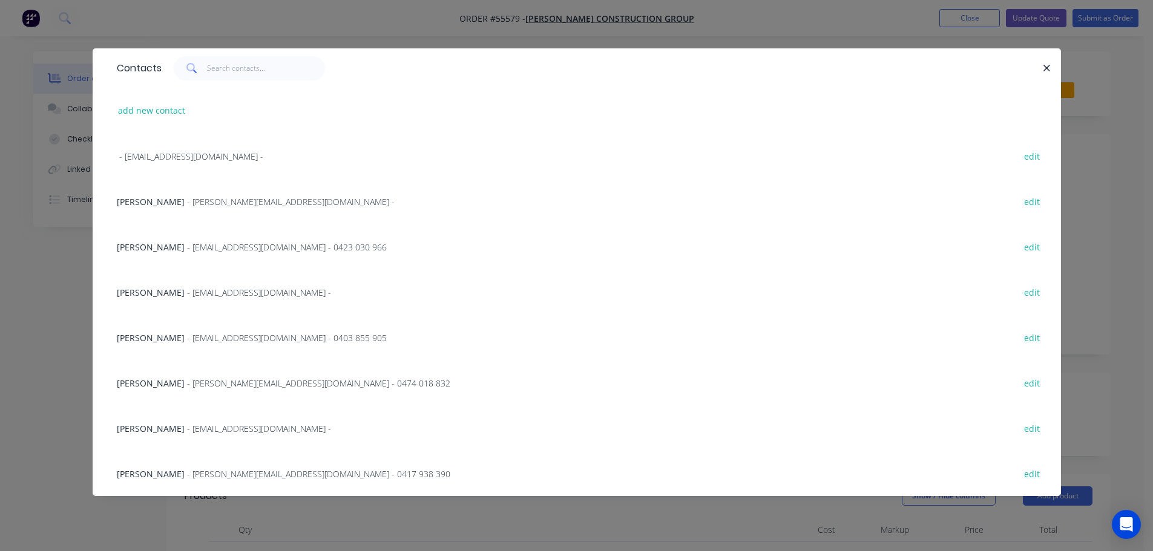
click at [172, 207] on span "[PERSON_NAME]" at bounding box center [151, 201] width 68 height 11
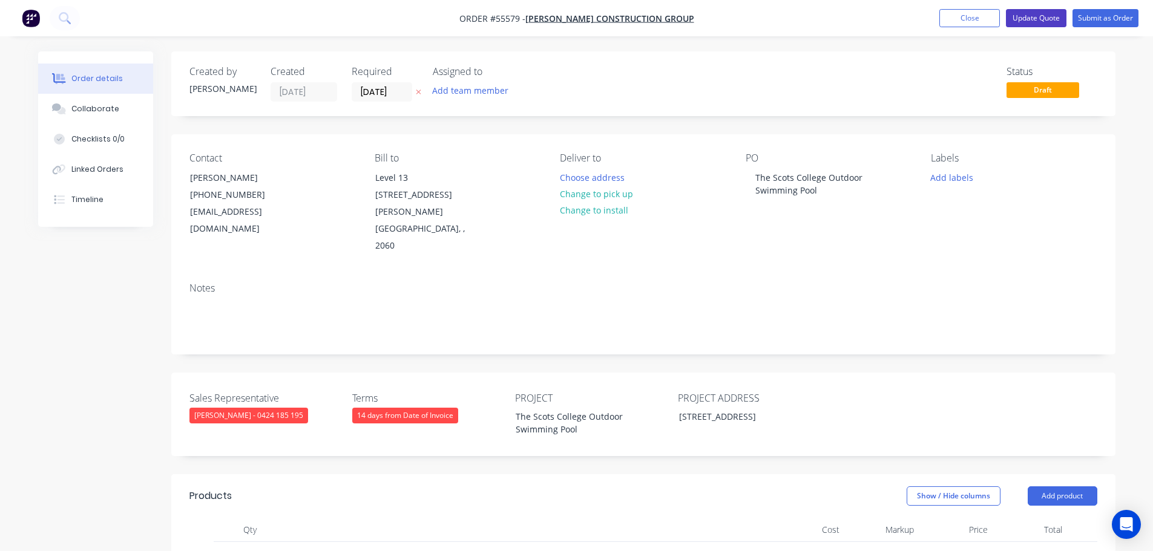
click at [1039, 19] on button "Update Quote" at bounding box center [1036, 18] width 61 height 18
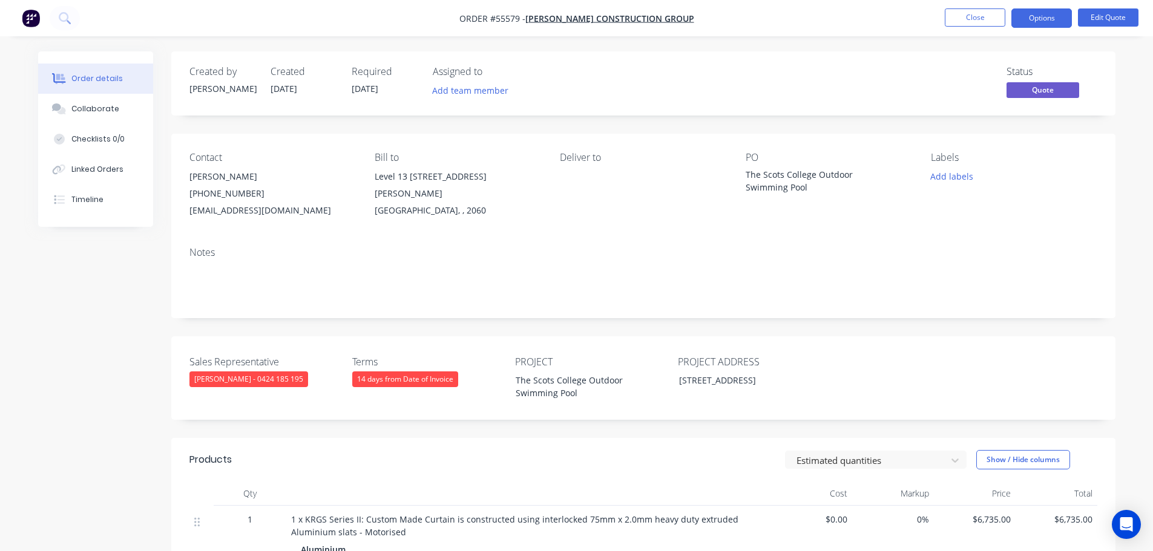
click at [1039, 19] on button "Options" at bounding box center [1041, 17] width 61 height 19
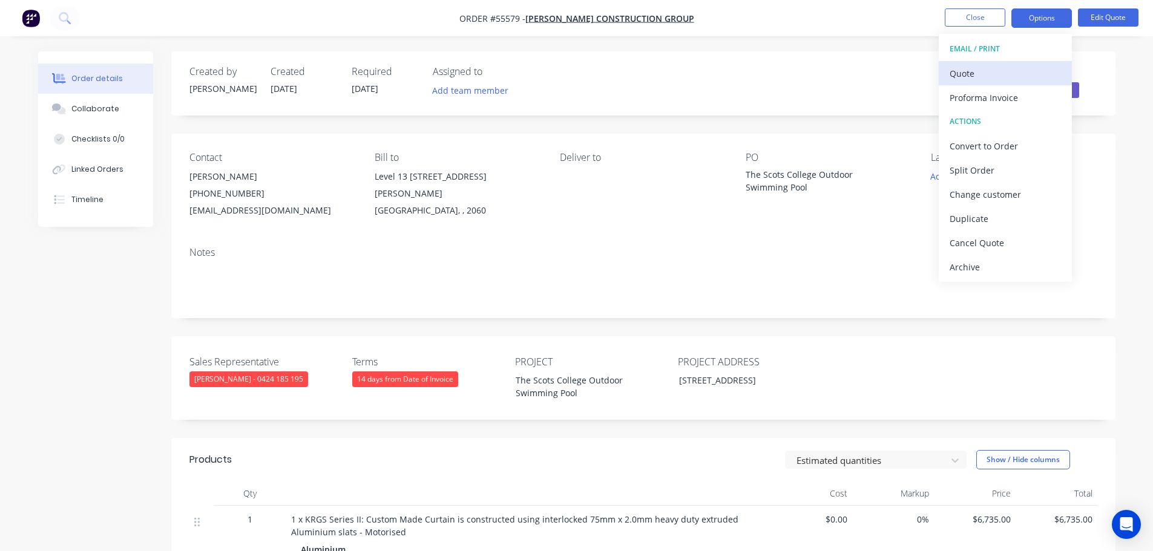
click at [961, 74] on div "Quote" at bounding box center [1004, 74] width 111 height 18
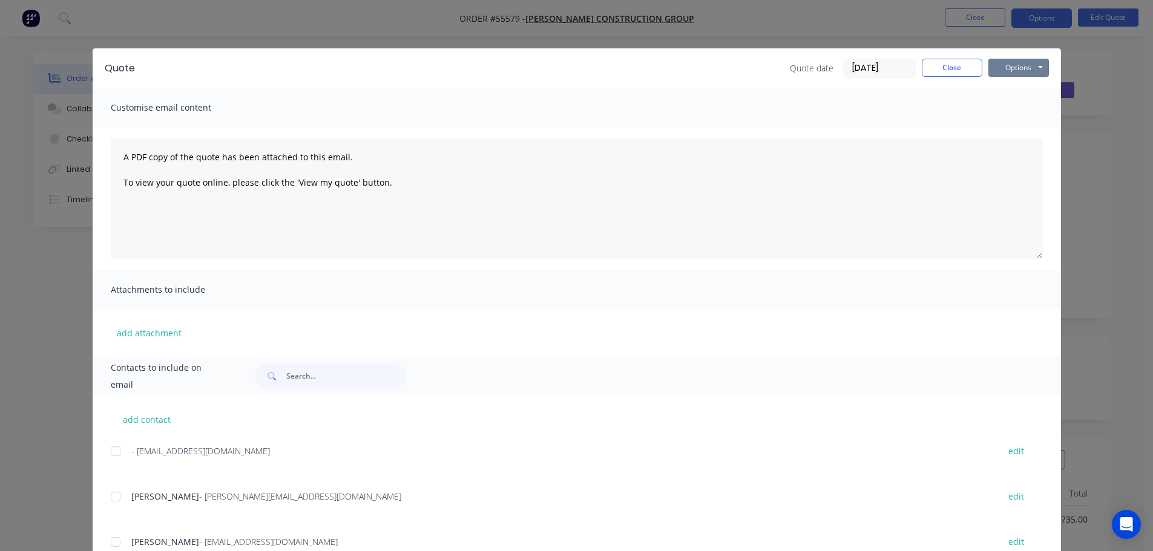
drag, startPoint x: 994, startPoint y: 68, endPoint x: 996, endPoint y: 78, distance: 10.4
click at [994, 68] on button "Options" at bounding box center [1018, 68] width 61 height 18
click at [1007, 110] on button "Print" at bounding box center [1026, 109] width 77 height 20
click at [964, 72] on button "Close" at bounding box center [951, 68] width 61 height 18
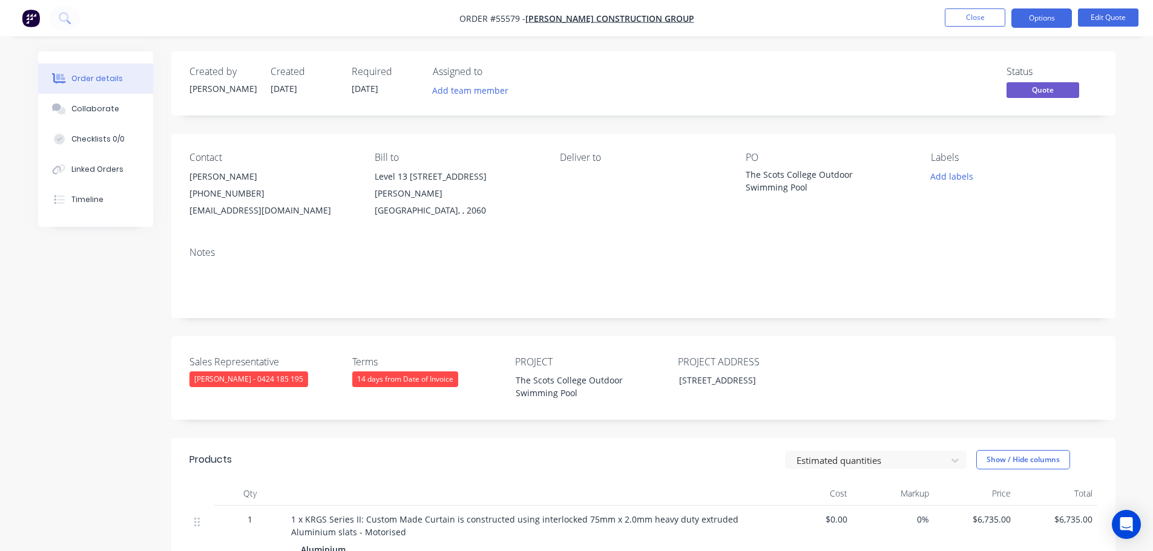
click at [235, 209] on div "[EMAIL_ADDRESS][DOMAIN_NAME]" at bounding box center [272, 210] width 166 height 17
copy div "[EMAIL_ADDRESS][DOMAIN_NAME]"
click at [820, 174] on div "The Scots College Outdoor Swimming Pool" at bounding box center [820, 180] width 151 height 25
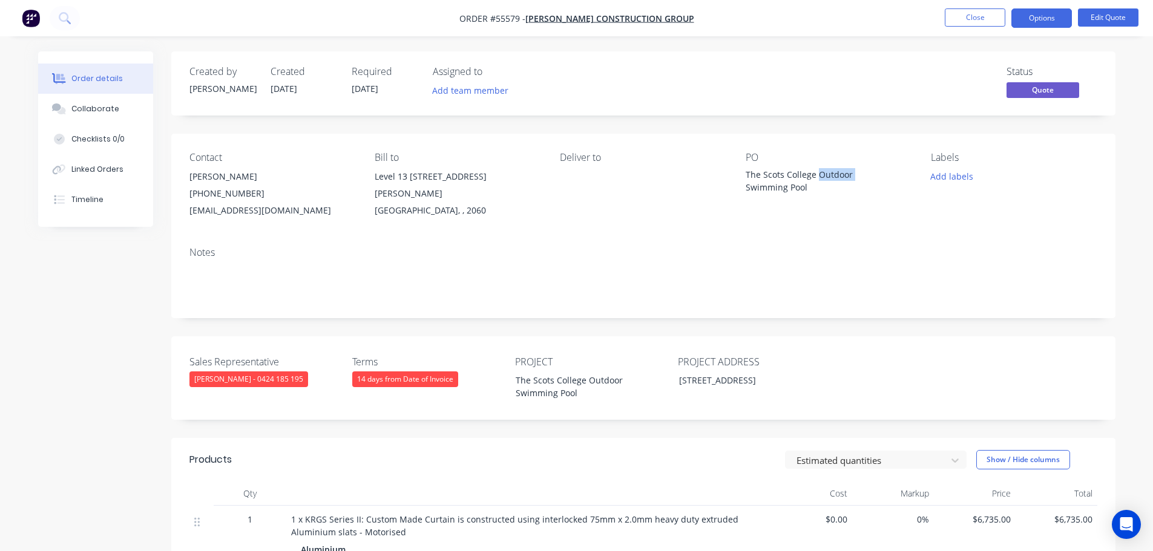
click at [820, 174] on div "The Scots College Outdoor Swimming Pool" at bounding box center [820, 180] width 151 height 25
copy div "The Scots College Outdoor Swimming Pool"
click at [246, 217] on div "[EMAIL_ADDRESS][DOMAIN_NAME]" at bounding box center [272, 210] width 166 height 17
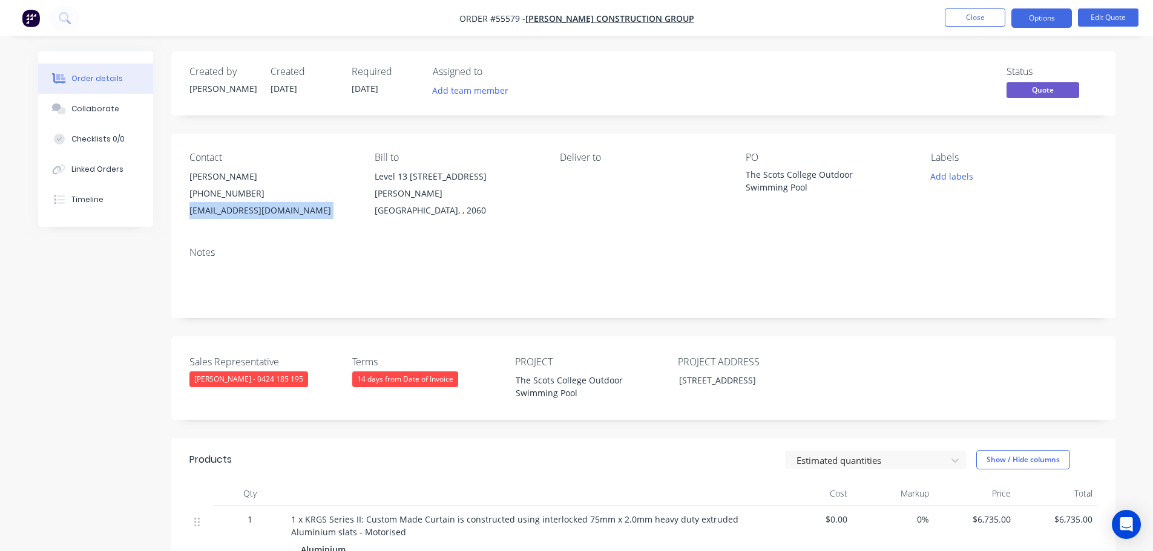
click at [246, 217] on div "[EMAIL_ADDRESS][DOMAIN_NAME]" at bounding box center [272, 210] width 166 height 17
copy div "[EMAIL_ADDRESS][DOMAIN_NAME]"
click at [808, 170] on div "The Scots College Outdoor Swimming Pool" at bounding box center [820, 180] width 151 height 25
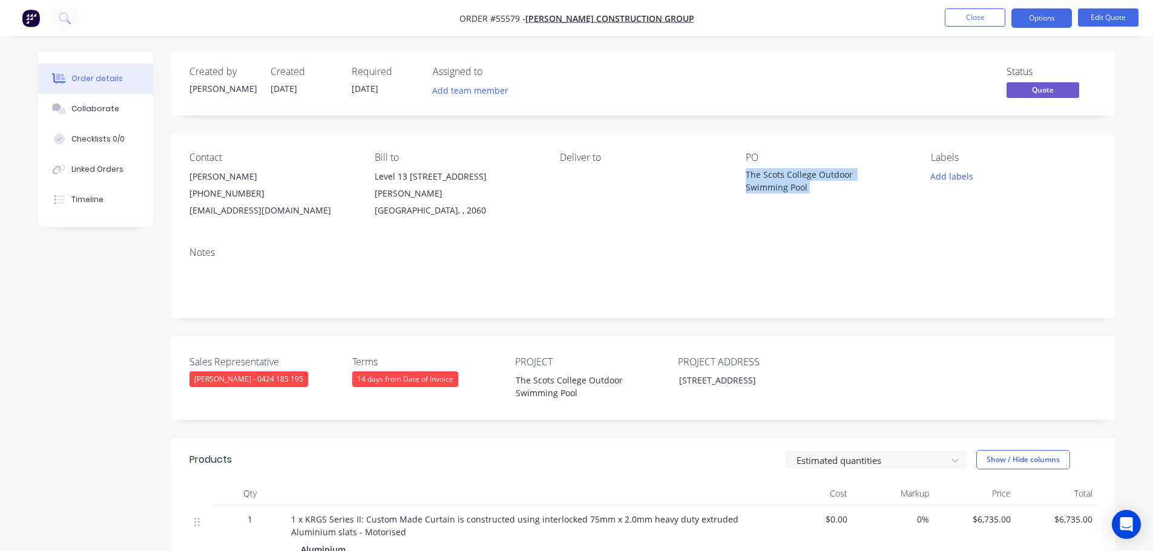
copy div "The Scots College Outdoor Swimming Pool"
click at [967, 18] on button "Close" at bounding box center [974, 17] width 61 height 18
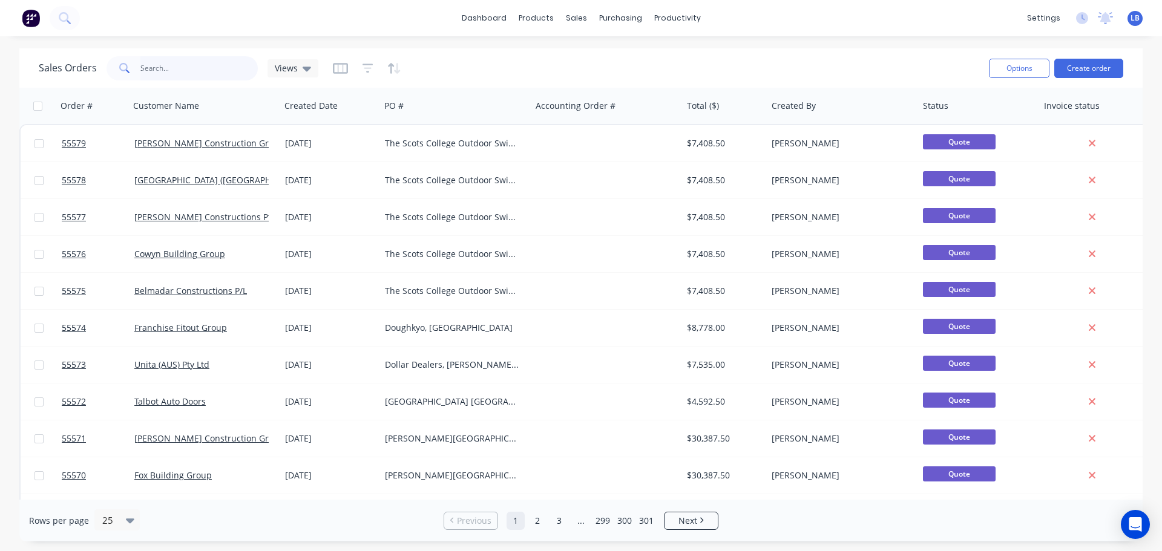
click at [166, 73] on input "text" at bounding box center [199, 68] width 118 height 24
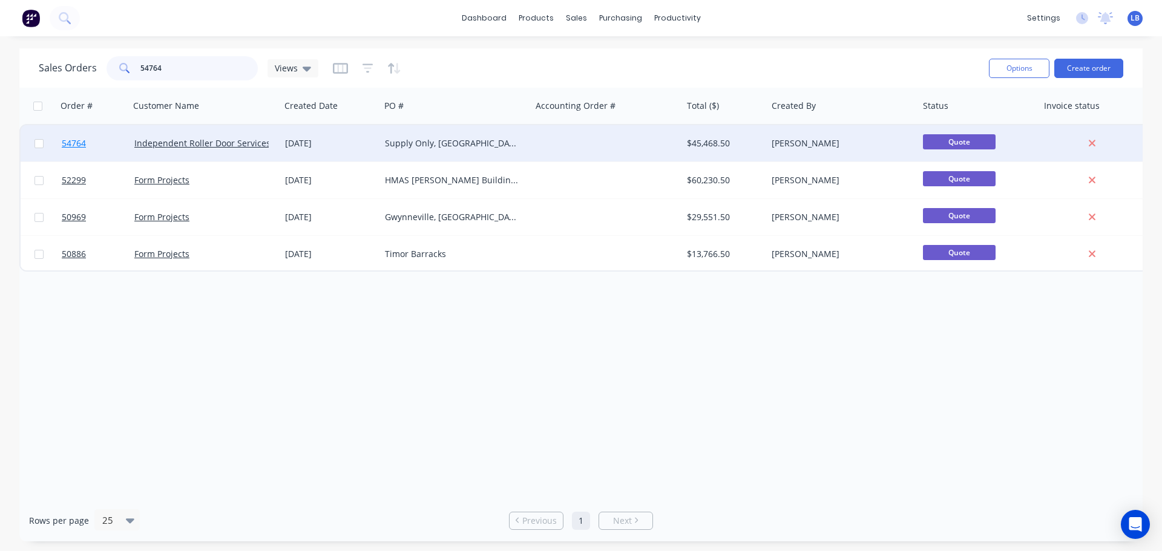
type input "54764"
click at [76, 144] on span "54764" at bounding box center [74, 143] width 24 height 12
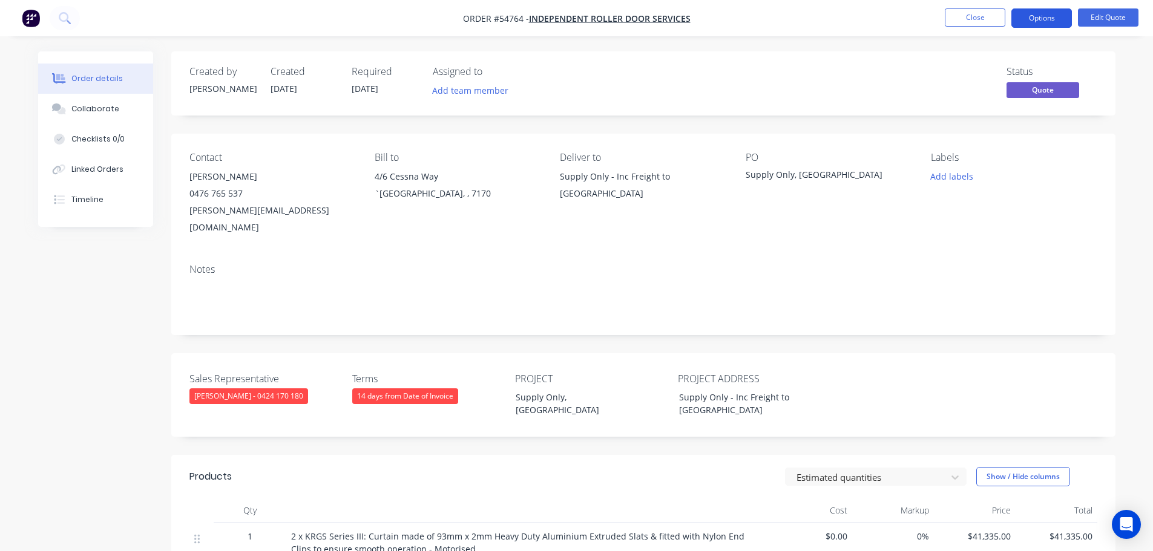
click at [1035, 22] on button "Options" at bounding box center [1041, 17] width 61 height 19
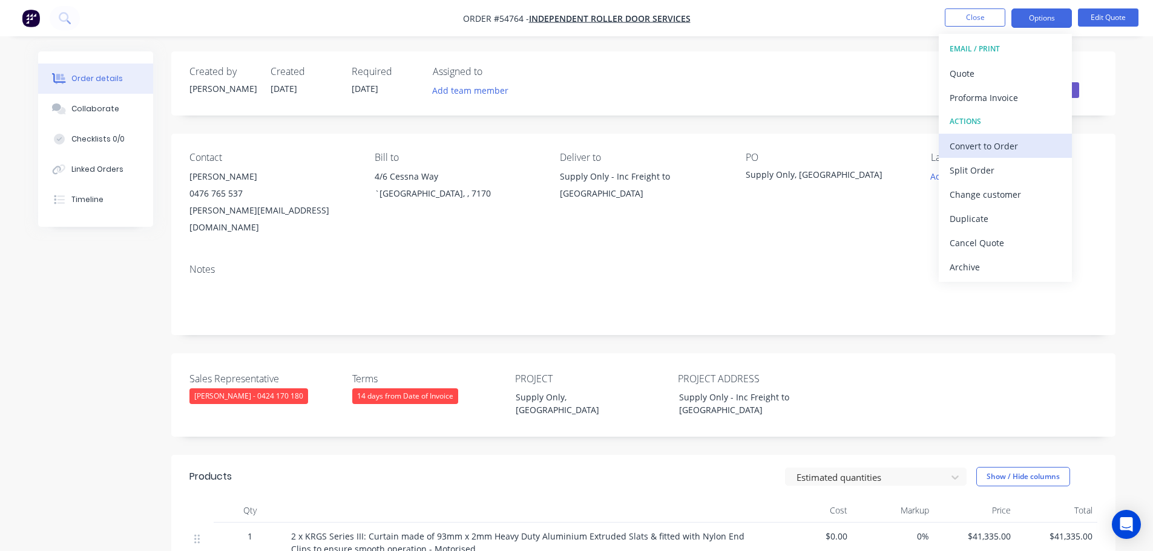
click at [976, 146] on div "Convert to Order" at bounding box center [1004, 146] width 111 height 18
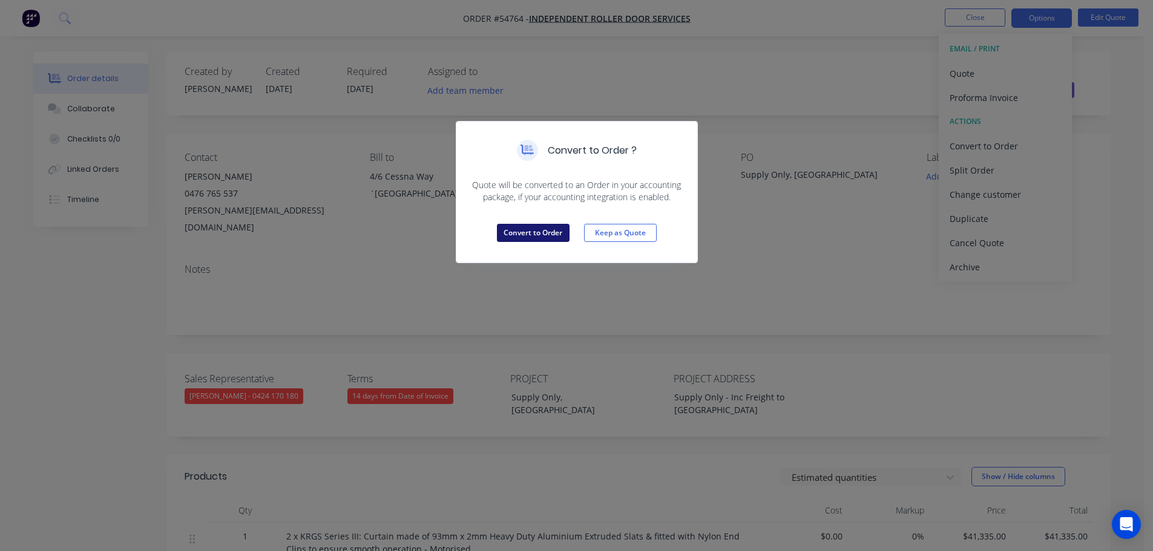
click at [522, 237] on button "Convert to Order" at bounding box center [533, 233] width 73 height 18
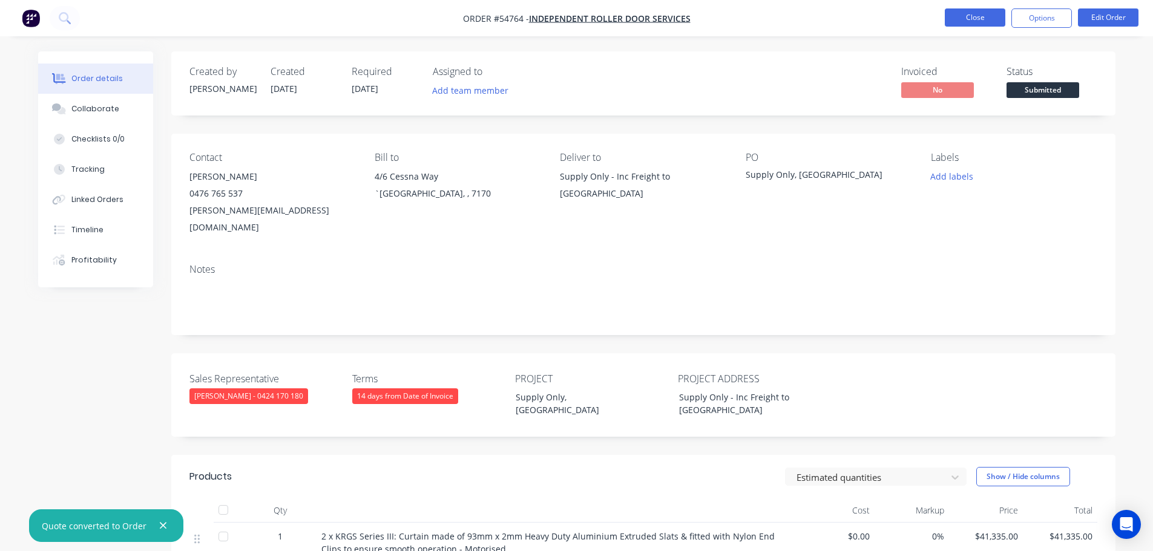
click at [975, 18] on button "Close" at bounding box center [974, 17] width 61 height 18
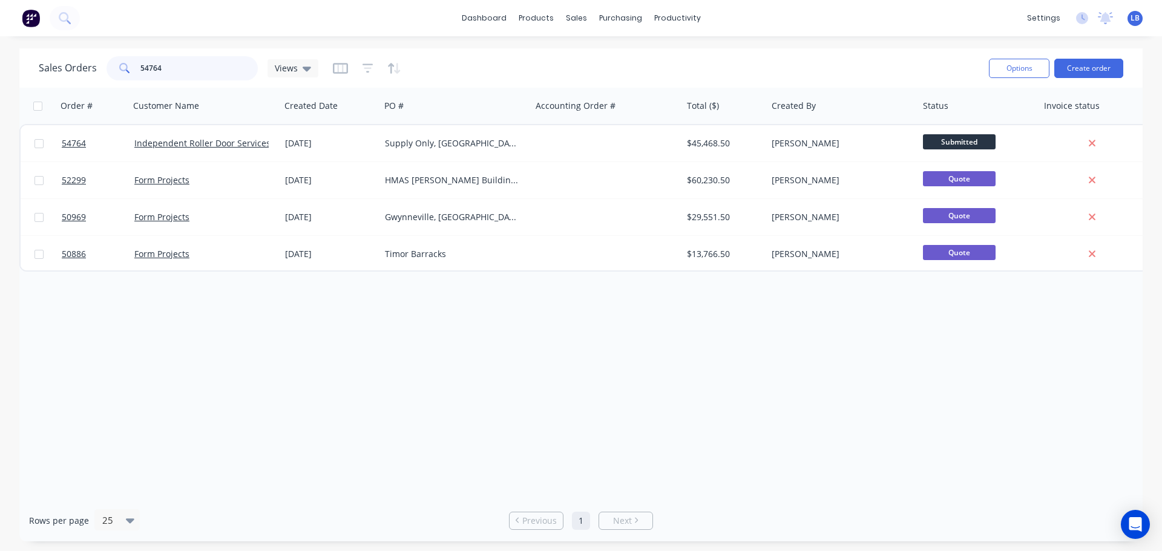
drag, startPoint x: 172, startPoint y: 68, endPoint x: 100, endPoint y: 70, distance: 71.4
click at [100, 70] on div "Sales Orders 54764 Views" at bounding box center [179, 68] width 280 height 24
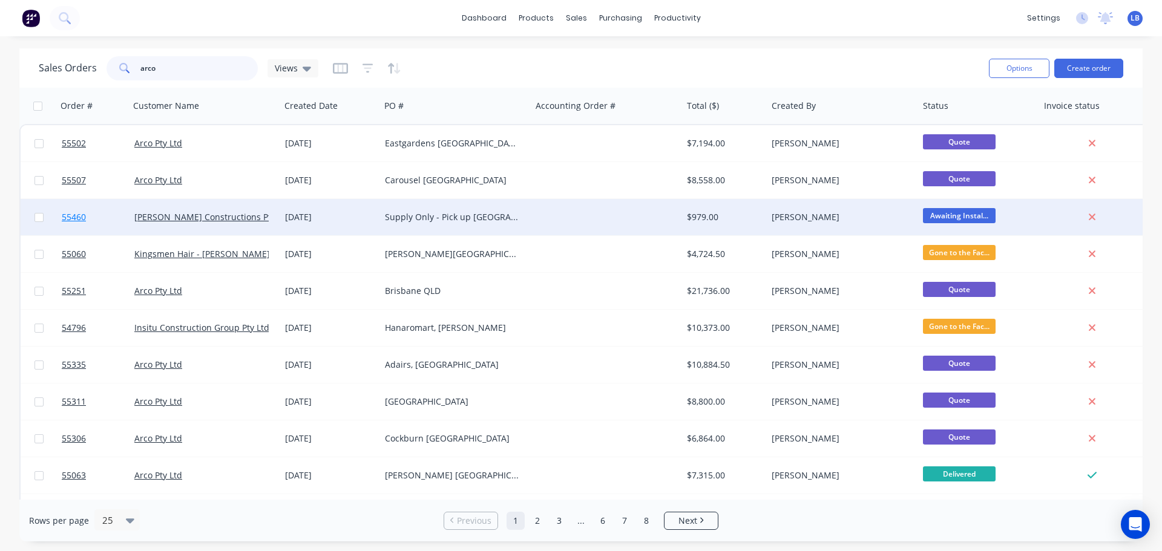
type input "arco"
click at [81, 221] on span "55460" at bounding box center [74, 217] width 24 height 12
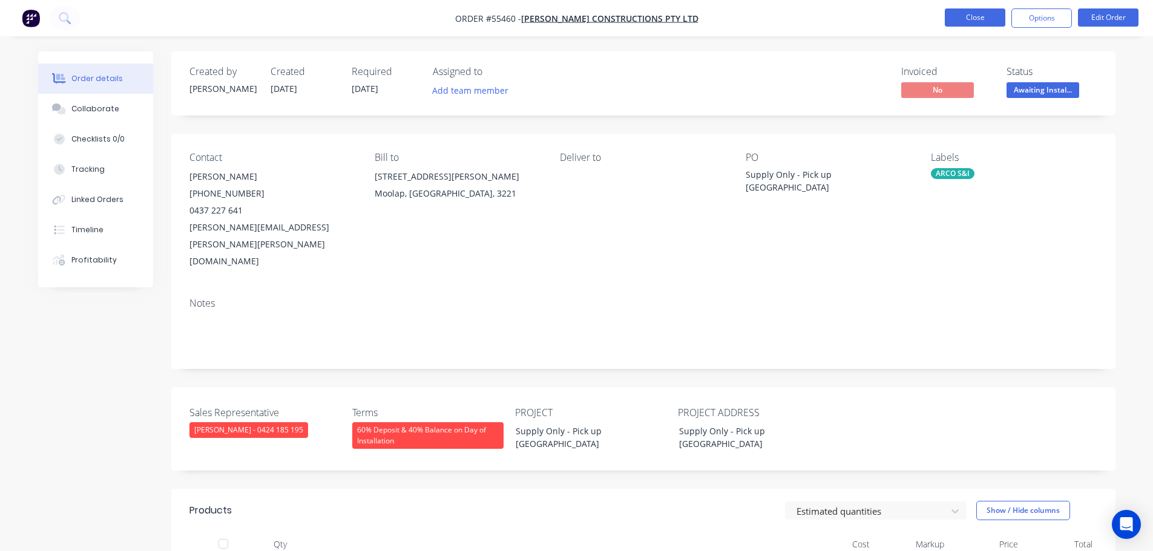
click at [985, 18] on button "Close" at bounding box center [974, 17] width 61 height 18
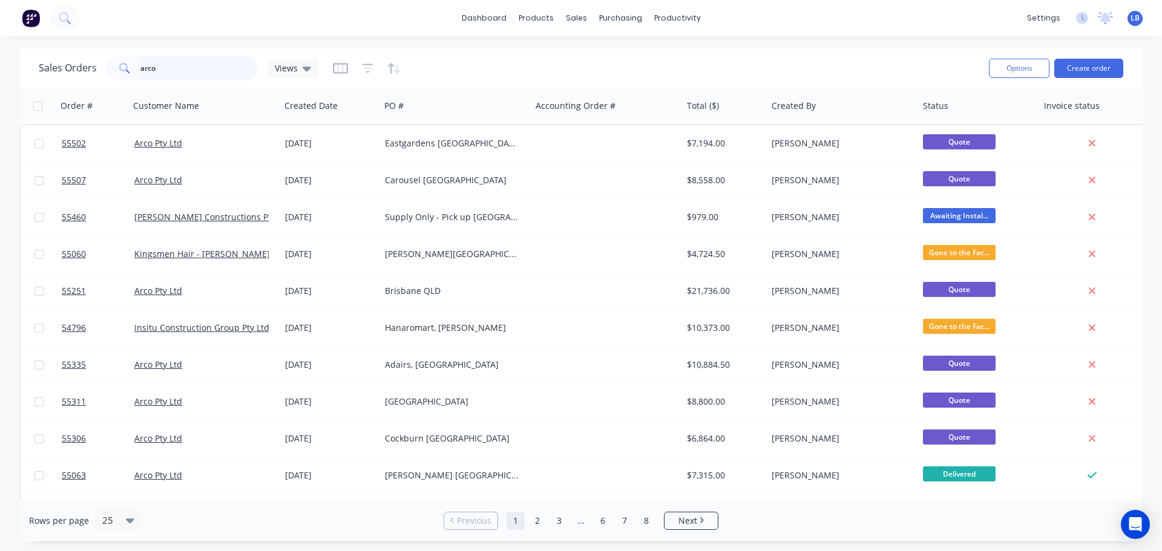
click at [168, 68] on input "arco" at bounding box center [199, 68] width 118 height 24
type input "a"
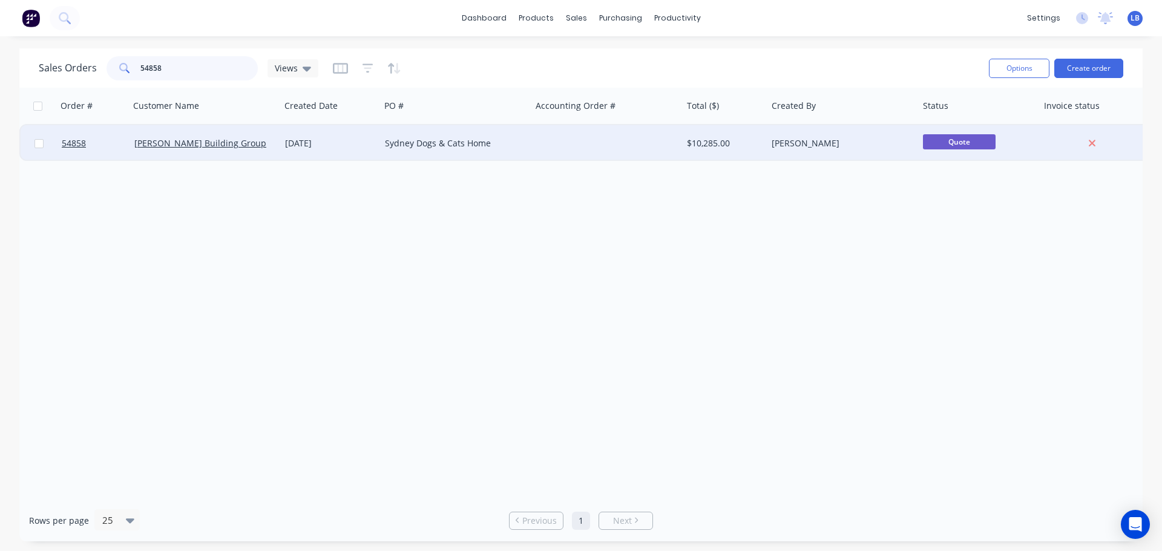
type input "54858"
click at [974, 145] on span "Quote" at bounding box center [959, 141] width 73 height 15
click at [79, 146] on span "54858" at bounding box center [74, 143] width 24 height 12
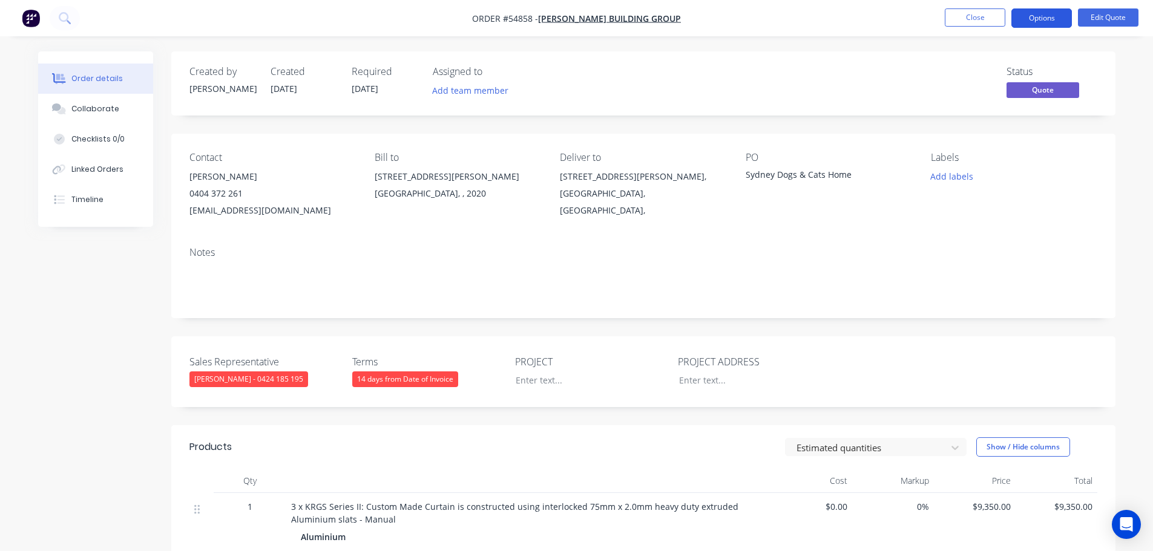
click at [1035, 18] on button "Options" at bounding box center [1041, 17] width 61 height 19
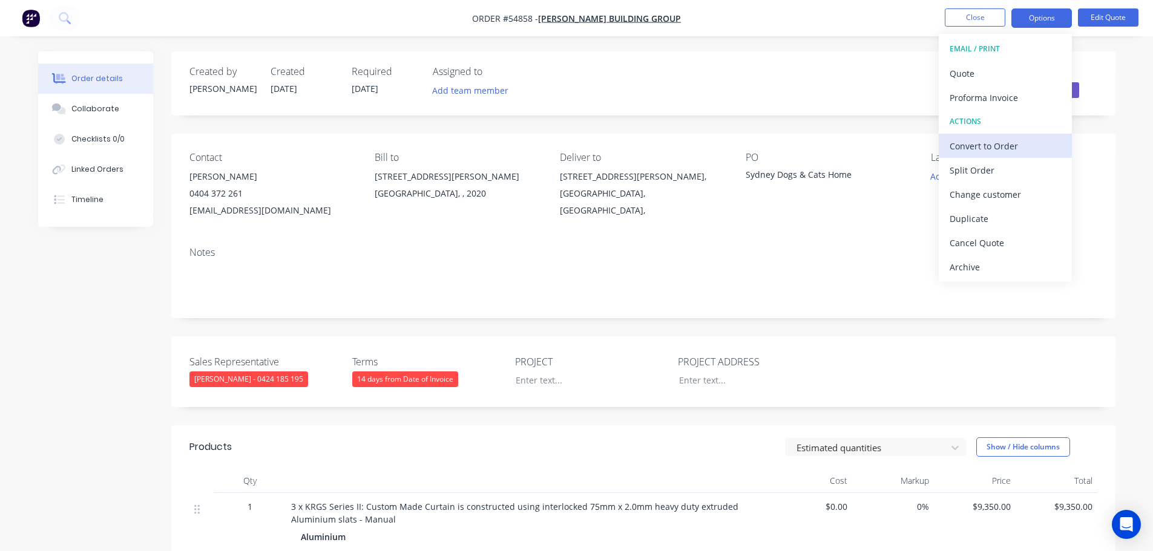
click at [997, 145] on div "Convert to Order" at bounding box center [1004, 146] width 111 height 18
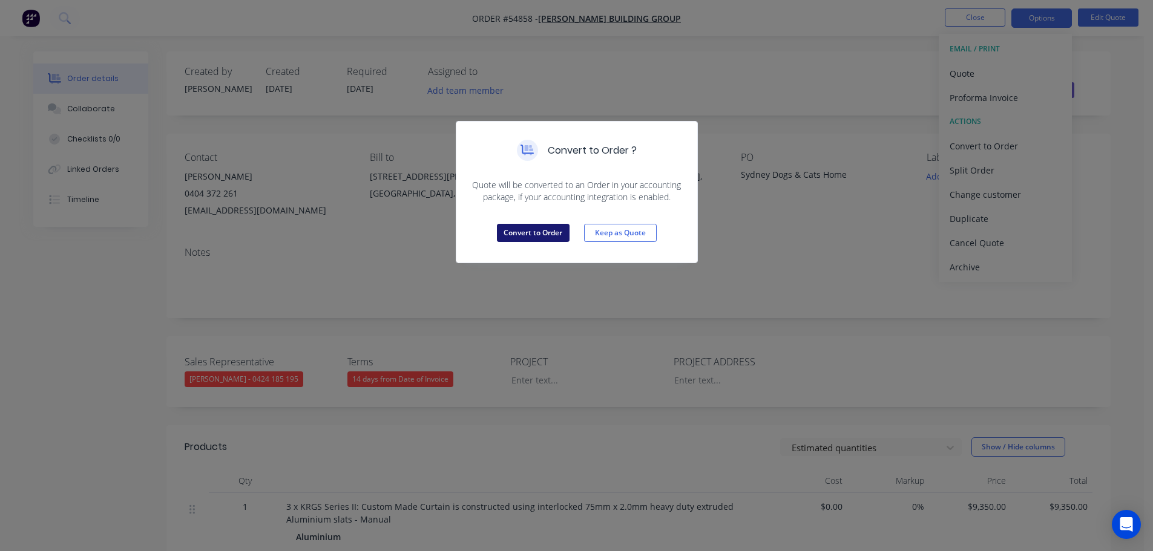
click at [511, 232] on button "Convert to Order" at bounding box center [533, 233] width 73 height 18
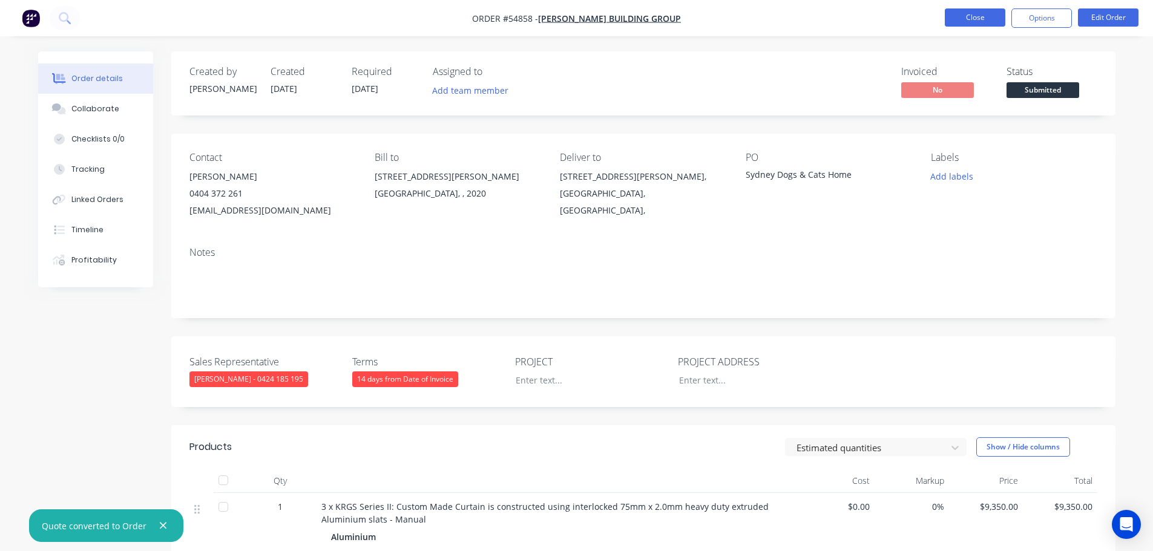
click at [958, 15] on button "Close" at bounding box center [974, 17] width 61 height 18
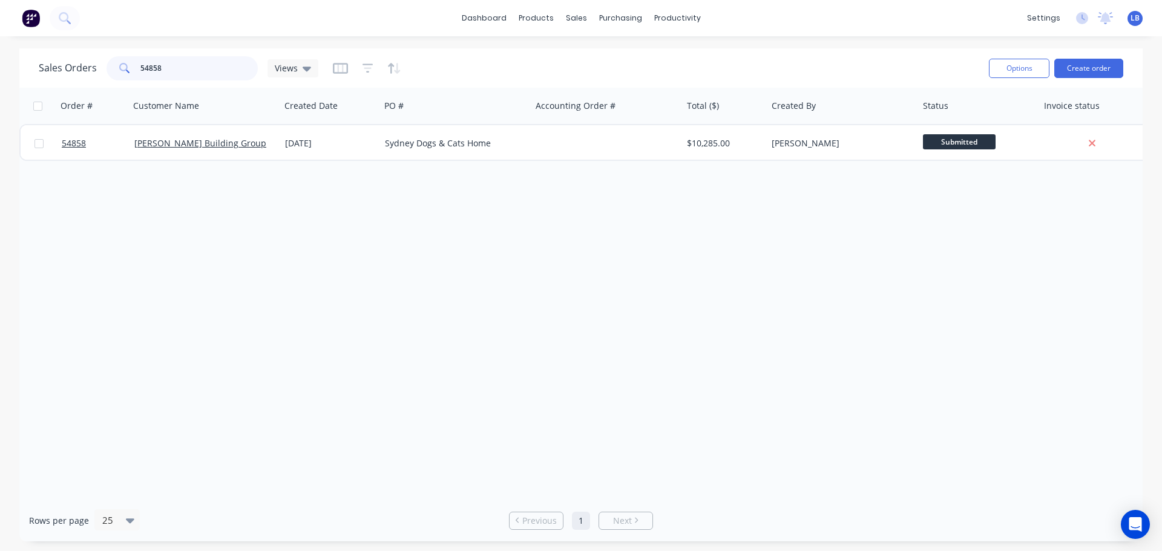
click at [165, 68] on input "54858" at bounding box center [199, 68] width 118 height 24
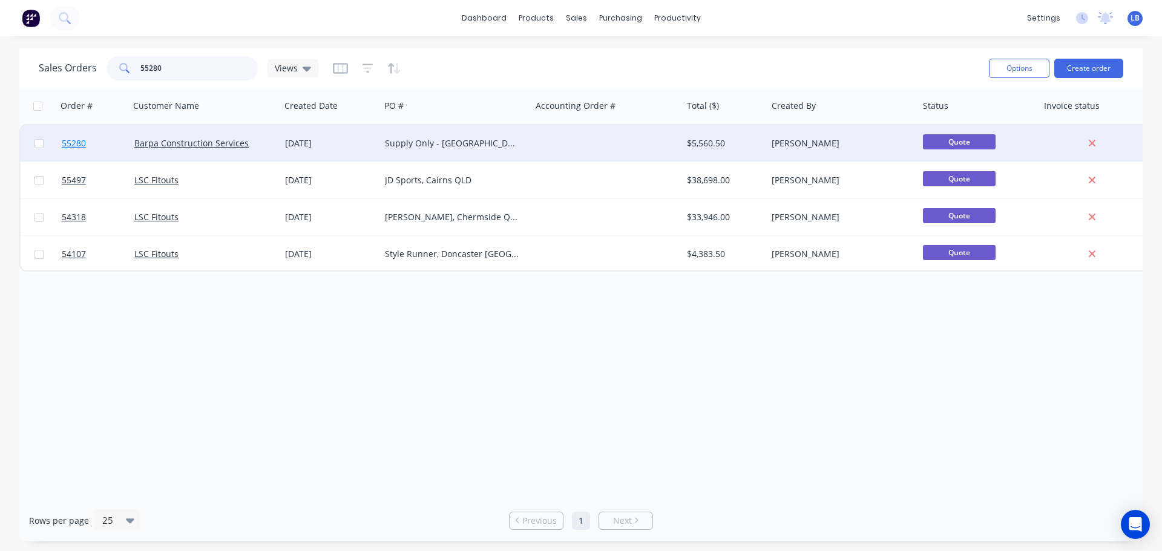
type input "55280"
click at [76, 142] on span "55280" at bounding box center [74, 143] width 24 height 12
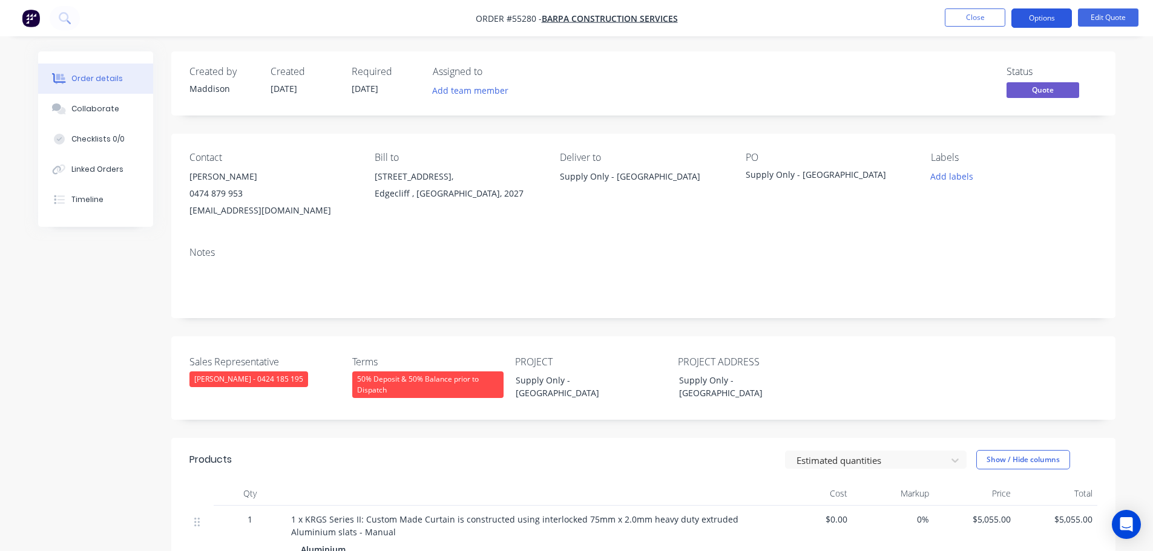
click at [1035, 21] on button "Options" at bounding box center [1041, 17] width 61 height 19
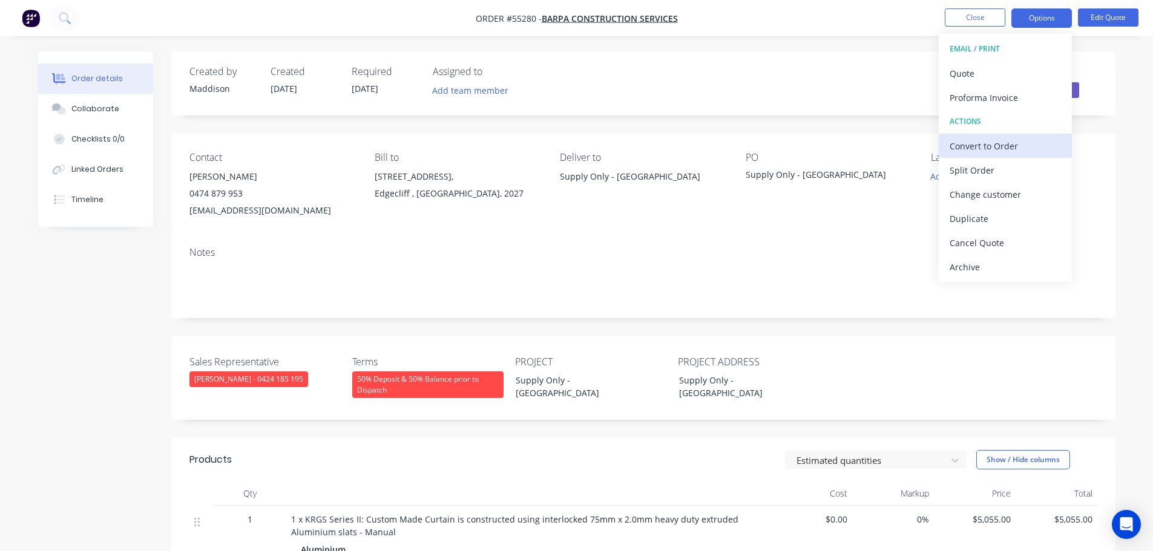
click at [958, 144] on div "Convert to Order" at bounding box center [1004, 146] width 111 height 18
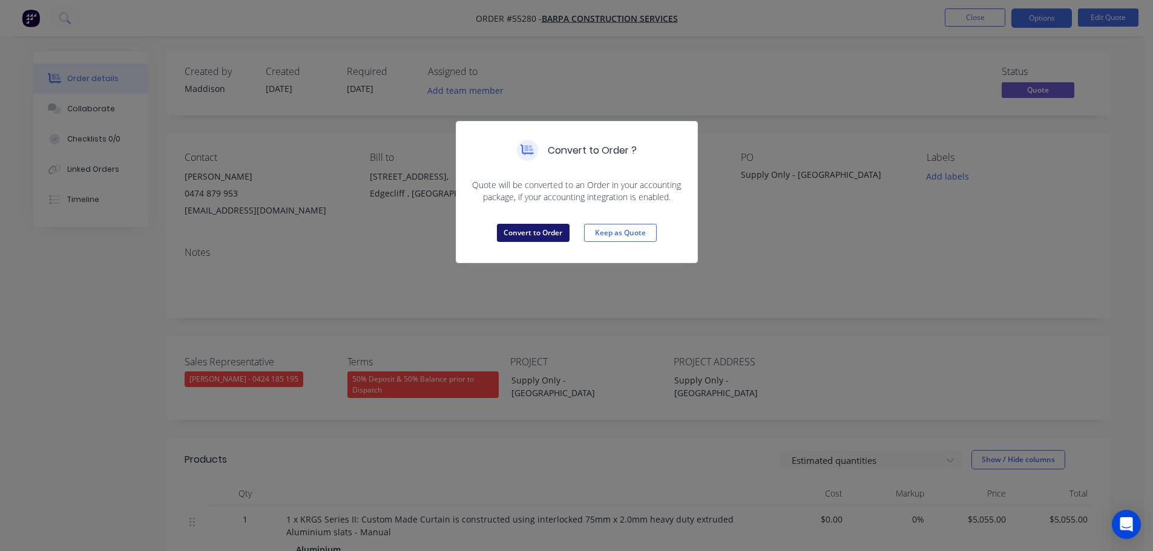
click at [539, 237] on button "Convert to Order" at bounding box center [533, 233] width 73 height 18
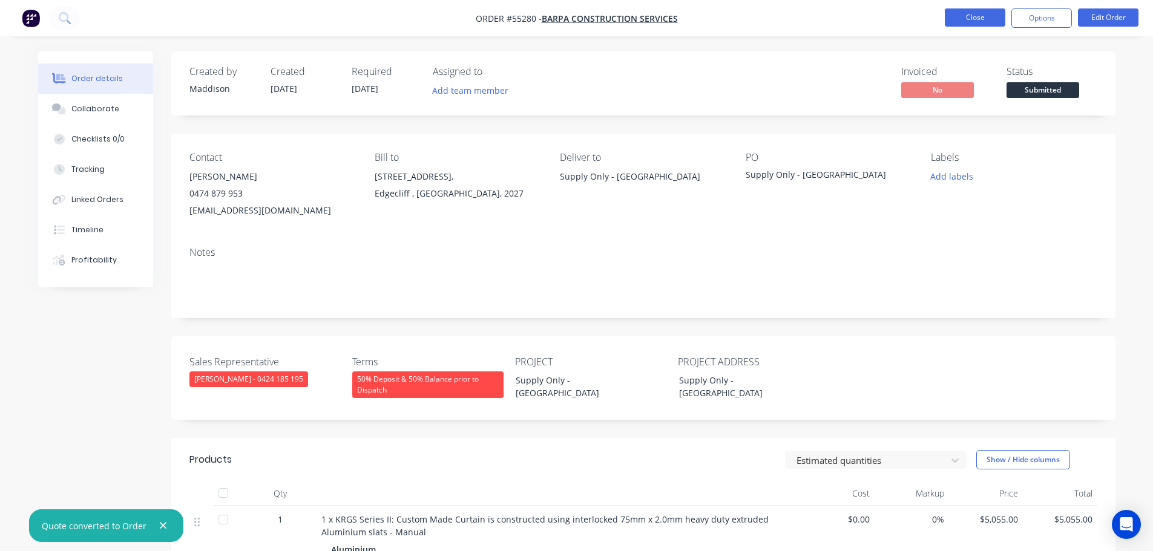
click at [963, 13] on button "Close" at bounding box center [974, 17] width 61 height 18
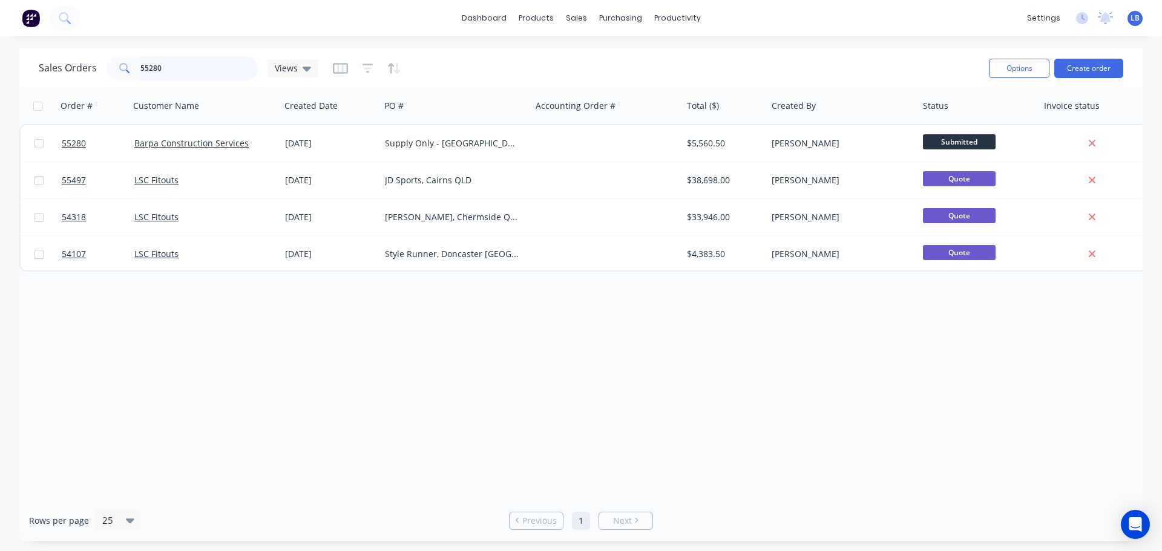
click at [167, 64] on input "55280" at bounding box center [199, 68] width 118 height 24
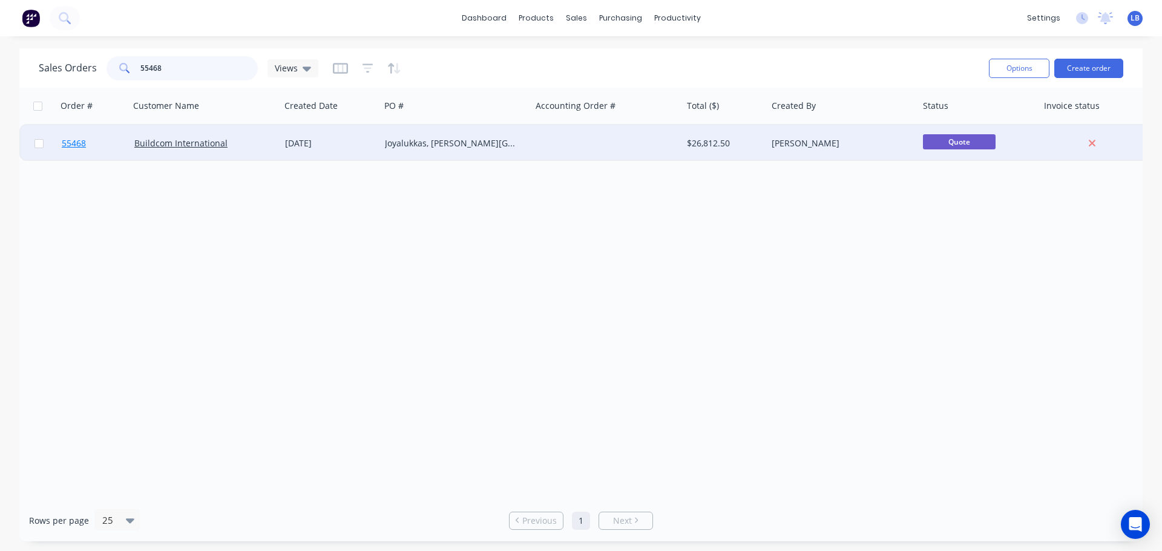
type input "55468"
click at [62, 145] on span "55468" at bounding box center [74, 143] width 24 height 12
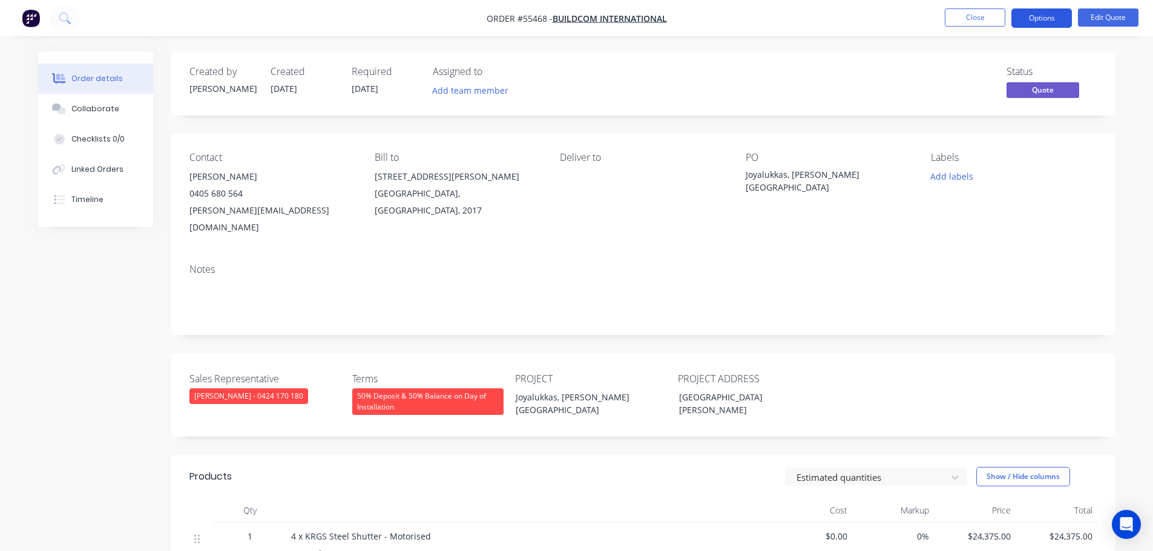
click at [1029, 21] on button "Options" at bounding box center [1041, 17] width 61 height 19
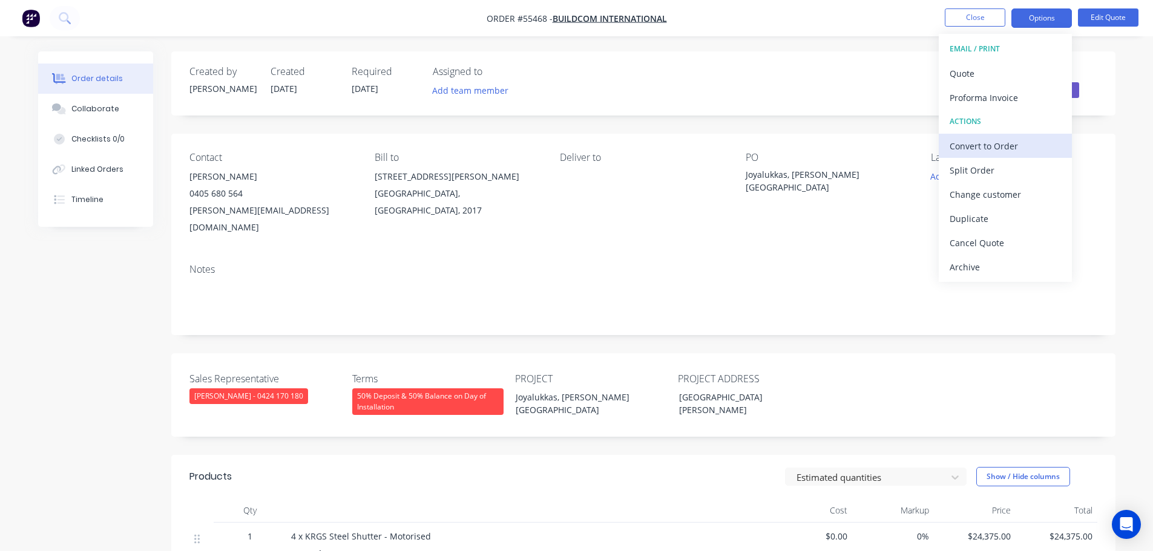
click at [971, 148] on div "Convert to Order" at bounding box center [1004, 146] width 111 height 18
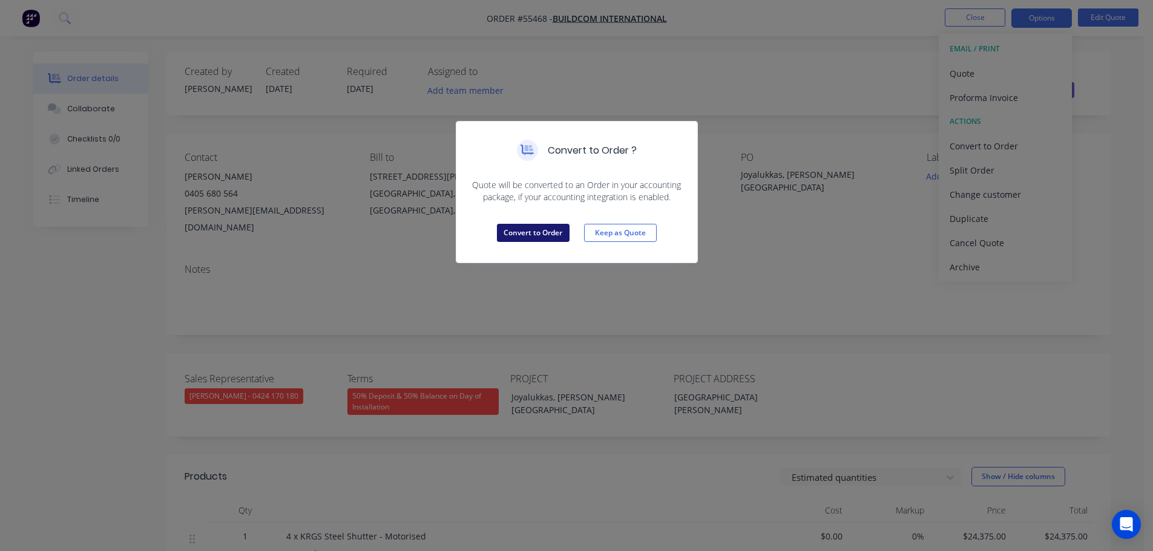
click at [524, 238] on button "Convert to Order" at bounding box center [533, 233] width 73 height 18
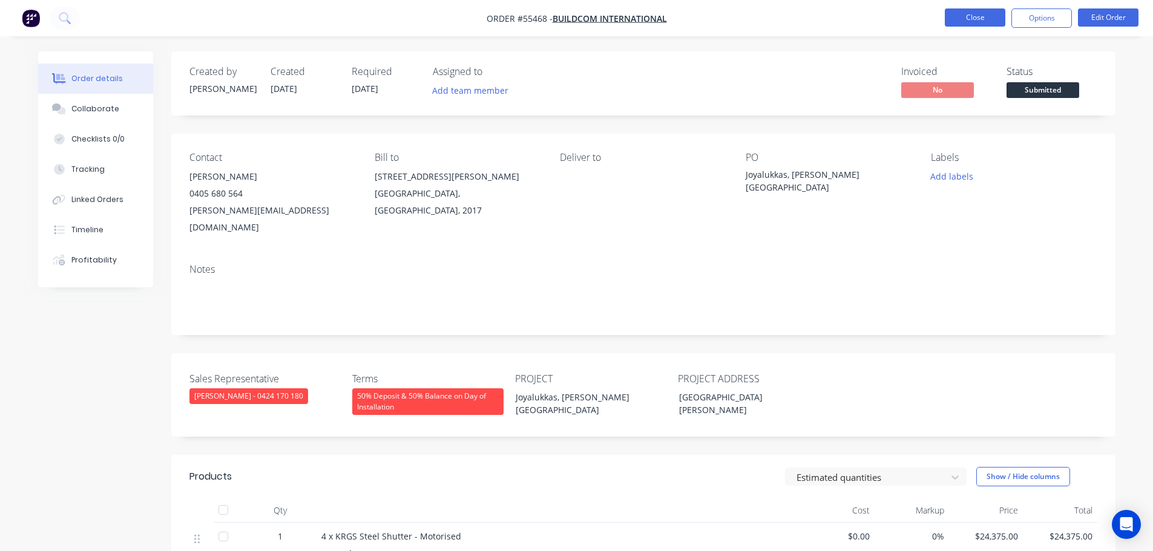
click at [946, 15] on button "Close" at bounding box center [974, 17] width 61 height 18
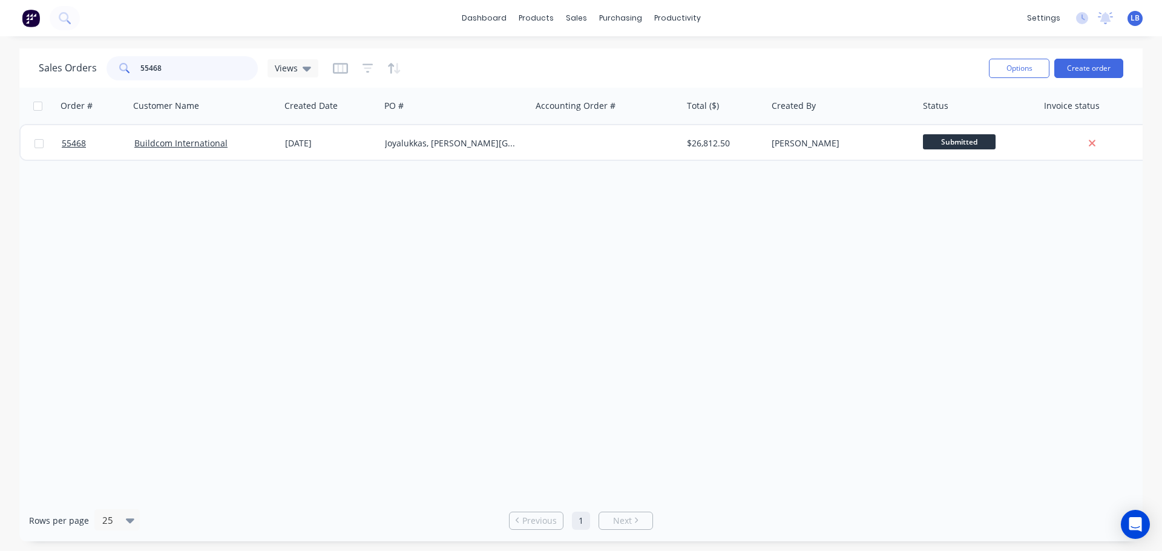
click at [175, 68] on input "55468" at bounding box center [199, 68] width 118 height 24
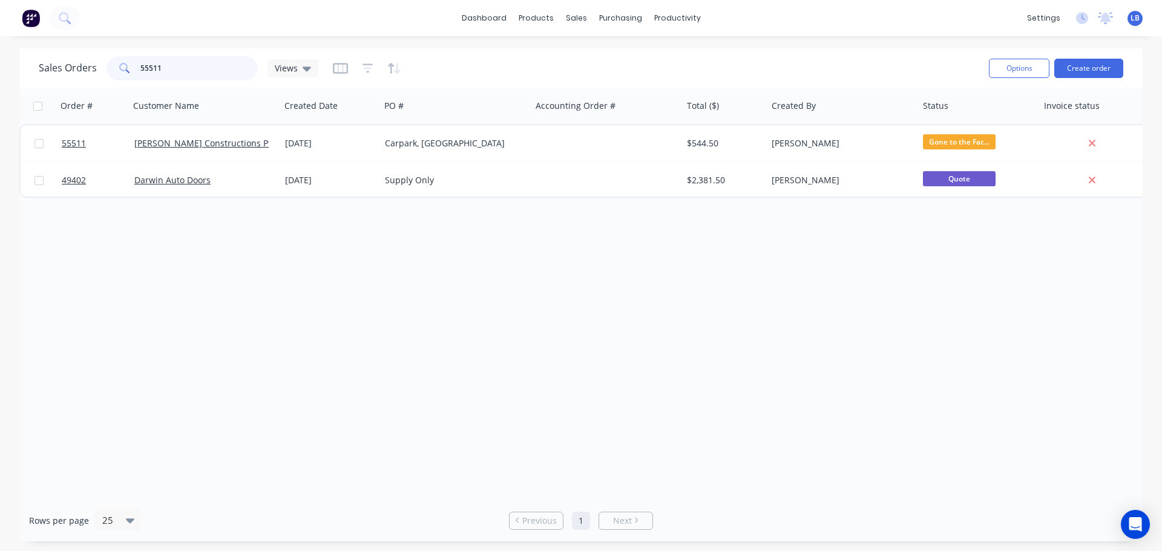
type input "55511"
drag, startPoint x: 161, startPoint y: 65, endPoint x: 96, endPoint y: 86, distance: 68.1
click at [96, 85] on div "Sales Orders 55511 Views Options Create order" at bounding box center [580, 67] width 1123 height 39
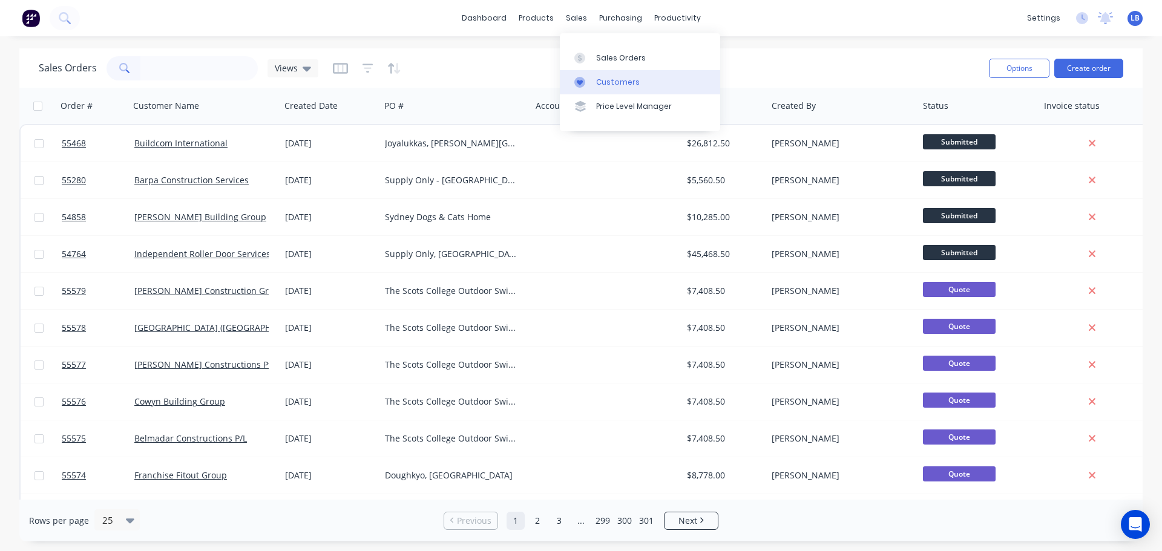
click at [626, 82] on div "Customers" at bounding box center [618, 82] width 44 height 11
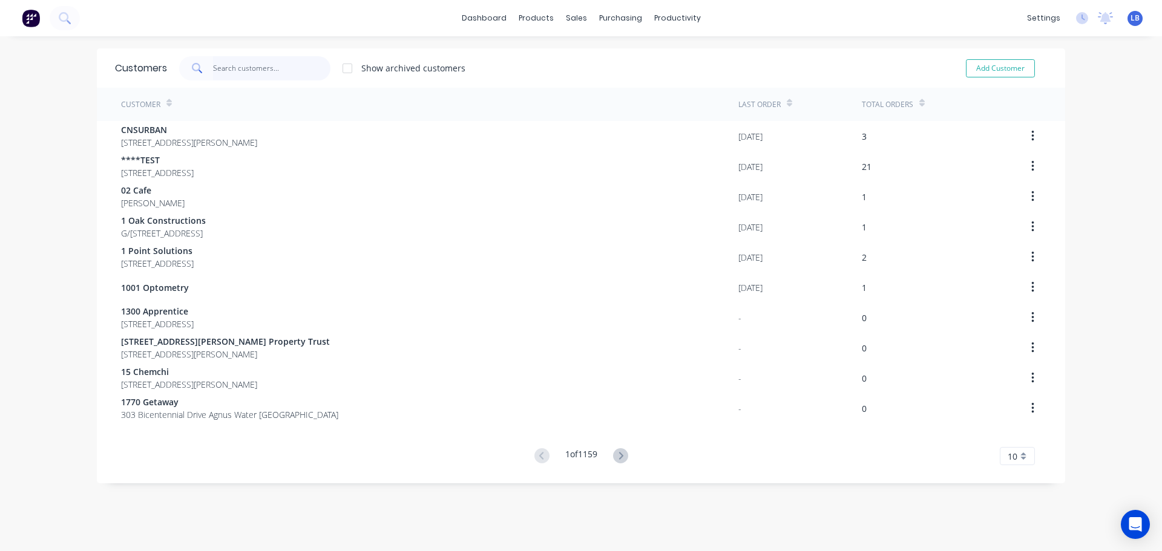
click at [251, 70] on input "text" at bounding box center [272, 68] width 118 height 24
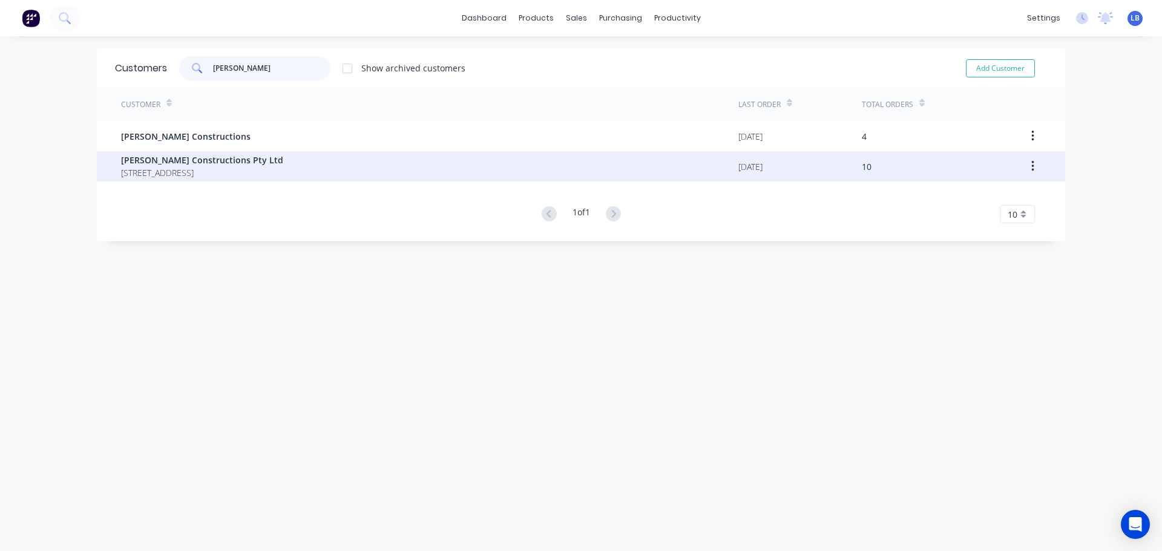
type input "[PERSON_NAME]"
click at [234, 159] on span "[PERSON_NAME] Constructions Pty Ltd" at bounding box center [202, 160] width 162 height 13
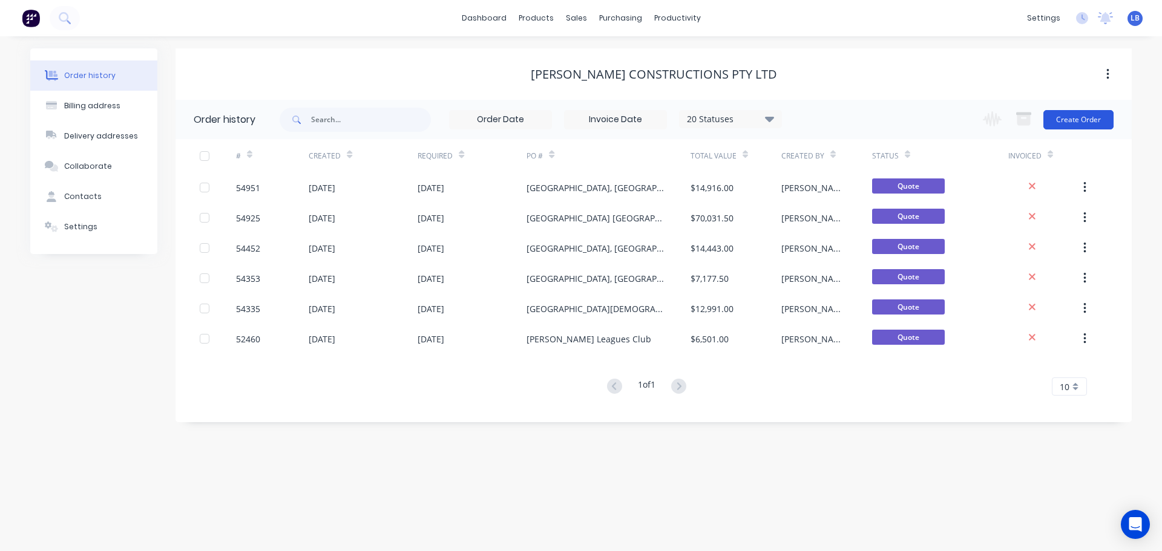
click at [1081, 115] on button "Create Order" at bounding box center [1078, 119] width 70 height 19
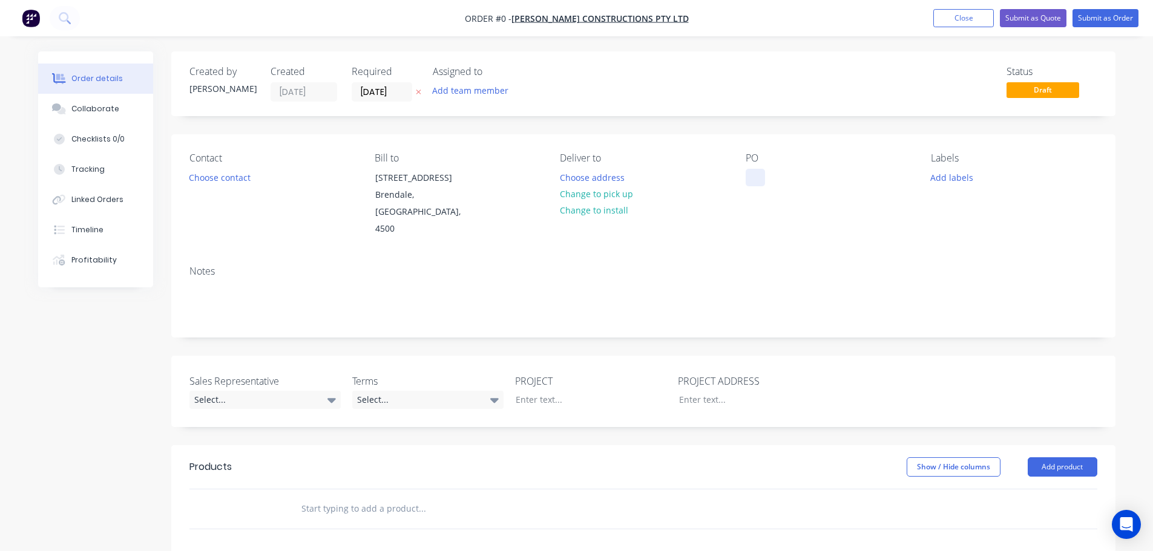
click at [759, 174] on div at bounding box center [754, 178] width 19 height 18
click at [231, 183] on div "Order details Collaborate Checklists 0/0 Tracking Linked Orders Timeline Profit…" at bounding box center [576, 444] width 1101 height 787
click at [231, 178] on button "Choose contact" at bounding box center [219, 177] width 74 height 16
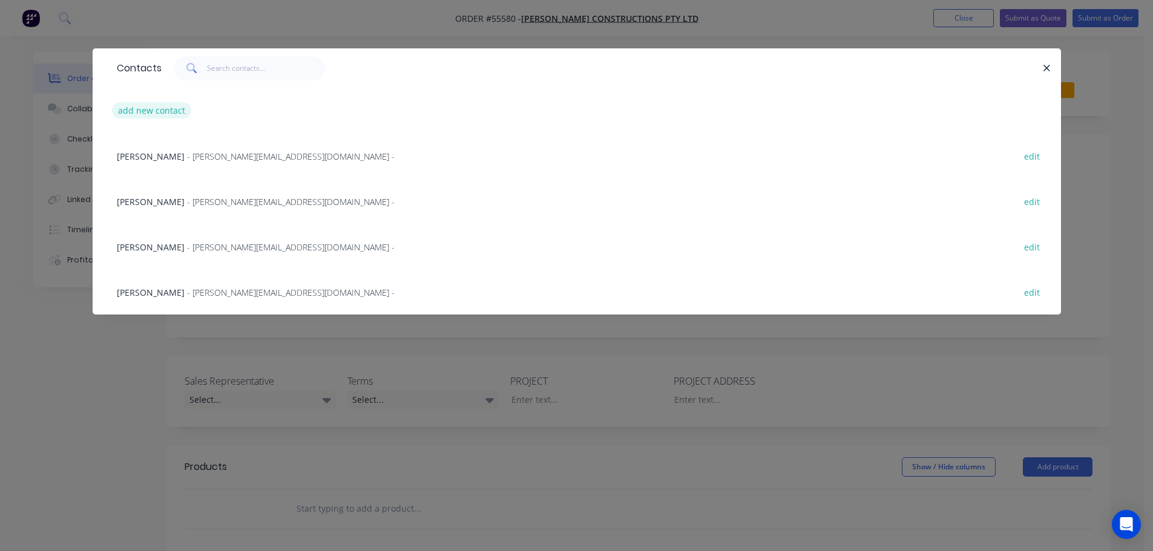
click at [144, 109] on button "add new contact" at bounding box center [152, 110] width 80 height 16
select select "AU"
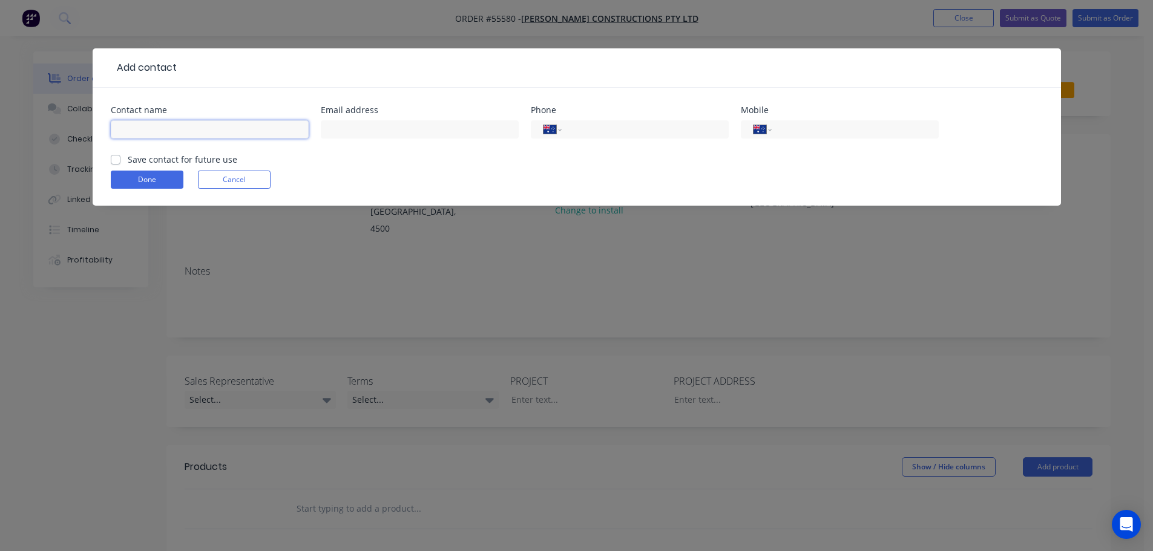
click at [133, 123] on input "text" at bounding box center [210, 129] width 198 height 18
type input "[PERSON_NAME]"
click at [350, 129] on input "text" at bounding box center [420, 129] width 198 height 18
type input "[DOMAIN_NAME][EMAIL_ADDRESS][DOMAIN_NAME]"
click at [797, 133] on input "tel" at bounding box center [852, 130] width 145 height 14
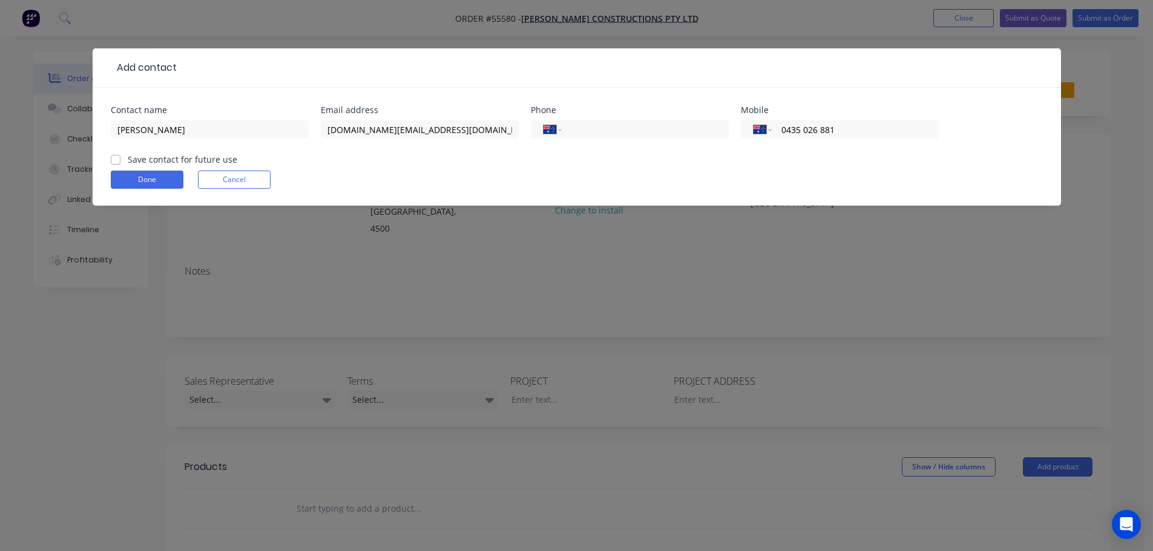
type input "0435 026 881"
click at [128, 162] on label "Save contact for future use" at bounding box center [183, 159] width 110 height 13
click at [112, 162] on input "Save contact for future use" at bounding box center [116, 158] width 10 height 11
checkbox input "true"
click at [120, 180] on button "Done" at bounding box center [147, 180] width 73 height 18
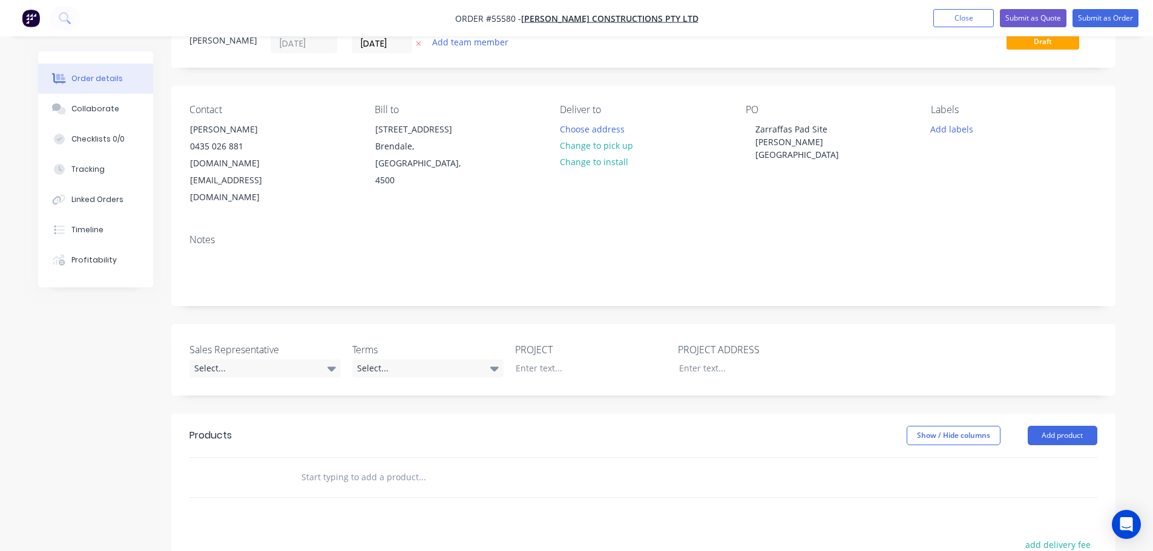
scroll to position [121, 0]
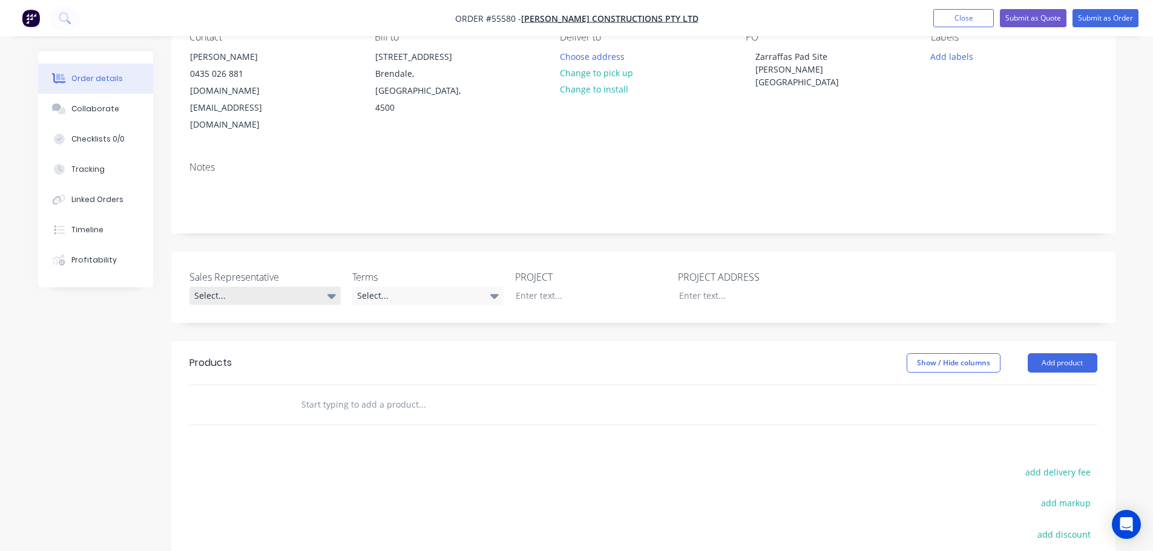
click at [229, 287] on div "Select..." at bounding box center [264, 296] width 151 height 18
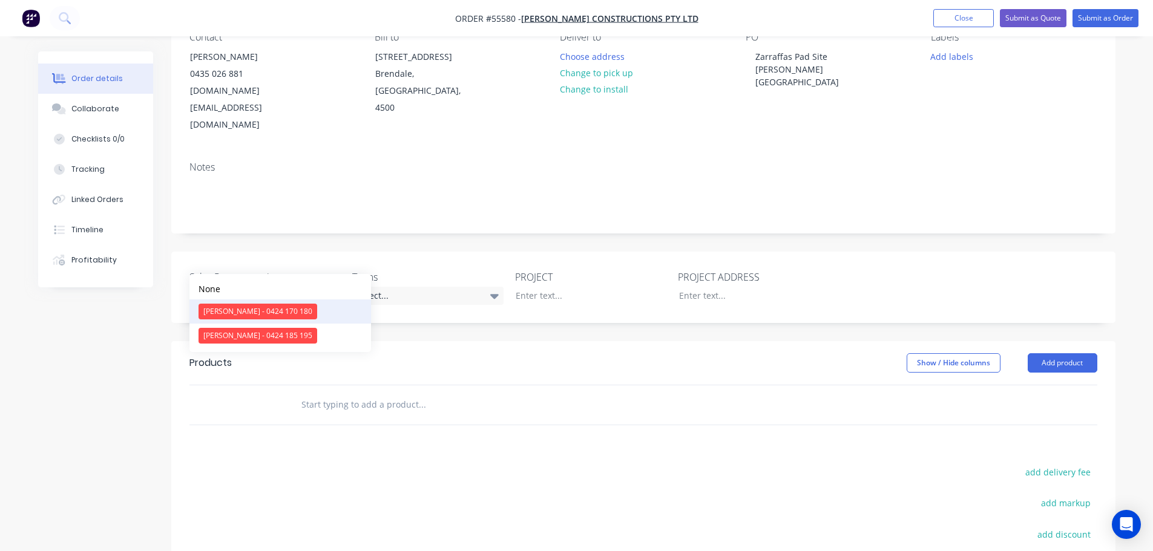
click at [241, 312] on div "[PERSON_NAME] - 0424 170 180" at bounding box center [257, 312] width 119 height 16
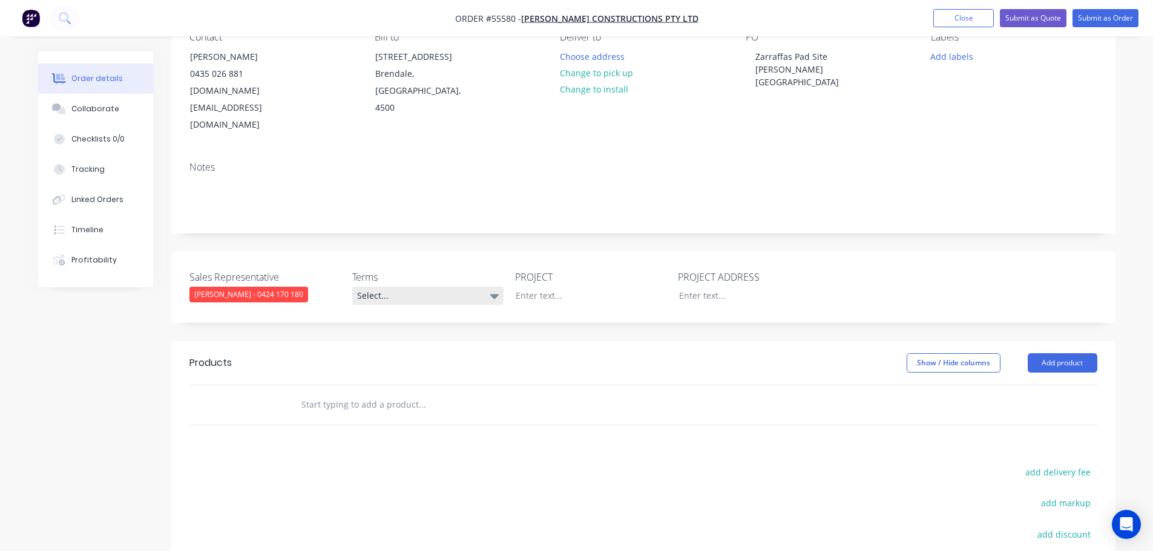
click at [384, 287] on div "Select..." at bounding box center [427, 296] width 151 height 18
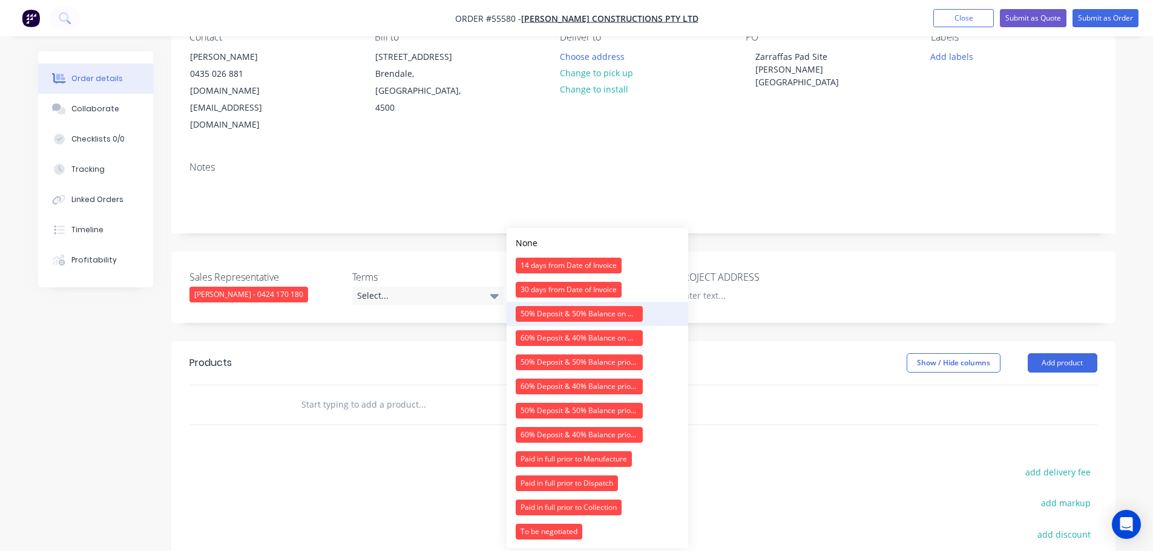
click at [559, 313] on div "50% Deposit & 50% Balance on Day of Installation" at bounding box center [579, 314] width 127 height 16
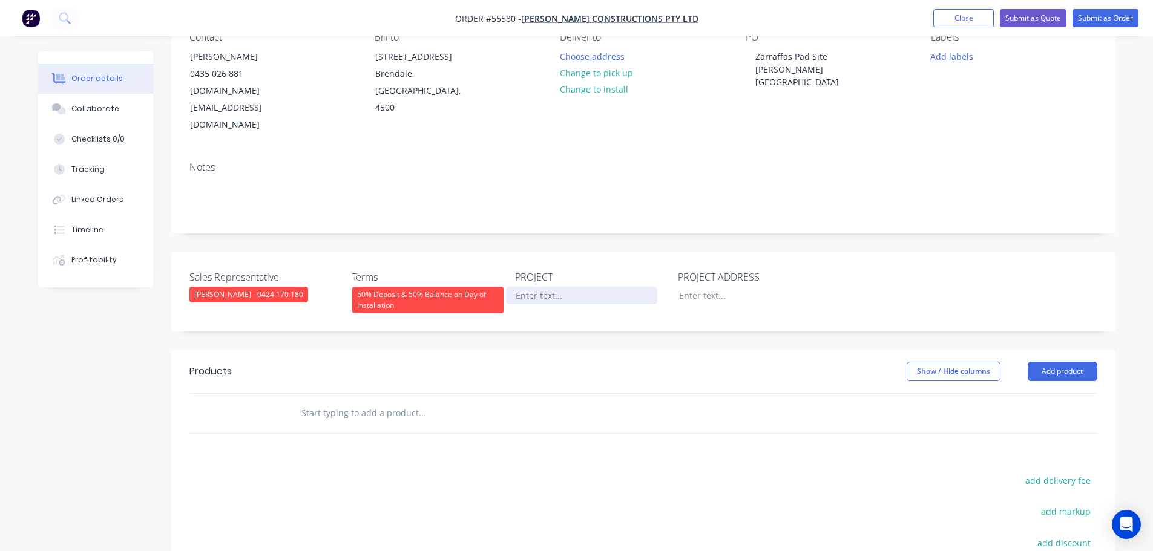
click at [554, 287] on div at bounding box center [581, 296] width 151 height 18
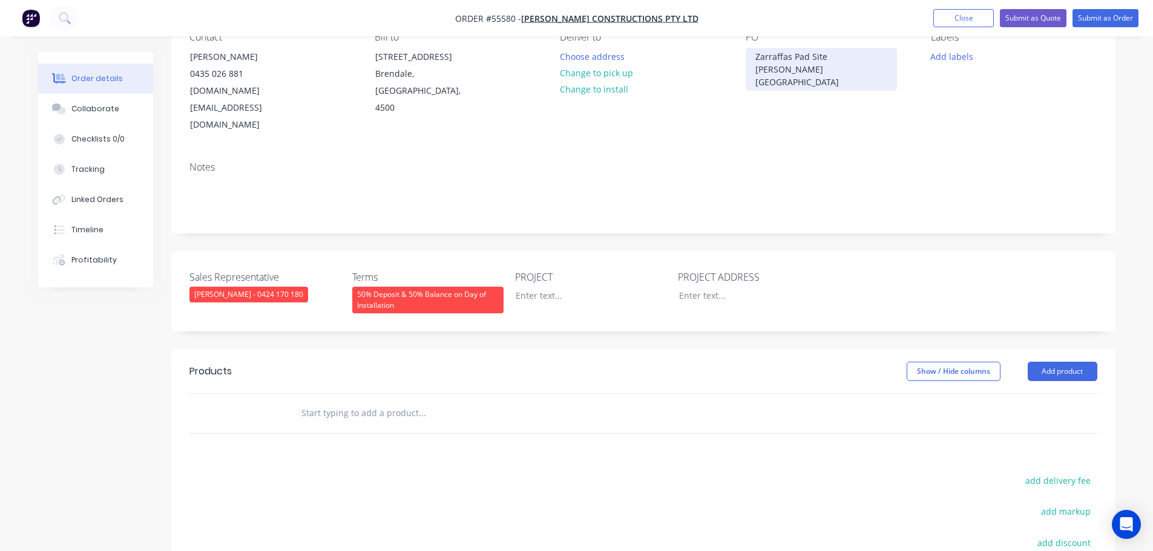
click at [807, 55] on div "Zarraffas Pad Site [PERSON_NAME][GEOGRAPHIC_DATA]" at bounding box center [820, 69] width 151 height 43
copy div "Zarraffas Pad Site [PERSON_NAME][GEOGRAPHIC_DATA]"
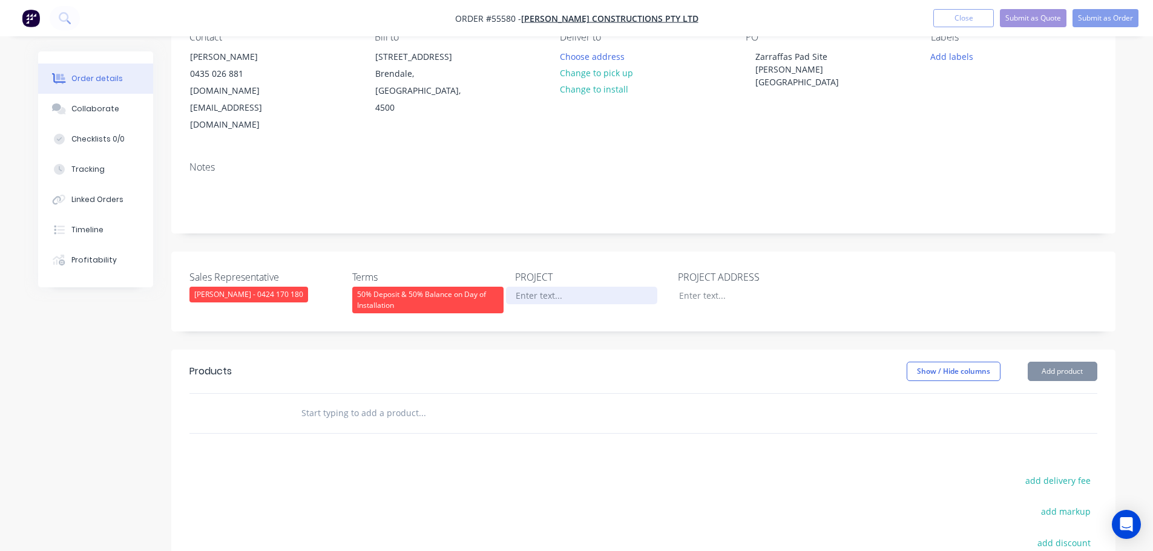
click at [541, 287] on div at bounding box center [581, 296] width 151 height 18
paste div
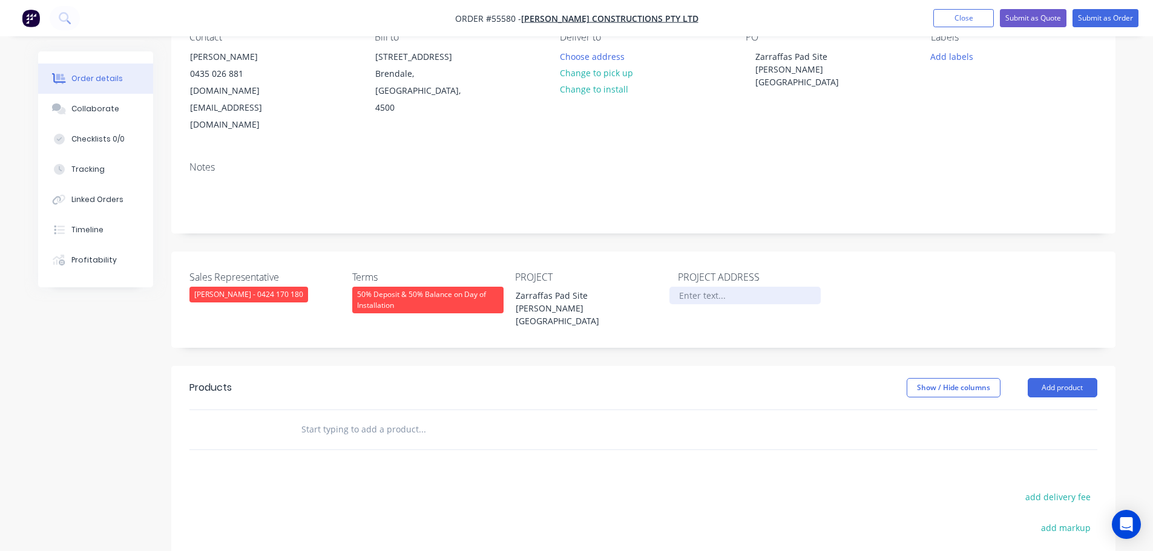
click at [711, 287] on div at bounding box center [744, 296] width 151 height 18
click at [1084, 378] on button "Add product" at bounding box center [1062, 387] width 70 height 19
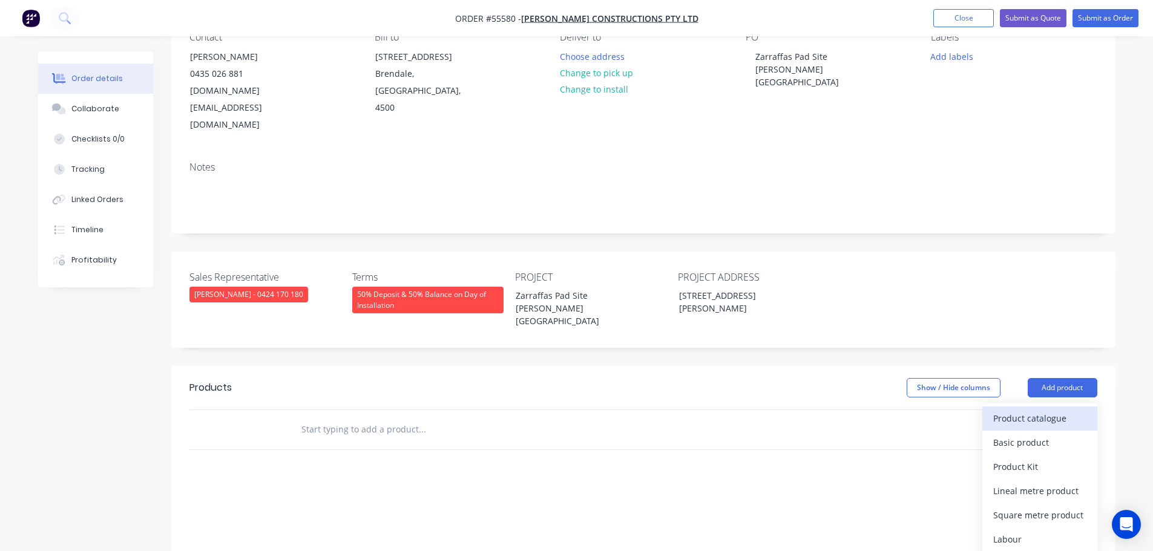
click at [1039, 410] on div "Product catalogue" at bounding box center [1039, 419] width 93 height 18
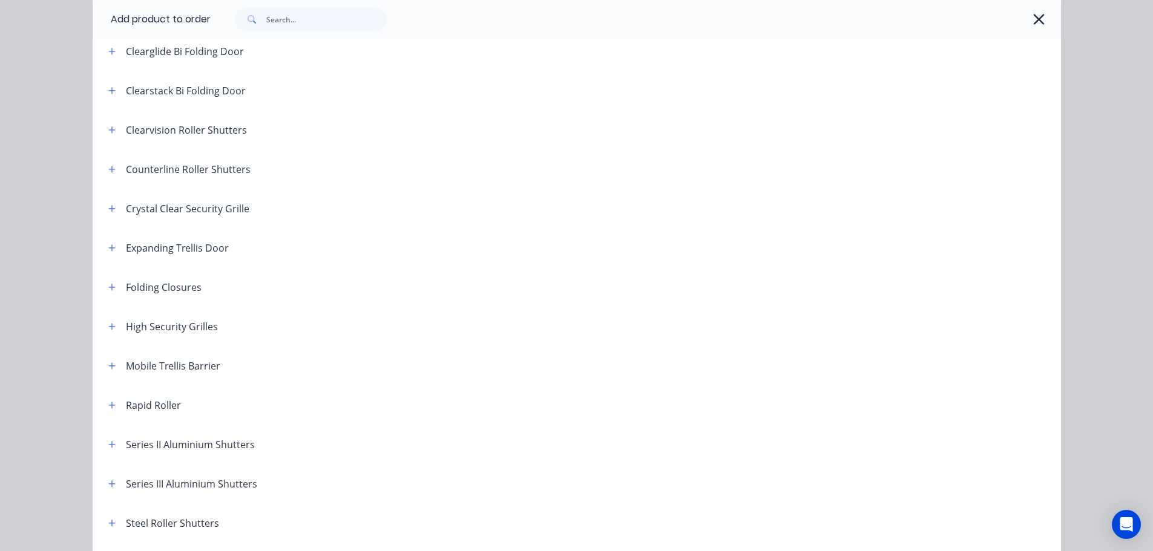
scroll to position [182, 0]
click at [110, 442] on icon "button" at bounding box center [111, 443] width 7 height 8
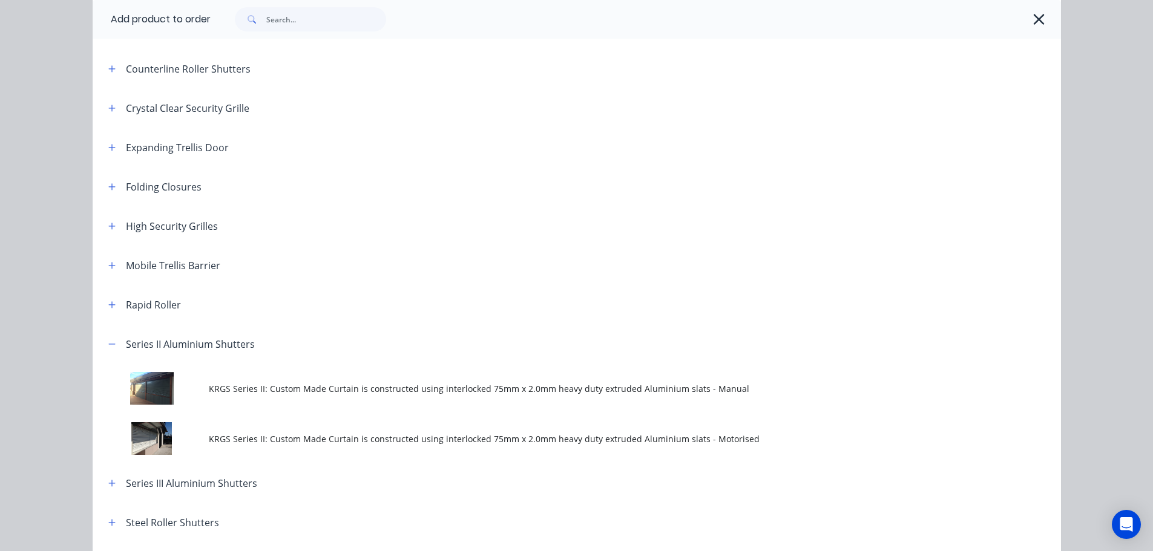
scroll to position [363, 0]
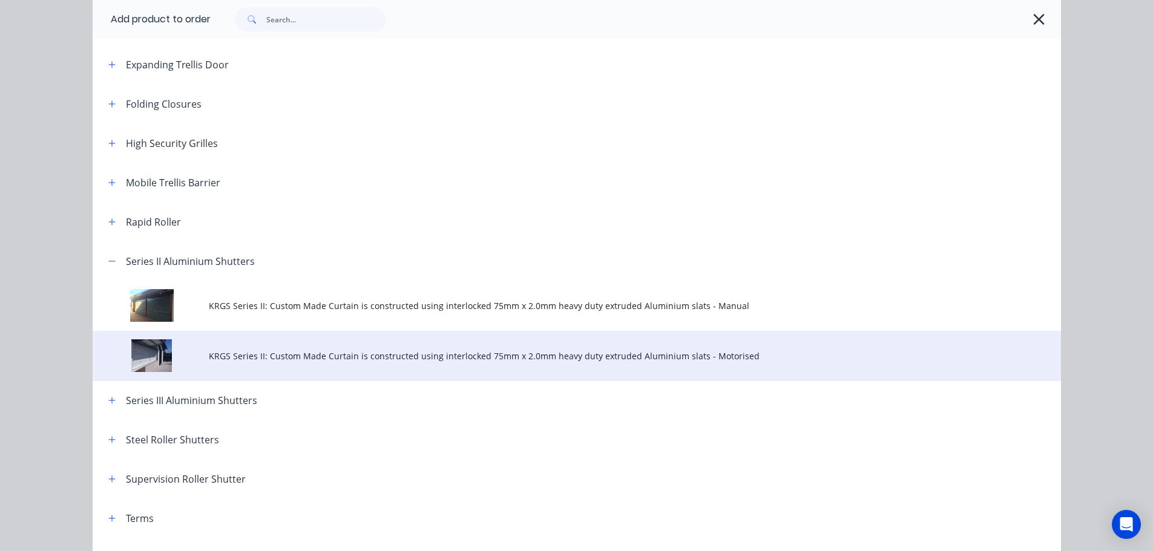
click at [417, 353] on span "KRGS Series II: Custom Made Curtain is constructed using interlocked 75mm x 2.0…" at bounding box center [549, 356] width 681 height 13
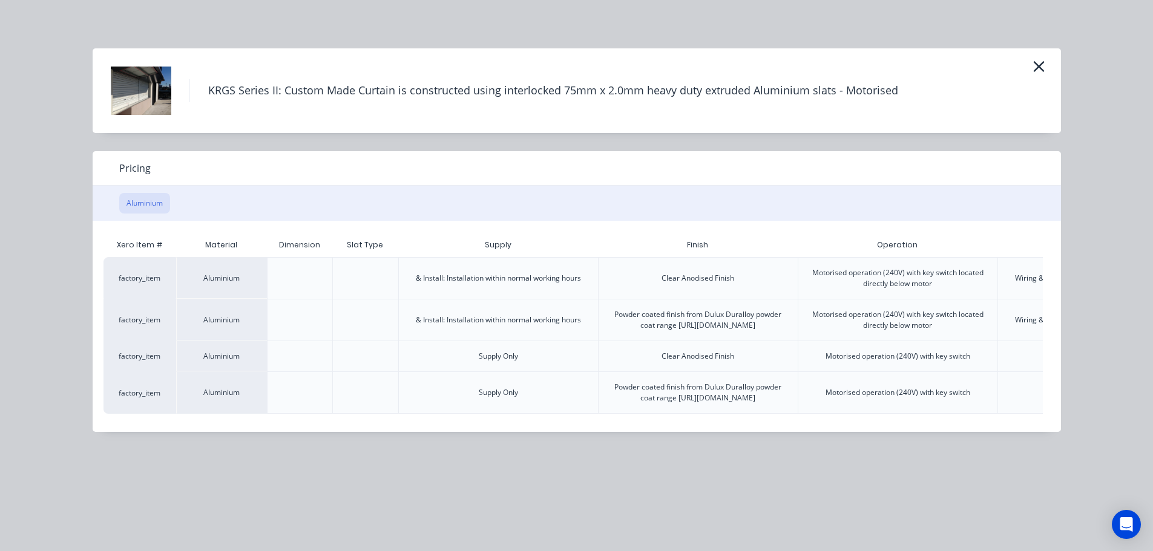
scroll to position [0, 236]
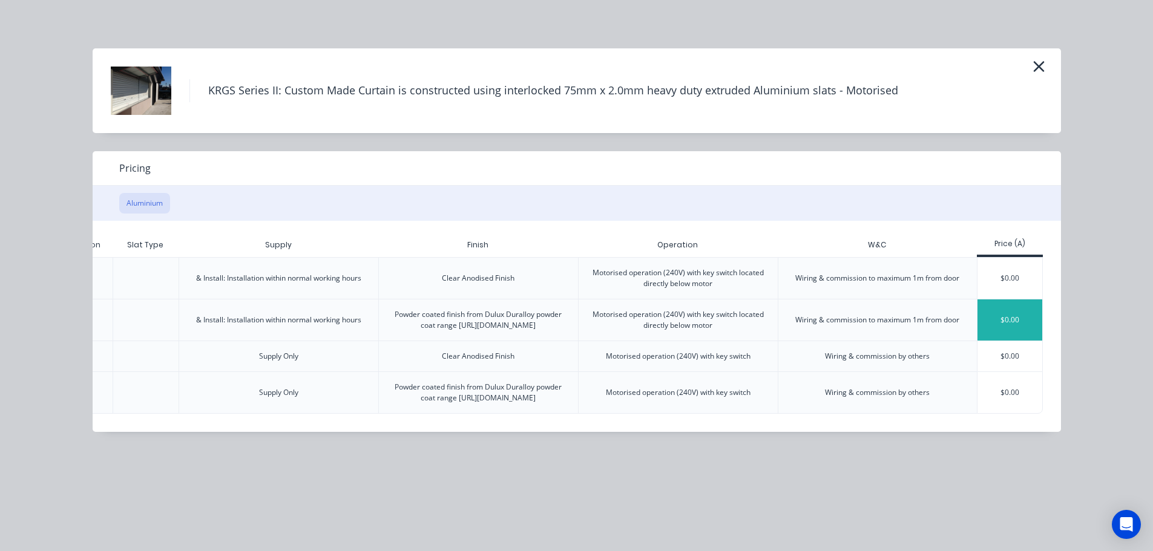
click at [1022, 324] on div "$0.00" at bounding box center [1009, 320] width 65 height 41
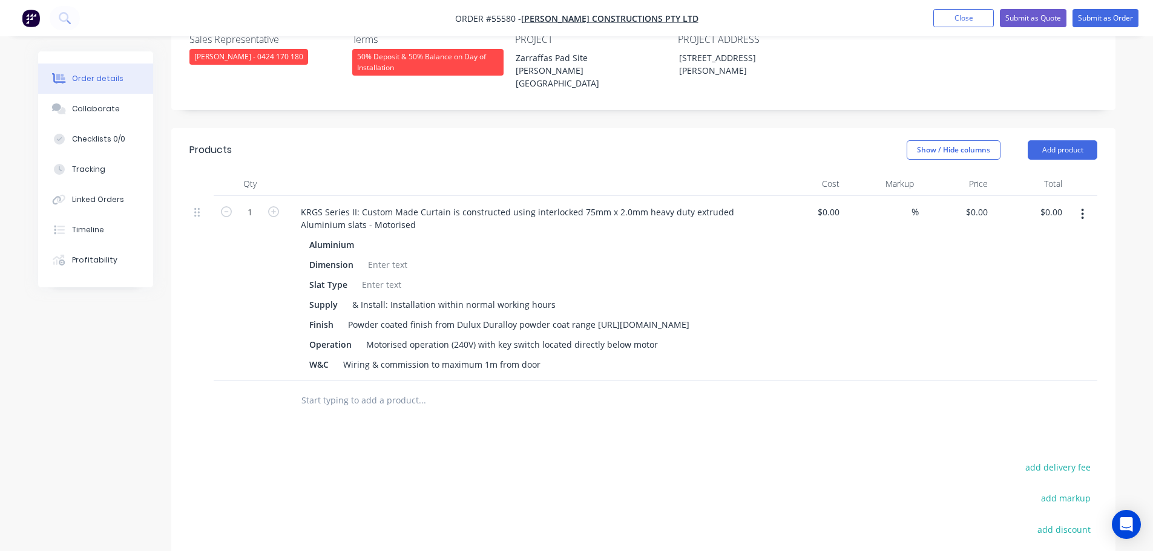
scroll to position [363, 0]
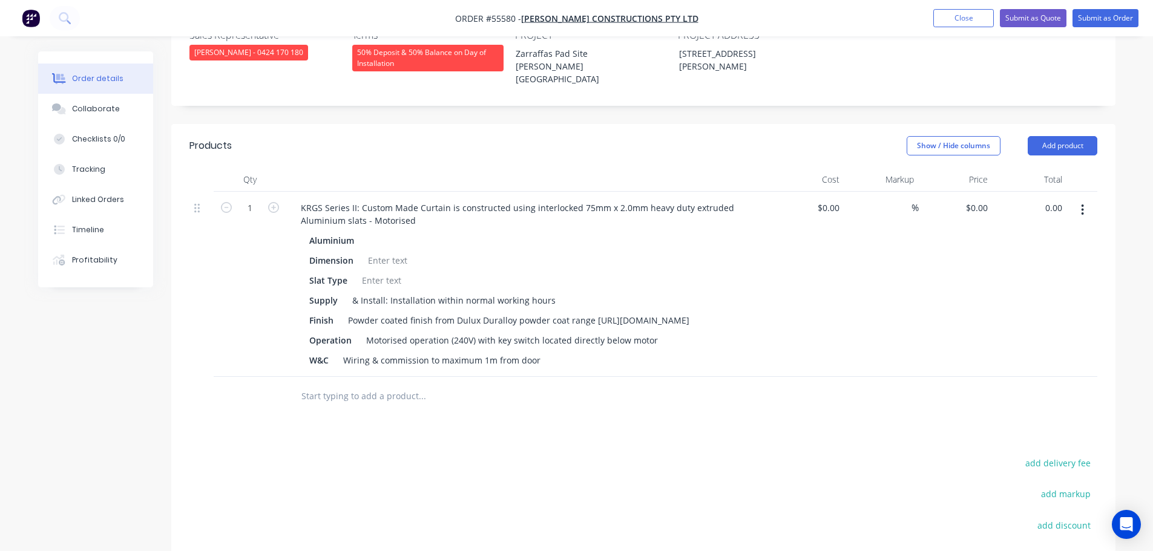
drag, startPoint x: 1064, startPoint y: 160, endPoint x: 1058, endPoint y: 171, distance: 12.2
click at [1064, 199] on input "0.00" at bounding box center [1053, 208] width 28 height 18
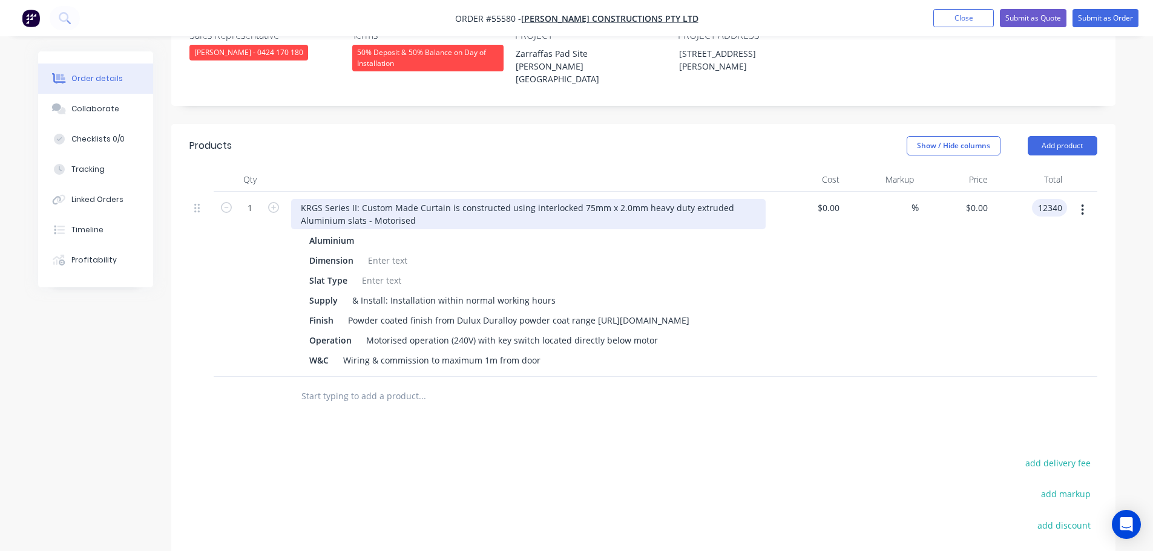
type input "12340"
type input "$12,340.00"
click at [299, 199] on div "KRGS Series II: Custom Made Curtain is constructed using interlocked 75mm x 2.0…" at bounding box center [528, 214] width 474 height 30
click at [296, 199] on div "KRGS Series II: Custom Made Curtain is constructed using interlocked 75mm x 2.0…" at bounding box center [528, 214] width 474 height 30
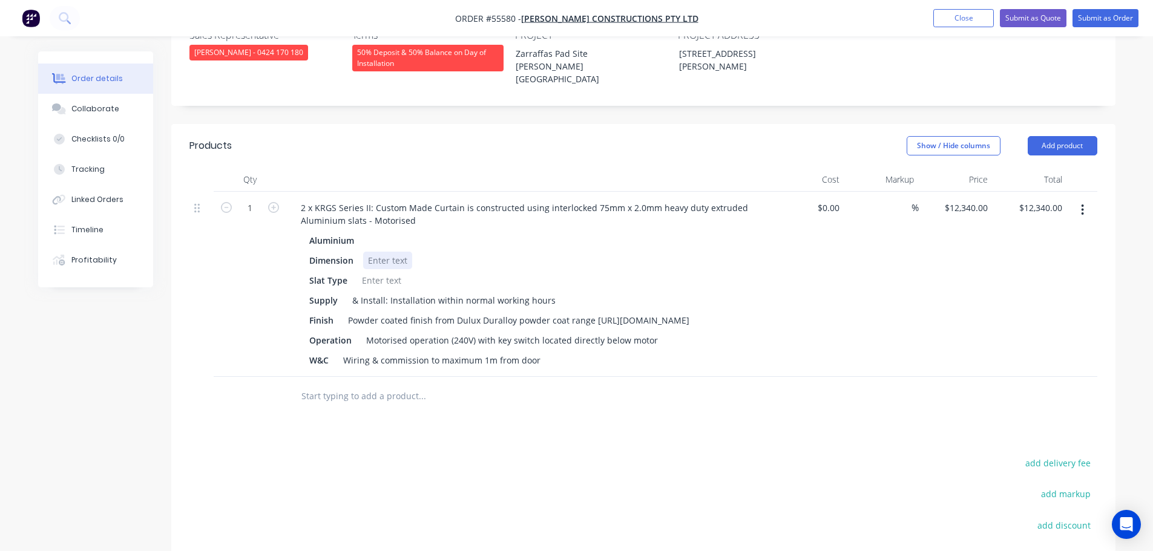
click at [381, 252] on div at bounding box center [387, 261] width 49 height 18
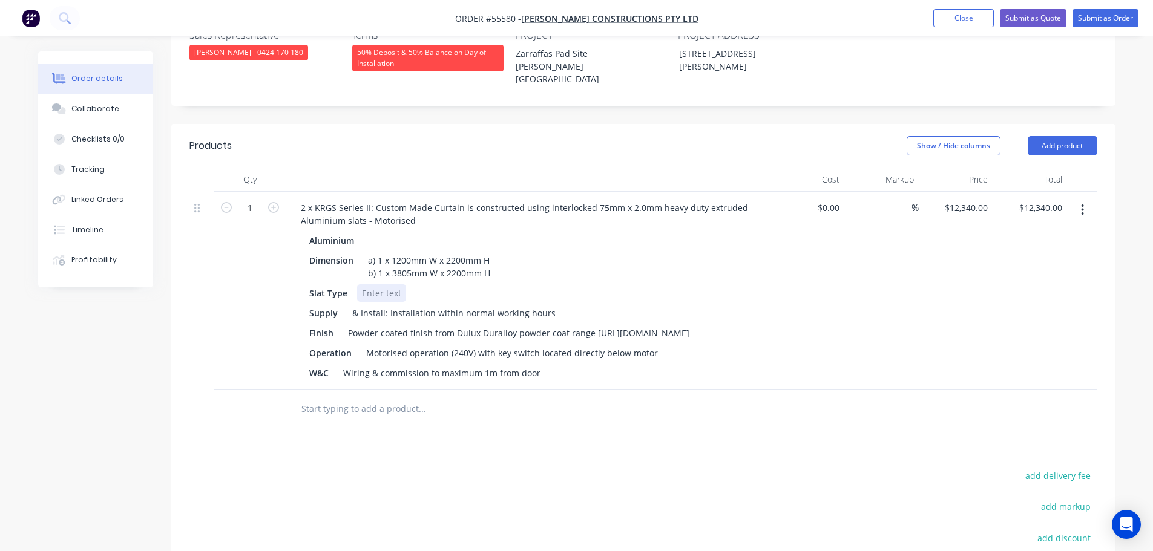
click at [381, 284] on div at bounding box center [381, 293] width 49 height 18
click at [601, 324] on div "Powder coated finish from Dulux Duralloy powder coat range [URL][DOMAIN_NAME]" at bounding box center [518, 333] width 351 height 18
click at [491, 344] on div "Motorised operation (240V) with key switch located directly below motor" at bounding box center [511, 353] width 301 height 18
click at [722, 344] on div "Motorised operation (240V) with battery back ups key switch located directly be…" at bounding box center [548, 353] width 374 height 18
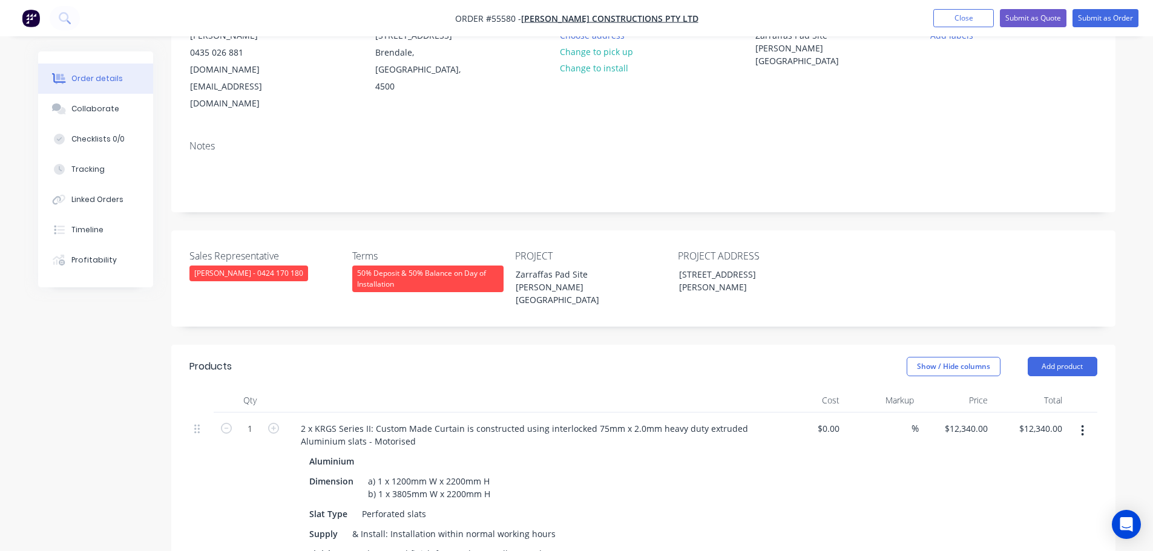
scroll to position [121, 0]
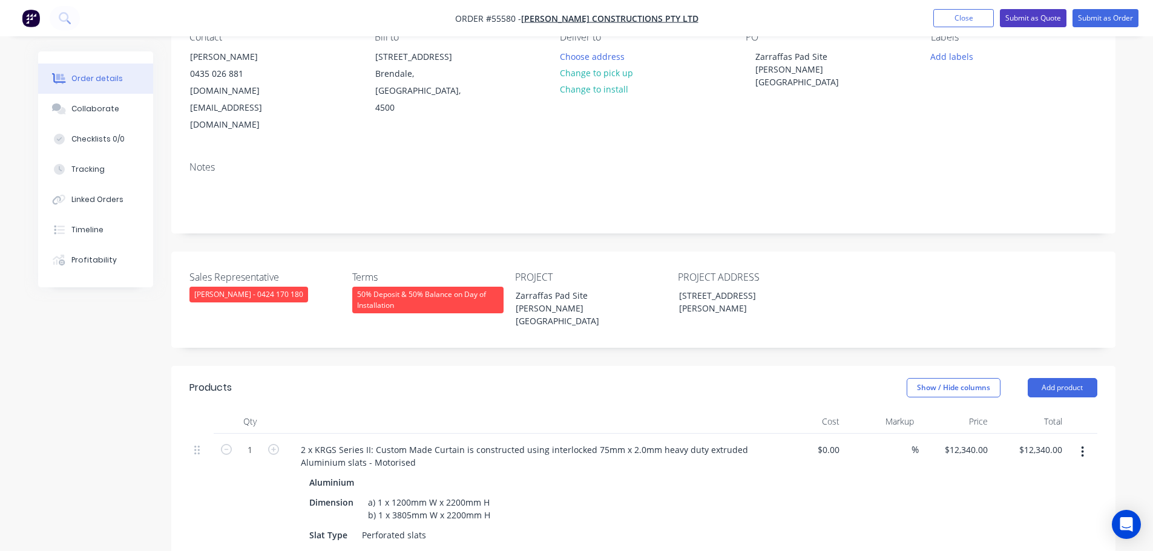
click at [1026, 16] on button "Submit as Quote" at bounding box center [1033, 18] width 67 height 18
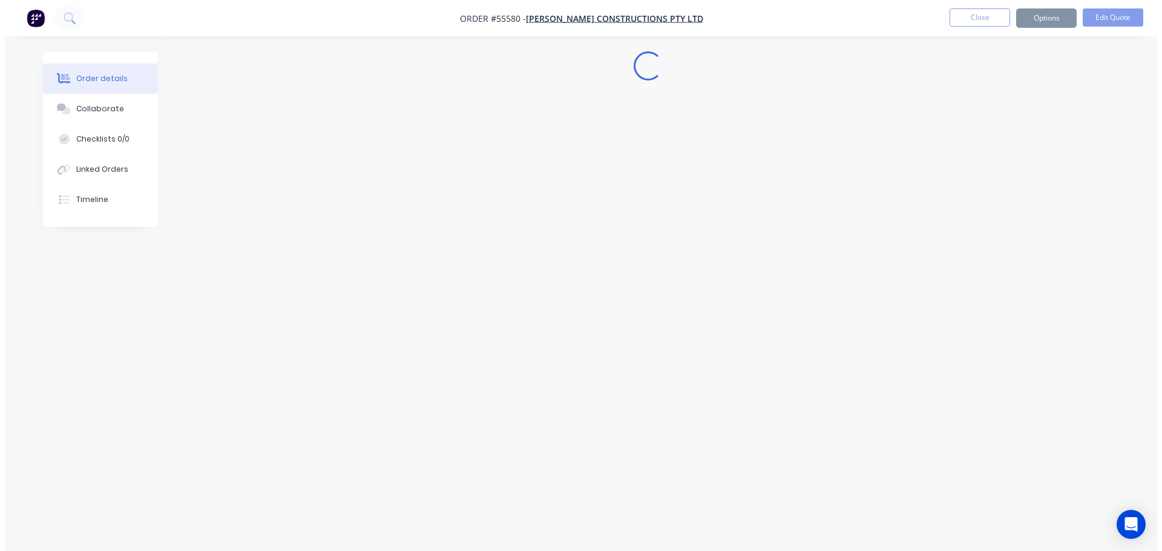
scroll to position [0, 0]
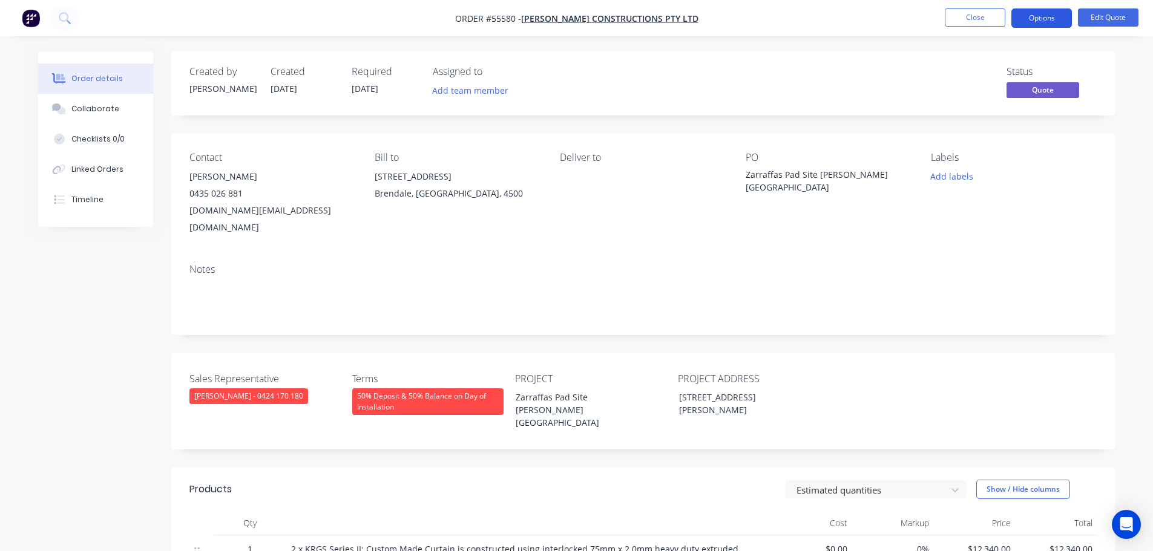
click at [1030, 19] on button "Options" at bounding box center [1041, 17] width 61 height 19
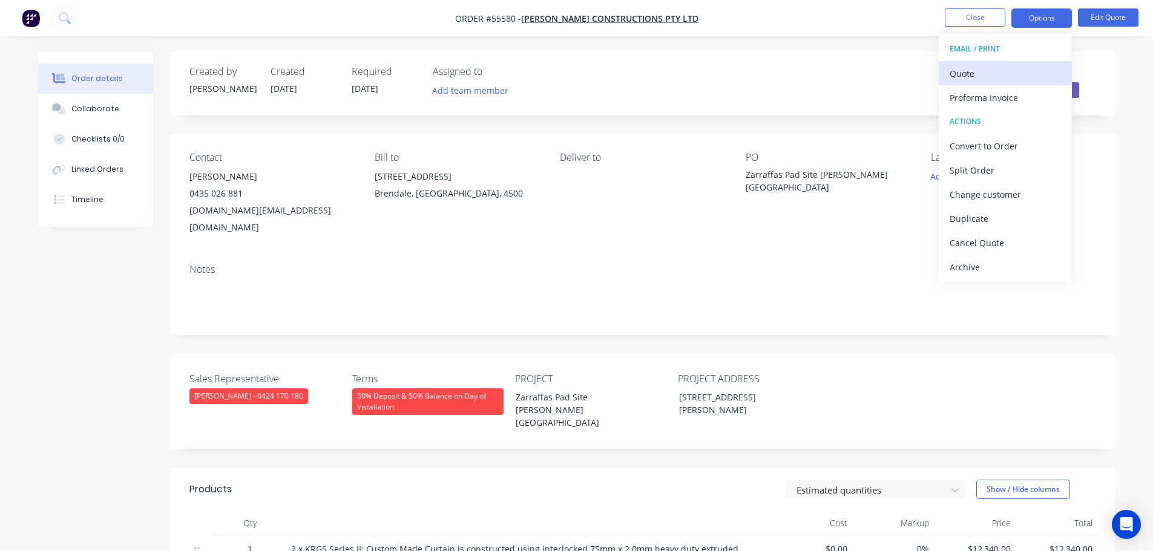
click at [972, 73] on div "Quote" at bounding box center [1004, 74] width 111 height 18
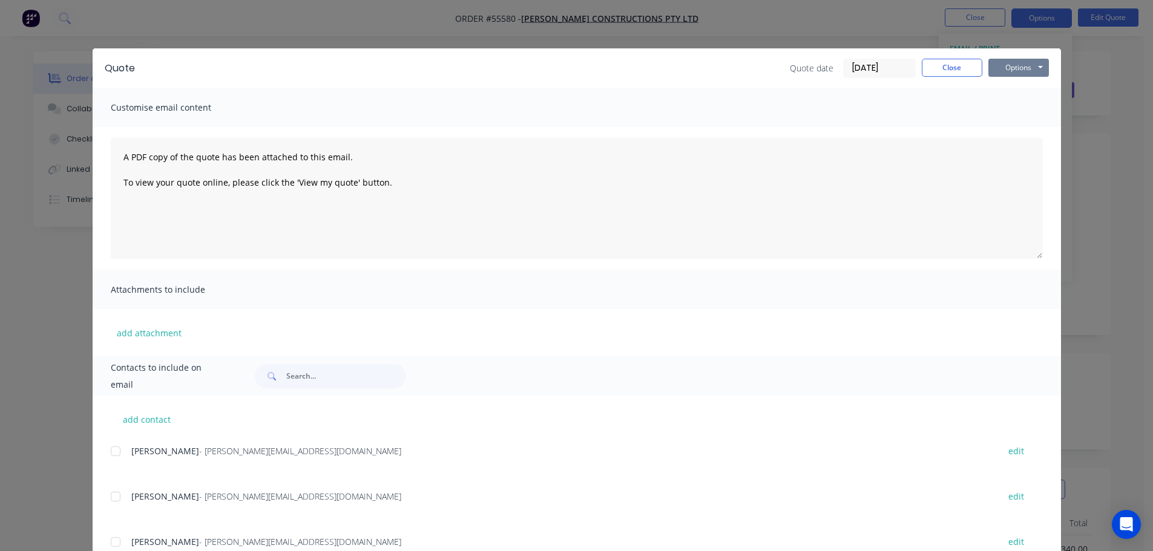
click at [993, 73] on button "Options" at bounding box center [1018, 68] width 61 height 18
click at [1005, 109] on button "Print" at bounding box center [1026, 109] width 77 height 20
click at [941, 72] on div "Quote date [DATE] Close Options Preview Print Email" at bounding box center [919, 68] width 259 height 19
click at [938, 68] on button "Close" at bounding box center [951, 68] width 61 height 18
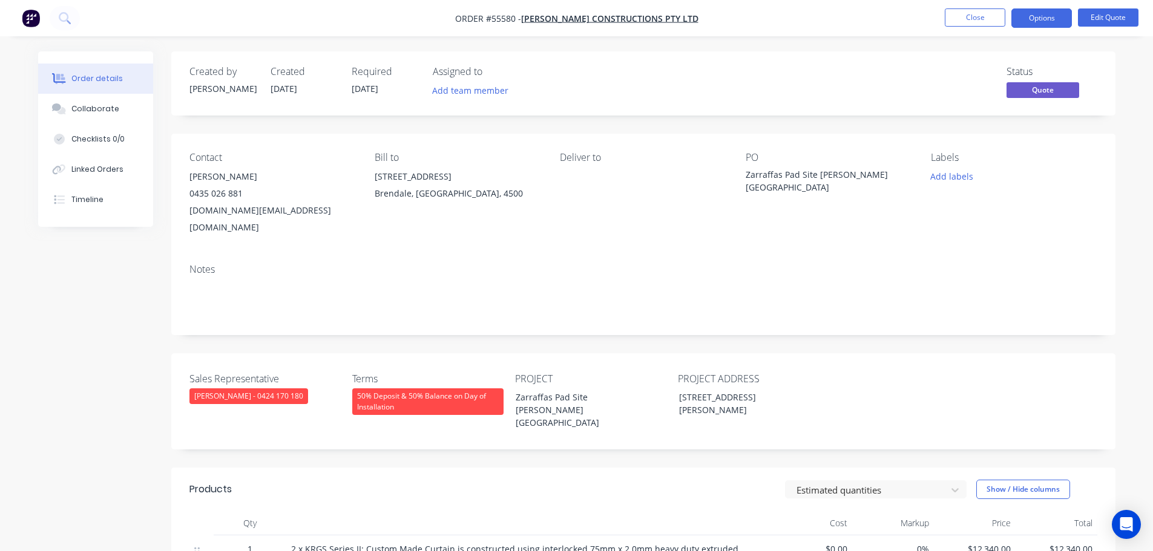
click at [254, 212] on div "[DOMAIN_NAME][EMAIL_ADDRESS][DOMAIN_NAME]" at bounding box center [272, 219] width 166 height 34
copy div "[DOMAIN_NAME][EMAIL_ADDRESS][DOMAIN_NAME]"
click at [837, 171] on div "Zarraffas Pad Site [PERSON_NAME][GEOGRAPHIC_DATA]" at bounding box center [820, 180] width 151 height 25
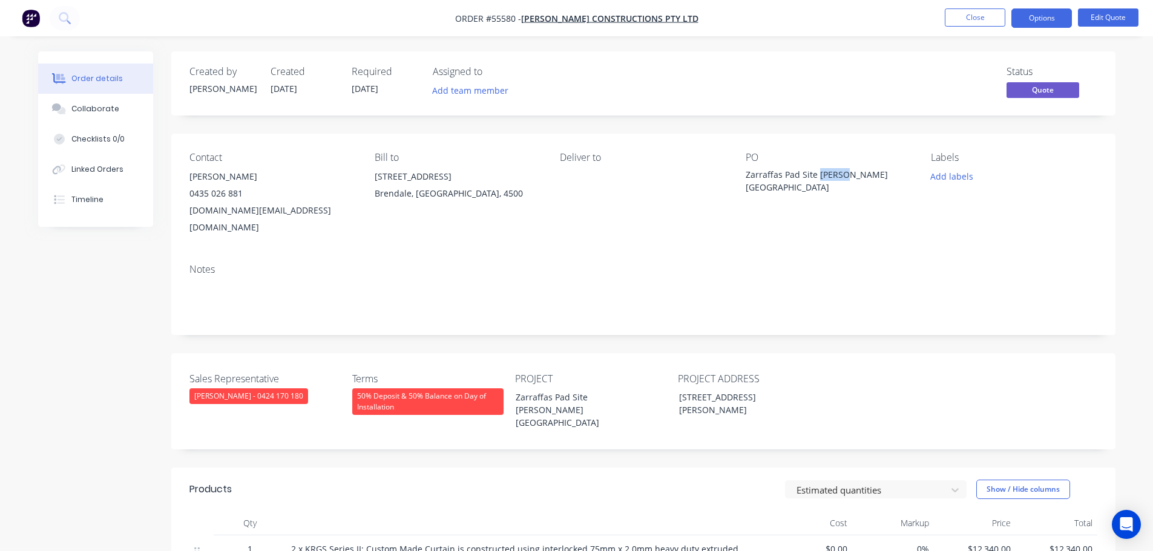
click at [837, 171] on div "Zarraffas Pad Site [PERSON_NAME][GEOGRAPHIC_DATA]" at bounding box center [820, 180] width 151 height 25
copy div "Zarraffas Pad Site [PERSON_NAME][GEOGRAPHIC_DATA]"
click at [243, 196] on span at bounding box center [243, 193] width 0 height 11
click at [992, 18] on button "Close" at bounding box center [974, 17] width 61 height 18
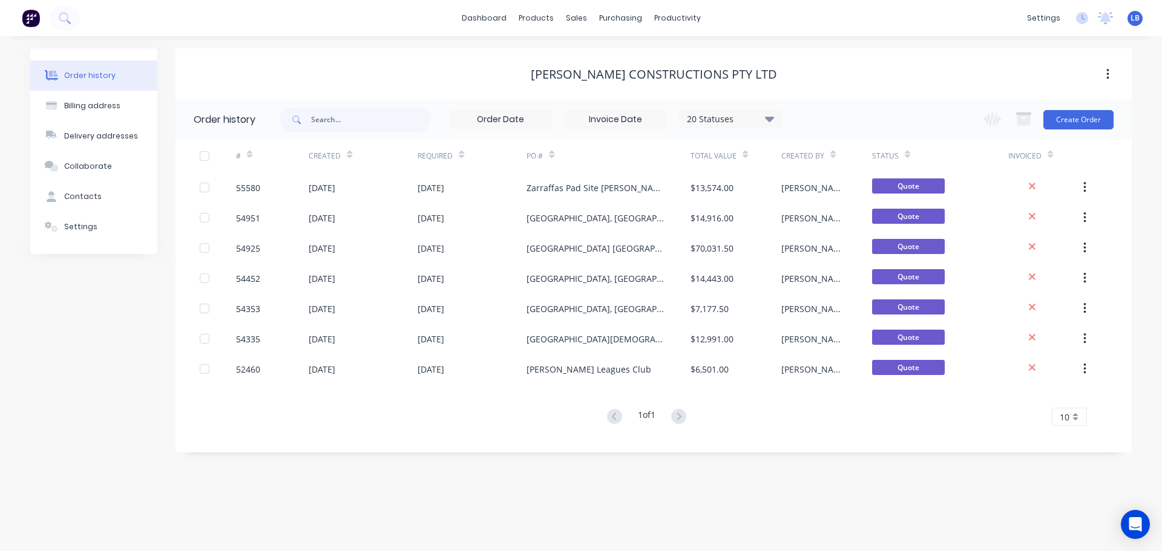
click at [1133, 19] on span "LB" at bounding box center [1134, 18] width 9 height 11
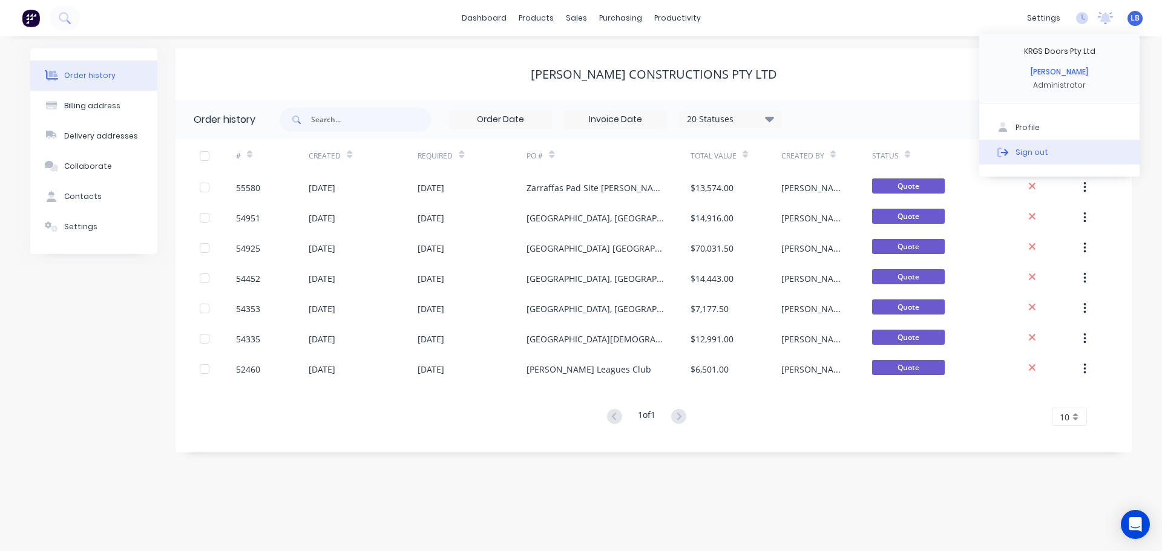
click at [1019, 157] on div "Sign out" at bounding box center [1031, 151] width 33 height 11
